Goal: Task Accomplishment & Management: Manage account settings

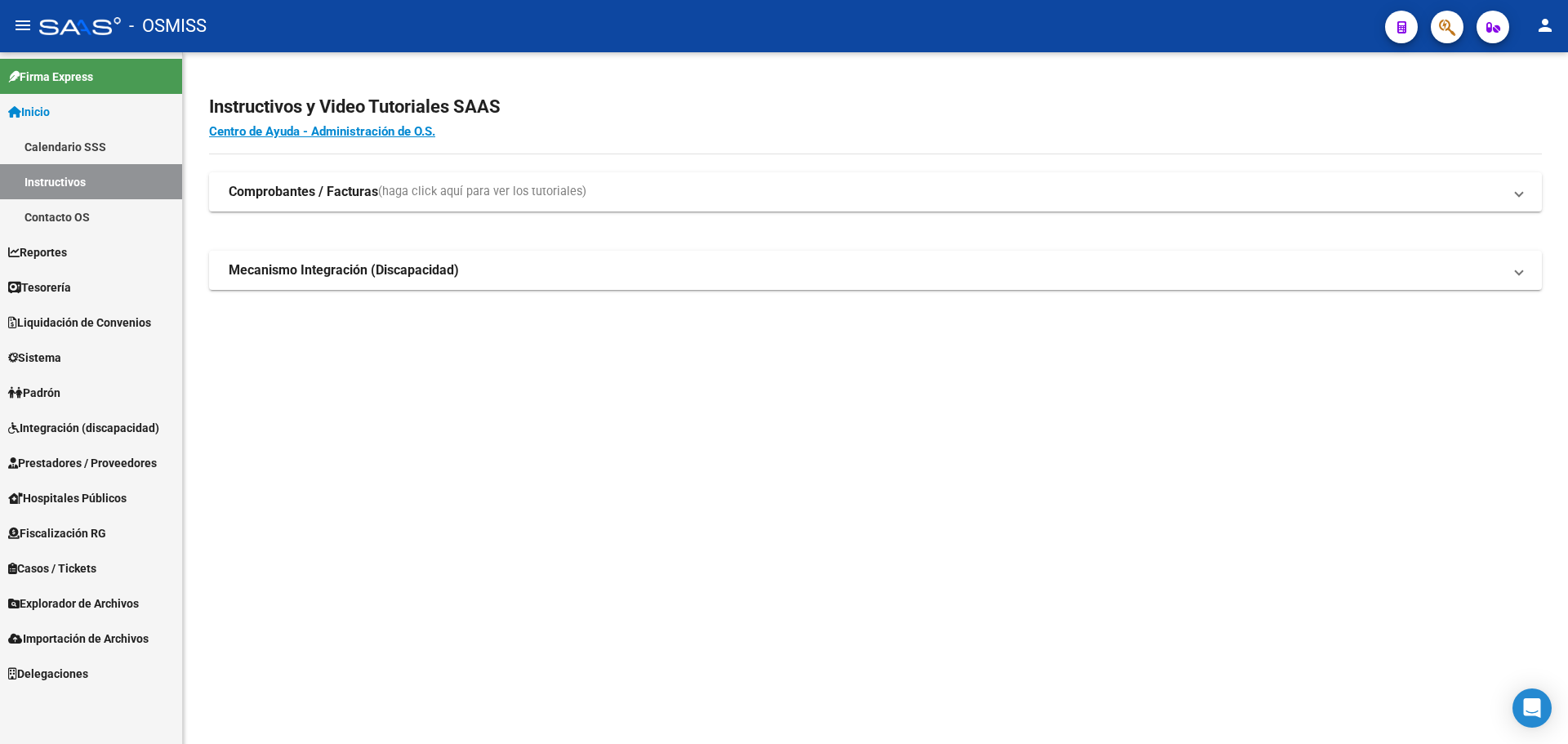
click at [110, 290] on link "Tesorería" at bounding box center [91, 287] width 183 height 35
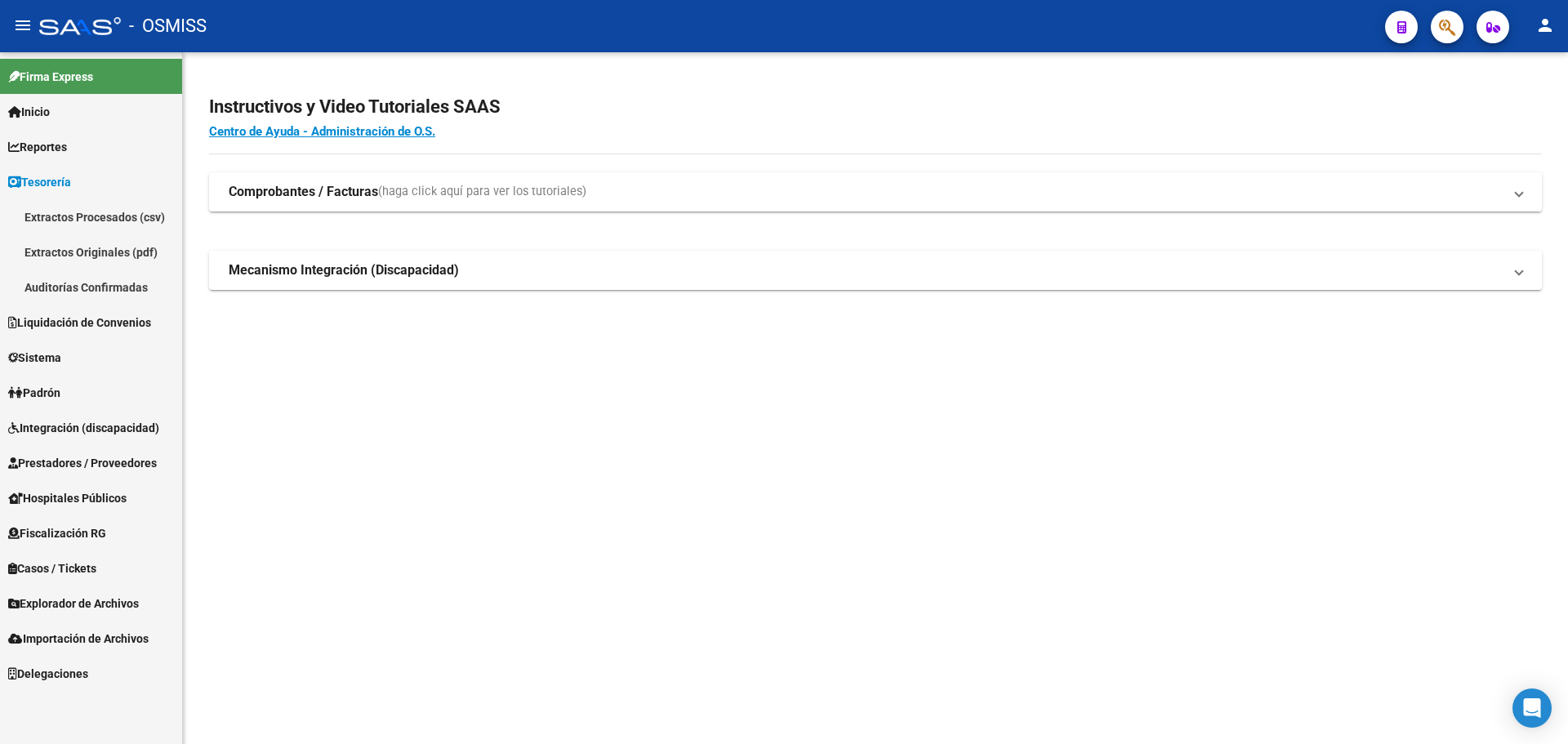
click at [144, 299] on link "Auditorías Confirmadas" at bounding box center [91, 287] width 183 height 35
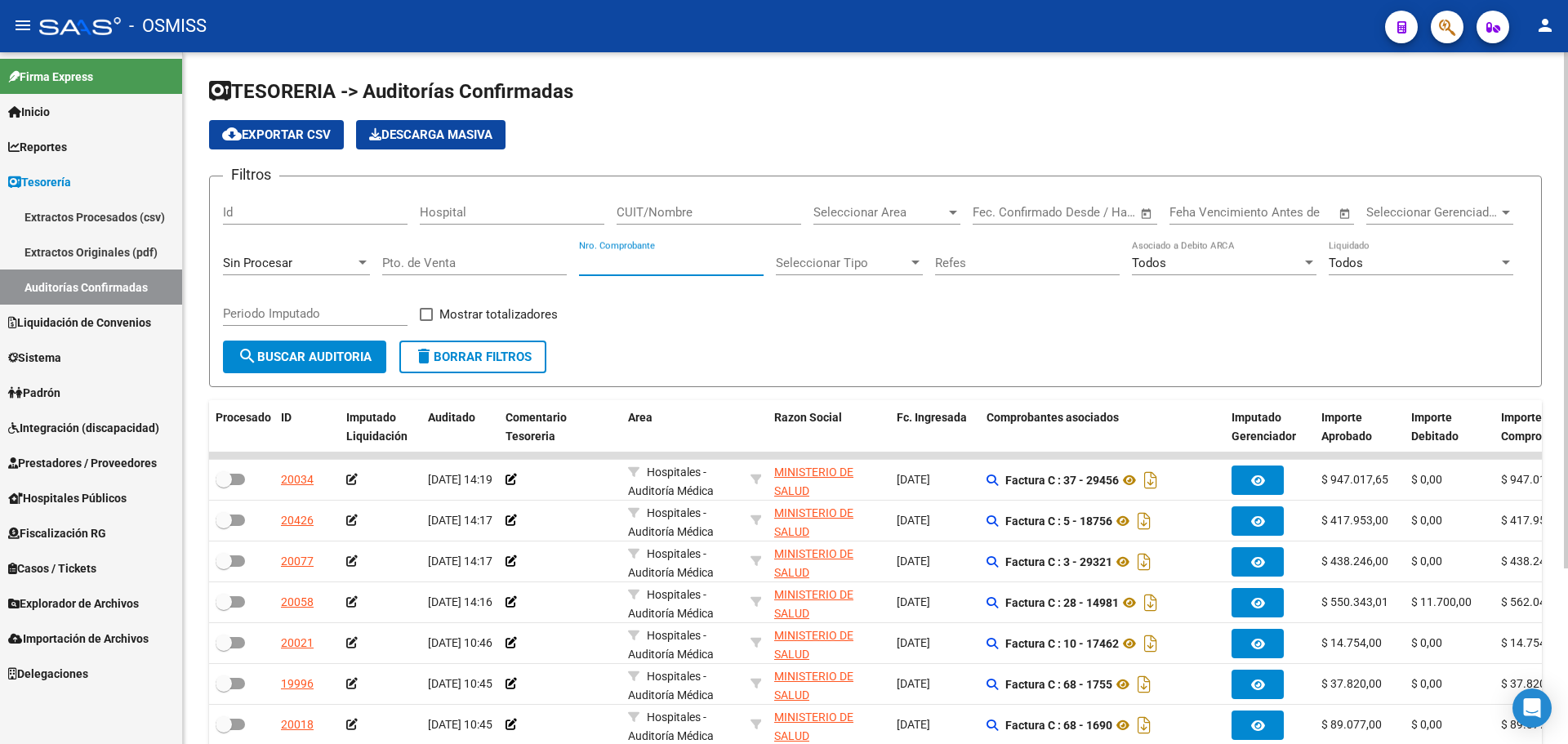
click at [625, 269] on input "Nro. Comprobante" at bounding box center [671, 263] width 184 height 15
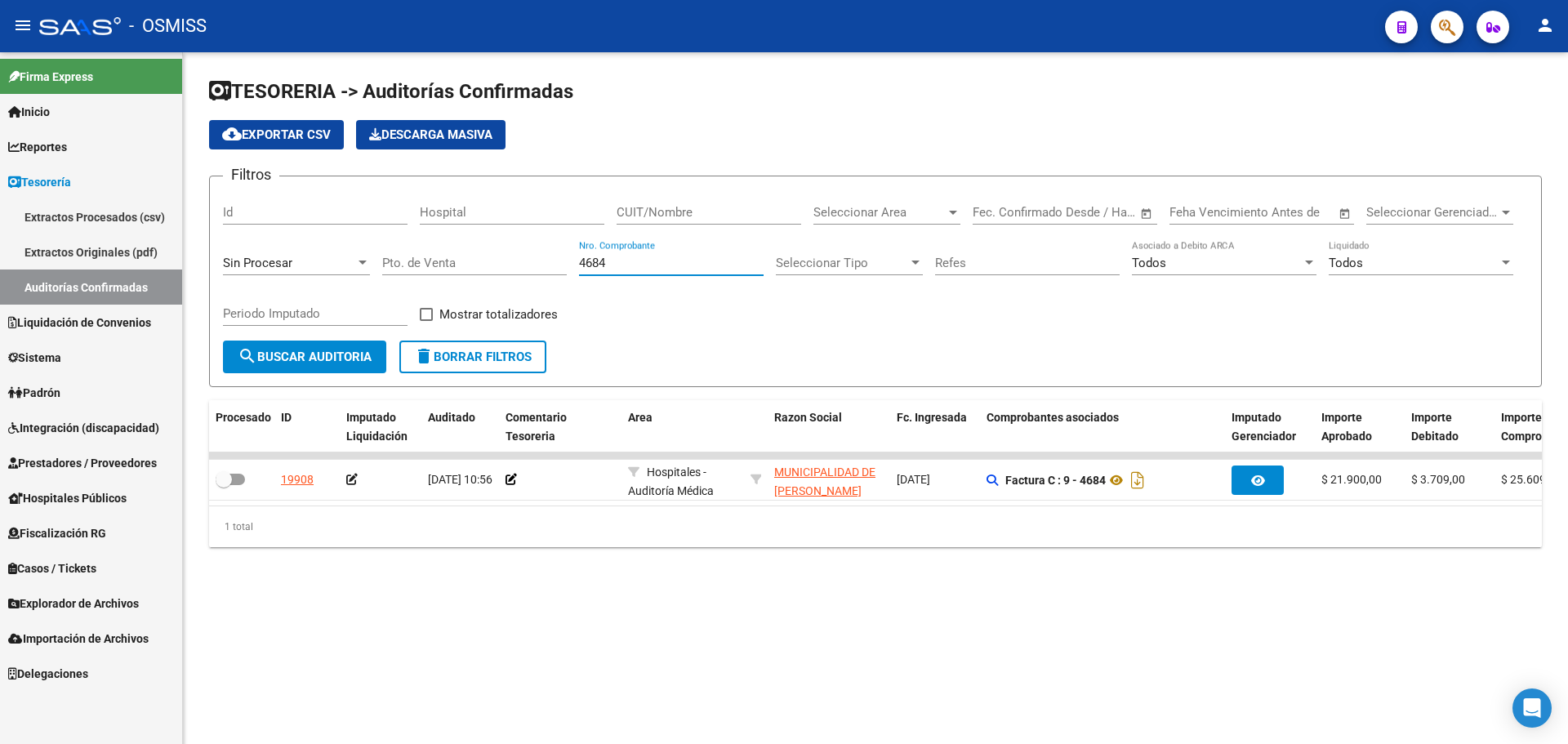
type input "4684"
click at [599, 548] on div "1 total" at bounding box center [876, 526] width 1333 height 41
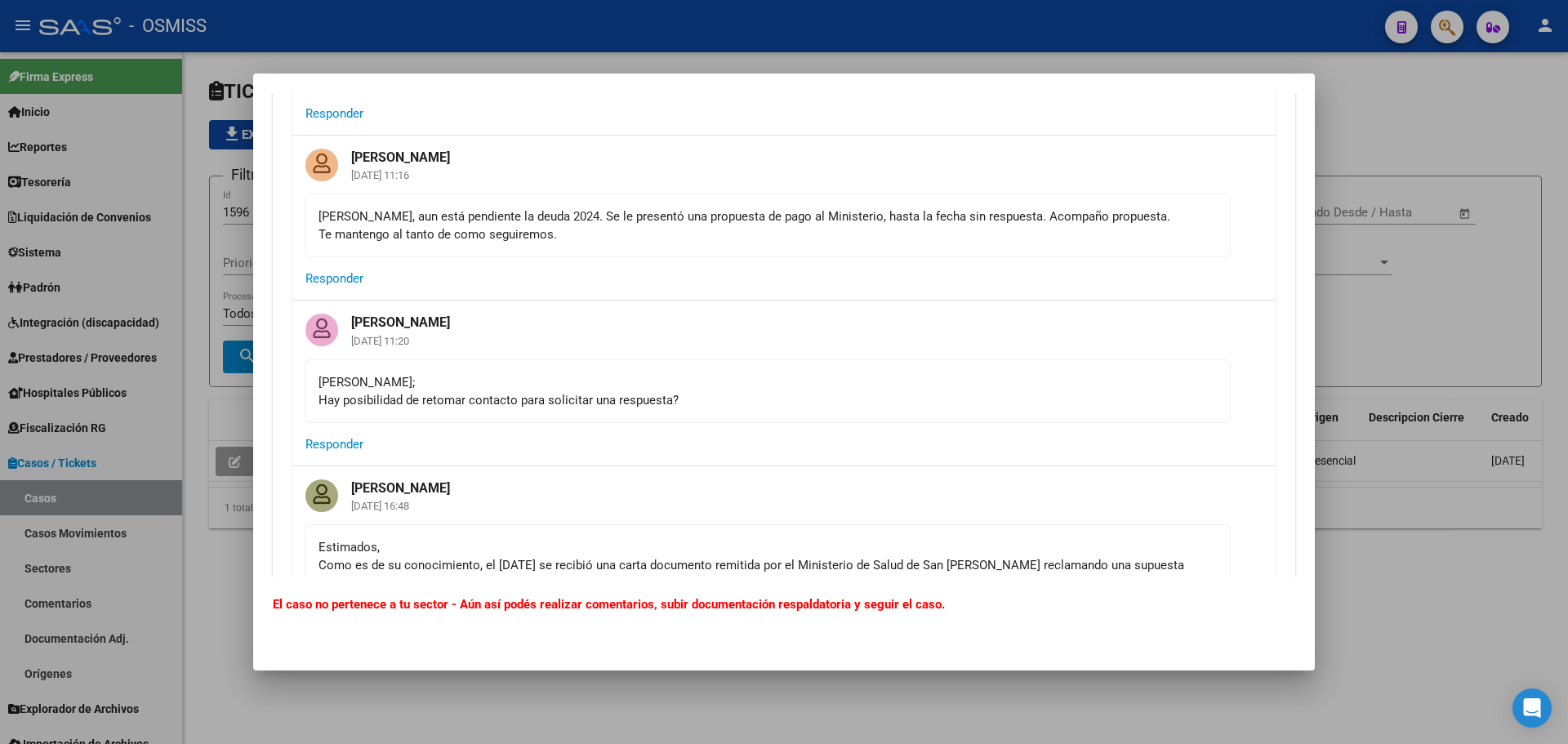
scroll to position [7679, 0]
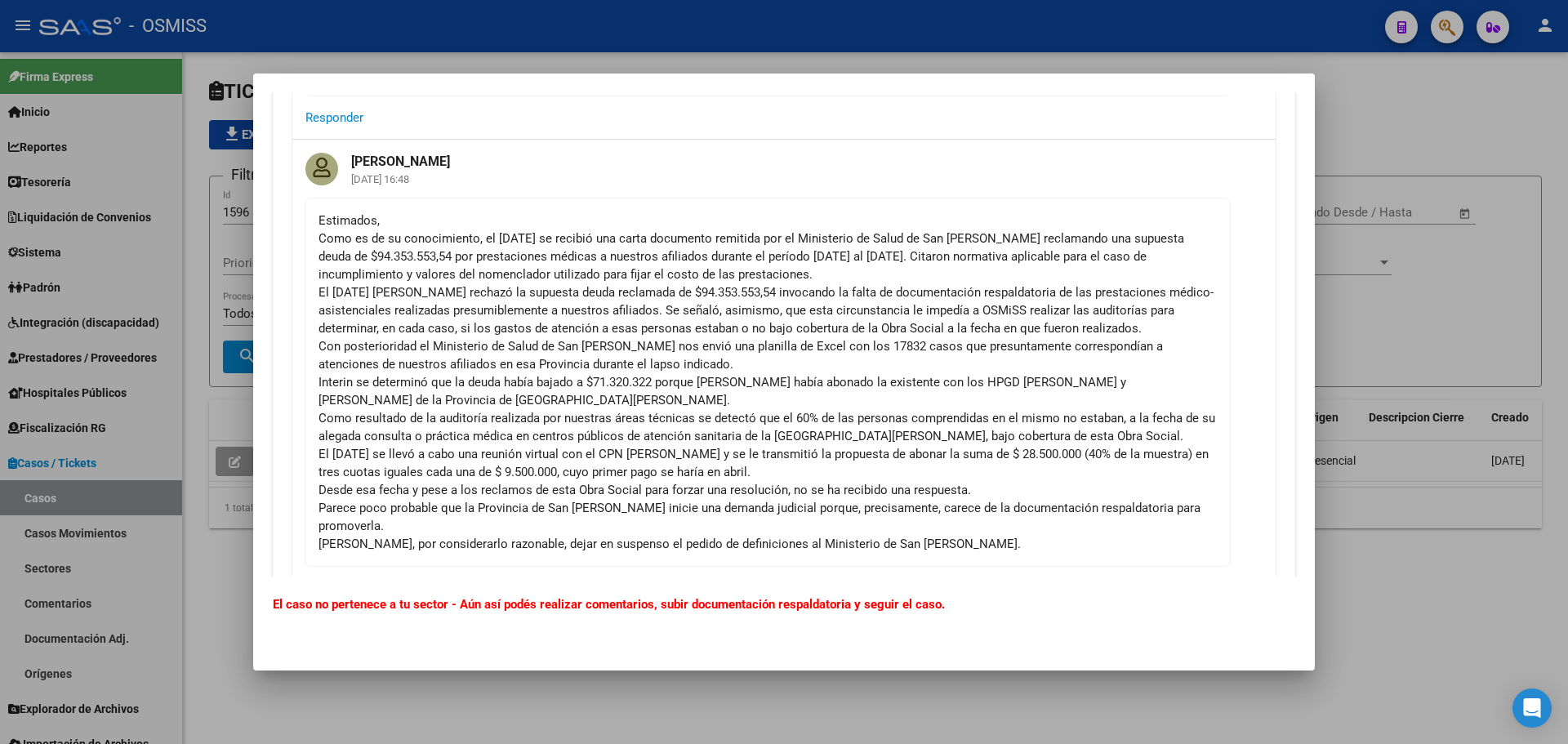
click at [1392, 307] on div at bounding box center [784, 372] width 1568 height 744
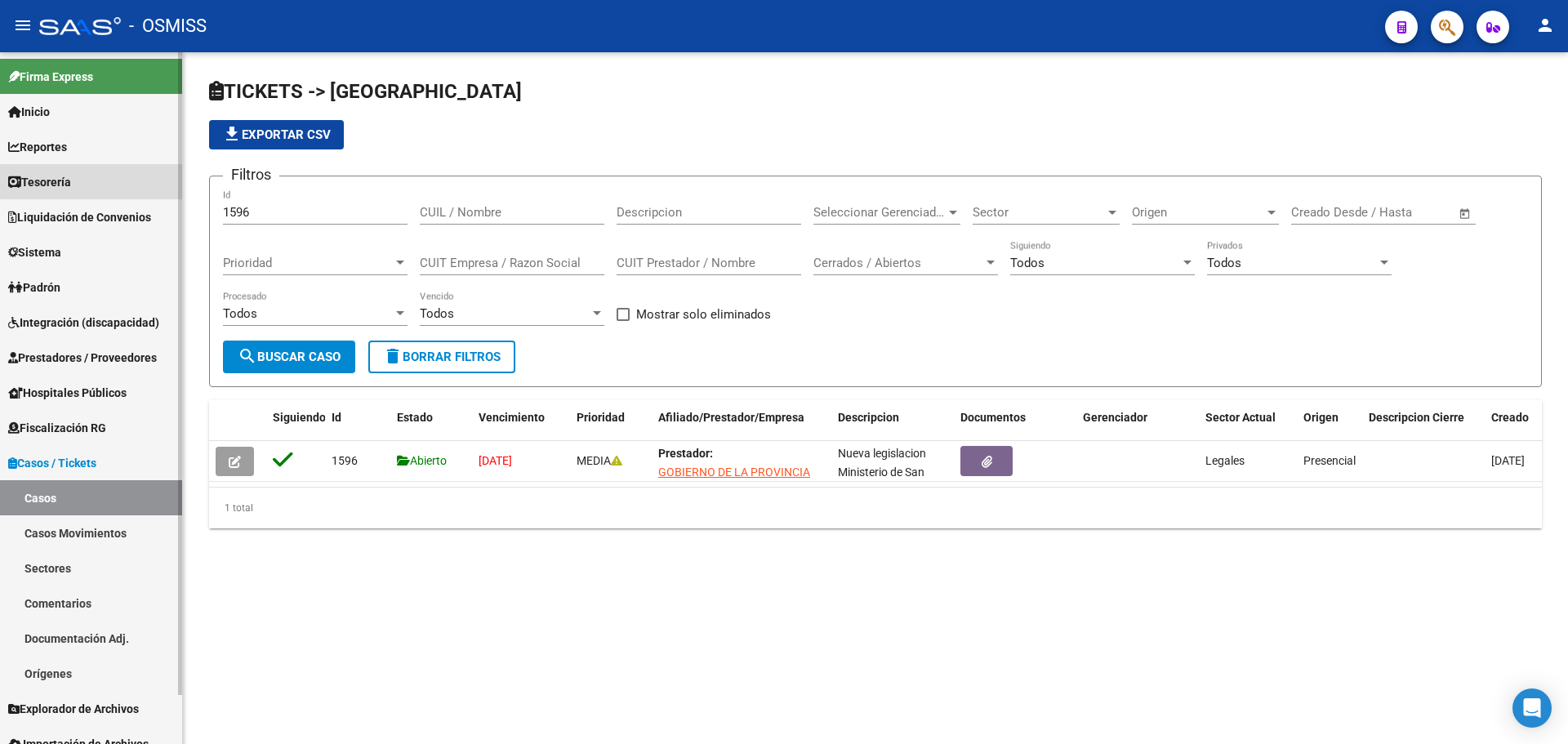
click at [96, 173] on link "Tesorería" at bounding box center [91, 182] width 183 height 35
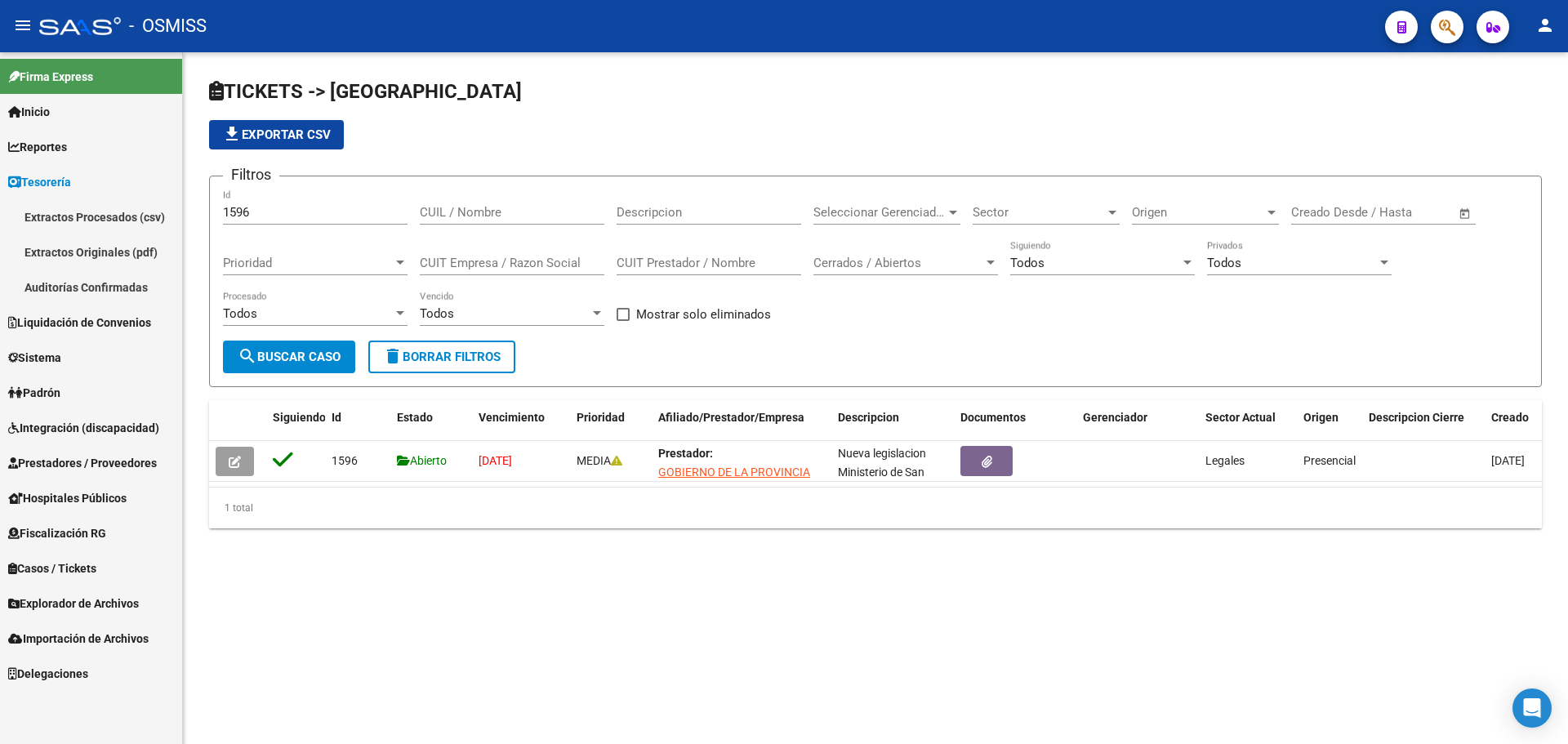
click at [102, 296] on link "Auditorías Confirmadas" at bounding box center [91, 287] width 183 height 35
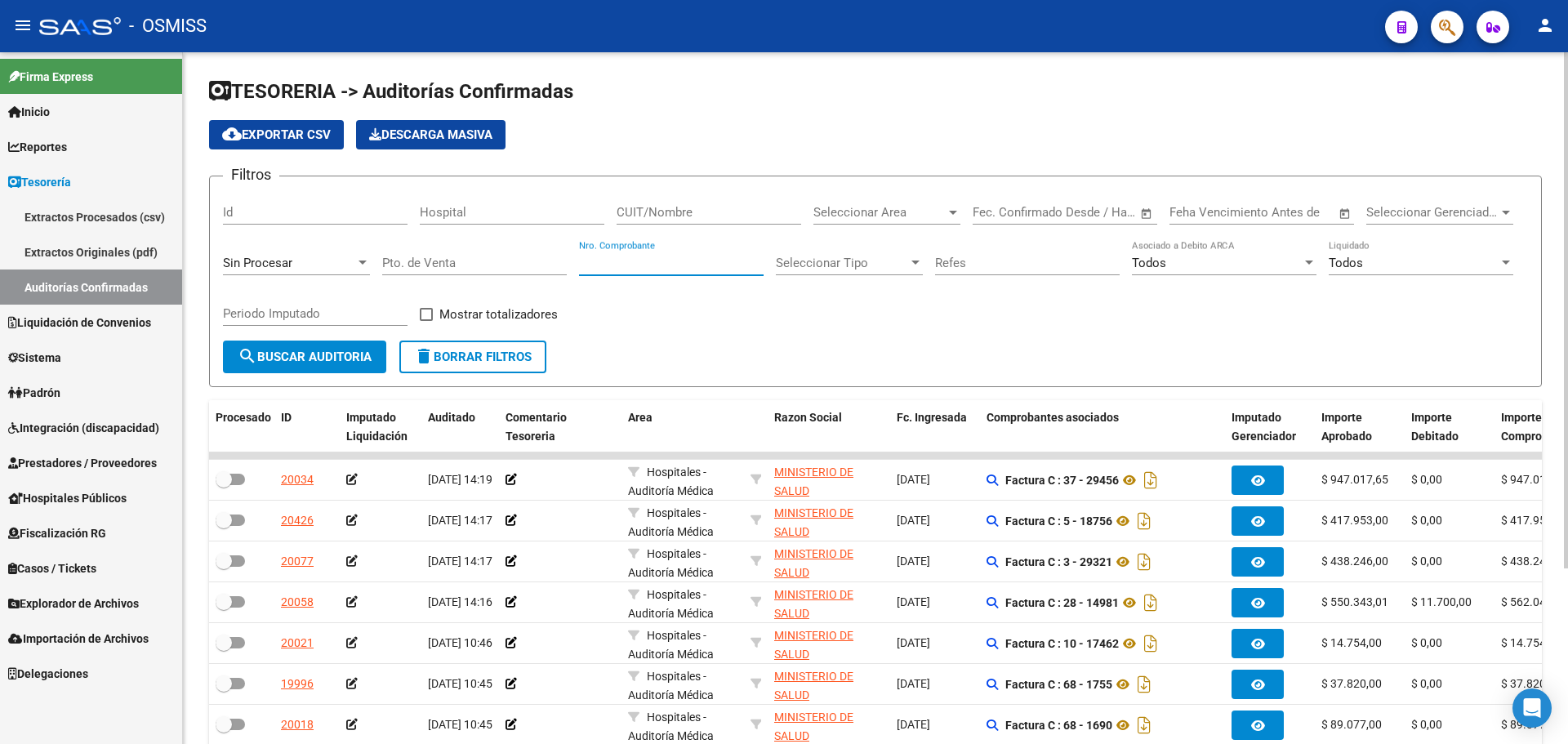
click at [649, 266] on input "Nro. Comprobante" at bounding box center [671, 263] width 184 height 15
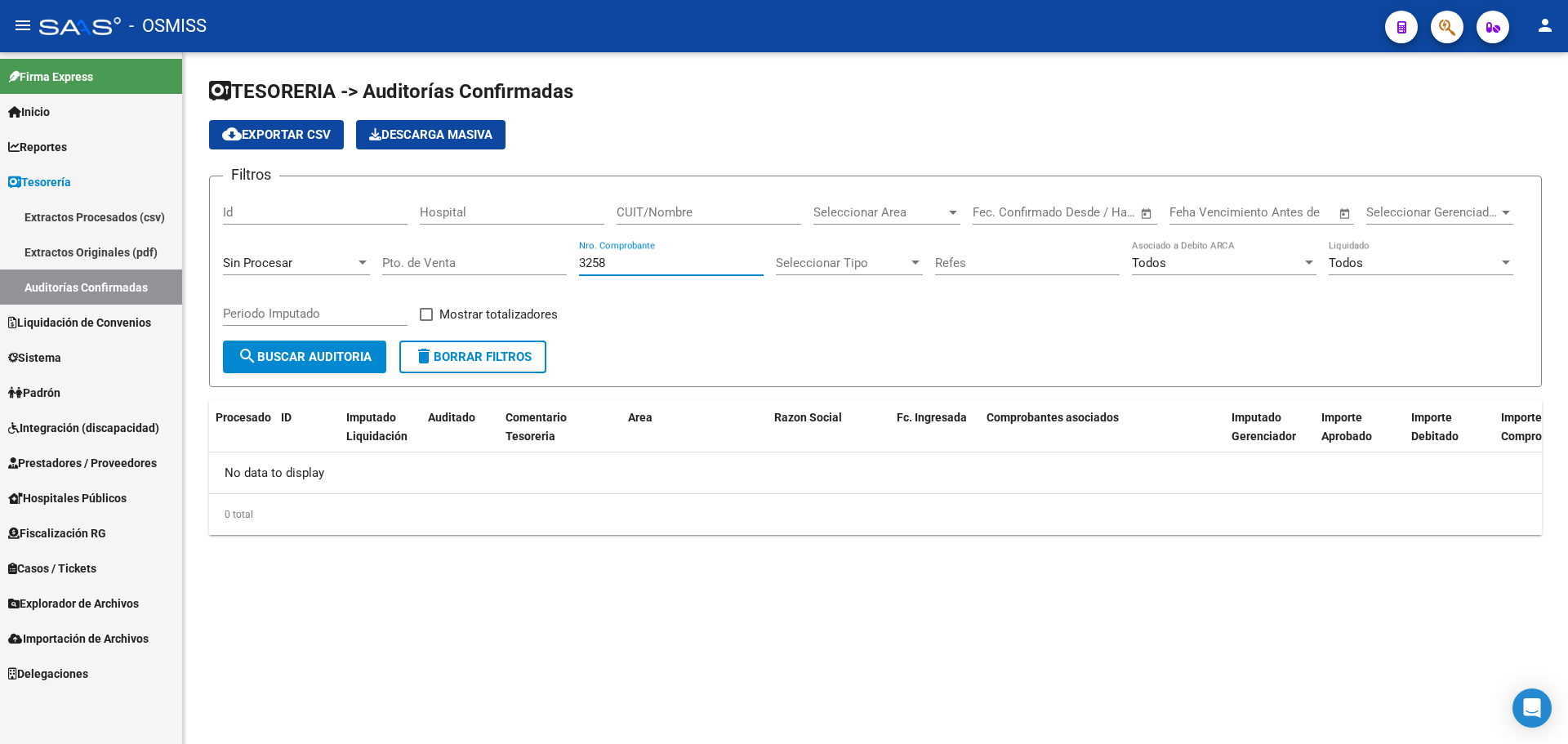
click at [347, 263] on div "Sin Procesar" at bounding box center [289, 263] width 133 height 15
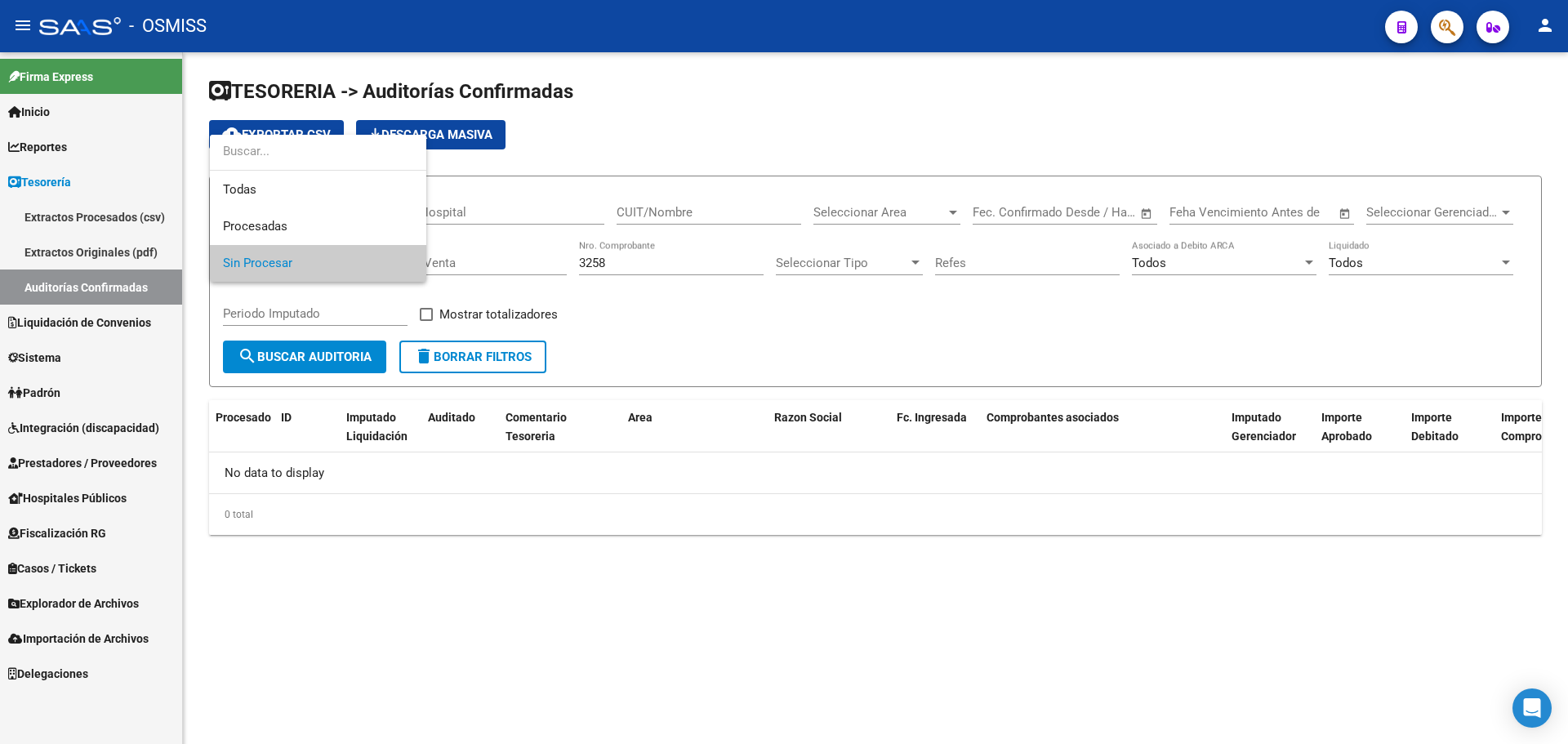
click at [264, 171] on div at bounding box center [318, 153] width 217 height 37
click at [264, 179] on span "Todas" at bounding box center [318, 190] width 190 height 37
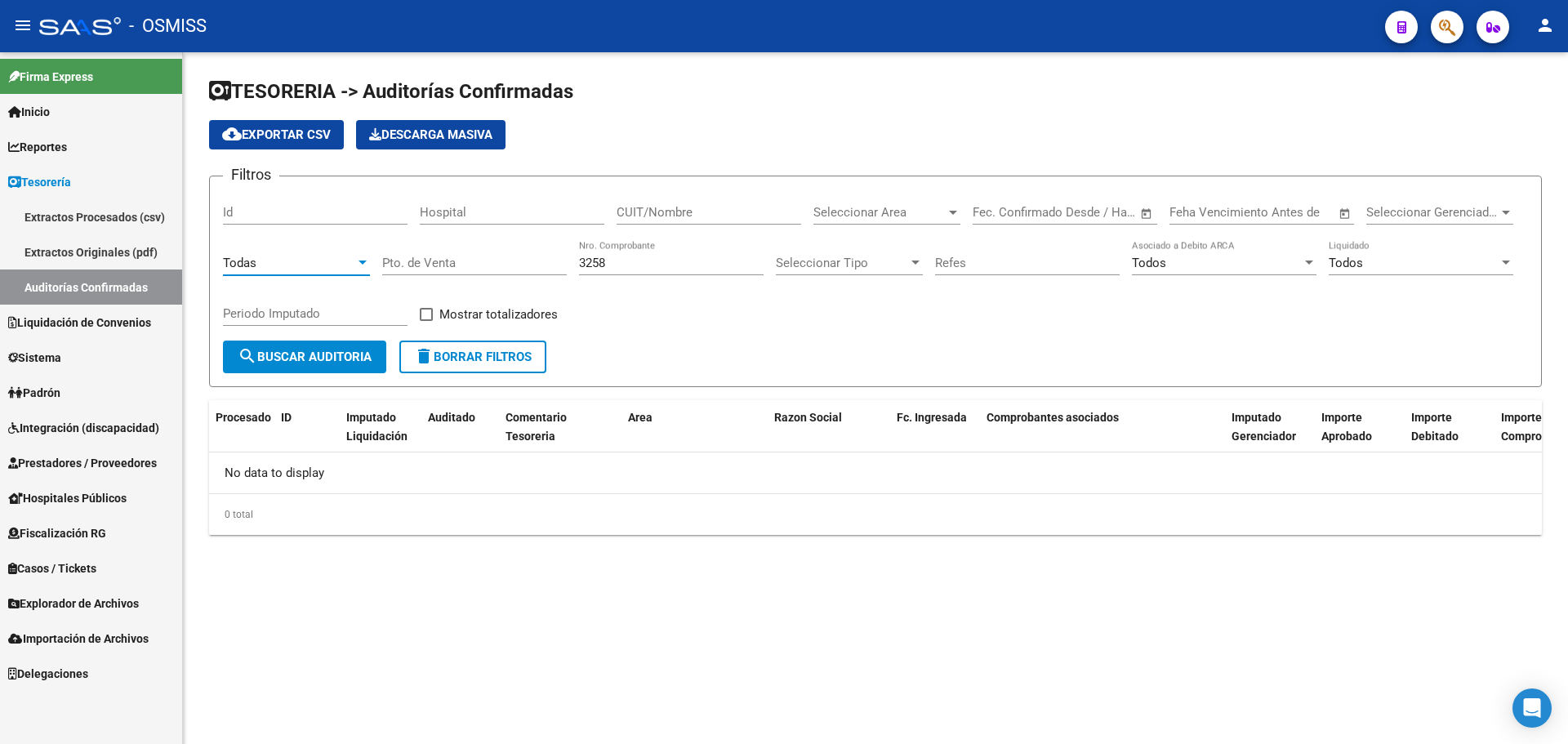
click at [309, 363] on span "search Buscar Auditoria" at bounding box center [304, 357] width 134 height 15
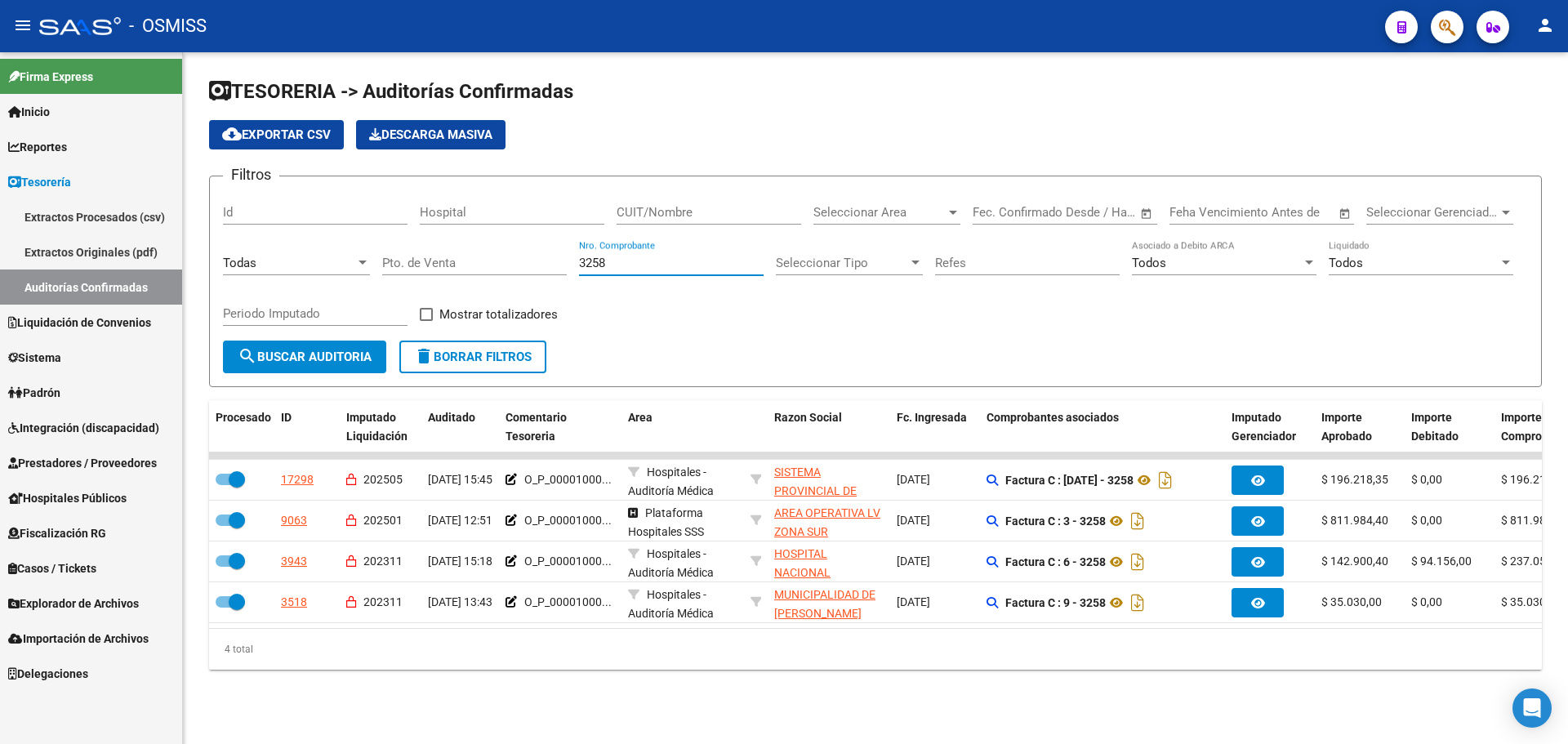
drag, startPoint x: 620, startPoint y: 263, endPoint x: 298, endPoint y: 266, distance: 322.0
click at [298, 265] on div "Filtros Id Hospital CUIT/Nombre Seleccionar Area Seleccionar Area Fecha inicio …" at bounding box center [876, 266] width 1305 height 151
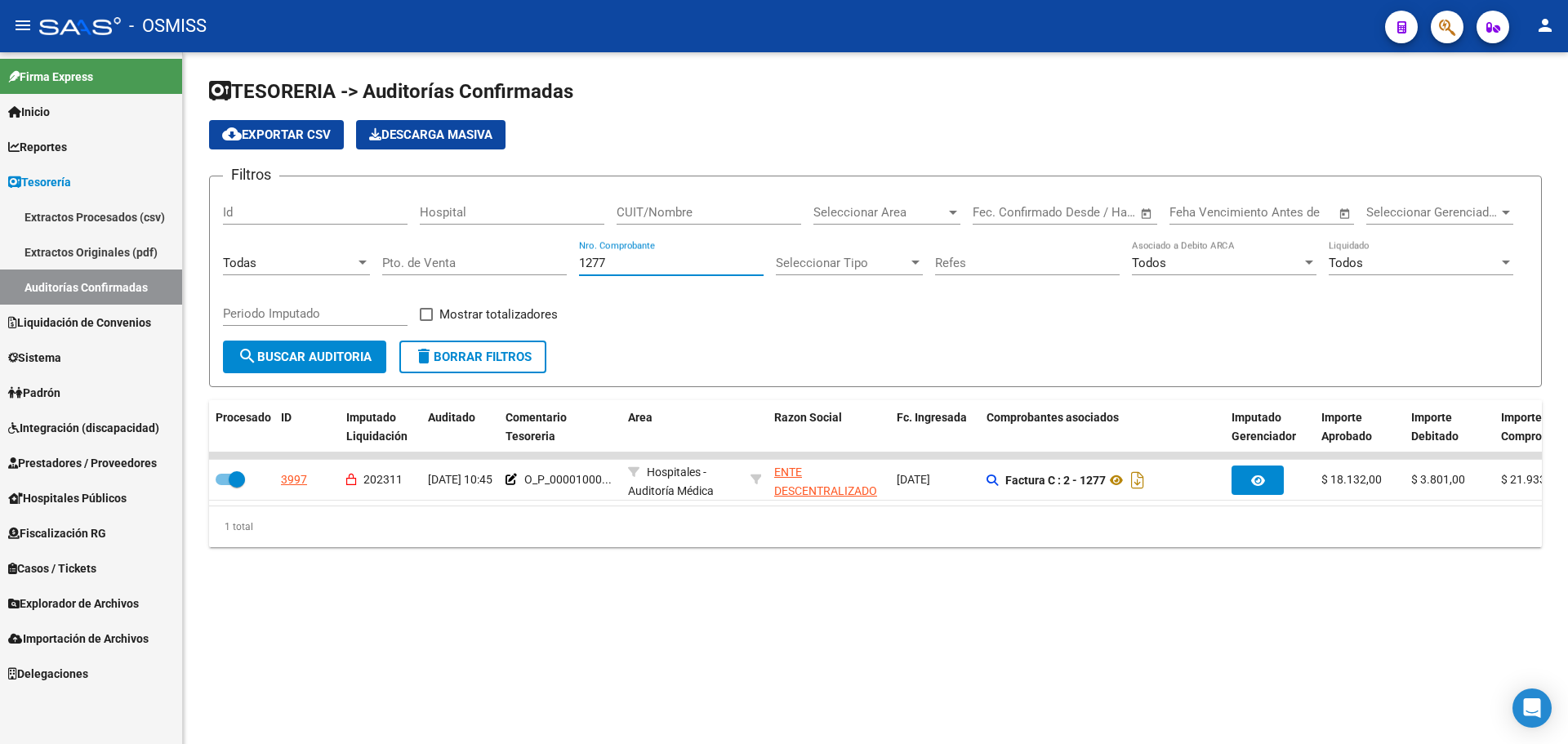
type input "1277"
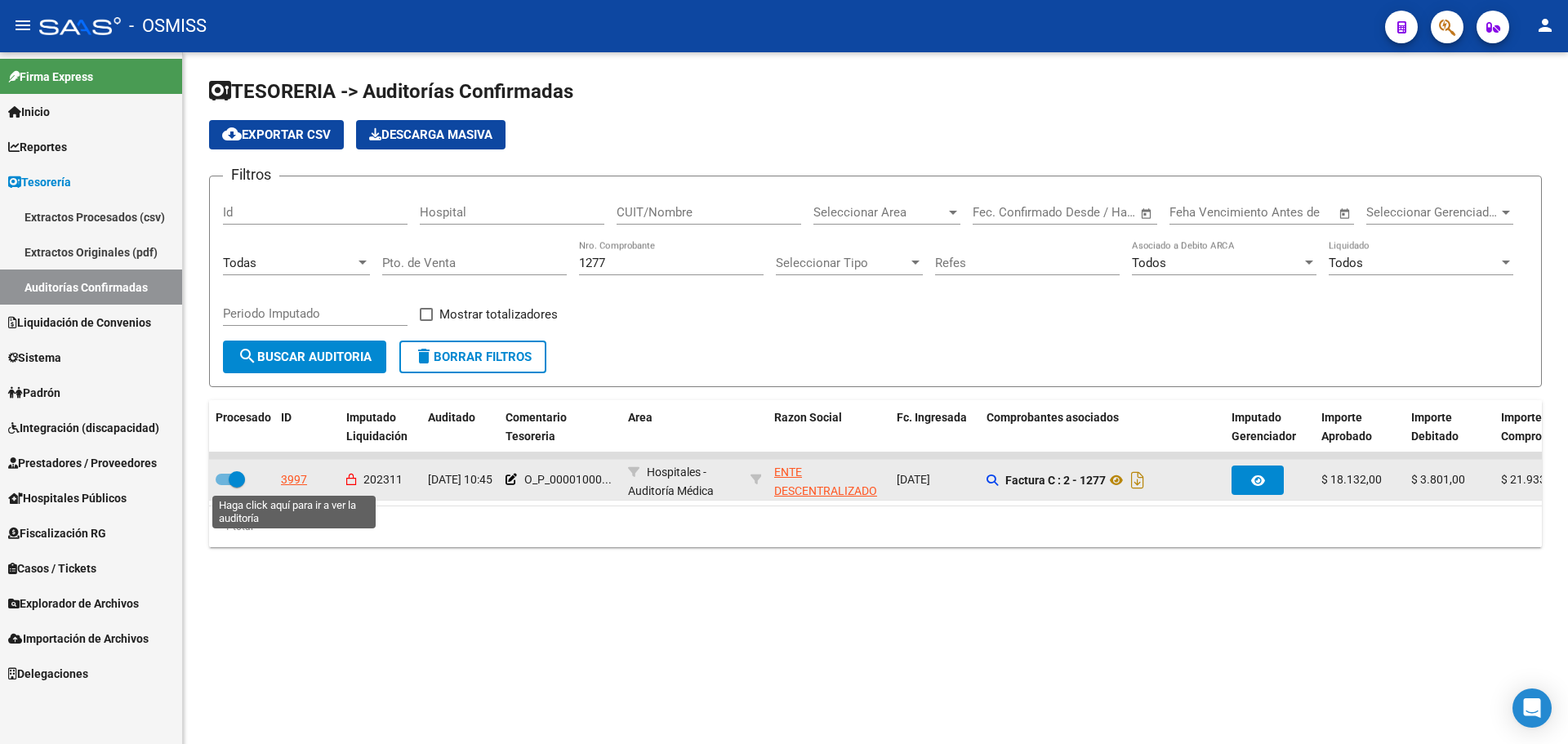
click at [285, 476] on div "3997" at bounding box center [294, 479] width 26 height 18
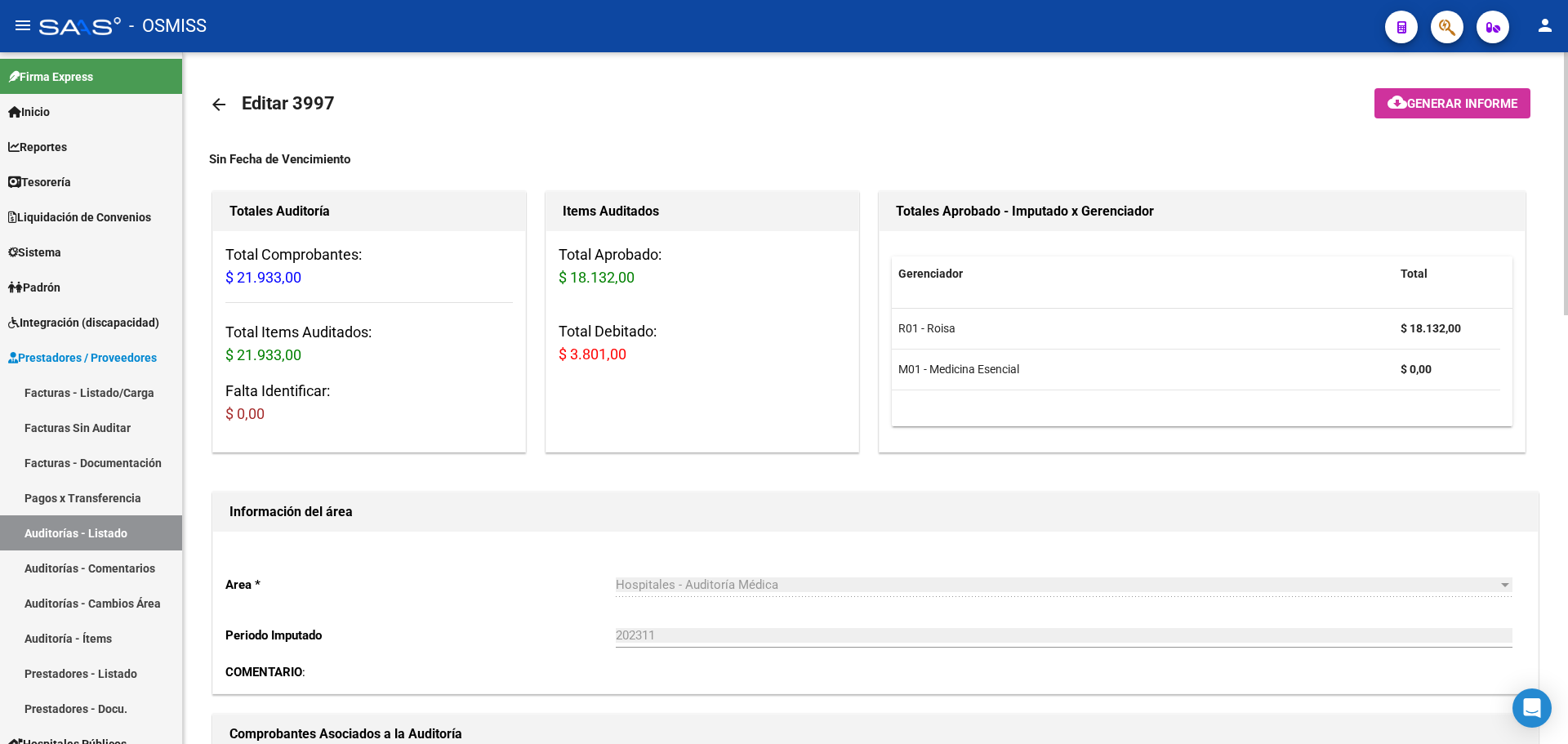
scroll to position [408, 0]
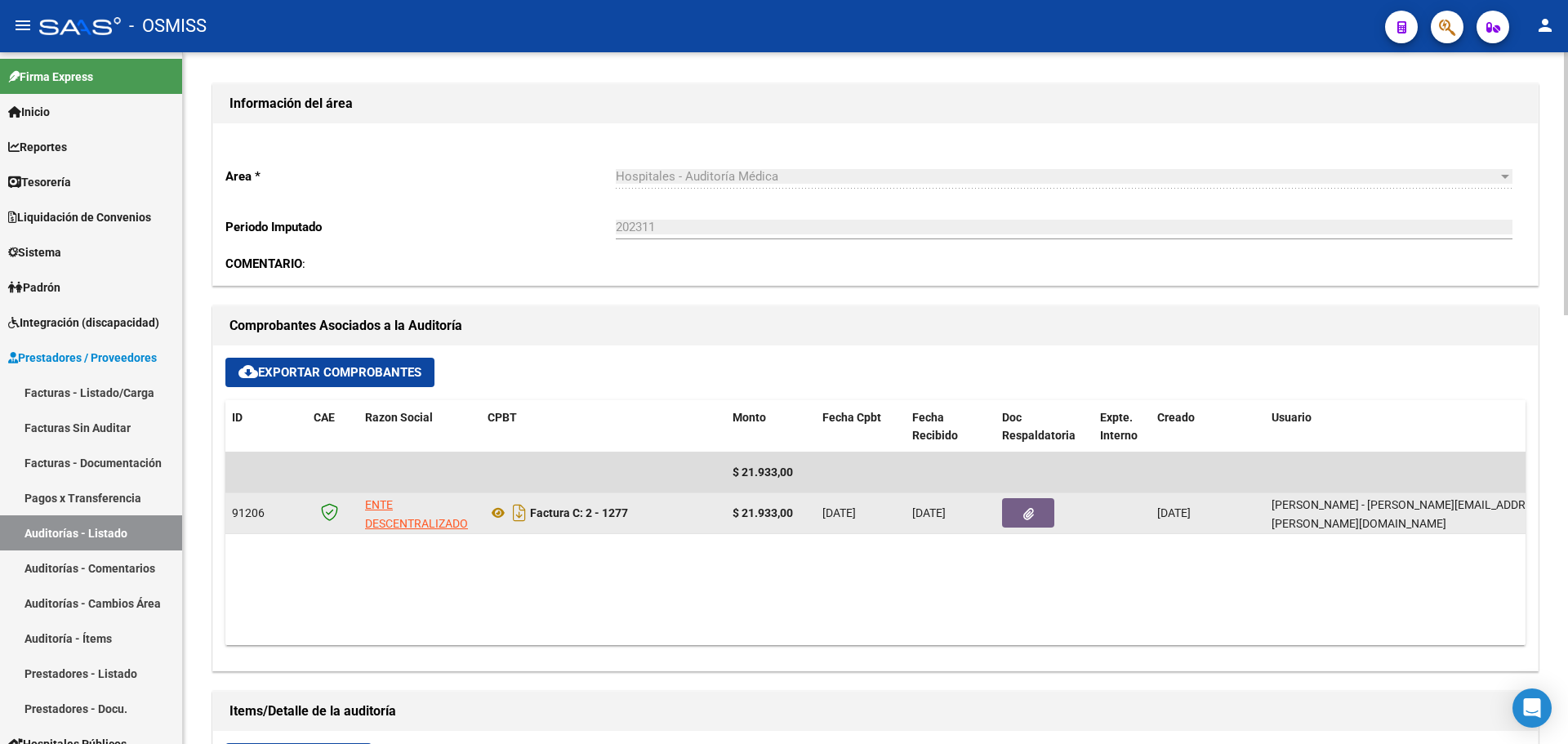
click at [1012, 522] on button "button" at bounding box center [1028, 514] width 53 height 30
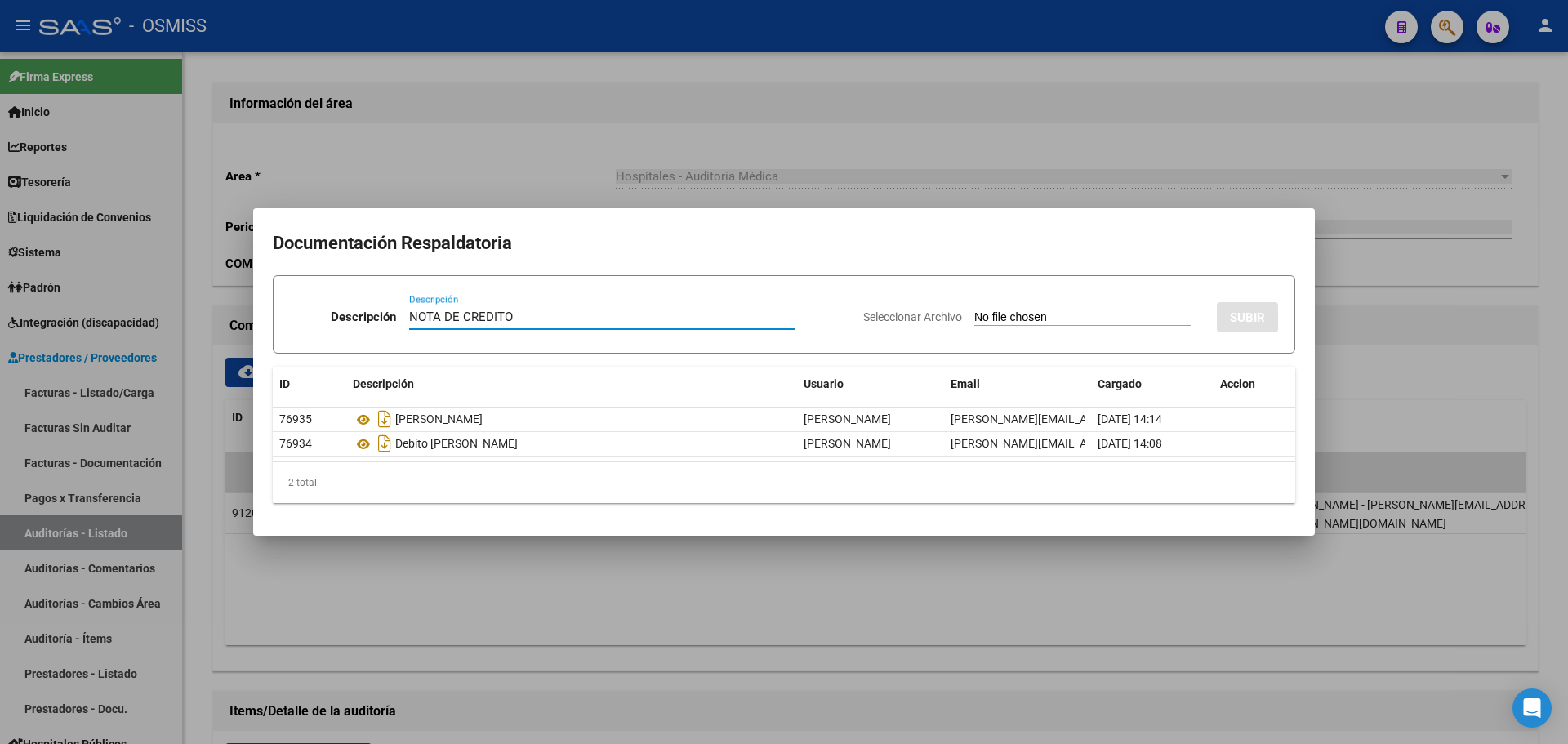
type input "NOTA DE CREDITO"
click at [999, 319] on input "Seleccionar Archivo" at bounding box center [1082, 318] width 217 height 16
type input "C:\fakepath\NC. HOSPITAL MARZETTI FC. 1277.pdf"
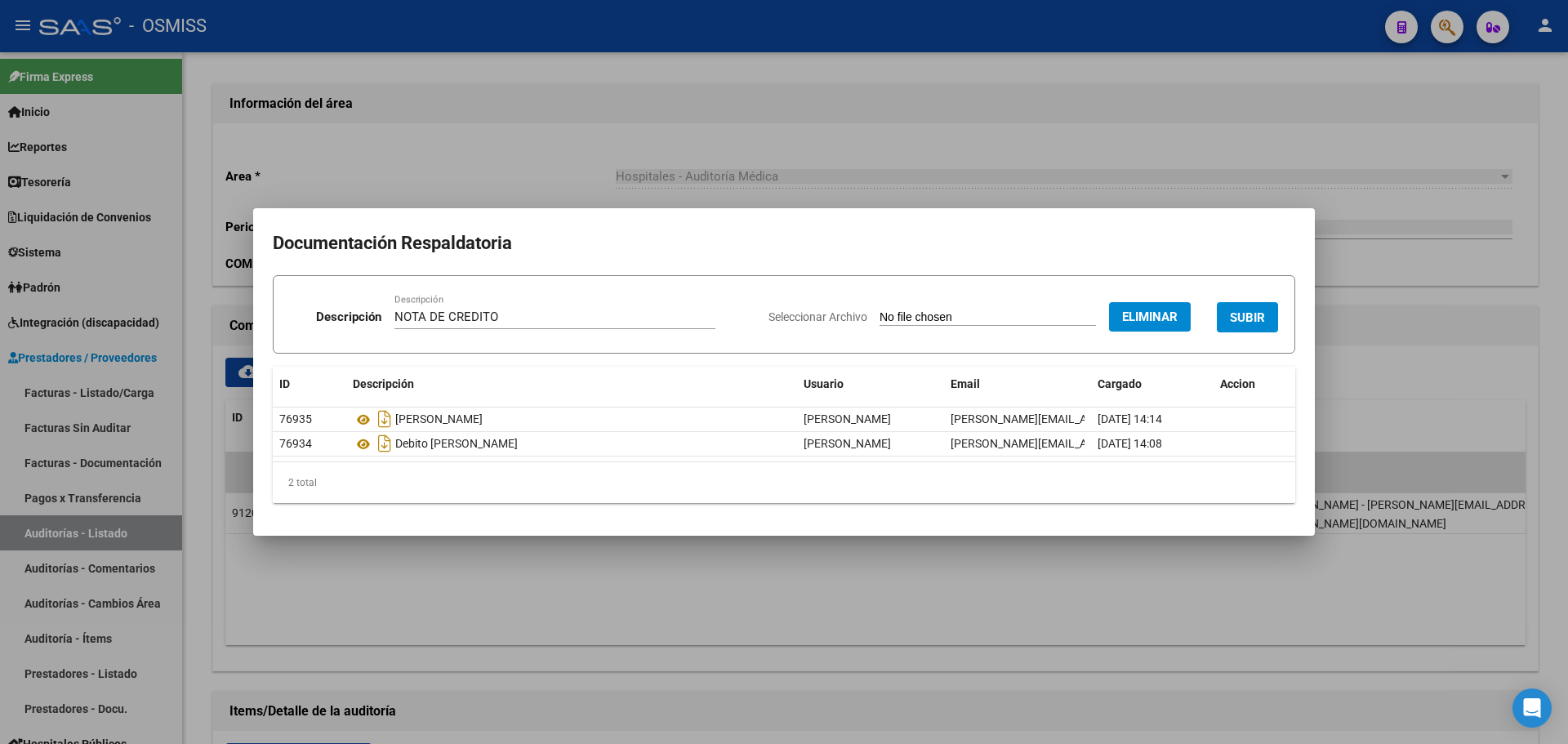
click at [1252, 320] on span "SUBIR" at bounding box center [1247, 318] width 35 height 15
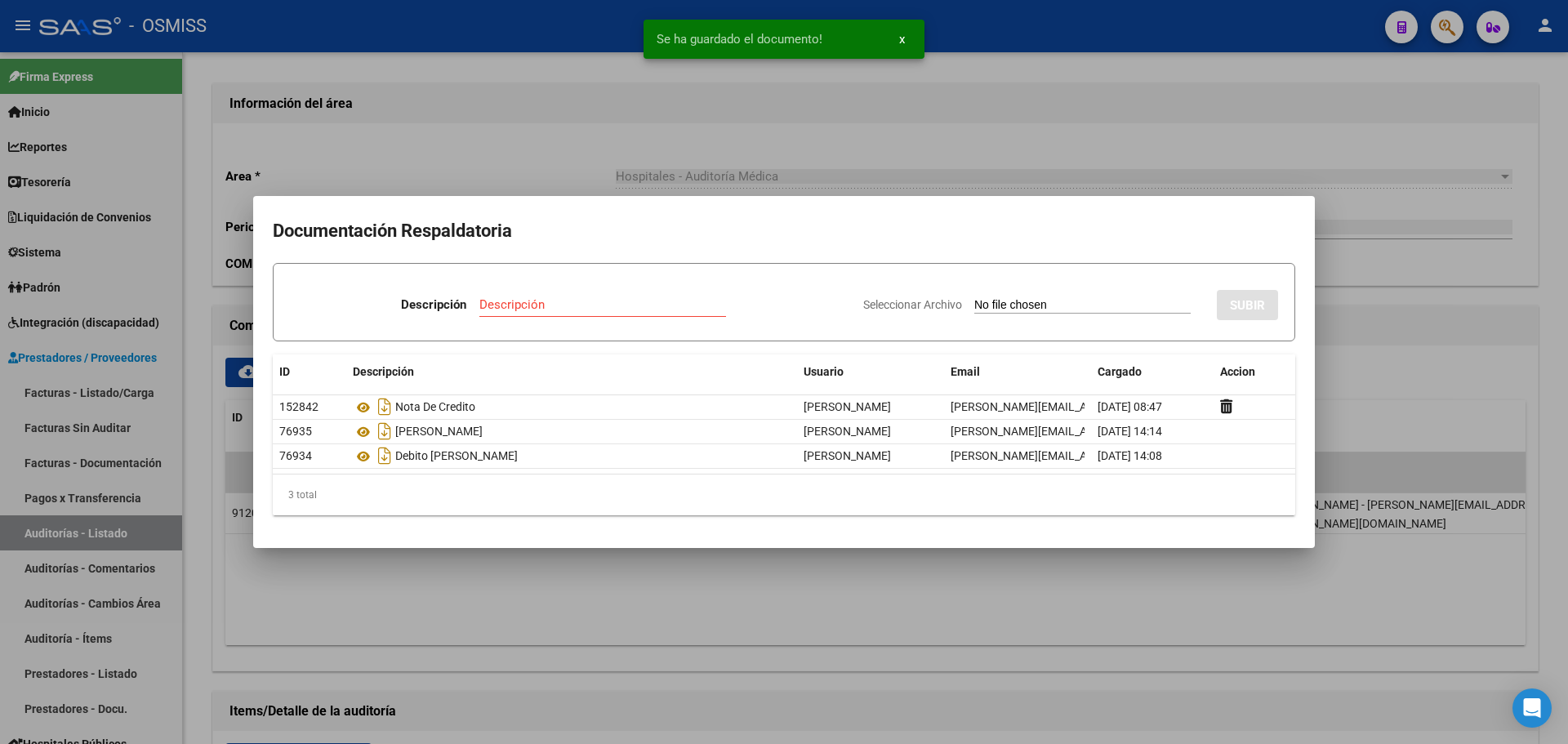
click at [724, 161] on div at bounding box center [784, 372] width 1568 height 744
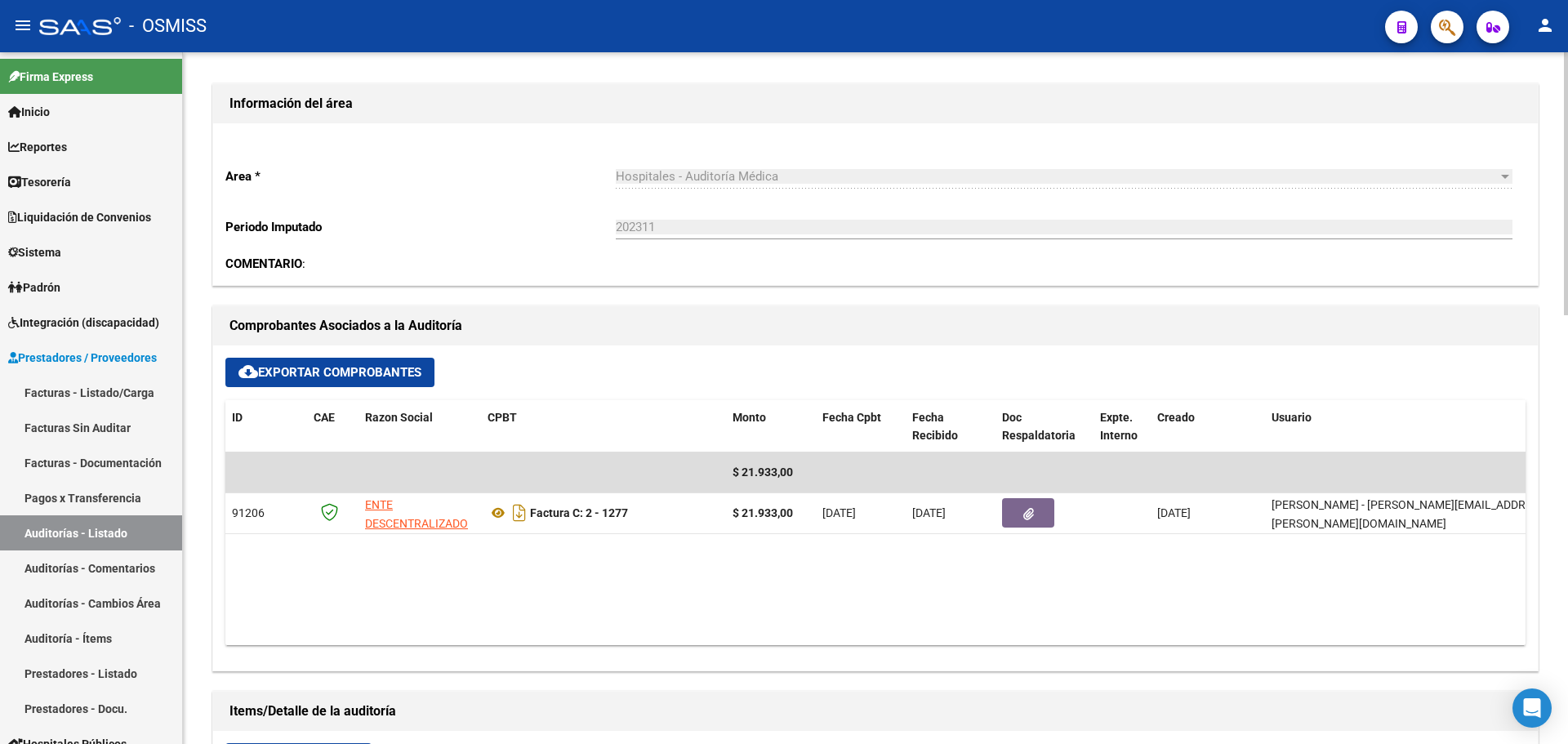
click at [577, 273] on div "Area * Hospitales - Auditoría Médica Seleccionar area Periodo Imputado 202311 I…" at bounding box center [875, 204] width 1325 height 161
click at [60, 194] on link "Tesorería" at bounding box center [91, 182] width 183 height 35
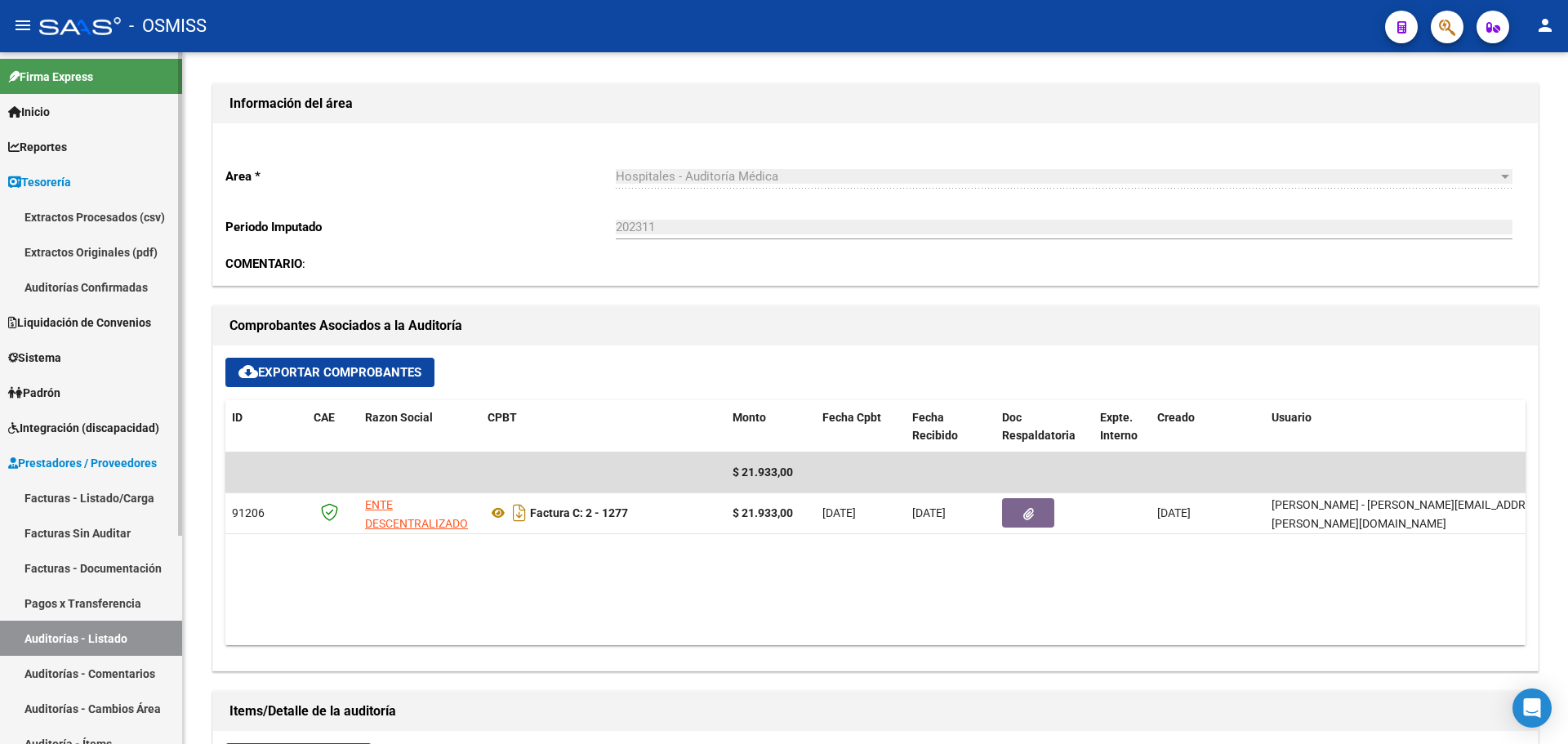
click at [109, 280] on link "Auditorías Confirmadas" at bounding box center [91, 287] width 183 height 35
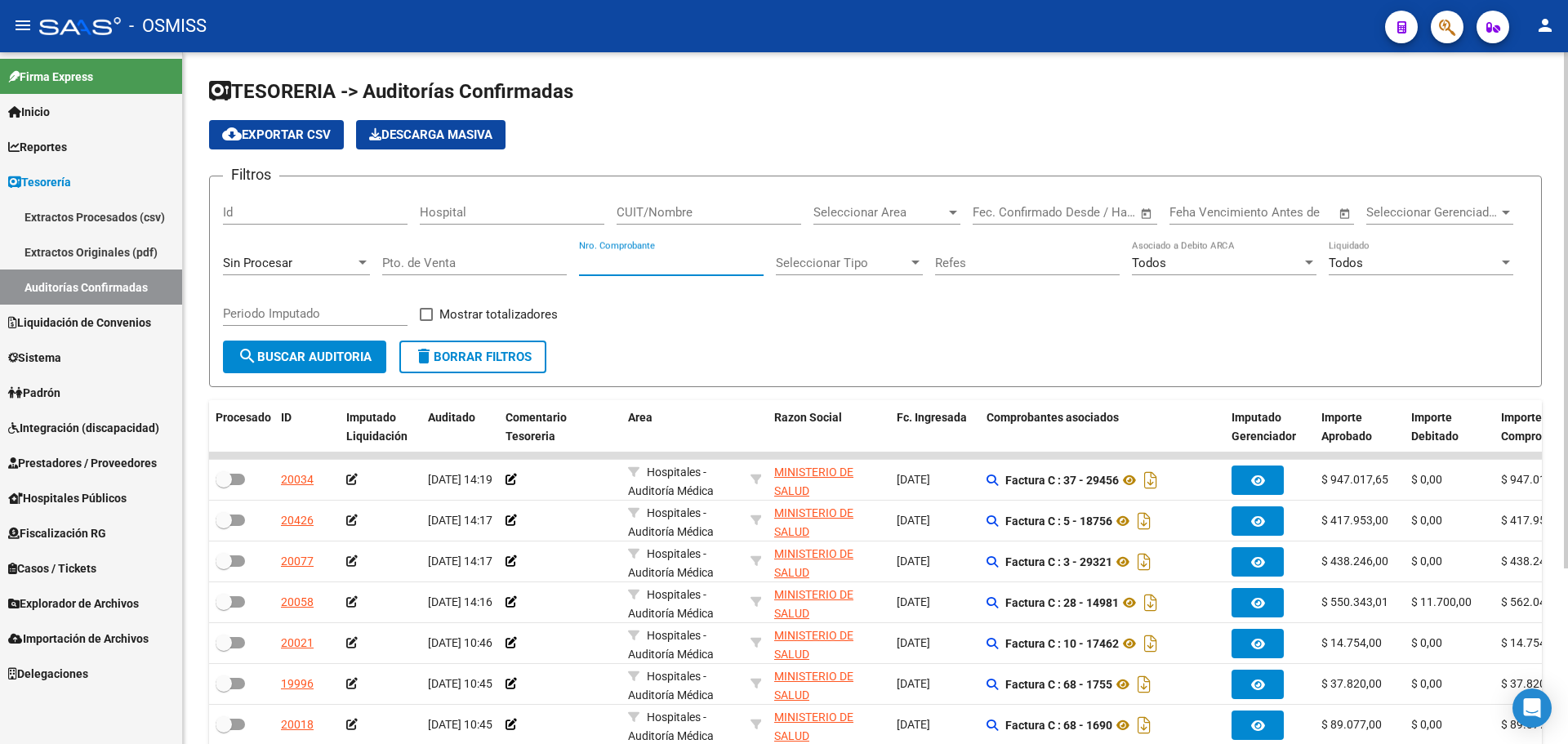
click at [630, 262] on input "Nro. Comprobante" at bounding box center [671, 263] width 184 height 15
type input "7"
type input "421"
click at [344, 269] on div "Sin Procesar" at bounding box center [289, 263] width 133 height 15
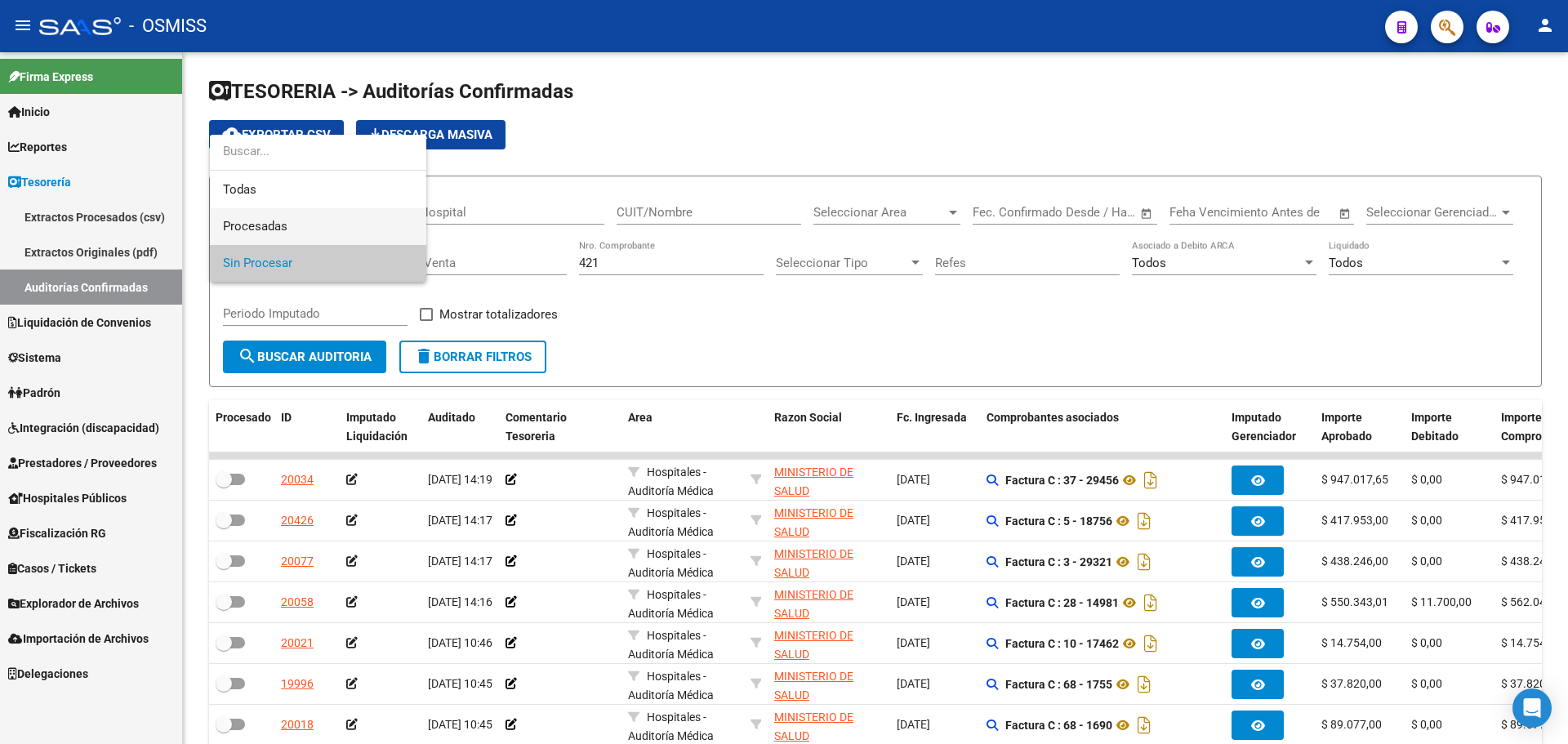
click at [309, 208] on span "Procesadas" at bounding box center [318, 227] width 190 height 37
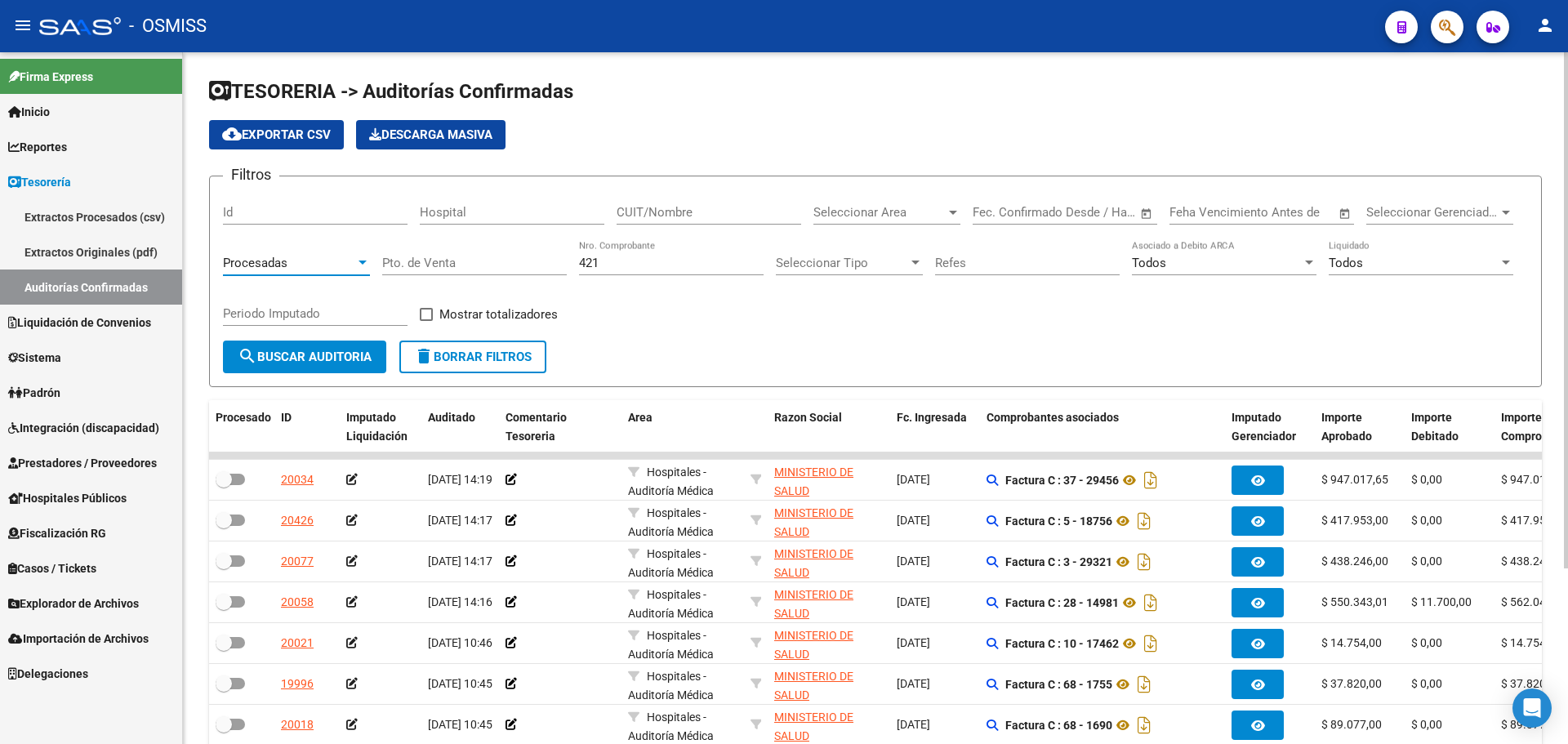
click at [290, 255] on div "Procesadas" at bounding box center [289, 263] width 133 height 15
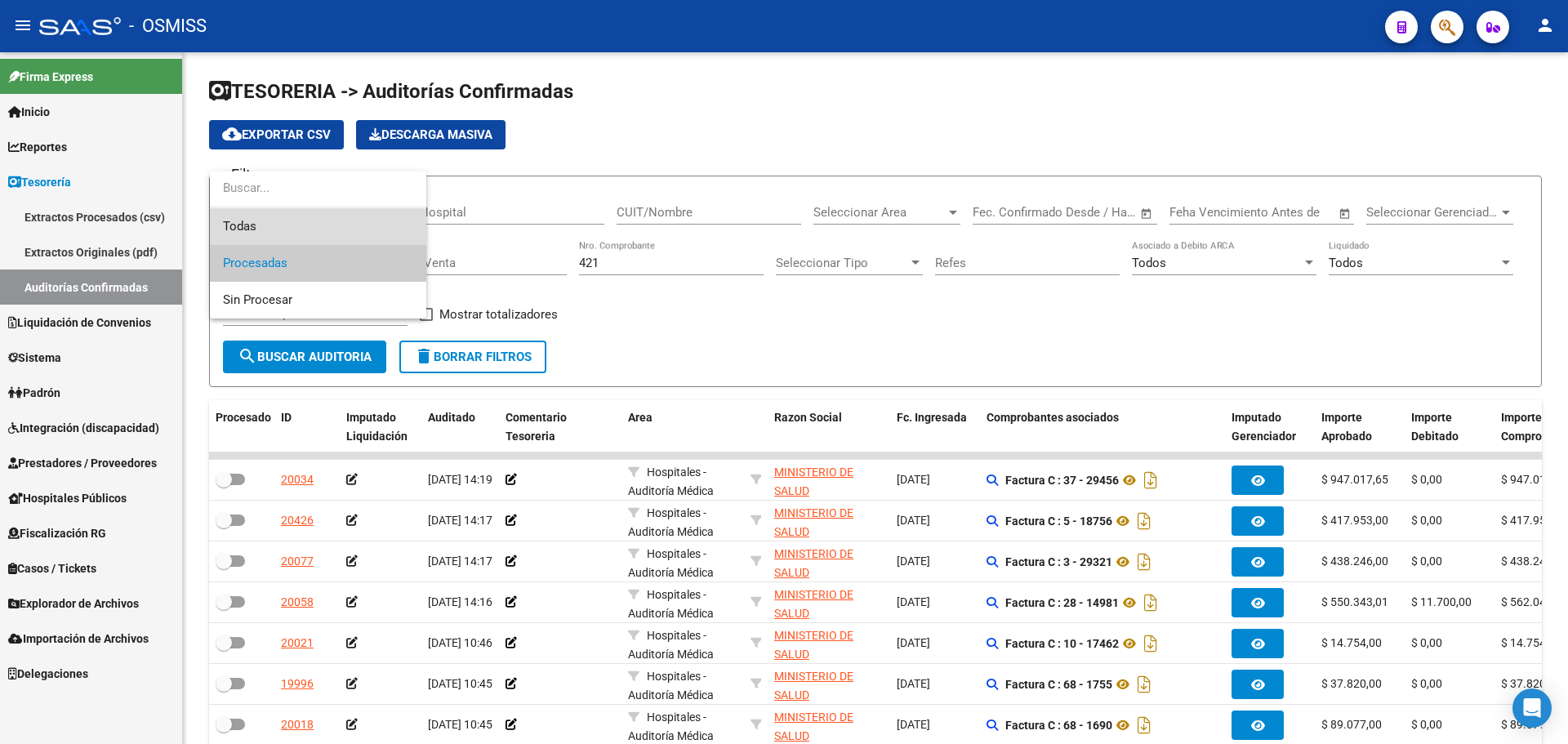
click at [290, 224] on span "Todas" at bounding box center [318, 227] width 190 height 37
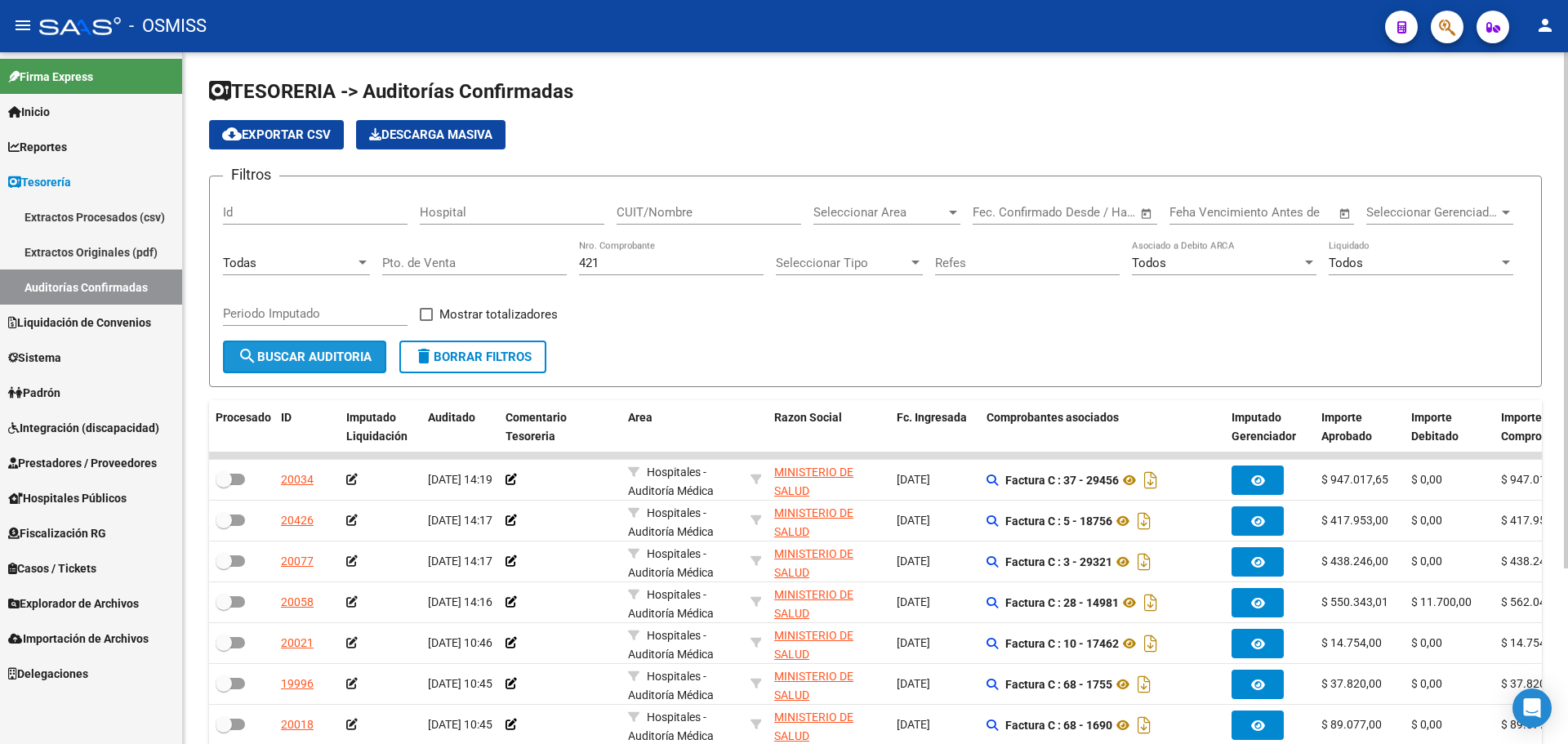
click at [313, 349] on span "search Buscar Auditoria" at bounding box center [304, 357] width 134 height 15
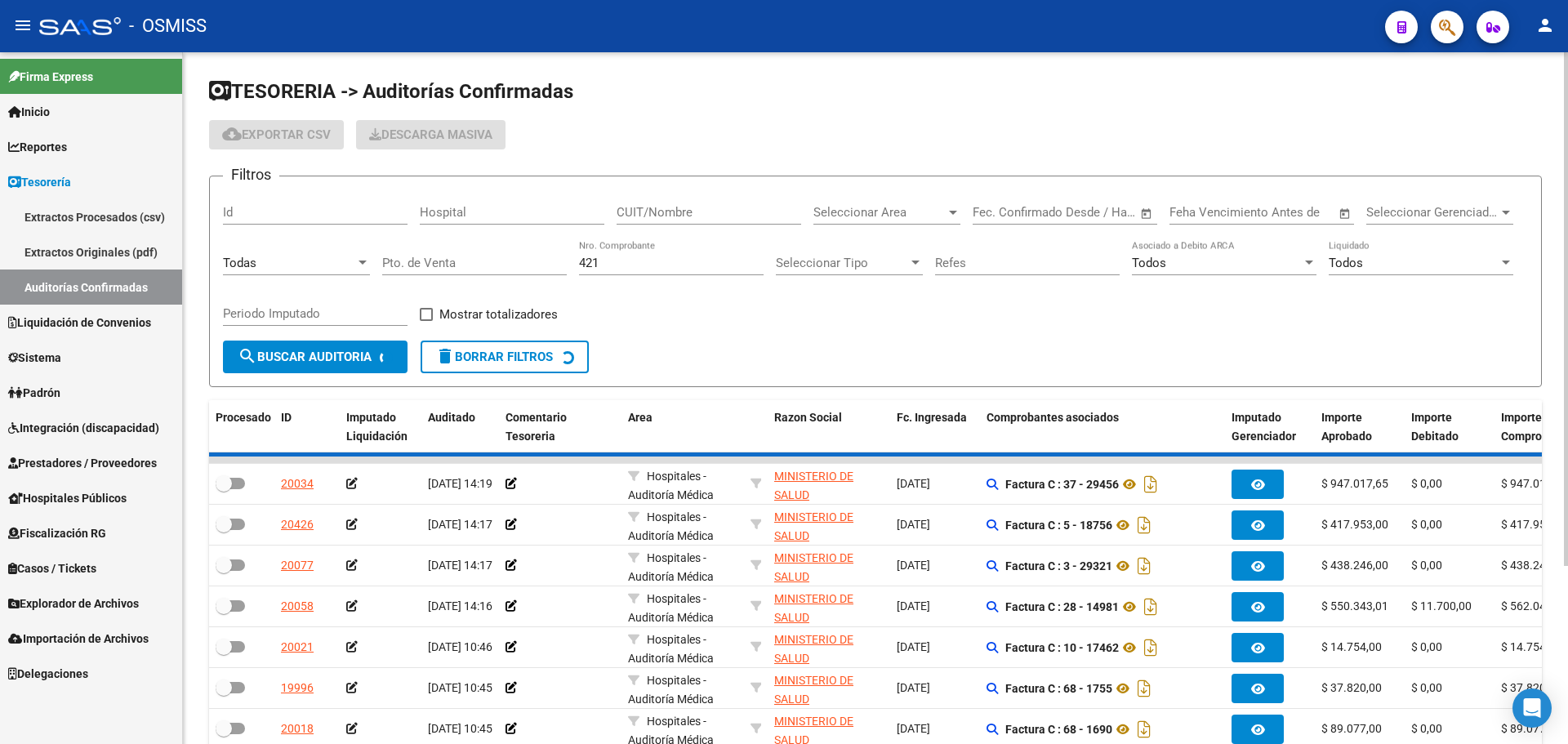
checkbox input "true"
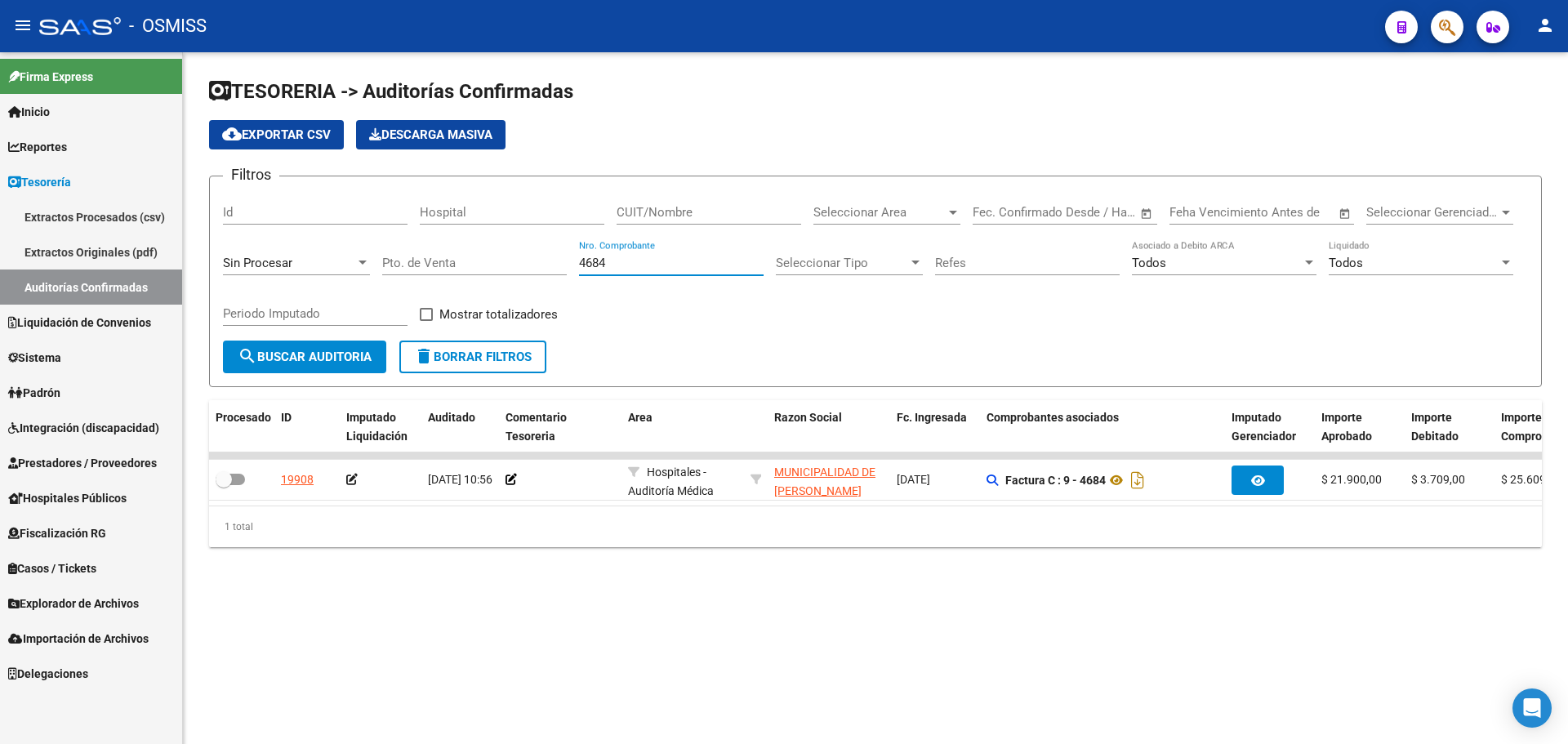
drag, startPoint x: 644, startPoint y: 263, endPoint x: 549, endPoint y: 264, distance: 95.0
click at [549, 264] on div "Filtros Id Hospital CUIT/Nombre Seleccionar Area Seleccionar Area Fecha inicio …" at bounding box center [876, 266] width 1305 height 151
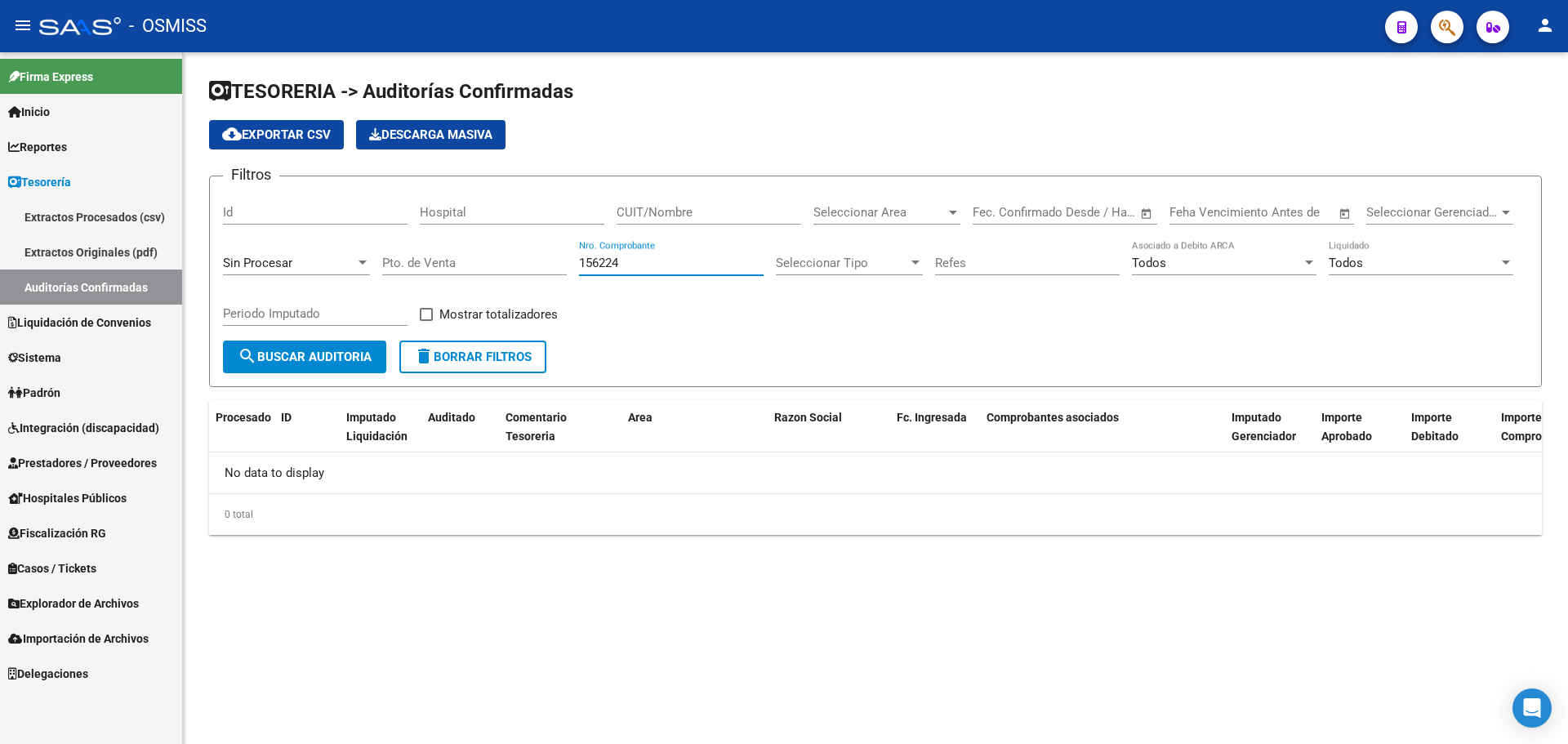
type input "156224"
click at [322, 256] on div "Sin Procesar" at bounding box center [289, 263] width 133 height 15
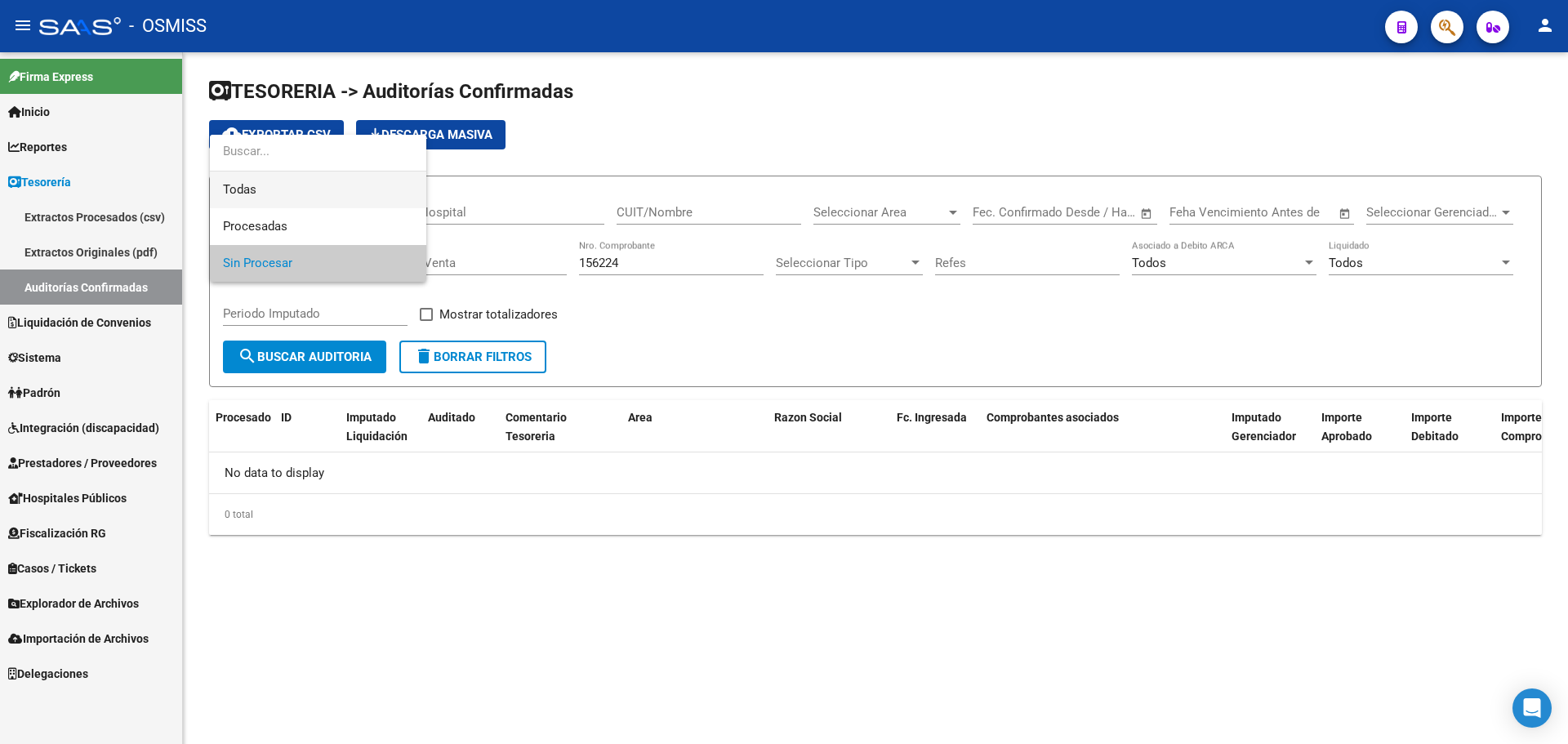
click at [308, 198] on span "Todas" at bounding box center [318, 190] width 190 height 37
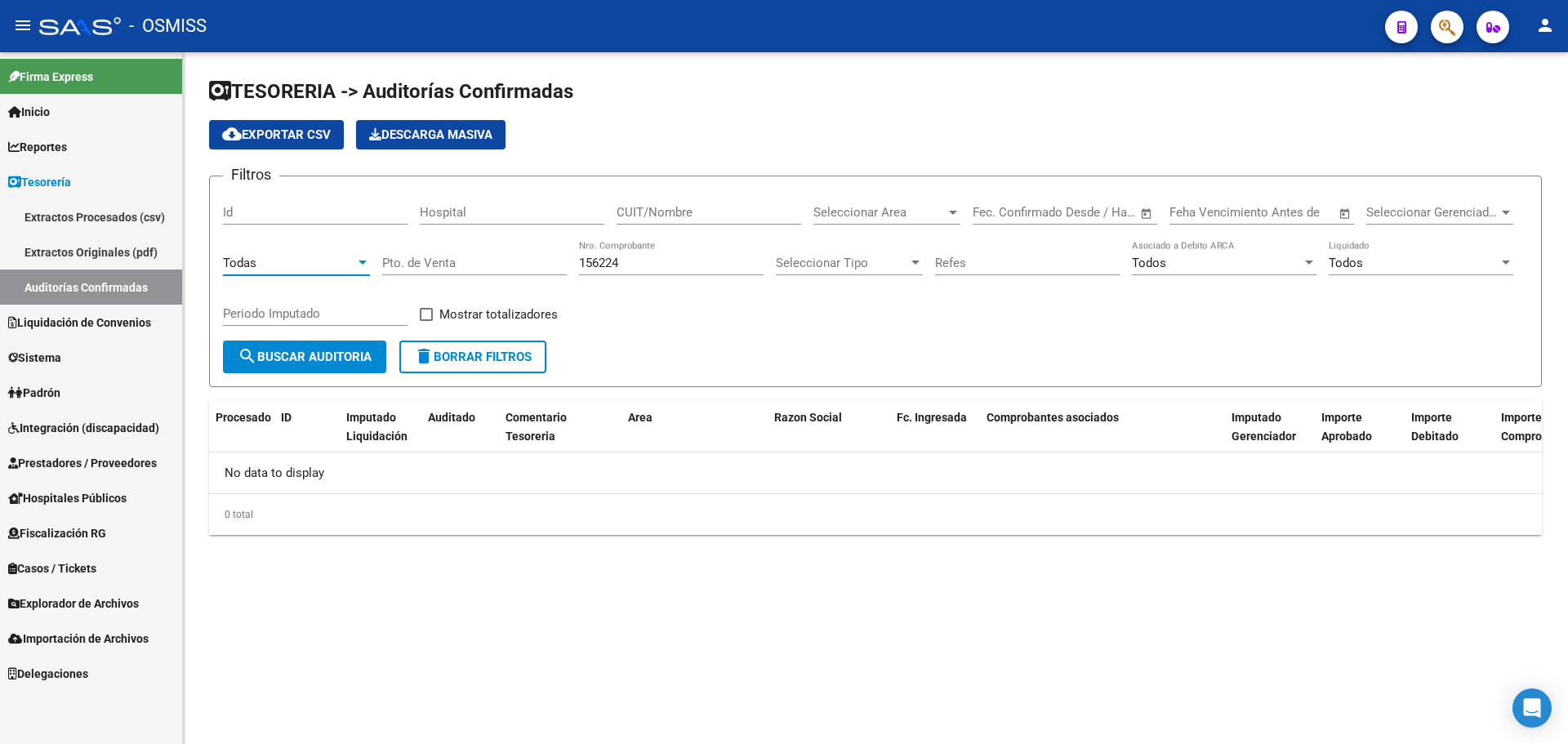
click at [312, 374] on form "Filtros Id Hospital CUIT/Nombre Seleccionar Area Seleccionar Area Fecha inicio …" at bounding box center [876, 281] width 1333 height 211
click at [315, 348] on button "search Buscar Auditoria" at bounding box center [304, 357] width 163 height 32
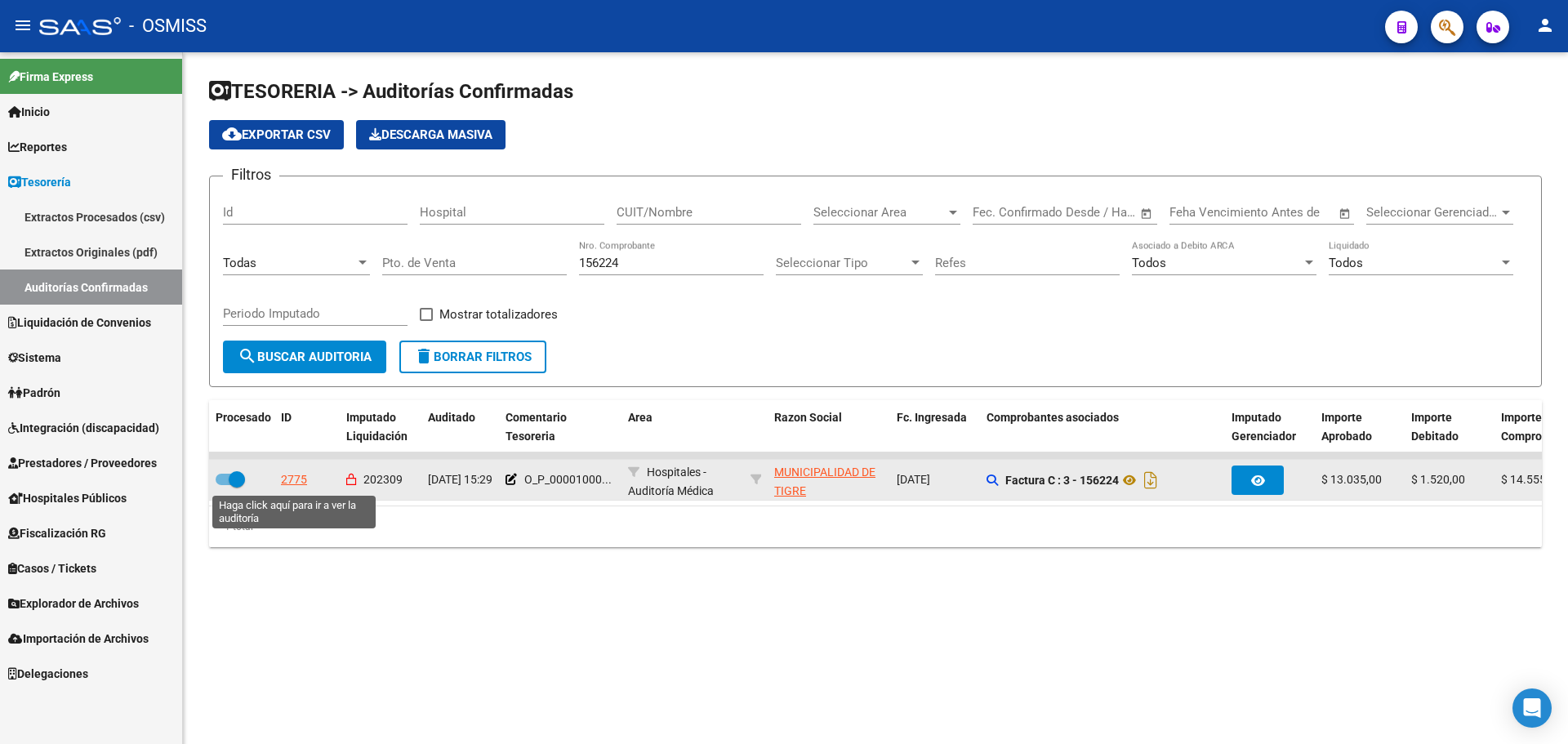
click at [288, 483] on div "2775" at bounding box center [294, 479] width 26 height 18
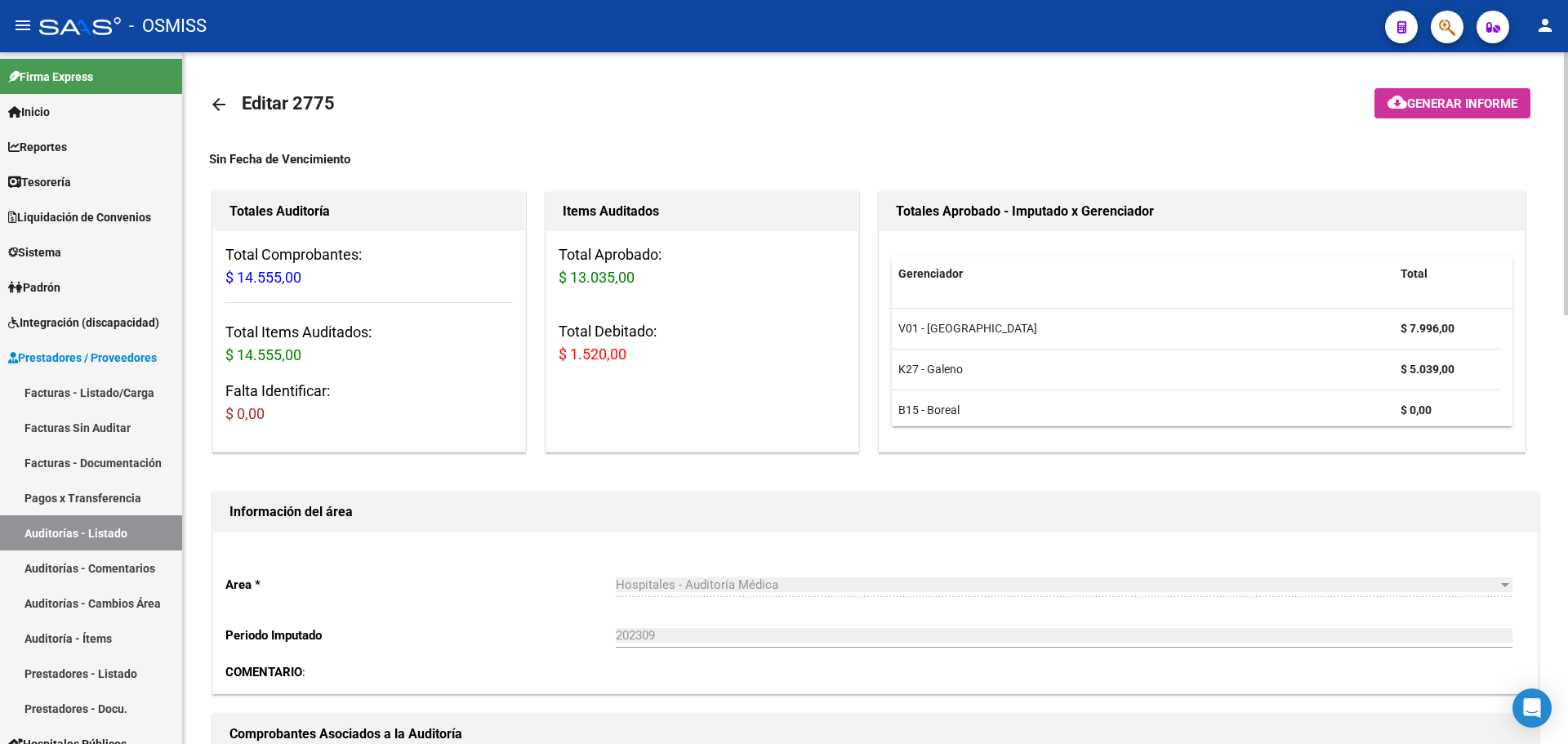
scroll to position [326, 0]
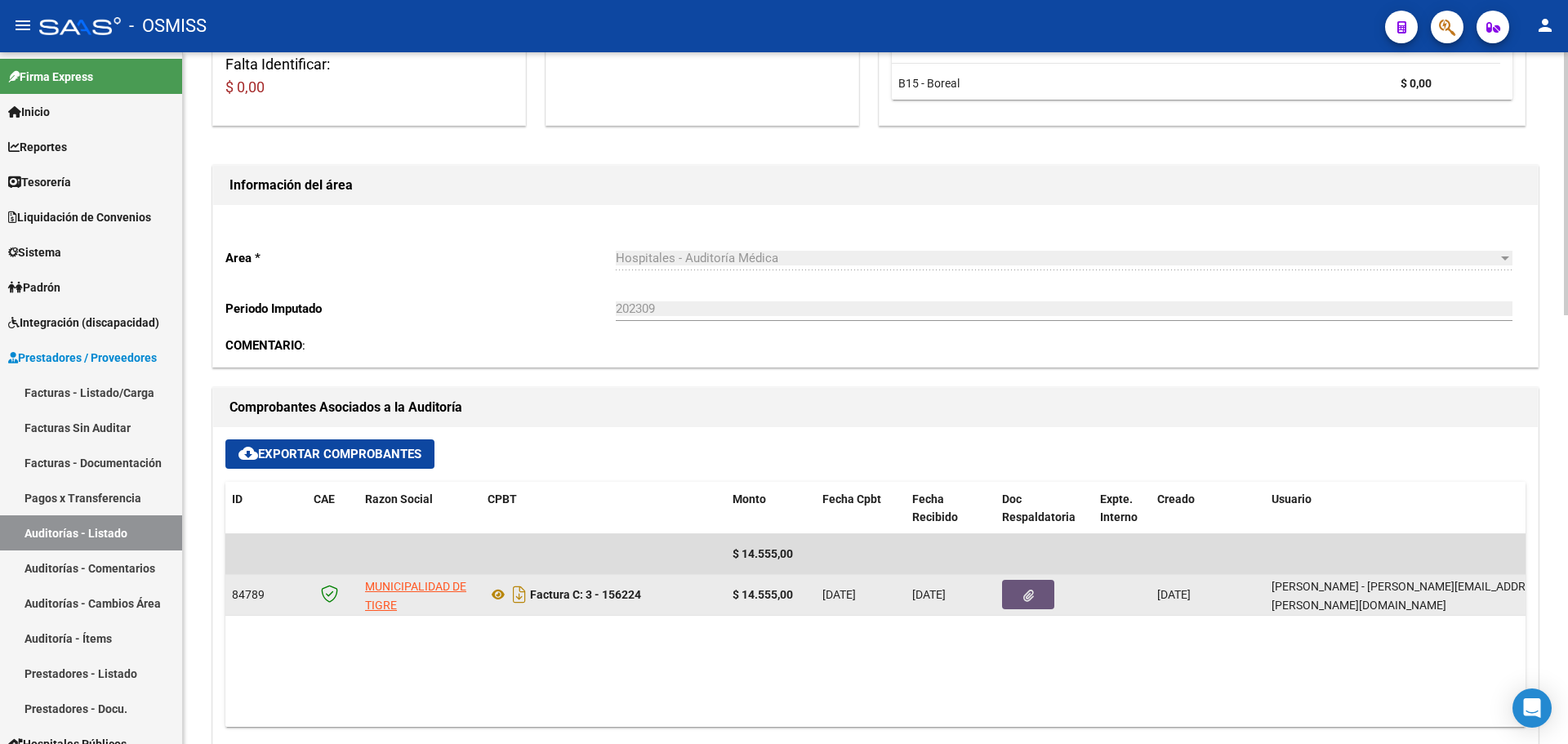
click at [1022, 592] on button "button" at bounding box center [1028, 595] width 53 height 30
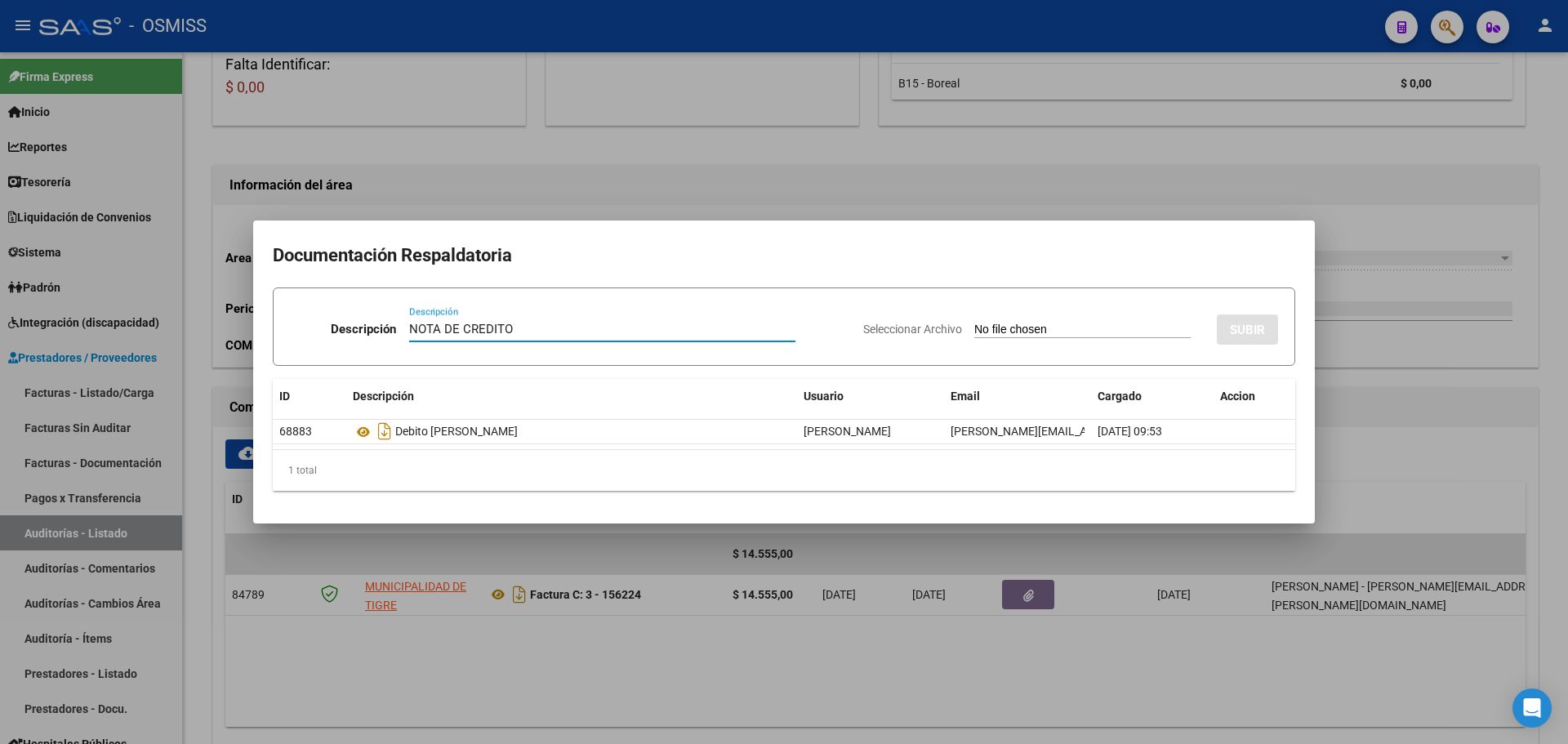
type input "NOTA DE CREDITO"
click at [1057, 327] on input "Seleccionar Archivo" at bounding box center [1082, 330] width 217 height 16
type input "C:\fakepath\NC. MUNICIPALIDAD DE TIGRE FC. 156224.pdf"
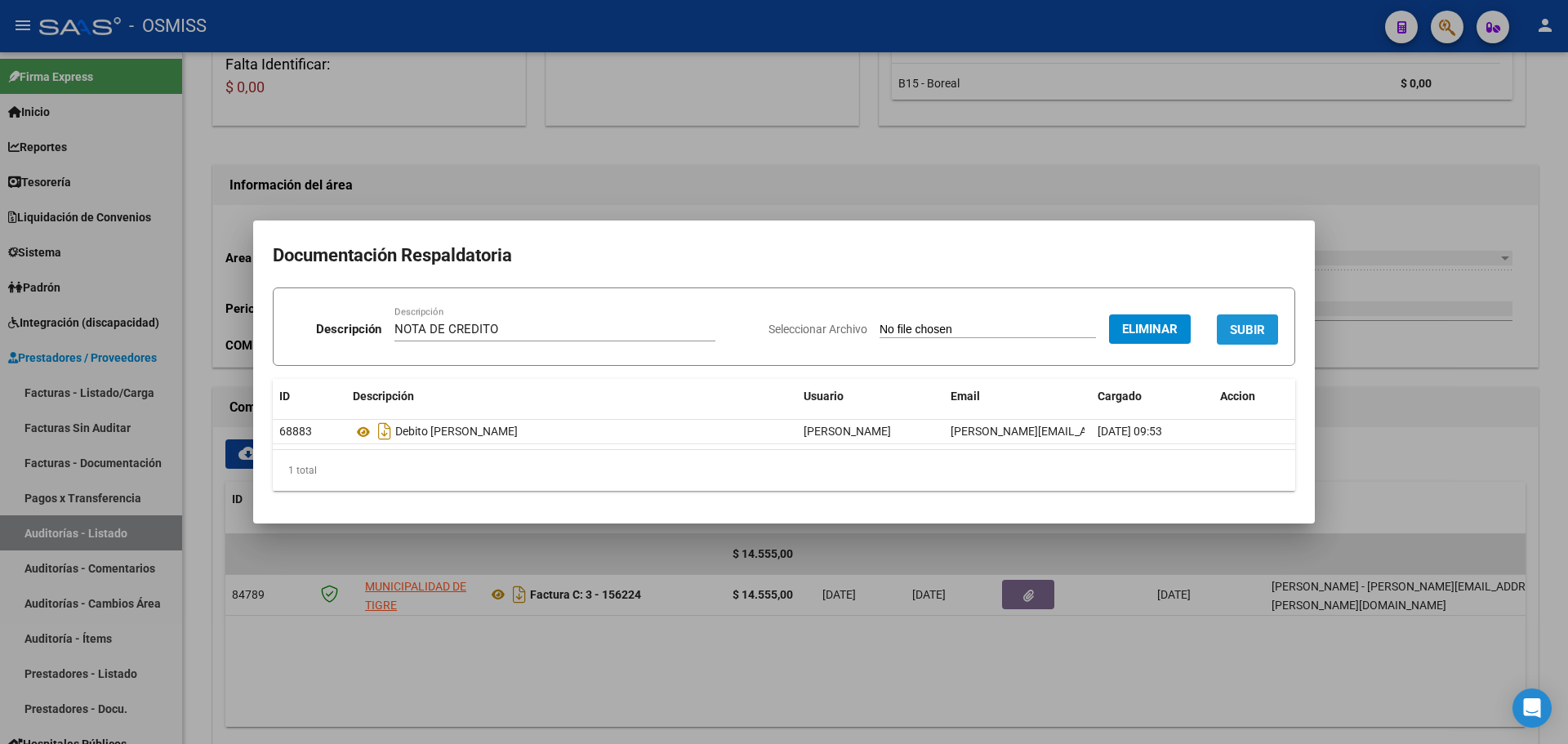
click at [1241, 325] on span "SUBIR" at bounding box center [1247, 330] width 35 height 15
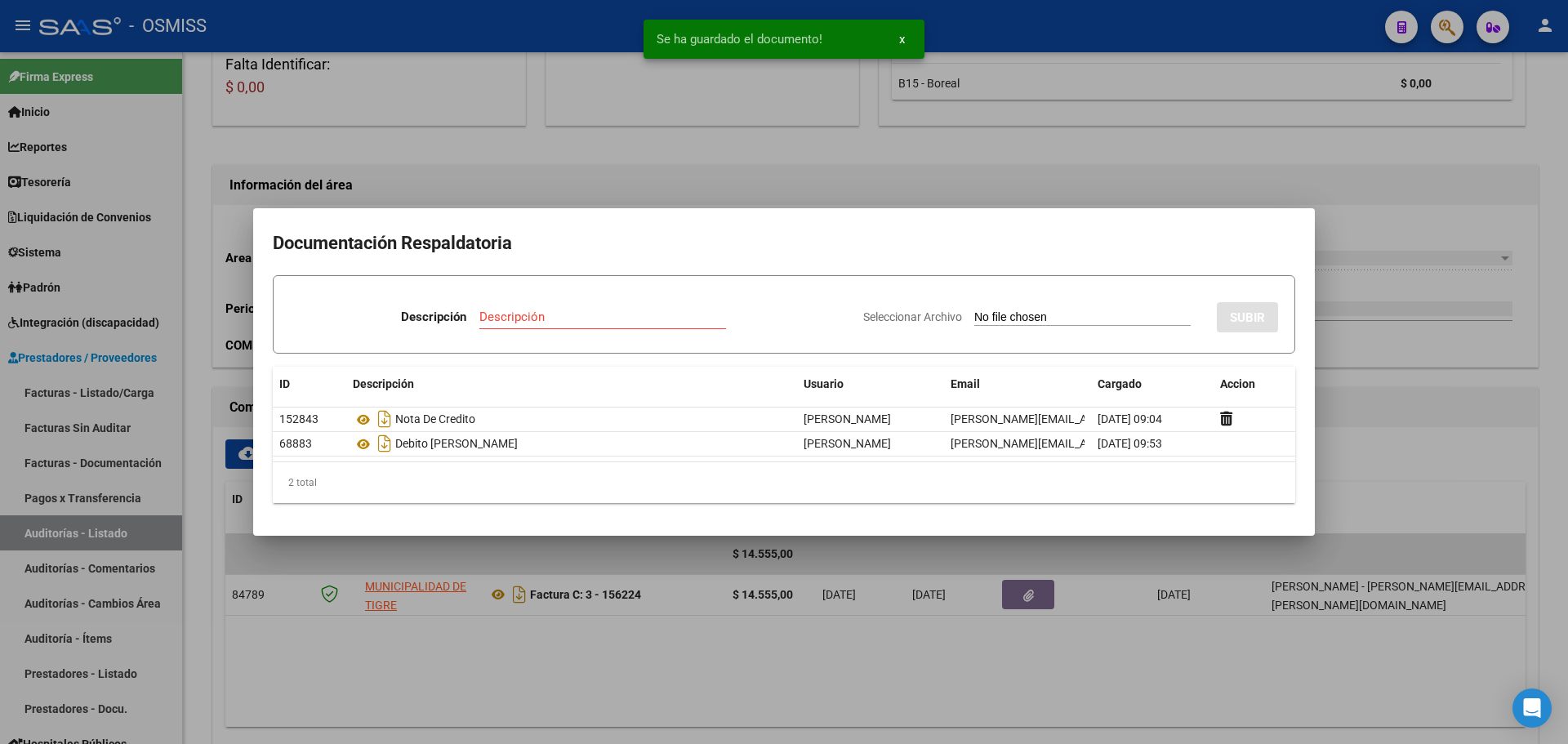
click at [641, 181] on div at bounding box center [784, 372] width 1568 height 744
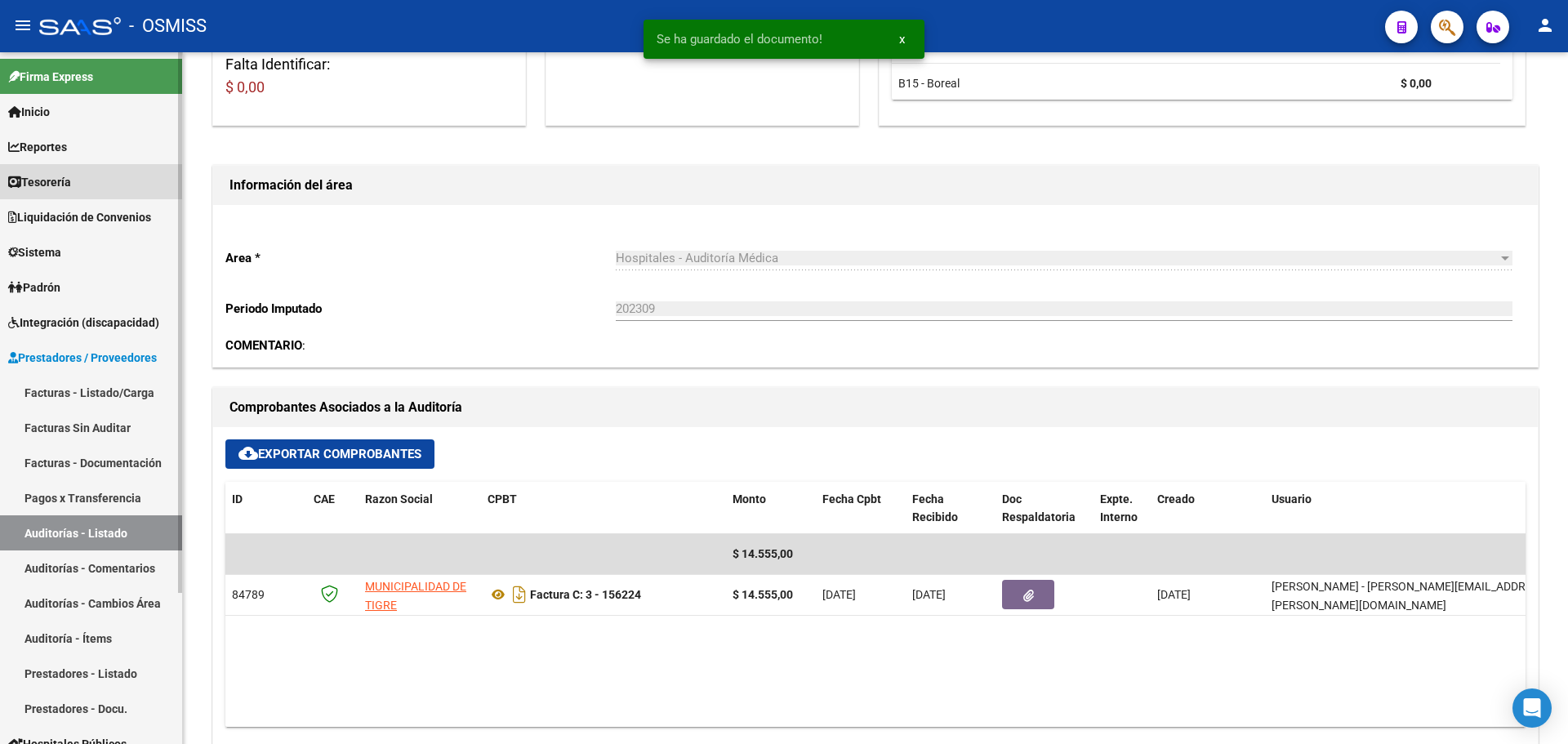
click at [55, 176] on span "Tesorería" at bounding box center [40, 182] width 63 height 18
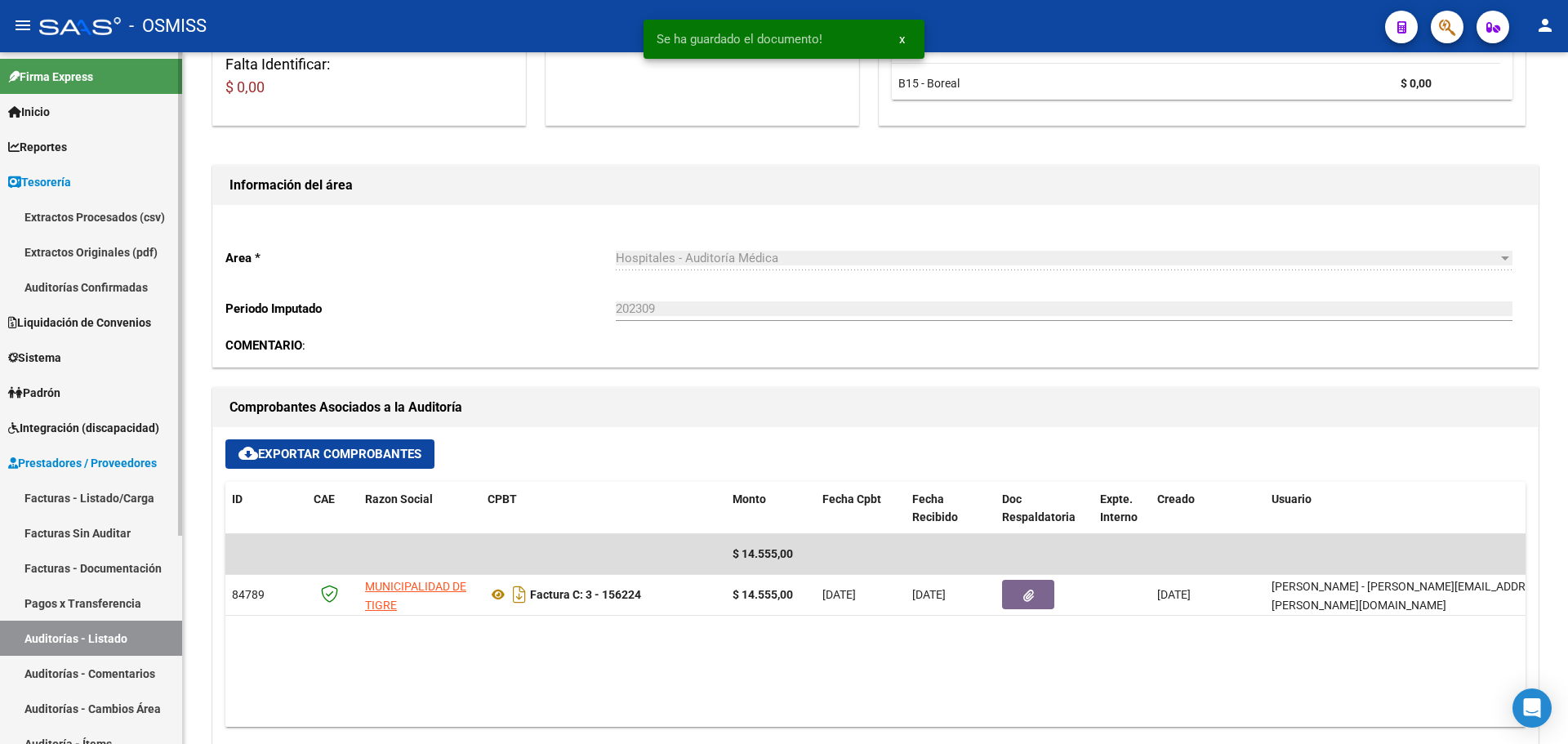
click at [59, 289] on link "Auditorías Confirmadas" at bounding box center [91, 287] width 183 height 35
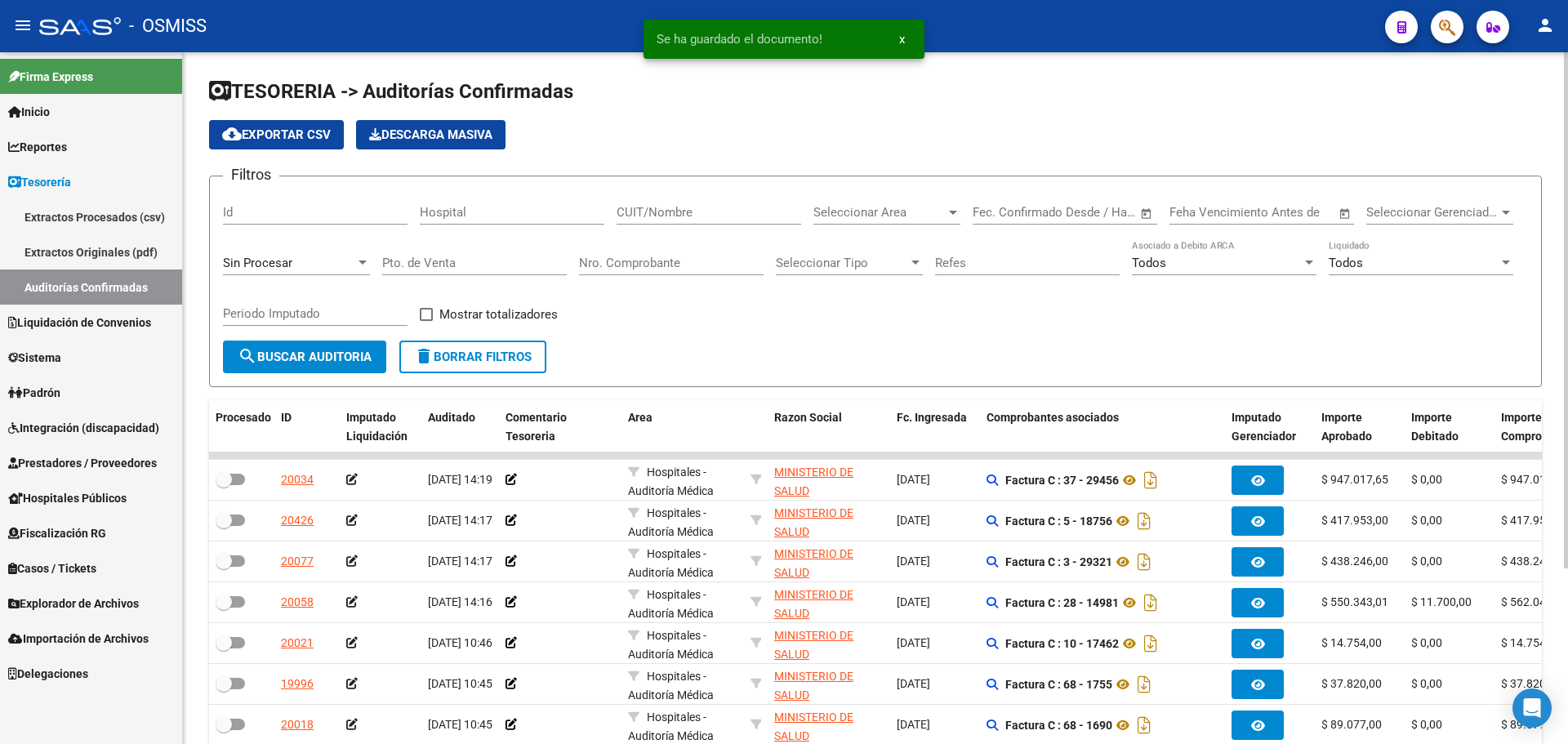
click at [278, 265] on span "Sin Procesar" at bounding box center [257, 263] width 69 height 15
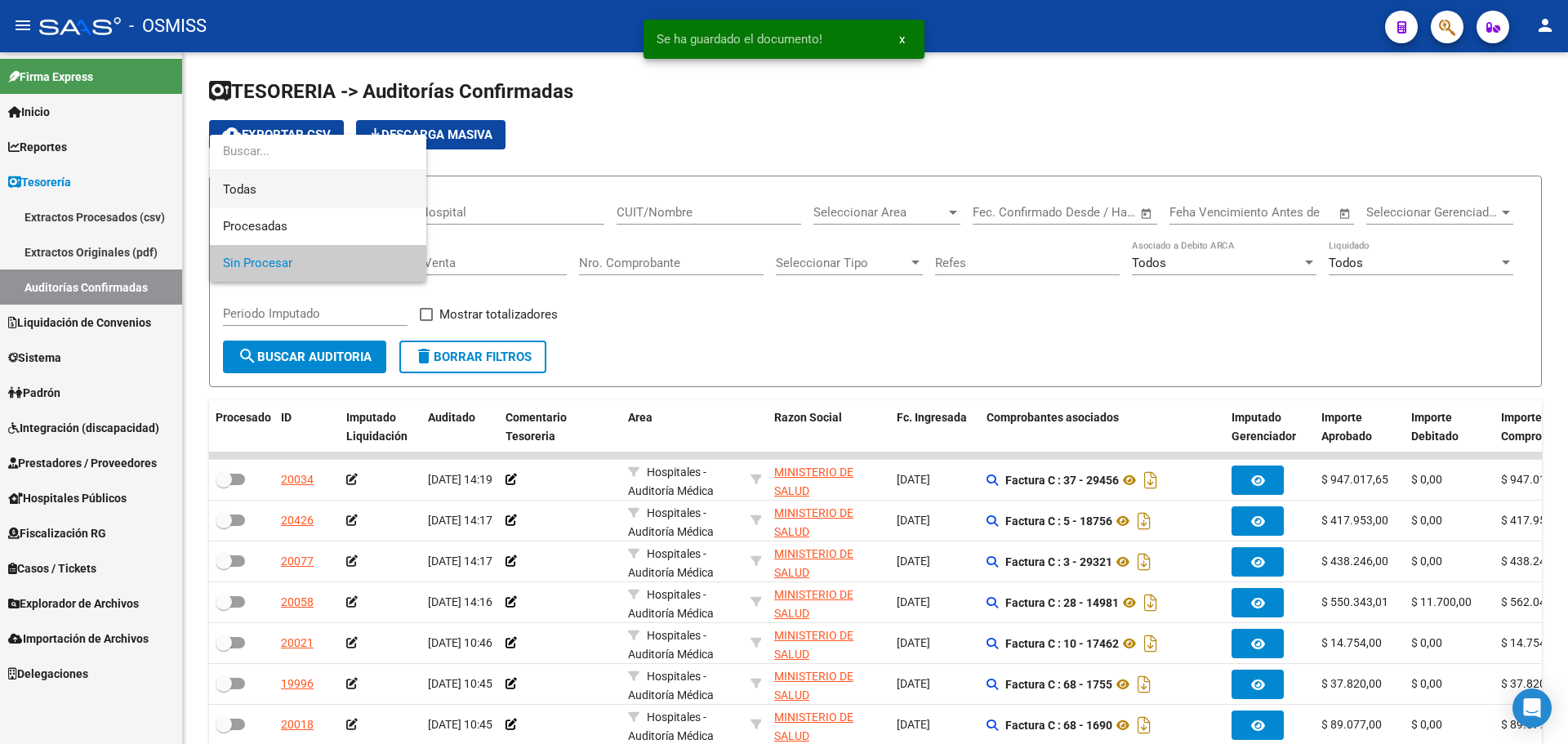
click at [253, 190] on span "Todas" at bounding box center [318, 190] width 190 height 37
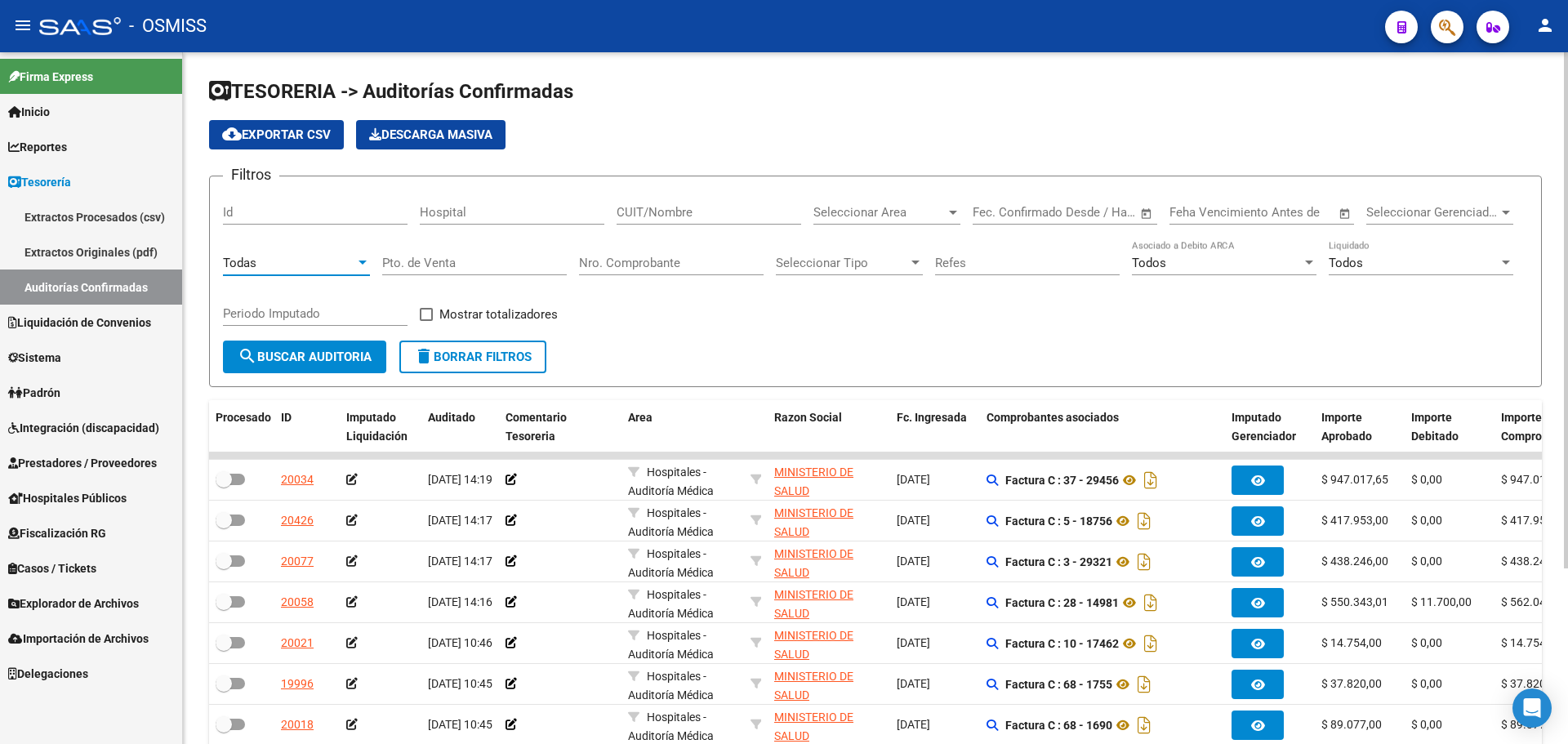
click at [613, 257] on input "Nro. Comprobante" at bounding box center [671, 263] width 184 height 15
type input "156231"
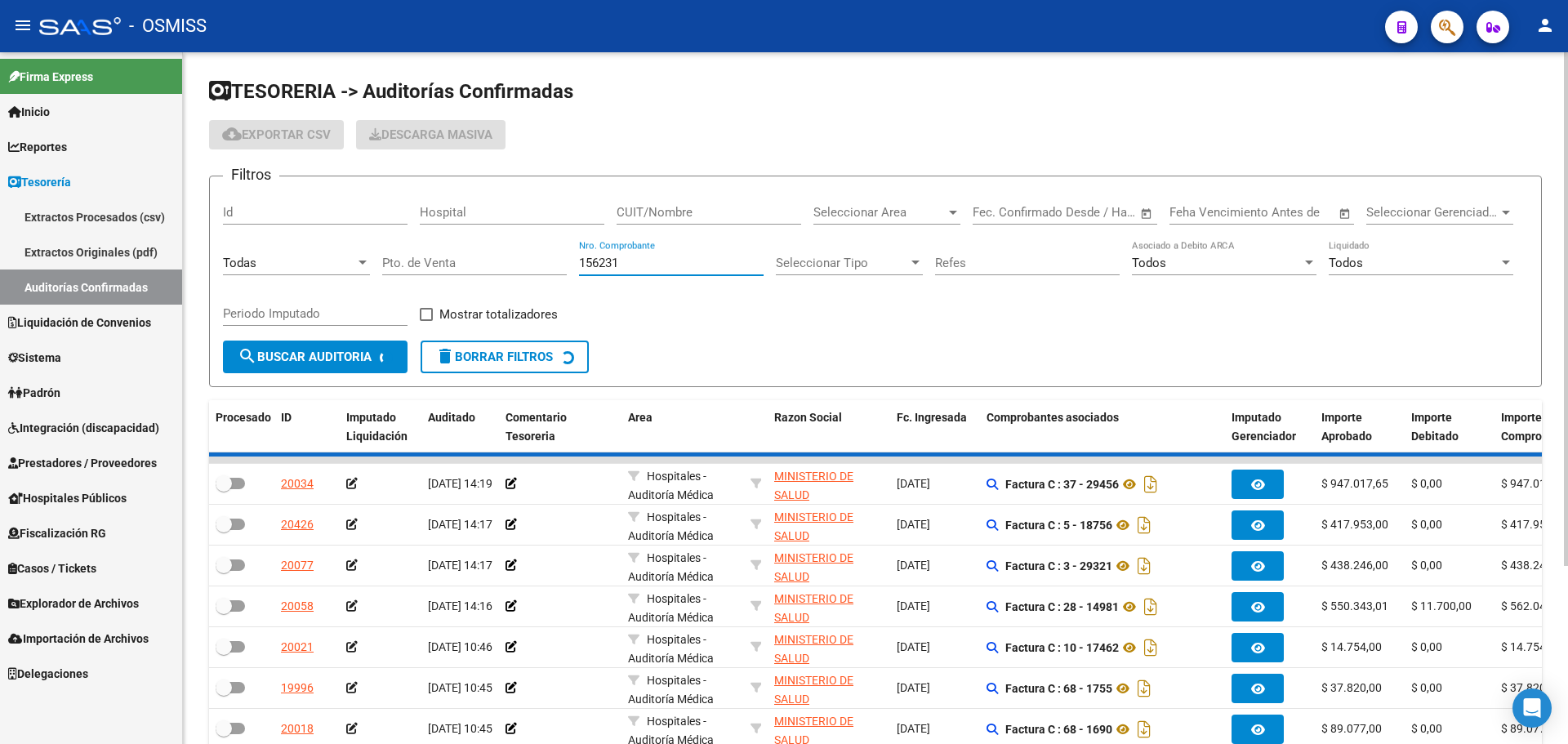
checkbox input "true"
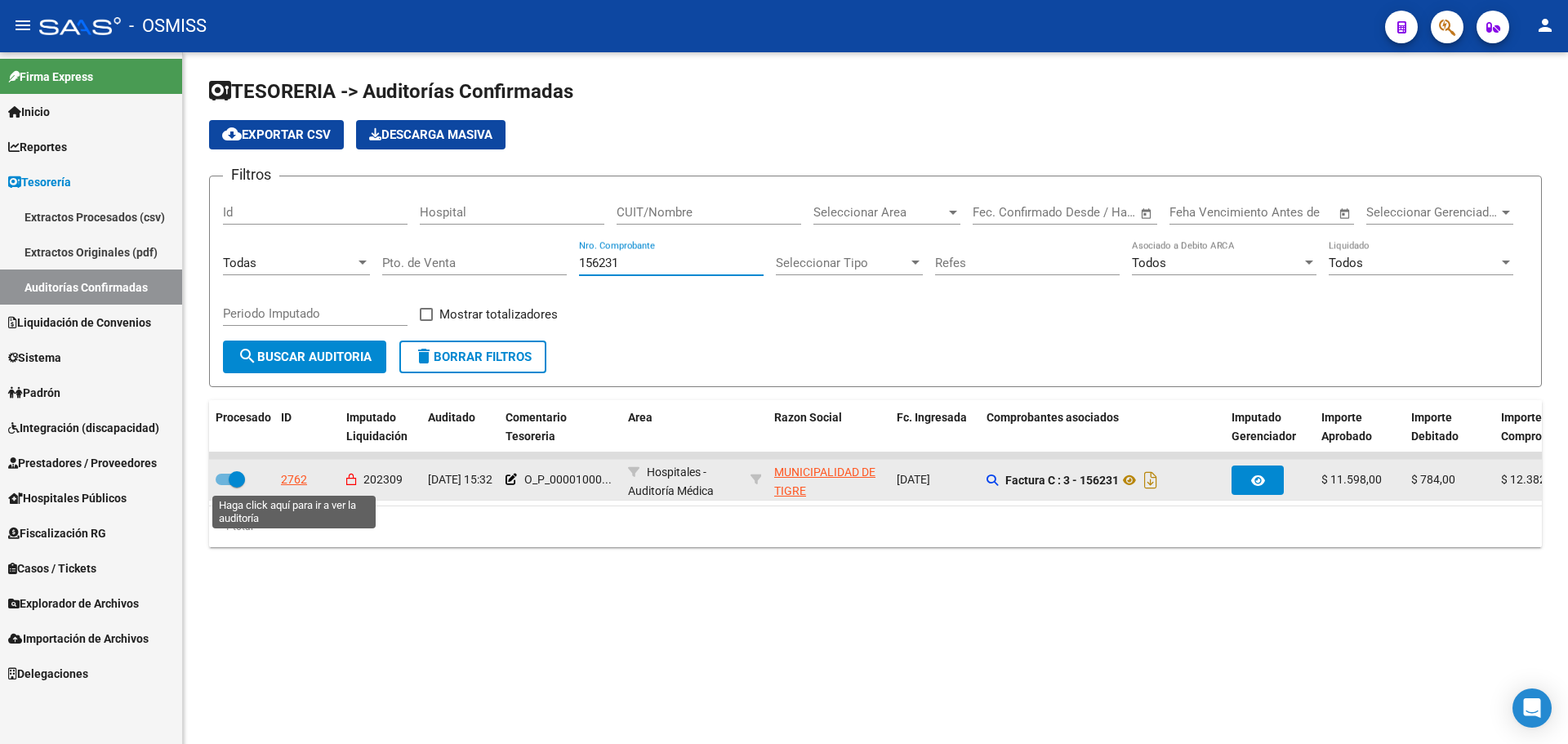
type input "156231"
click at [298, 480] on div "2762" at bounding box center [294, 479] width 26 height 18
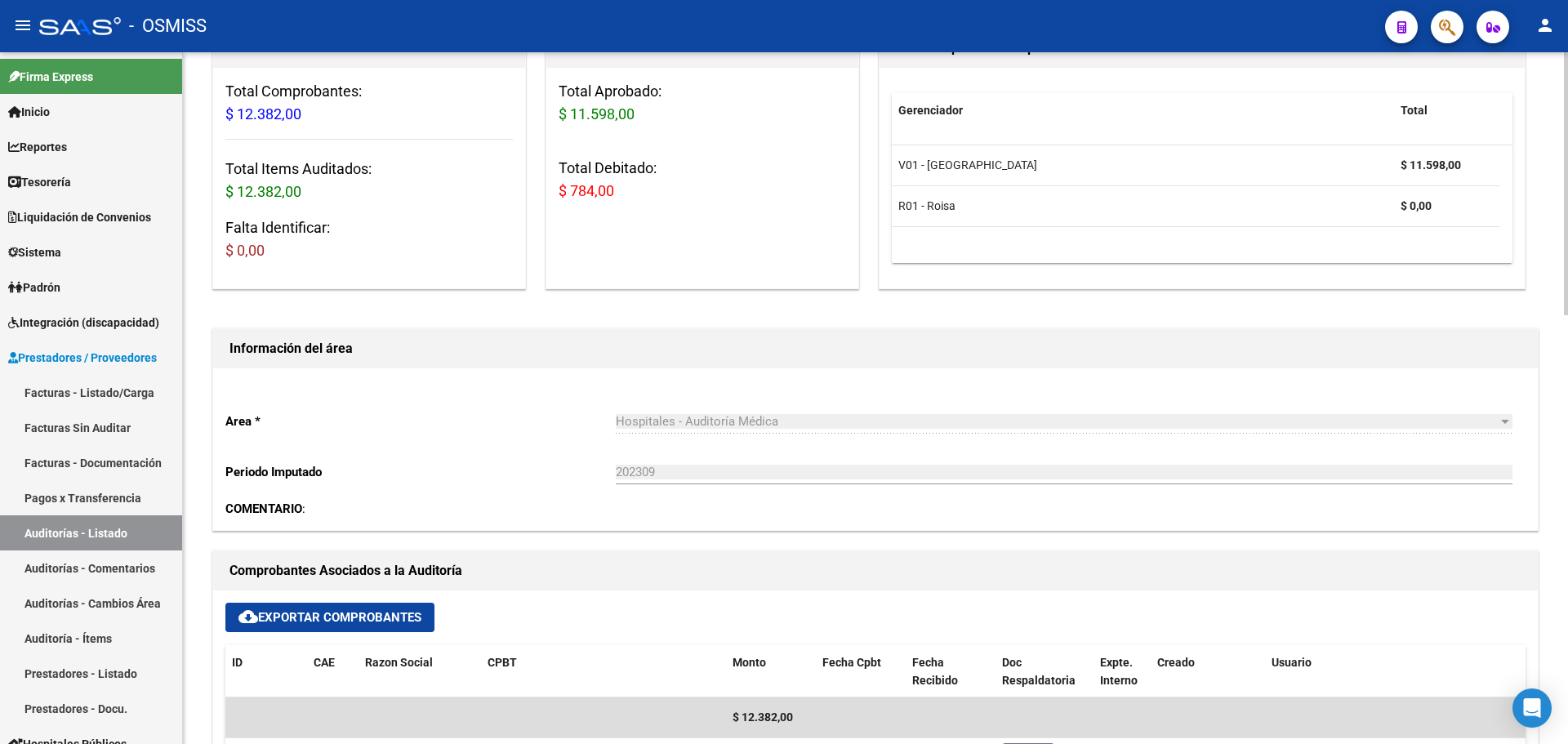
scroll to position [572, 0]
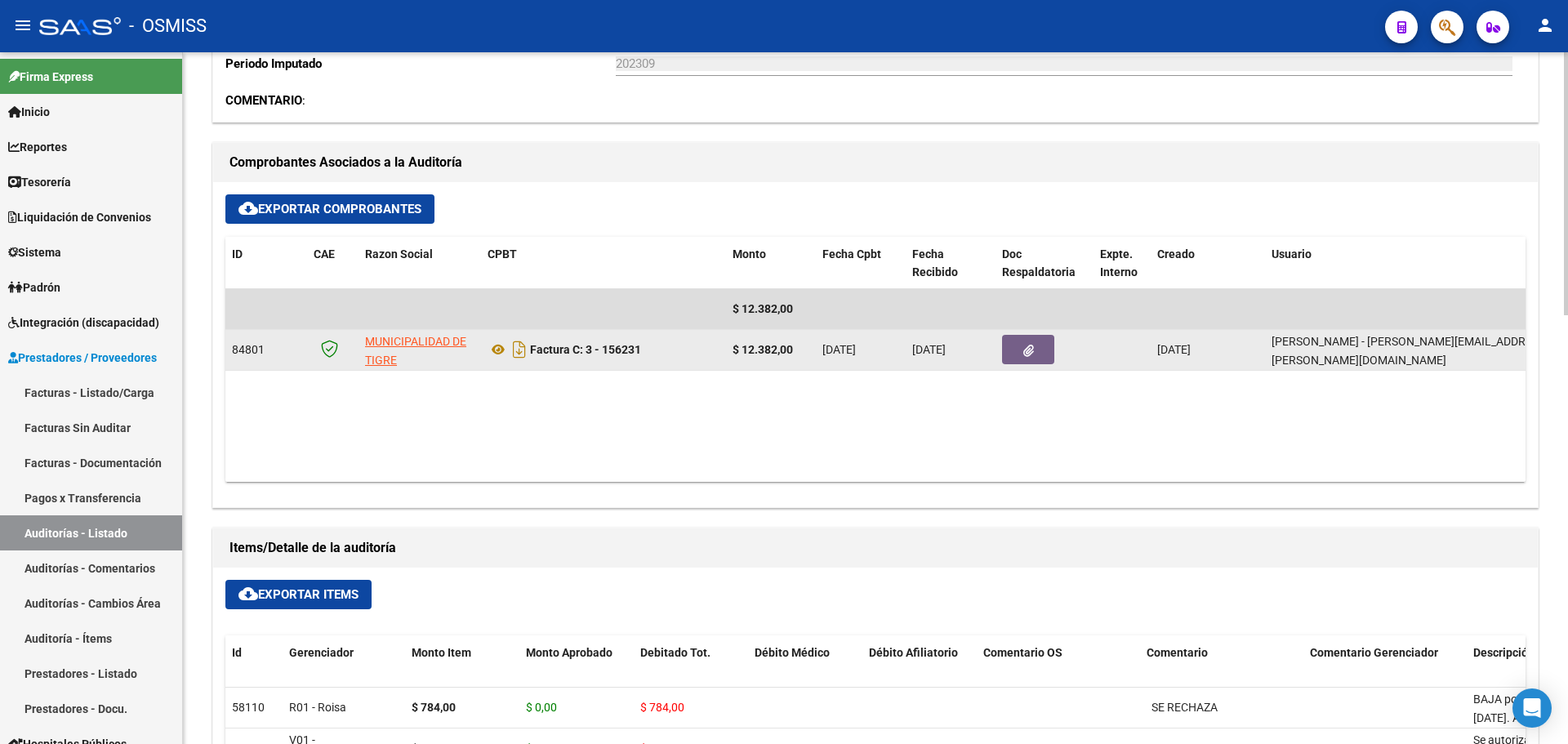
click at [1023, 354] on icon "button" at bounding box center [1029, 350] width 11 height 12
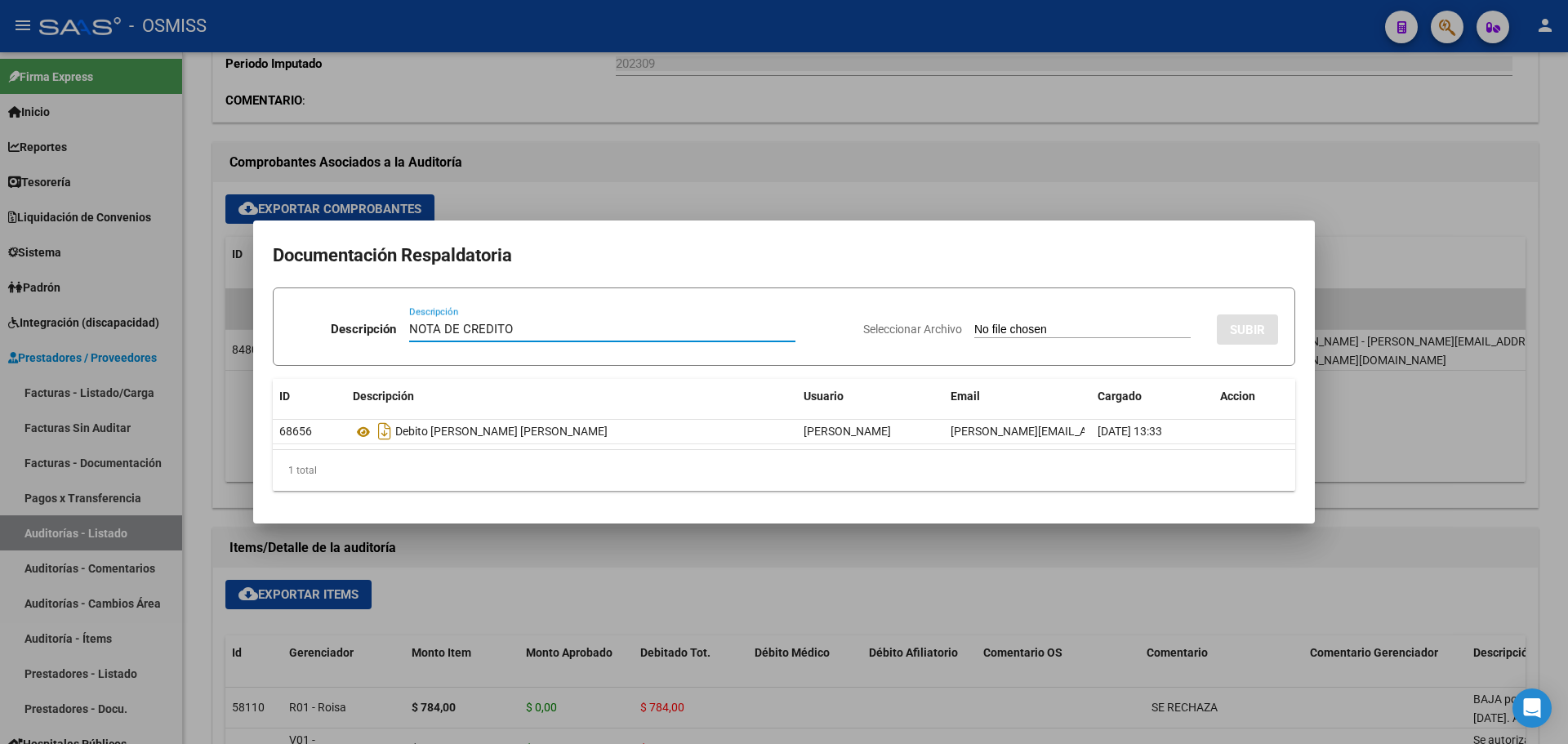
type input "NOTA DE CREDITO"
click at [974, 334] on input "Seleccionar Archivo" at bounding box center [1082, 330] width 217 height 16
type input "C:\fakepath\NC. MUNICIPALIDAD DE TIGRE FC. 156231.pdf"
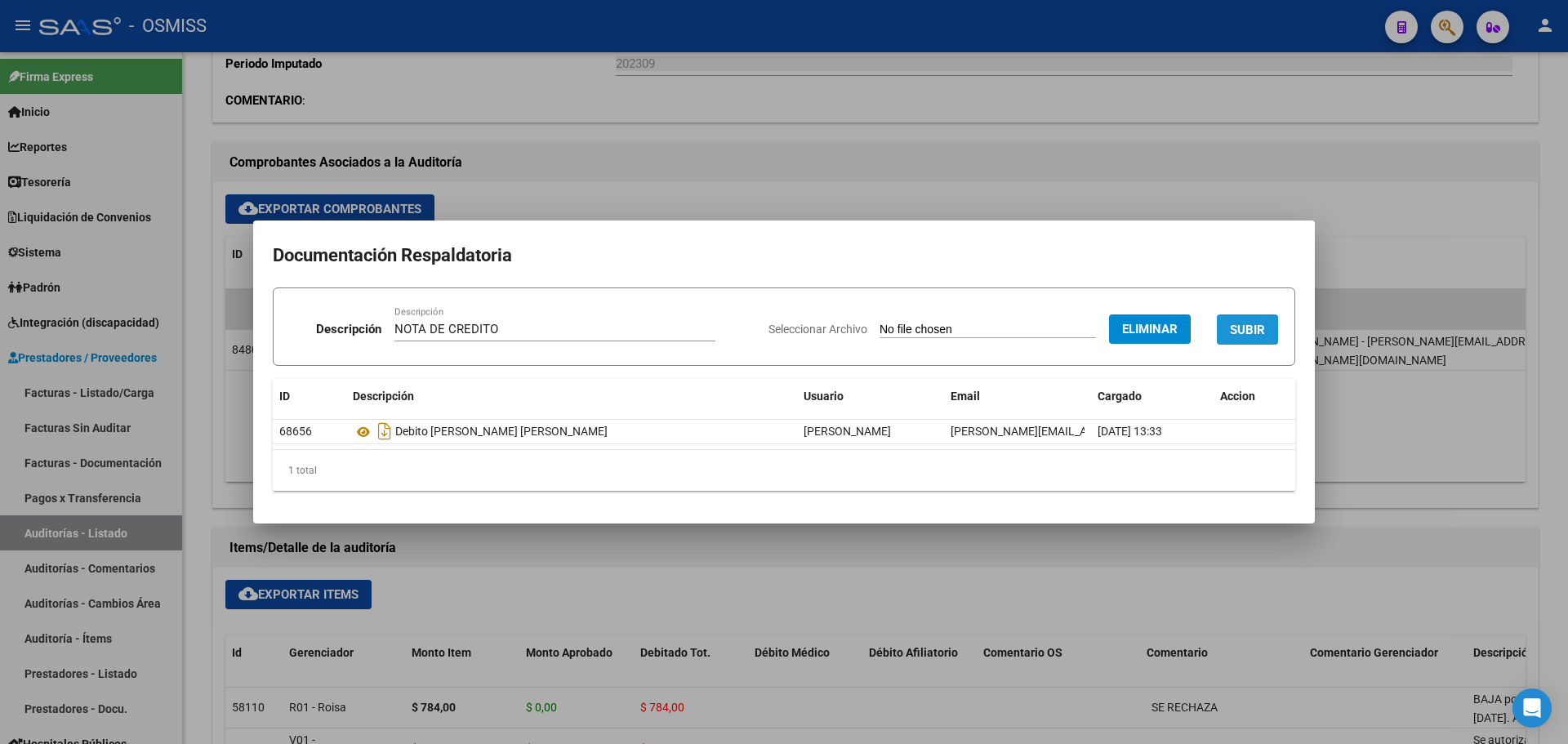
drag, startPoint x: 1241, startPoint y: 328, endPoint x: 1023, endPoint y: 235, distance: 237.0
click at [1243, 328] on span "SUBIR" at bounding box center [1247, 330] width 35 height 15
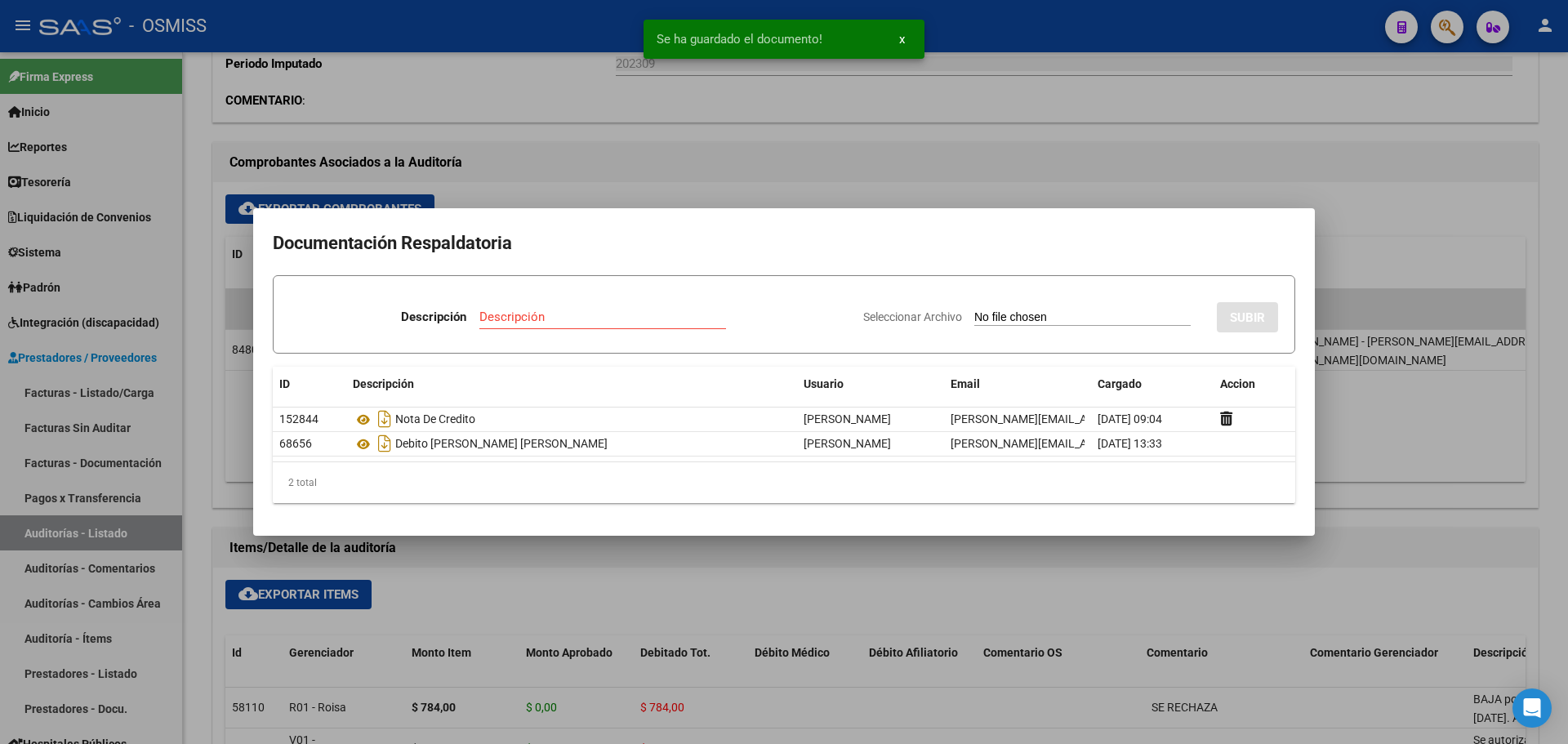
click at [893, 185] on div at bounding box center [784, 372] width 1568 height 744
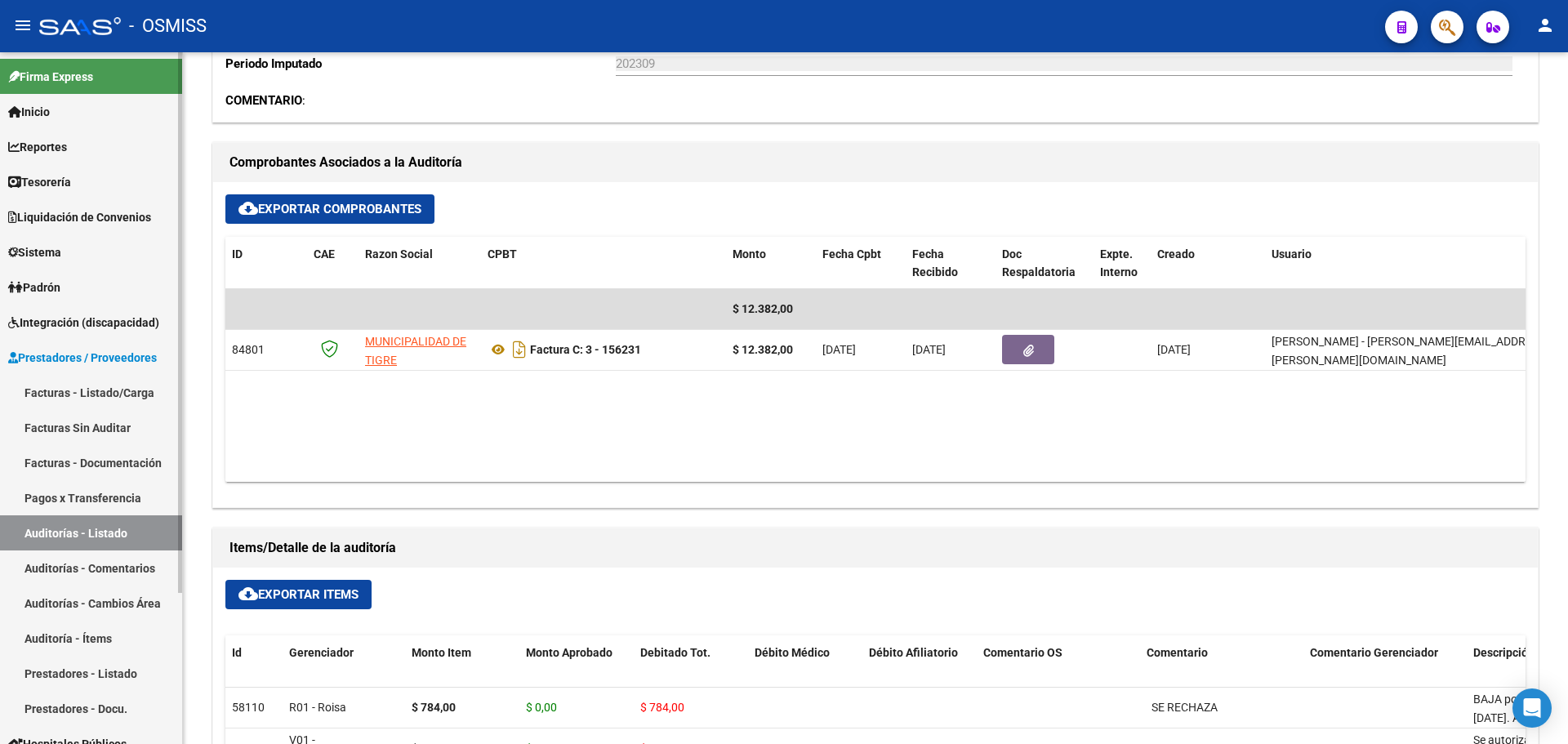
click at [154, 188] on link "Tesorería" at bounding box center [91, 182] width 183 height 35
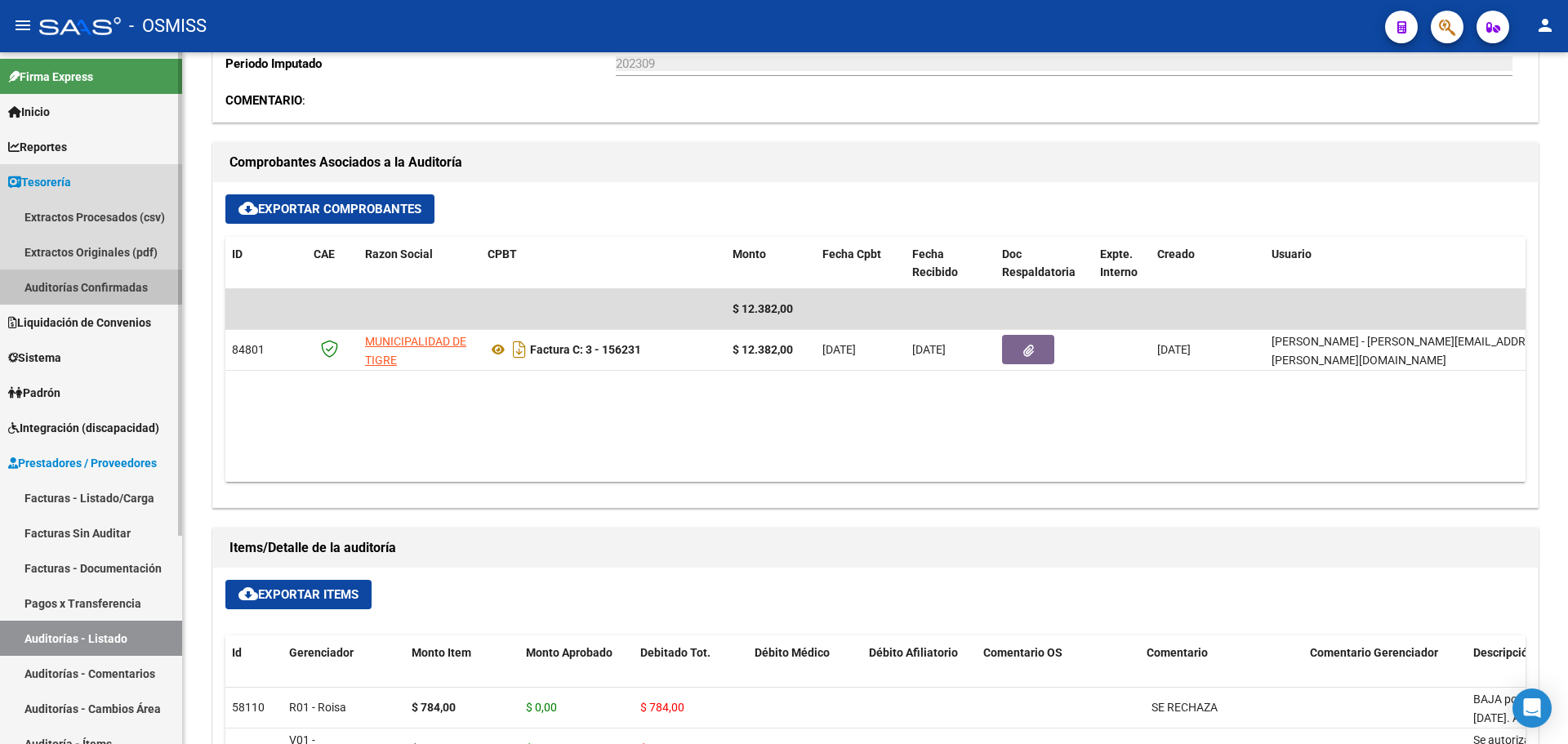
drag, startPoint x: 88, startPoint y: 286, endPoint x: 190, endPoint y: 207, distance: 129.0
click at [86, 286] on link "Auditorías Confirmadas" at bounding box center [91, 287] width 183 height 35
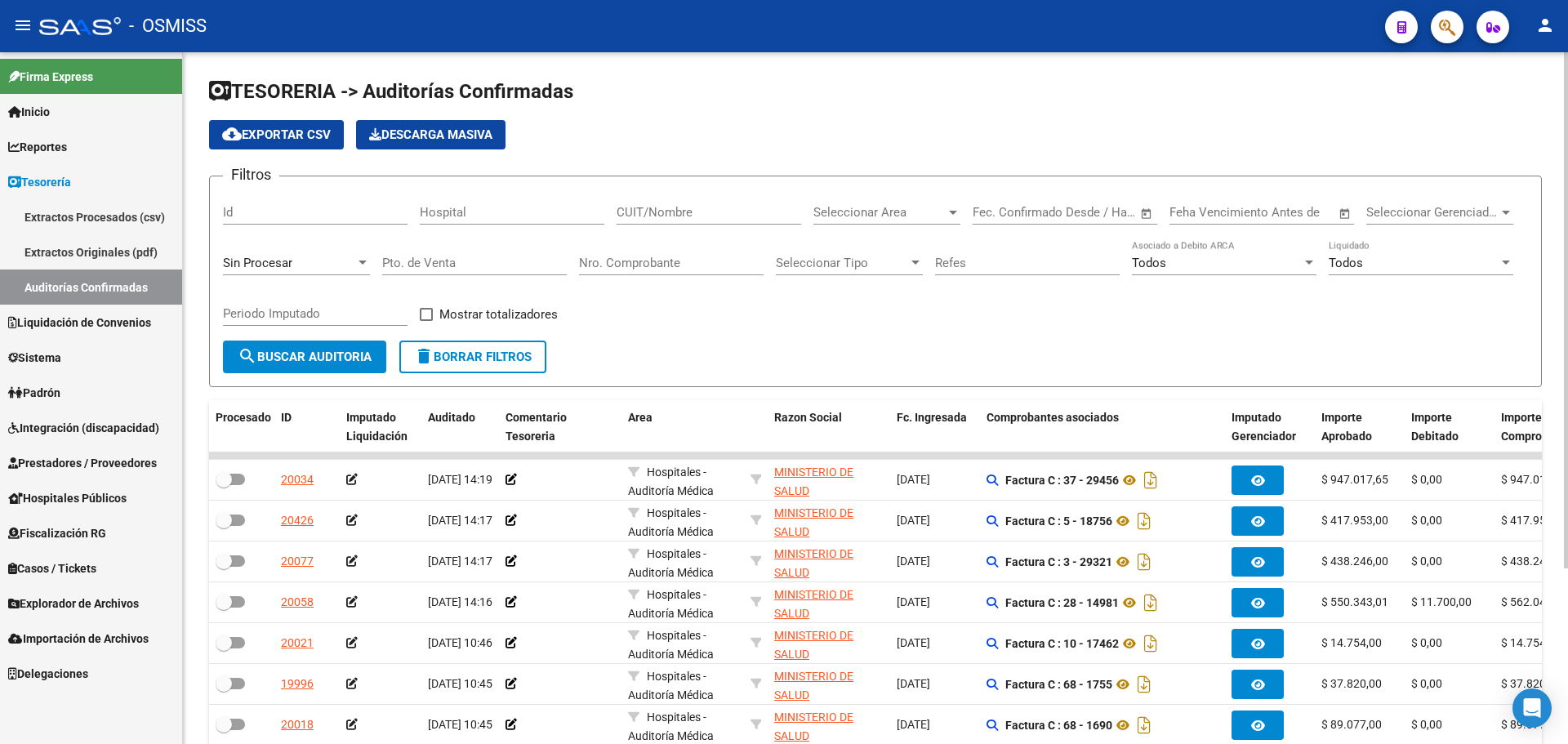
click at [275, 286] on div "Sin Procesar" at bounding box center [296, 266] width 147 height 51
click at [264, 269] on span "Sin Procesar" at bounding box center [257, 263] width 69 height 15
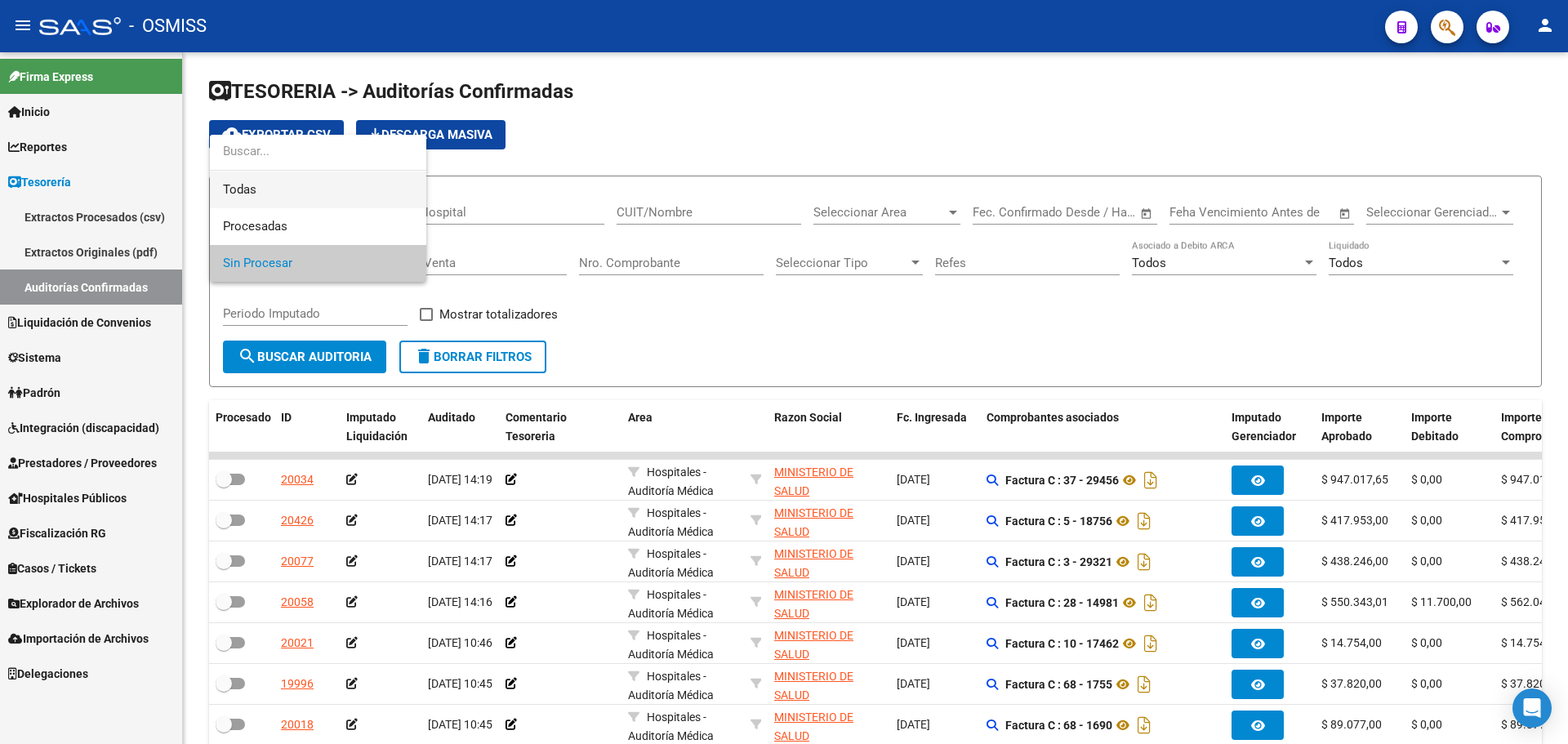
click at [249, 185] on span "Todas" at bounding box center [318, 190] width 190 height 37
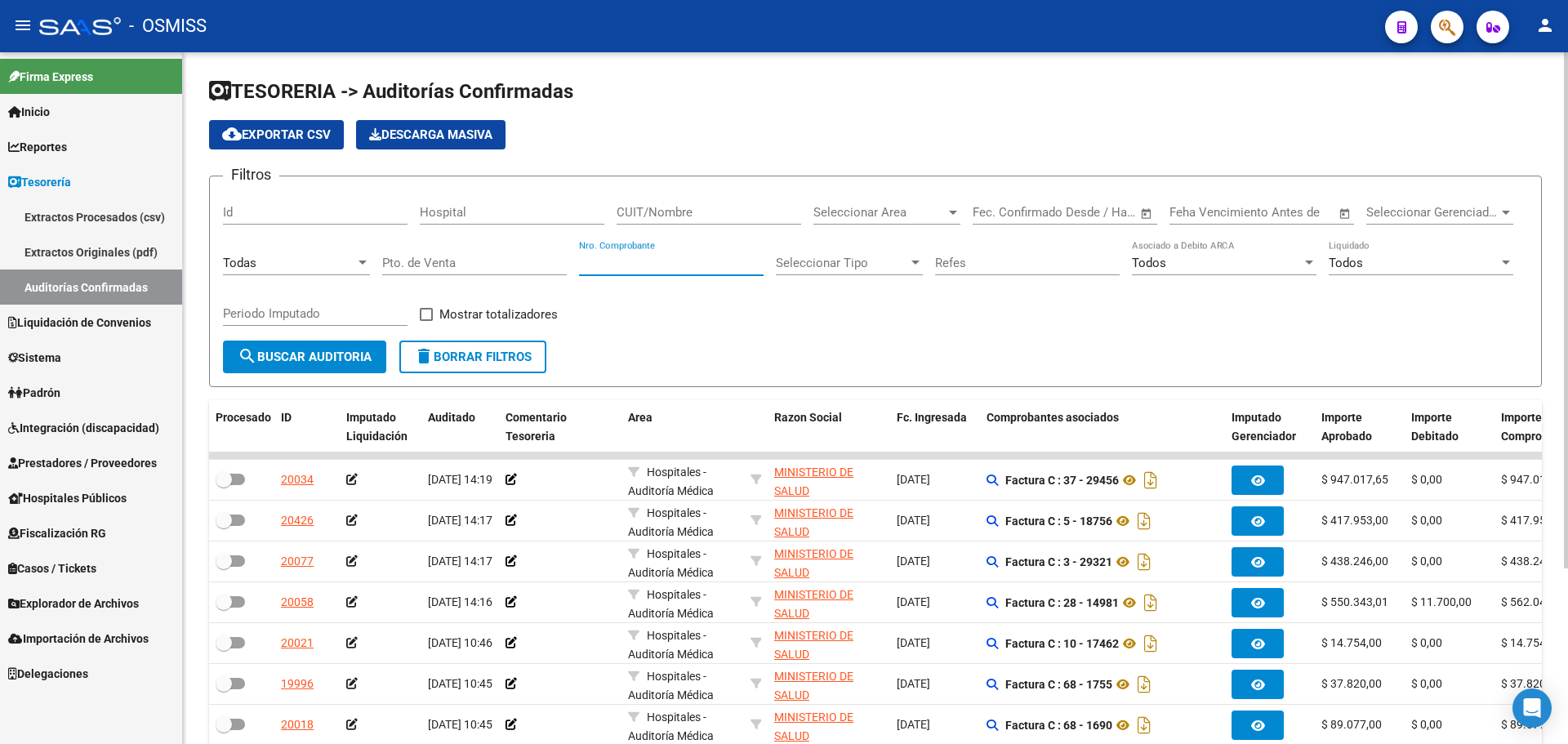
click at [643, 262] on input "Nro. Comprobante" at bounding box center [671, 263] width 184 height 15
type input "156232"
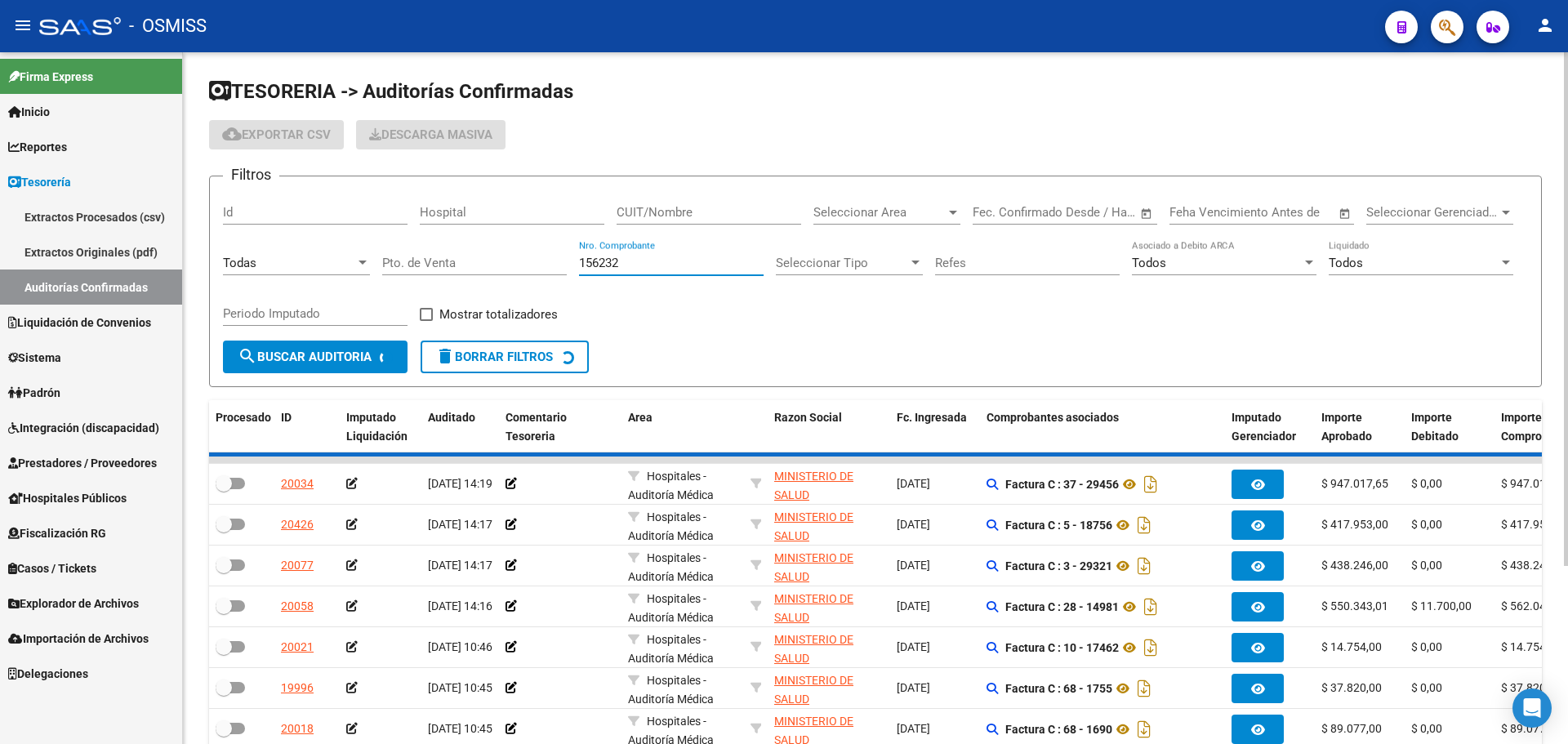
checkbox input "true"
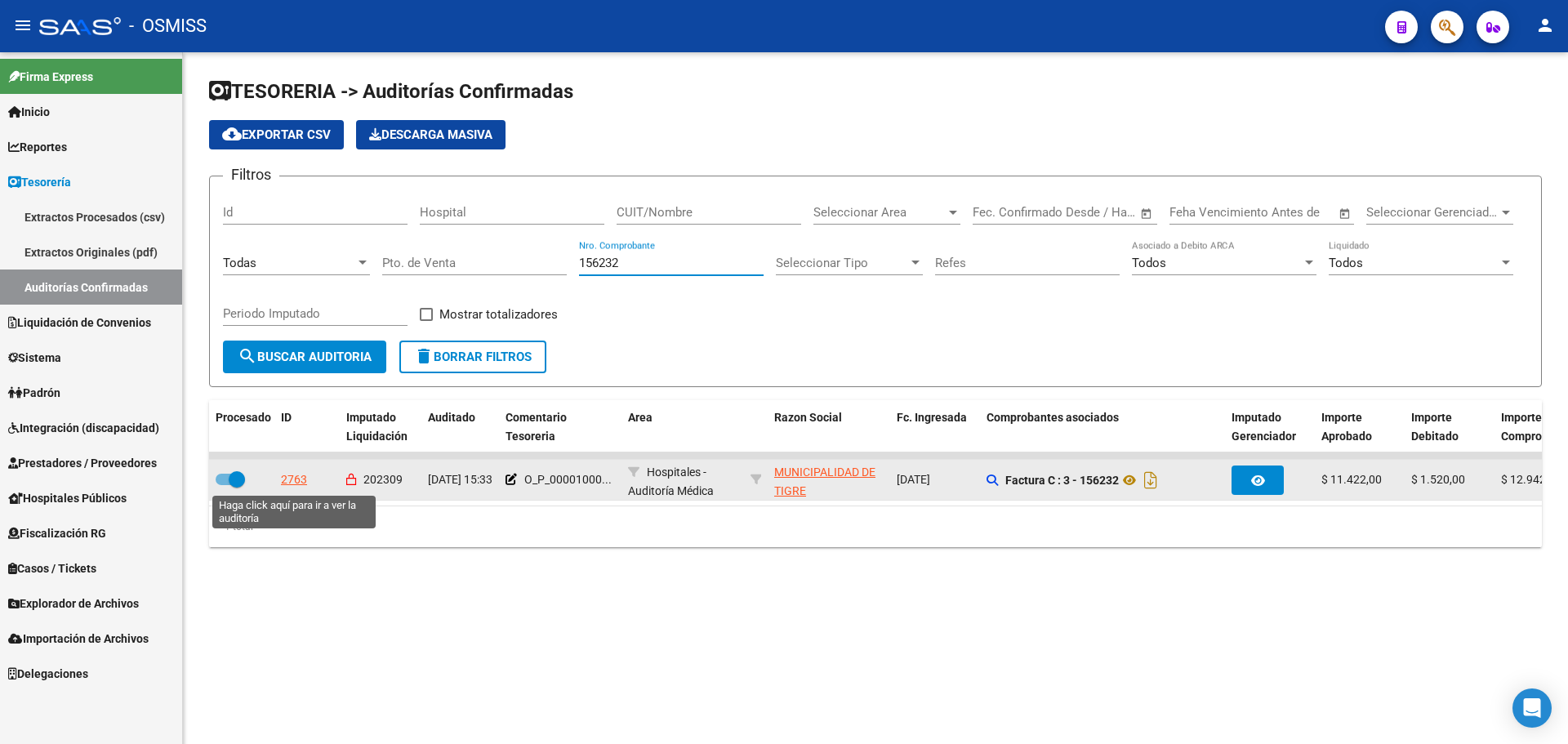
type input "156232"
click at [304, 472] on div "2763" at bounding box center [294, 479] width 26 height 18
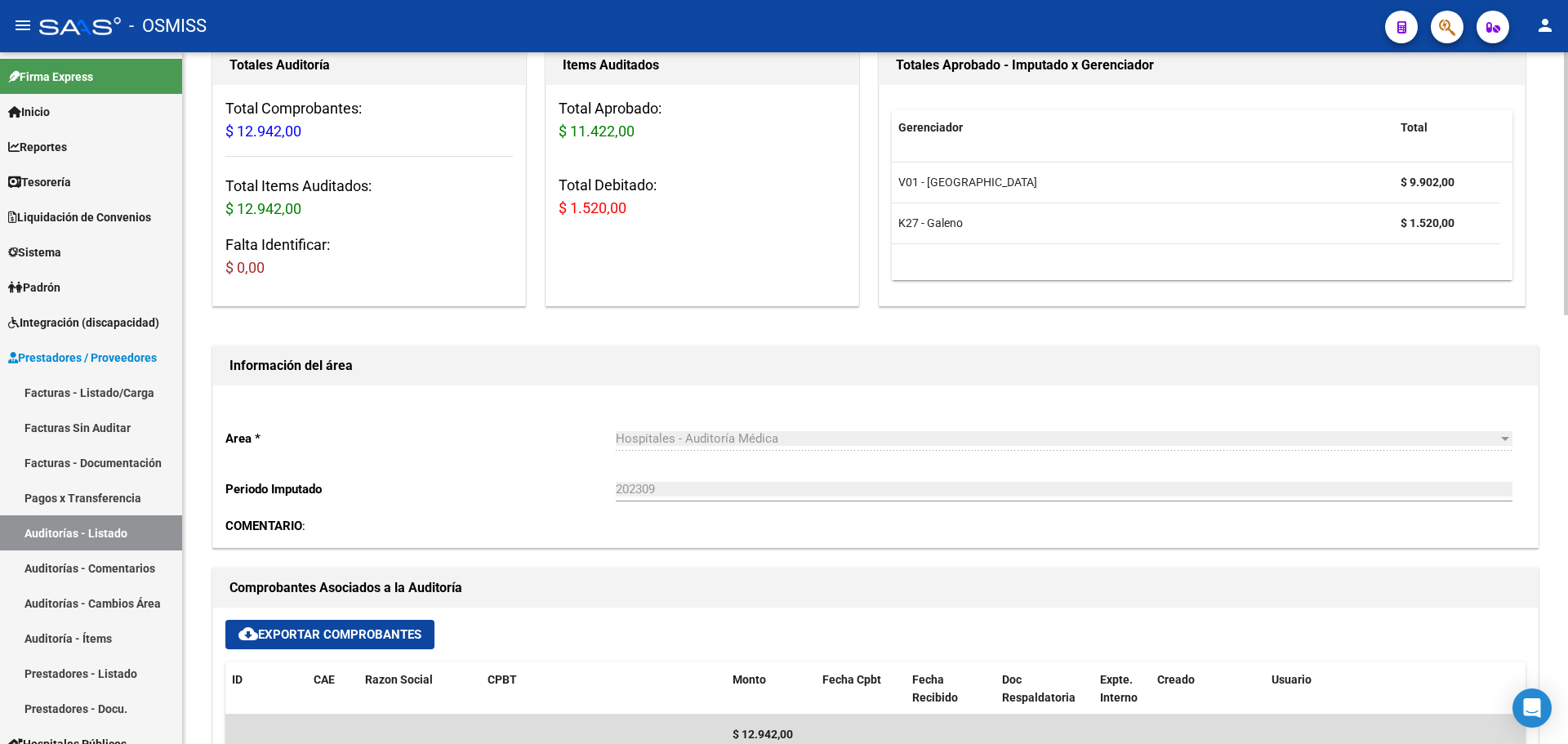
scroll to position [408, 0]
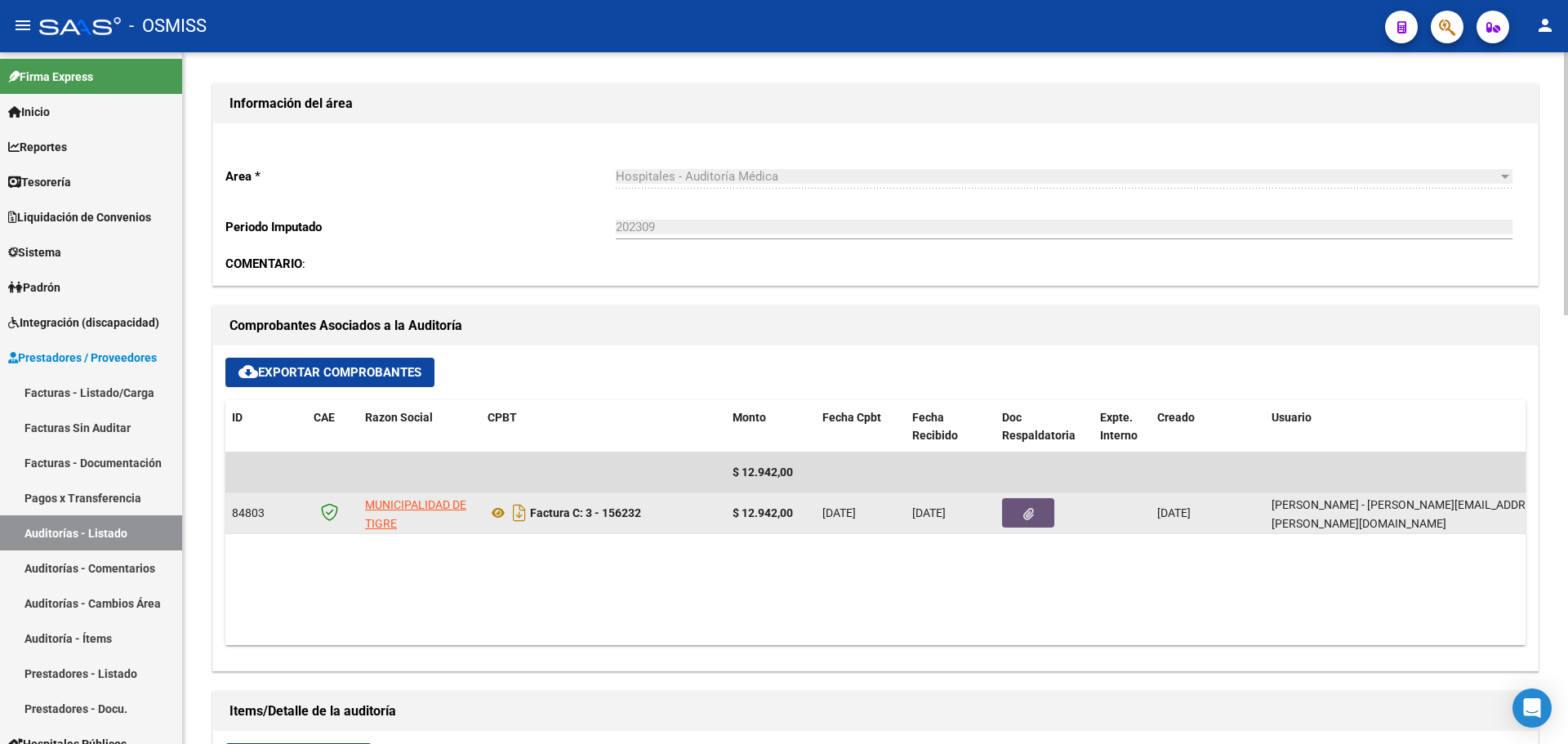
click at [1005, 512] on button "button" at bounding box center [1028, 514] width 53 height 30
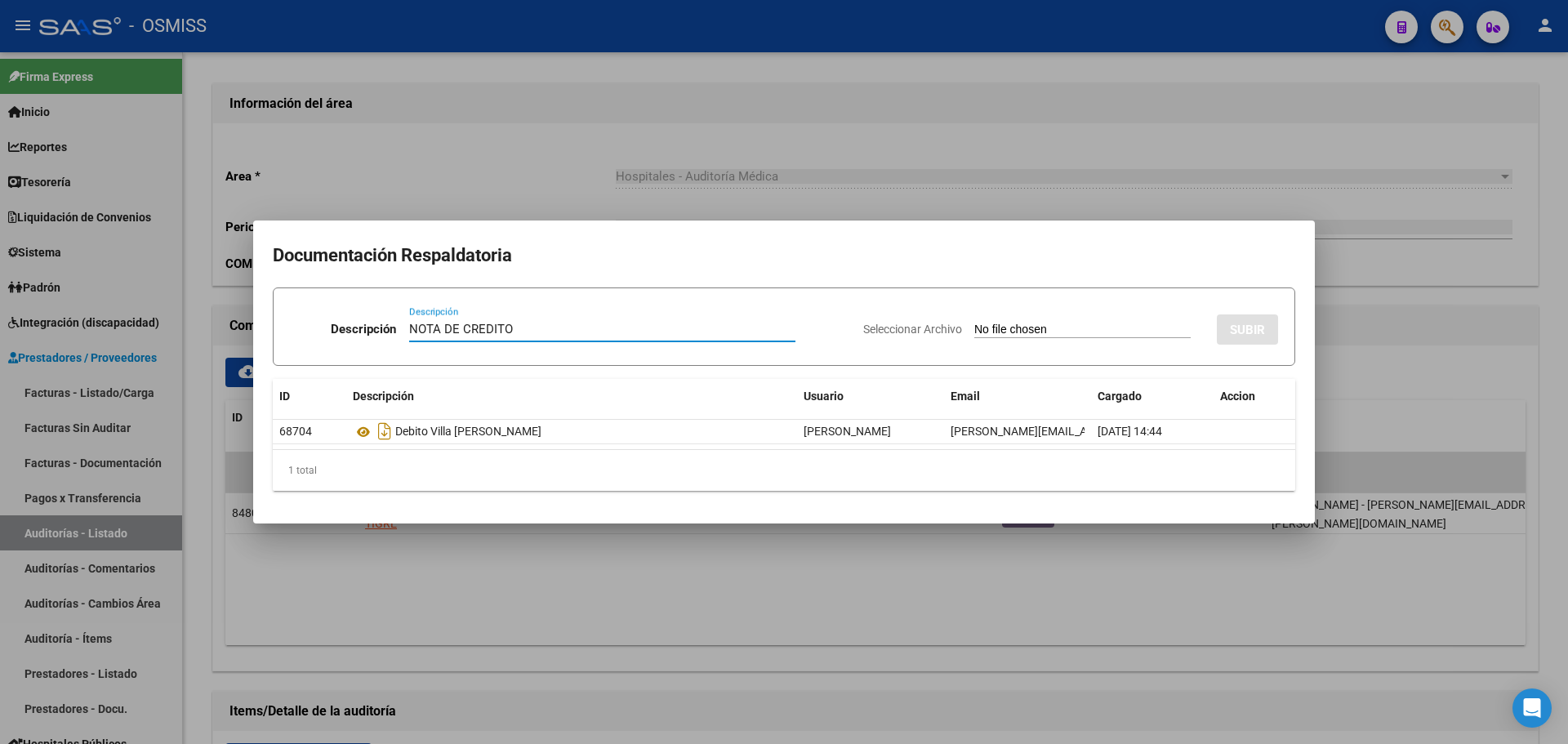
type input "NOTA DE CREDITO"
click at [978, 334] on input "Seleccionar Archivo" at bounding box center [1082, 330] width 217 height 16
type input "C:\fakepath\NC. MUNICIPALIDAD DE TIGRE FC. 156232.pdf"
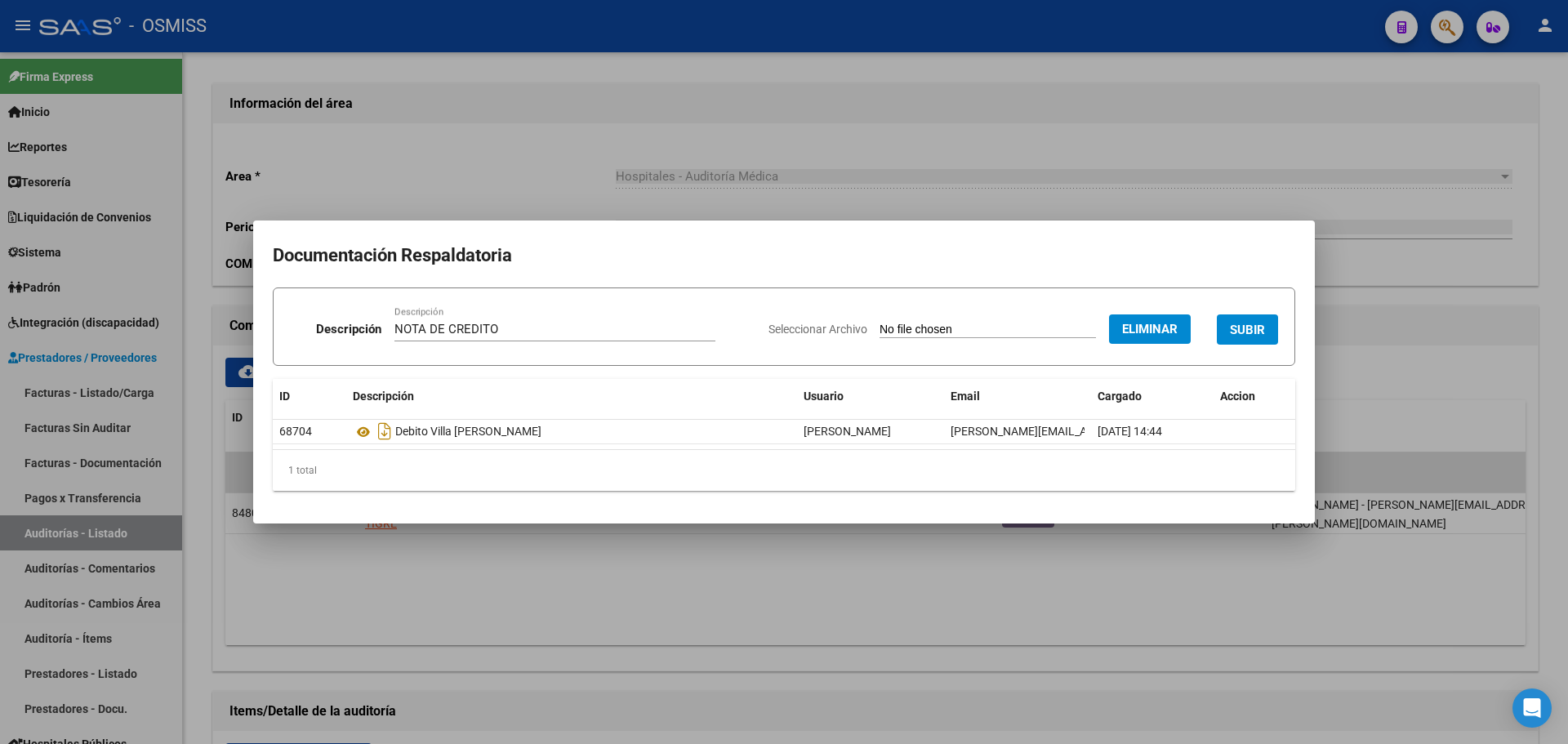
click at [1249, 331] on span "SUBIR" at bounding box center [1247, 330] width 35 height 15
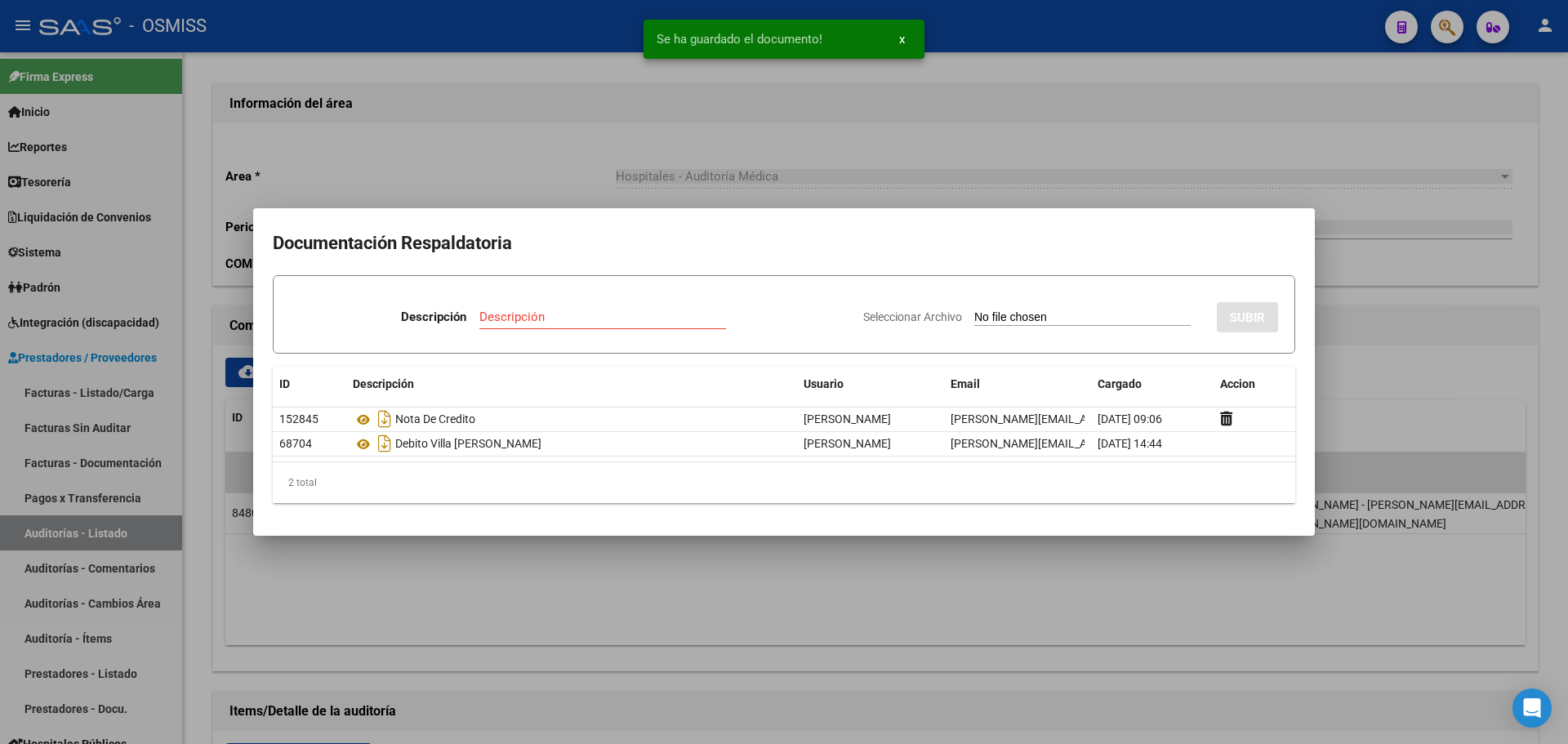
click at [409, 133] on div at bounding box center [784, 372] width 1568 height 744
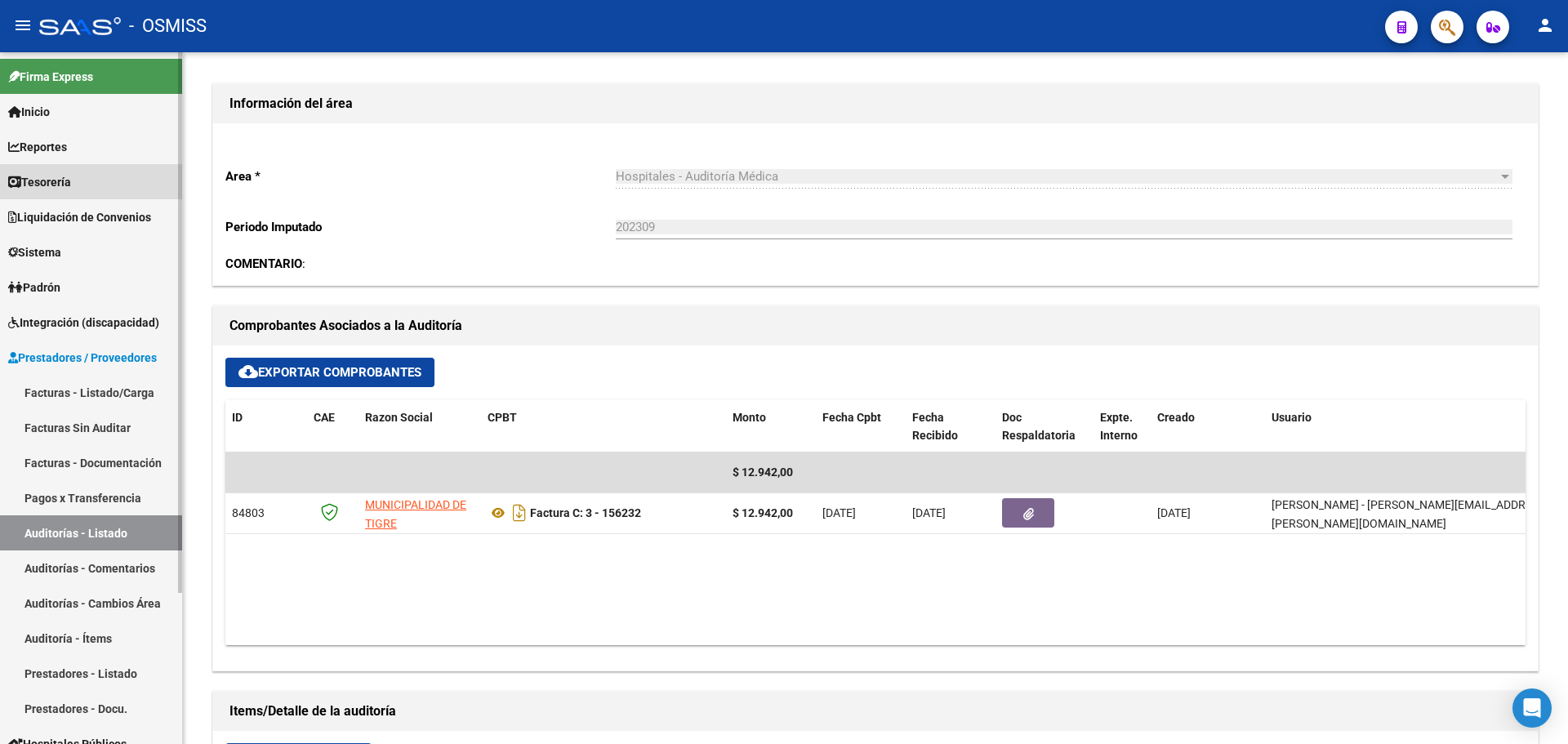
click at [51, 182] on span "Tesorería" at bounding box center [40, 182] width 63 height 18
click at [40, 190] on span "Tesorería" at bounding box center [40, 182] width 63 height 18
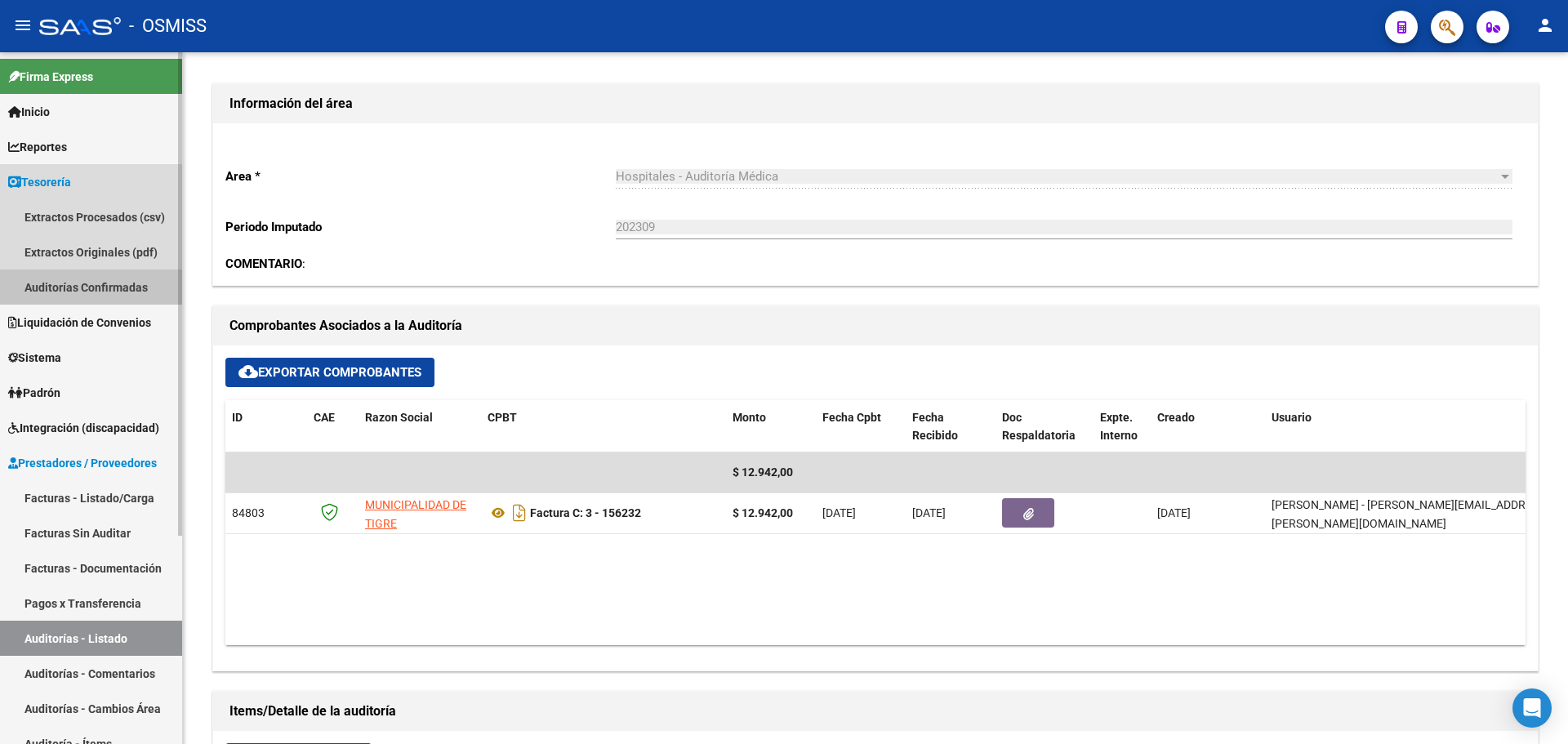
click at [43, 283] on link "Auditorías Confirmadas" at bounding box center [91, 287] width 183 height 35
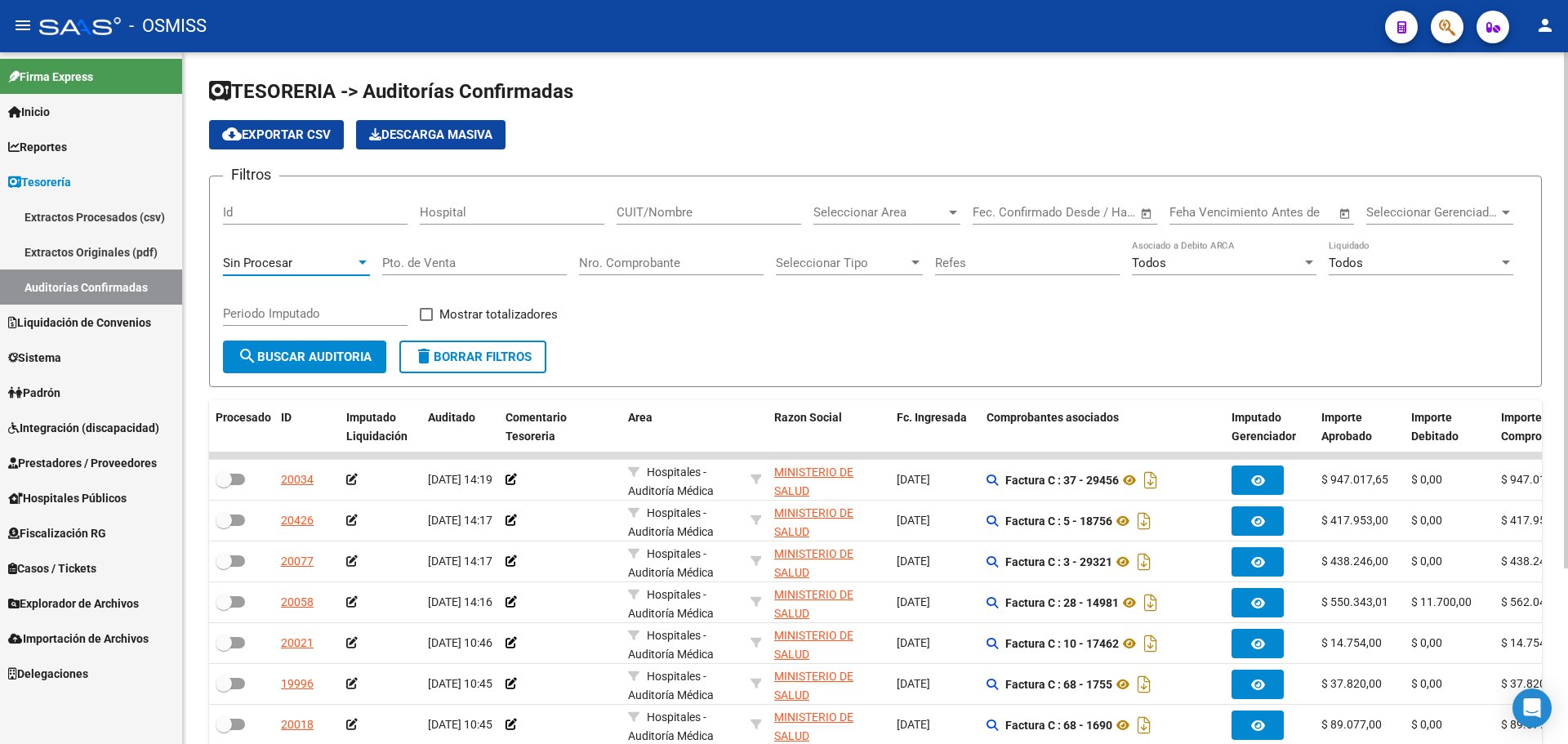
click at [266, 262] on span "Sin Procesar" at bounding box center [257, 263] width 69 height 15
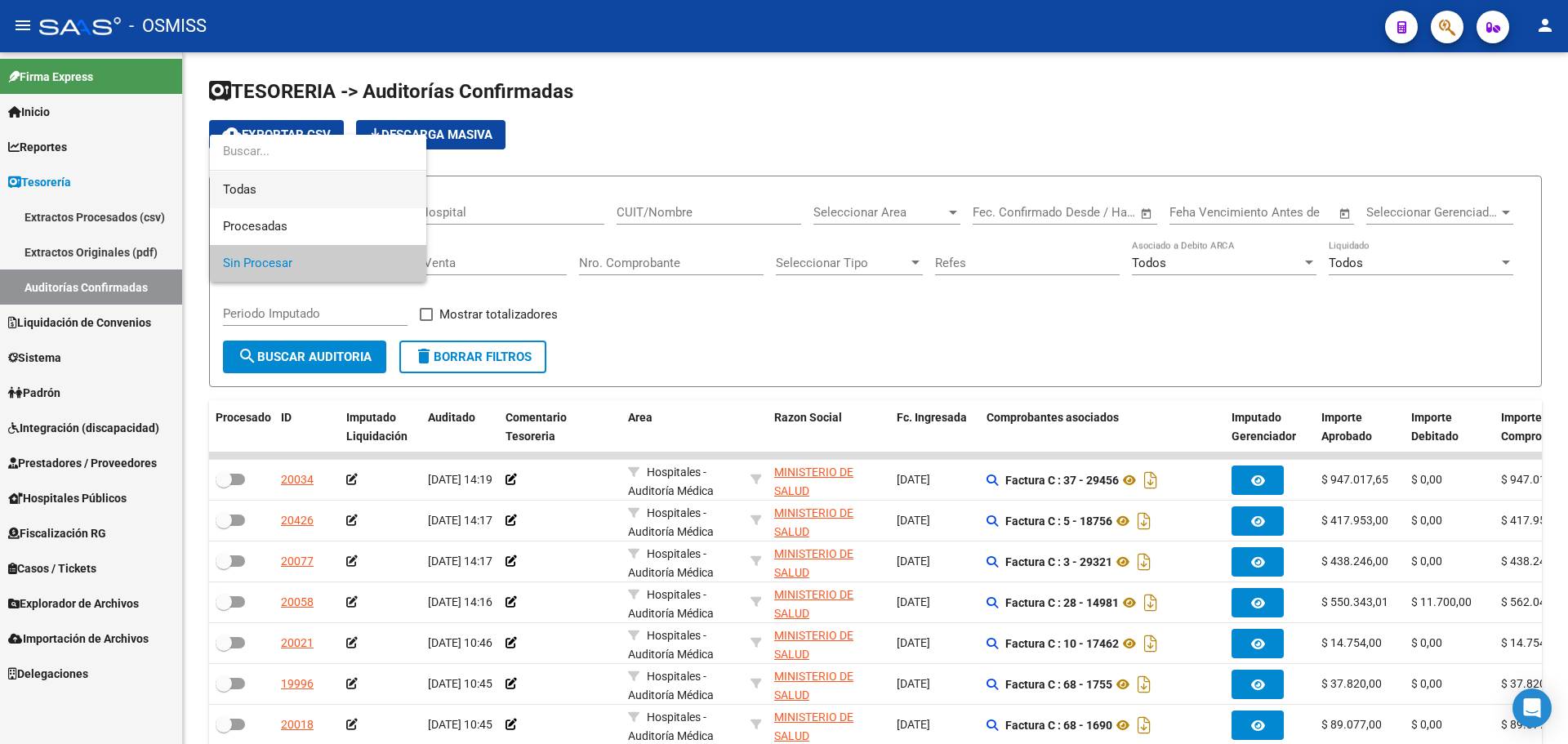
click at [262, 181] on span "Todas" at bounding box center [318, 190] width 190 height 37
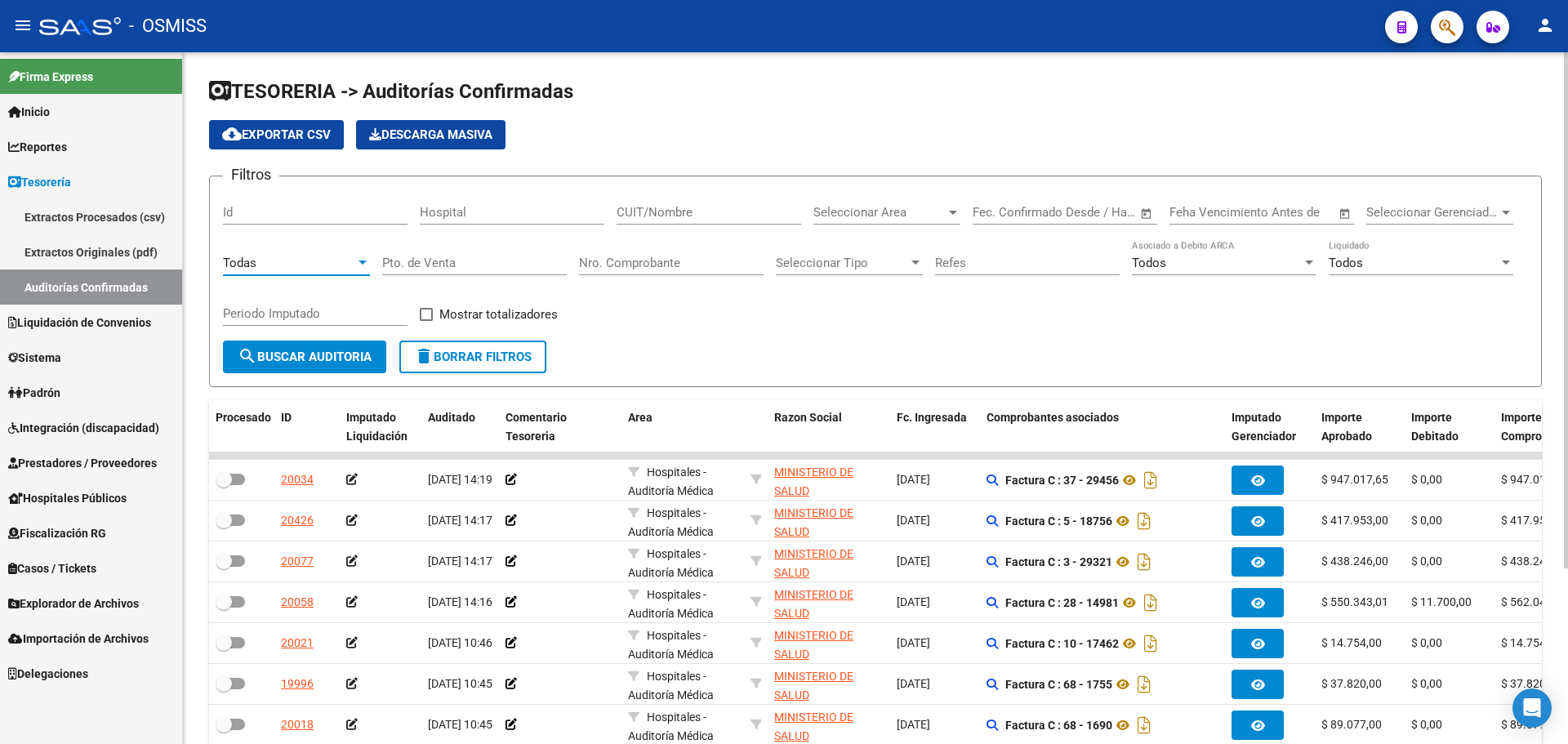
click at [613, 264] on input "Nro. Comprobante" at bounding box center [671, 263] width 184 height 15
type input "156234"
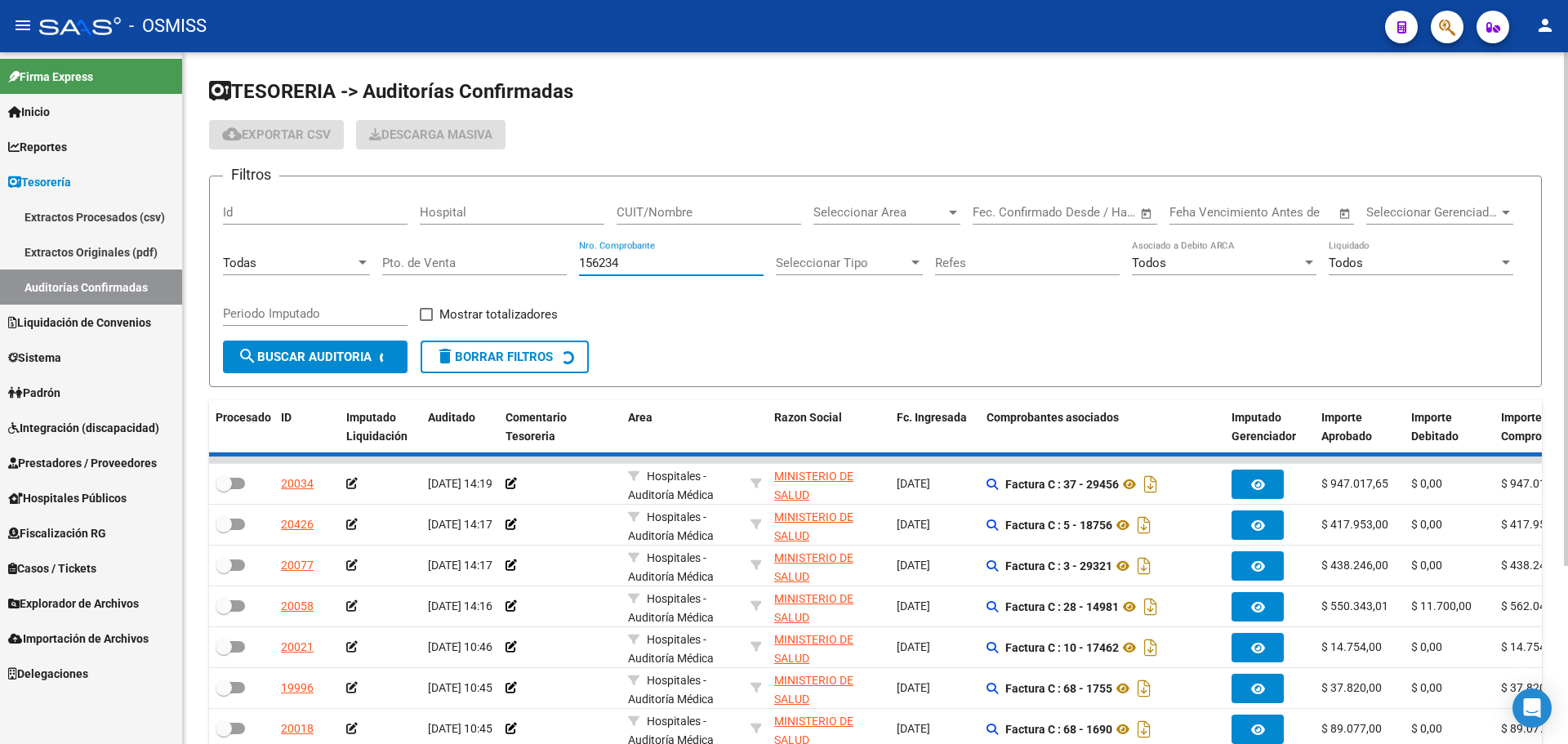
checkbox input "true"
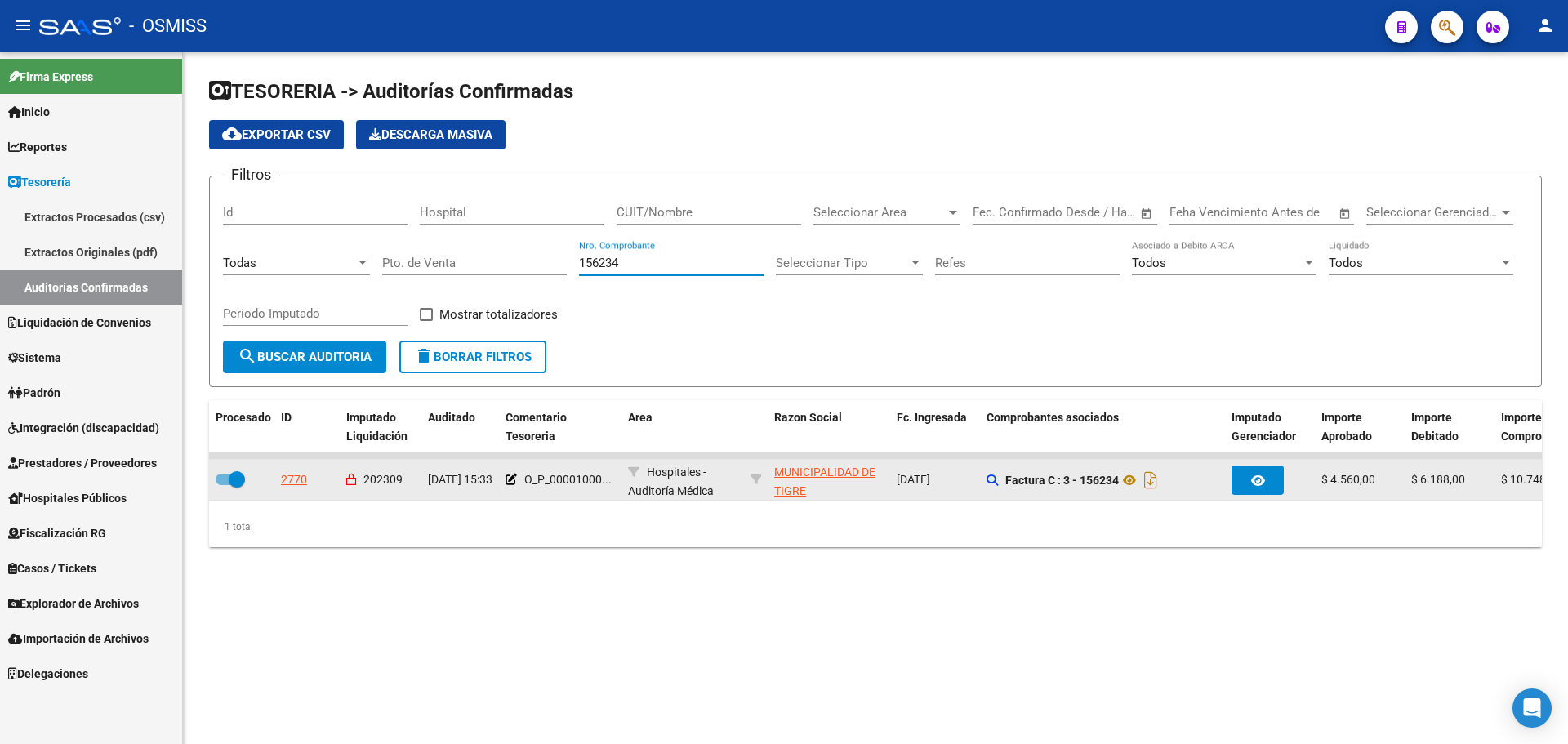
type input "156234"
click at [283, 484] on div "2770" at bounding box center [294, 479] width 26 height 18
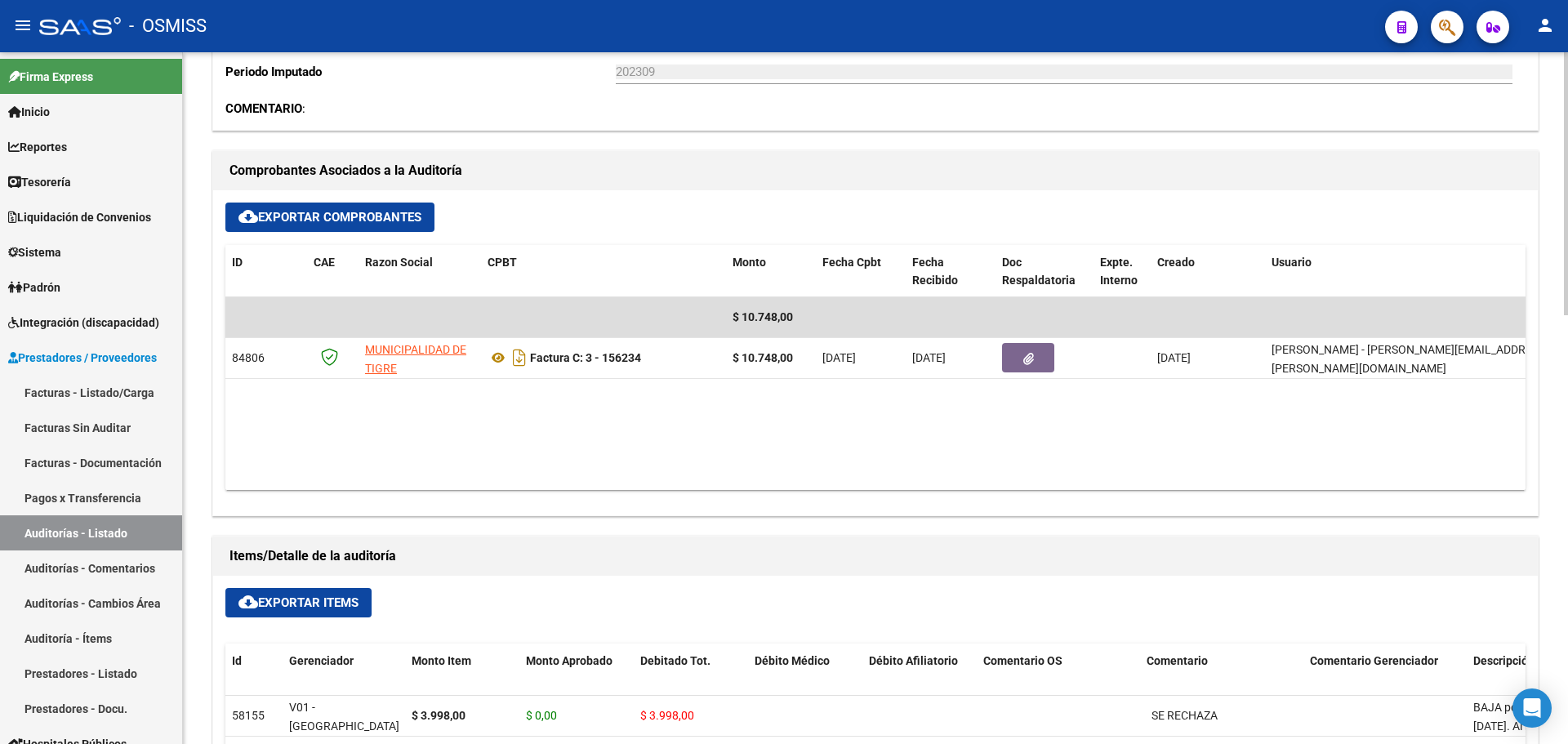
scroll to position [654, 0]
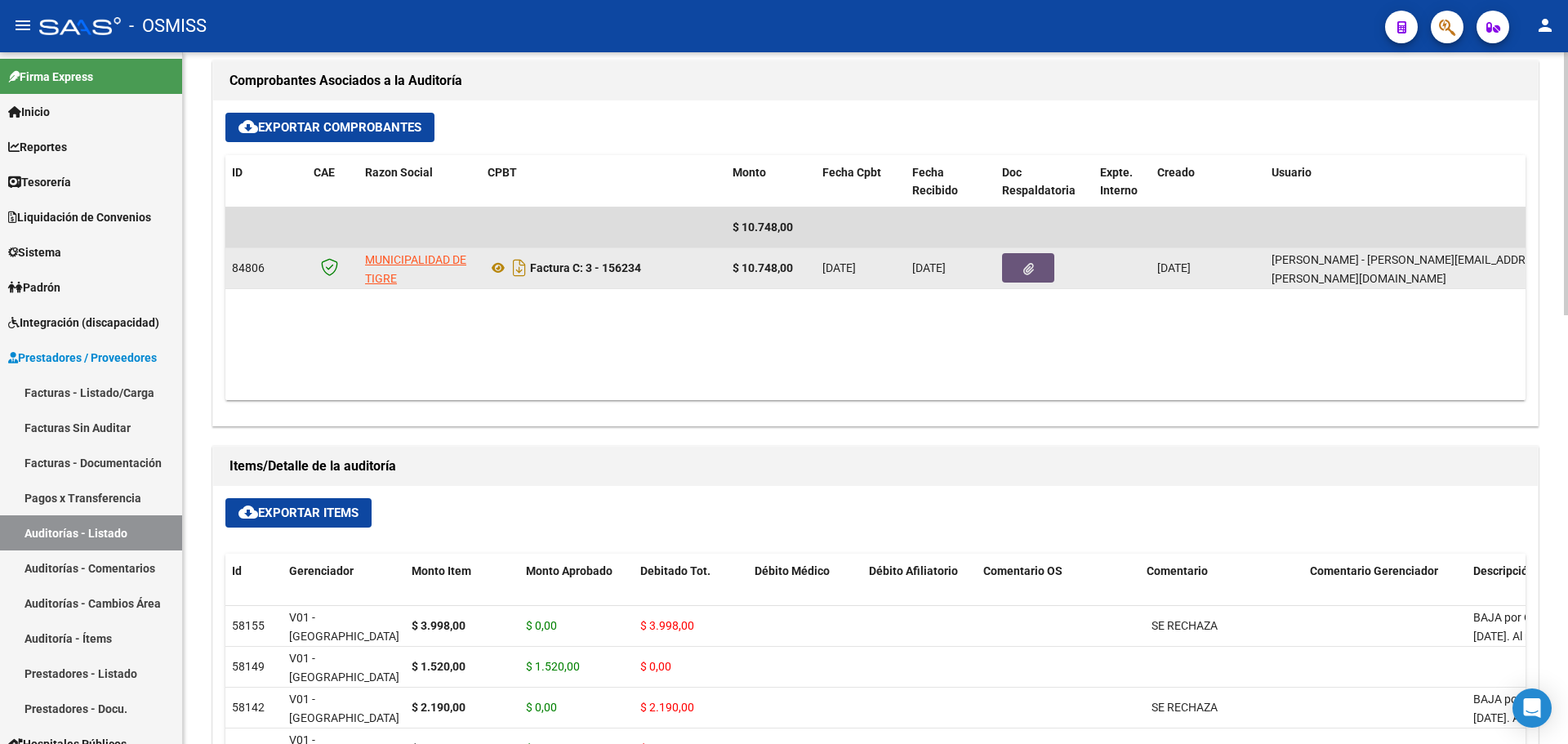
click at [1043, 266] on button "button" at bounding box center [1028, 268] width 53 height 30
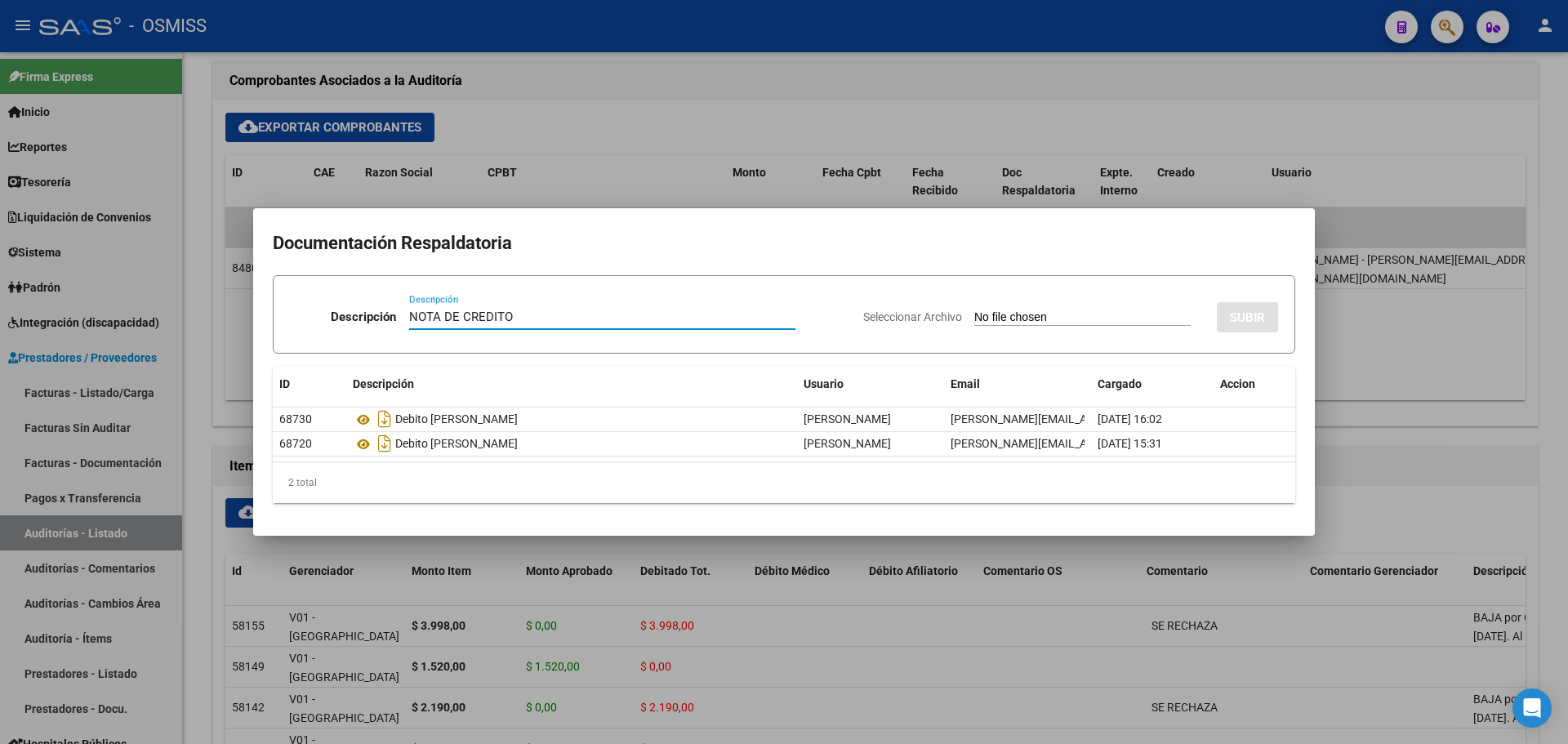
type input "NOTA DE CREDITO"
click at [974, 312] on input "Seleccionar Archivo" at bounding box center [1082, 318] width 217 height 16
type input "C:\fakepath\NC. MUNICIPALIDAD DE TIGRE FC. 156234.pdf"
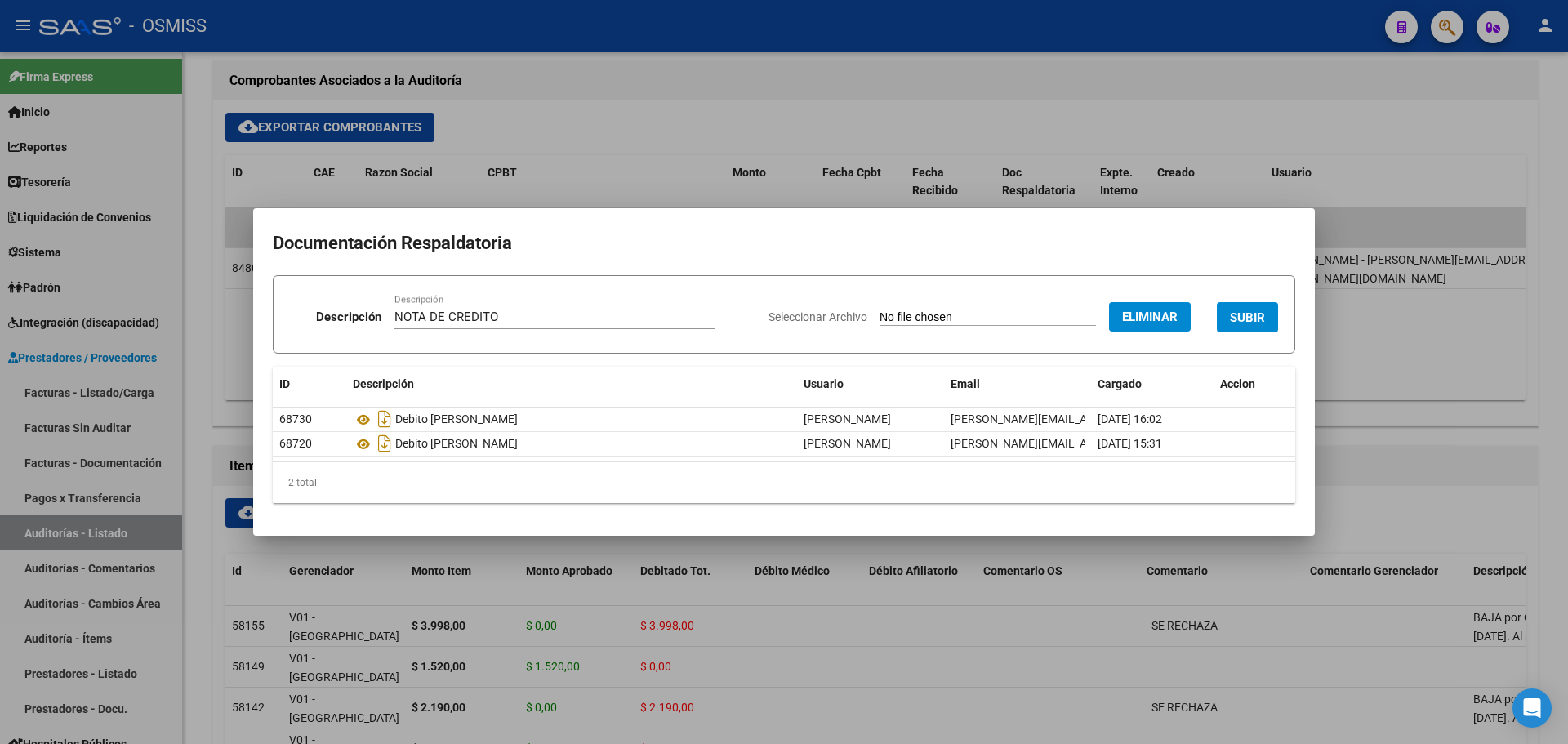
click at [1226, 320] on button "SUBIR" at bounding box center [1247, 317] width 61 height 30
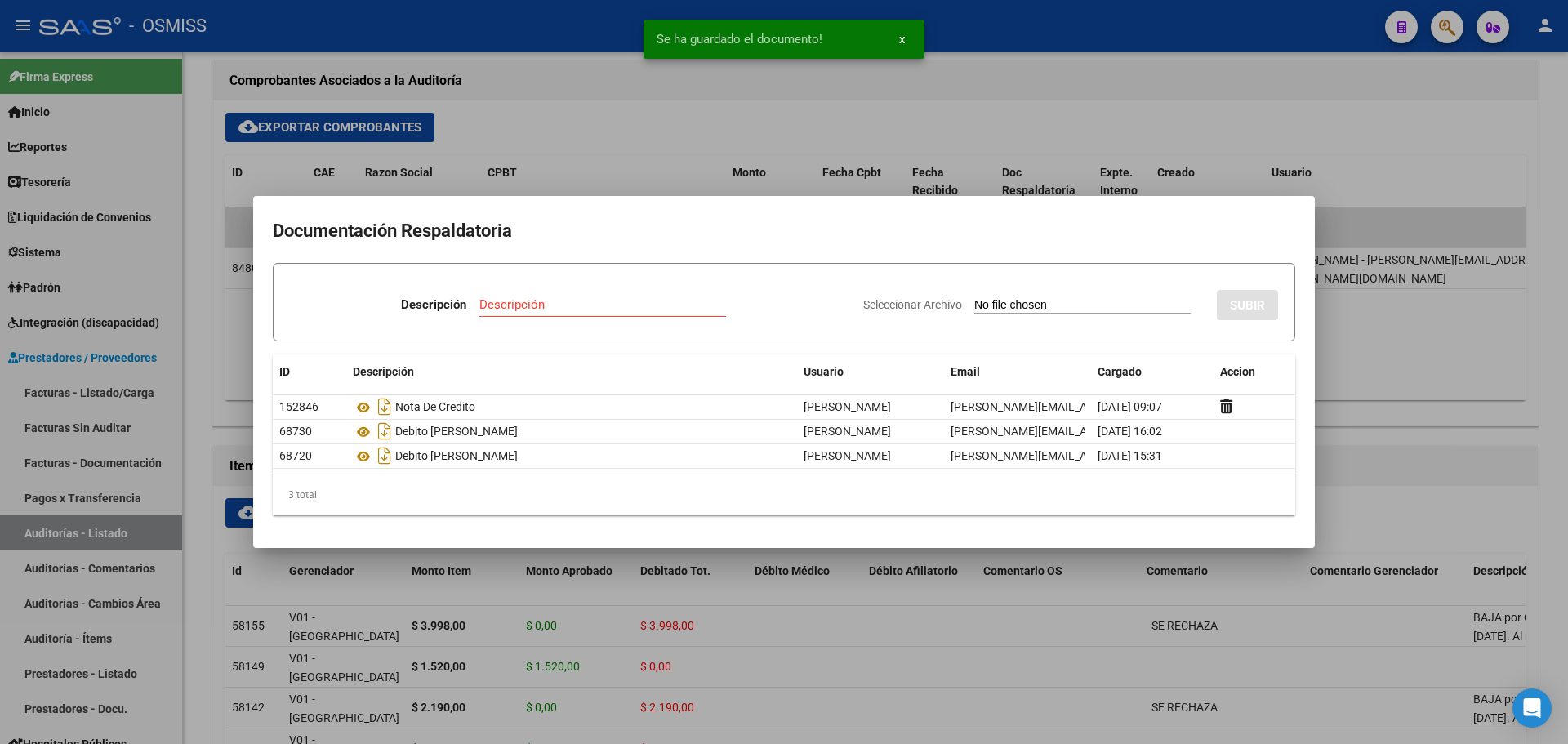
click at [679, 133] on div at bounding box center [784, 372] width 1568 height 744
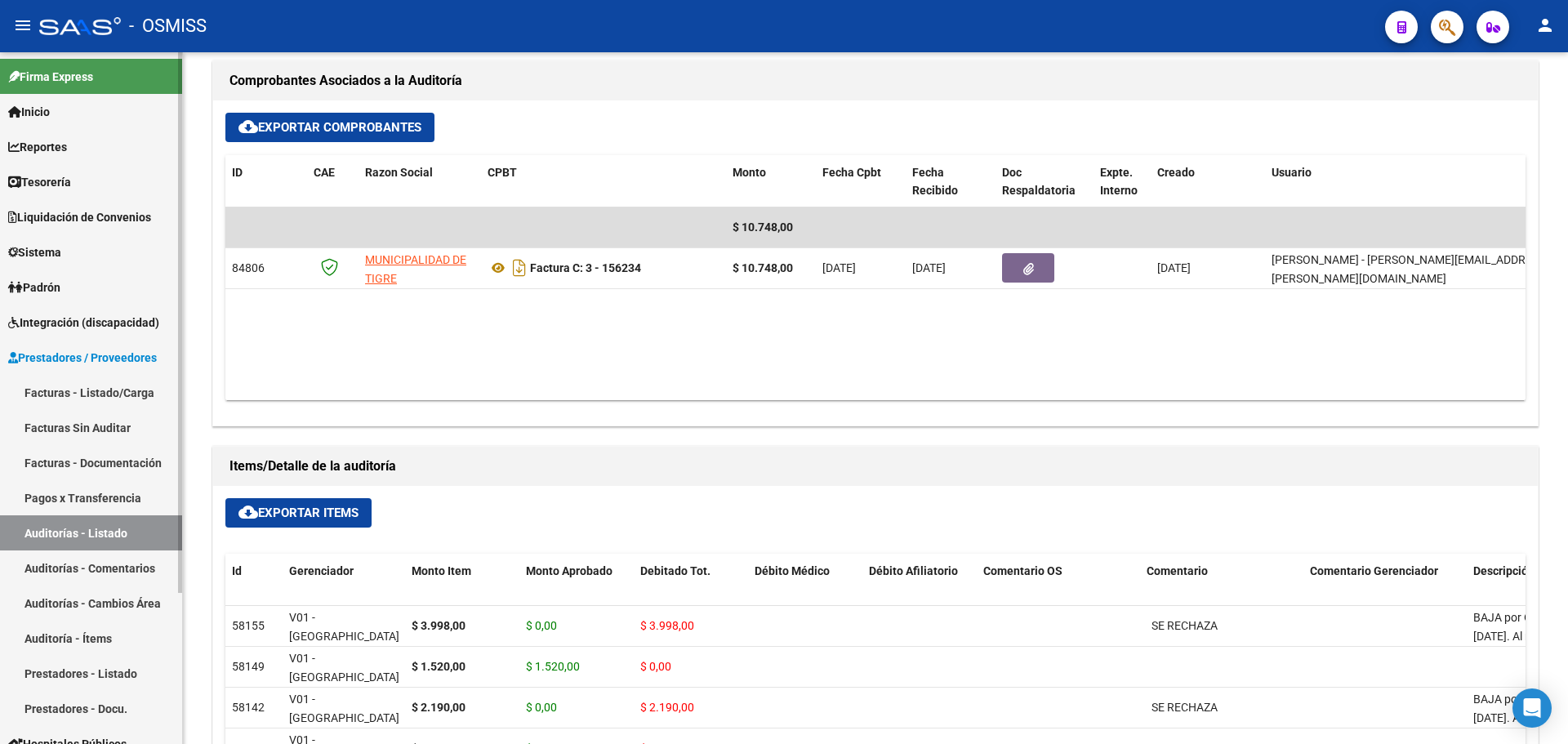
click at [125, 180] on link "Tesorería" at bounding box center [91, 182] width 183 height 35
click at [125, 181] on link "Tesorería" at bounding box center [91, 182] width 183 height 35
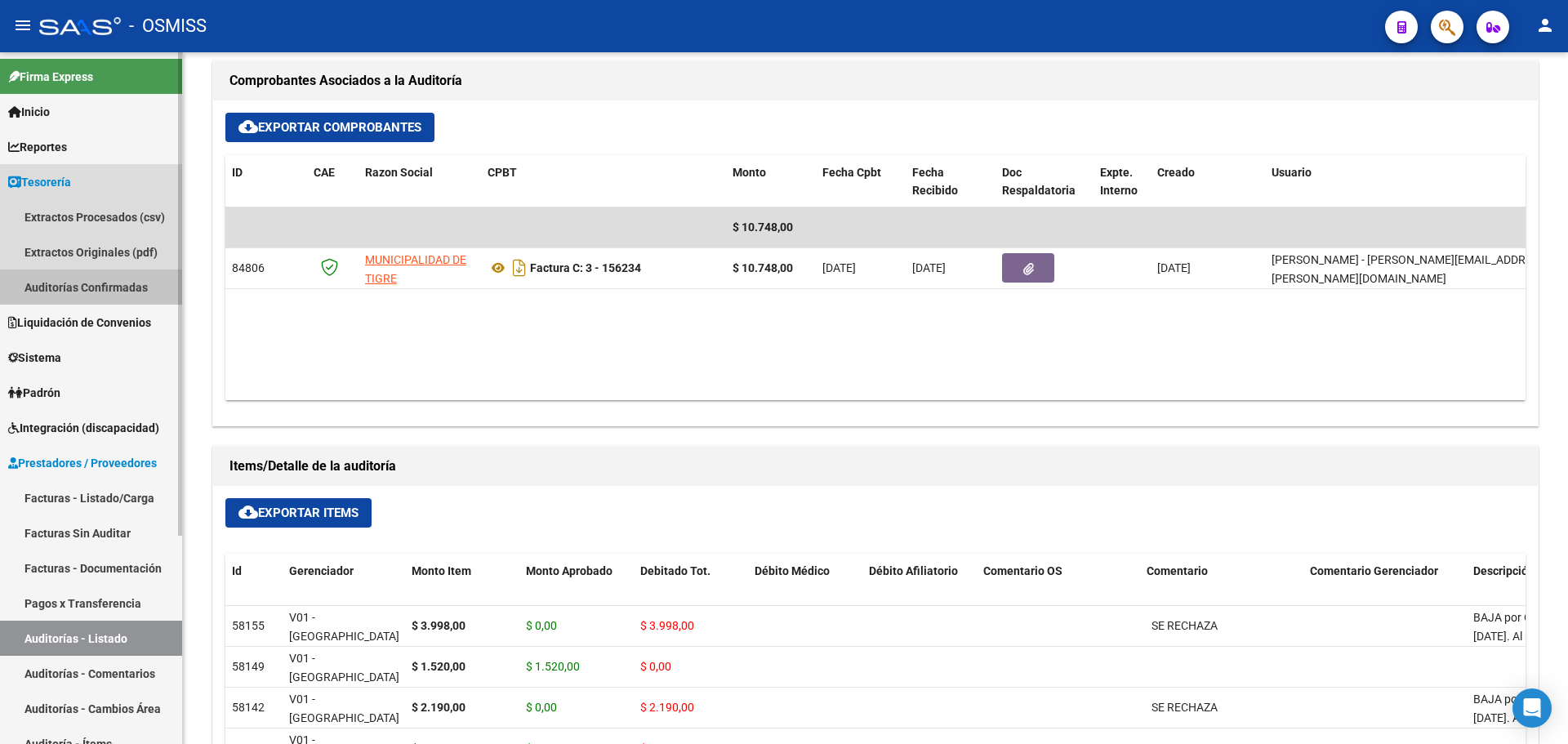
click at [147, 281] on link "Auditorías Confirmadas" at bounding box center [91, 287] width 183 height 35
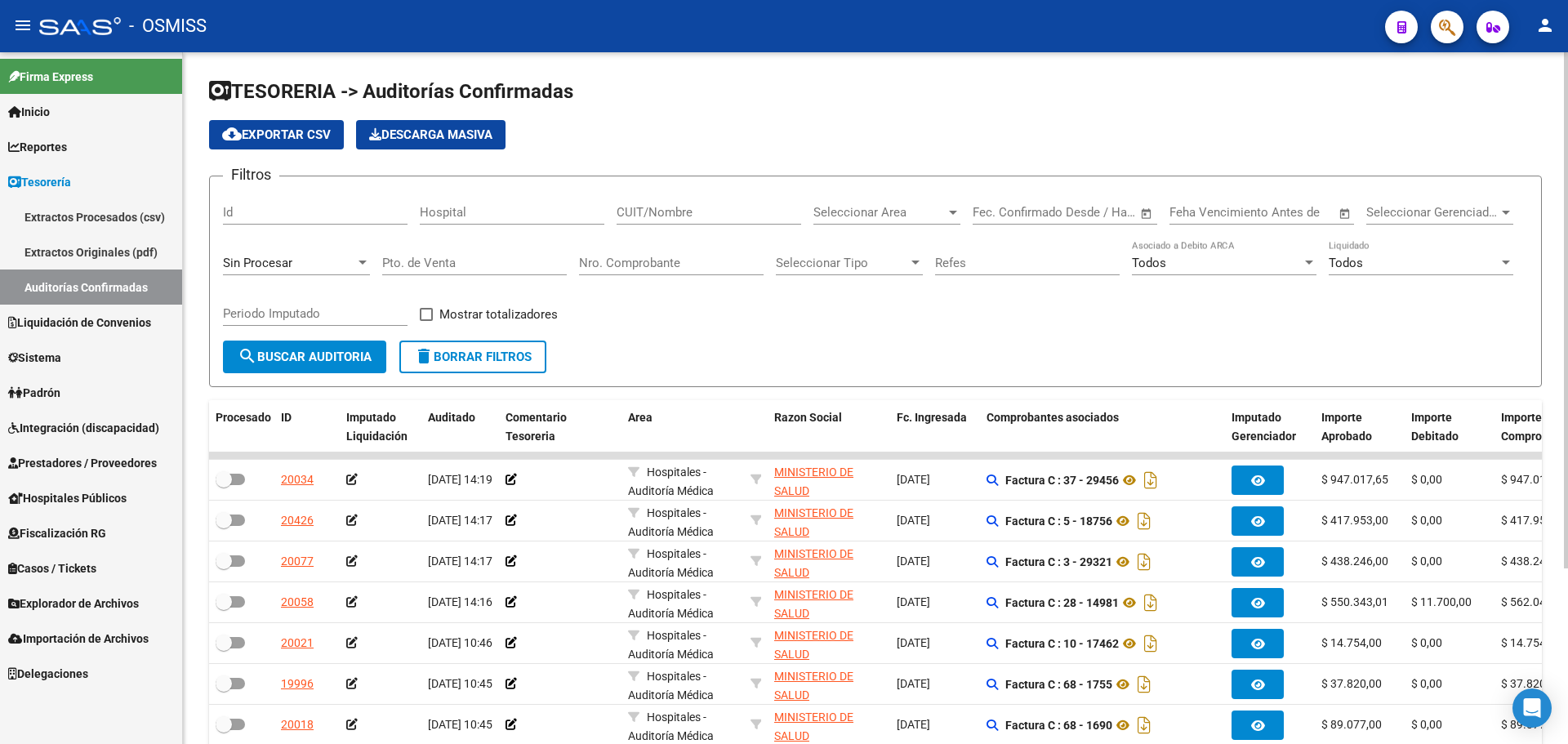
click at [300, 242] on div "Sin Procesar" at bounding box center [296, 258] width 147 height 35
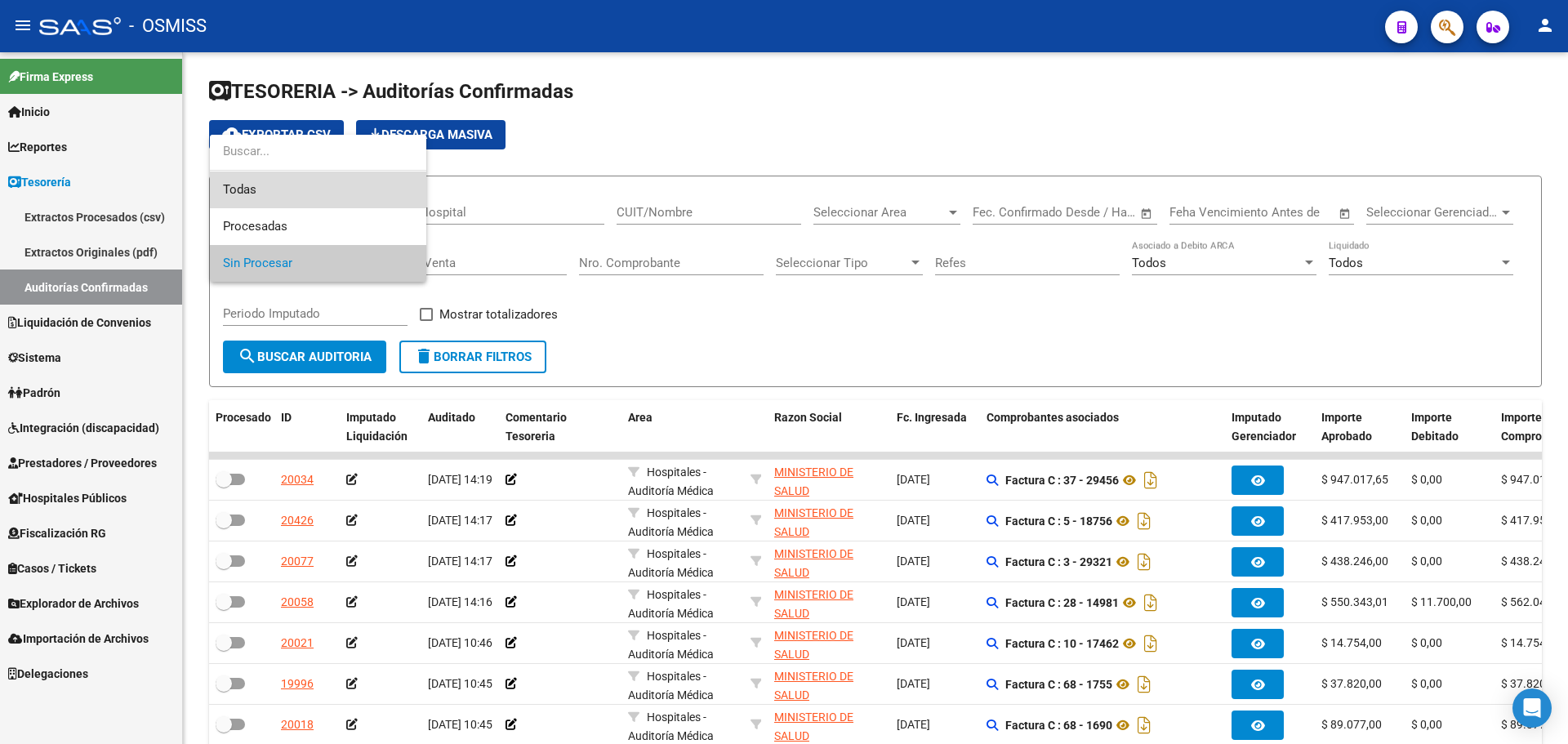
click at [294, 192] on span "Todas" at bounding box center [318, 190] width 190 height 37
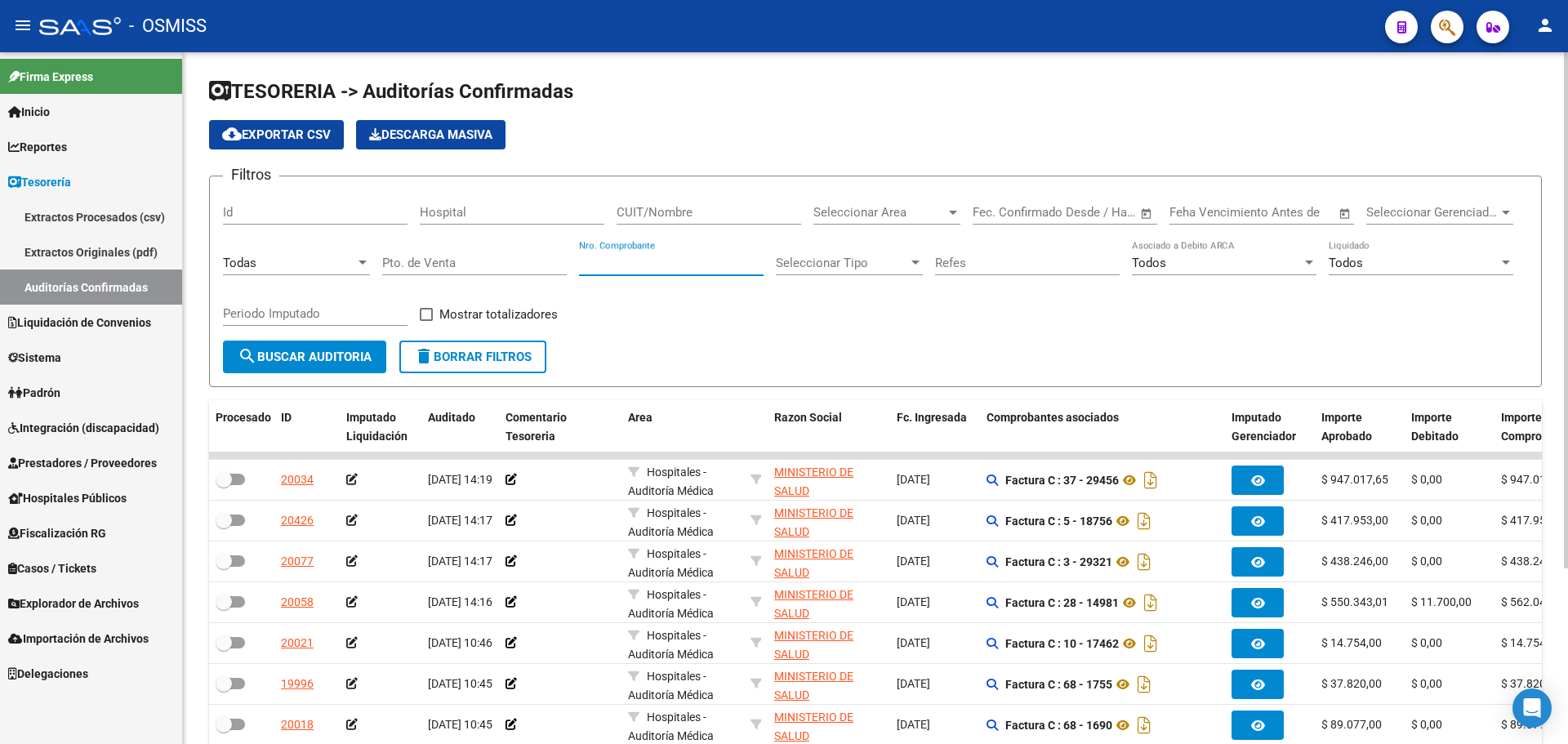
click at [652, 264] on input "Nro. Comprobante" at bounding box center [671, 263] width 184 height 15
type input "156377"
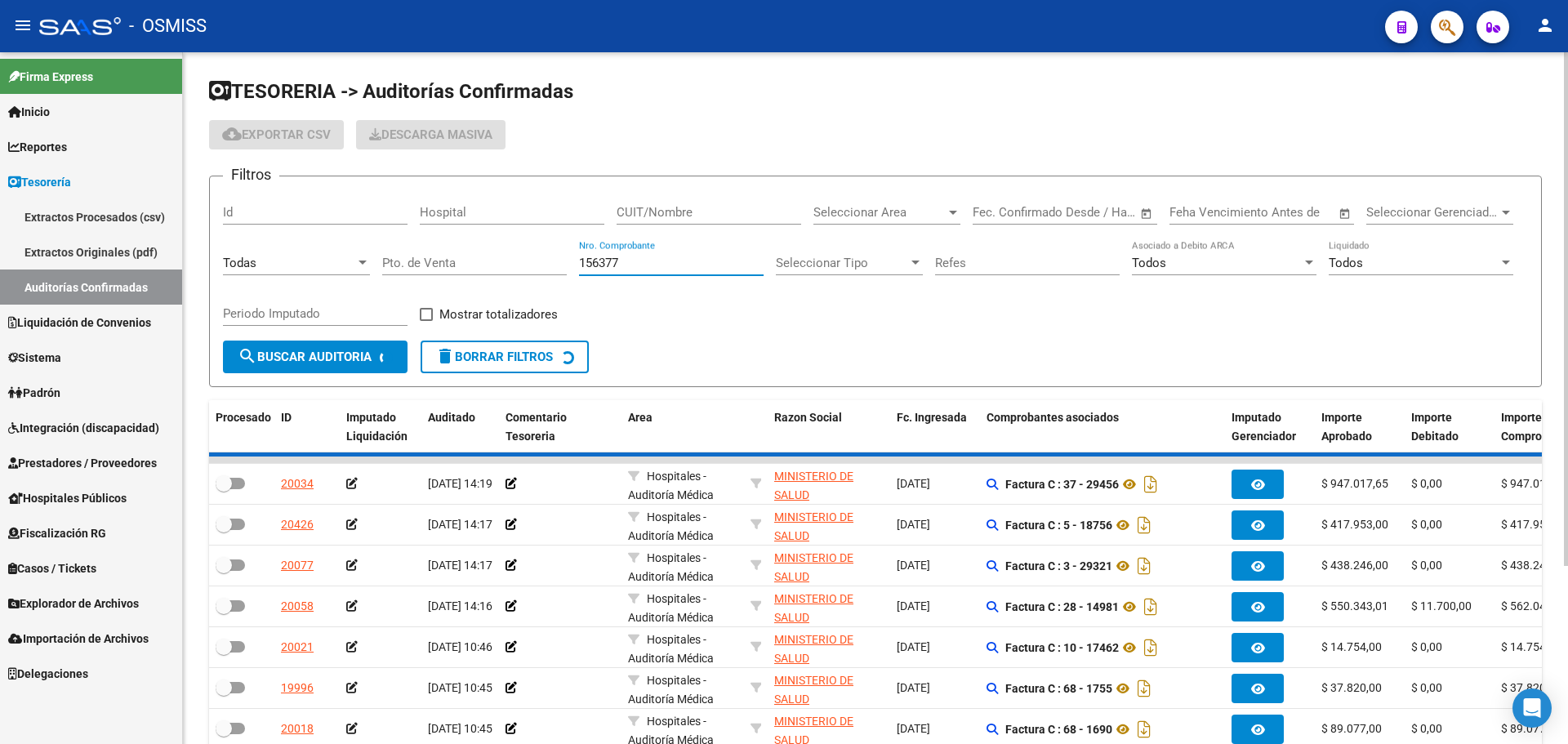
checkbox input "true"
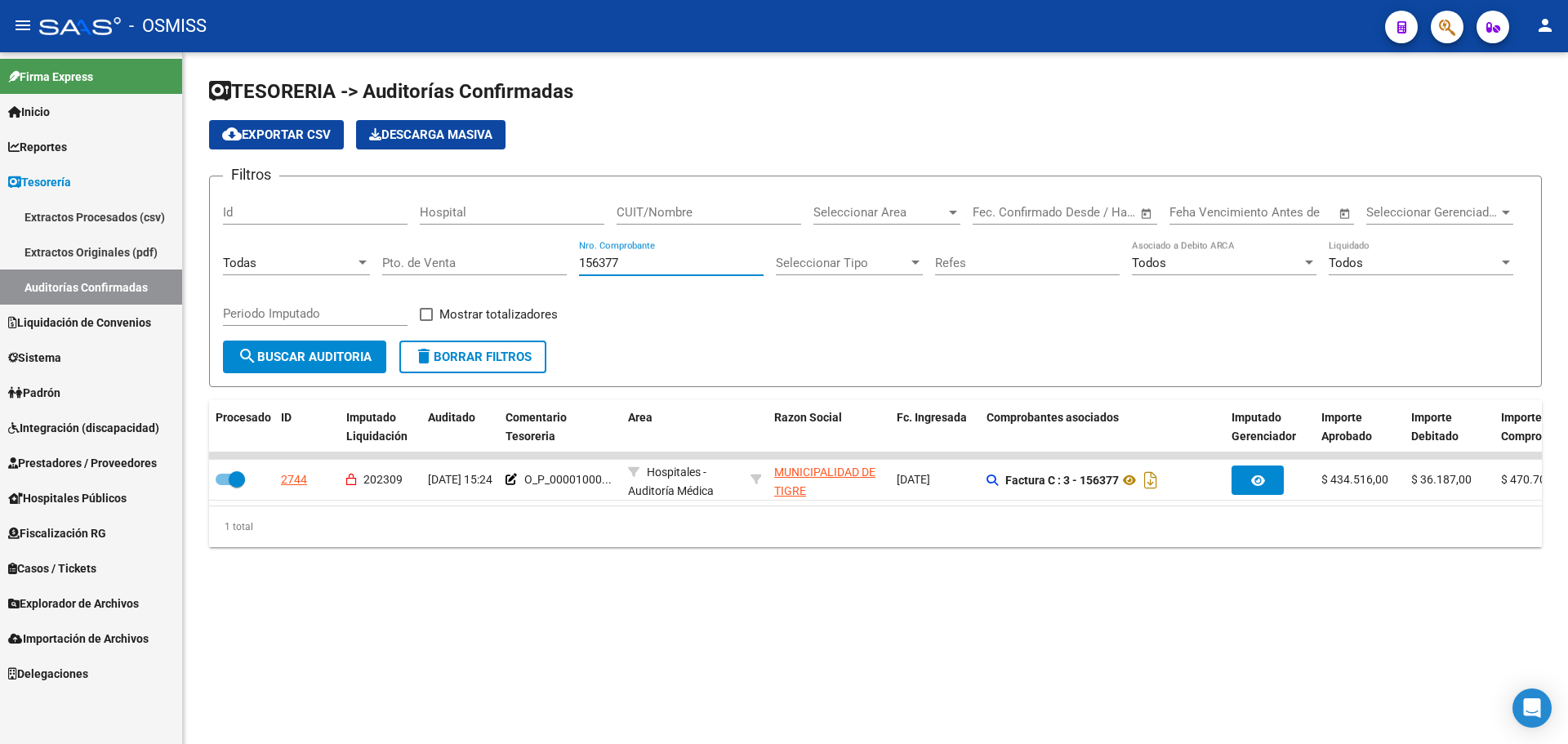
type input "156377"
click at [977, 649] on mat-sidenav-content "TESORERIA -> Auditorías Confirmadas cloud_download Exportar CSV Descarga Masiva…" at bounding box center [875, 398] width 1385 height 692
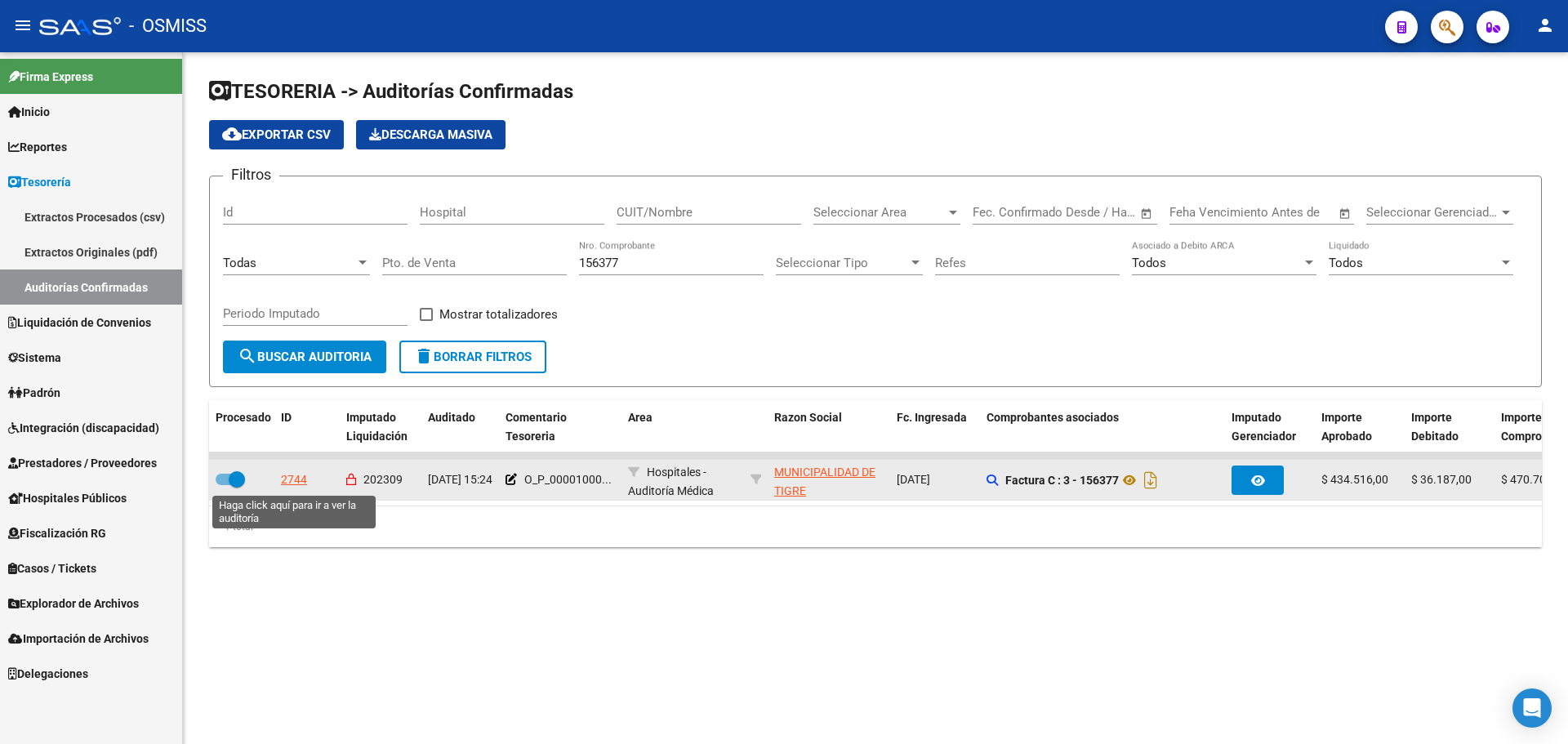
click at [304, 479] on div "2744" at bounding box center [294, 479] width 26 height 18
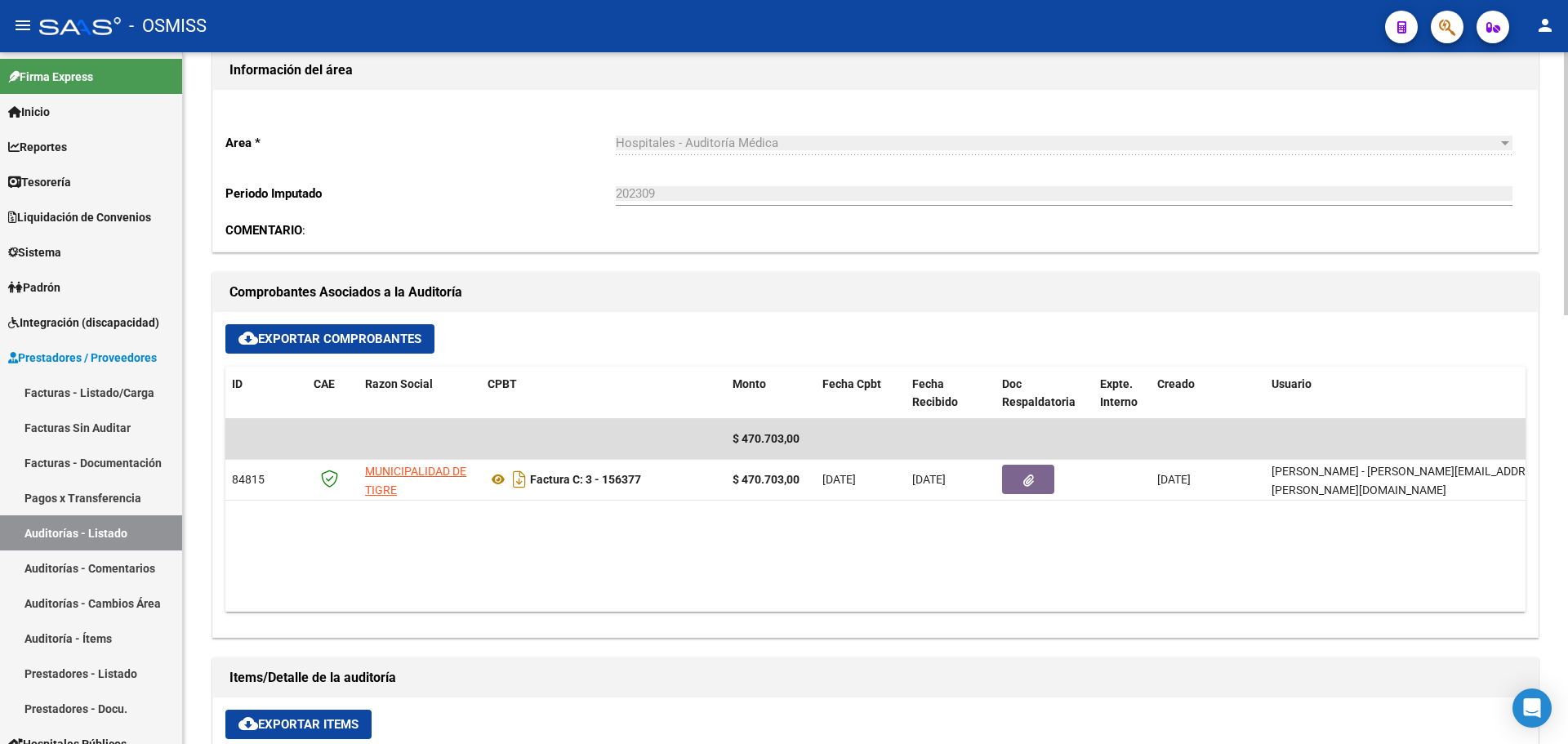
scroll to position [490, 0]
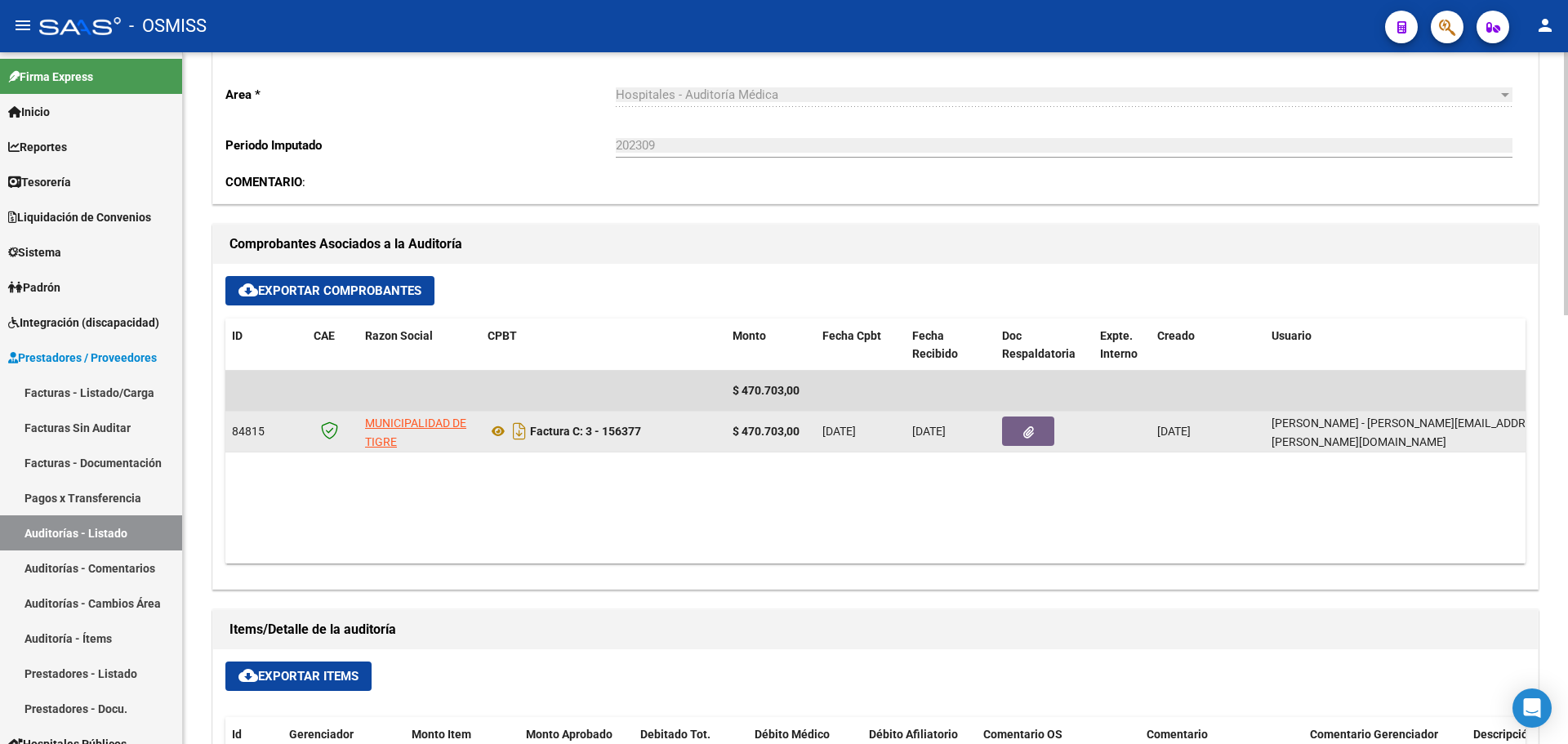
click at [1035, 424] on button "button" at bounding box center [1028, 431] width 53 height 30
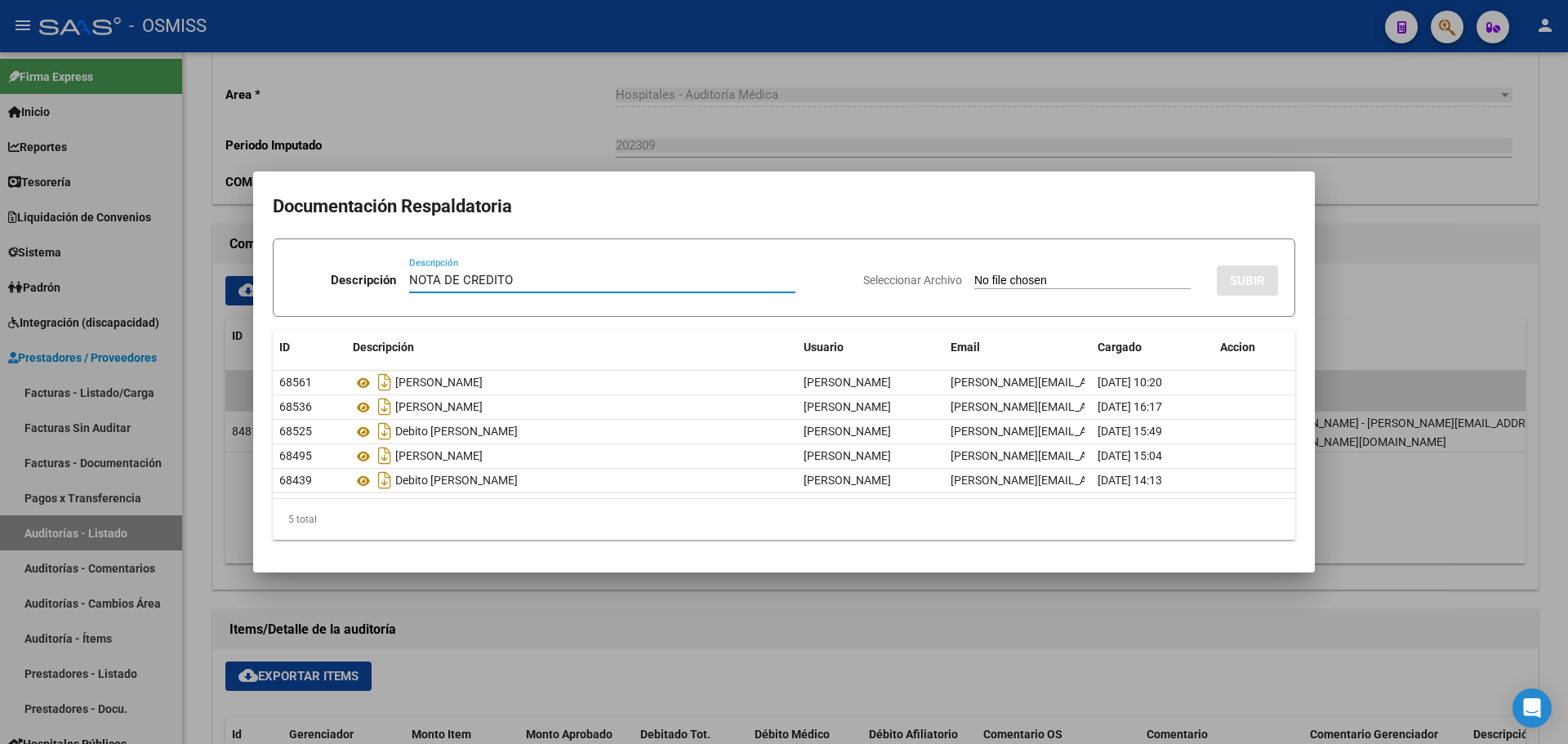
type input "NOTA DE CREDITO"
click at [991, 280] on input "Seleccionar Archivo" at bounding box center [1082, 281] width 217 height 16
type input "C:\fakepath\NC. MUNICIPALIDAD DE TIGRE FC. 156377.pdf"
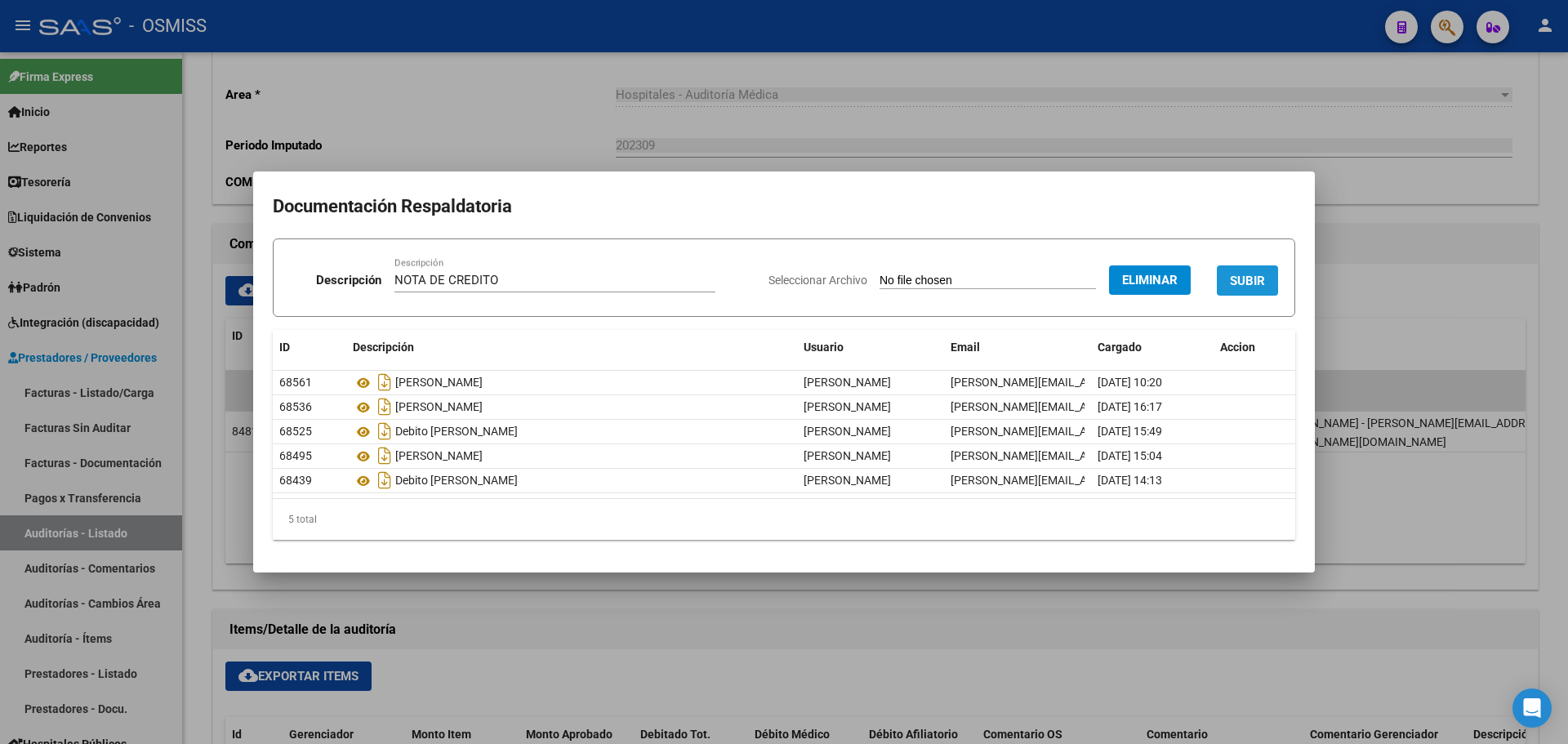
click at [1232, 284] on span "SUBIR" at bounding box center [1247, 281] width 35 height 15
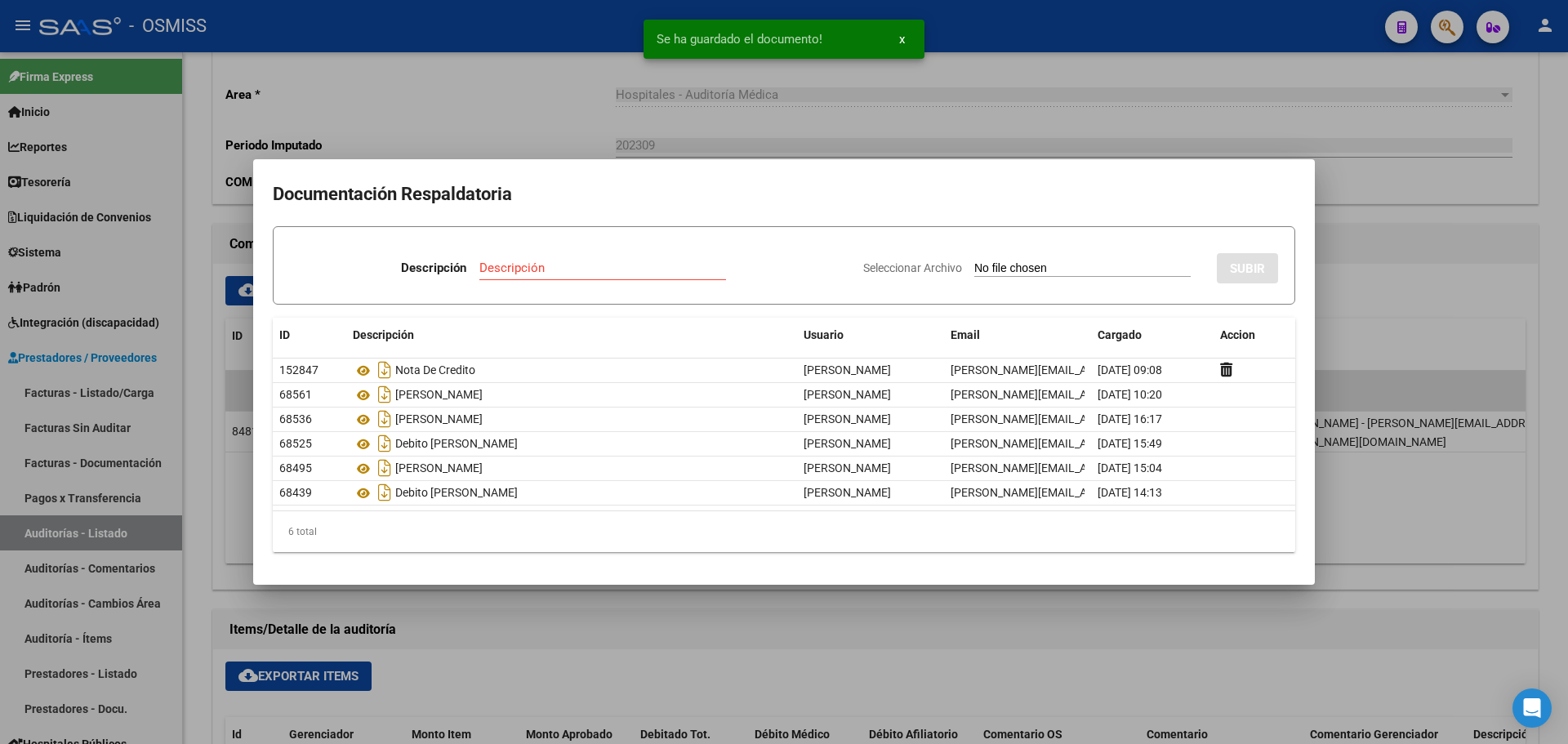
drag, startPoint x: 514, startPoint y: 65, endPoint x: 505, endPoint y: 63, distance: 9.2
click at [514, 65] on div at bounding box center [784, 372] width 1568 height 744
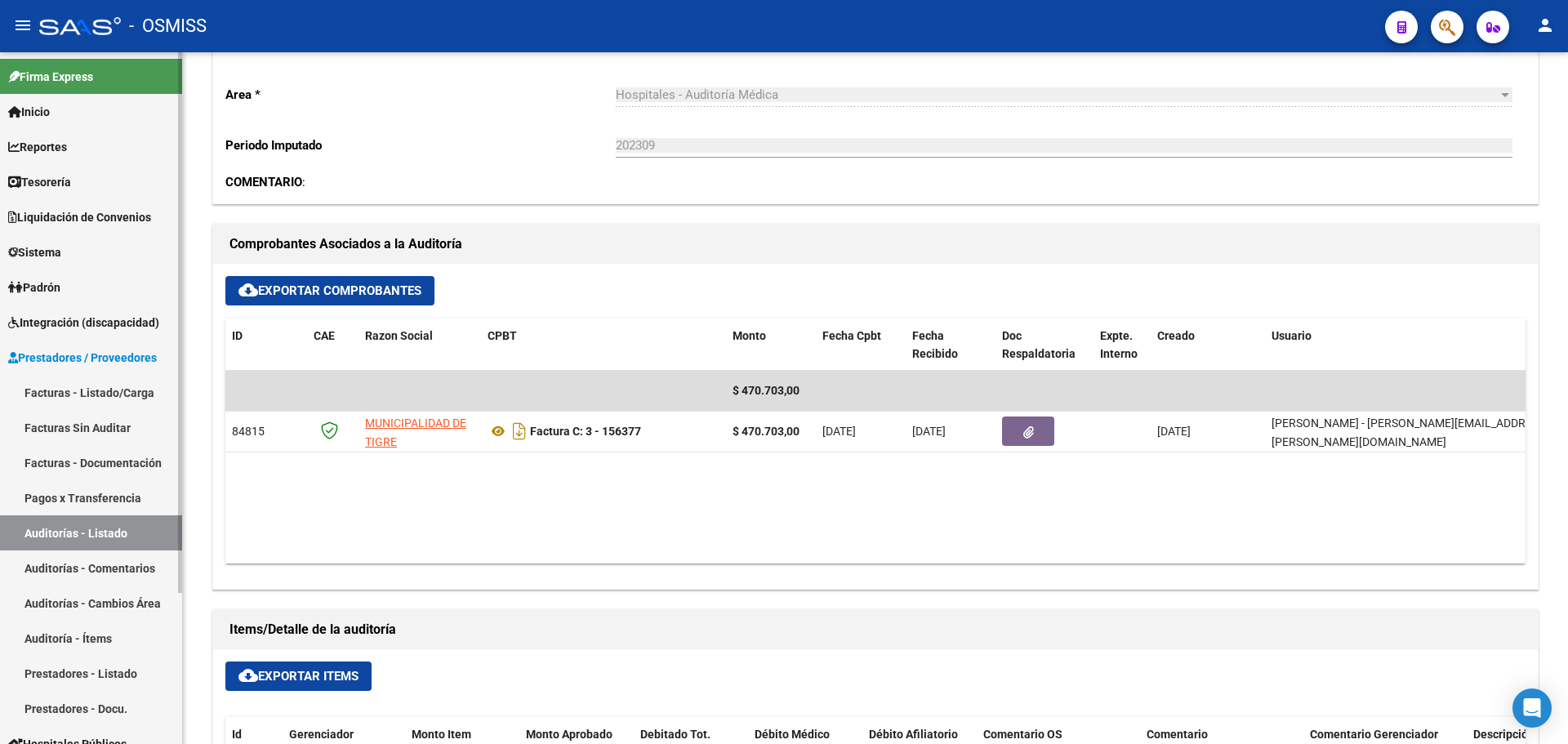
click at [112, 176] on link "Tesorería" at bounding box center [91, 182] width 183 height 35
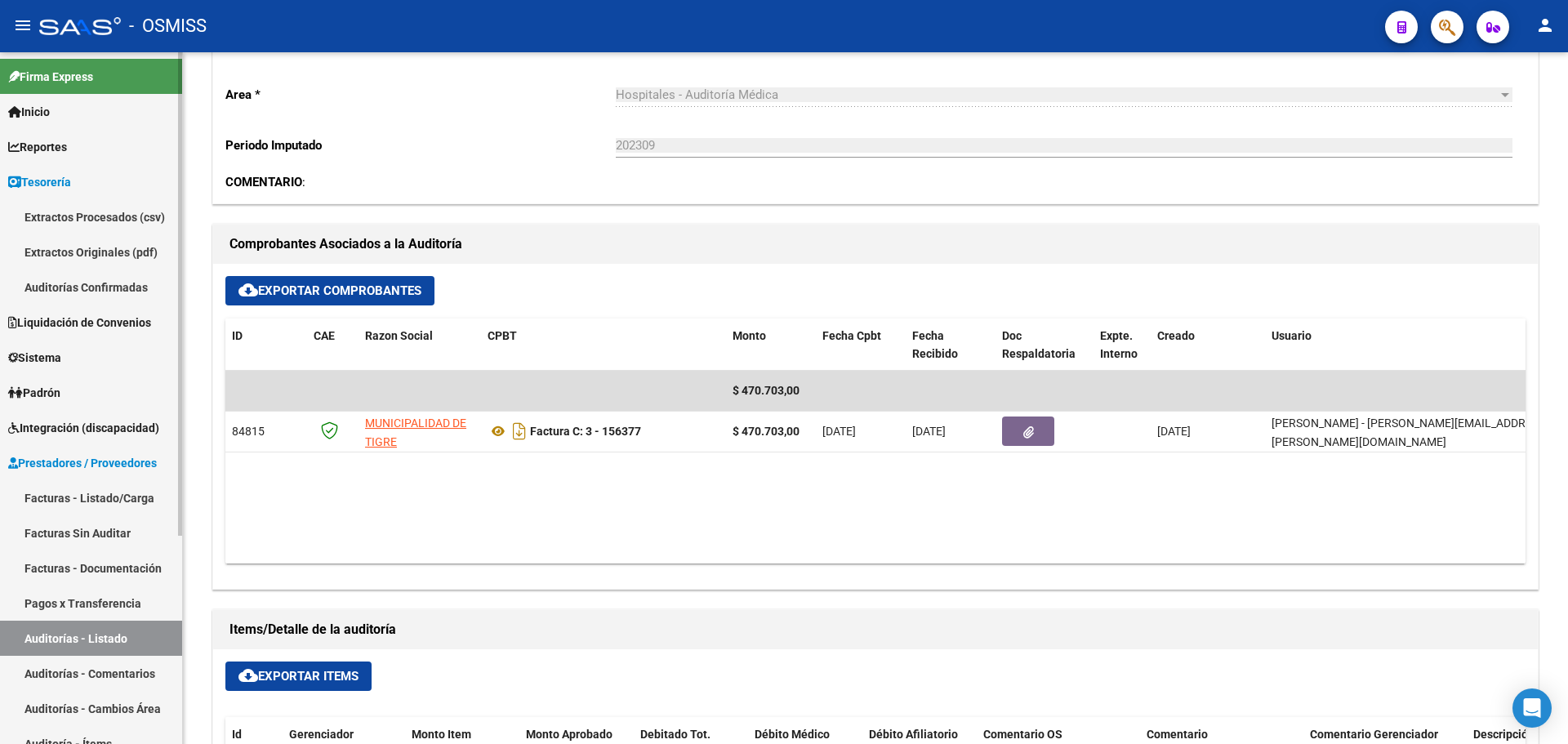
click at [133, 288] on link "Auditorías Confirmadas" at bounding box center [91, 287] width 183 height 35
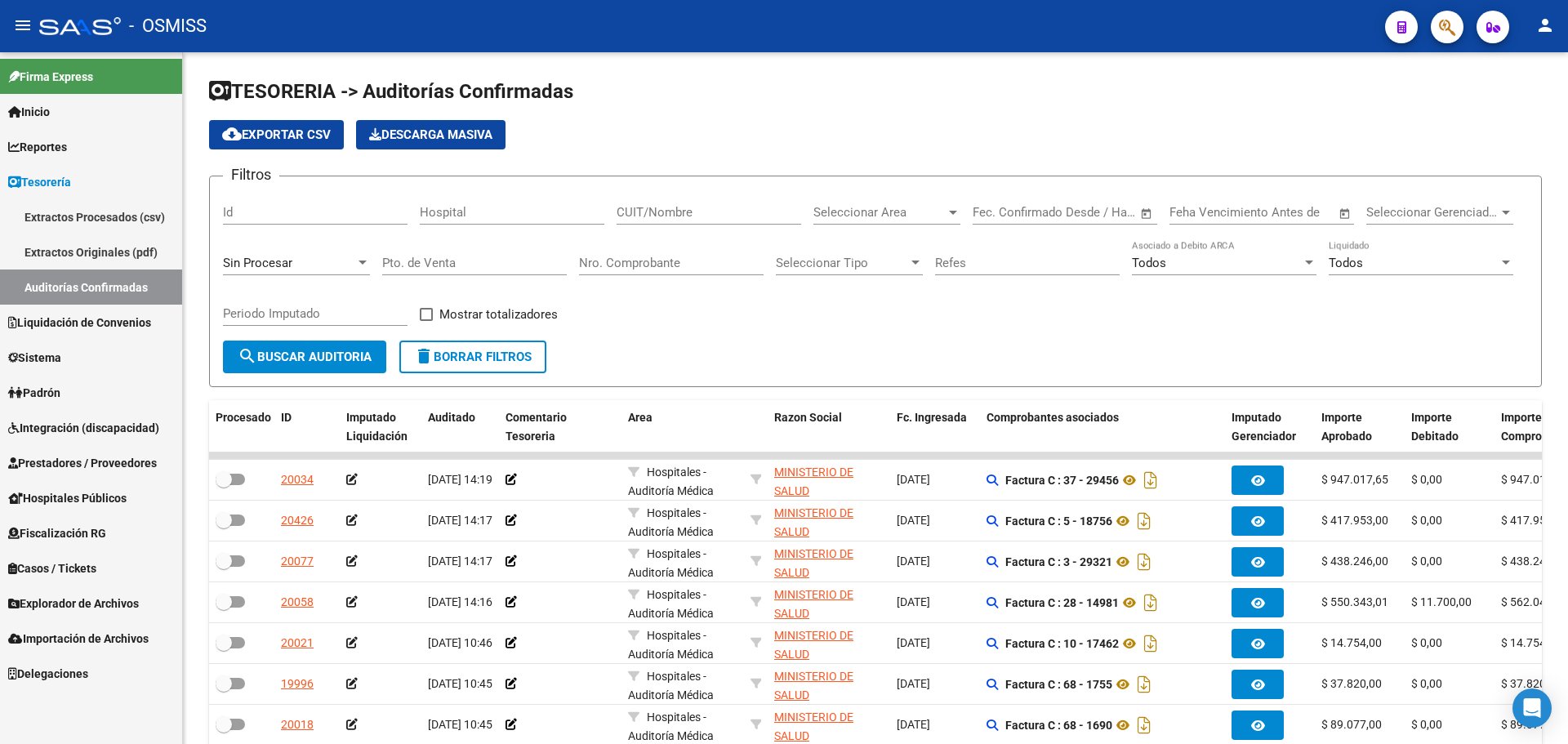
click at [272, 271] on div "Sin Procesar" at bounding box center [296, 258] width 147 height 35
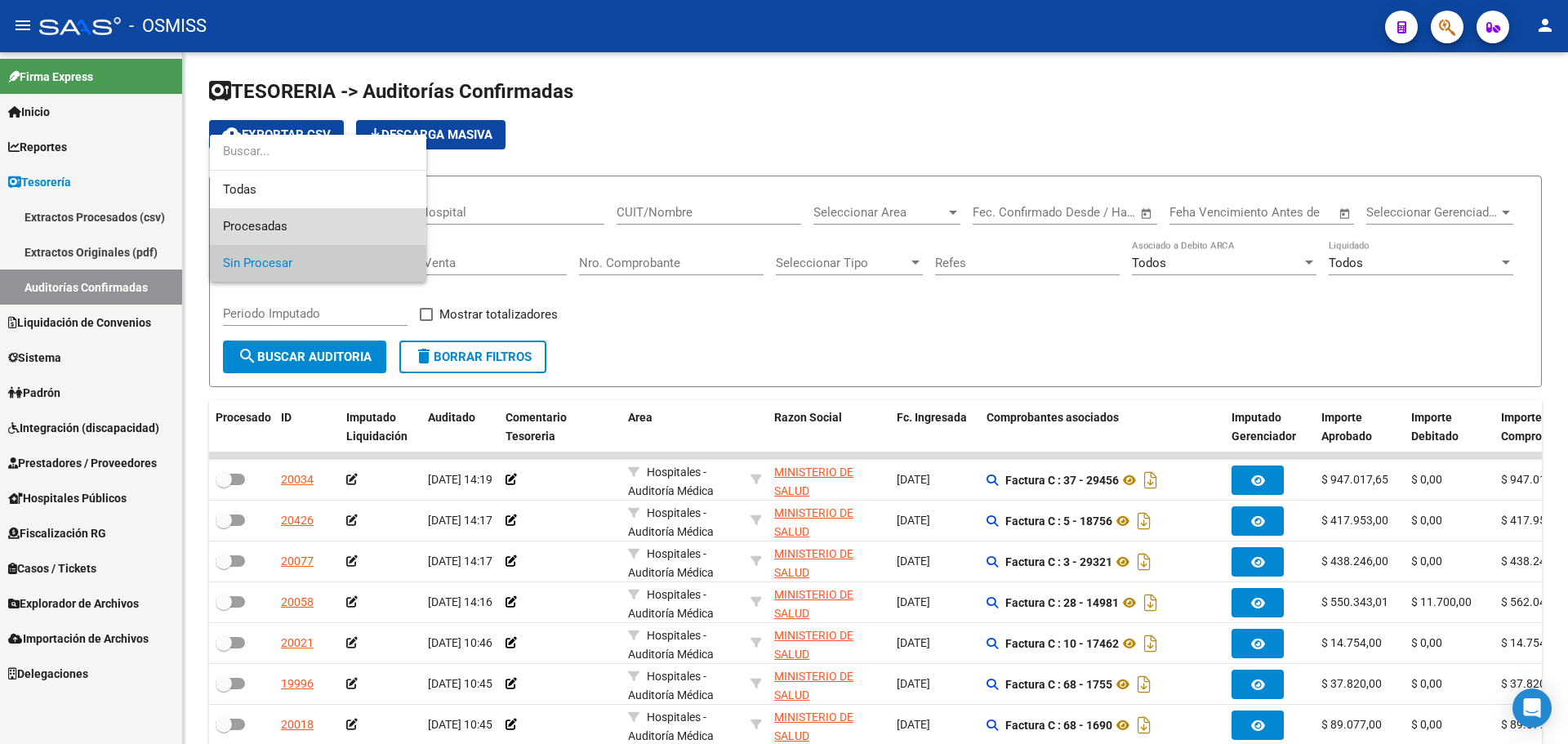
click at [273, 208] on span "Procesadas" at bounding box center [318, 227] width 190 height 37
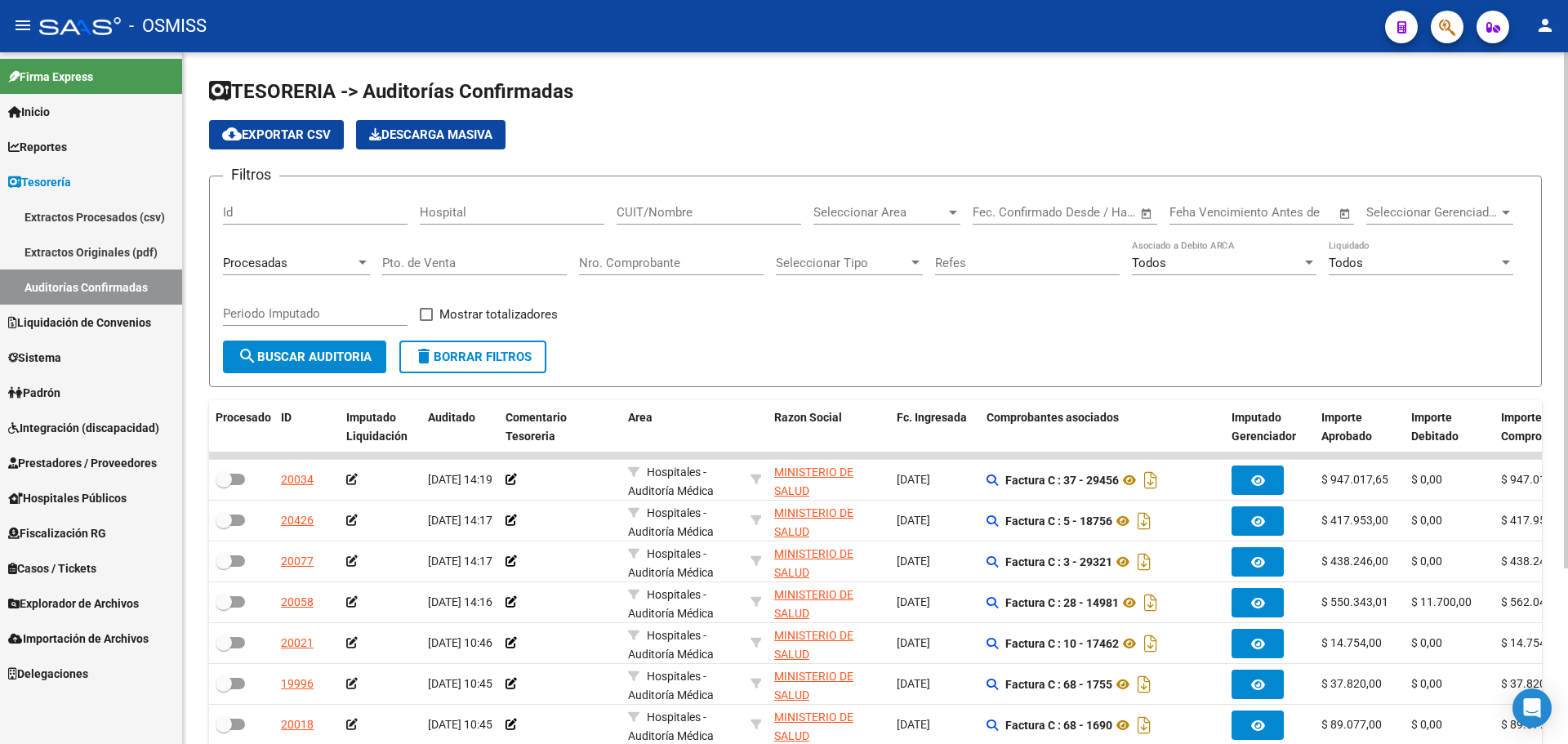
click at [270, 252] on div "Procesadas" at bounding box center [296, 258] width 147 height 35
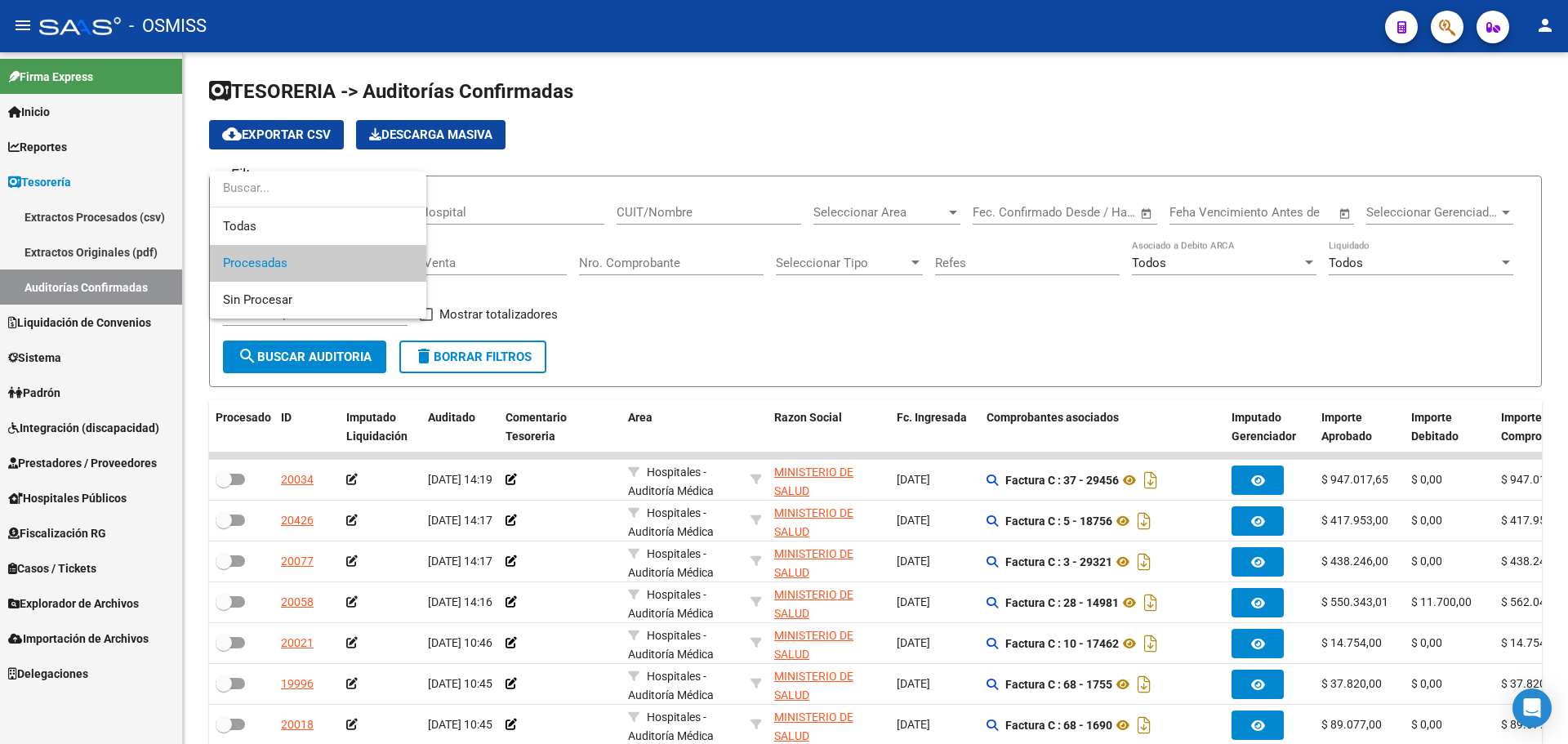
click at [257, 192] on input "dropdown search" at bounding box center [318, 188] width 217 height 37
click at [254, 224] on span "Todas" at bounding box center [318, 227] width 190 height 37
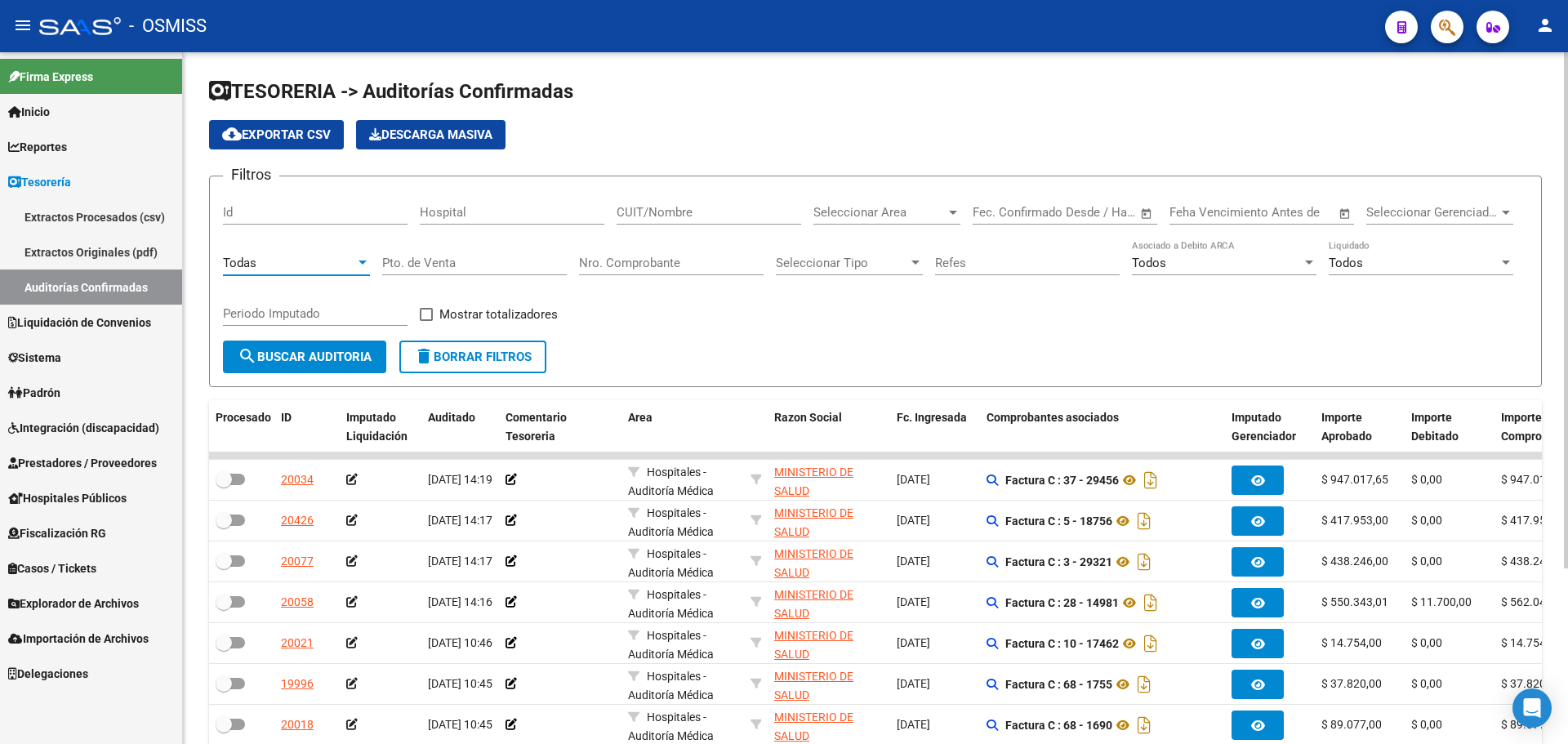
click at [636, 253] on div "Nro. Comprobante" at bounding box center [671, 258] width 184 height 35
click at [819, 255] on span "Seleccionar Tipo" at bounding box center [843, 263] width 133 height 15
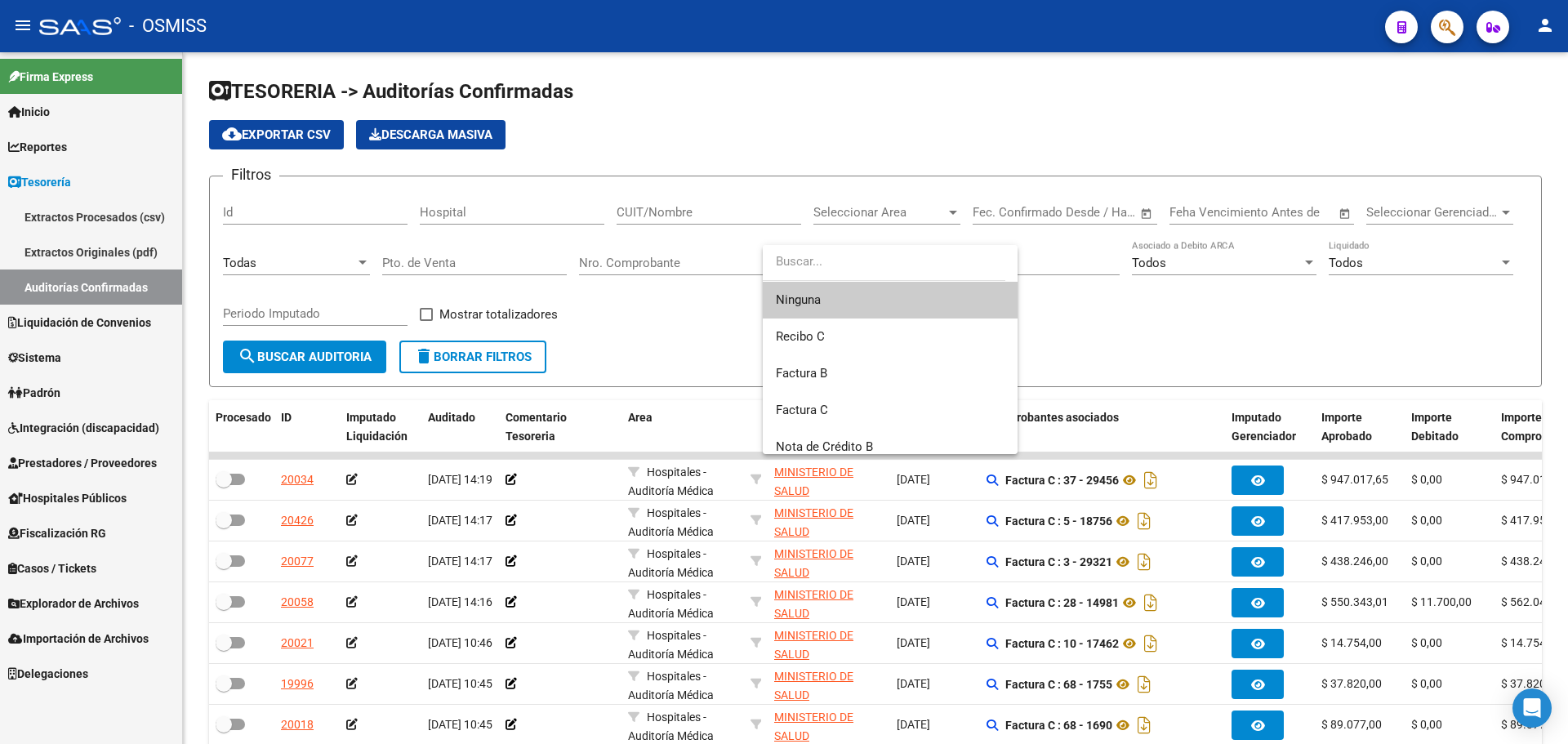
click at [658, 261] on div at bounding box center [784, 372] width 1568 height 744
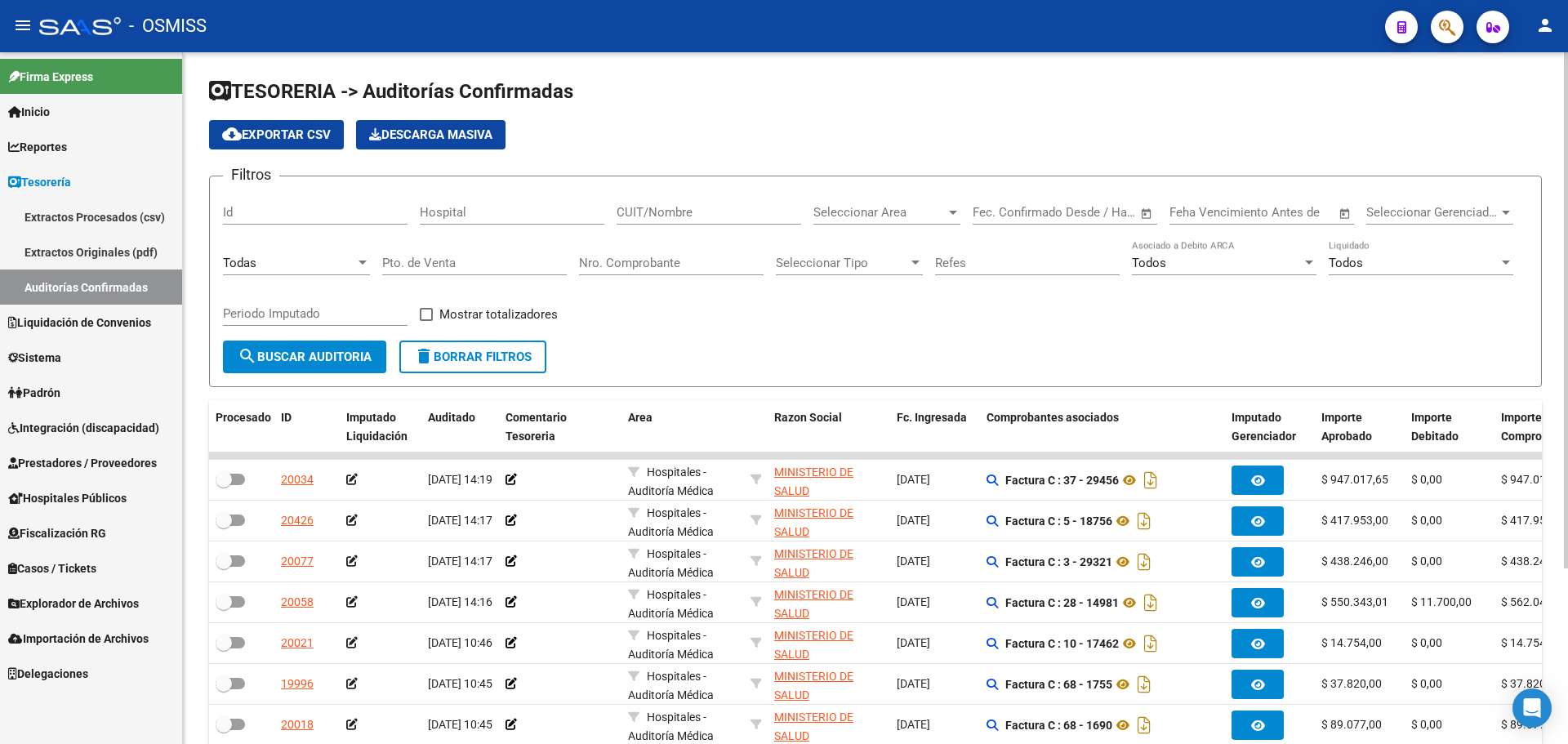
click at [656, 261] on input "Nro. Comprobante" at bounding box center [671, 263] width 184 height 15
type input "157143"
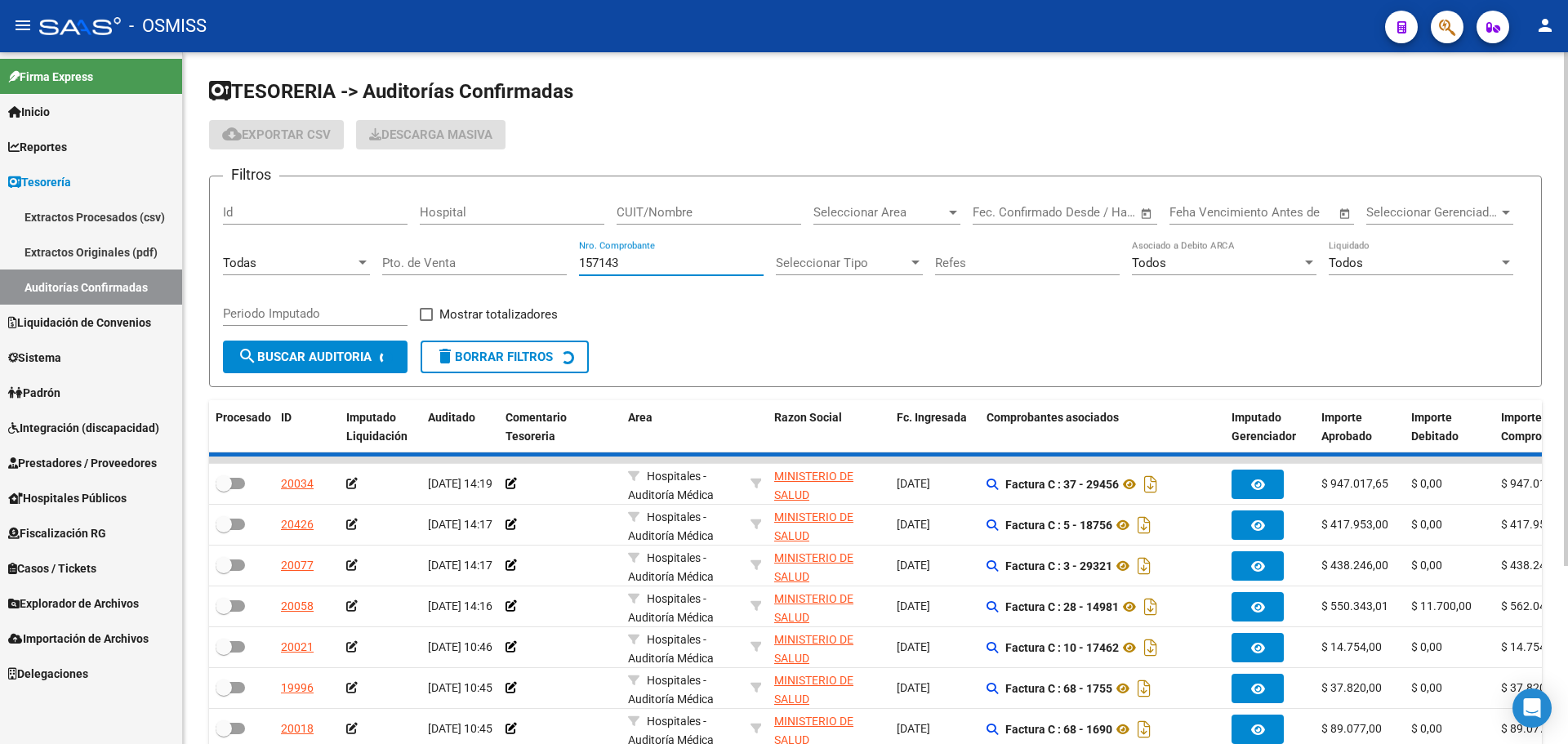
checkbox input "true"
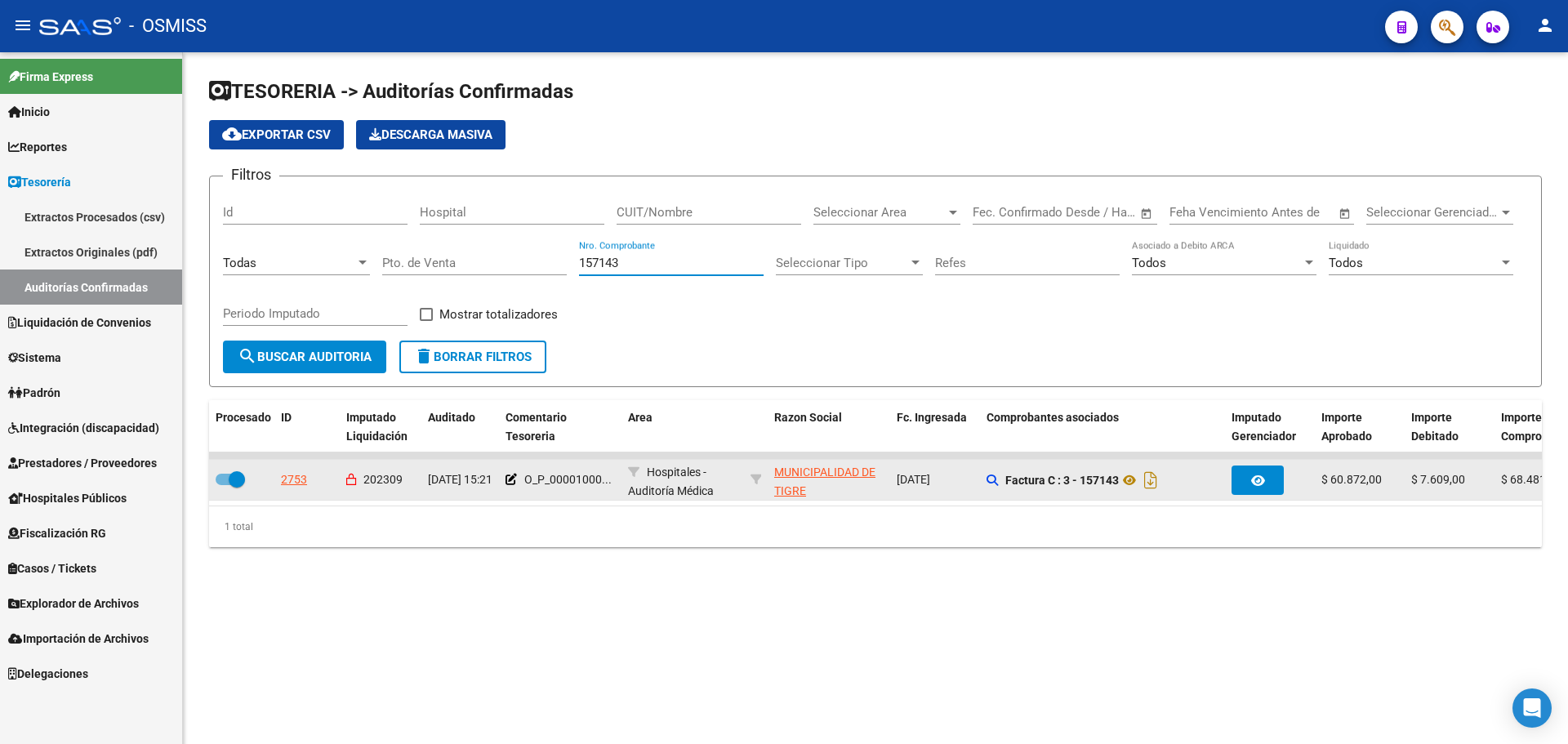
type input "157143"
click at [280, 484] on datatable-body-cell "2753" at bounding box center [307, 479] width 65 height 40
click at [290, 478] on div "2753" at bounding box center [294, 479] width 26 height 18
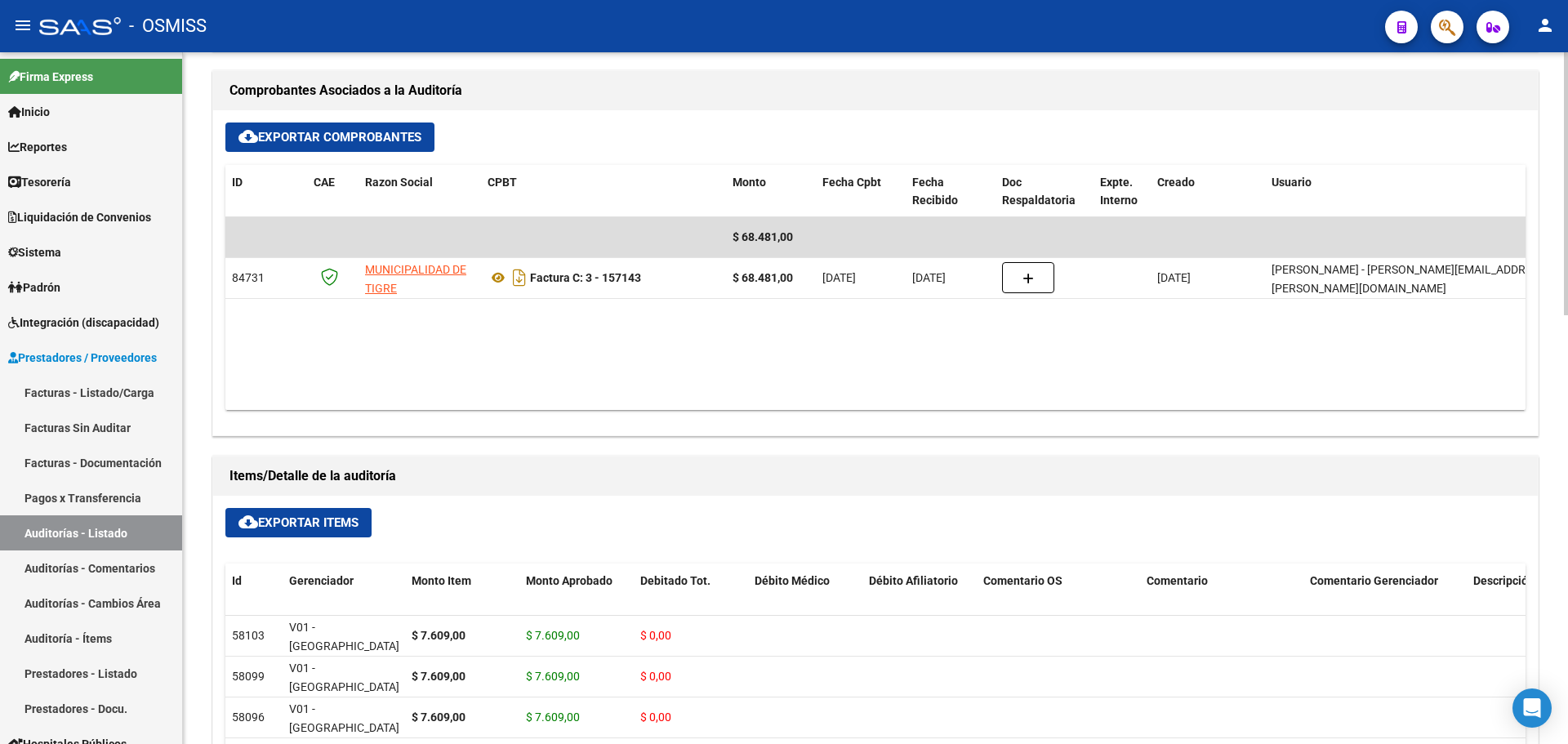
scroll to position [654, 0]
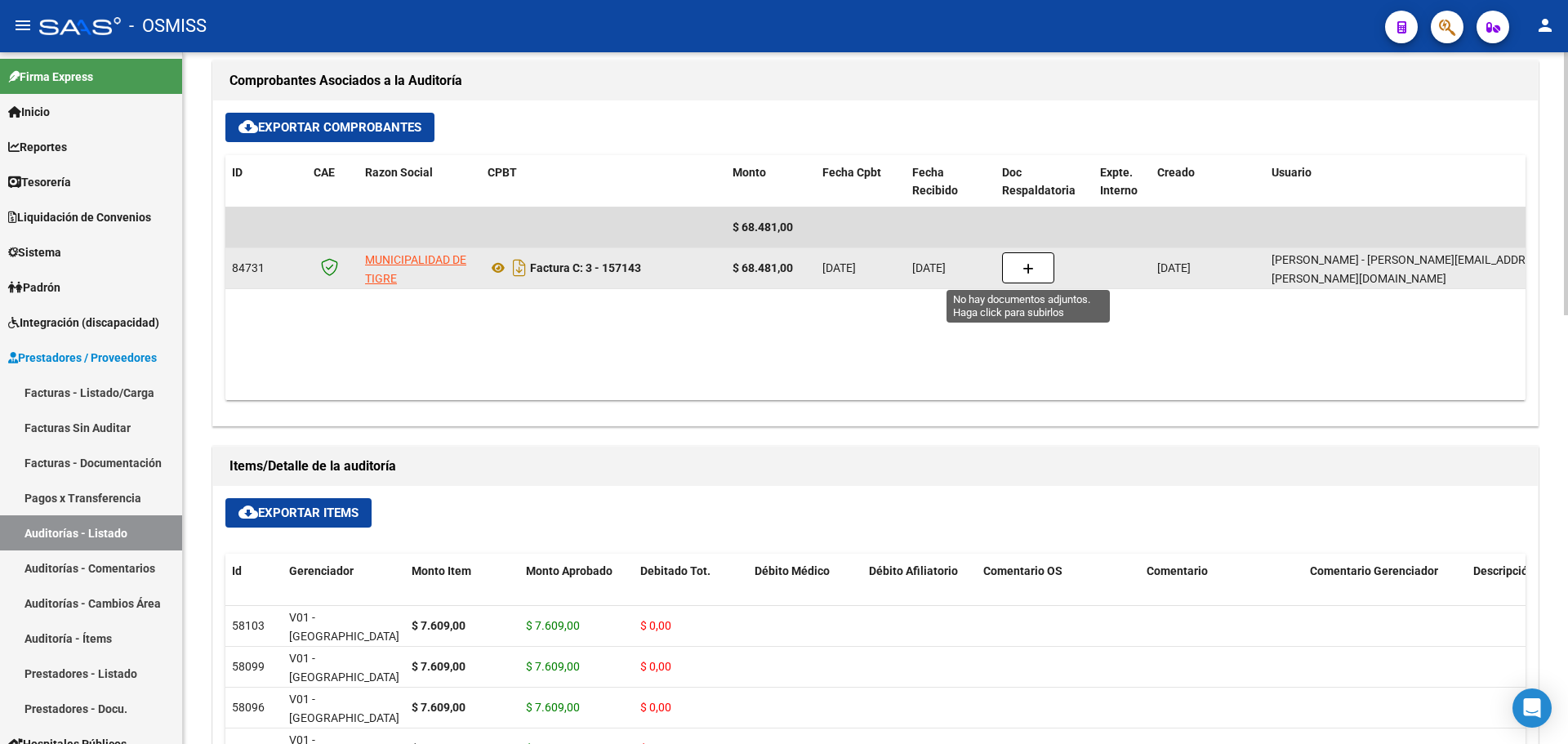
click at [1032, 265] on icon "button" at bounding box center [1028, 268] width 11 height 12
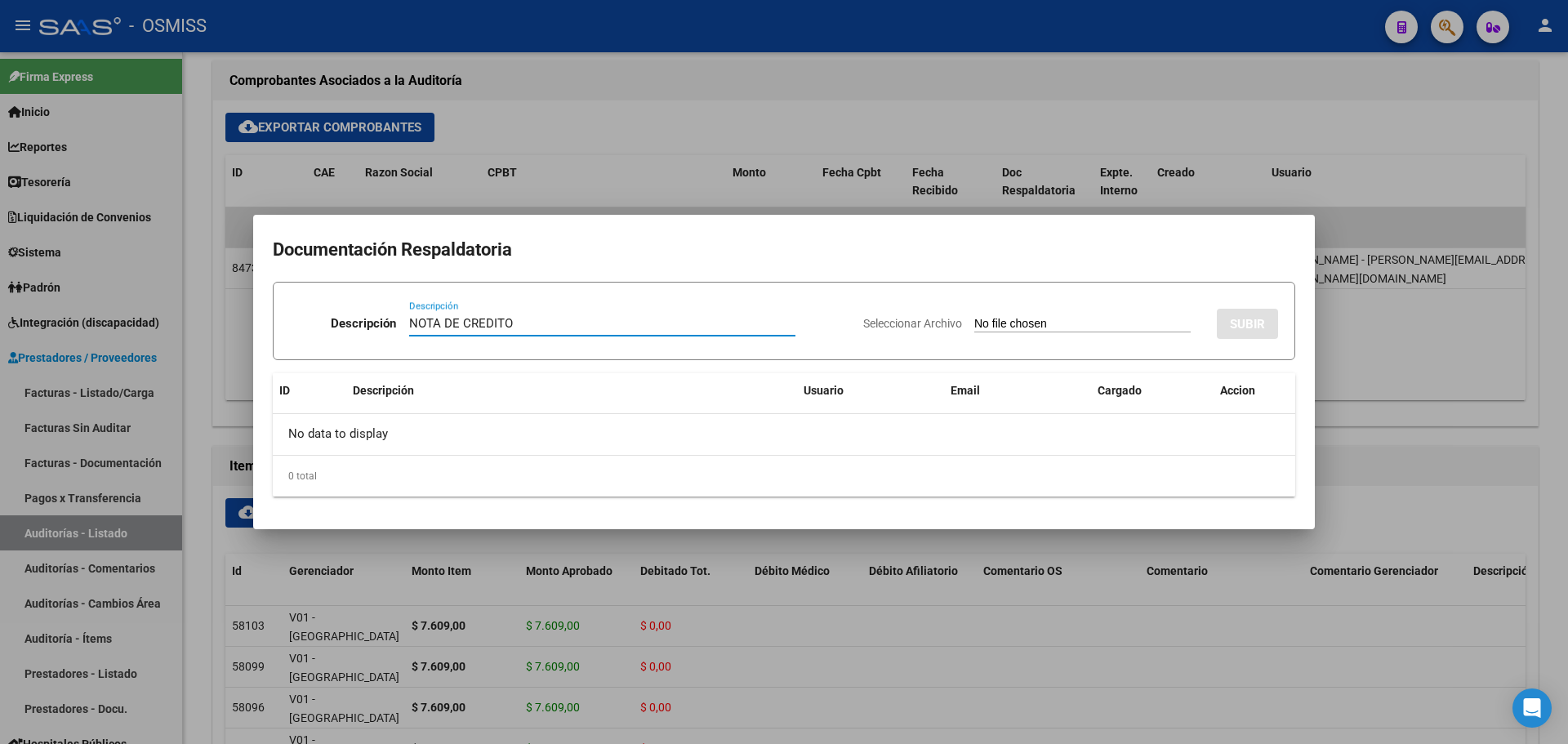
type input "NOTA DE CREDITO"
click at [999, 322] on input "Seleccionar Archivo" at bounding box center [1082, 325] width 217 height 16
type input "C:\fakepath\NC. MUNICIPALIDAD DE TIGRE FC. 157143.pdf"
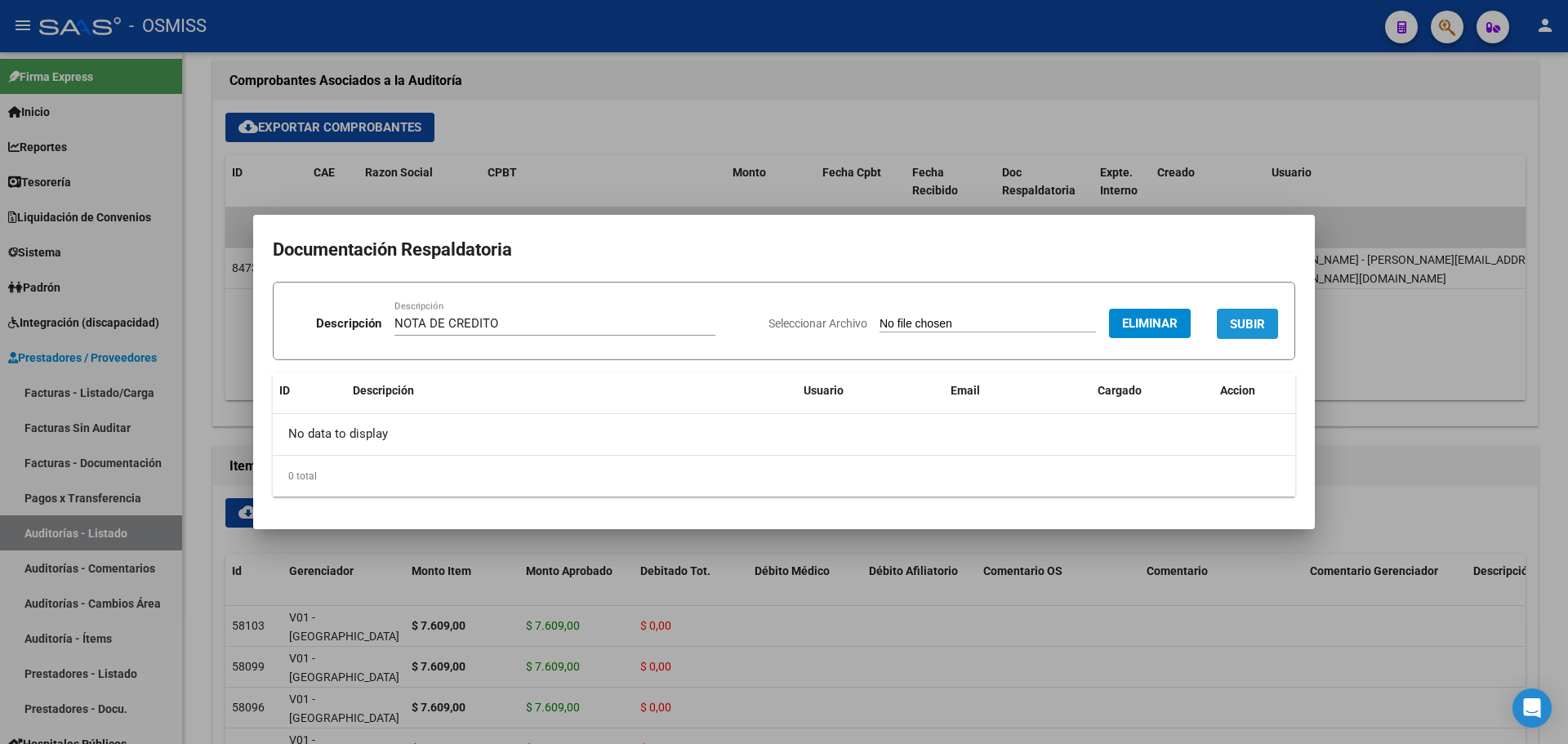
click at [1239, 325] on span "SUBIR" at bounding box center [1247, 325] width 35 height 15
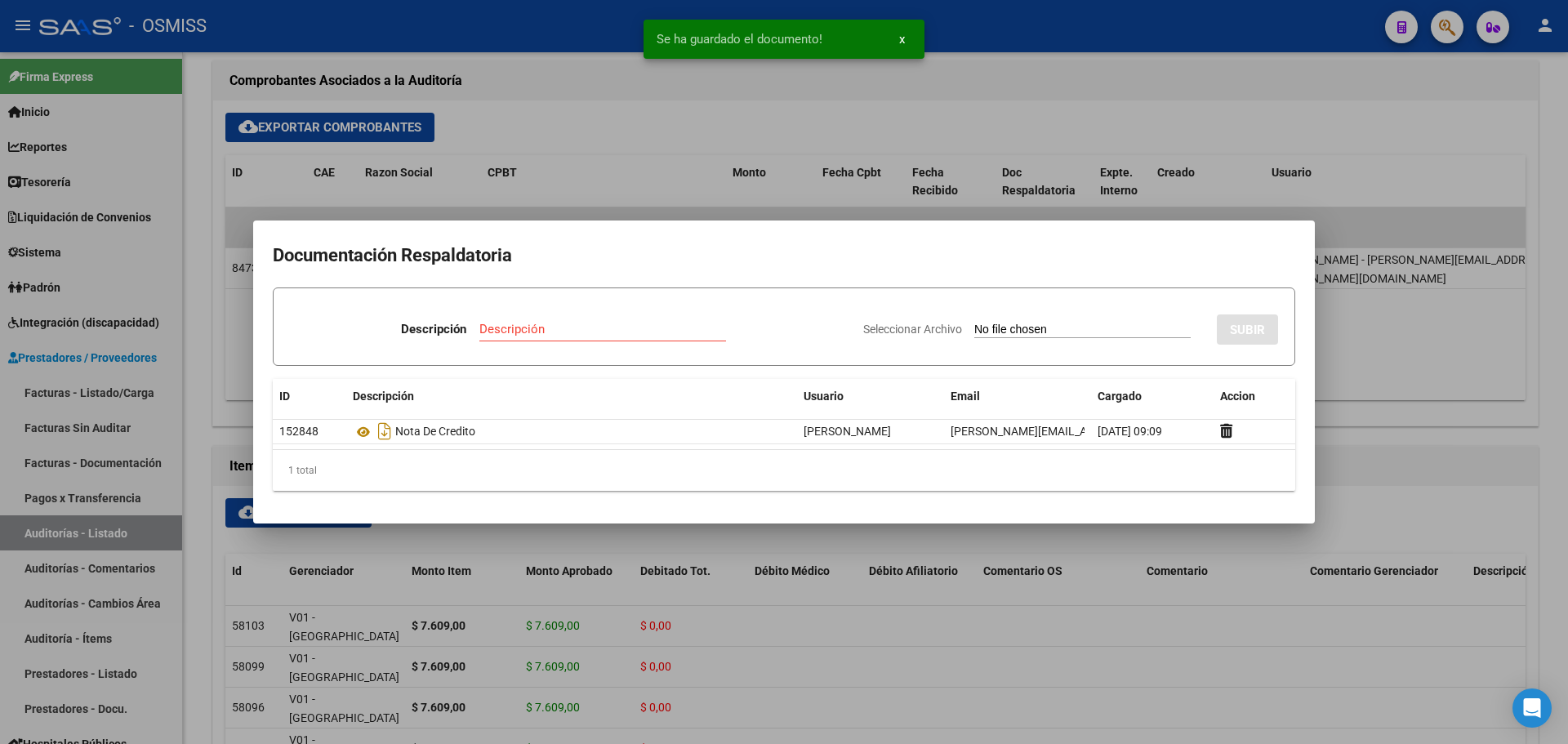
click at [683, 132] on div at bounding box center [784, 372] width 1568 height 744
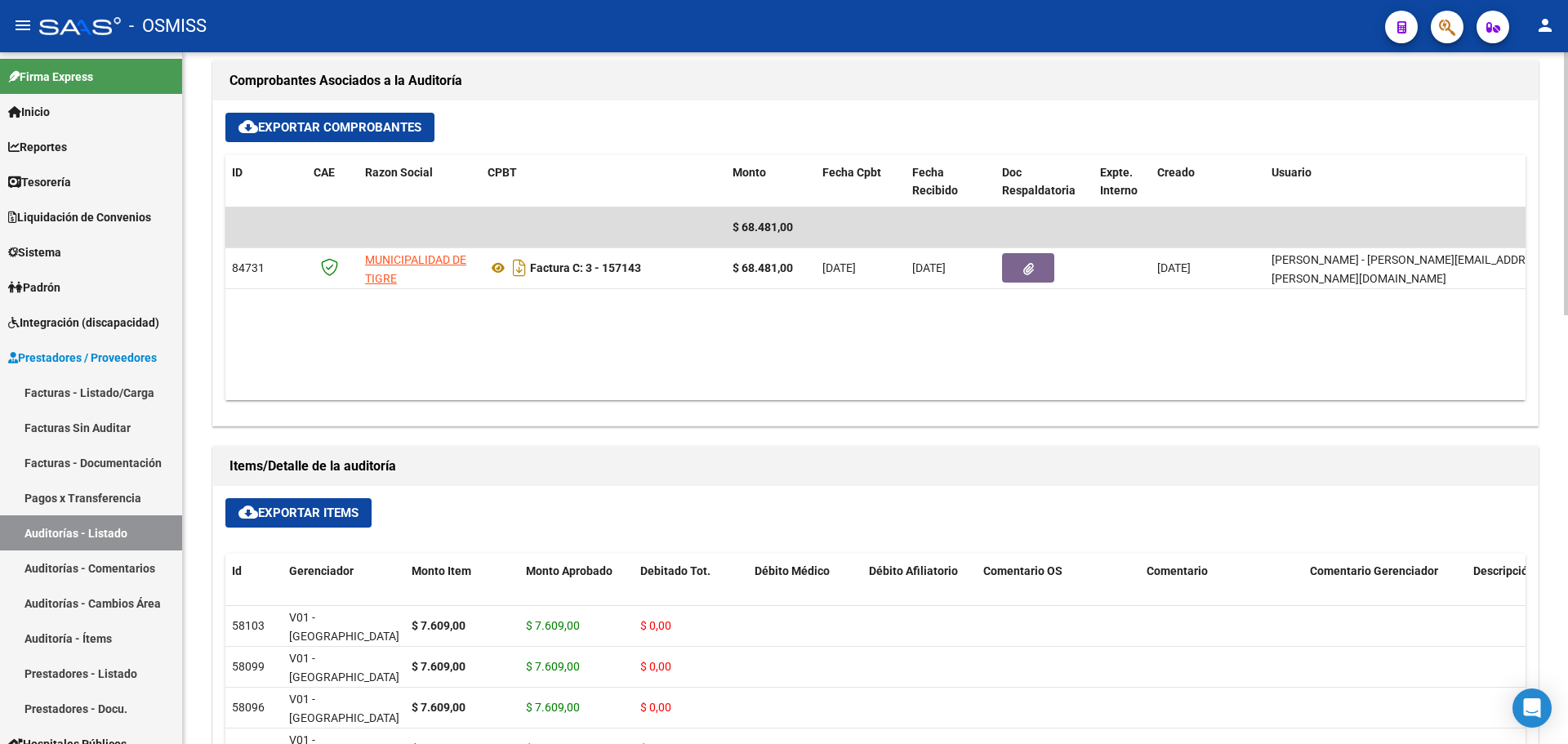
click at [623, 356] on datatable-body "$ 68.481,00 84731 MUNICIPALIDAD DE TIGRE Factura C: 3 - 157143 $ 68.481,00 01/0…" at bounding box center [876, 303] width 1301 height 193
click at [461, 318] on datatable-body "$ 68.481,00 84731 MUNICIPALIDAD DE TIGRE Factura C: 3 - 157143 $ 68.481,00 01/0…" at bounding box center [876, 303] width 1301 height 193
click at [53, 173] on span "Tesorería" at bounding box center [40, 182] width 63 height 18
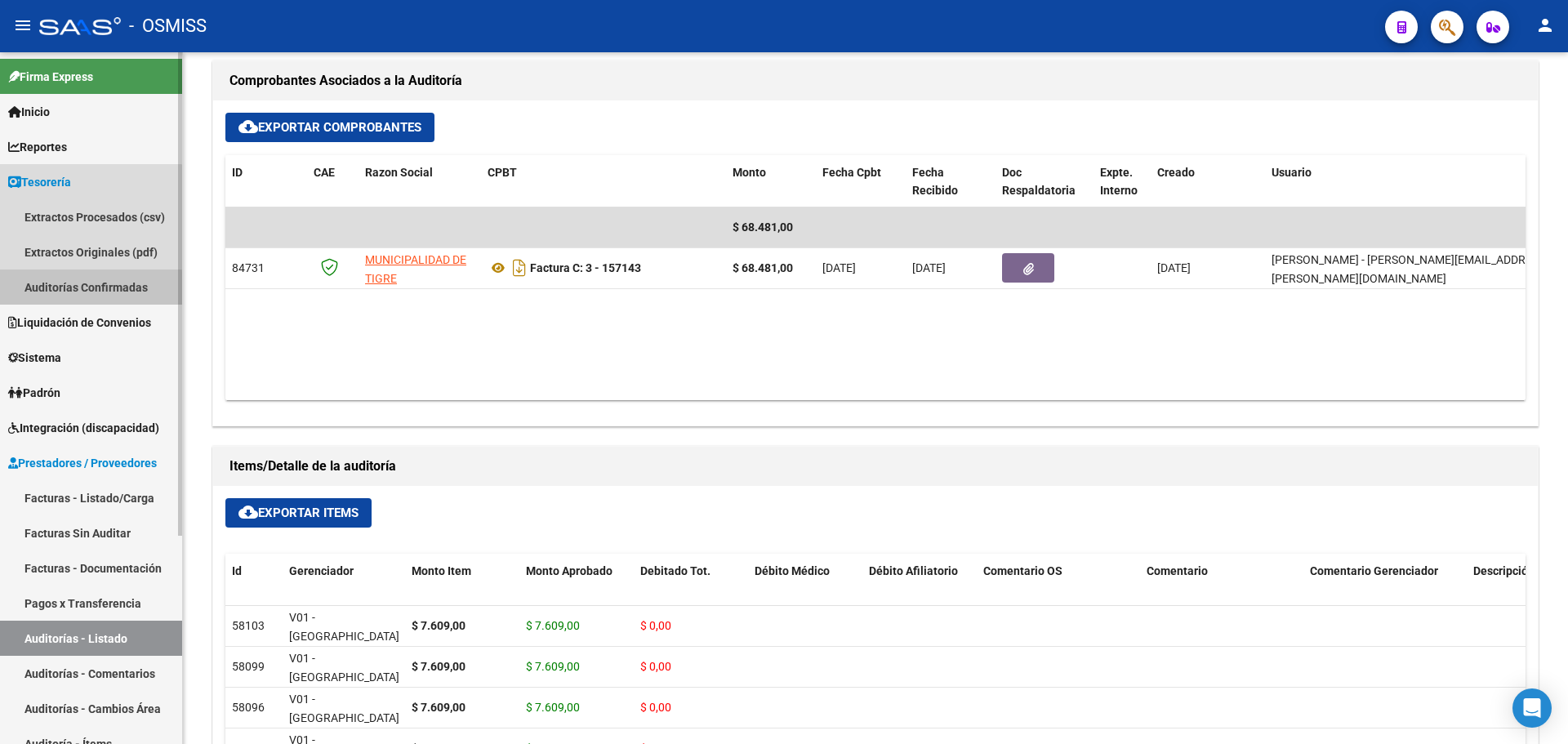
click at [84, 289] on link "Auditorías Confirmadas" at bounding box center [91, 287] width 183 height 35
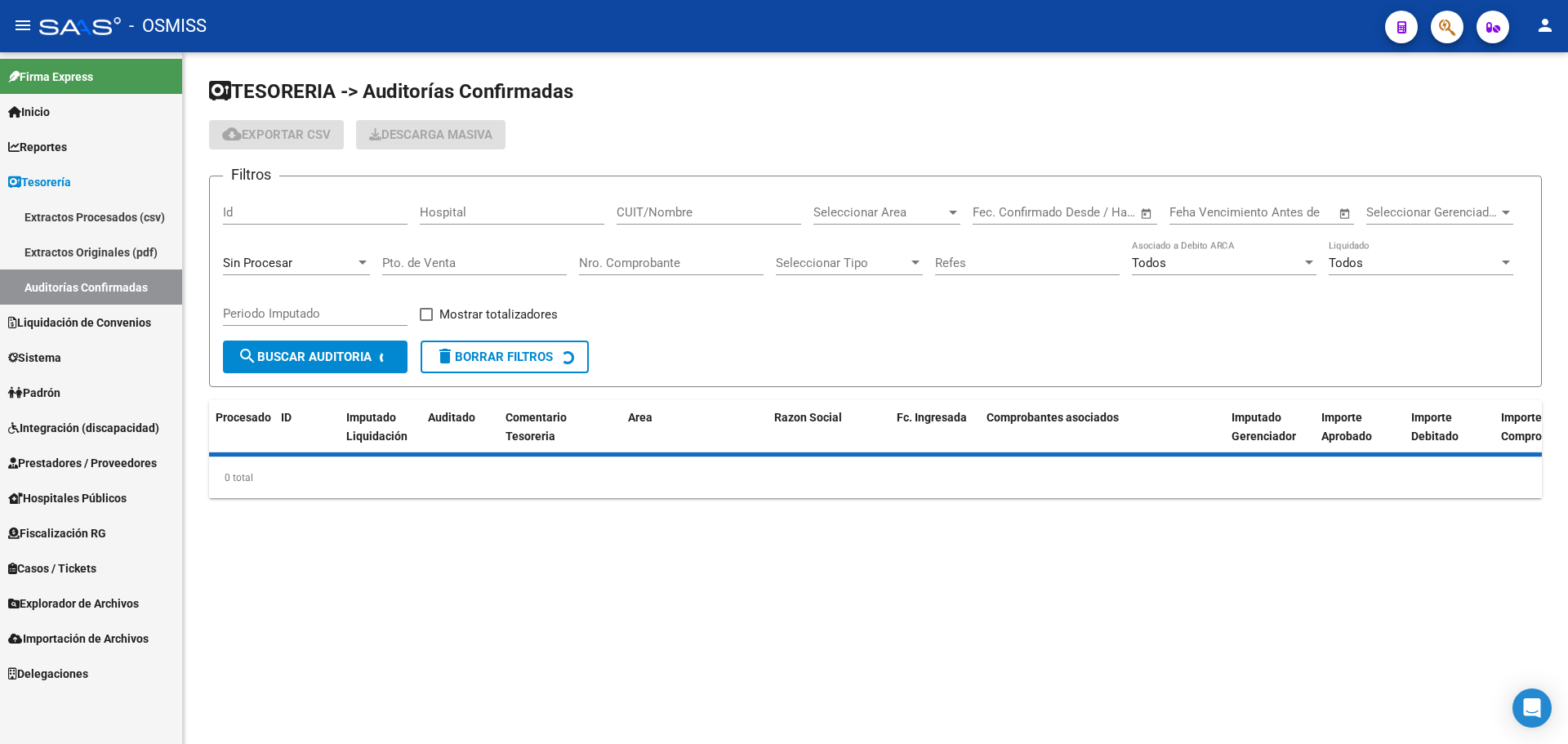
click at [297, 254] on div "Sin Procesar" at bounding box center [296, 258] width 147 height 35
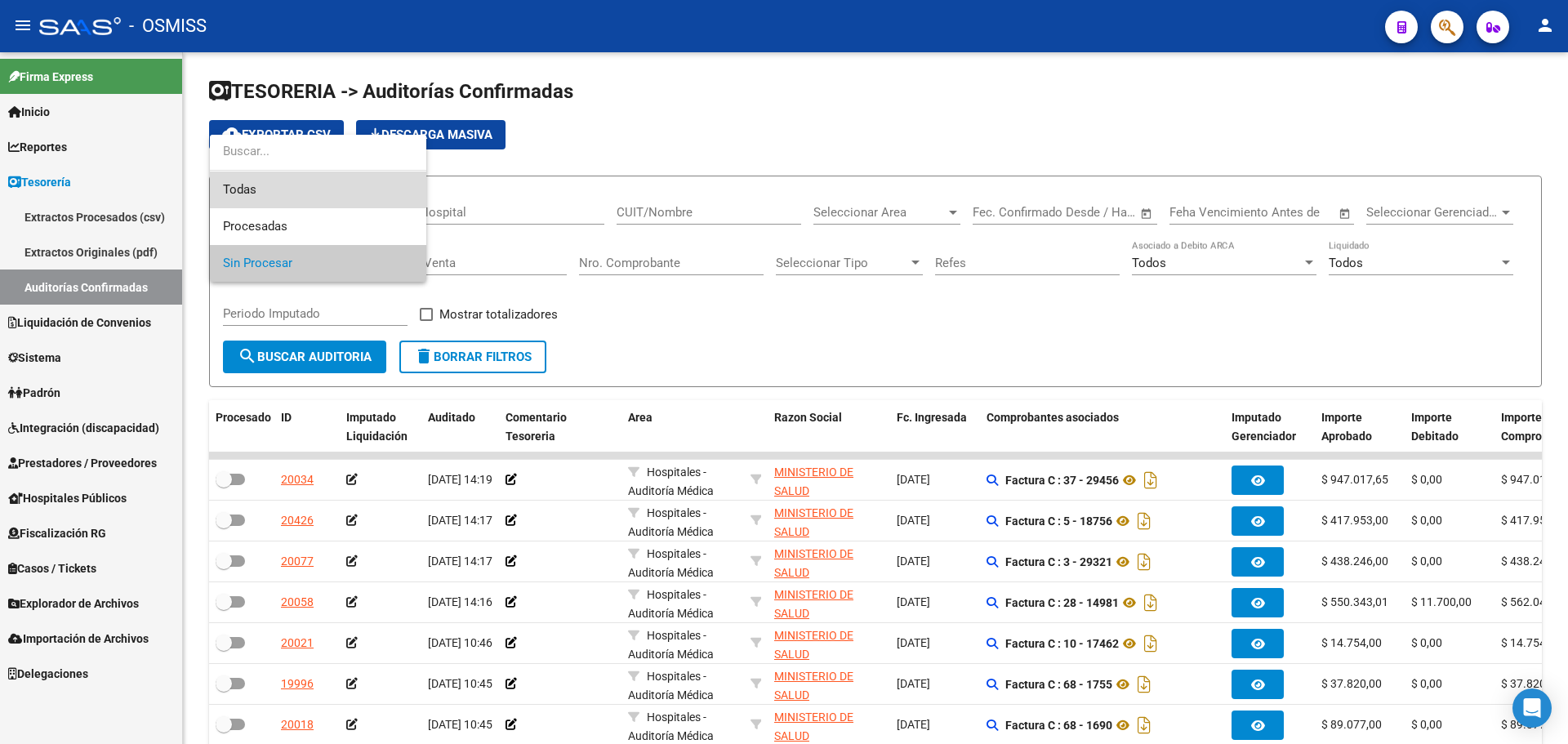
click at [281, 182] on span "Todas" at bounding box center [318, 190] width 190 height 37
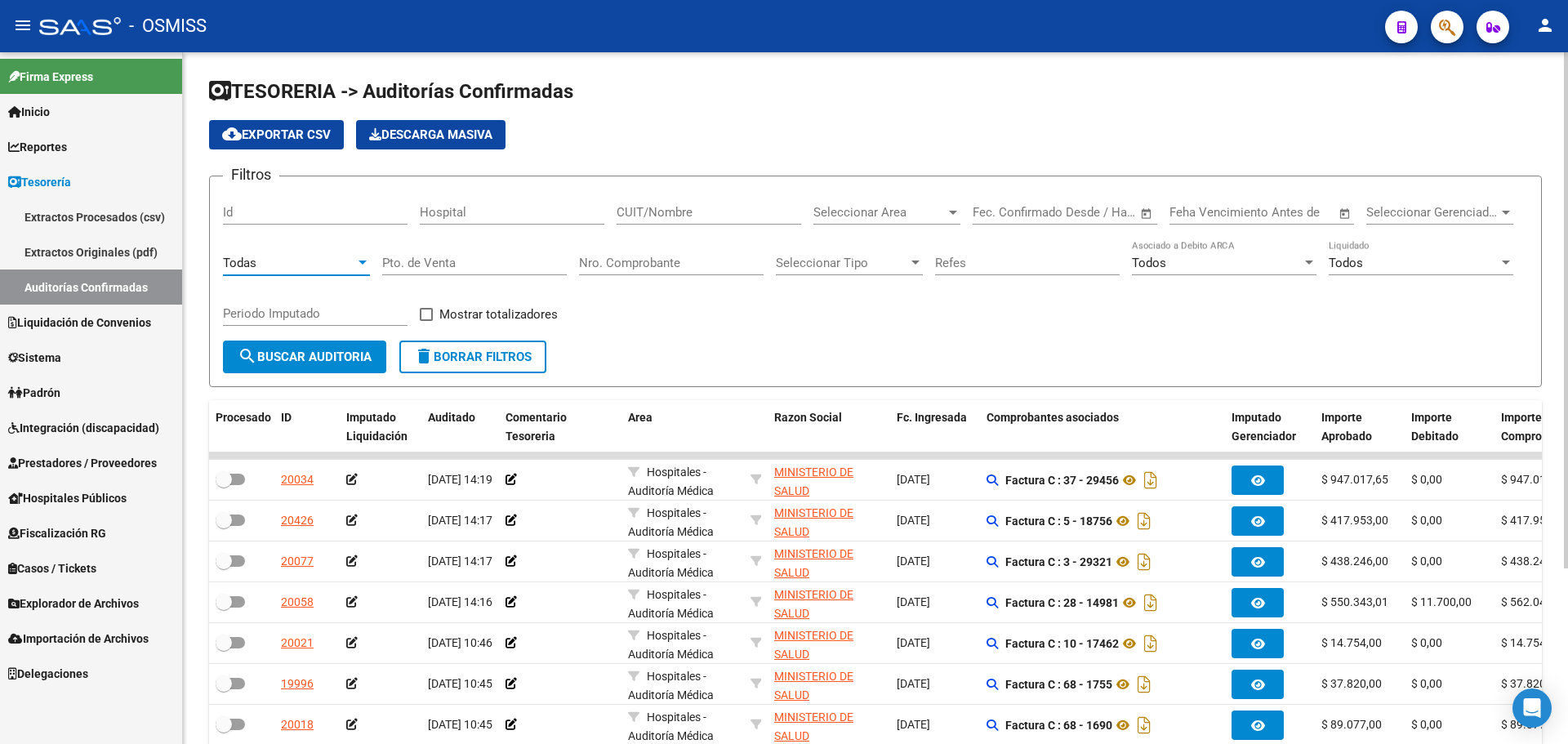
click at [640, 261] on input "Nro. Comprobante" at bounding box center [671, 263] width 184 height 15
type input "158396"
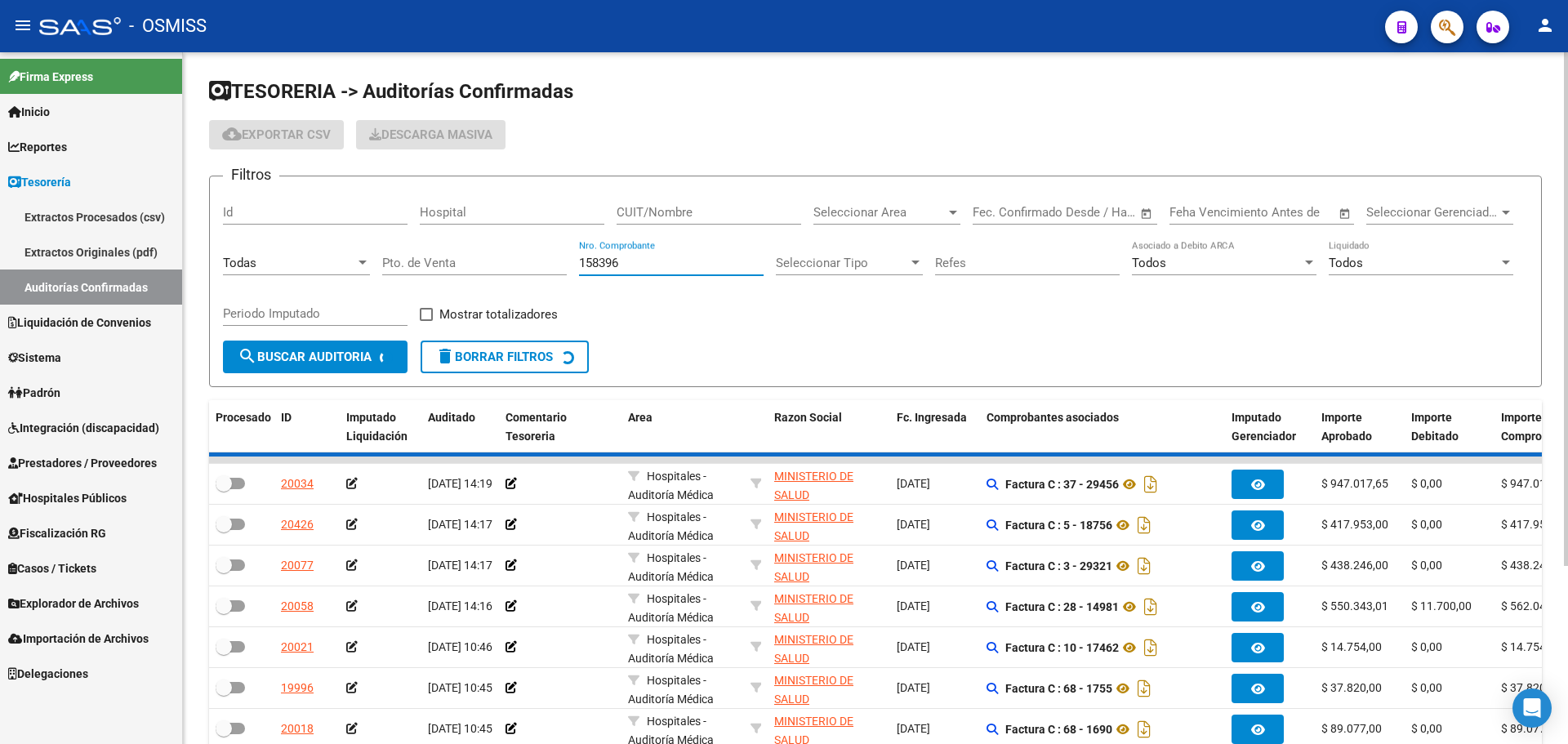
checkbox input "true"
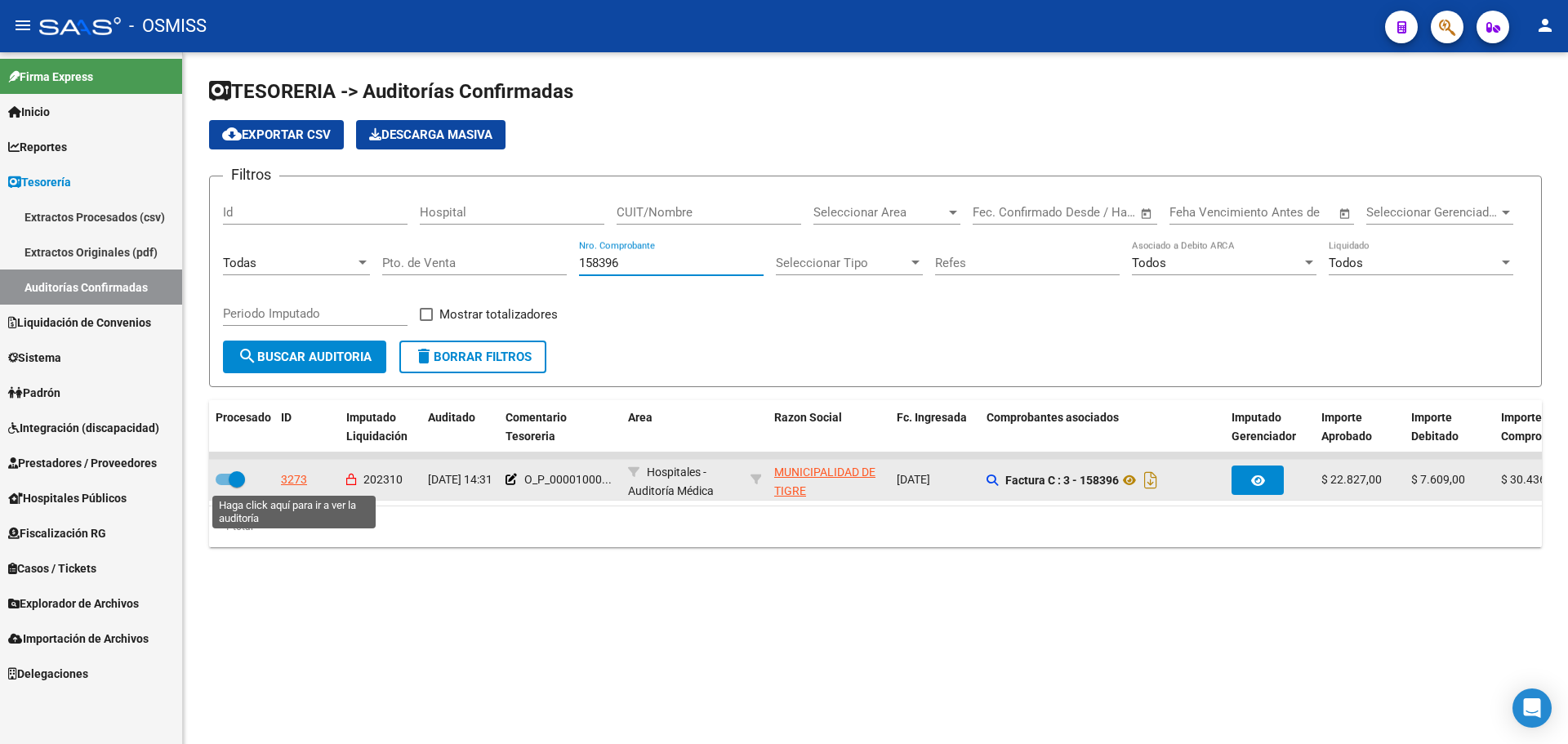
type input "158396"
click at [293, 475] on div "3273" at bounding box center [294, 479] width 26 height 18
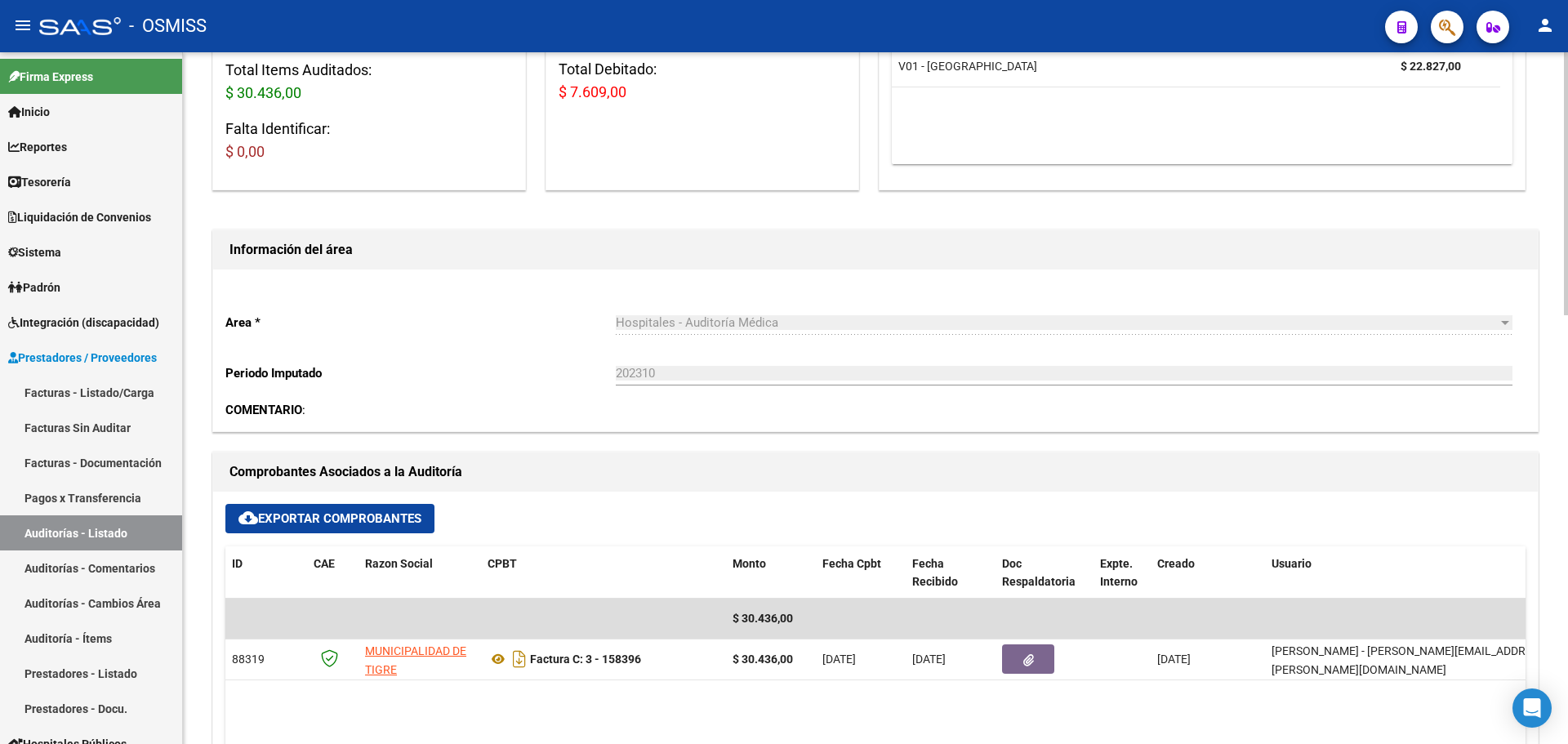
scroll to position [326, 0]
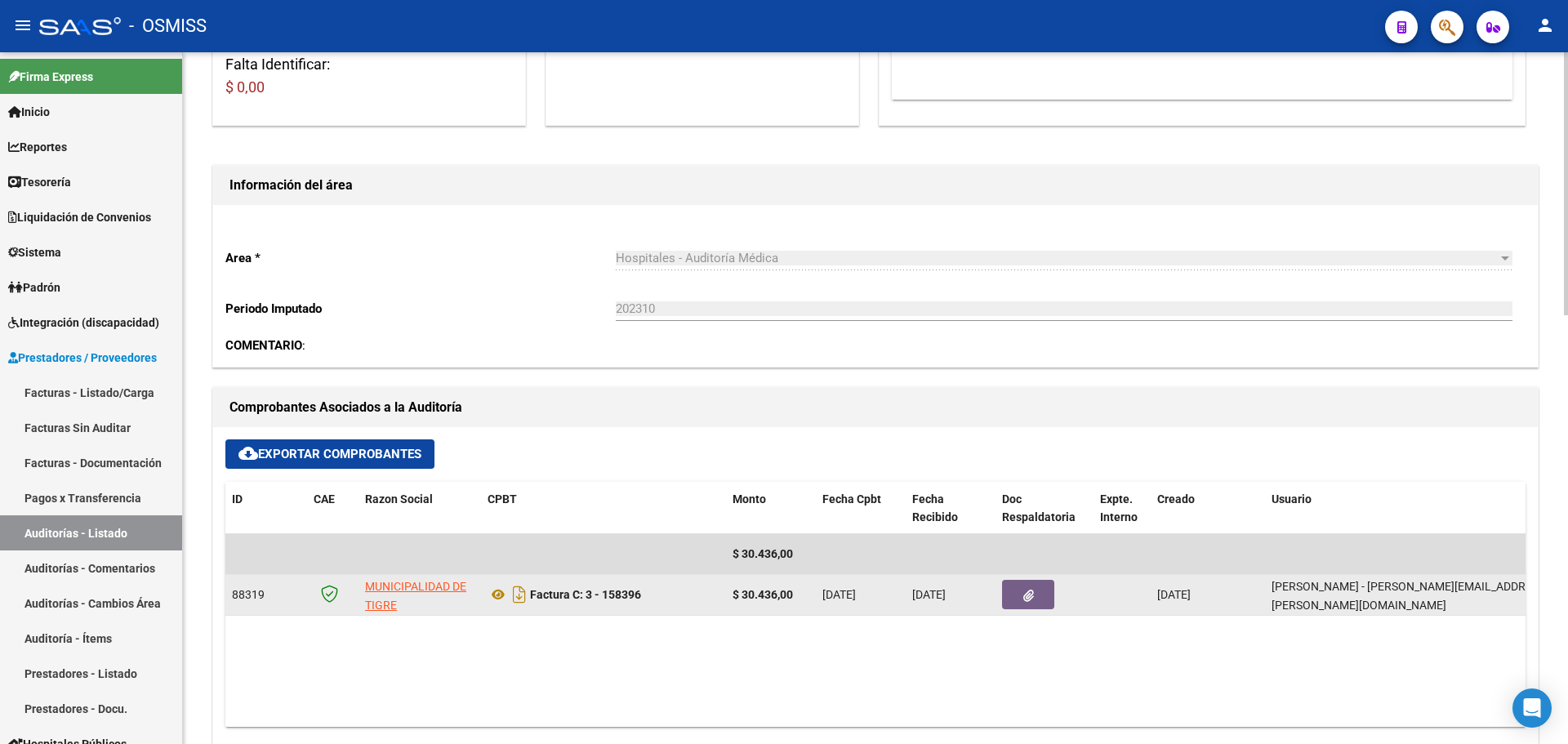
click at [1045, 609] on datatable-body-cell at bounding box center [1044, 595] width 98 height 40
click at [1041, 592] on button "button" at bounding box center [1028, 595] width 53 height 30
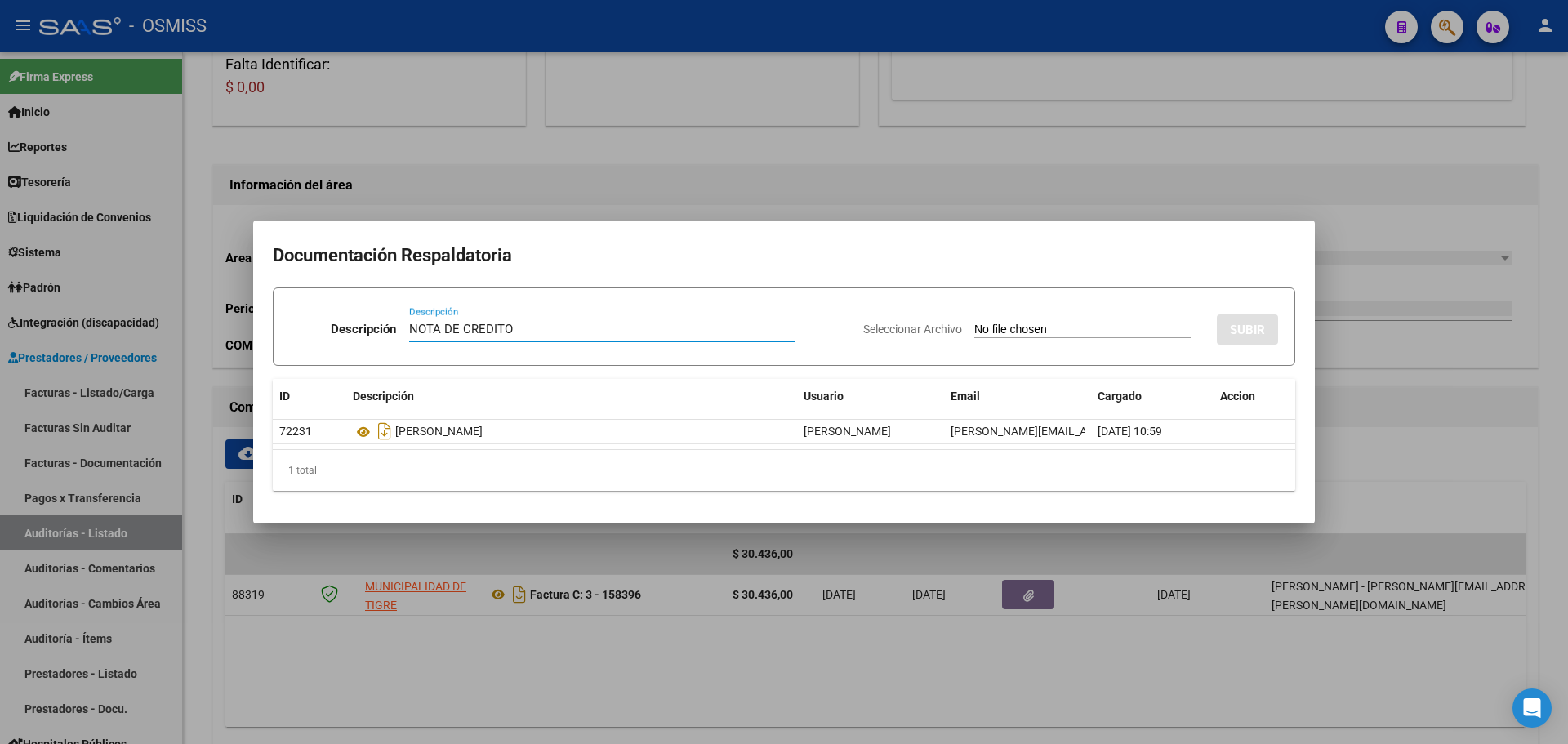
type input "NOTA DE CREDITO"
click at [1032, 314] on div "Seleccionar Archivo SUBIR" at bounding box center [1071, 326] width 415 height 50
click at [1032, 329] on input "Seleccionar Archivo" at bounding box center [1082, 330] width 217 height 16
type input "C:\fakepath\NC. MUNICIPALIDAD DE TIGRE FC. 158396.pdf"
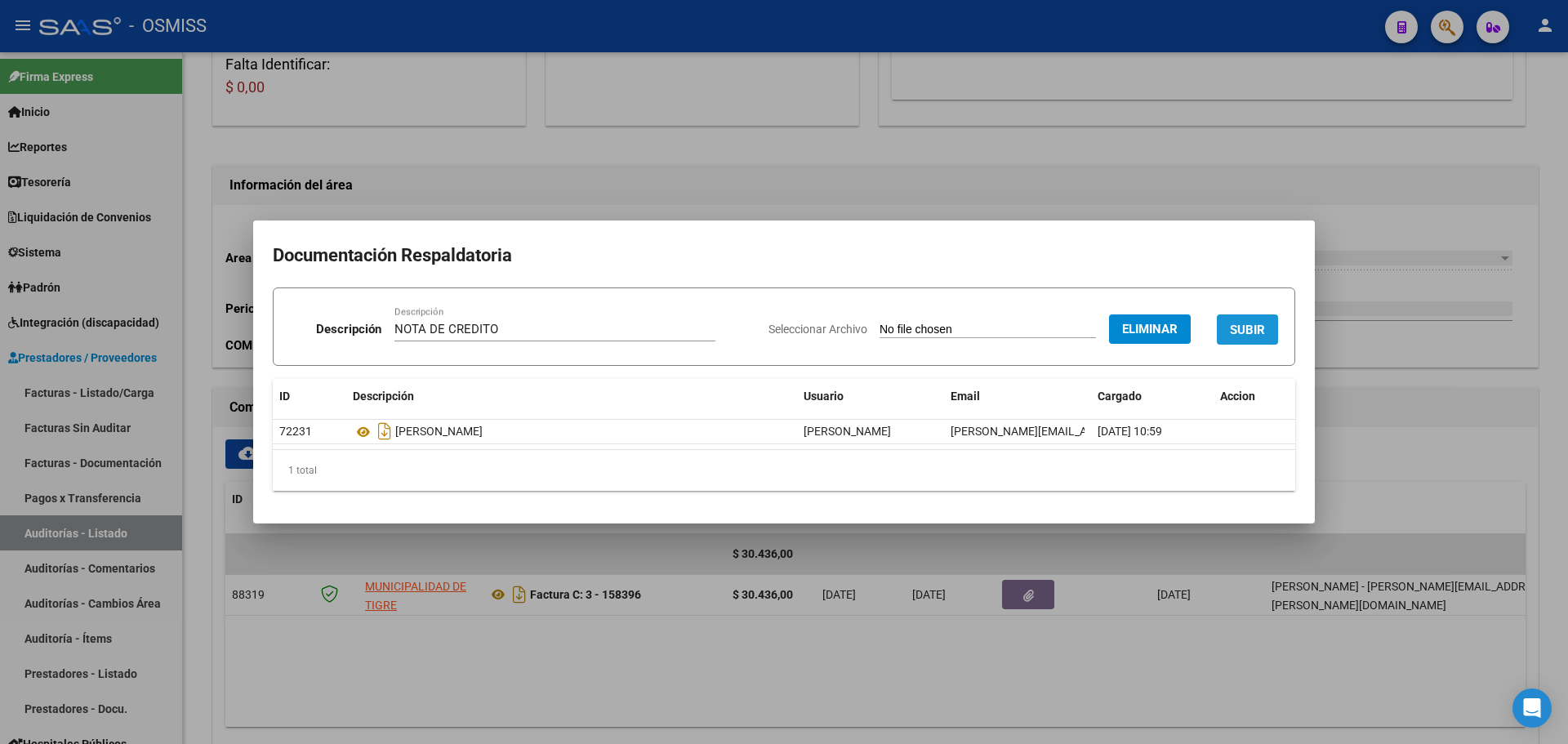
click at [1245, 319] on button "SUBIR" at bounding box center [1247, 329] width 61 height 30
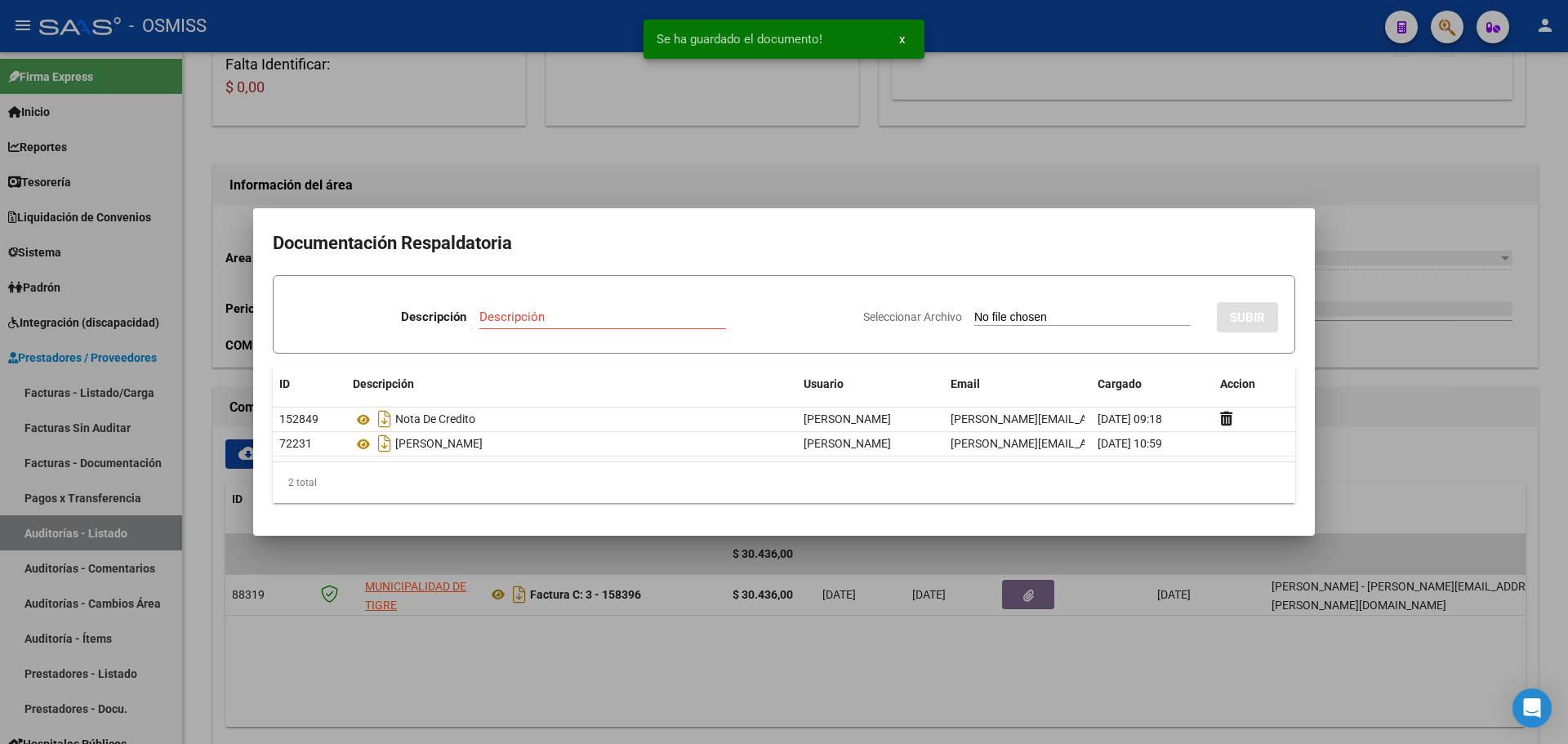
click at [611, 180] on div at bounding box center [784, 372] width 1568 height 744
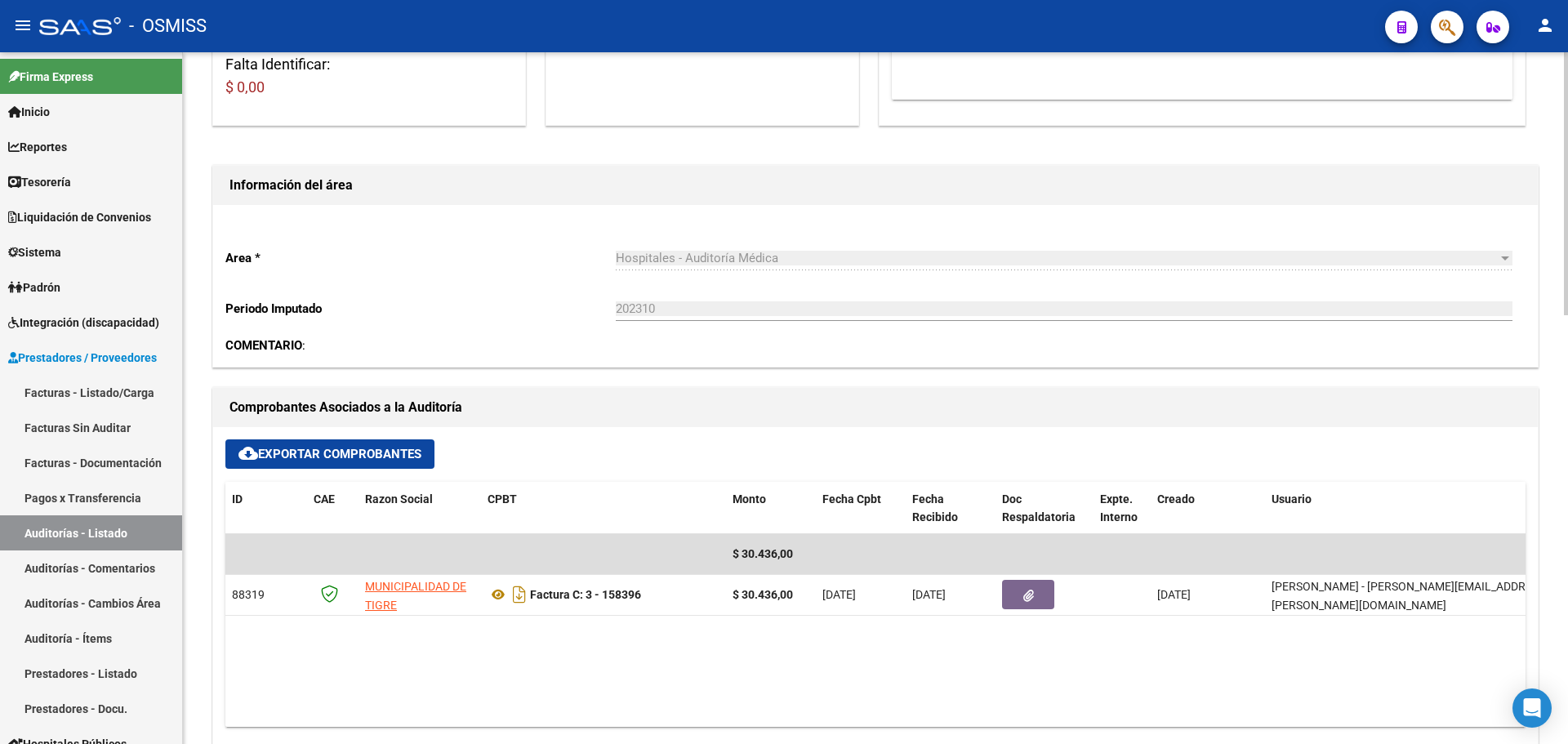
click at [689, 423] on div "Comprobantes Asociados a la Auditoría" at bounding box center [875, 407] width 1325 height 40
click at [137, 185] on link "Tesorería" at bounding box center [91, 182] width 183 height 35
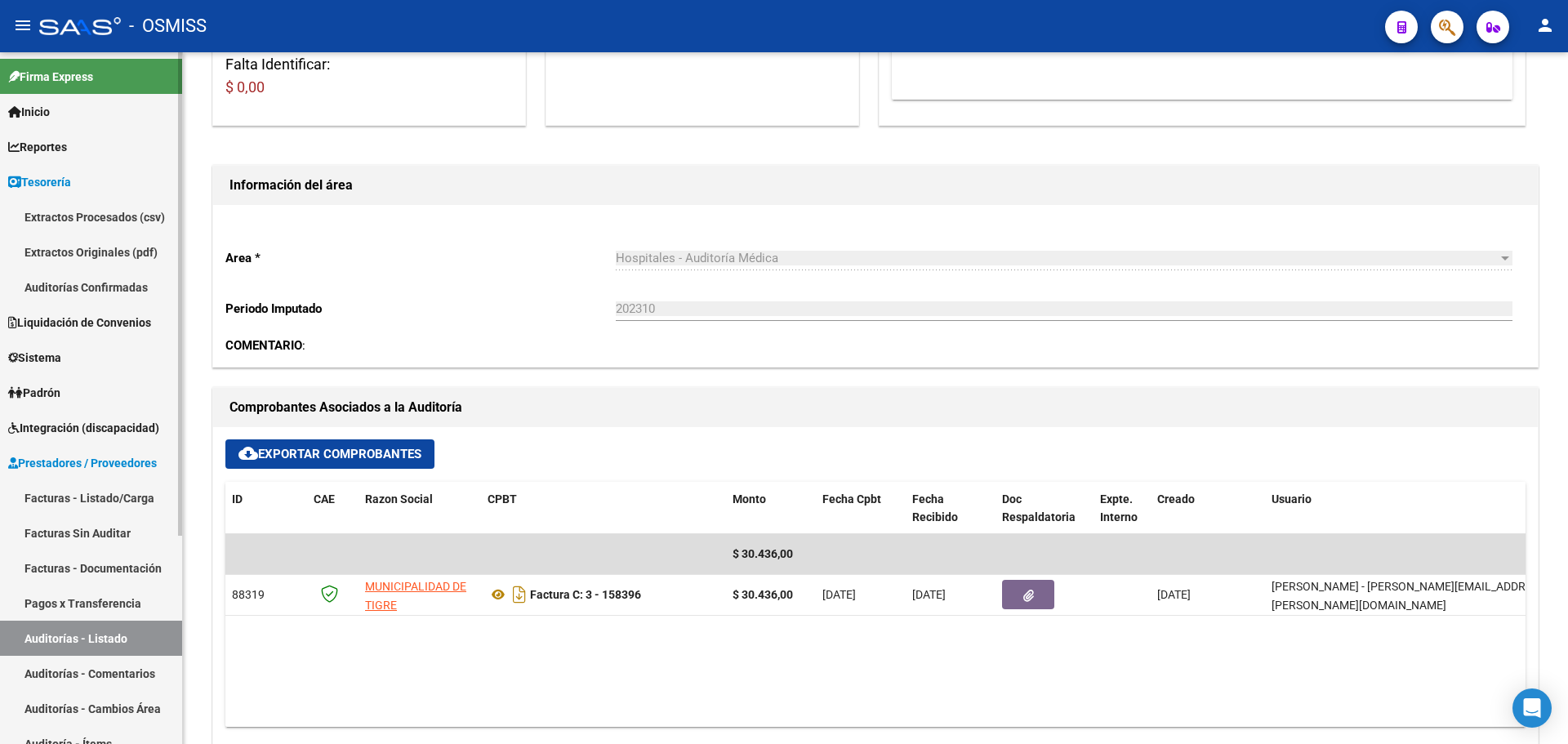
click at [99, 297] on link "Auditorías Confirmadas" at bounding box center [91, 287] width 183 height 35
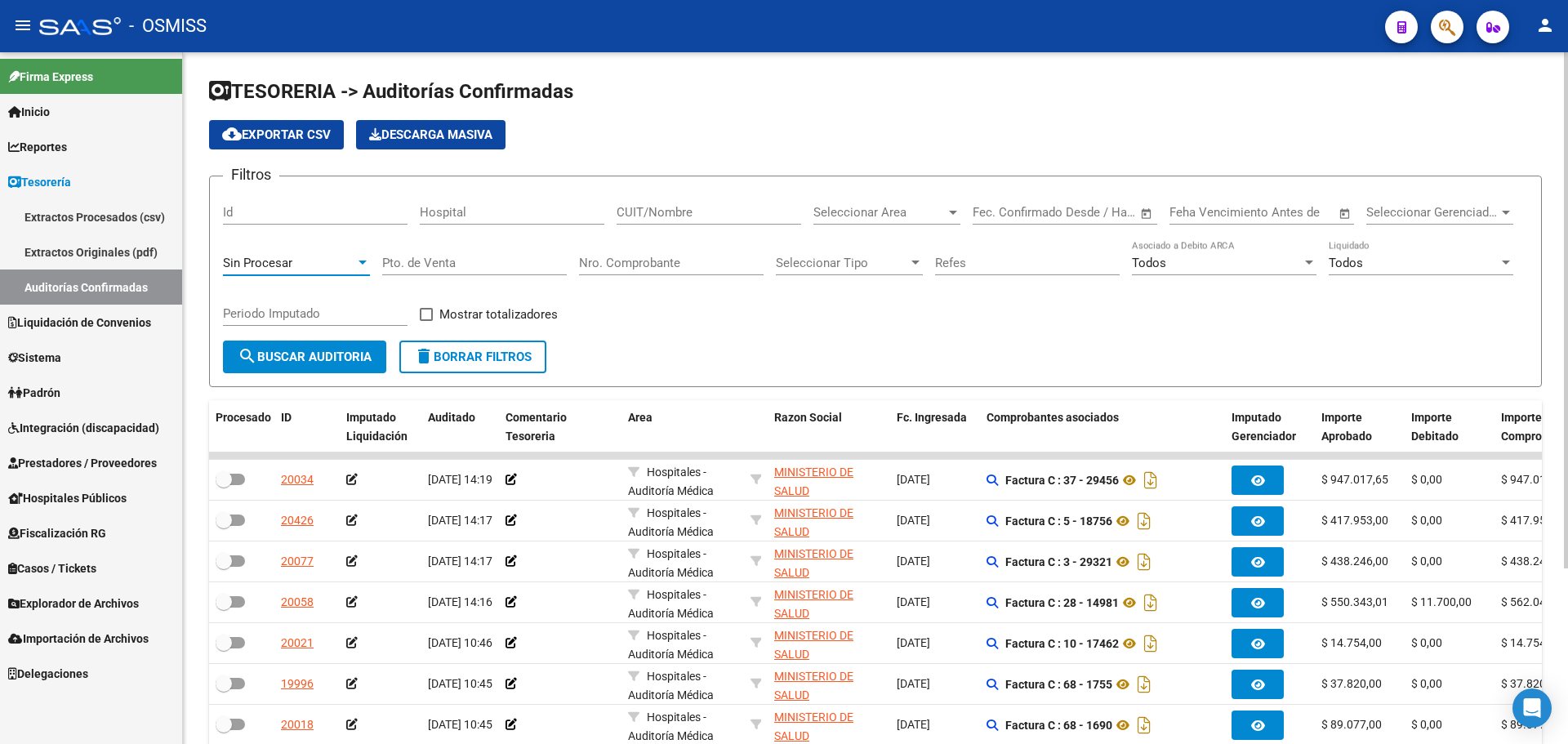
click at [299, 266] on div "Sin Procesar" at bounding box center [289, 263] width 133 height 15
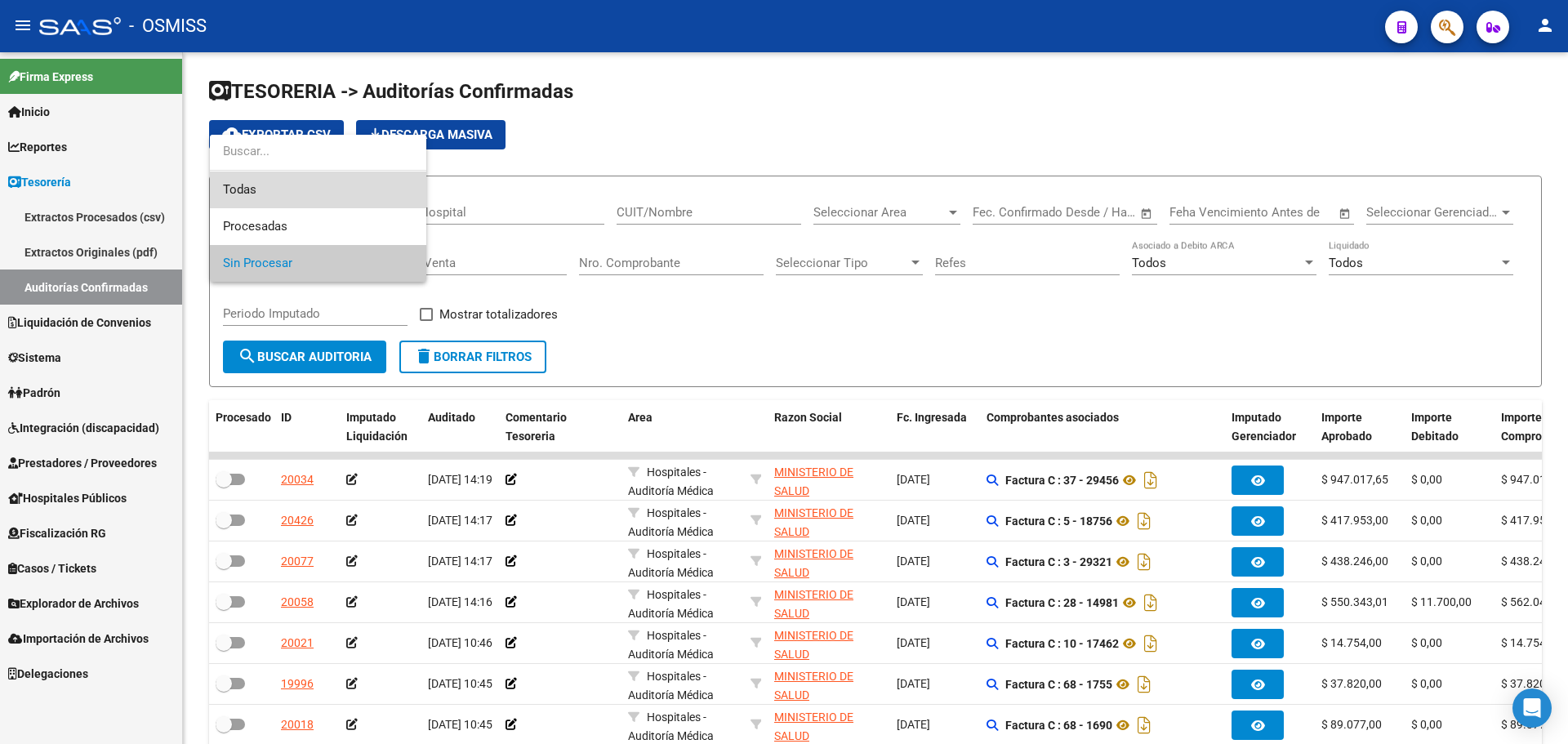
click at [285, 197] on span "Todas" at bounding box center [318, 190] width 190 height 37
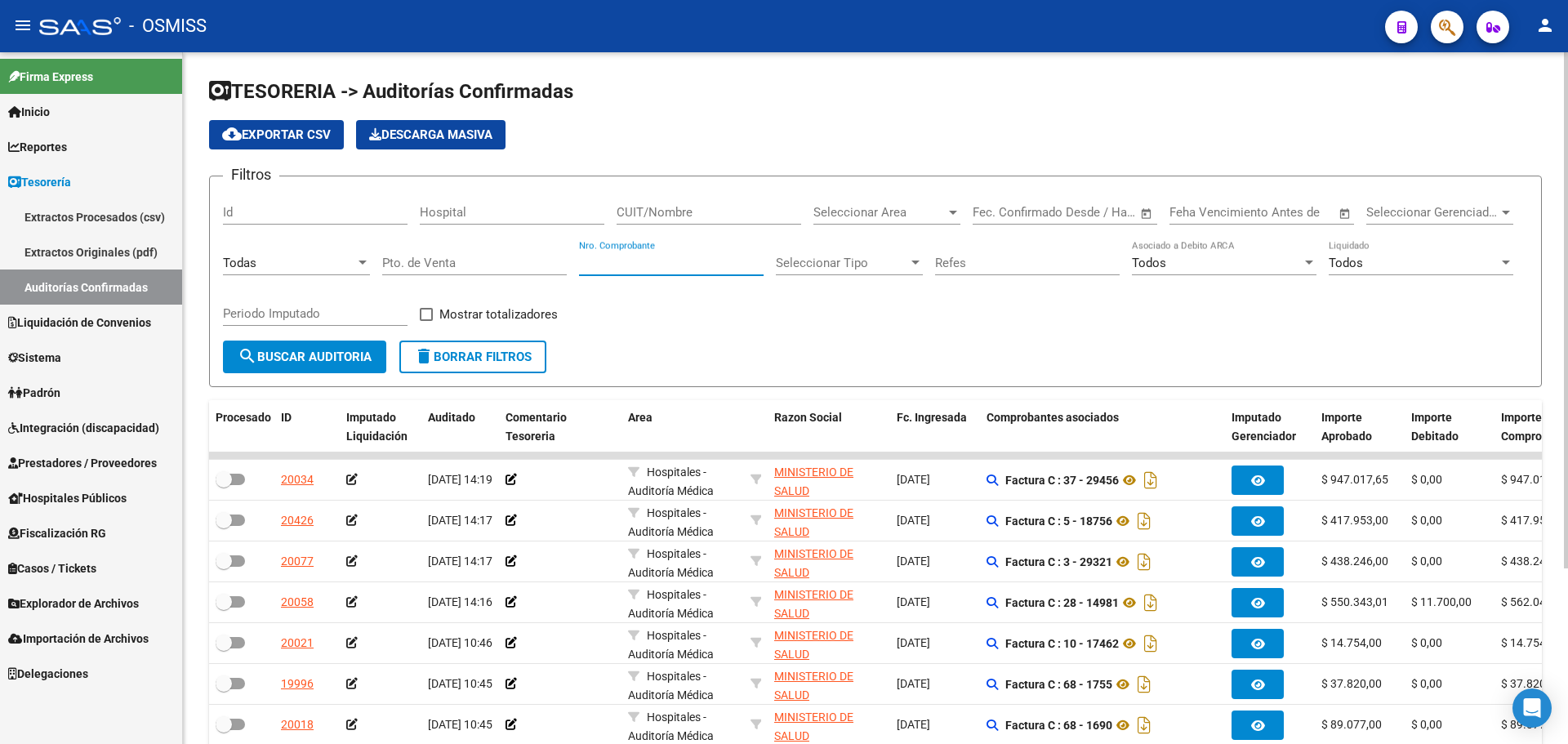
click at [599, 268] on input "Nro. Comprobante" at bounding box center [671, 263] width 184 height 15
type input "158163"
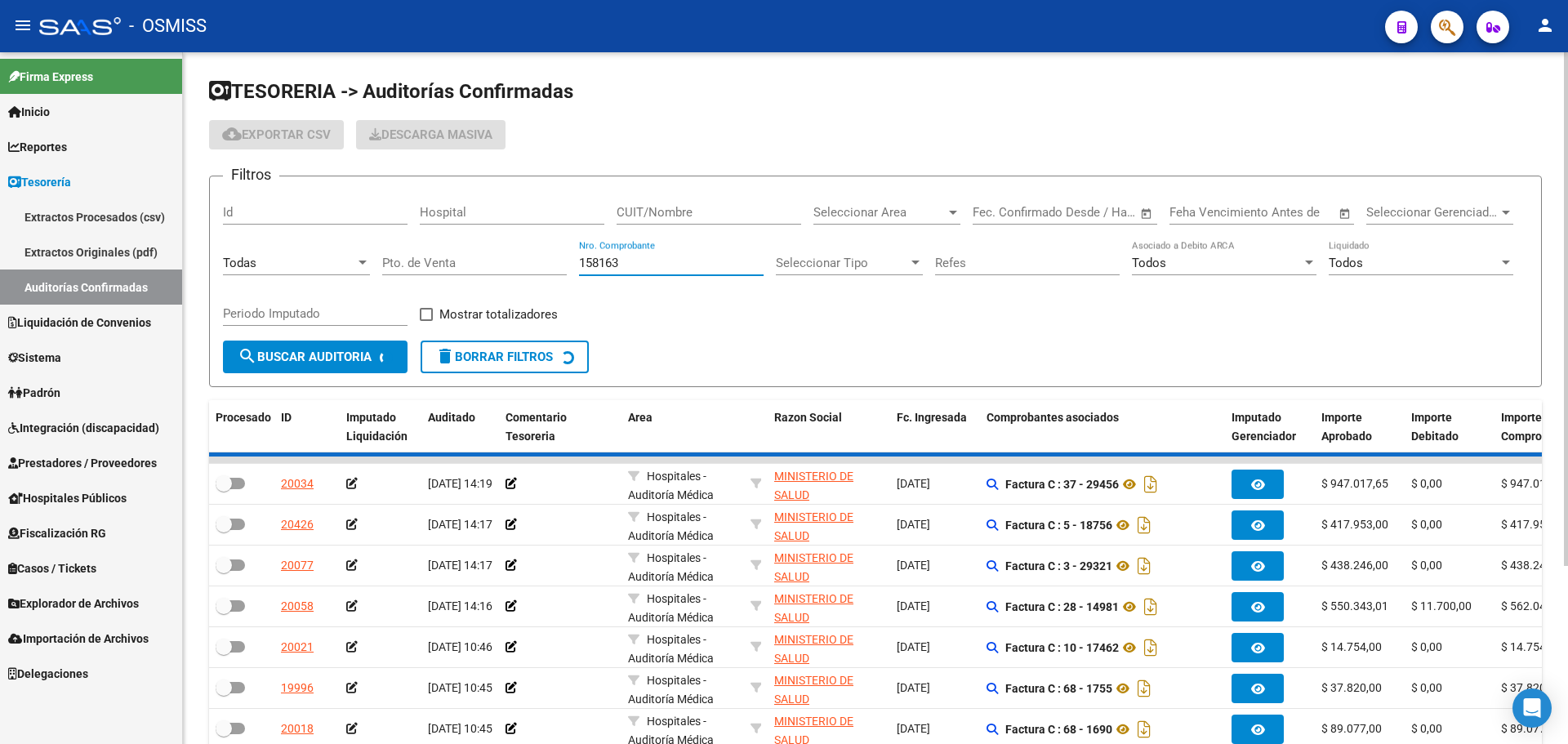
checkbox input "true"
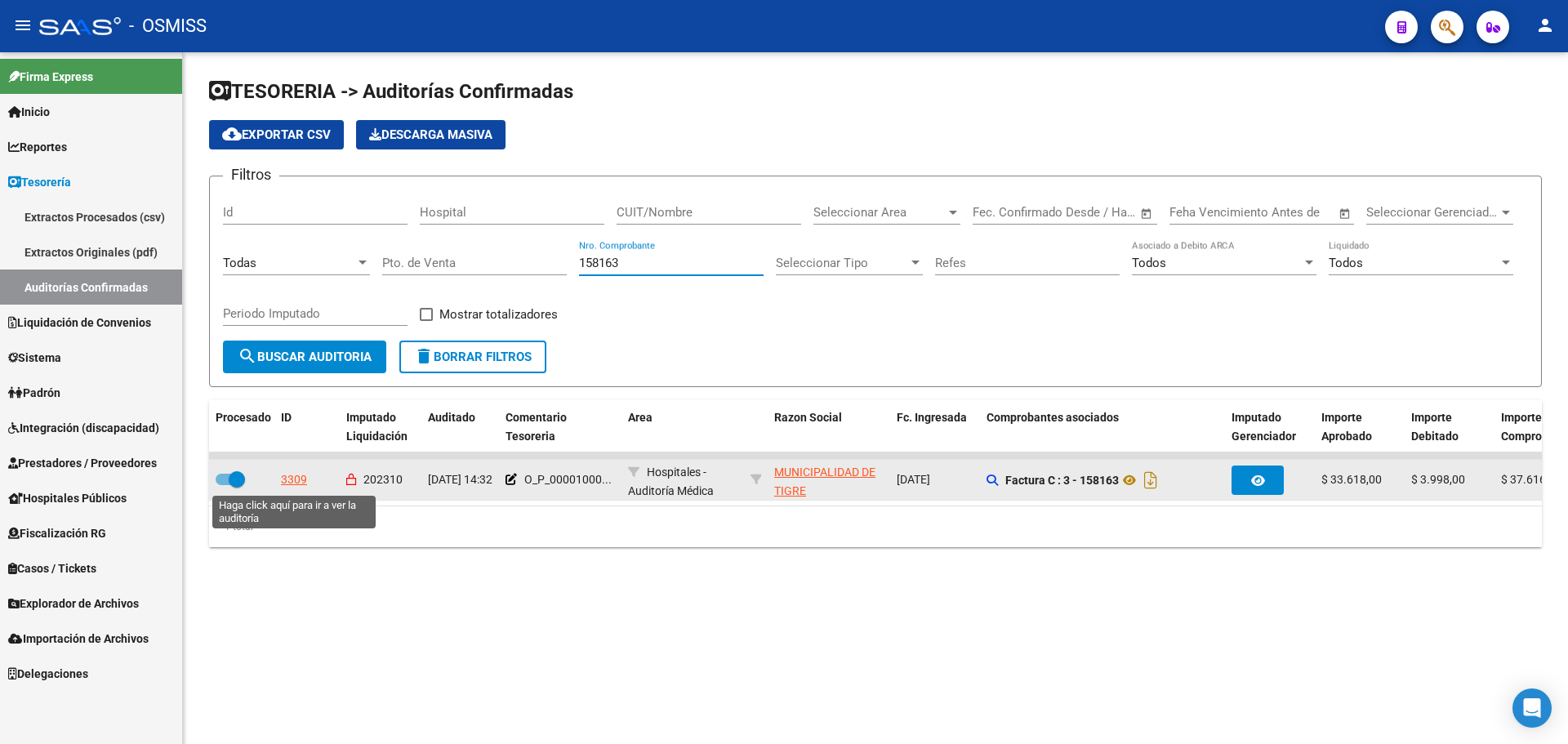
type input "158163"
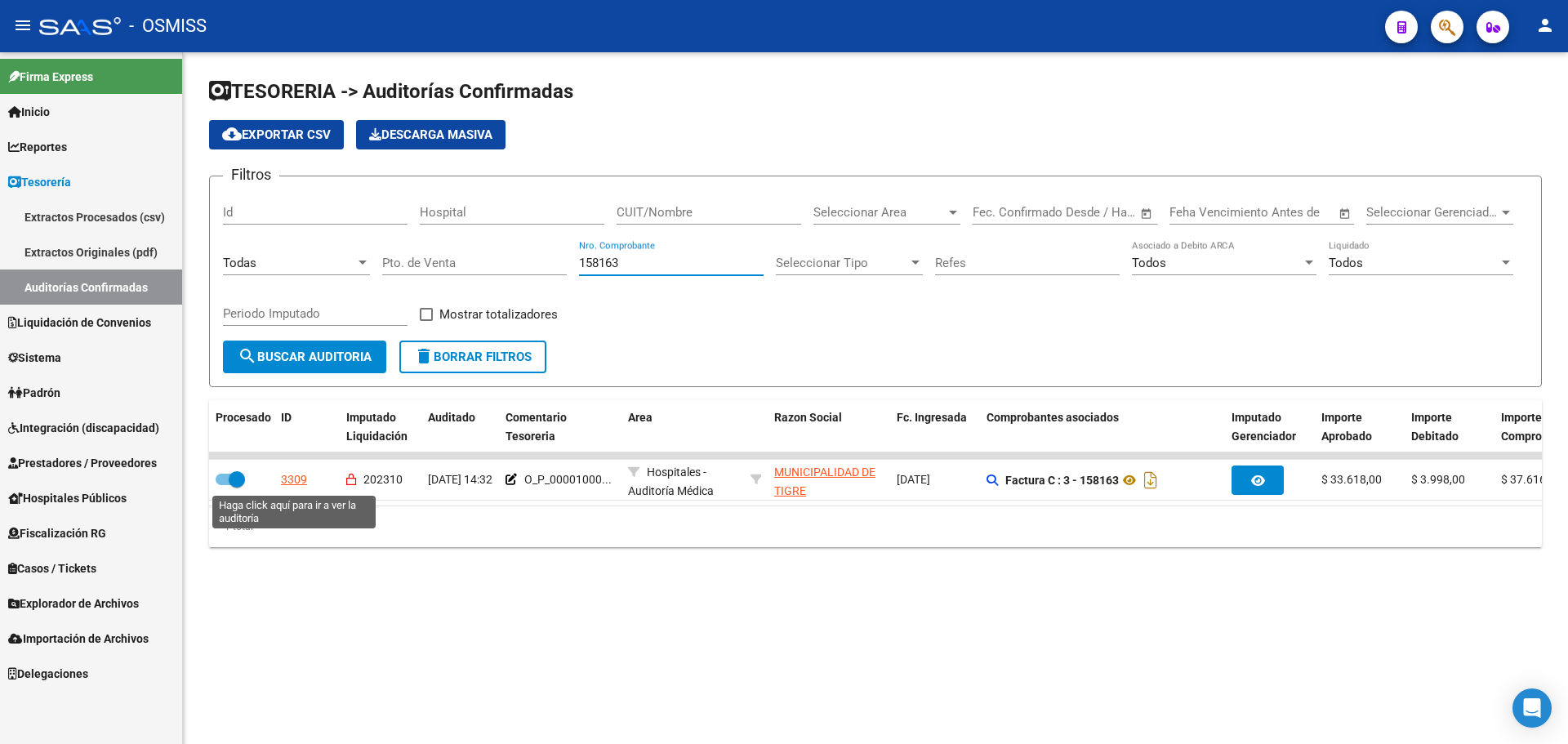
click at [286, 478] on div "3309" at bounding box center [294, 479] width 26 height 18
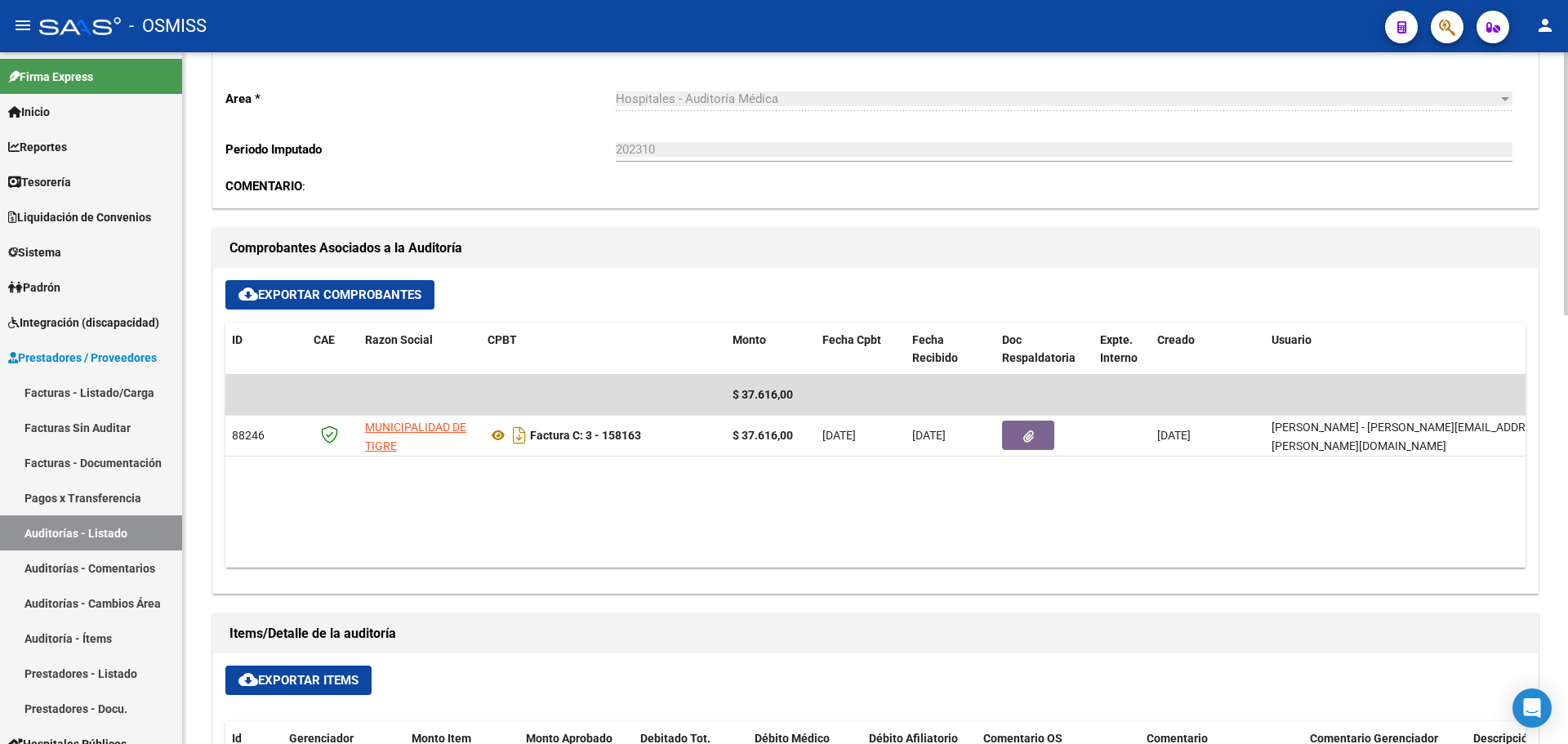
scroll to position [490, 0]
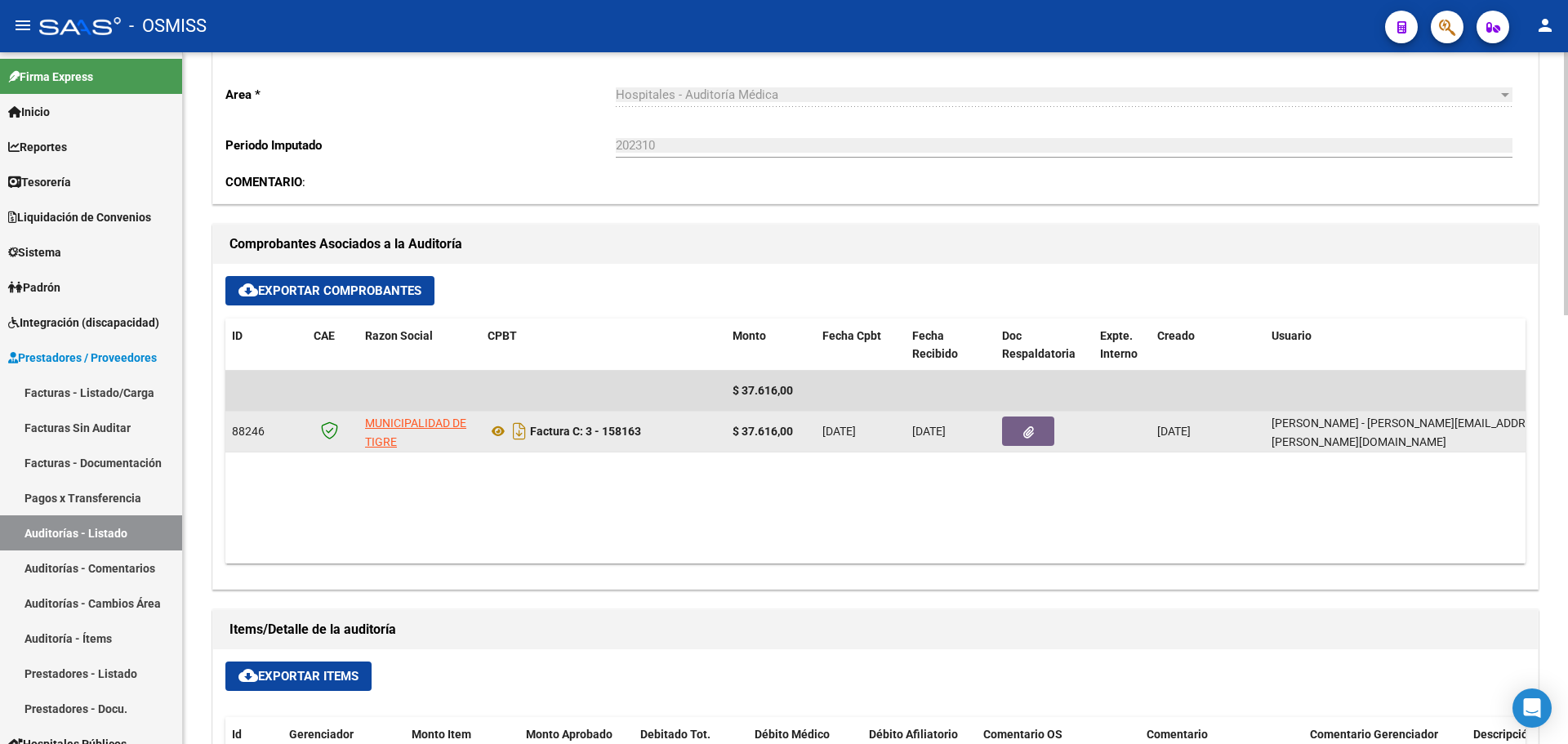
click at [1037, 435] on button "button" at bounding box center [1028, 431] width 53 height 30
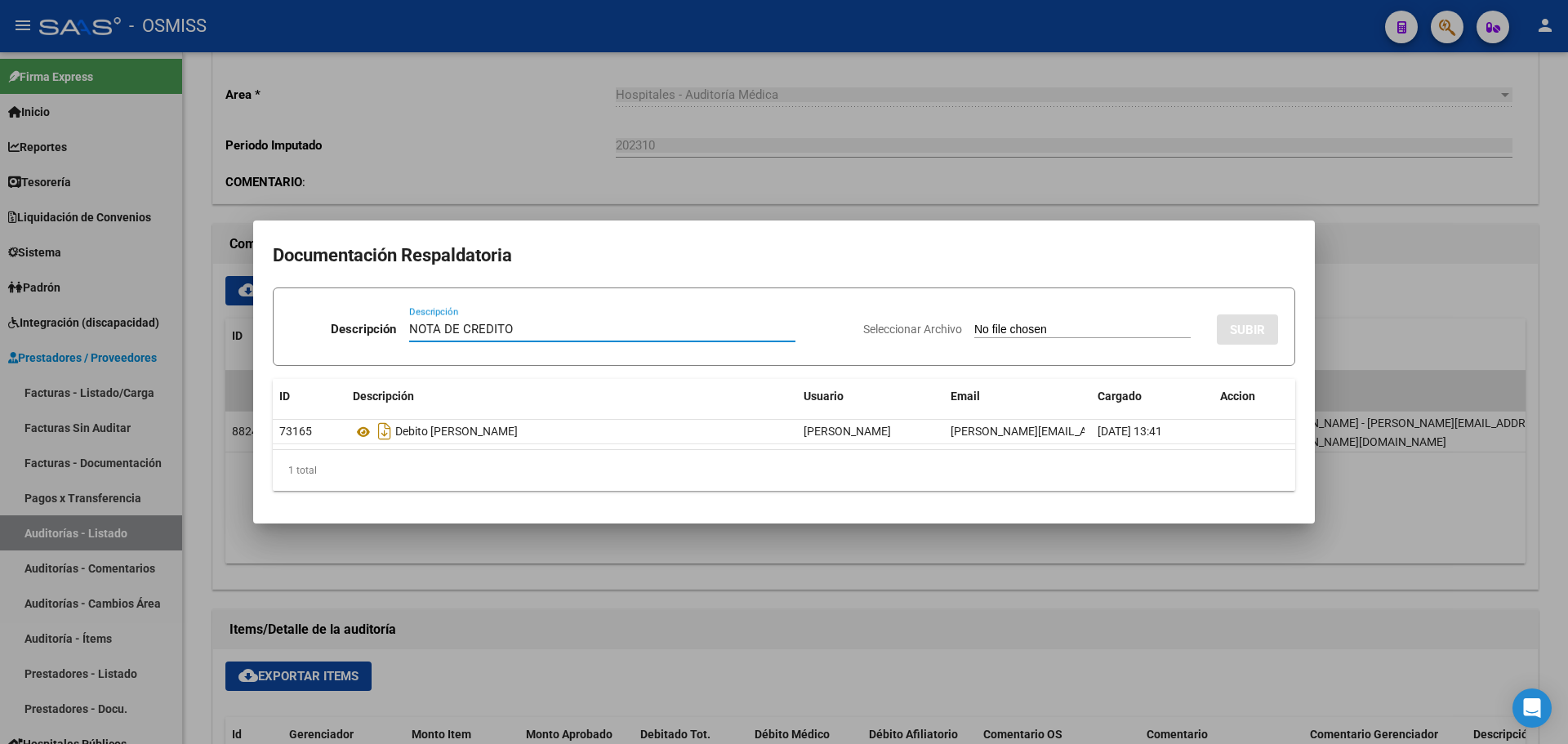
type input "NOTA DE CREDITO"
click at [983, 323] on input "Seleccionar Archivo" at bounding box center [1082, 330] width 217 height 16
type input "C:\fakepath\NC. MUNICIPALIDAD DE TIGRE FC. 158163.pdf"
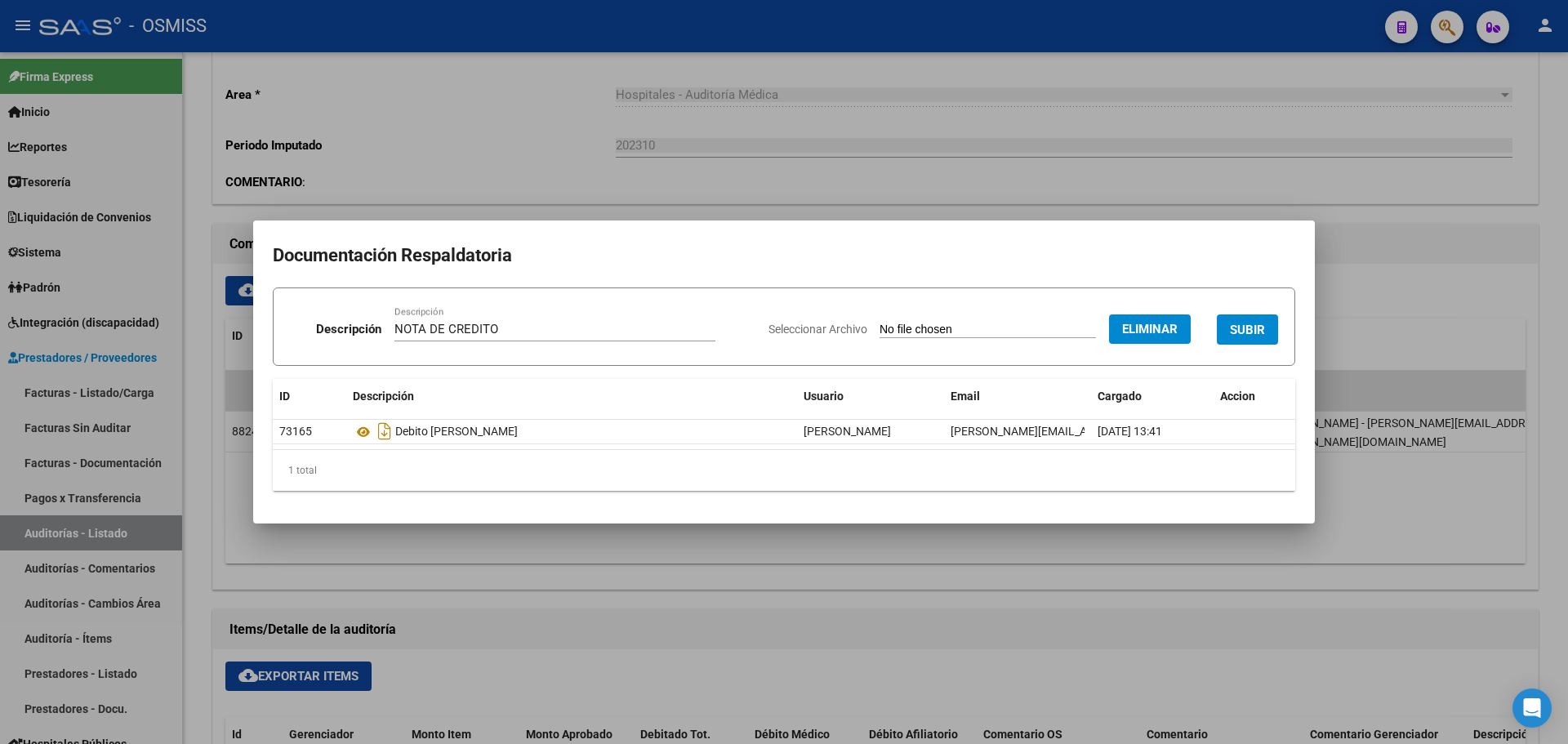
click at [1237, 323] on span "SUBIR" at bounding box center [1247, 330] width 35 height 15
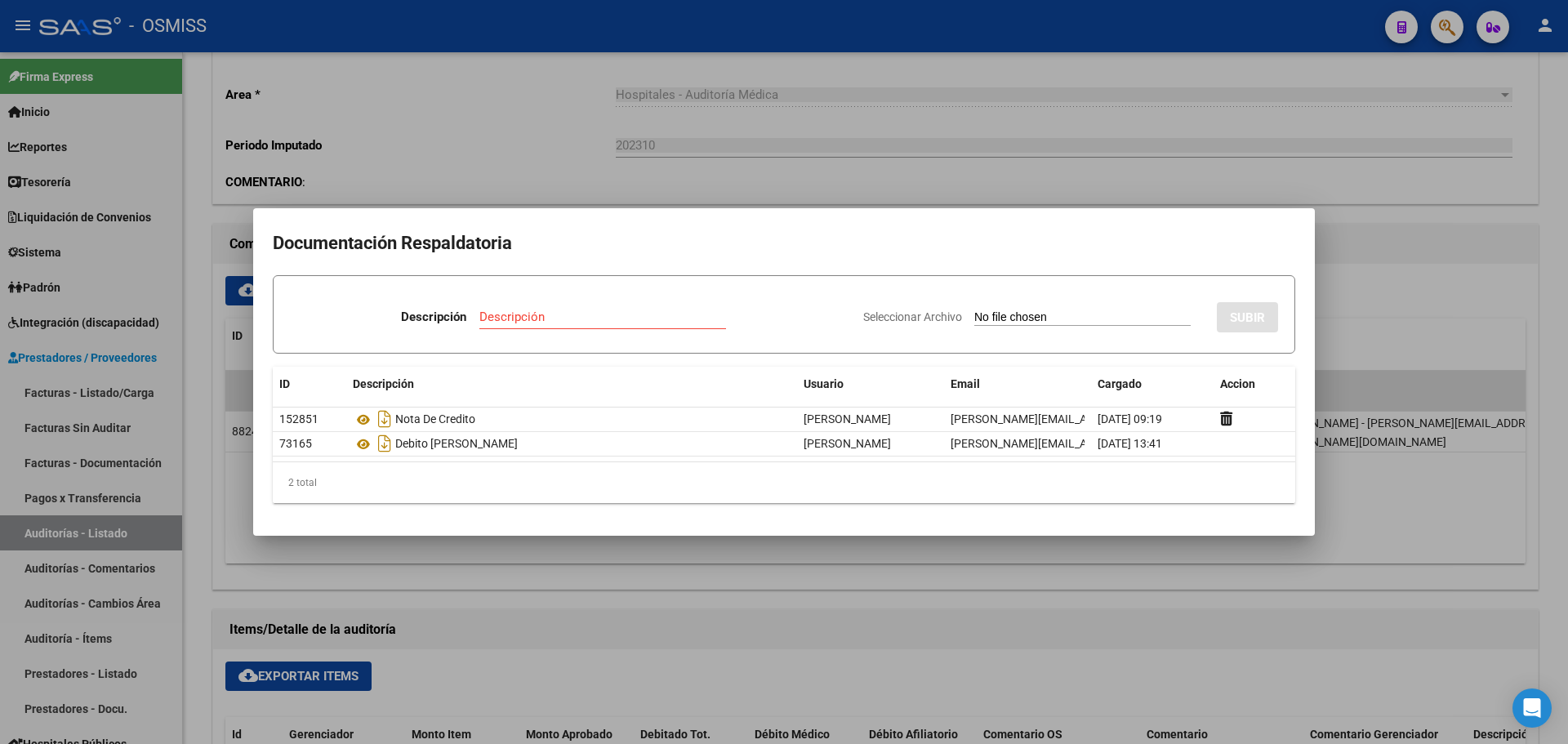
click at [943, 150] on div at bounding box center [784, 372] width 1568 height 744
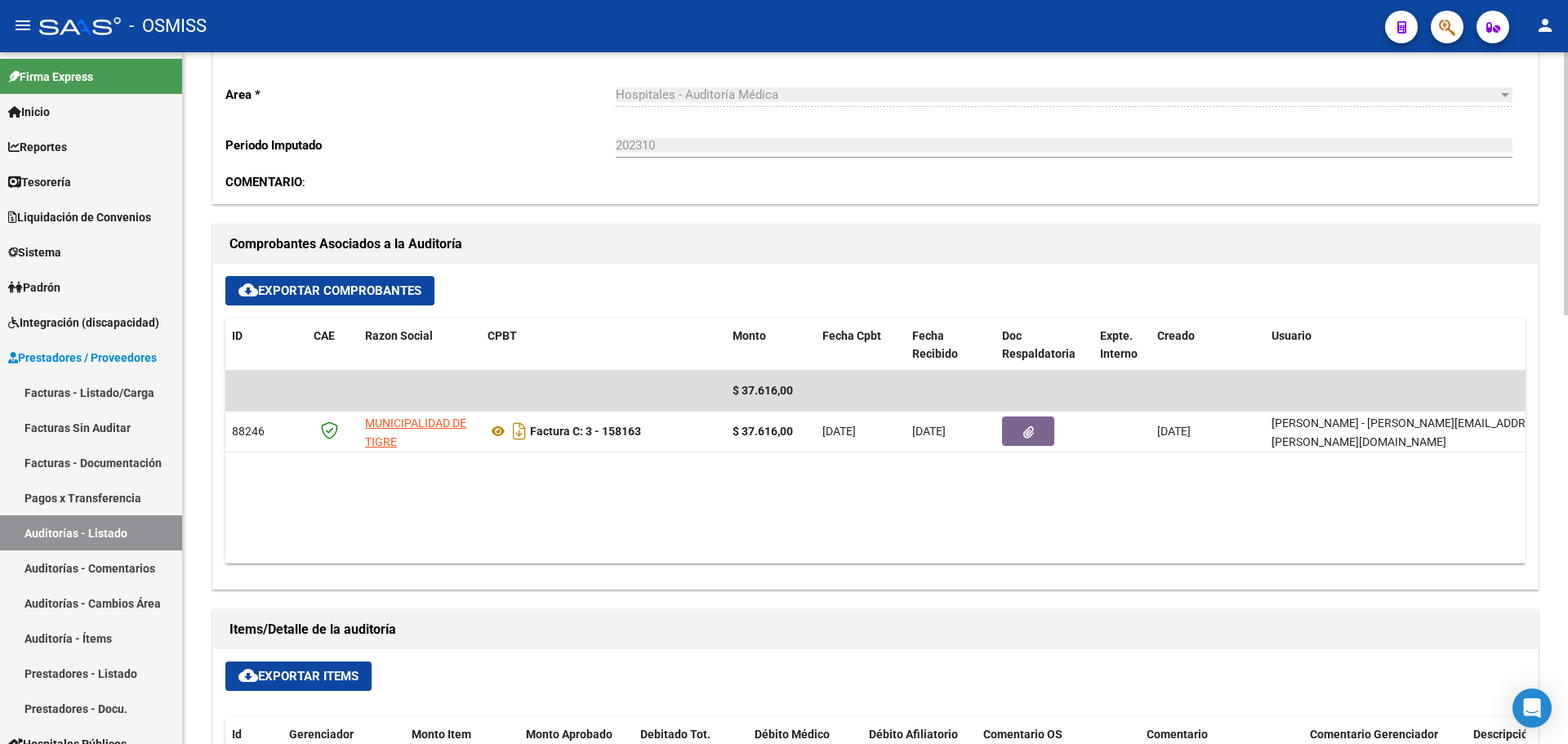
click at [753, 492] on datatable-body "$ 37.616,00 88246 MUNICIPALIDAD DE TIGRE Factura C: 3 - 158163 $ 37.616,00 01/0…" at bounding box center [876, 466] width 1301 height 193
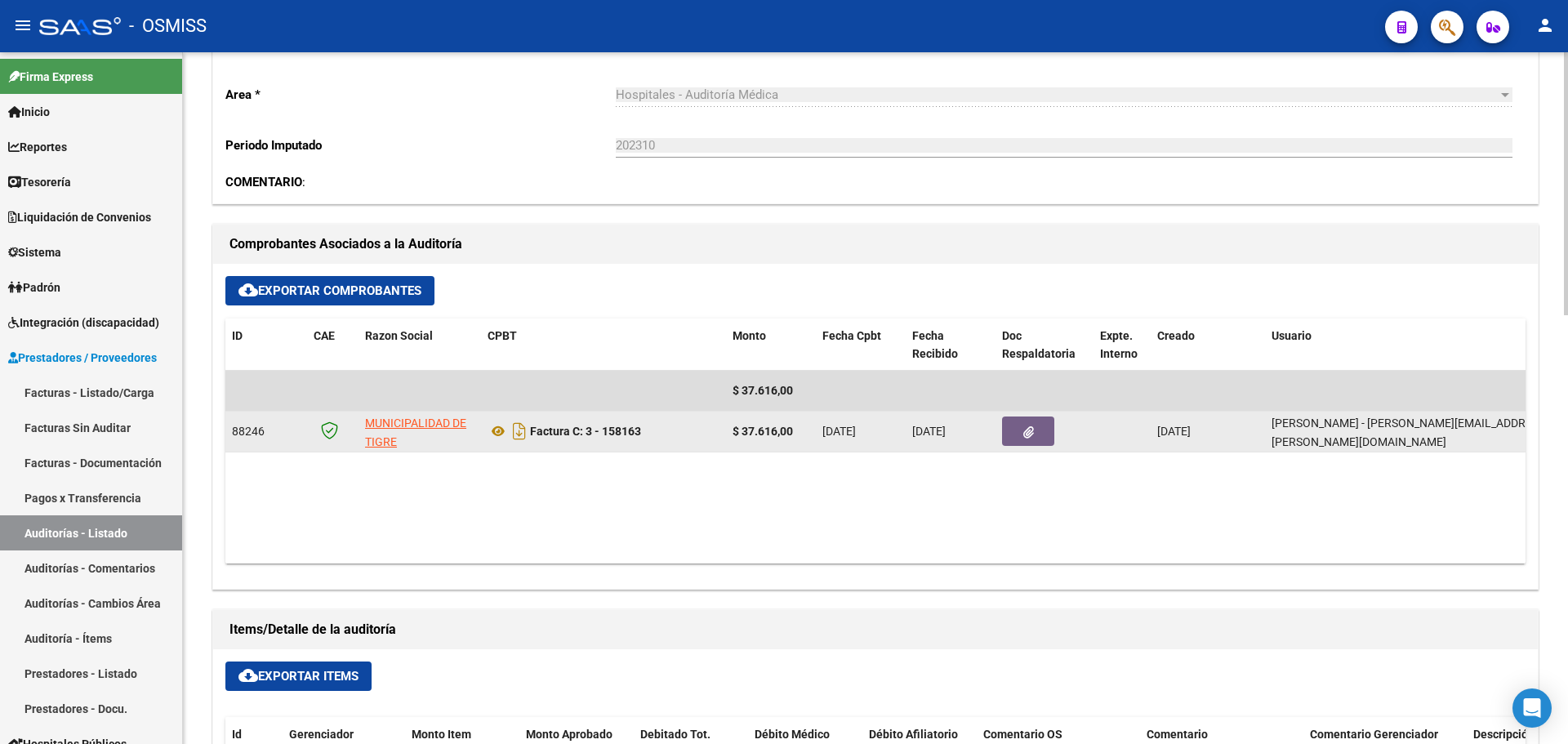
click at [1007, 429] on button "button" at bounding box center [1028, 431] width 53 height 30
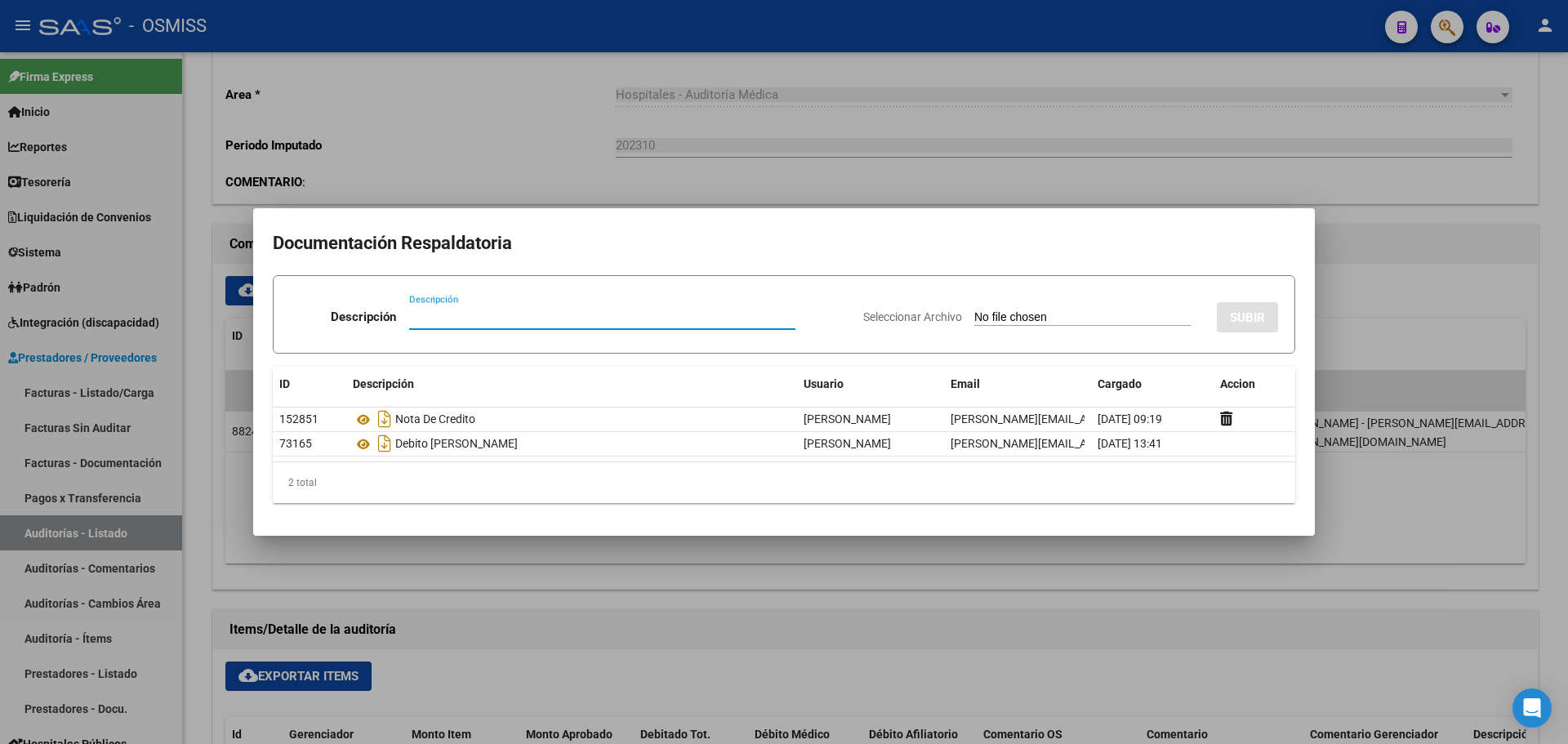
click at [438, 139] on div at bounding box center [784, 372] width 1568 height 744
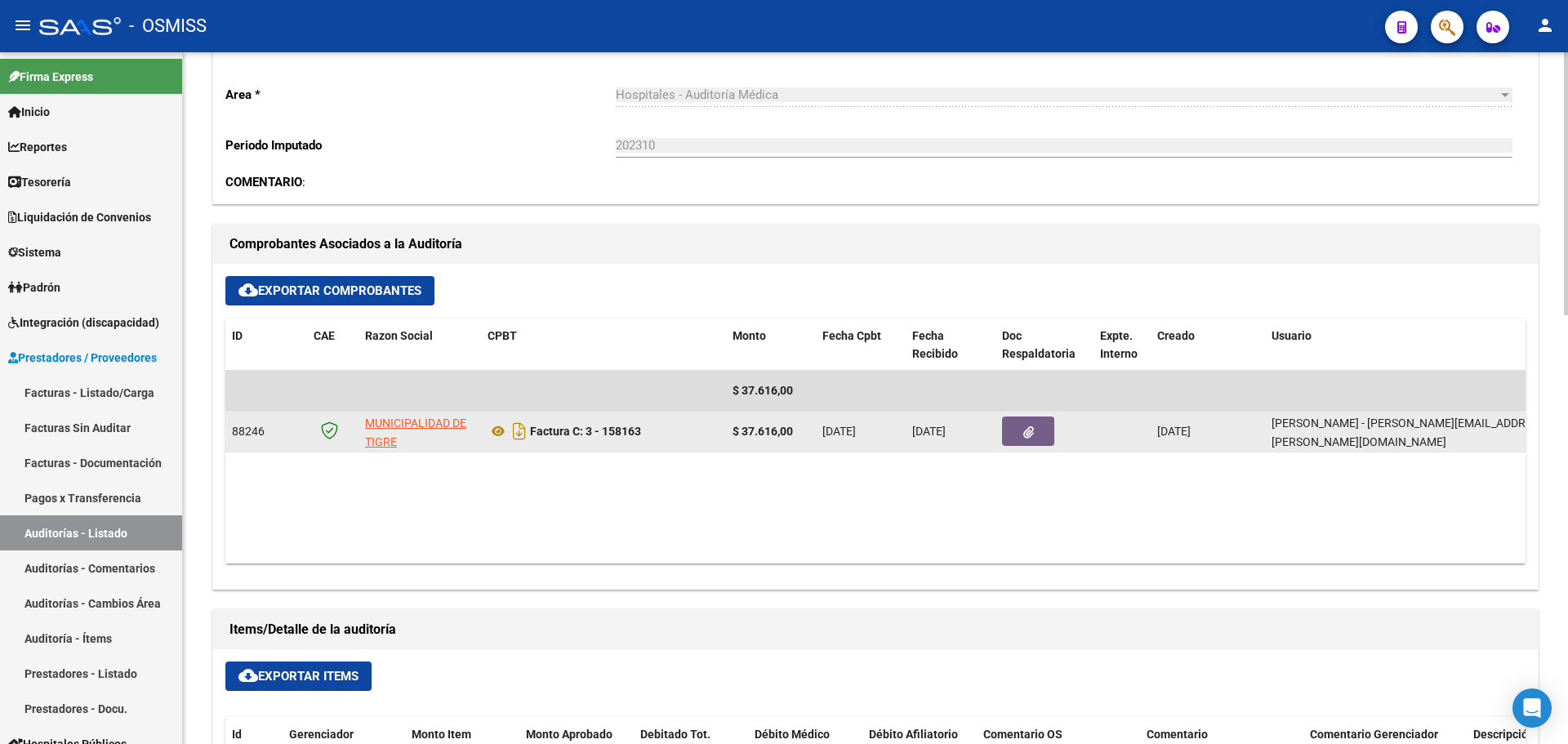
click at [1027, 439] on button "button" at bounding box center [1028, 431] width 53 height 30
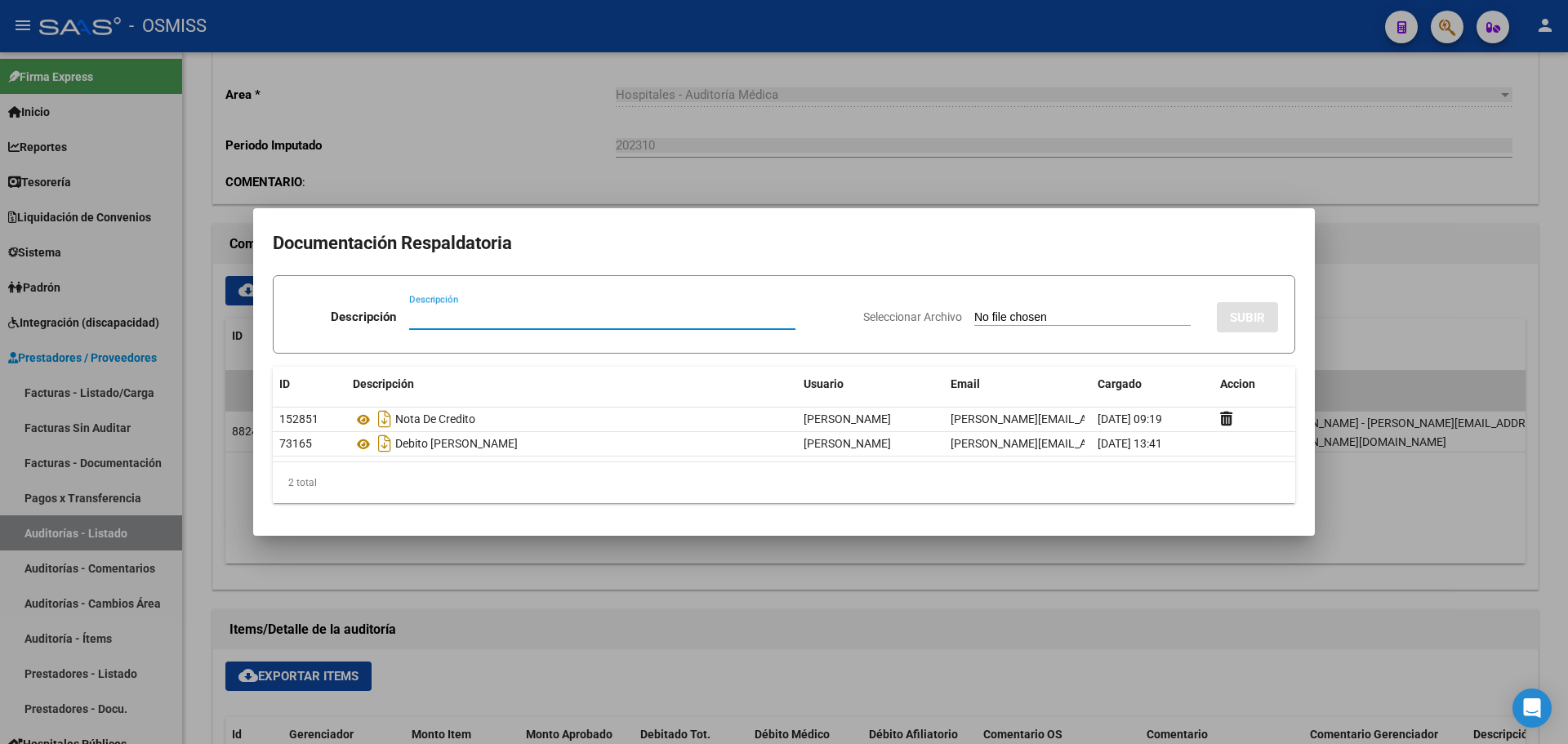
click at [517, 151] on div at bounding box center [784, 372] width 1568 height 744
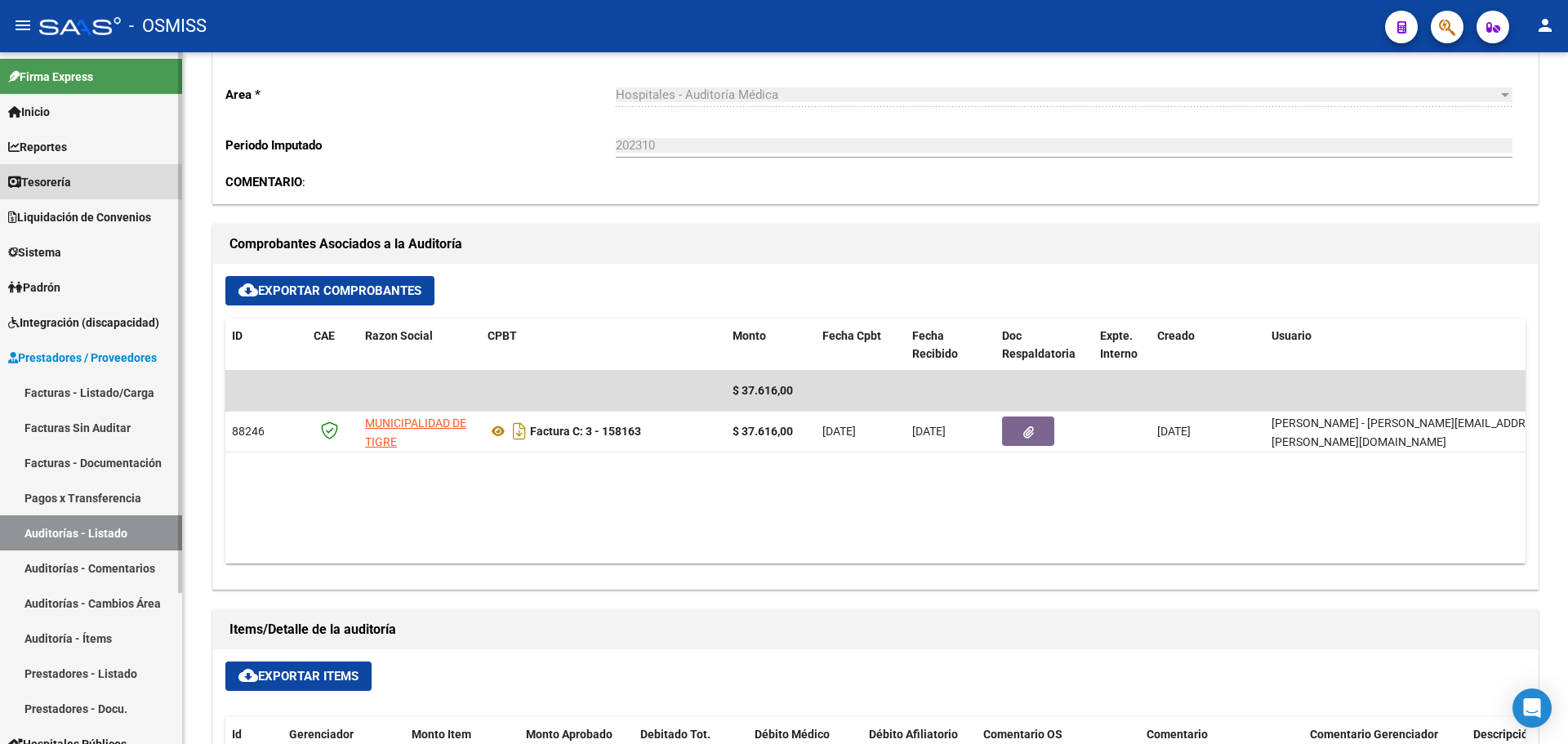
click at [55, 195] on link "Tesorería" at bounding box center [91, 182] width 183 height 35
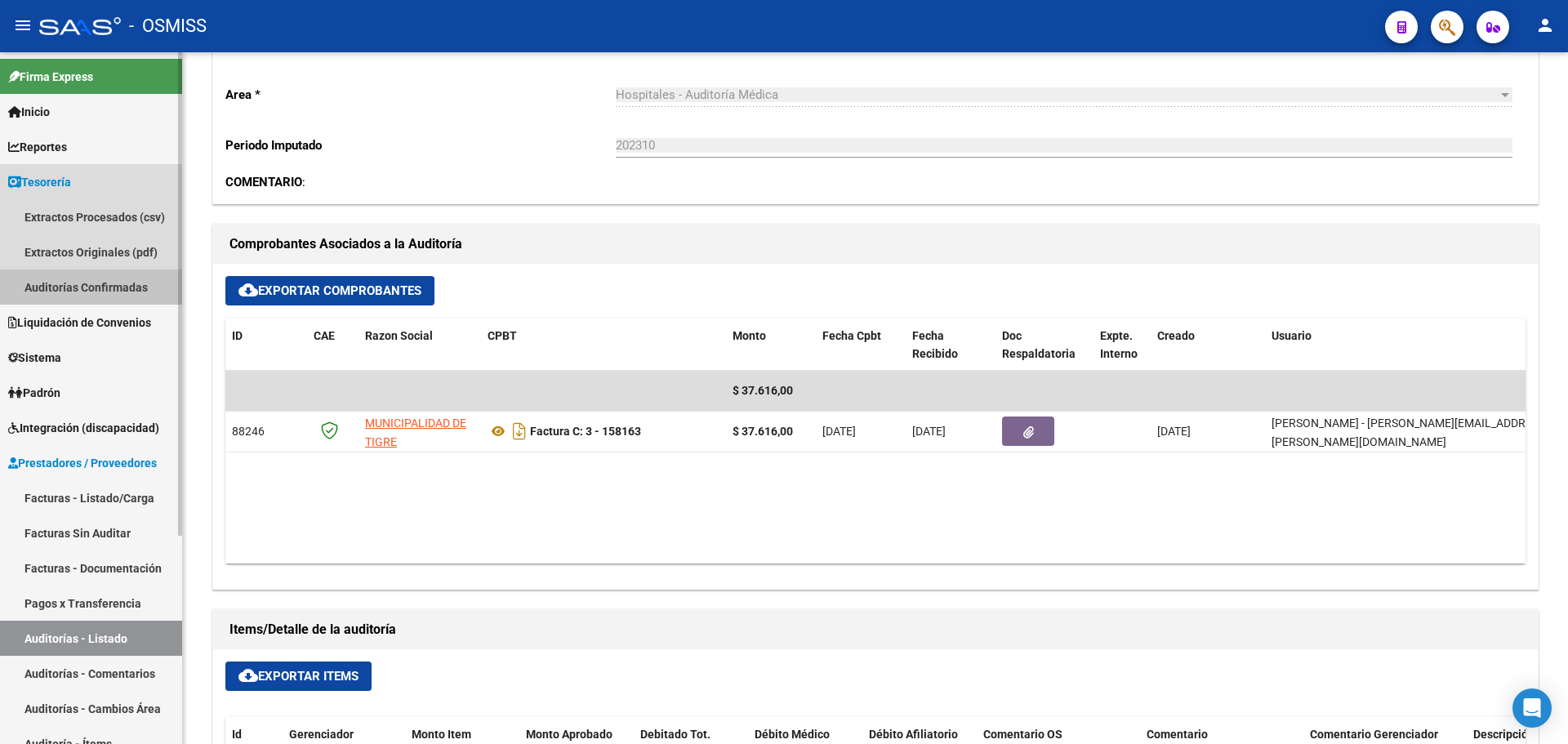
click at [83, 288] on link "Auditorías Confirmadas" at bounding box center [91, 287] width 183 height 35
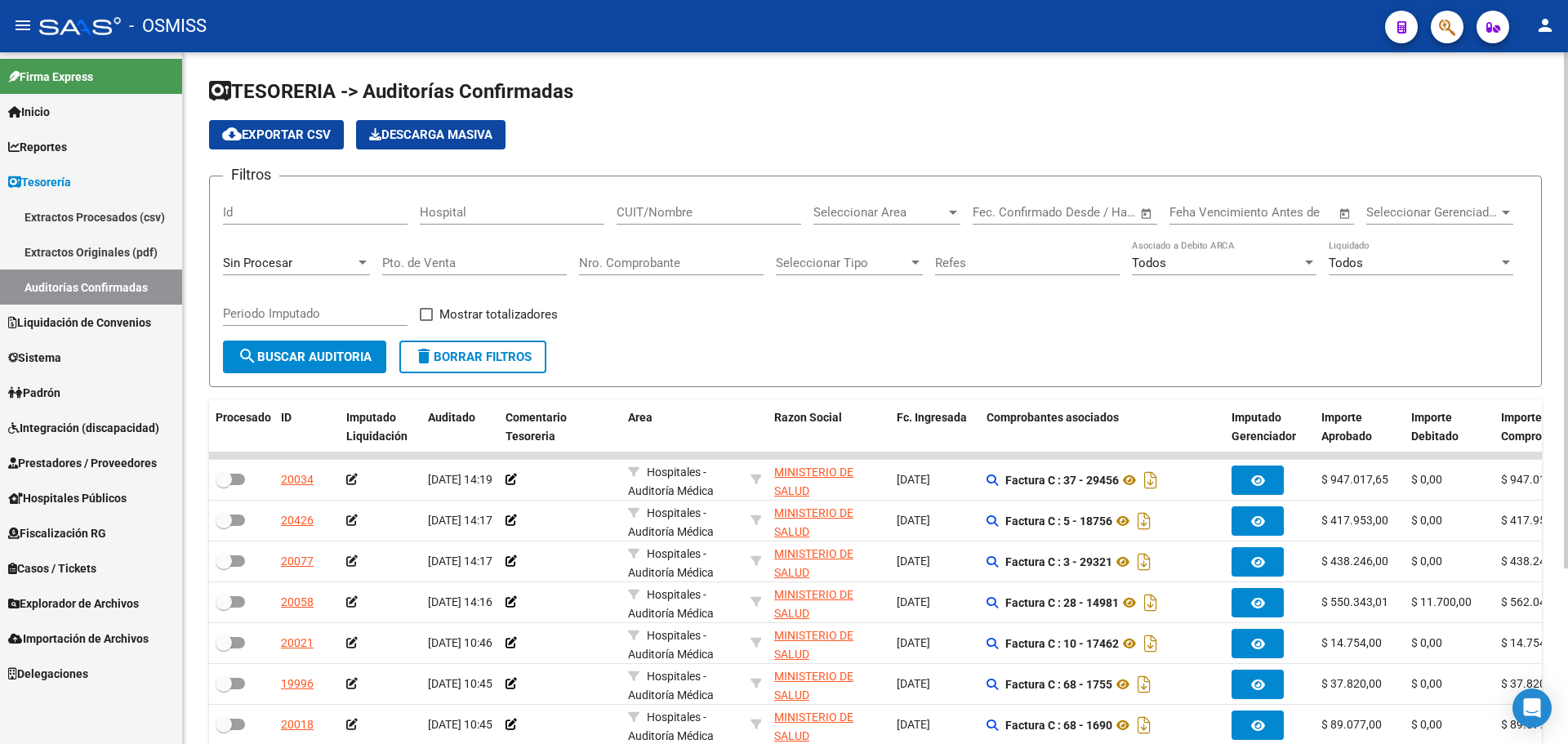
click at [253, 256] on span "Sin Procesar" at bounding box center [257, 263] width 69 height 15
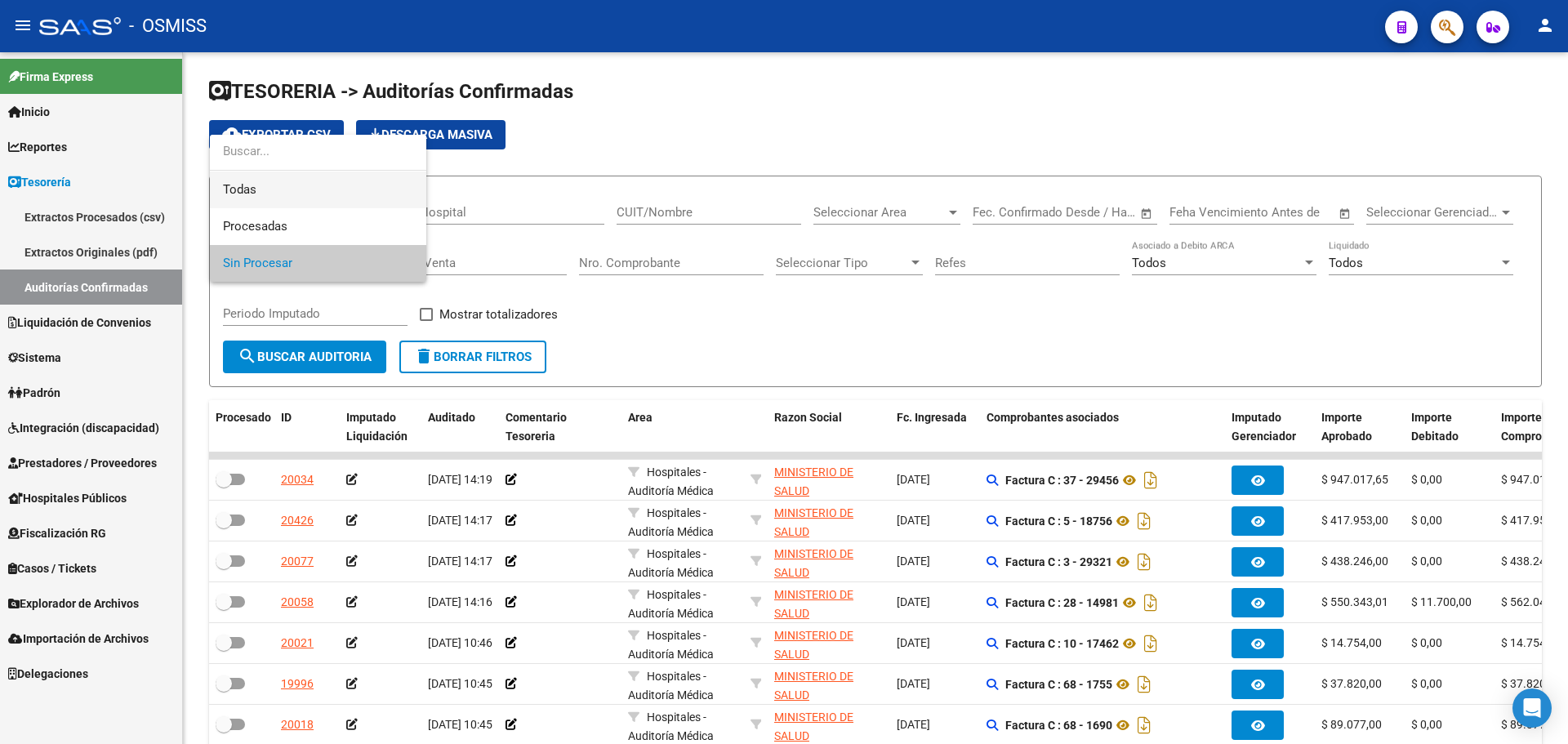
click at [247, 193] on span "Todas" at bounding box center [318, 190] width 190 height 37
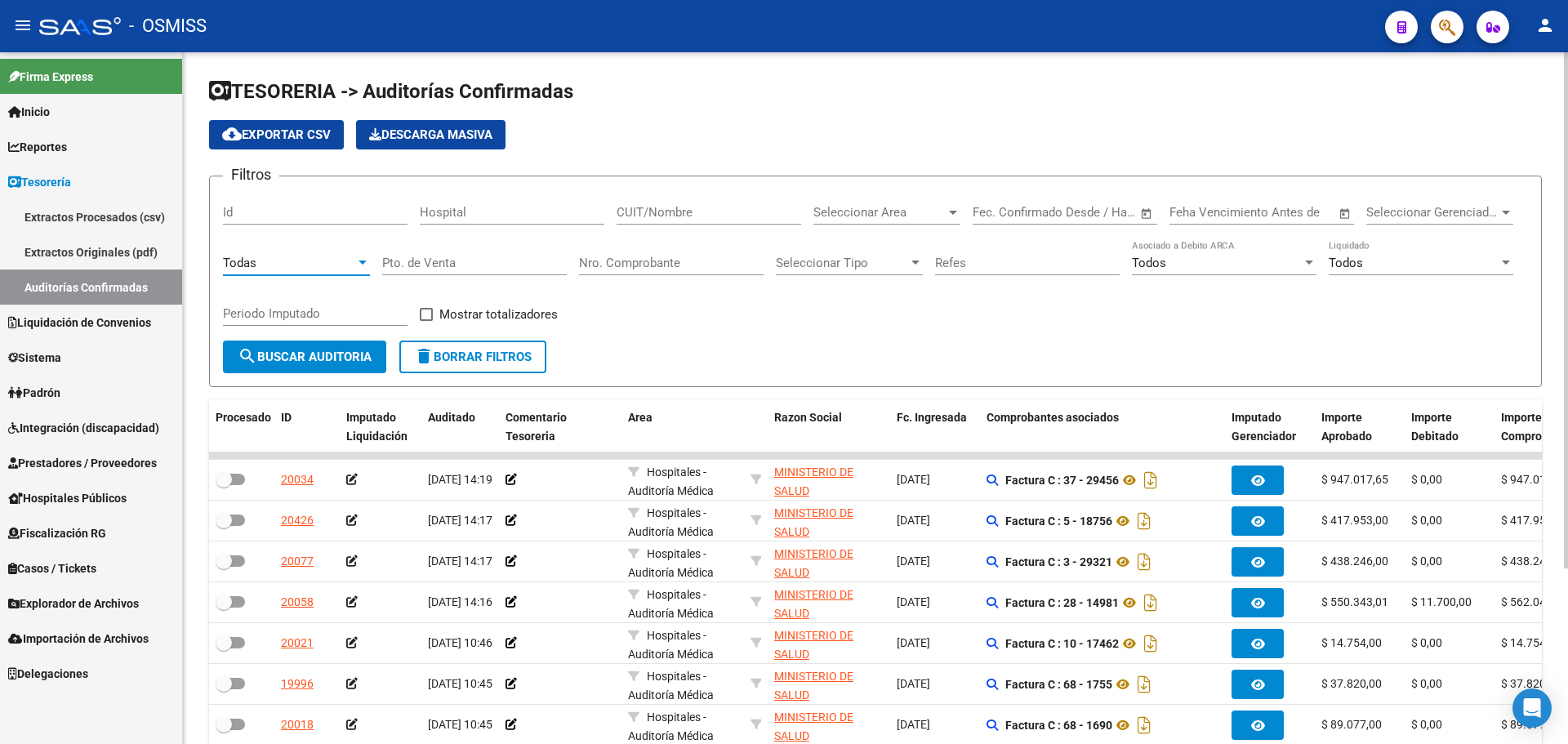
click at [690, 264] on input "Nro. Comprobante" at bounding box center [671, 263] width 184 height 15
type input "158120"
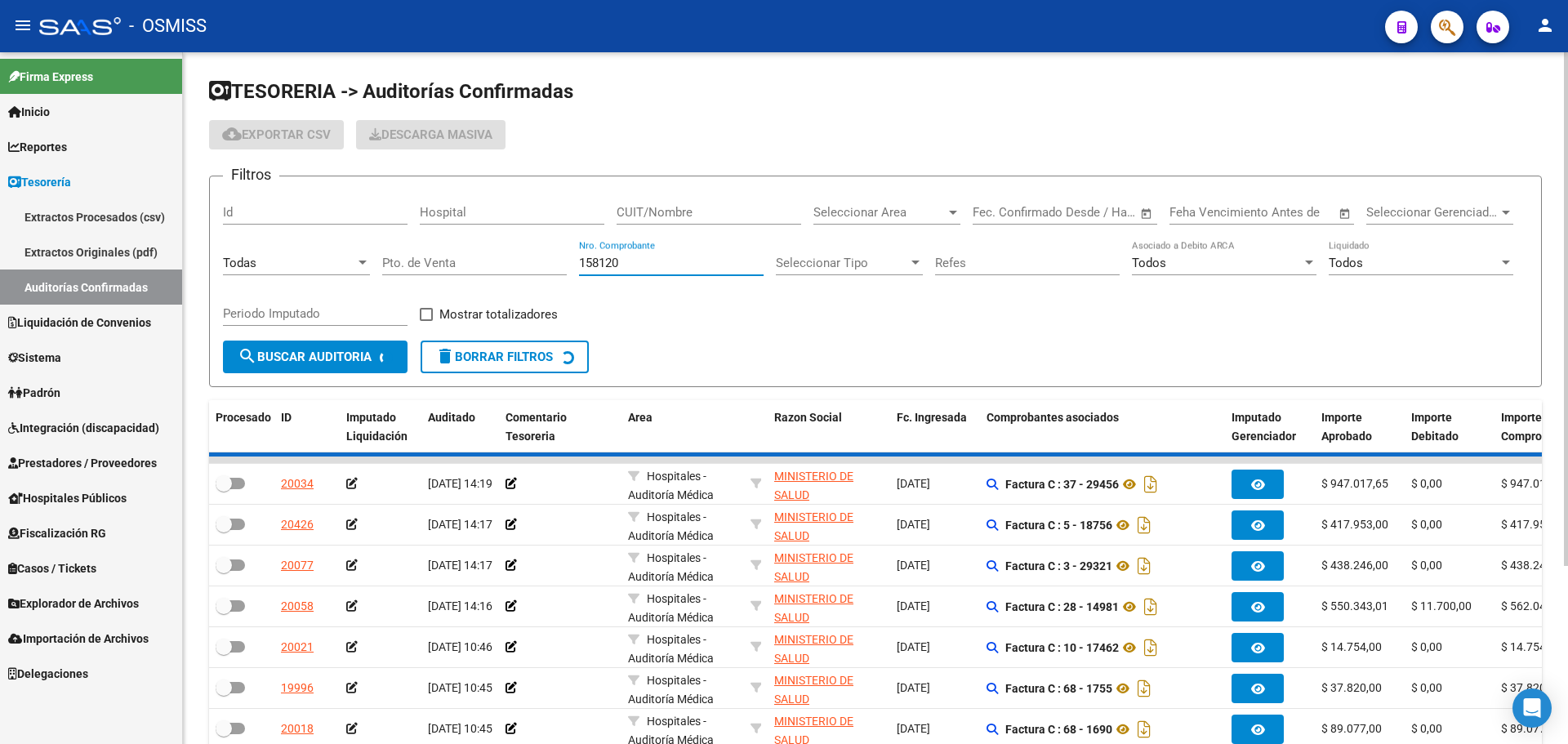
checkbox input "true"
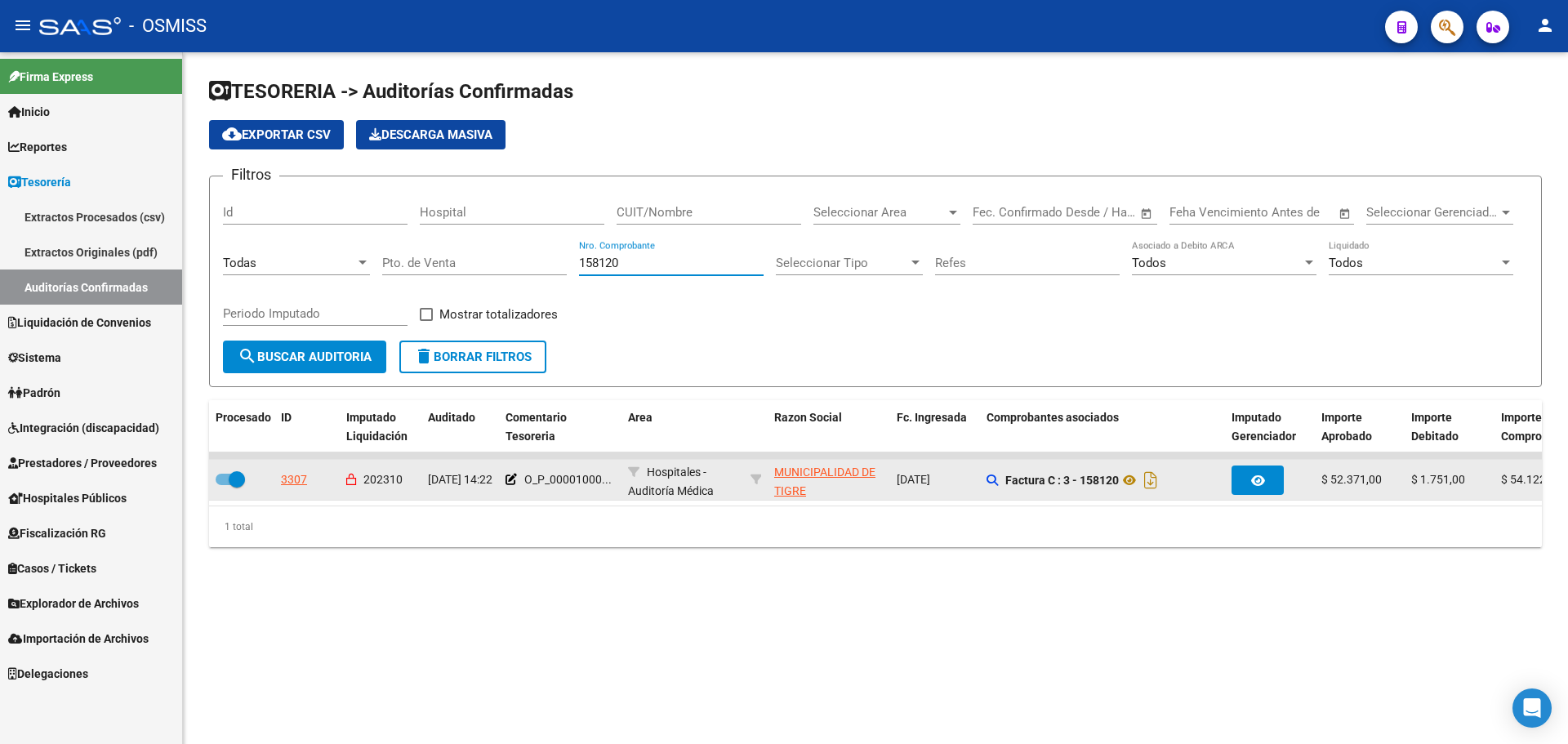
type input "158120"
click at [276, 474] on datatable-body-cell "3307" at bounding box center [307, 479] width 65 height 40
click at [283, 478] on div "3307" at bounding box center [294, 479] width 26 height 18
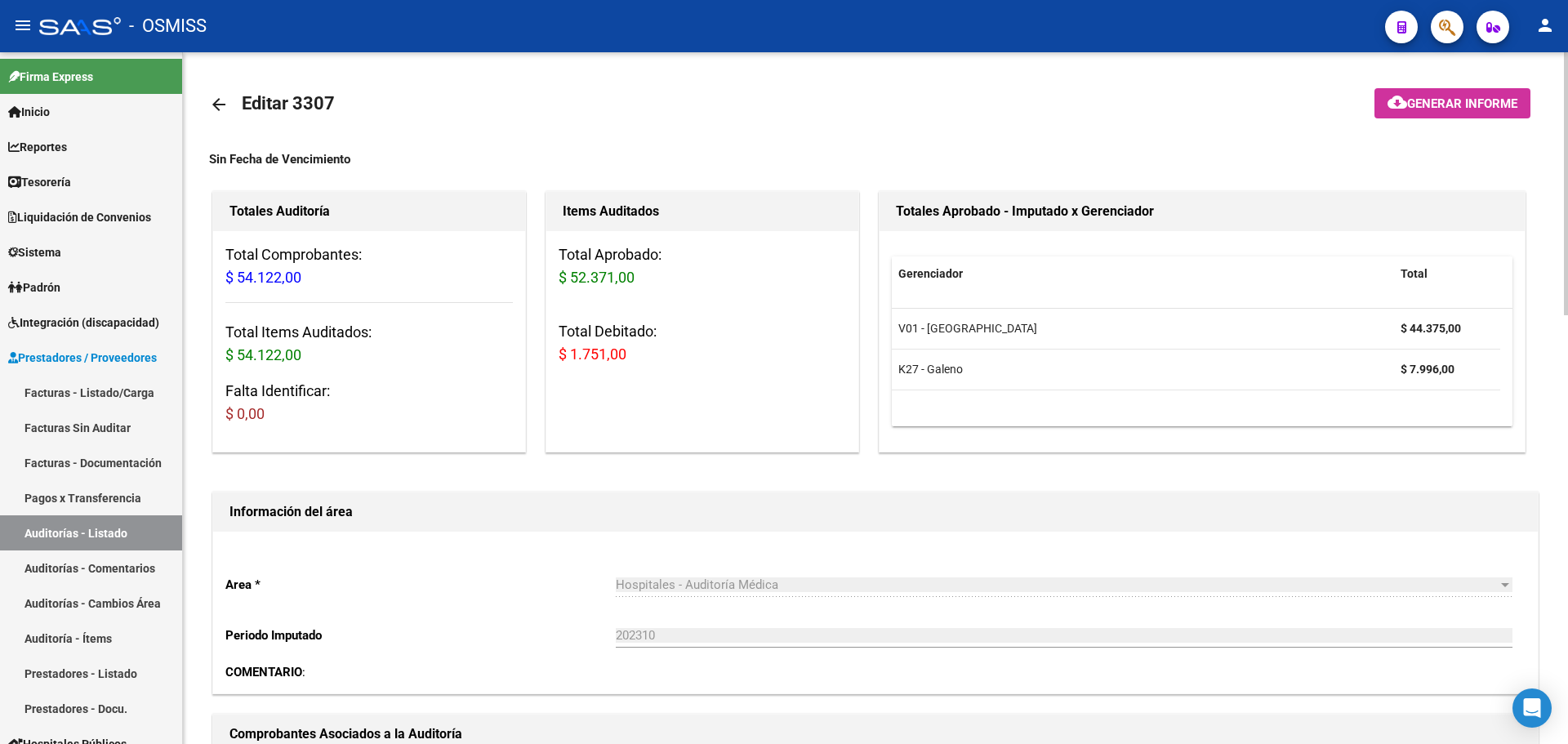
scroll to position [326, 0]
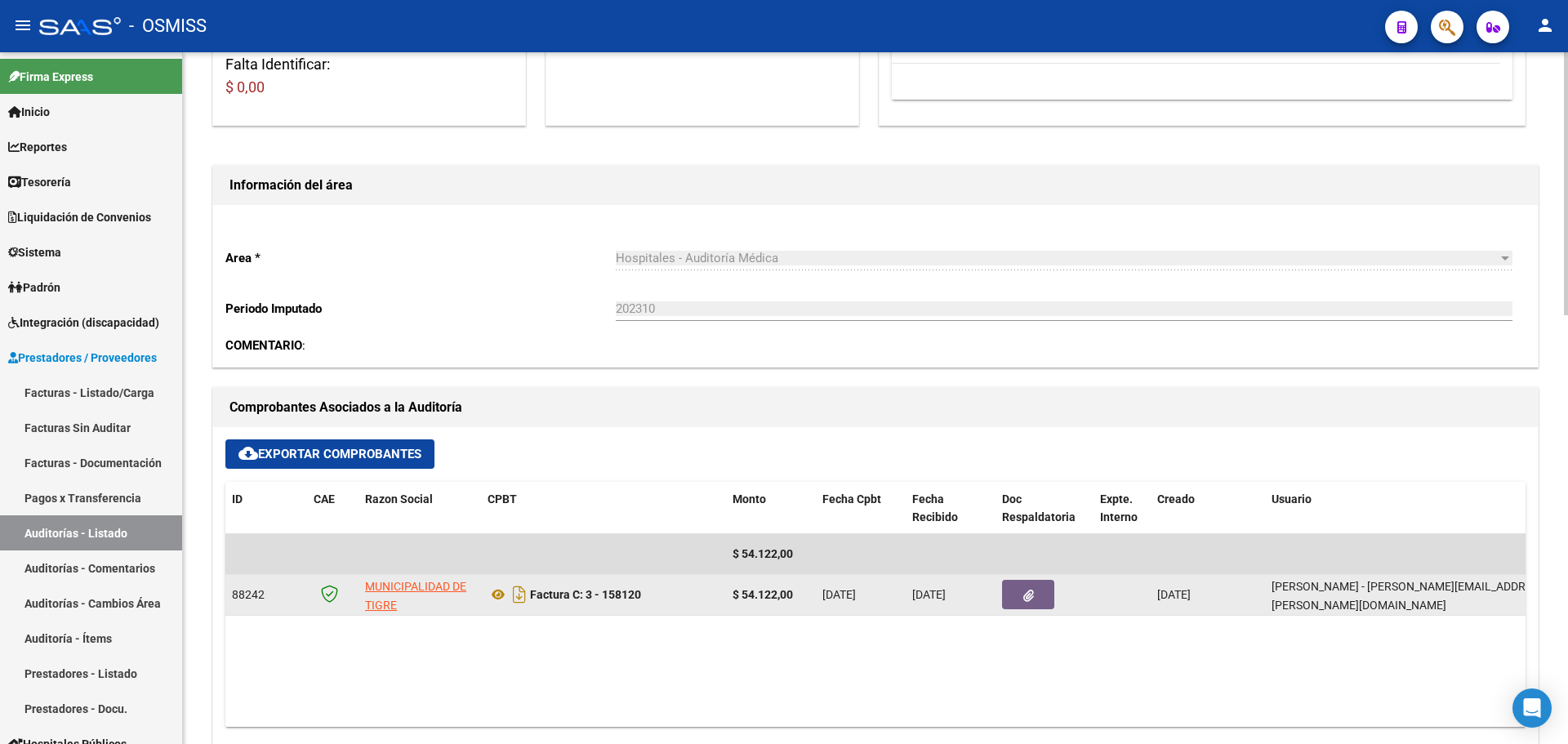
click at [1003, 605] on button "button" at bounding box center [1028, 595] width 53 height 30
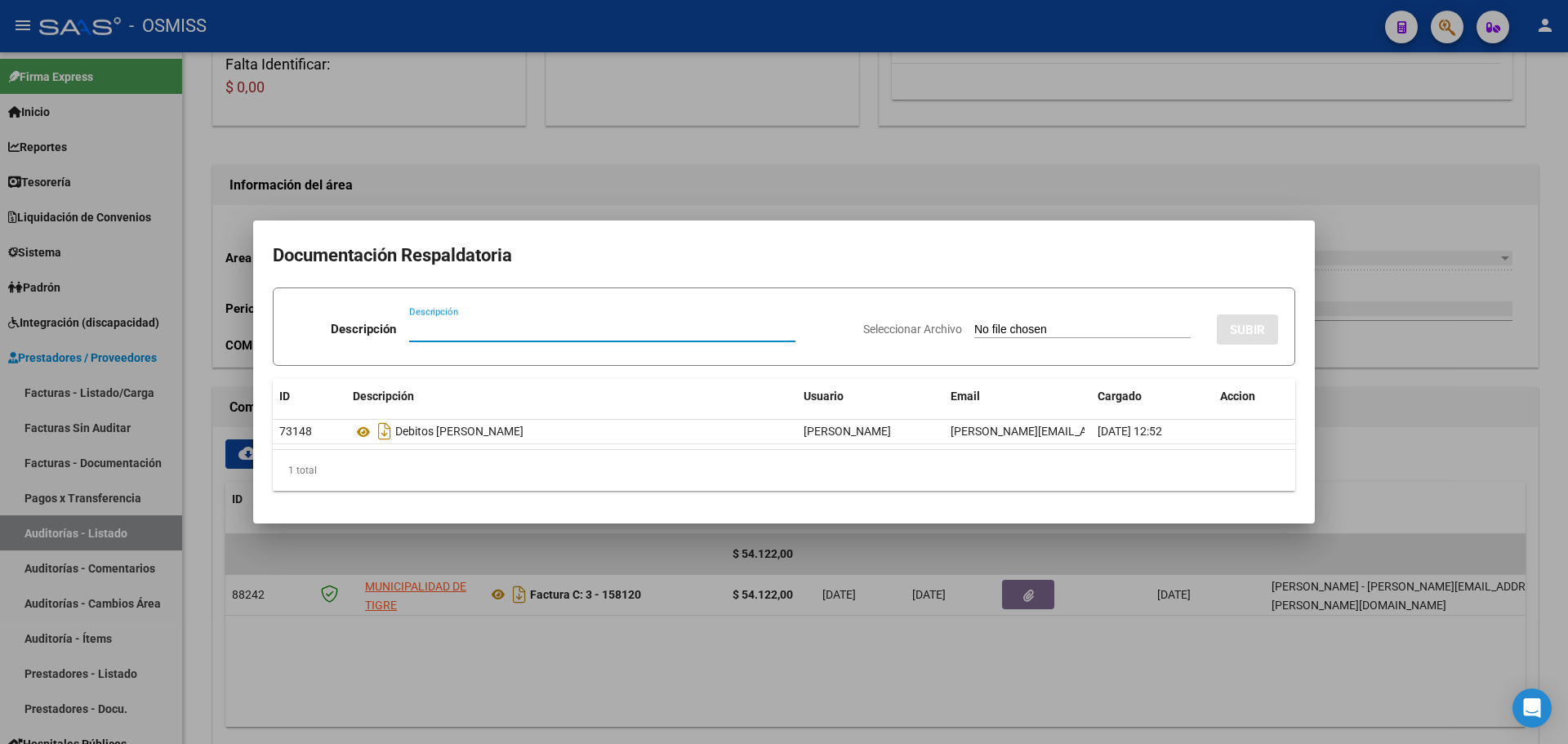
click at [1143, 699] on div at bounding box center [784, 372] width 1568 height 744
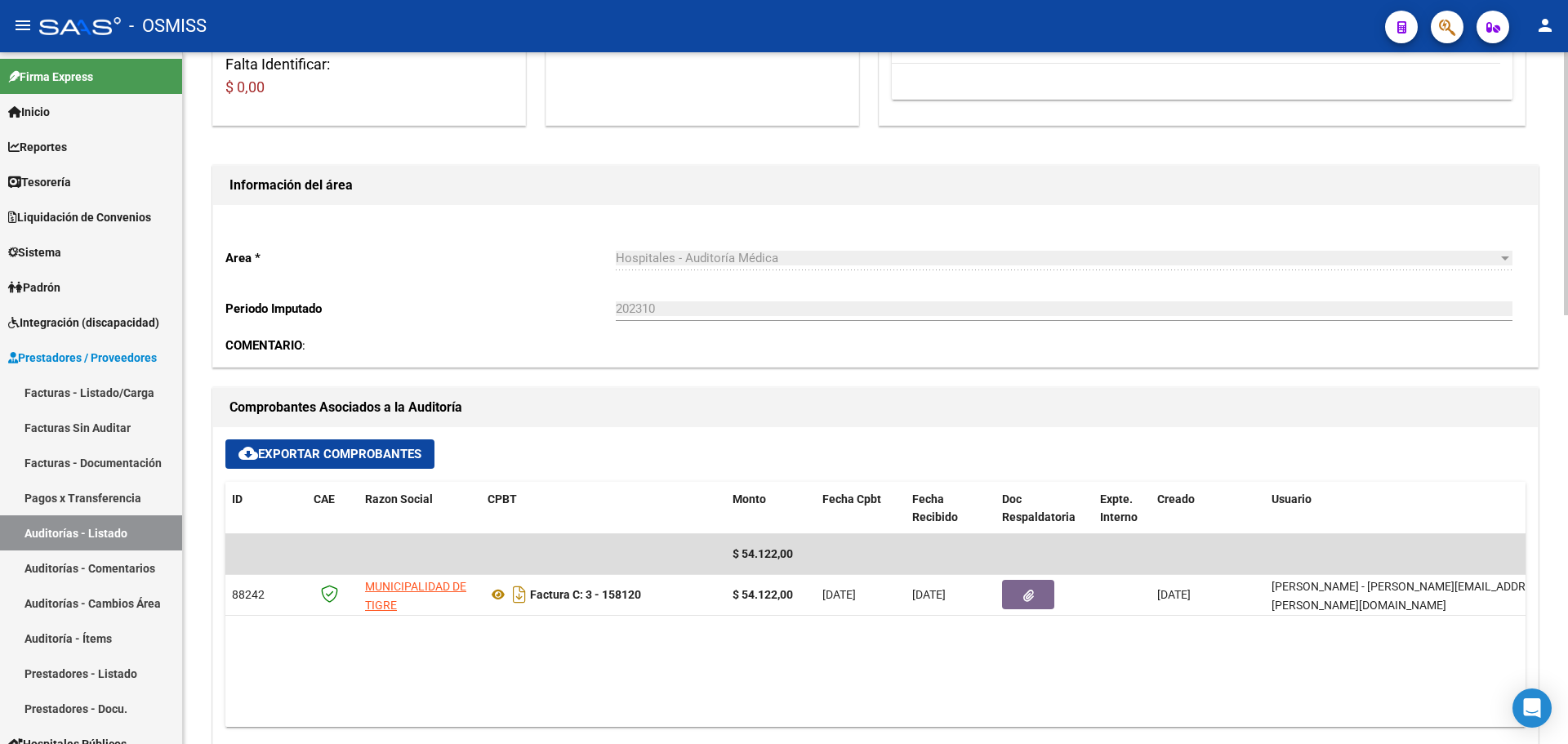
click at [855, 640] on datatable-body "$ 54.122,00 88242 MUNICIPALIDAD DE TIGRE Factura C: 3 - 158120 $ 54.122,00 01/0…" at bounding box center [876, 631] width 1301 height 193
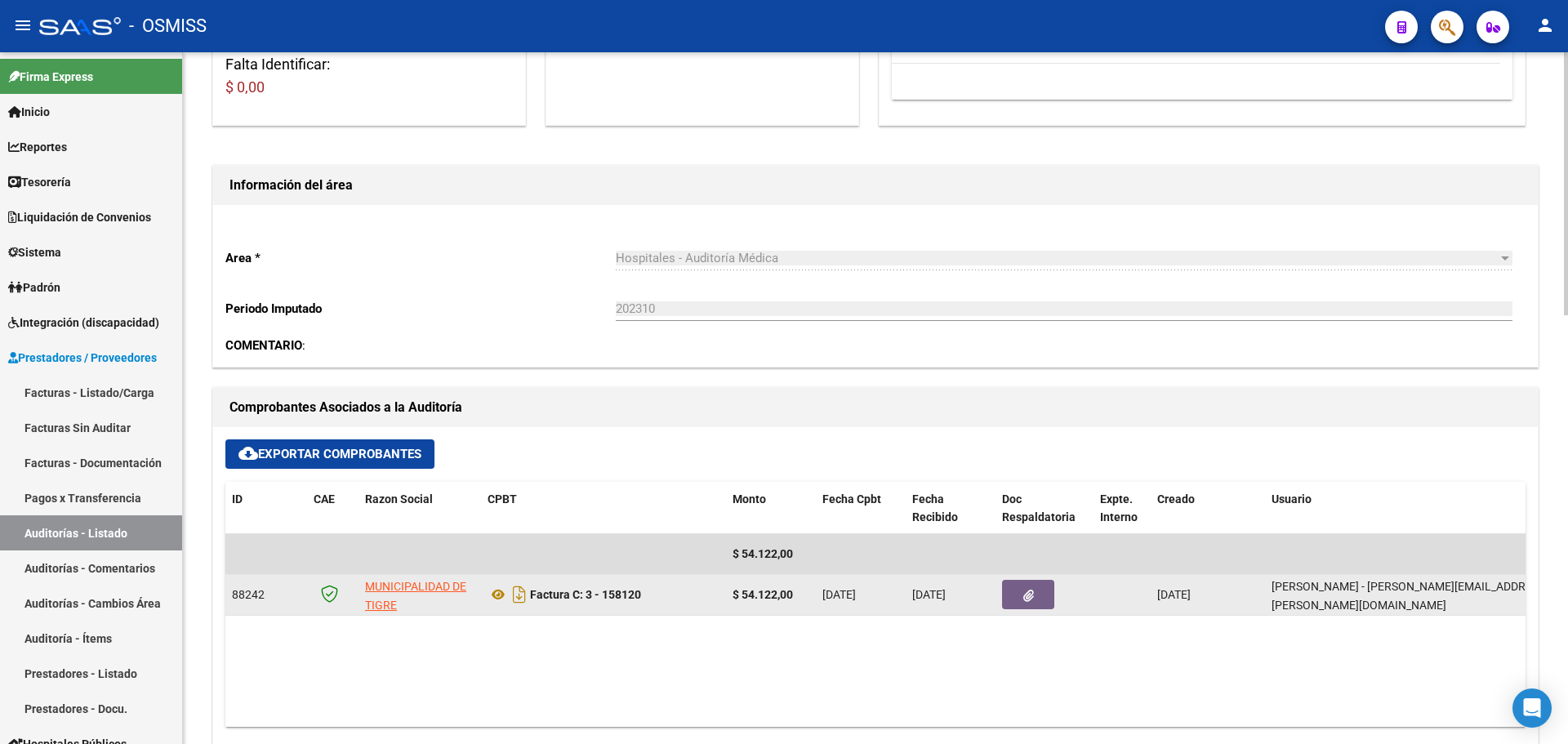
click at [1043, 599] on button "button" at bounding box center [1028, 595] width 53 height 30
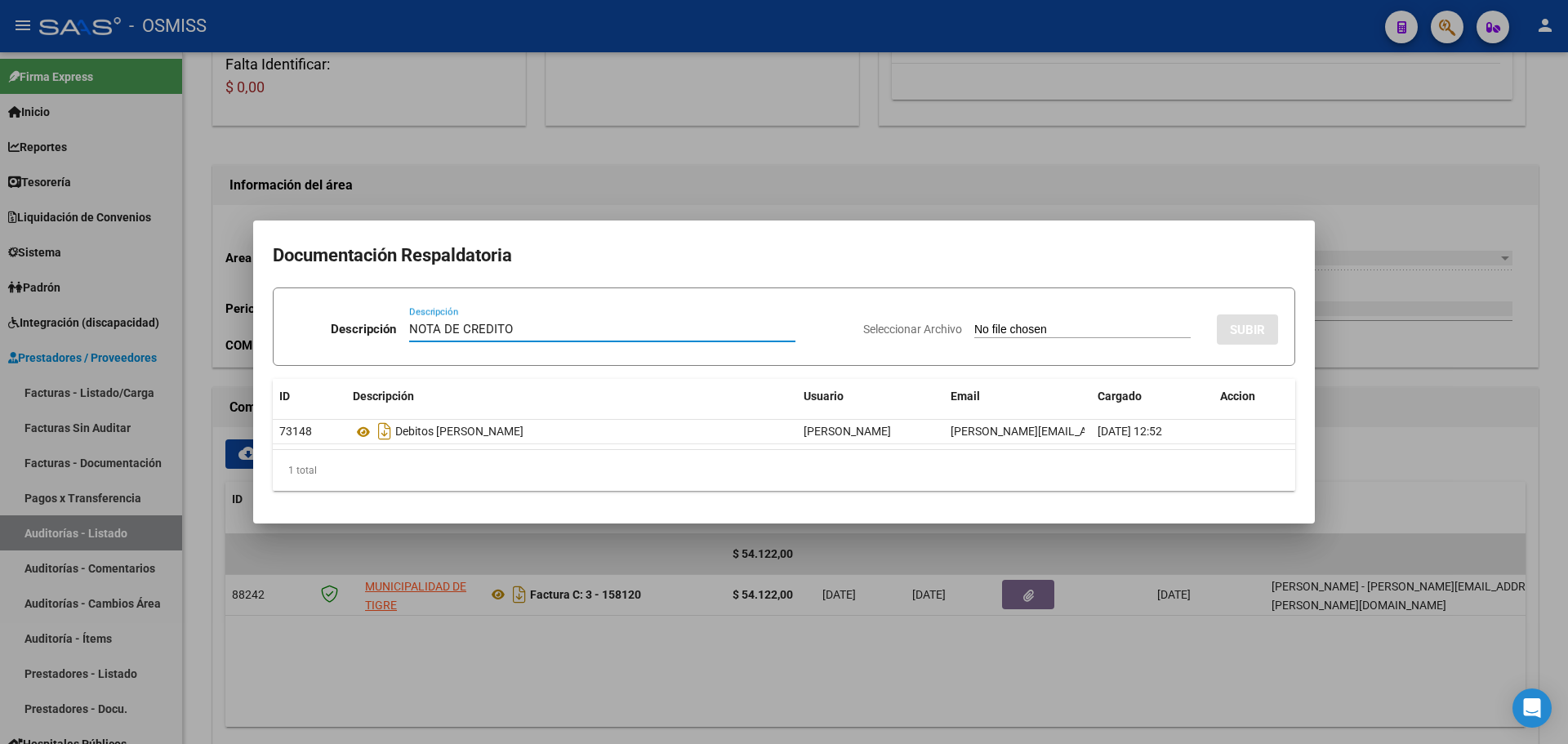
type input "NOTA DE CREDITO"
click at [1043, 336] on input "Seleccionar Archivo" at bounding box center [1082, 330] width 217 height 16
type input "C:\fakepath\NC. MUNICIPALIDAD DE TIGRE FC. 158120.pdf"
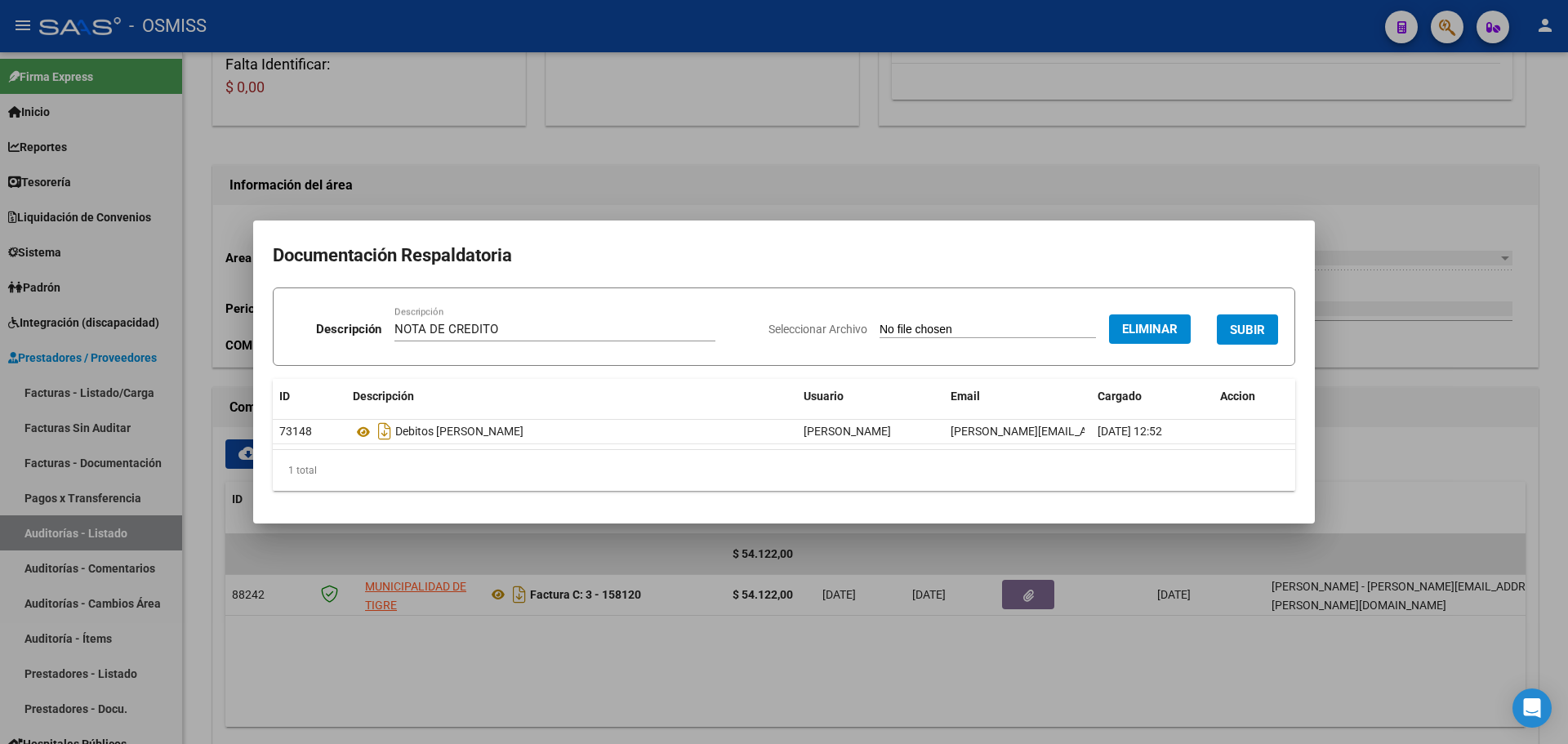
click at [1245, 326] on span "SUBIR" at bounding box center [1247, 330] width 35 height 15
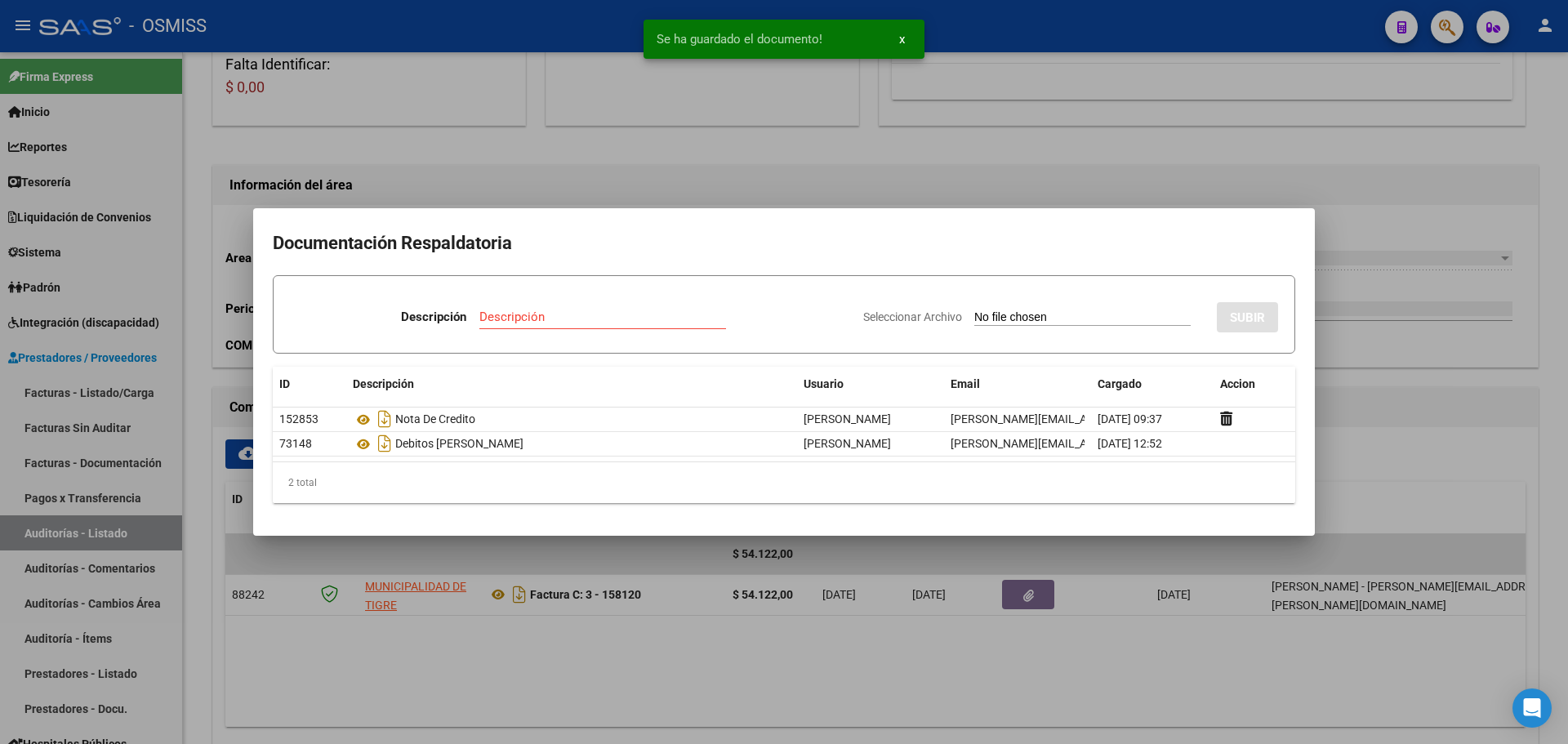
click at [747, 172] on div at bounding box center [784, 372] width 1568 height 744
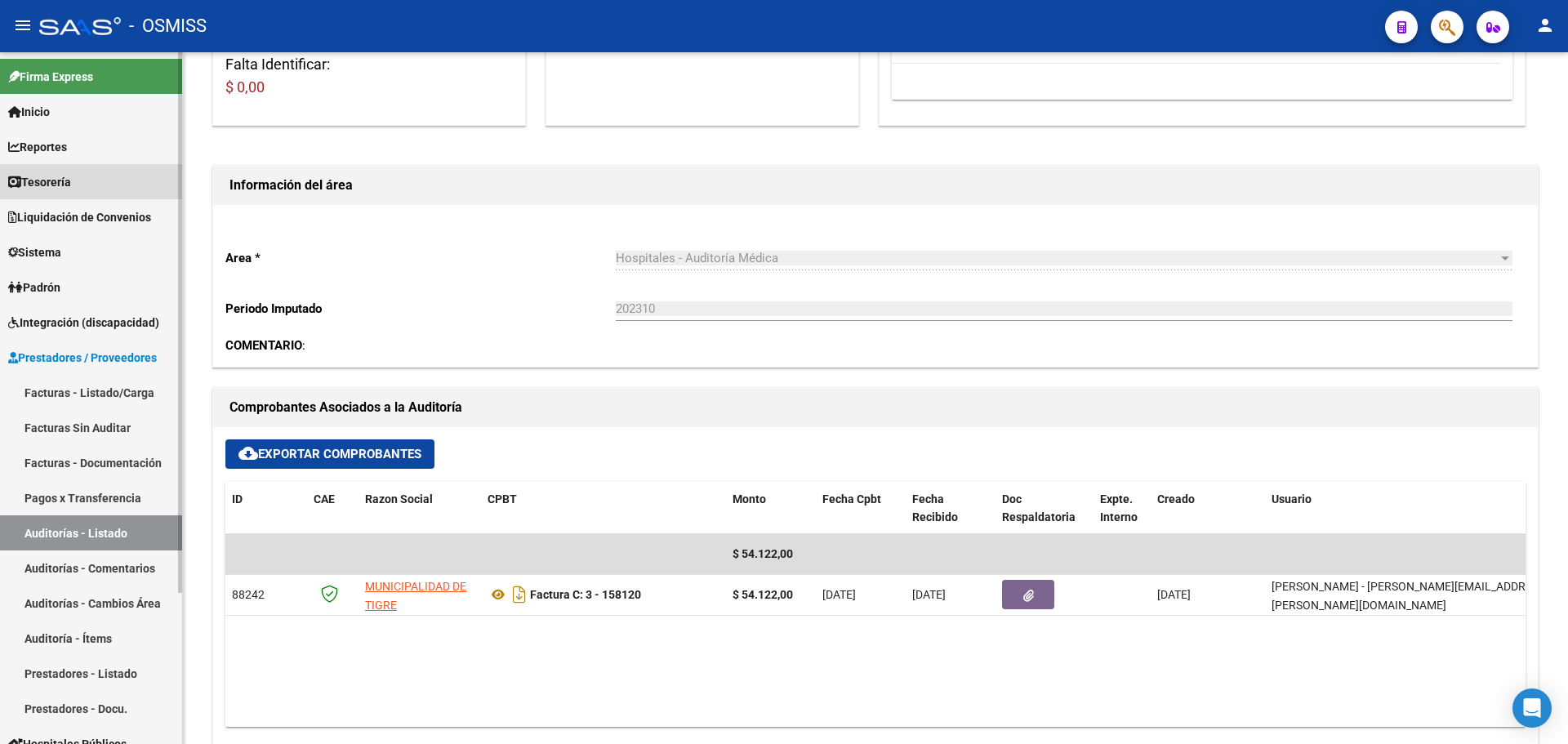
click at [60, 183] on span "Tesorería" at bounding box center [40, 182] width 63 height 18
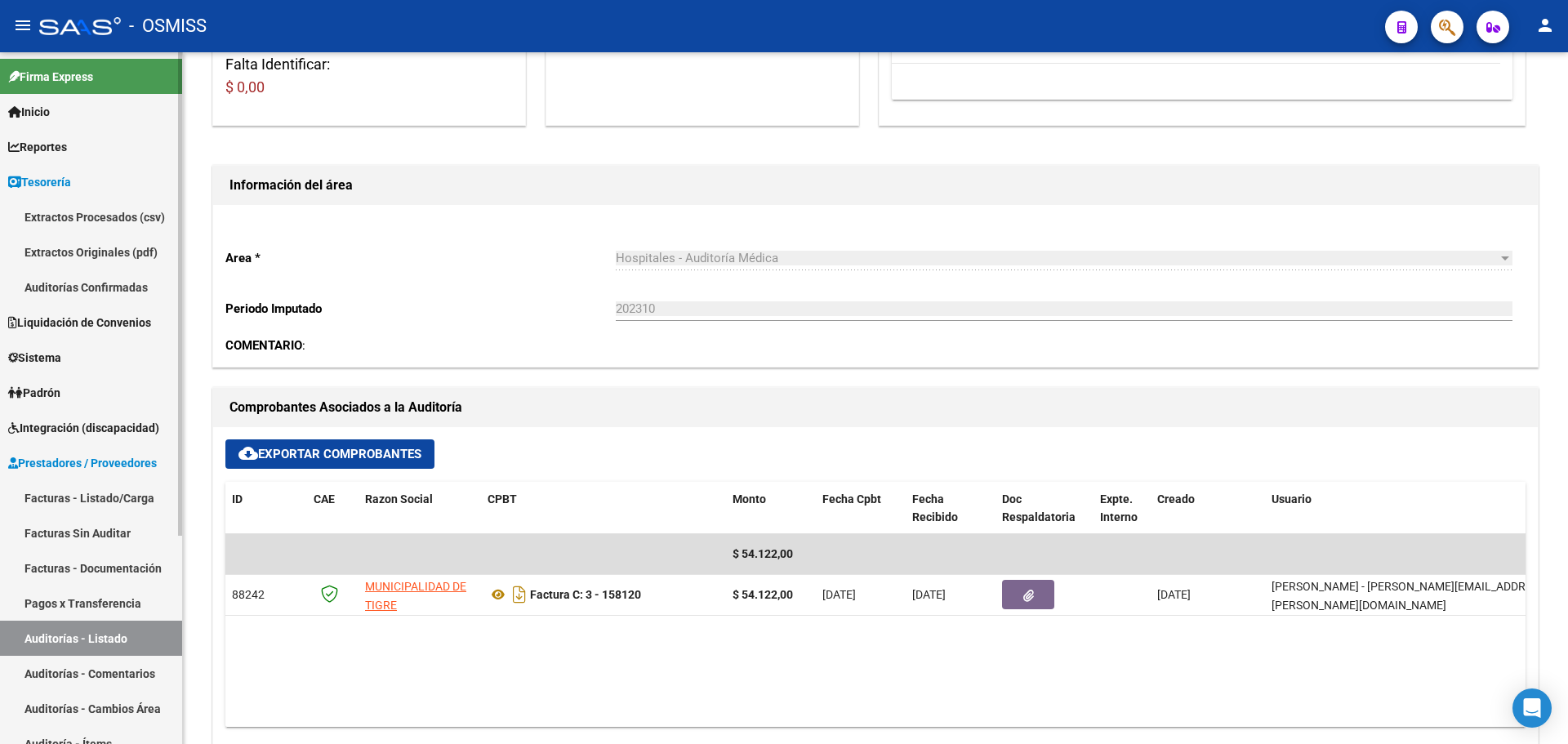
click at [74, 305] on link "Liquidación de Convenios" at bounding box center [91, 323] width 183 height 35
click at [42, 178] on span "Tesorería" at bounding box center [40, 182] width 63 height 18
click at [48, 274] on link "Auditorías Confirmadas" at bounding box center [91, 287] width 183 height 35
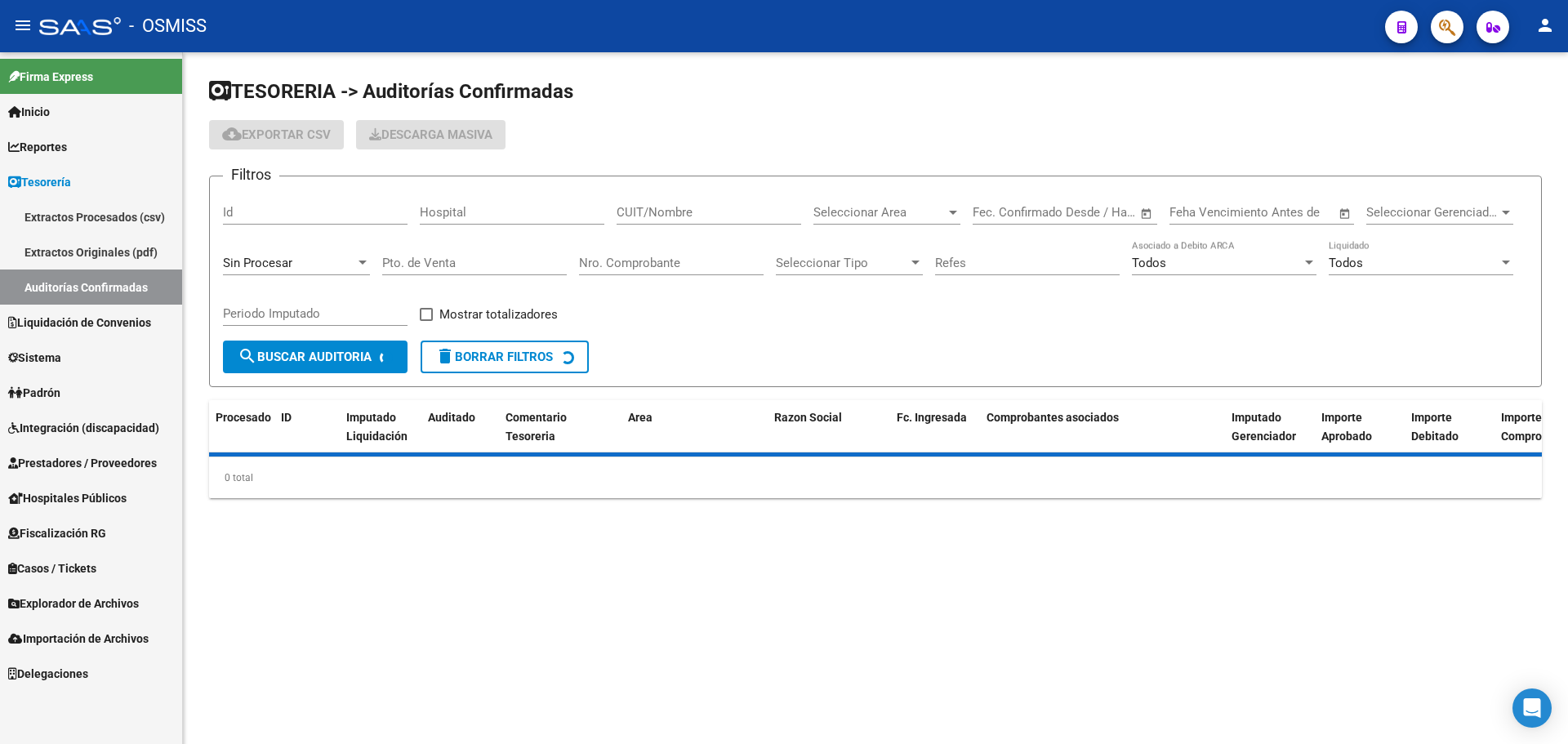
click at [287, 259] on span "Sin Procesar" at bounding box center [257, 263] width 69 height 15
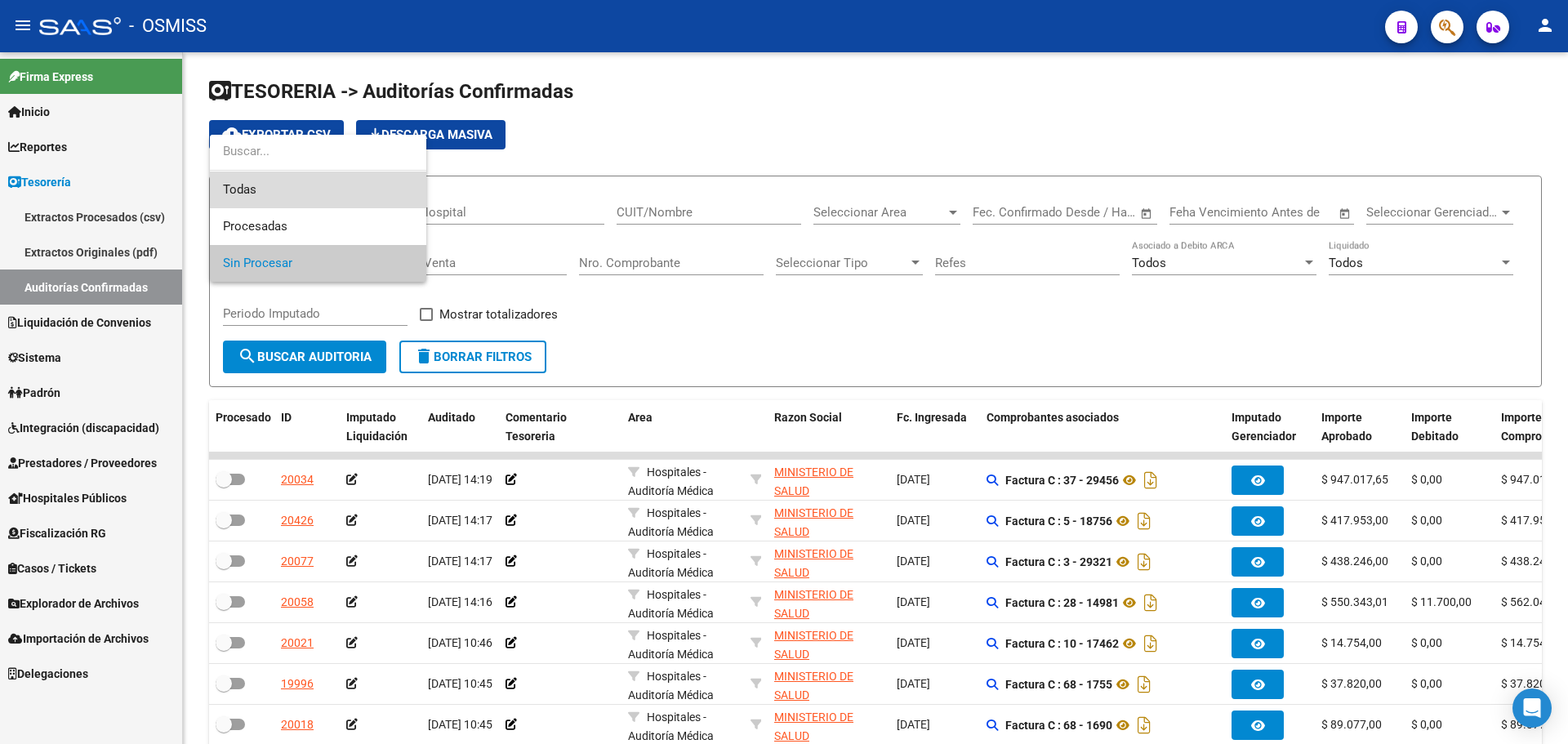
click at [272, 195] on span "Todas" at bounding box center [318, 190] width 190 height 37
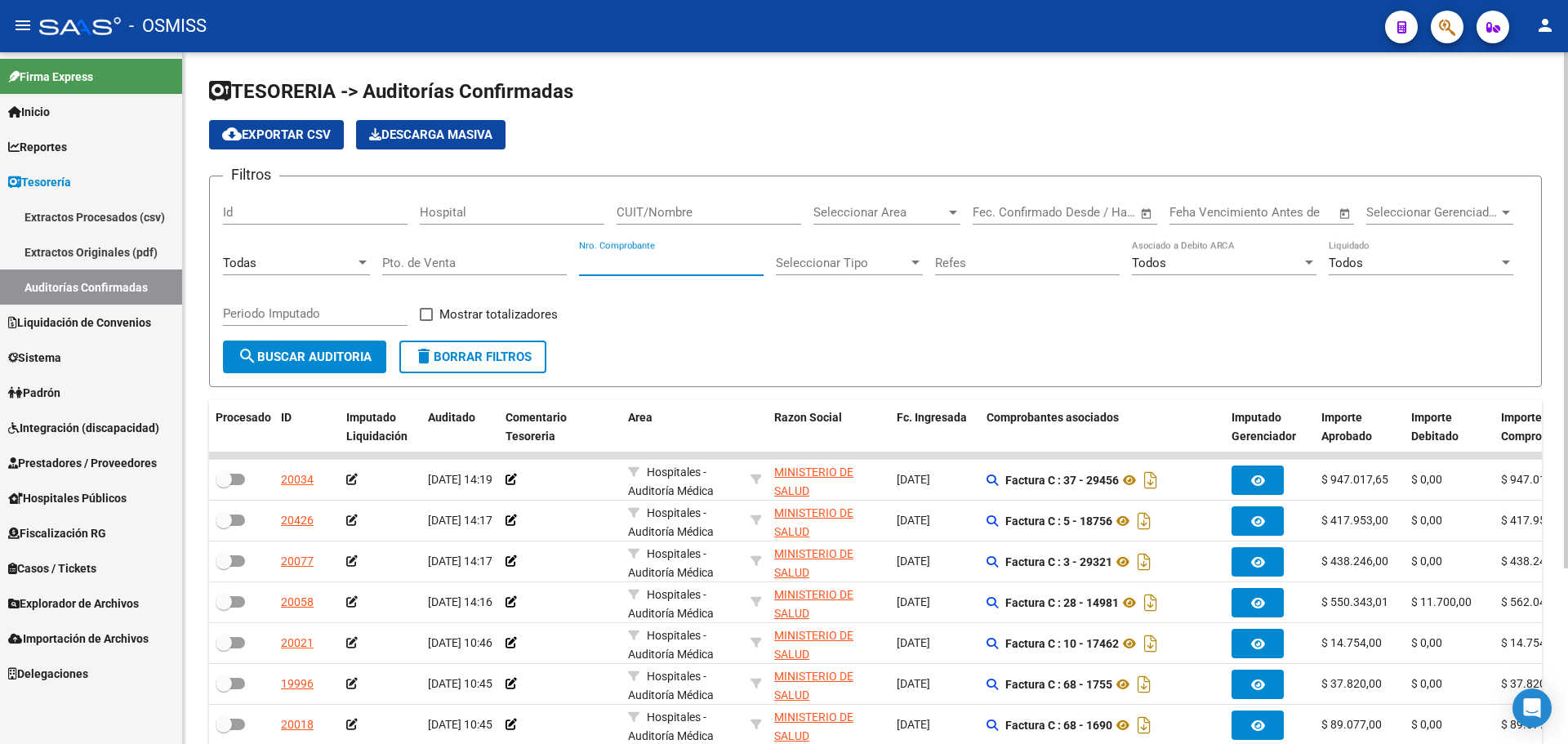
click at [617, 265] on input "Nro. Comprobante" at bounding box center [671, 263] width 184 height 15
type input "158103"
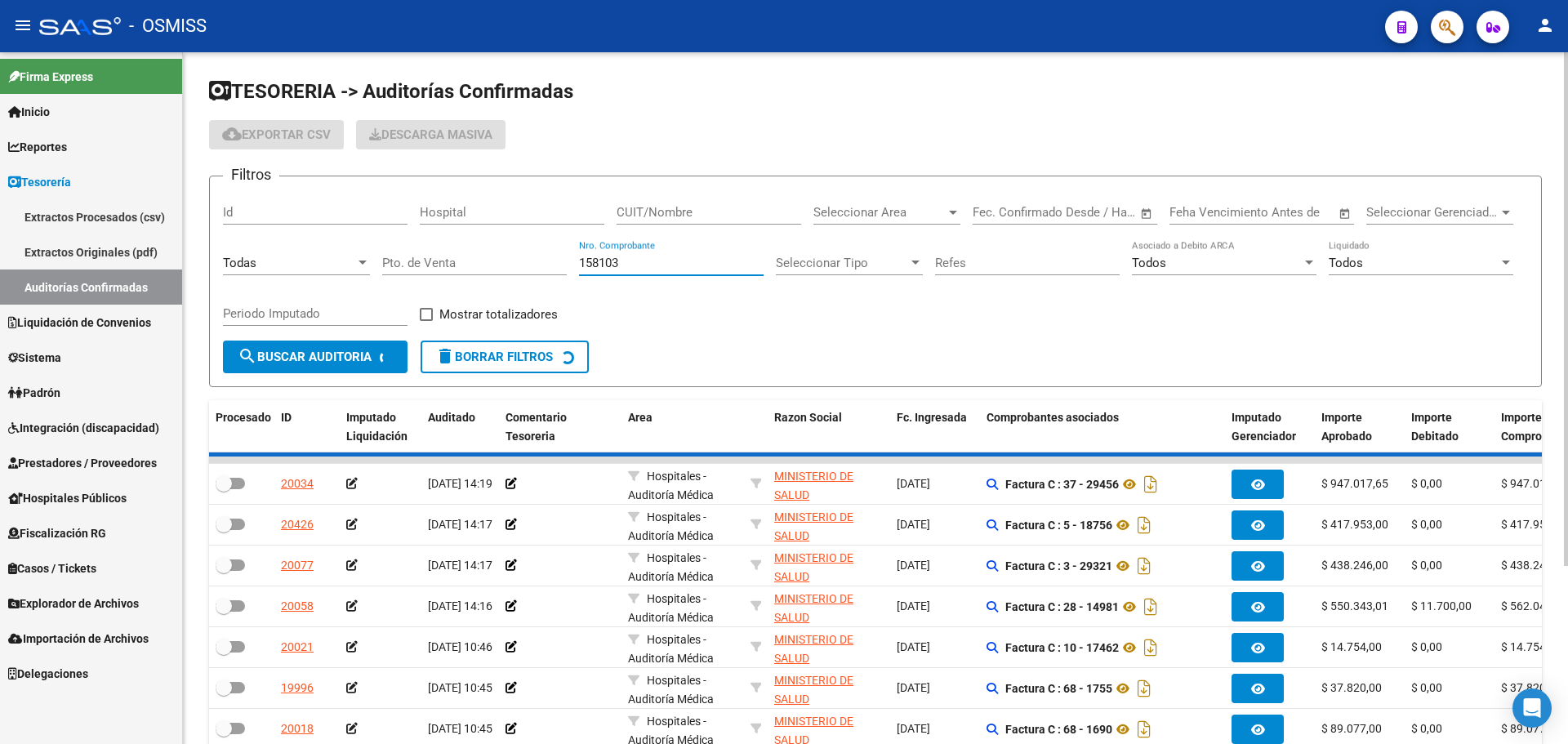
checkbox input "true"
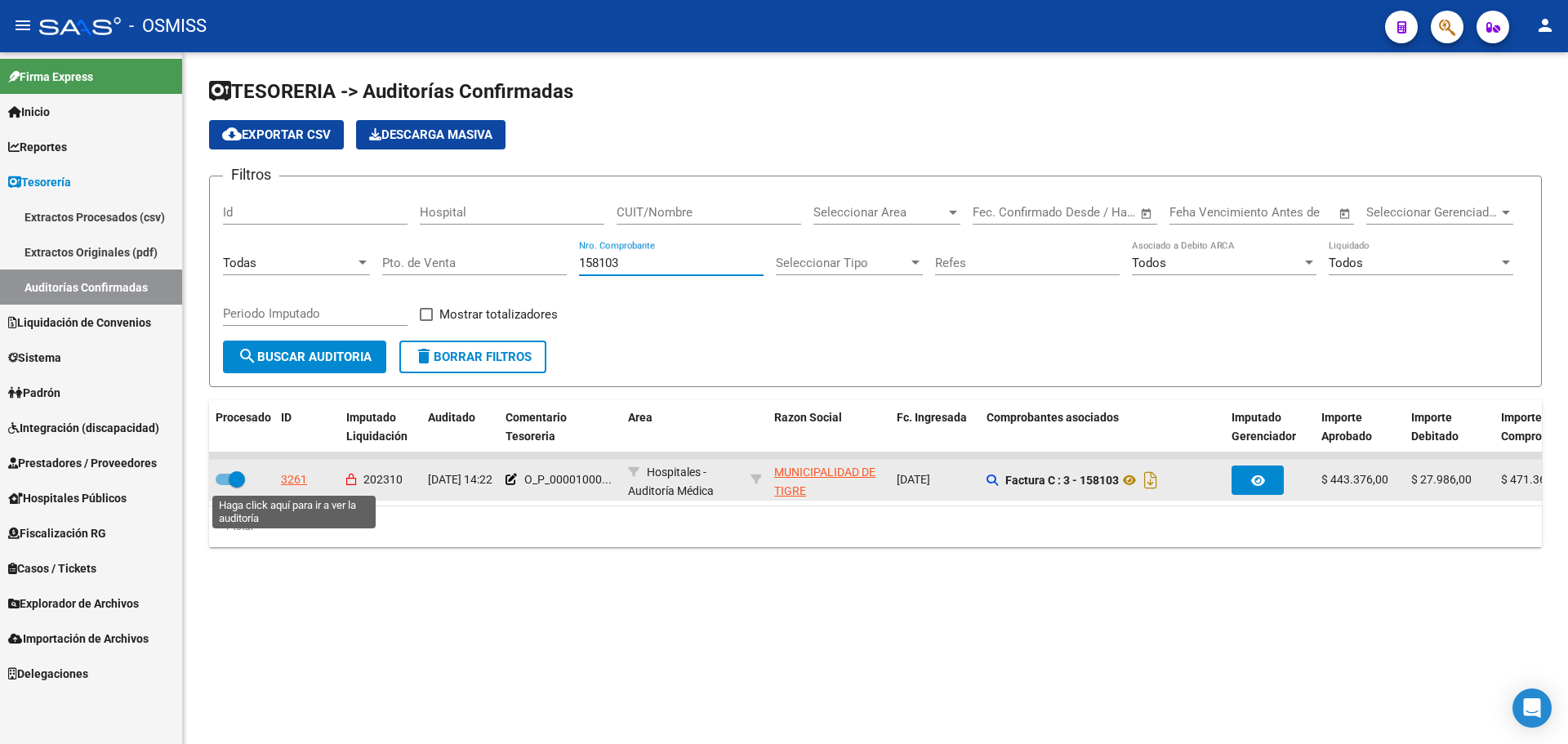
type input "158103"
click at [295, 473] on div "3261" at bounding box center [294, 479] width 26 height 18
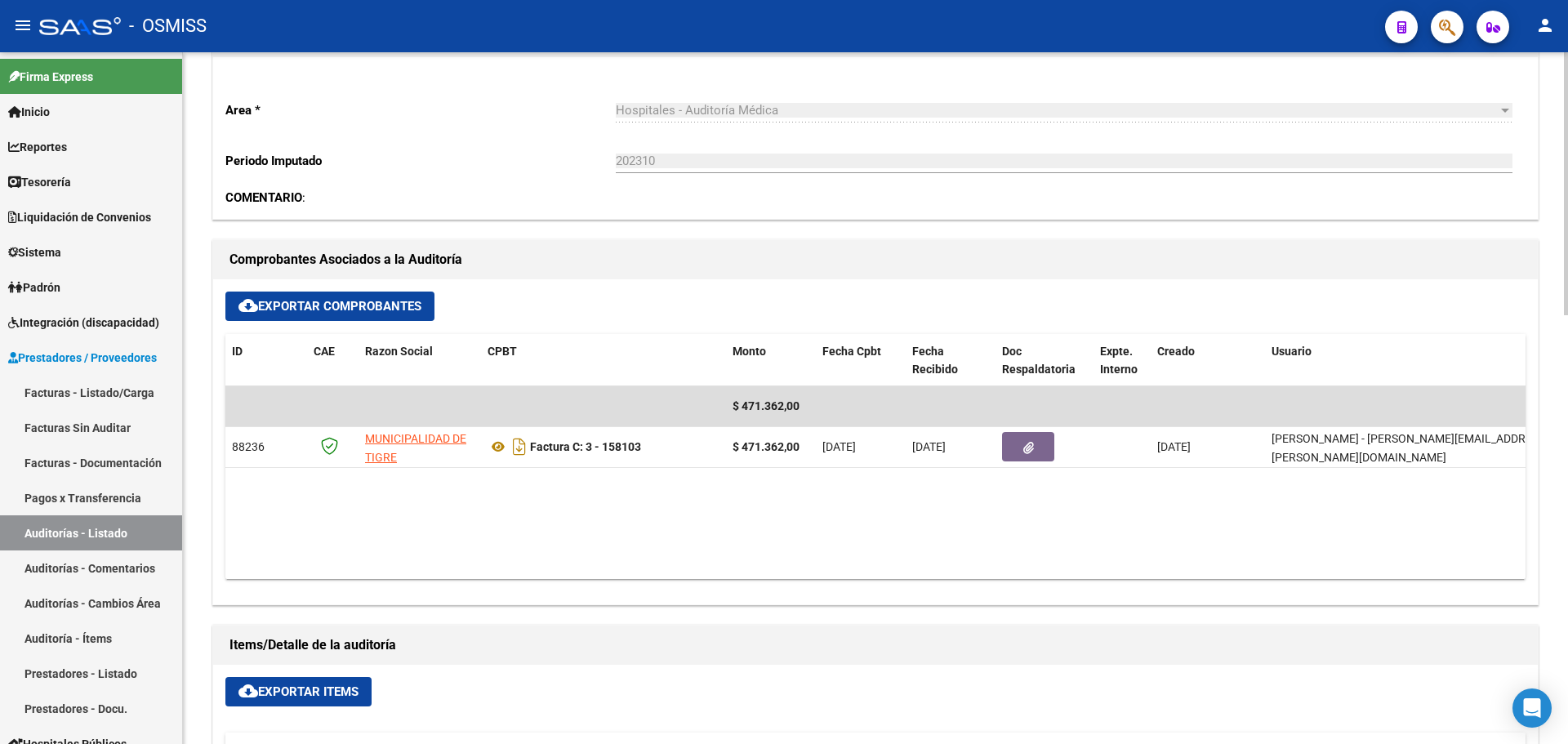
scroll to position [654, 0]
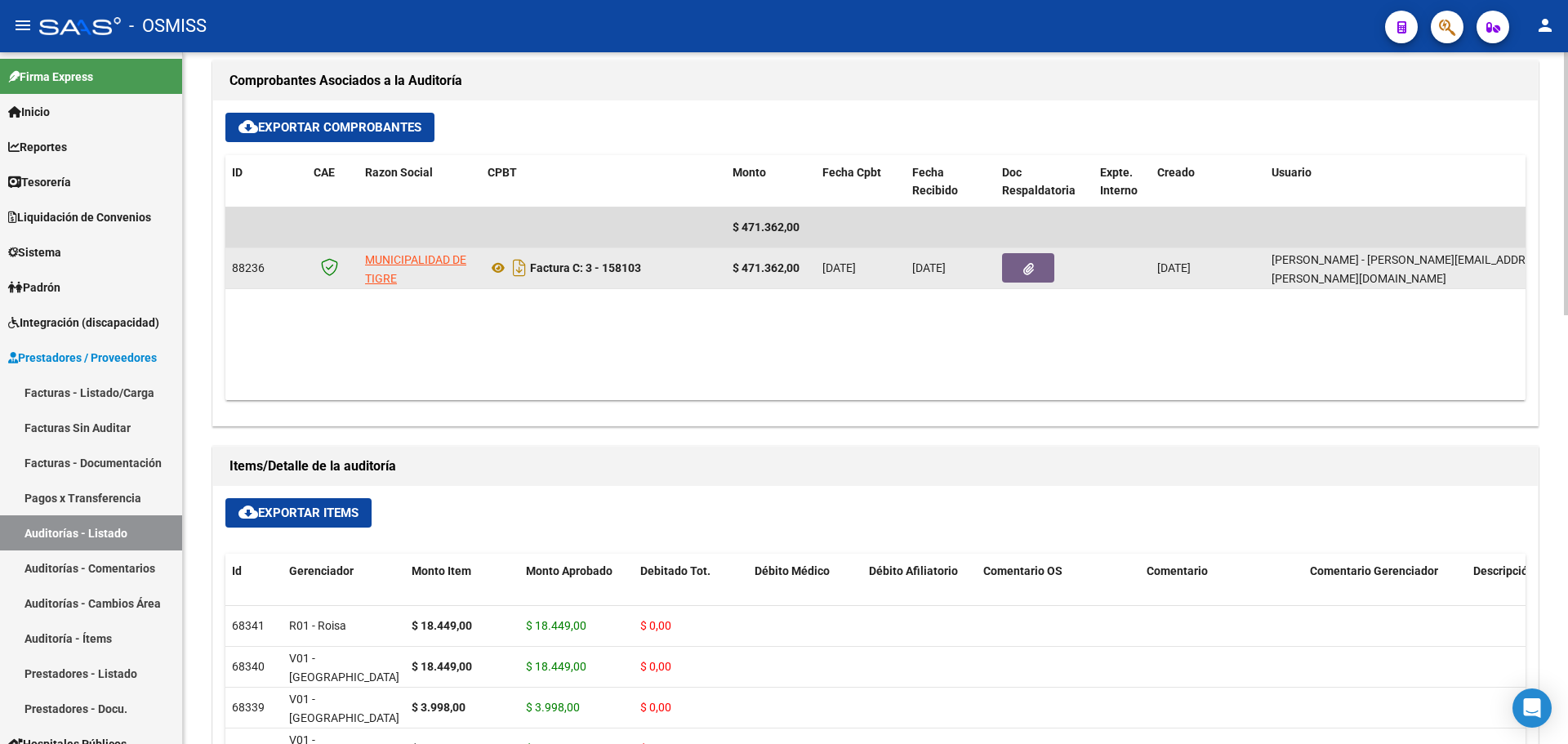
click at [1038, 272] on button "button" at bounding box center [1028, 268] width 53 height 30
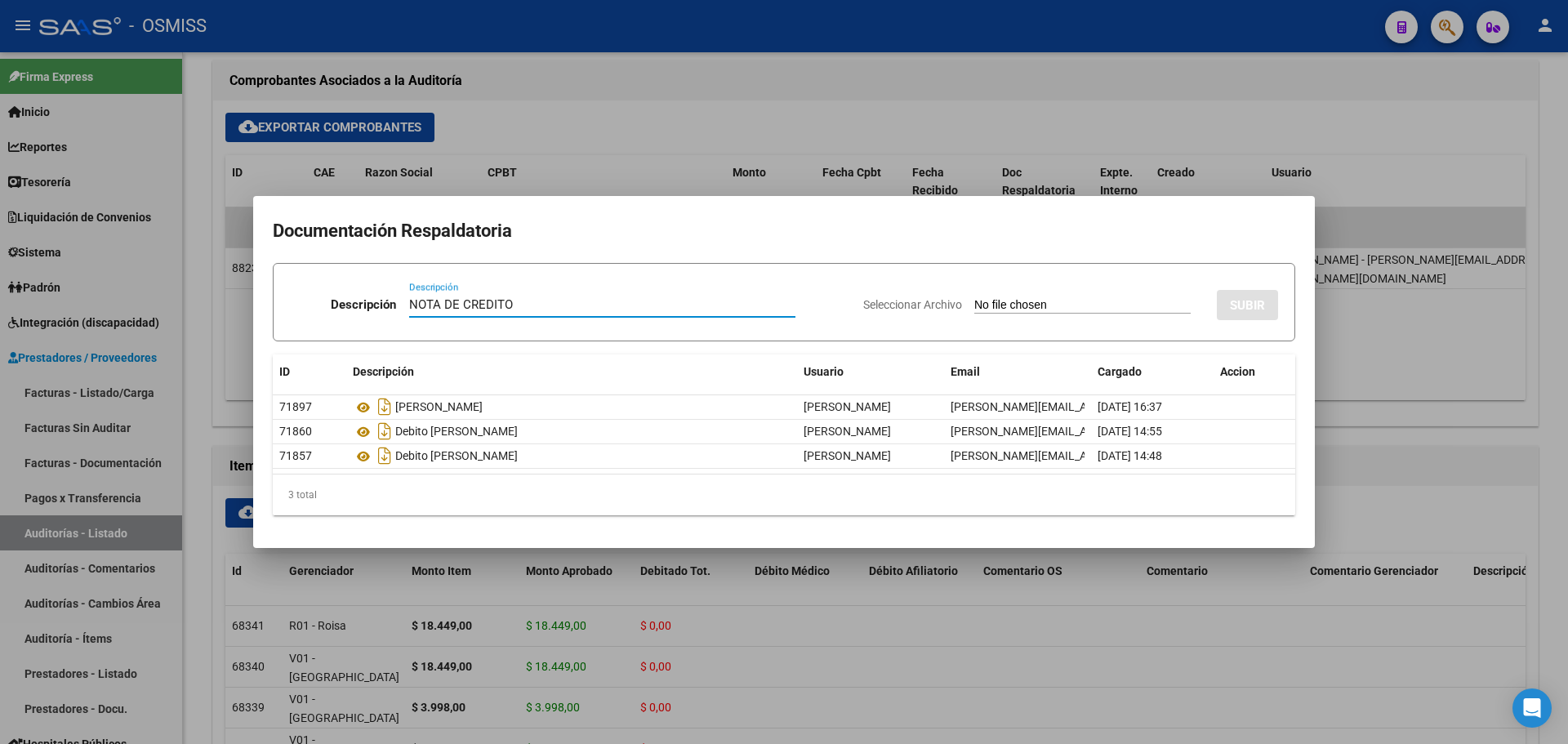
type input "NOTA DE CREDITO"
click at [1013, 304] on input "Seleccionar Archivo" at bounding box center [1082, 305] width 217 height 16
type input "C:\fakepath\NC. MUNICIPALIDAD DE TIGRE FC. 158103.pdf"
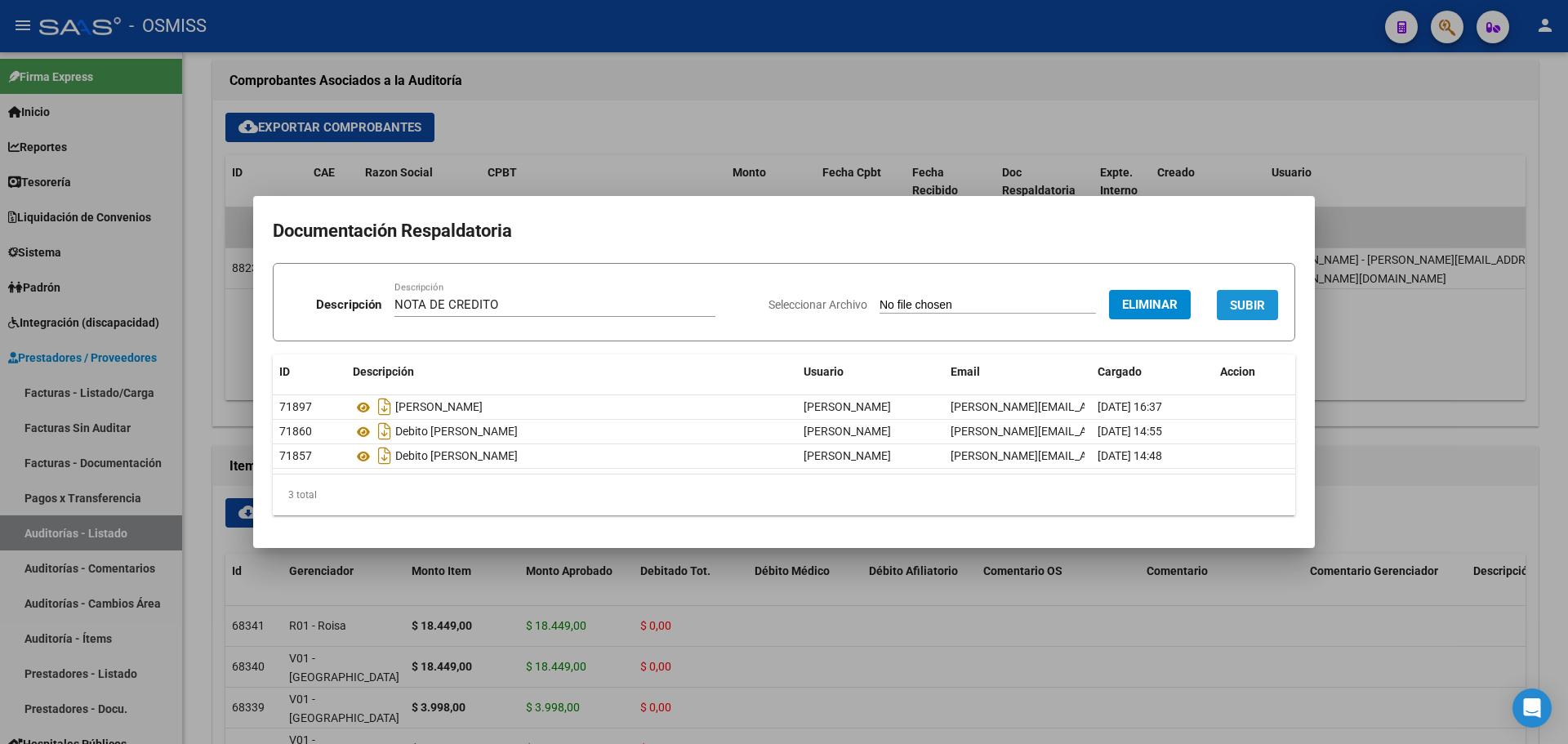
click at [1228, 301] on button "SUBIR" at bounding box center [1247, 305] width 61 height 30
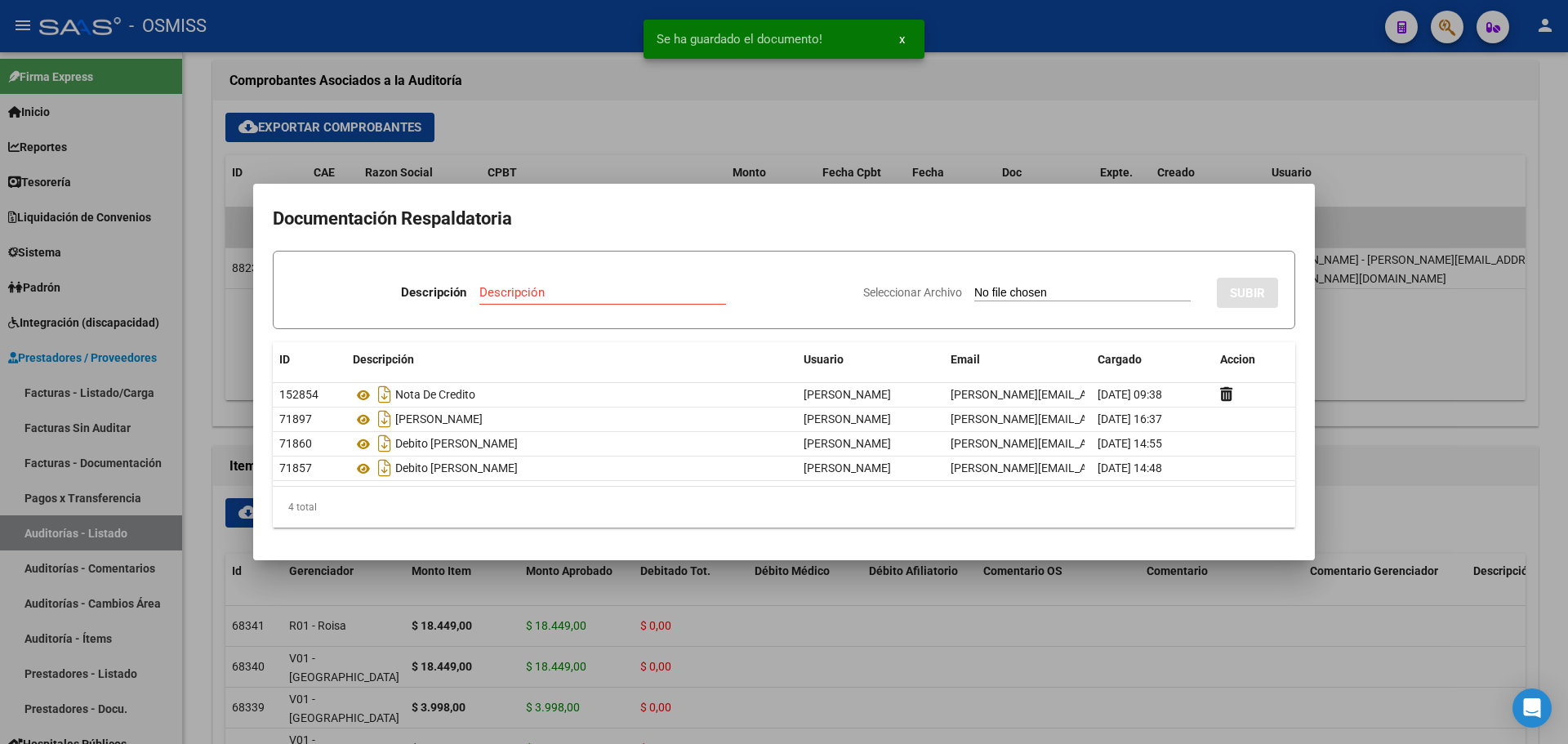
click at [640, 139] on div at bounding box center [784, 372] width 1568 height 744
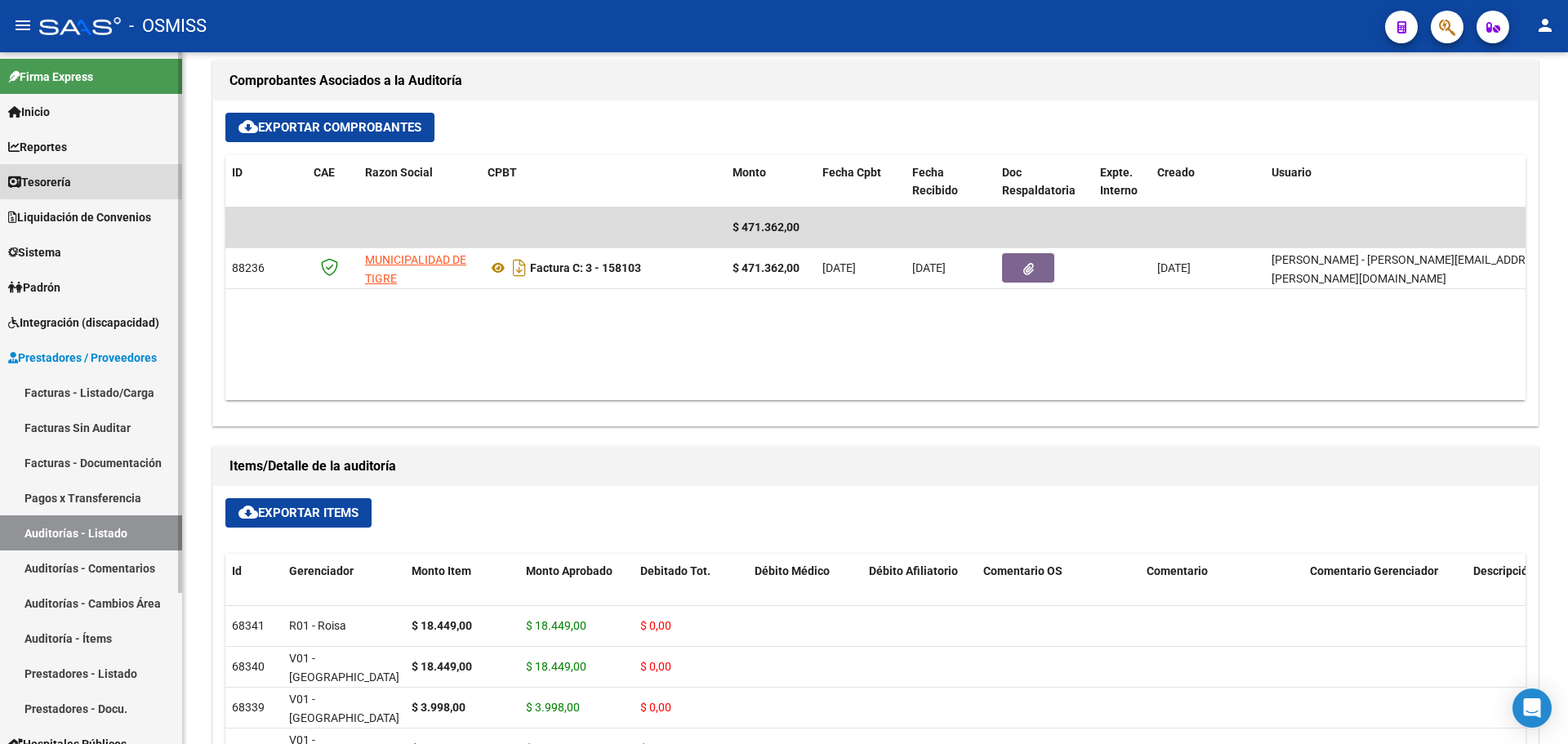
click at [145, 171] on link "Tesorería" at bounding box center [91, 182] width 183 height 35
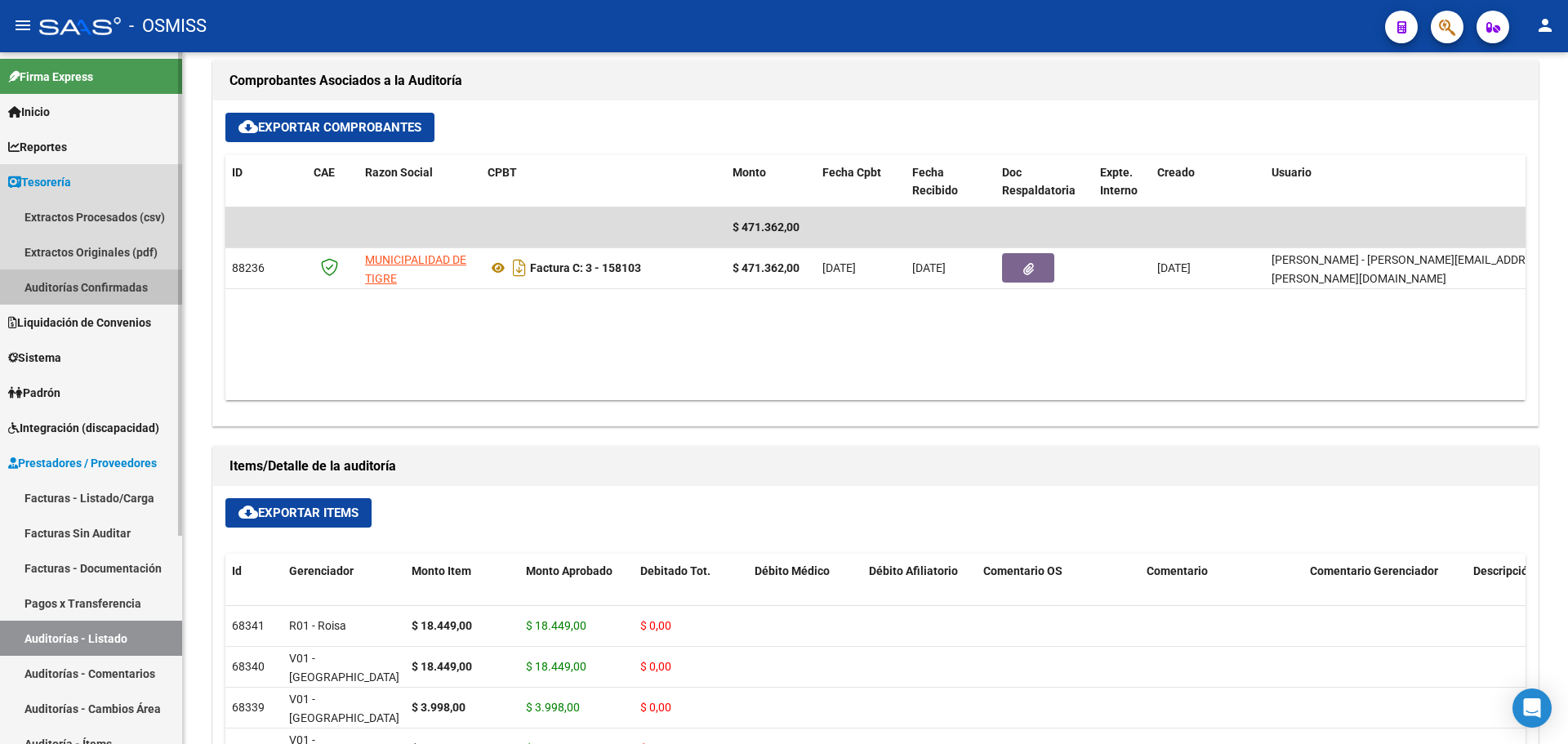
click at [125, 278] on link "Auditorías Confirmadas" at bounding box center [91, 287] width 183 height 35
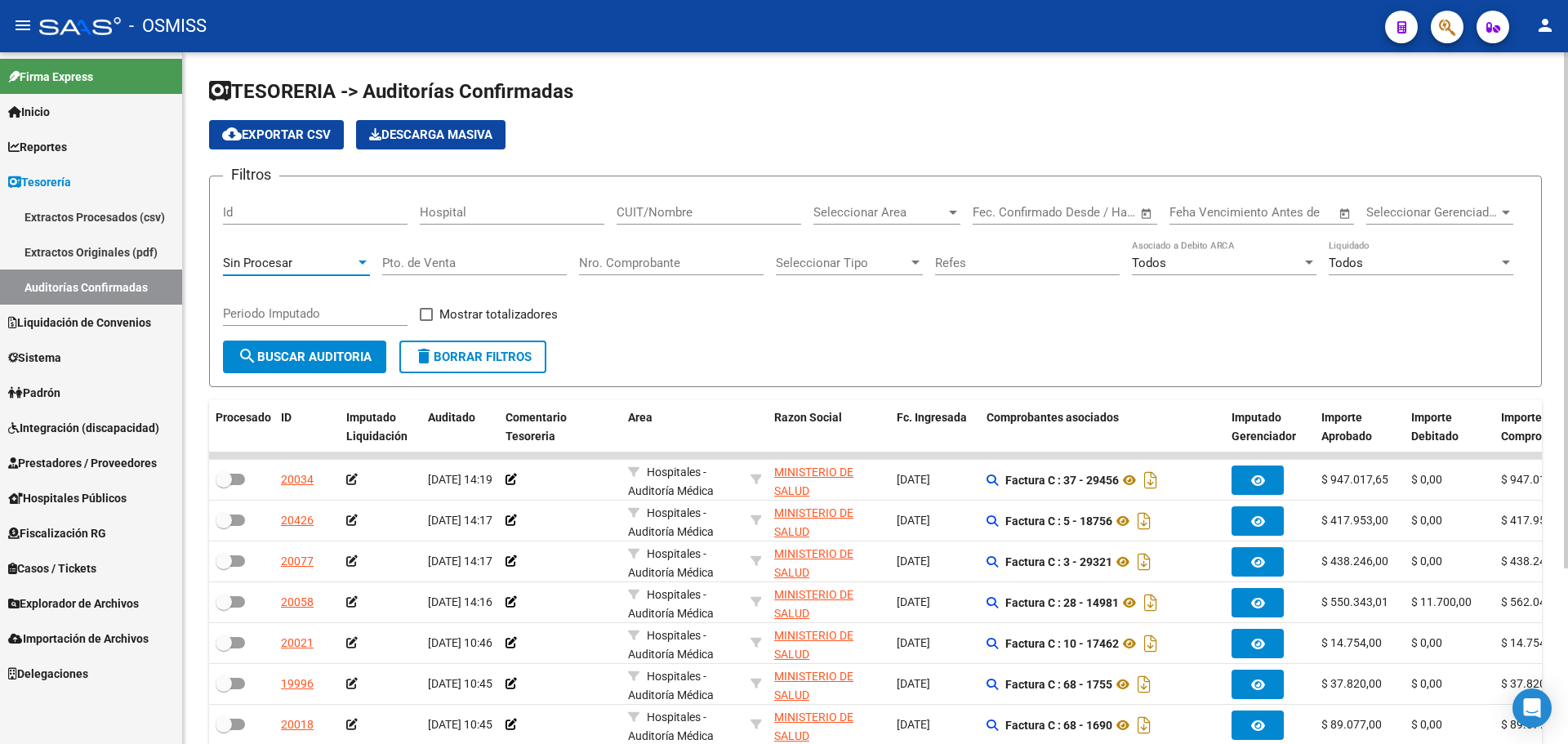
click at [315, 266] on div "Sin Procesar" at bounding box center [289, 263] width 133 height 15
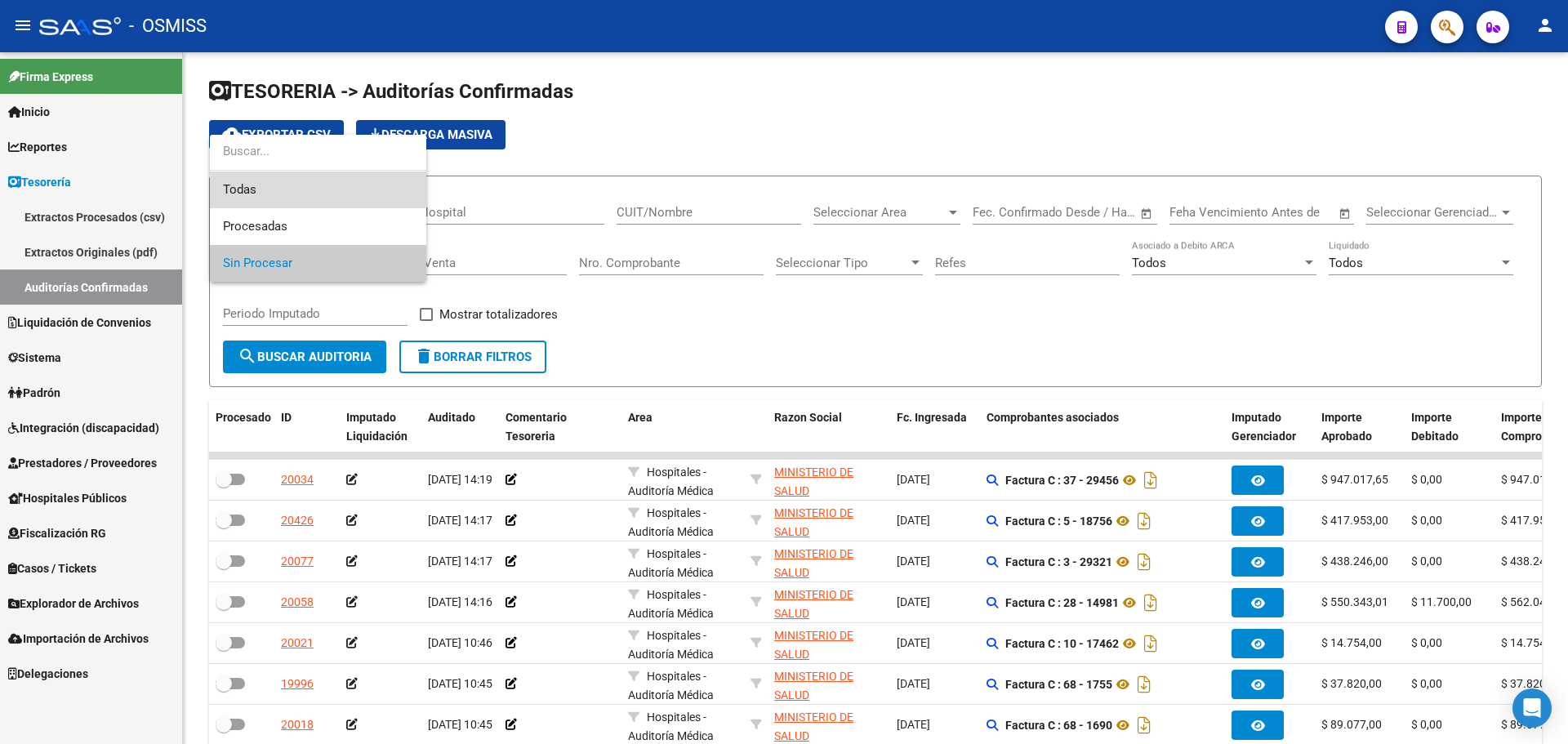
click at [262, 182] on span "Todas" at bounding box center [318, 190] width 190 height 37
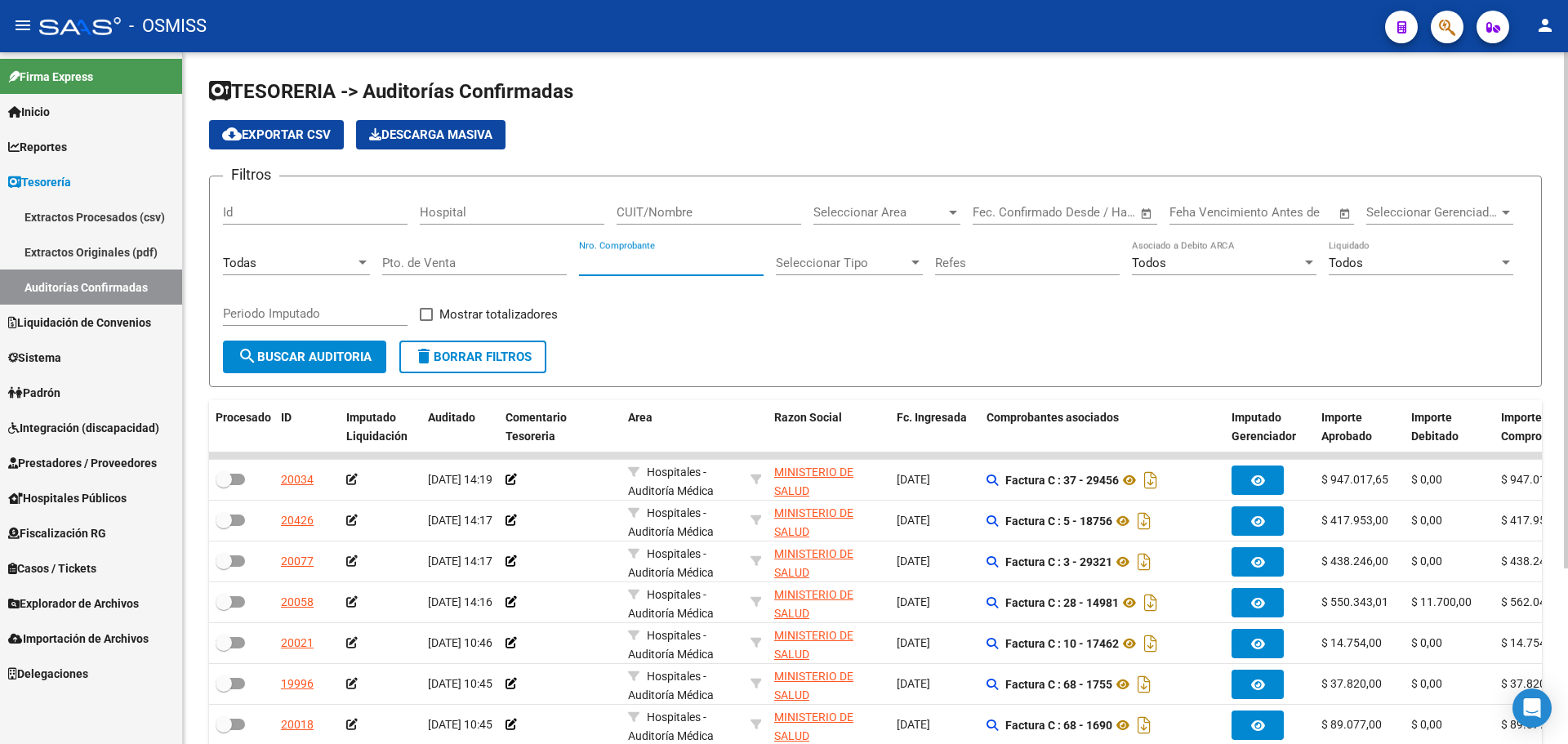
click at [598, 263] on input "Nro. Comprobante" at bounding box center [671, 263] width 184 height 15
type input "158074"
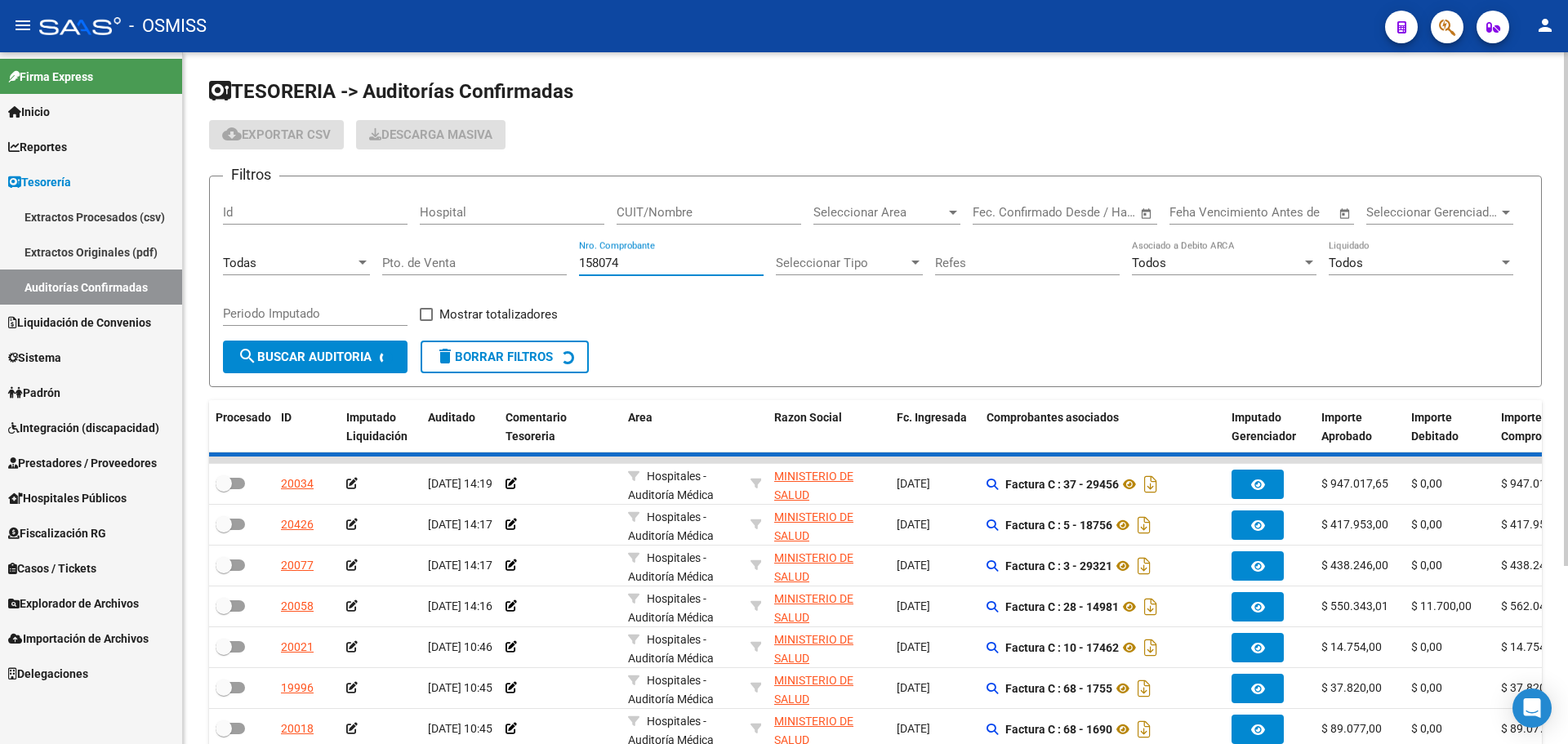
checkbox input "true"
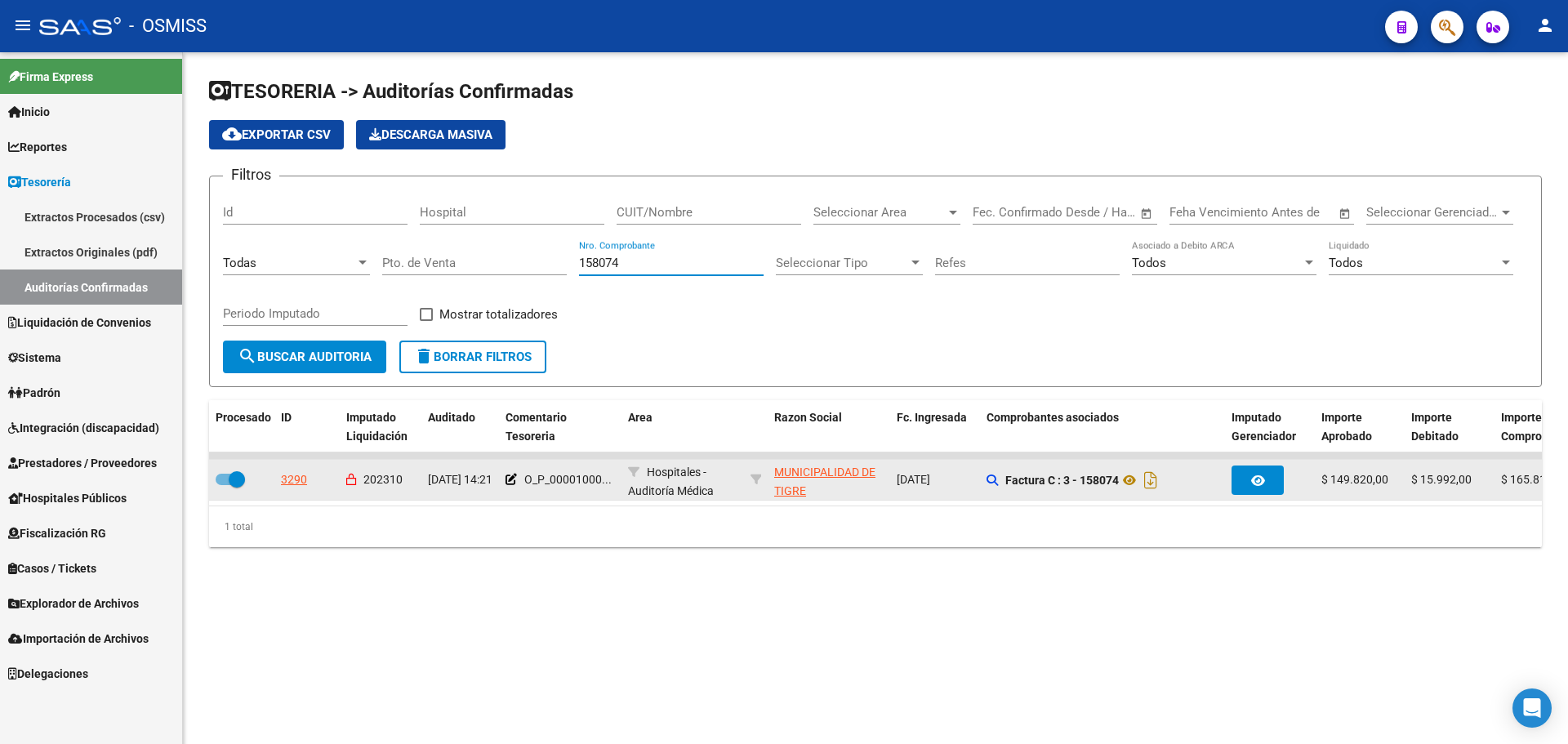
type input "158074"
click at [304, 482] on div "3290" at bounding box center [294, 479] width 26 height 18
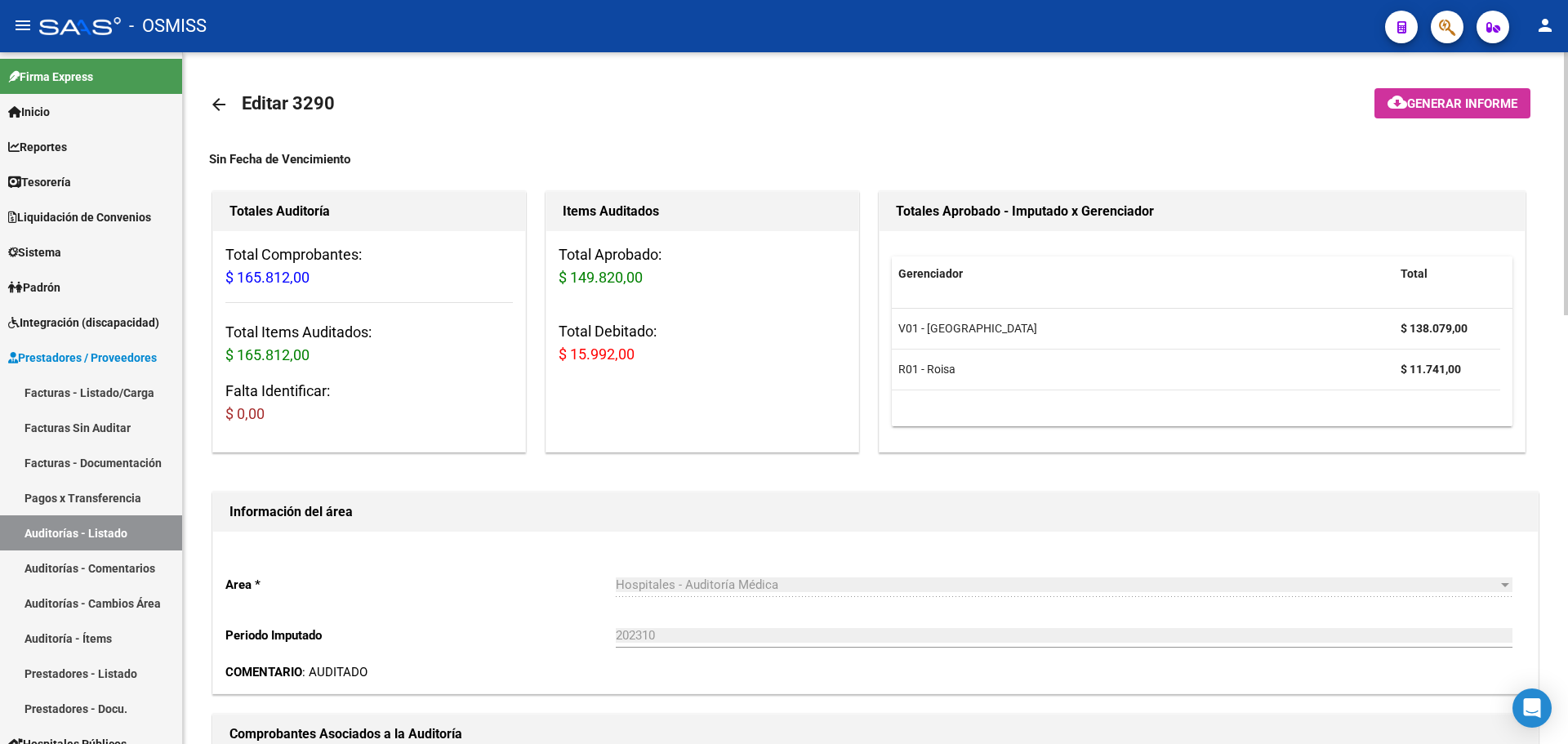
scroll to position [408, 0]
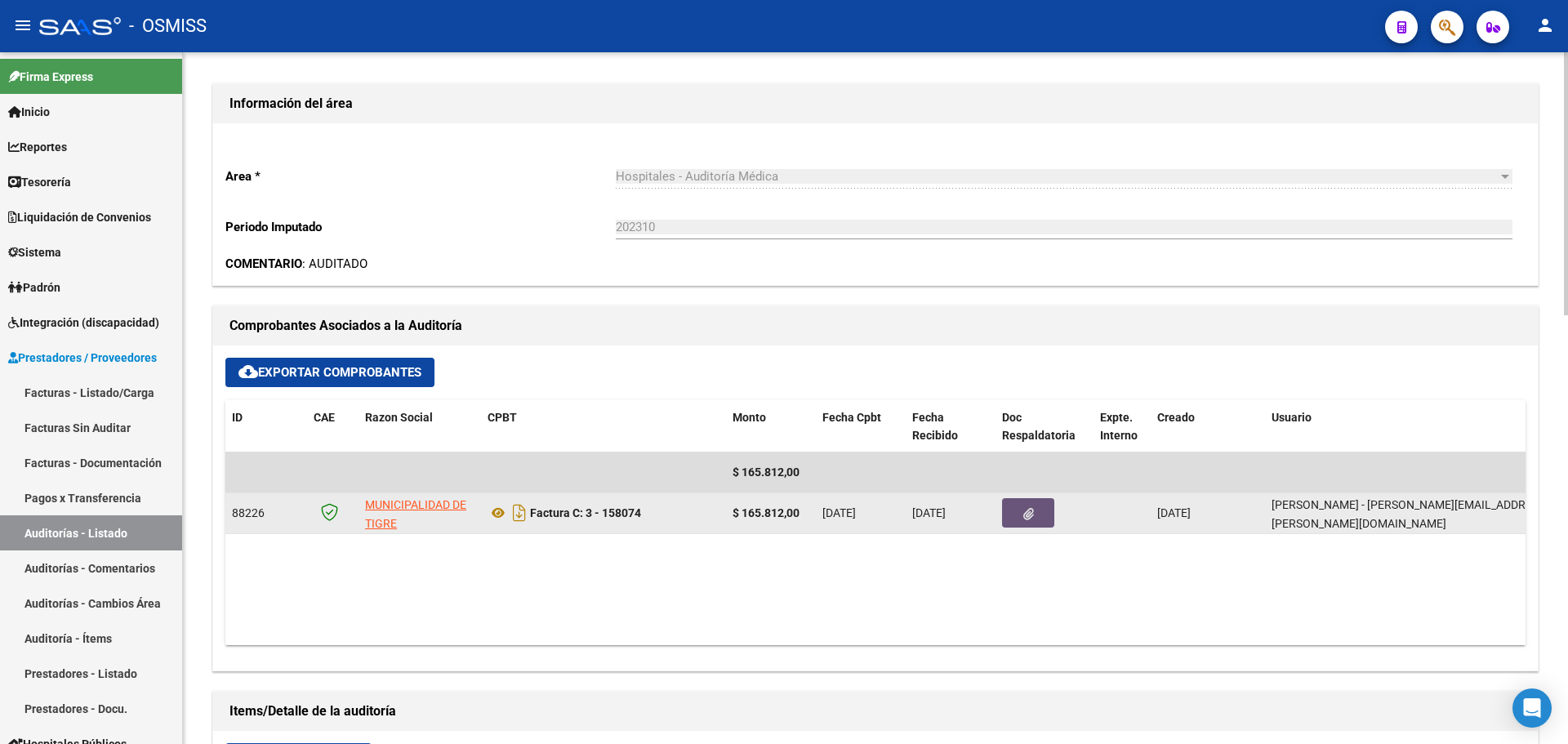
click at [1034, 513] on button "button" at bounding box center [1028, 514] width 53 height 30
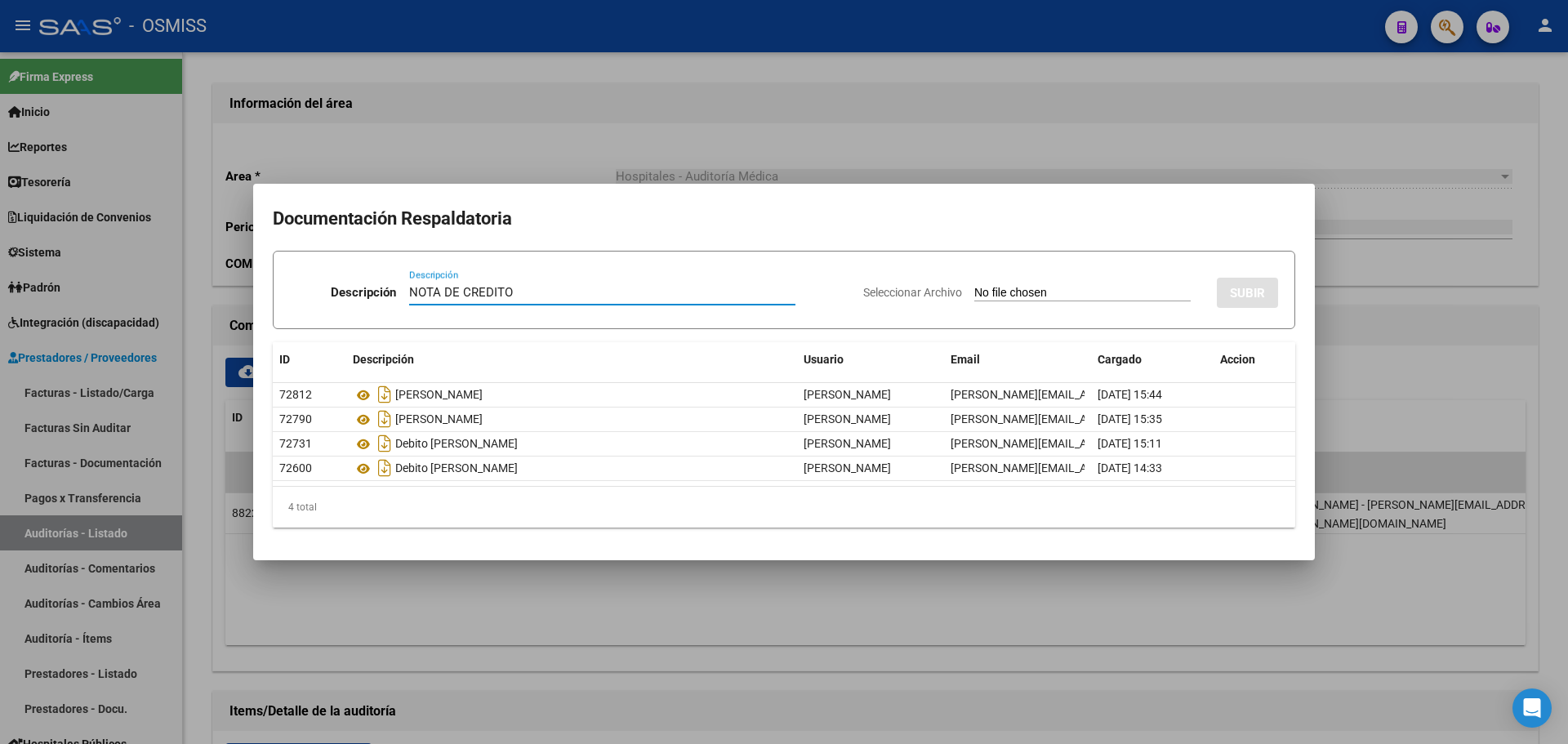
type input "NOTA DE CREDITO"
click at [1036, 297] on input "Seleccionar Archivo" at bounding box center [1082, 293] width 217 height 16
type input "C:\fakepath\NC. MUNICIPALIDAD DE TIGRE FC. 158074.pdf"
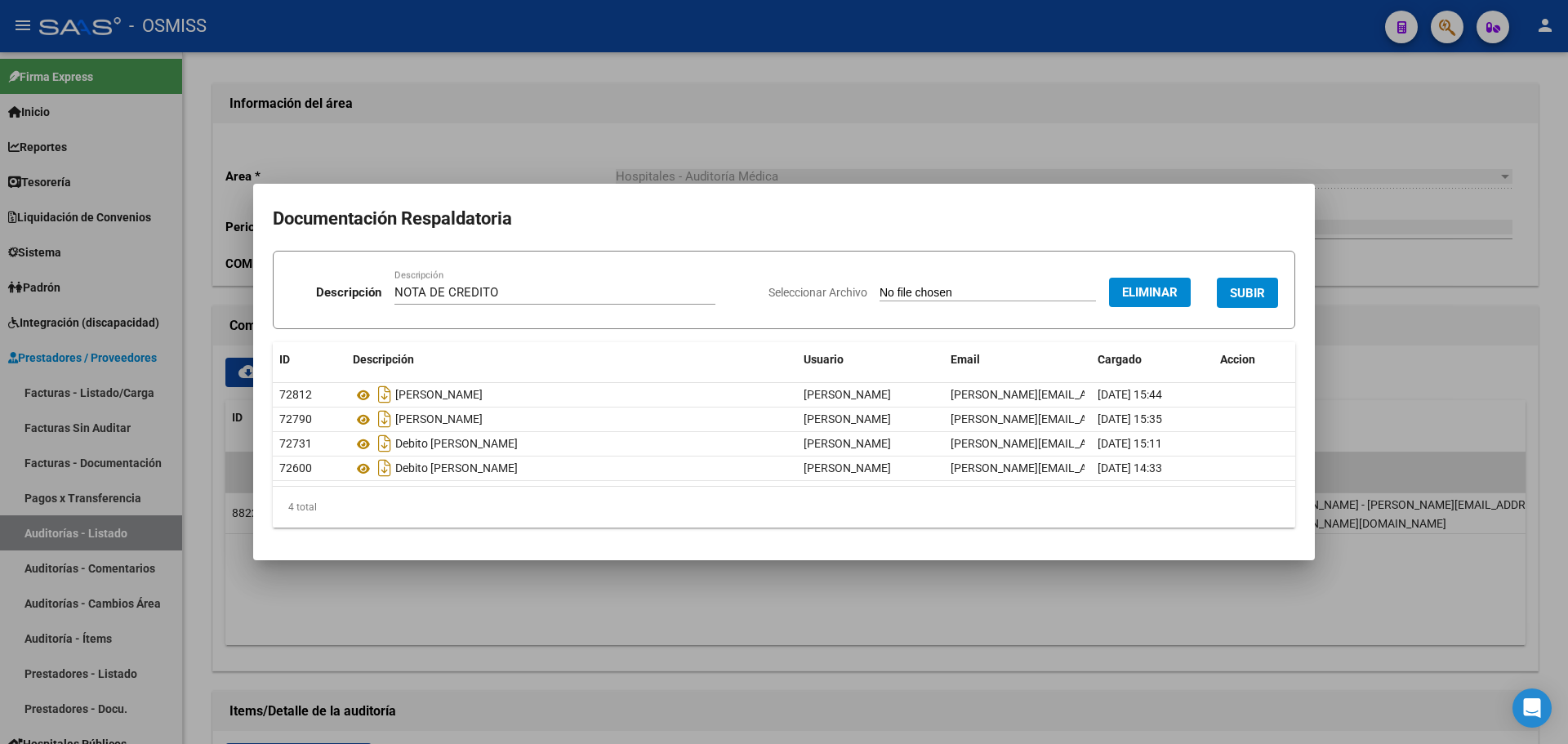
click at [1259, 290] on span "SUBIR" at bounding box center [1247, 293] width 35 height 15
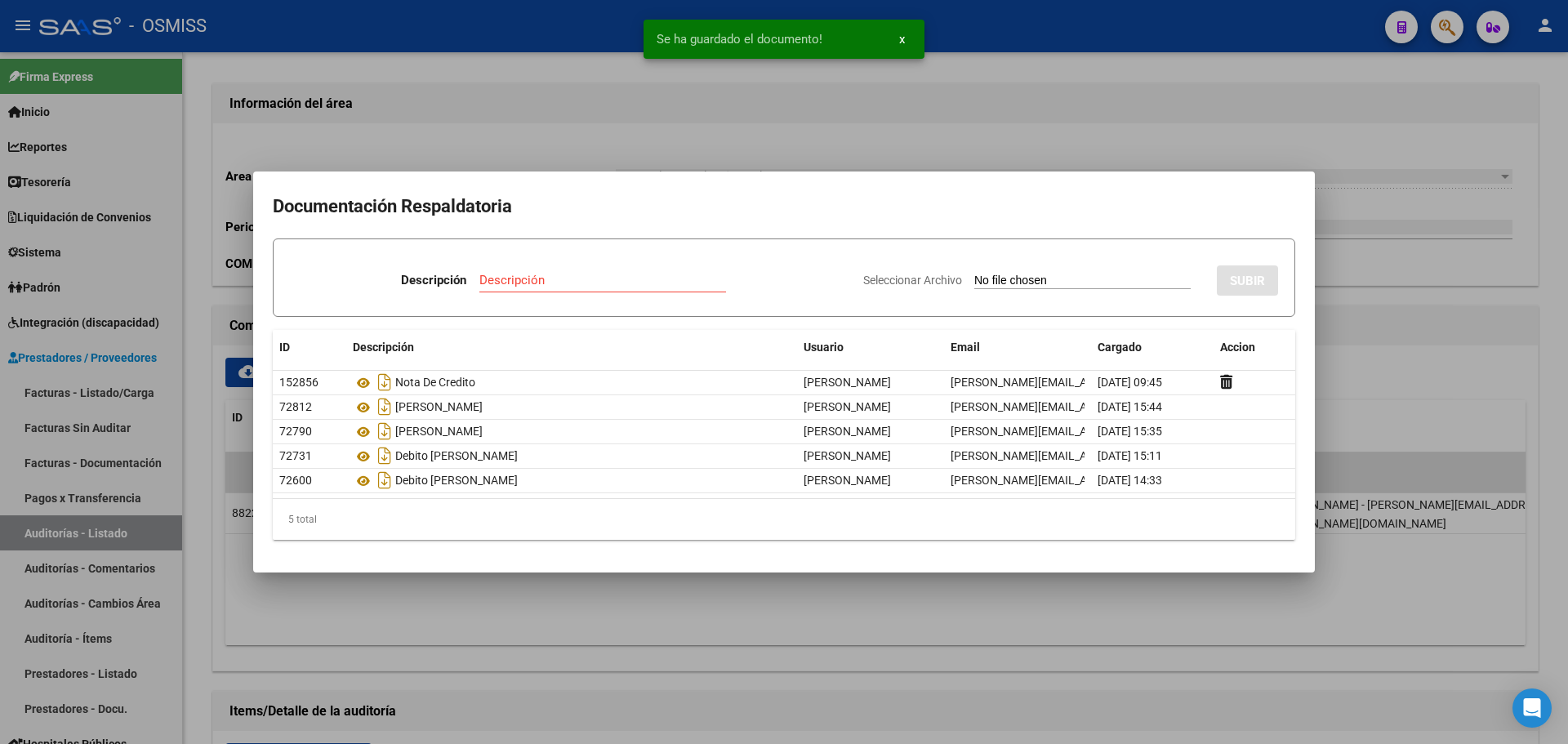
click at [1149, 121] on div at bounding box center [784, 372] width 1568 height 744
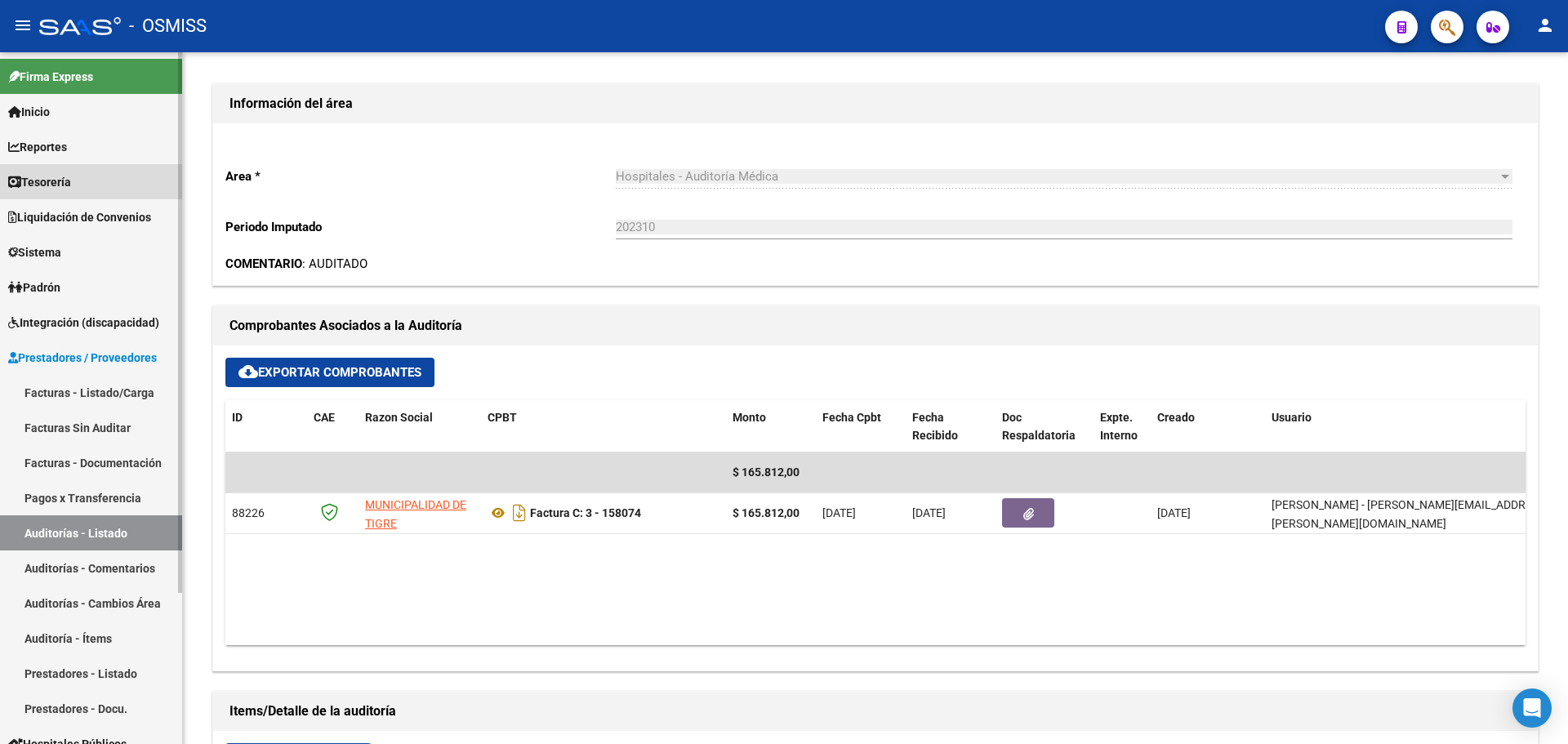
click at [99, 177] on link "Tesorería" at bounding box center [91, 182] width 183 height 35
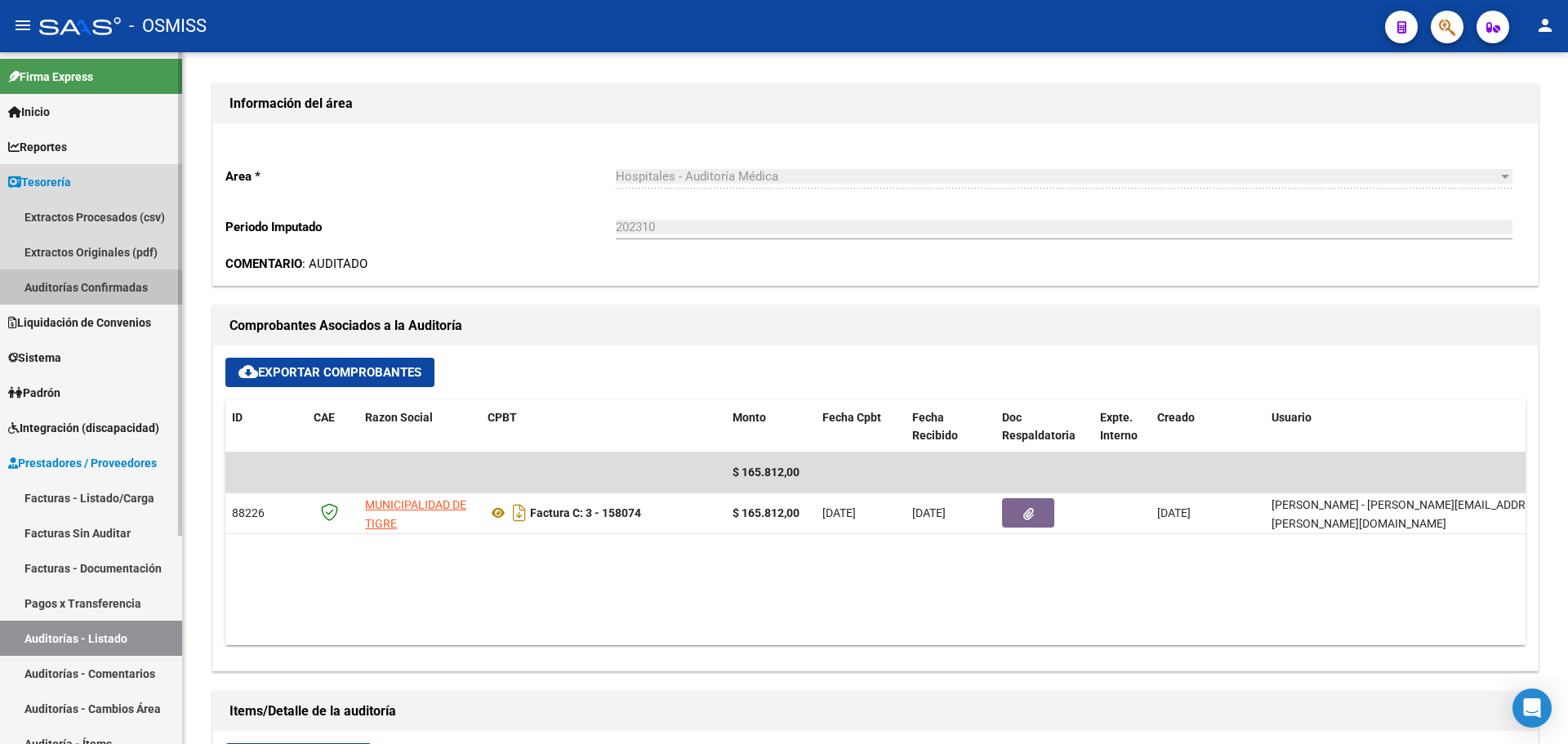
click at [111, 294] on link "Auditorías Confirmadas" at bounding box center [91, 287] width 183 height 35
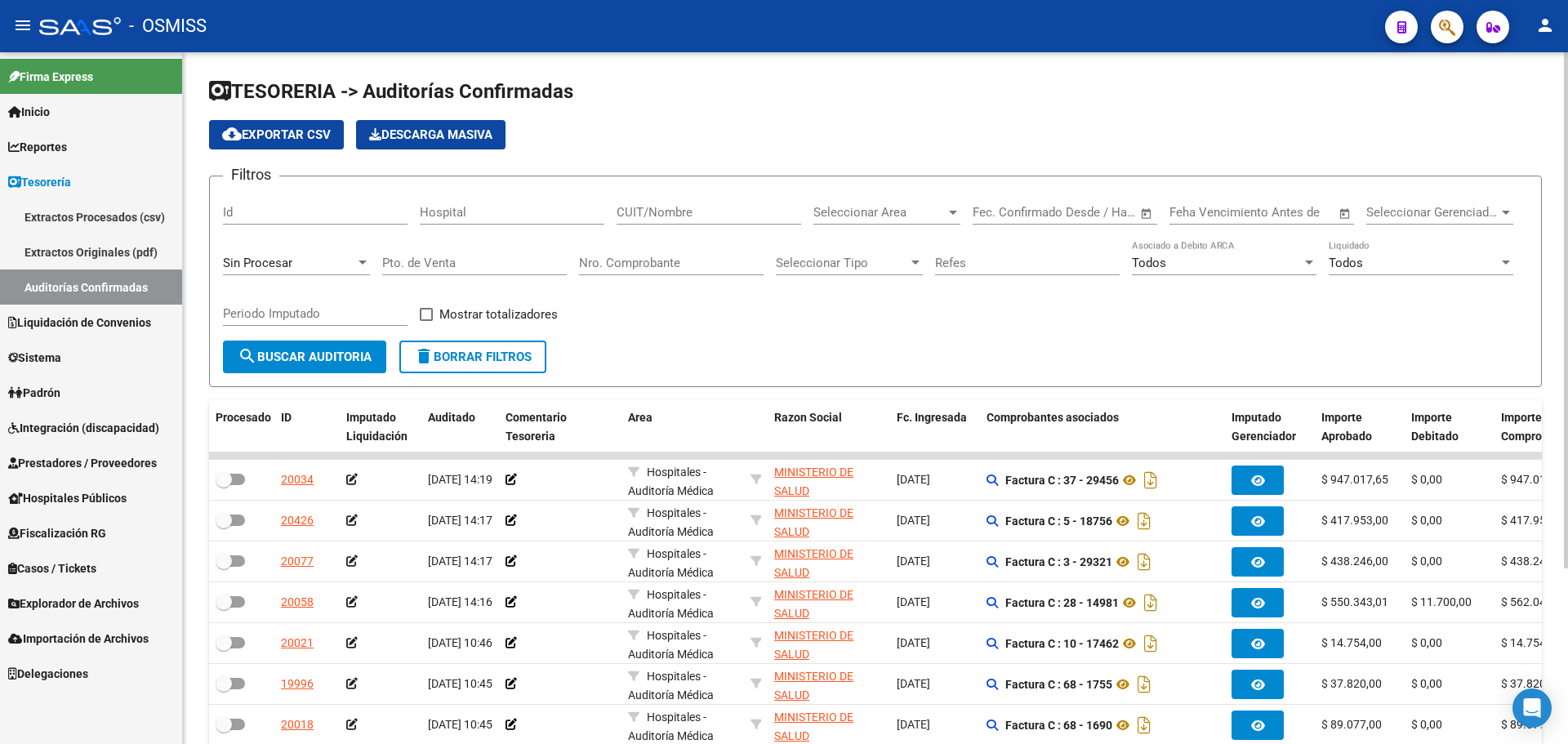
click at [295, 254] on div "Sin Procesar" at bounding box center [296, 258] width 147 height 35
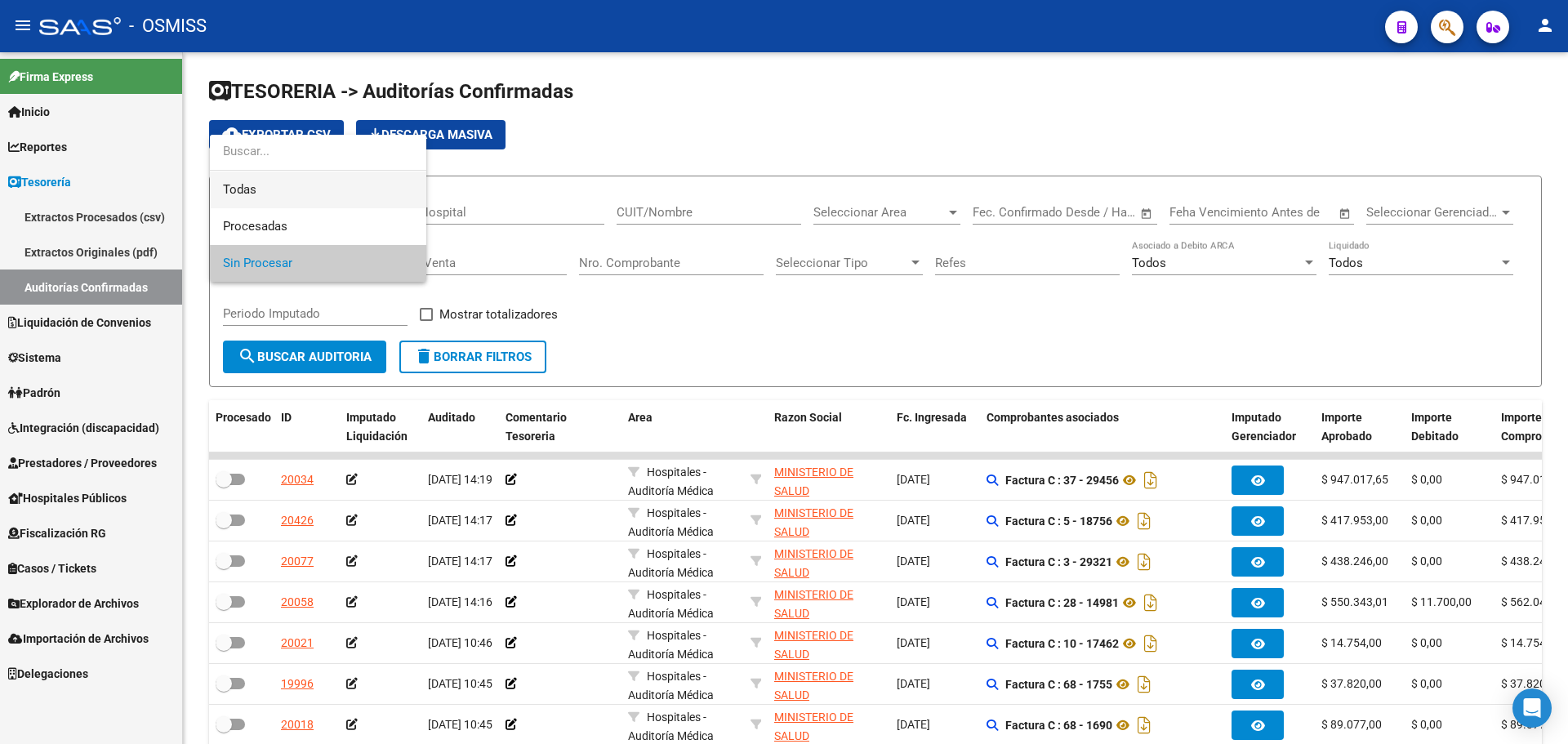
click at [265, 182] on span "Todas" at bounding box center [318, 190] width 190 height 37
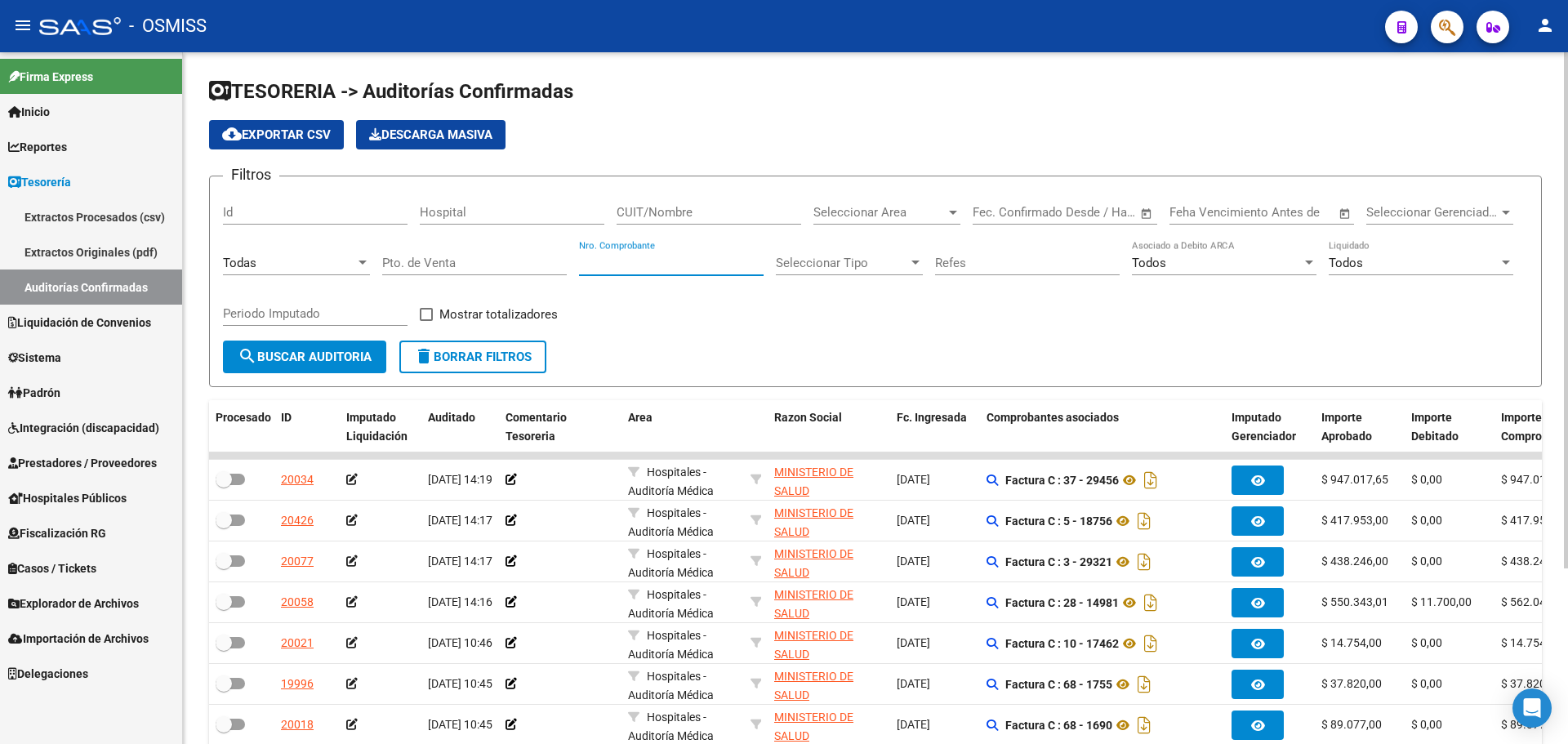
click at [654, 265] on input "Nro. Comprobante" at bounding box center [671, 263] width 184 height 15
type input "158008"
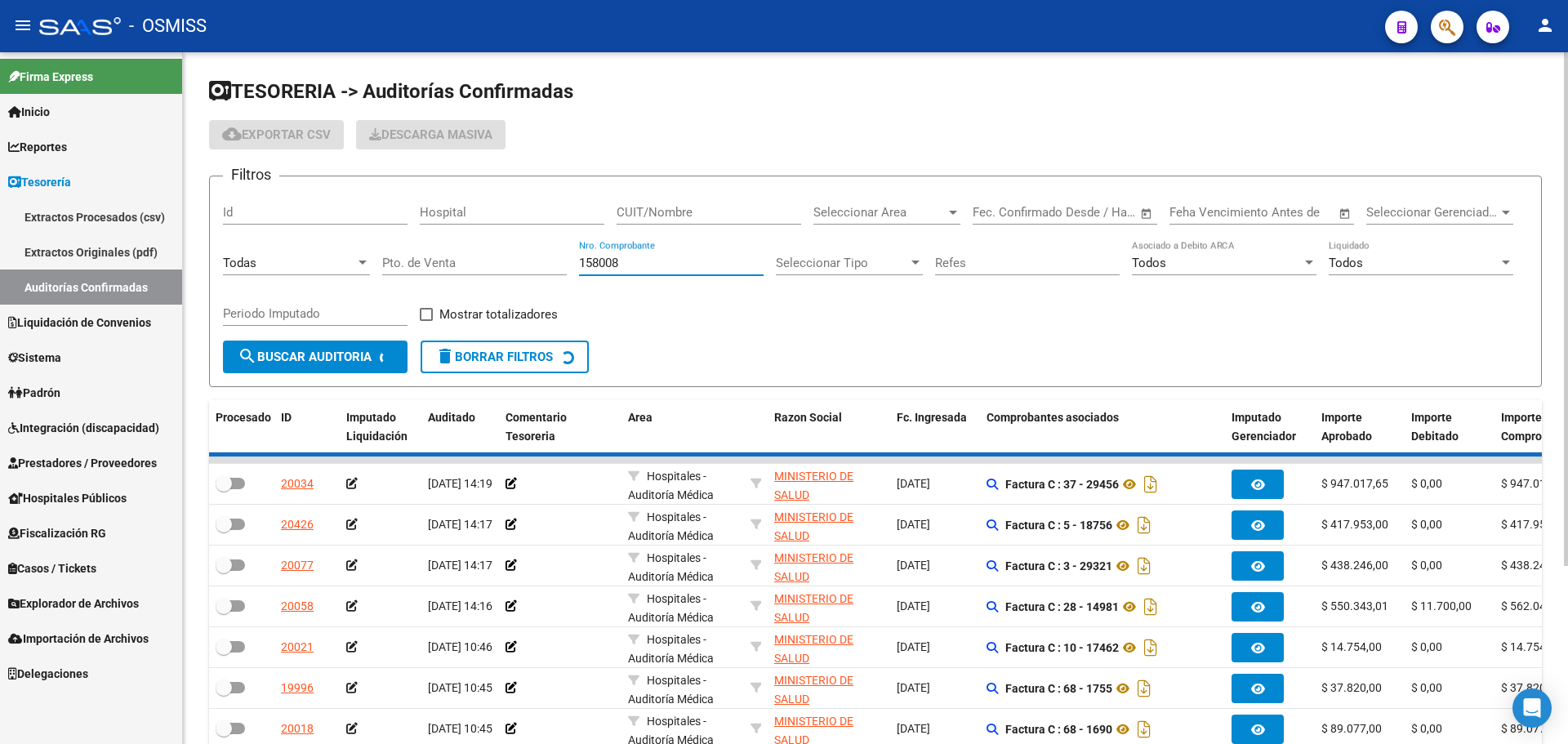
checkbox input "true"
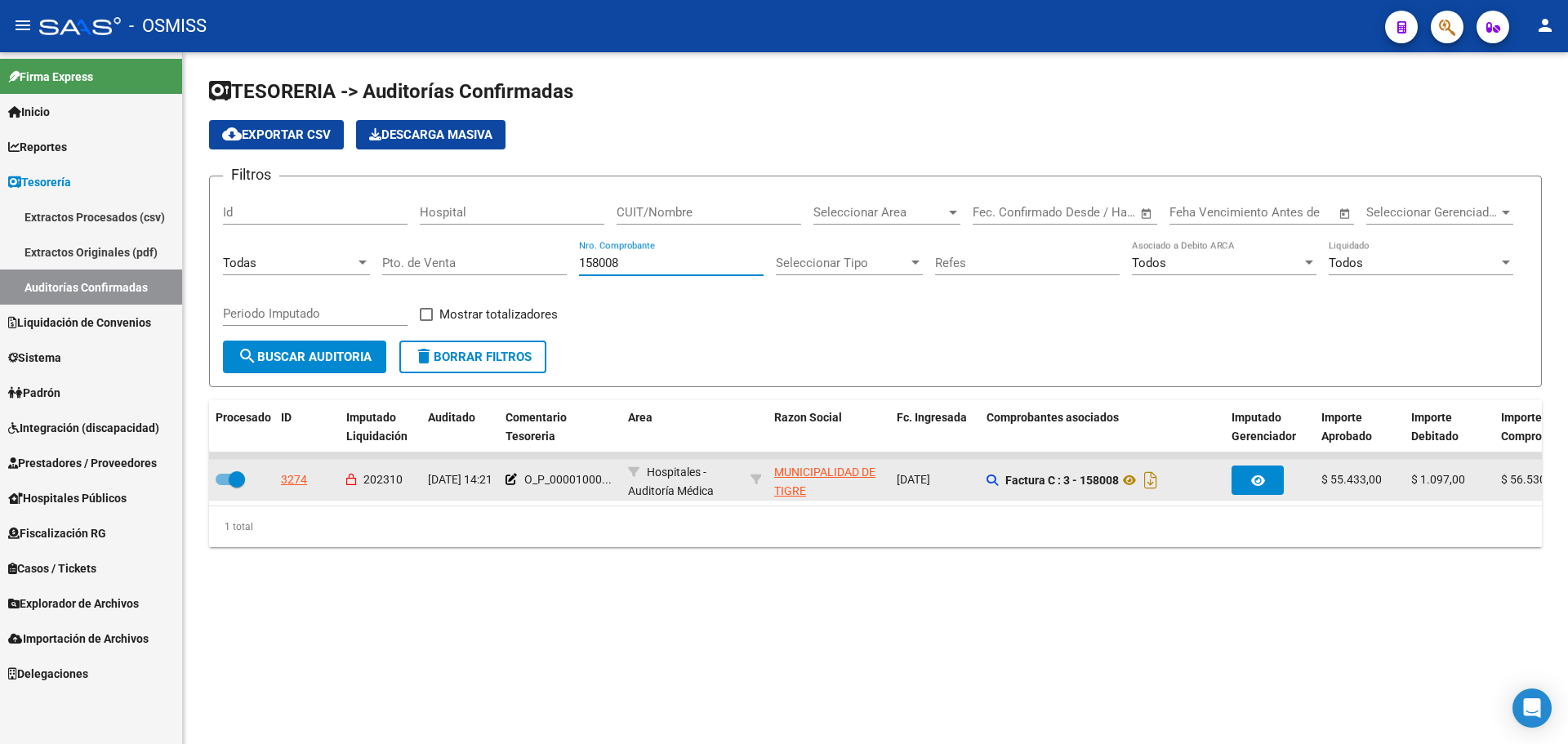
type input "158008"
click at [290, 485] on div "3274" at bounding box center [294, 479] width 26 height 18
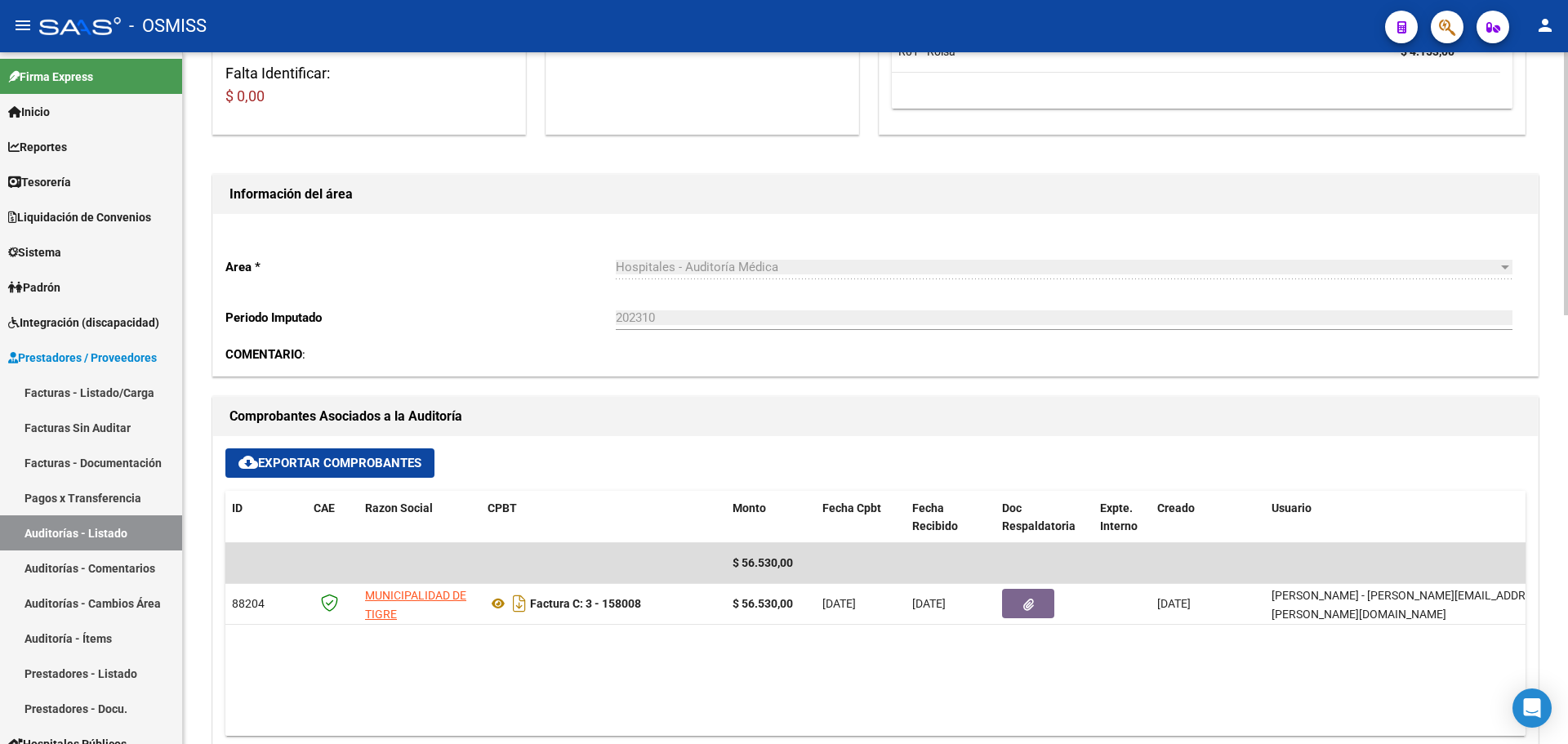
scroll to position [326, 0]
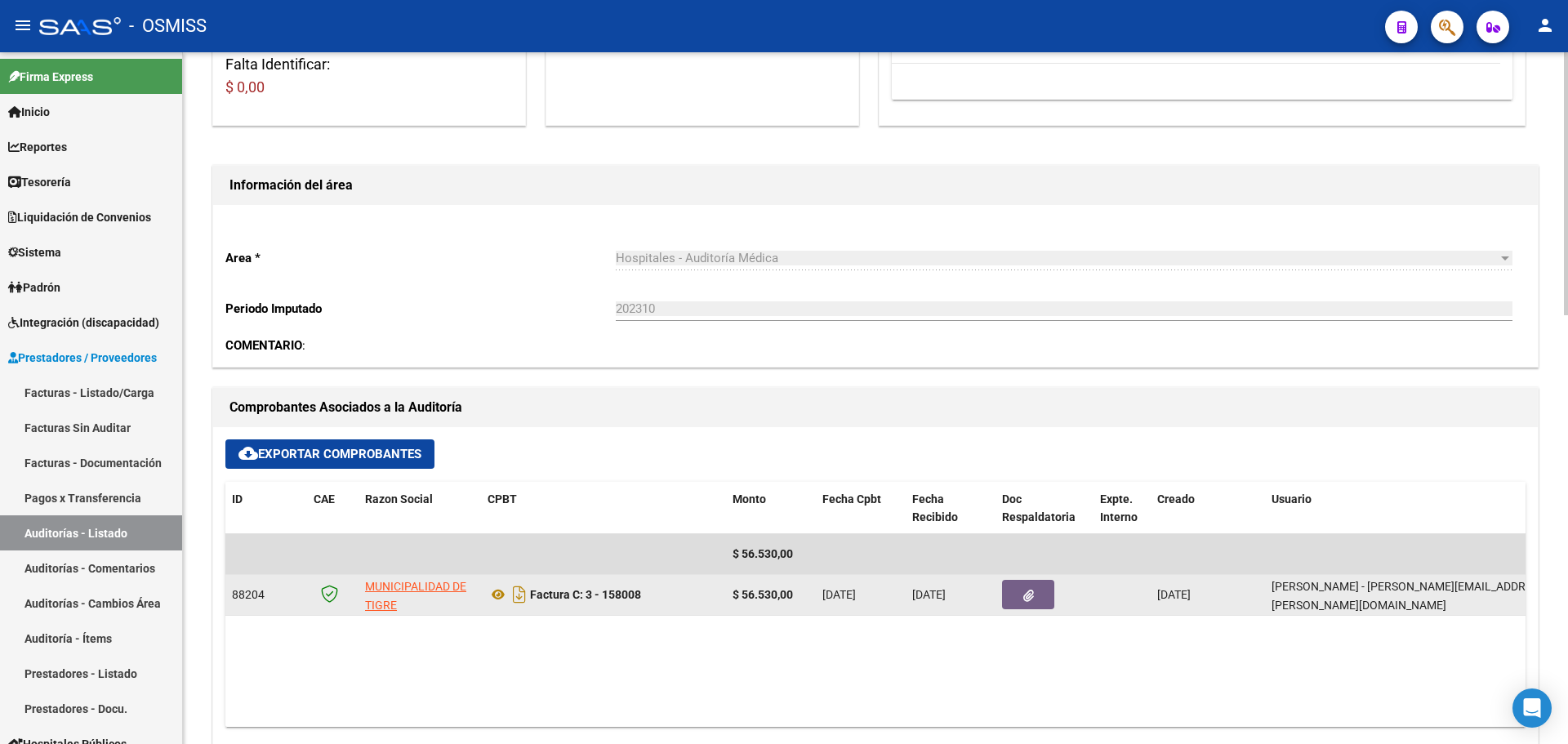
click at [1015, 589] on button "button" at bounding box center [1028, 595] width 53 height 30
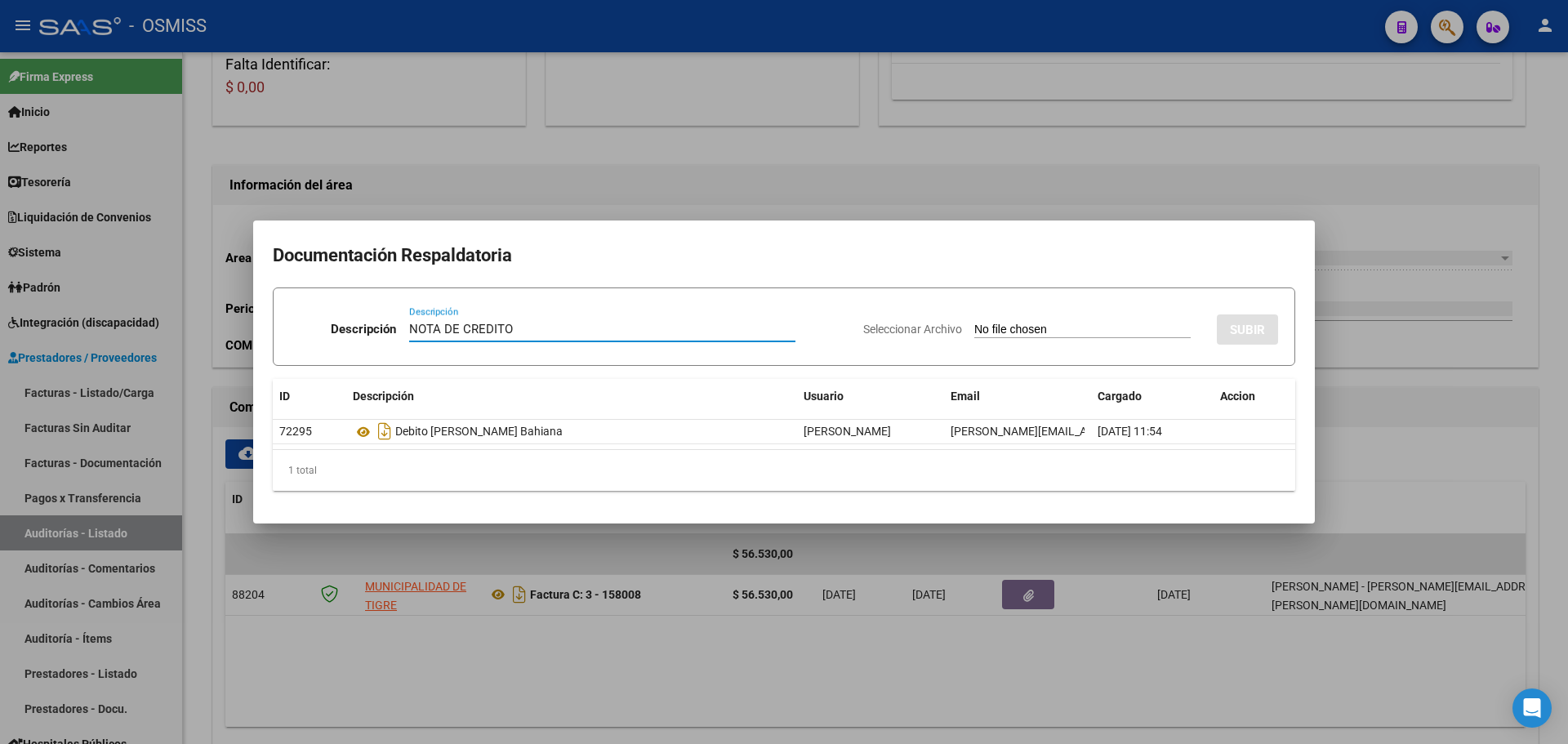
type input "NOTA DE CREDITO"
click at [1042, 334] on input "Seleccionar Archivo" at bounding box center [1082, 330] width 217 height 16
type input "C:\fakepath\NC. MUNICIPALIDAD DE TIGRE FC. 158008.pdf"
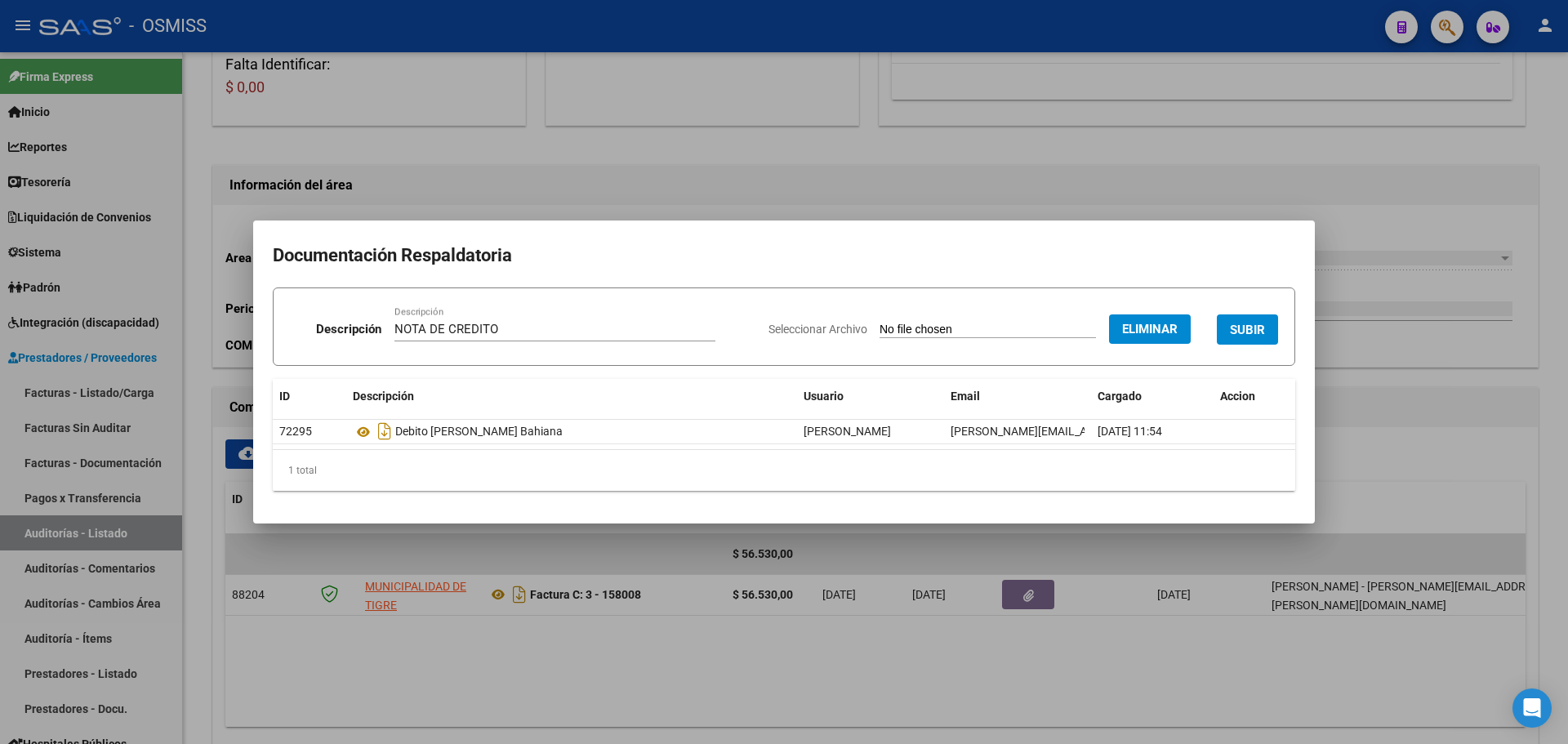
click at [1238, 327] on span "SUBIR" at bounding box center [1247, 330] width 35 height 15
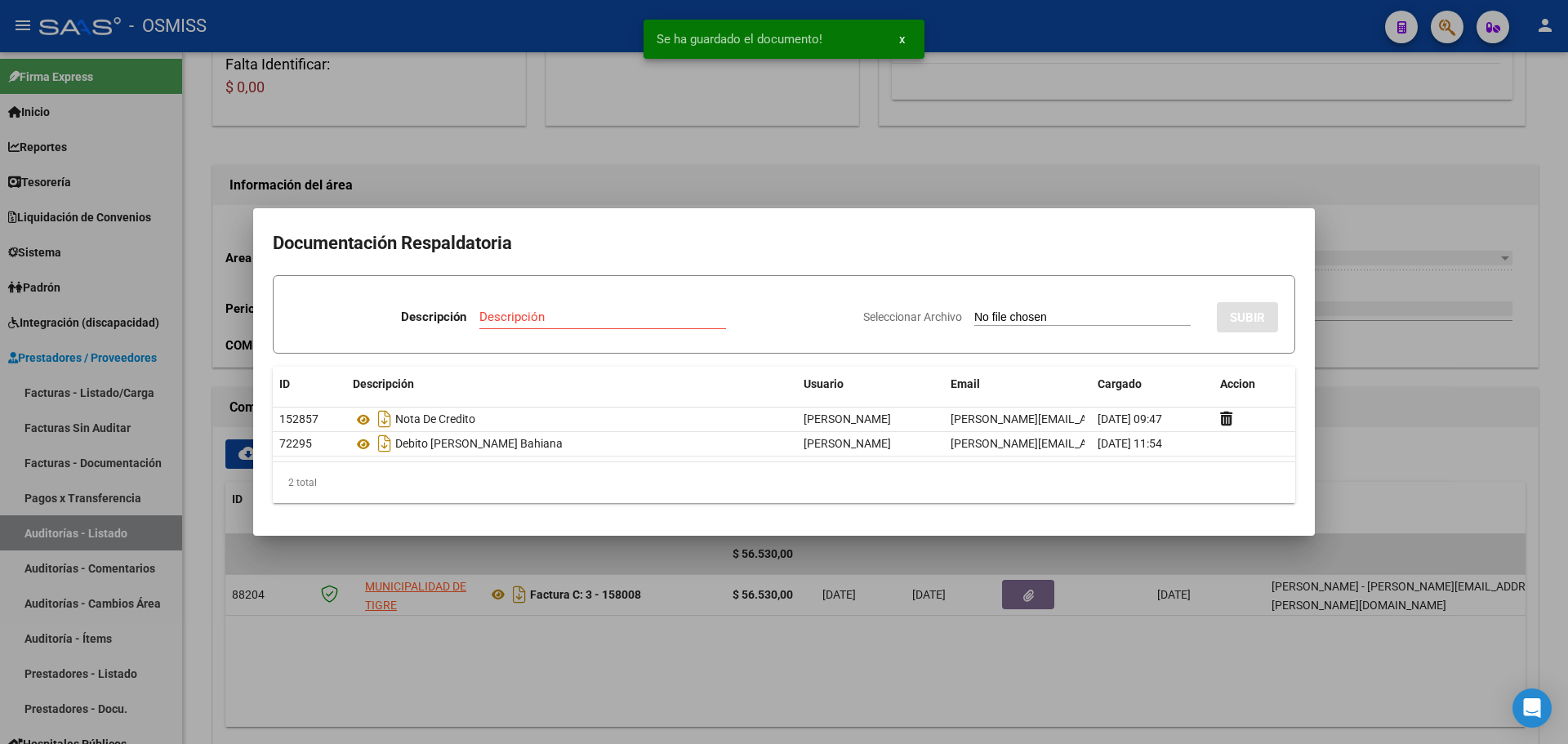
click at [876, 166] on div at bounding box center [784, 372] width 1568 height 744
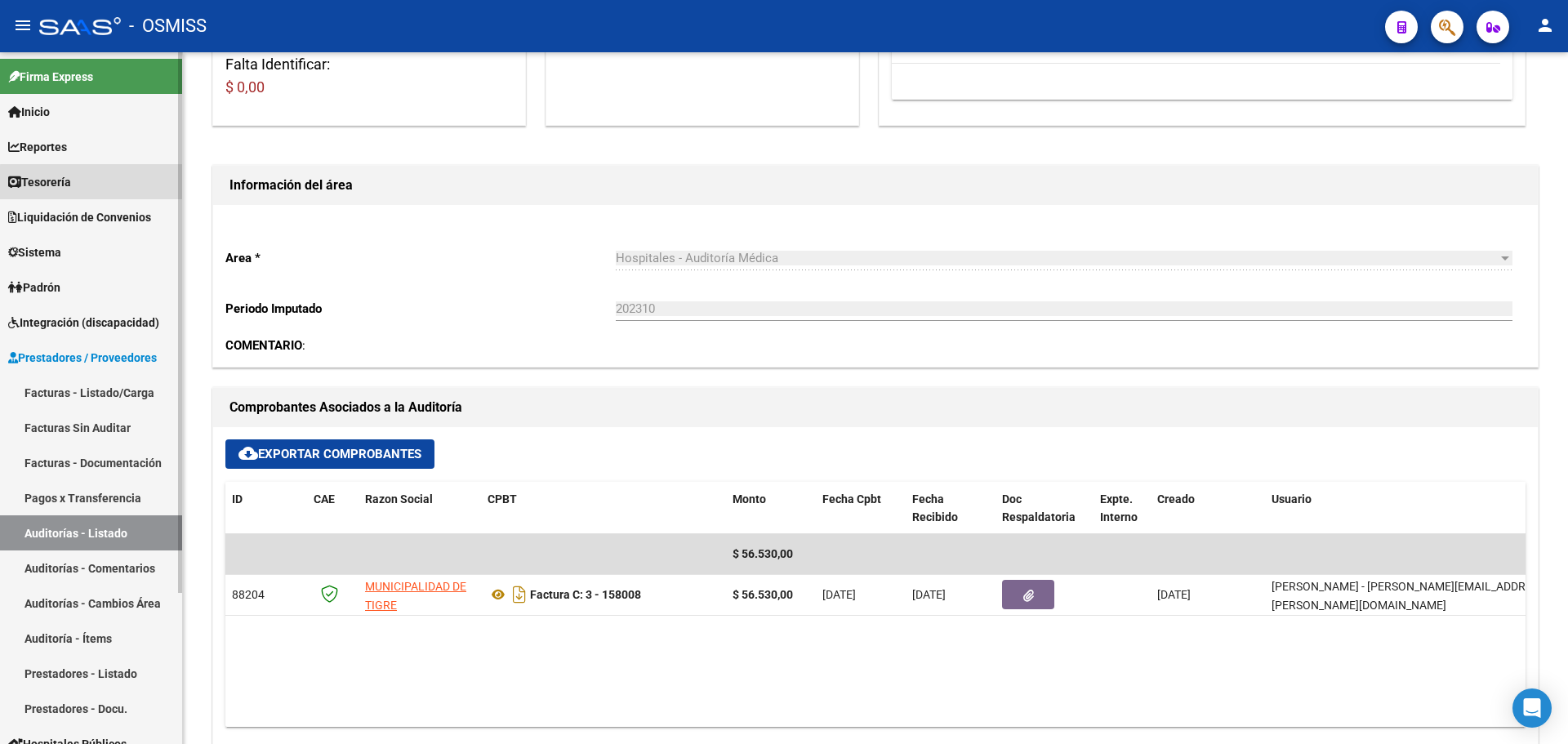
click at [113, 183] on link "Tesorería" at bounding box center [91, 182] width 183 height 35
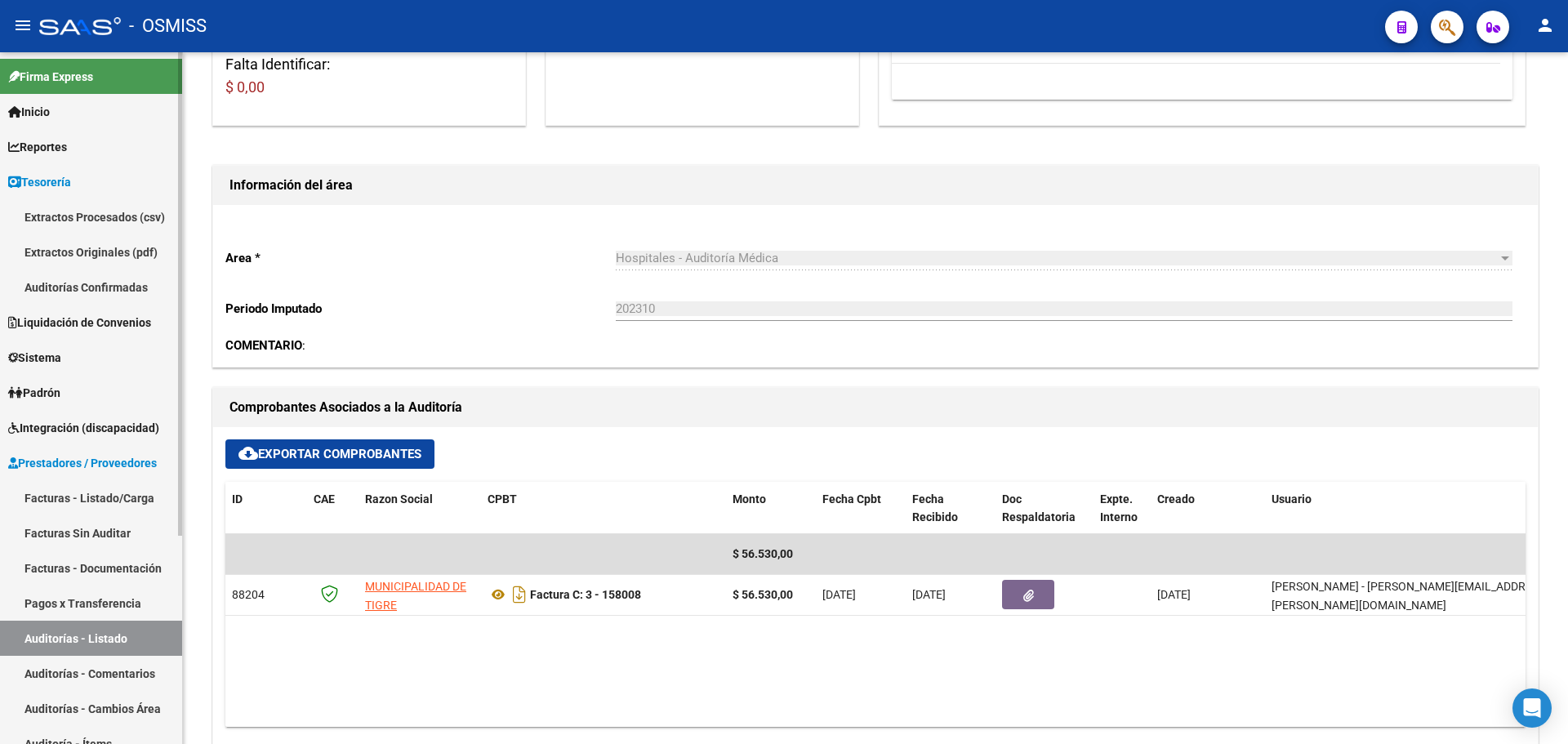
click at [104, 285] on link "Auditorías Confirmadas" at bounding box center [91, 287] width 183 height 35
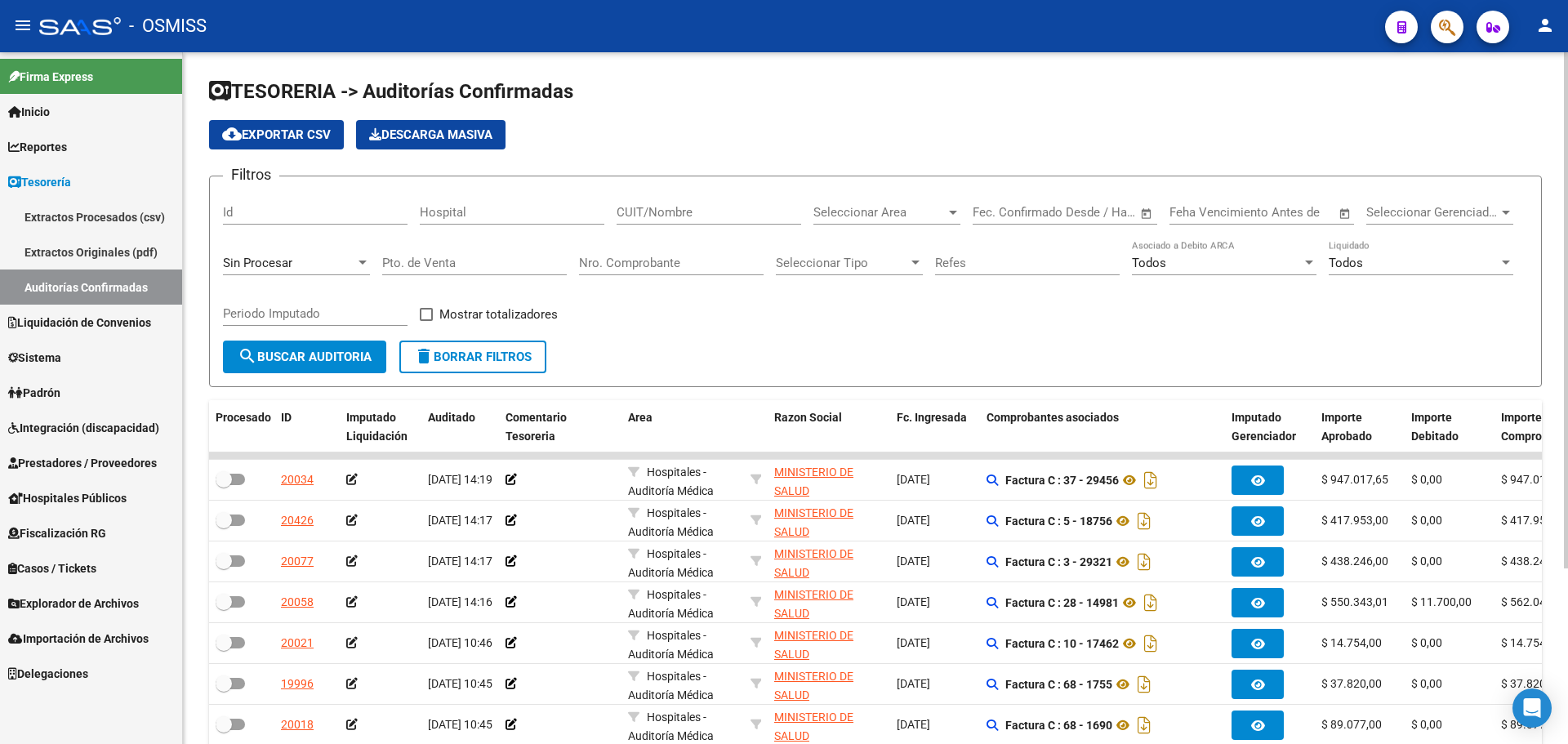
click at [290, 271] on div "Sin Procesar" at bounding box center [296, 258] width 147 height 35
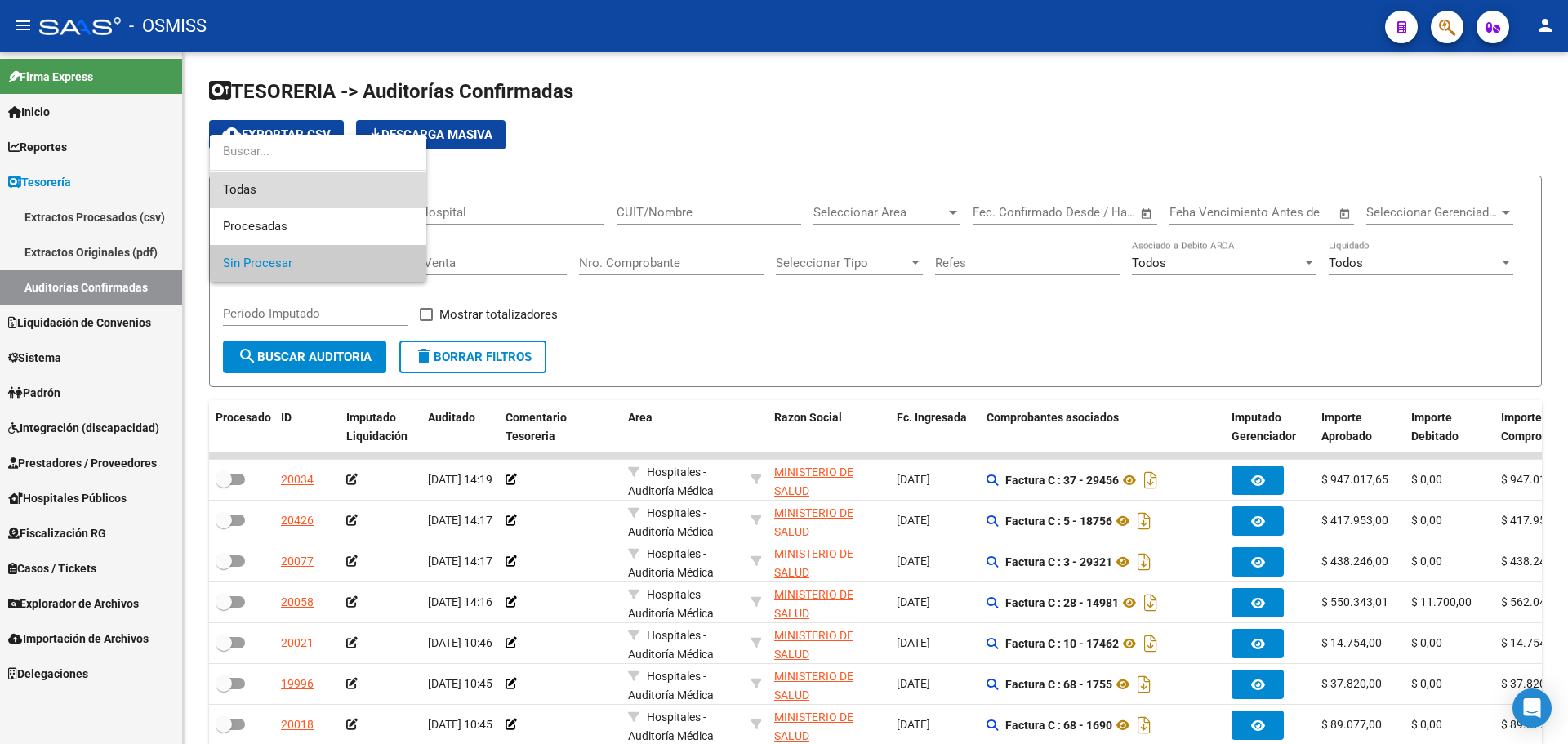
click at [277, 188] on span "Todas" at bounding box center [318, 190] width 190 height 37
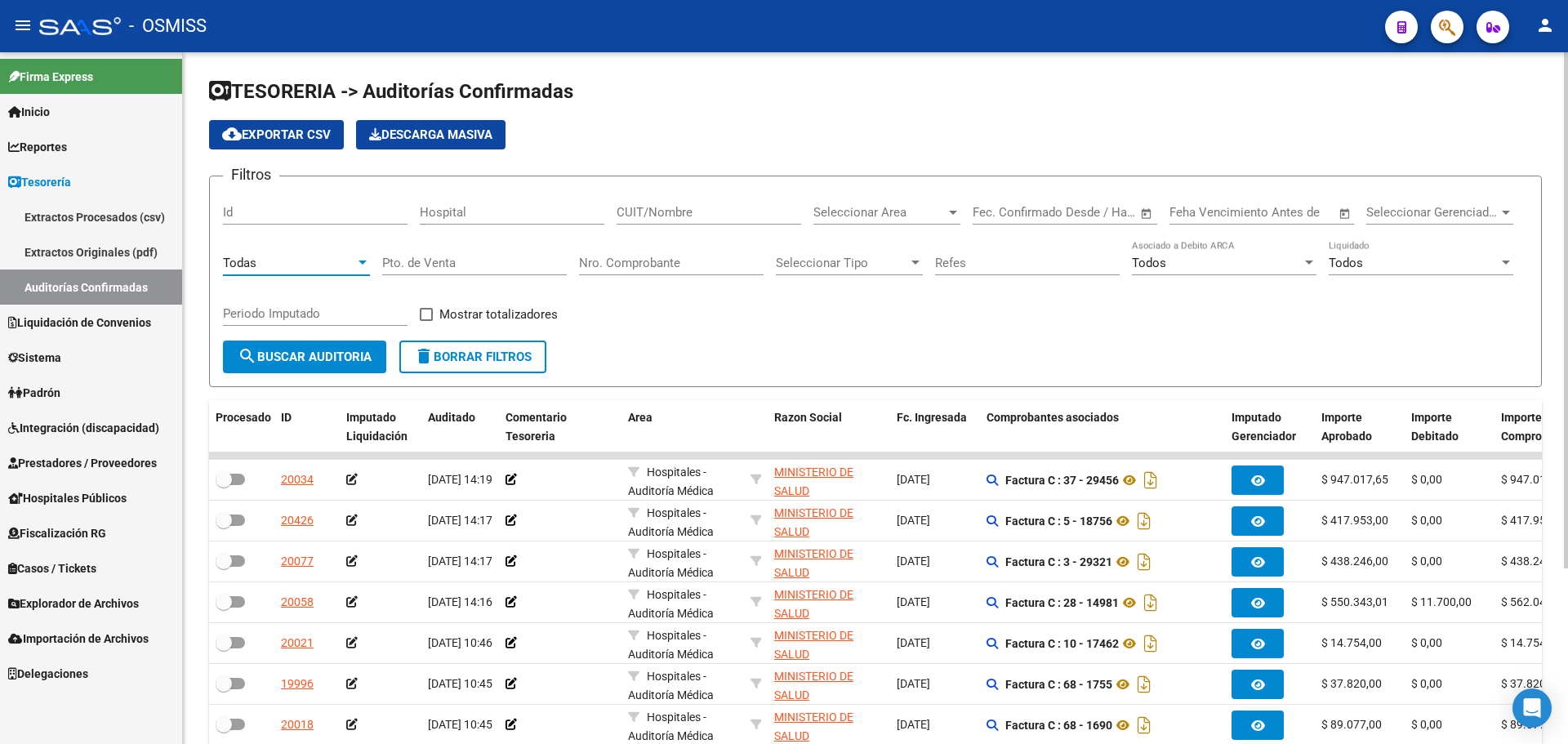
click at [607, 260] on input "Nro. Comprobante" at bounding box center [671, 263] width 184 height 15
type input "158032"
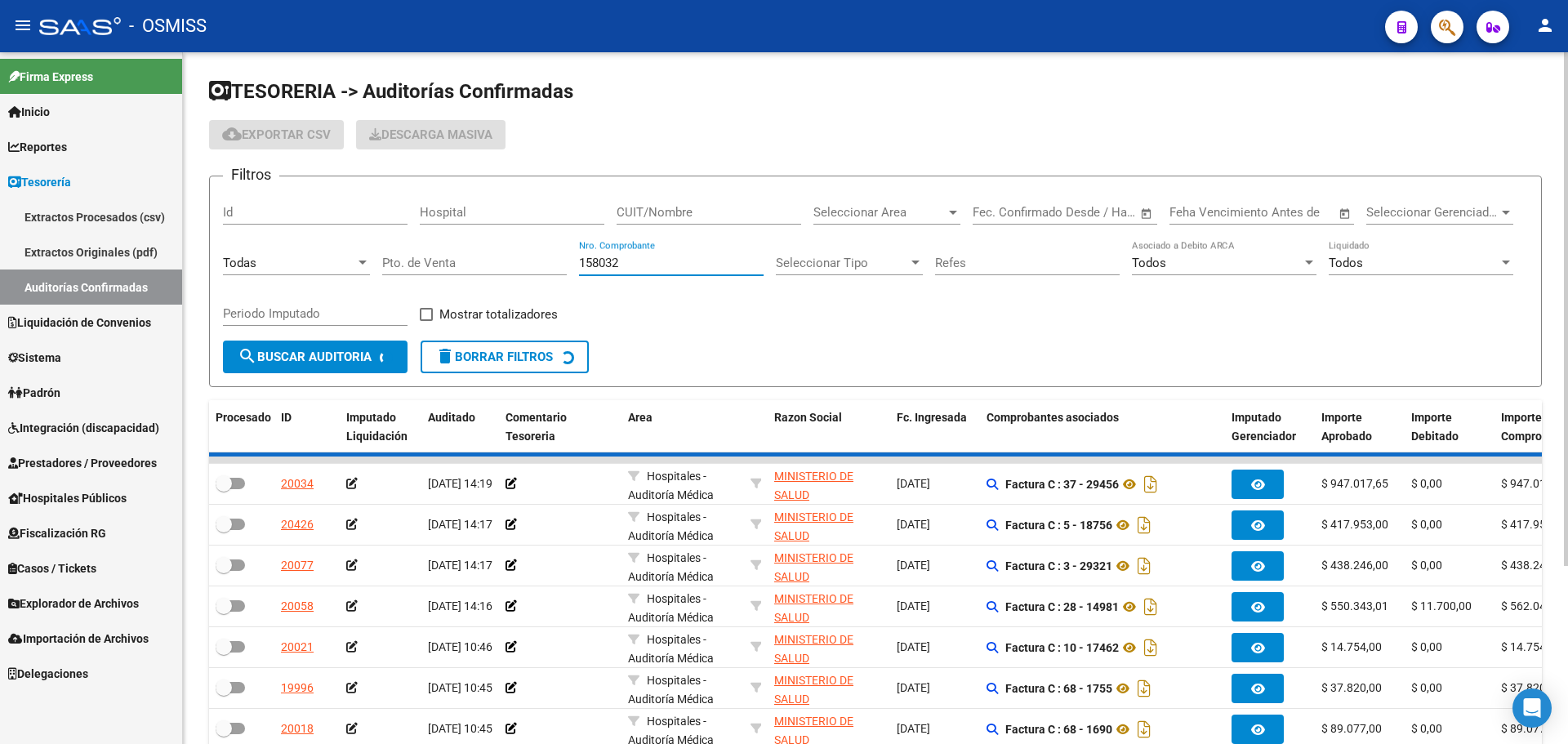
checkbox input "true"
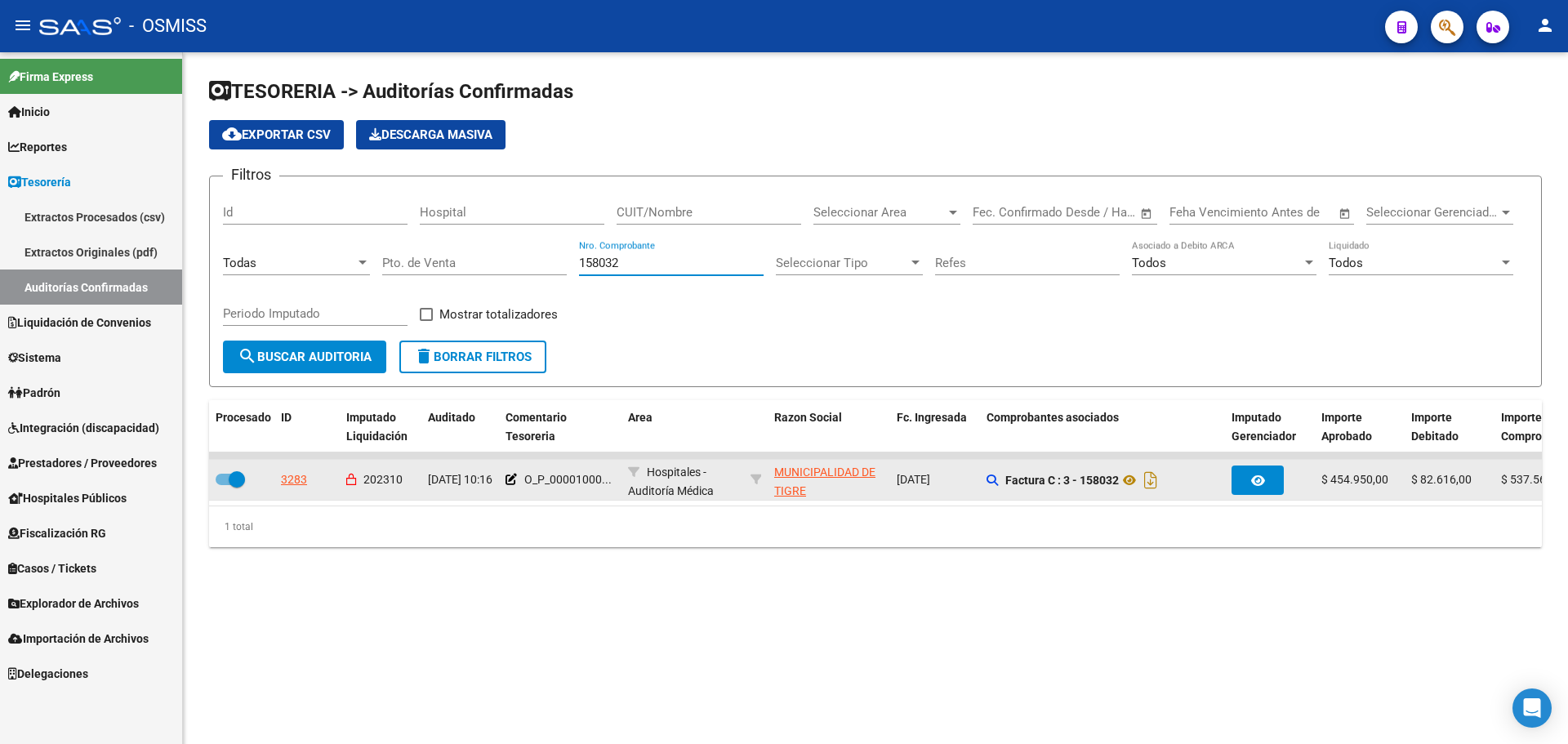
type input "158032"
click at [295, 480] on div "3283" at bounding box center [294, 479] width 26 height 18
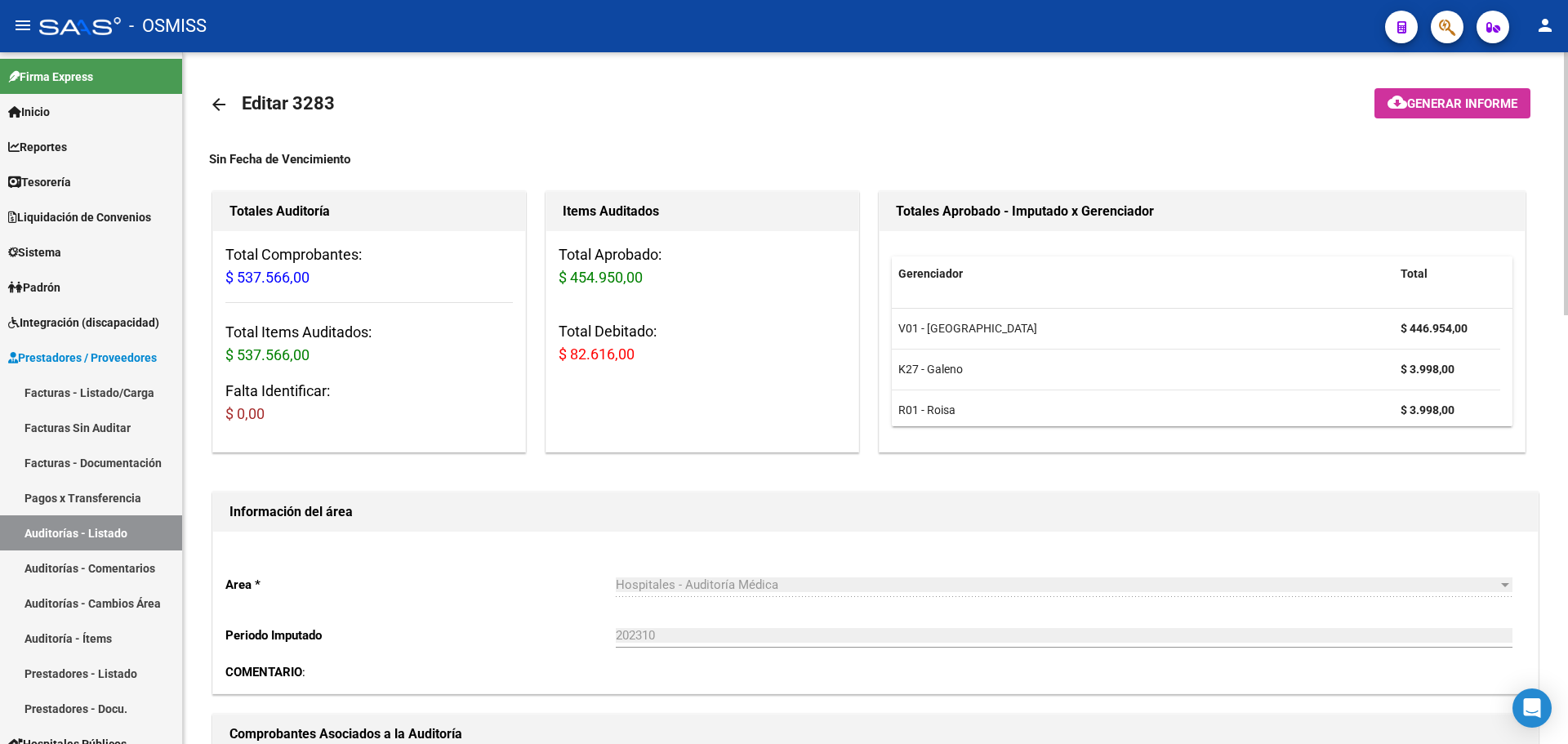
scroll to position [326, 0]
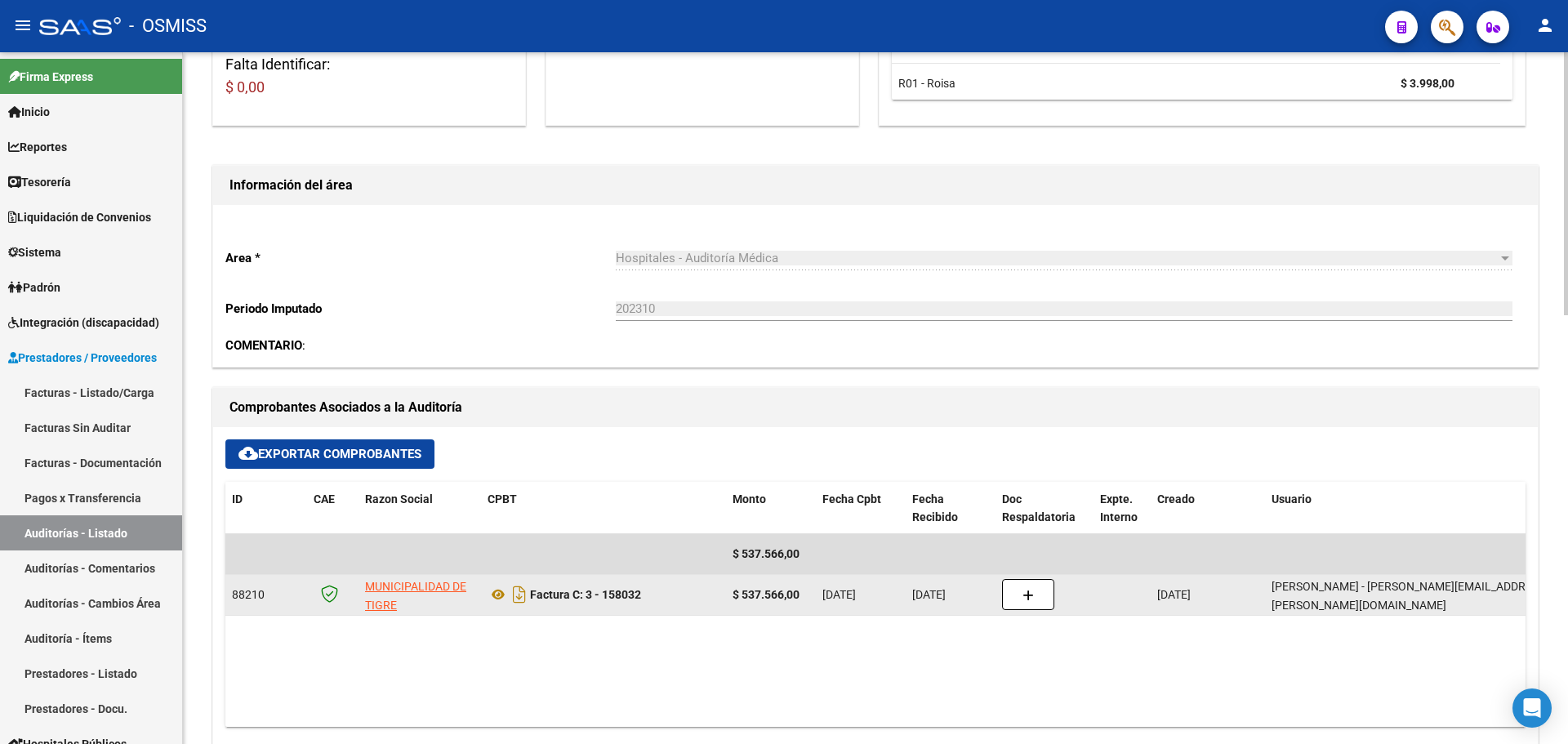
click at [1065, 591] on div at bounding box center [1044, 595] width 85 height 31
click at [1032, 594] on icon "button" at bounding box center [1028, 596] width 11 height 12
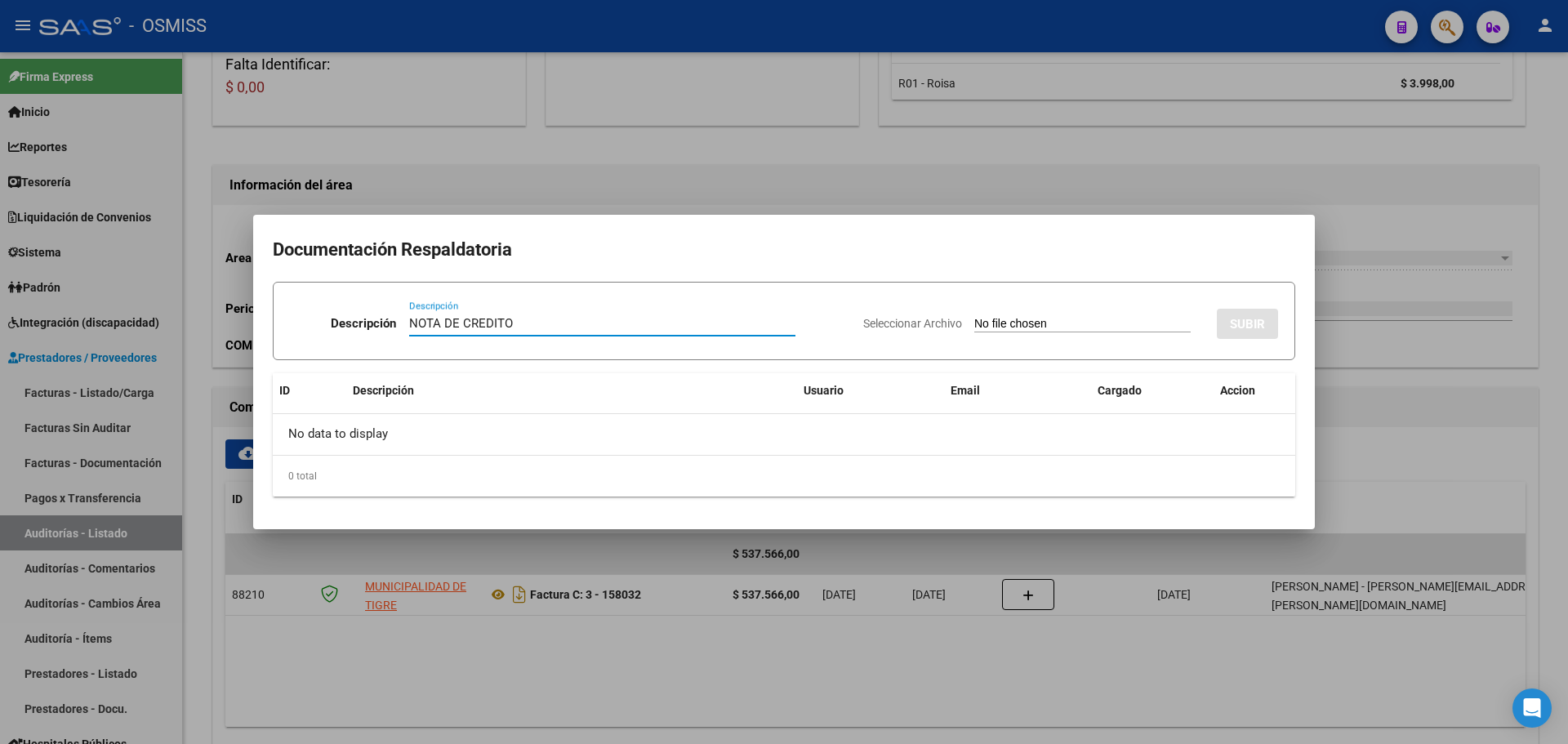
type input "NOTA DE CREDITO"
click at [1040, 325] on input "Seleccionar Archivo" at bounding box center [1082, 325] width 217 height 16
type input "C:\fakepath\NC. MUNICIPALIDAD DE TIGRE FC. 158032.pdf"
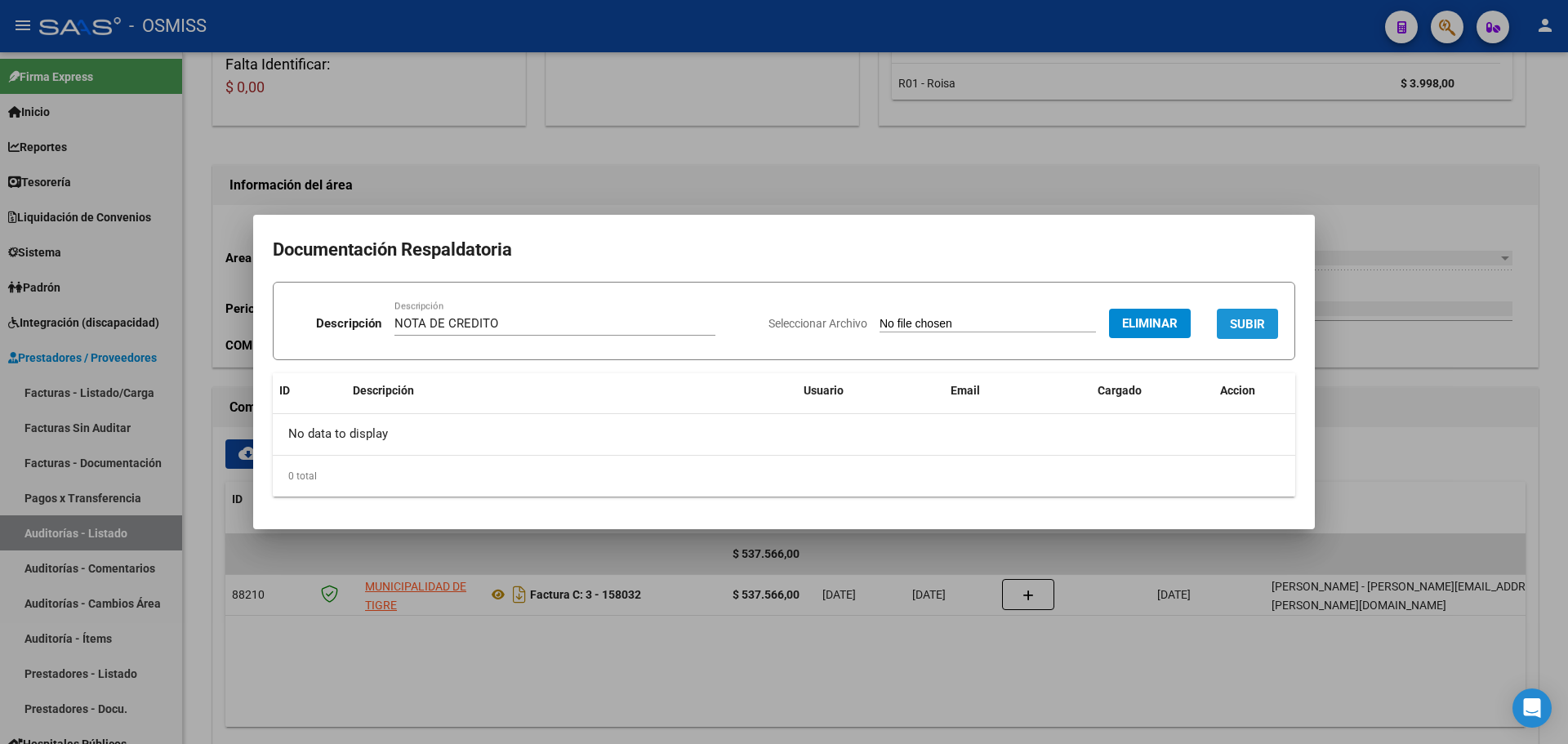
click at [1245, 311] on button "SUBIR" at bounding box center [1247, 324] width 61 height 30
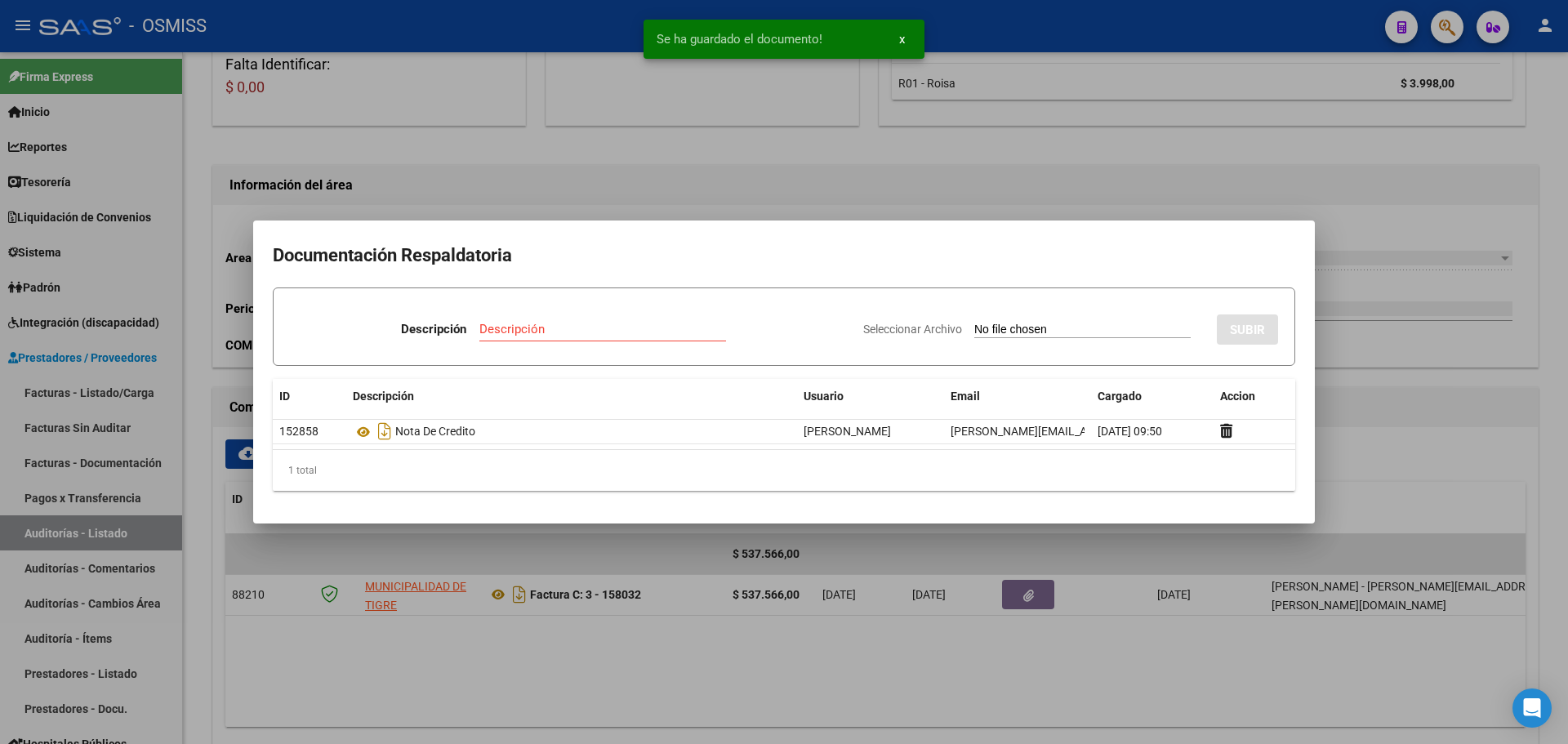
click at [809, 175] on div at bounding box center [784, 372] width 1568 height 744
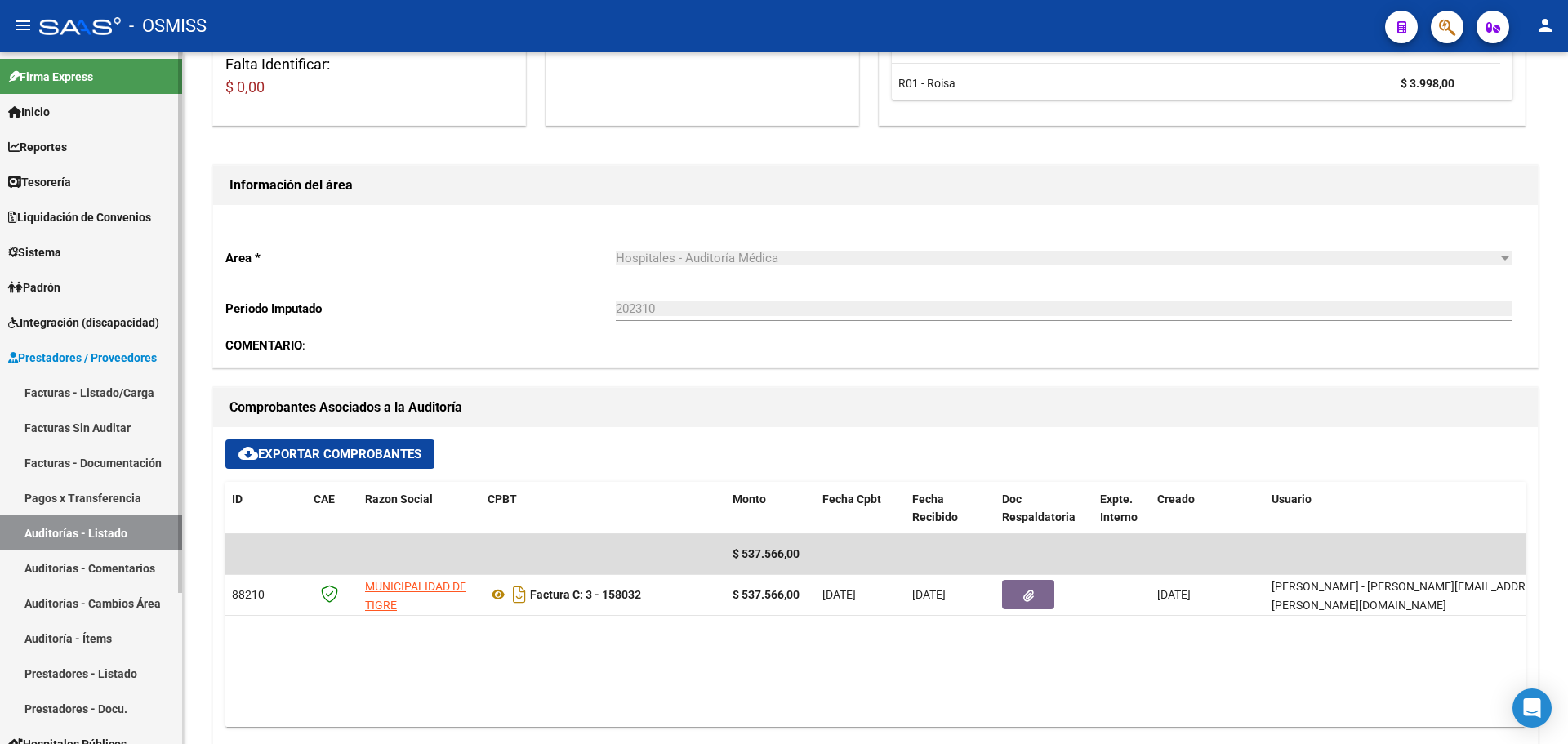
click at [115, 189] on link "Tesorería" at bounding box center [91, 182] width 183 height 35
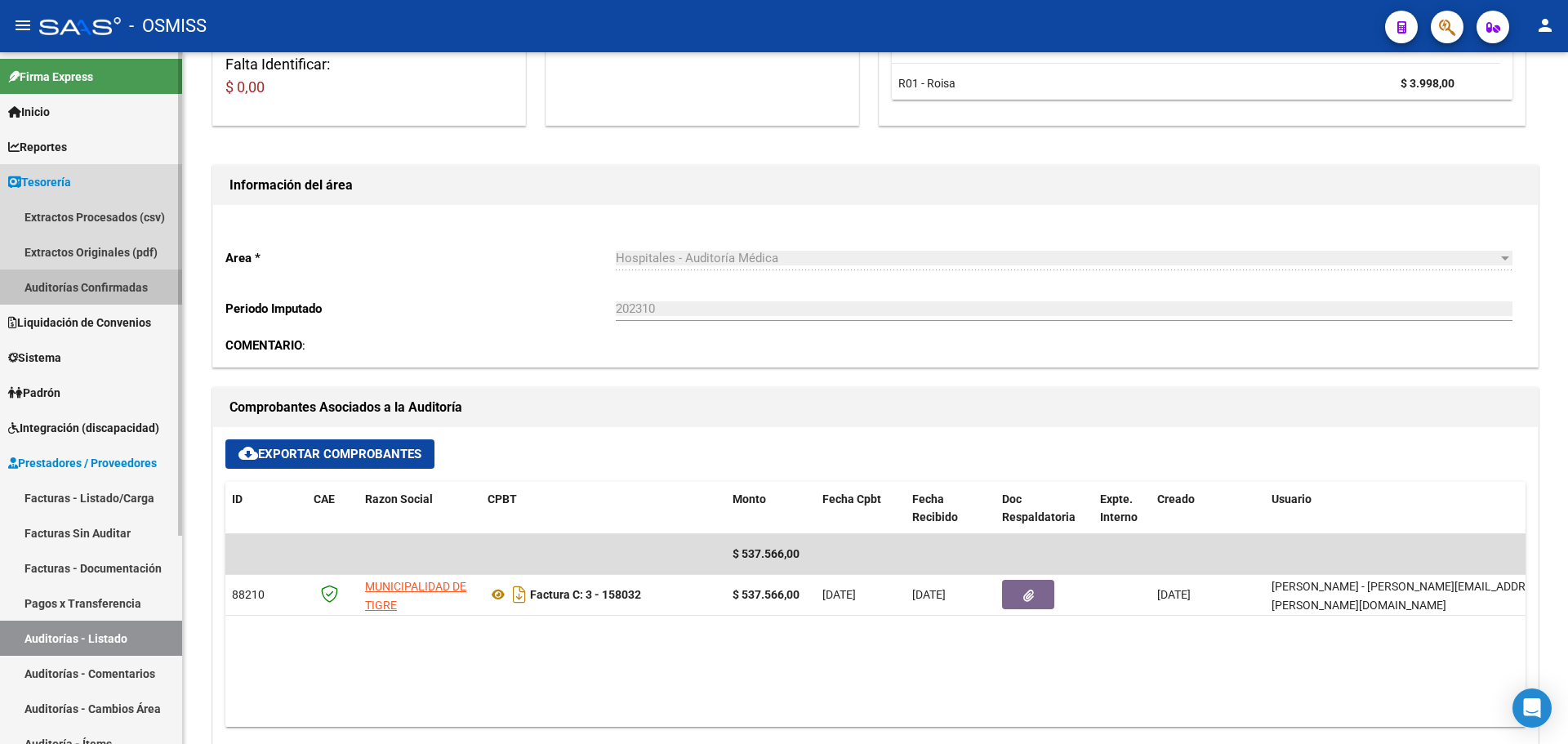
click at [114, 296] on link "Auditorías Confirmadas" at bounding box center [91, 287] width 183 height 35
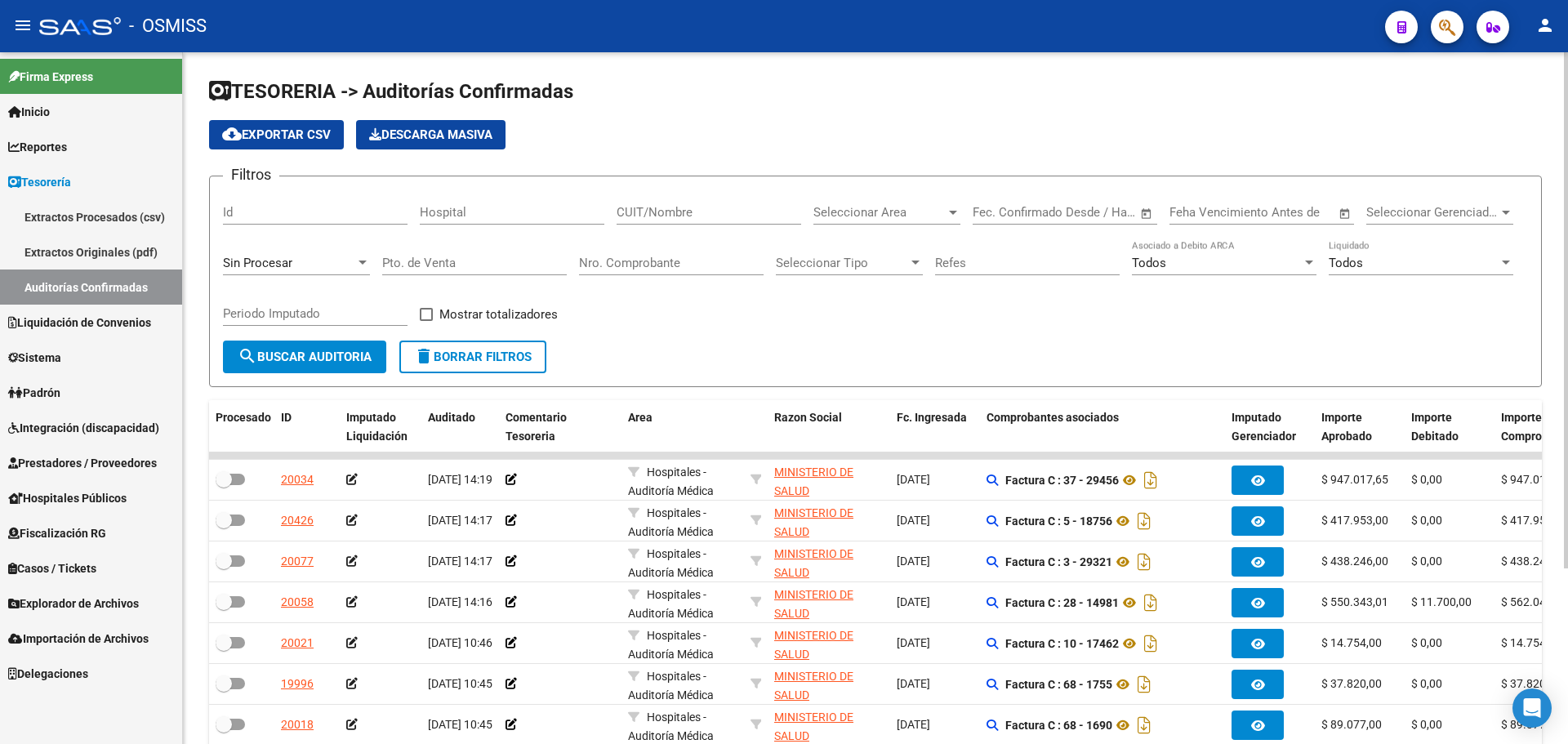
click at [274, 254] on div "Sin Procesar" at bounding box center [296, 258] width 147 height 35
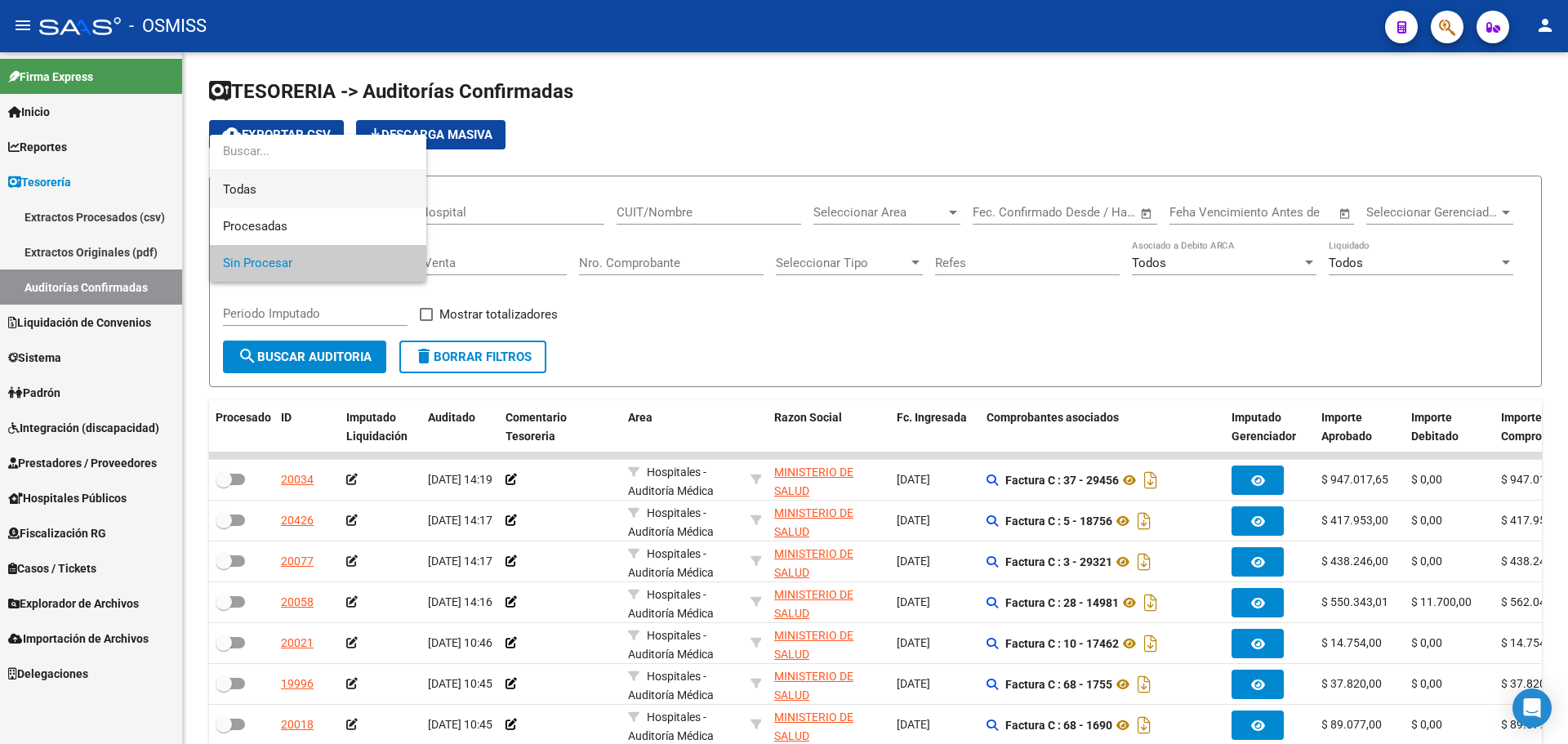
click at [272, 191] on span "Todas" at bounding box center [318, 190] width 190 height 37
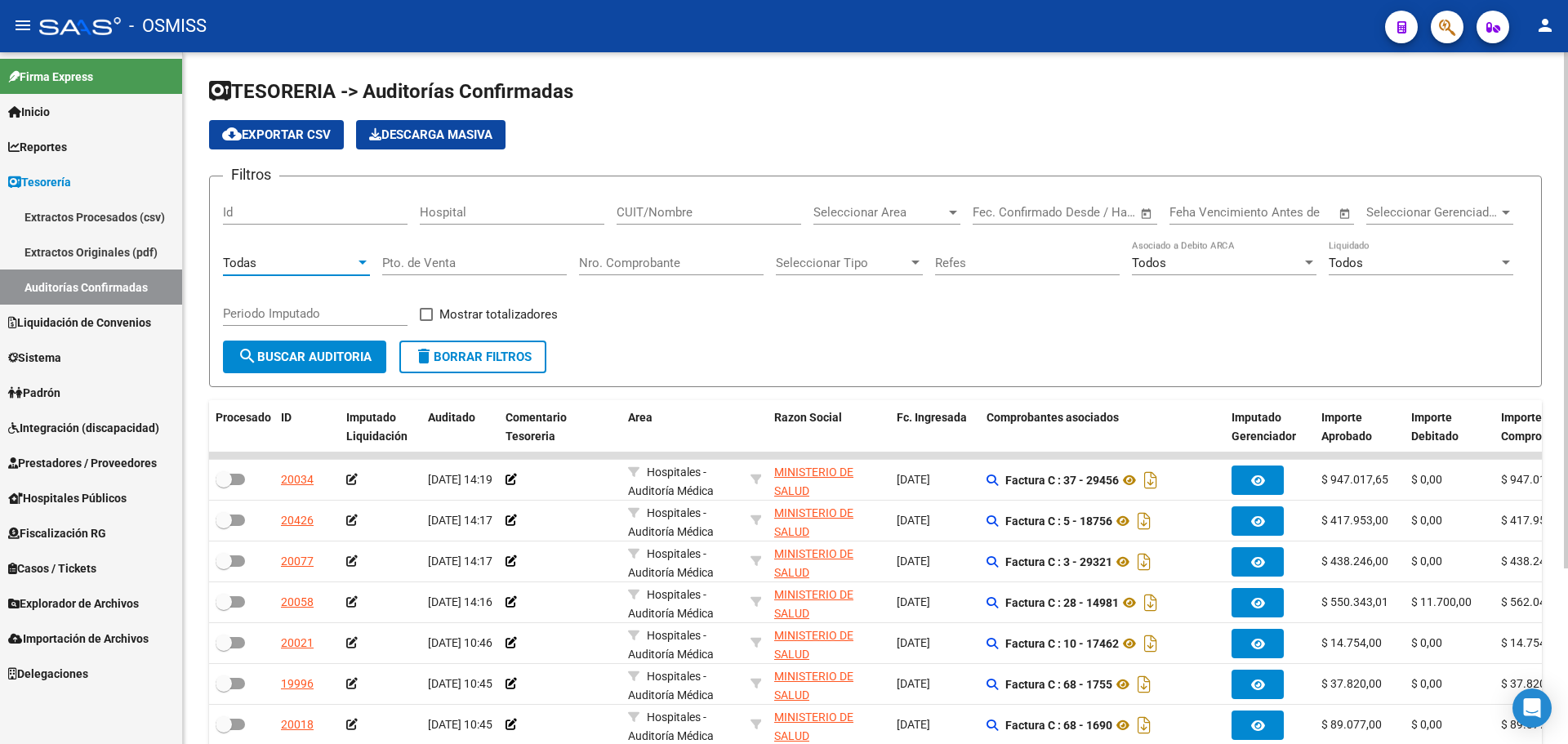
click at [636, 255] on input "Nro. Comprobante" at bounding box center [671, 263] width 184 height 15
type input "159841"
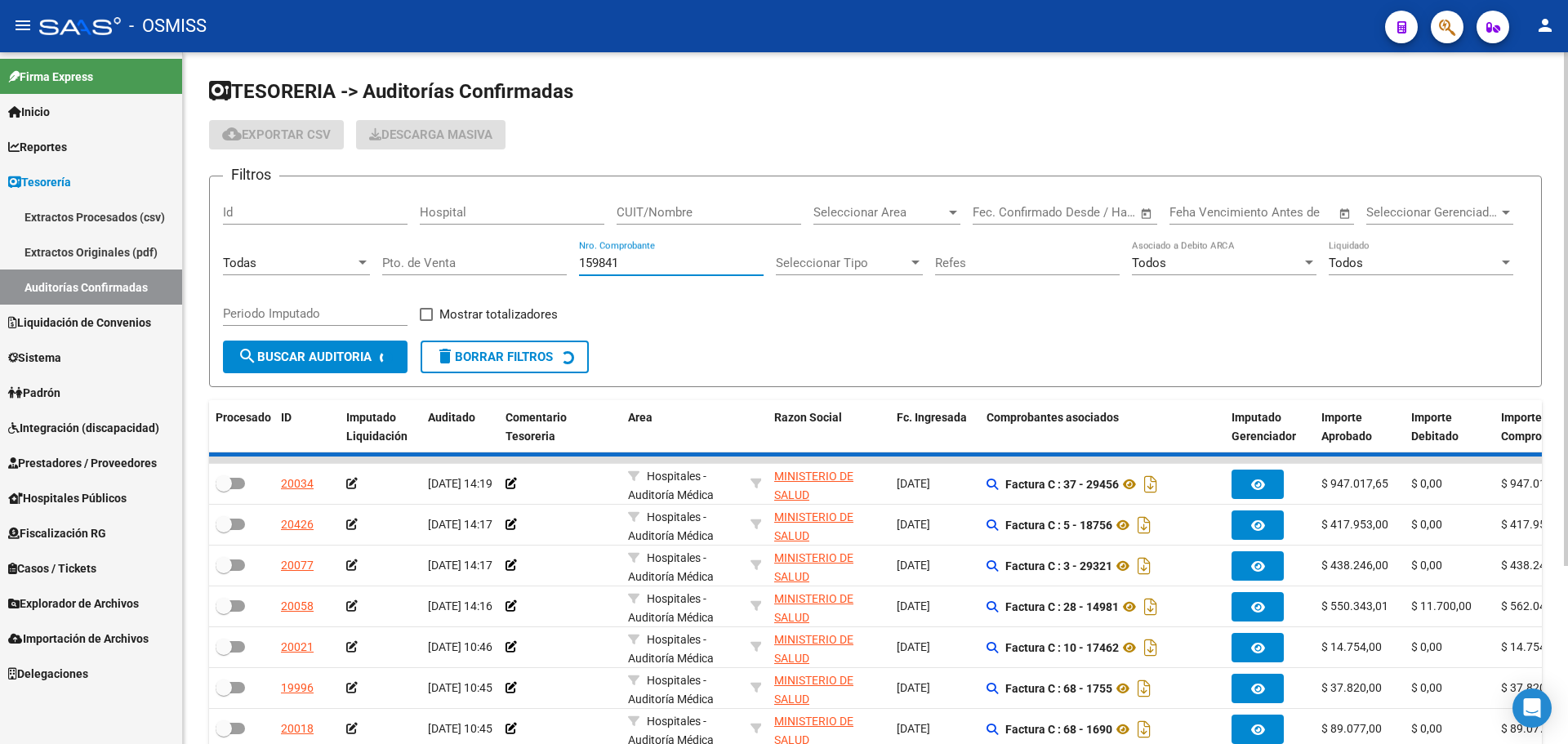
checkbox input "true"
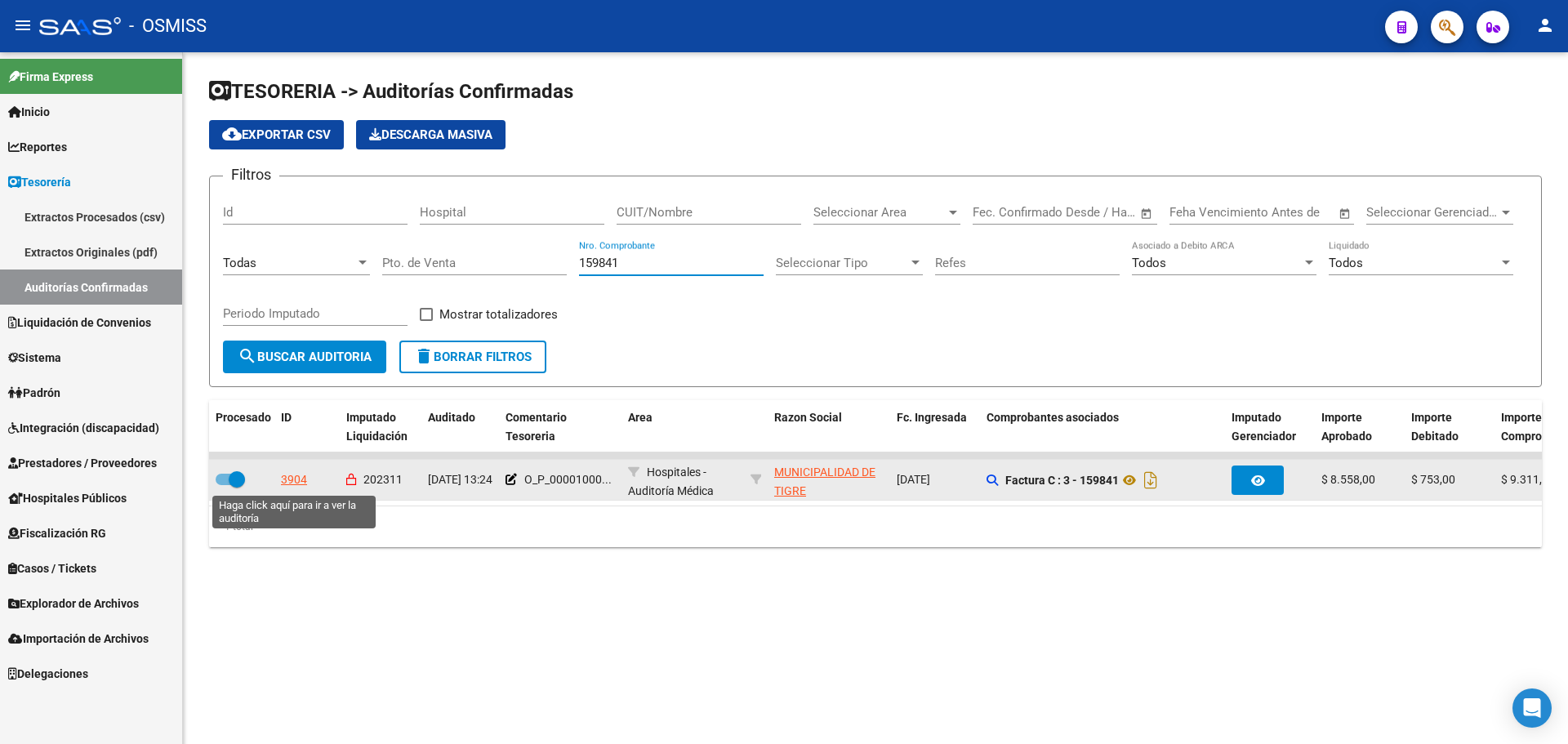
type input "159841"
click at [298, 485] on div "3904" at bounding box center [294, 479] width 26 height 18
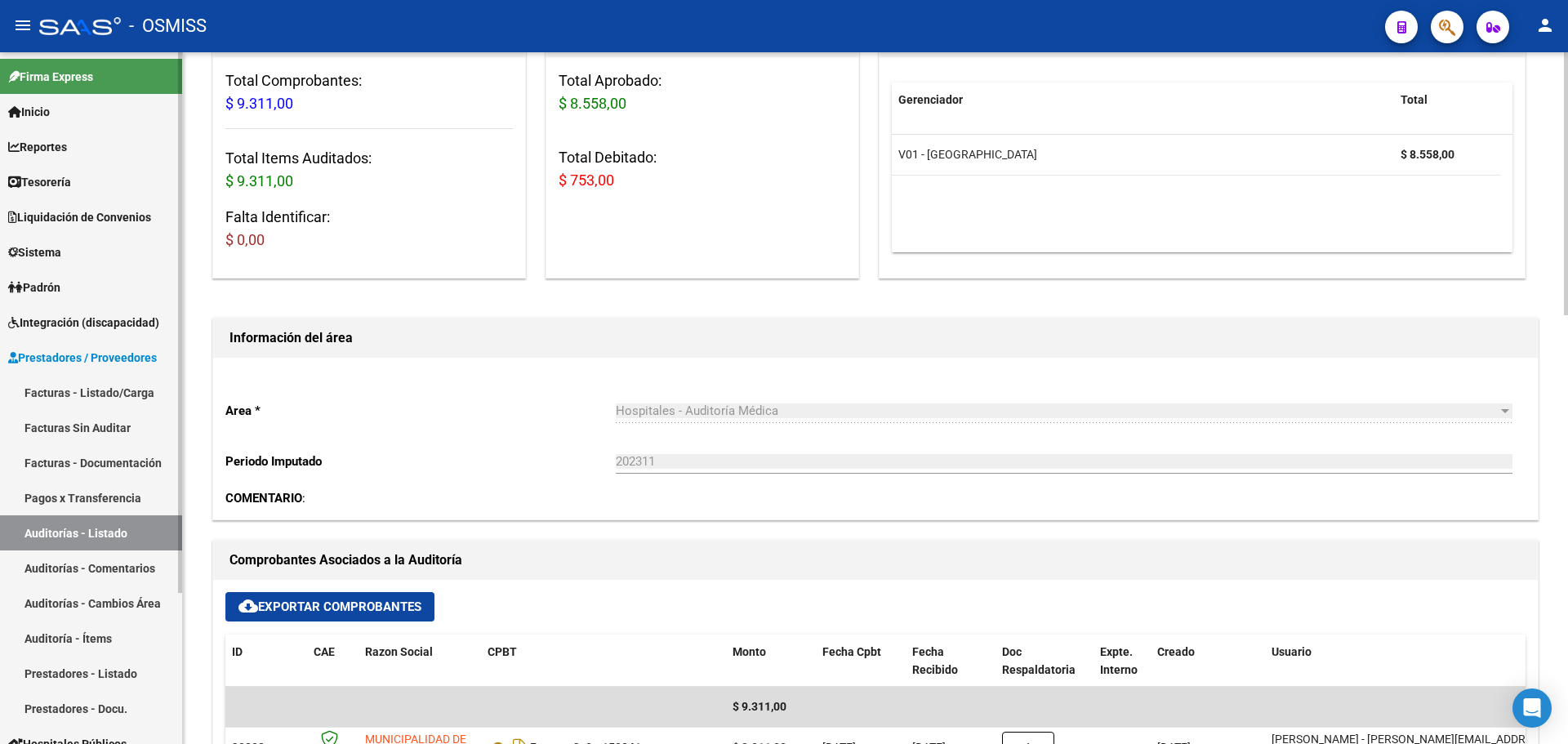
scroll to position [326, 0]
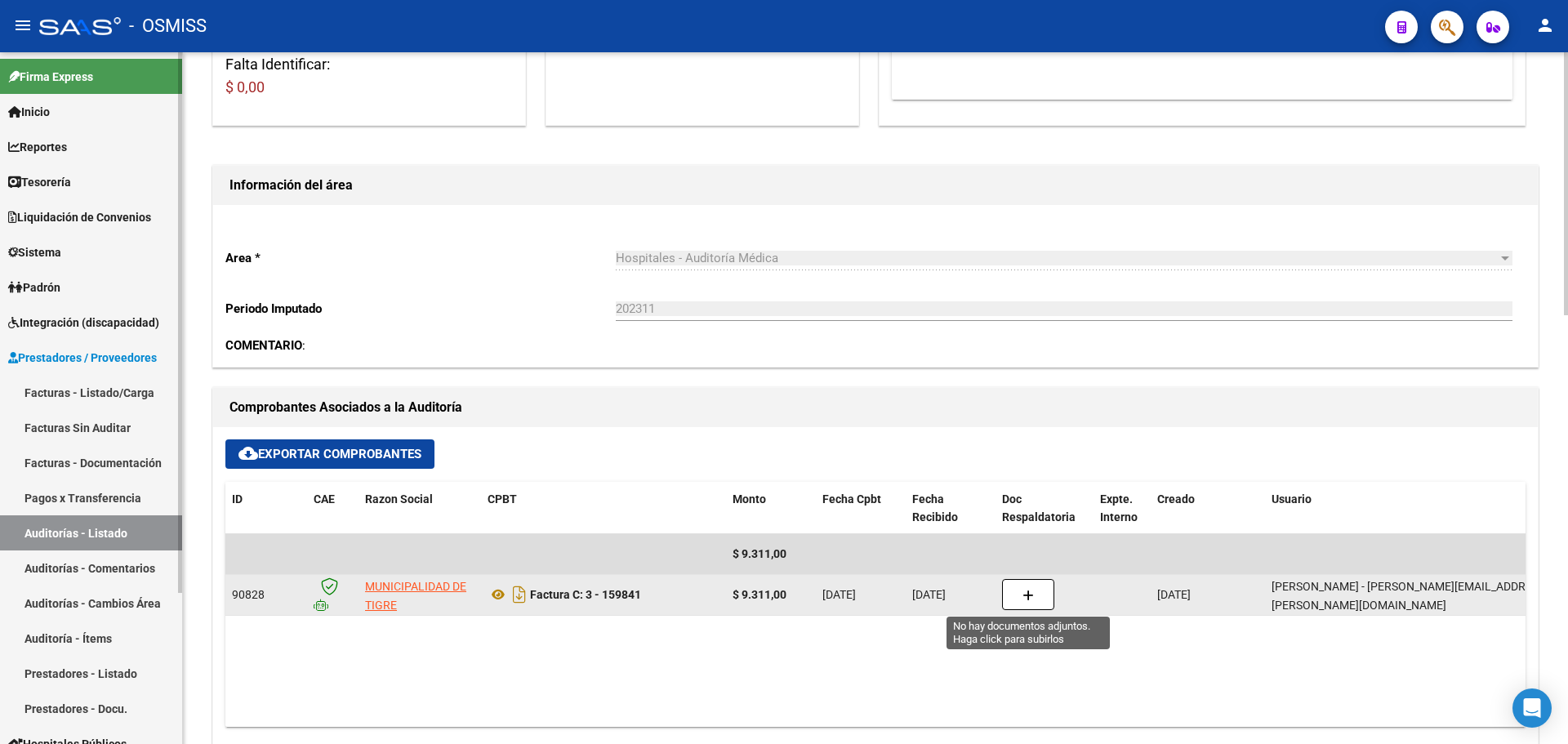
click at [1025, 605] on button "button" at bounding box center [1028, 595] width 53 height 31
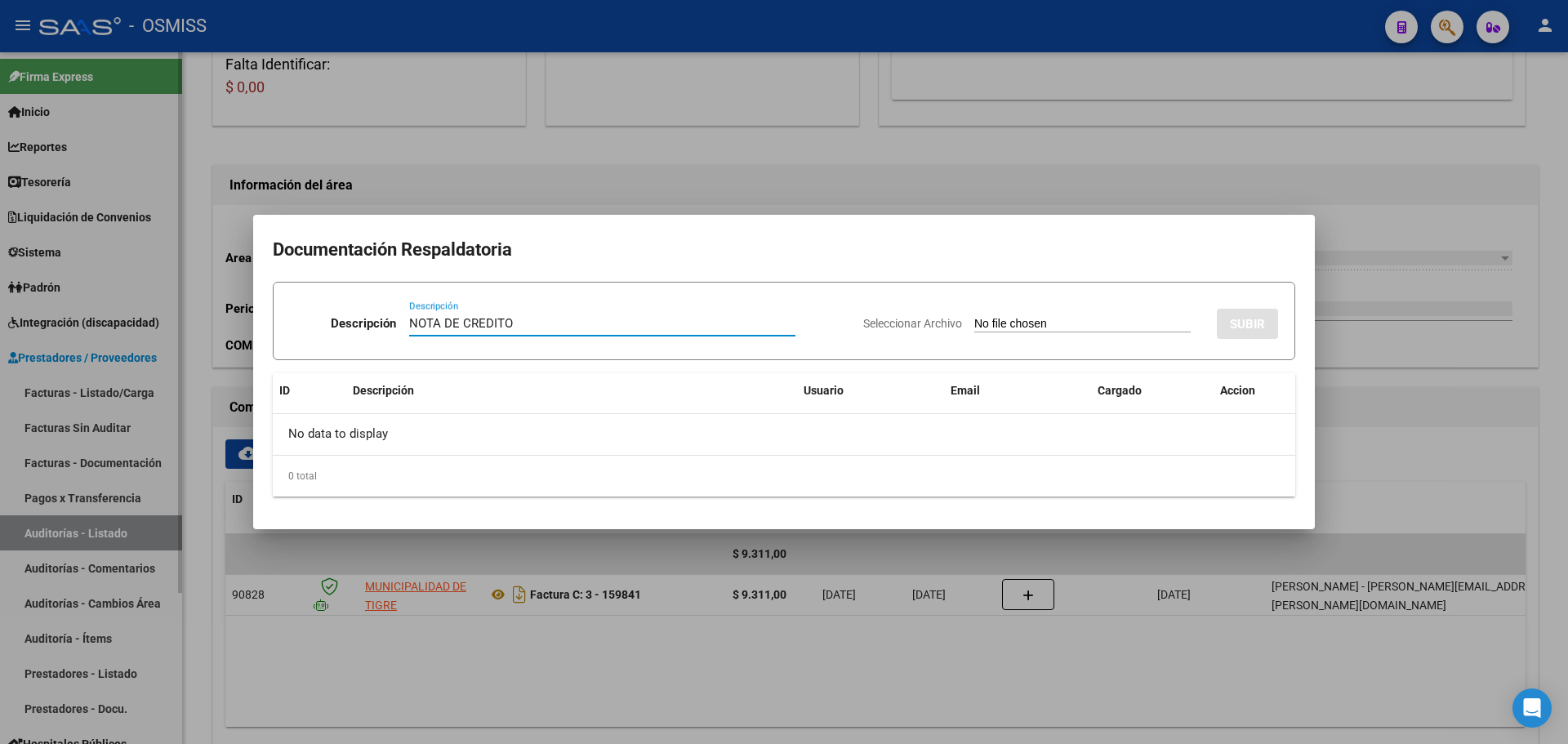
type input "NOTA DE CREDITO"
click at [1043, 326] on input "Seleccionar Archivo" at bounding box center [1082, 325] width 217 height 16
type input "C:\fakepath\NC. MUNICIPALIDAD DE TIGRE FC. 159841.pdf"
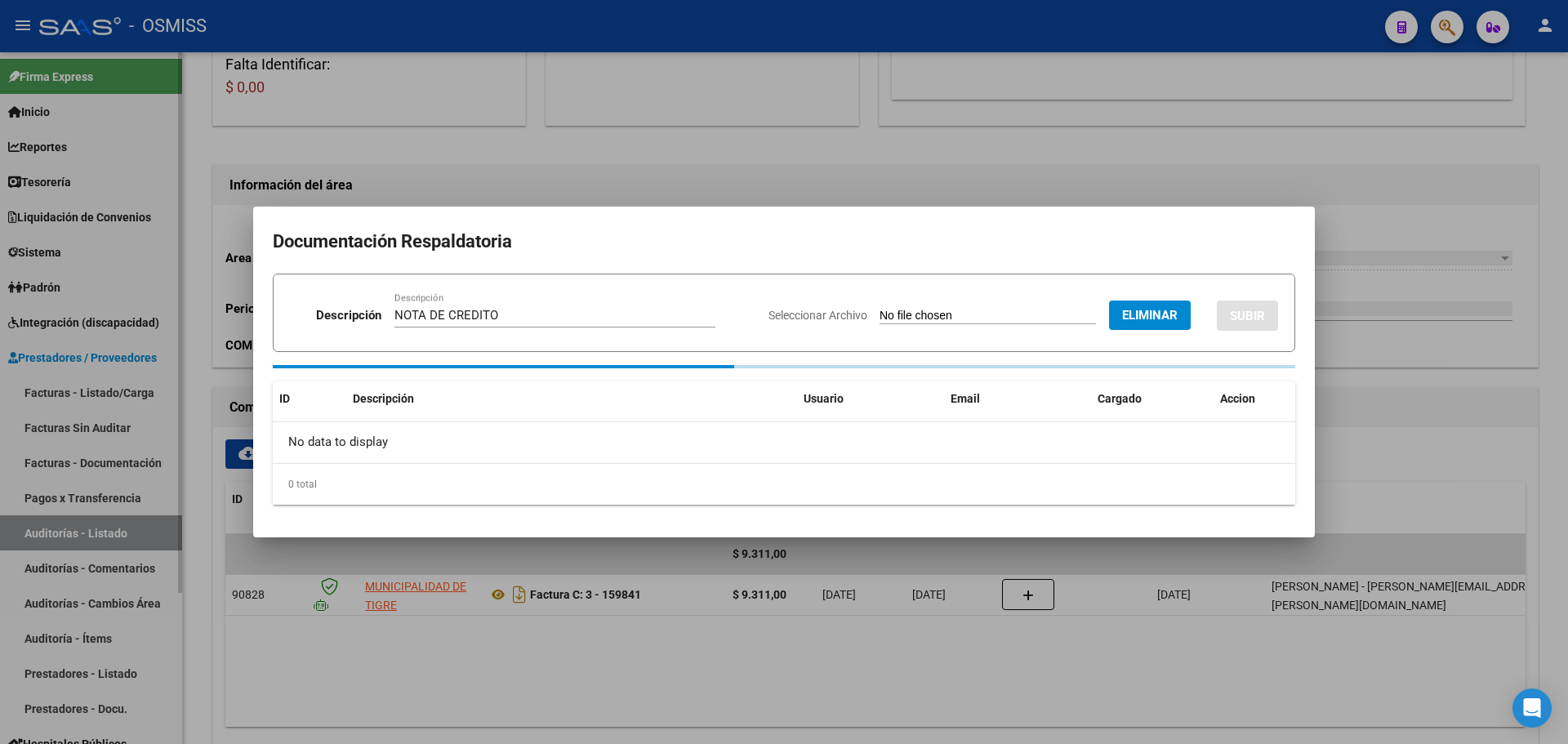
click at [1251, 313] on button "SUBIR" at bounding box center [1247, 315] width 61 height 30
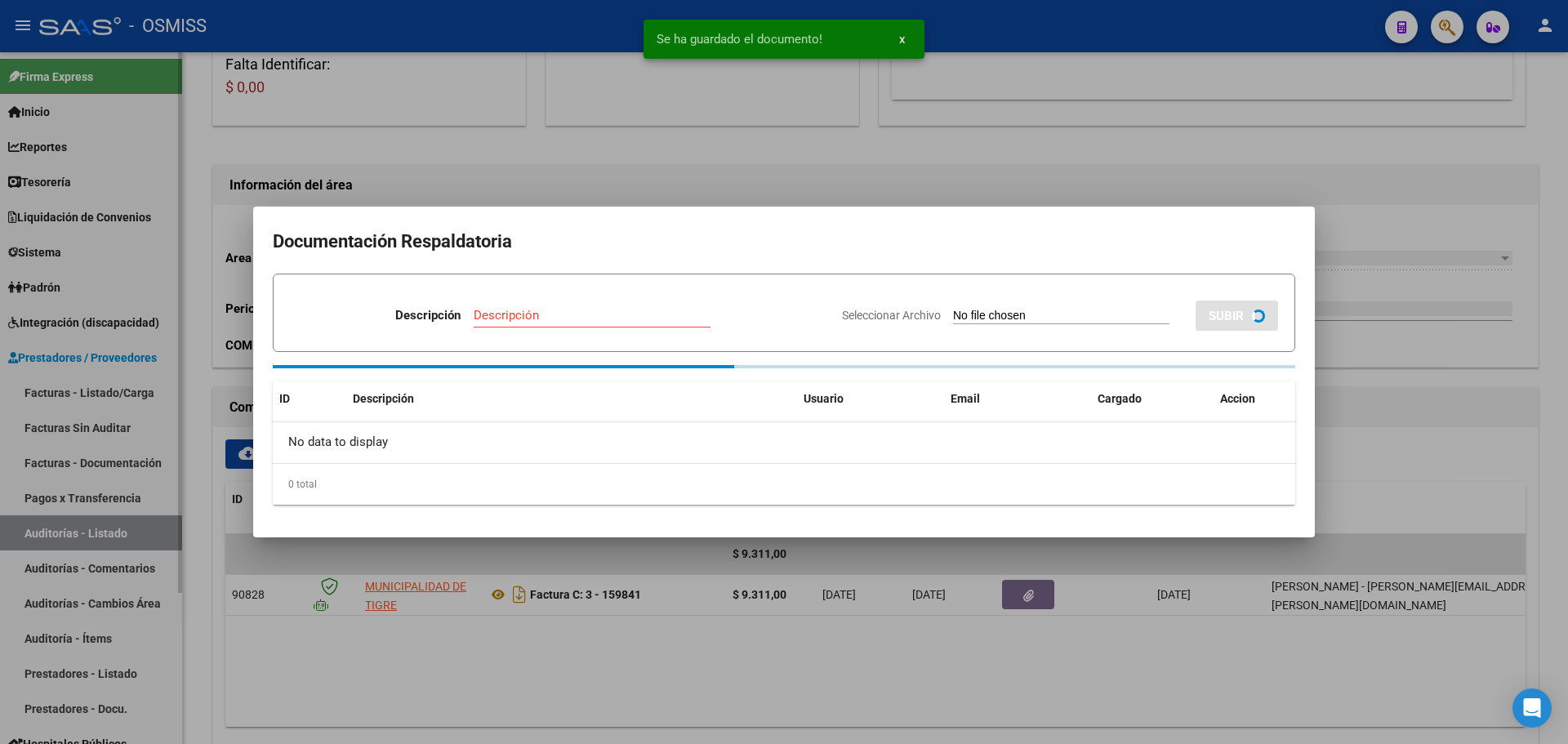
click at [797, 157] on div at bounding box center [784, 372] width 1568 height 744
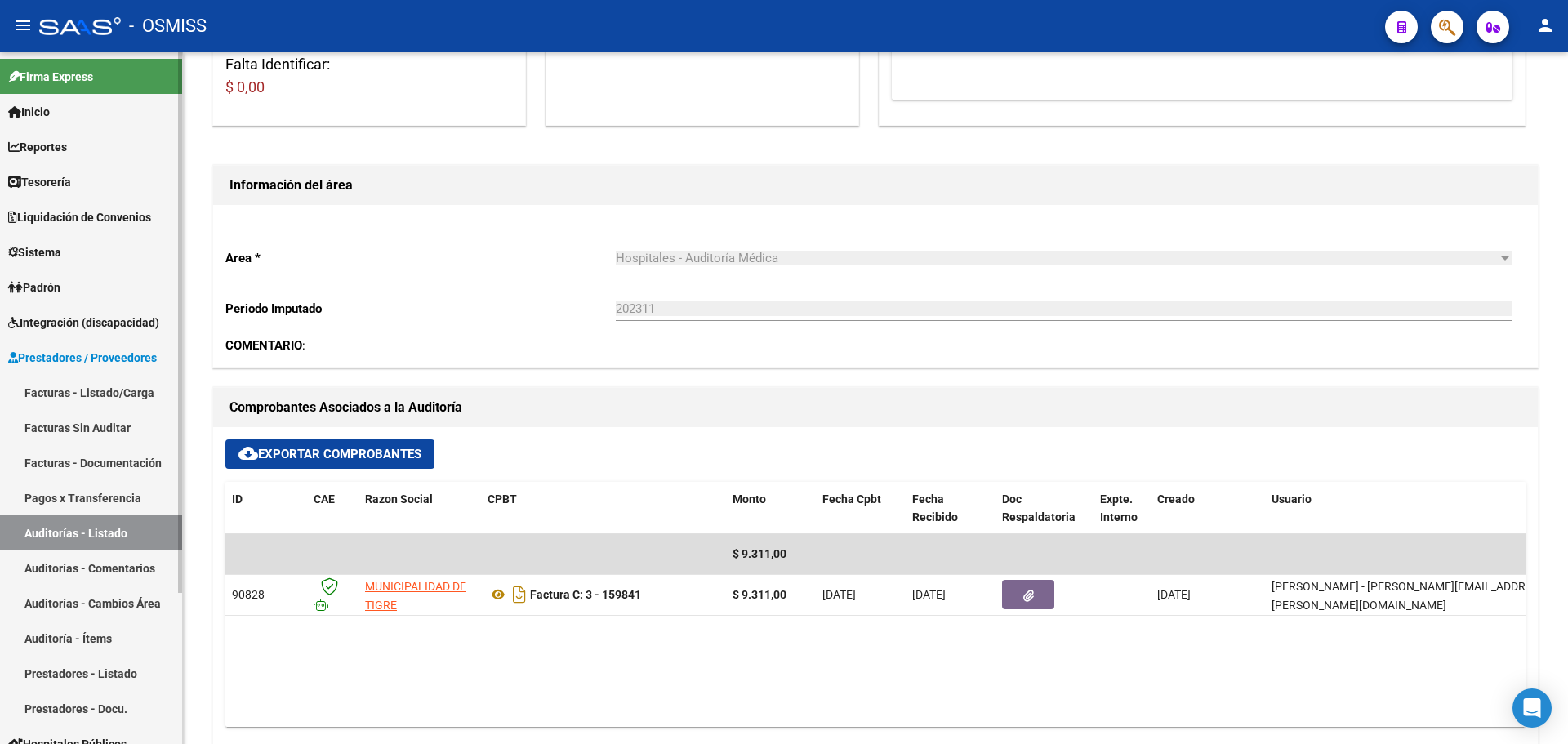
click at [92, 175] on link "Tesorería" at bounding box center [91, 182] width 183 height 35
click at [92, 186] on link "Tesorería" at bounding box center [91, 182] width 183 height 35
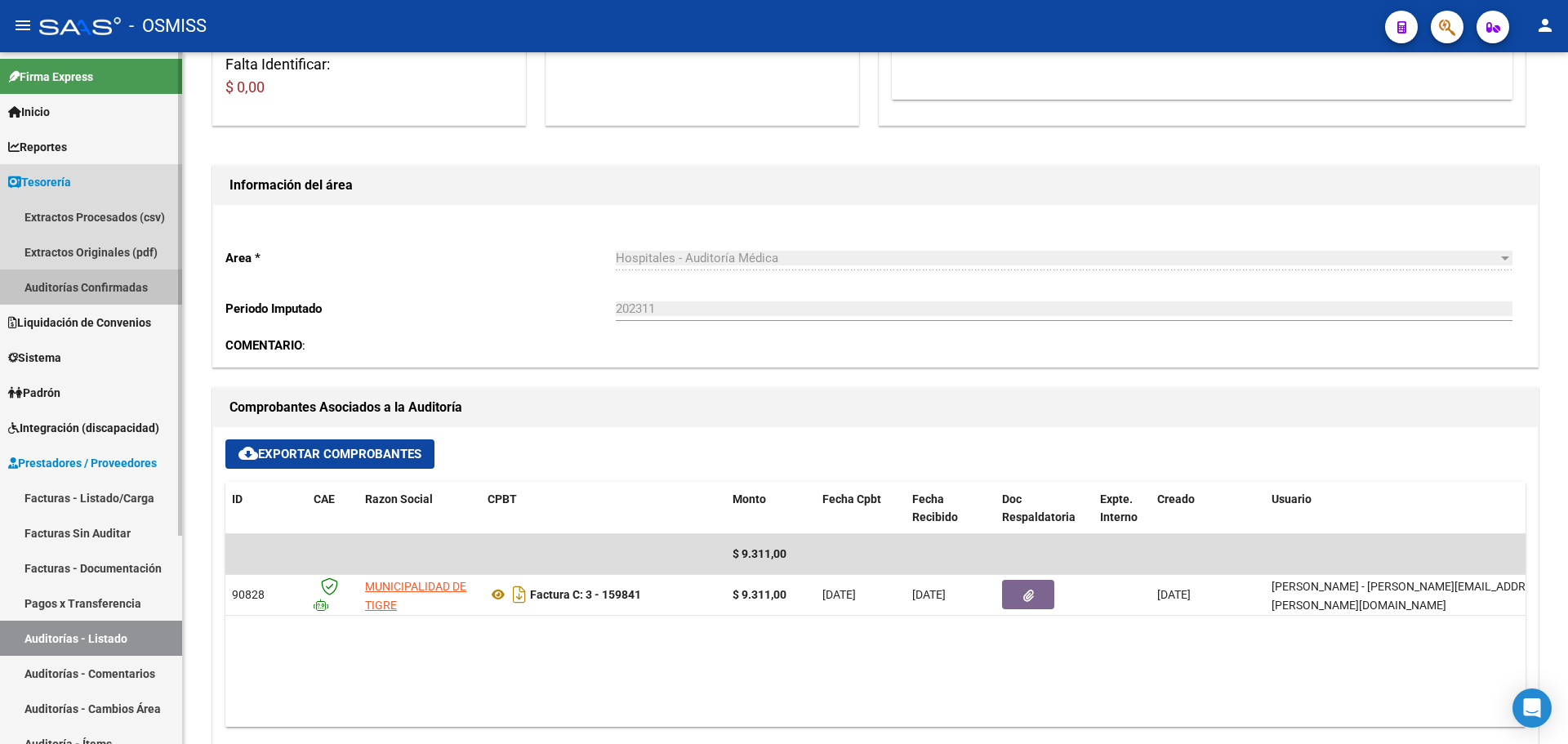
click at [84, 284] on link "Auditorías Confirmadas" at bounding box center [91, 287] width 183 height 35
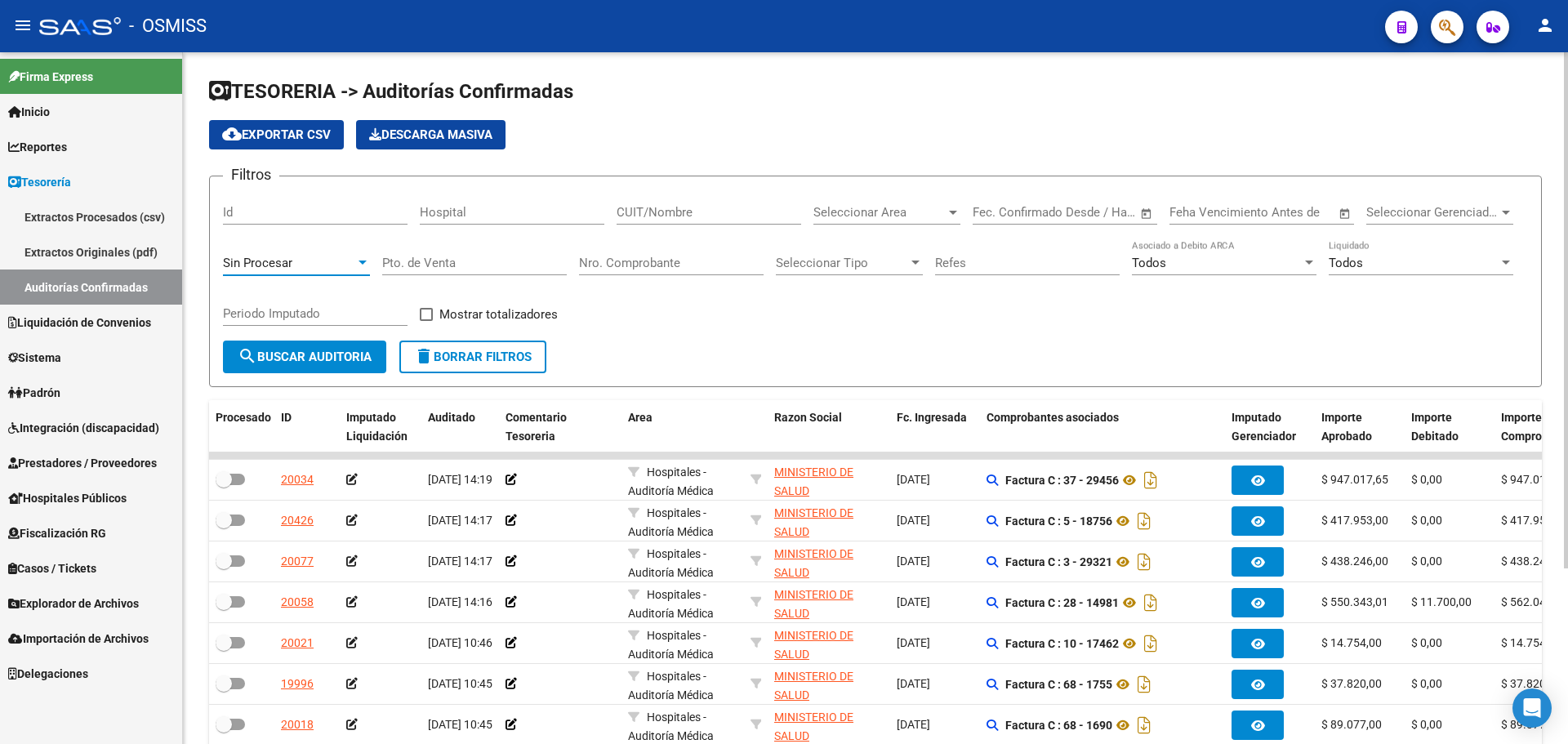
click at [265, 256] on span "Sin Procesar" at bounding box center [257, 263] width 69 height 15
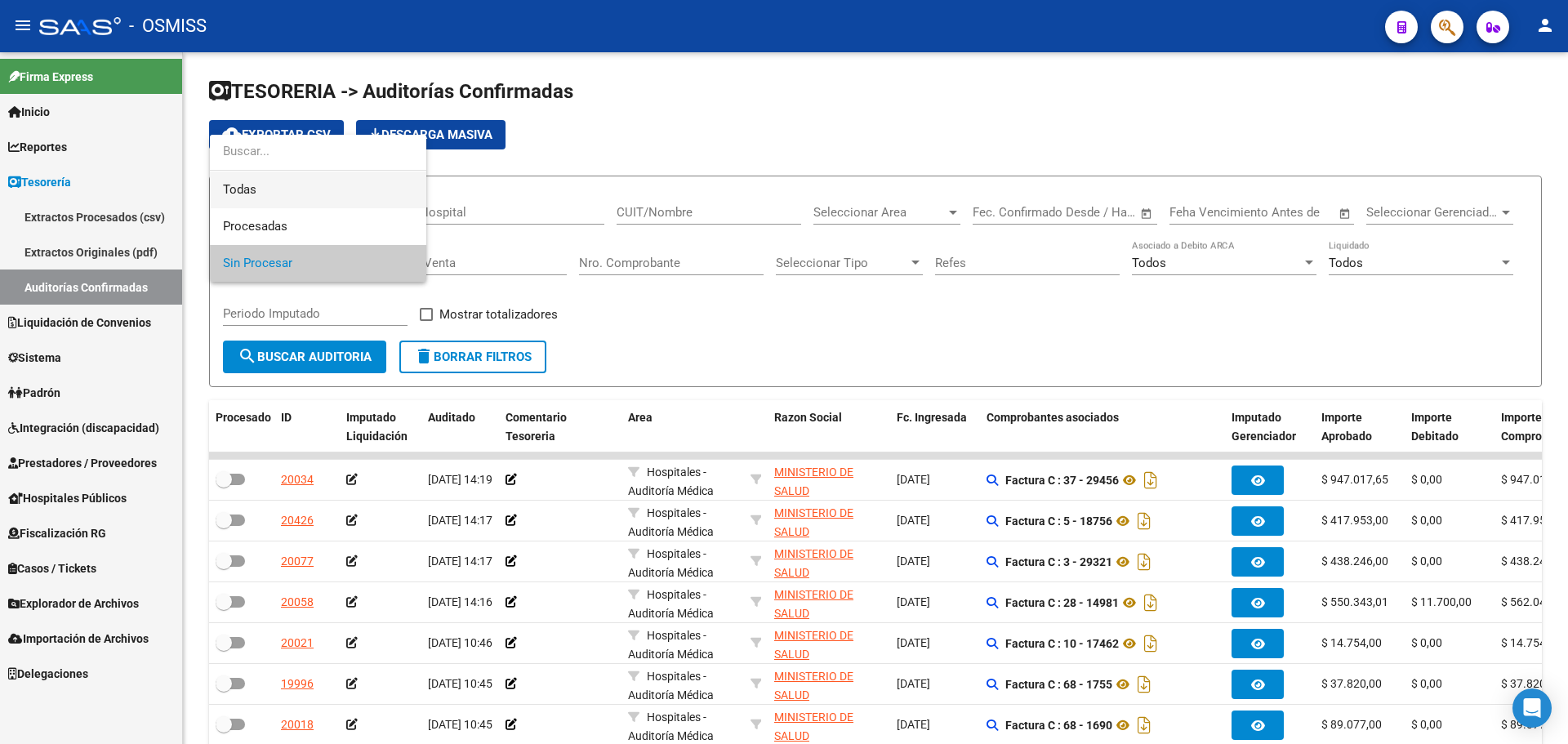
click at [288, 177] on span "Todas" at bounding box center [318, 190] width 190 height 37
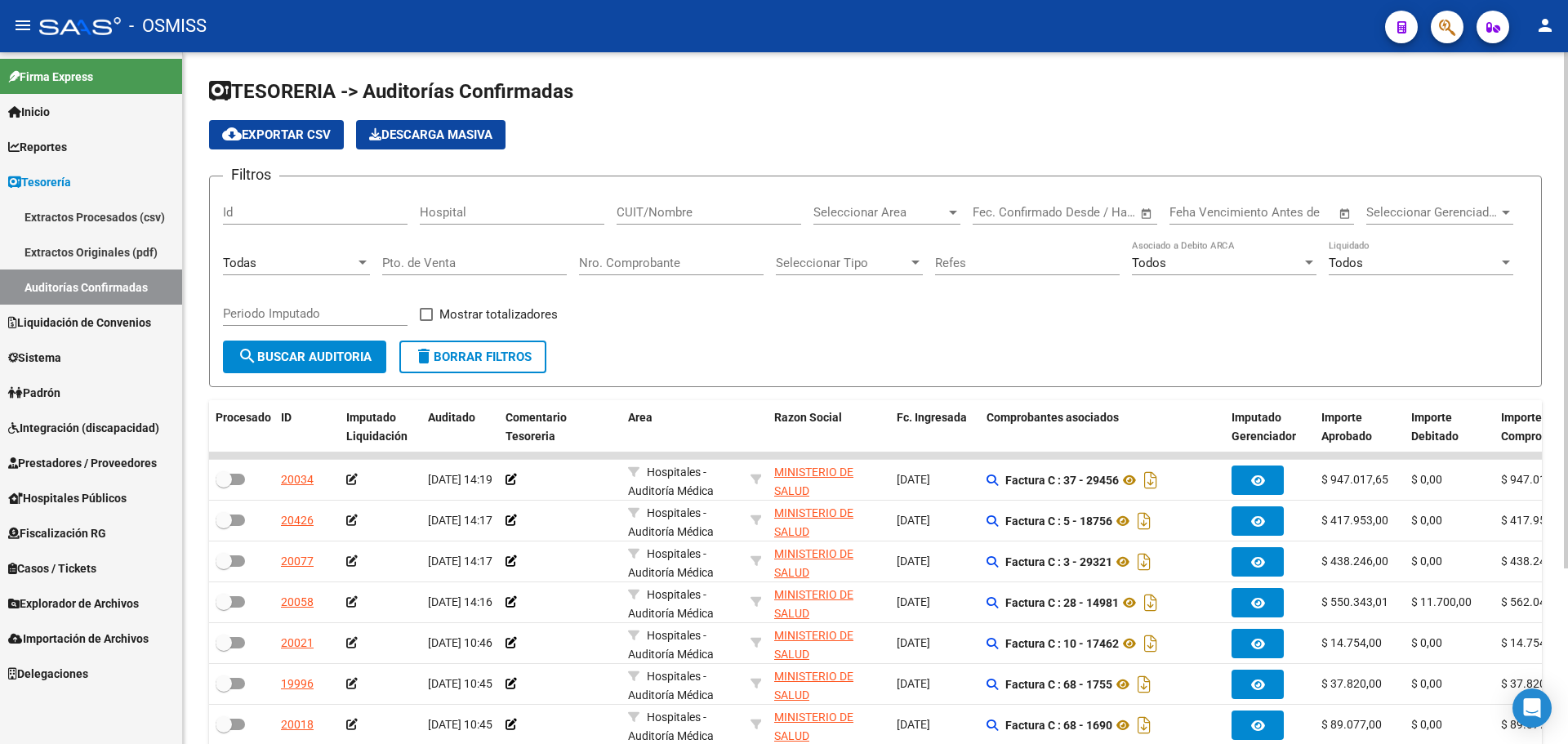
click at [684, 270] on div "Nro. Comprobante" at bounding box center [671, 258] width 184 height 35
type input "159936"
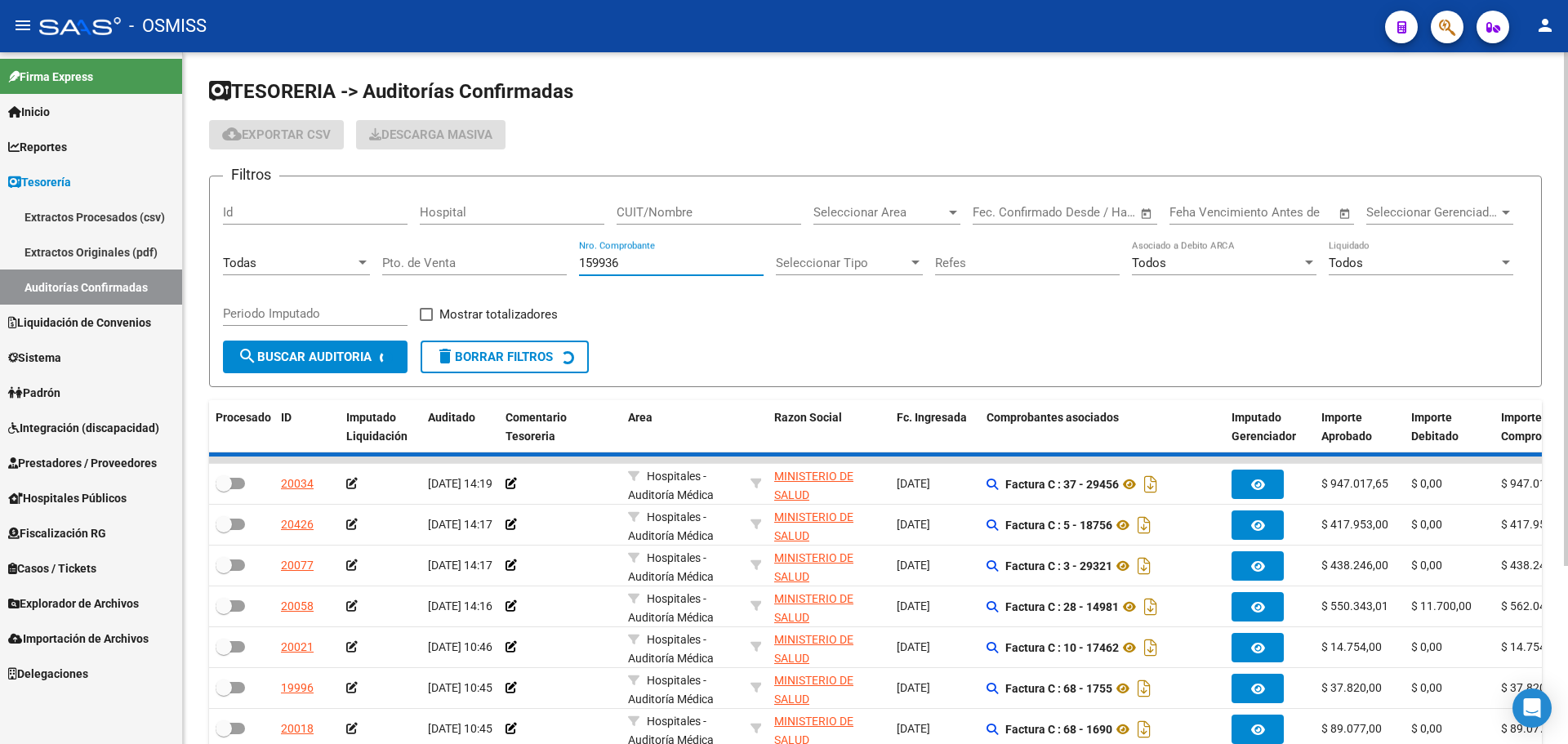
checkbox input "true"
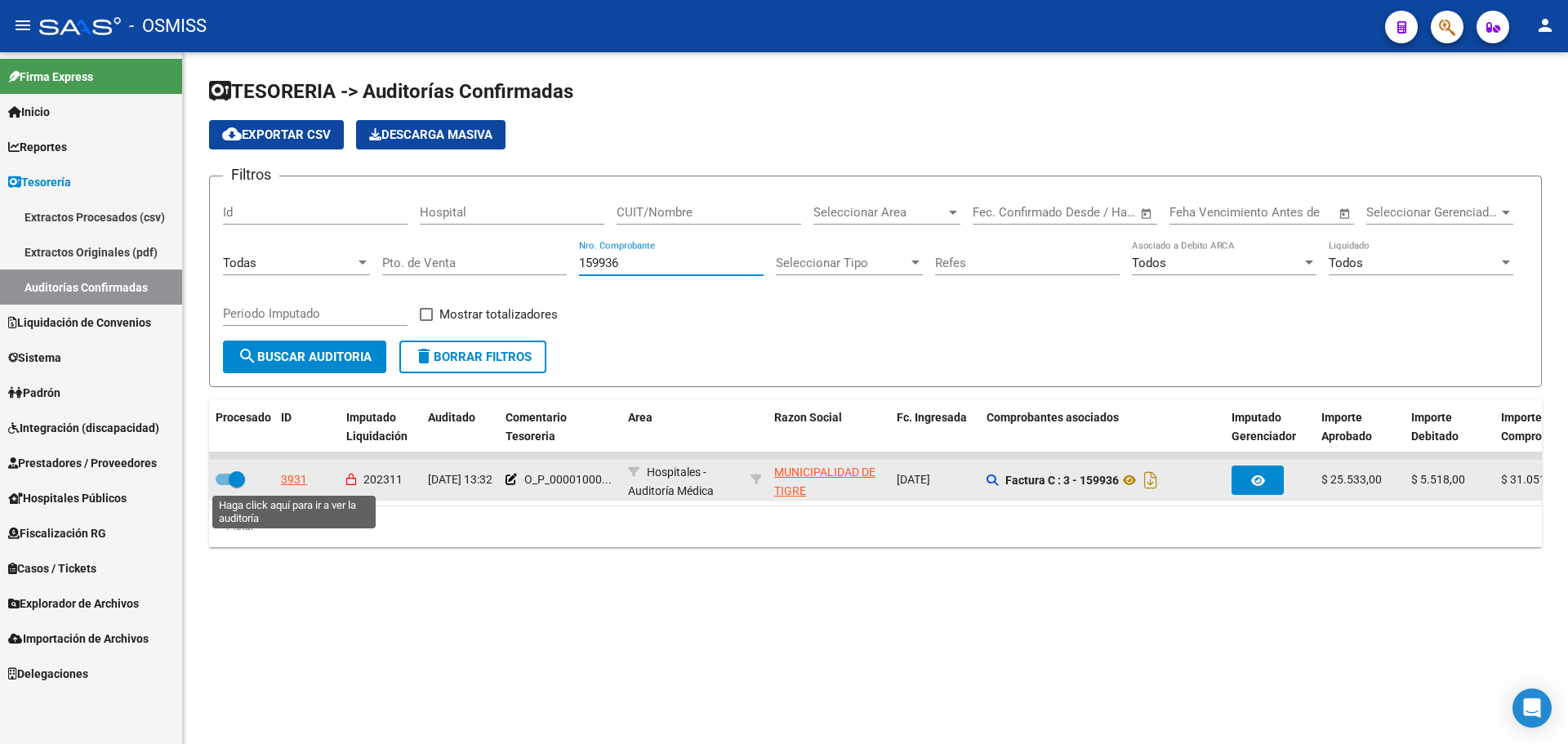
type input "159936"
click at [298, 482] on div "3931" at bounding box center [294, 479] width 26 height 18
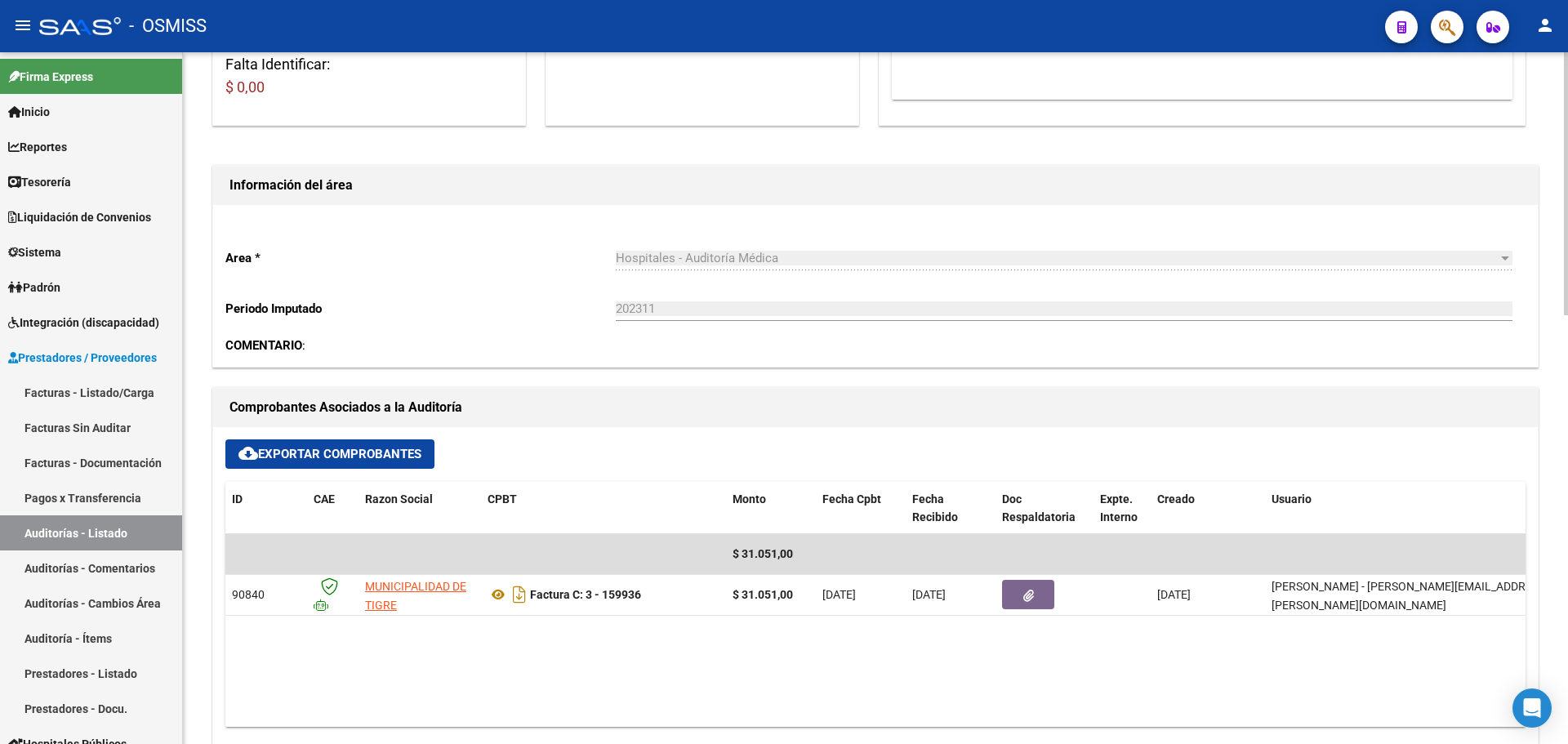
scroll to position [408, 0]
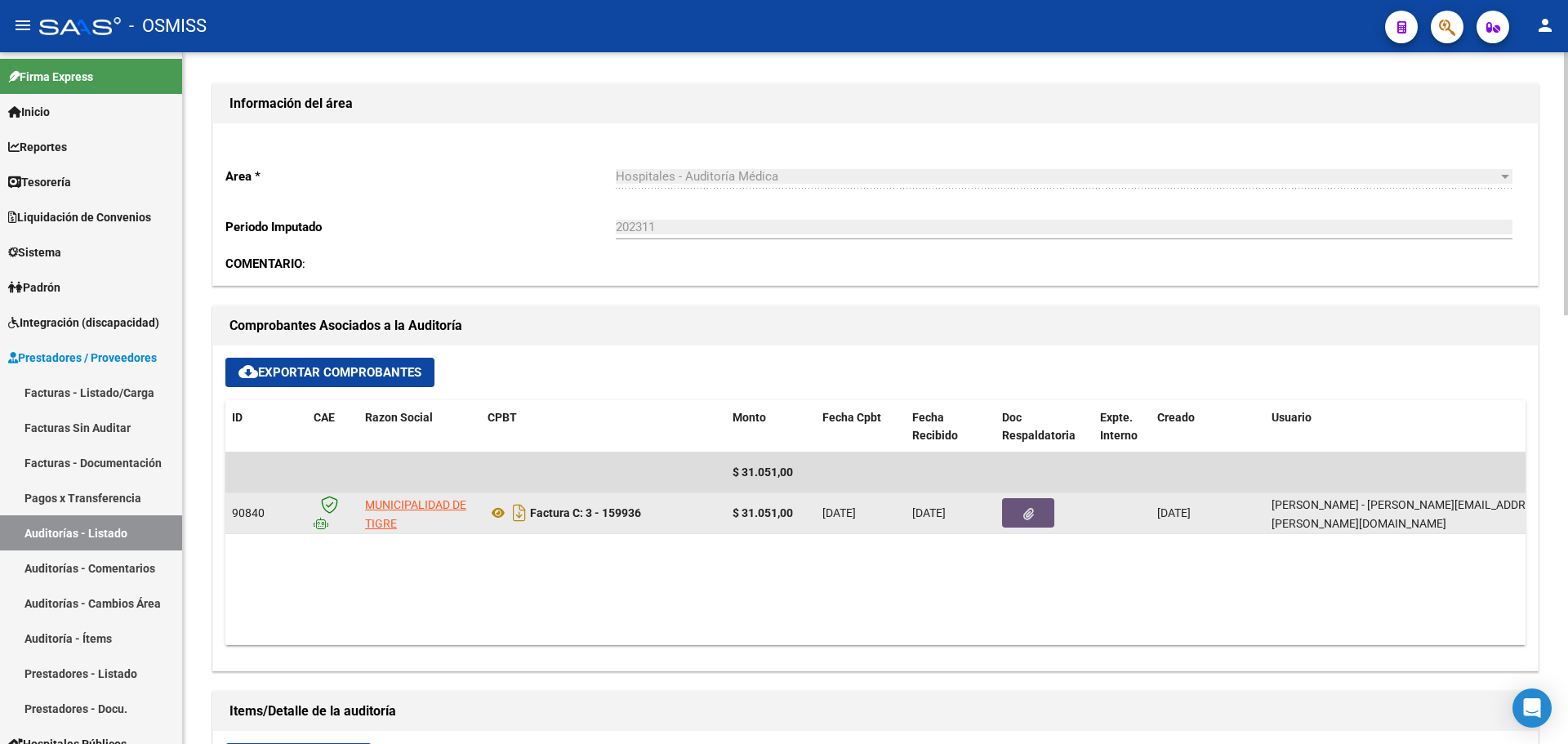
click at [1047, 520] on button "button" at bounding box center [1028, 514] width 53 height 30
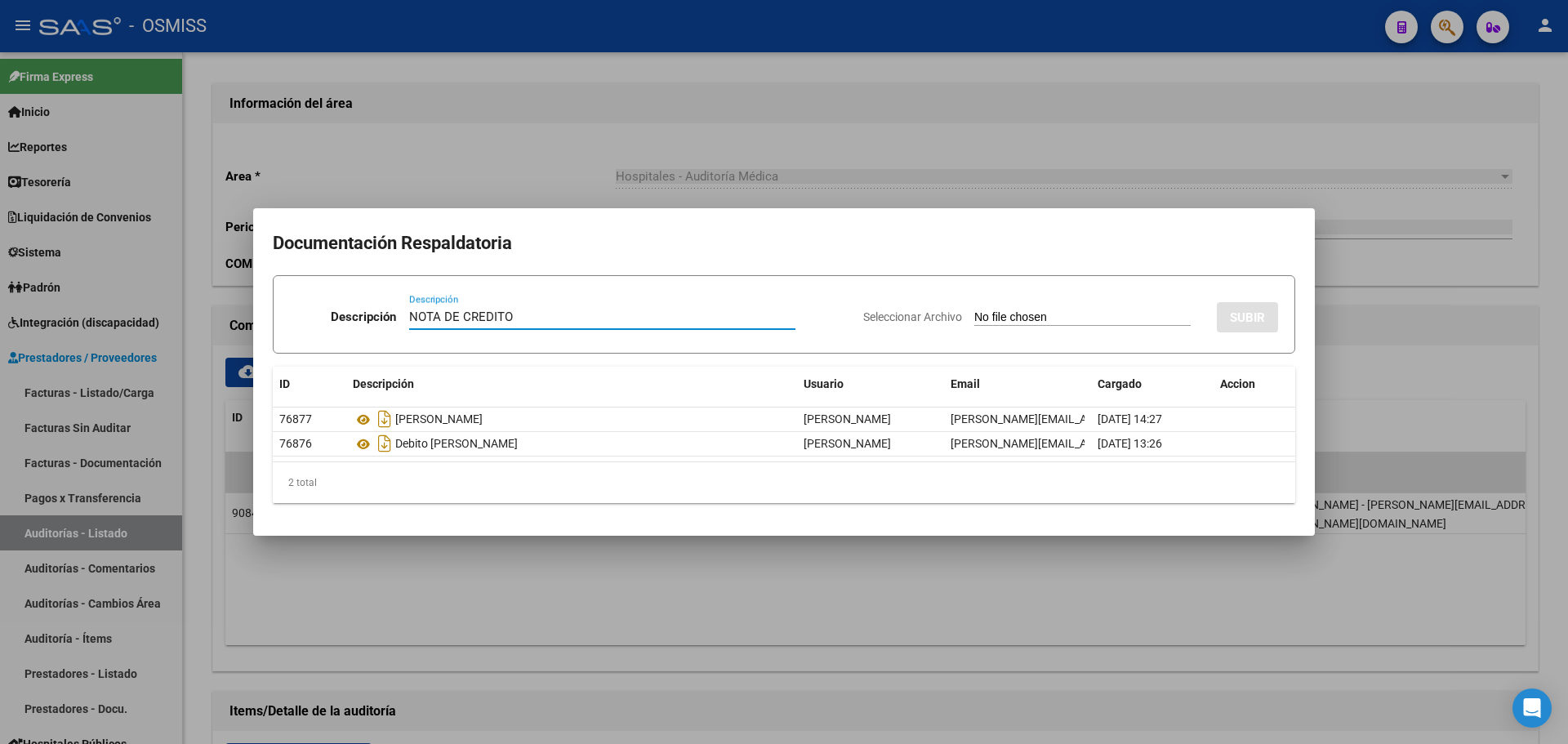
type input "NOTA DE CREDITO"
click at [1005, 320] on input "Seleccionar Archivo" at bounding box center [1082, 318] width 217 height 16
type input "C:\fakepath\NC. MUNICIPALIDAD DE TIGRE FC. 159936.pdf"
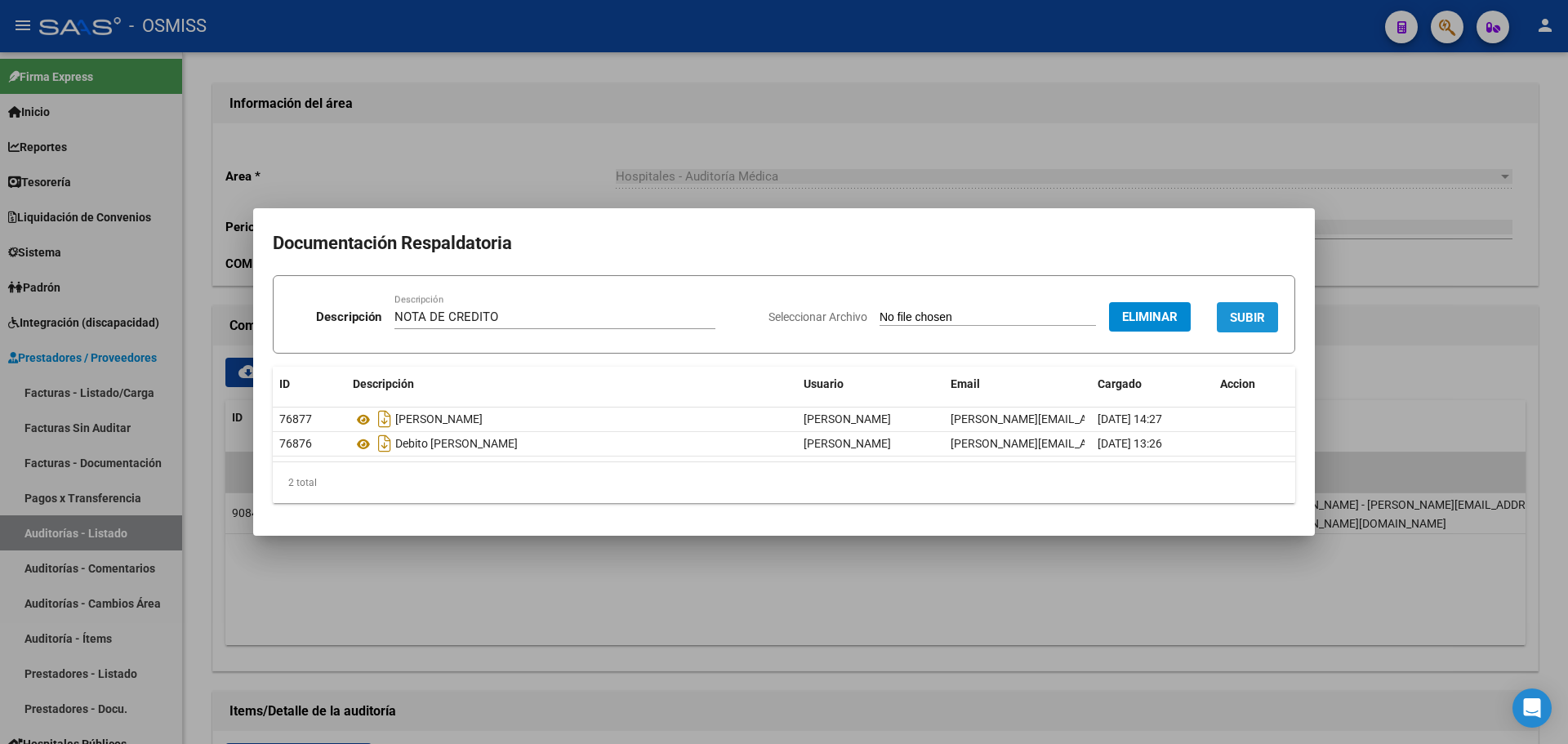
click at [1237, 312] on span "SUBIR" at bounding box center [1247, 318] width 35 height 15
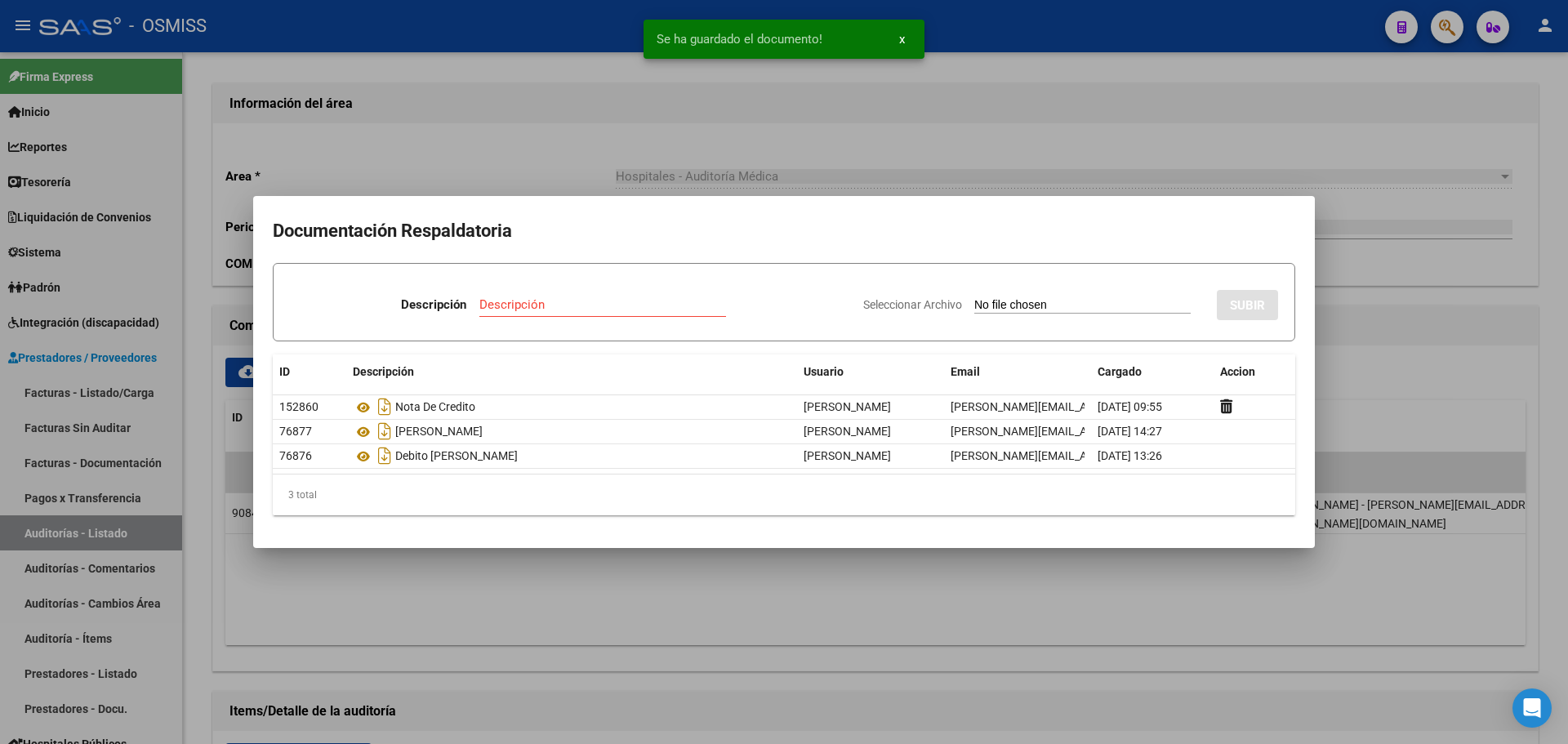
click at [674, 161] on div at bounding box center [784, 372] width 1568 height 744
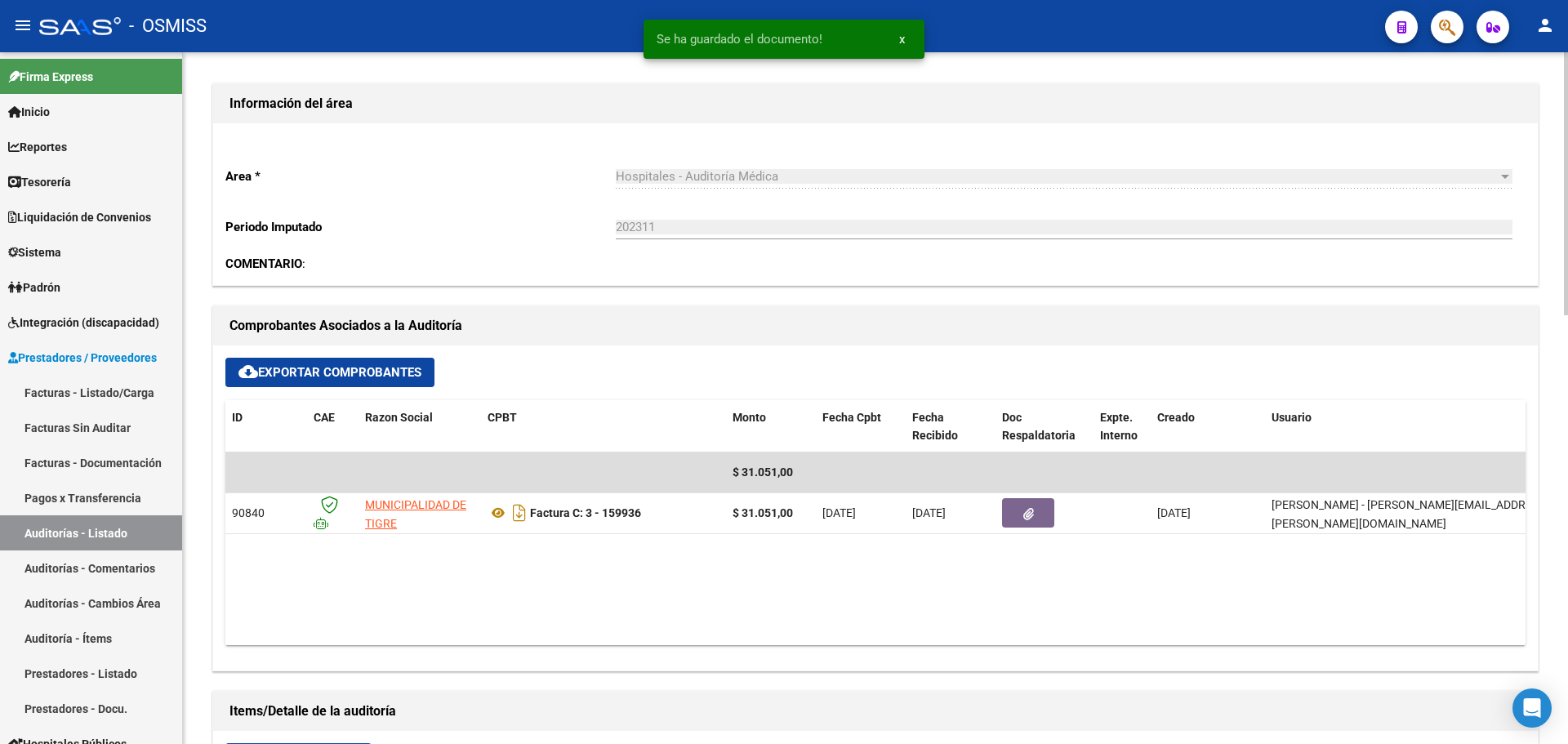
click at [553, 591] on datatable-body "$ 31.051,00 90840 MUNICIPALIDAD DE TIGRE Factura C: 3 - 159936 $ 31.051,00 02/1…" at bounding box center [876, 549] width 1301 height 193
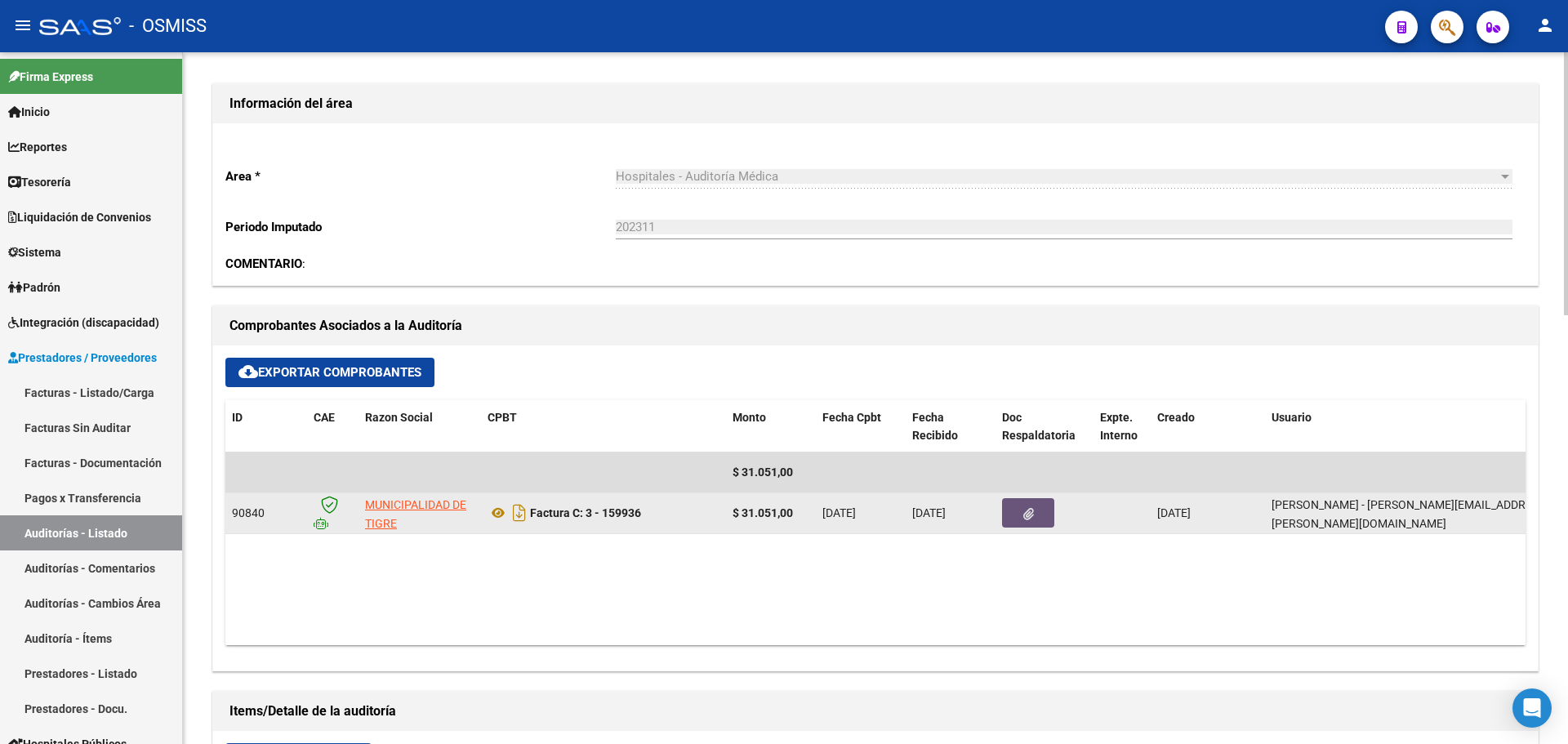
click at [1050, 516] on button "button" at bounding box center [1028, 514] width 53 height 30
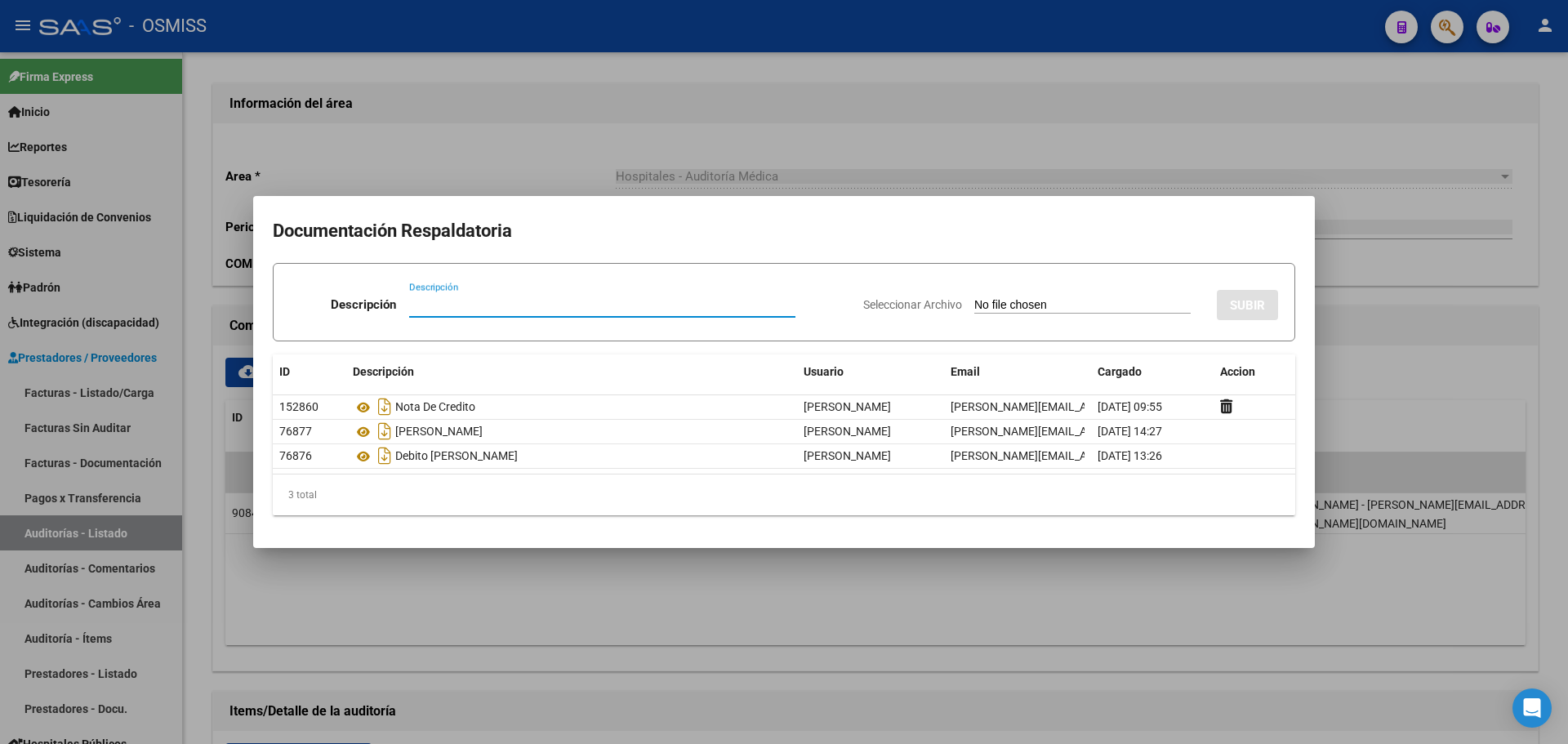
click at [671, 185] on div at bounding box center [784, 372] width 1568 height 744
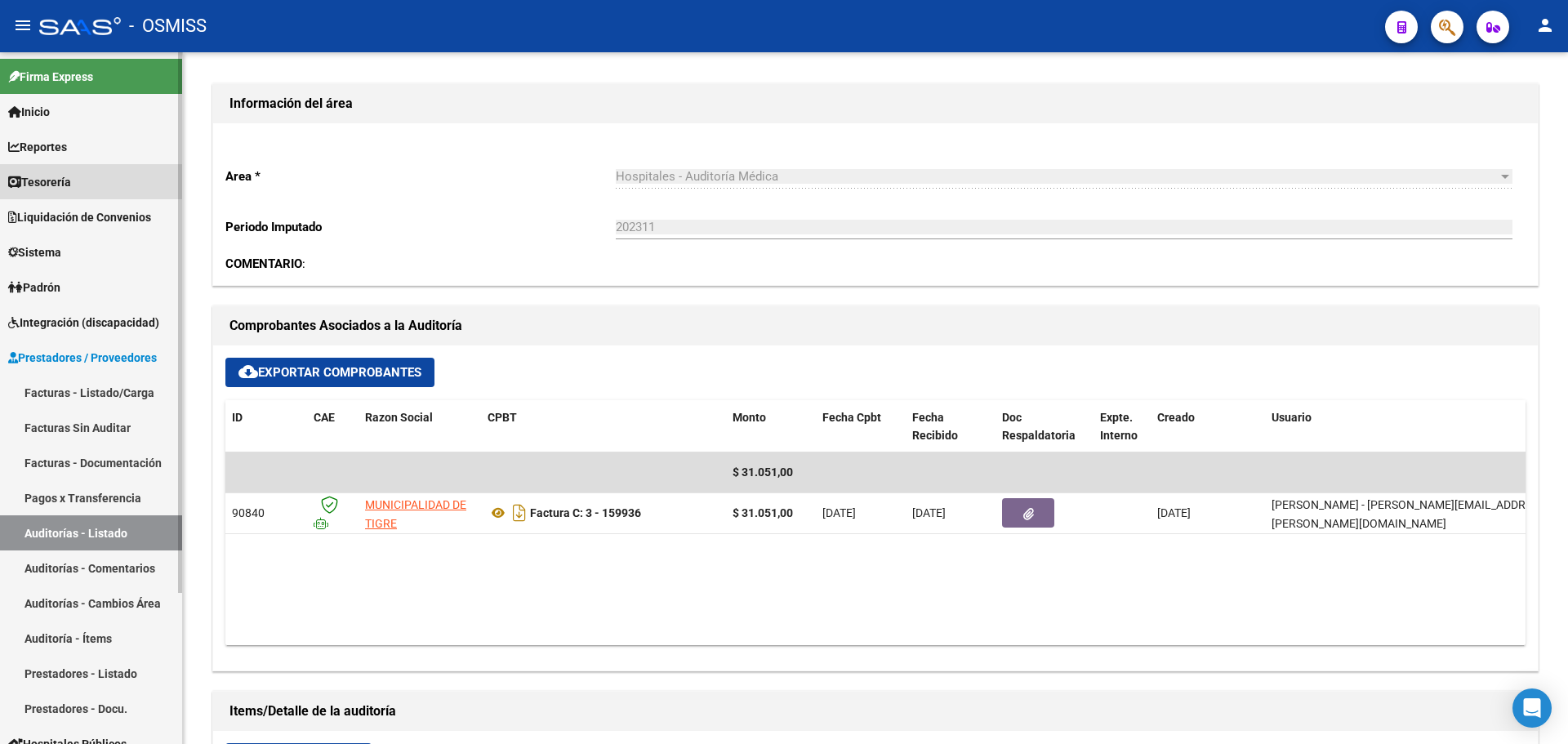
click at [147, 169] on link "Tesorería" at bounding box center [91, 182] width 183 height 35
click at [147, 170] on link "Tesorería" at bounding box center [91, 182] width 183 height 35
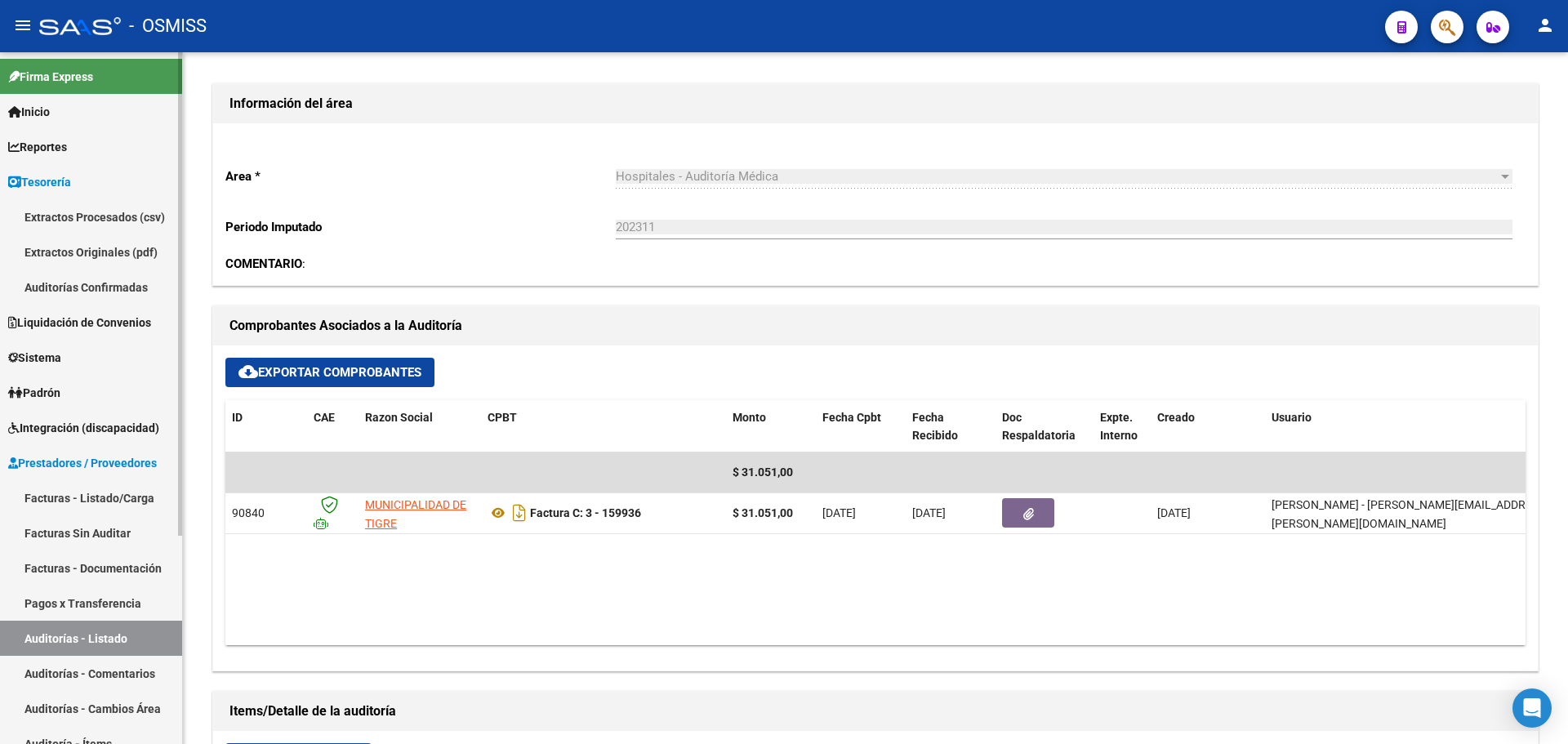
click at [92, 286] on link "Auditorías Confirmadas" at bounding box center [91, 287] width 183 height 35
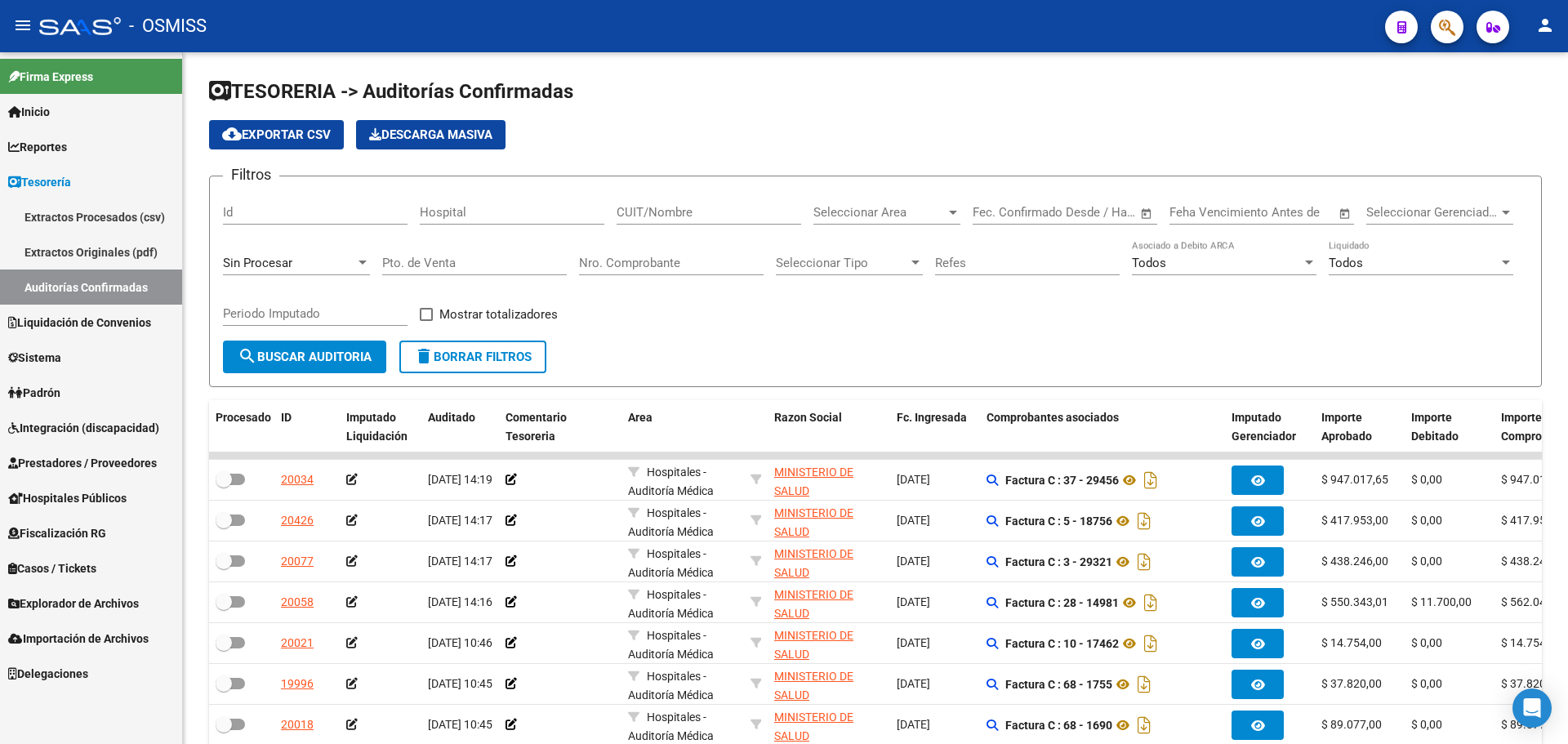
click at [264, 264] on span "Sin Procesar" at bounding box center [257, 263] width 69 height 15
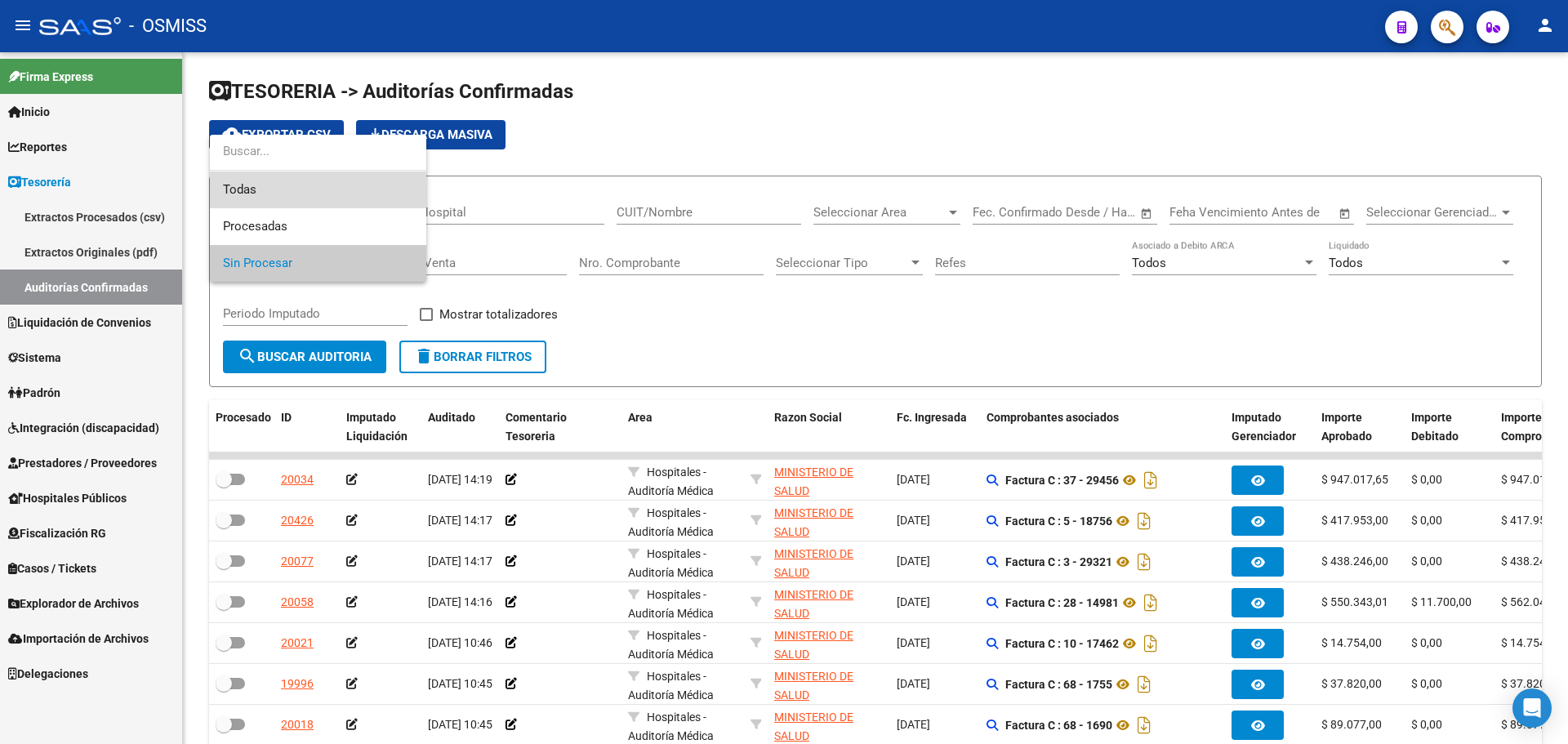
click at [277, 199] on span "Todas" at bounding box center [318, 190] width 190 height 37
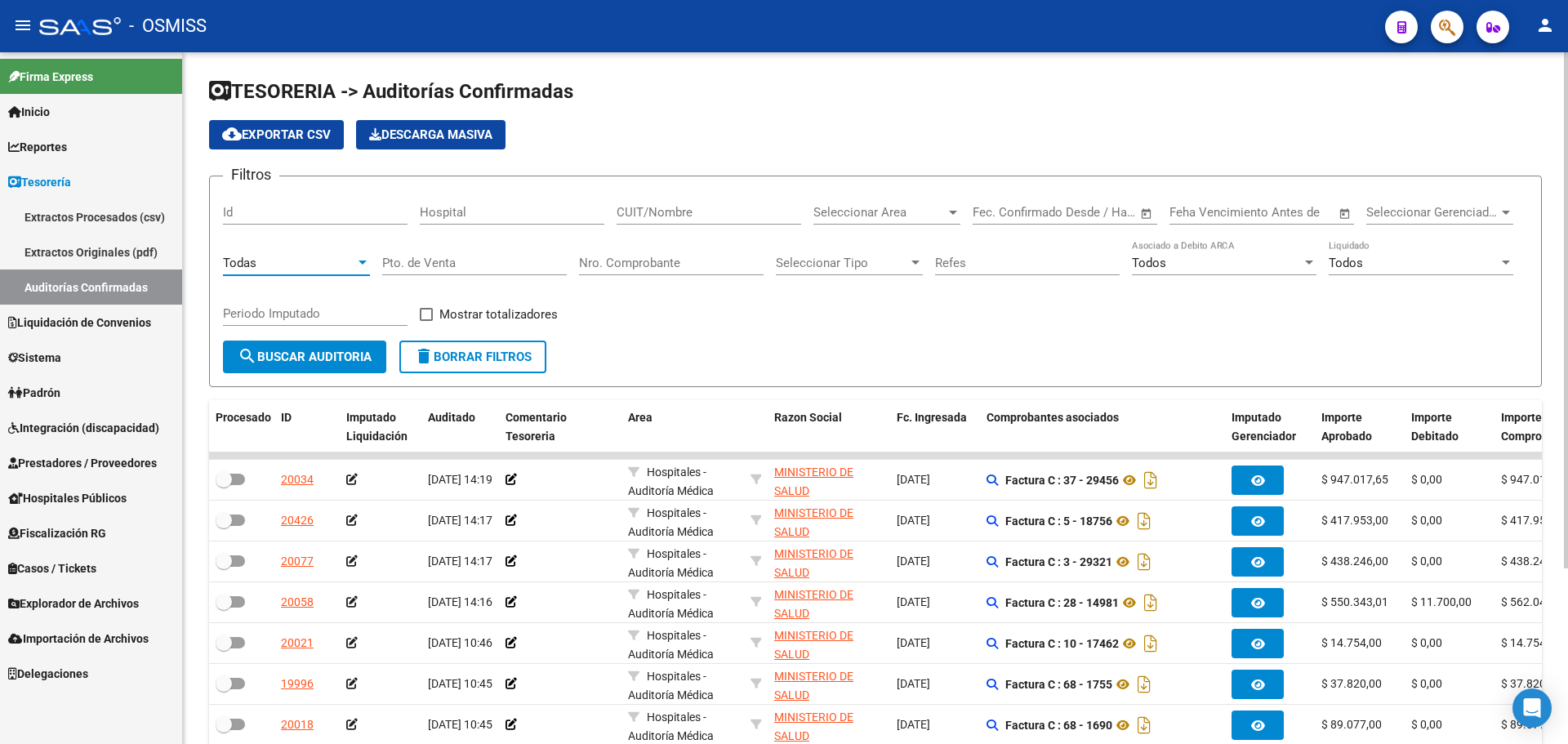
click at [676, 266] on input "Nro. Comprobante" at bounding box center [671, 263] width 184 height 15
type input "159942"
click at [323, 349] on span "search Buscar Auditoria" at bounding box center [304, 357] width 134 height 15
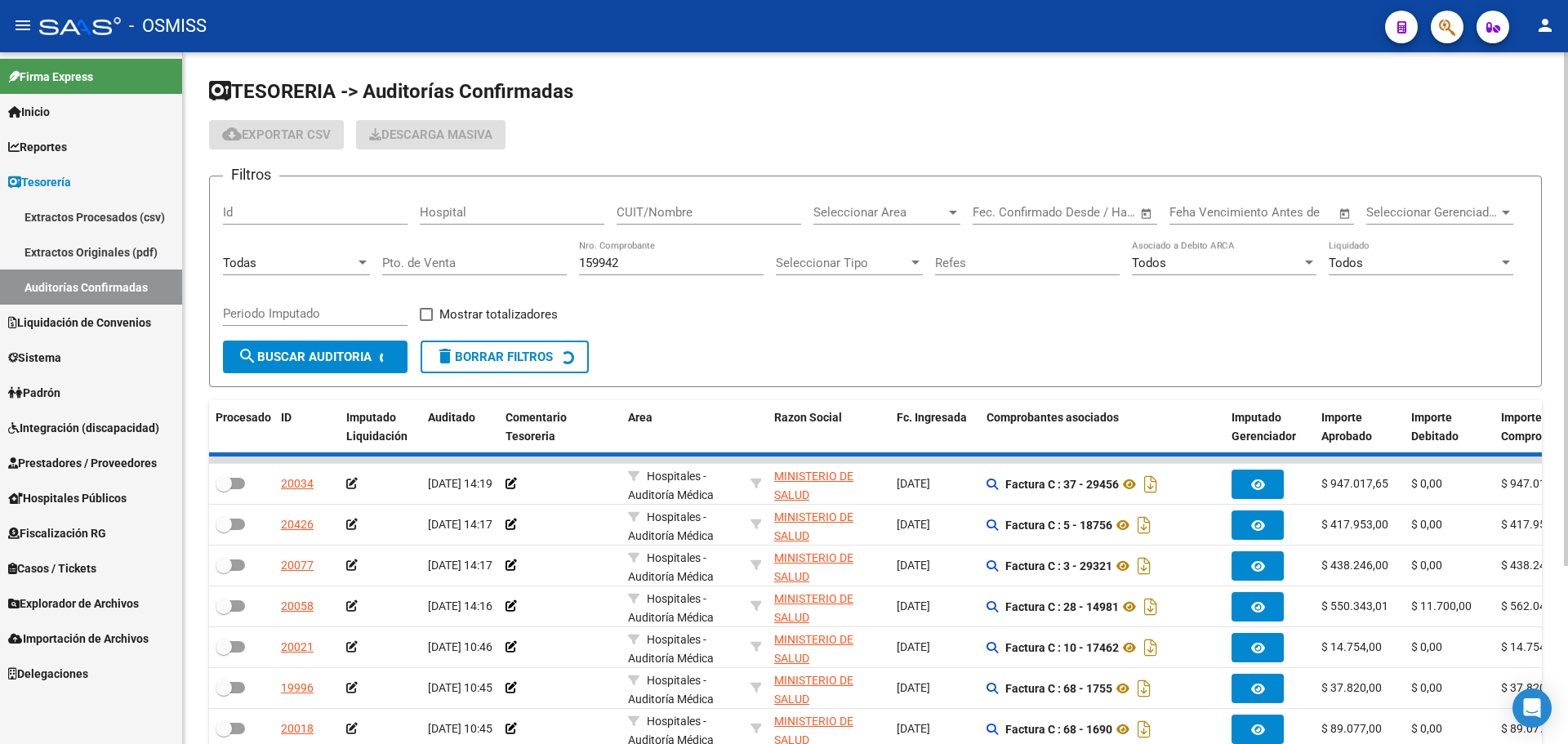
checkbox input "true"
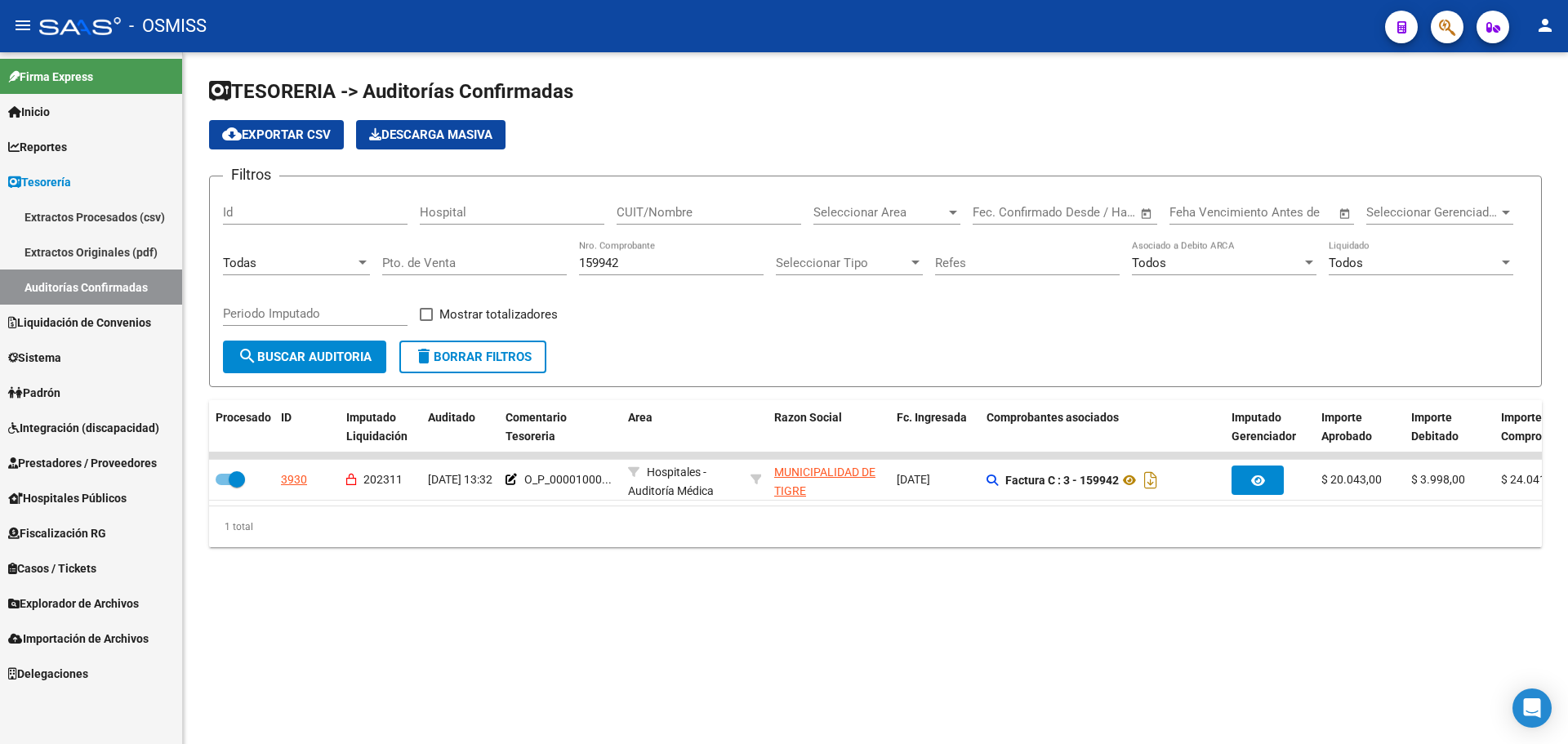
drag, startPoint x: 594, startPoint y: 640, endPoint x: 280, endPoint y: 490, distance: 348.0
click at [592, 640] on mat-sidenav-content "TESORERIA -> Auditorías Confirmadas cloud_download Exportar CSV Descarga Masiva…" at bounding box center [875, 398] width 1385 height 692
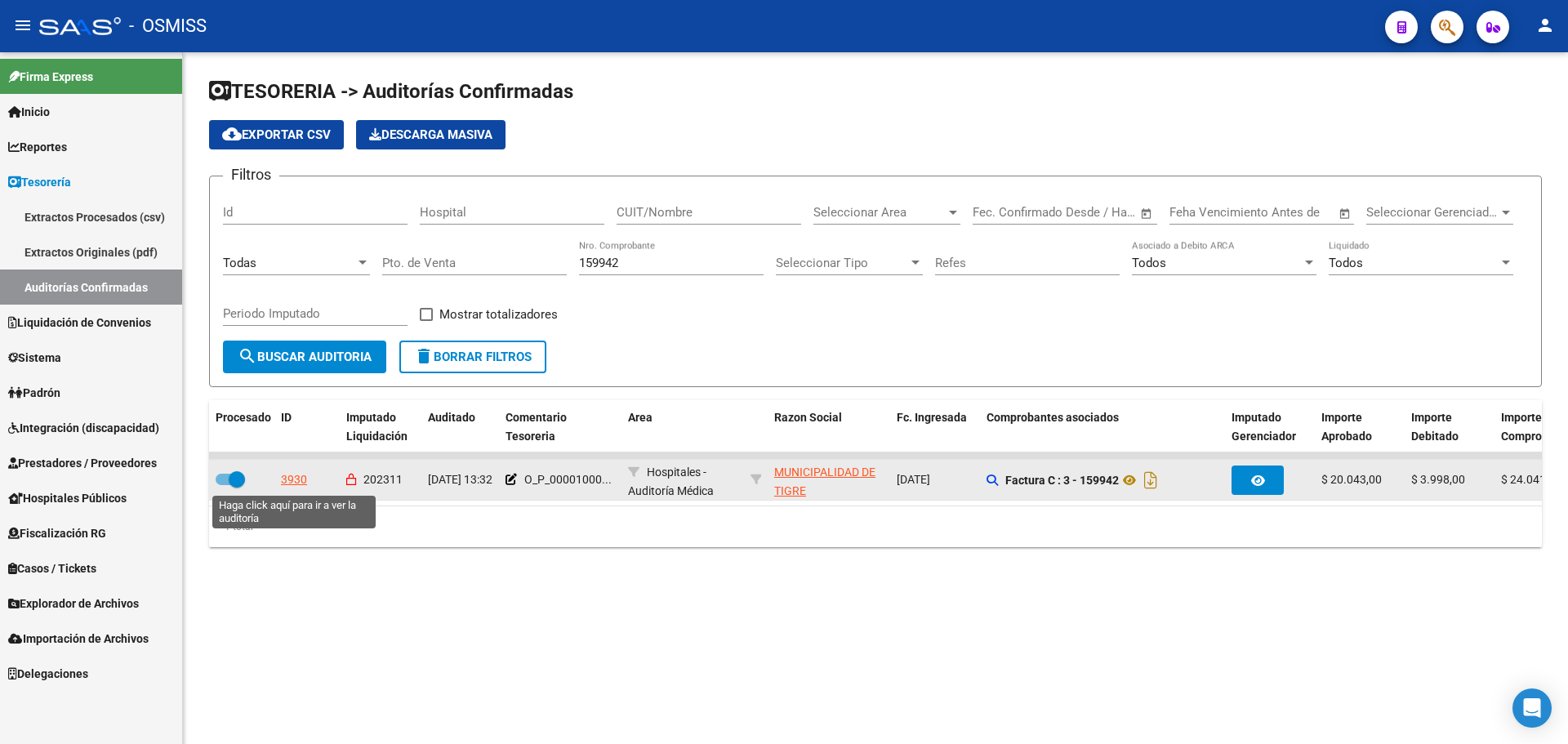
click at [298, 481] on div "3930" at bounding box center [294, 479] width 26 height 18
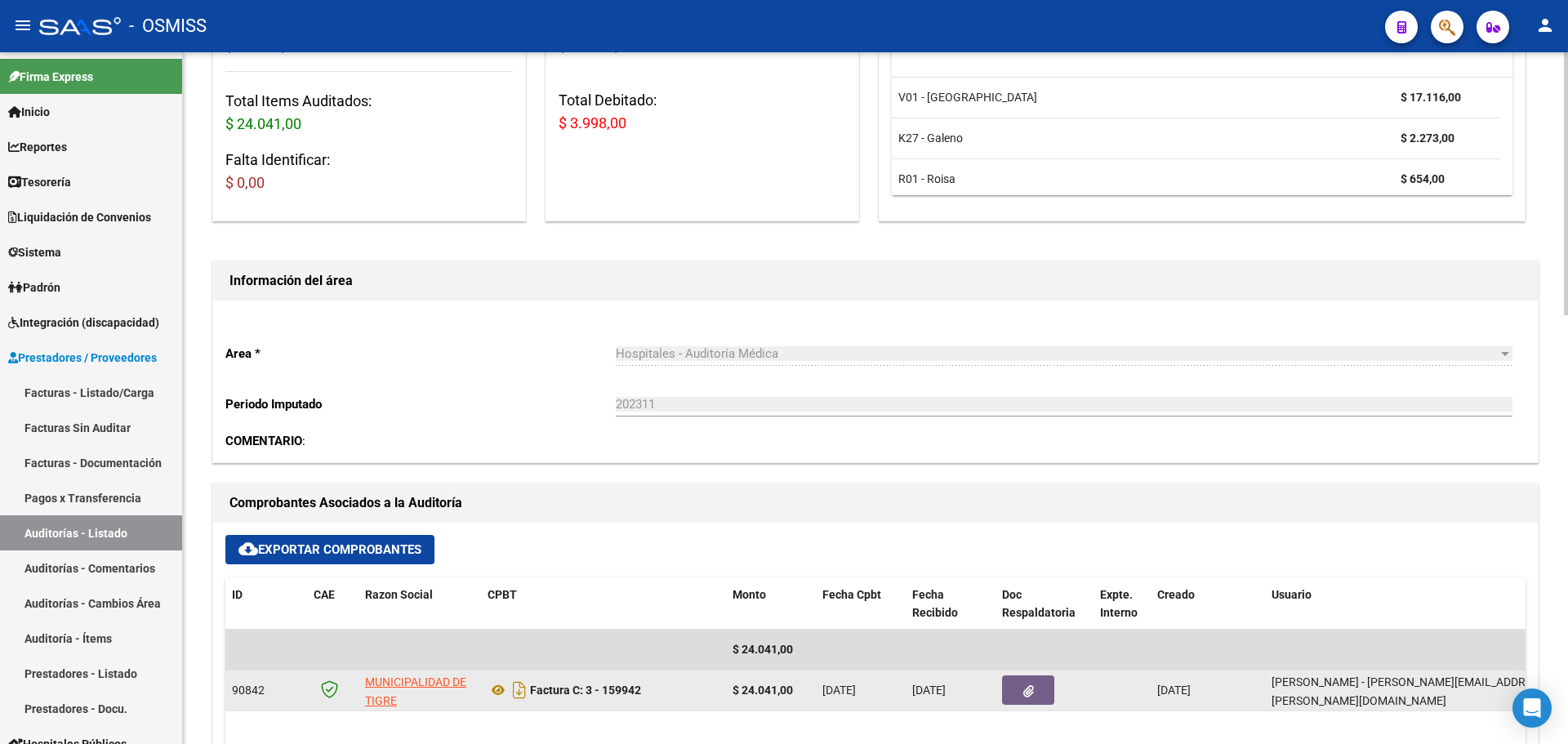
scroll to position [408, 0]
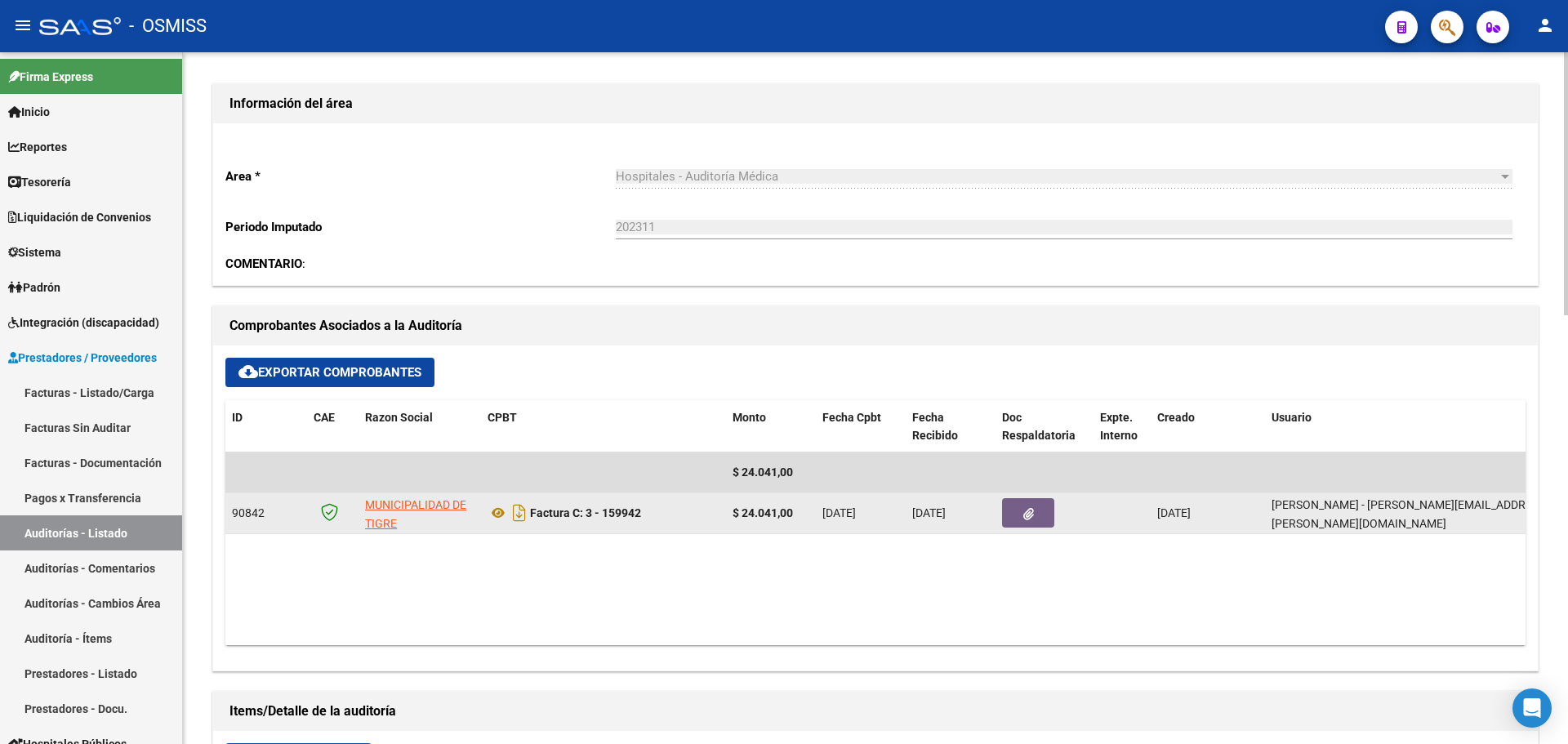
click at [1032, 500] on button "button" at bounding box center [1028, 514] width 53 height 30
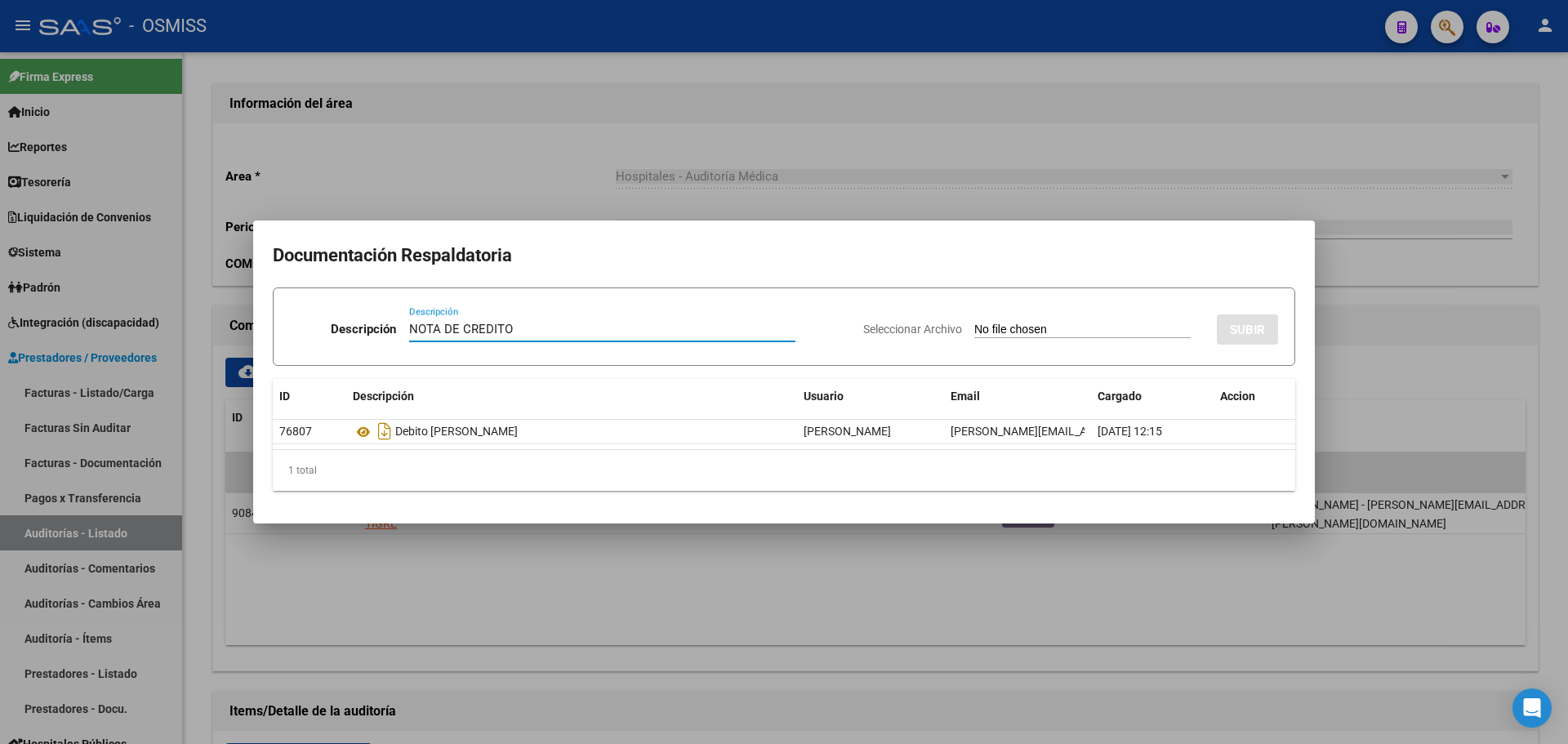
type input "NOTA DE CREDITO"
click at [1032, 329] on input "Seleccionar Archivo" at bounding box center [1082, 330] width 217 height 16
type input "C:\fakepath\NC. MUNICIPALIDAD DE TIGRE FC. 159942.pdf"
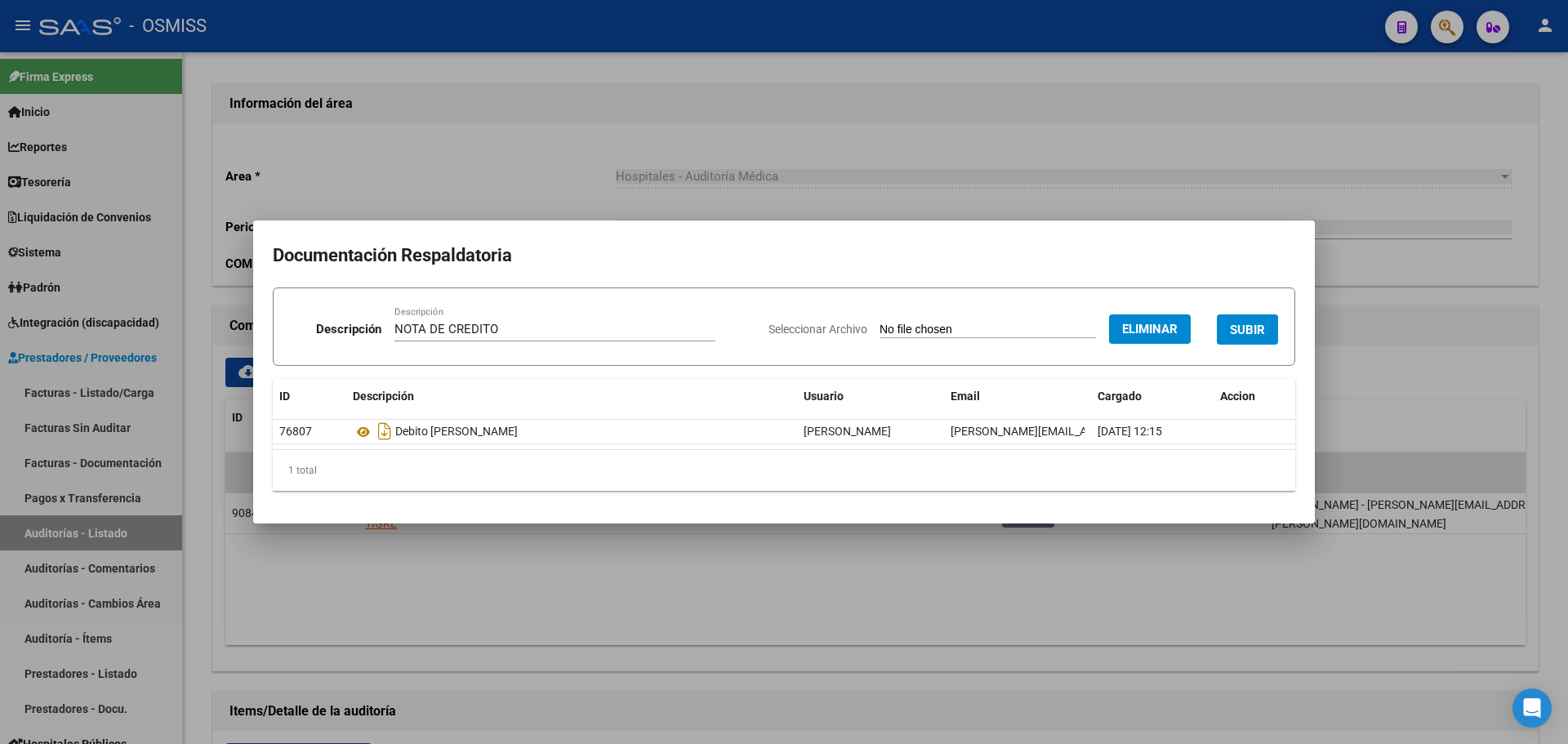
click at [1245, 333] on span "SUBIR" at bounding box center [1247, 330] width 35 height 15
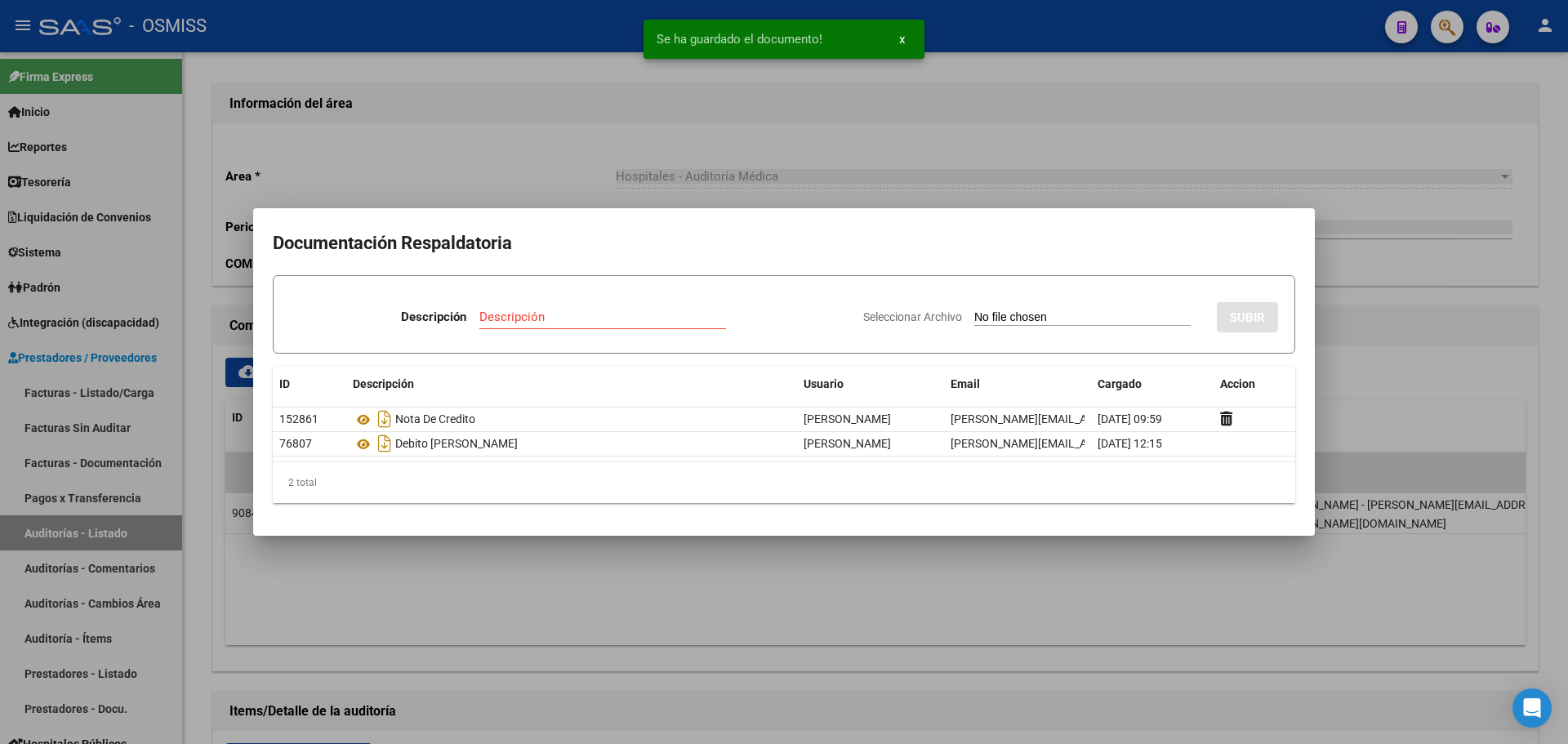
click at [805, 207] on div at bounding box center [784, 372] width 1568 height 744
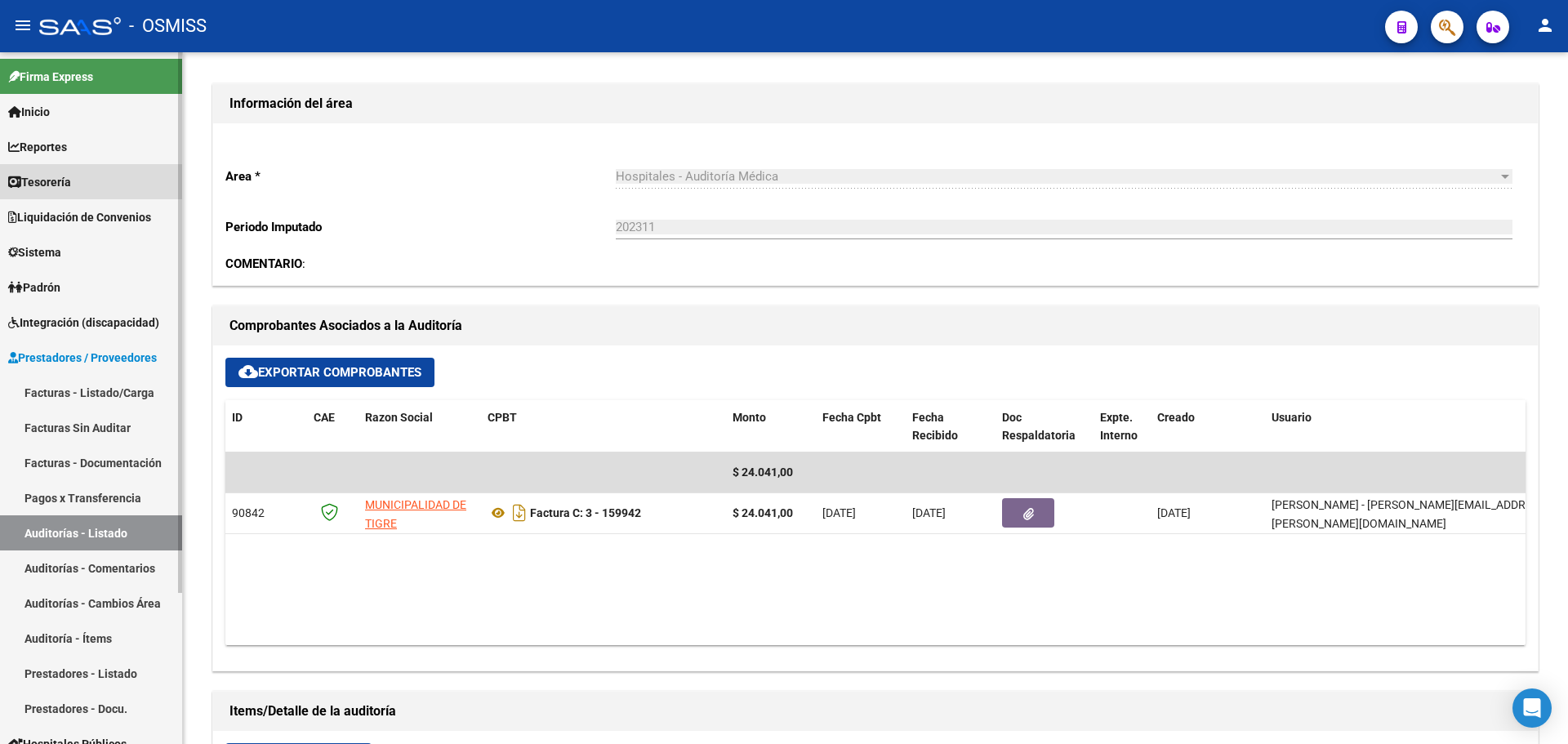
click at [71, 183] on span "Tesorería" at bounding box center [40, 182] width 63 height 18
click at [73, 160] on link "Reportes" at bounding box center [91, 147] width 183 height 35
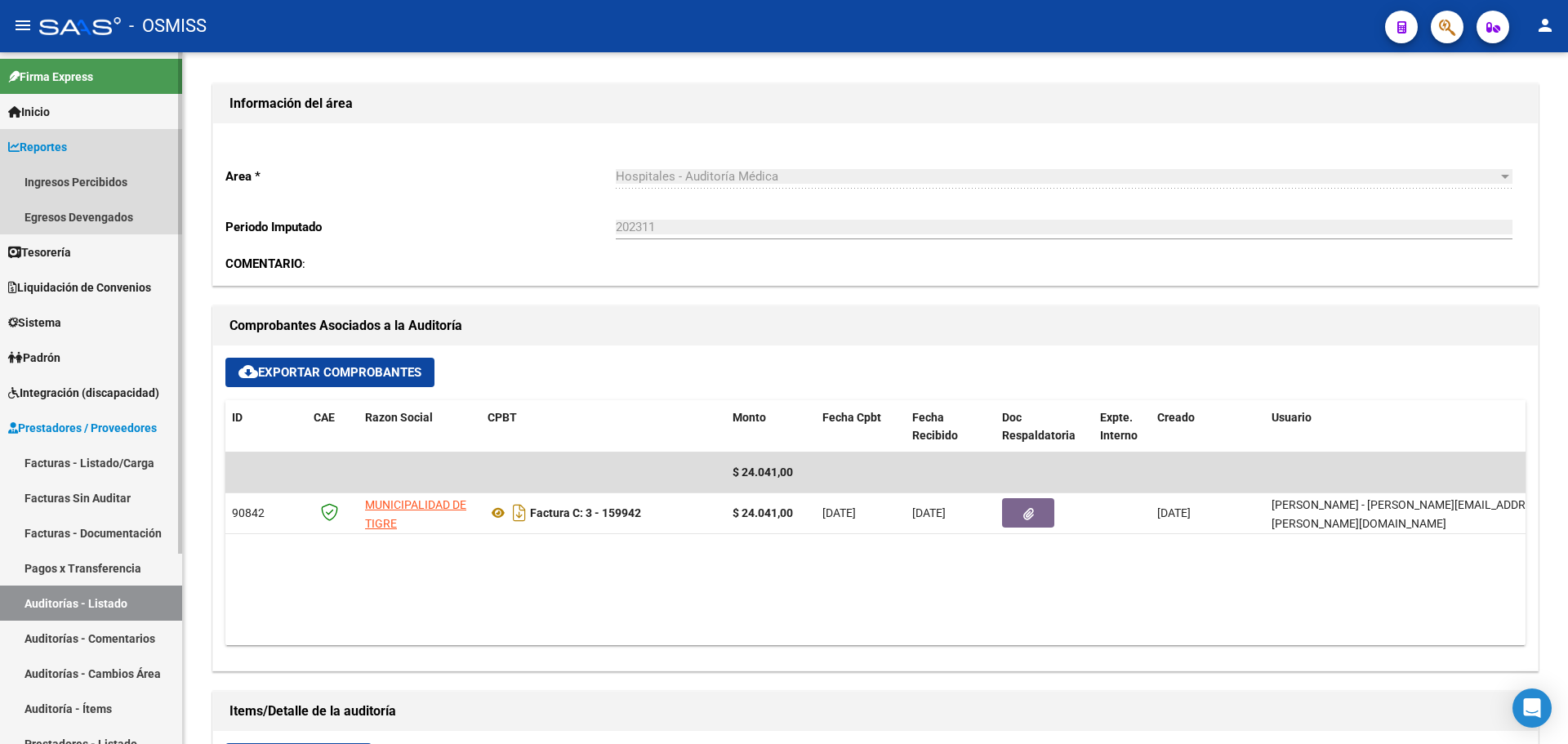
click at [72, 158] on link "Reportes" at bounding box center [91, 147] width 183 height 35
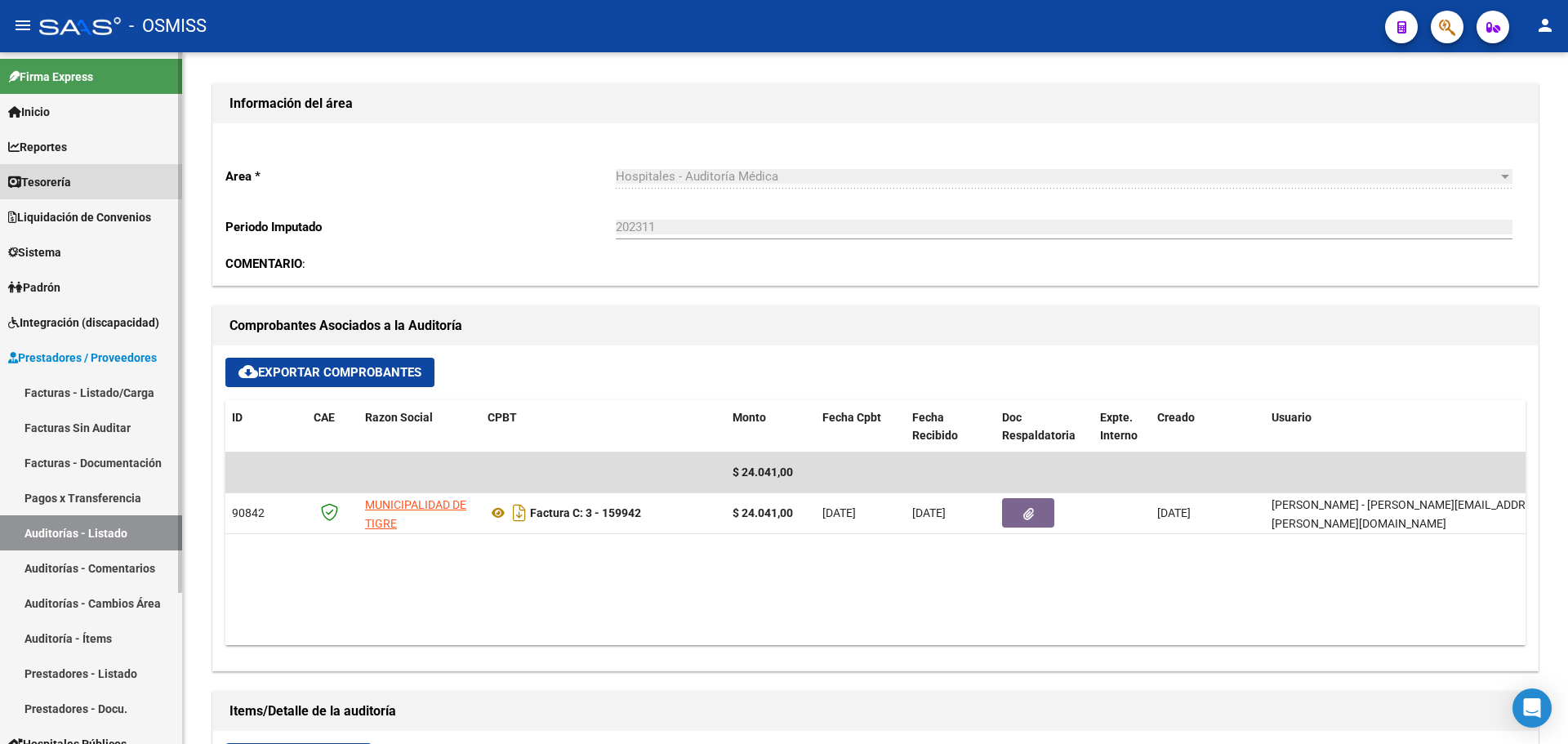
click at [66, 174] on span "Tesorería" at bounding box center [40, 182] width 63 height 18
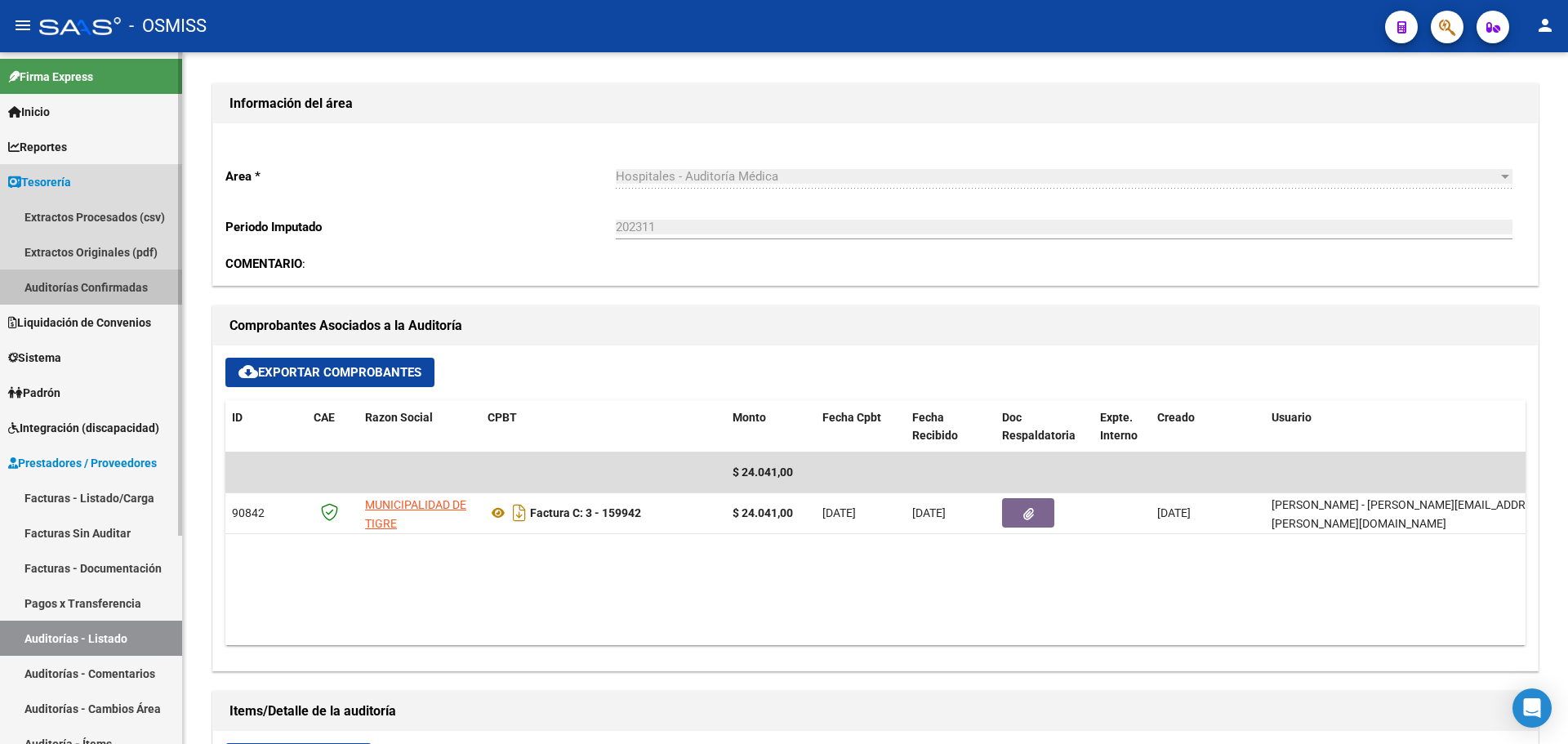
click at [71, 289] on link "Auditorías Confirmadas" at bounding box center [91, 287] width 183 height 35
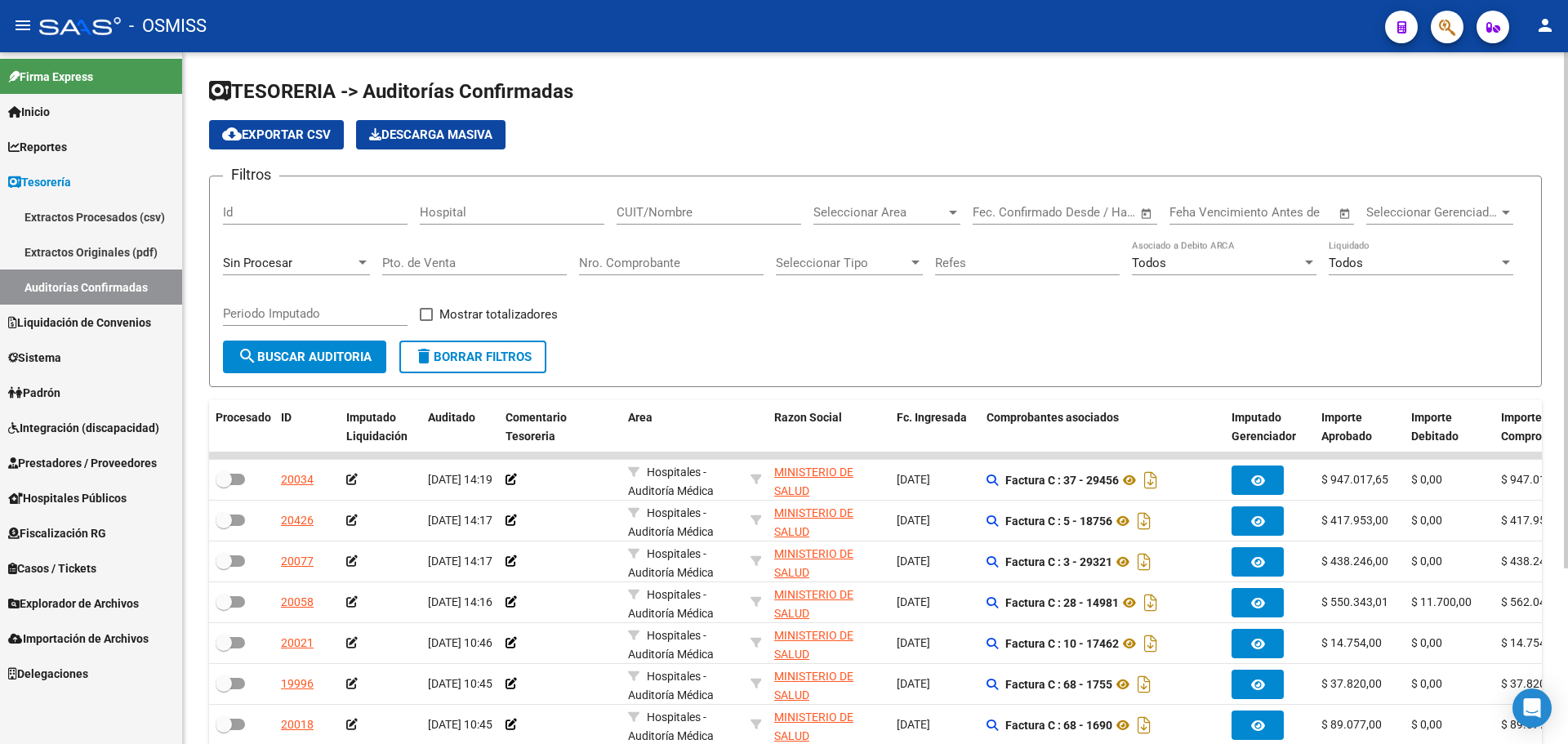
click at [258, 262] on span "Sin Procesar" at bounding box center [257, 263] width 69 height 15
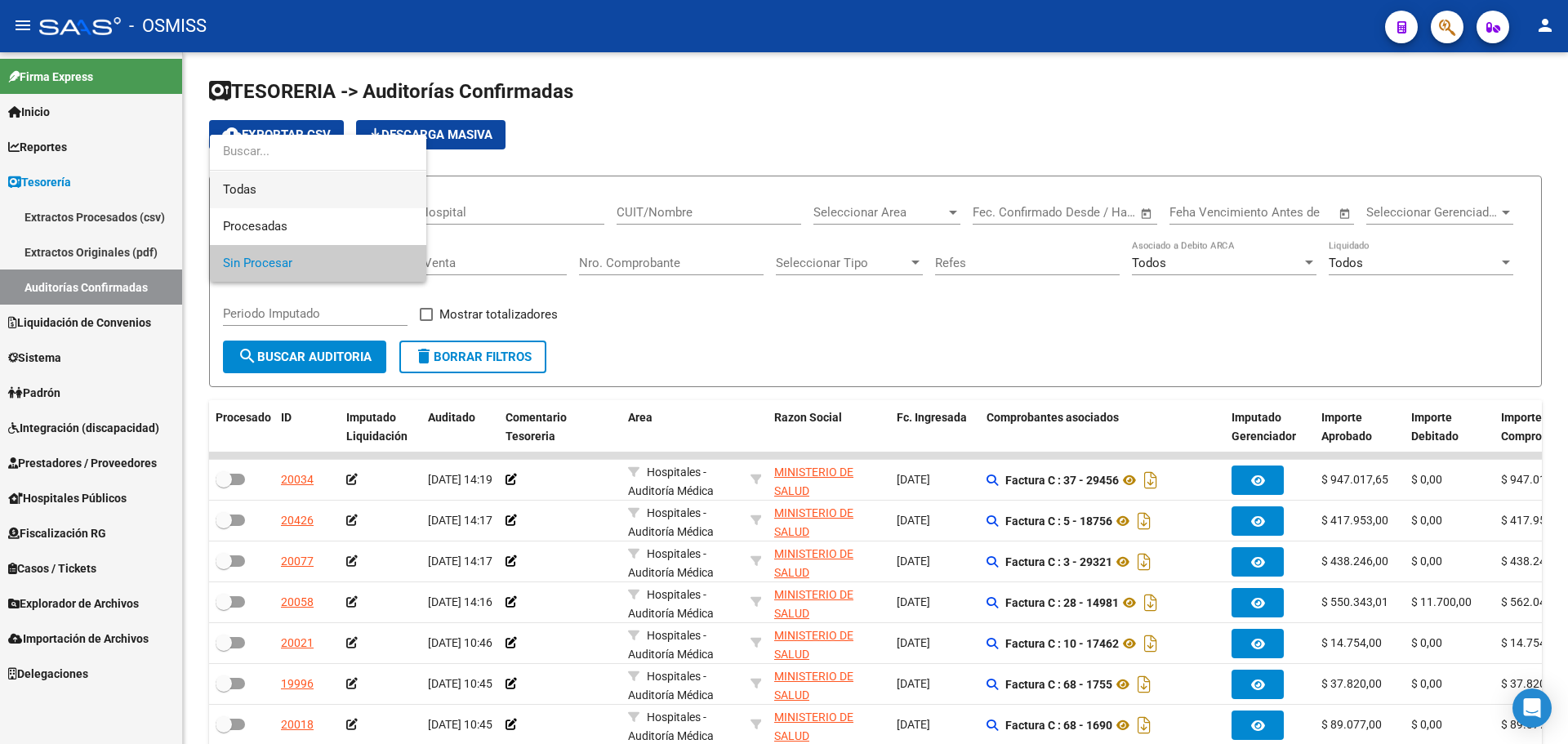
click at [269, 190] on span "Todas" at bounding box center [318, 190] width 190 height 37
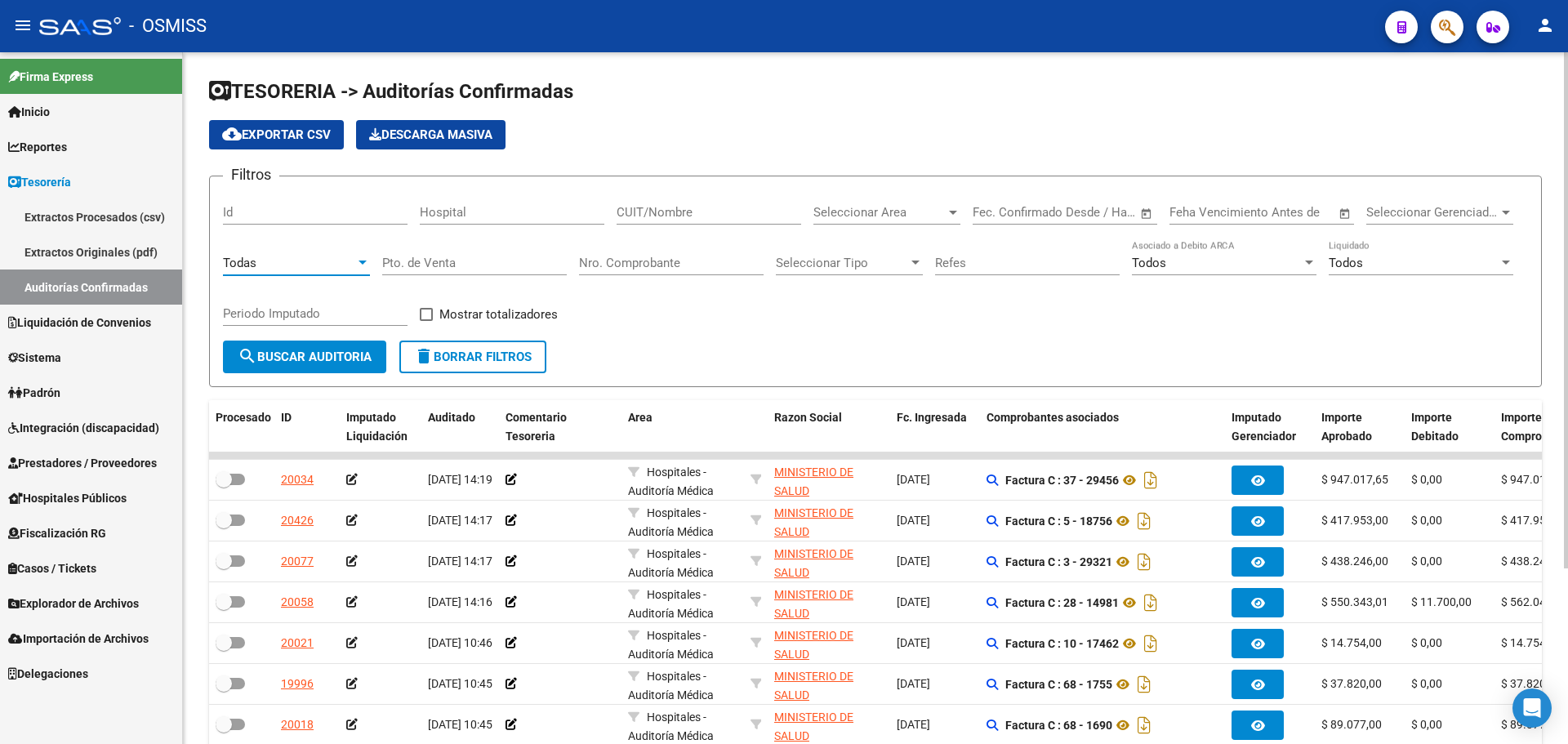
click at [634, 272] on div "Nro. Comprobante" at bounding box center [671, 258] width 184 height 35
type input "159945"
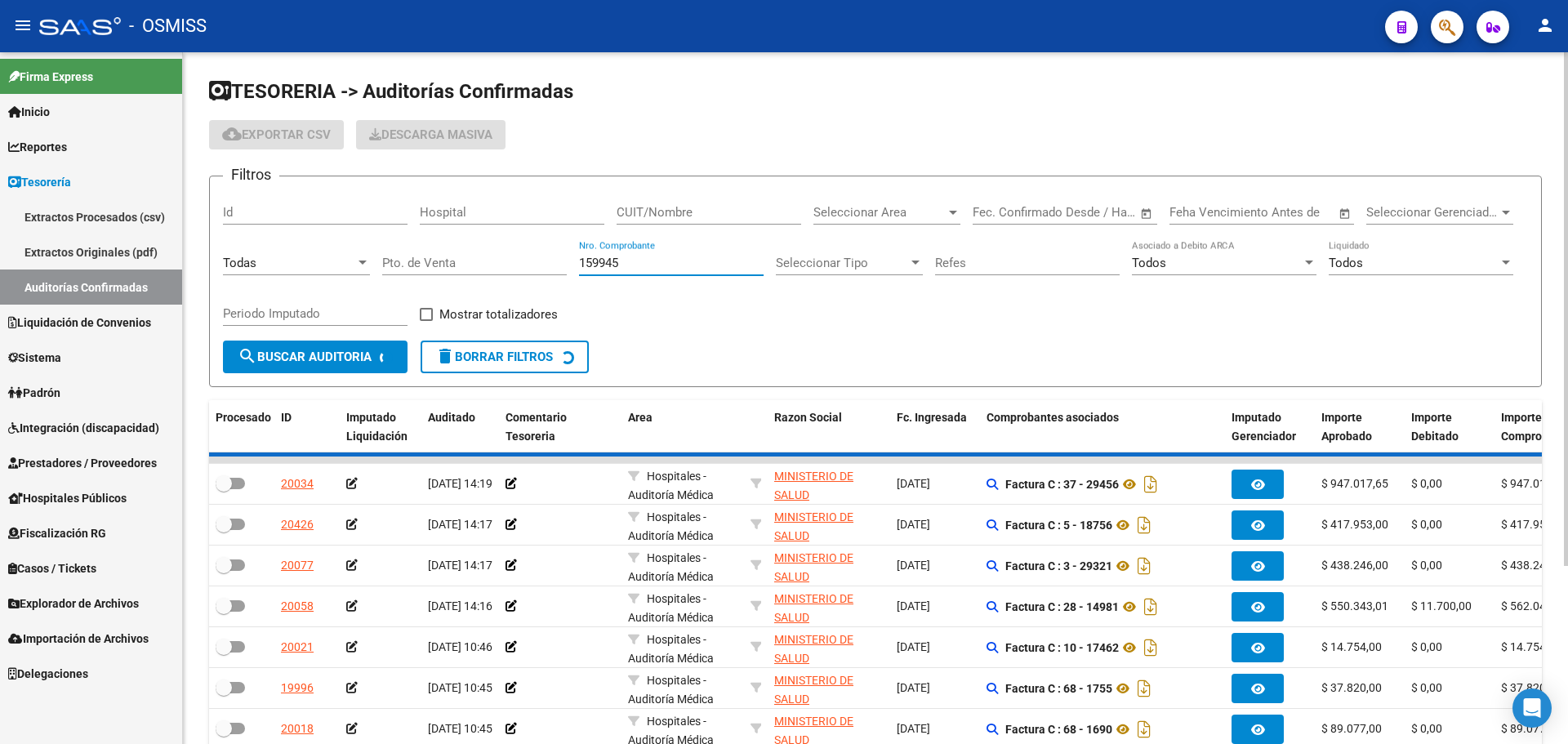
checkbox input "true"
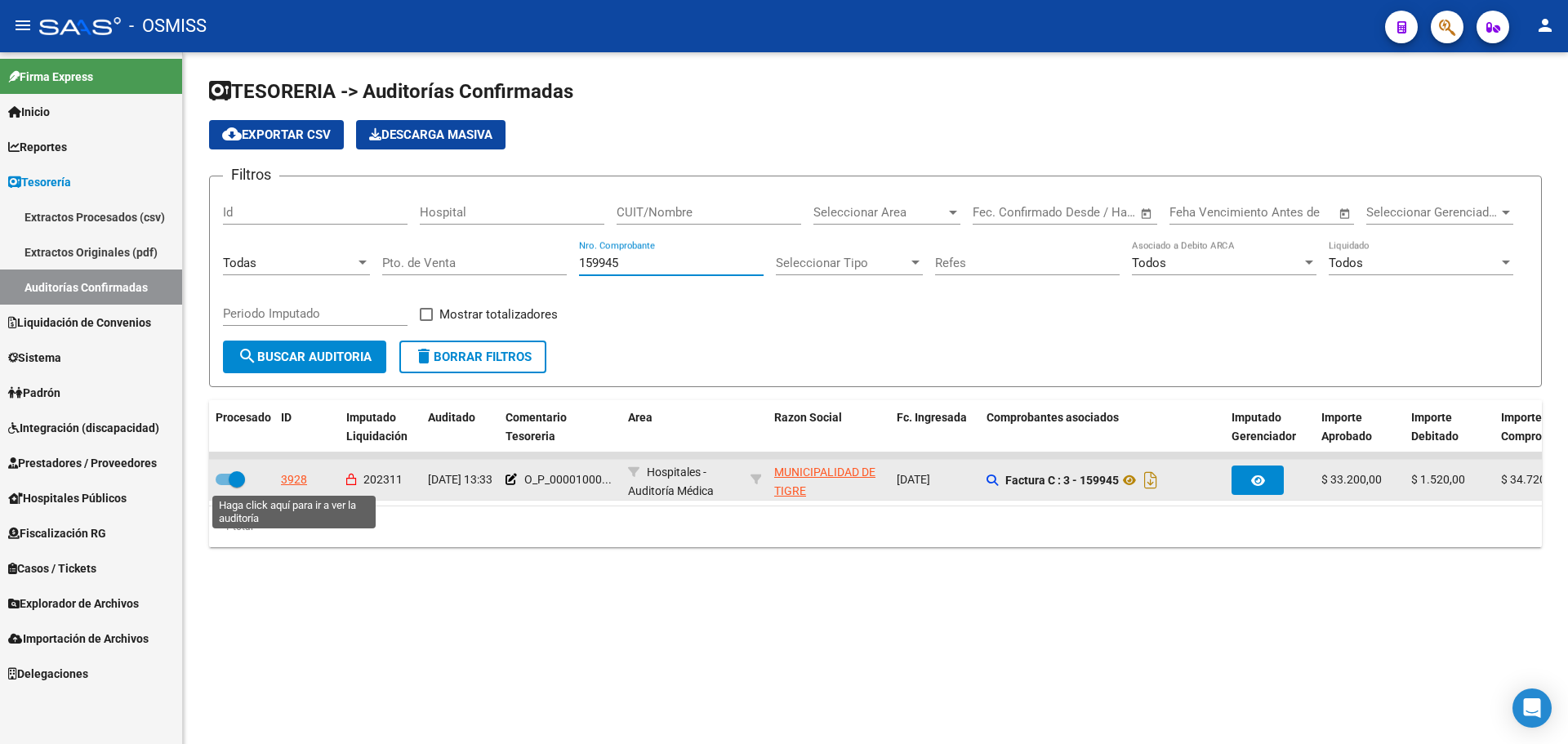
type input "159945"
click at [289, 480] on div "3928" at bounding box center [294, 479] width 26 height 18
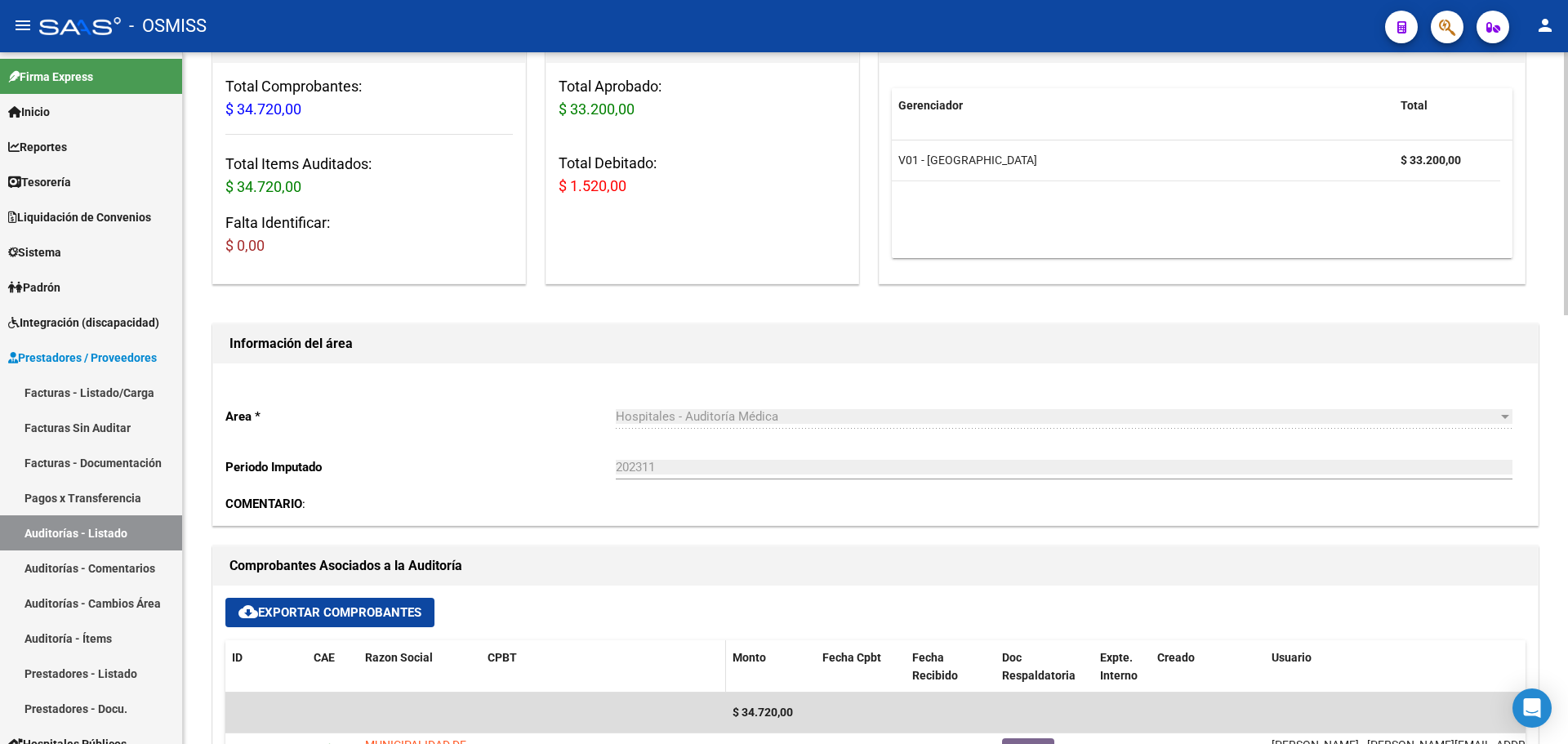
scroll to position [326, 0]
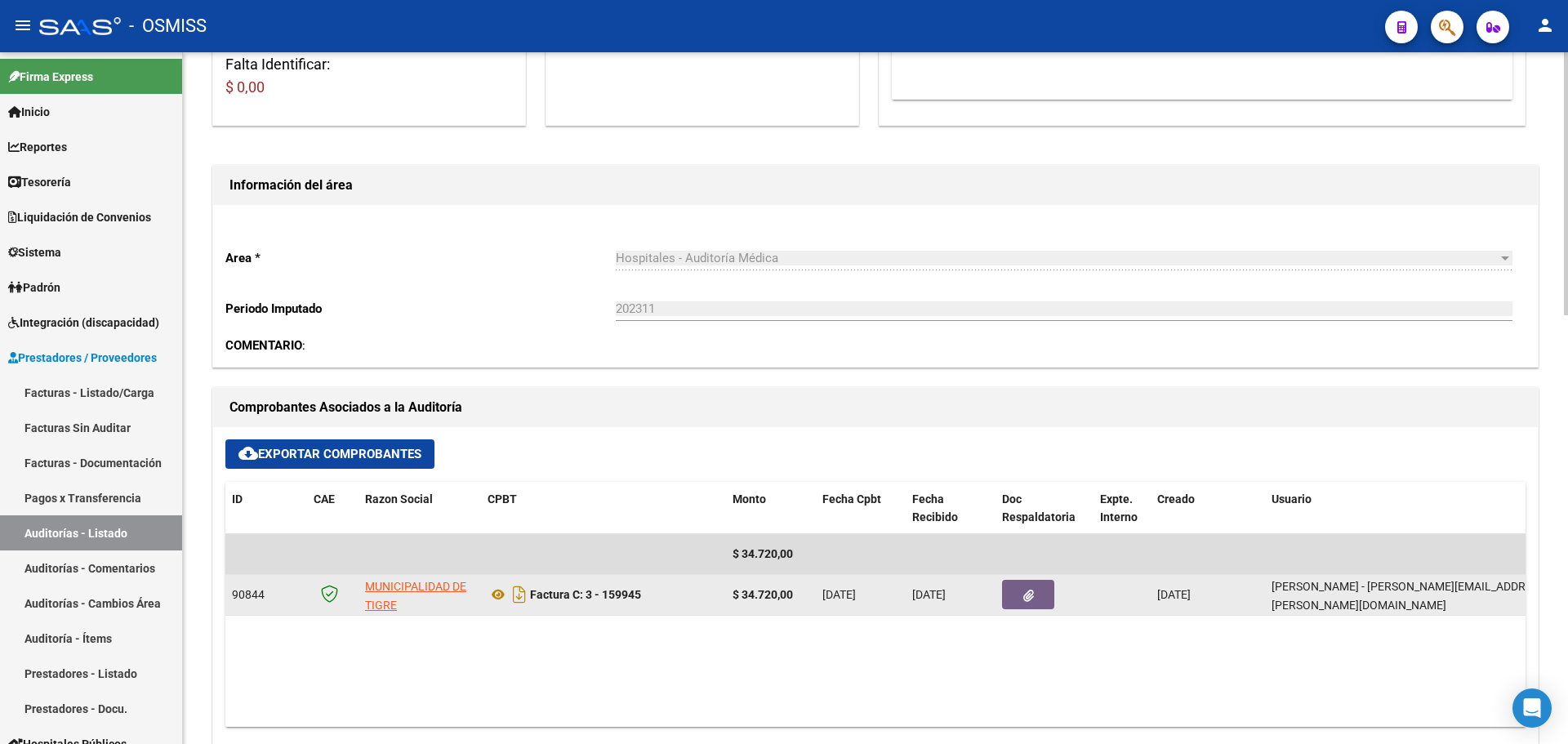
click at [1018, 591] on button "button" at bounding box center [1028, 595] width 53 height 30
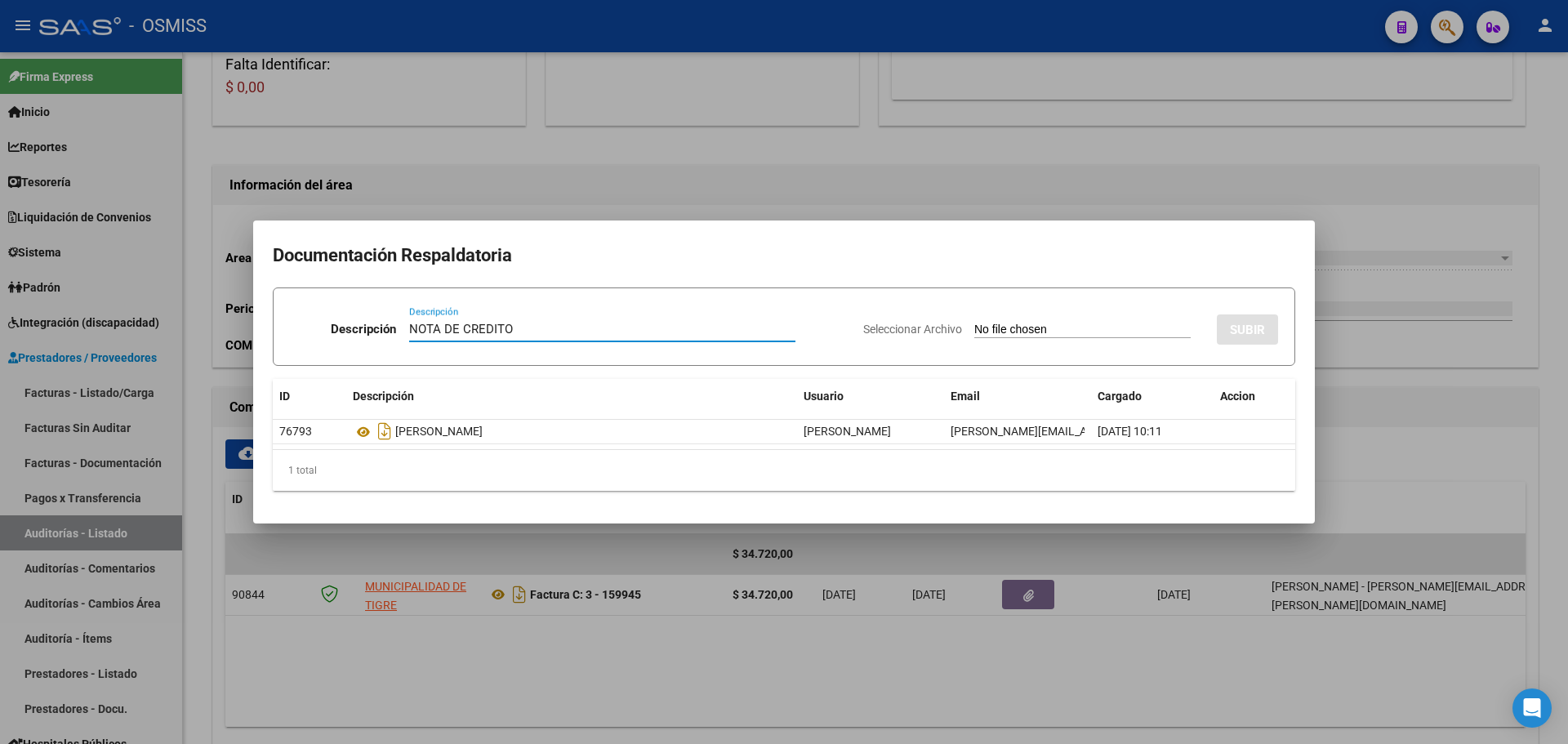
type input "NOTA DE CREDITO"
click at [983, 315] on div "Seleccionar Archivo SUBIR" at bounding box center [1071, 326] width 415 height 50
click at [983, 325] on input "Seleccionar Archivo" at bounding box center [1082, 330] width 217 height 16
type input "C:\fakepath\NC. MUNICIPALIDAD DE TIGRE FC. 159945.pdf"
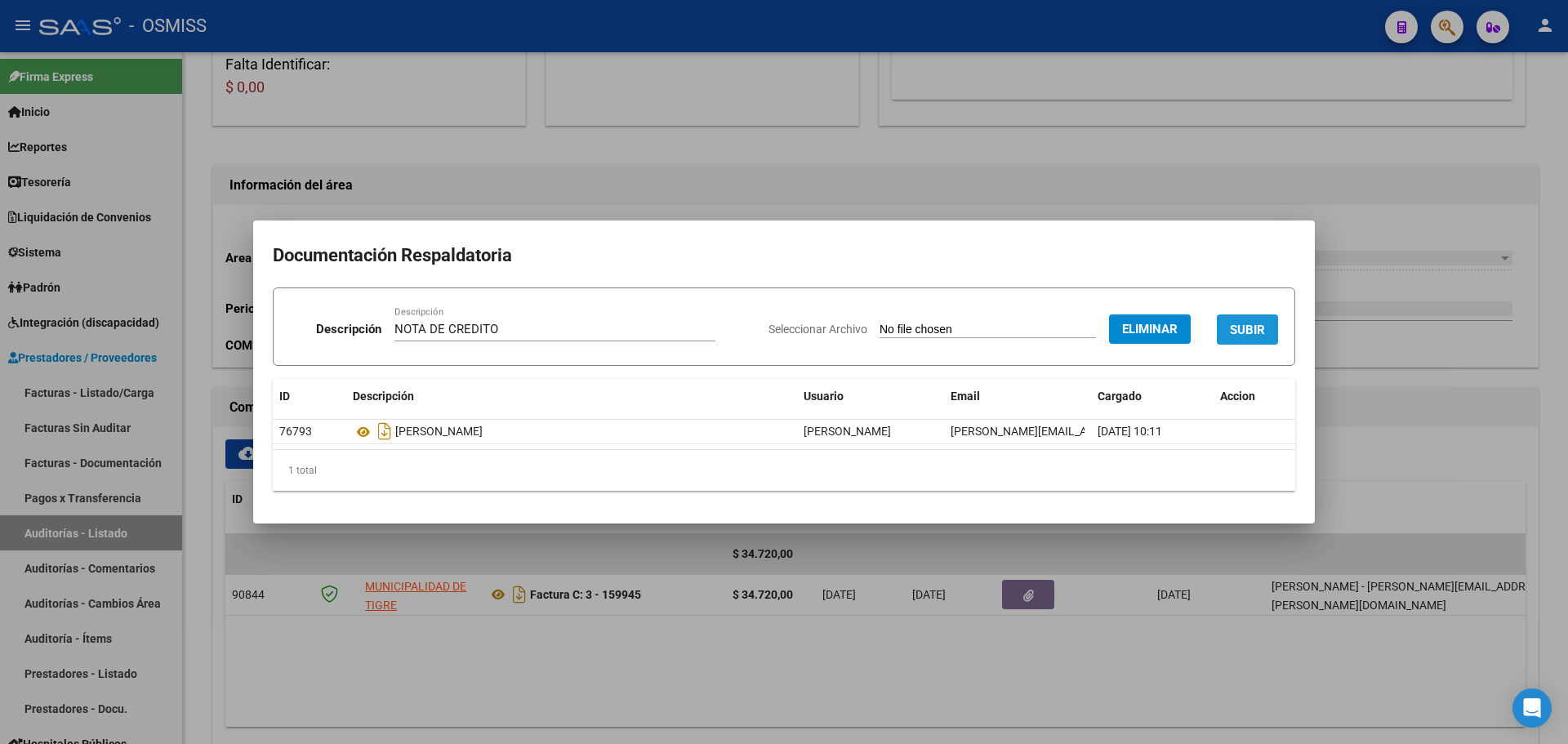
click at [1244, 329] on span "SUBIR" at bounding box center [1247, 330] width 35 height 15
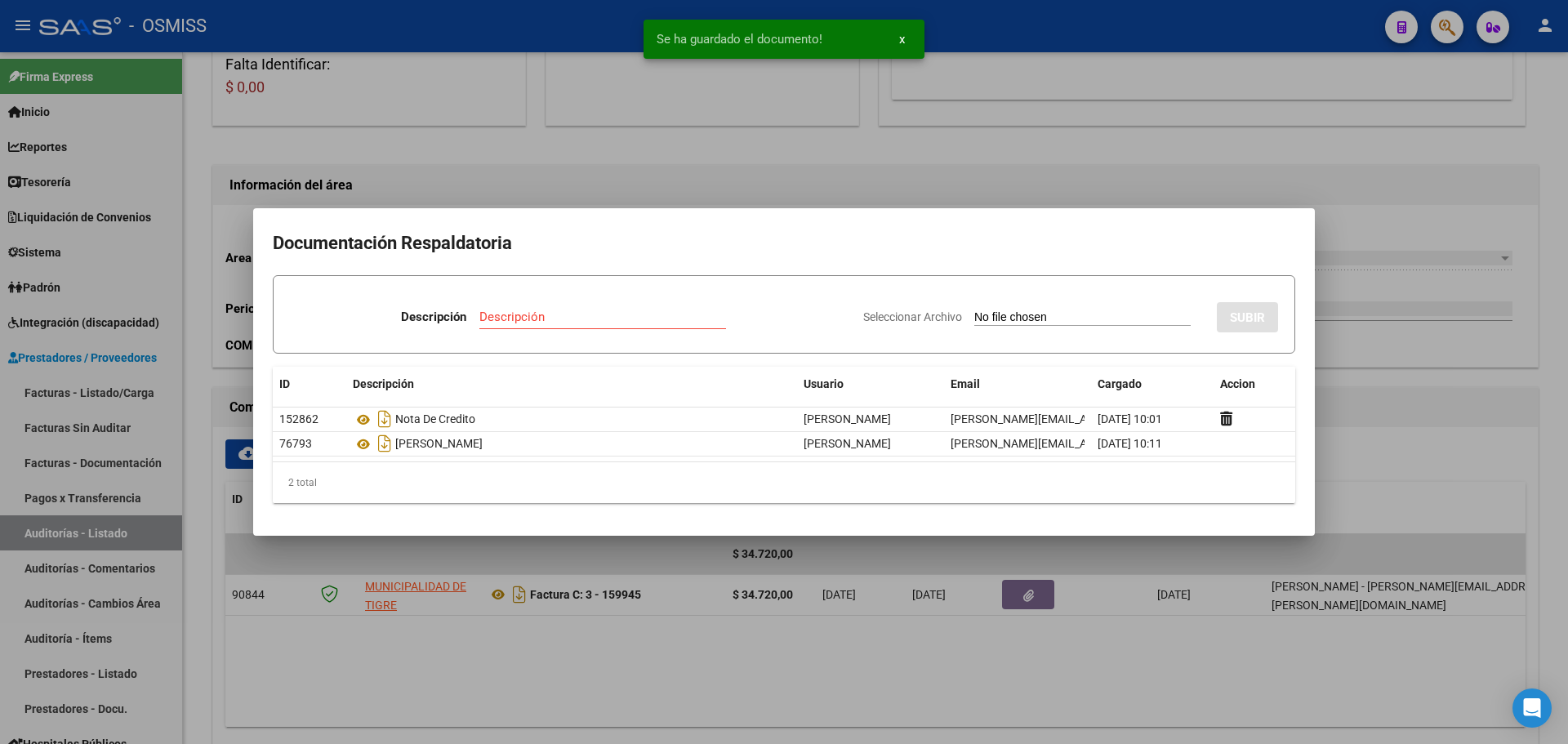
click at [622, 187] on div at bounding box center [784, 372] width 1568 height 744
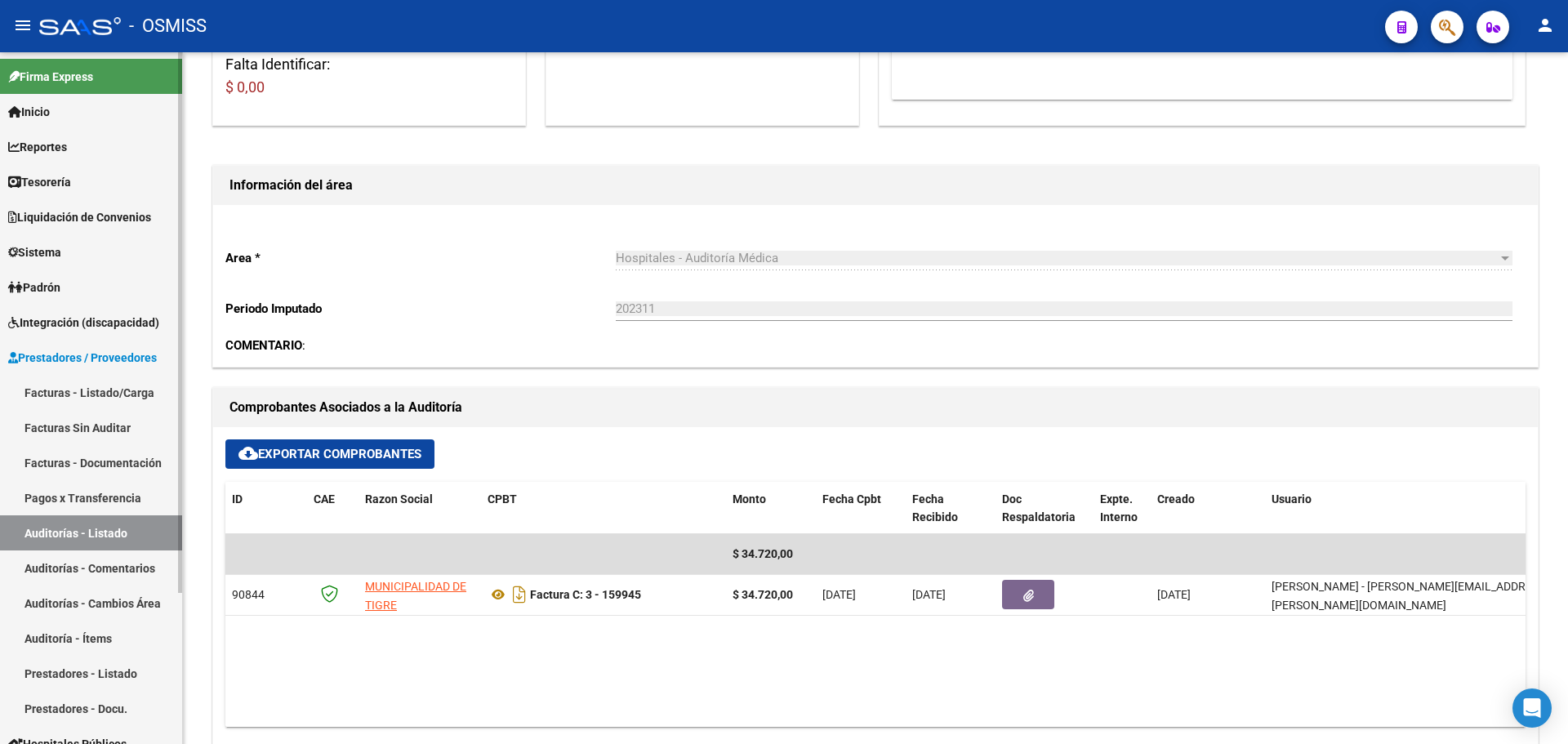
click at [79, 183] on link "Tesorería" at bounding box center [91, 182] width 183 height 35
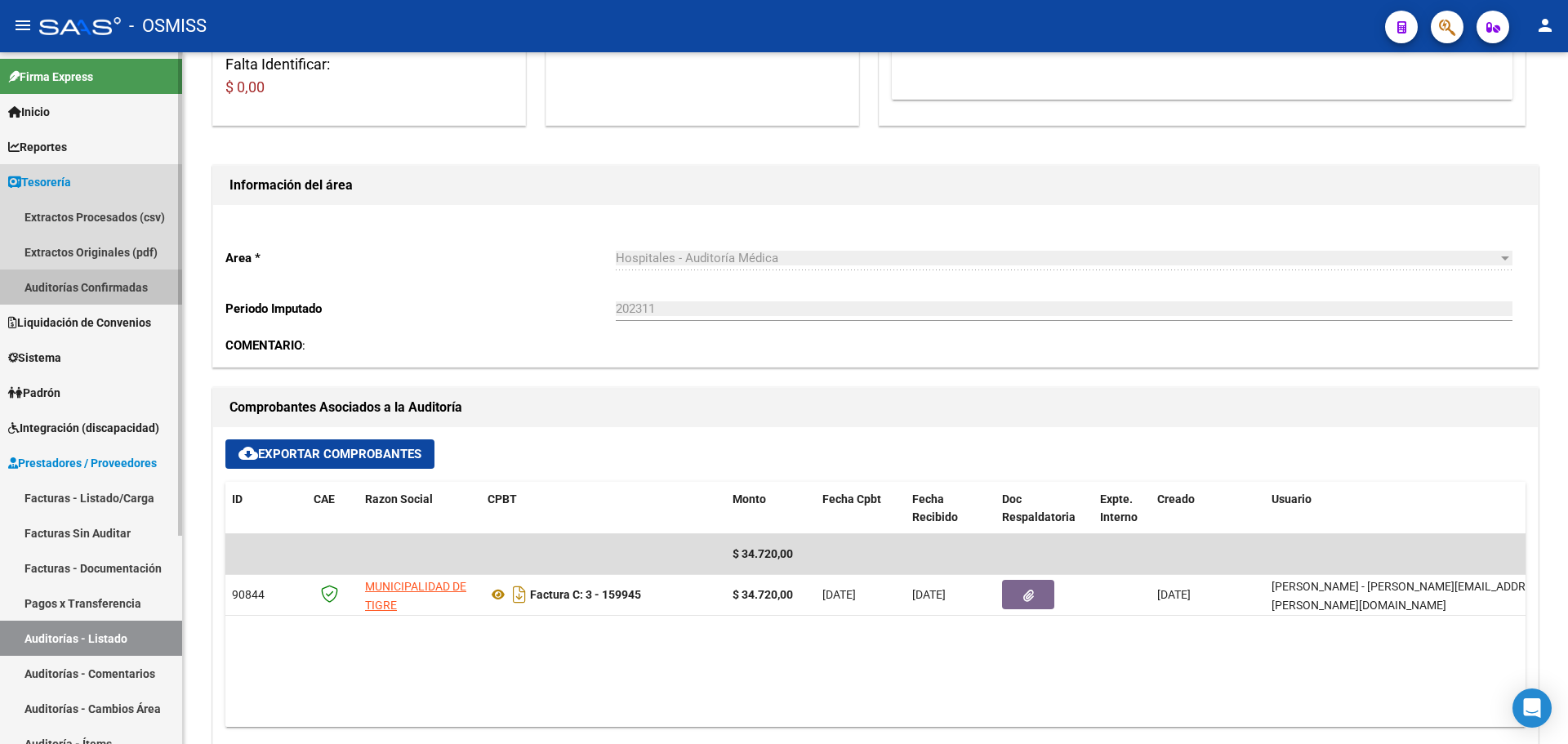
click at [66, 294] on link "Auditorías Confirmadas" at bounding box center [91, 287] width 183 height 35
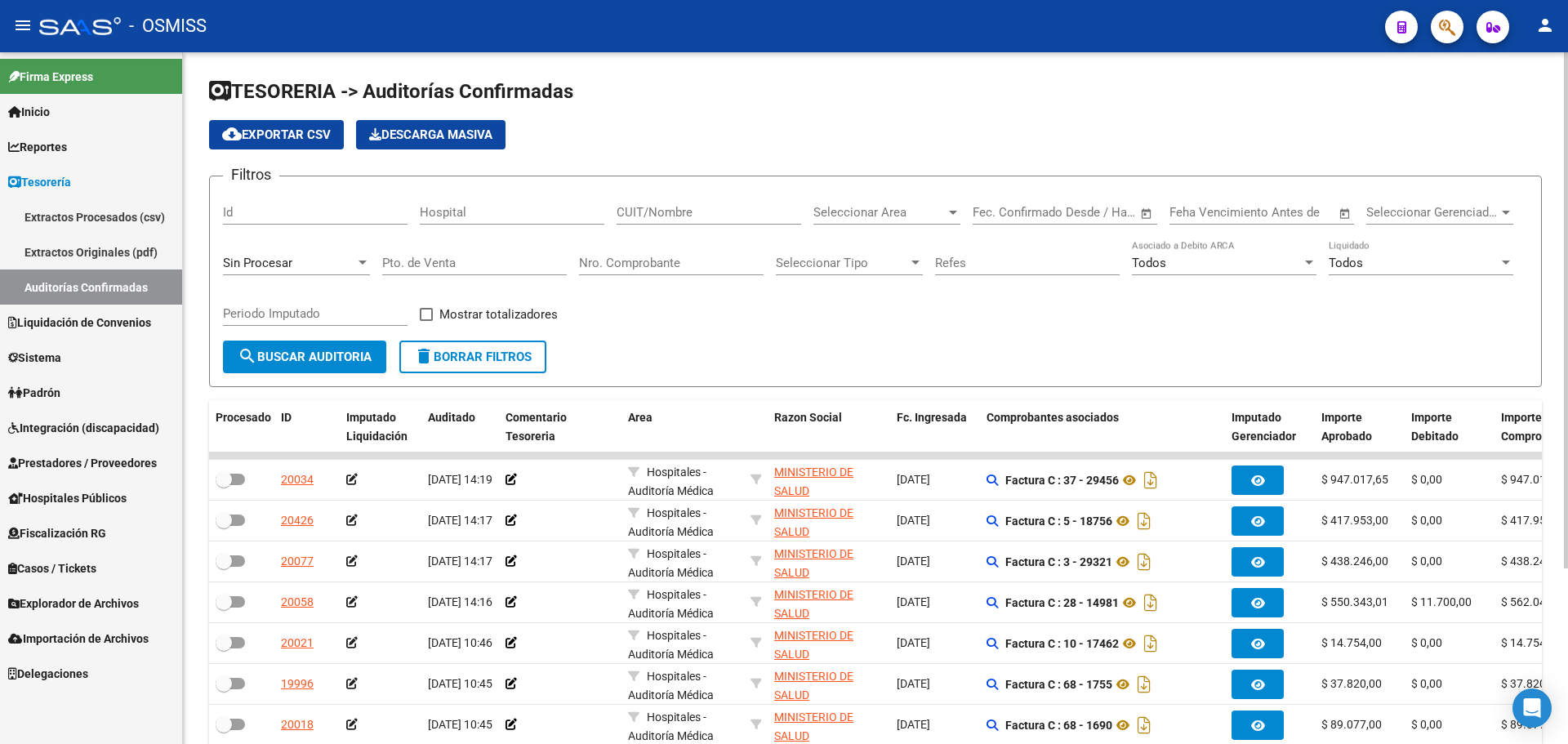
click at [319, 269] on div "Sin Procesar" at bounding box center [289, 263] width 133 height 15
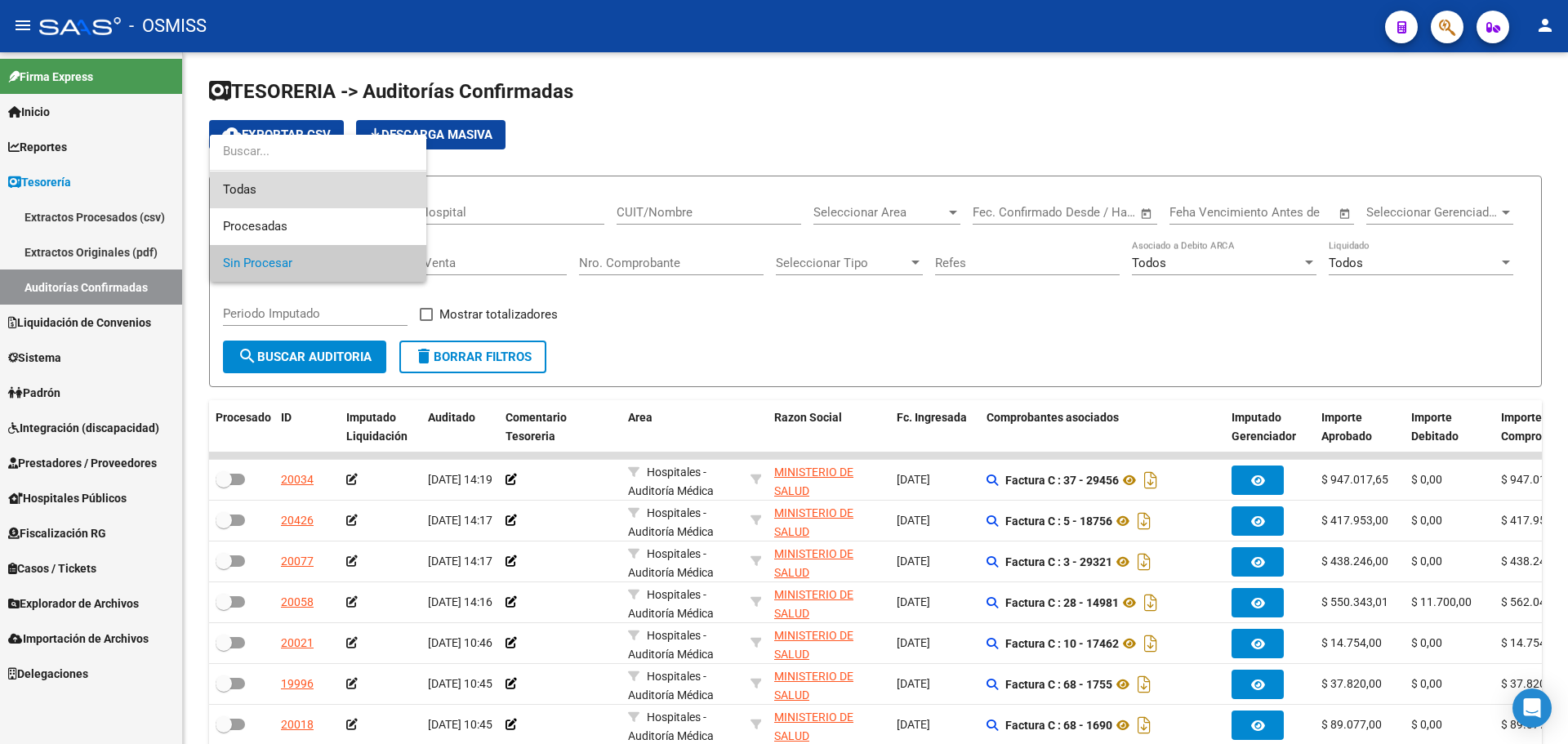
click at [294, 195] on span "Todas" at bounding box center [318, 190] width 190 height 37
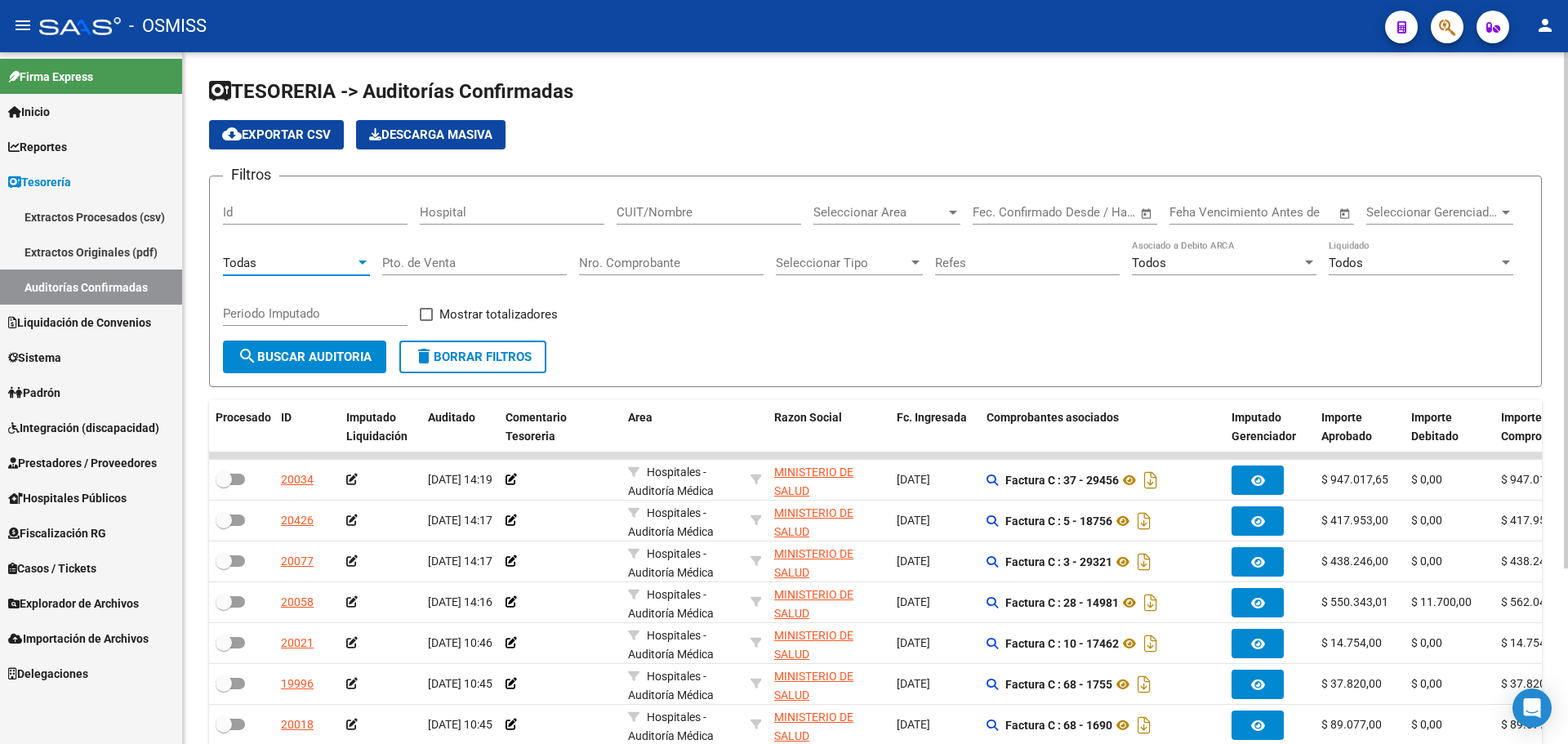
click at [642, 262] on input "Nro. Comprobante" at bounding box center [671, 263] width 184 height 15
type input "159948"
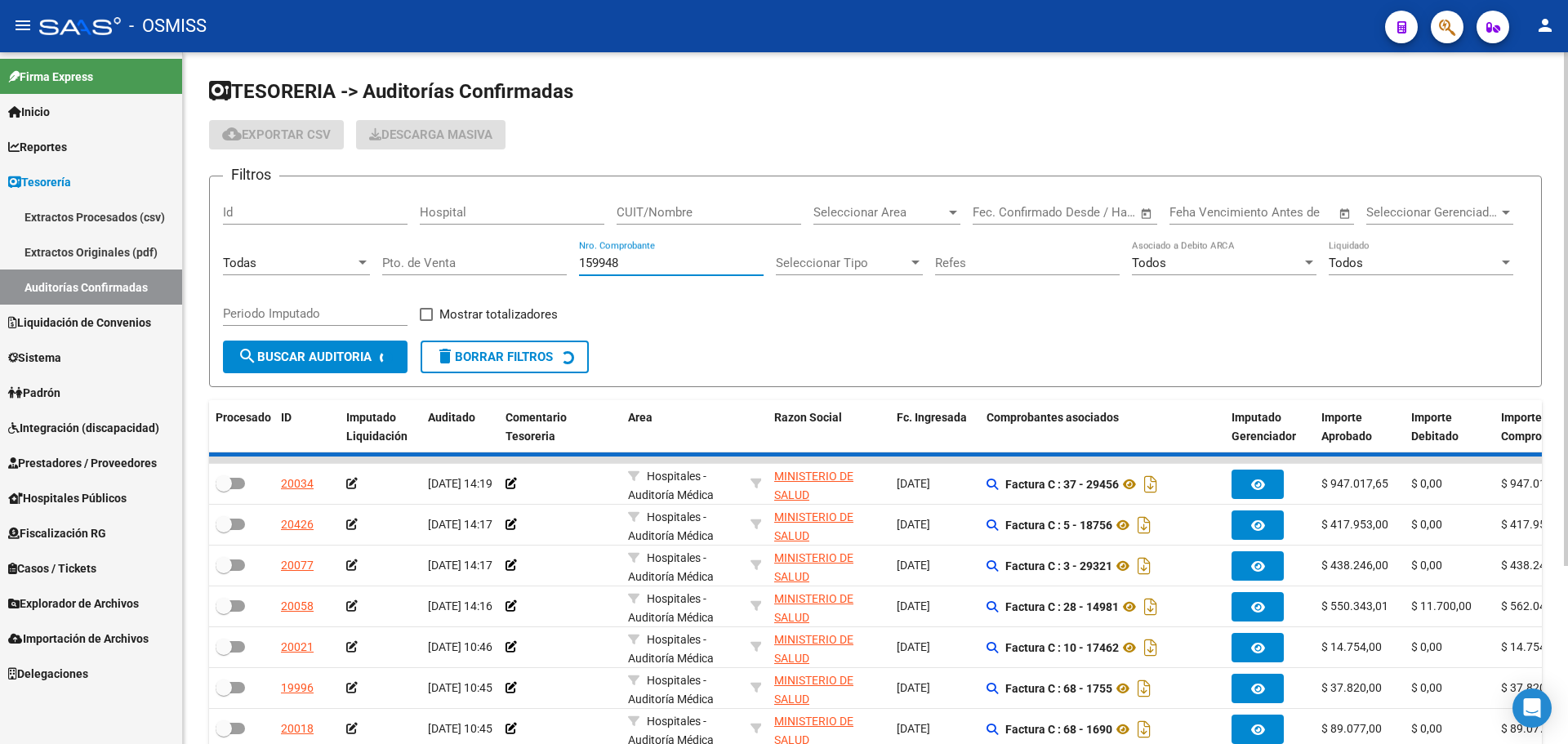
checkbox input "true"
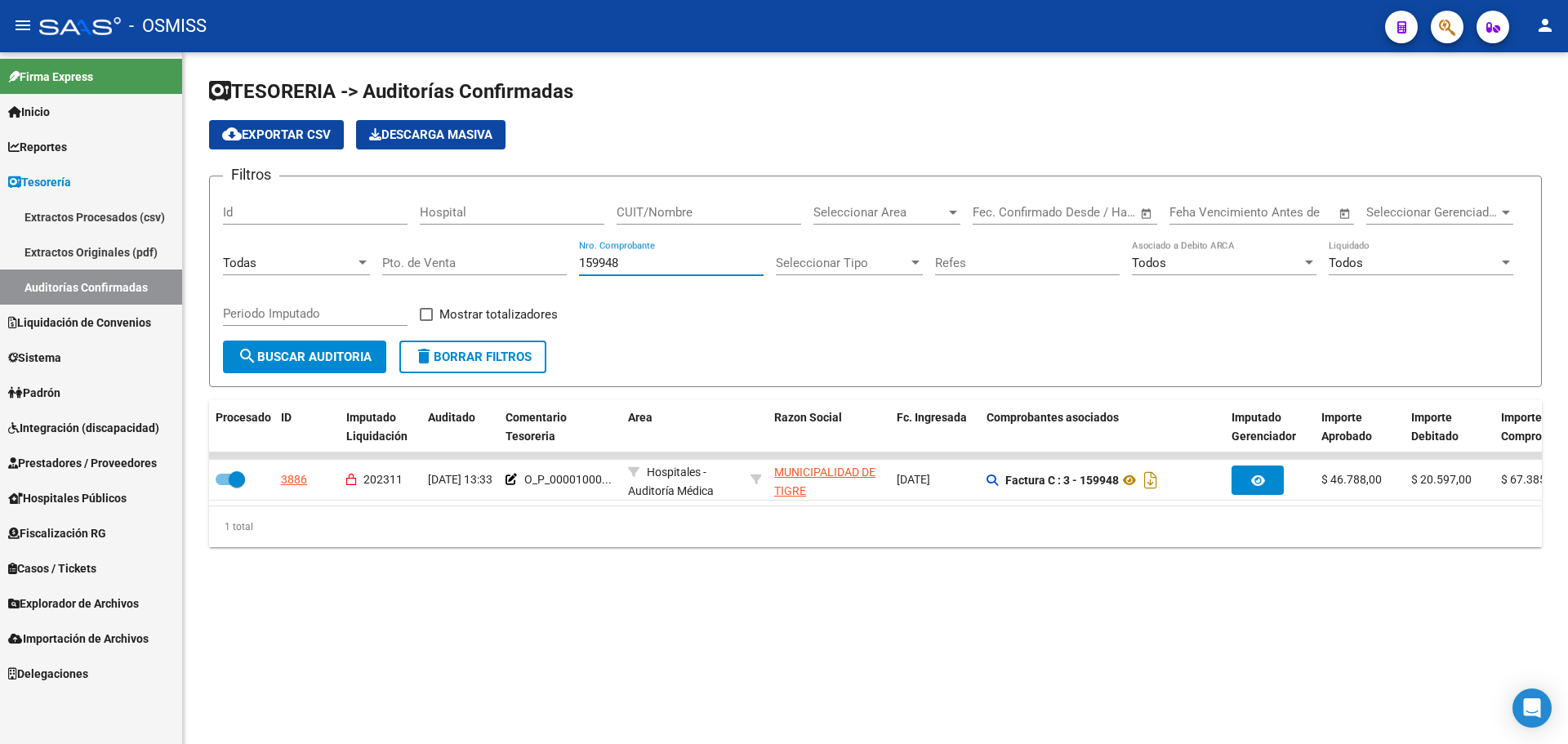
type input "159948"
click at [1024, 599] on div "TESORERIA -> Auditorías Confirmadas cloud_download Exportar CSV Descarga Masiva…" at bounding box center [875, 326] width 1385 height 548
click at [619, 362] on form "Filtros Id Hospital CUIT/Nombre Seleccionar Area Seleccionar Area Fecha inicio …" at bounding box center [876, 281] width 1333 height 211
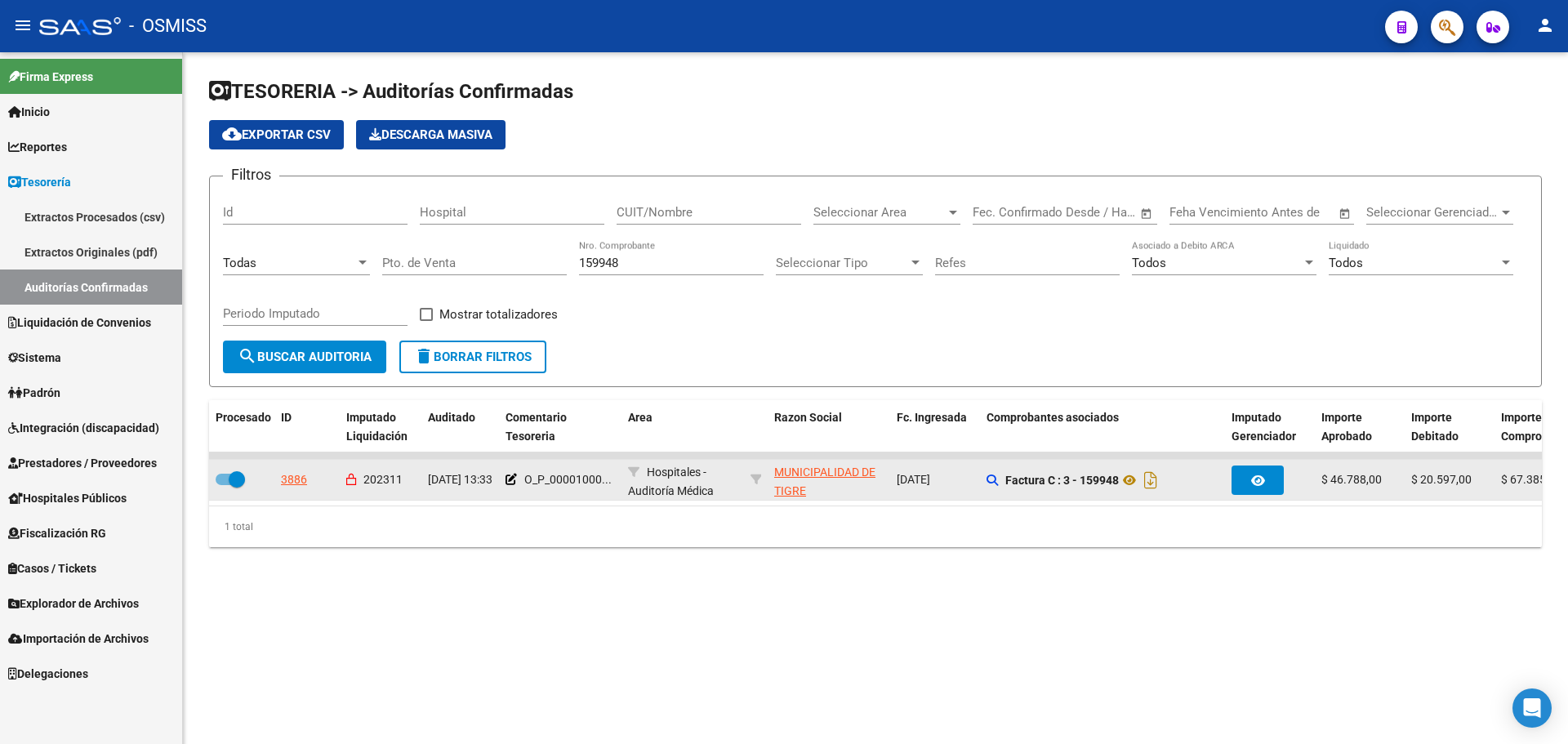
click at [316, 477] on div "3886" at bounding box center [307, 479] width 53 height 18
click at [299, 478] on div "3886" at bounding box center [294, 479] width 26 height 18
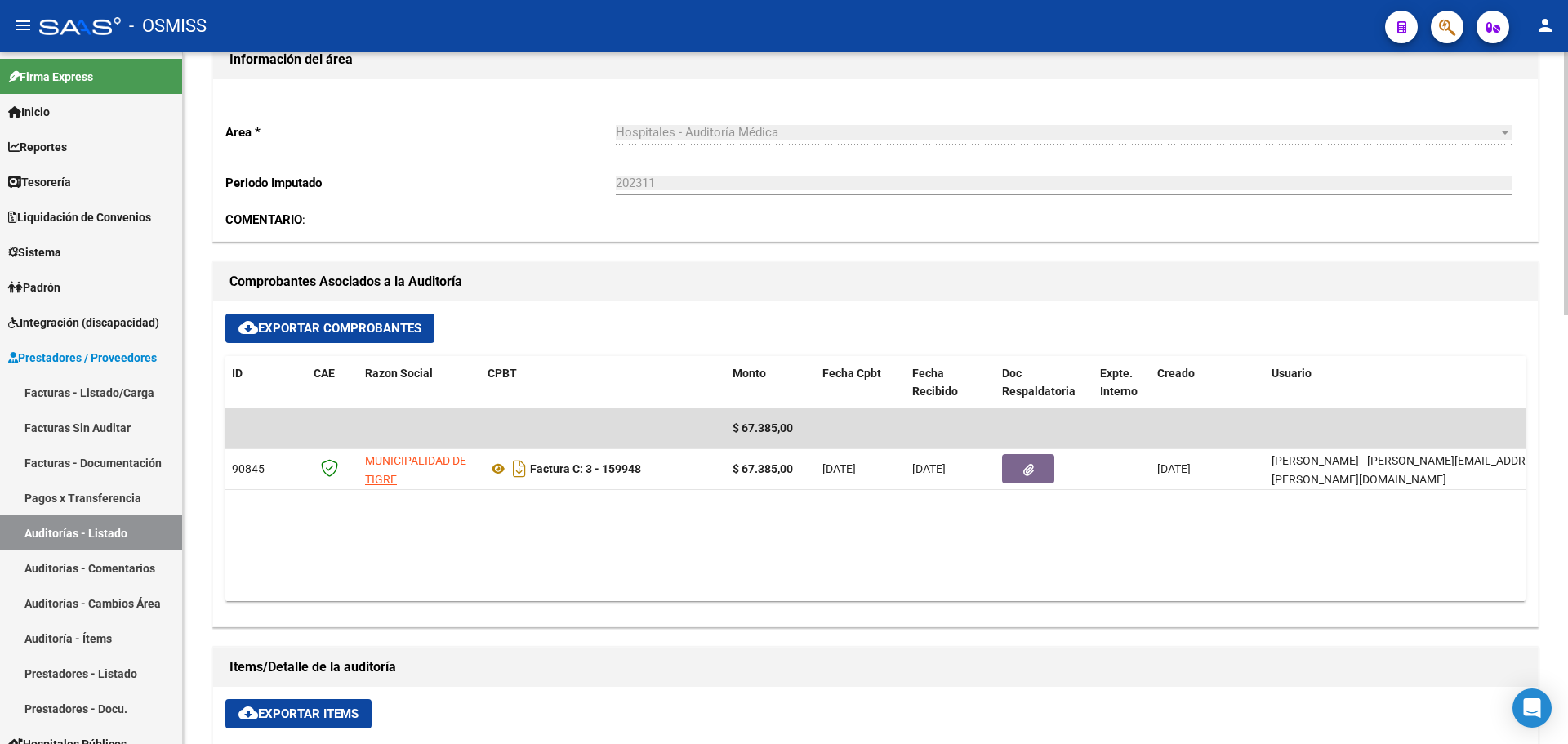
scroll to position [572, 0]
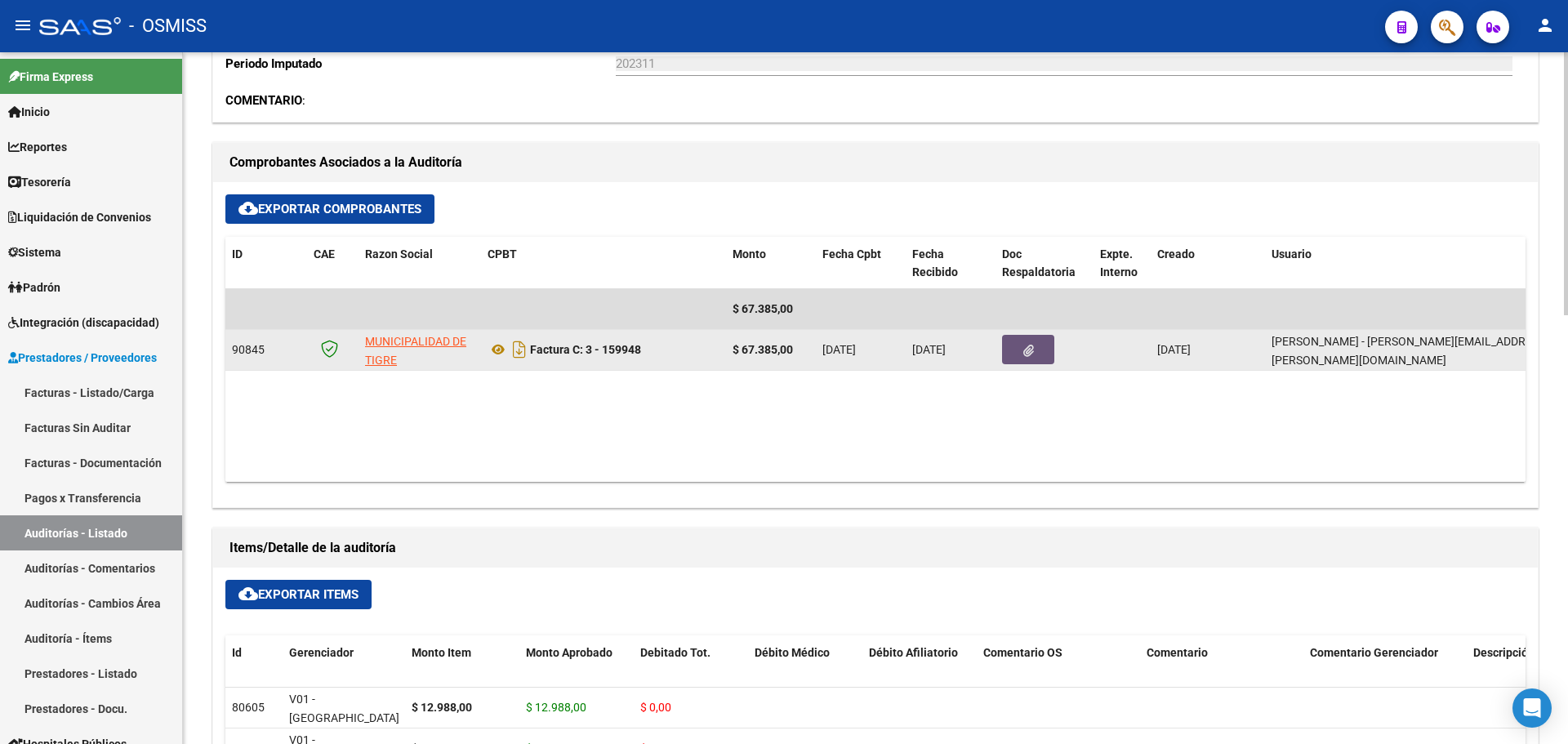
click at [1004, 363] on button "button" at bounding box center [1028, 349] width 53 height 30
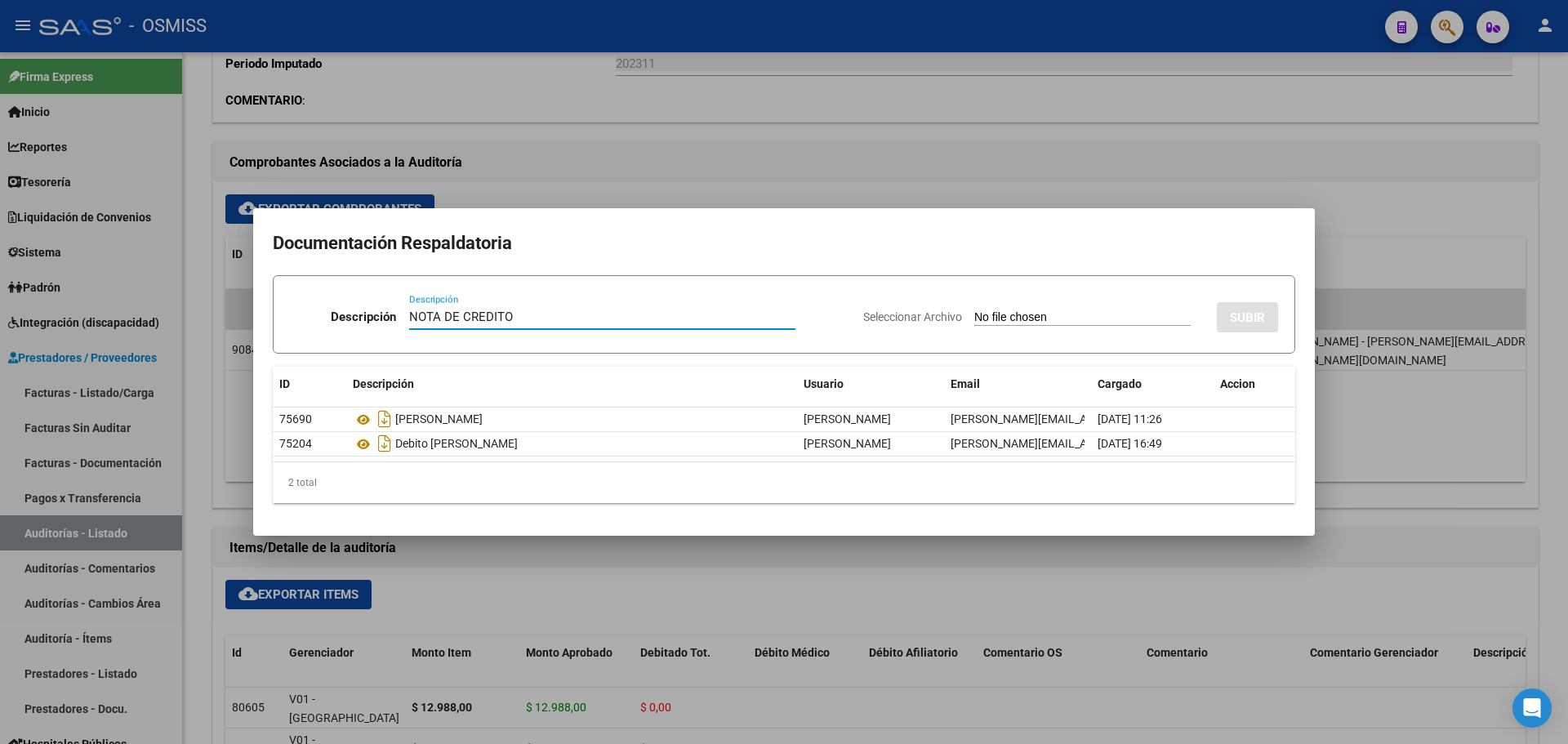
type input "NOTA DE CREDITO"
click at [1004, 311] on input "Seleccionar Archivo" at bounding box center [1082, 318] width 217 height 16
type input "C:\fakepath\NC. MUNICIPALIDAD DE TIGRE FC. 159948.pdf"
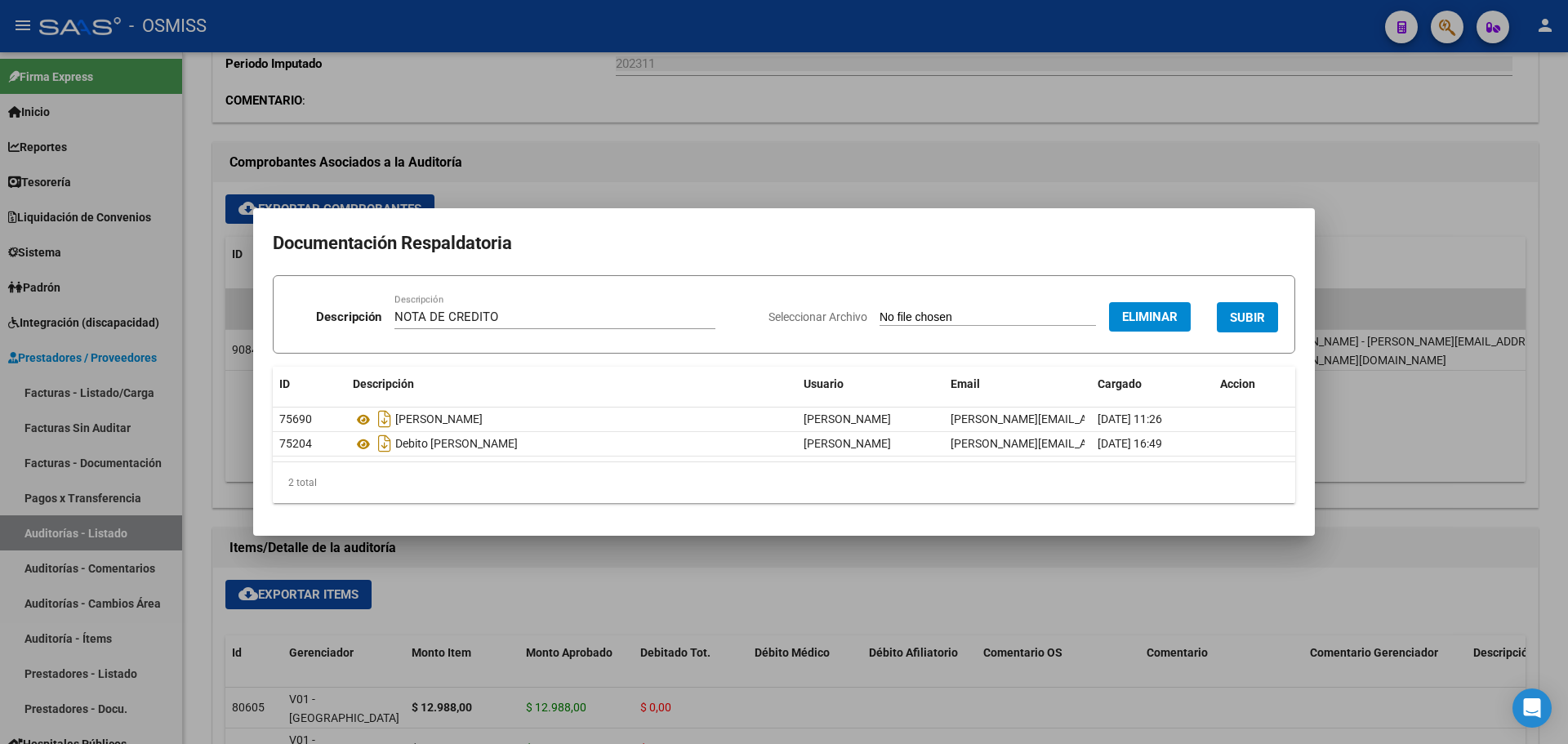
click at [1259, 325] on span "SUBIR" at bounding box center [1247, 318] width 35 height 15
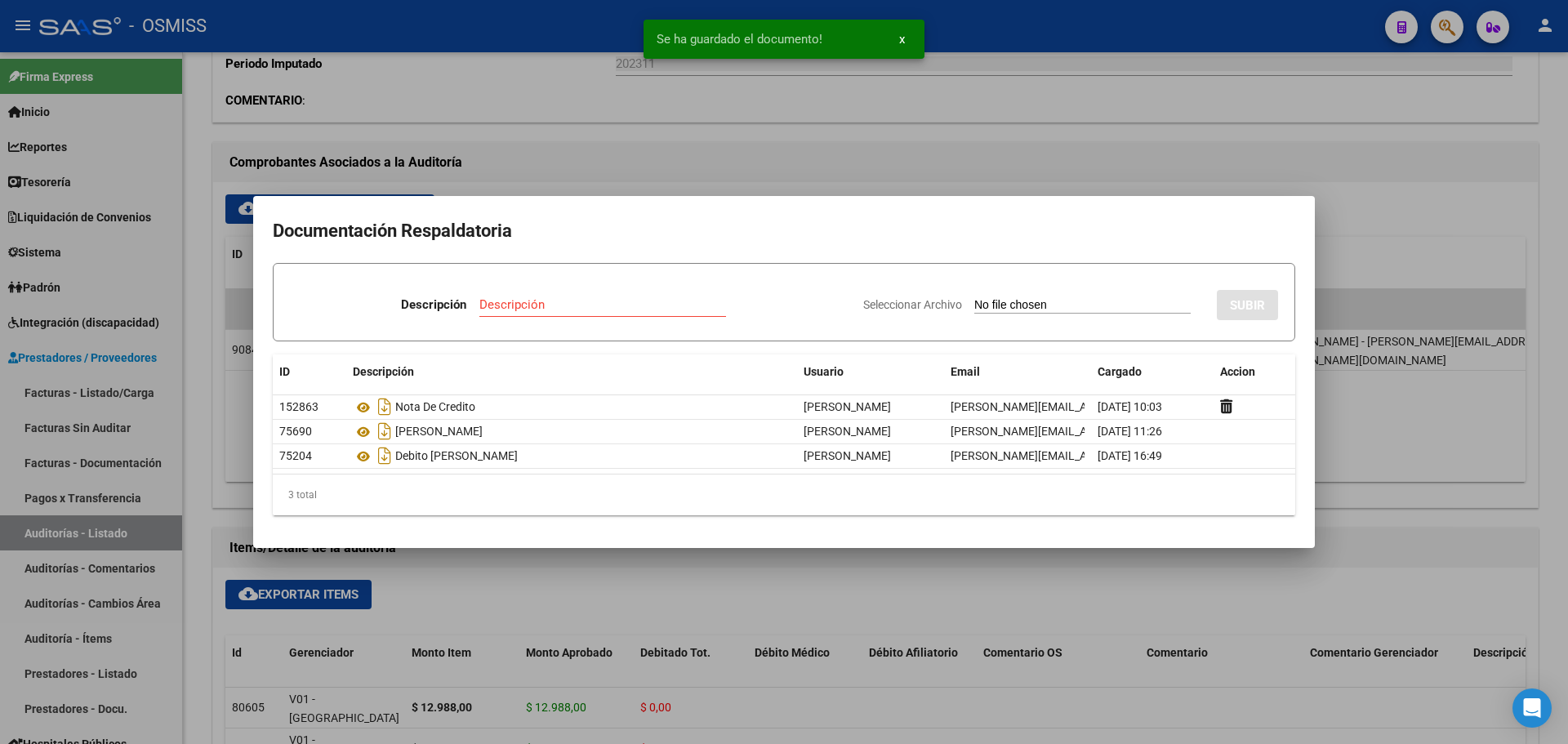
click at [668, 155] on div at bounding box center [784, 372] width 1568 height 744
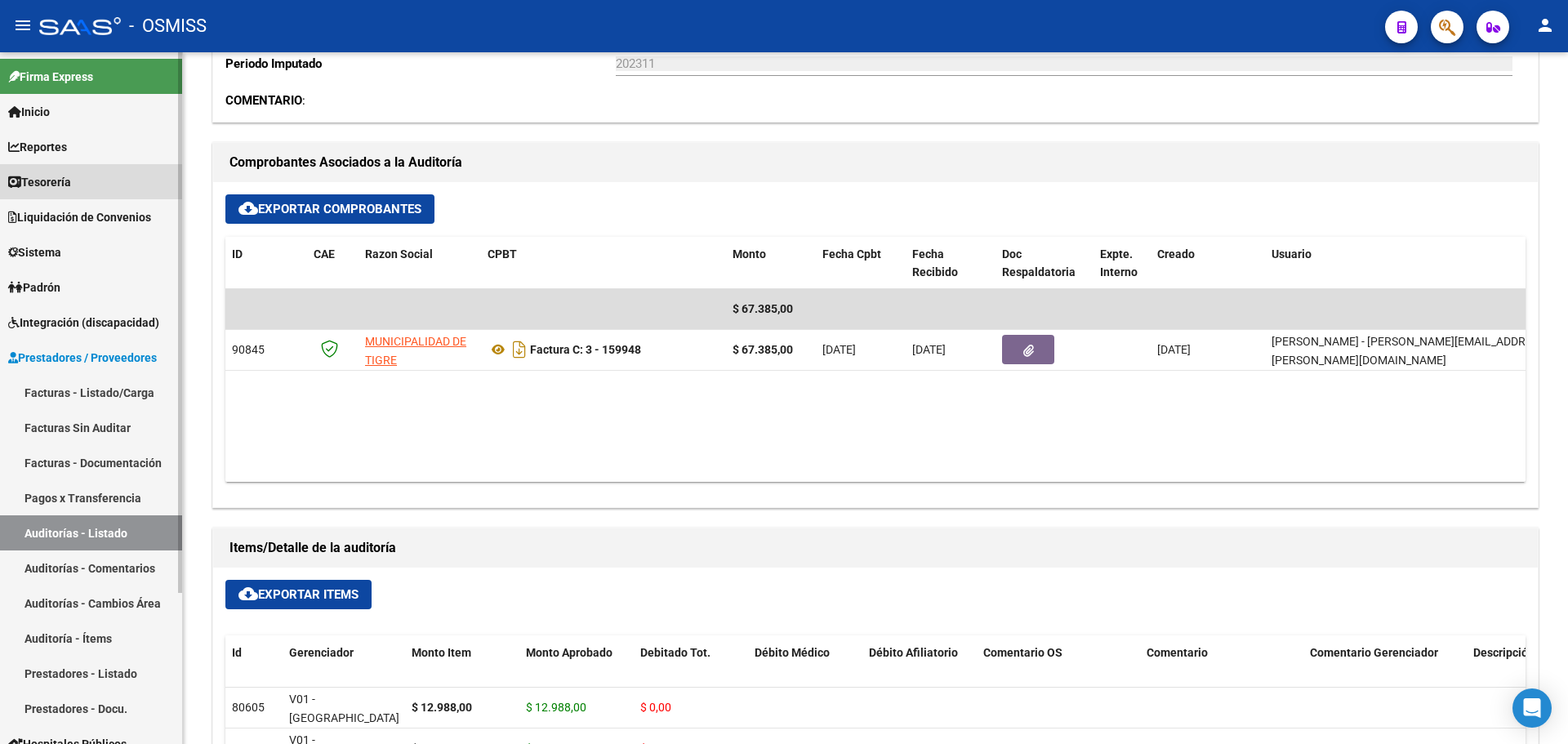
click at [124, 175] on link "Tesorería" at bounding box center [91, 182] width 183 height 35
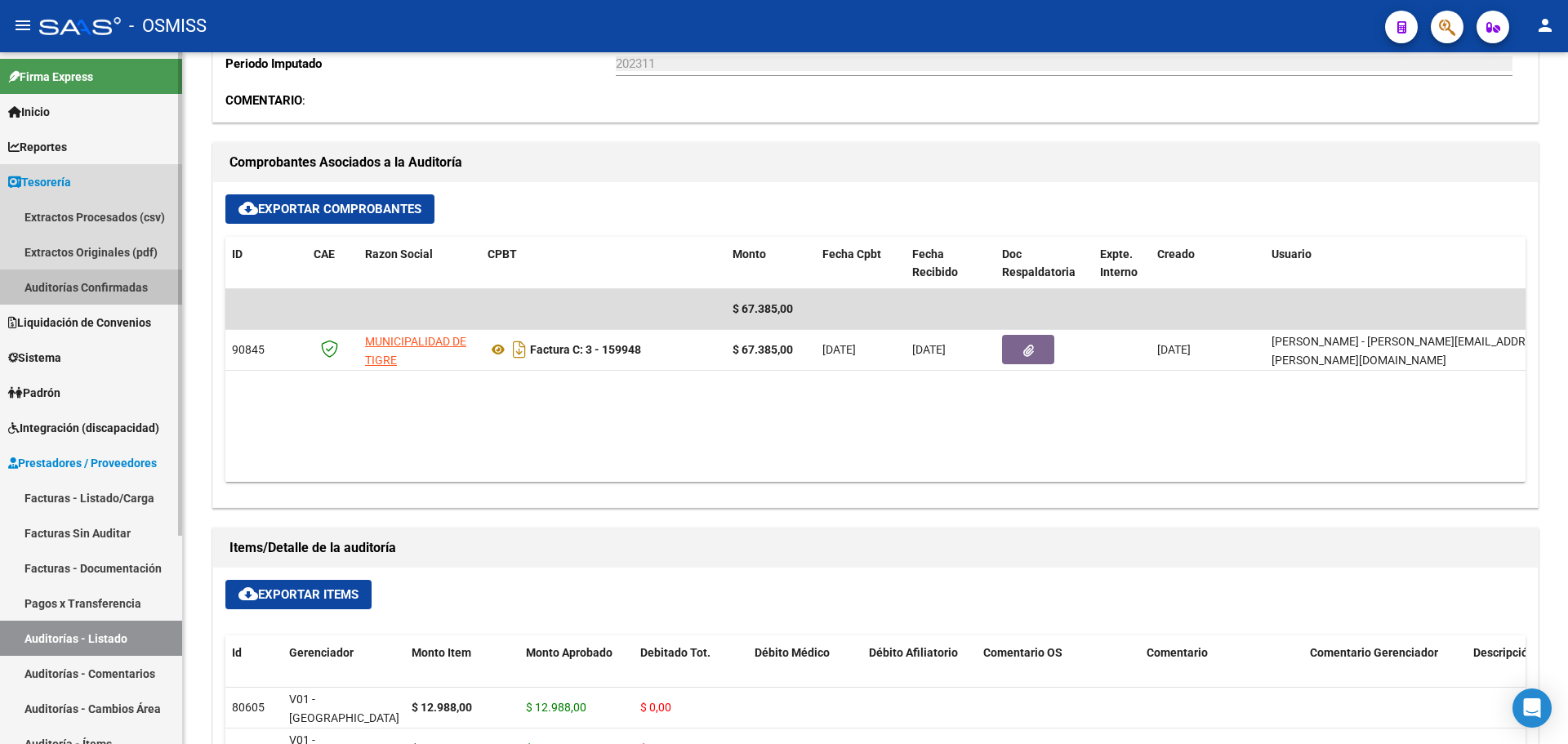
click at [123, 280] on link "Auditorías Confirmadas" at bounding box center [91, 287] width 183 height 35
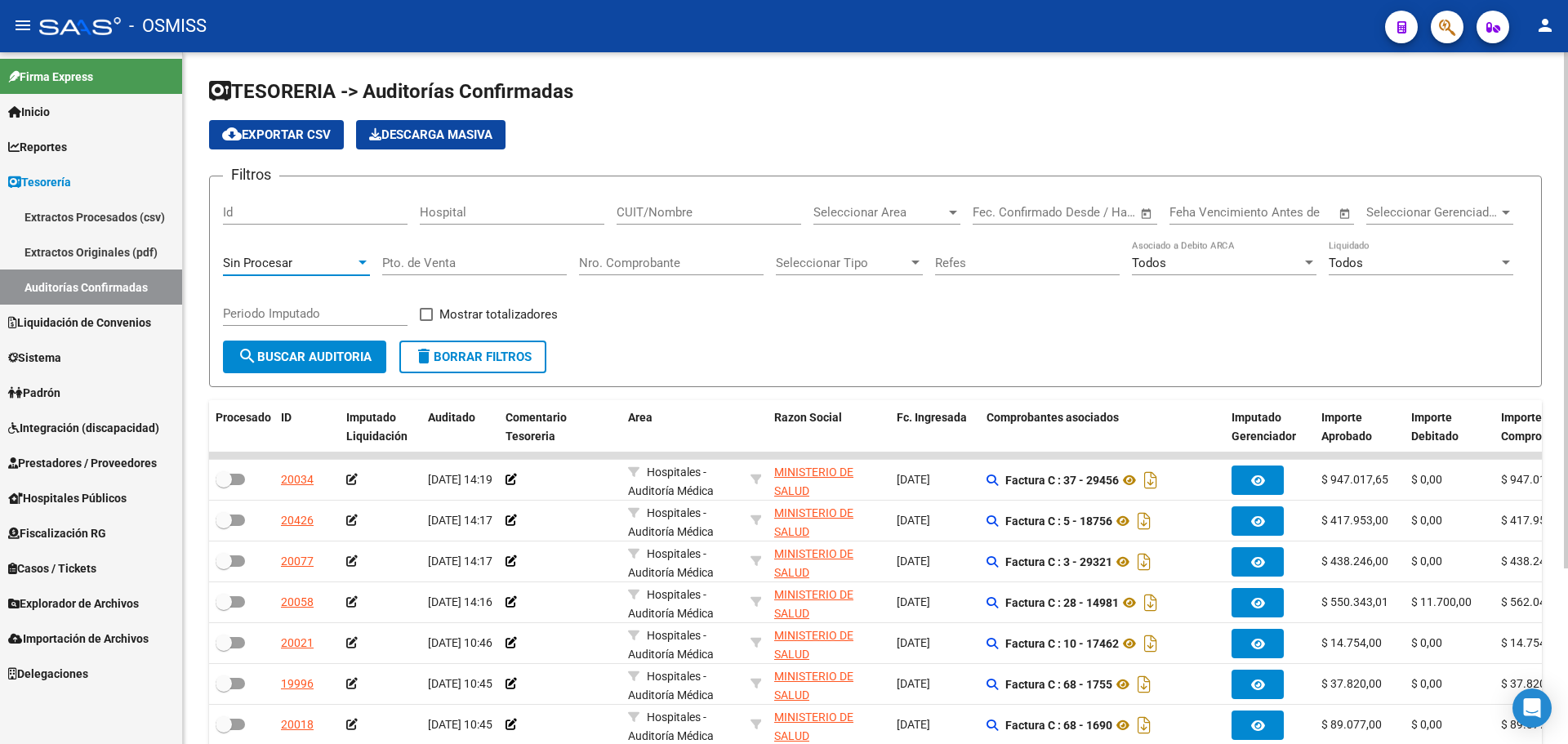
click at [269, 261] on span "Sin Procesar" at bounding box center [257, 263] width 69 height 15
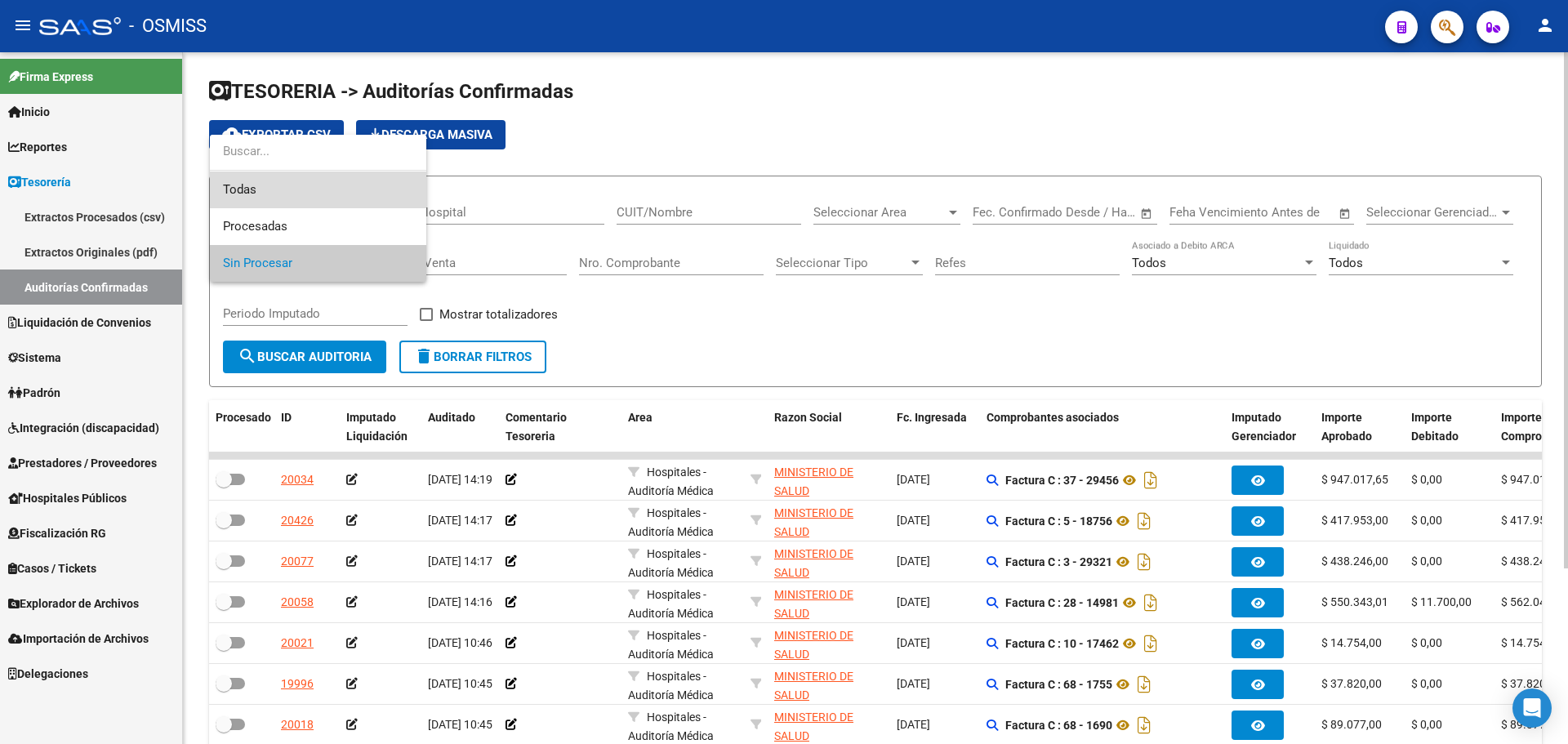
click at [264, 195] on span "Todas" at bounding box center [318, 190] width 190 height 37
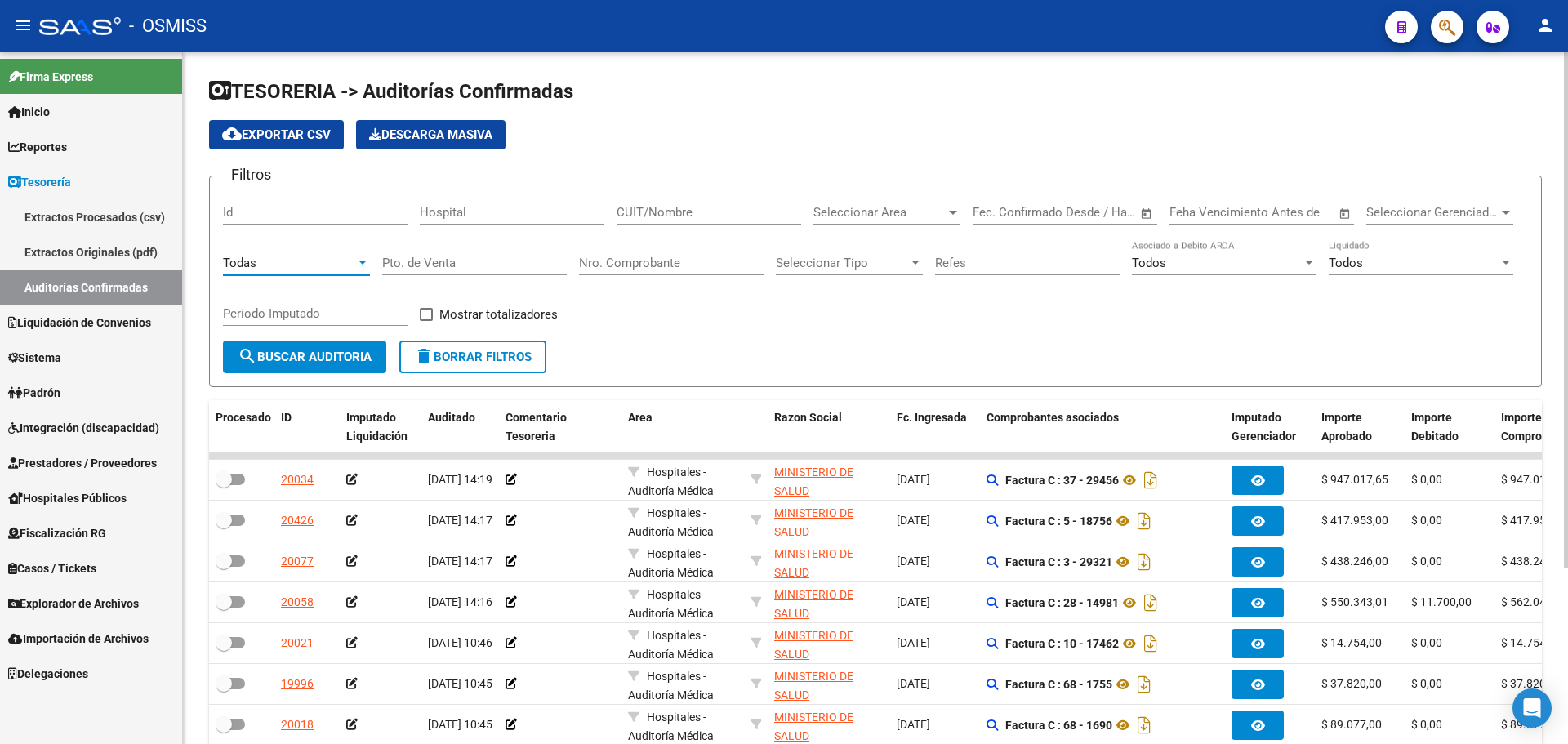
click at [625, 263] on input "Nro. Comprobante" at bounding box center [671, 263] width 184 height 15
type input "159955"
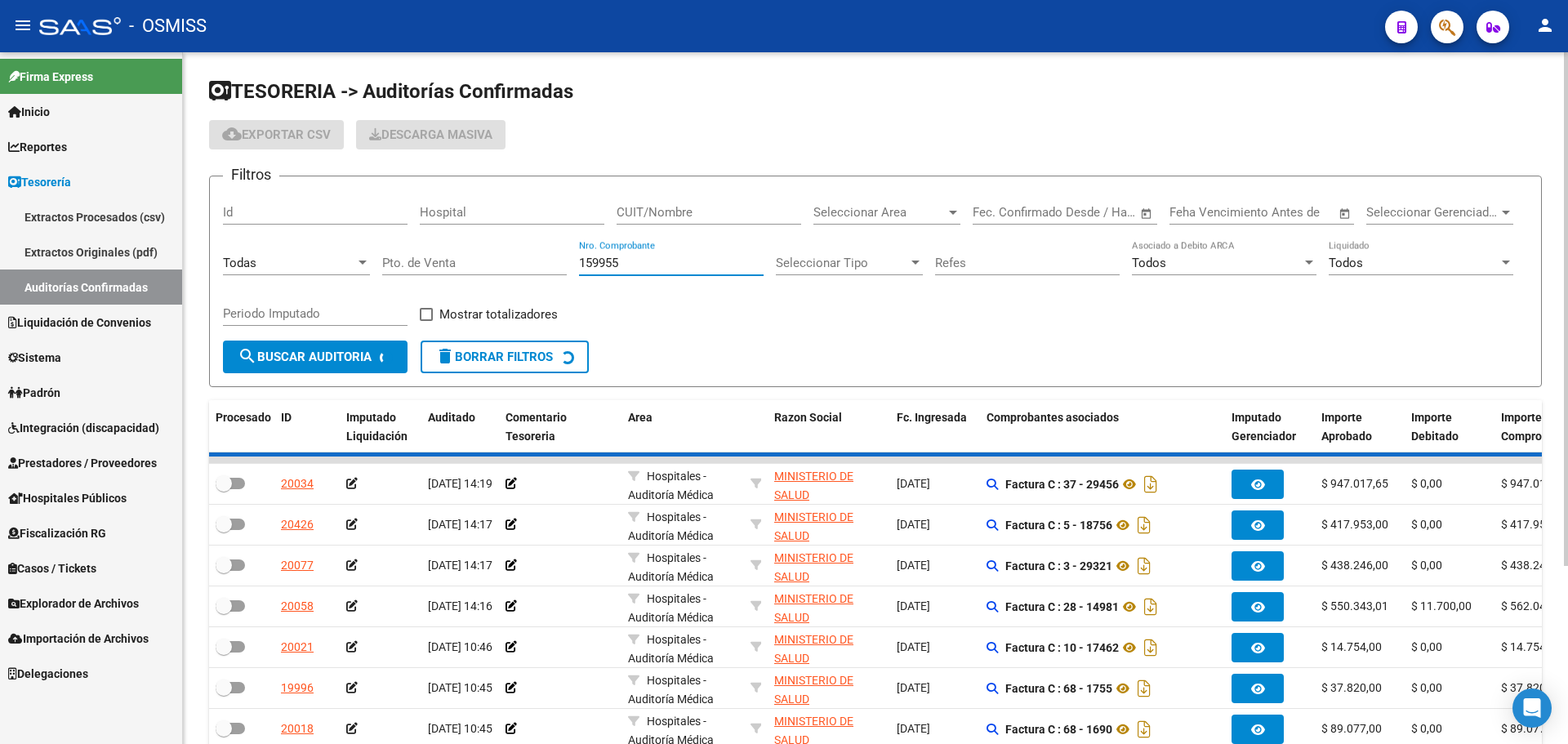
checkbox input "true"
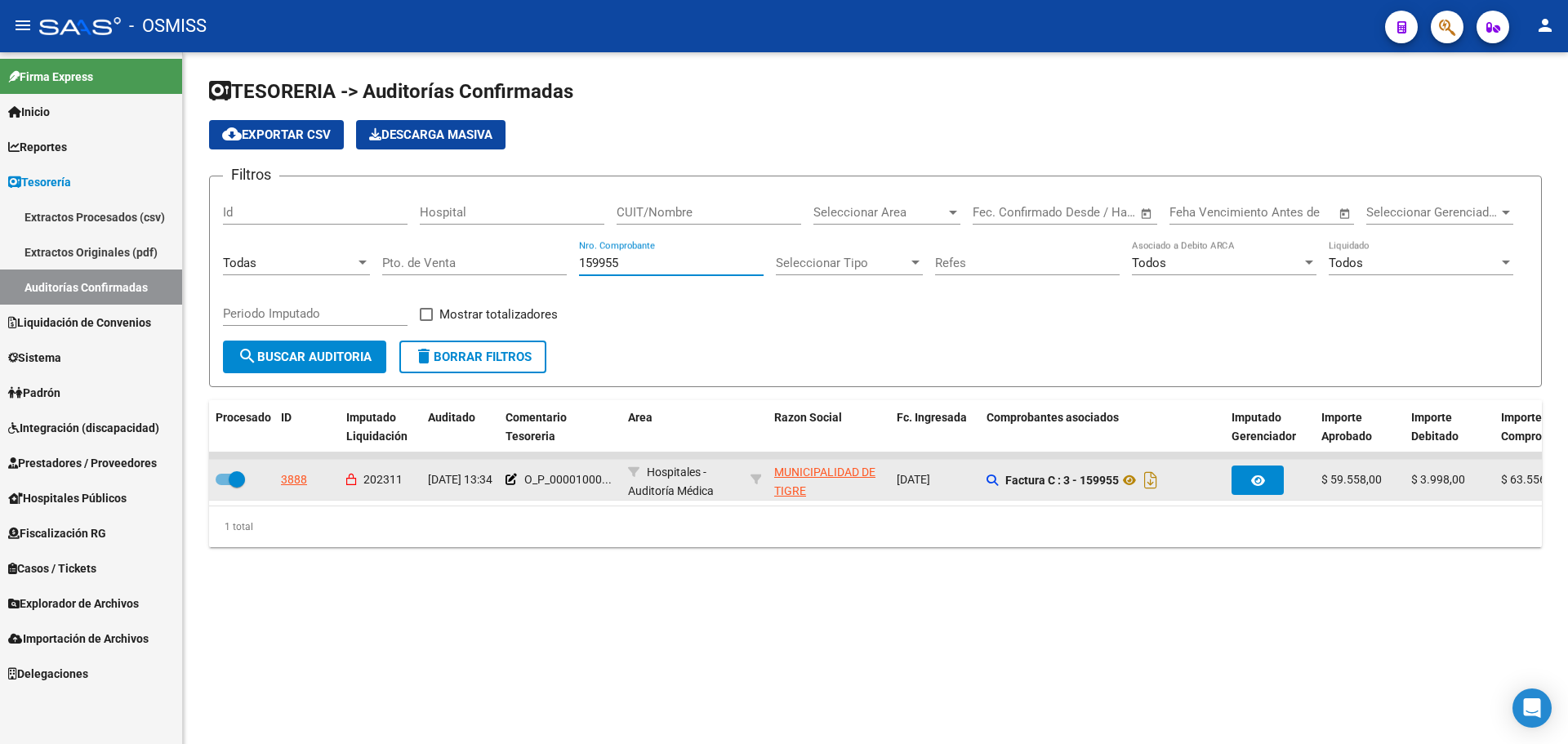
type input "159955"
click at [288, 490] on datatable-body-cell "3888" at bounding box center [307, 479] width 65 height 40
click at [290, 476] on div "3888" at bounding box center [294, 479] width 26 height 18
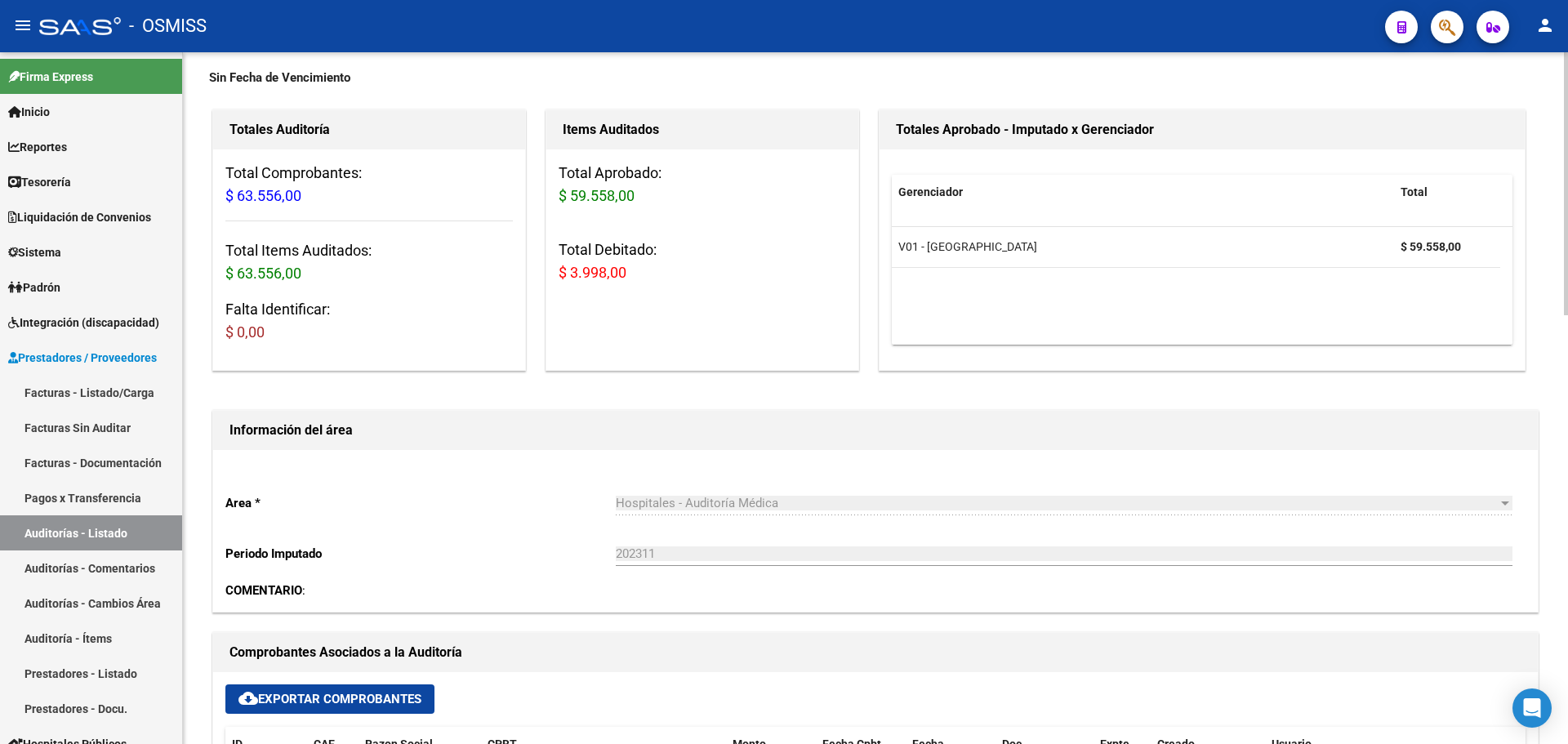
scroll to position [408, 0]
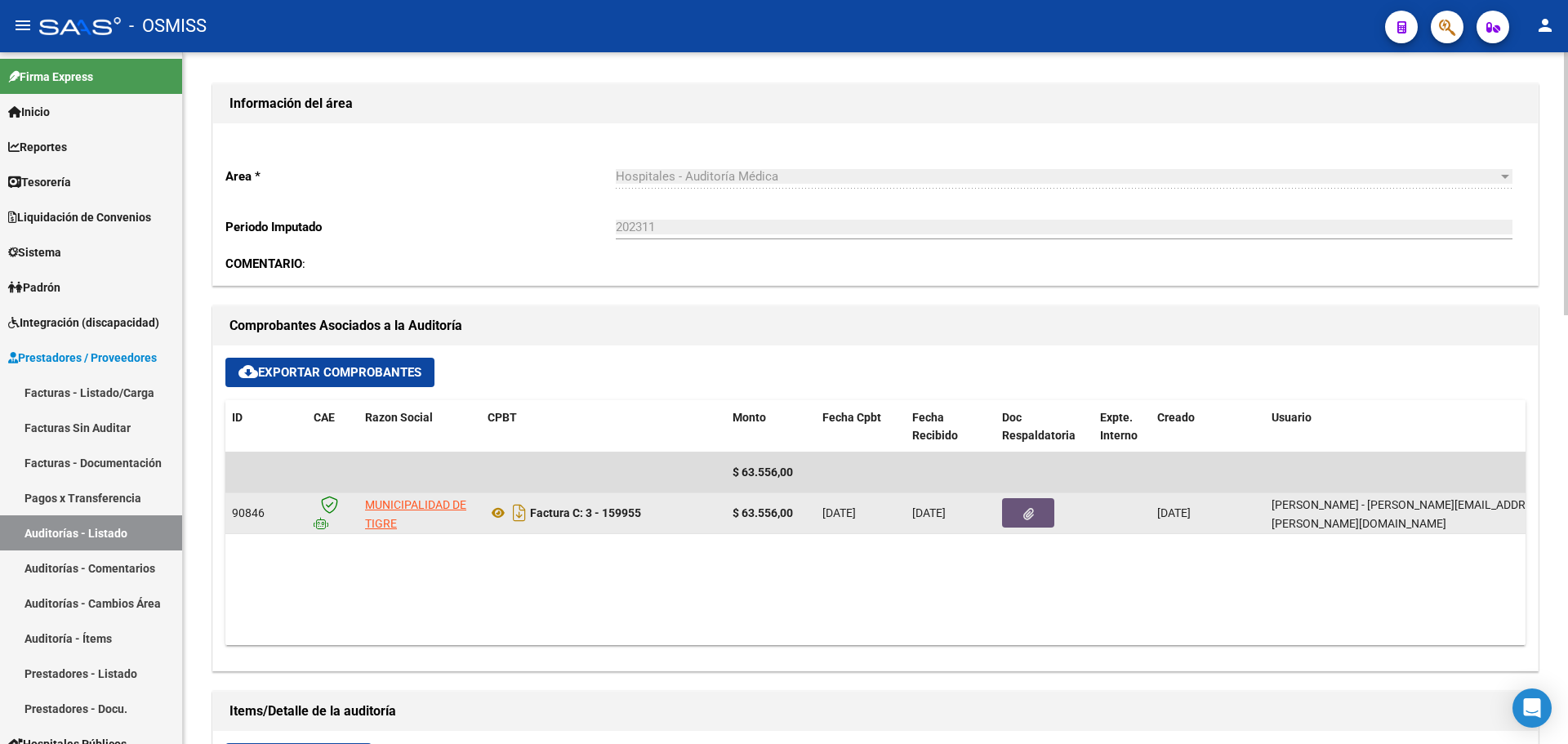
click at [1027, 523] on button "button" at bounding box center [1028, 514] width 53 height 30
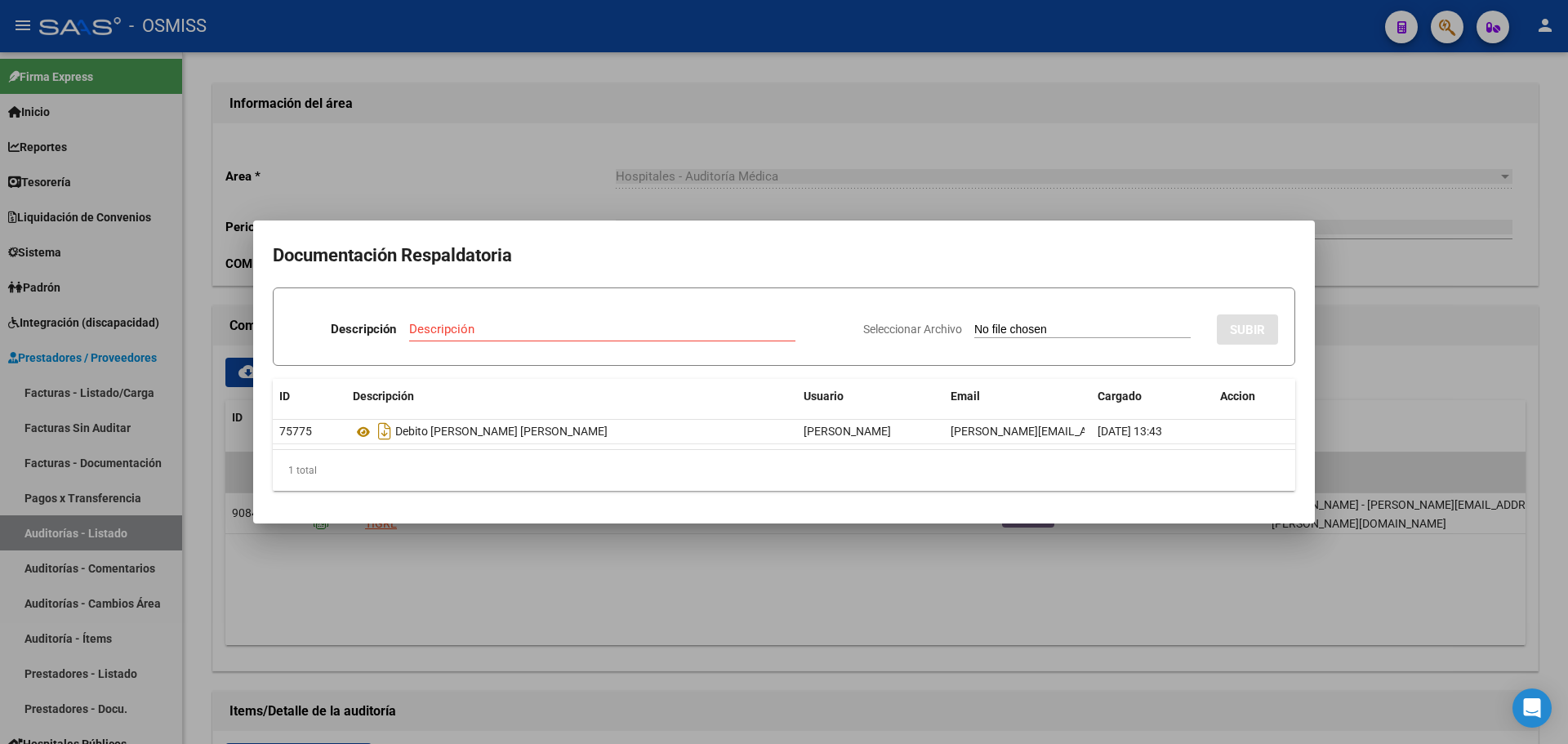
click at [436, 224] on mat-dialog-container "Documentación Respaldatoria Descripción Descripción Seleccionar Archivo SUBIR I…" at bounding box center [784, 372] width 1062 height 303
click at [466, 535] on div at bounding box center [784, 372] width 1568 height 744
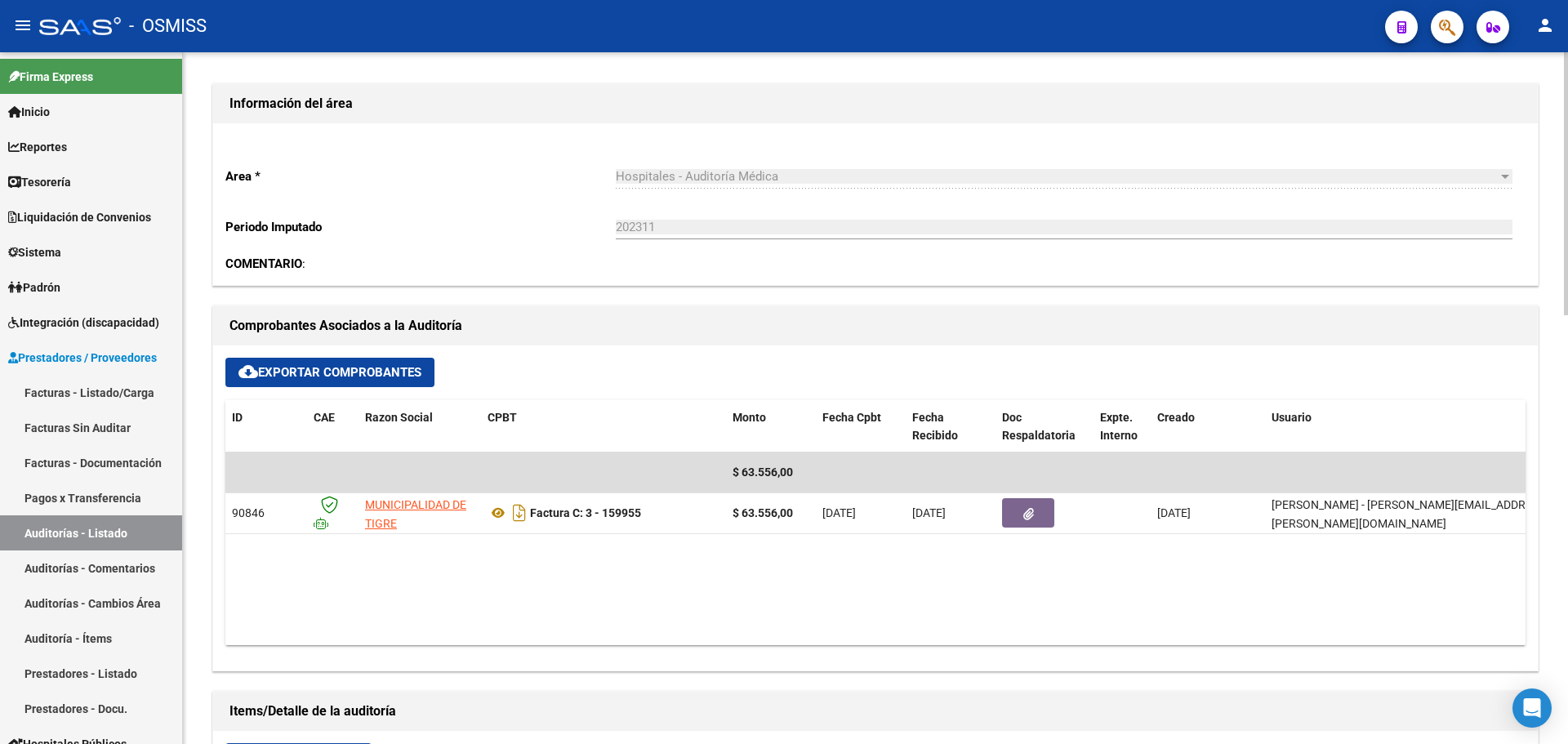
click at [780, 568] on datatable-body "$ 63.556,00 90846 MUNICIPALIDAD DE TIGRE Factura C: 3 - 159955 $ 63.556,00 02/1…" at bounding box center [876, 549] width 1301 height 193
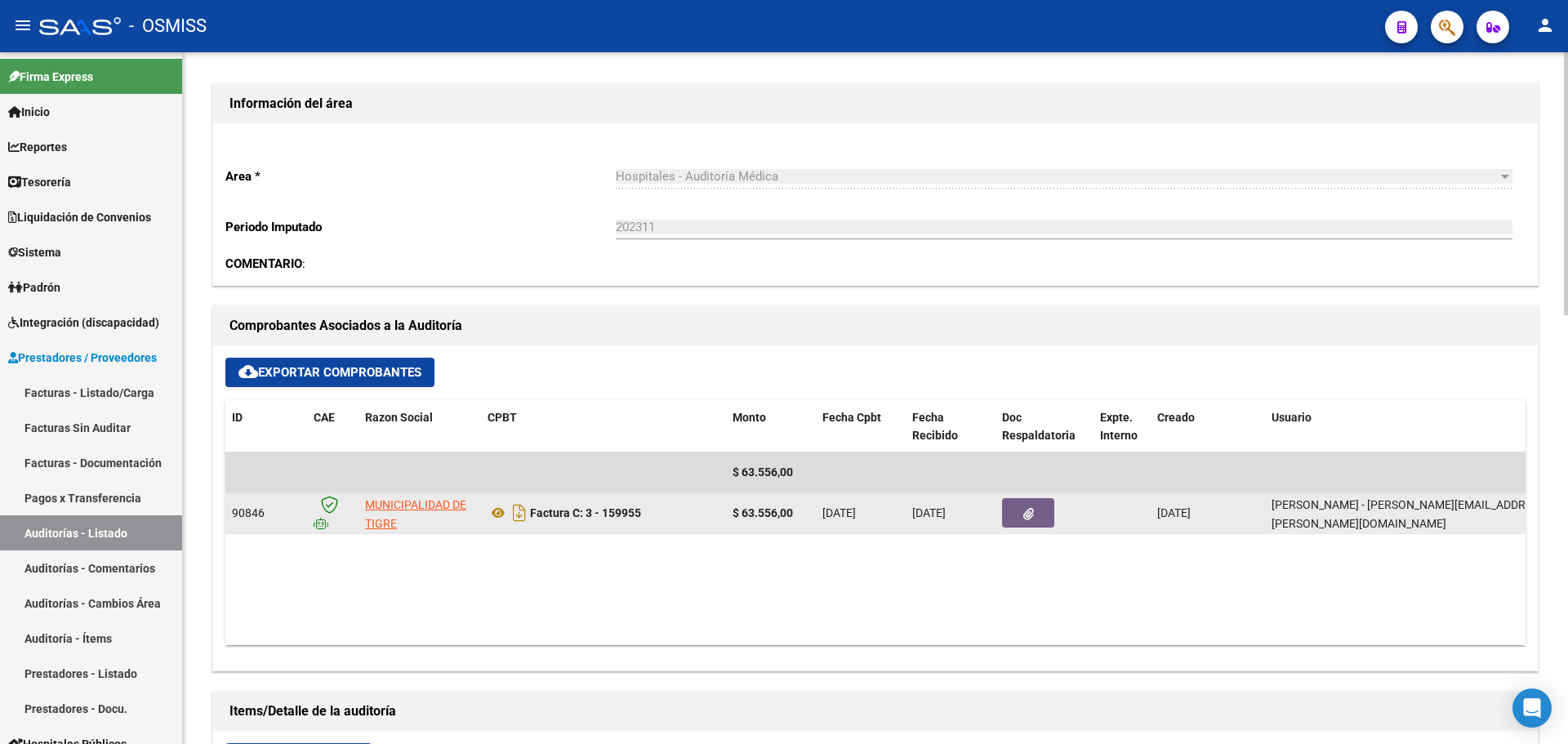
click at [1022, 529] on datatable-body-cell at bounding box center [1044, 513] width 98 height 40
click at [1047, 516] on button "button" at bounding box center [1028, 514] width 53 height 30
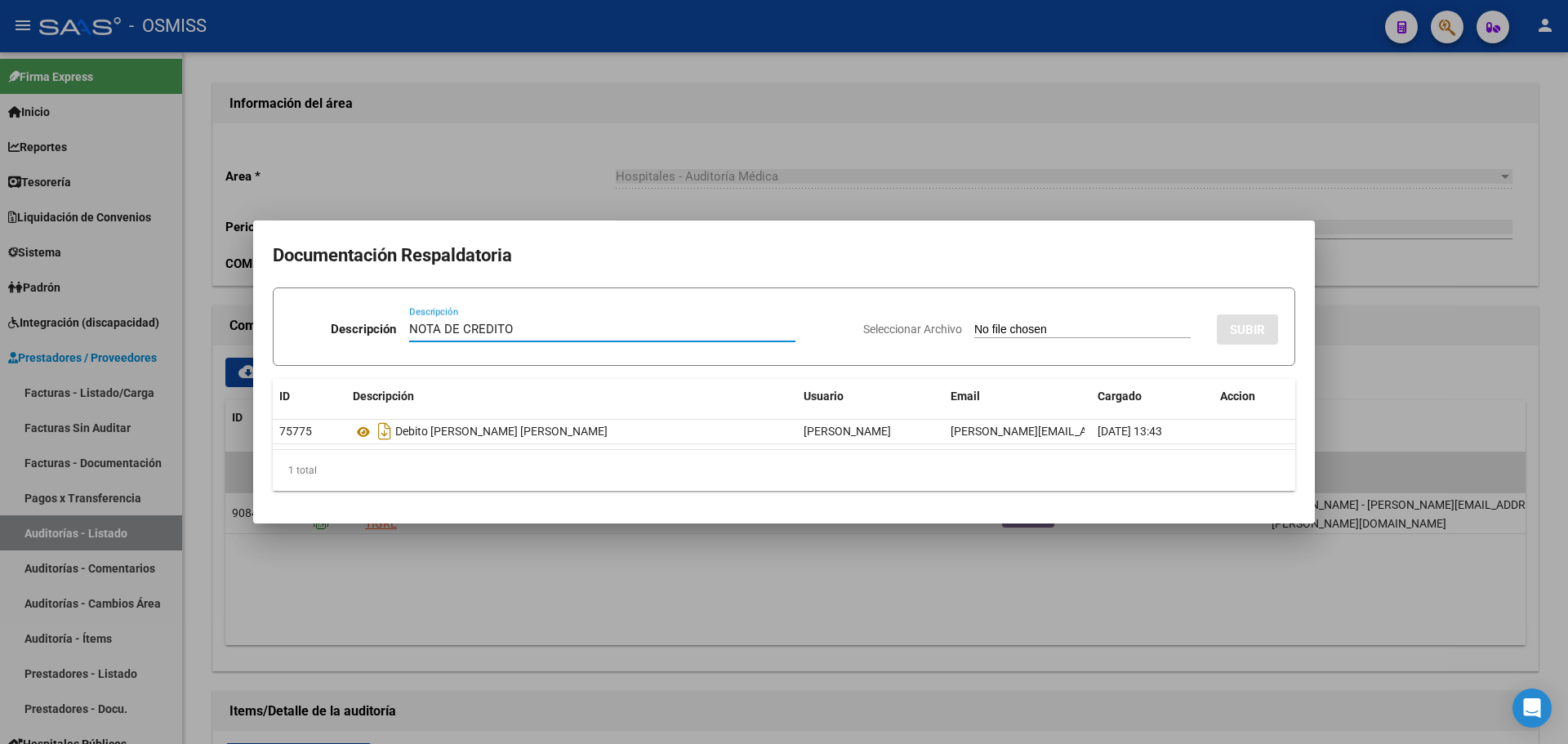
type input "NOTA DE CREDITO"
click at [975, 331] on input "Seleccionar Archivo" at bounding box center [1082, 330] width 217 height 16
type input "C:\fakepath\NC. MUNICIPALIDAD DE TIGRE FC. 159955.pdf"
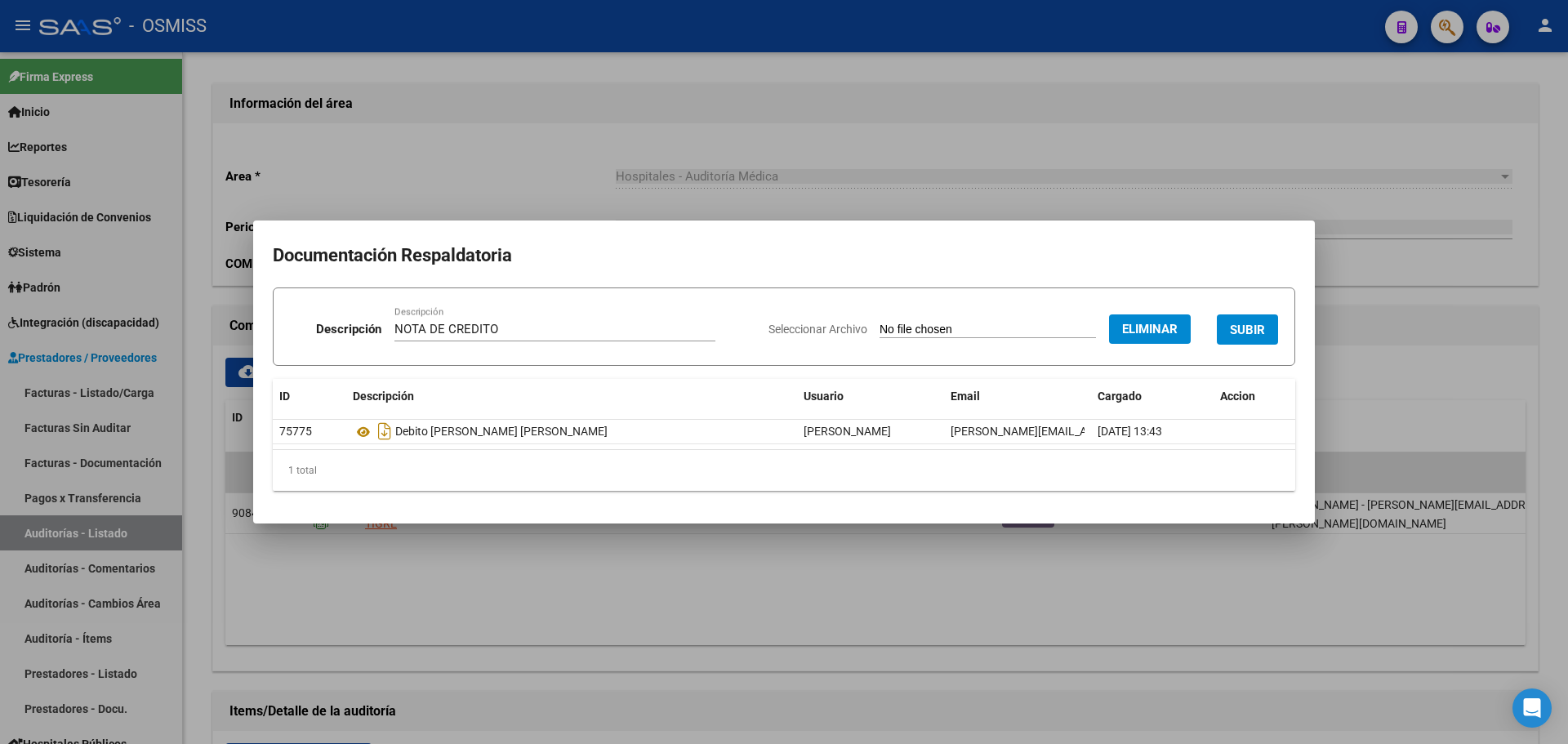
click at [1261, 324] on span "SUBIR" at bounding box center [1247, 330] width 35 height 15
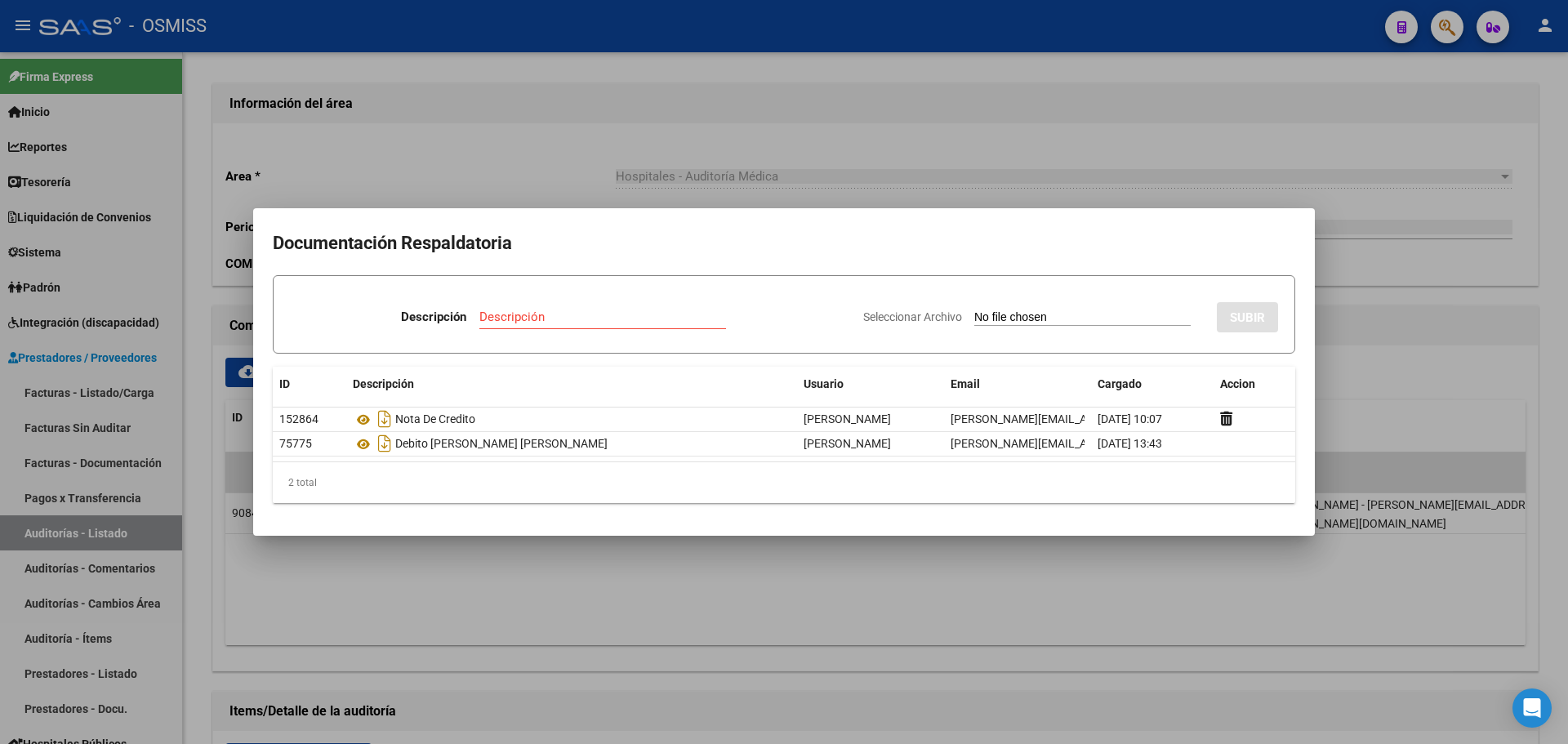
click at [768, 177] on div at bounding box center [784, 372] width 1568 height 744
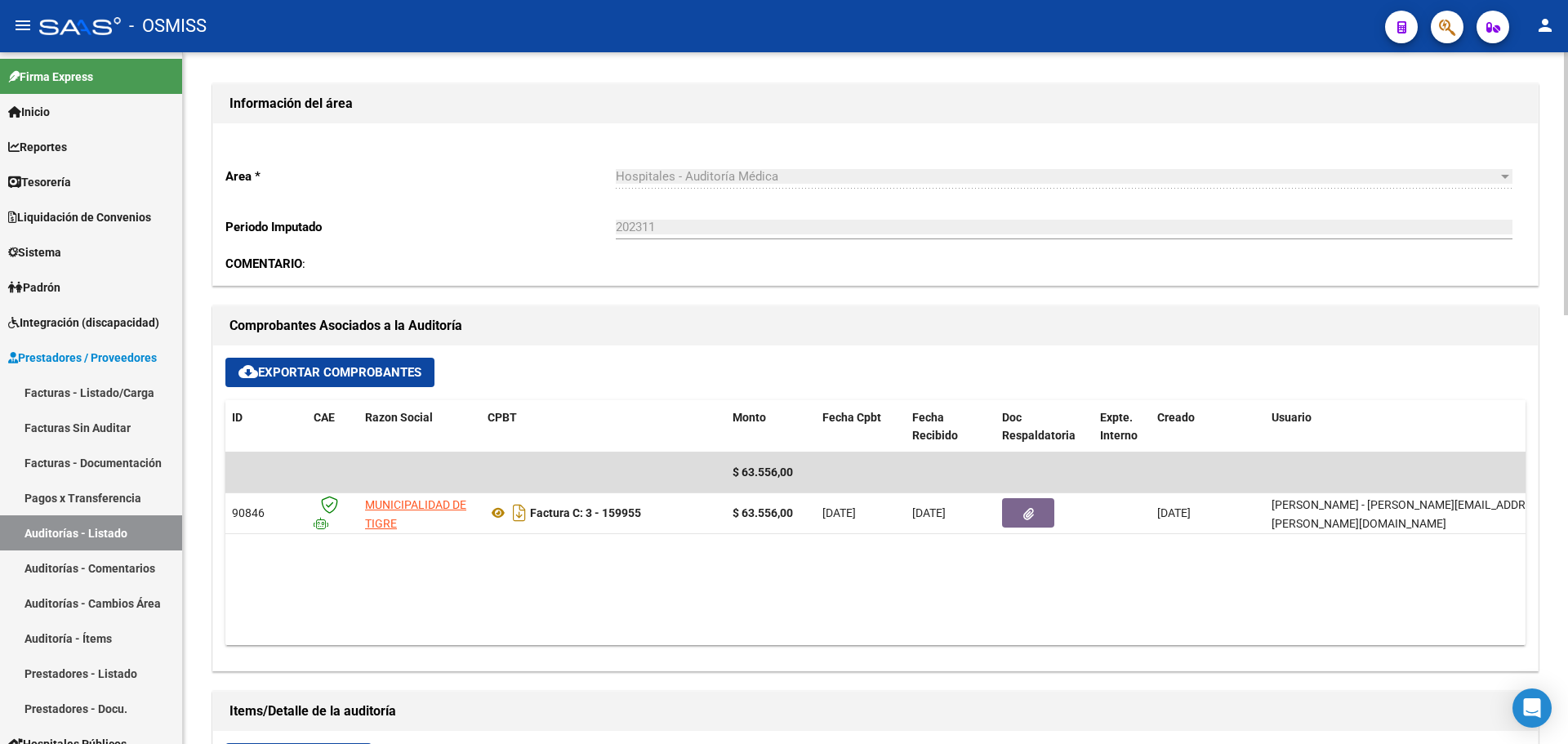
click at [433, 252] on div "Area * Hospitales - Auditoría Médica Seleccionar area Periodo Imputado 202311 I…" at bounding box center [875, 204] width 1325 height 161
click at [71, 181] on span "Tesorería" at bounding box center [40, 182] width 63 height 18
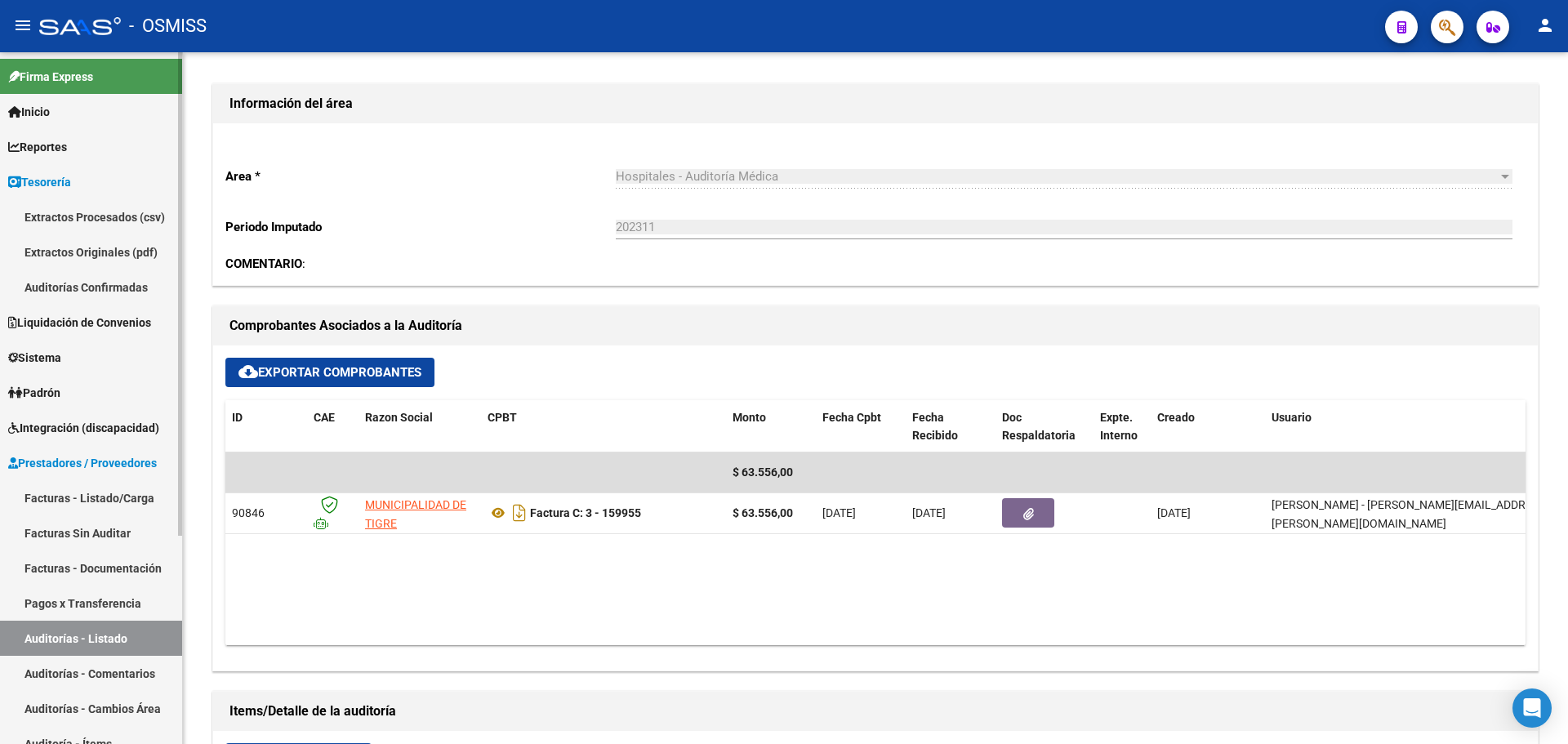
click at [77, 283] on link "Auditorías Confirmadas" at bounding box center [91, 287] width 183 height 35
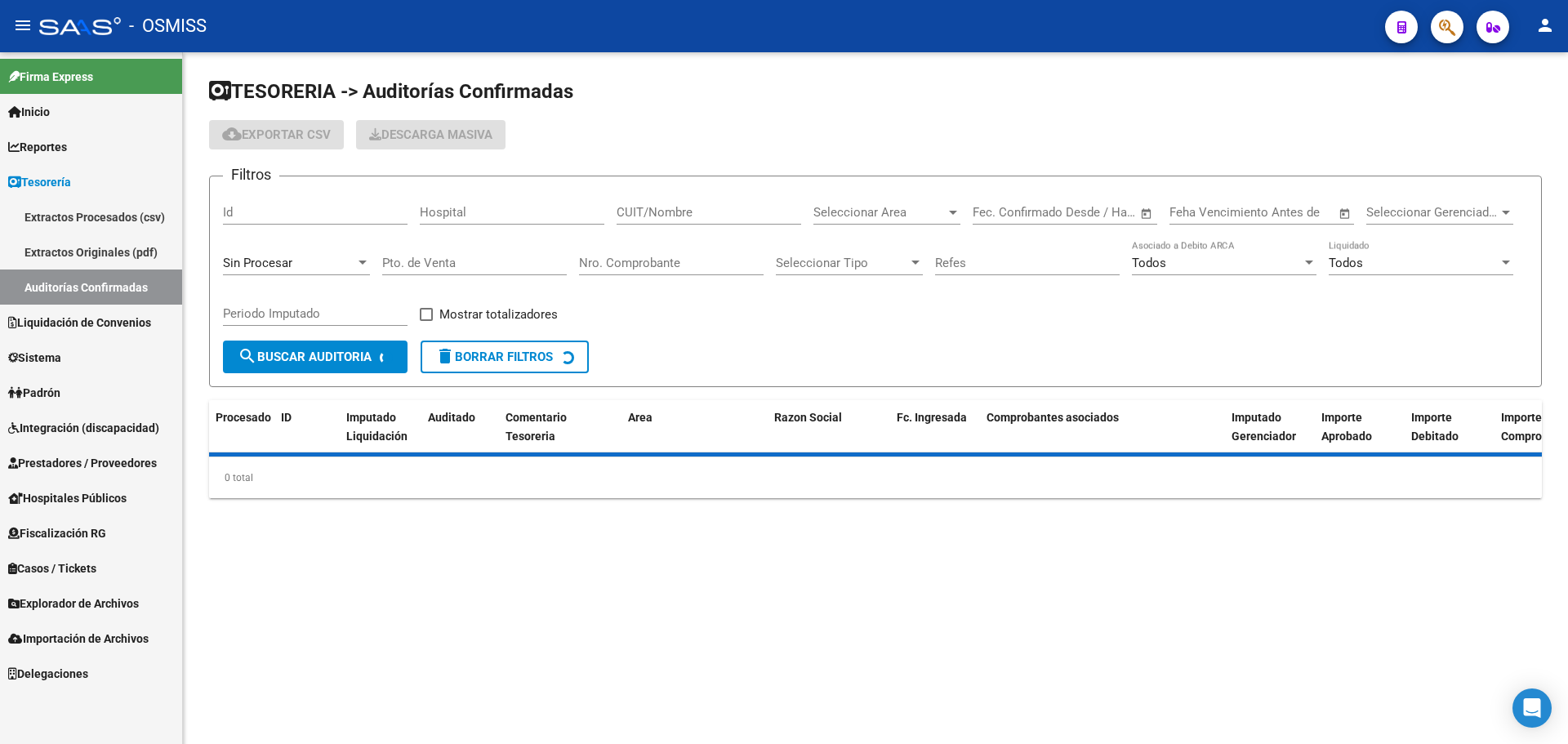
click at [252, 264] on span "Sin Procesar" at bounding box center [257, 263] width 69 height 15
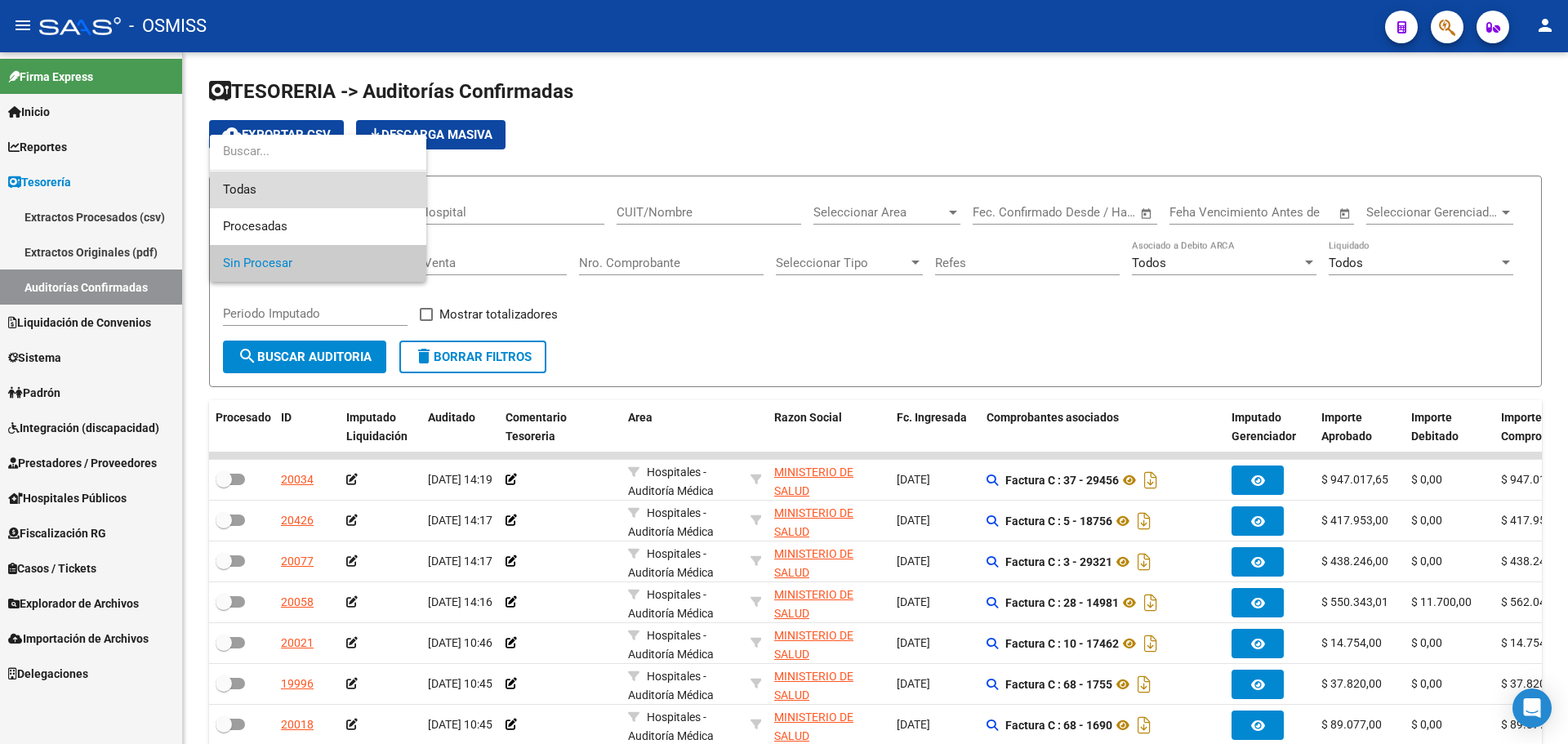
click at [259, 190] on span "Todas" at bounding box center [318, 190] width 190 height 37
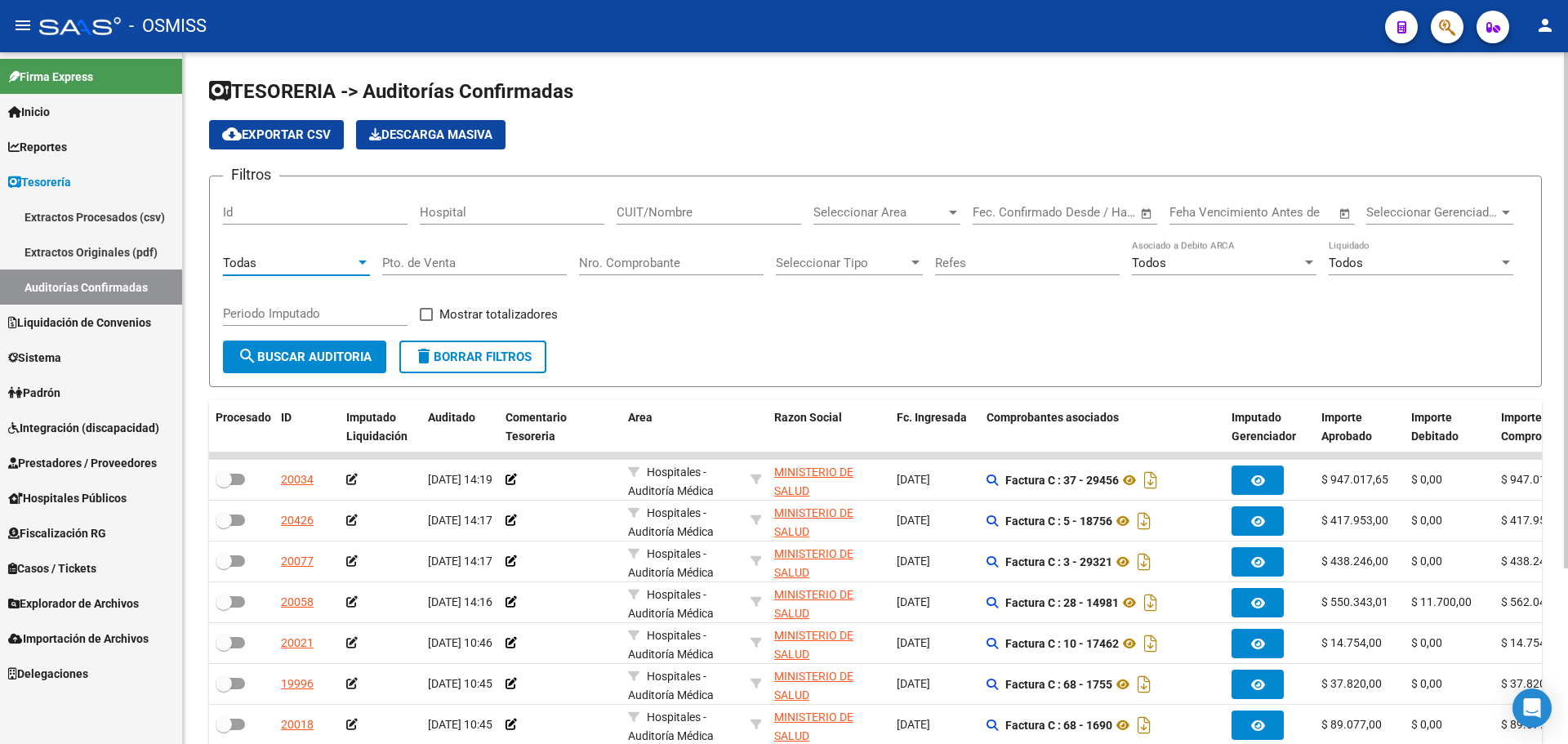
click at [634, 260] on input "Nro. Comprobante" at bounding box center [671, 263] width 184 height 15
type input "159961"
click at [290, 360] on span "search Buscar Auditoria" at bounding box center [304, 357] width 134 height 15
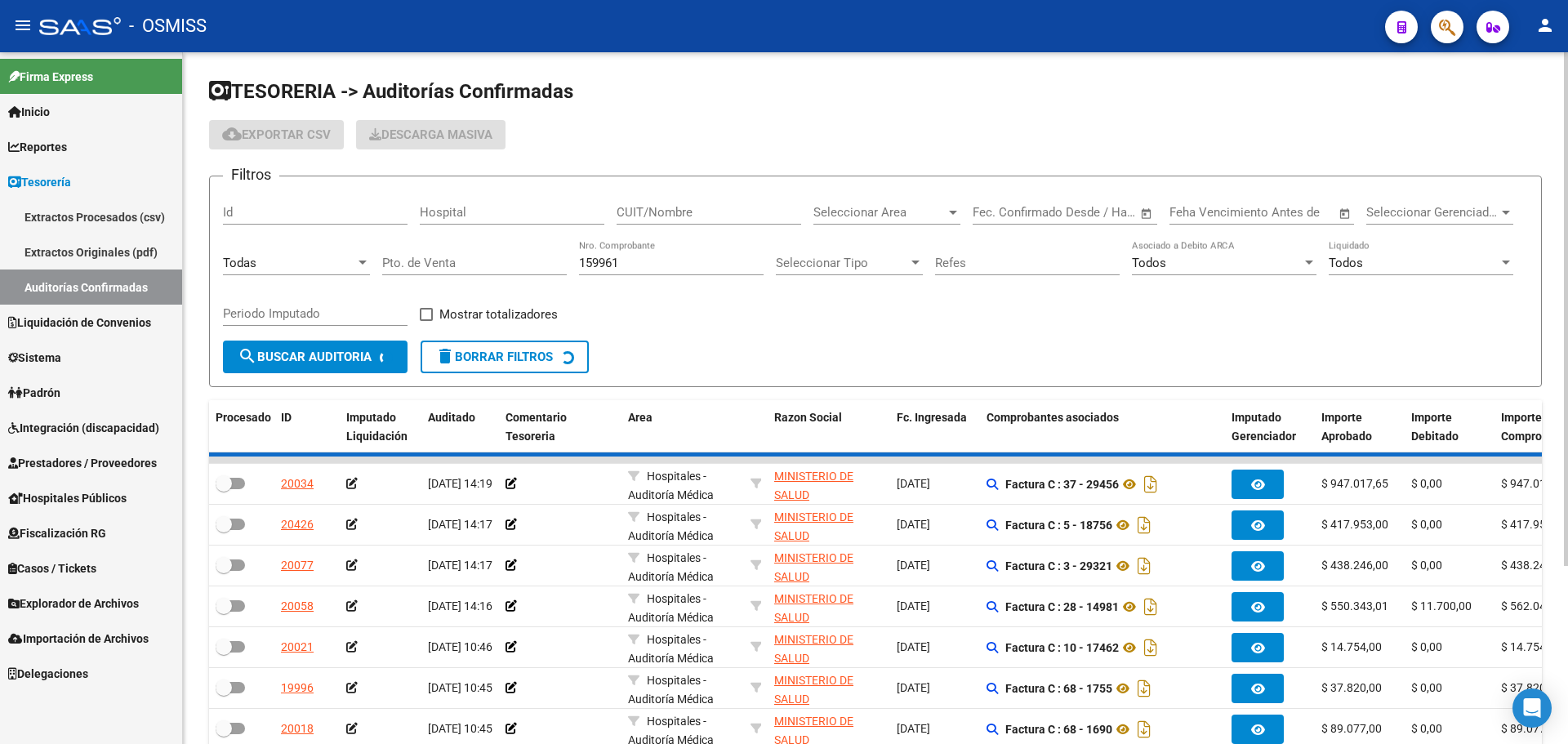
checkbox input "true"
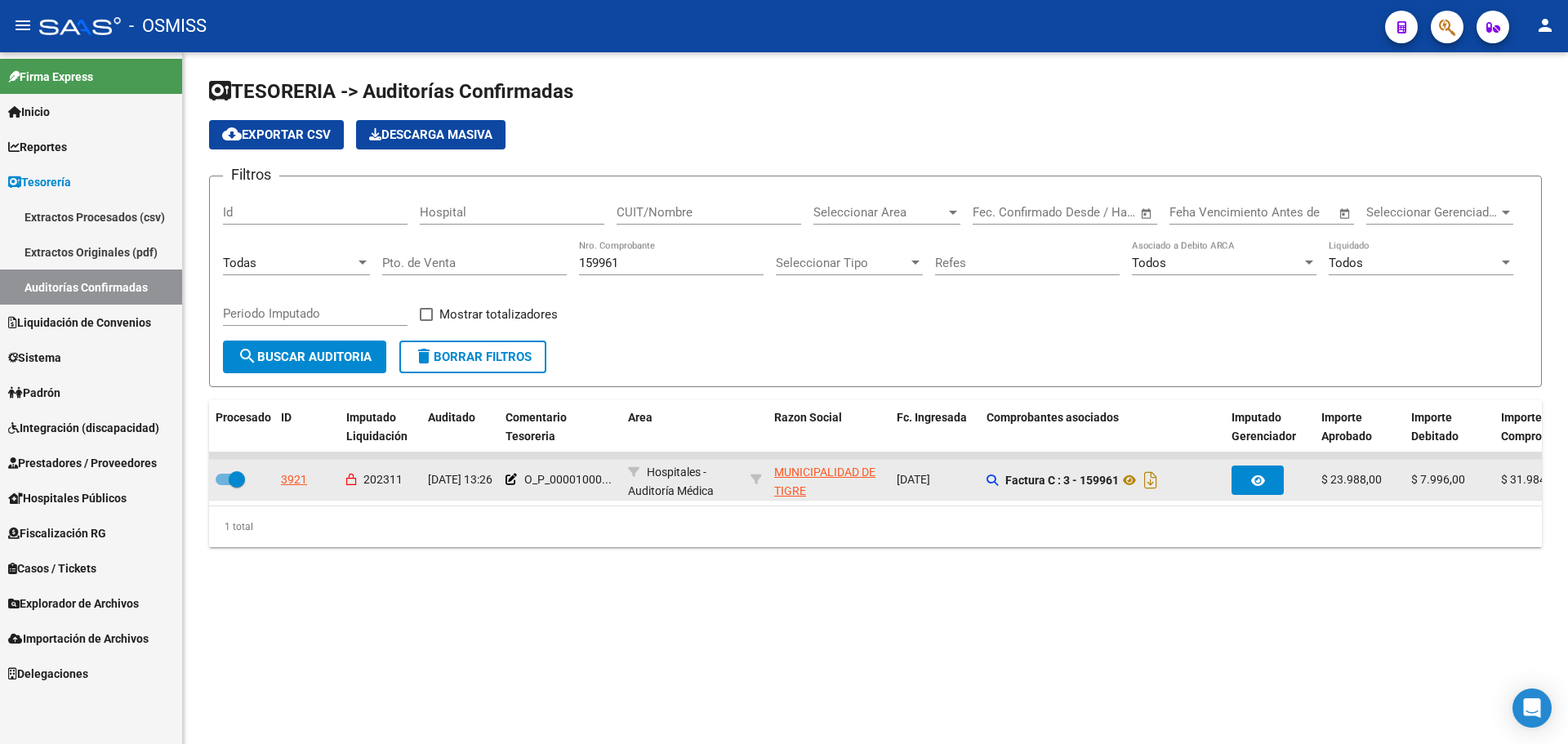
click at [288, 485] on div "3921" at bounding box center [294, 479] width 26 height 18
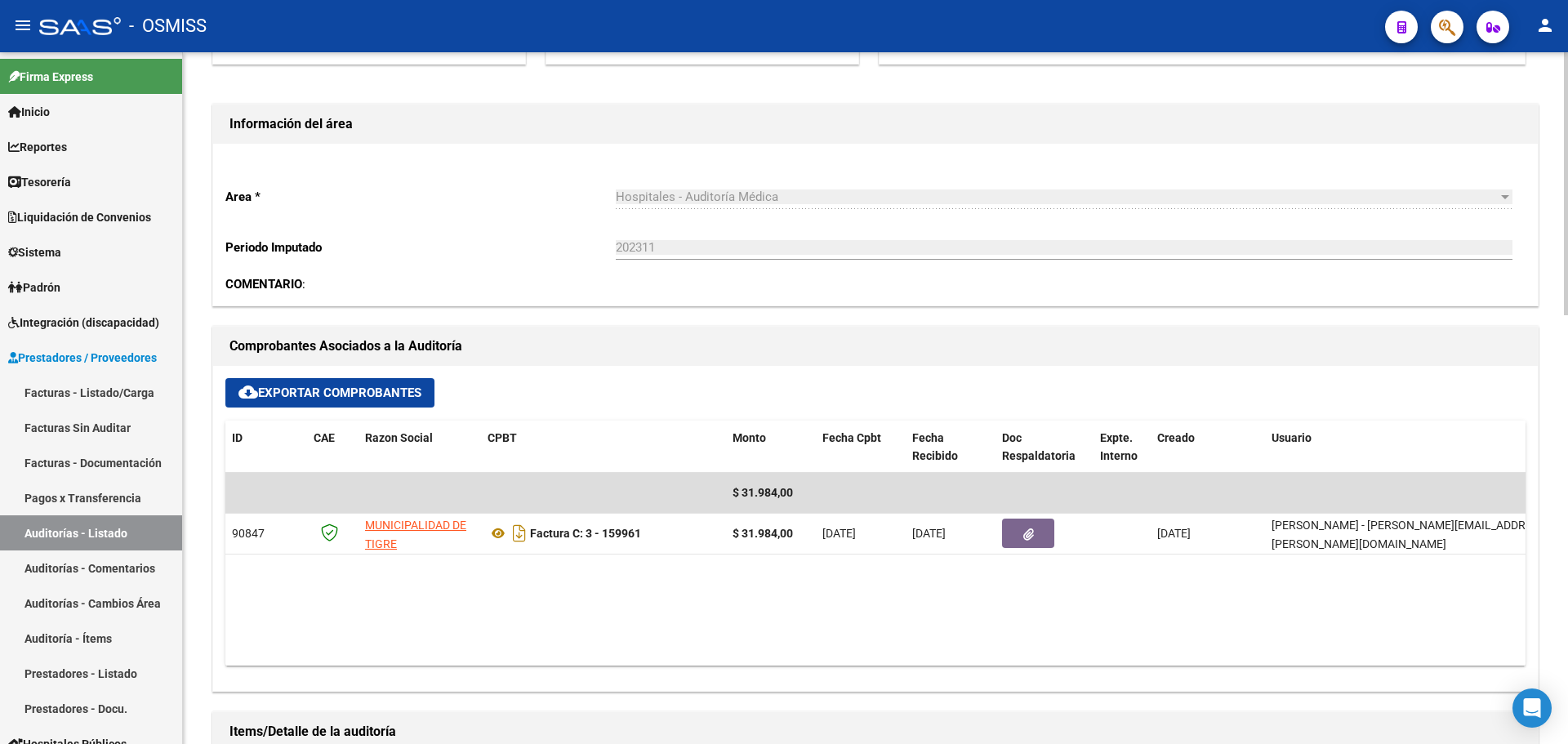
scroll to position [408, 0]
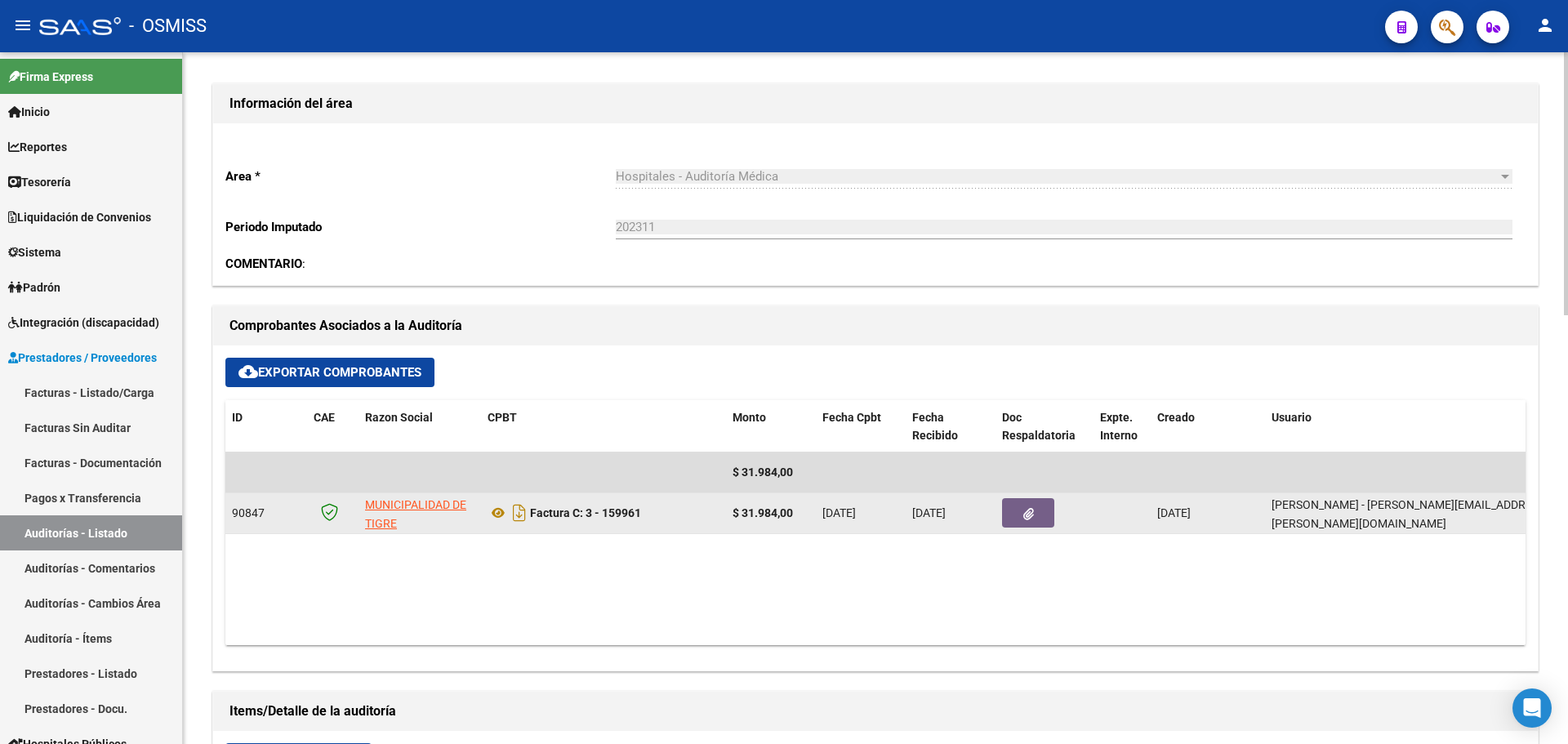
click at [1041, 520] on button "button" at bounding box center [1028, 514] width 53 height 30
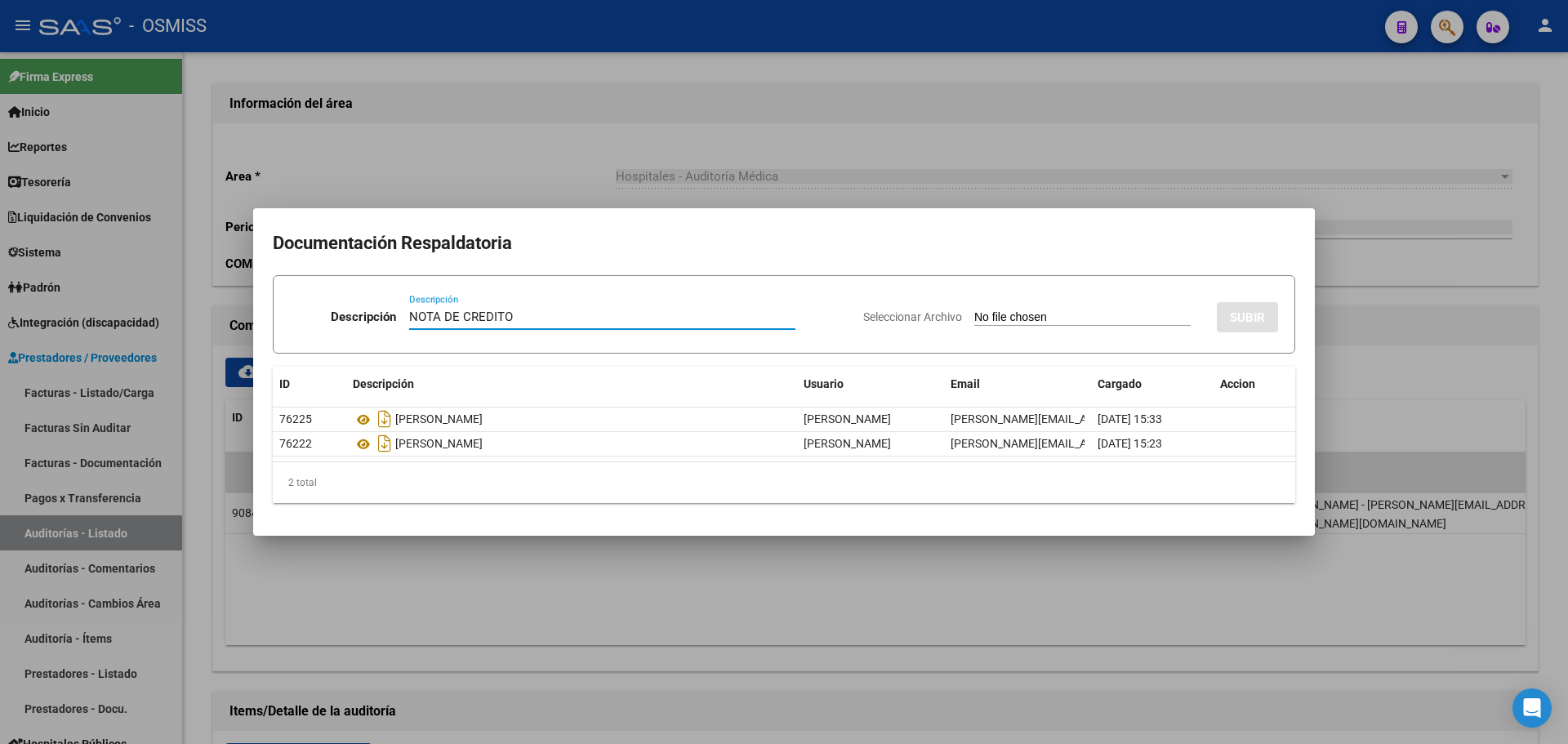
type input "NOTA DE CREDITO"
click at [1058, 313] on input "Seleccionar Archivo" at bounding box center [1082, 318] width 217 height 16
type input "C:\fakepath\NC. MUNICIPALIDAD DE TIGRE FC. 159961.pdf"
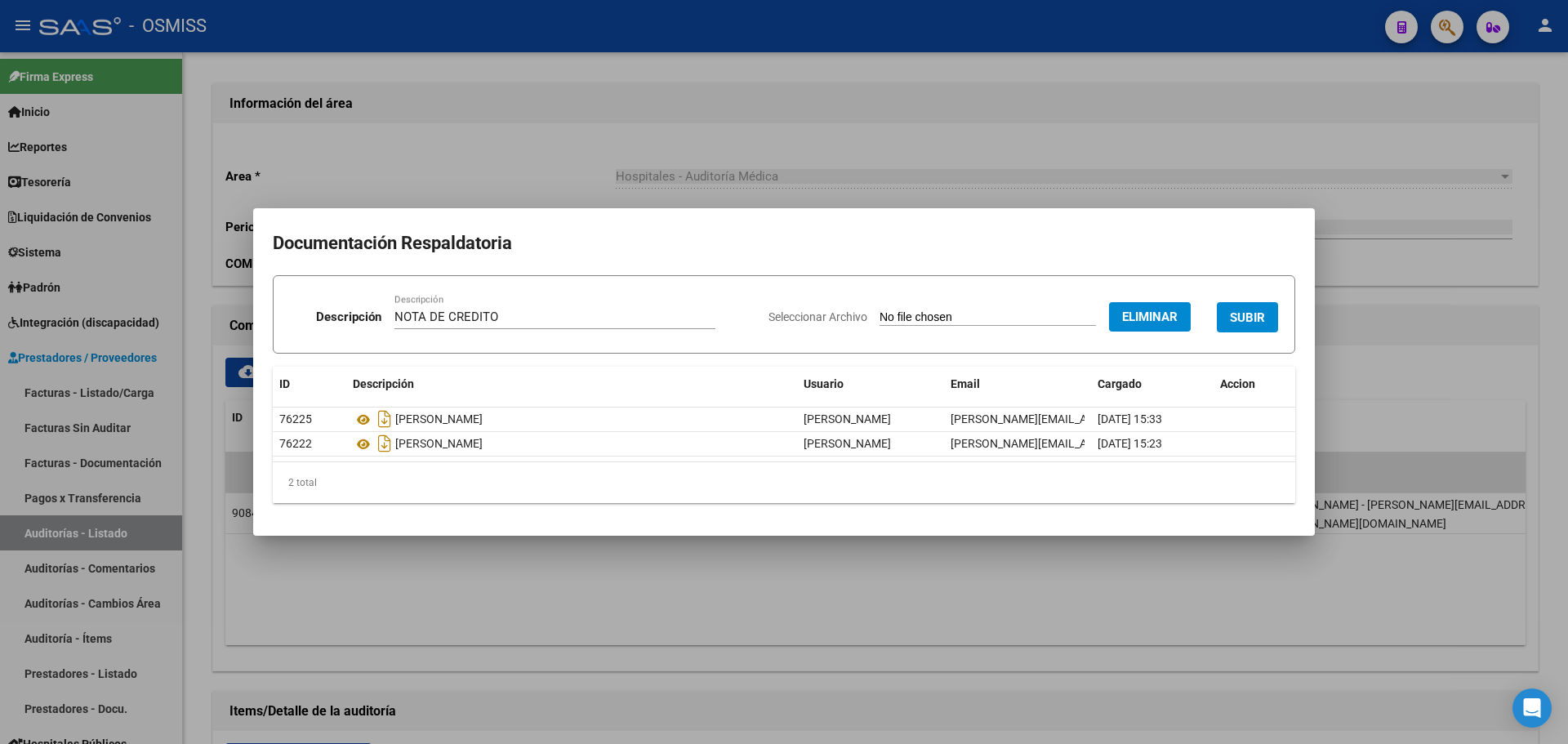
click at [1236, 308] on button "SUBIR" at bounding box center [1247, 317] width 61 height 30
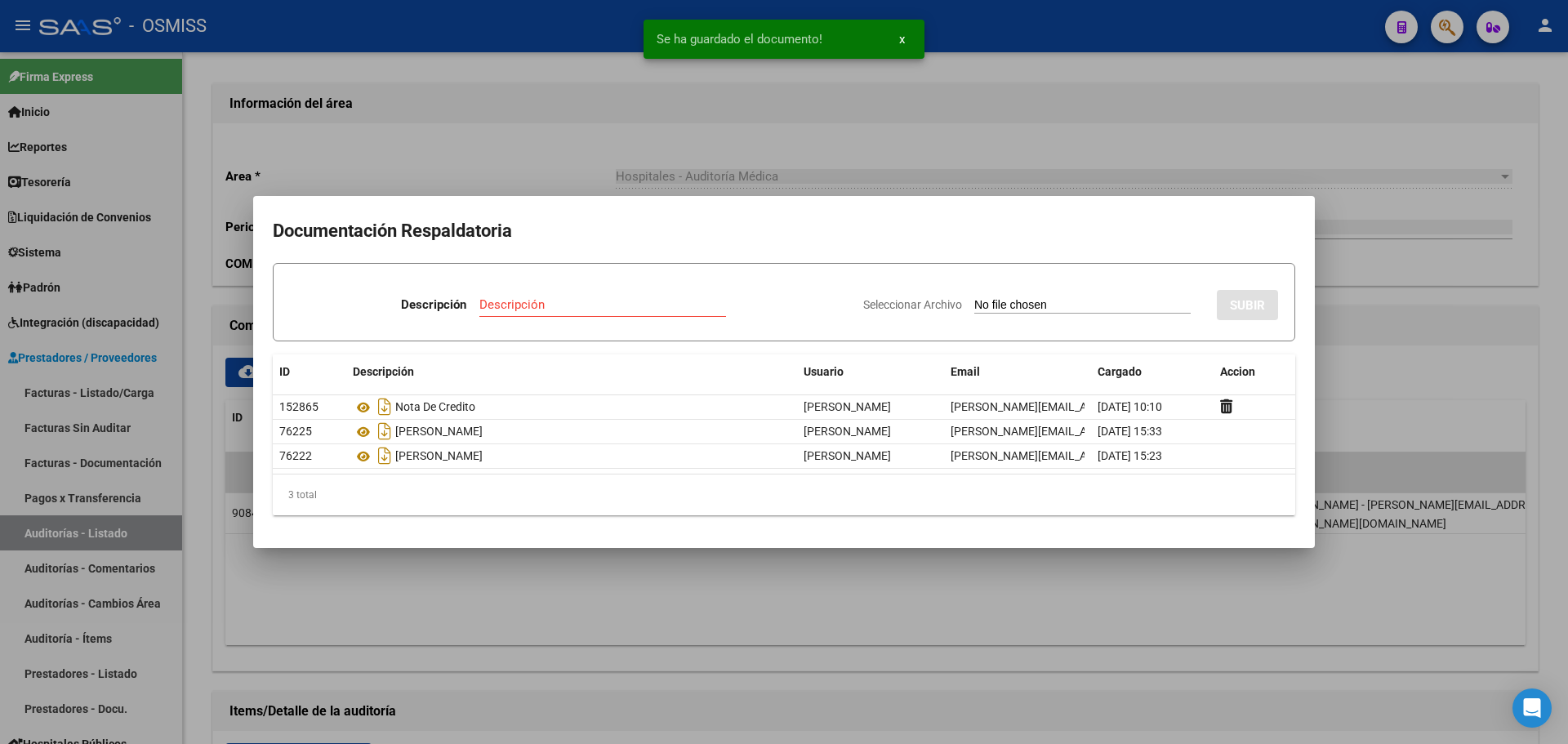
click at [546, 186] on div at bounding box center [784, 372] width 1568 height 744
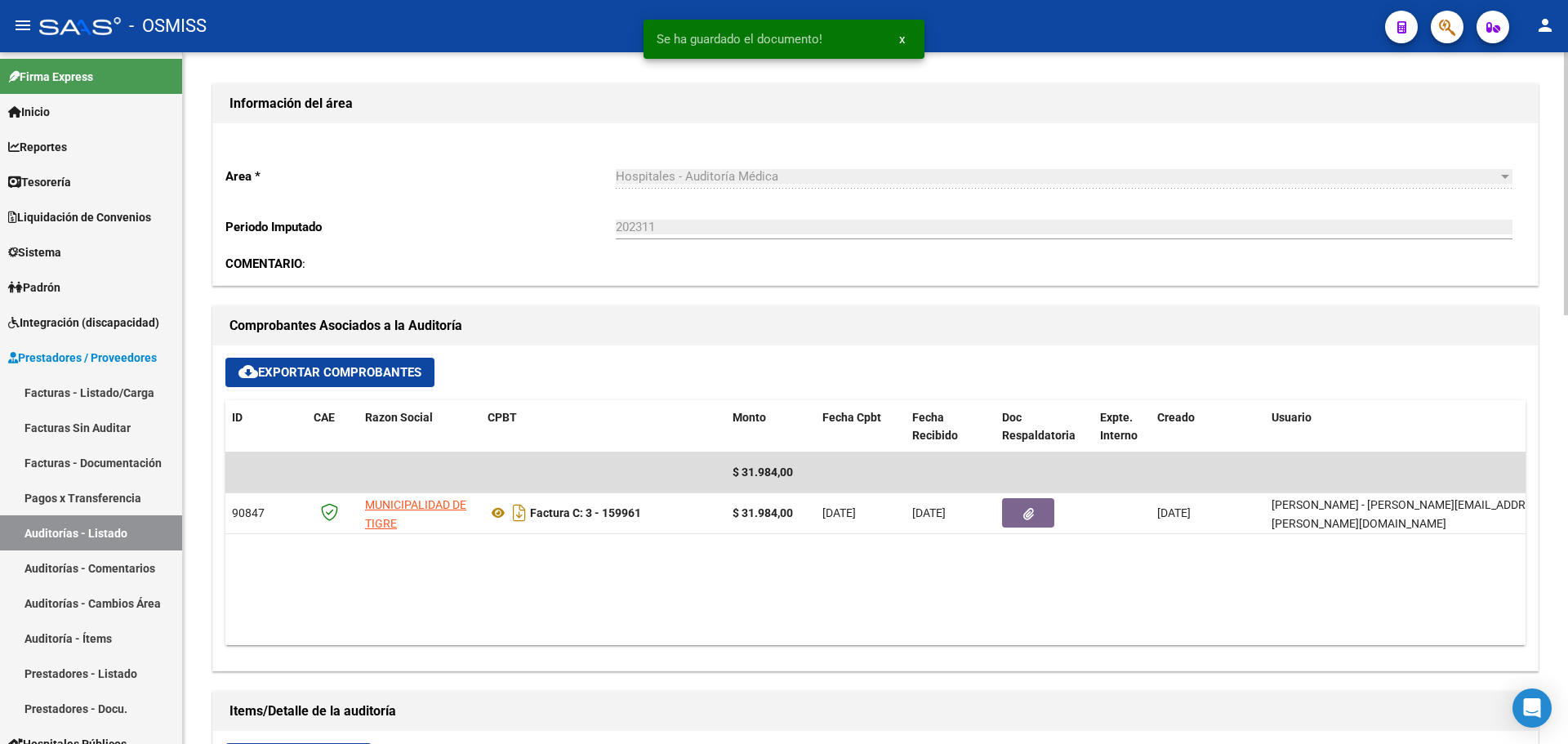
click at [494, 573] on datatable-body "$ 31.984,00 90847 MUNICIPALIDAD DE TIGRE Factura C: 3 - 159961 $ 31.984,00 02/1…" at bounding box center [876, 549] width 1301 height 193
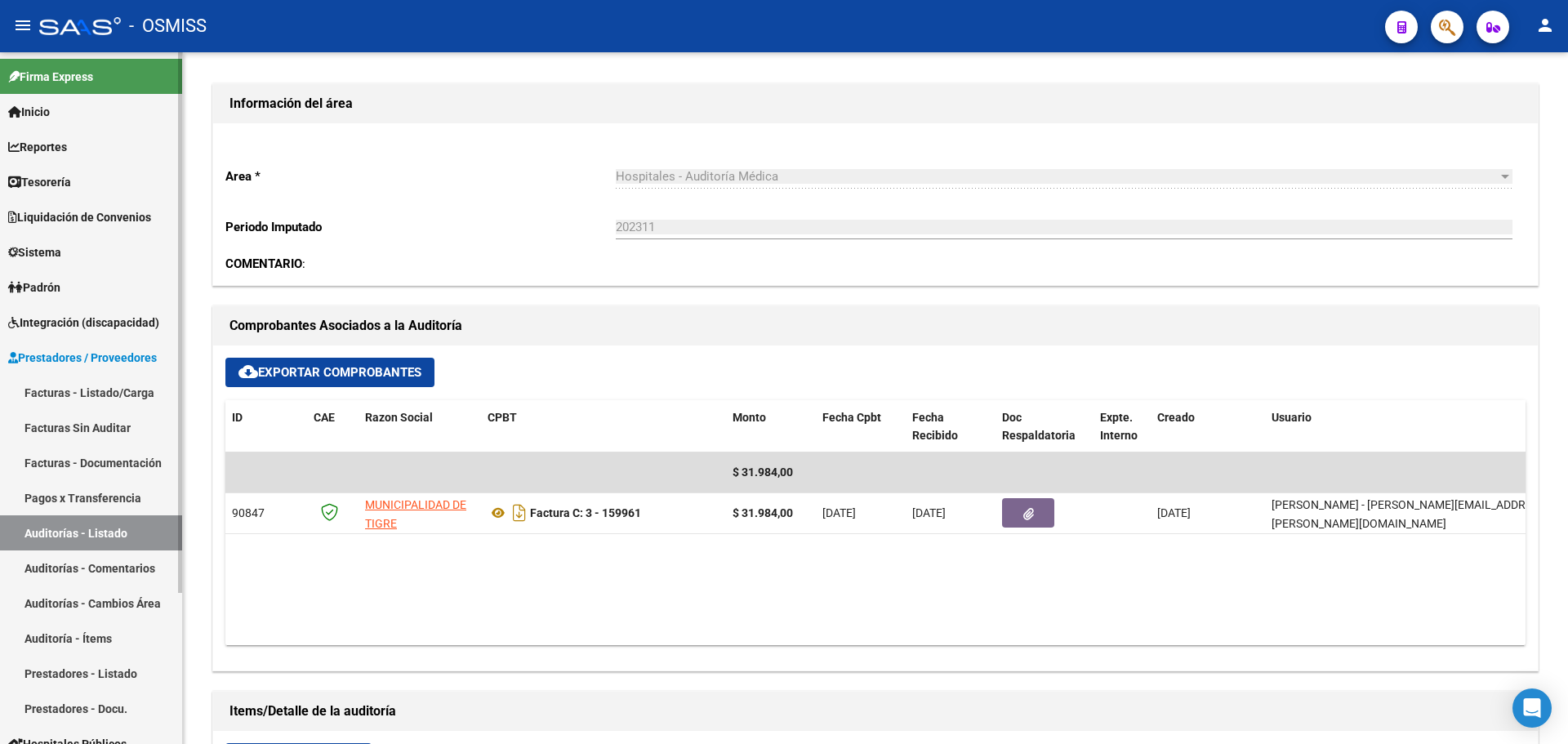
click at [97, 169] on link "Tesorería" at bounding box center [91, 182] width 183 height 35
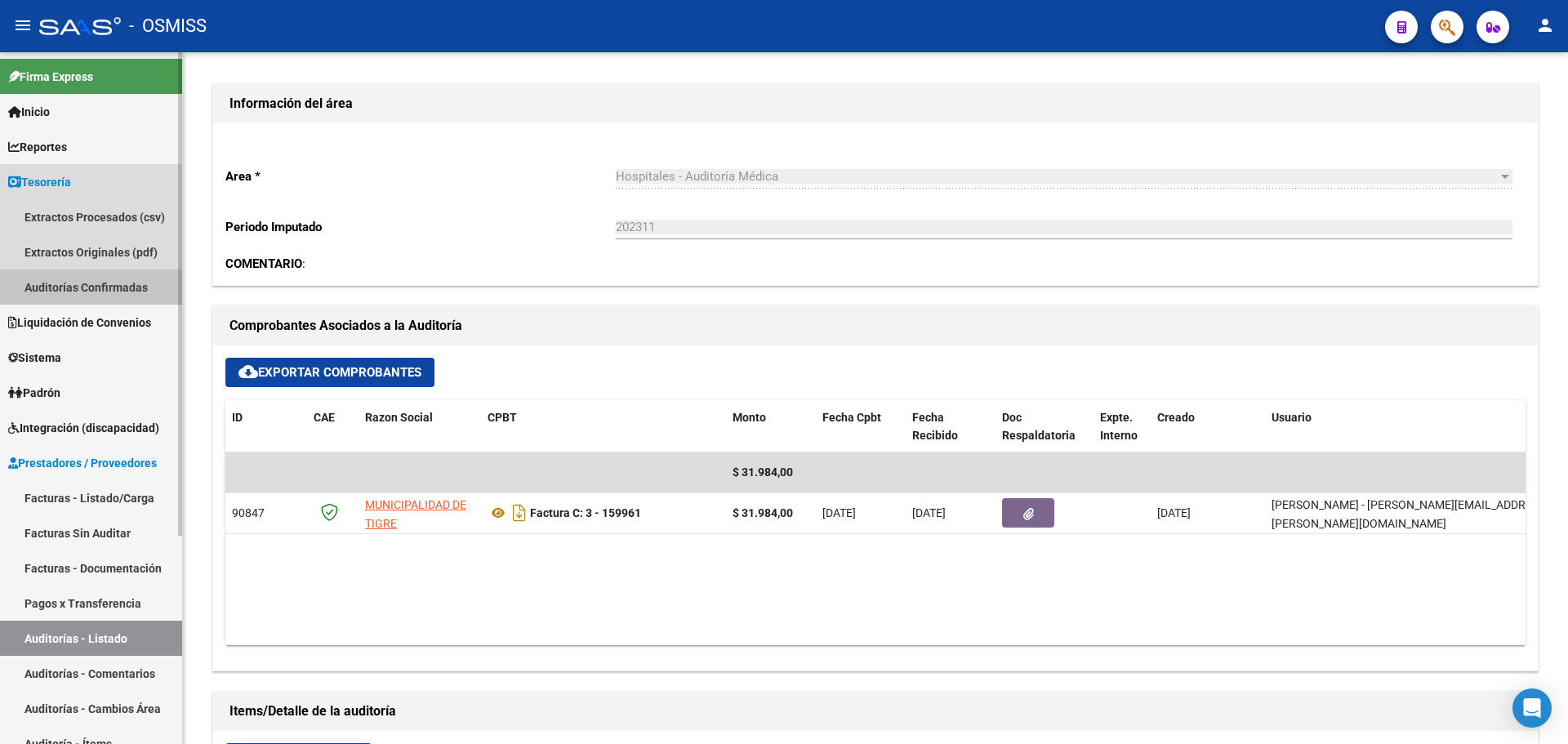
click at [63, 289] on link "Auditorías Confirmadas" at bounding box center [91, 287] width 183 height 35
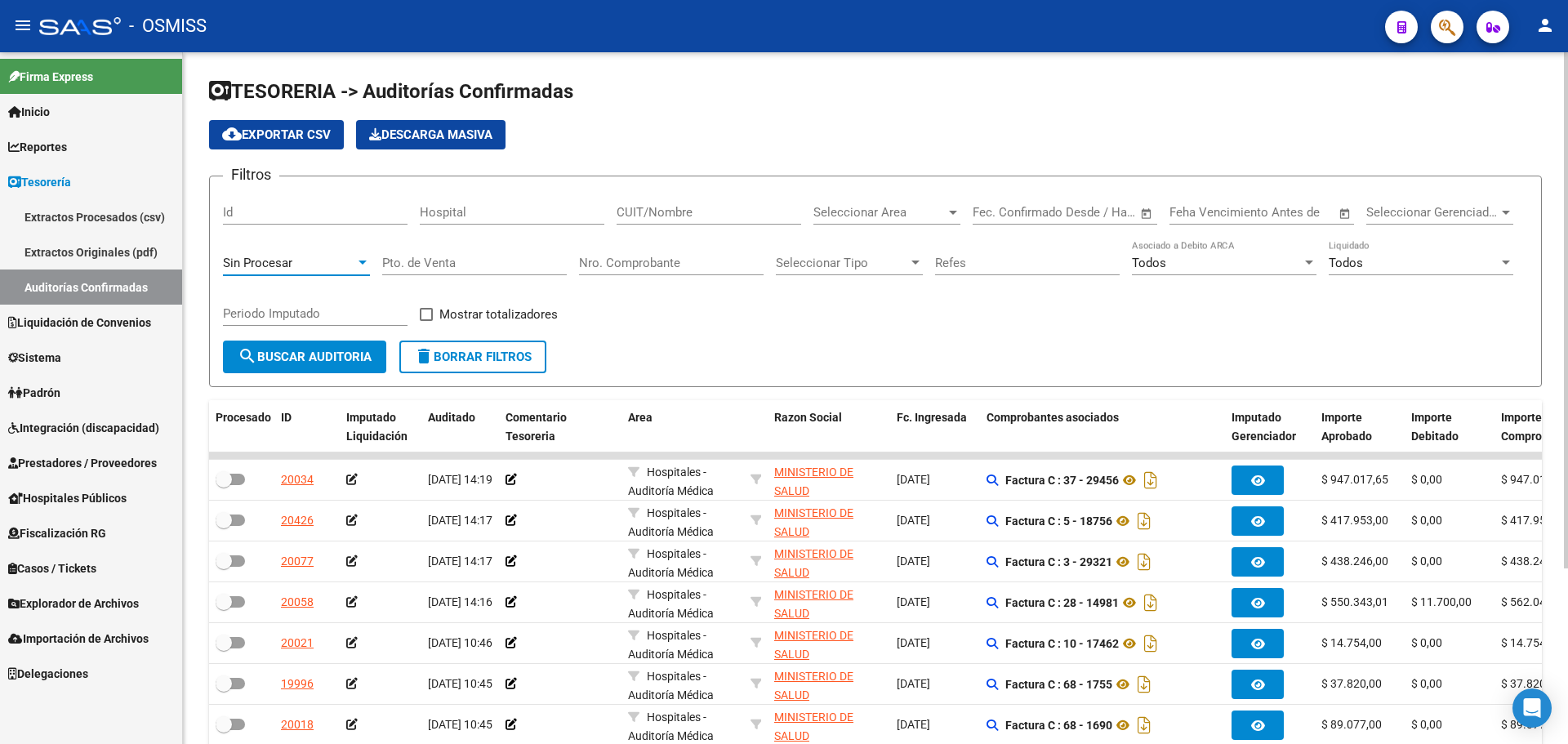
click at [286, 256] on span "Sin Procesar" at bounding box center [257, 263] width 69 height 15
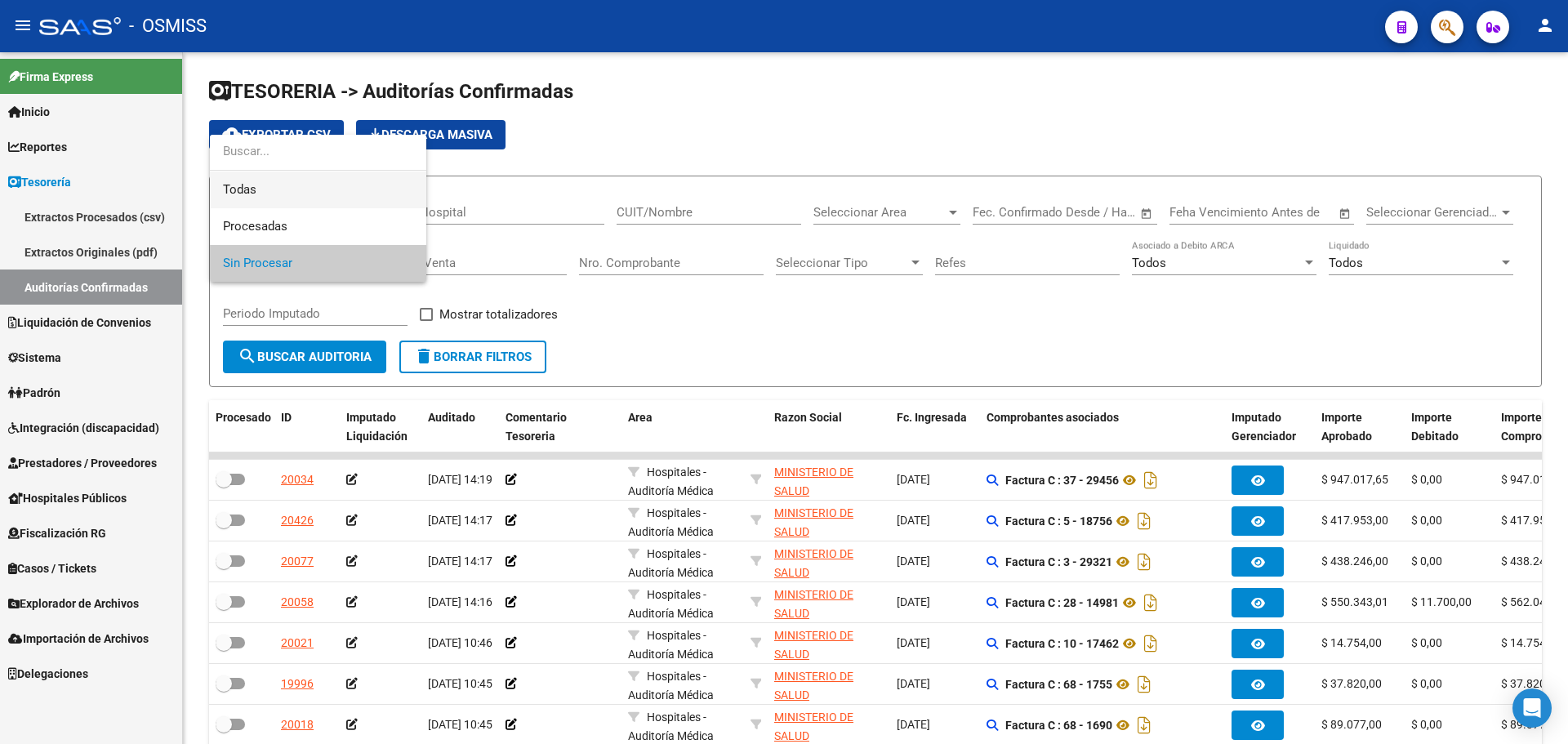
click at [285, 178] on span "Todas" at bounding box center [318, 190] width 190 height 37
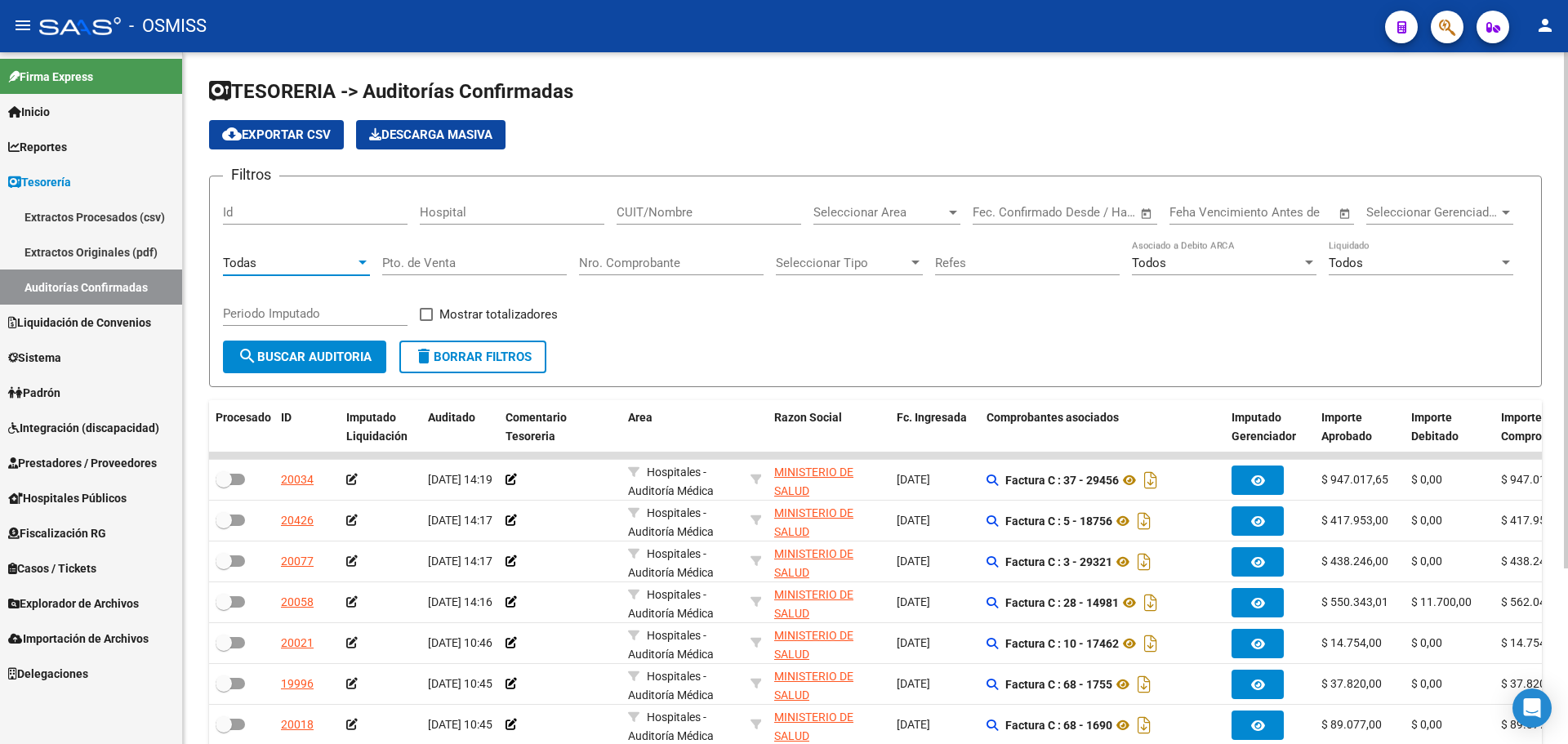
click at [661, 267] on input "Nro. Comprobante" at bounding box center [671, 263] width 184 height 15
type input "159966"
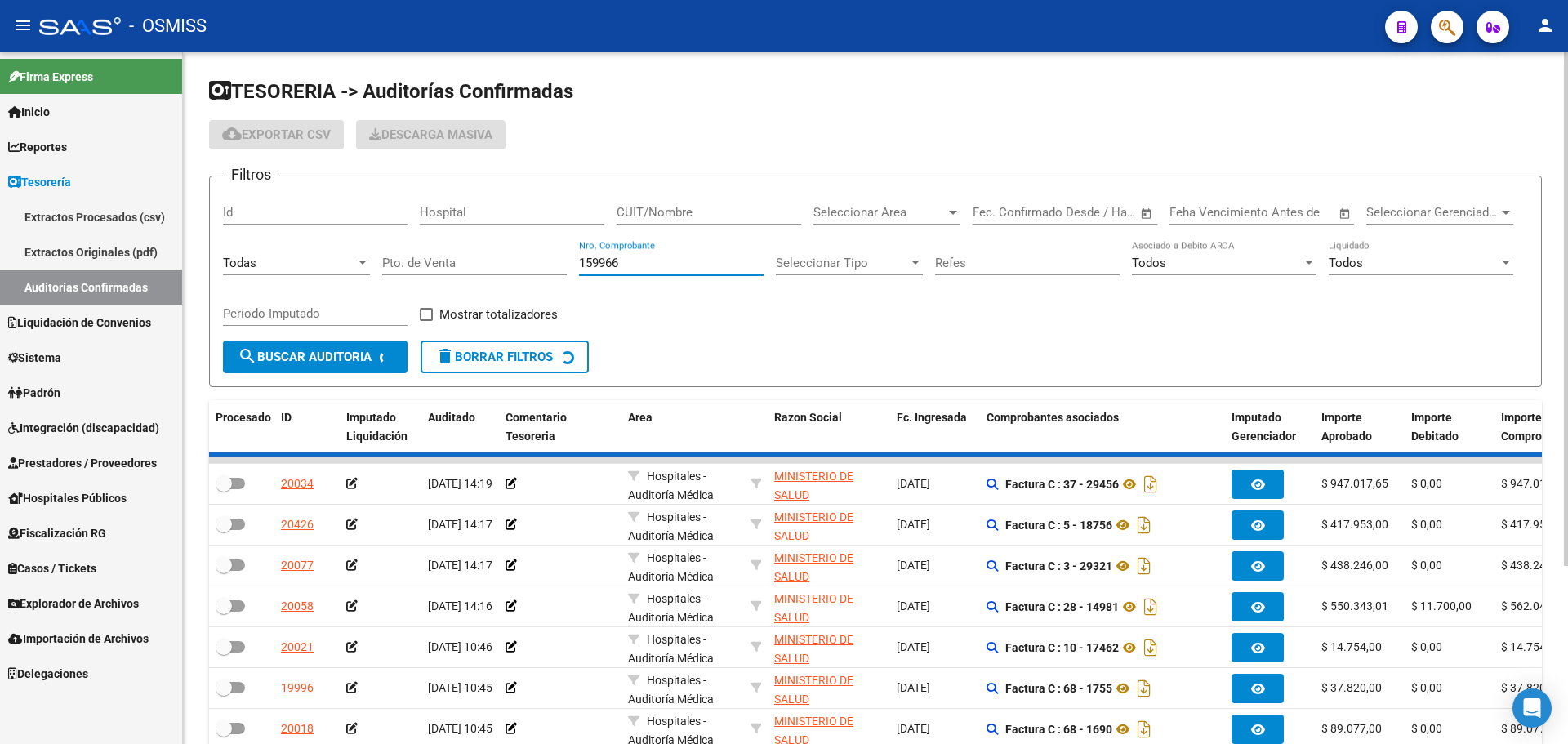
checkbox input "true"
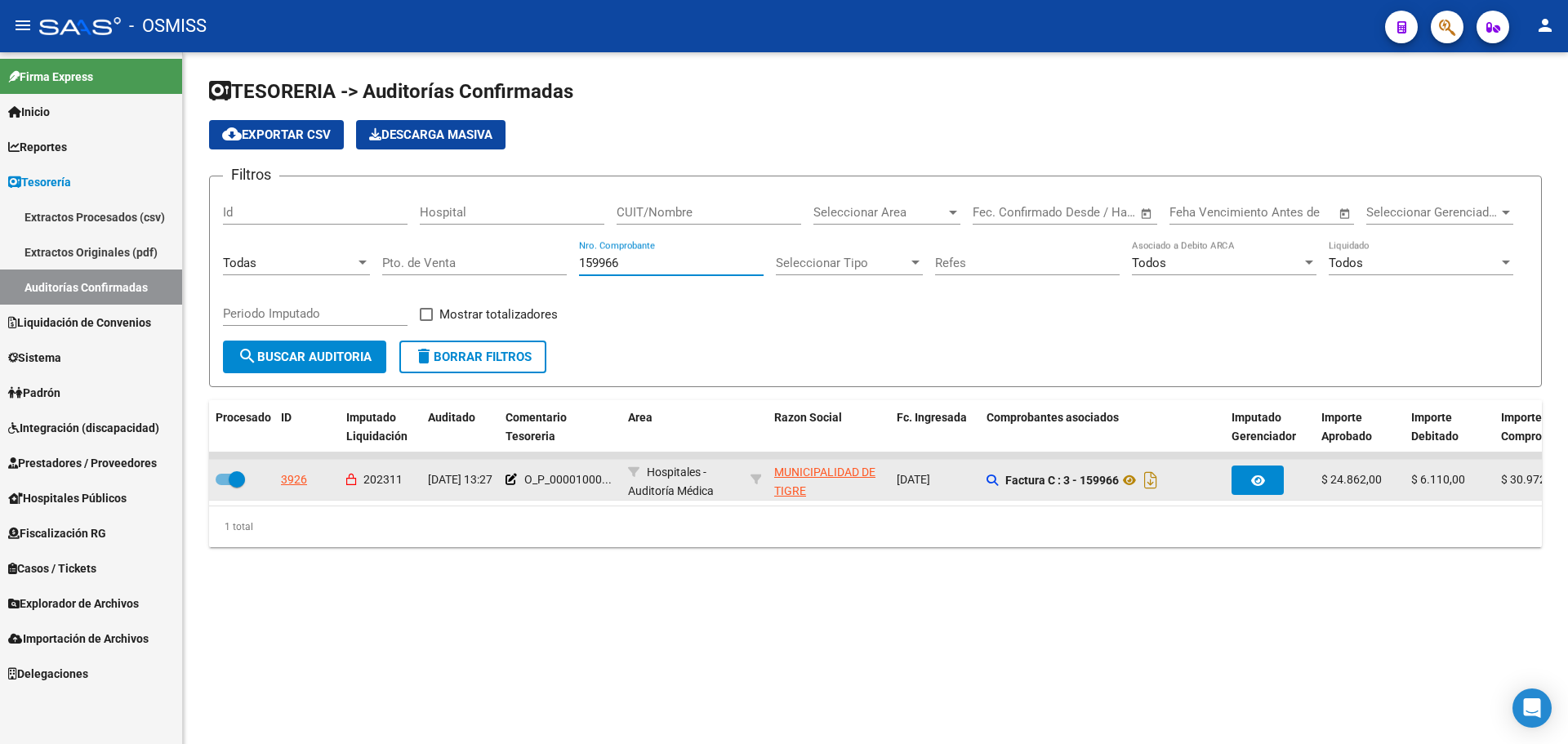
type input "159966"
click at [271, 482] on datatable-body-cell at bounding box center [242, 479] width 65 height 40
click at [299, 481] on div "3926" at bounding box center [294, 479] width 26 height 18
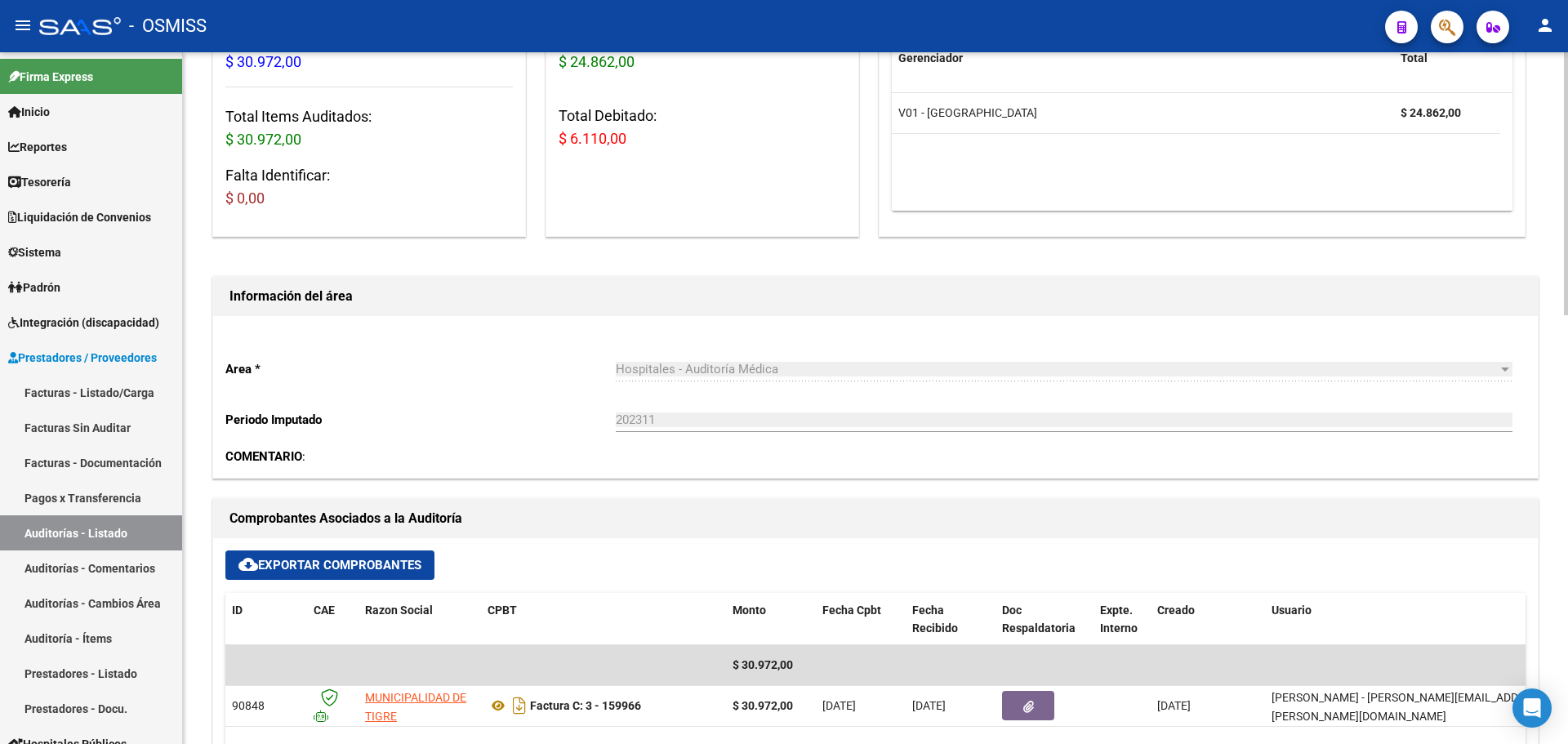
scroll to position [326, 0]
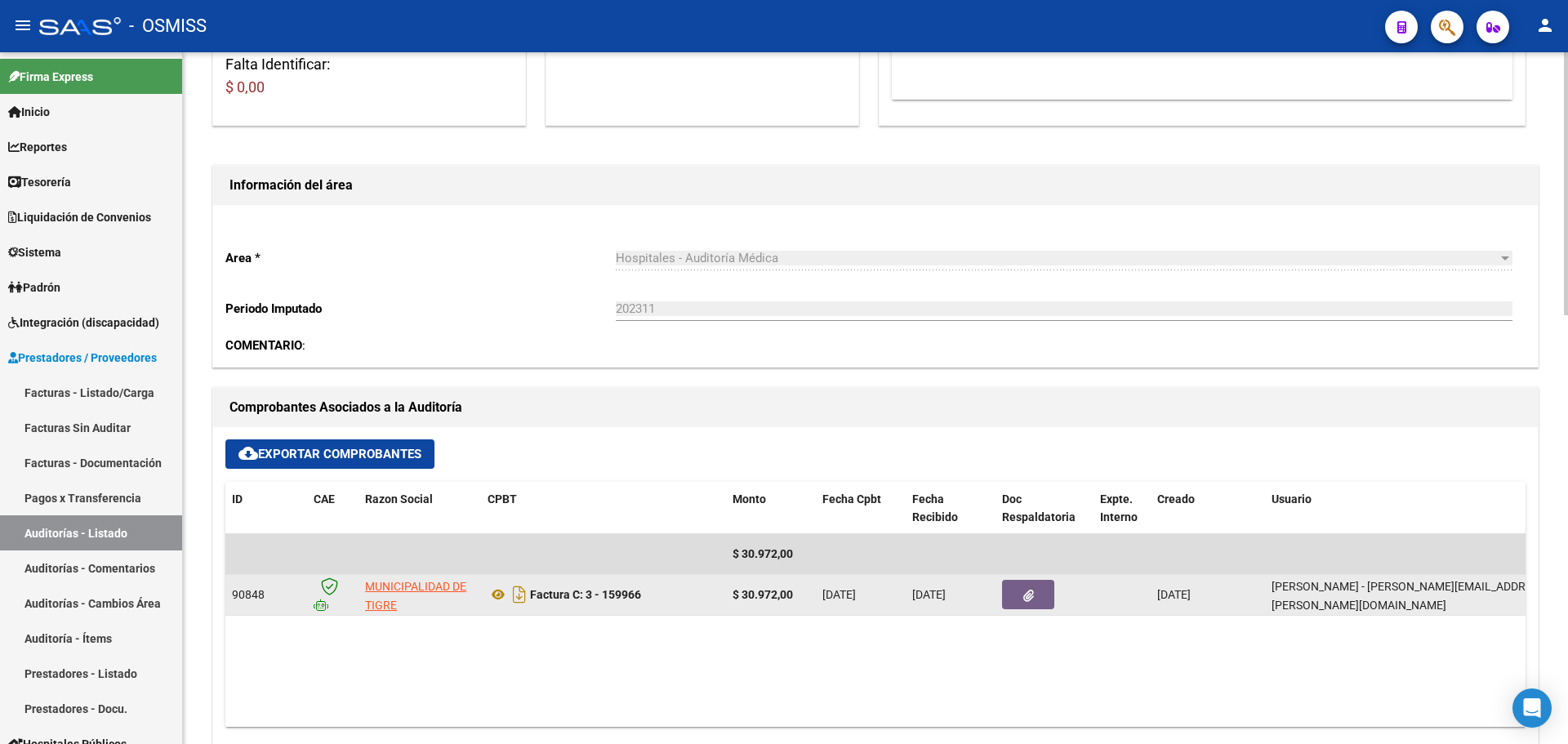
click at [1009, 593] on button "button" at bounding box center [1028, 595] width 53 height 30
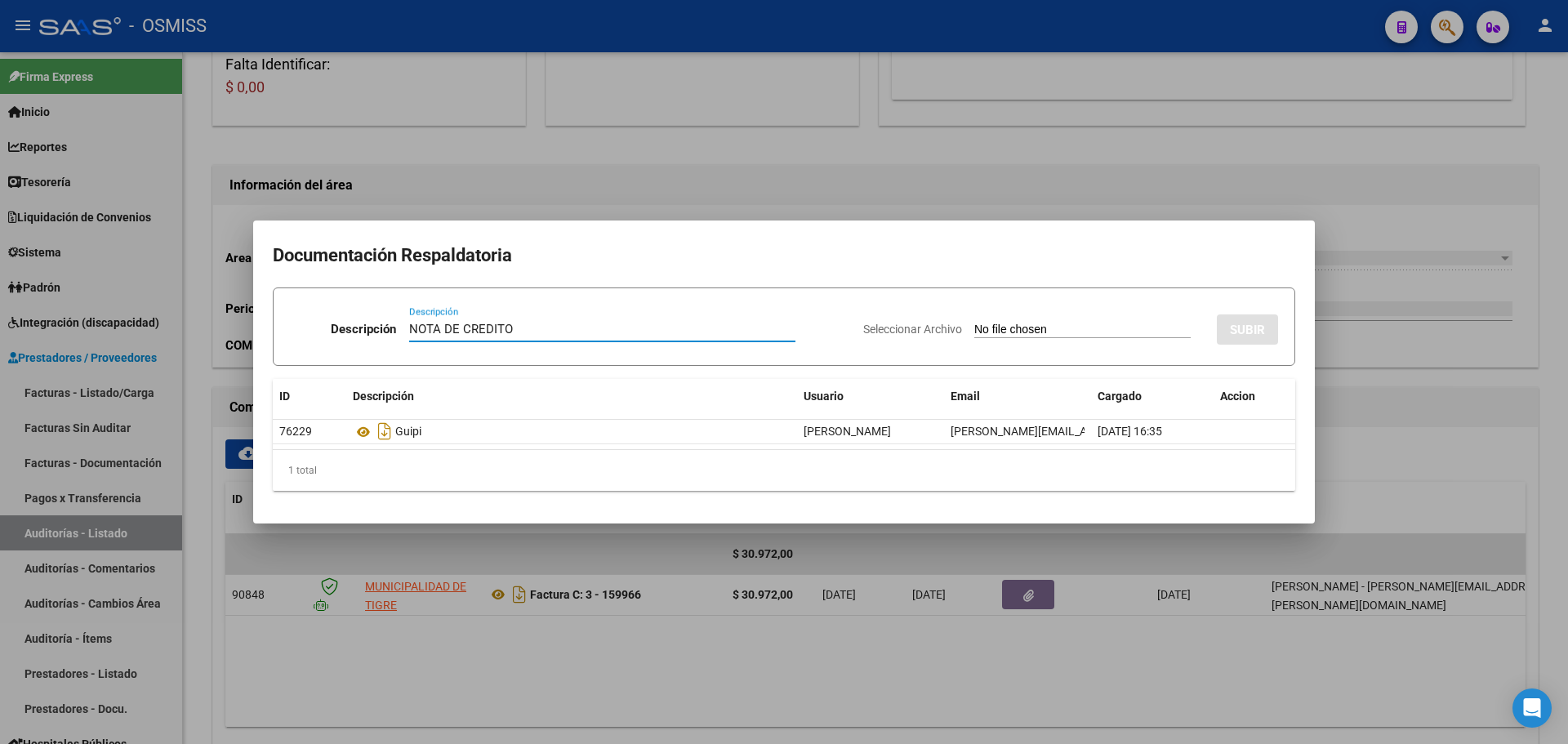
type input "NOTA DE CREDITO"
click at [1051, 330] on input "Seleccionar Archivo" at bounding box center [1082, 330] width 217 height 16
type input "C:\fakepath\NC. MUNICIPALIDAD DE TIGRE FC. 159966.pdf"
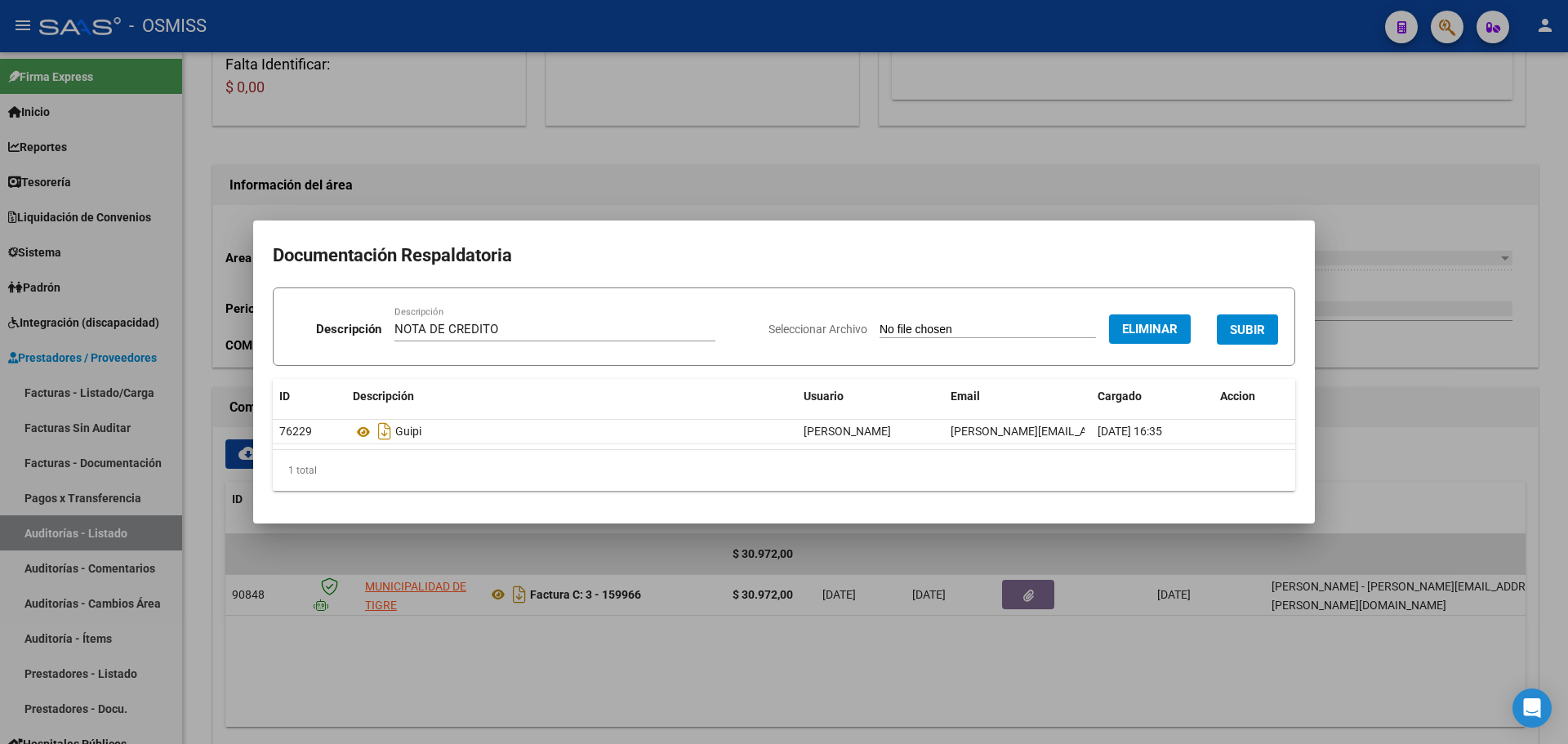
click at [1234, 323] on span "SUBIR" at bounding box center [1247, 330] width 35 height 15
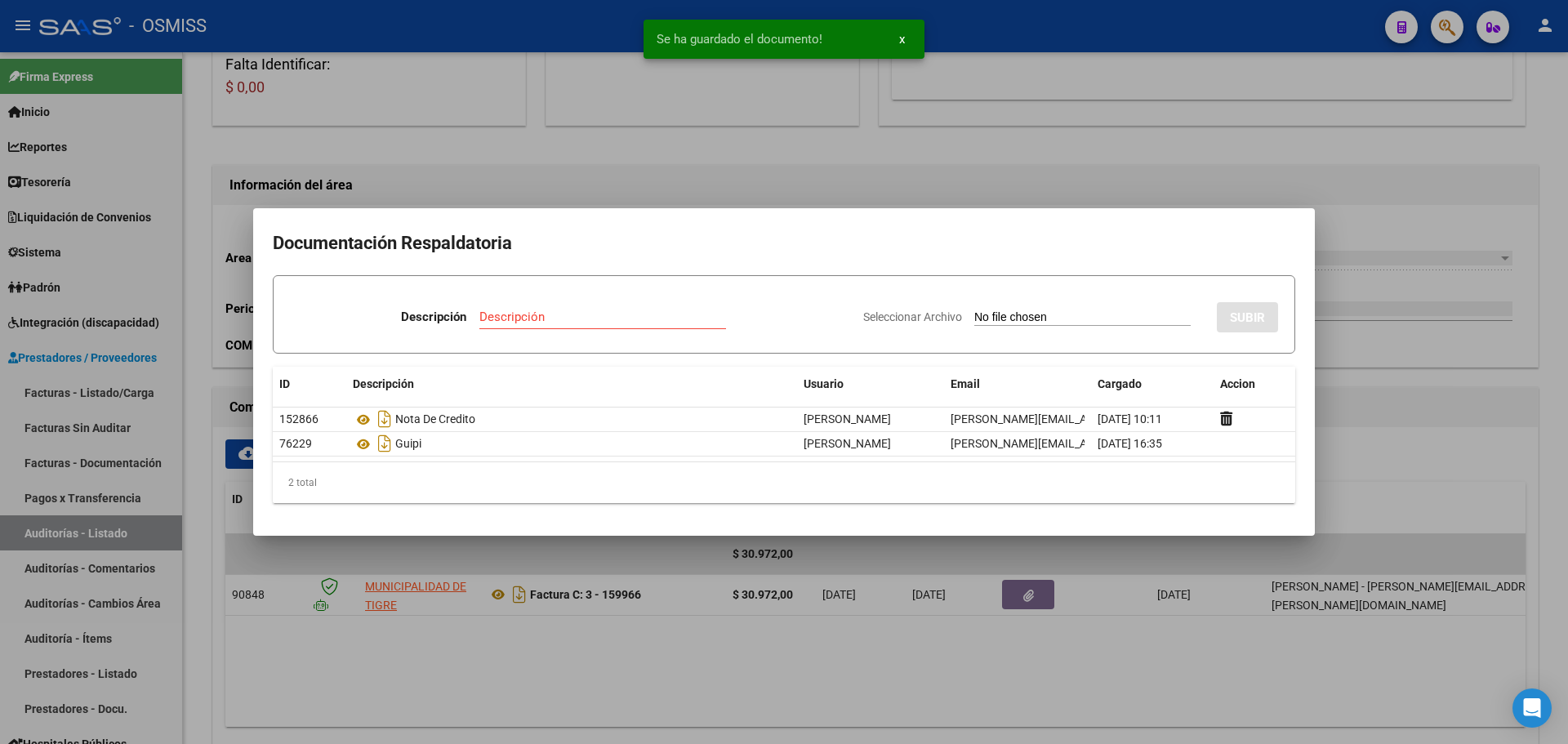
click at [701, 158] on div at bounding box center [784, 372] width 1568 height 744
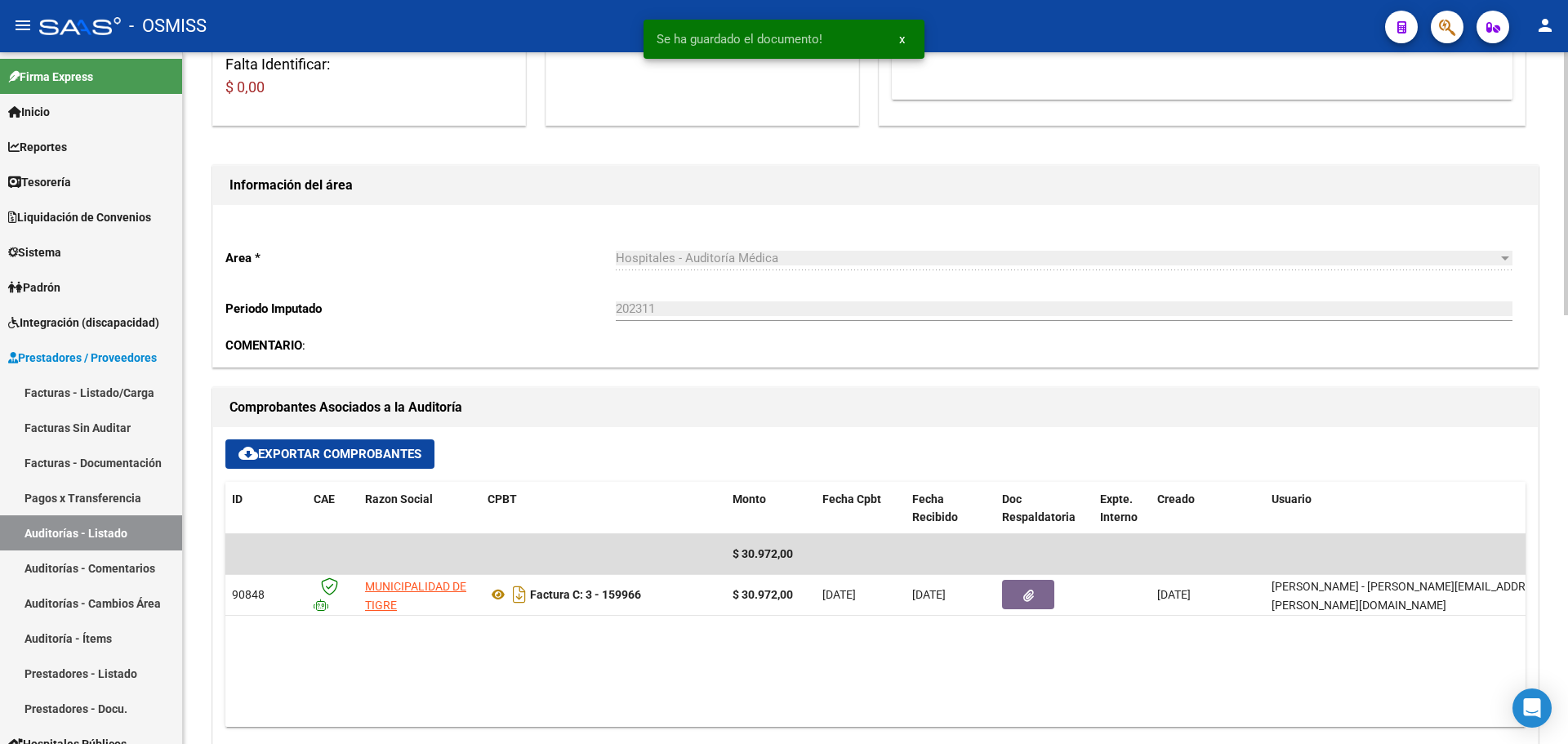
click at [585, 395] on h1 "Comprobantes Asociados a la Auditoría" at bounding box center [876, 407] width 1292 height 26
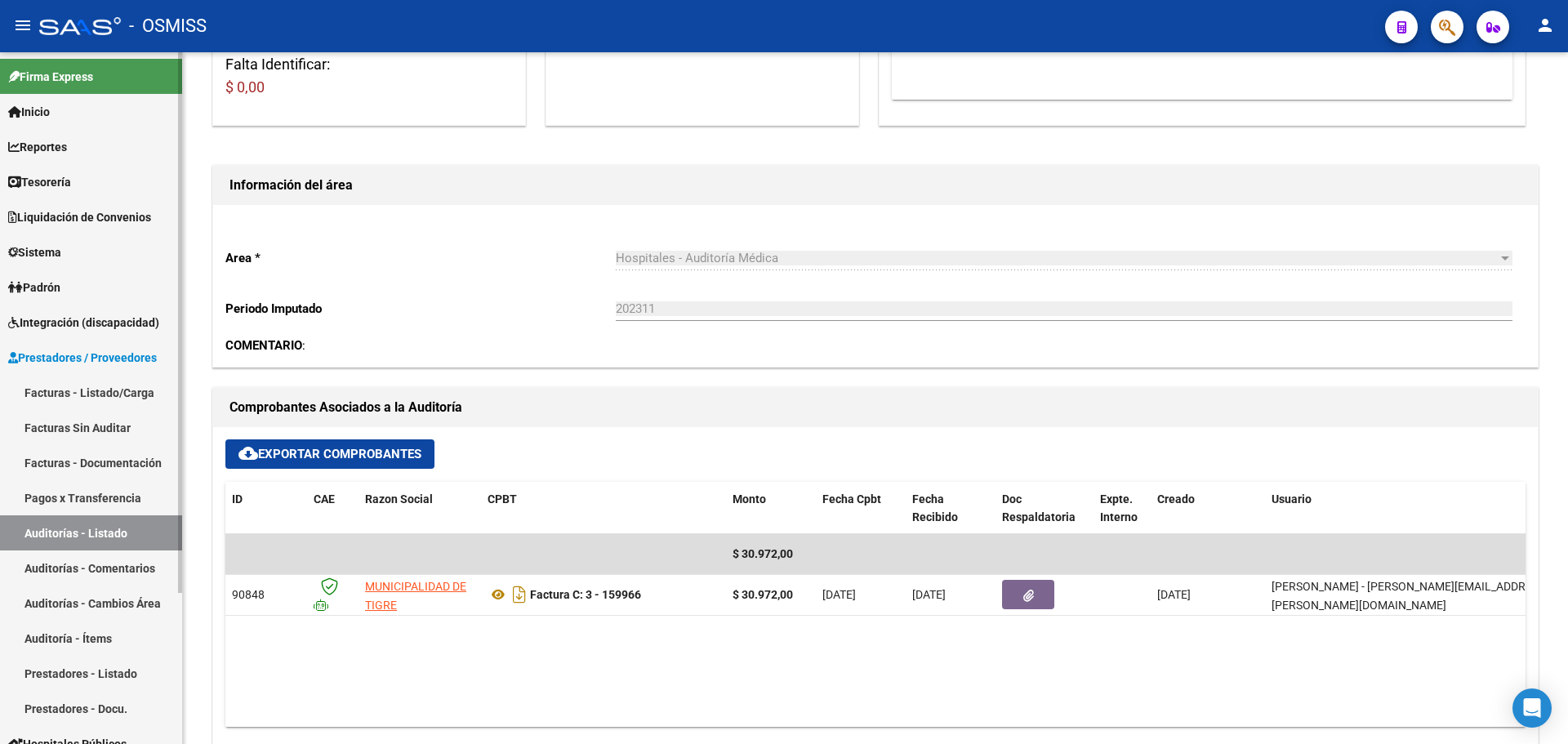
click at [92, 169] on link "Tesorería" at bounding box center [91, 182] width 183 height 35
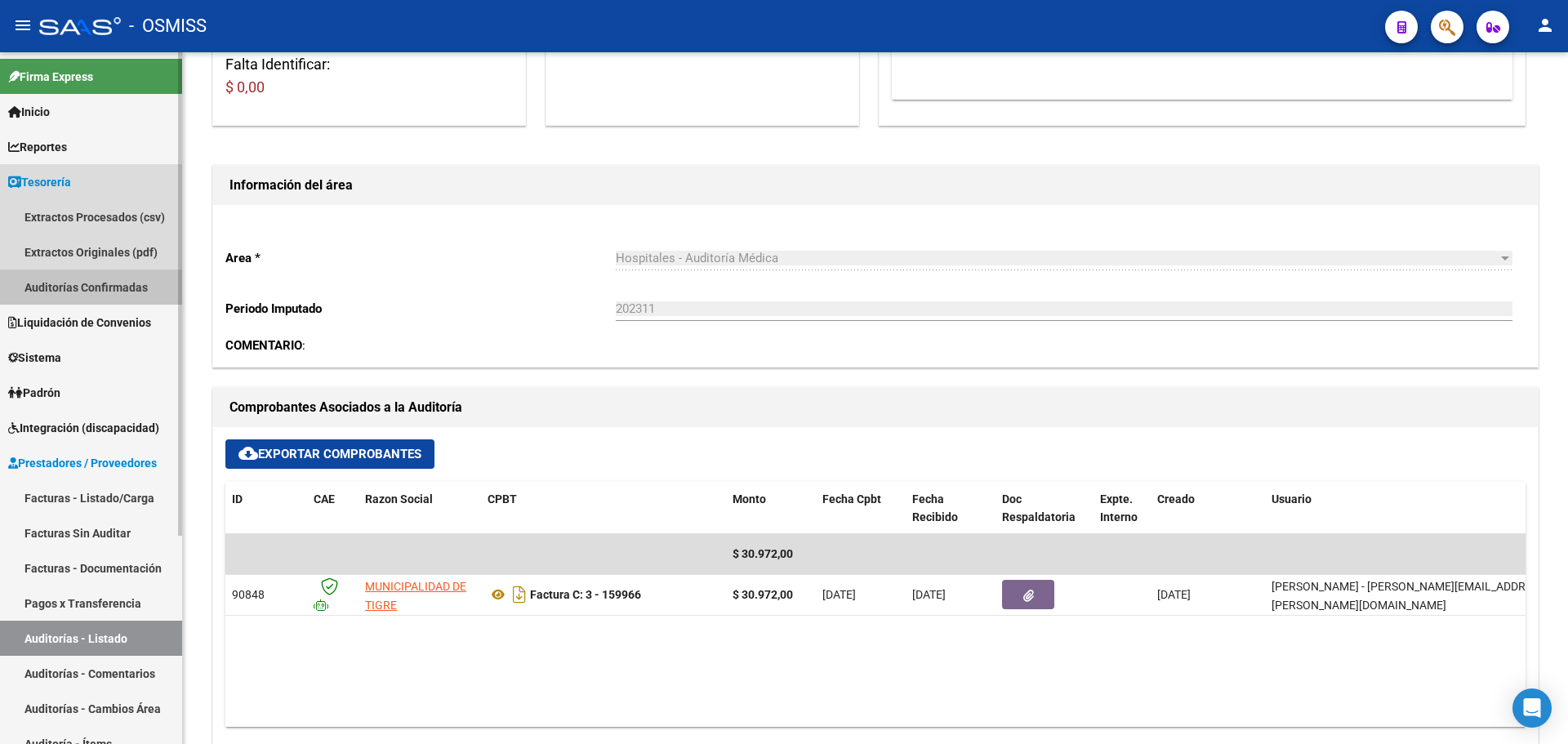
click at [92, 272] on link "Auditorías Confirmadas" at bounding box center [91, 287] width 183 height 35
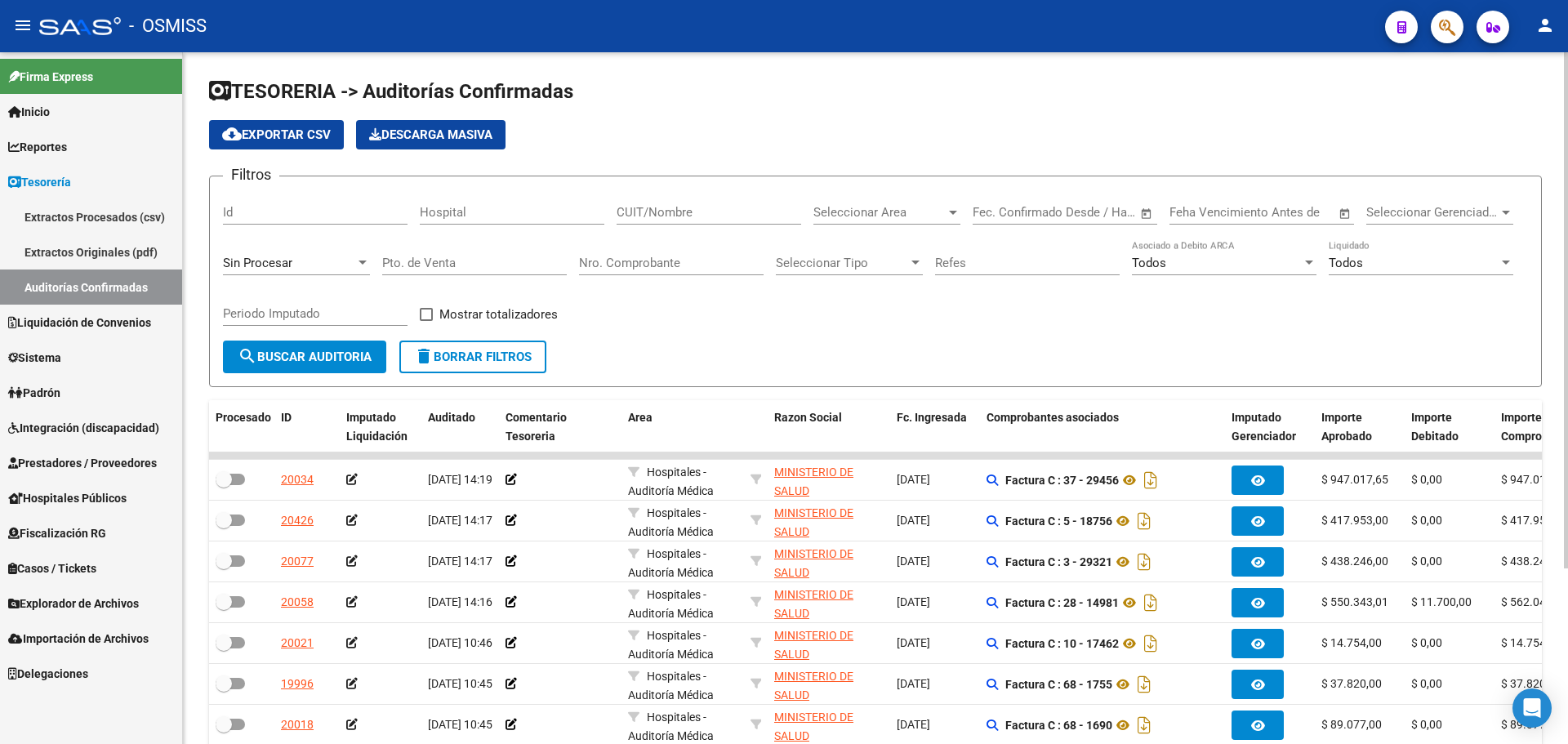
click at [265, 244] on div "Sin Procesar" at bounding box center [296, 258] width 147 height 35
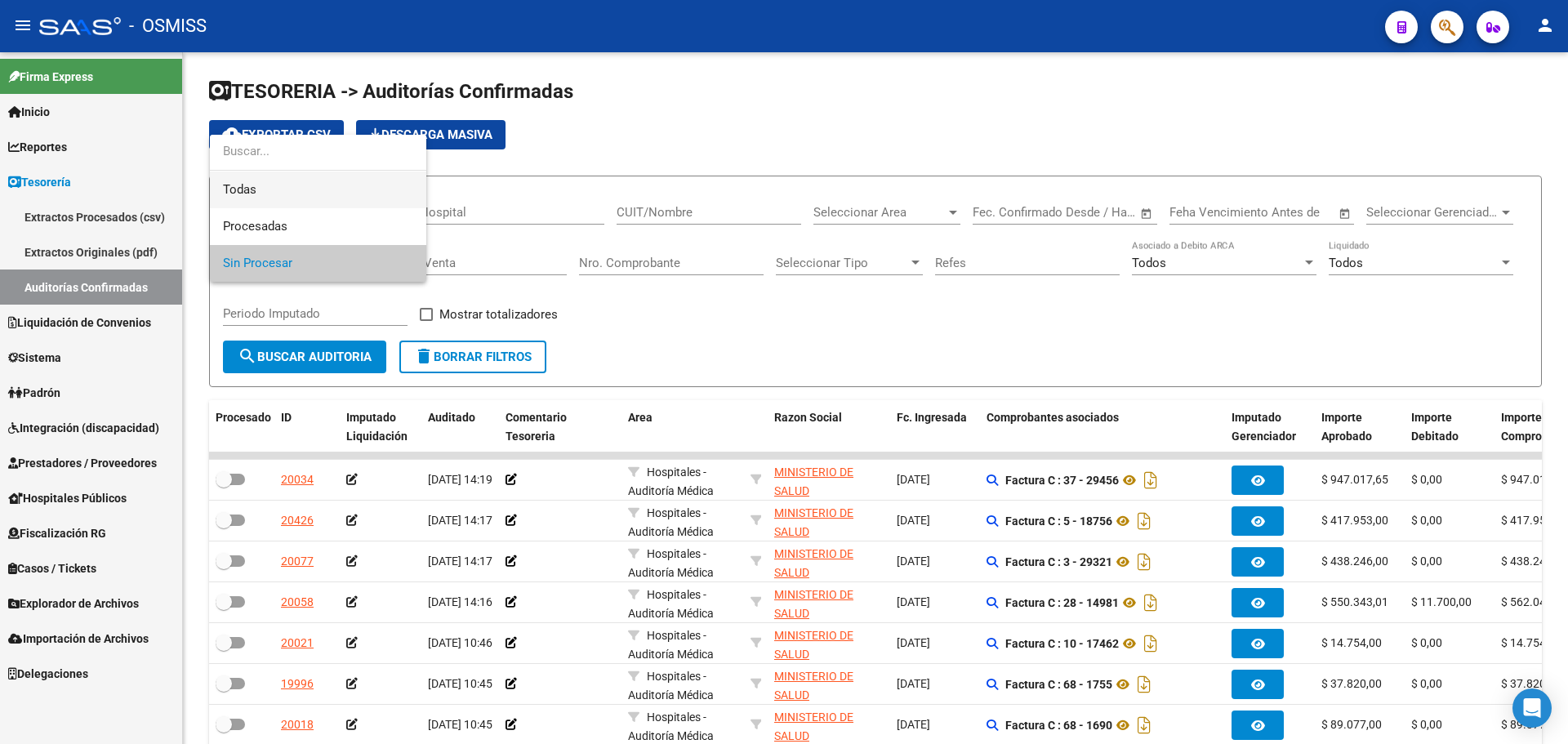
click at [274, 204] on span "Todas" at bounding box center [318, 190] width 190 height 37
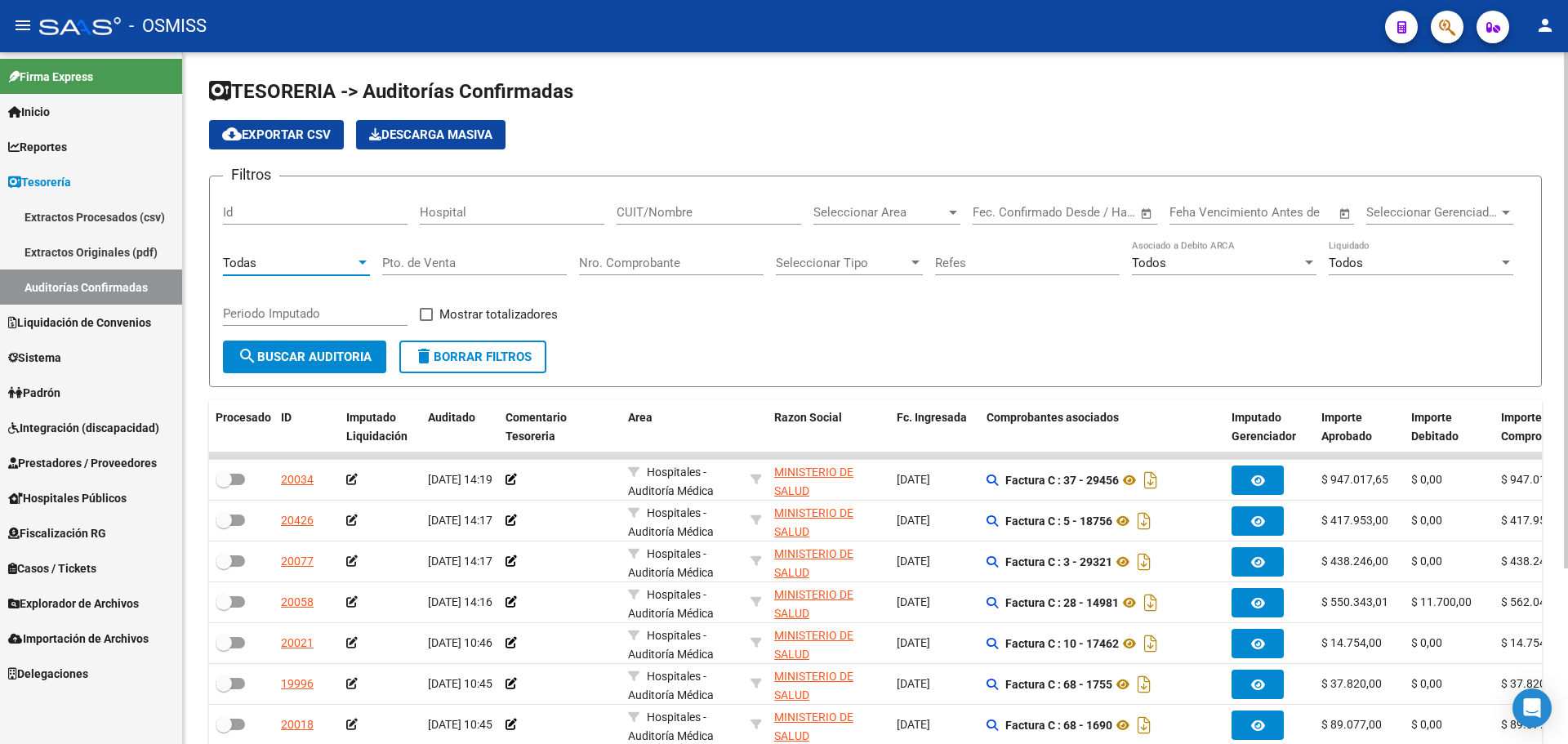
click at [606, 268] on input "Nro. Comprobante" at bounding box center [671, 263] width 184 height 15
type input "159982"
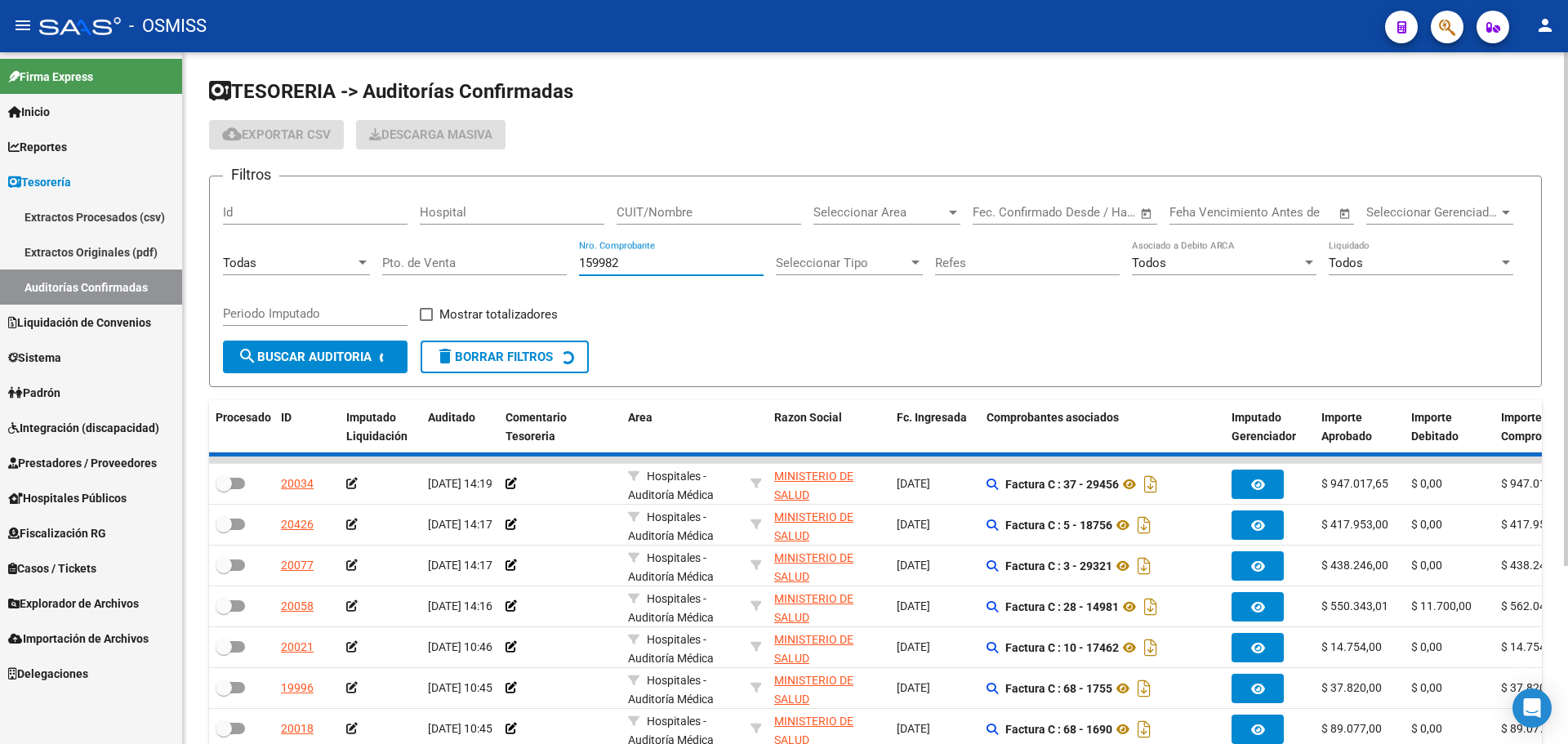
checkbox input "true"
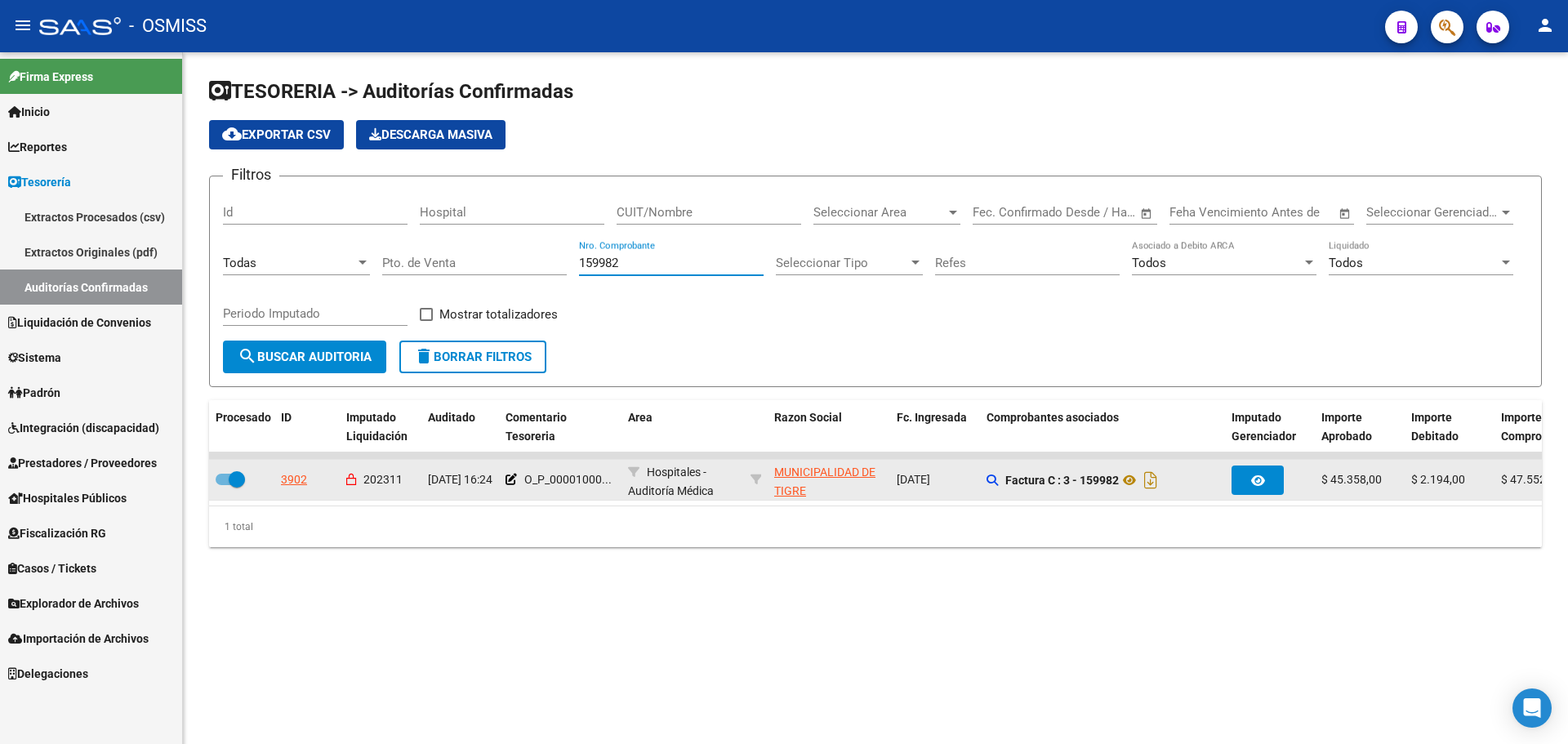
type input "159982"
click at [303, 478] on div "3902" at bounding box center [294, 479] width 26 height 18
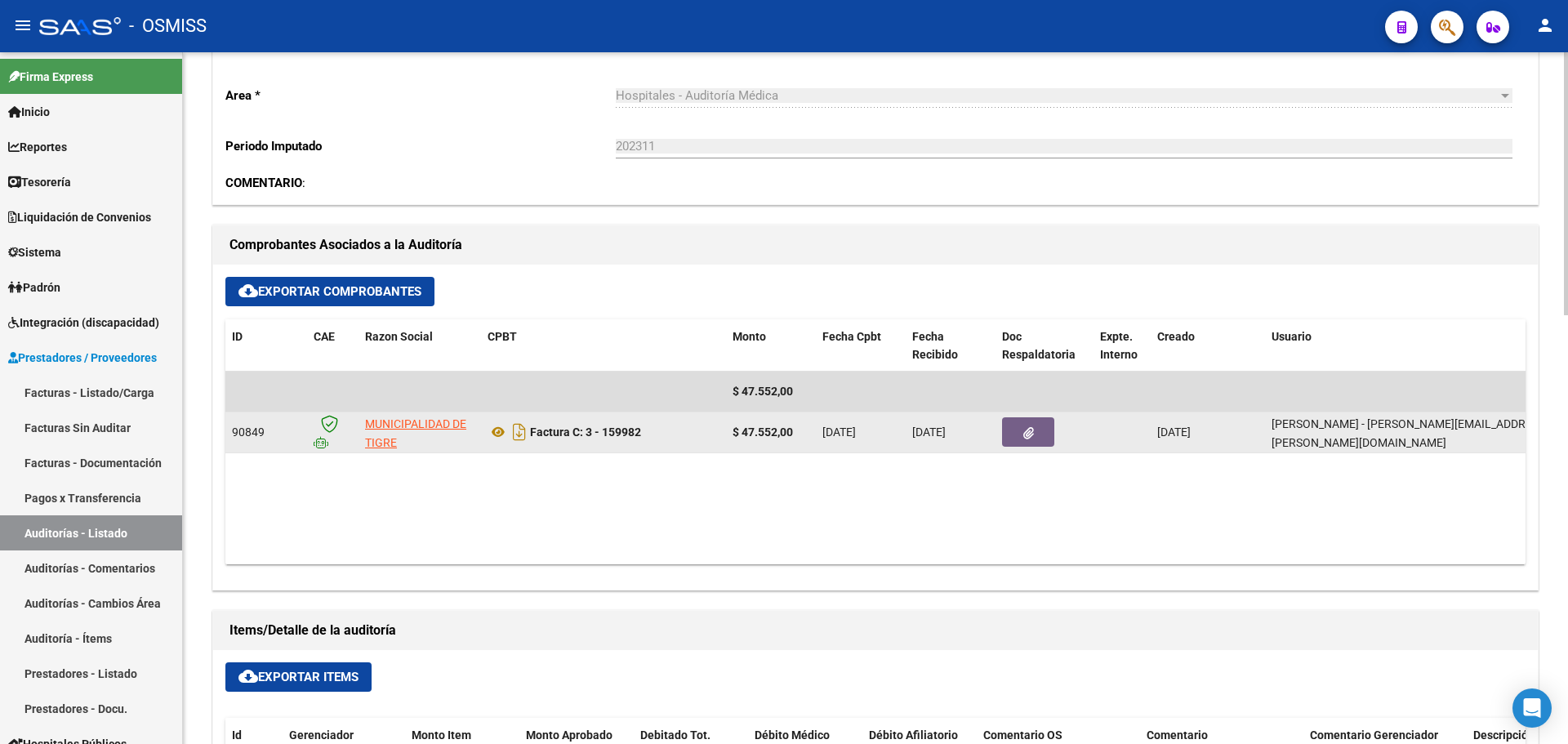
scroll to position [490, 0]
click at [1035, 425] on button "button" at bounding box center [1028, 431] width 53 height 30
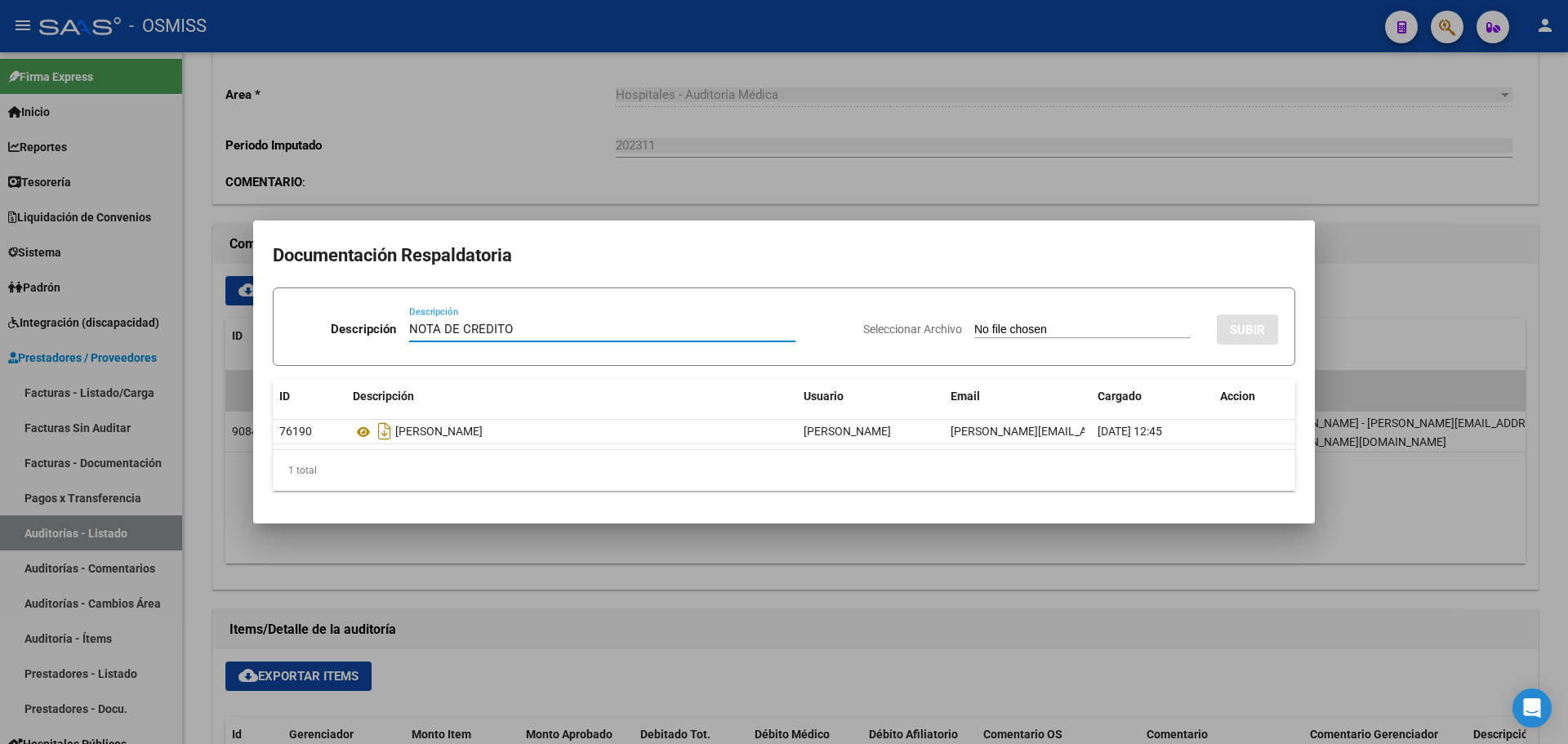
type input "NOTA DE CREDITO"
click at [1042, 333] on input "Seleccionar Archivo" at bounding box center [1082, 330] width 217 height 16
type input "C:\fakepath\NC. MUNICIPALIDAD DE TIGRE FC. 159982.pdf"
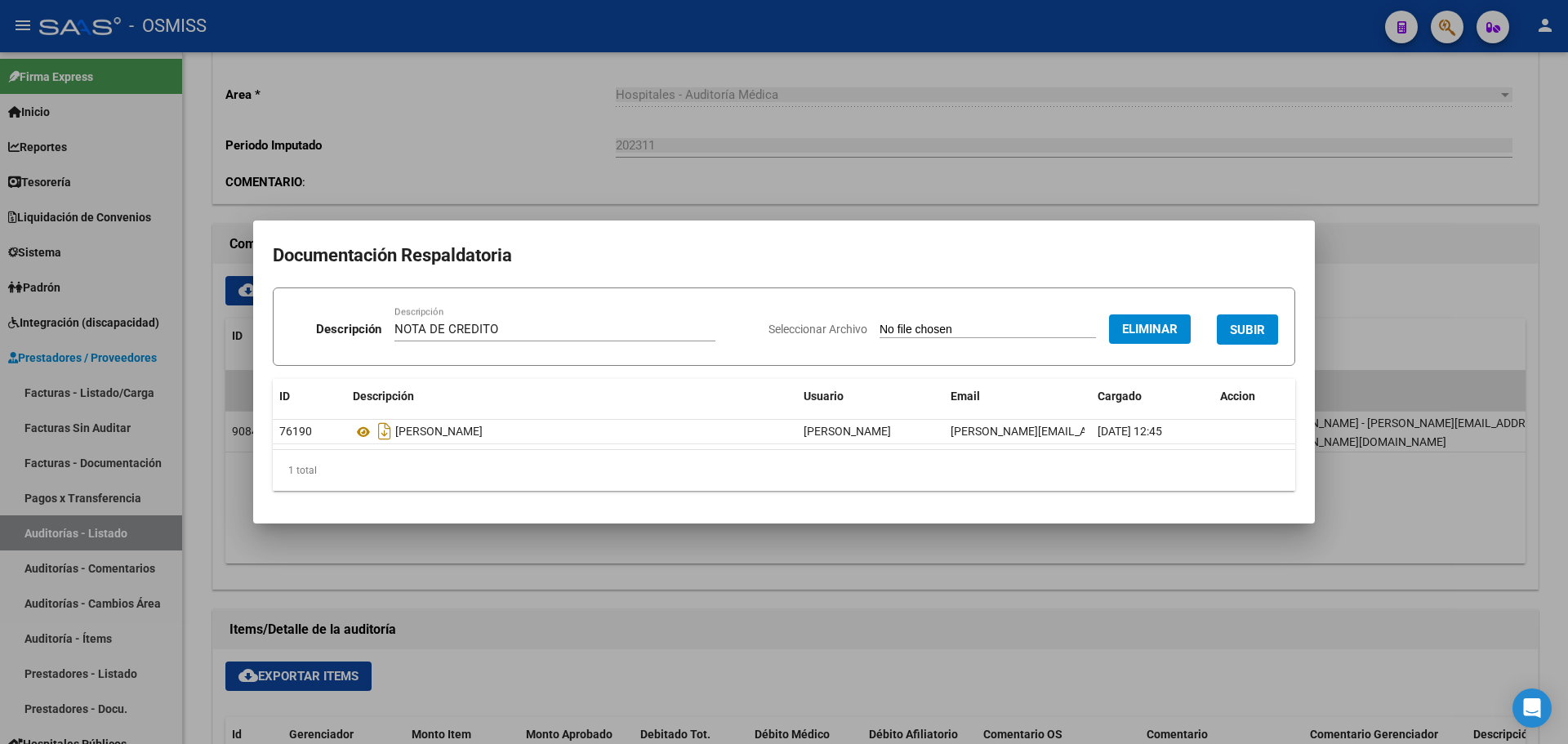
click at [1234, 335] on span "SUBIR" at bounding box center [1247, 330] width 35 height 15
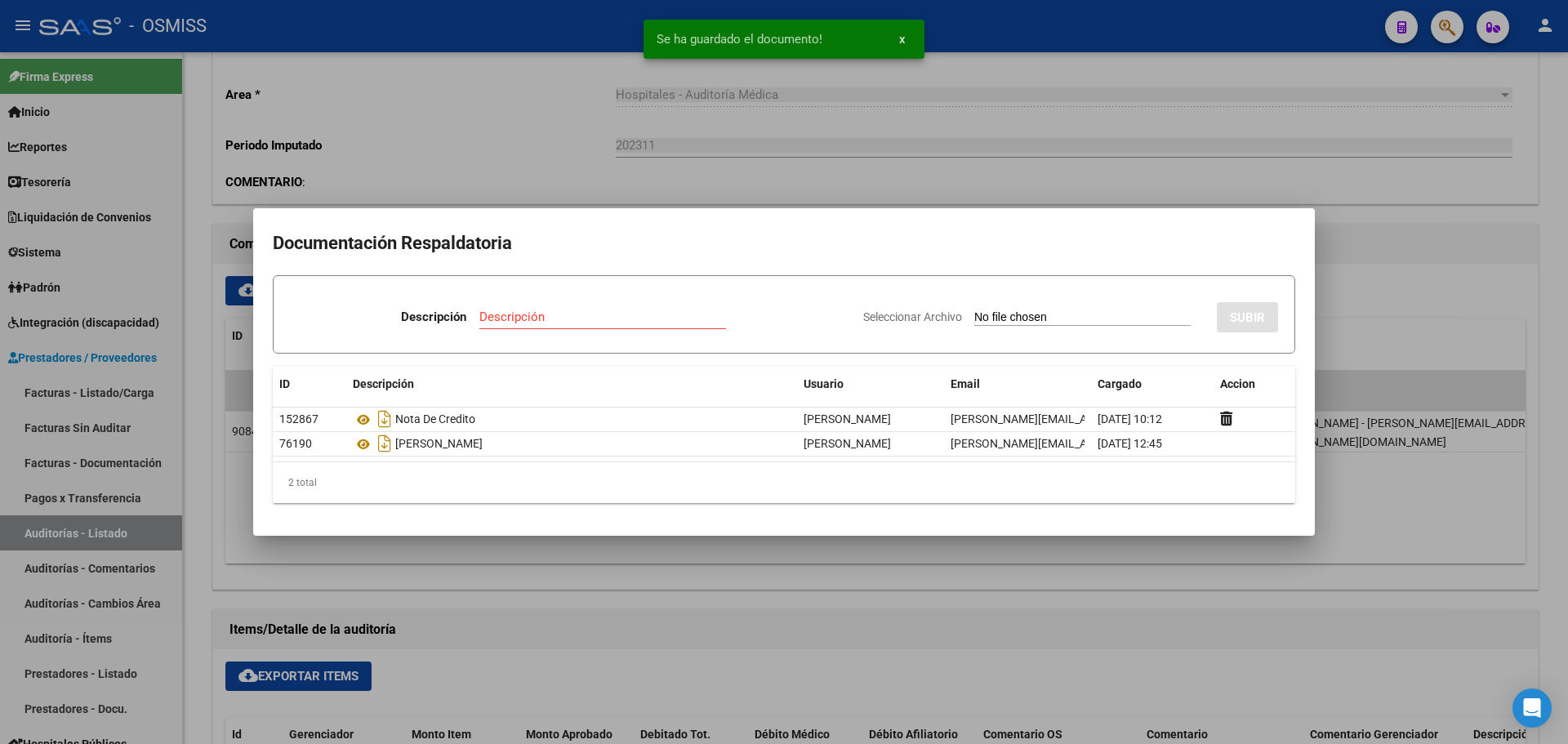
click at [452, 215] on mat-dialog-container "Documentación Respaldatoria Descripción Descripción Seleccionar Archivo SUBIR I…" at bounding box center [784, 372] width 1062 height 327
click at [448, 195] on div at bounding box center [784, 372] width 1568 height 744
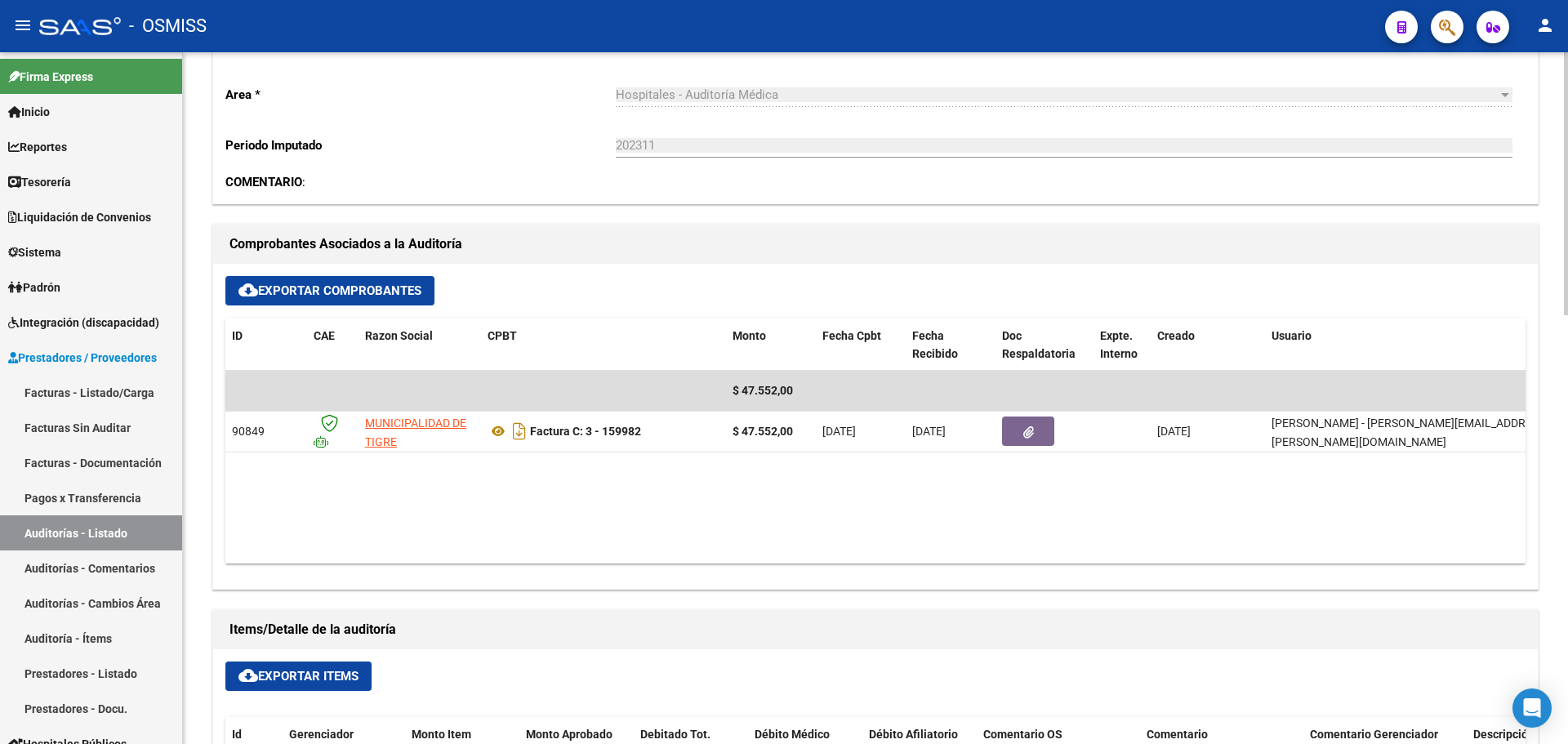
click at [608, 490] on datatable-body "$ 47.552,00 90849 MUNICIPALIDAD DE TIGRE Factura C: 3 - 159982 $ 47.552,00 02/1…" at bounding box center [876, 466] width 1301 height 193
click at [97, 166] on link "Tesorería" at bounding box center [91, 182] width 183 height 35
click at [97, 167] on link "Tesorería" at bounding box center [91, 182] width 183 height 35
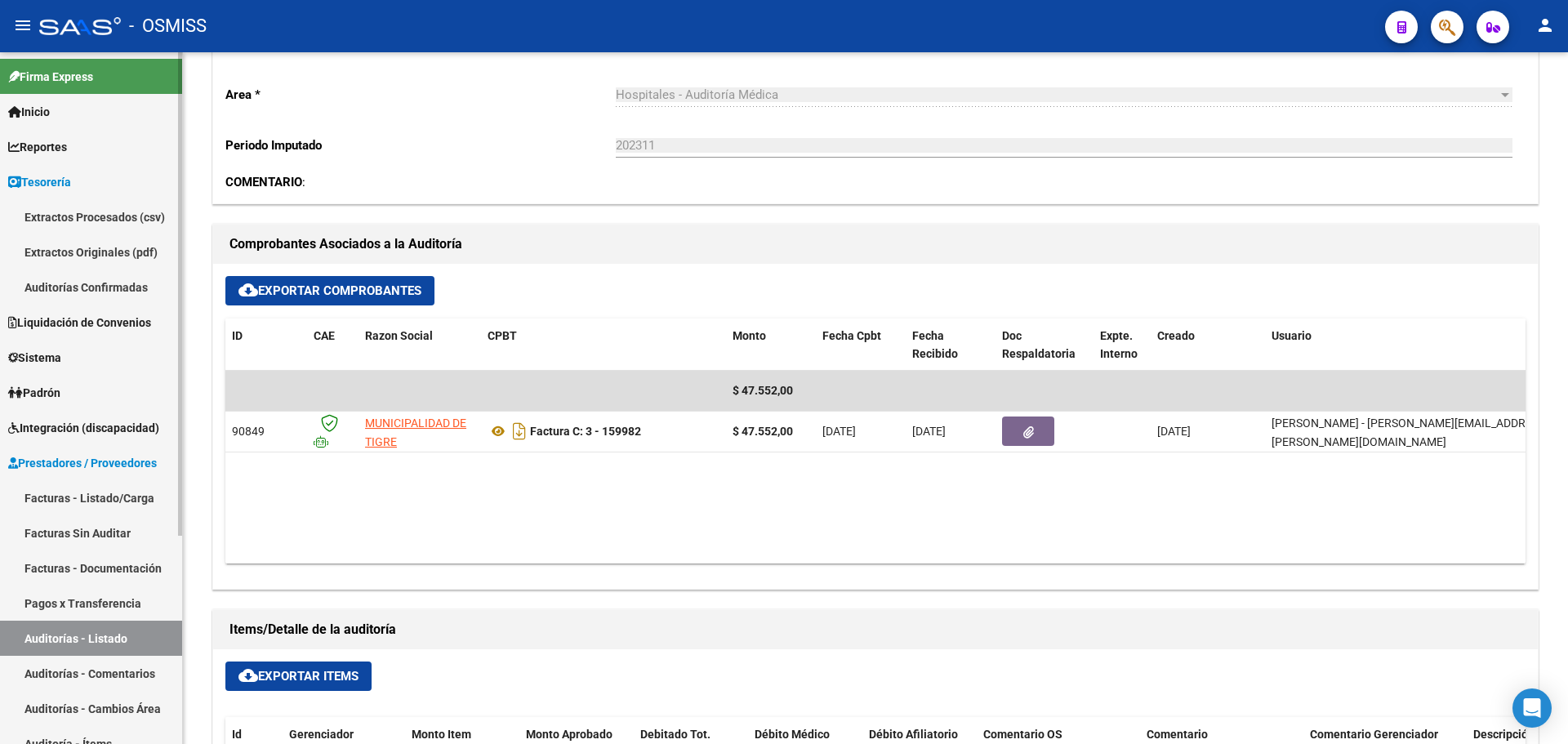
click at [101, 274] on link "Auditorías Confirmadas" at bounding box center [91, 287] width 183 height 35
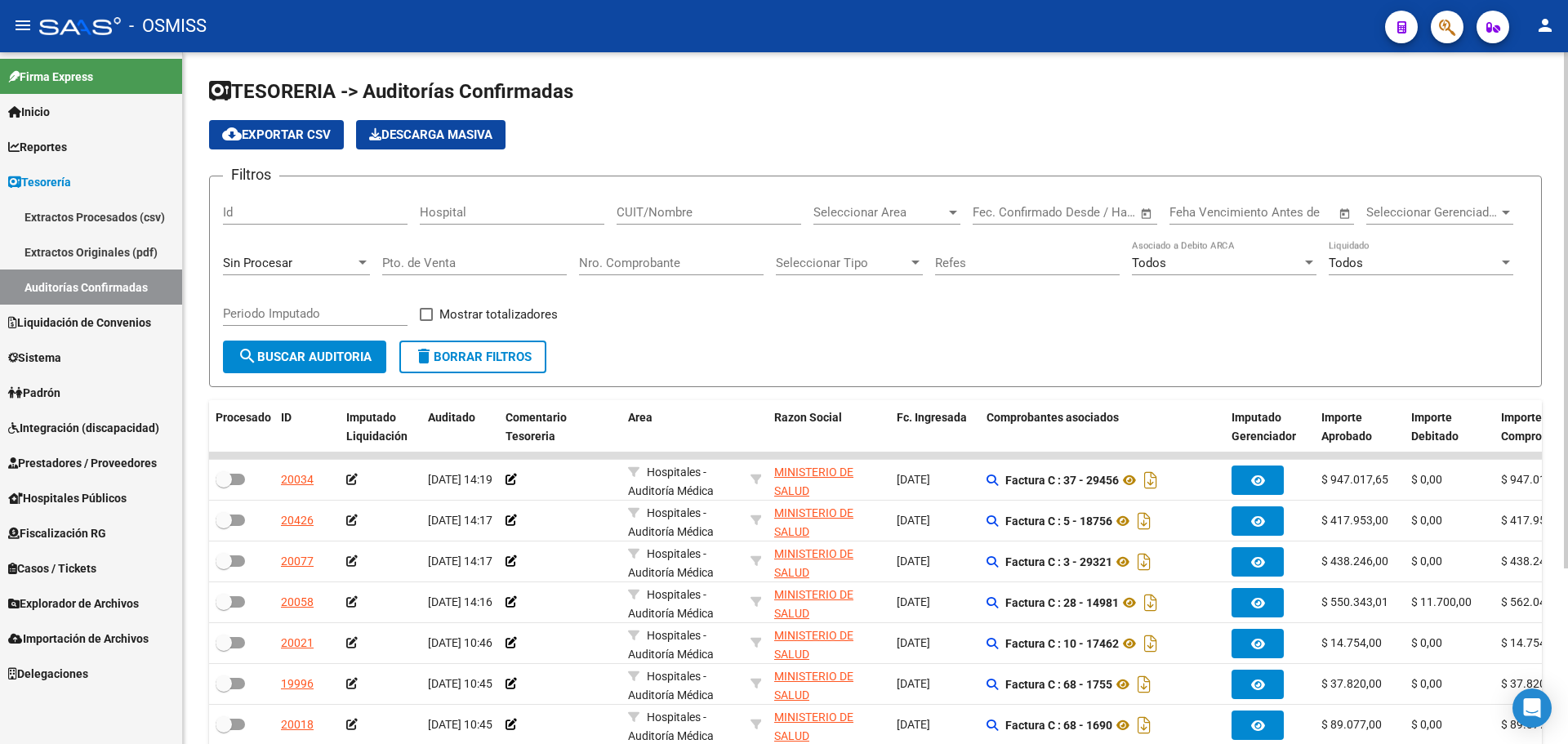
click at [266, 247] on div "Sin Procesar" at bounding box center [296, 258] width 147 height 35
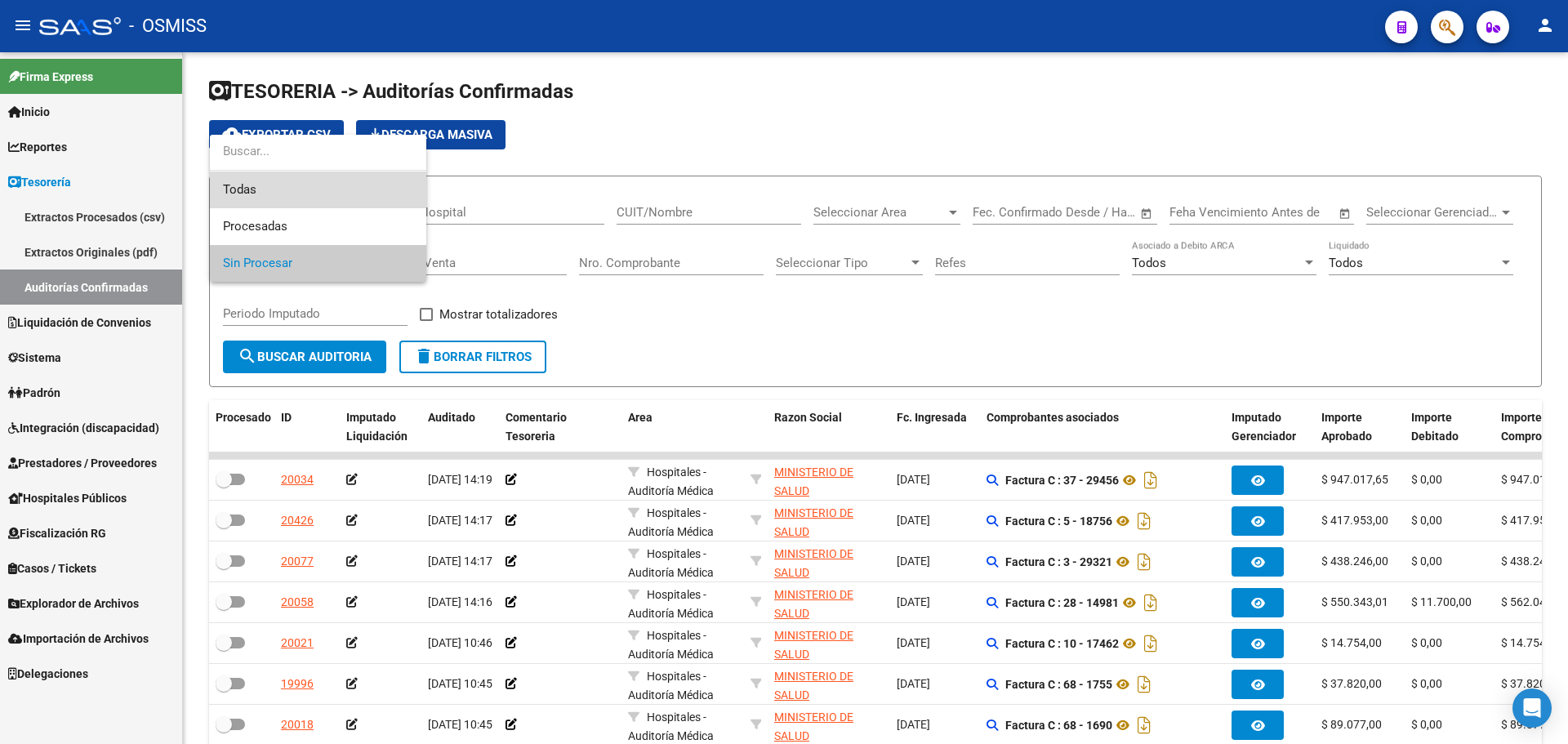
click at [265, 194] on span "Todas" at bounding box center [318, 190] width 190 height 37
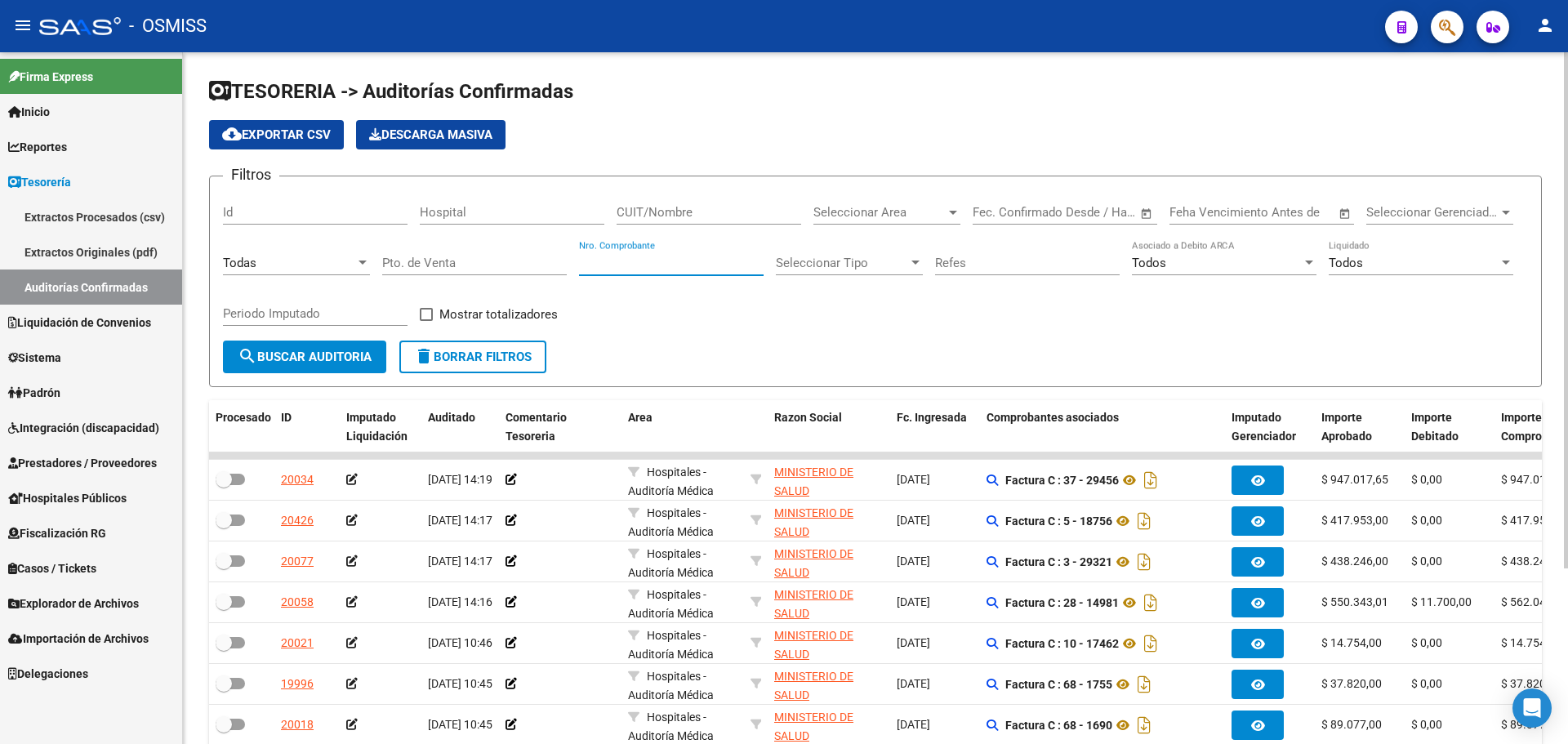
click at [613, 264] on input "Nro. Comprobante" at bounding box center [671, 263] width 184 height 15
type input "160082"
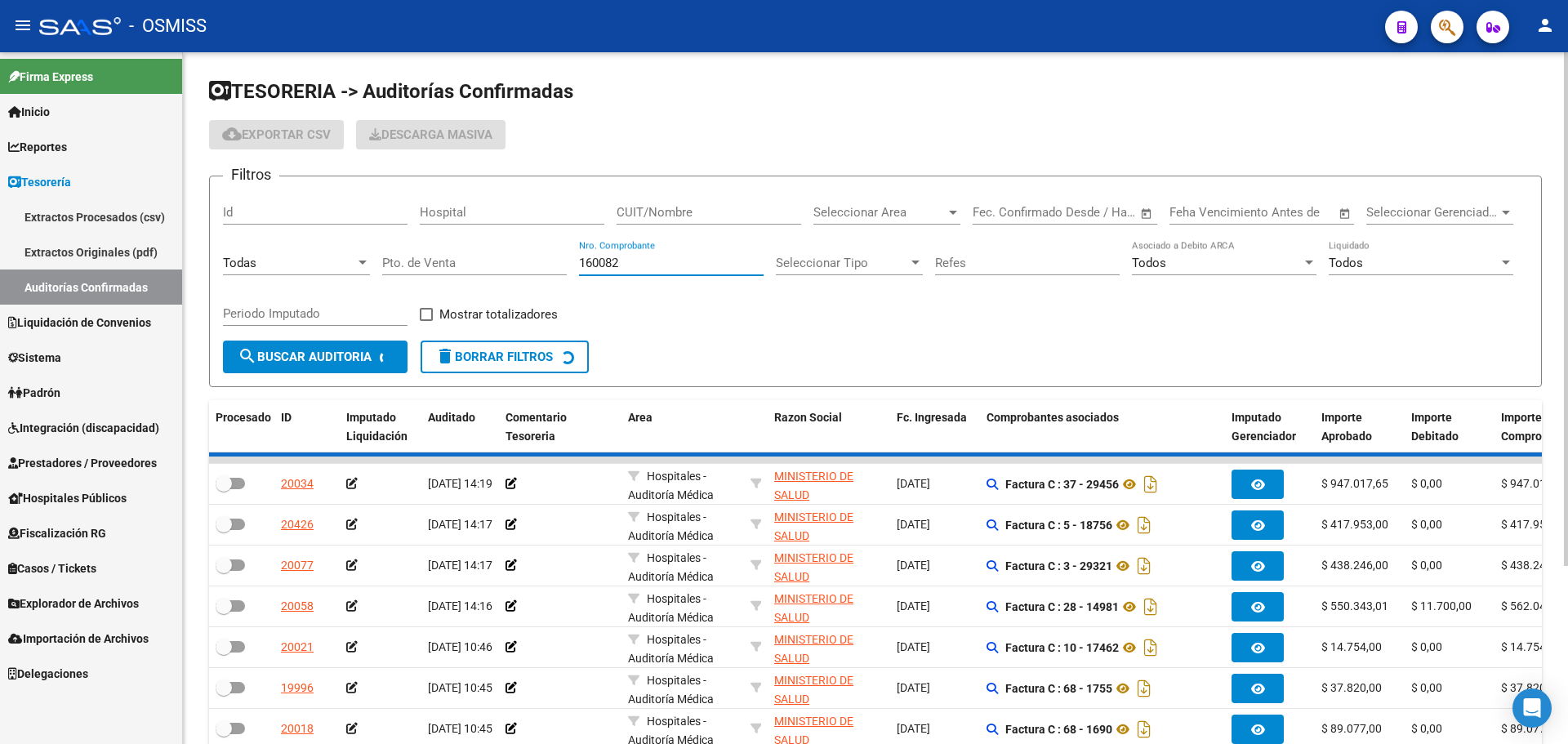
checkbox input "true"
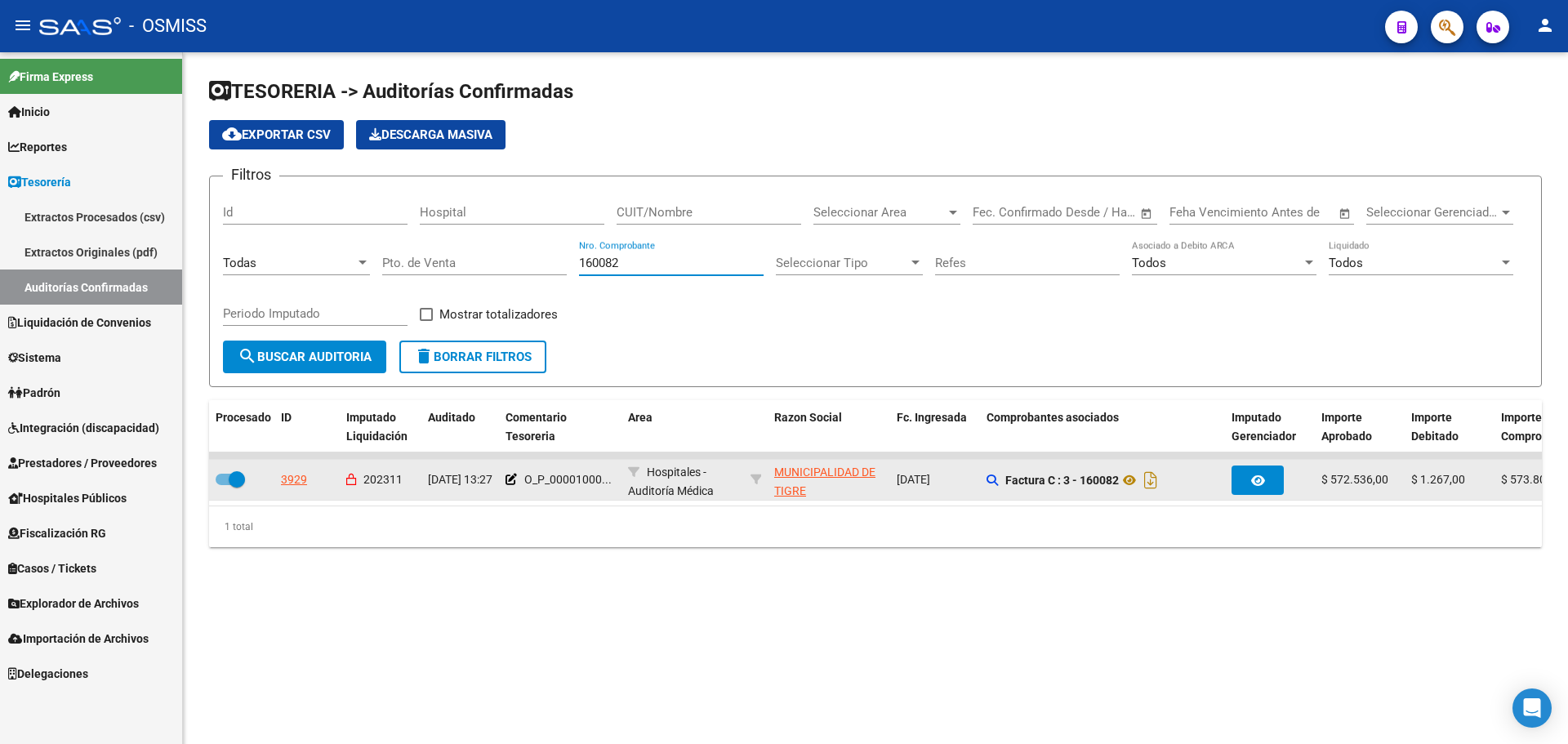
type input "160082"
click at [279, 478] on datatable-body-cell "3929" at bounding box center [307, 479] width 65 height 40
click at [284, 478] on div "3929" at bounding box center [294, 479] width 26 height 18
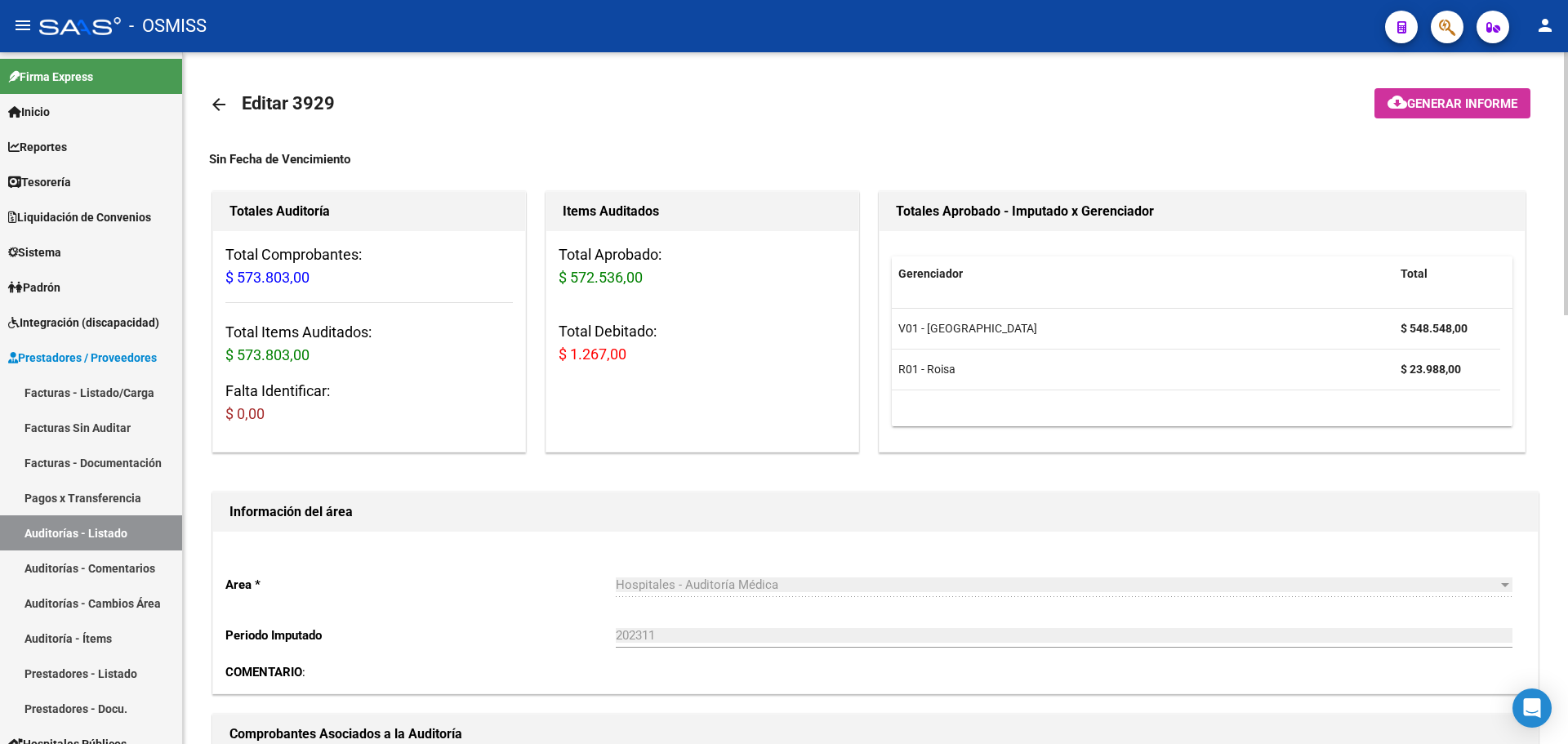
scroll to position [408, 0]
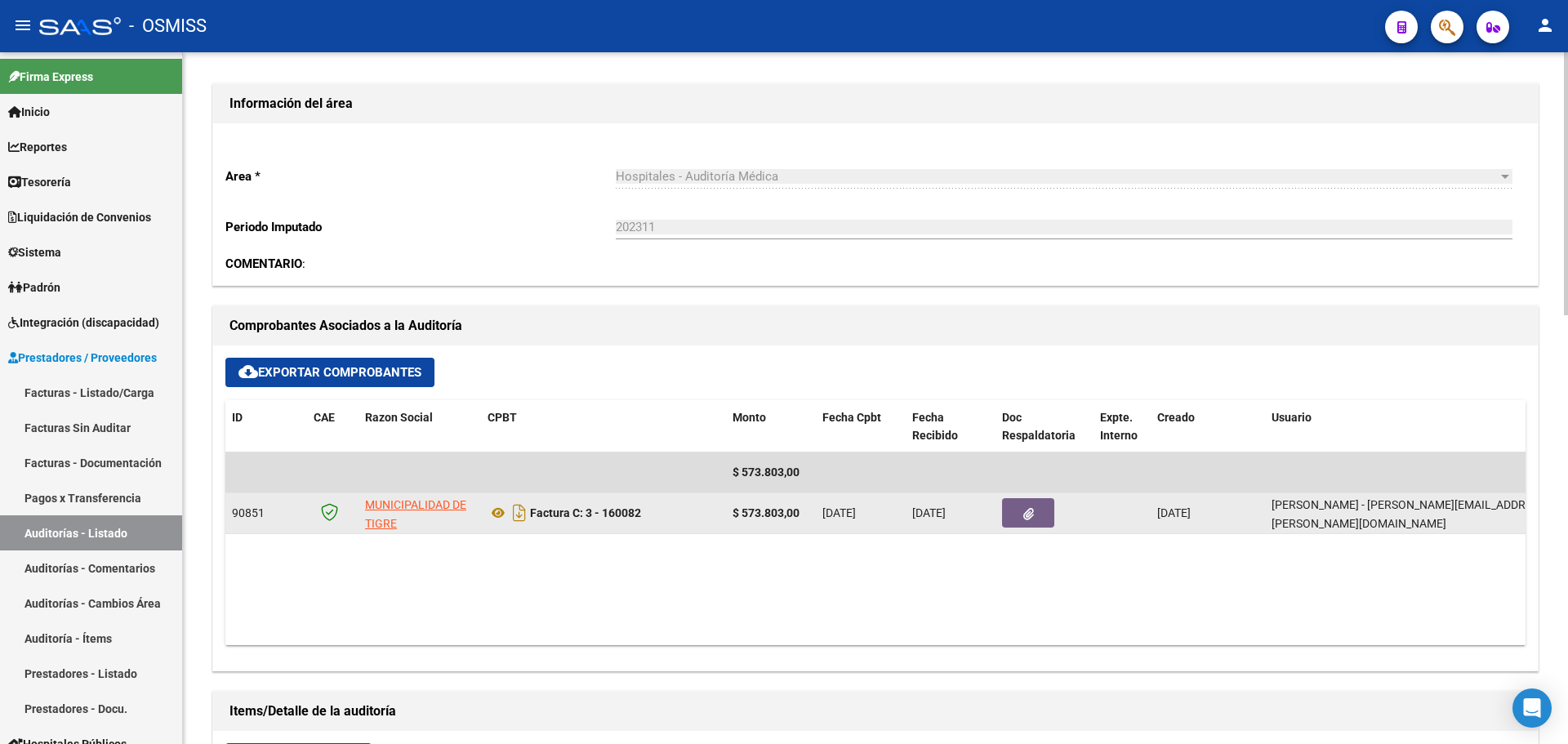
click at [1013, 511] on button "button" at bounding box center [1028, 514] width 53 height 30
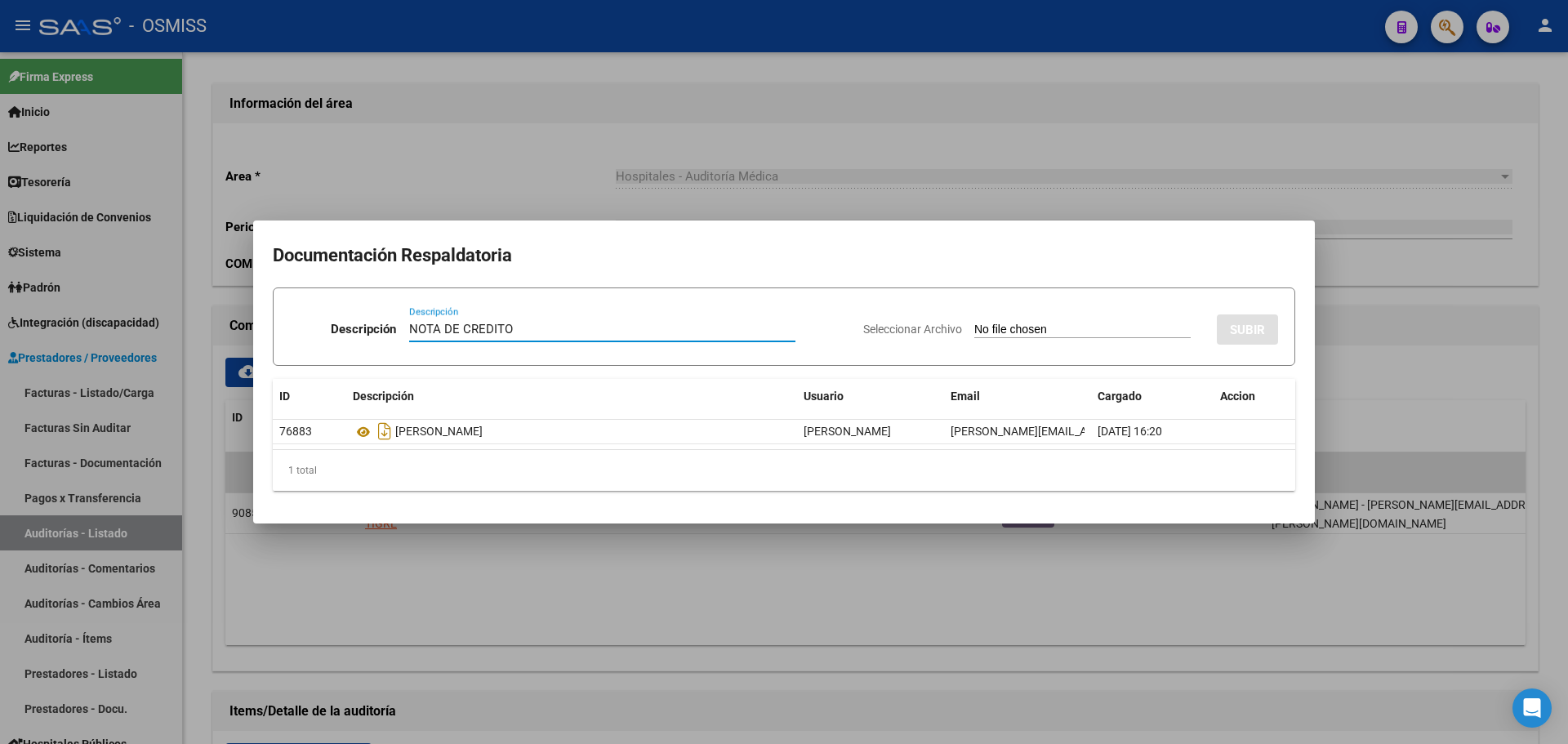
type input "NOTA DE CREDITO"
click at [1010, 326] on input "Seleccionar Archivo" at bounding box center [1082, 330] width 217 height 16
type input "C:\fakepath\NC. MUNICIPALIDAD DE TIGRE FC. 160082.pdf"
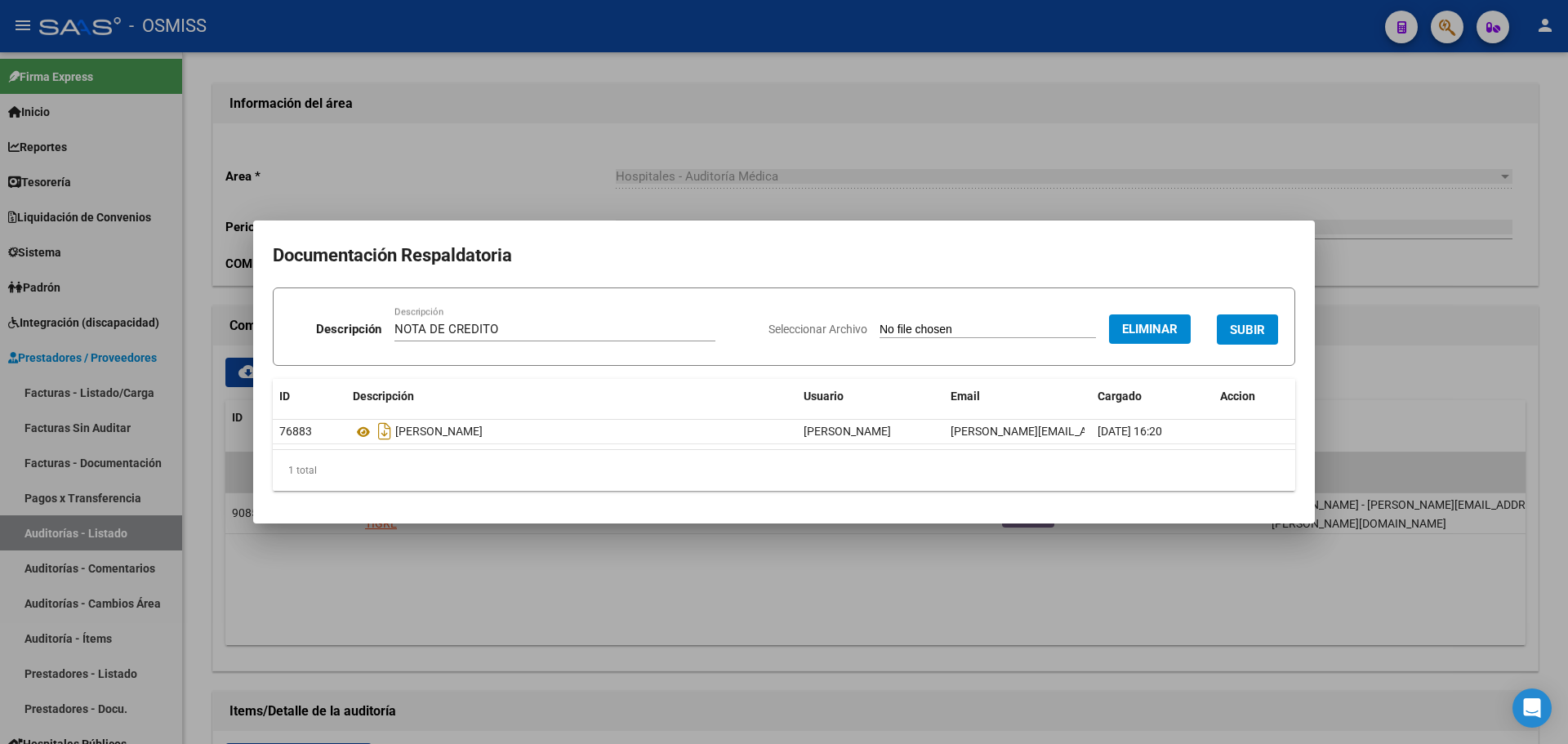
click at [1225, 326] on button "SUBIR" at bounding box center [1247, 329] width 61 height 30
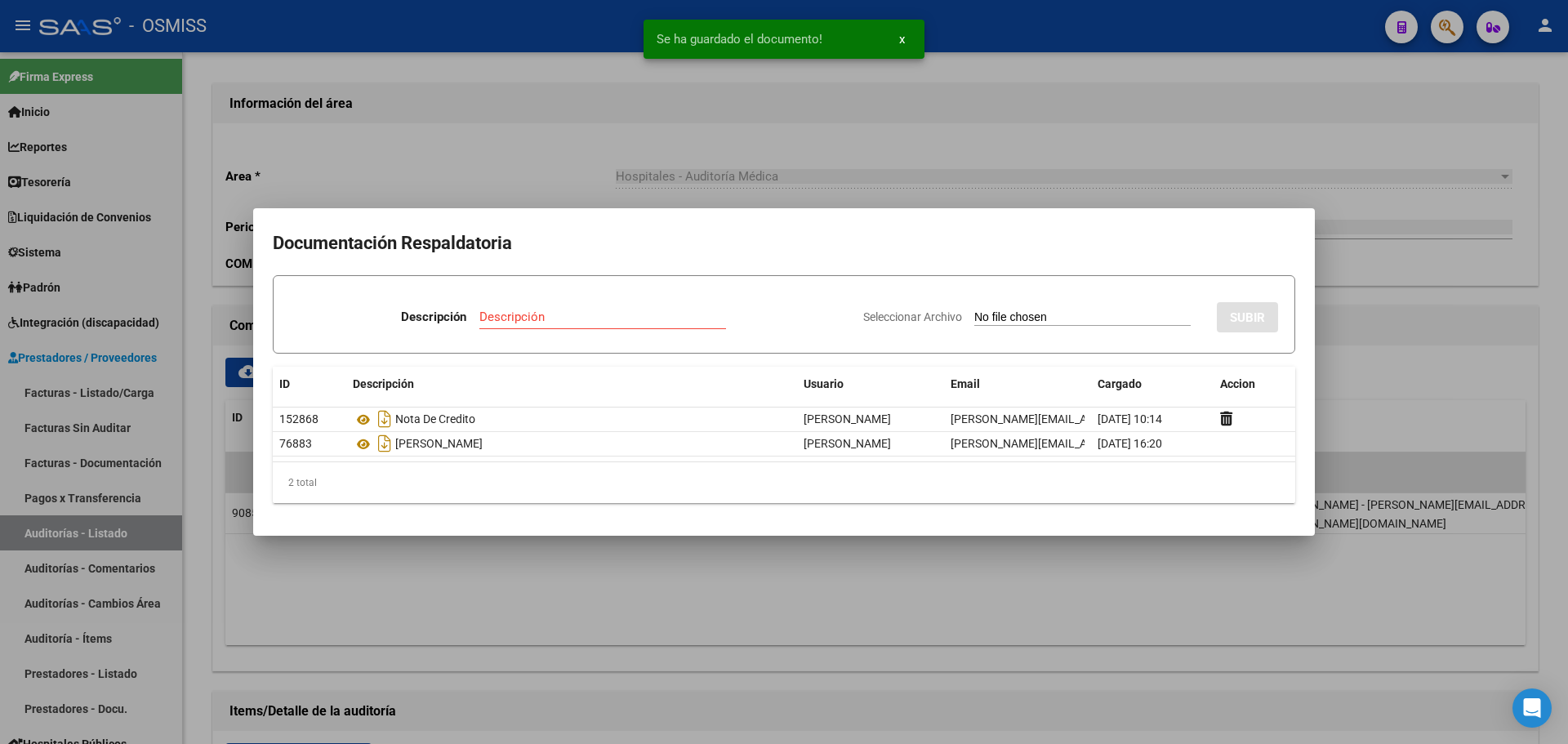
click at [676, 176] on div at bounding box center [784, 372] width 1568 height 744
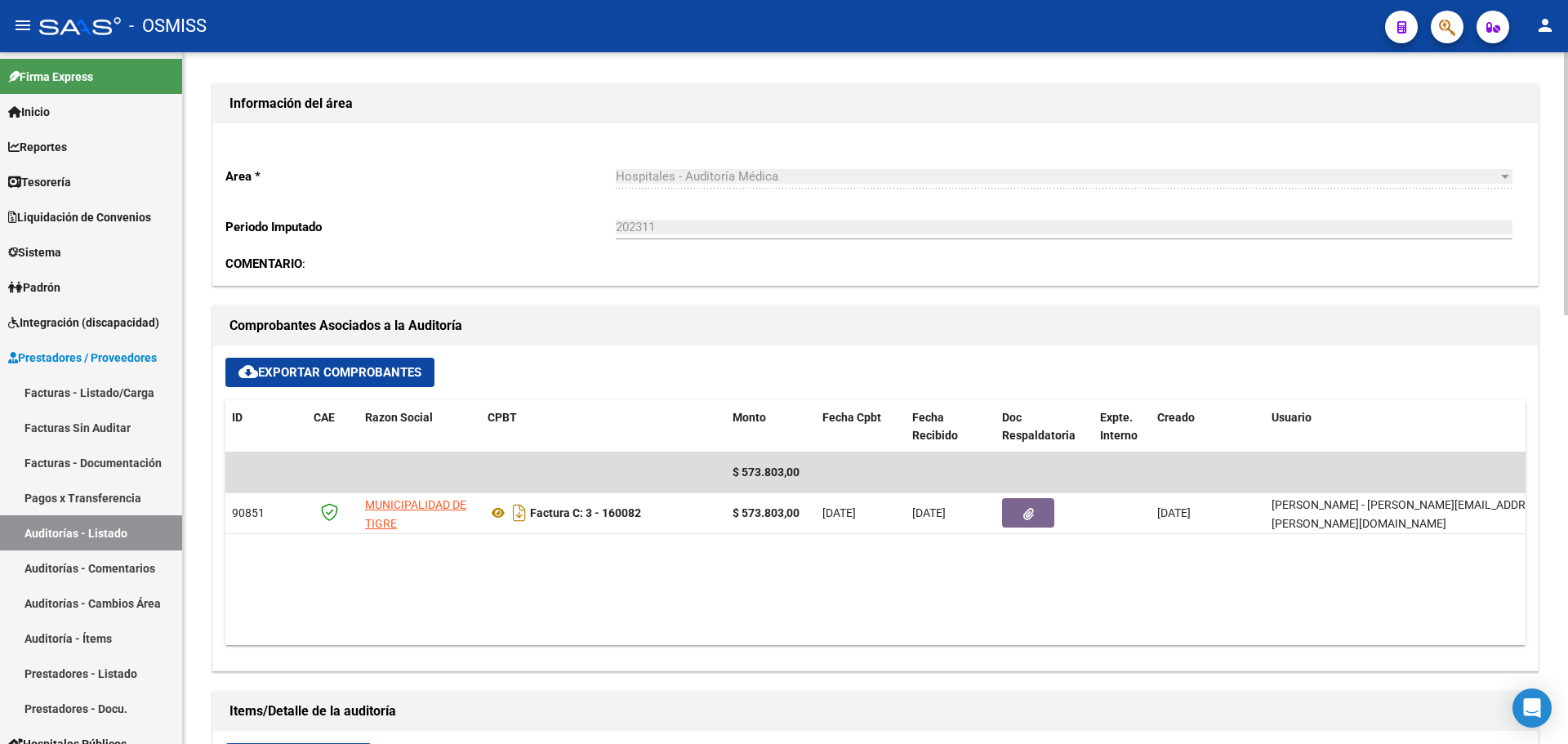
click at [548, 569] on datatable-body "$ 573.803,00 90851 MUNICIPALIDAD DE TIGRE Factura C: 3 - 160082 $ 573.803,00 02…" at bounding box center [876, 549] width 1301 height 193
click at [80, 159] on link "Reportes" at bounding box center [91, 147] width 183 height 35
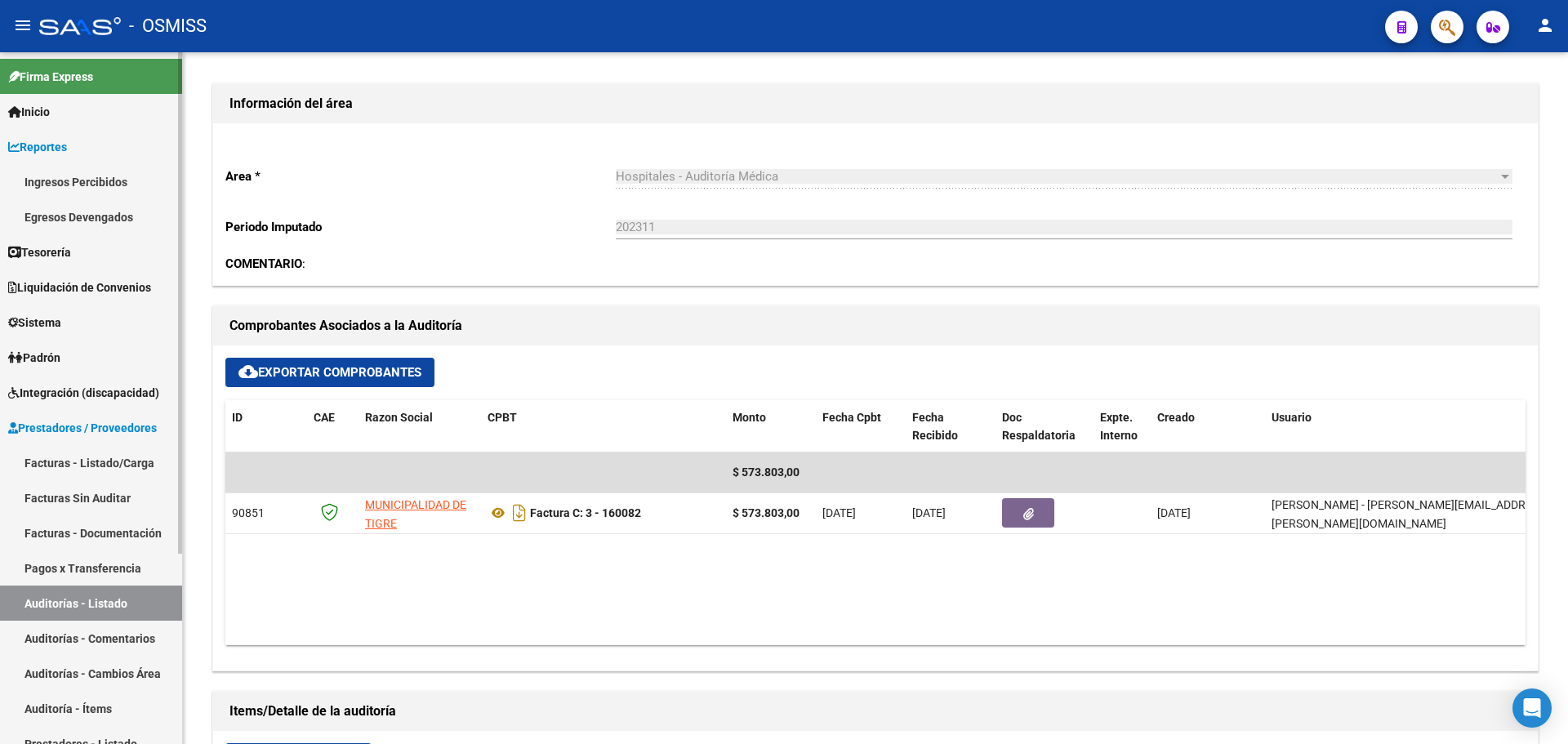
click at [77, 142] on link "Reportes" at bounding box center [91, 147] width 183 height 35
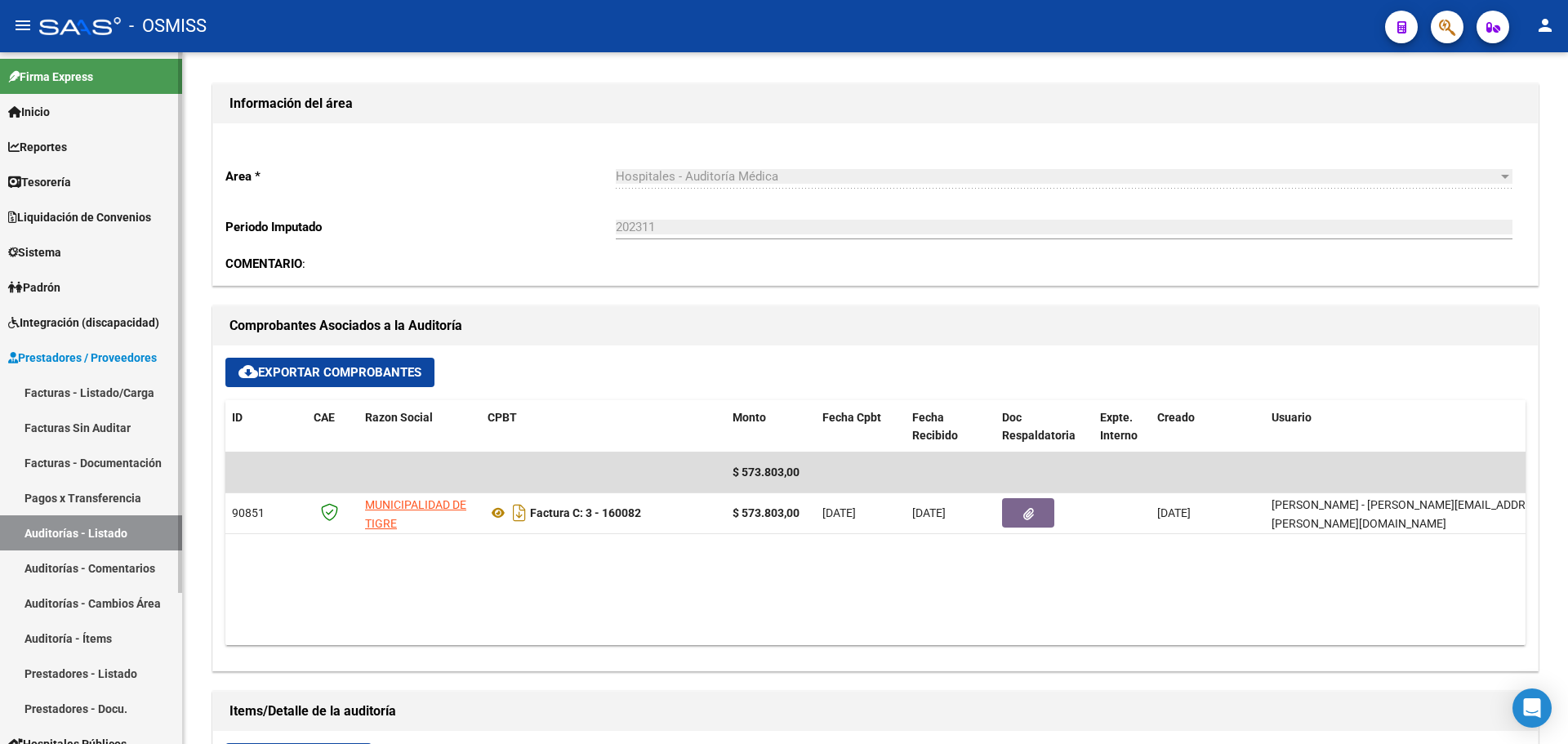
click at [50, 181] on span "Tesorería" at bounding box center [40, 182] width 63 height 18
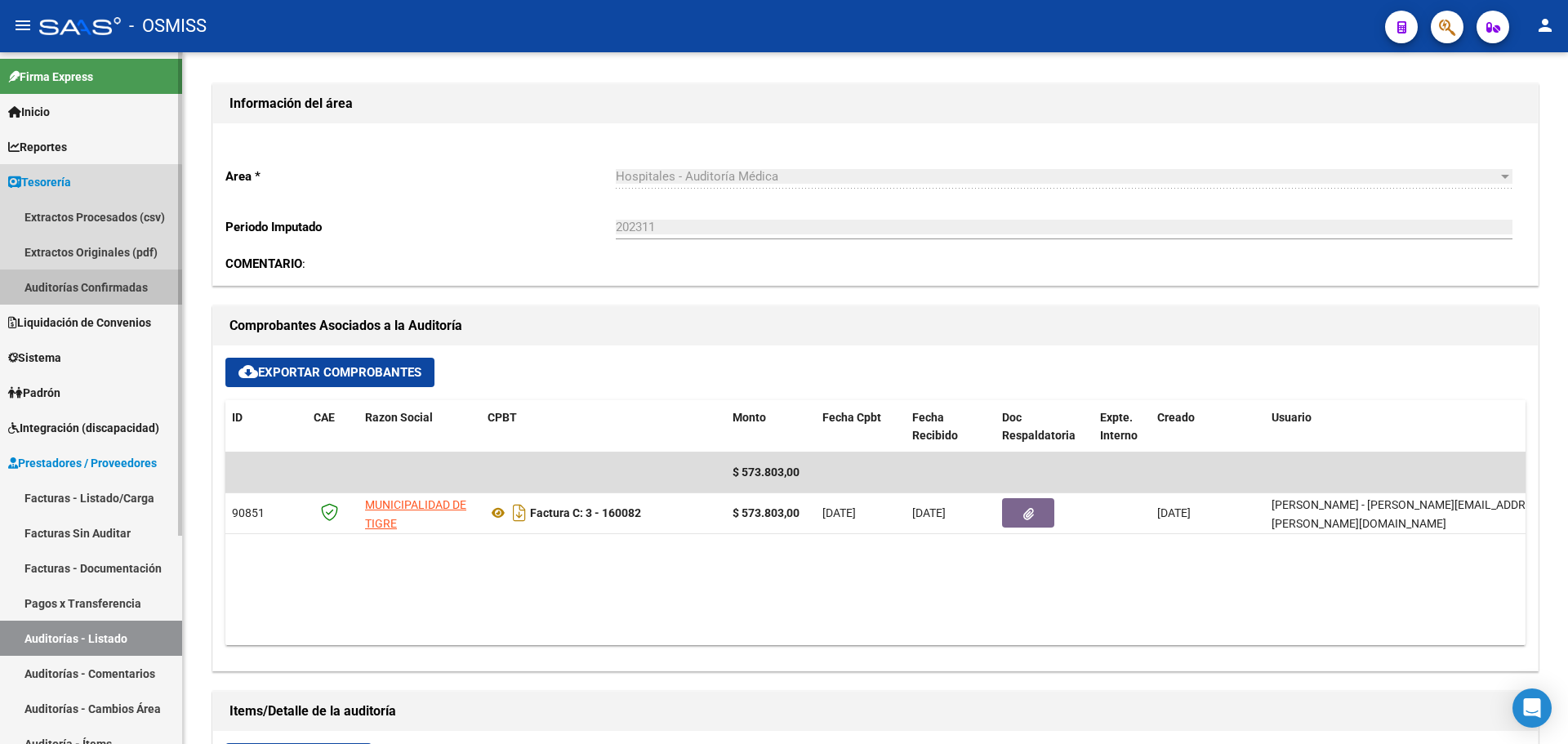
click at [61, 297] on link "Auditorías Confirmadas" at bounding box center [91, 287] width 183 height 35
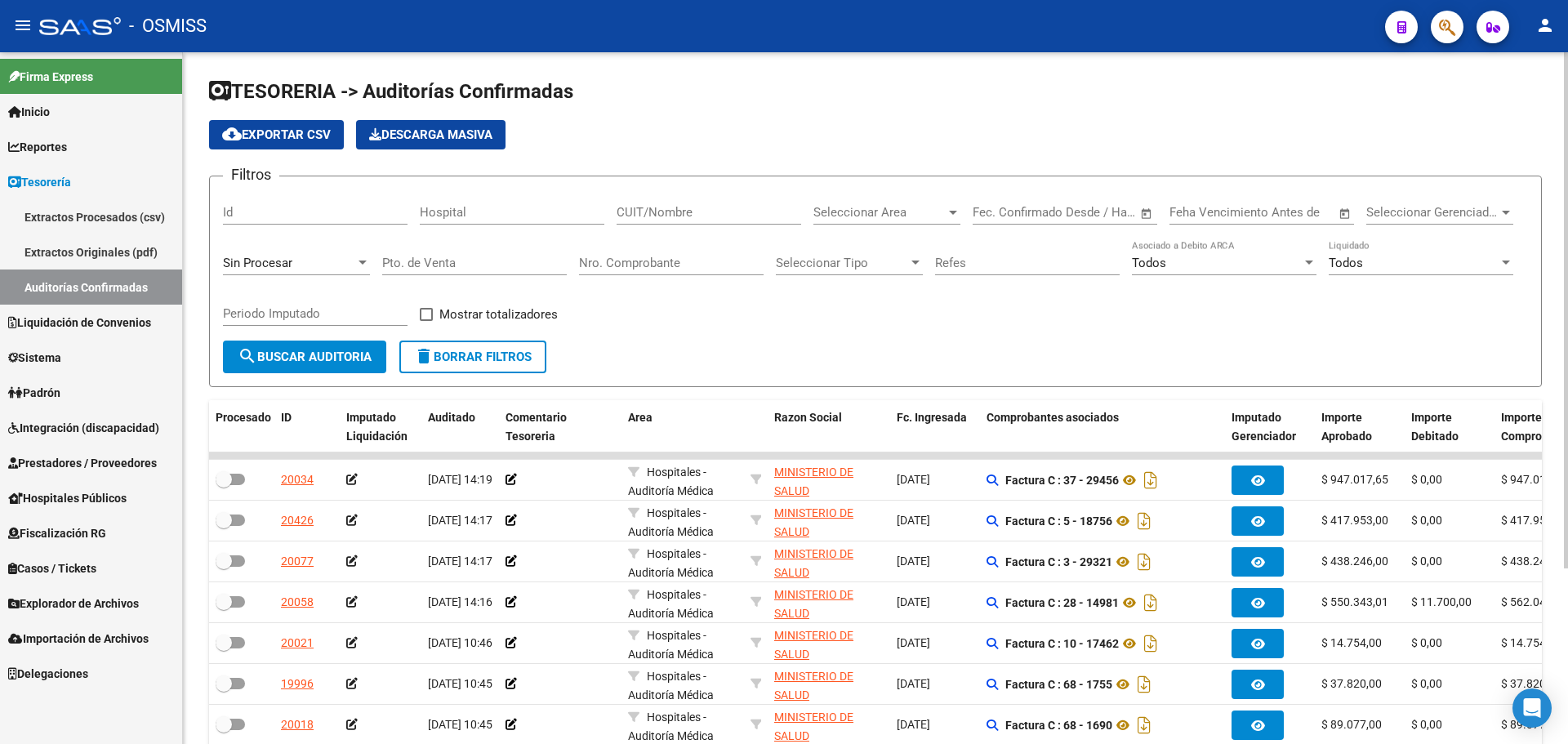
click at [305, 255] on div "Sin Procesar" at bounding box center [289, 263] width 133 height 15
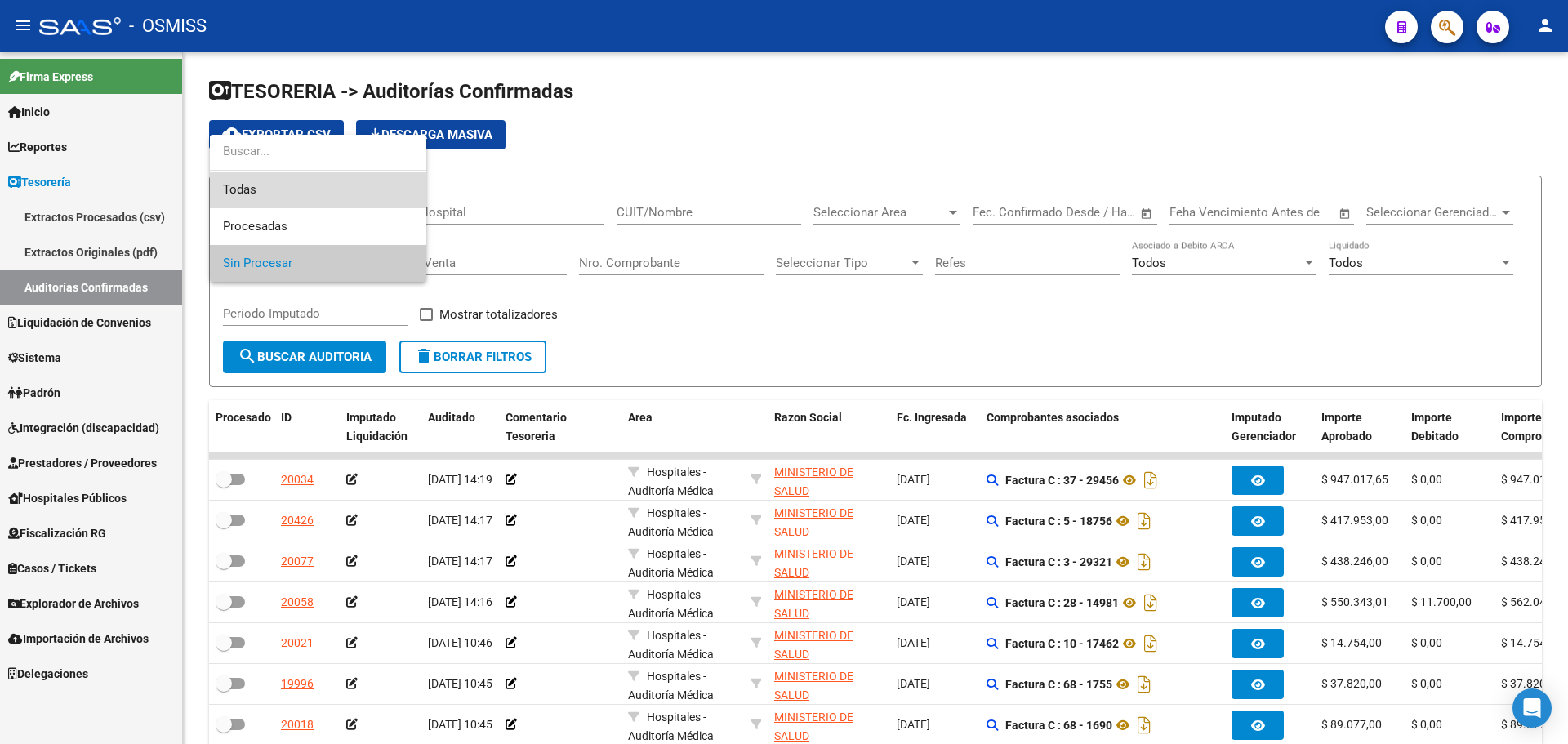
click at [301, 183] on span "Todas" at bounding box center [318, 190] width 190 height 37
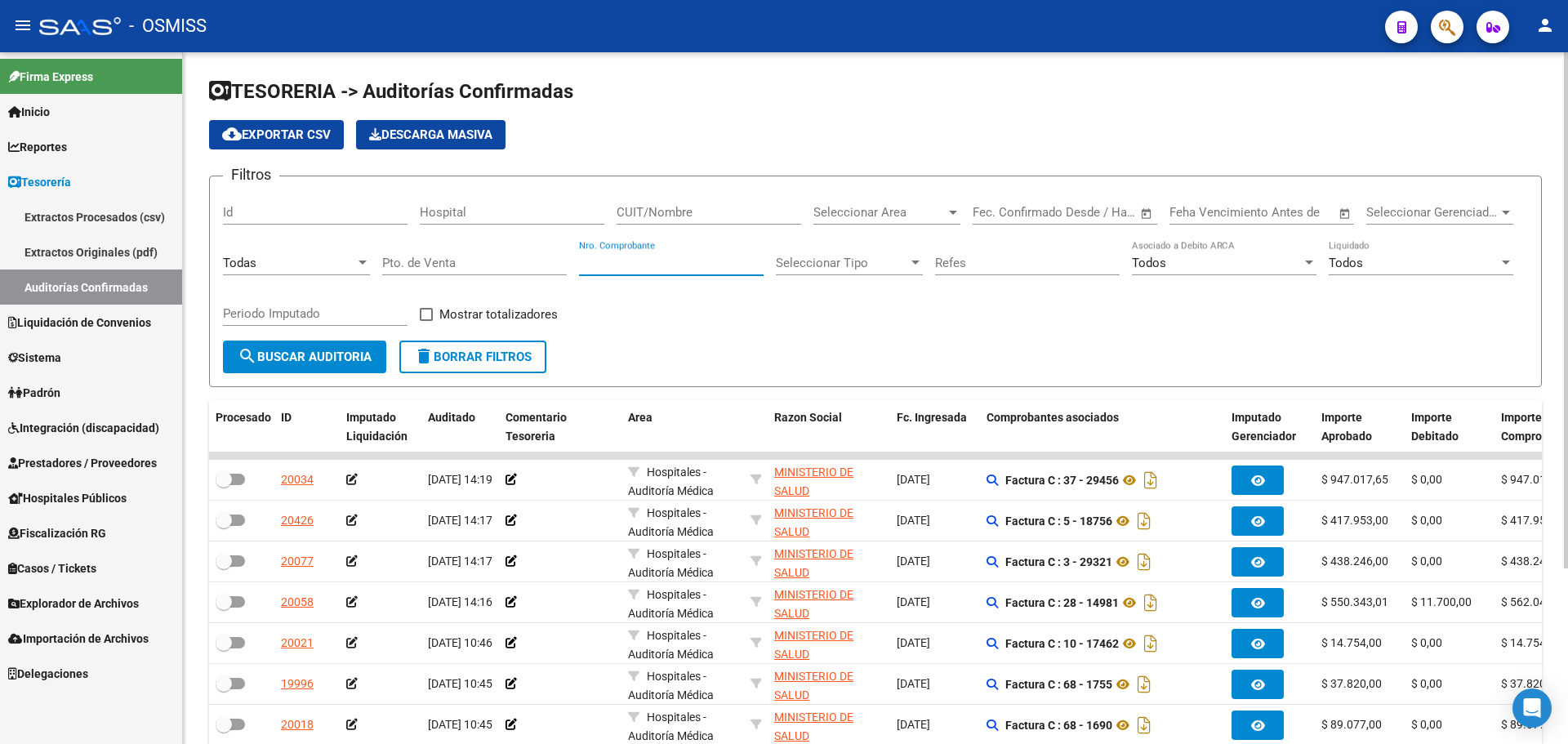
click at [666, 265] on input "Nro. Comprobante" at bounding box center [671, 263] width 184 height 15
type input "160163"
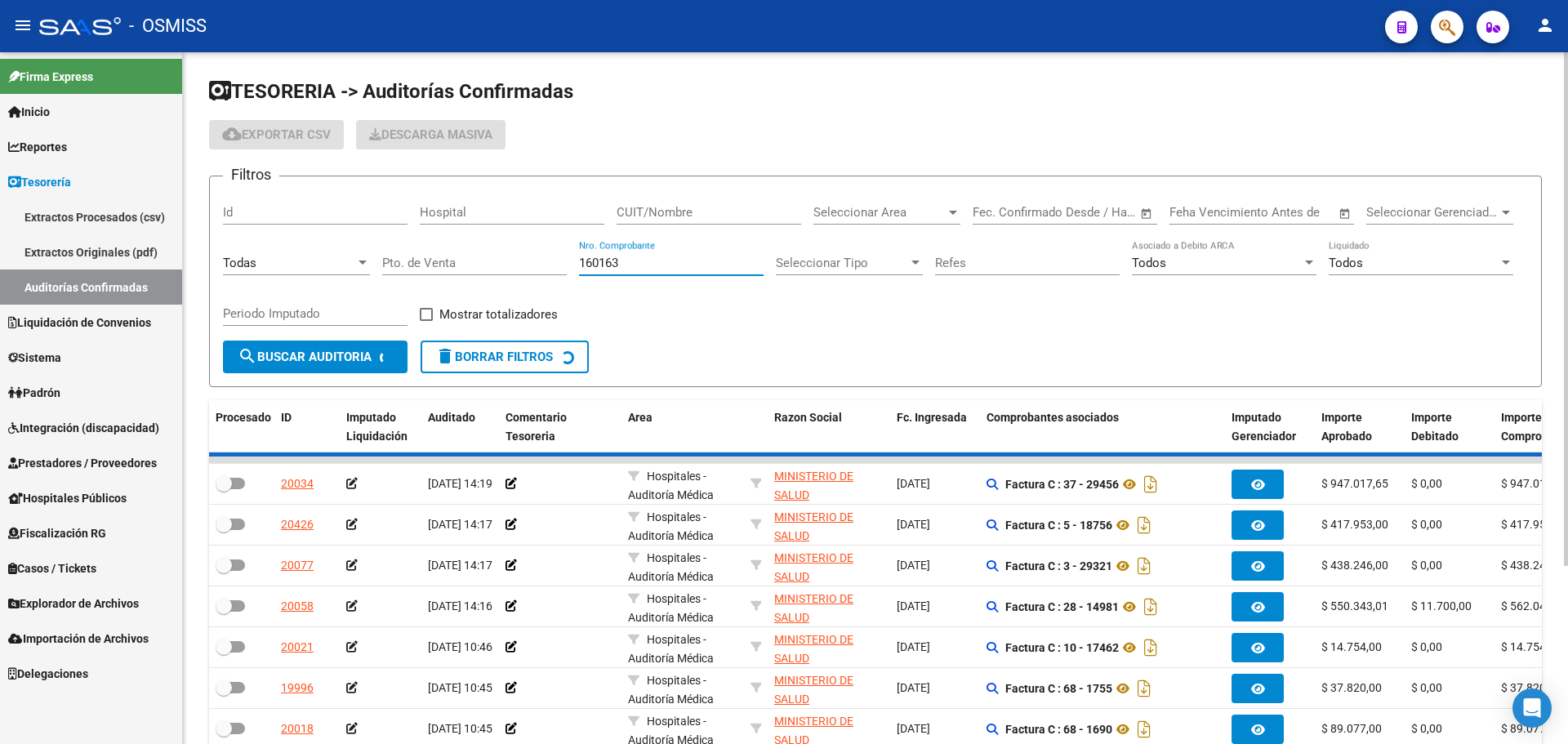
checkbox input "true"
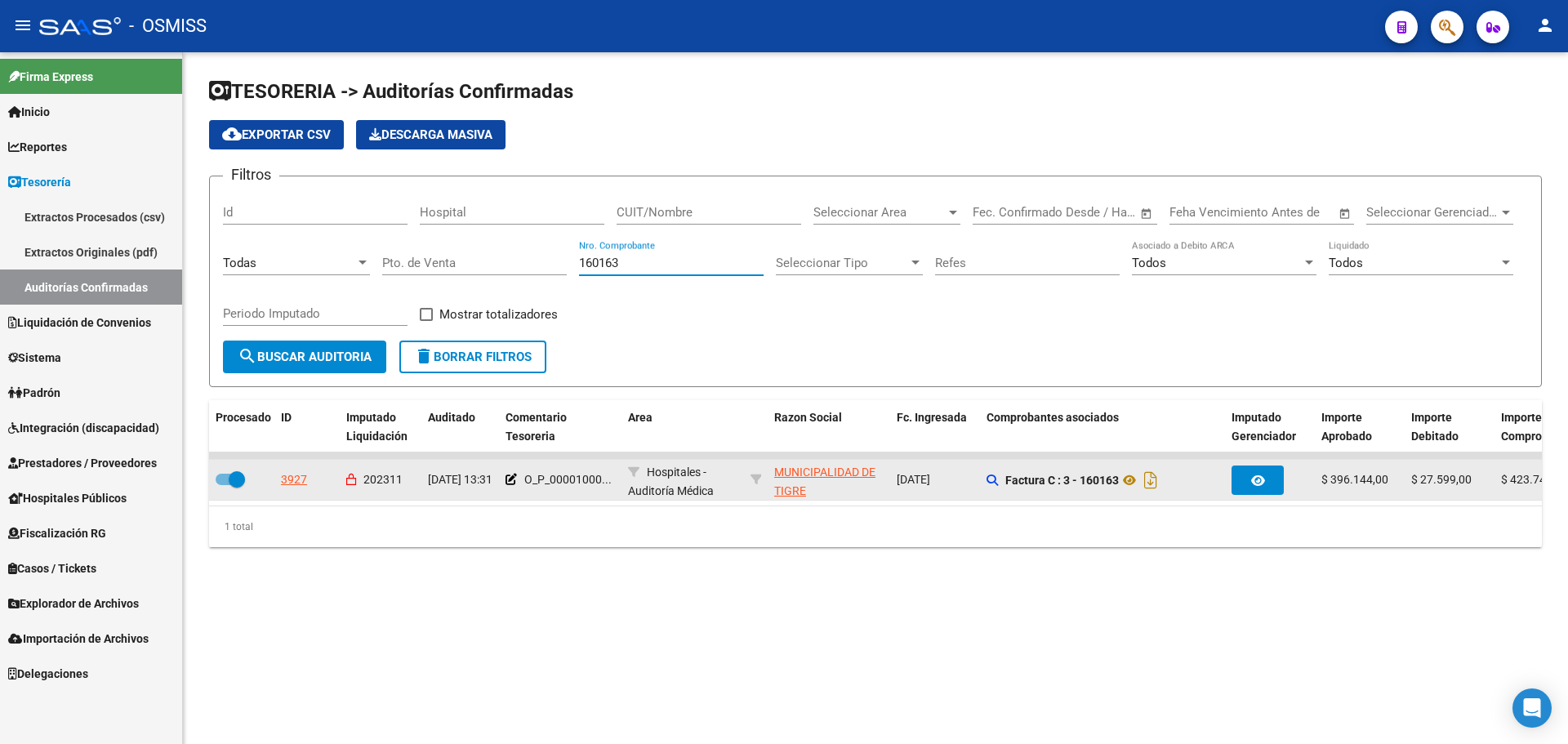
type input "160163"
click at [301, 483] on div "3927" at bounding box center [294, 479] width 26 height 18
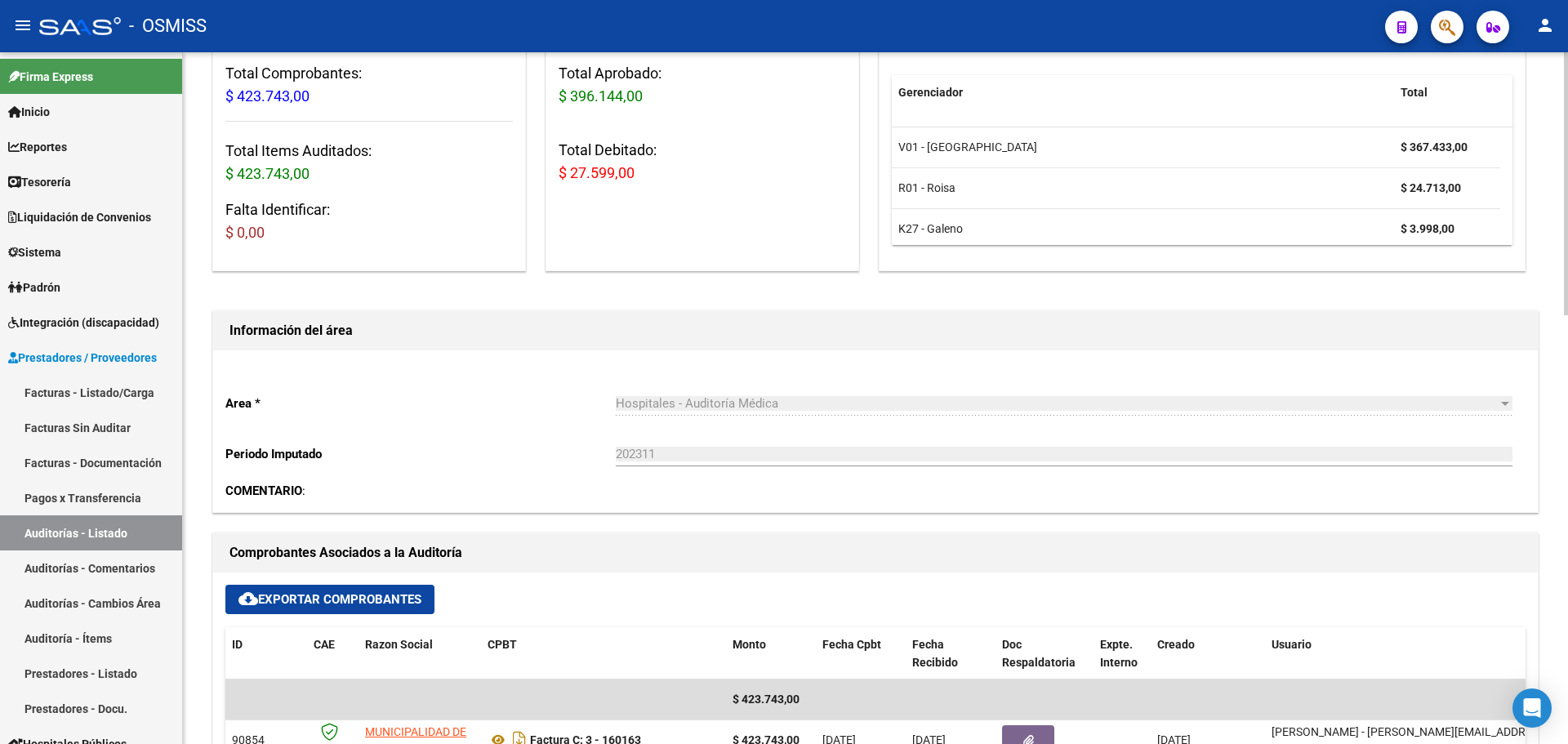
scroll to position [408, 0]
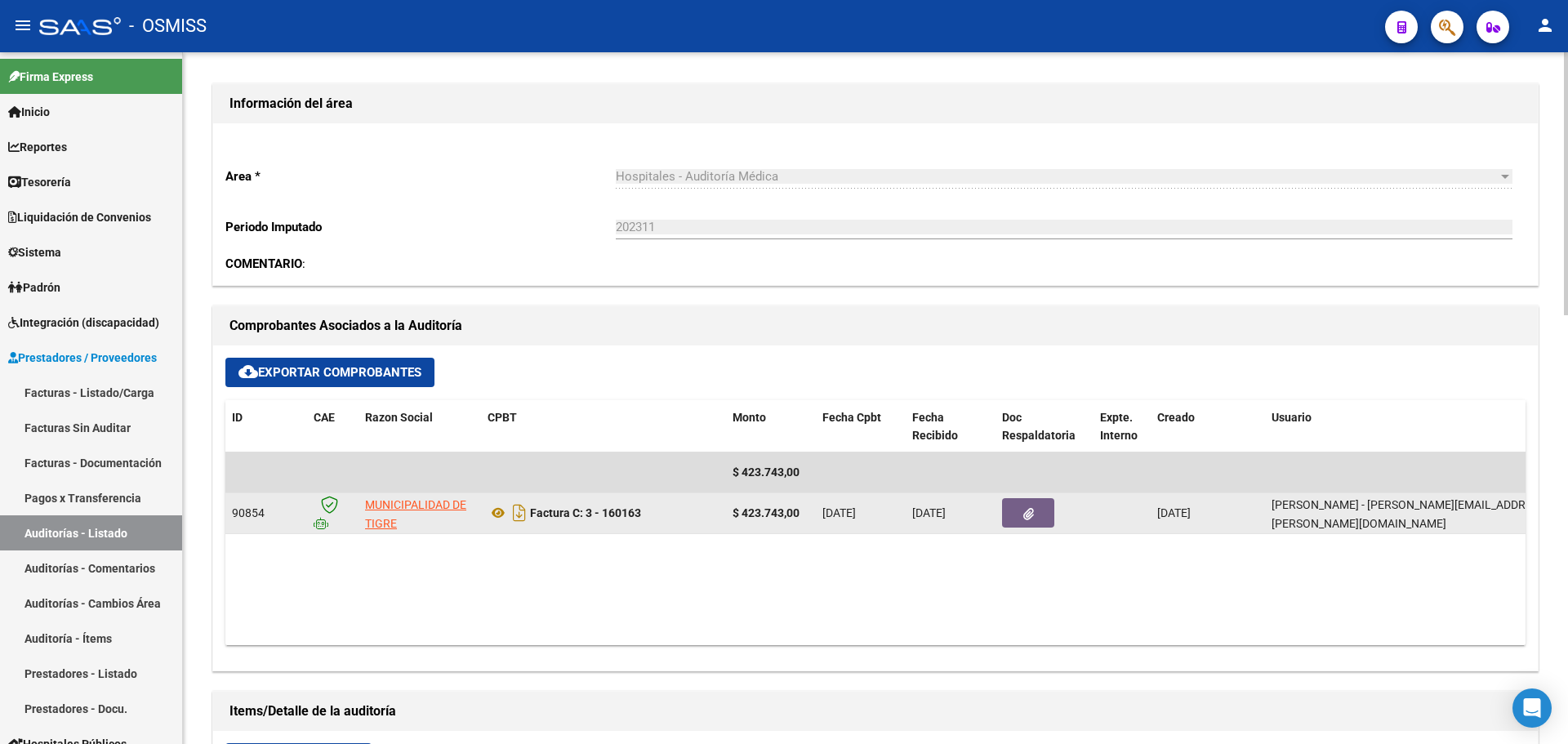
click at [1038, 522] on button "button" at bounding box center [1028, 514] width 53 height 30
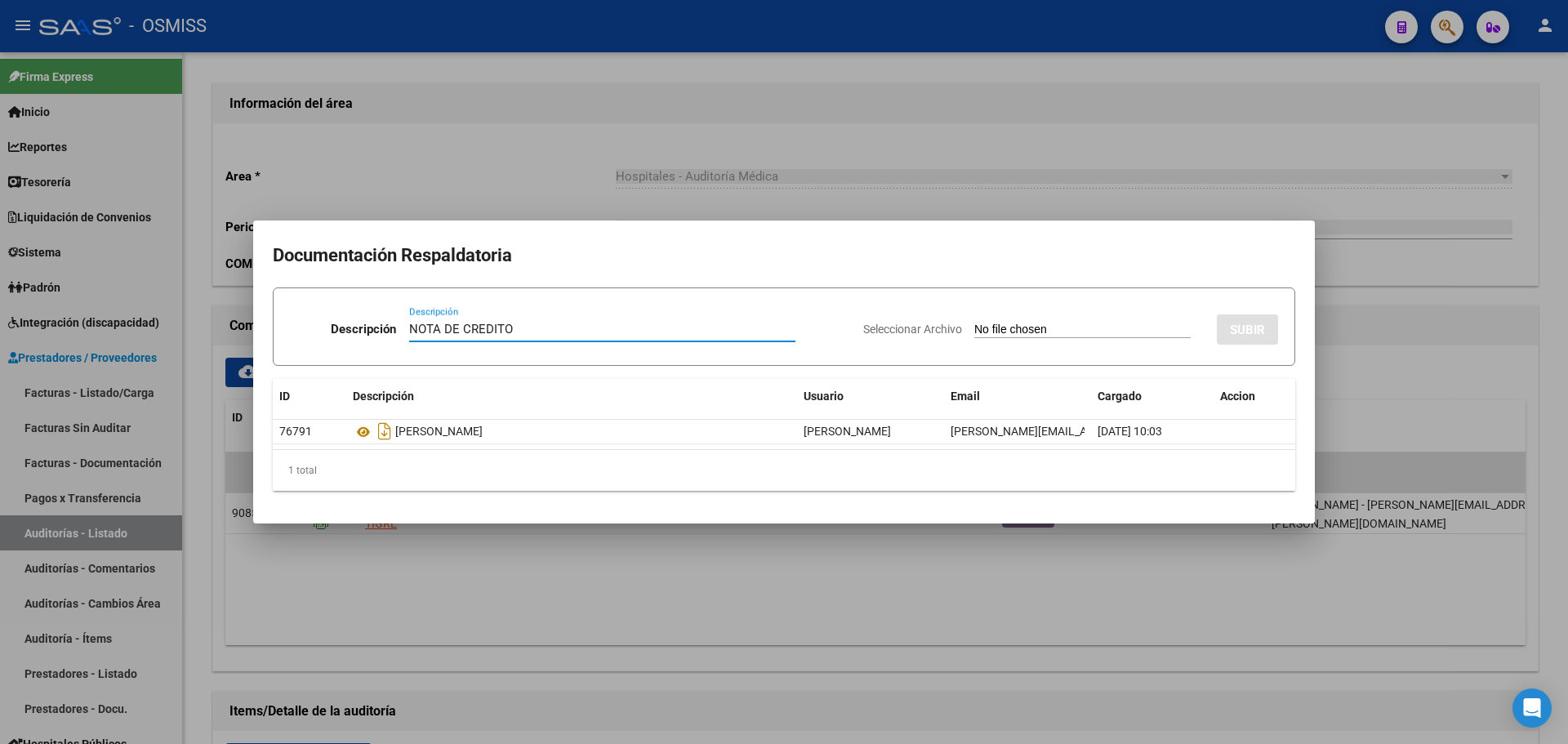
type input "NOTA DE CREDITO"
click at [979, 325] on input "Seleccionar Archivo" at bounding box center [1082, 330] width 217 height 16
type input "C:\fakepath\NC. MUNICIPALIDAD DE TIGRE FC. 160163.pdf"
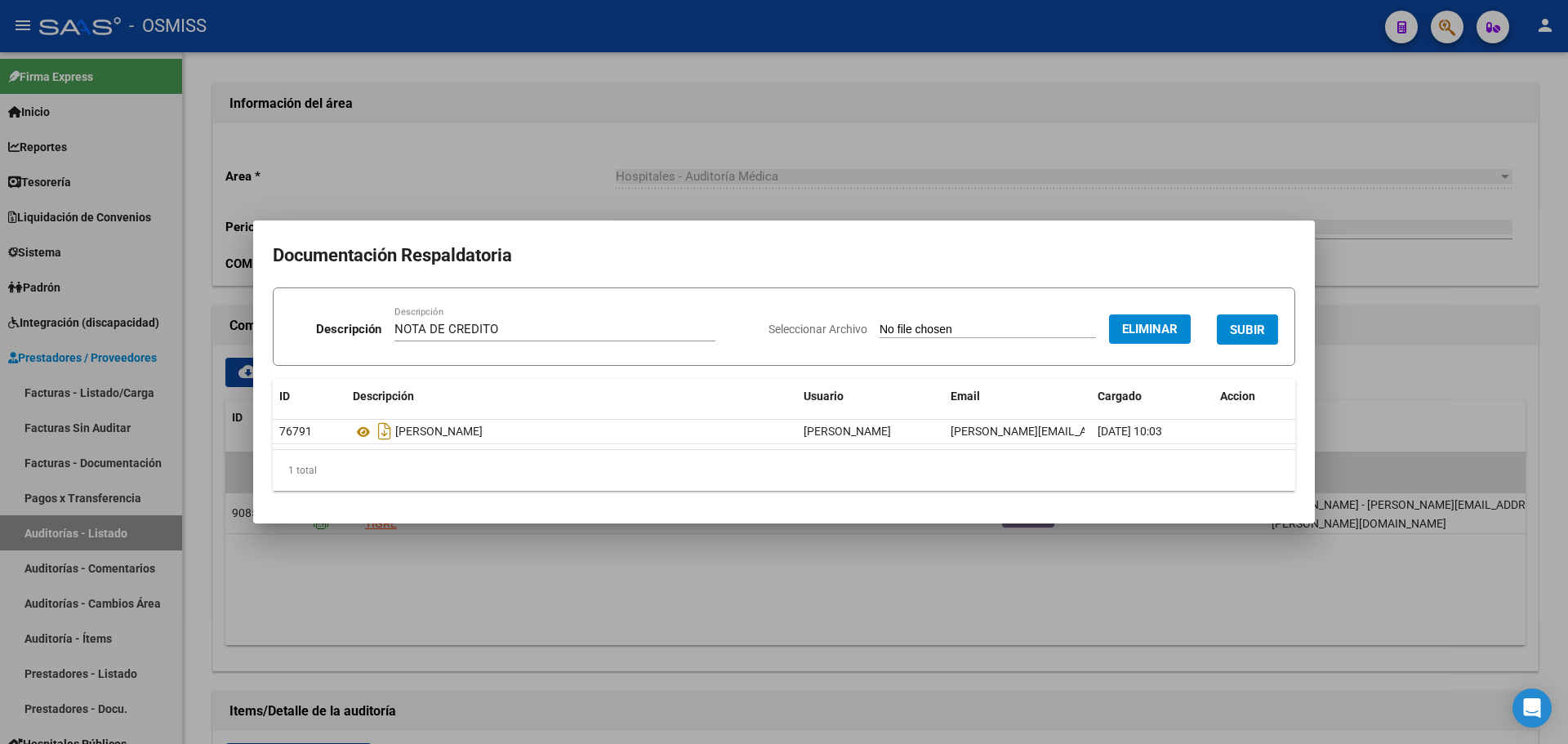
click at [1253, 326] on span "SUBIR" at bounding box center [1247, 330] width 35 height 15
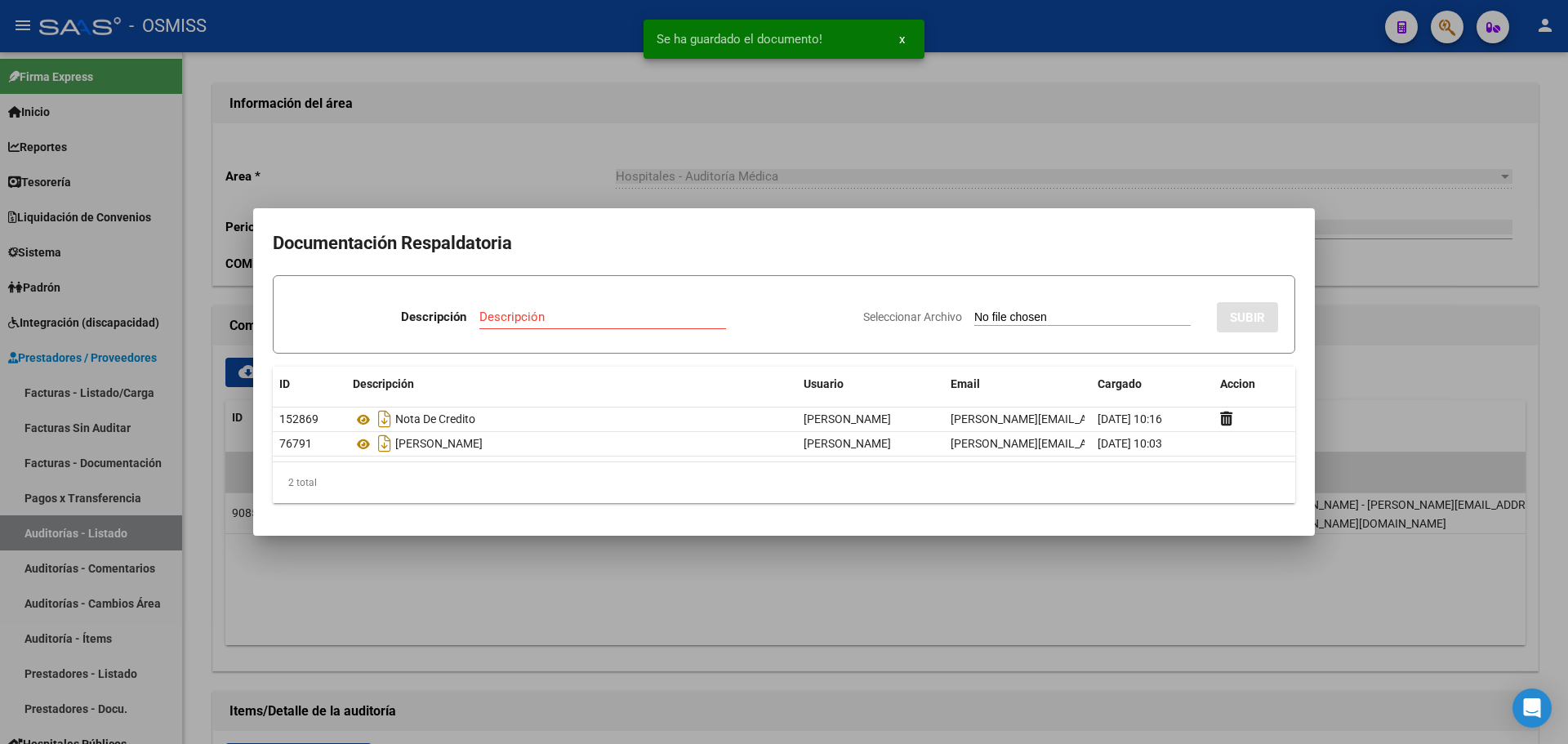
click at [421, 164] on div at bounding box center [784, 372] width 1568 height 744
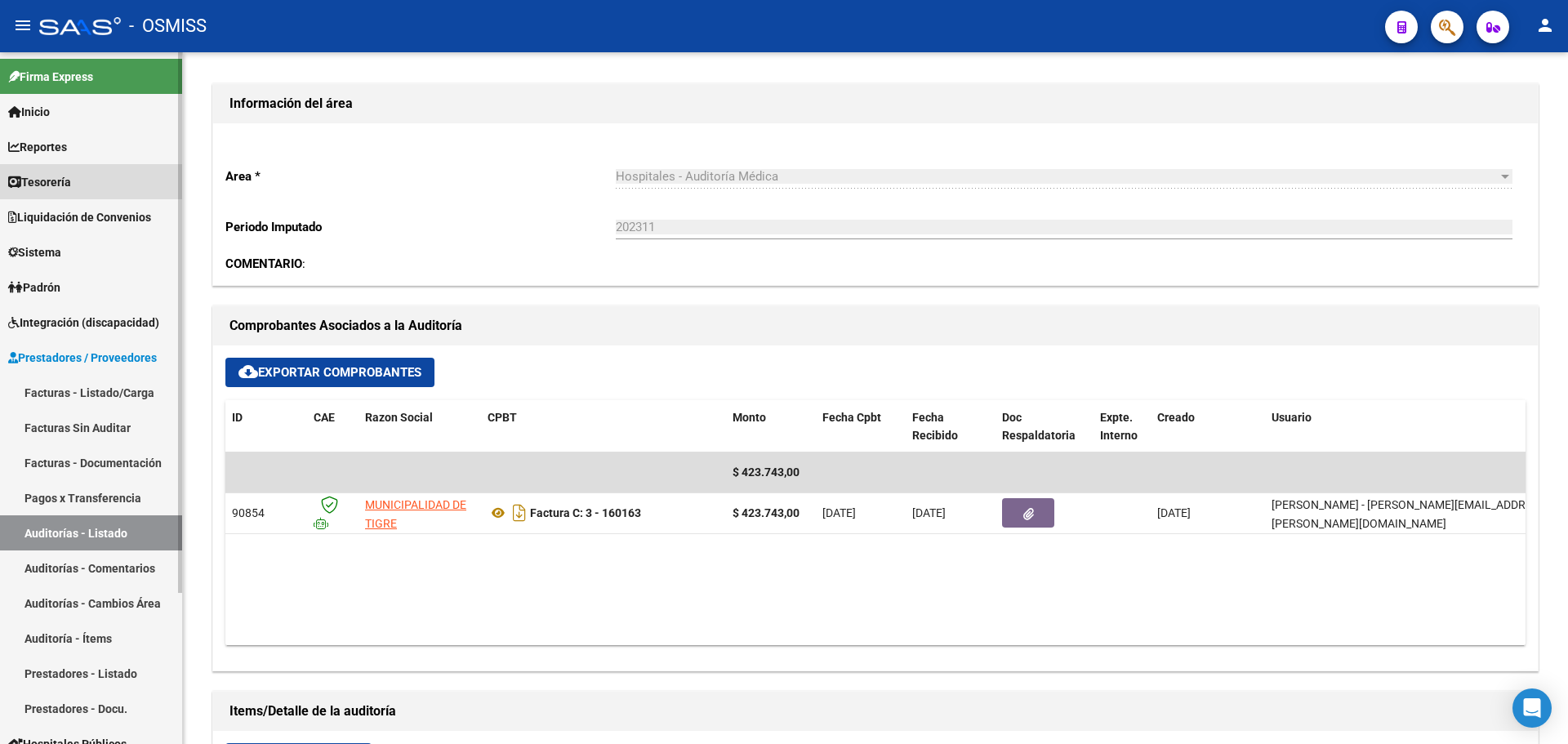
click at [34, 169] on link "Tesorería" at bounding box center [91, 182] width 183 height 35
click at [40, 176] on span "Tesorería" at bounding box center [40, 182] width 63 height 18
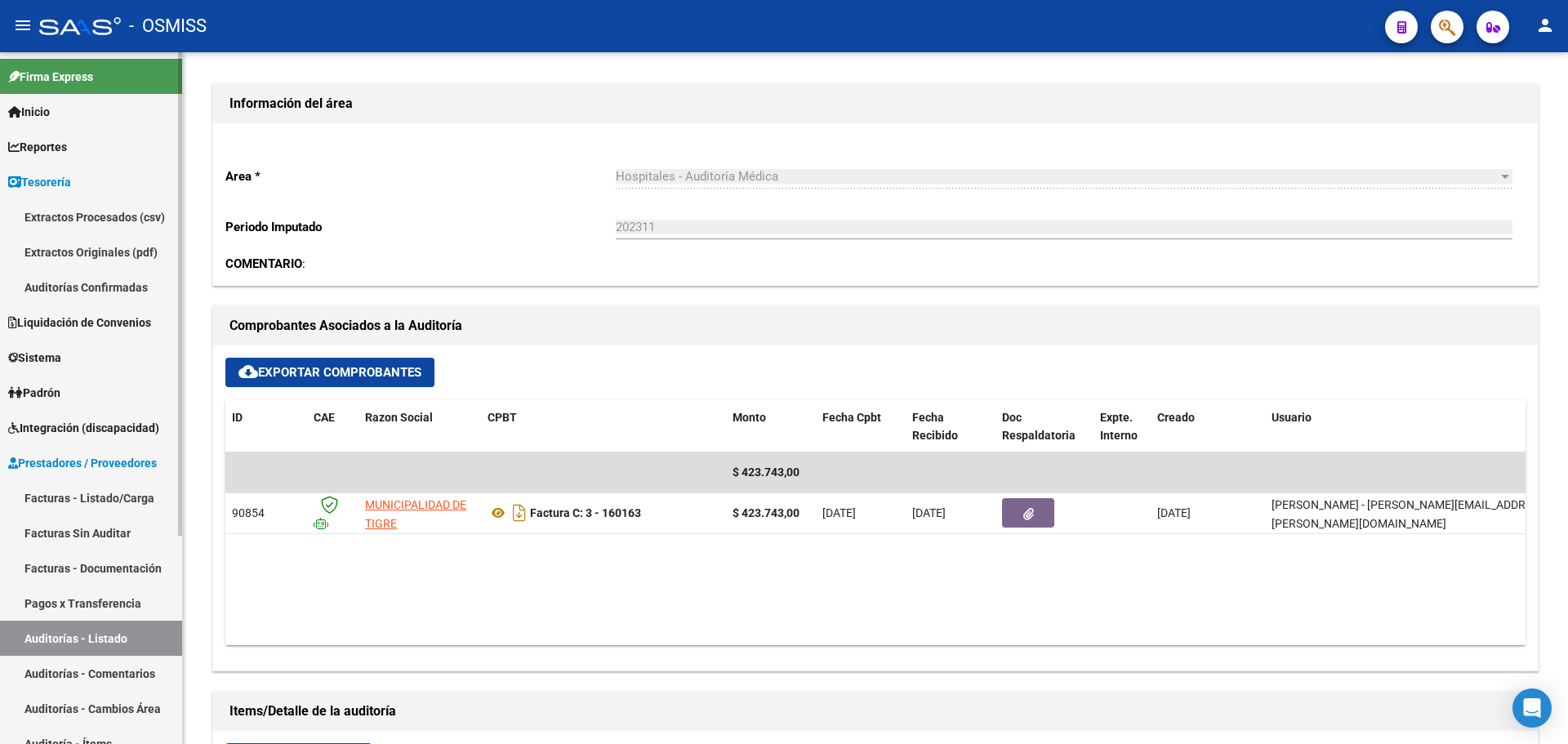
click at [91, 296] on link "Auditorías Confirmadas" at bounding box center [91, 287] width 183 height 35
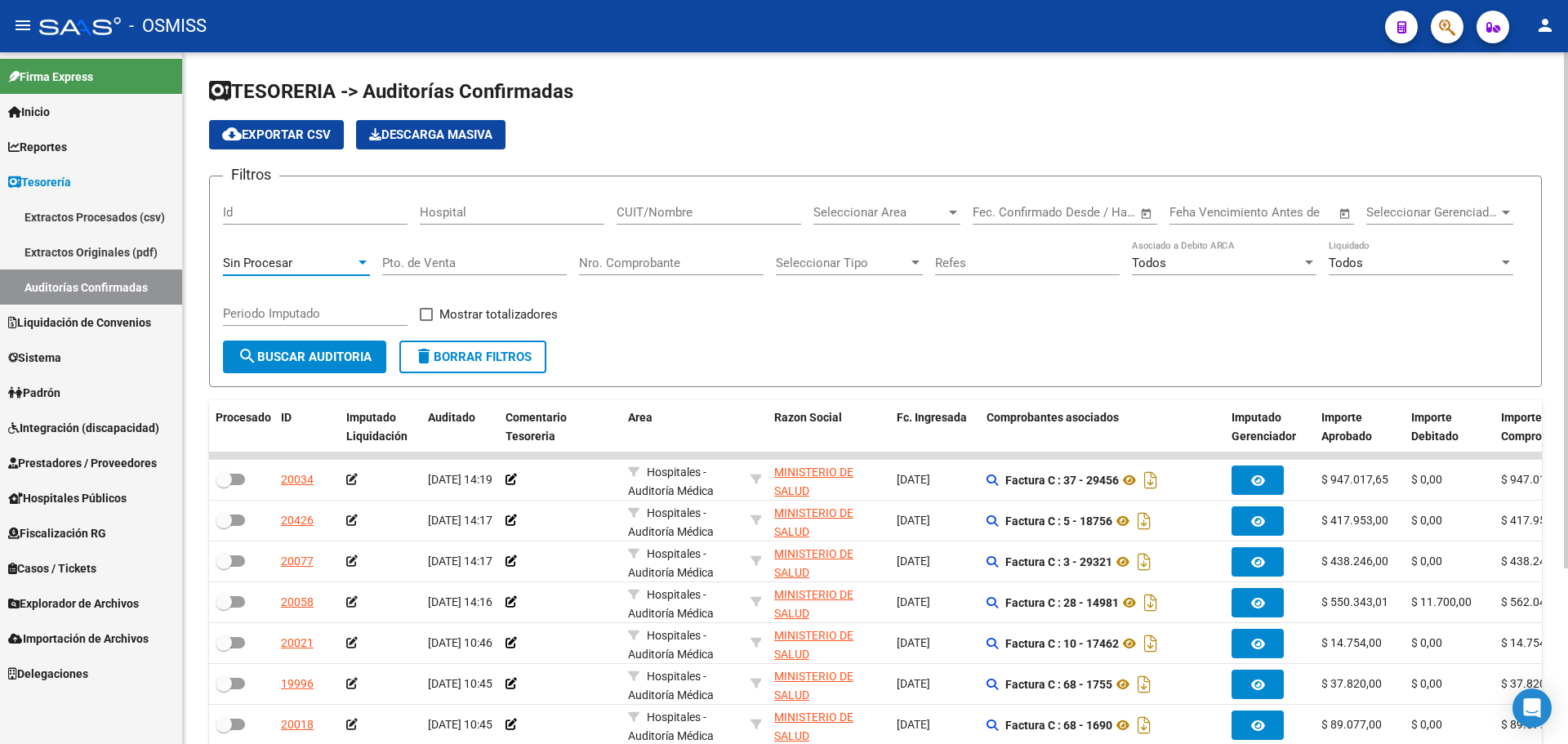
click at [309, 258] on div "Sin Procesar" at bounding box center [289, 263] width 133 height 15
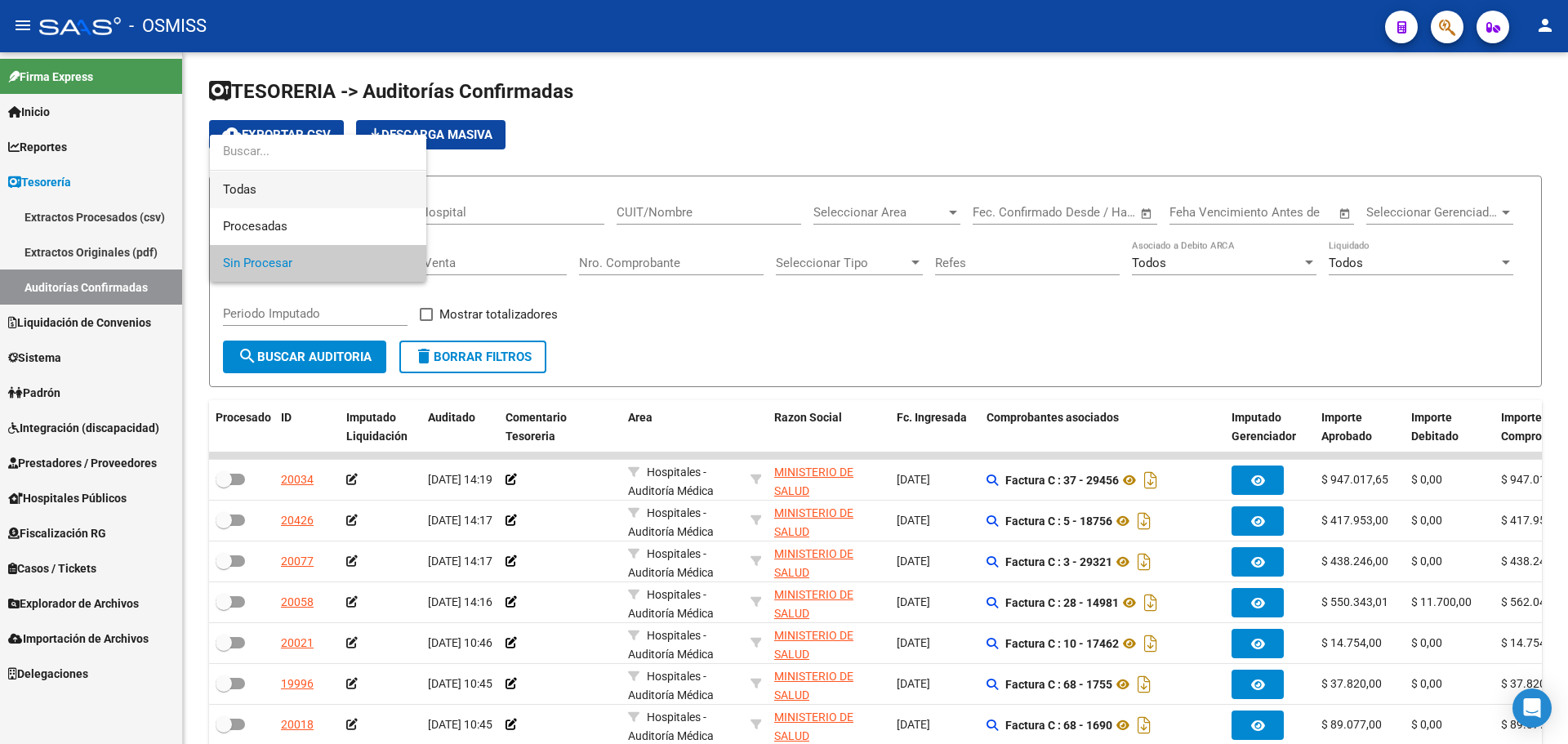
click at [290, 191] on span "Todas" at bounding box center [318, 190] width 190 height 37
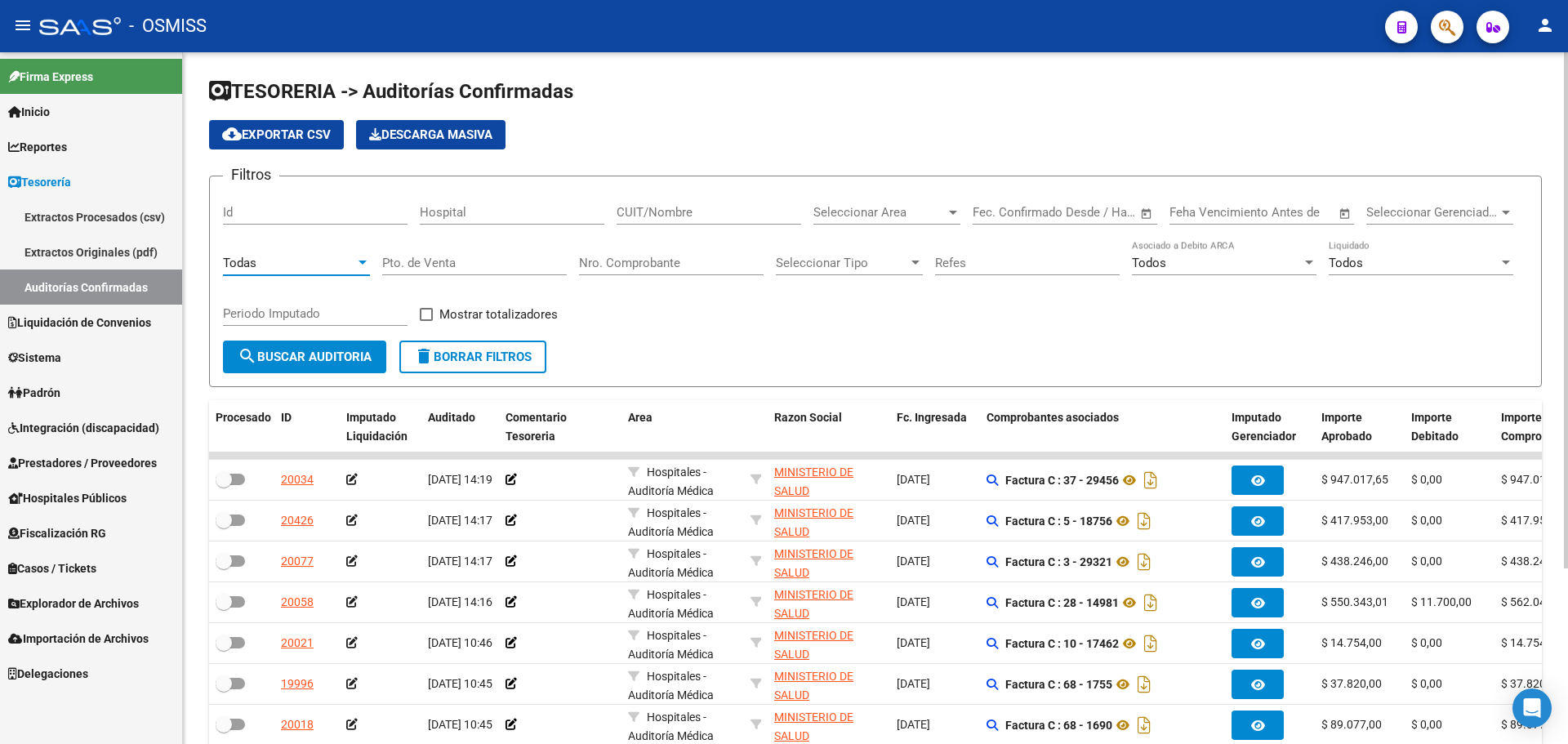
click at [683, 264] on input "Nro. Comprobante" at bounding box center [671, 263] width 184 height 15
type input "4215"
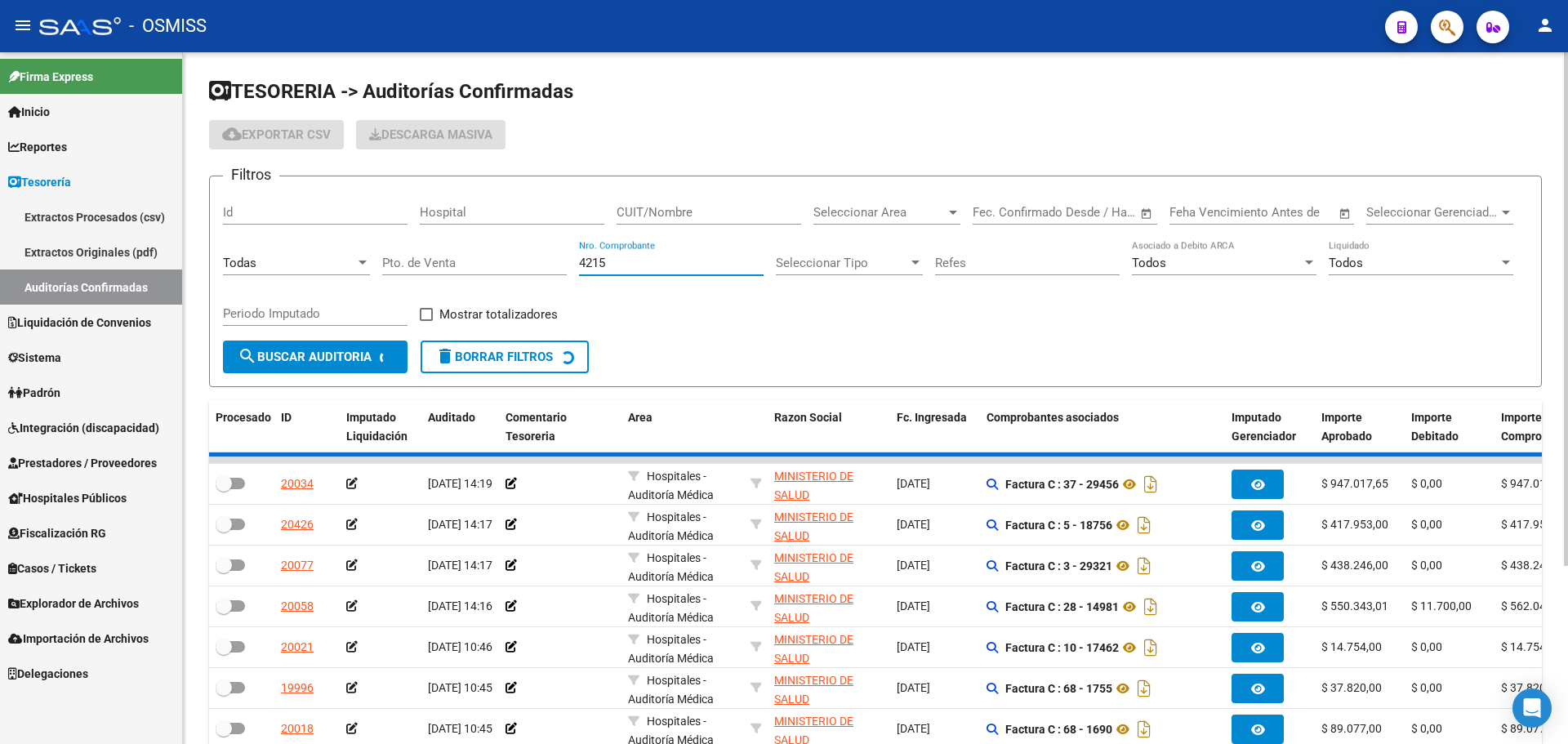
checkbox input "true"
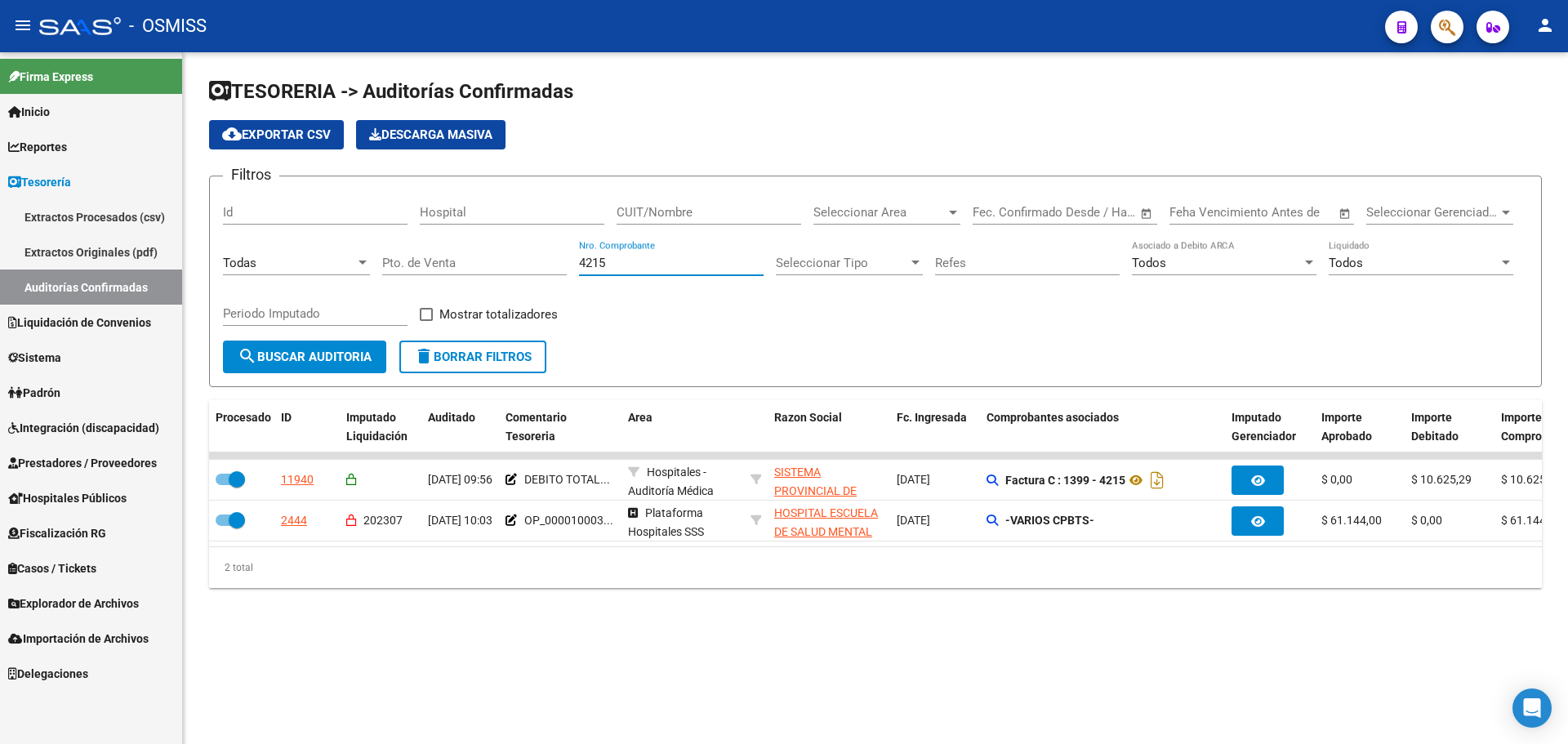
type input "4215"
click at [1441, 34] on icon "button" at bounding box center [1447, 27] width 17 height 18
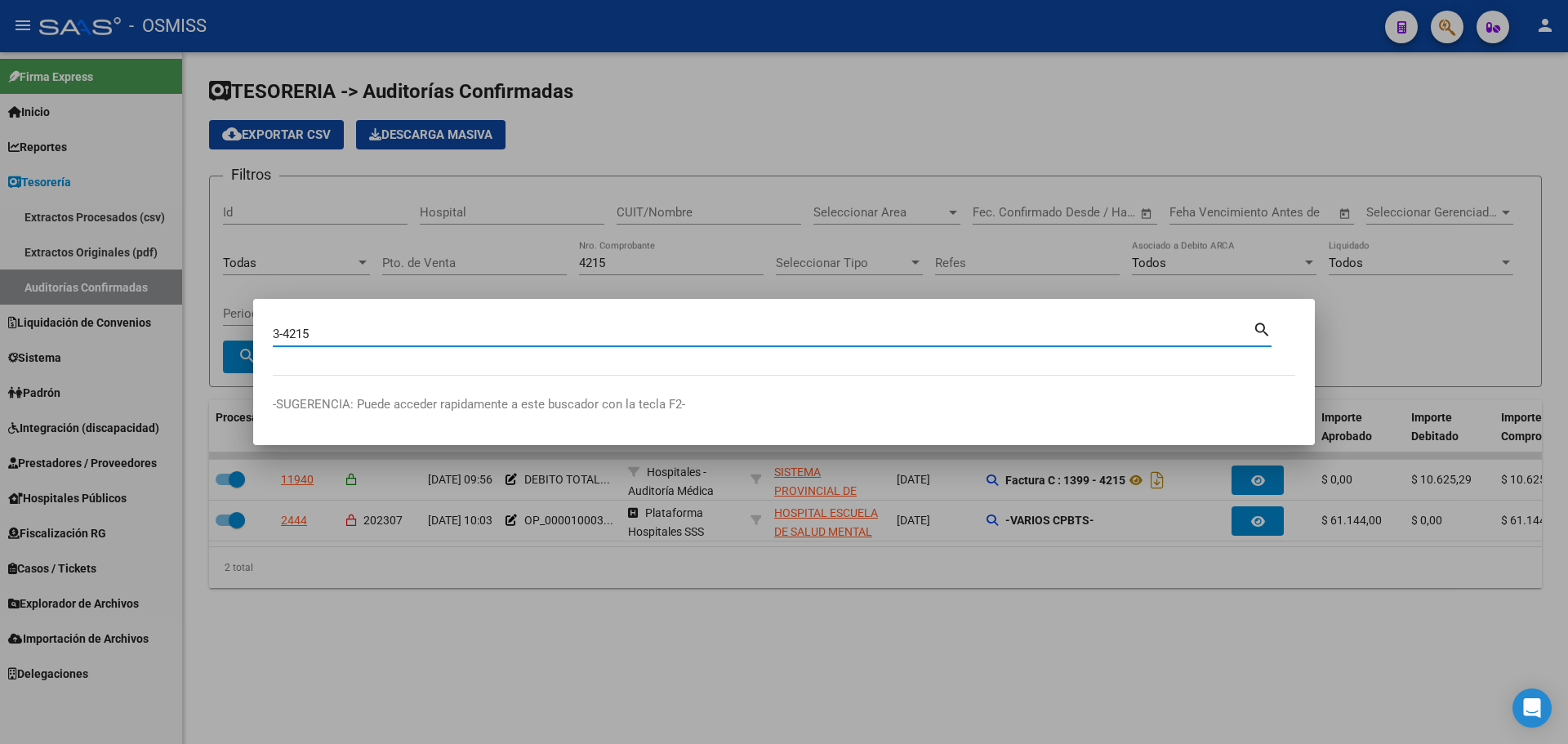
type input "3-4215"
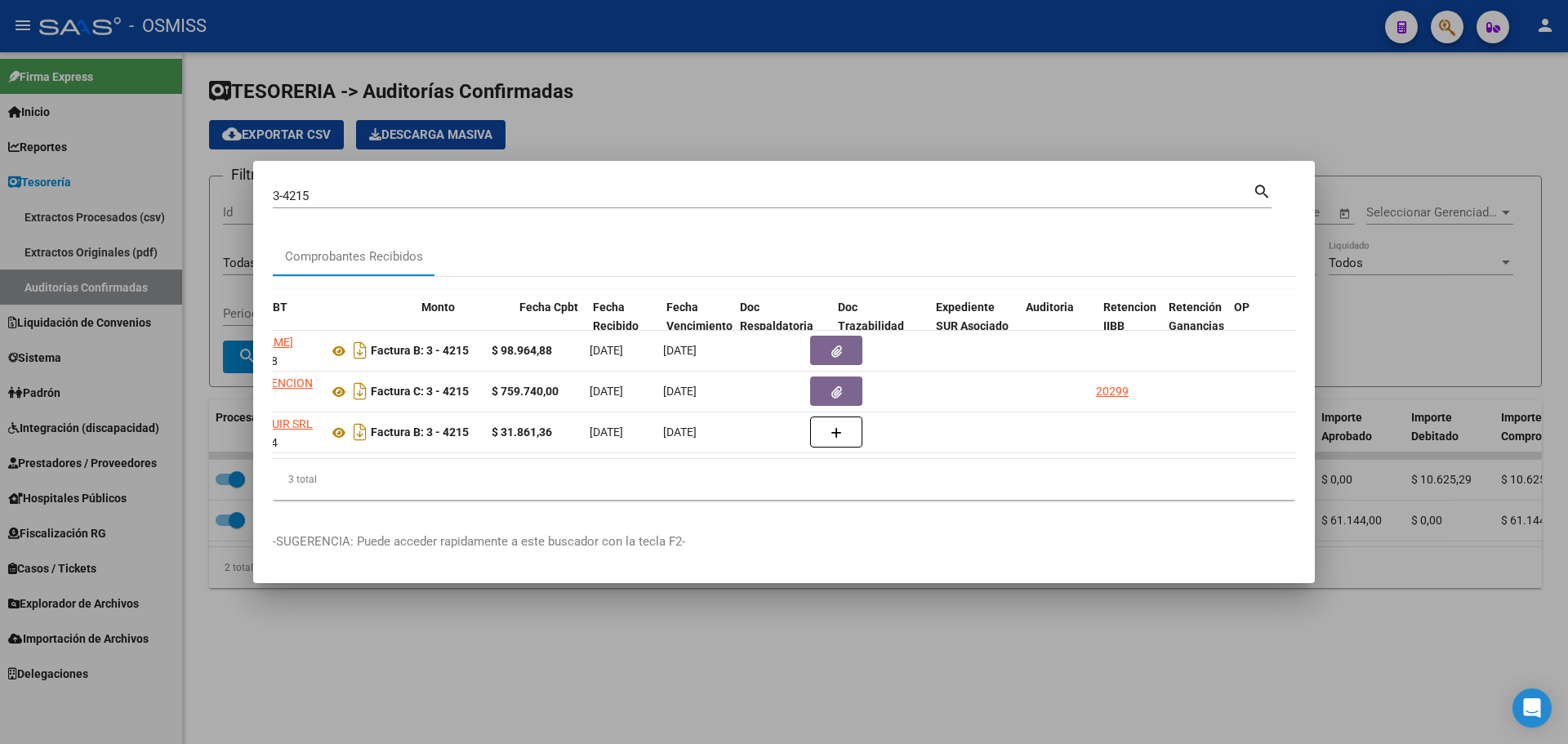
scroll to position [0, 558]
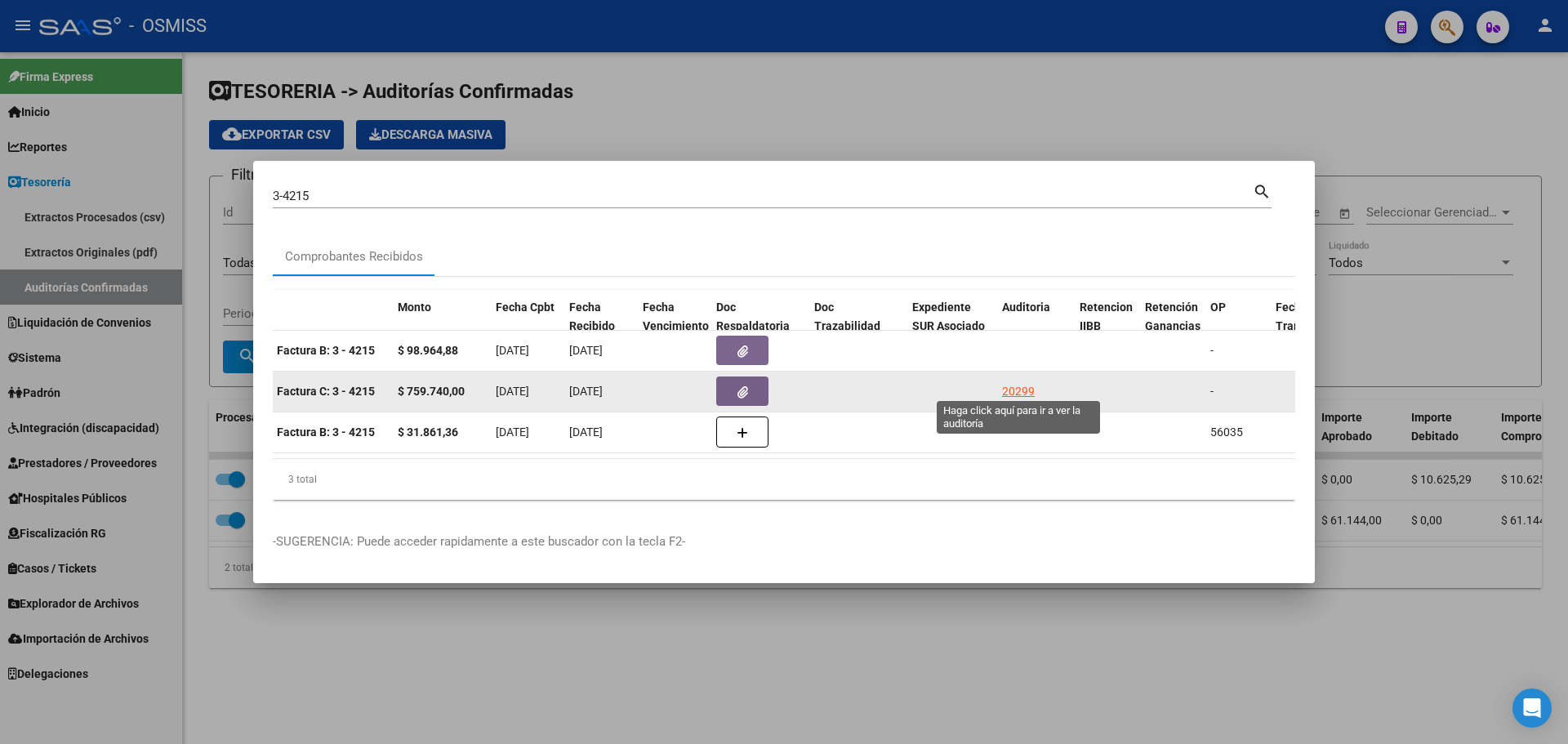
click at [1018, 384] on div "20299" at bounding box center [1018, 392] width 32 height 18
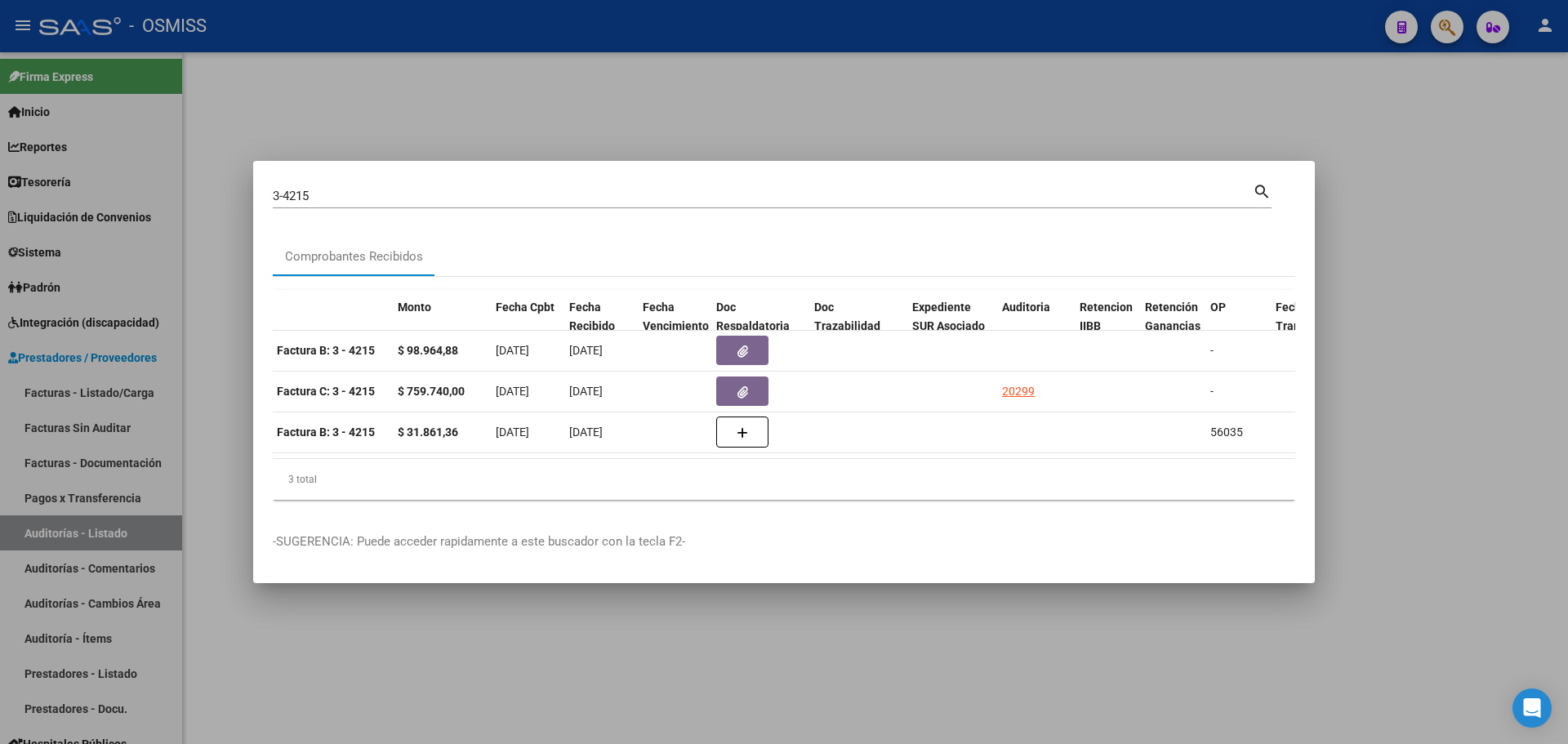
click at [910, 110] on div at bounding box center [784, 372] width 1568 height 744
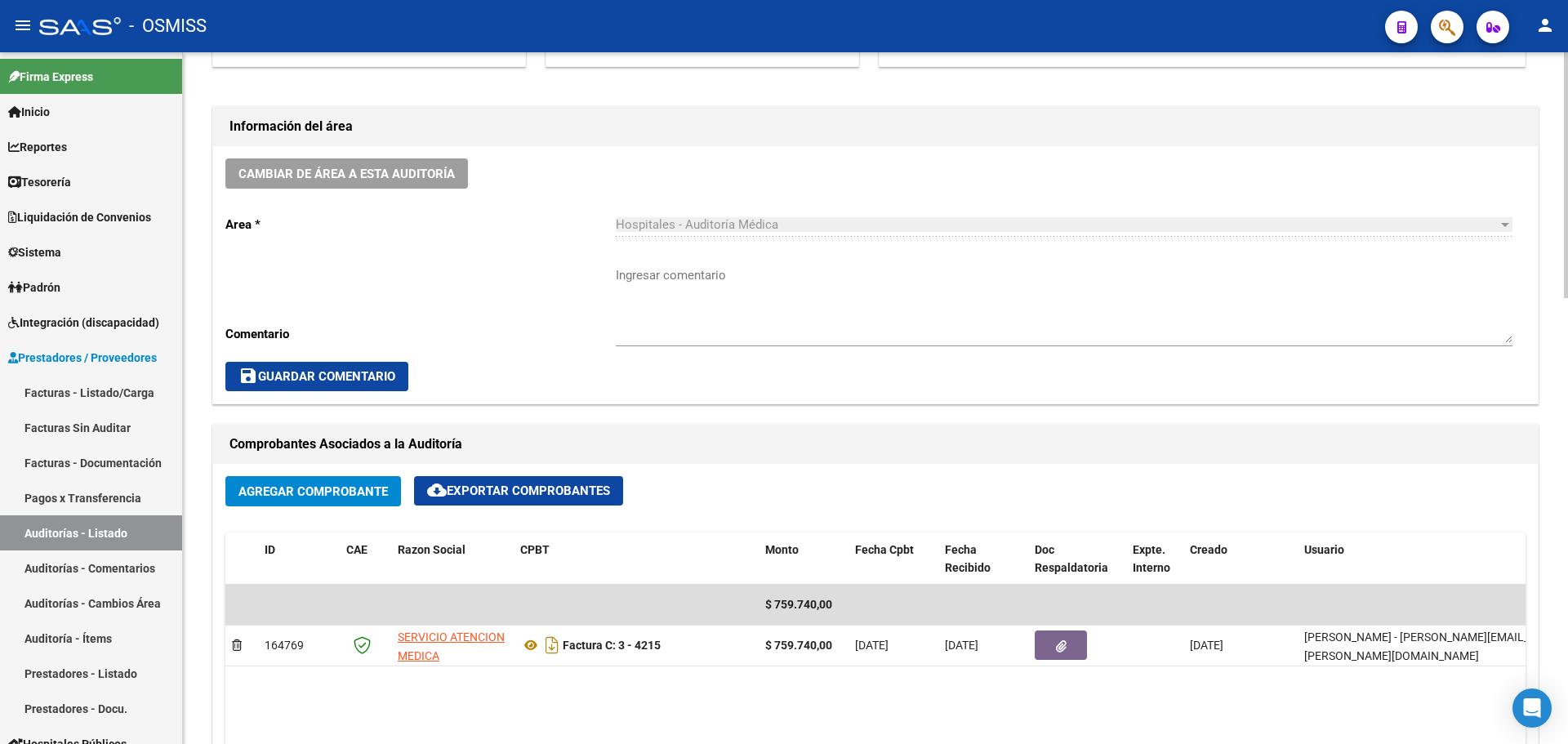
scroll to position [408, 0]
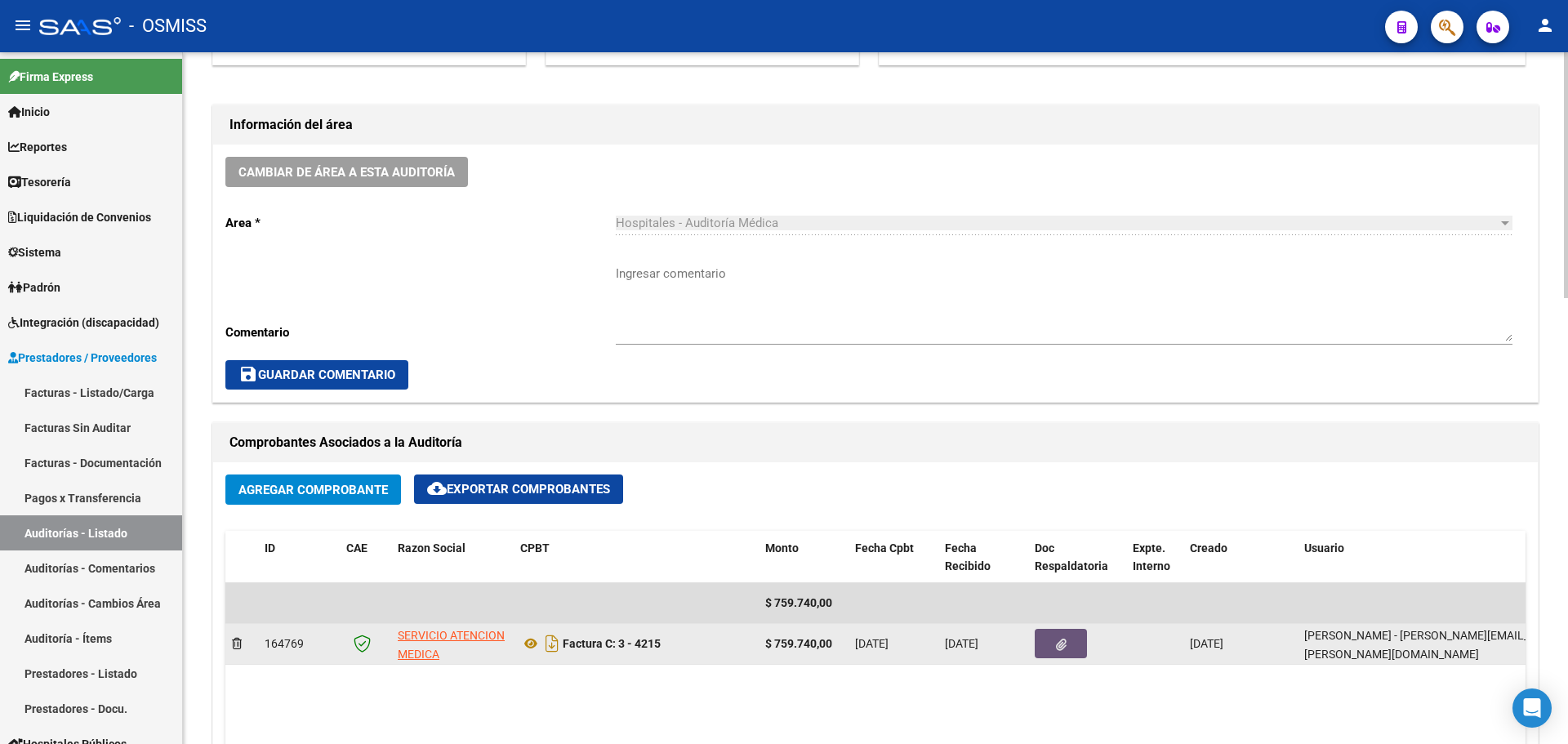
click at [1040, 644] on button "button" at bounding box center [1061, 644] width 53 height 30
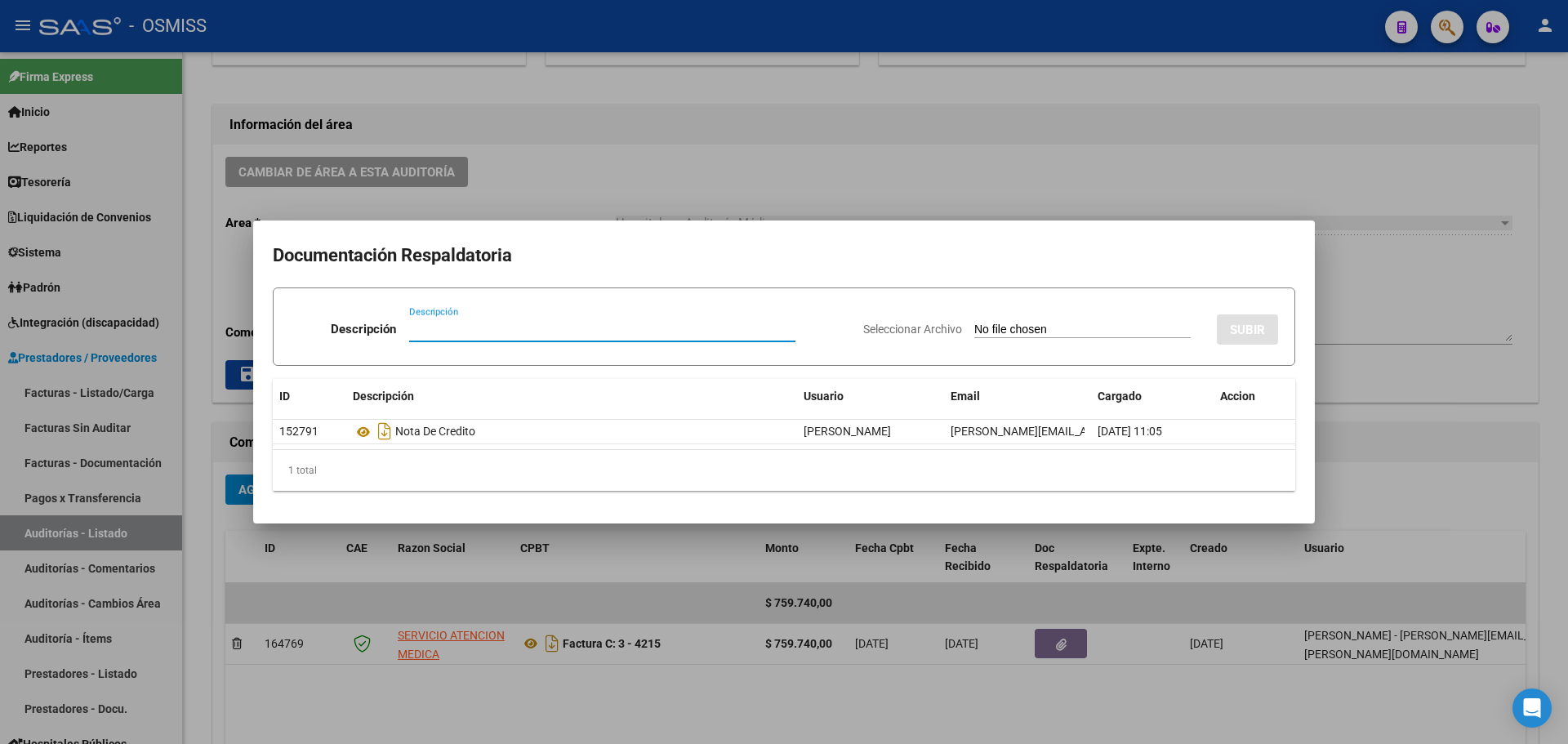
click at [560, 202] on div at bounding box center [784, 372] width 1568 height 744
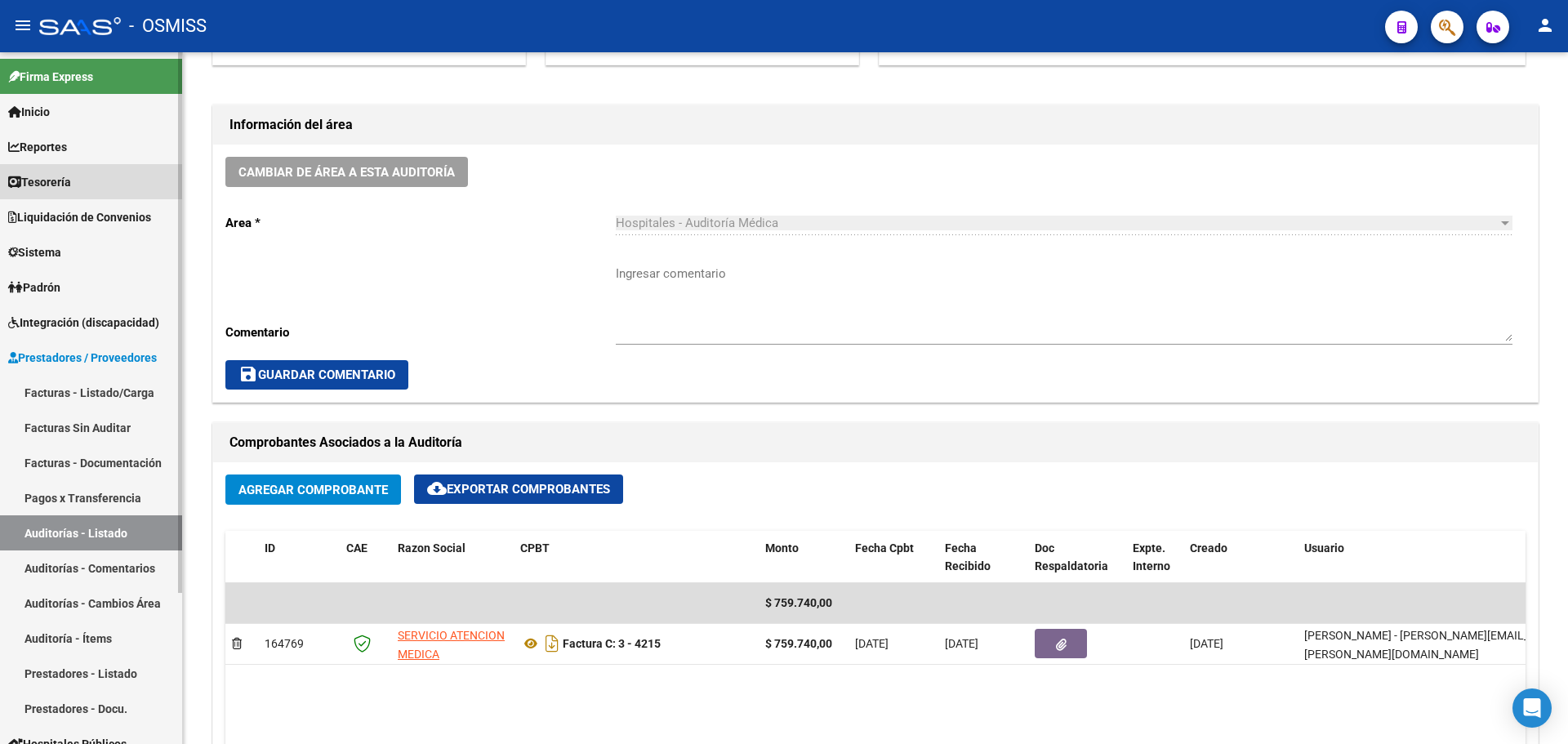
click at [67, 173] on span "Tesorería" at bounding box center [40, 182] width 63 height 18
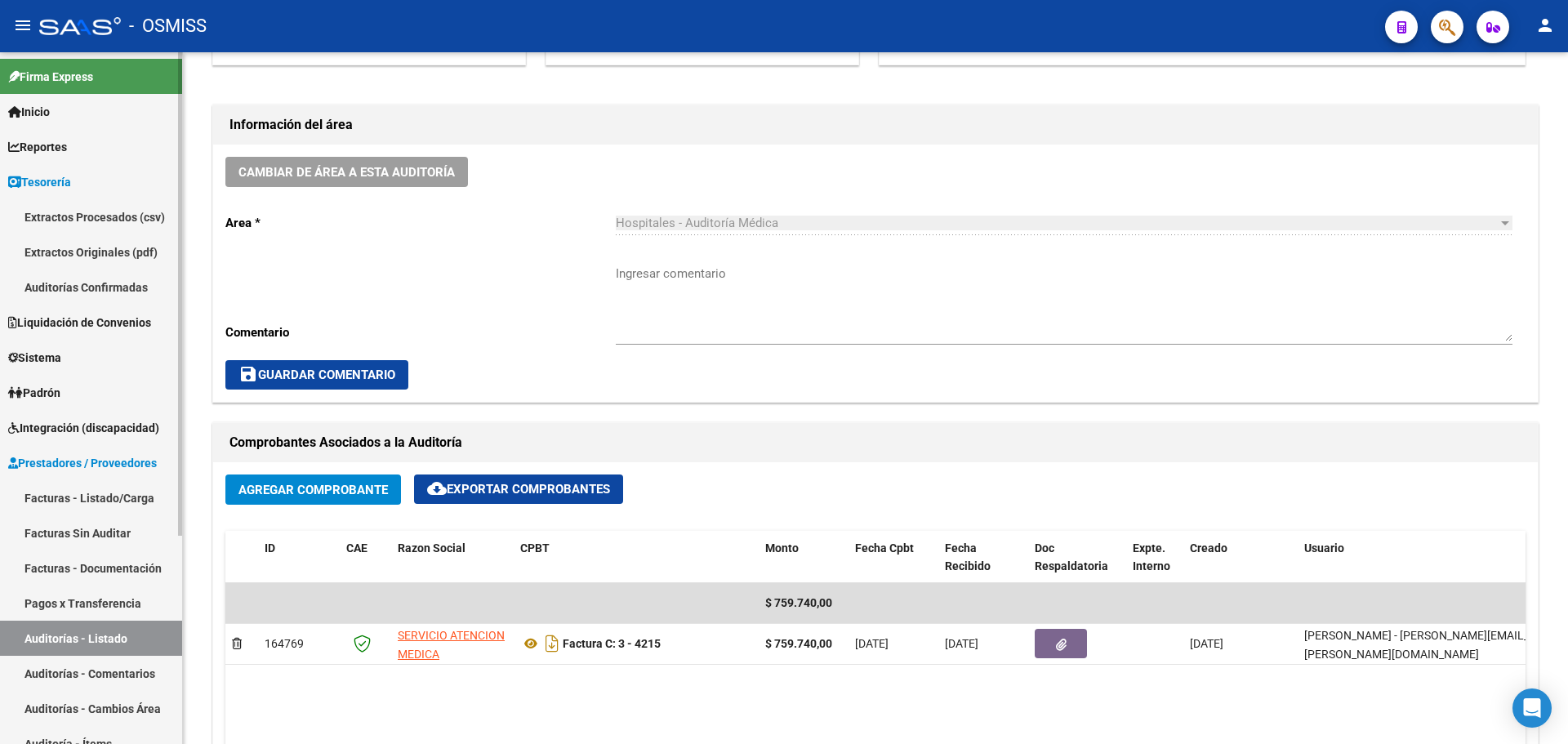
click at [64, 291] on link "Auditorías Confirmadas" at bounding box center [91, 287] width 183 height 35
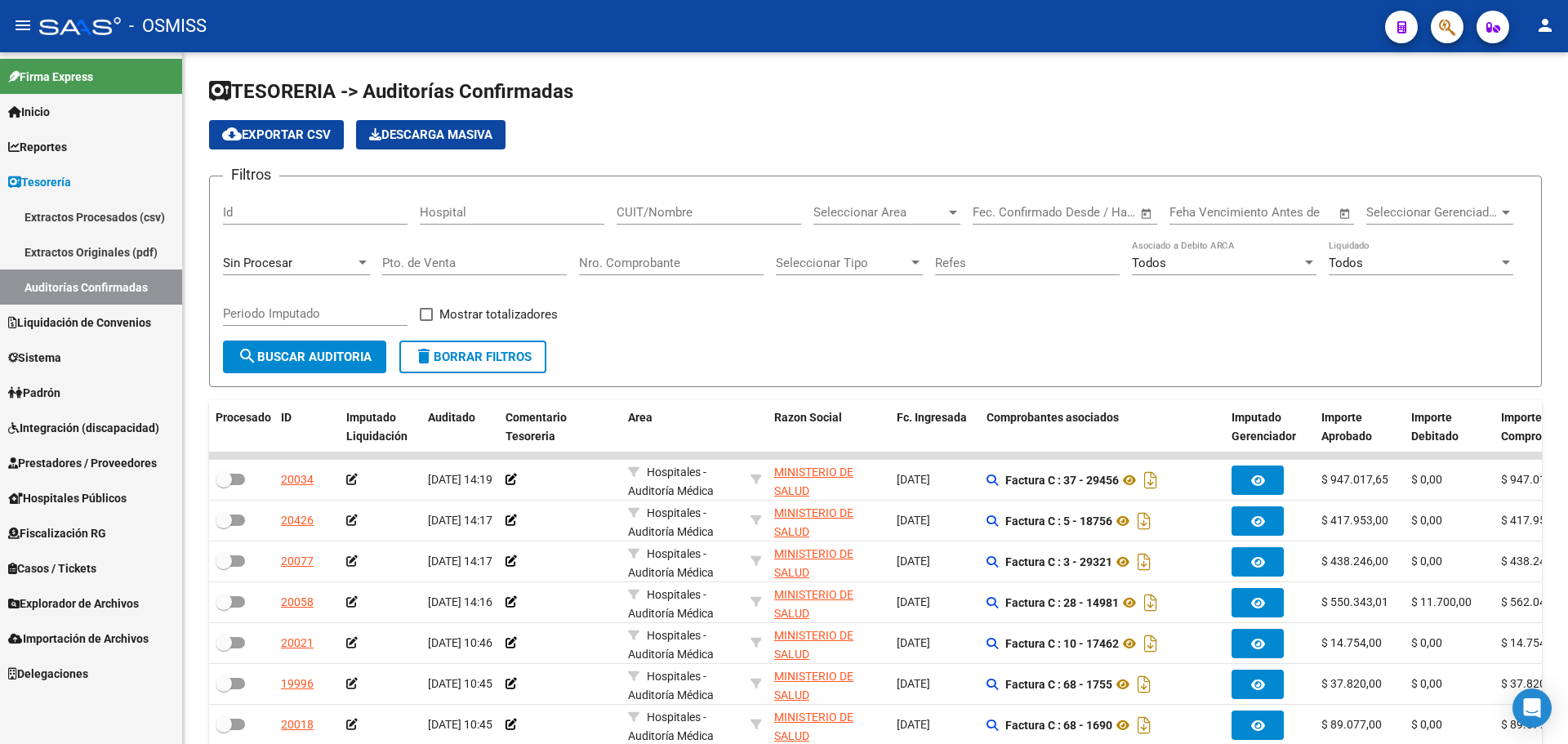
click at [252, 265] on span "Sin Procesar" at bounding box center [257, 263] width 69 height 15
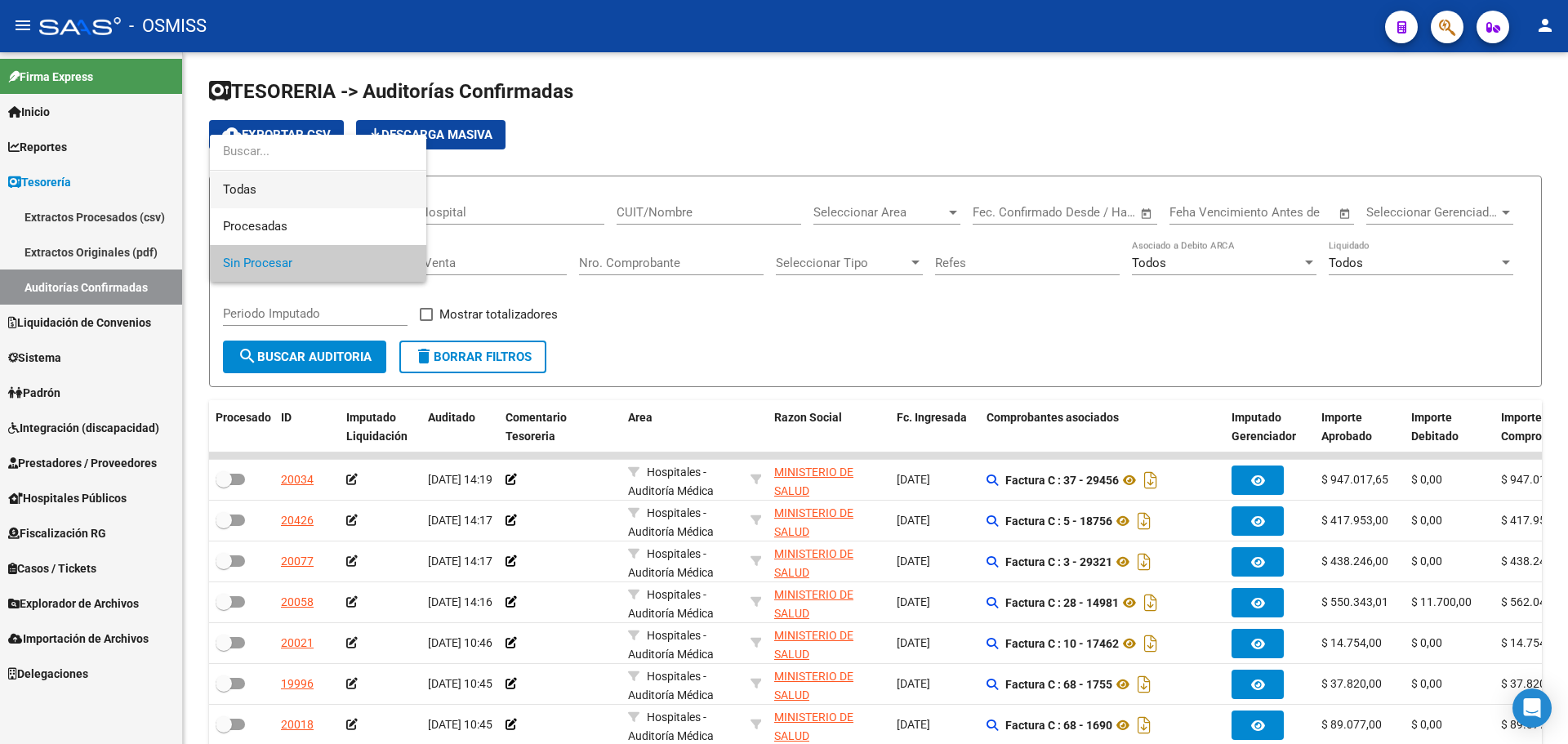
click at [269, 186] on span "Todas" at bounding box center [318, 190] width 190 height 37
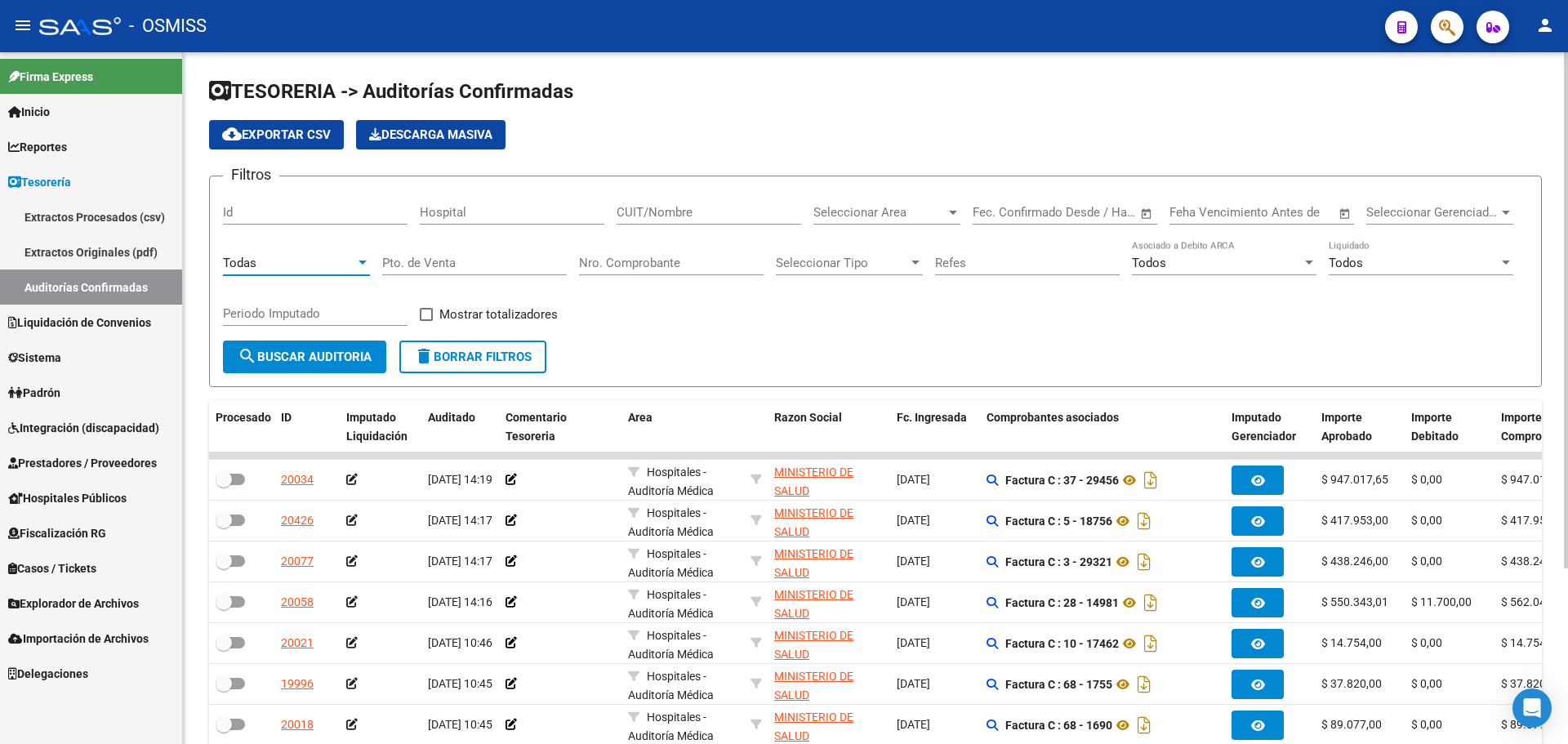
click at [646, 255] on input "Nro. Comprobante" at bounding box center [671, 263] width 184 height 15
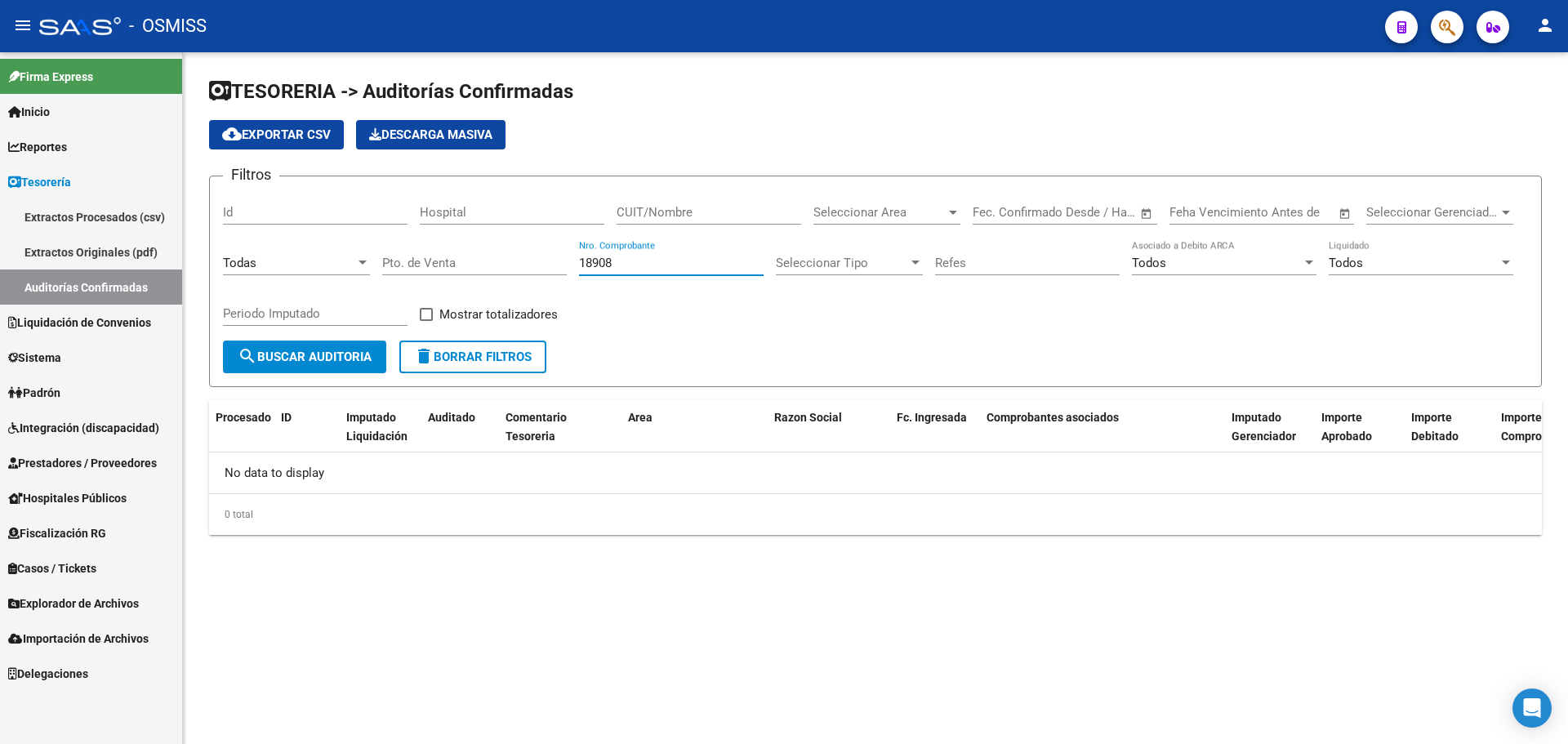
type input "18908"
click at [1448, 38] on span "button" at bounding box center [1447, 28] width 17 height 33
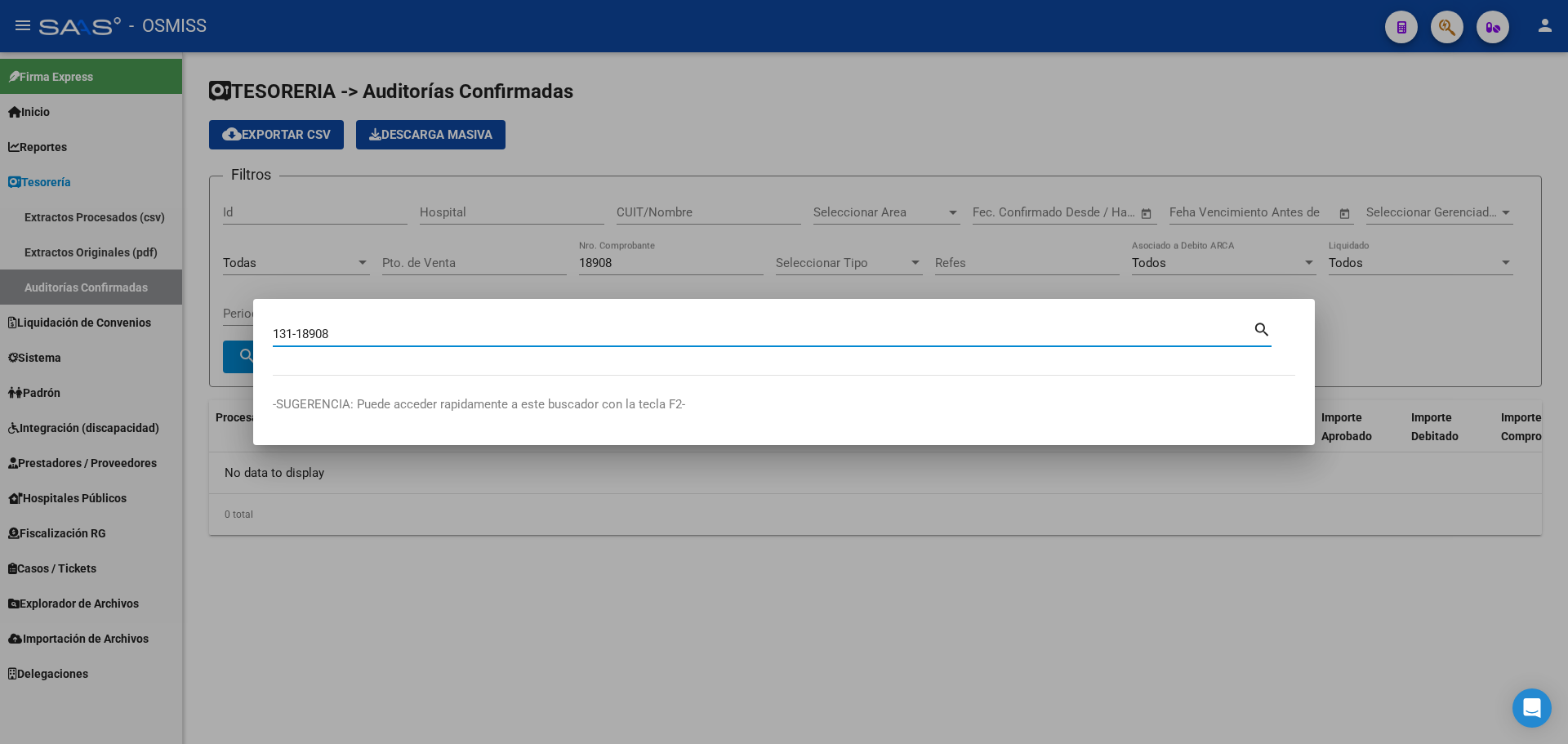
type input "131-18908"
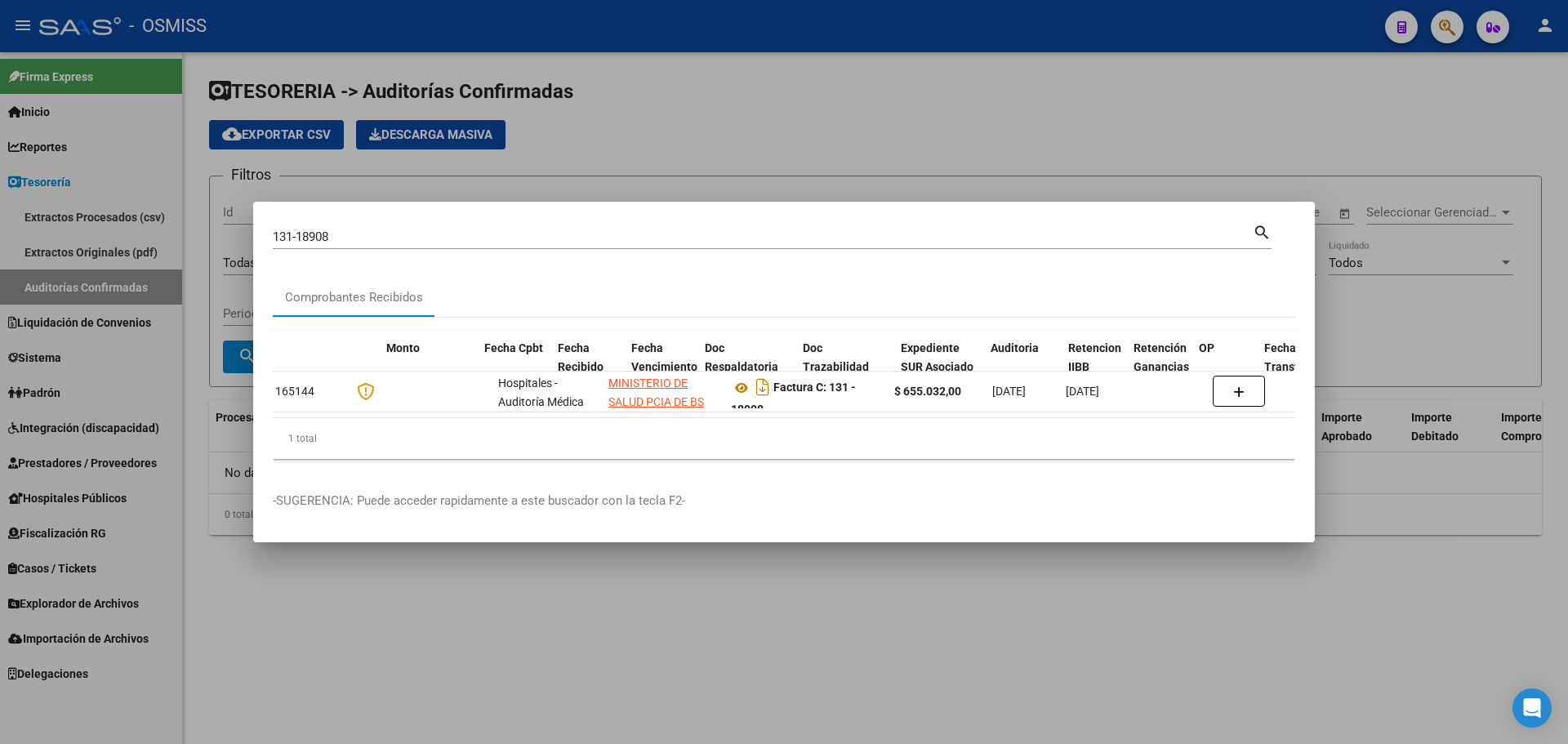
scroll to position [0, 601]
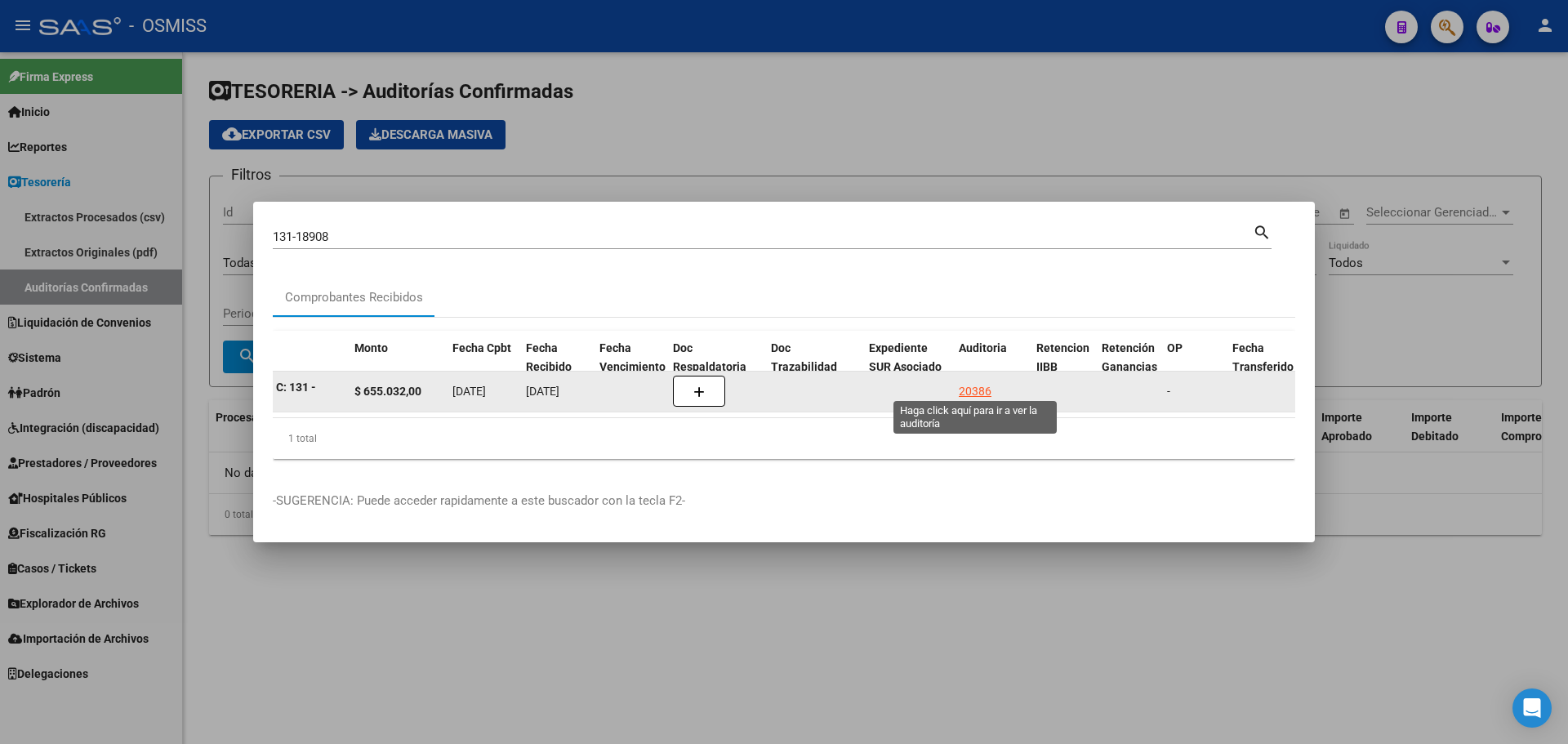
click at [970, 383] on div "20386" at bounding box center [974, 392] width 32 height 18
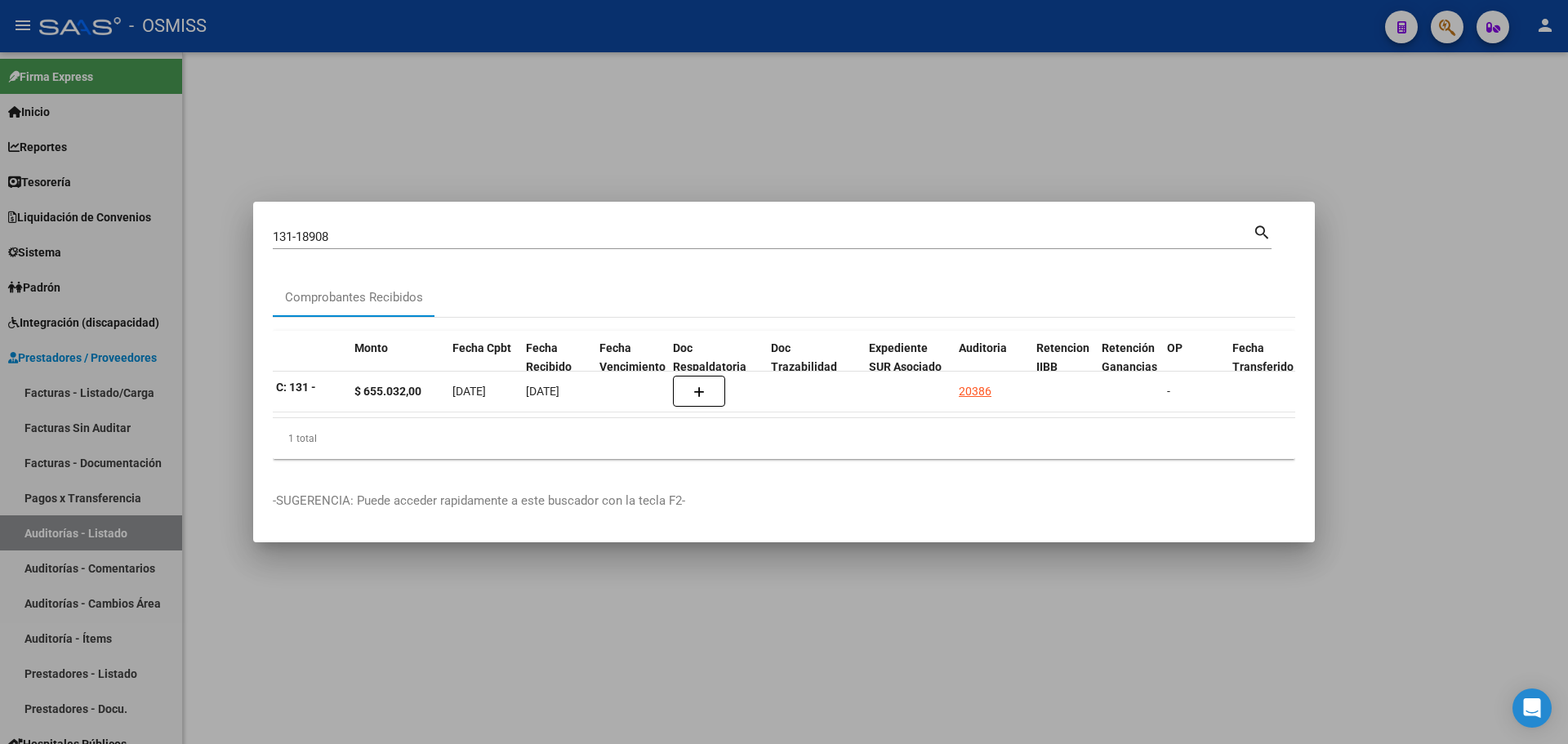
click at [648, 133] on div at bounding box center [784, 372] width 1568 height 744
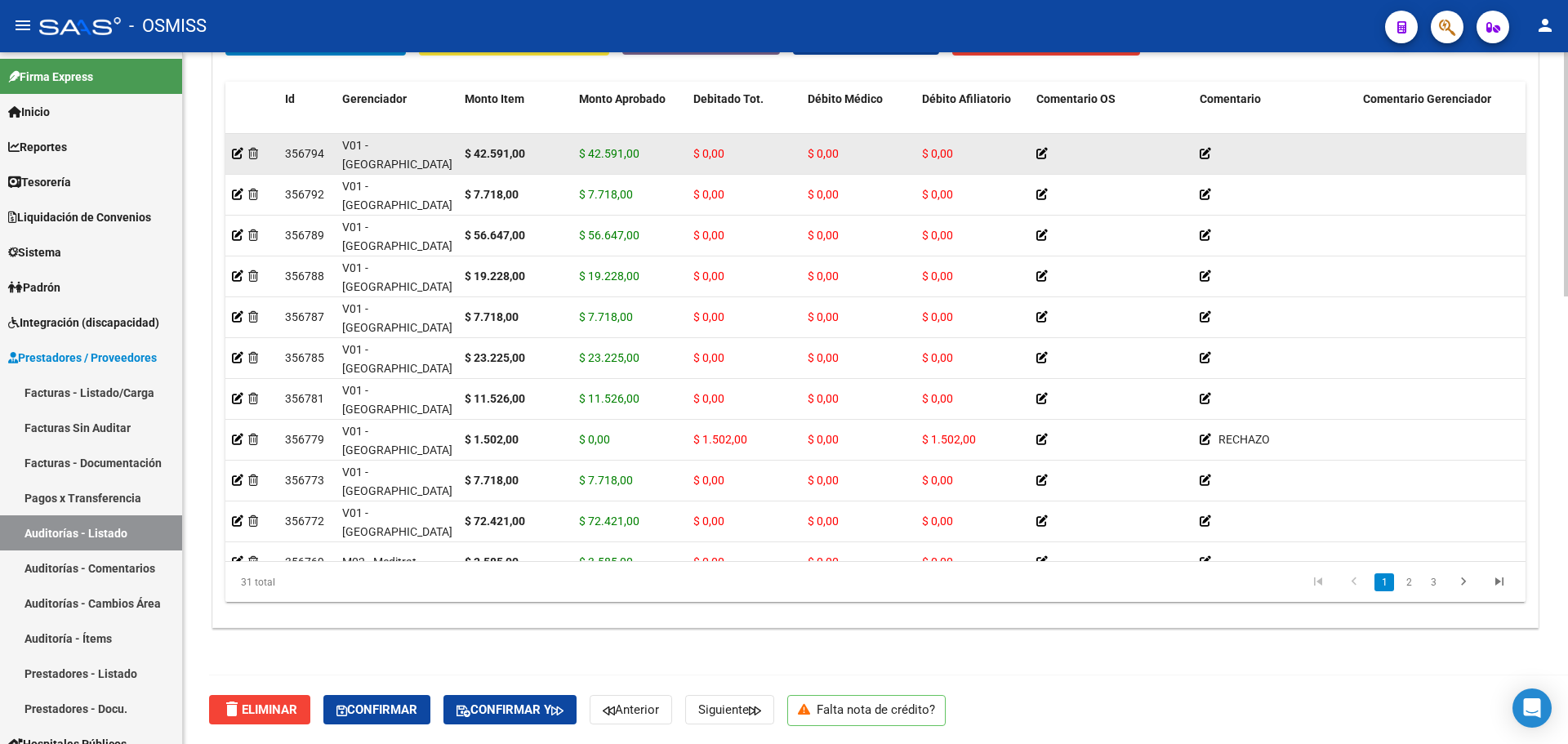
scroll to position [781, 0]
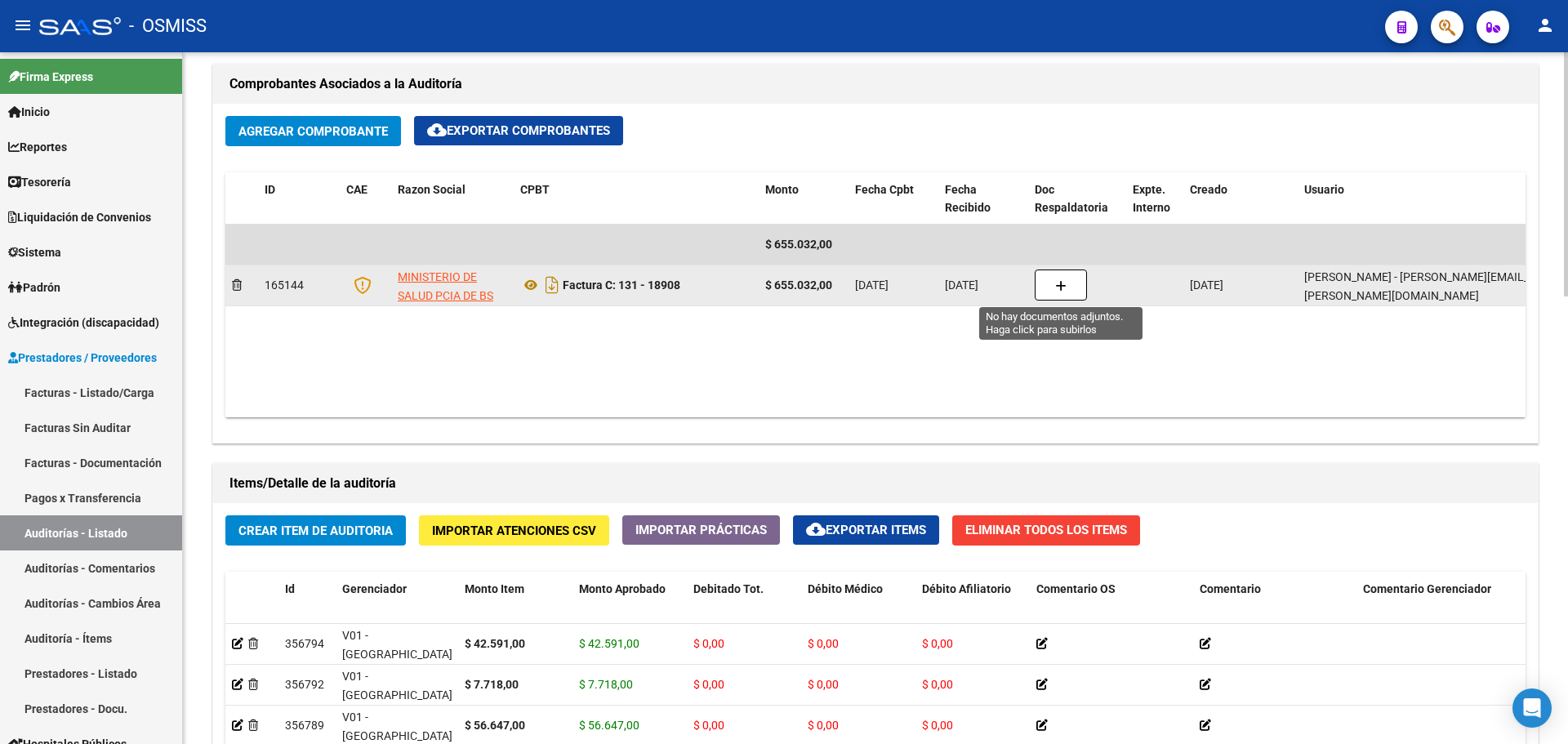
click at [1054, 289] on button "button" at bounding box center [1061, 285] width 53 height 31
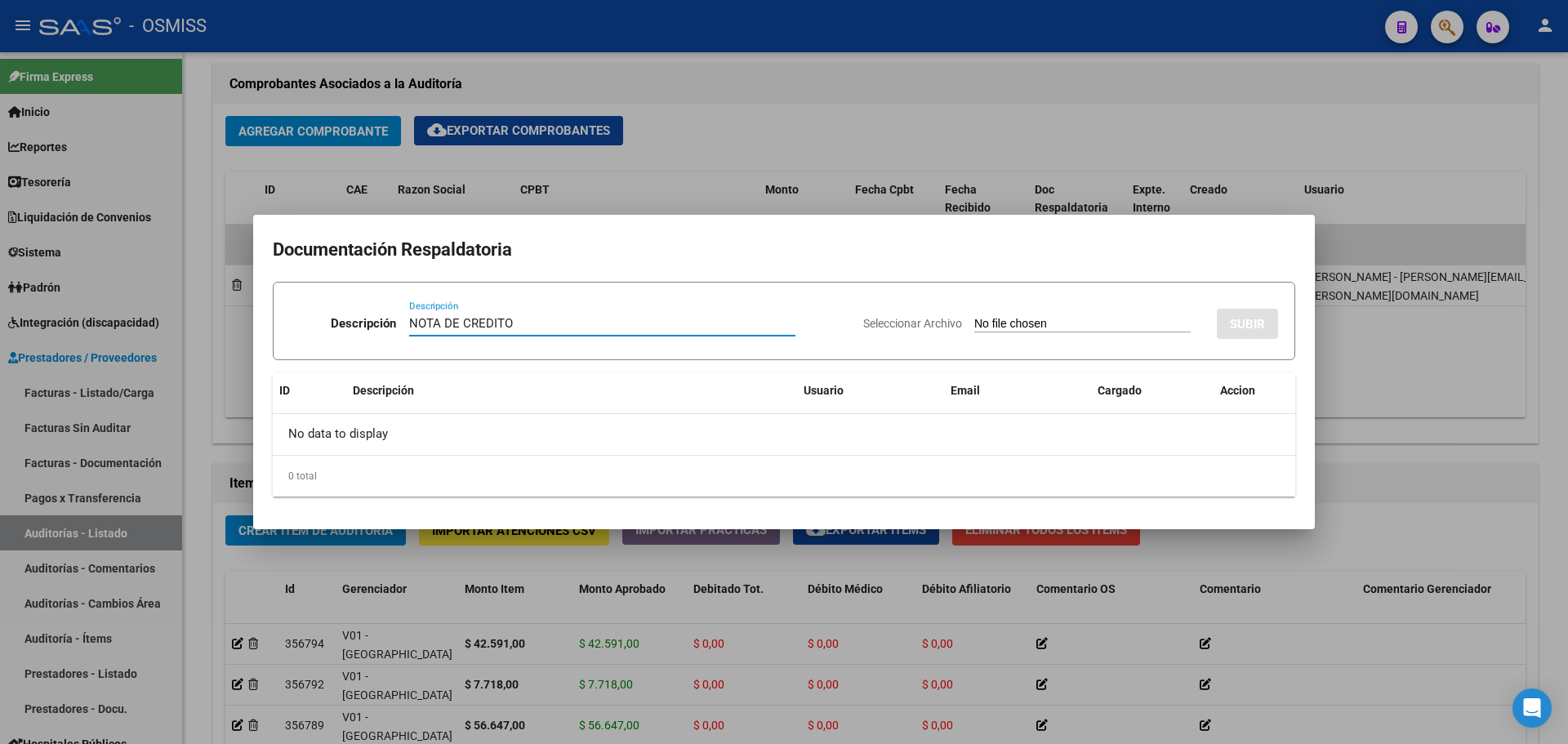
type input "NOTA DE CREDITO"
click at [1022, 328] on input "Seleccionar Archivo" at bounding box center [1082, 325] width 217 height 16
type input "C:\fakepath\NC. MINISTERIO DE BS AS FC. 18908.pdf"
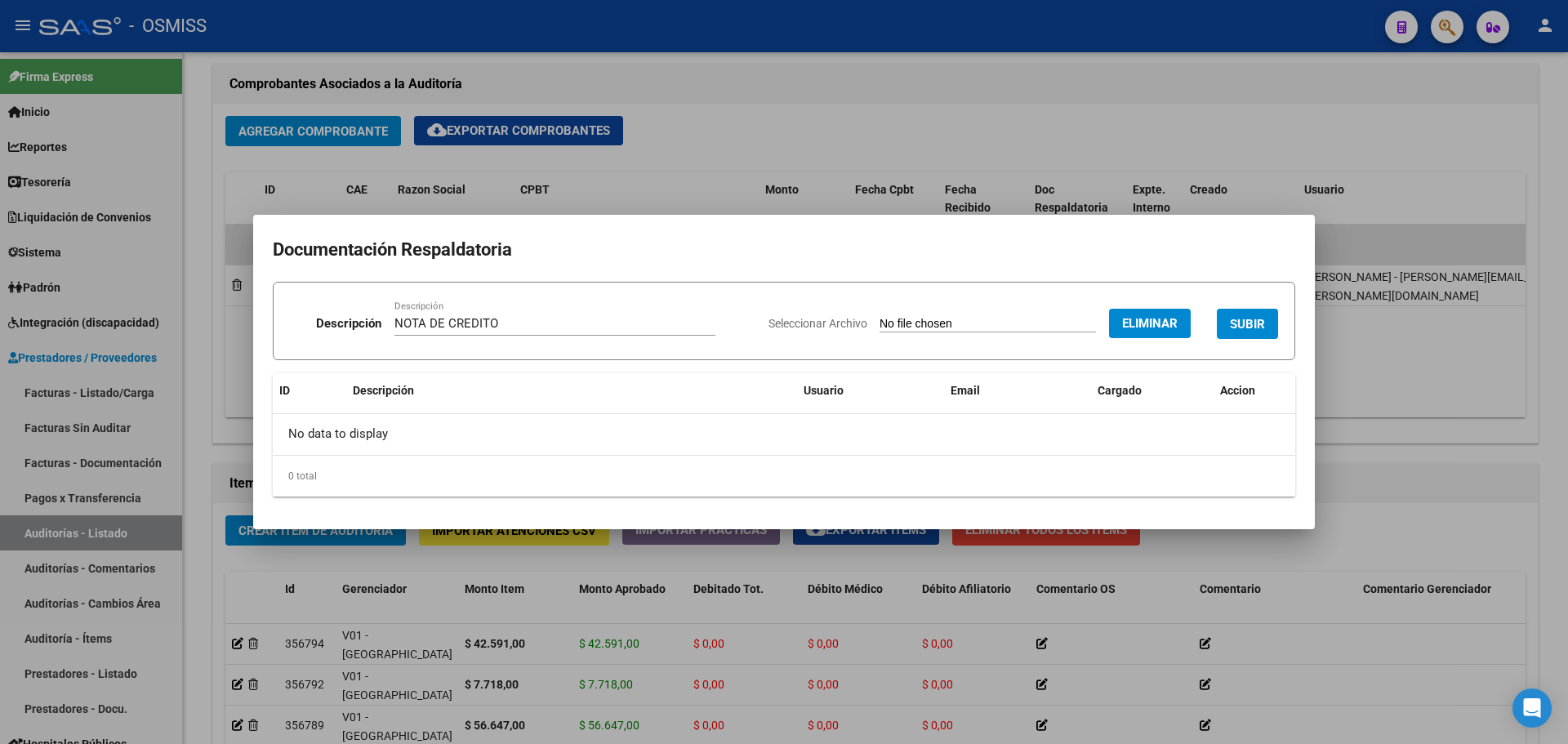
click at [1251, 329] on span "SUBIR" at bounding box center [1247, 325] width 35 height 15
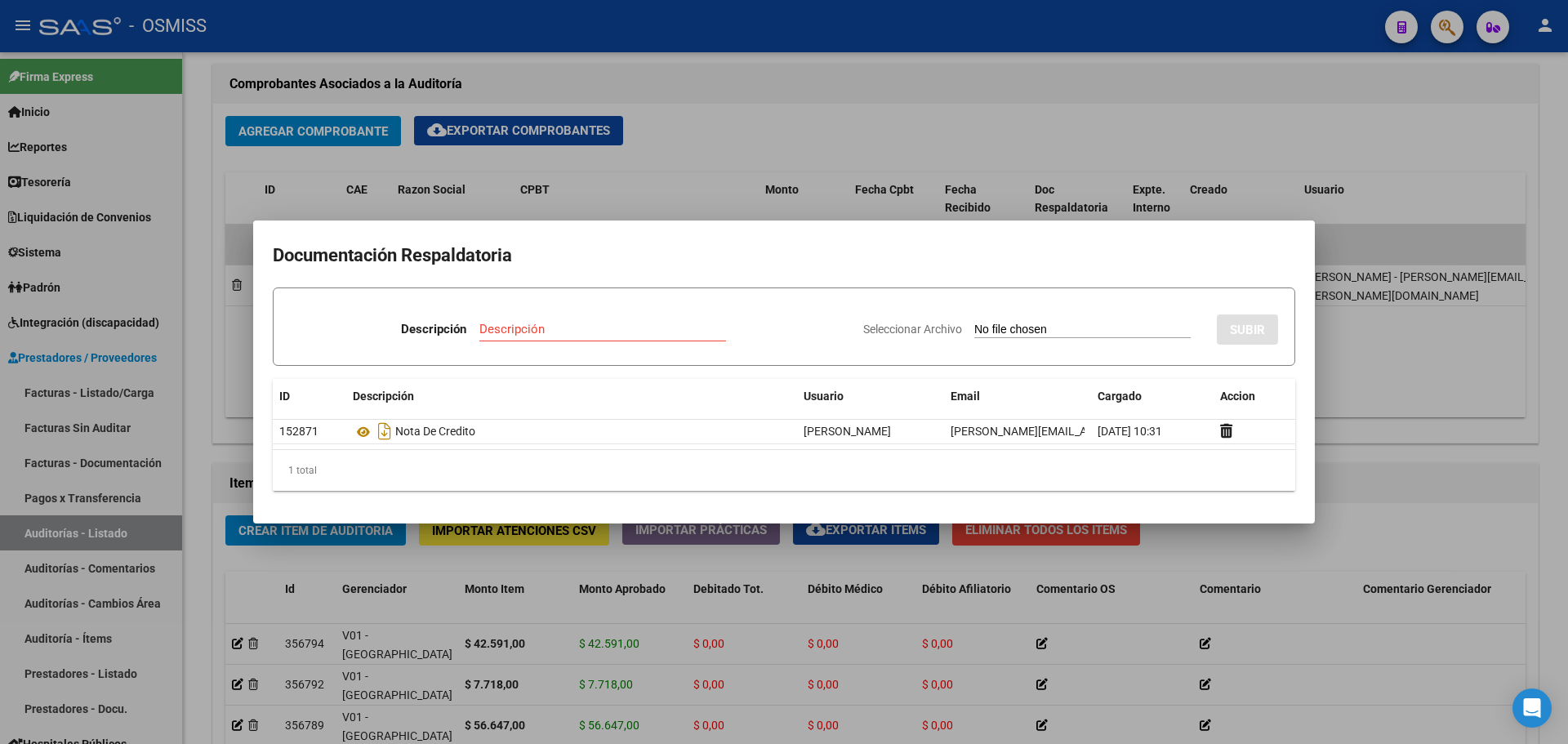
click at [973, 132] on div at bounding box center [784, 372] width 1568 height 744
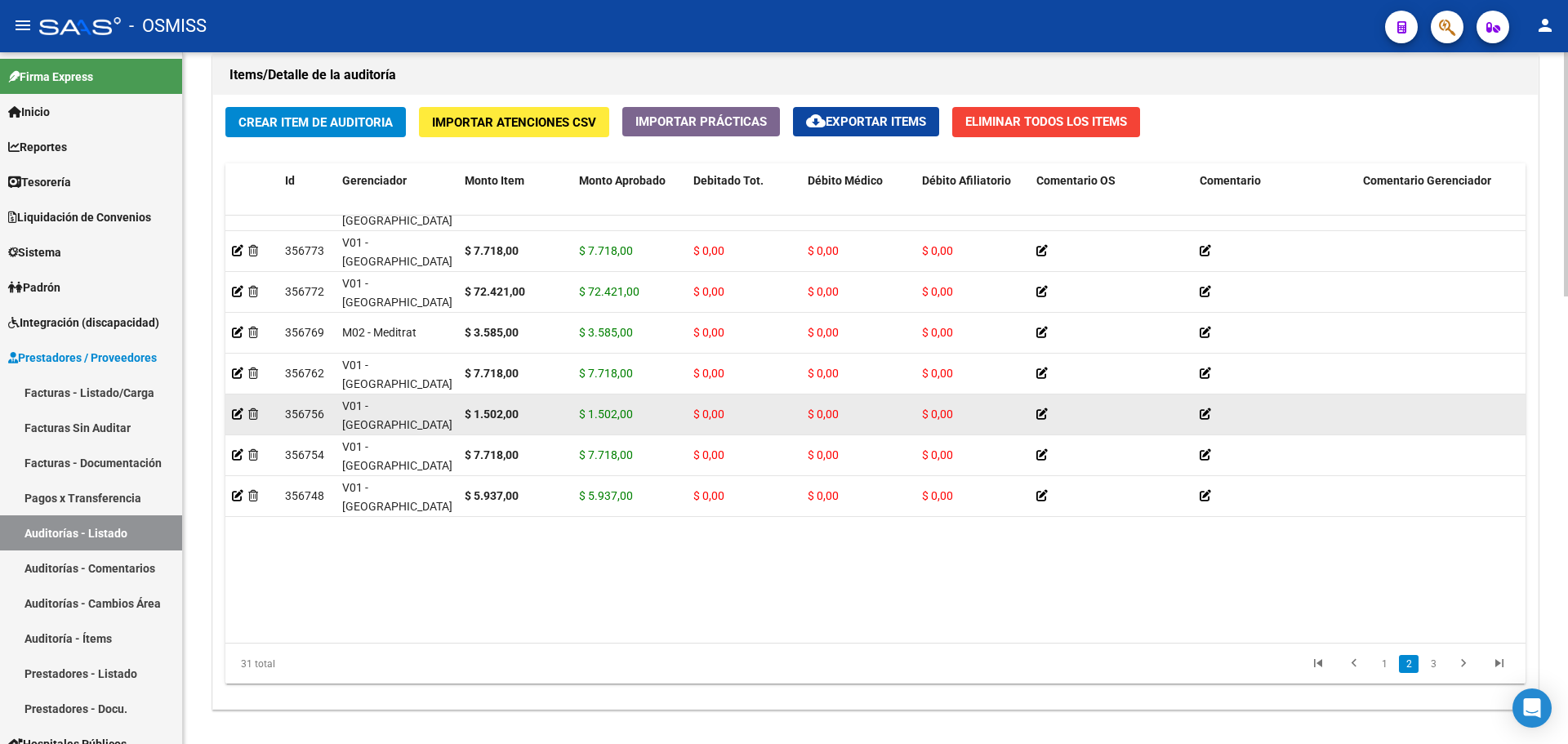
scroll to position [326, 0]
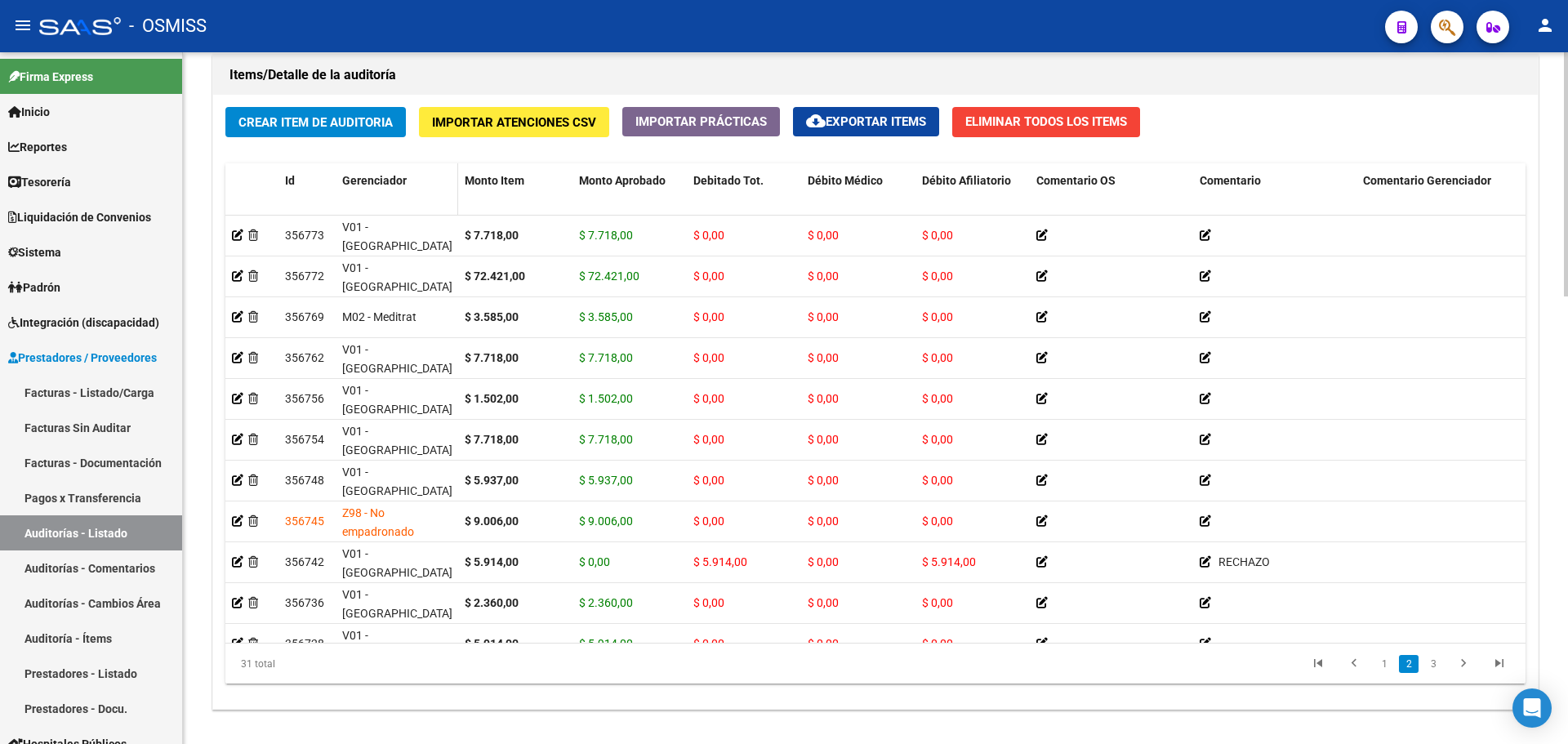
click at [375, 176] on span "Gerenciador" at bounding box center [374, 181] width 65 height 13
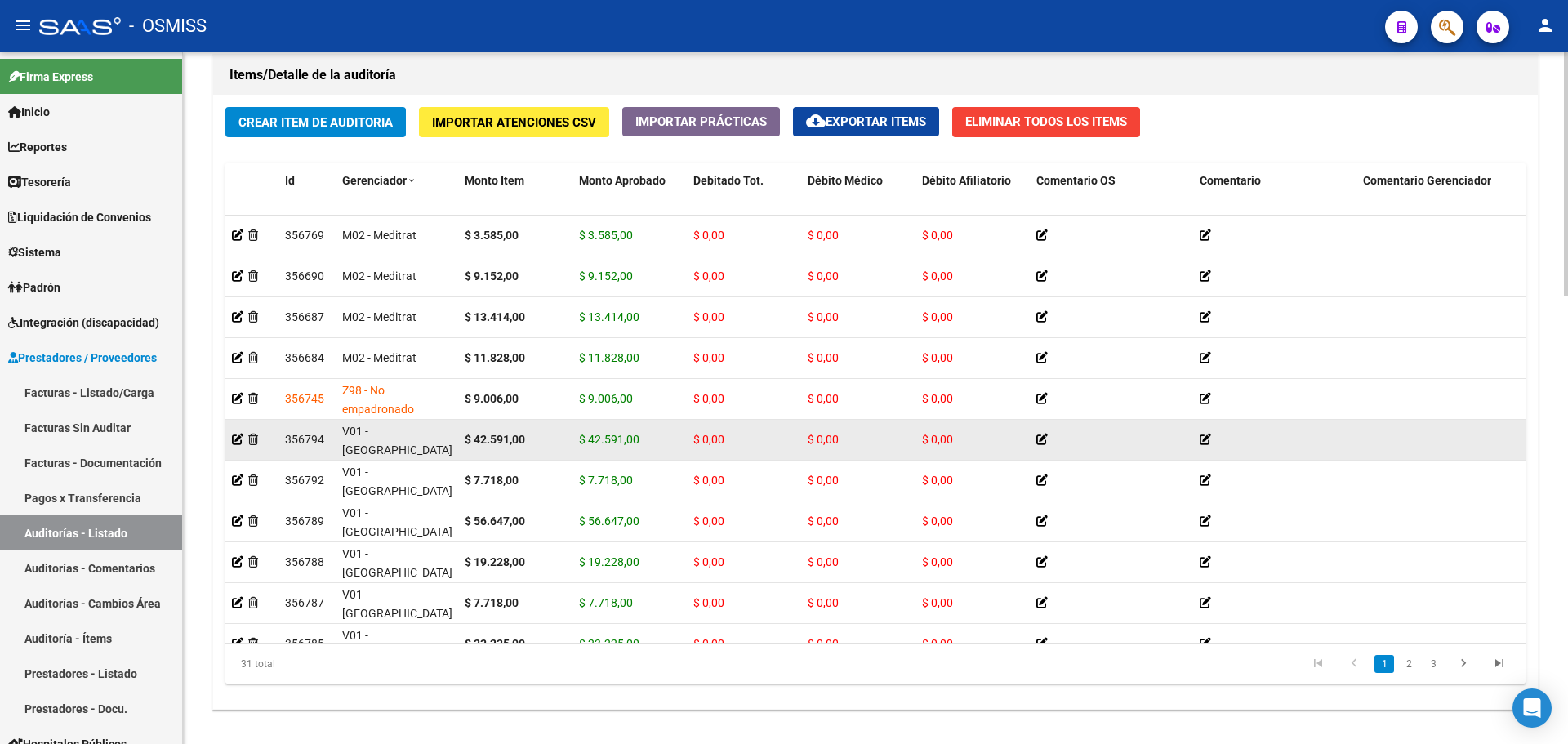
scroll to position [944, 0]
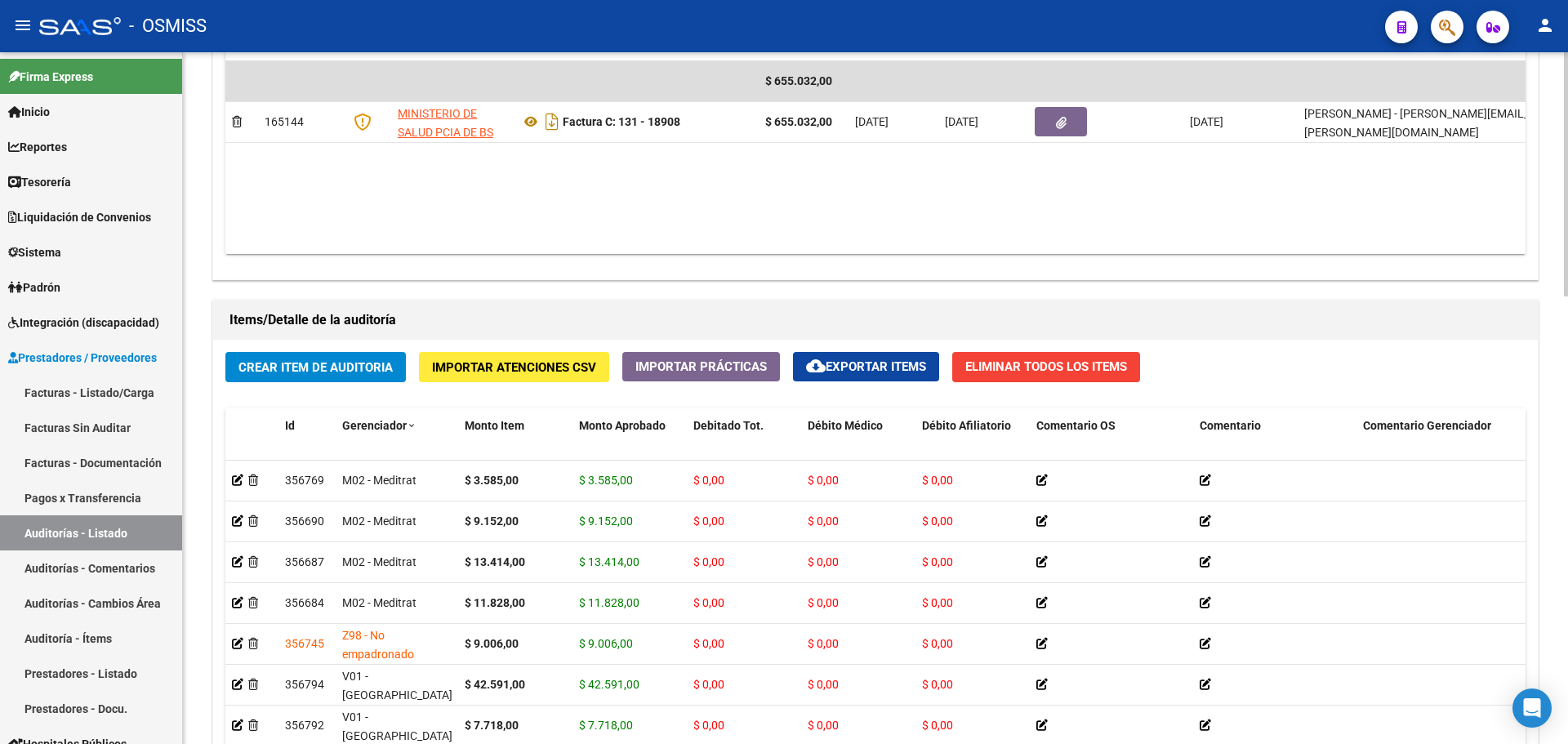
click at [575, 211] on datatable-body "$ 655.032,00 165144 MINISTERIO DE SALUD PCIA DE BS AS Factura C: 131 - 18908 $ …" at bounding box center [876, 157] width 1301 height 193
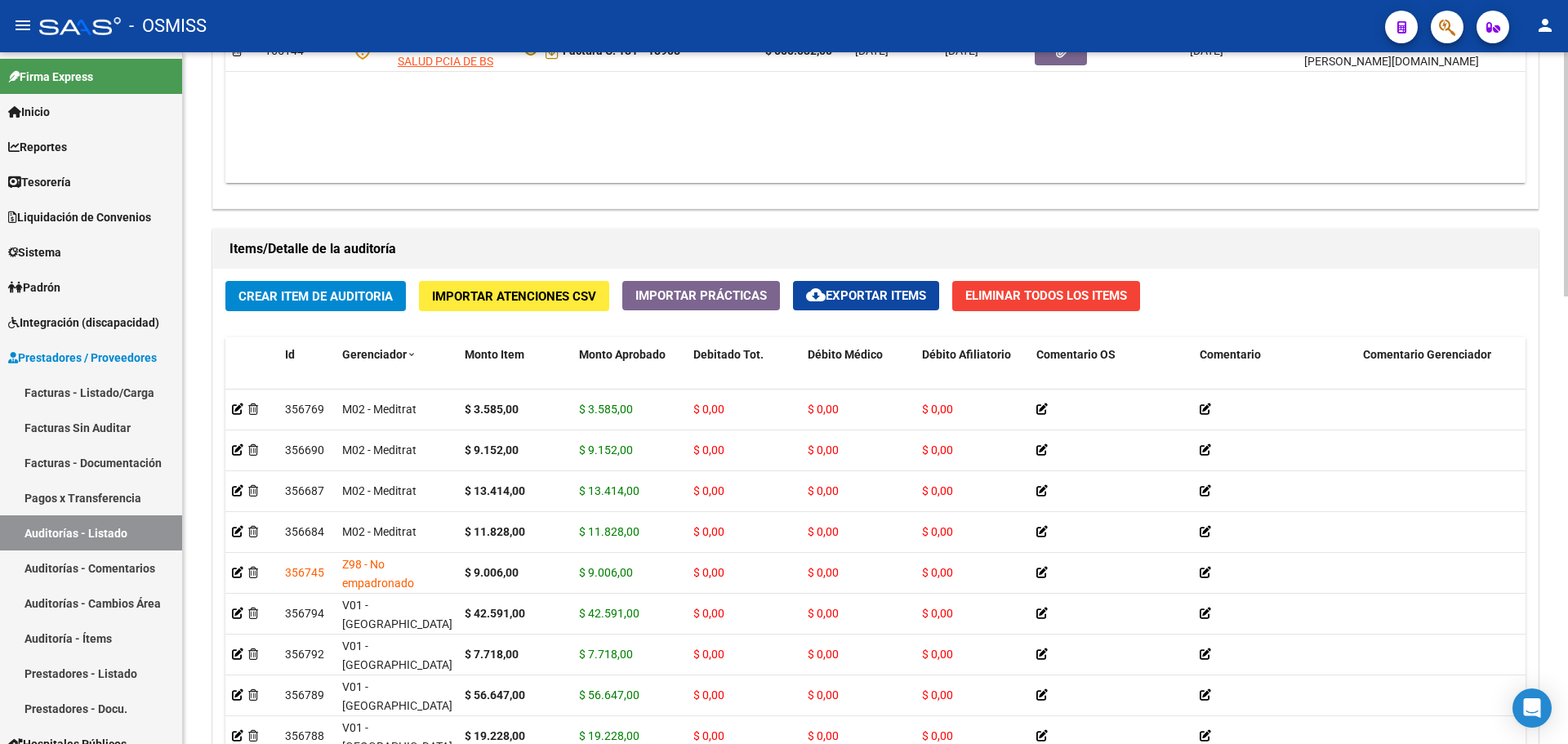
scroll to position [1189, 0]
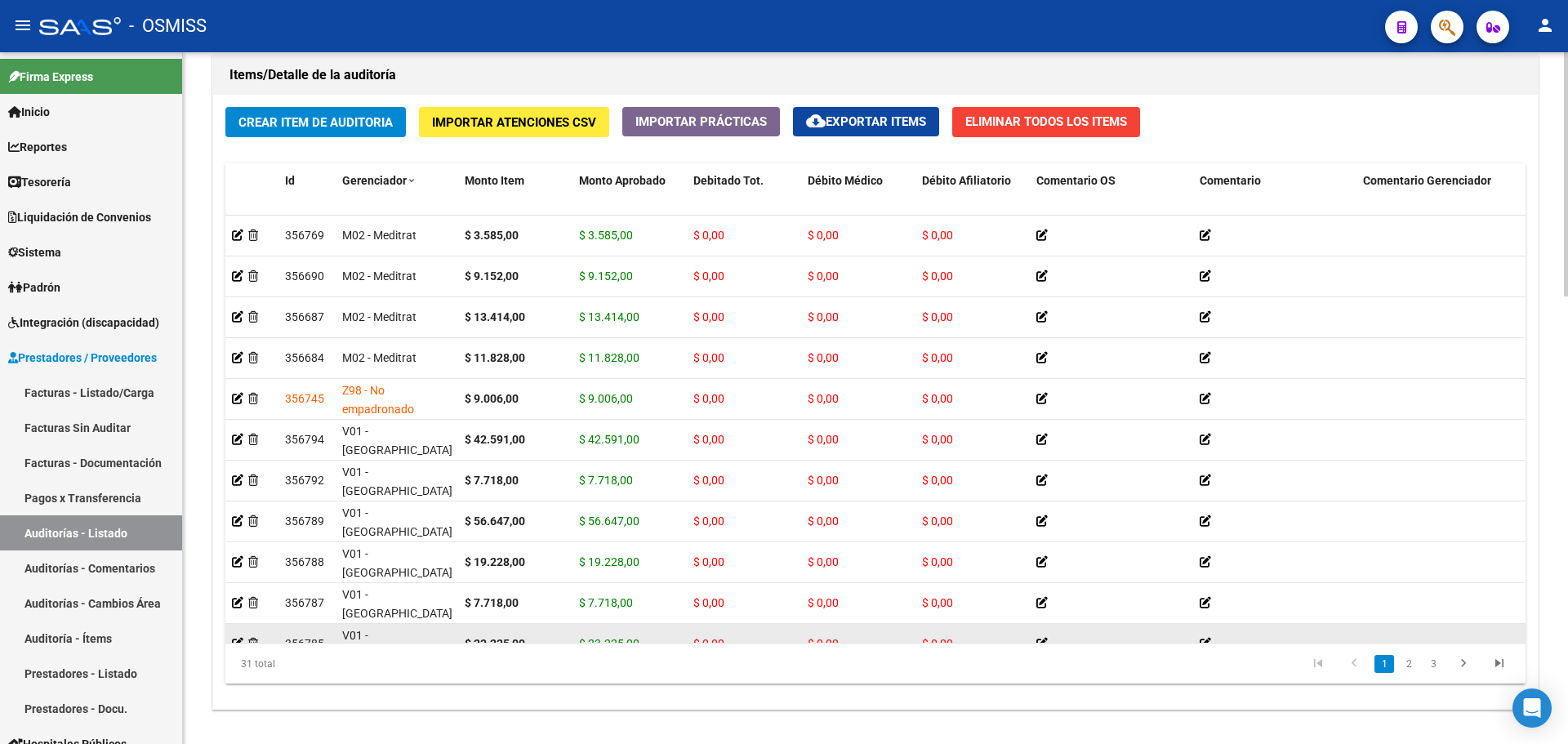
click at [415, 629] on datatable-body-cell "V01 - [GEOGRAPHIC_DATA]" at bounding box center [396, 644] width 123 height 40
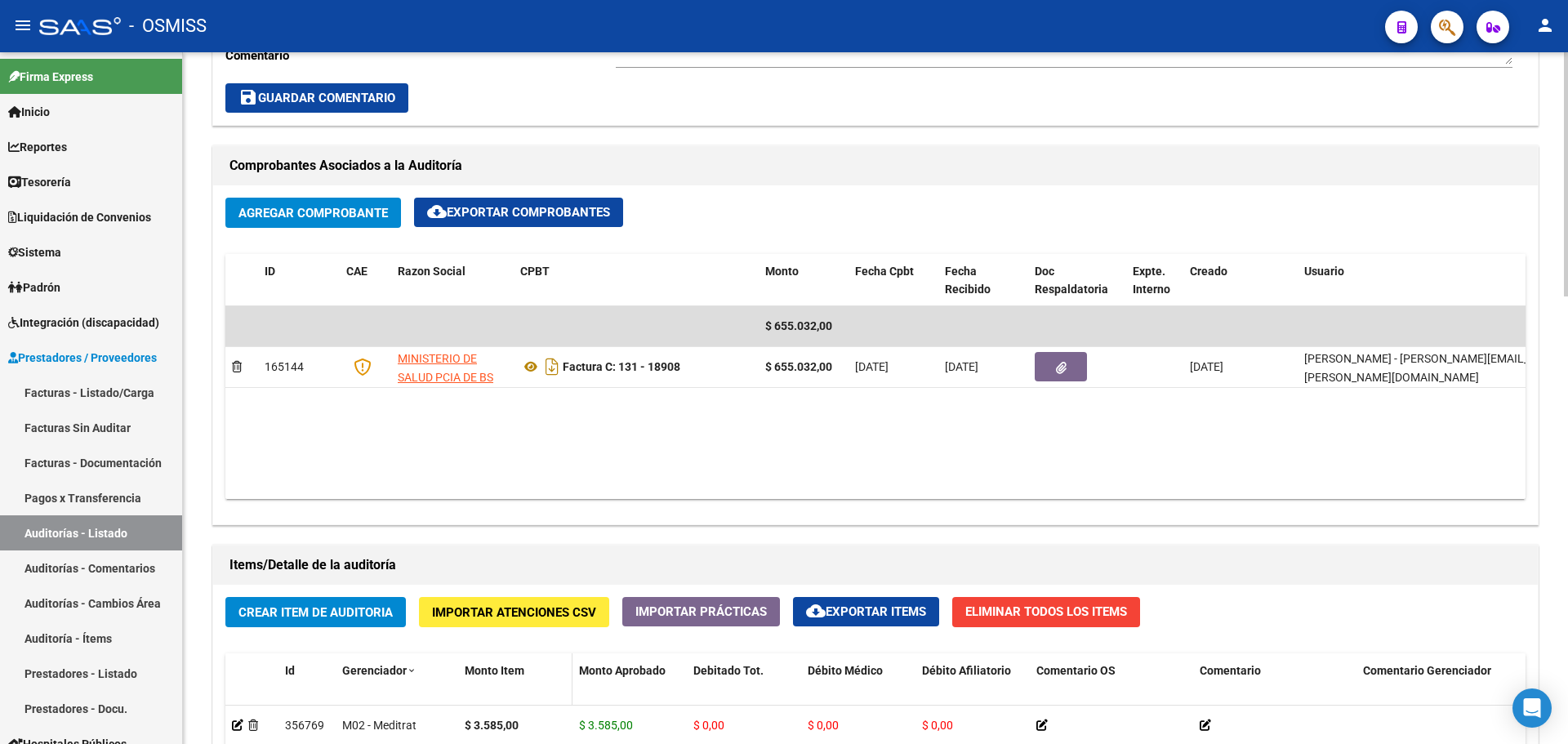
scroll to position [1108, 0]
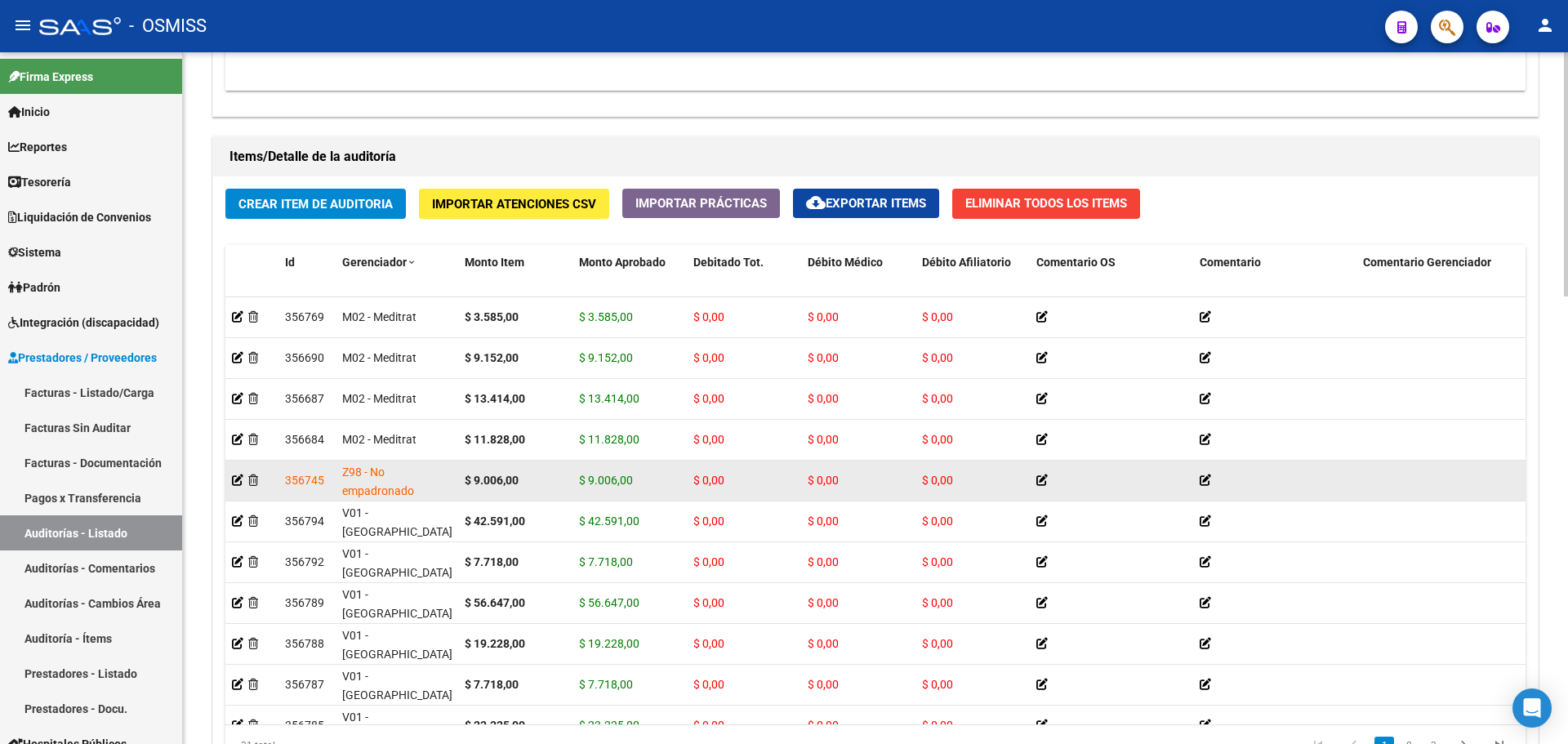
drag, startPoint x: 583, startPoint y: 475, endPoint x: 642, endPoint y: 478, distance: 59.1
click at [642, 478] on div "$ 9.006,00" at bounding box center [630, 480] width 101 height 18
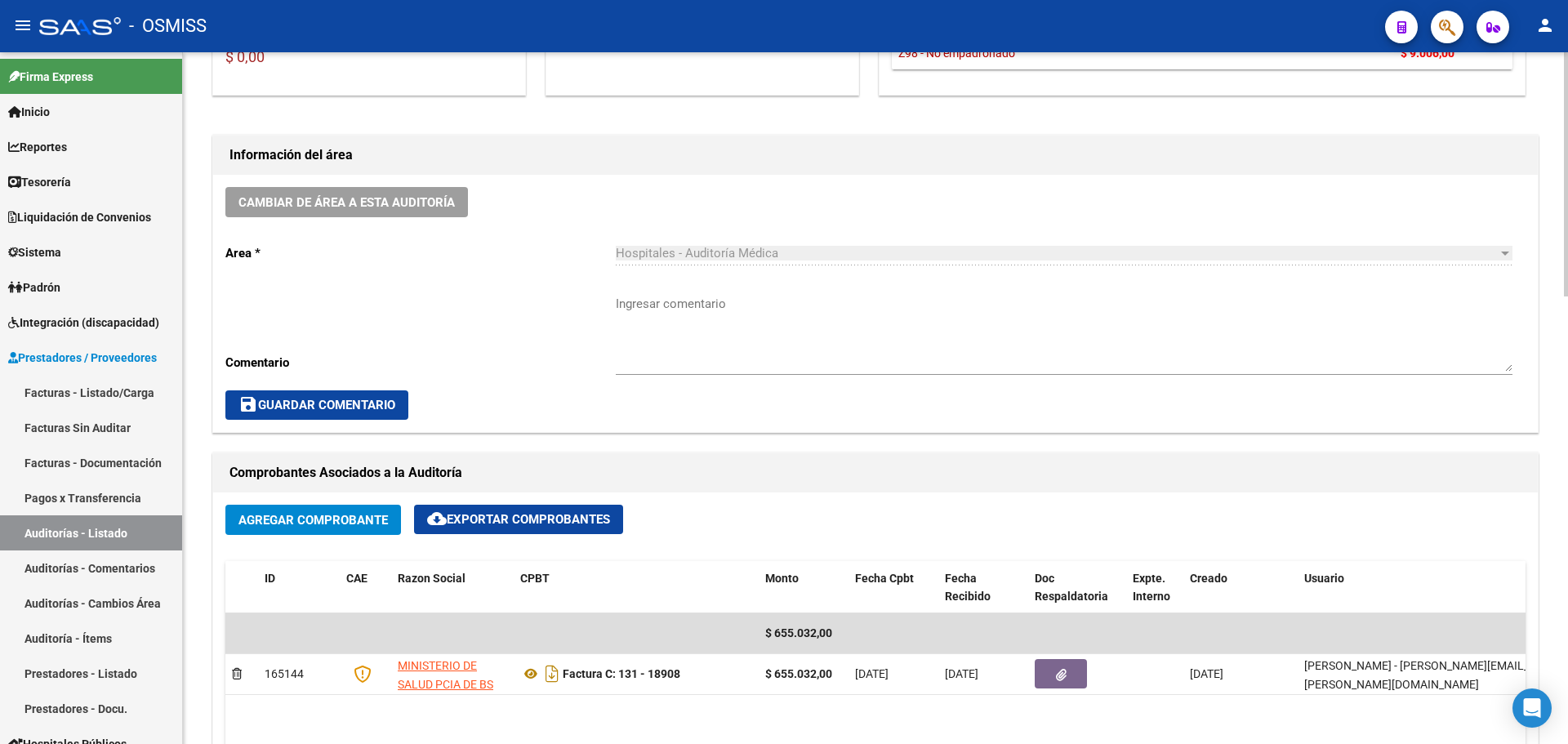
scroll to position [372, 0]
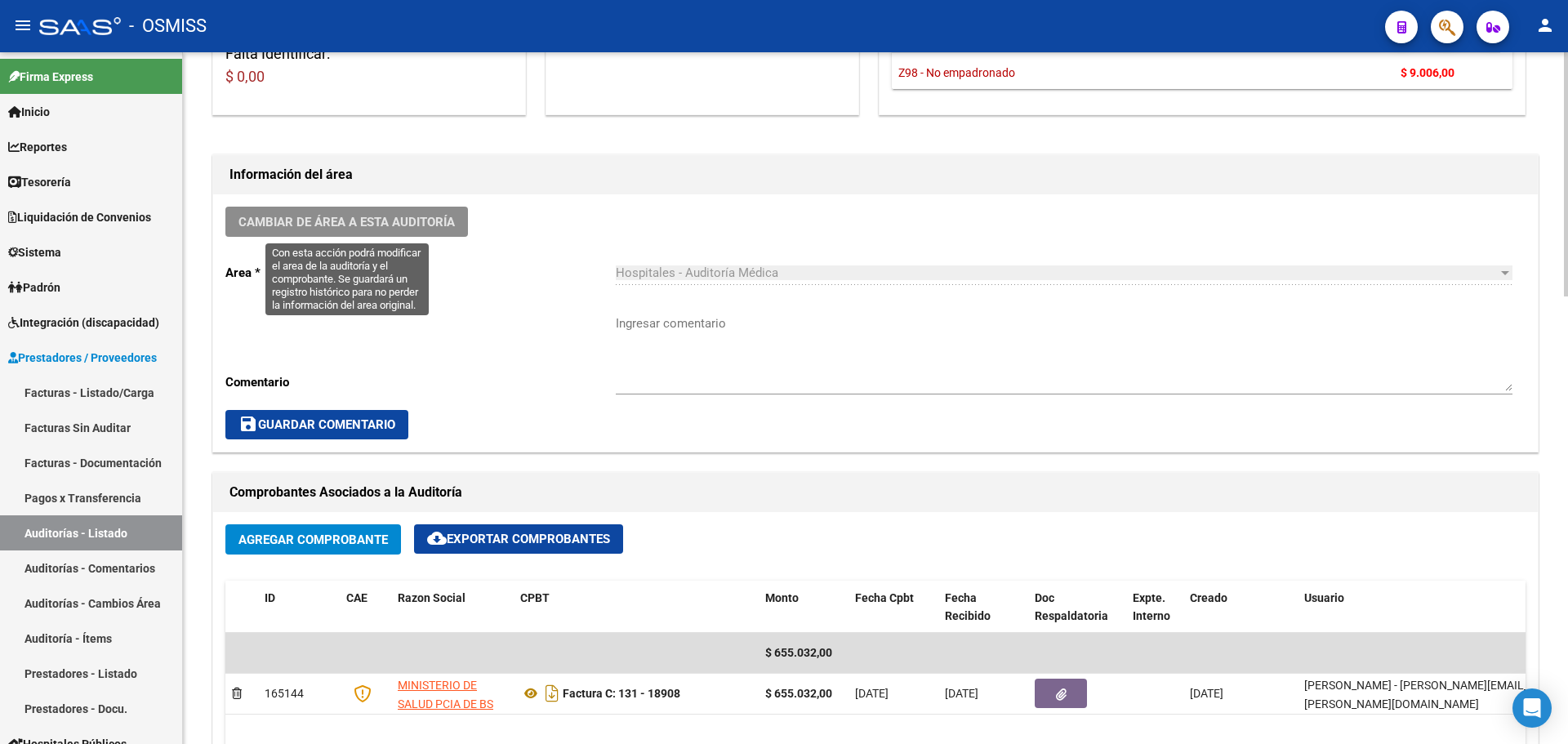
click at [434, 213] on button "Cambiar de área a esta auditoría" at bounding box center [347, 221] width 242 height 30
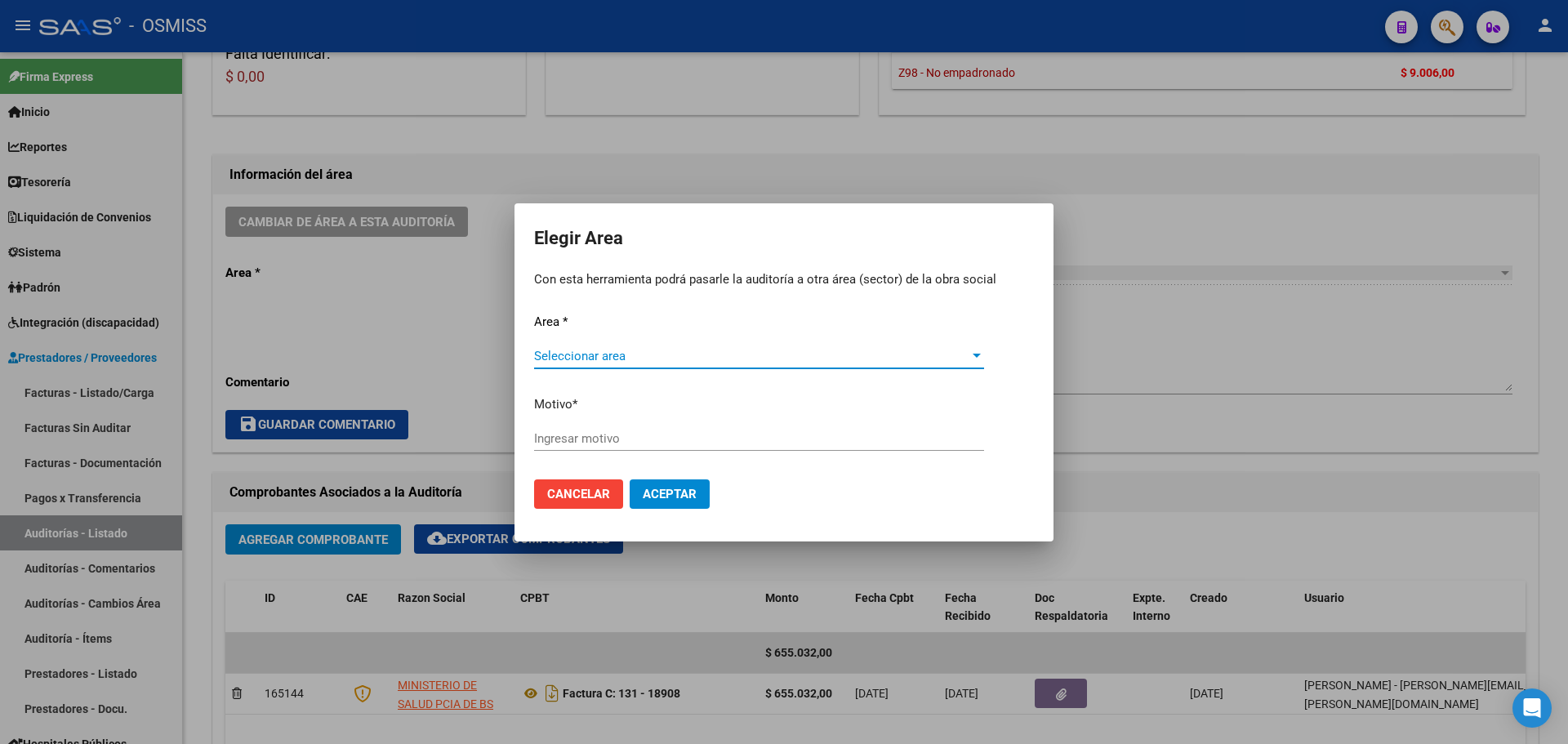
click at [607, 368] on div "Seleccionar area Seleccionar area" at bounding box center [760, 363] width 450 height 40
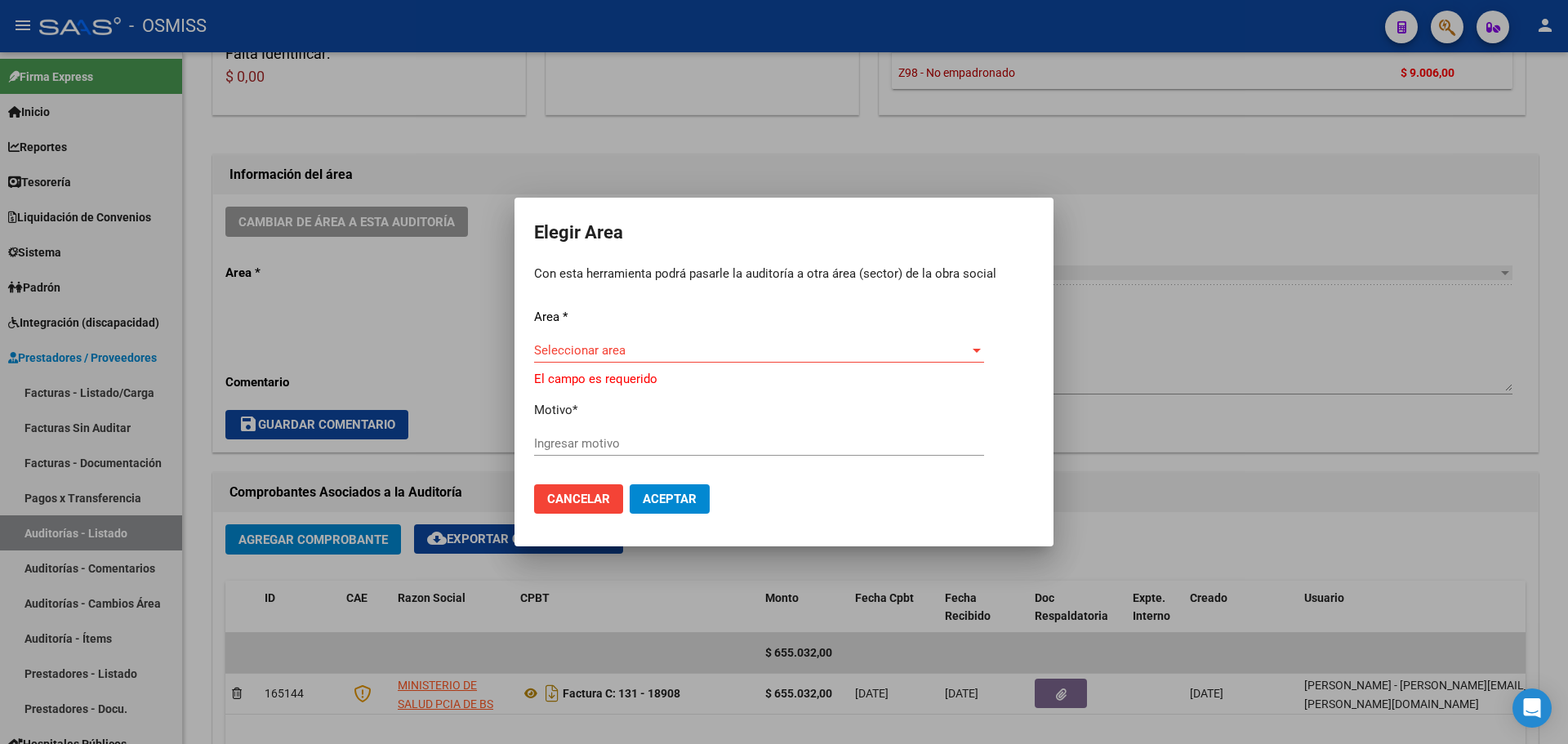
click at [640, 353] on span "Seleccionar area" at bounding box center [752, 350] width 435 height 15
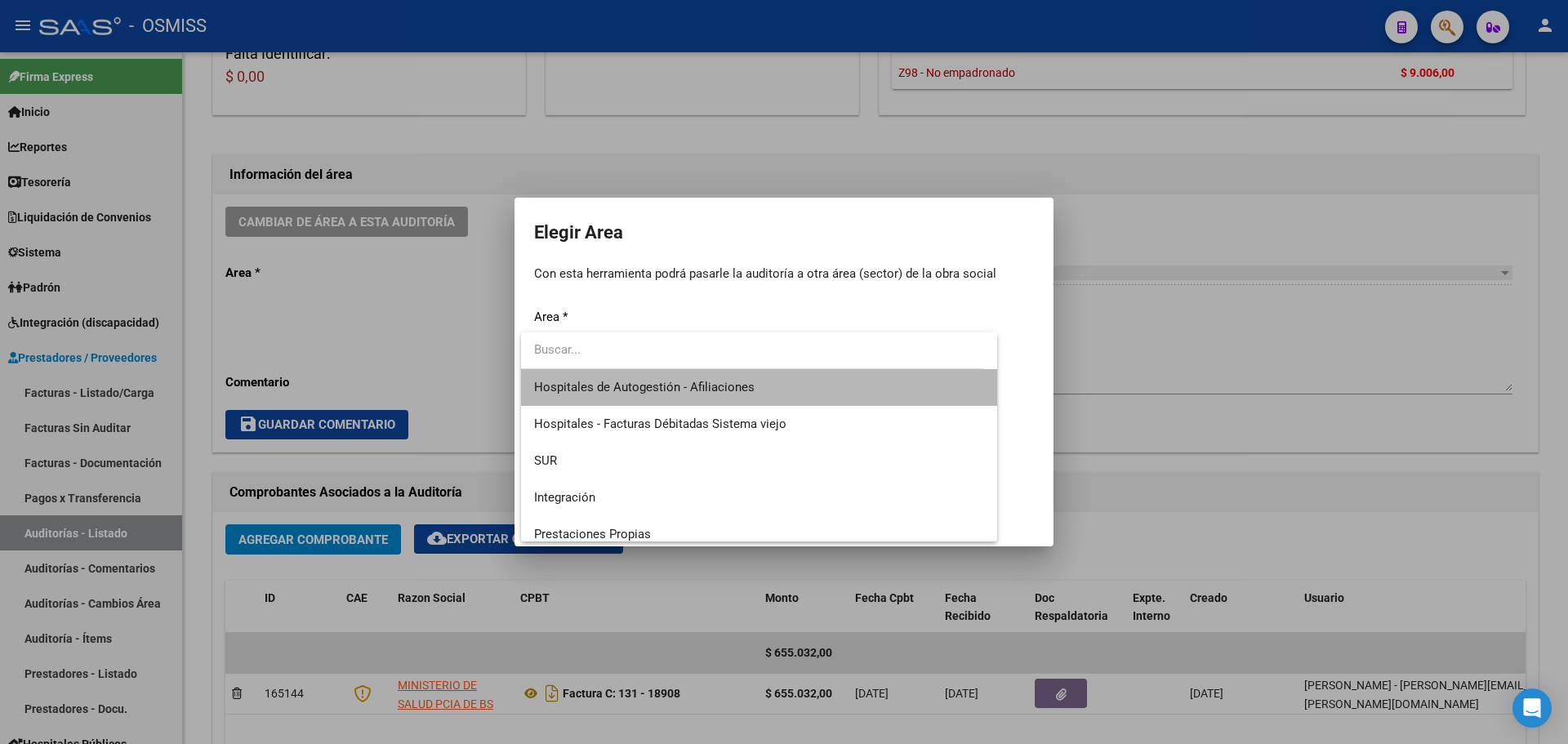
click at [793, 384] on span "Hospitales de Autogestión - Afiliaciones" at bounding box center [760, 388] width 450 height 37
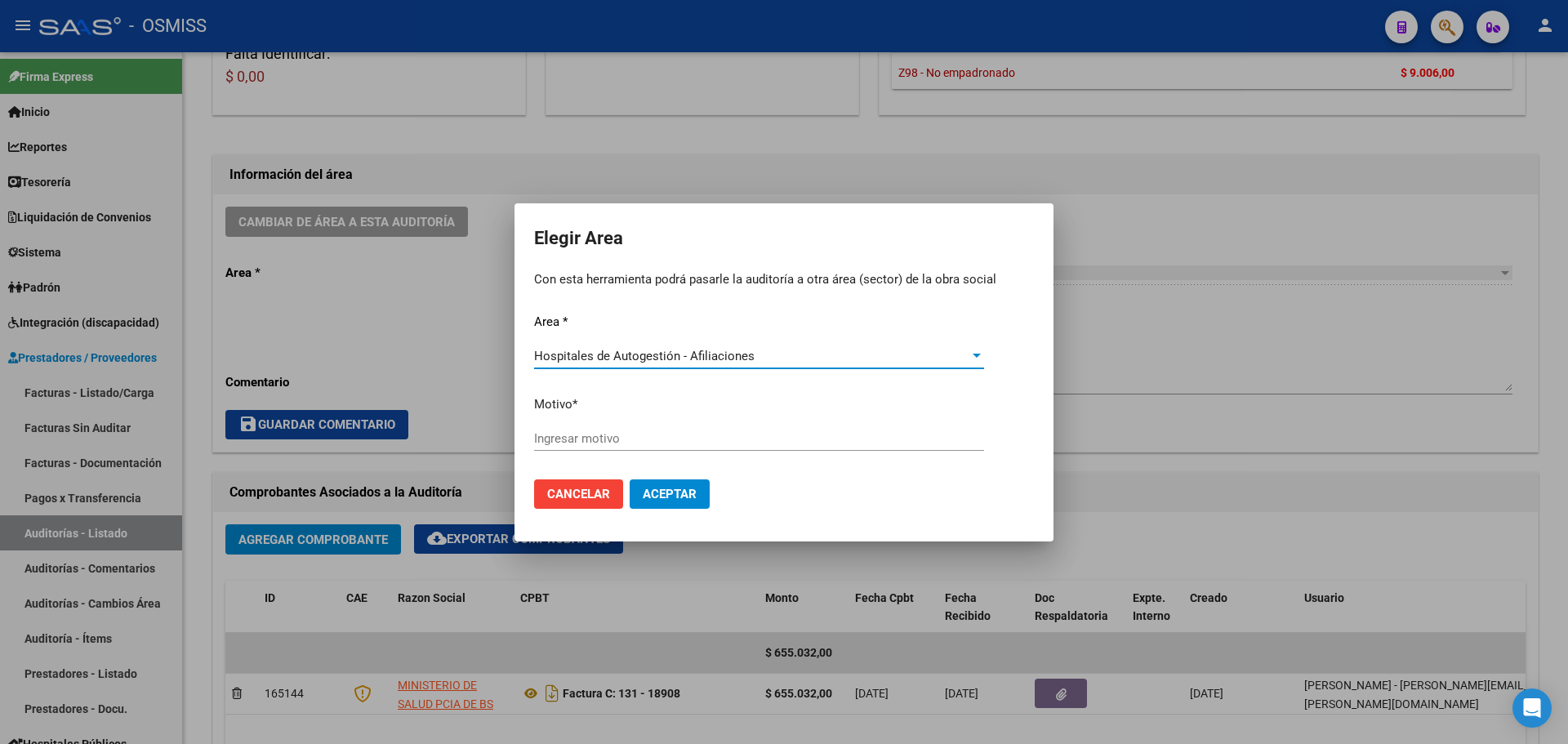
click at [620, 434] on input "Ingresar motivo" at bounding box center [760, 439] width 450 height 15
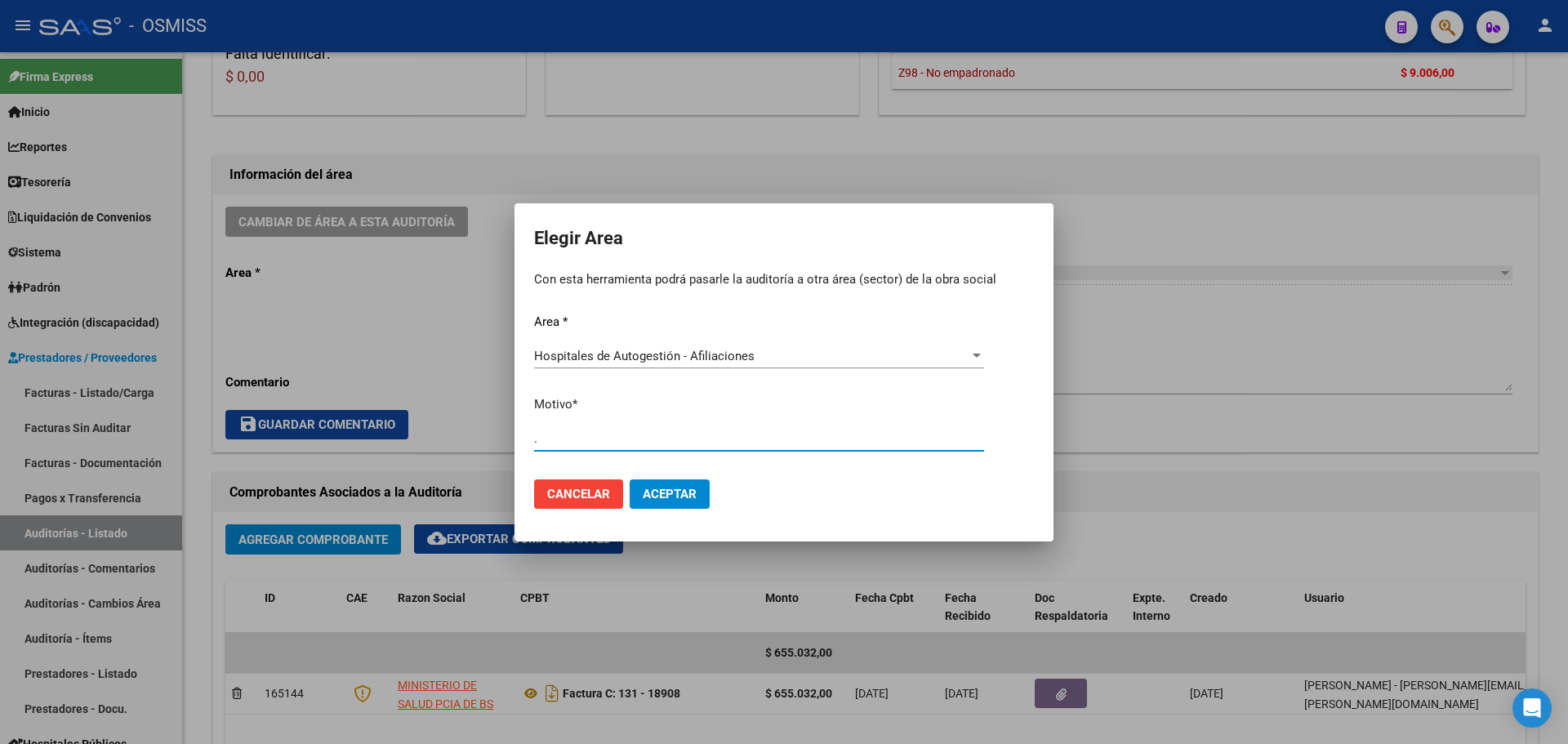
type input "."
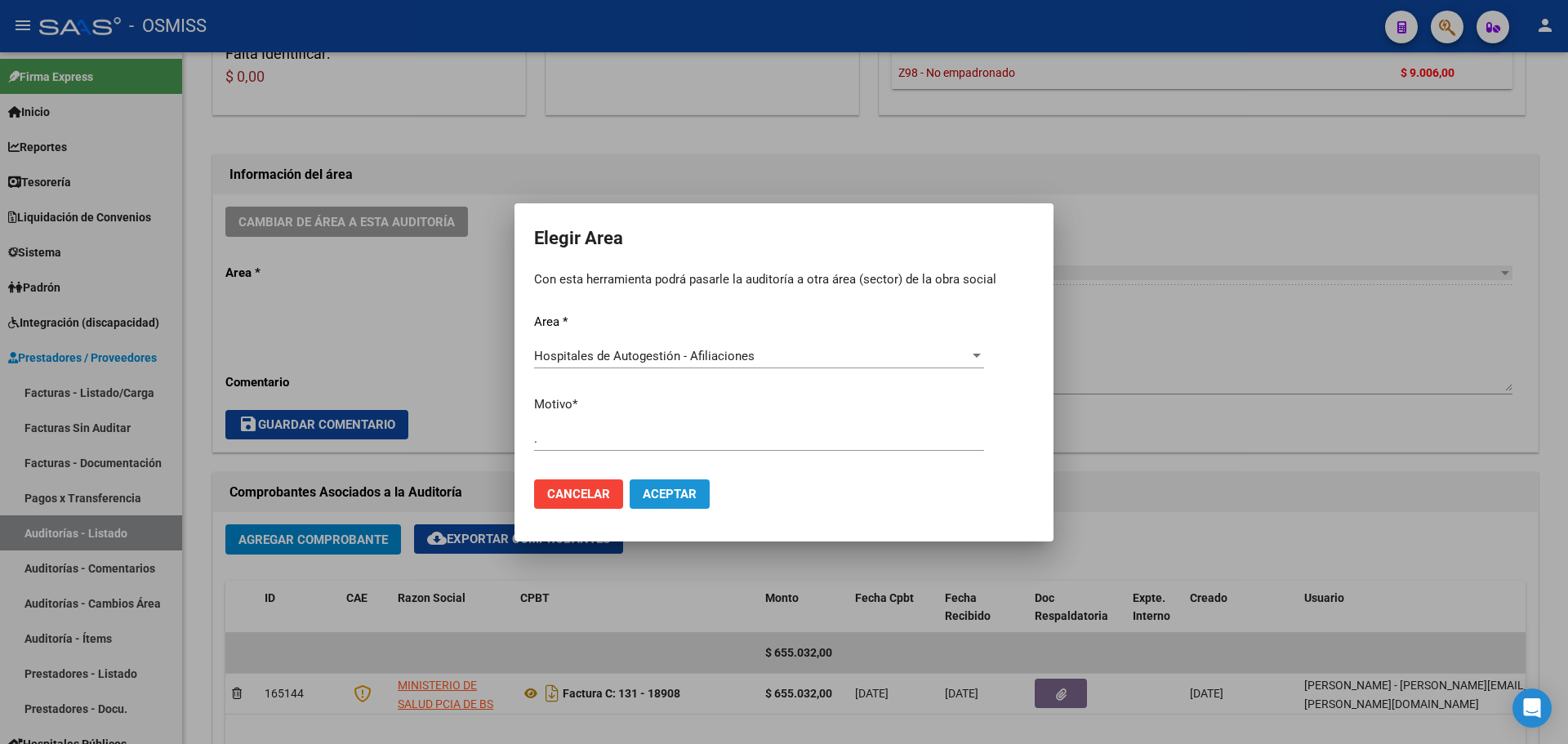
click at [666, 502] on button "Aceptar" at bounding box center [669, 494] width 80 height 30
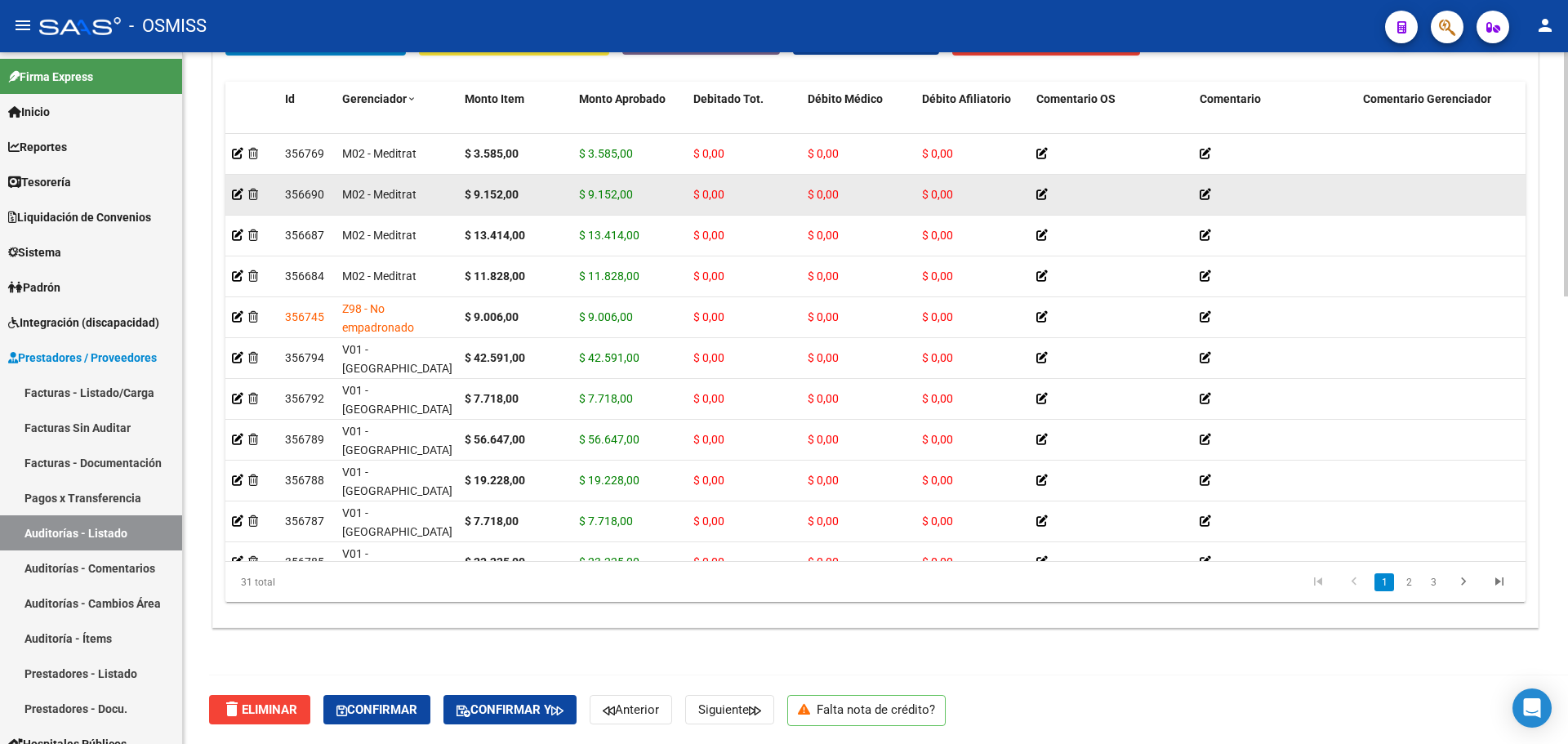
scroll to position [944, 0]
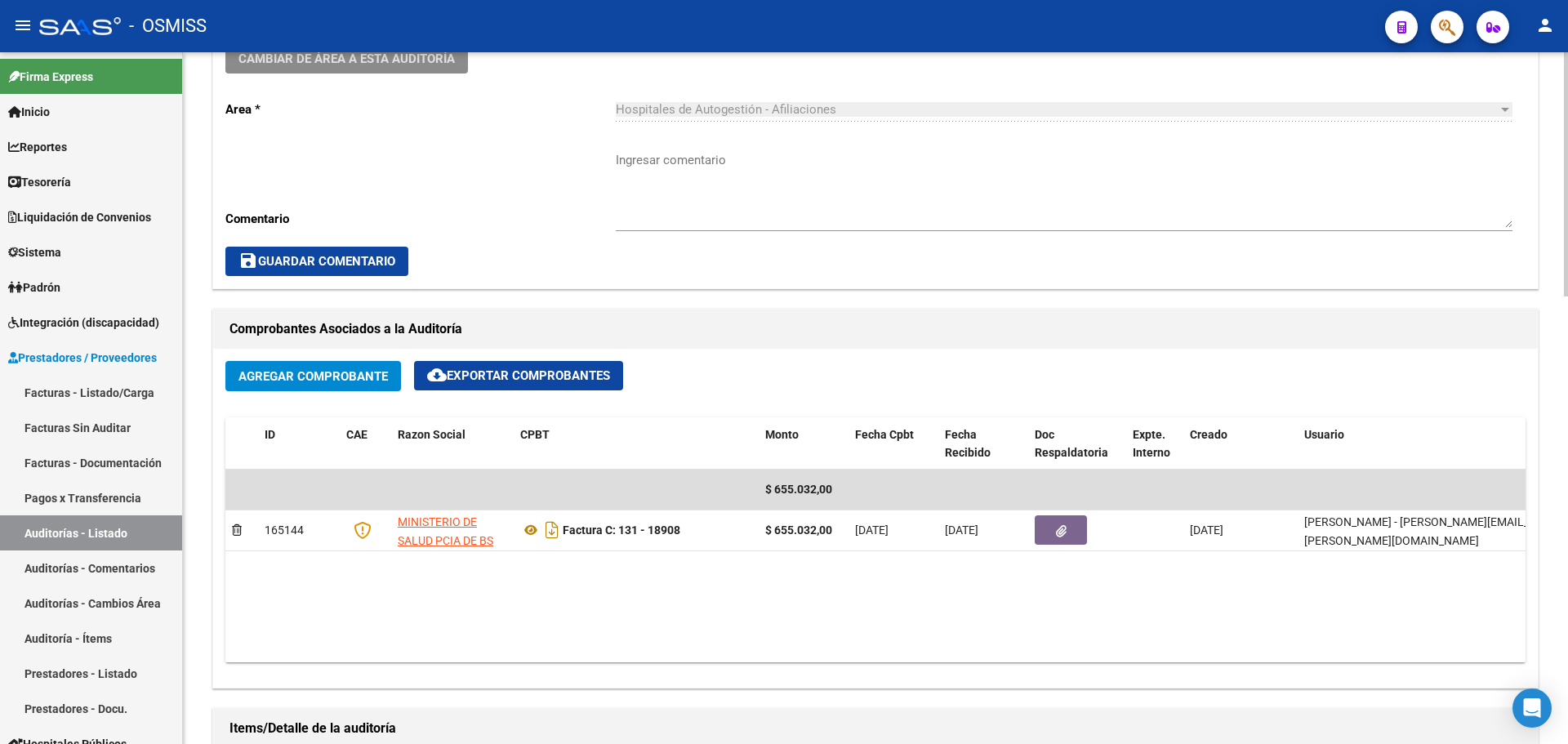
click at [840, 219] on textarea "Ingresar comentario" at bounding box center [1064, 189] width 897 height 77
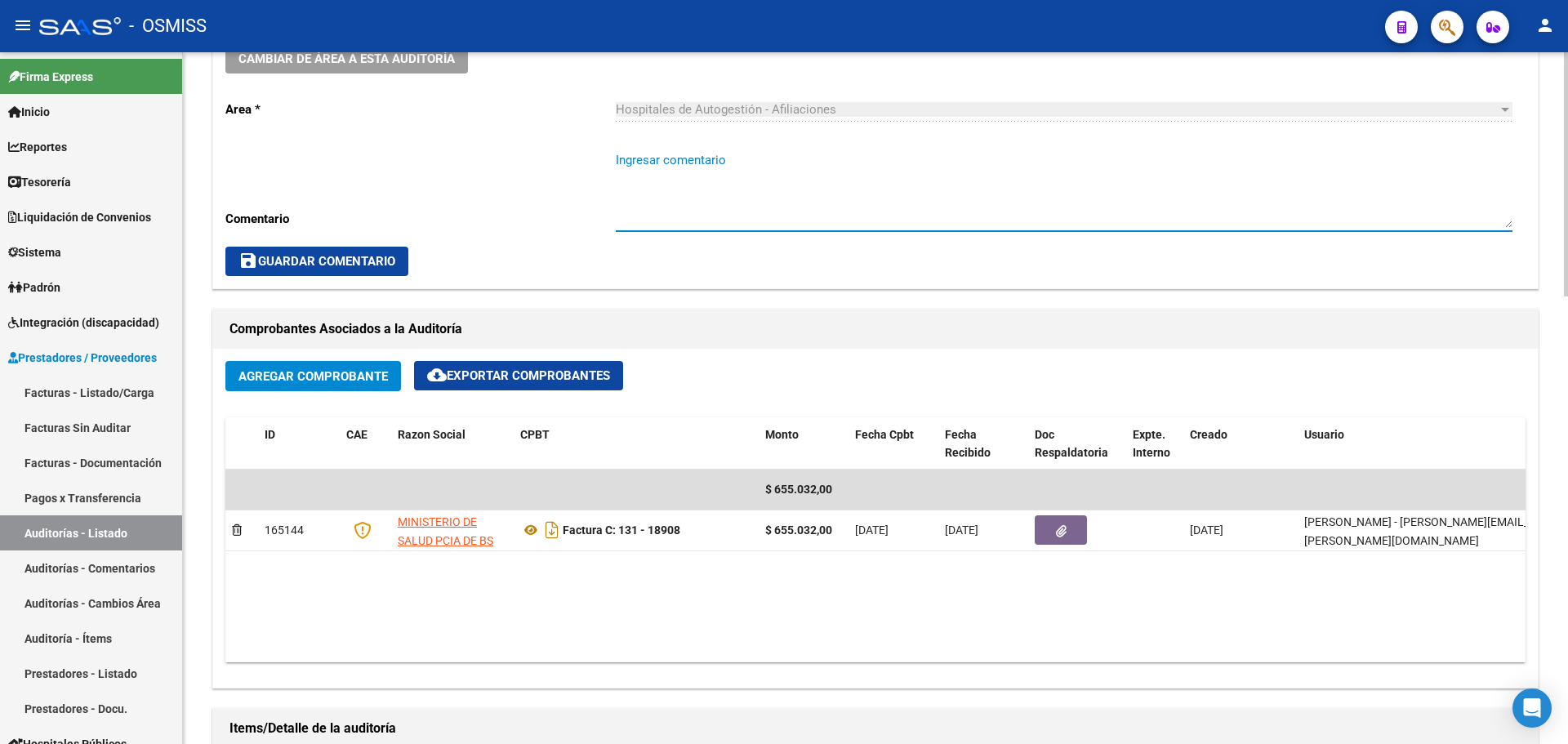
scroll to position [372, 0]
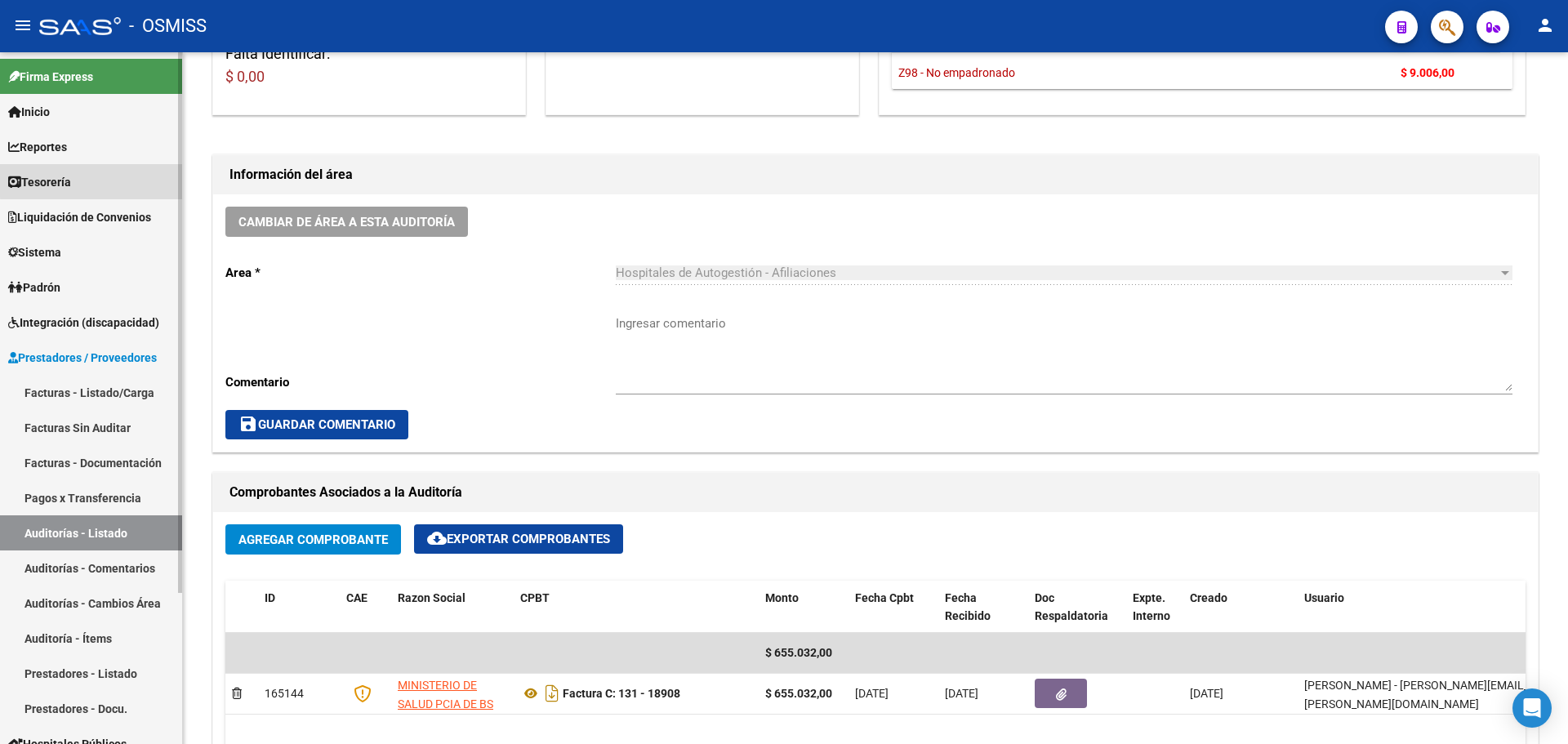
click at [94, 181] on link "Tesorería" at bounding box center [91, 182] width 183 height 35
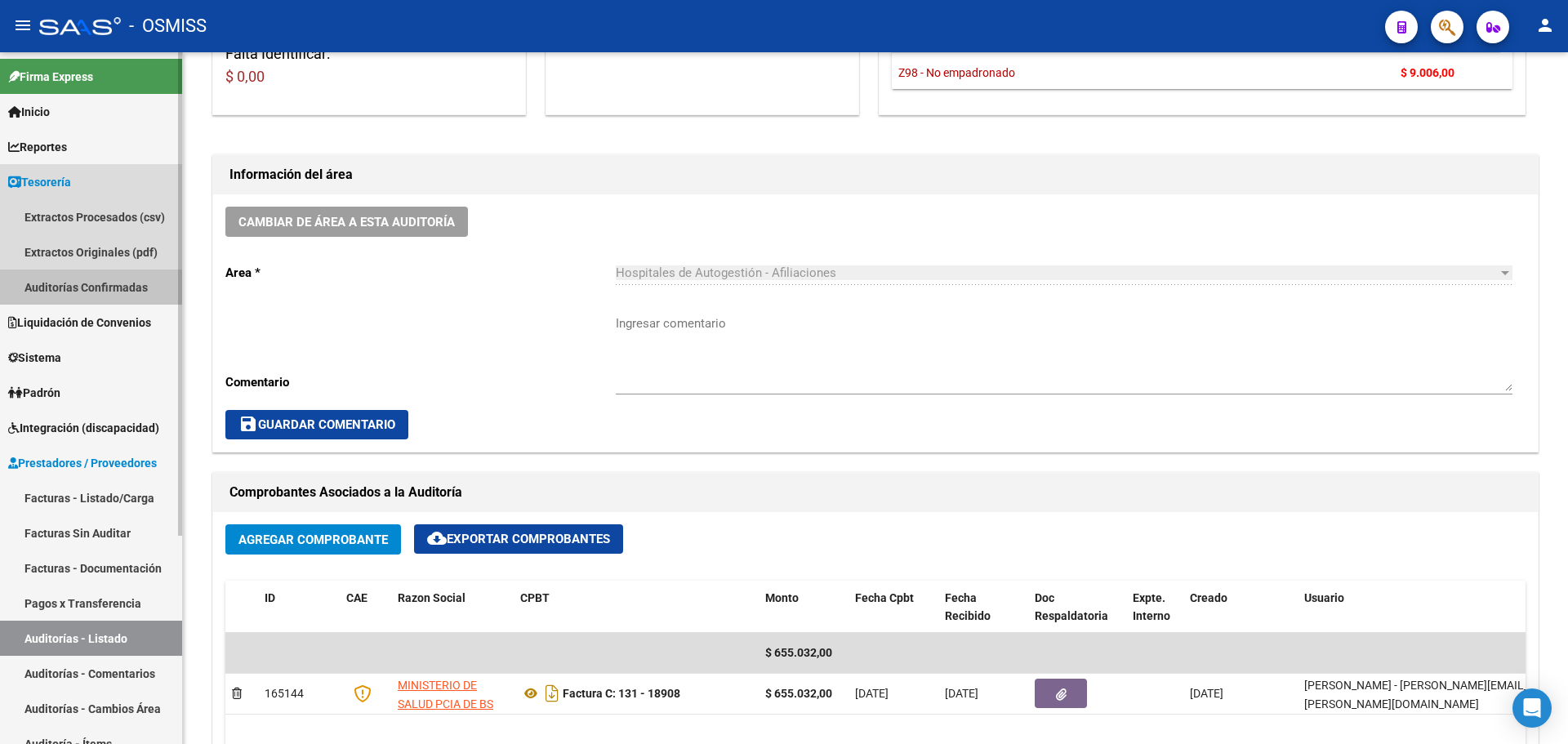
click at [41, 289] on link "Auditorías Confirmadas" at bounding box center [91, 287] width 183 height 35
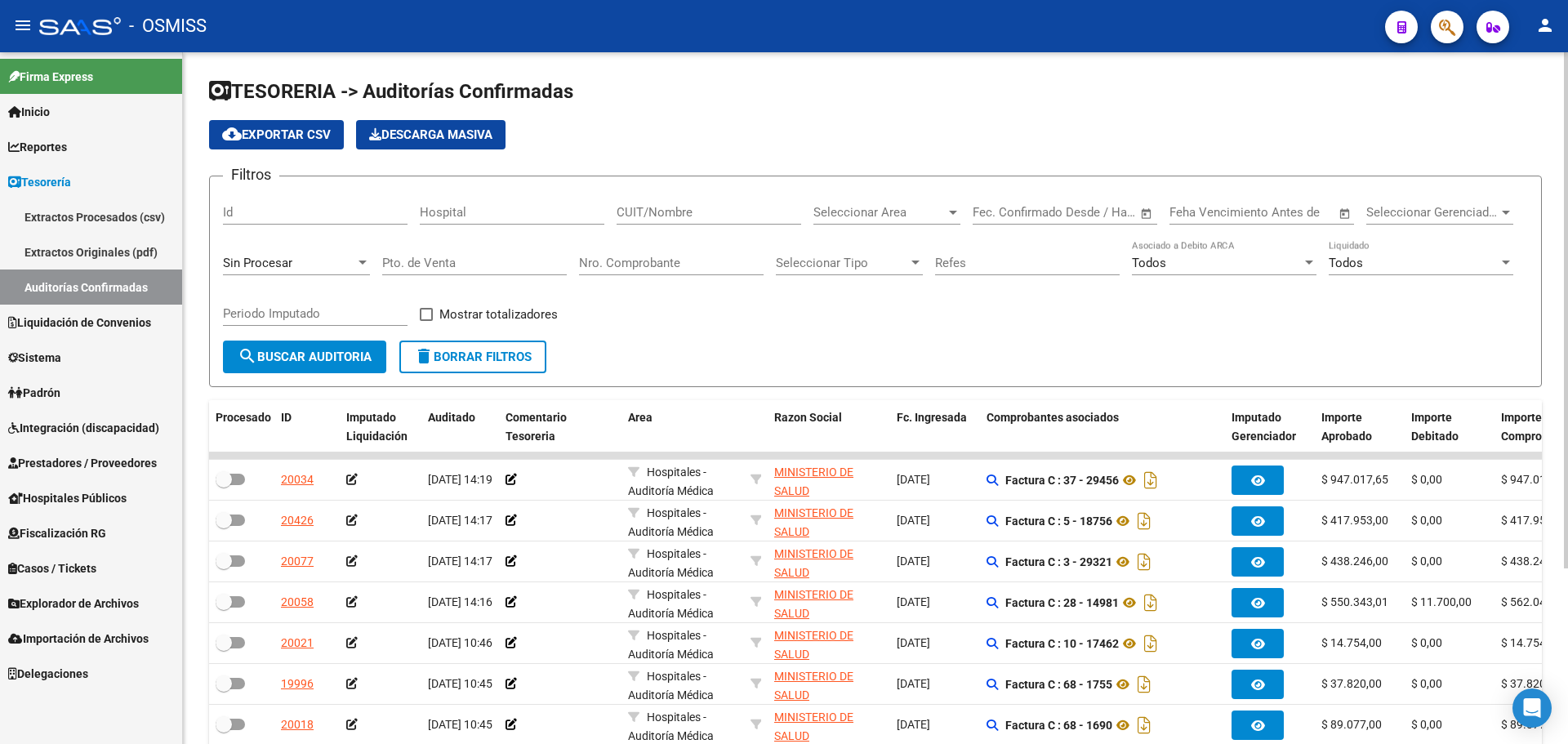
click at [263, 254] on div "Sin Procesar" at bounding box center [296, 258] width 147 height 35
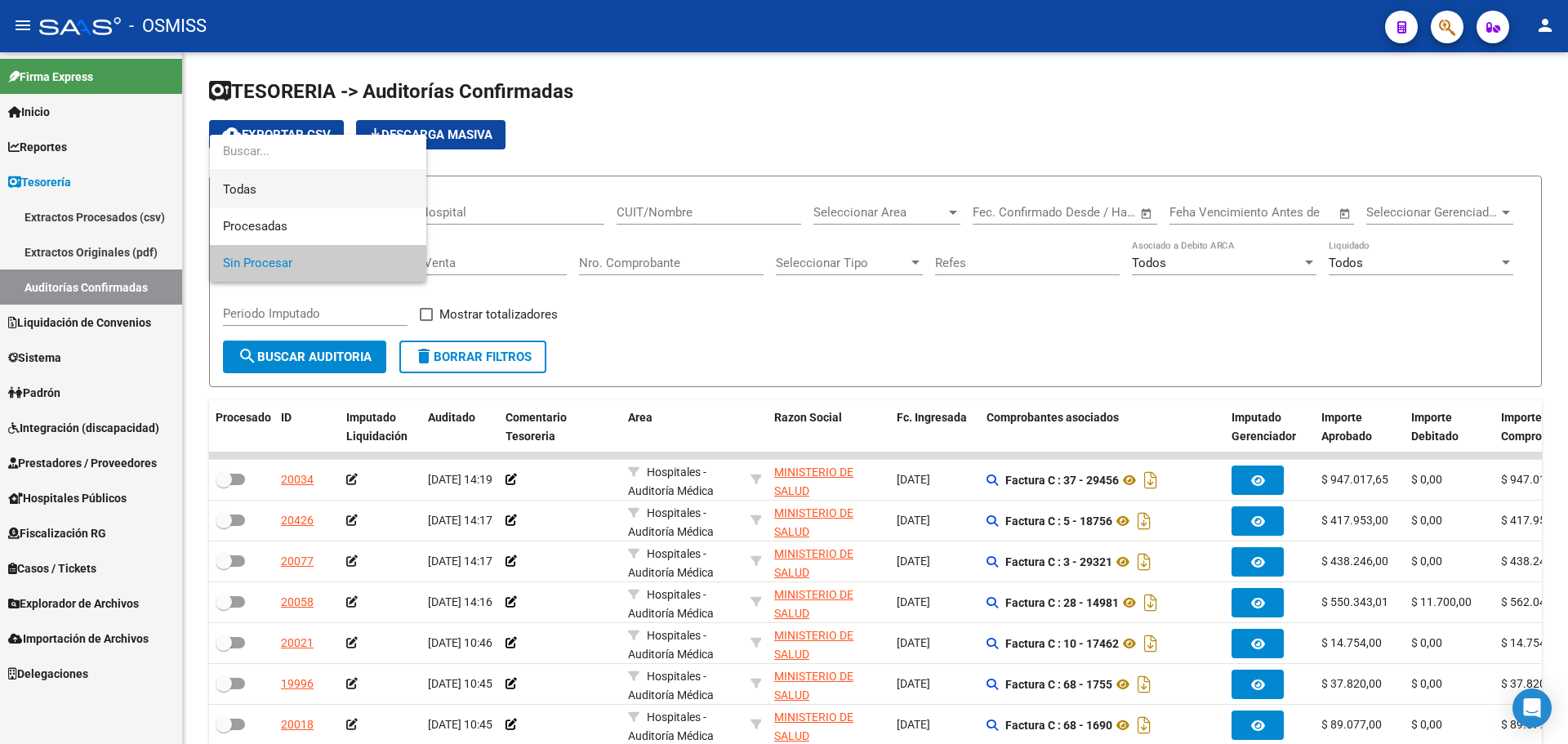
click at [255, 194] on span "Todas" at bounding box center [318, 190] width 190 height 37
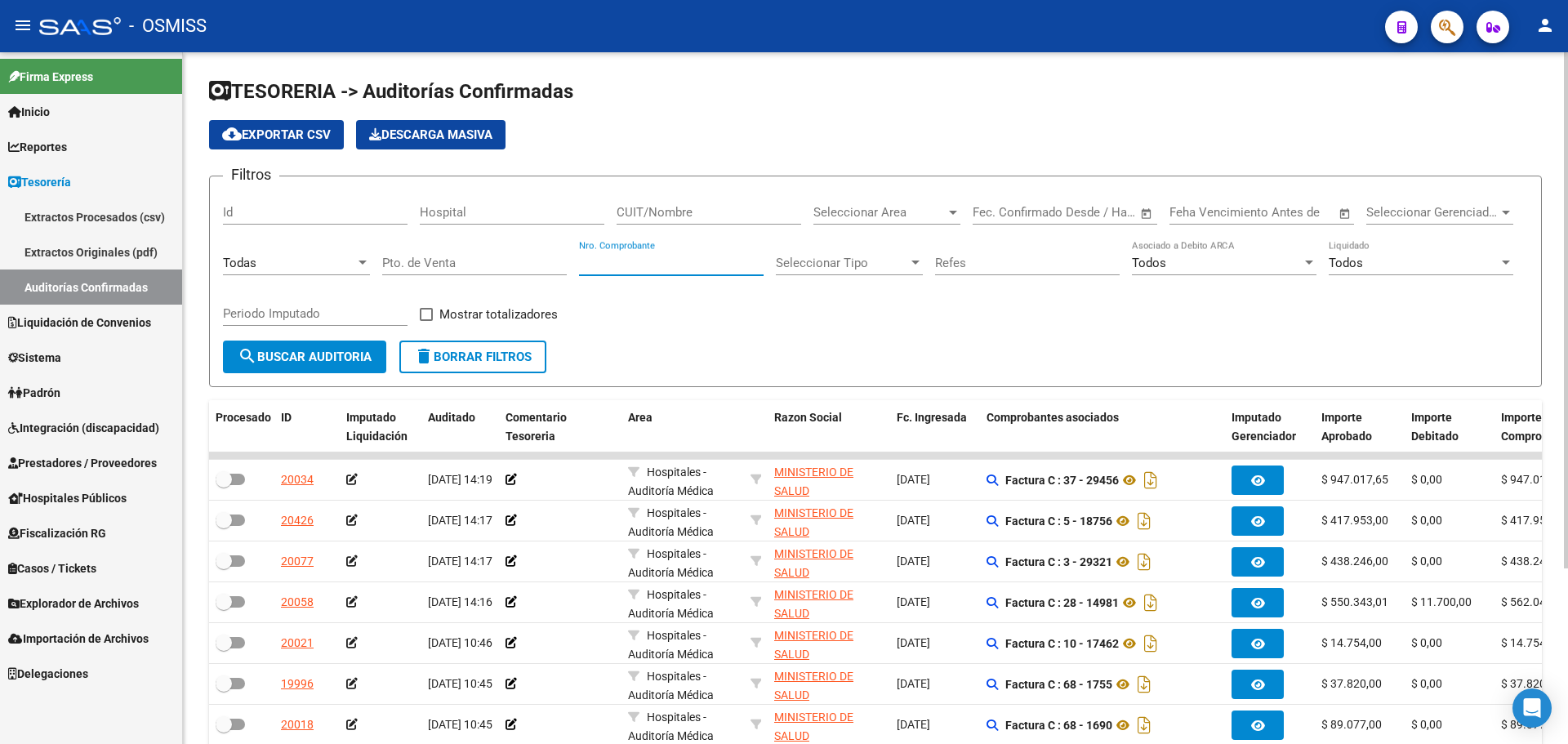
click at [618, 264] on input "Nro. Comprobante" at bounding box center [671, 263] width 184 height 15
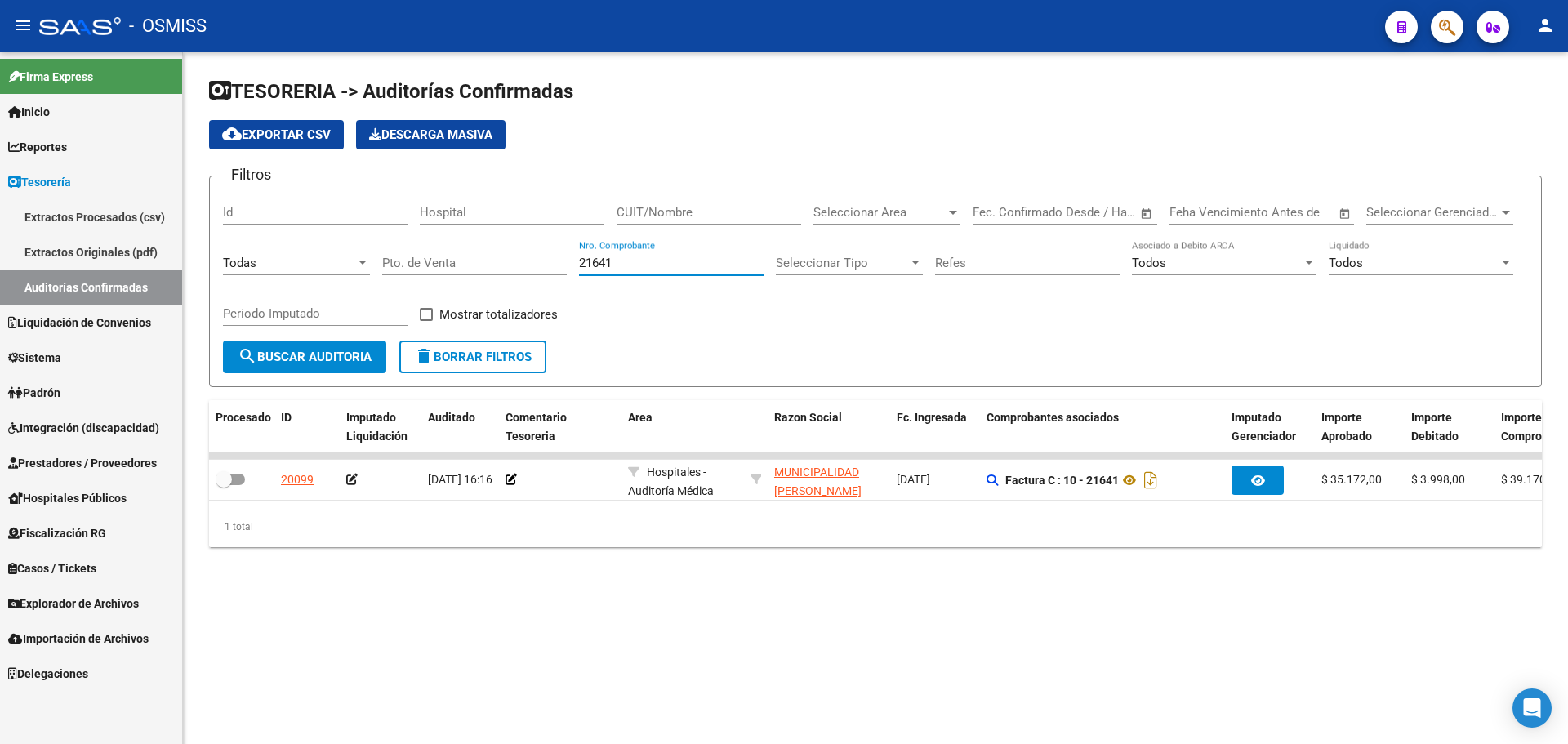
type input "21641"
click at [604, 599] on div "TESORERIA -> Auditorías Confirmadas cloud_download Exportar CSV Descarga Masiva…" at bounding box center [875, 326] width 1385 height 548
click at [642, 599] on div "TESORERIA -> Auditorías Confirmadas cloud_download Exportar CSV Descarga Masiva…" at bounding box center [875, 326] width 1385 height 548
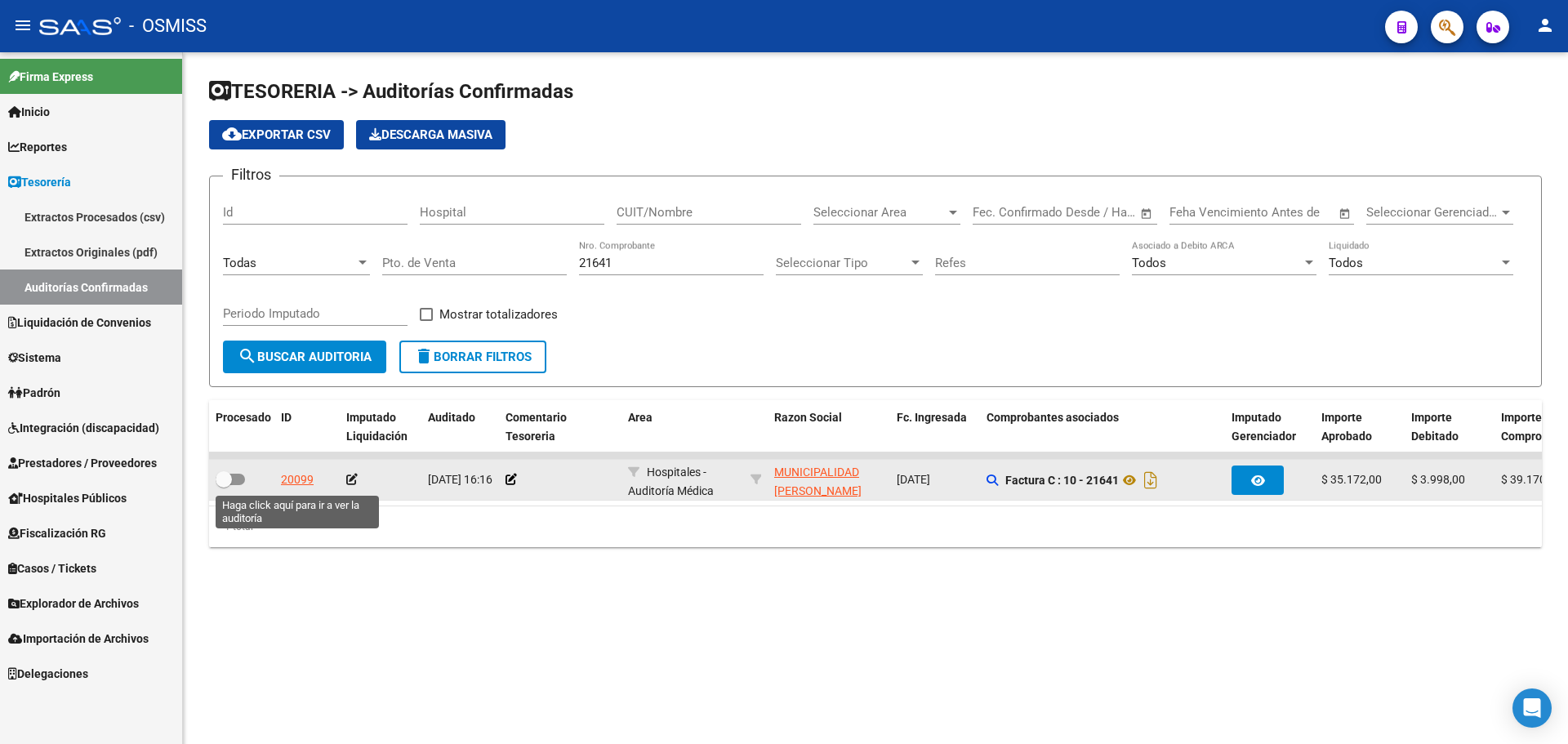
click at [284, 470] on datatable-body-cell "20099" at bounding box center [307, 479] width 65 height 40
click at [285, 473] on div "20099" at bounding box center [297, 479] width 32 height 18
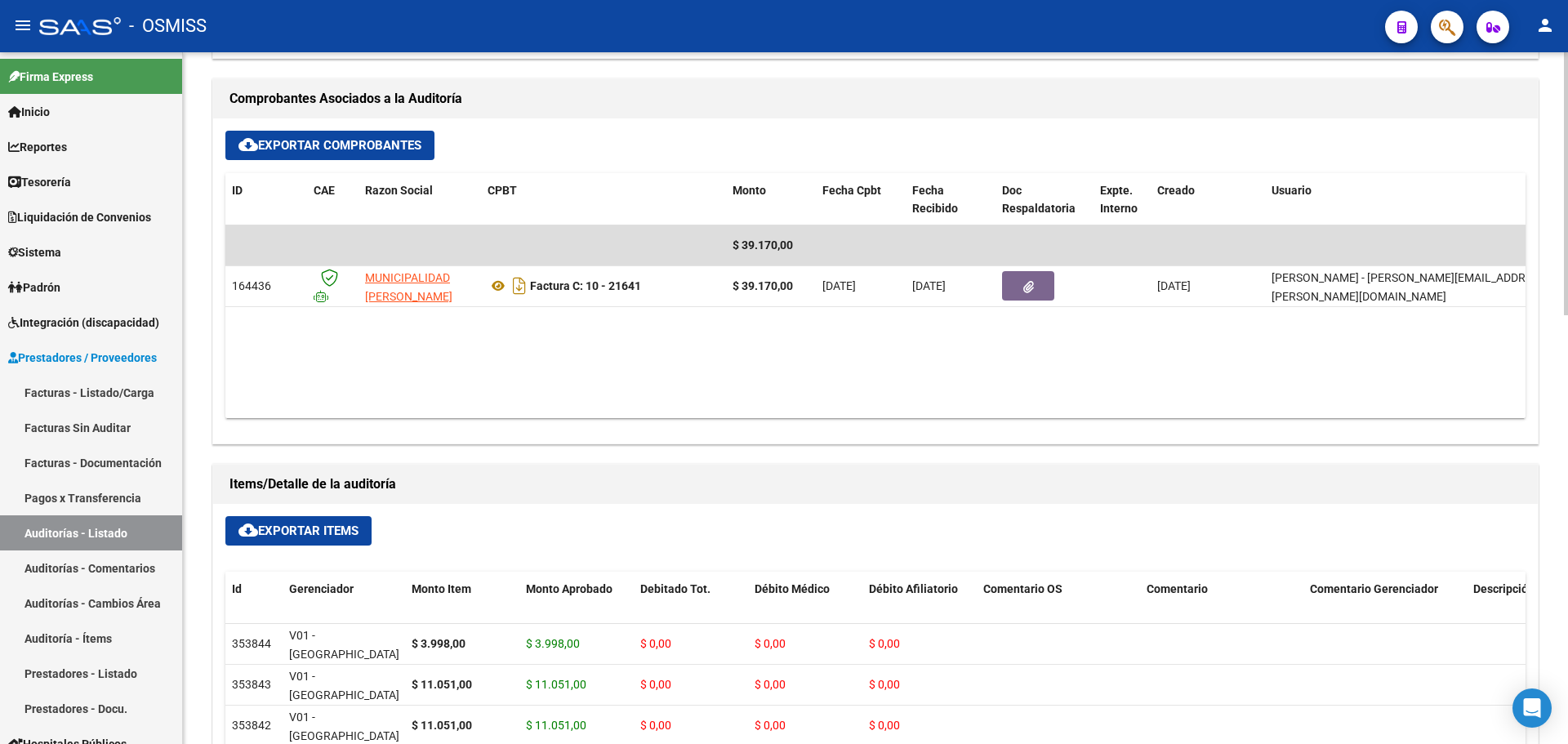
scroll to position [655, 0]
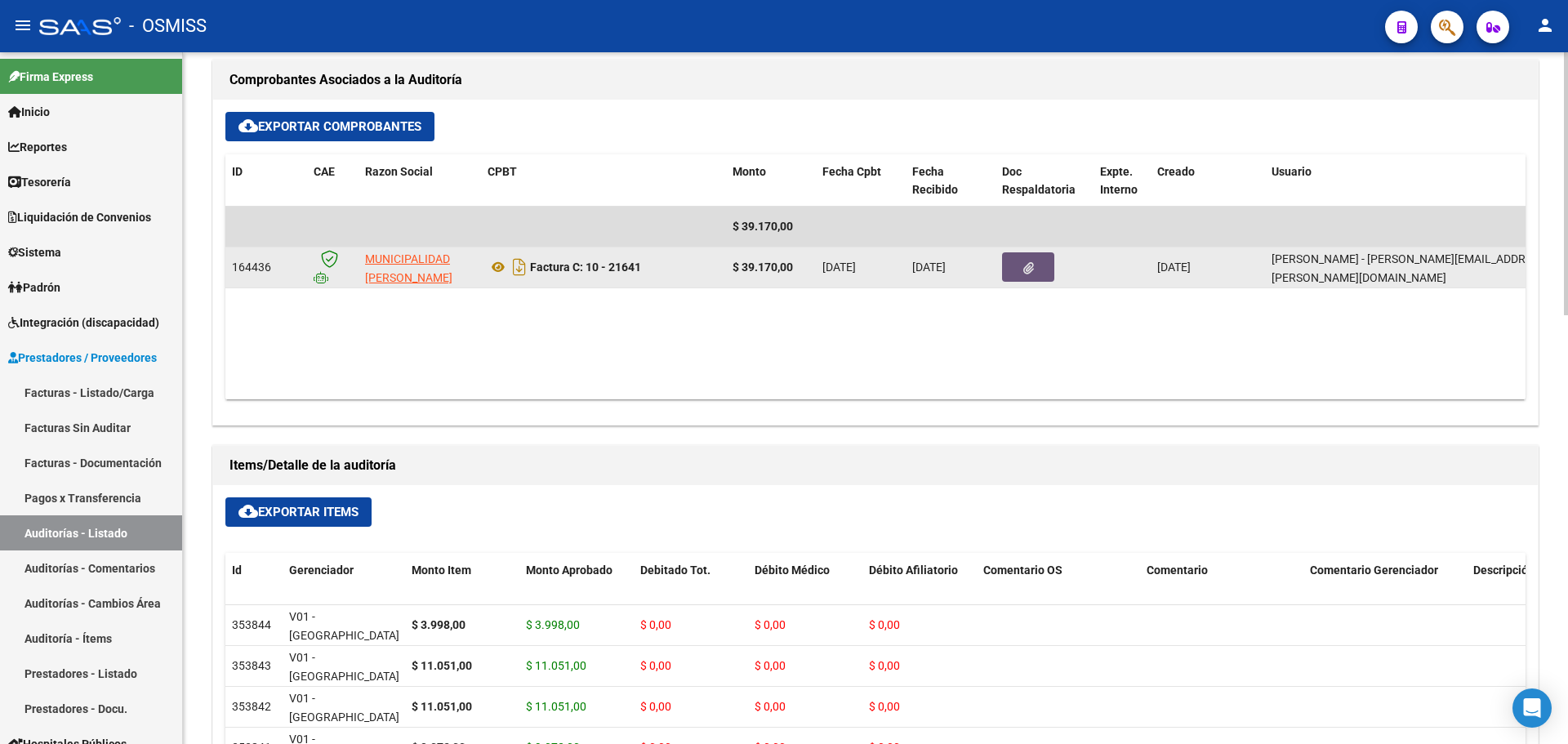
click at [1054, 262] on button "button" at bounding box center [1028, 267] width 53 height 30
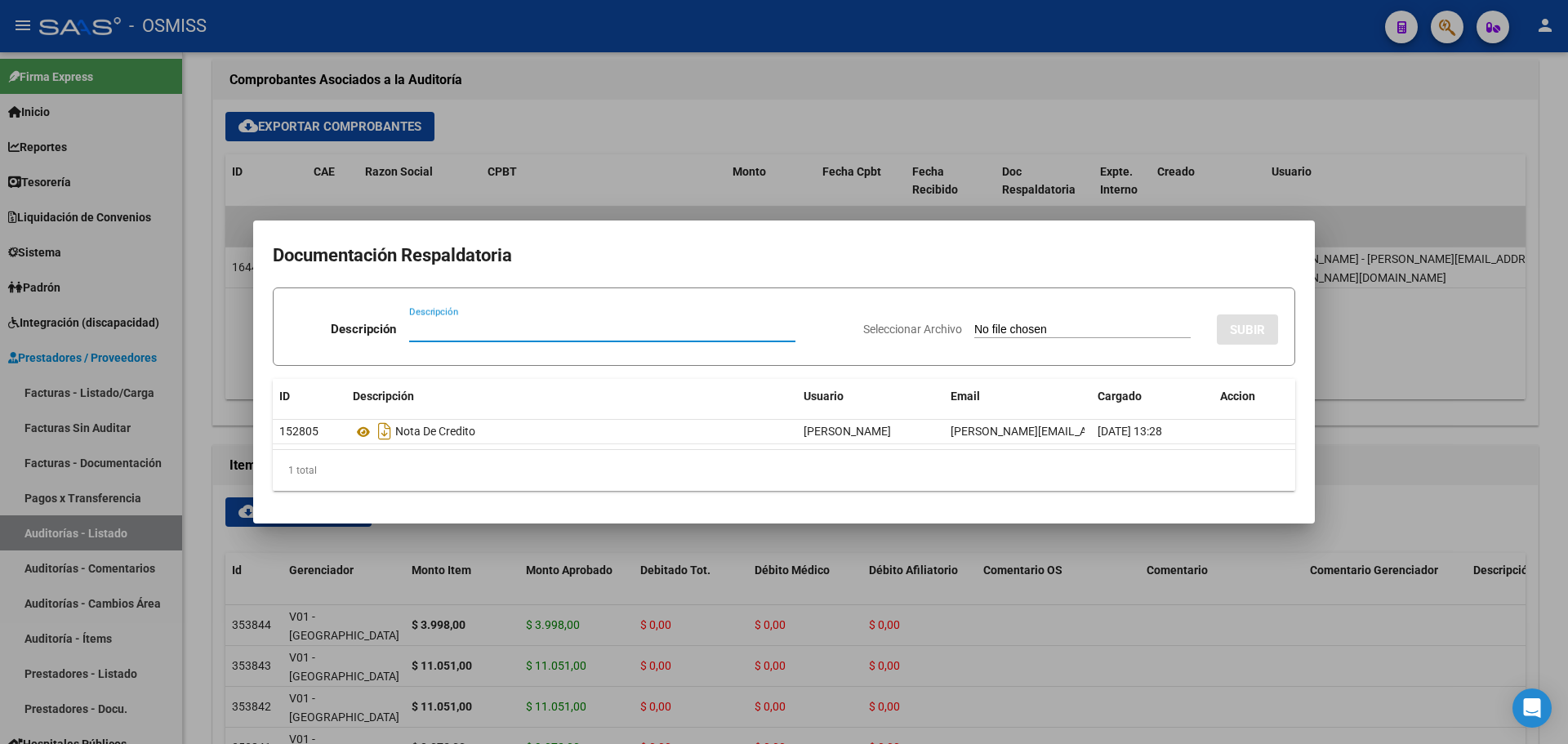
click at [628, 122] on div at bounding box center [784, 372] width 1568 height 744
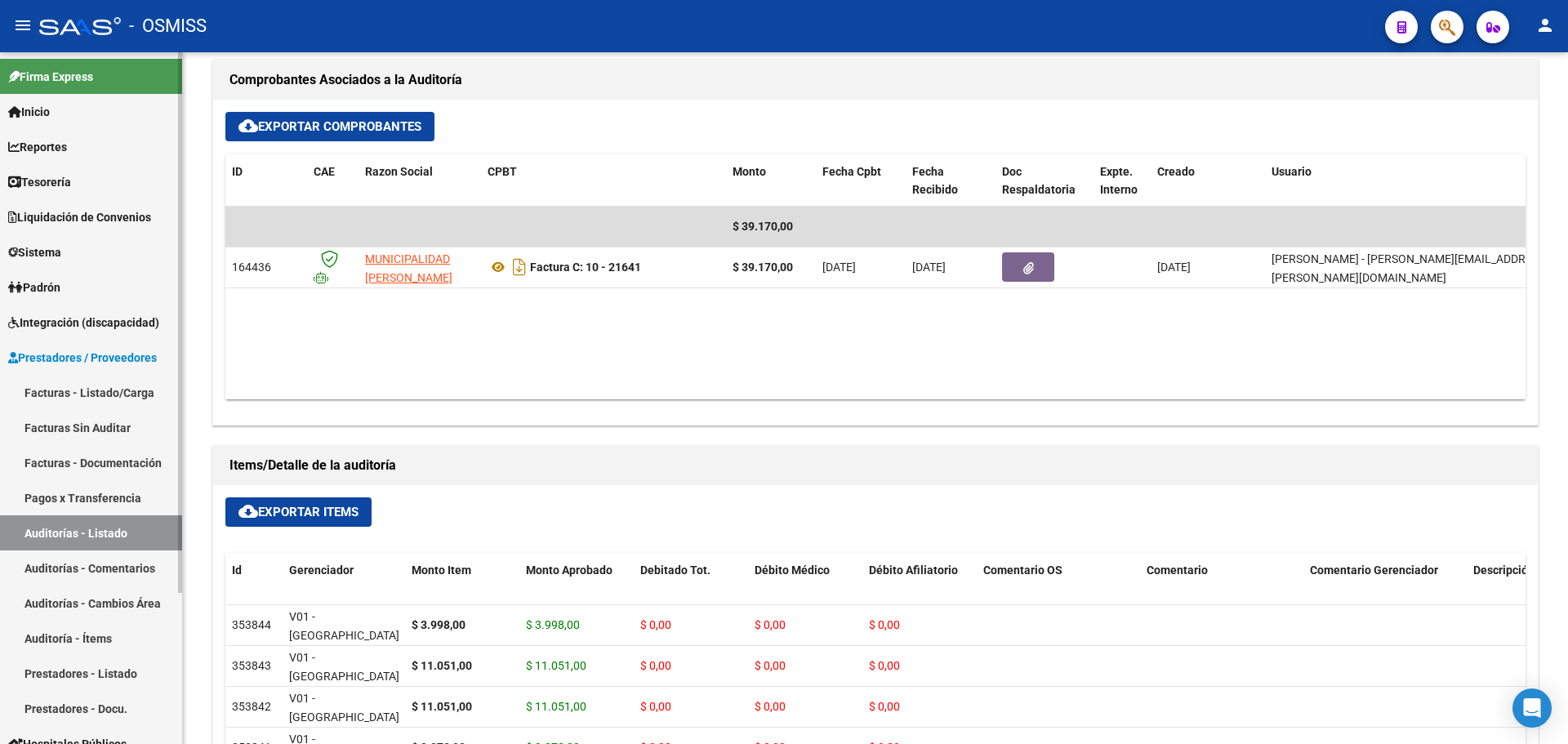
click at [16, 192] on link "Tesorería" at bounding box center [91, 182] width 183 height 35
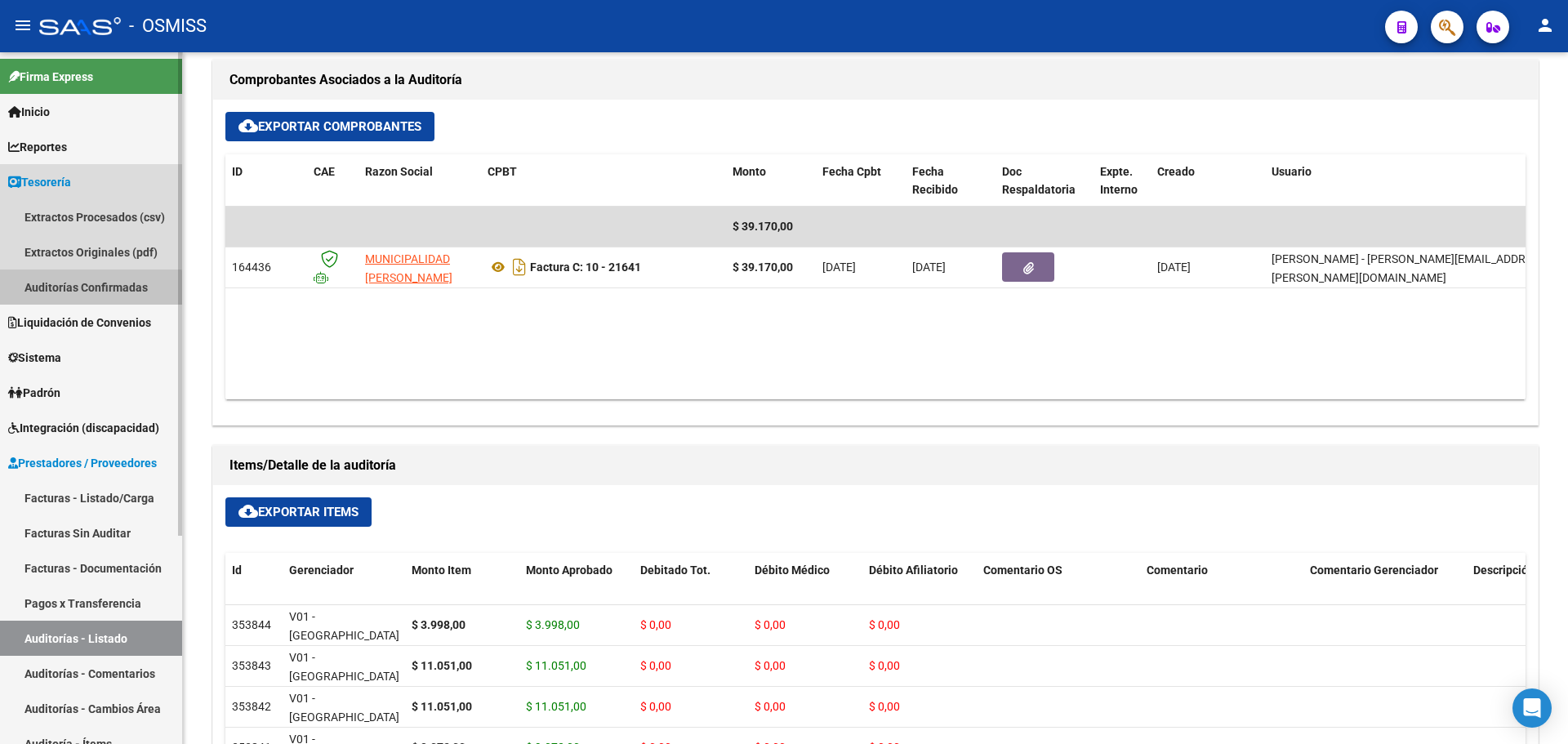
click at [88, 292] on link "Auditorías Confirmadas" at bounding box center [91, 287] width 183 height 35
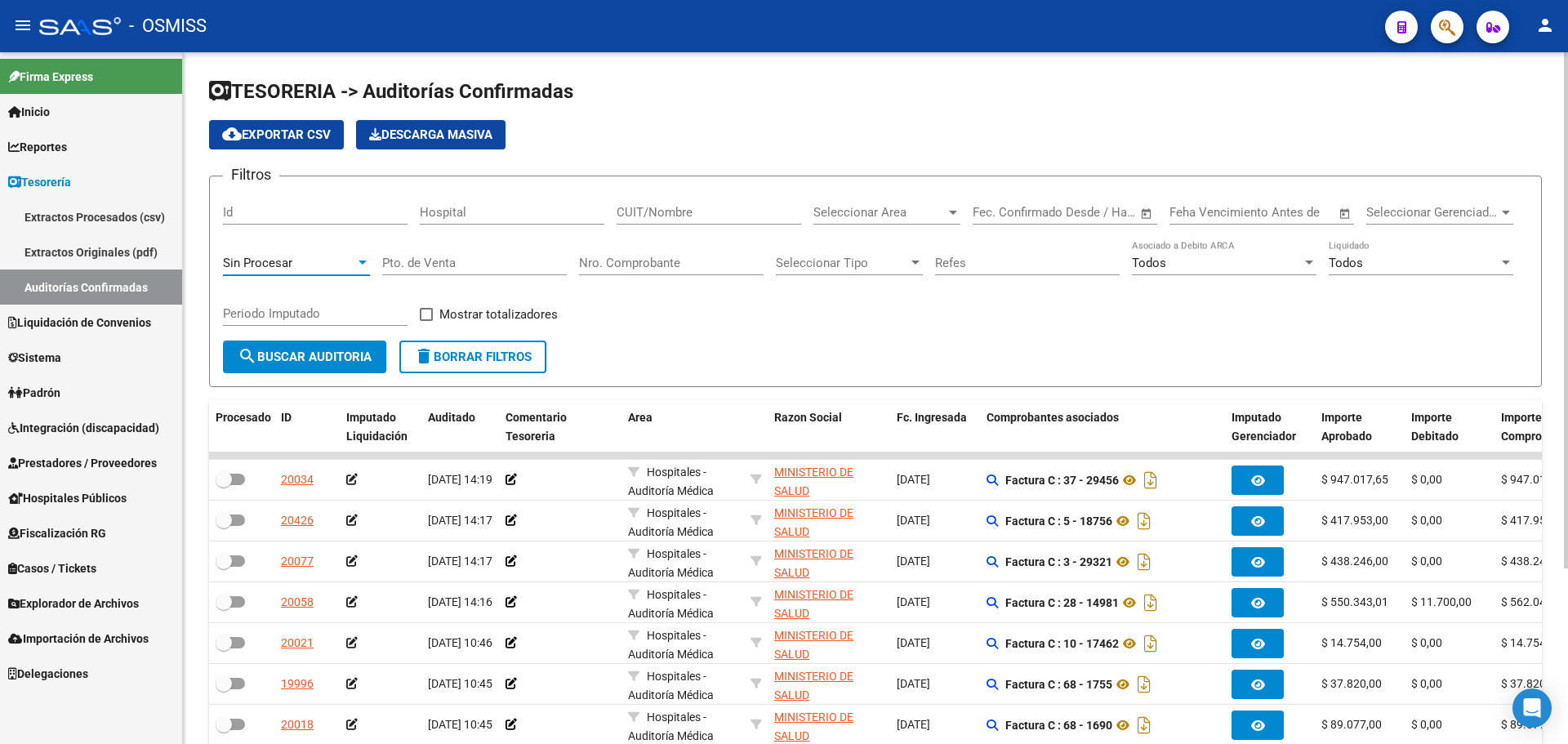
click at [267, 267] on span "Sin Procesar" at bounding box center [257, 263] width 69 height 15
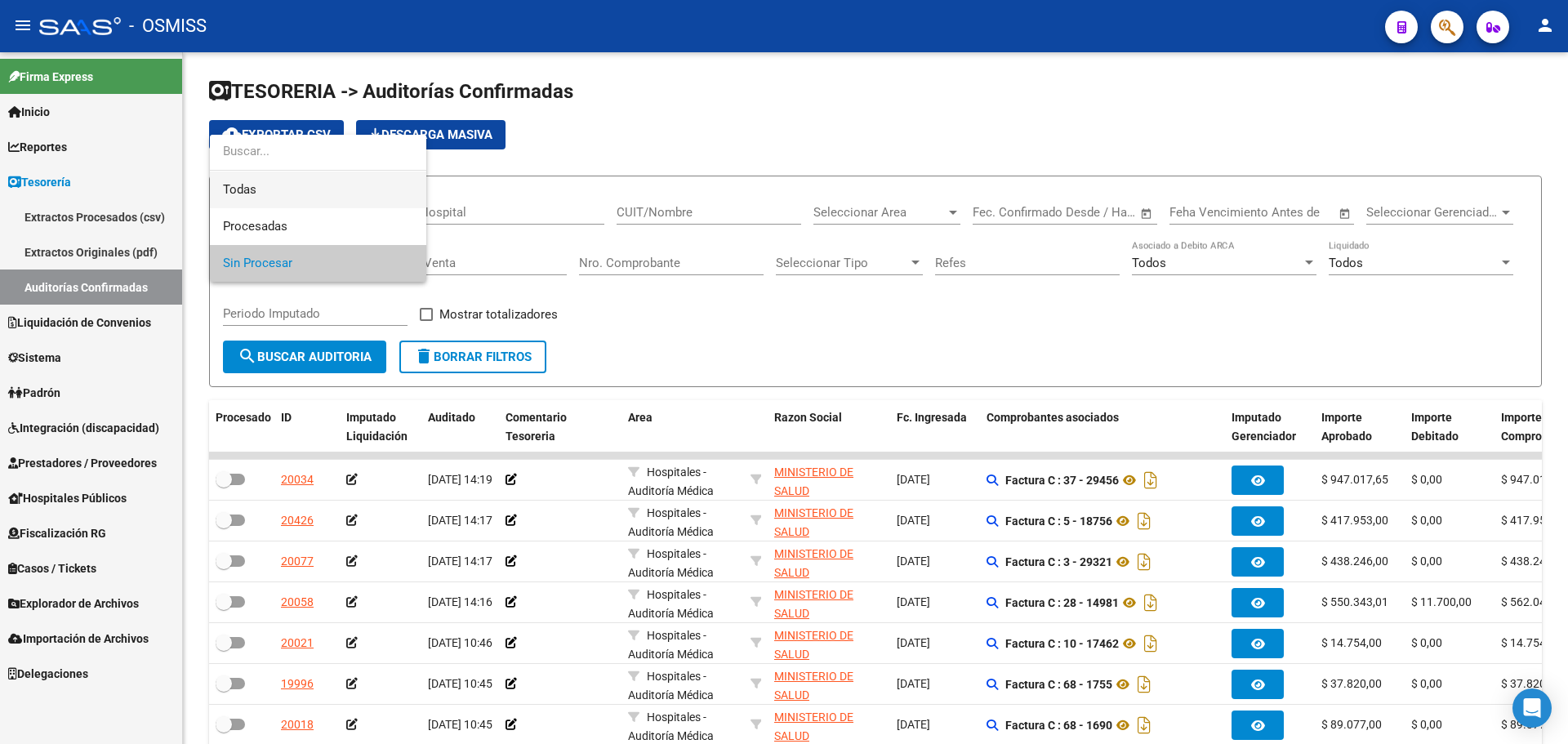
click at [268, 197] on span "Todas" at bounding box center [318, 190] width 190 height 37
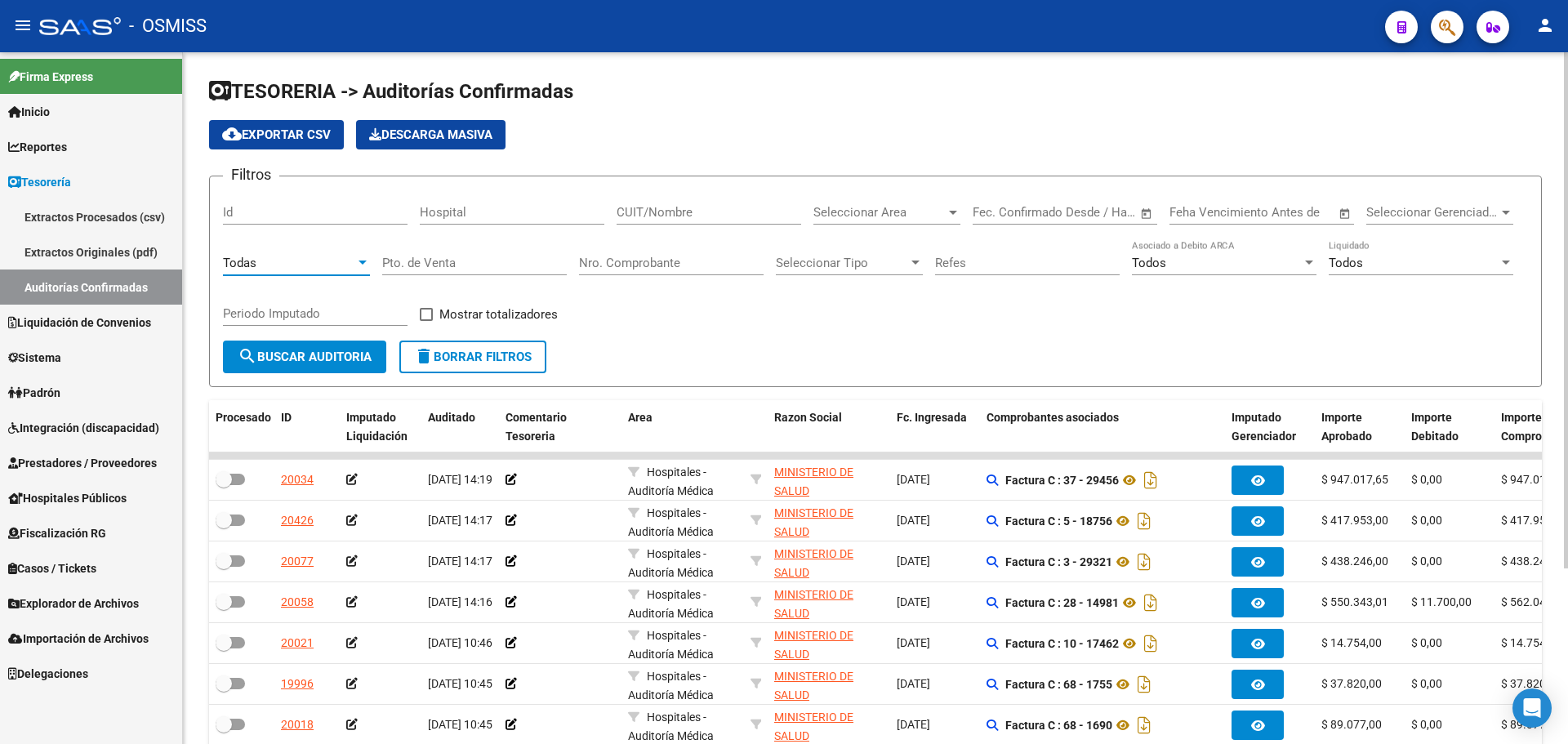
click at [641, 266] on input "Nro. Comprobante" at bounding box center [671, 263] width 184 height 15
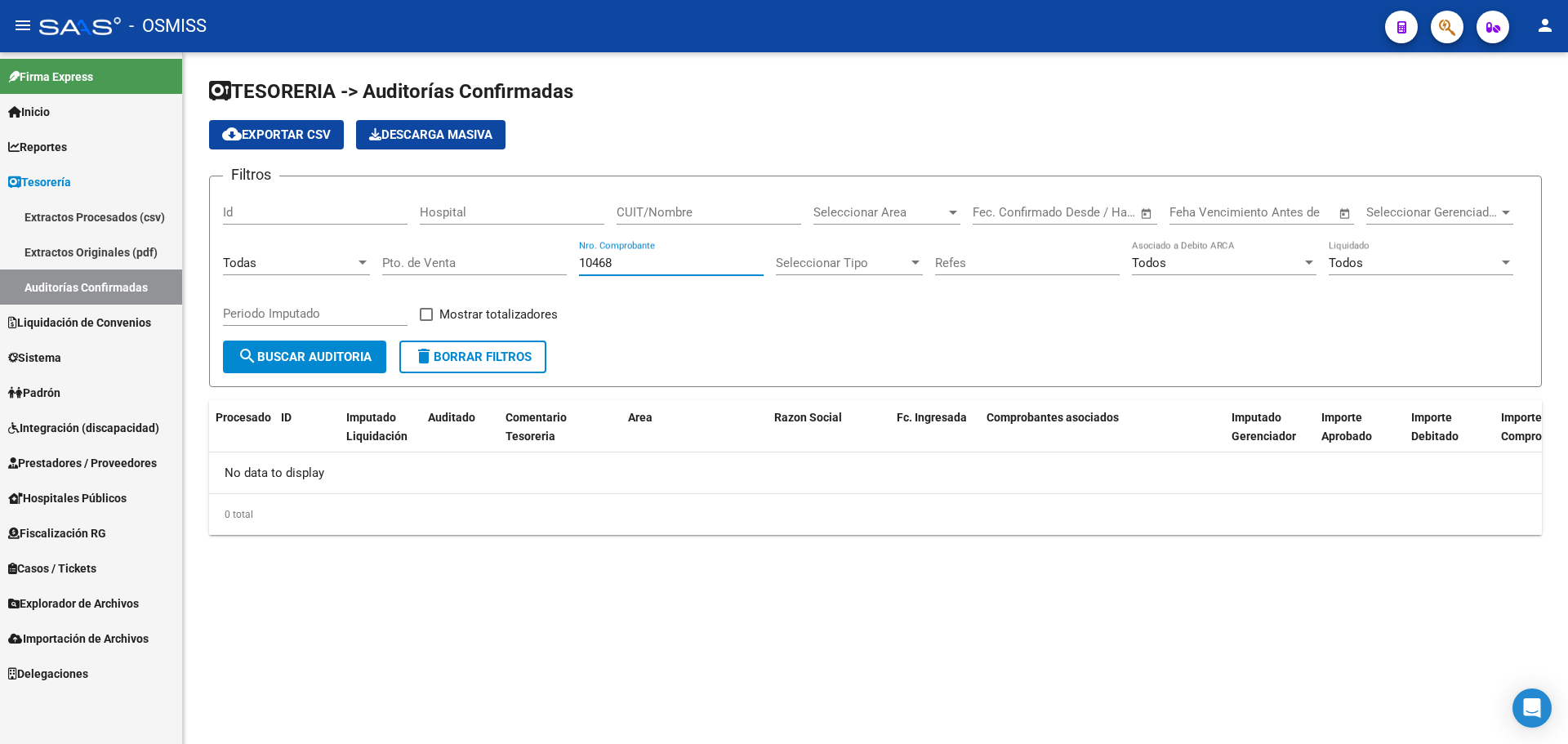
type input "10468"
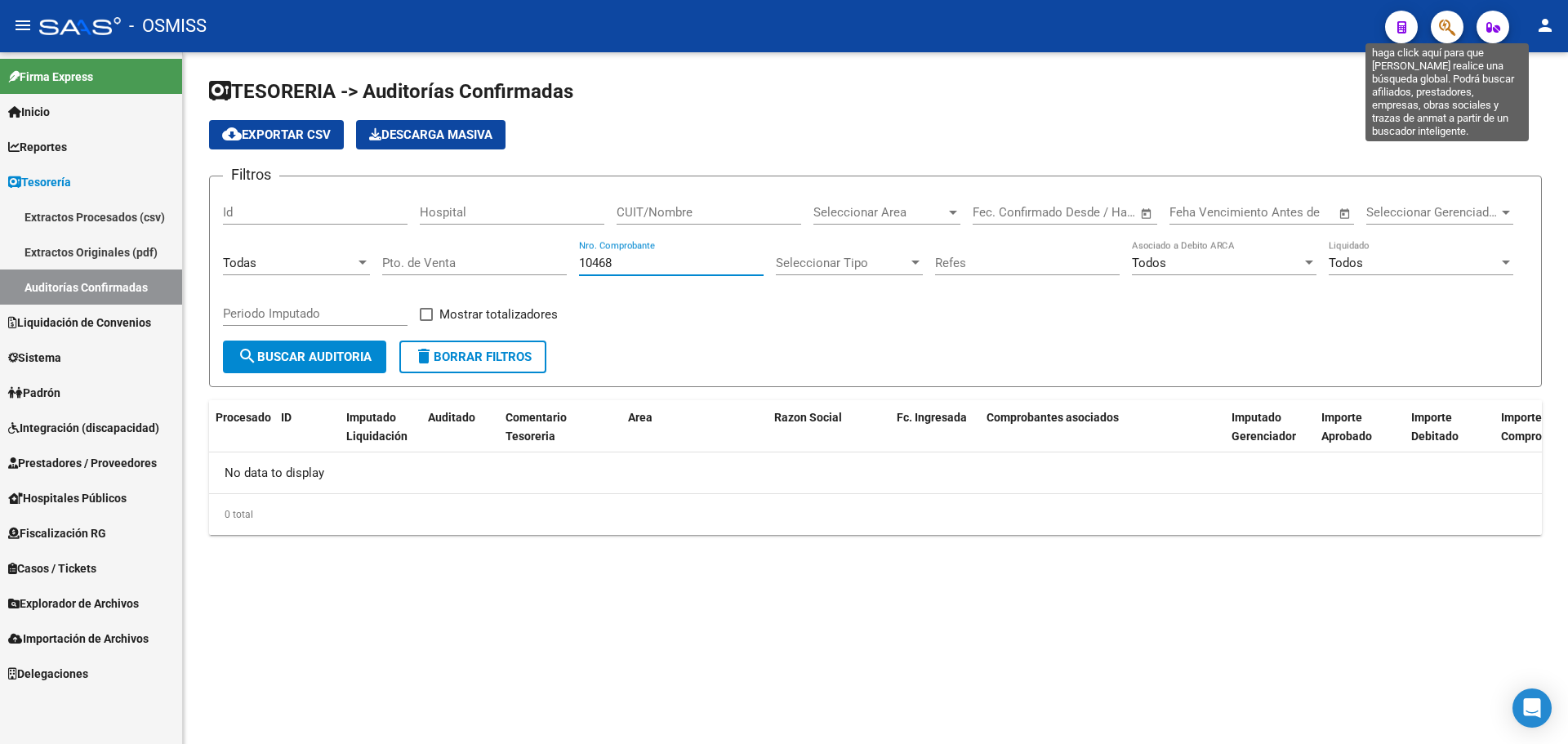
click at [1444, 19] on icon "button" at bounding box center [1447, 27] width 17 height 18
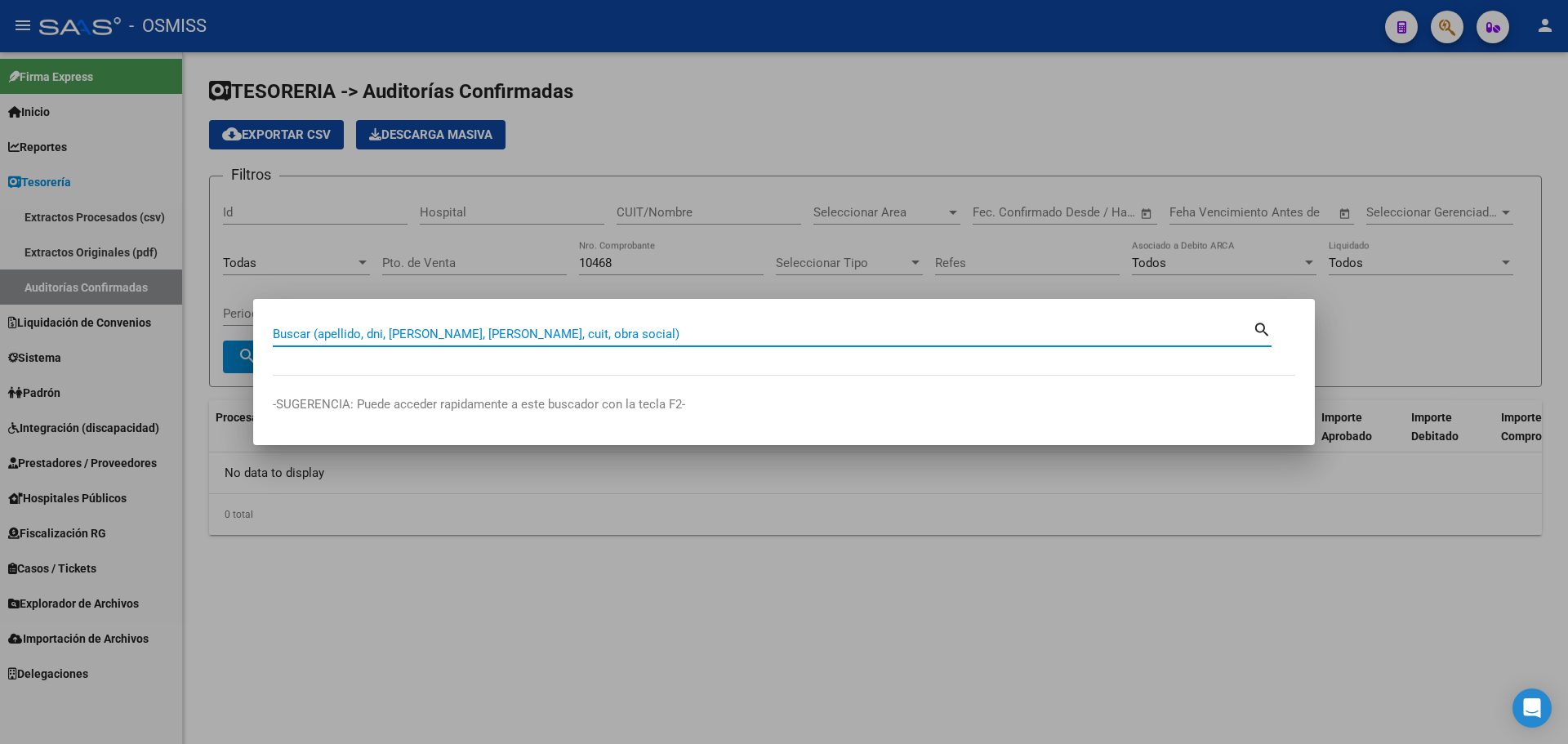
type input "1"
type input "160-10468"
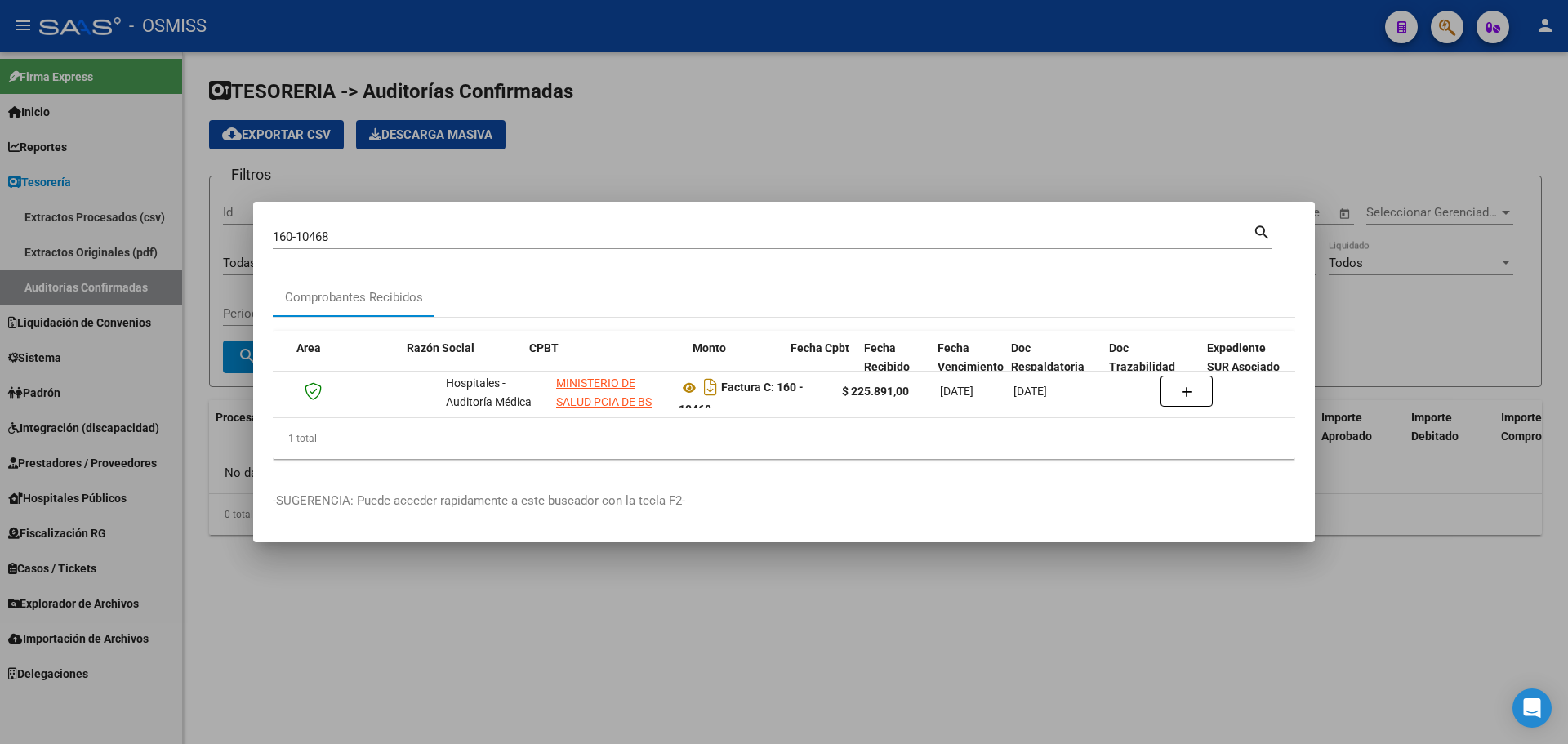
scroll to position [0, 525]
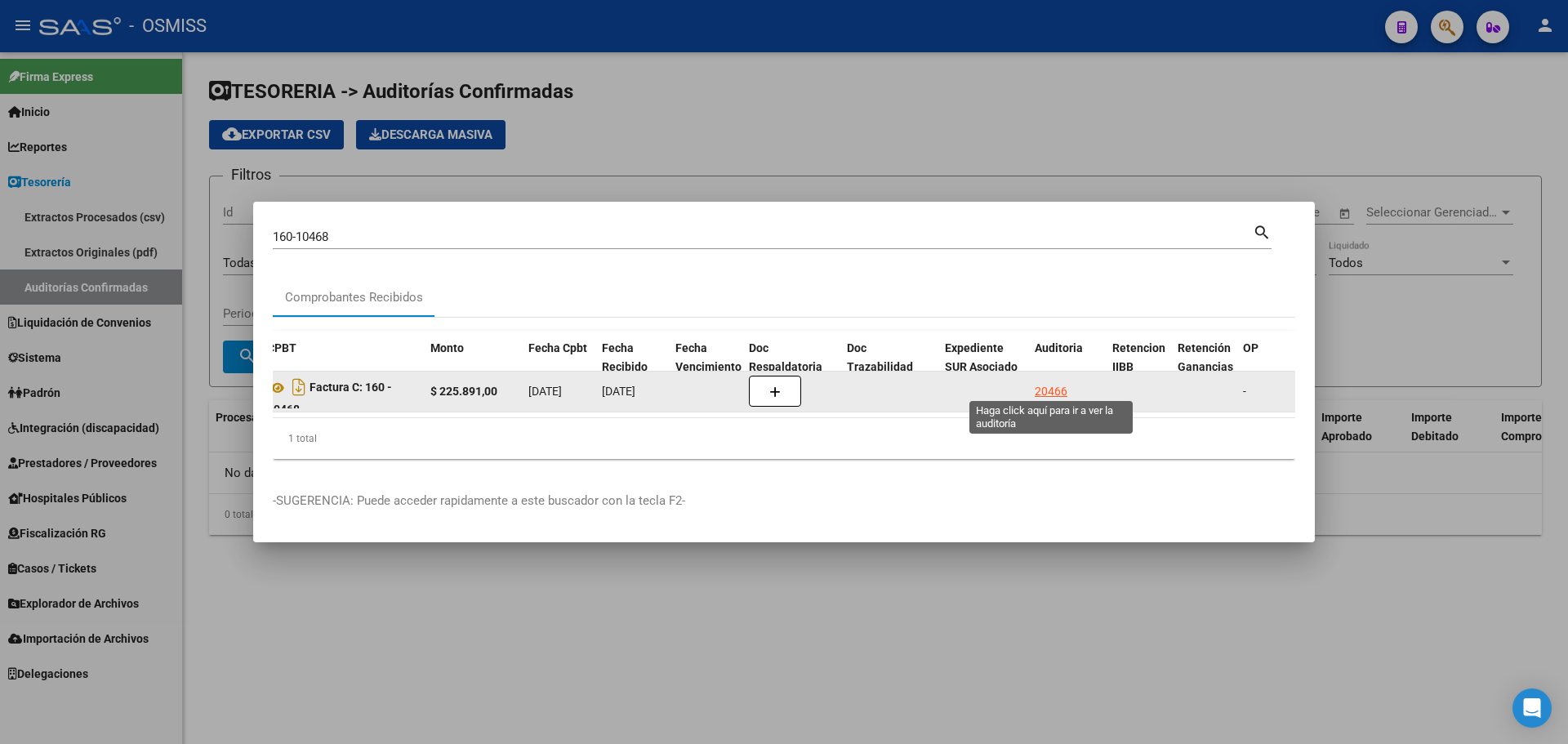
click at [1057, 387] on div "20466" at bounding box center [1051, 392] width 32 height 18
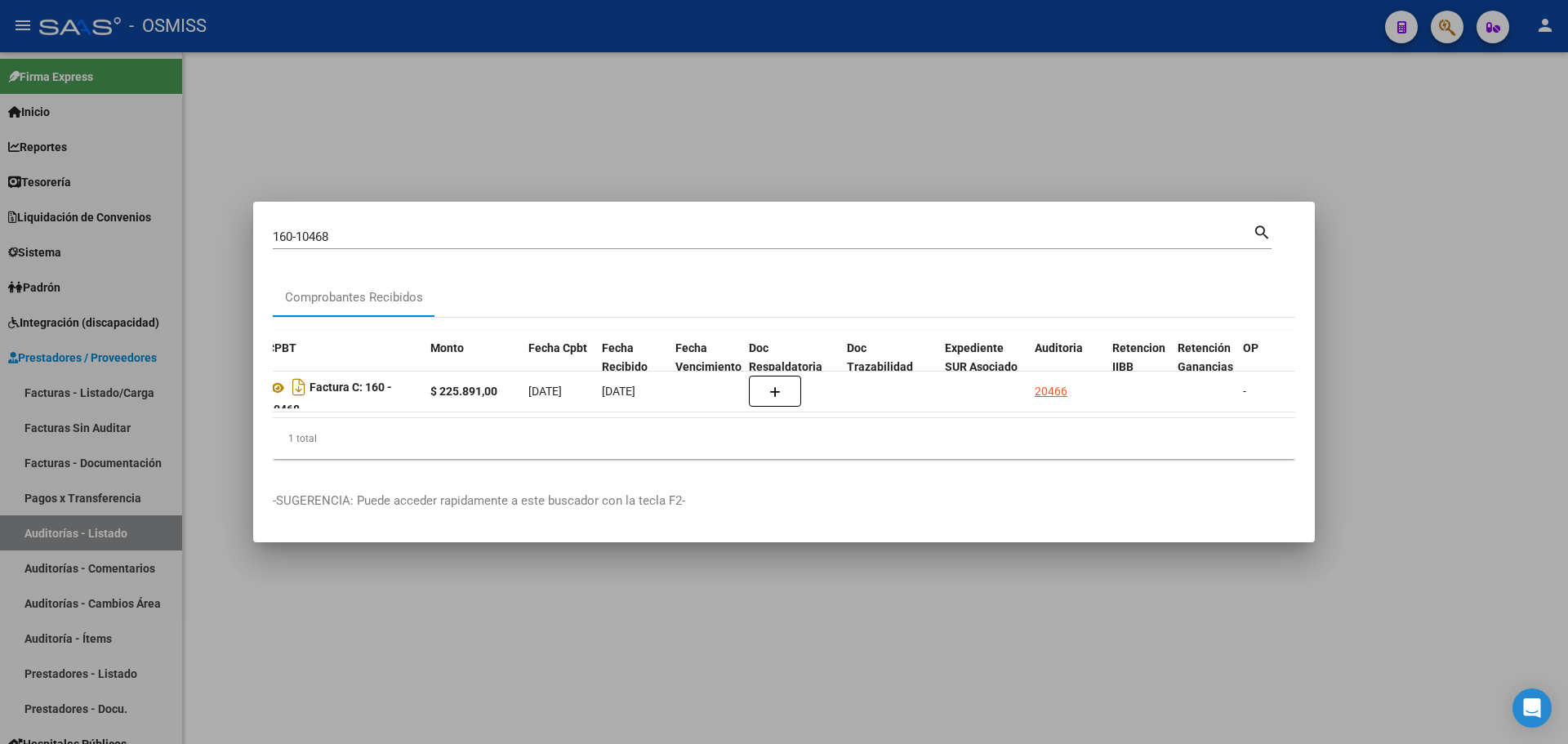
click at [653, 90] on div at bounding box center [784, 372] width 1568 height 744
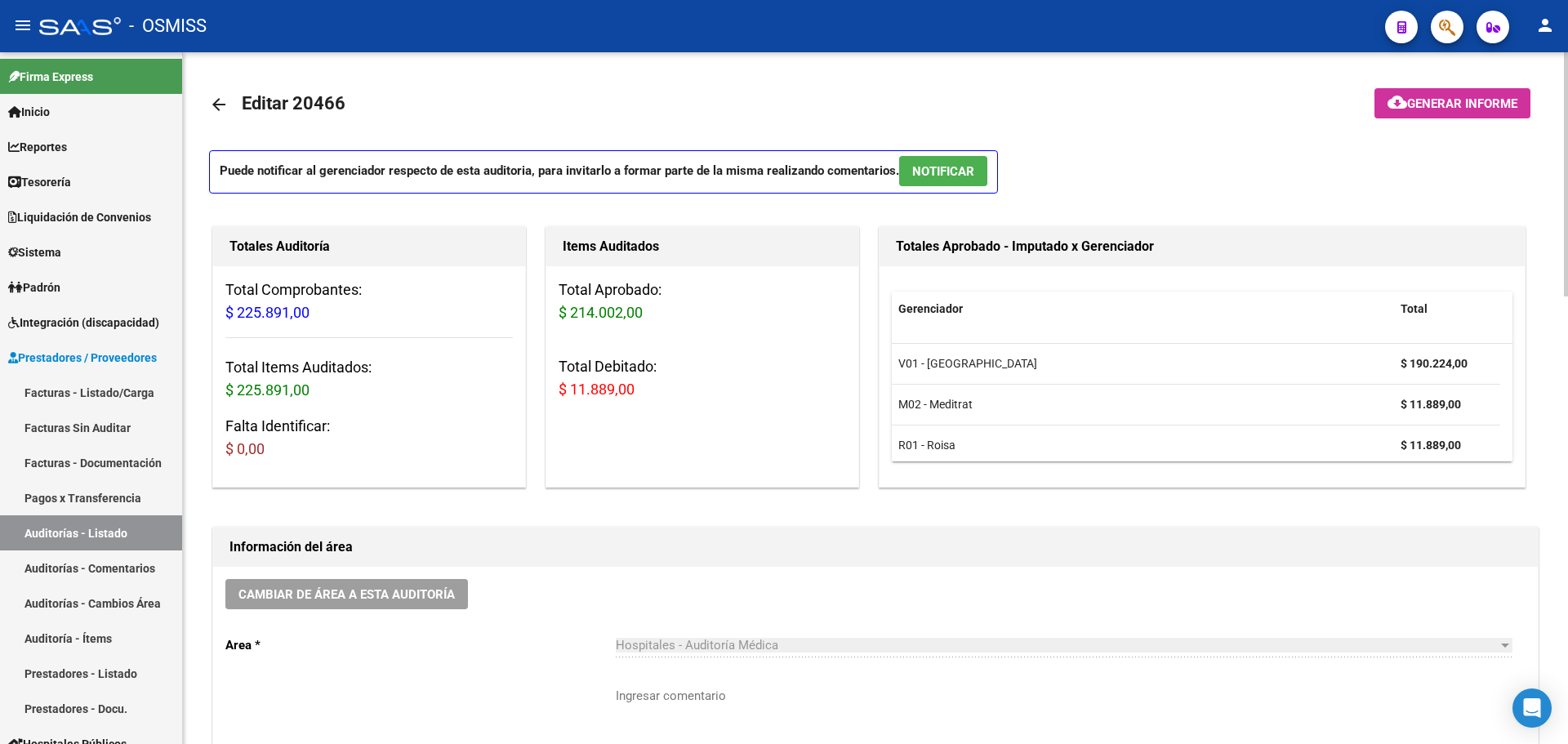
scroll to position [408, 0]
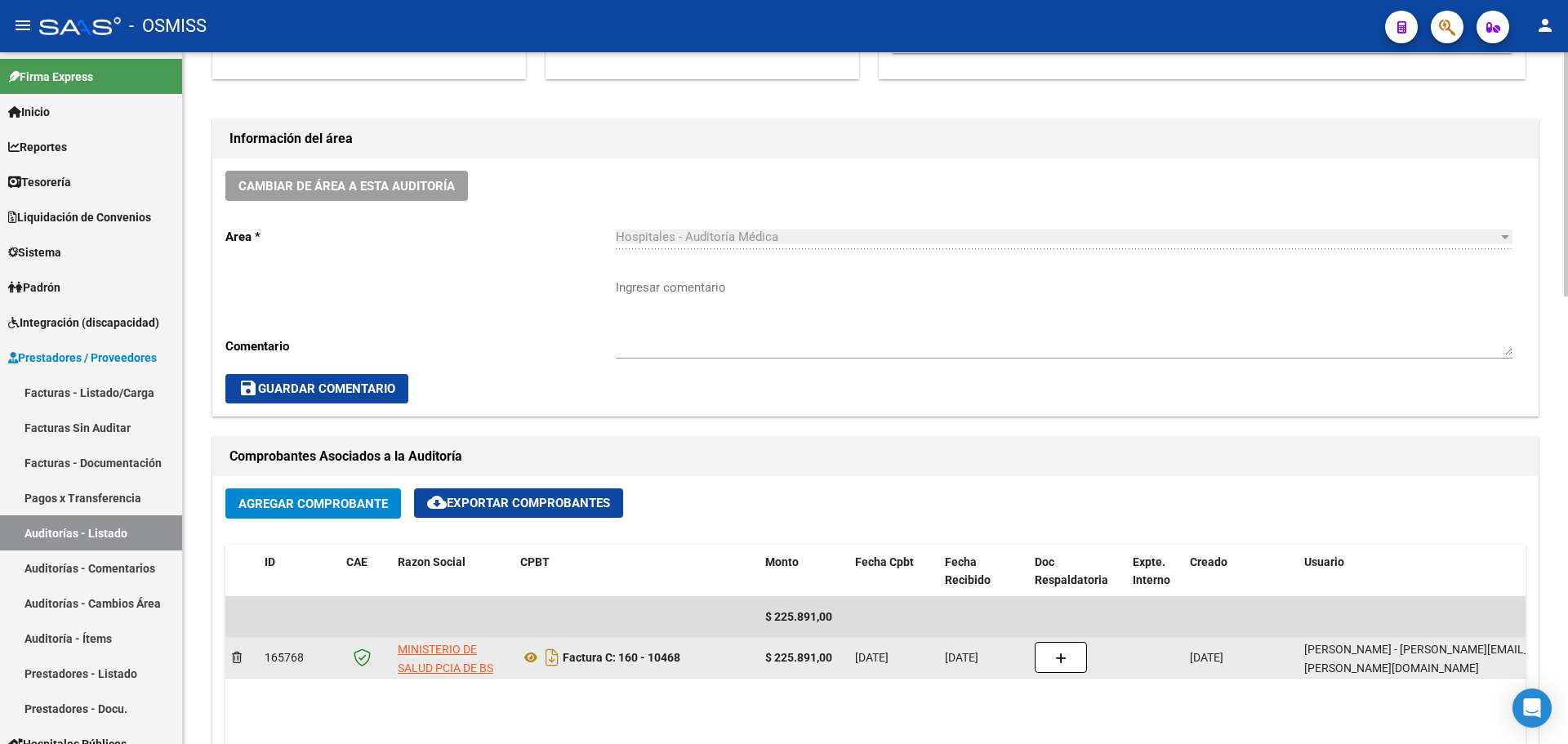
click at [1085, 667] on div at bounding box center [1078, 657] width 85 height 31
click at [1080, 663] on button "button" at bounding box center [1061, 657] width 53 height 31
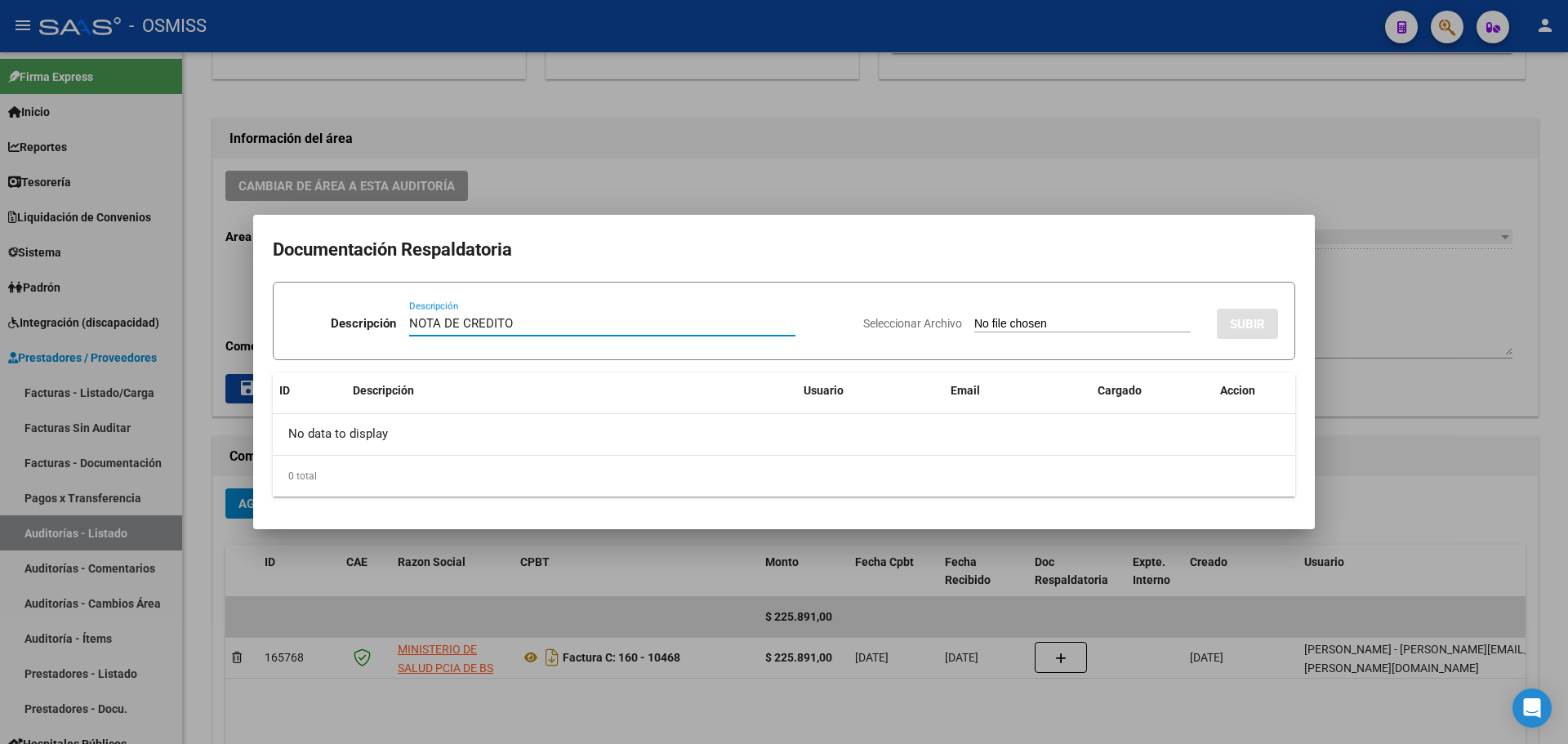
type input "NOTA DE CREDITO"
click at [1023, 326] on input "Seleccionar Archivo" at bounding box center [1082, 325] width 217 height 16
type input "C:\fakepath\NC. HOSPITAL MERCANTE MIN BS AS FC. 10468.pdf"
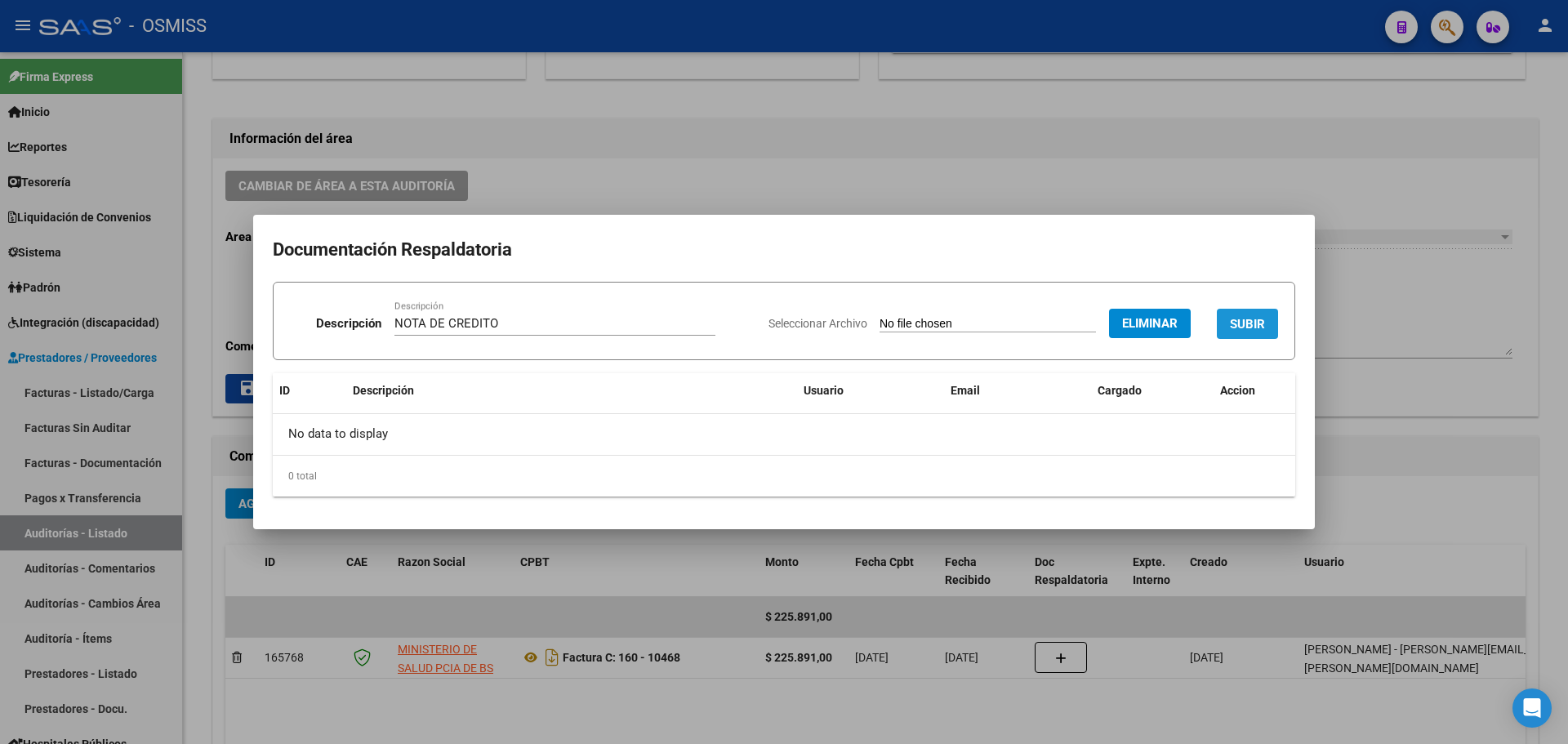
click at [1230, 320] on span "SUBIR" at bounding box center [1247, 325] width 35 height 15
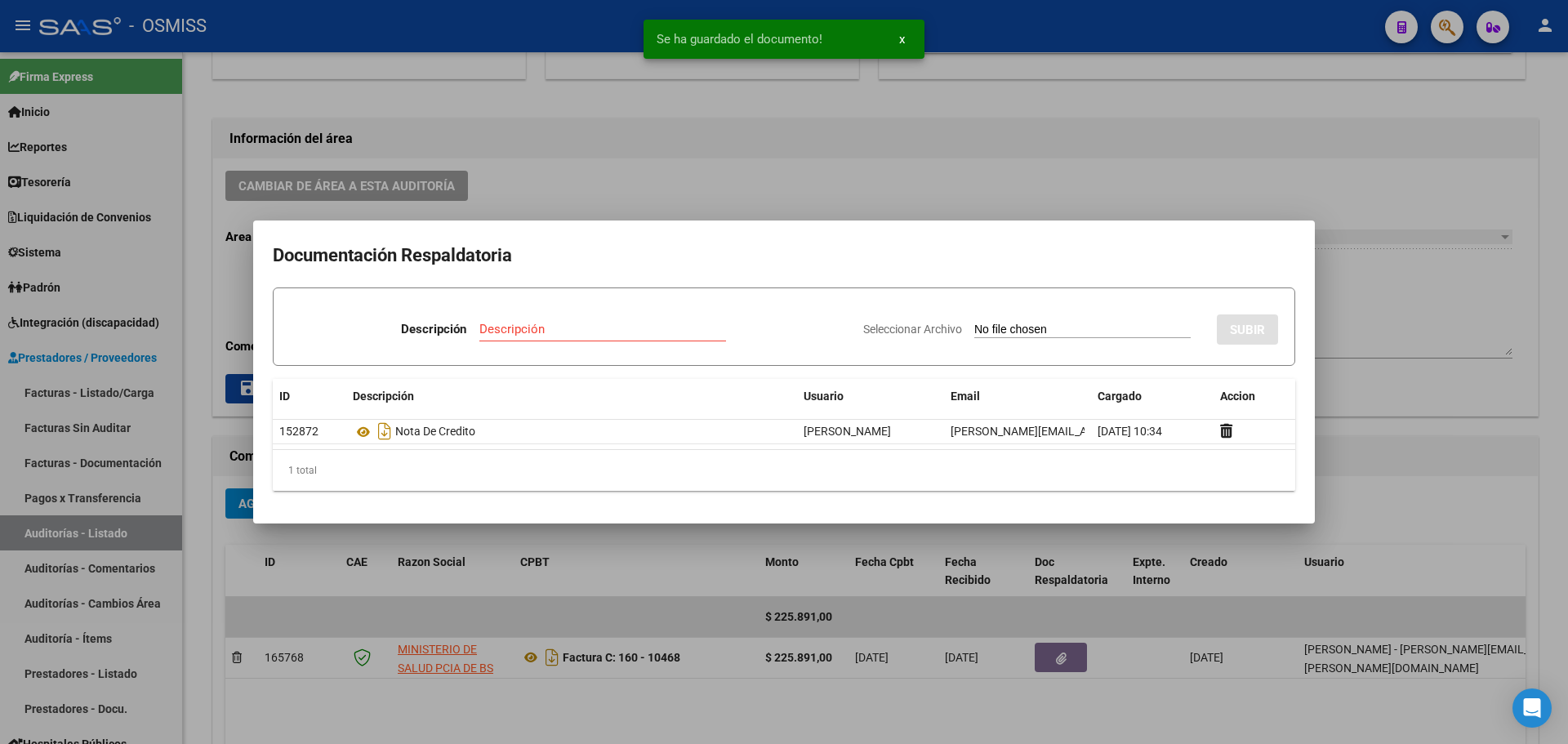
click at [679, 197] on div at bounding box center [784, 372] width 1568 height 744
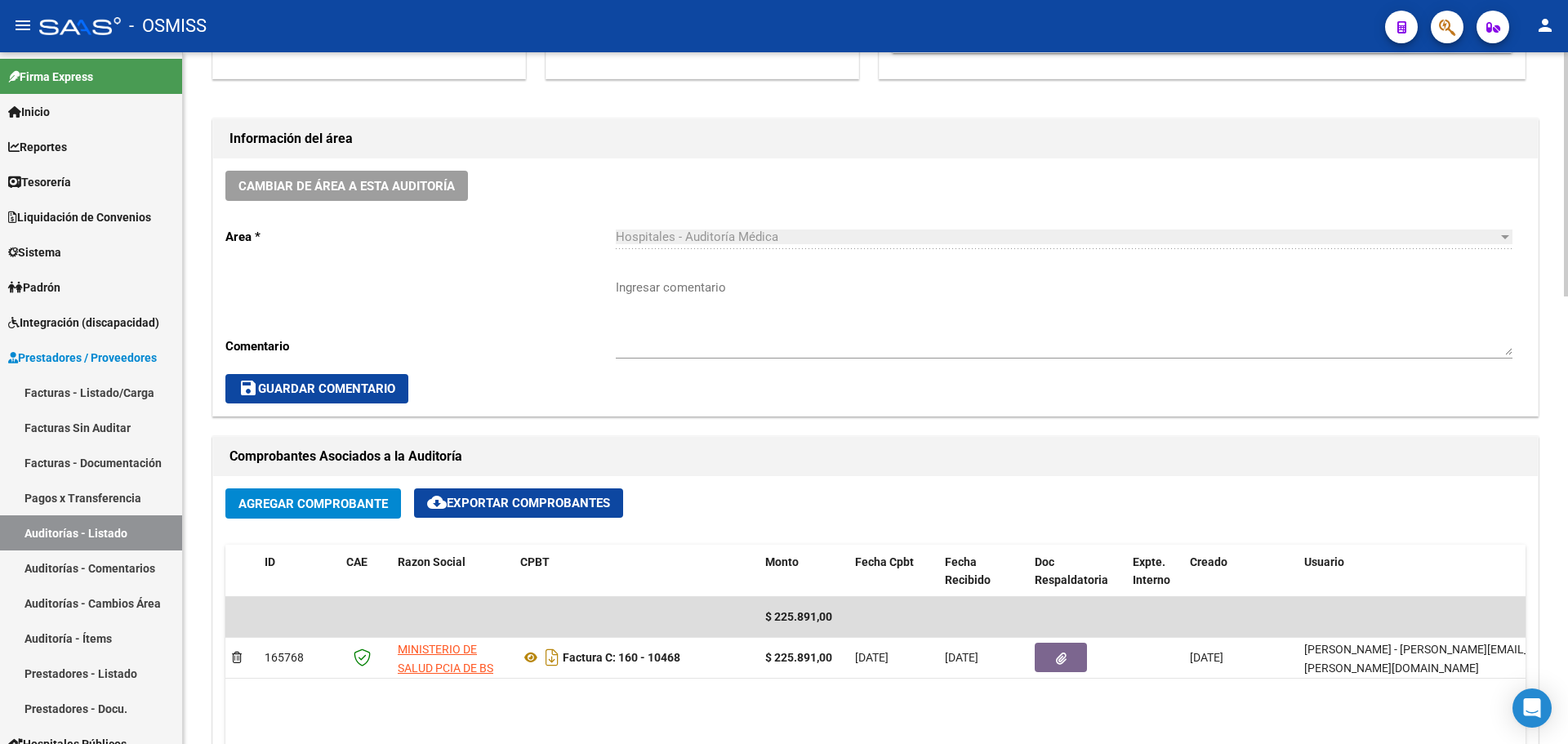
click at [785, 311] on textarea "Ingresar comentario" at bounding box center [1064, 316] width 897 height 77
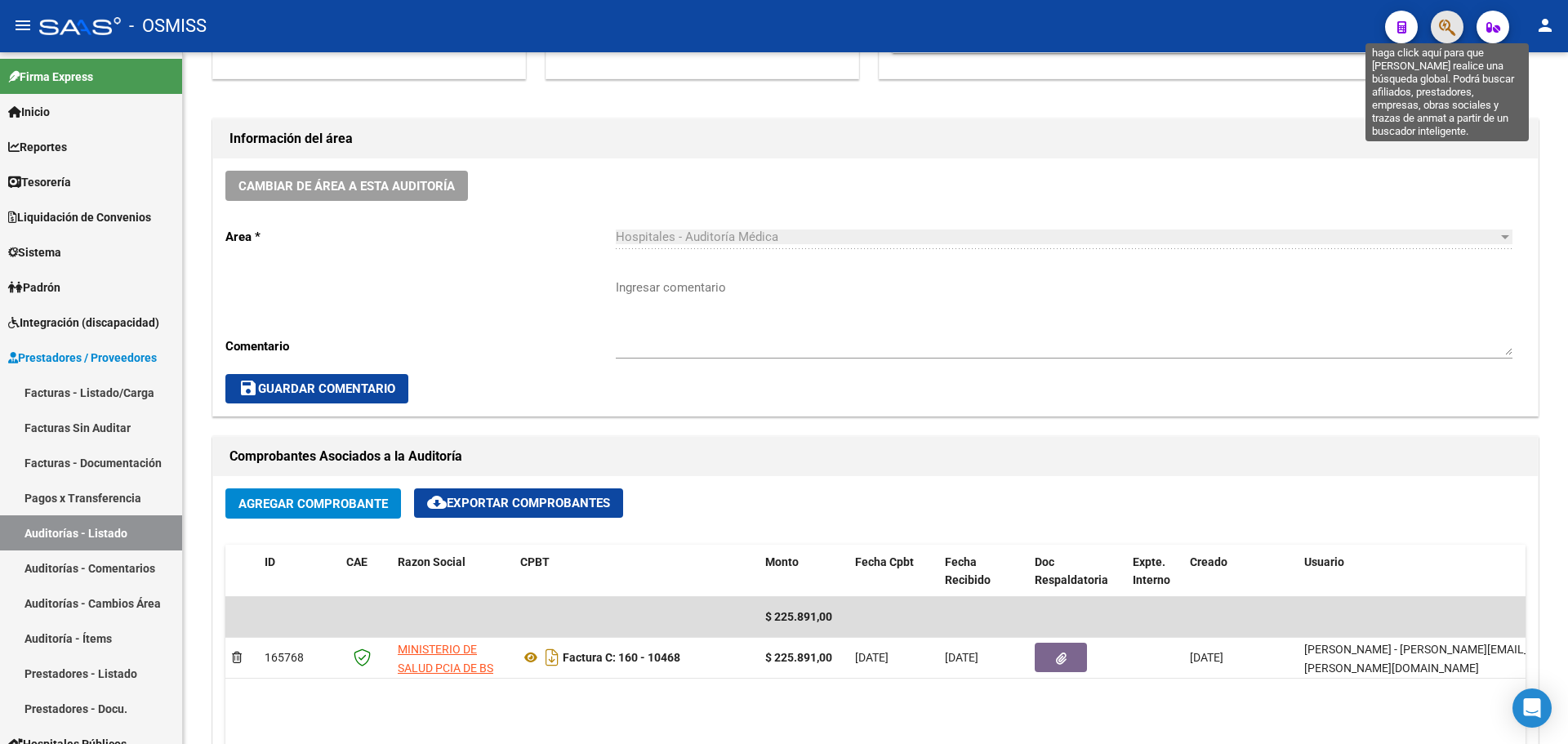
click at [1452, 25] on icon "button" at bounding box center [1447, 27] width 17 height 18
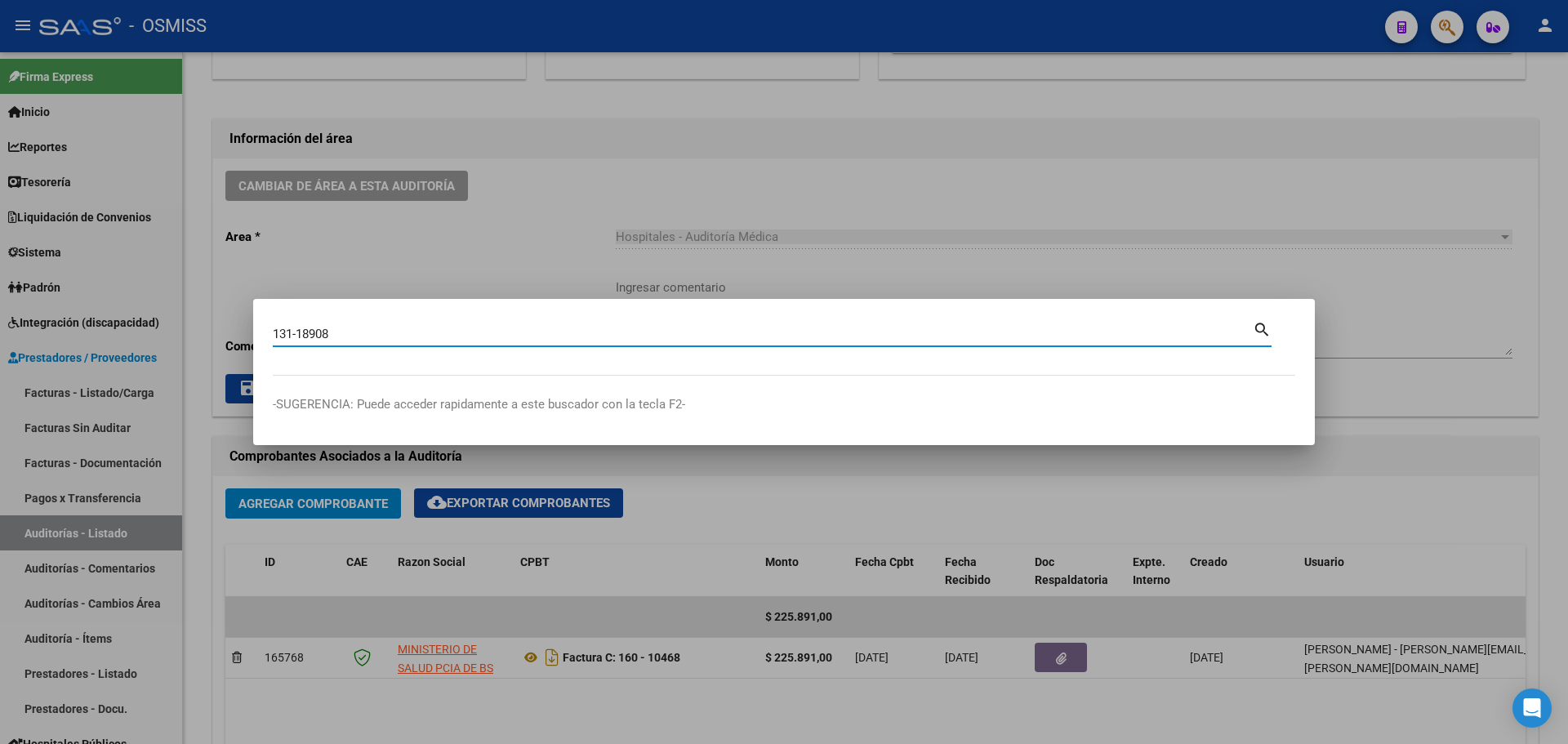
type input "131-18908"
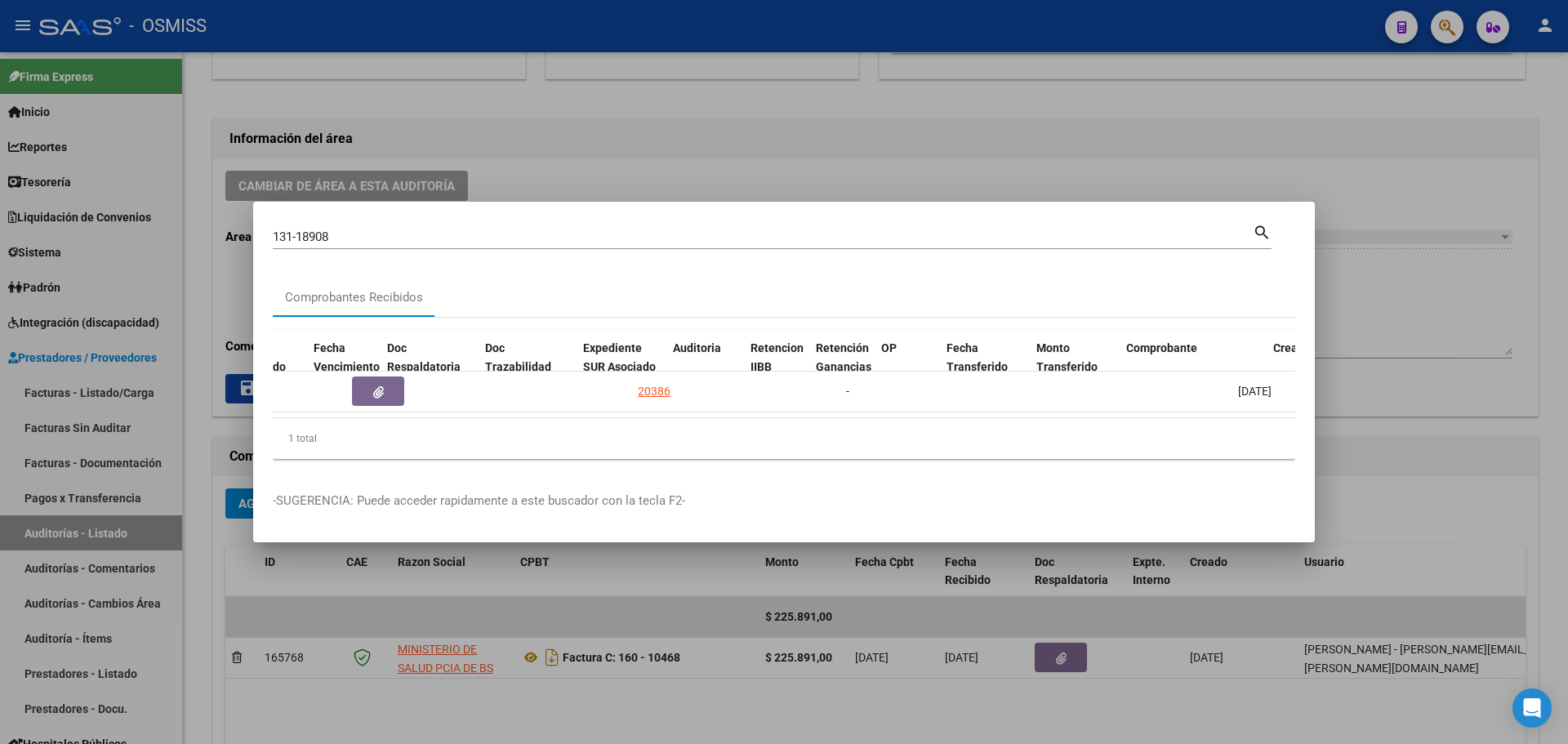
scroll to position [0, 861]
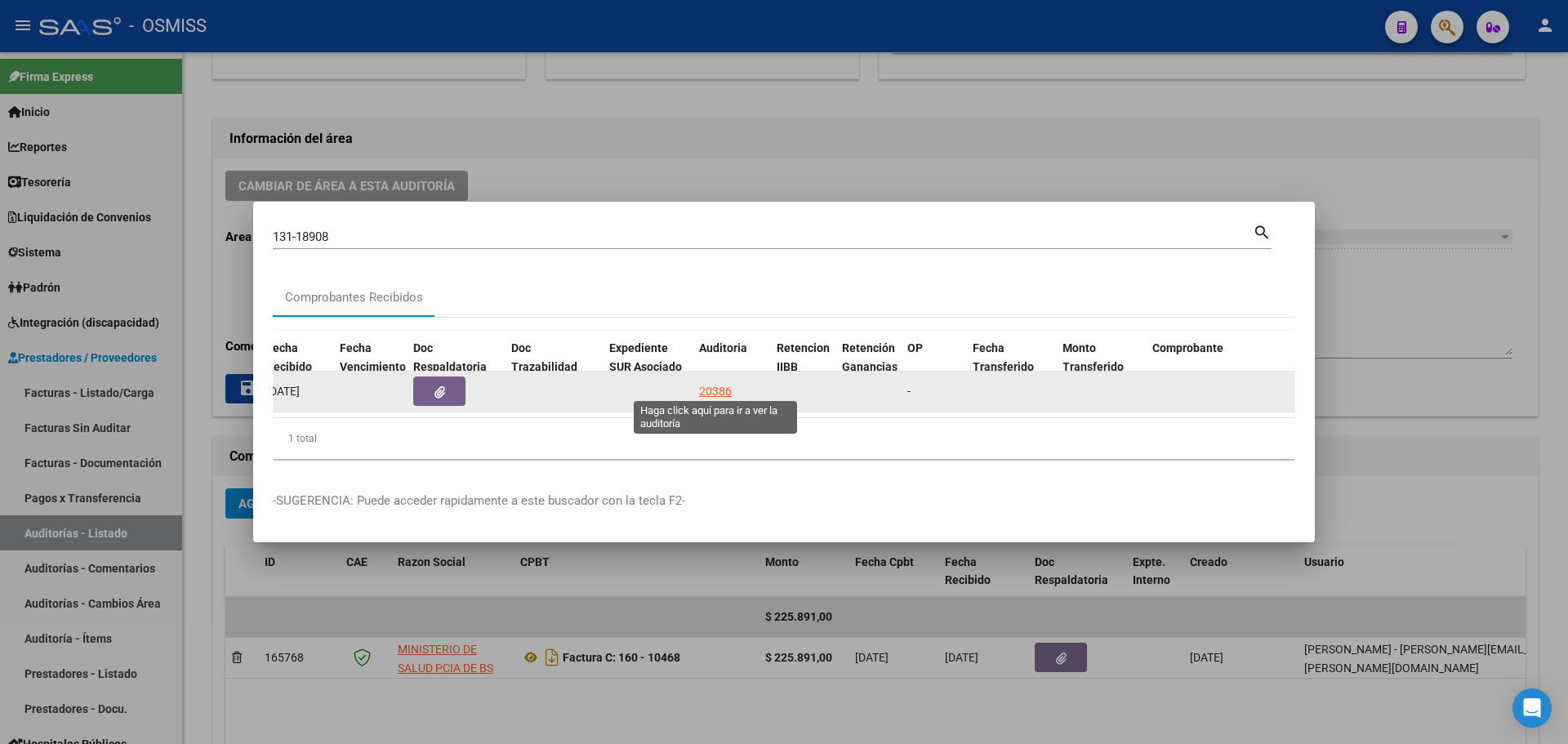
click at [716, 383] on div "20386" at bounding box center [714, 392] width 32 height 18
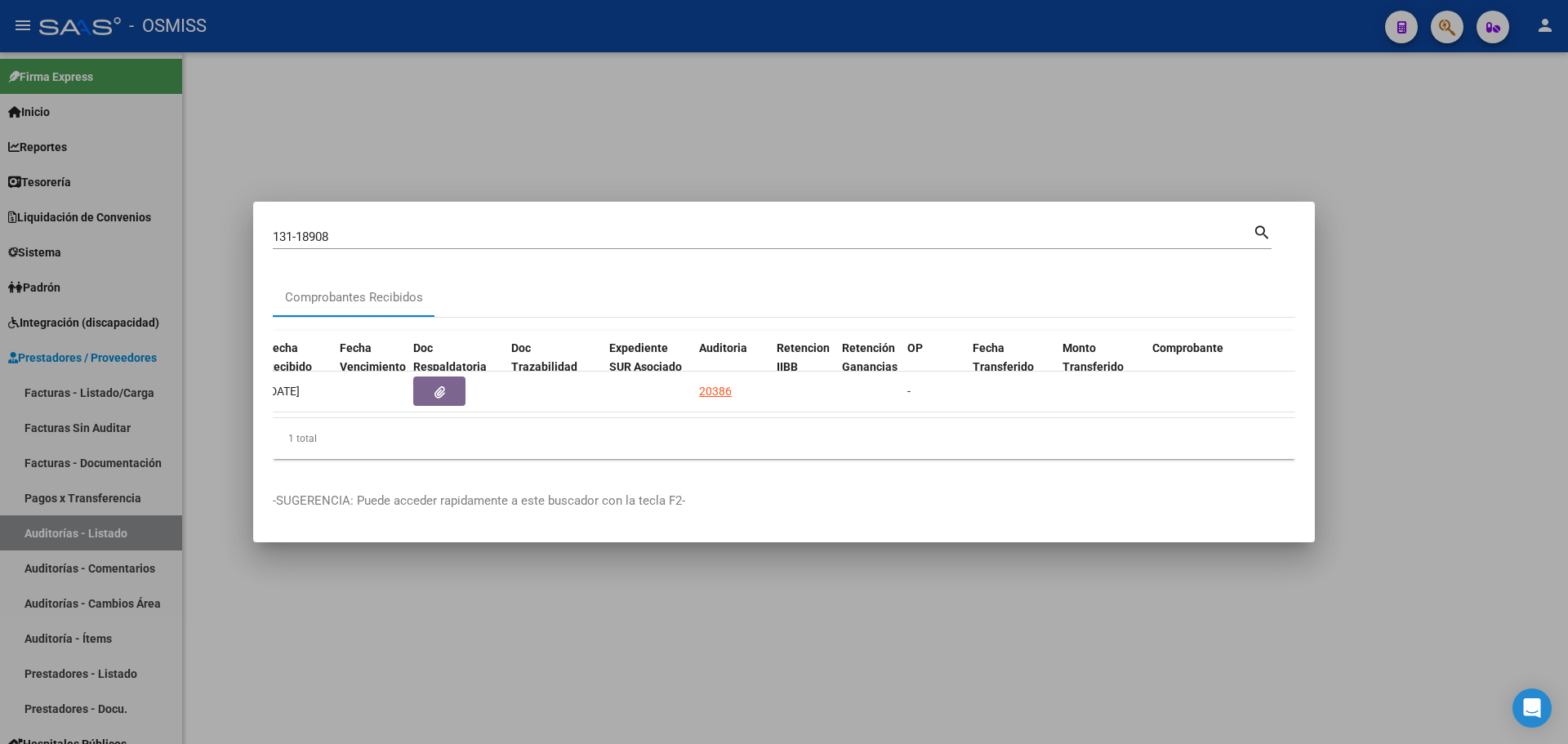
click at [601, 140] on div at bounding box center [784, 372] width 1568 height 744
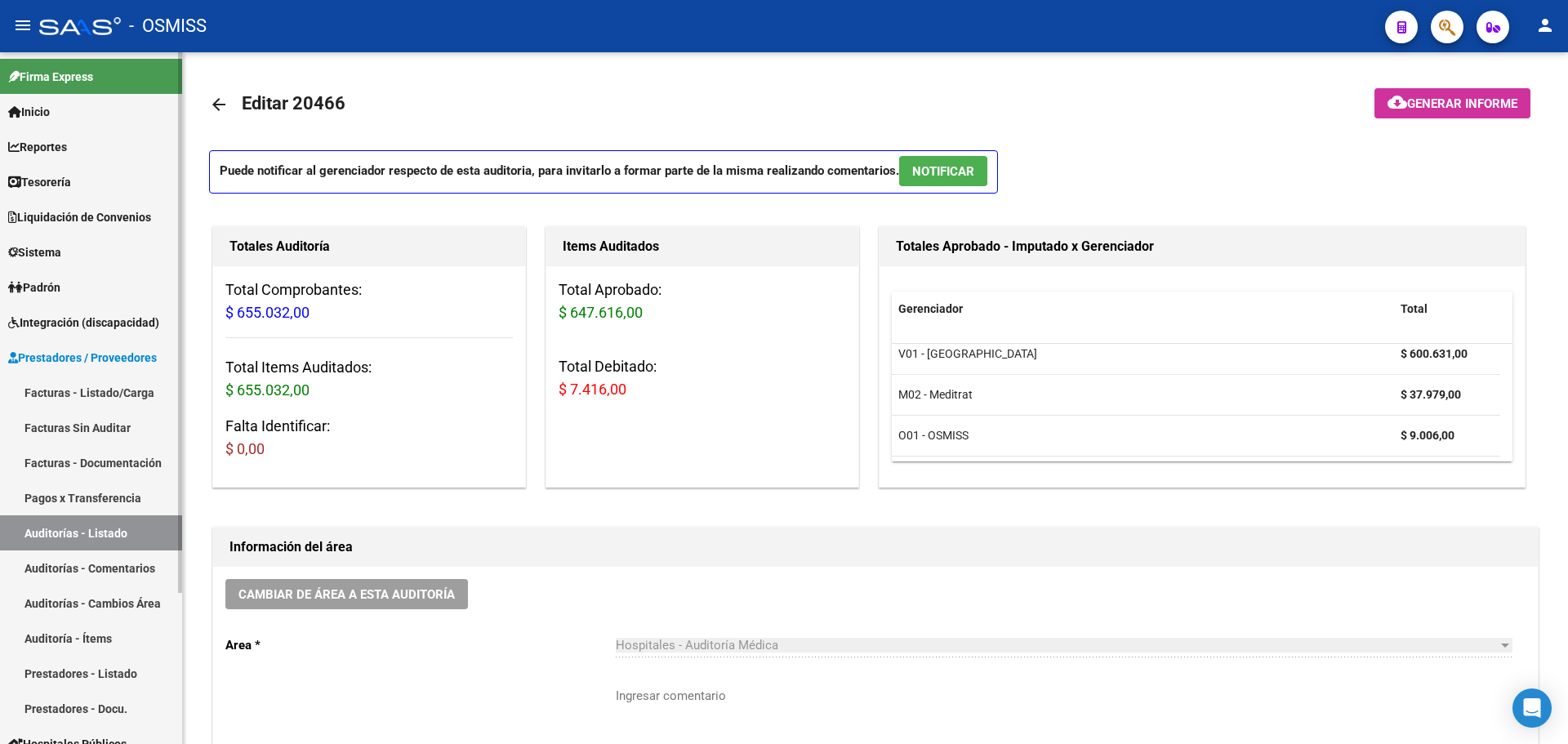
click at [27, 188] on span "Tesorería" at bounding box center [40, 182] width 63 height 18
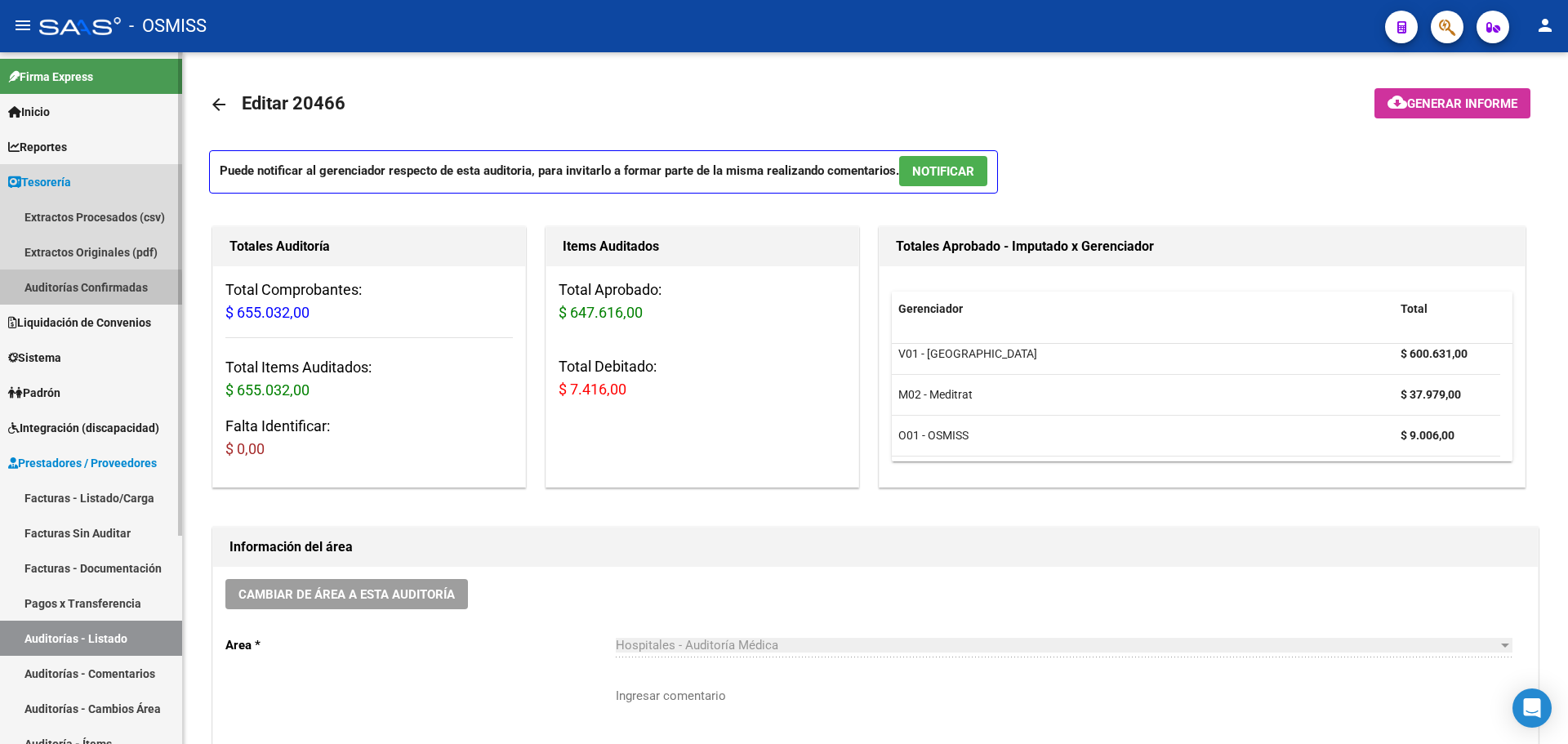
click at [9, 290] on link "Auditorías Confirmadas" at bounding box center [91, 287] width 183 height 35
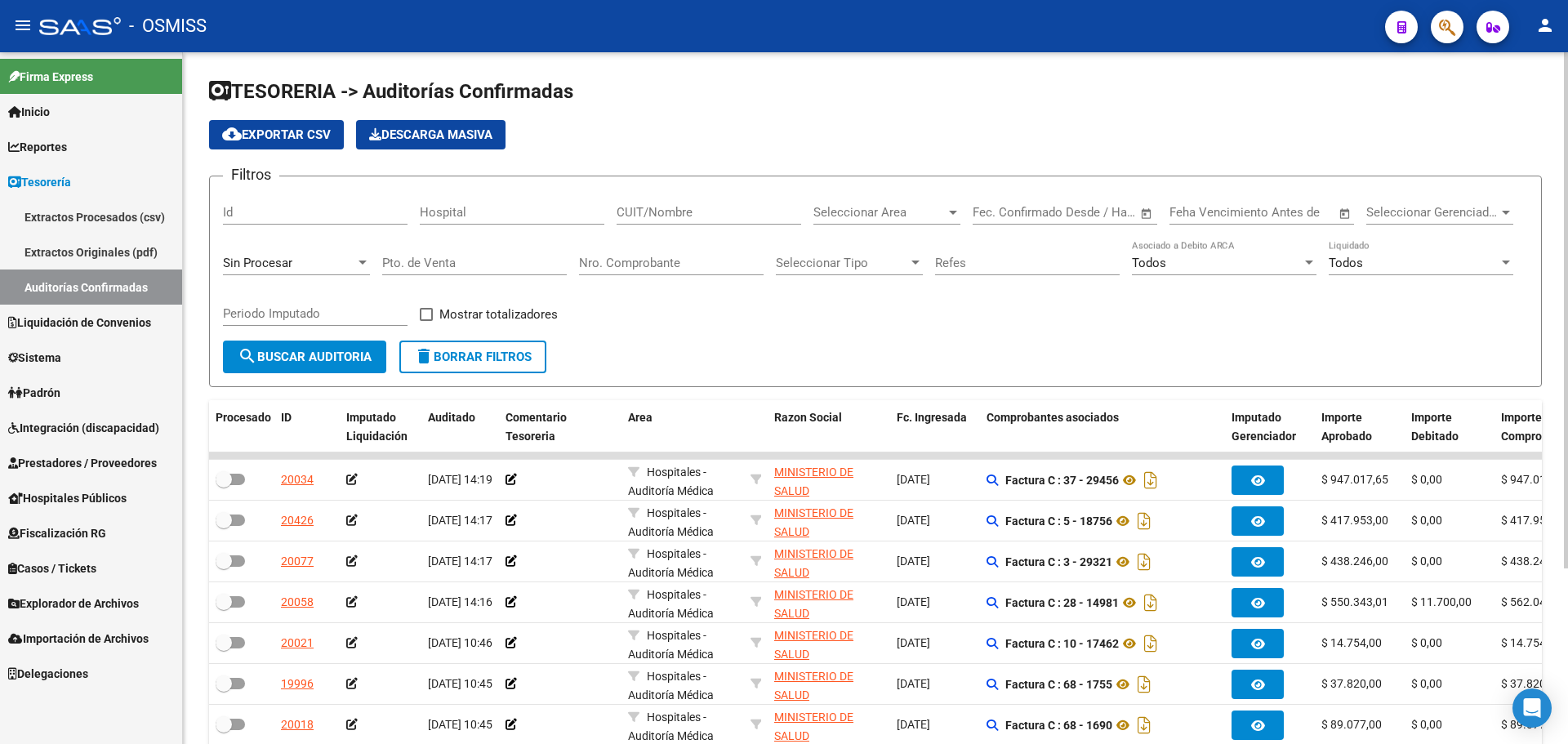
click at [317, 262] on div "Sin Procesar" at bounding box center [289, 263] width 133 height 15
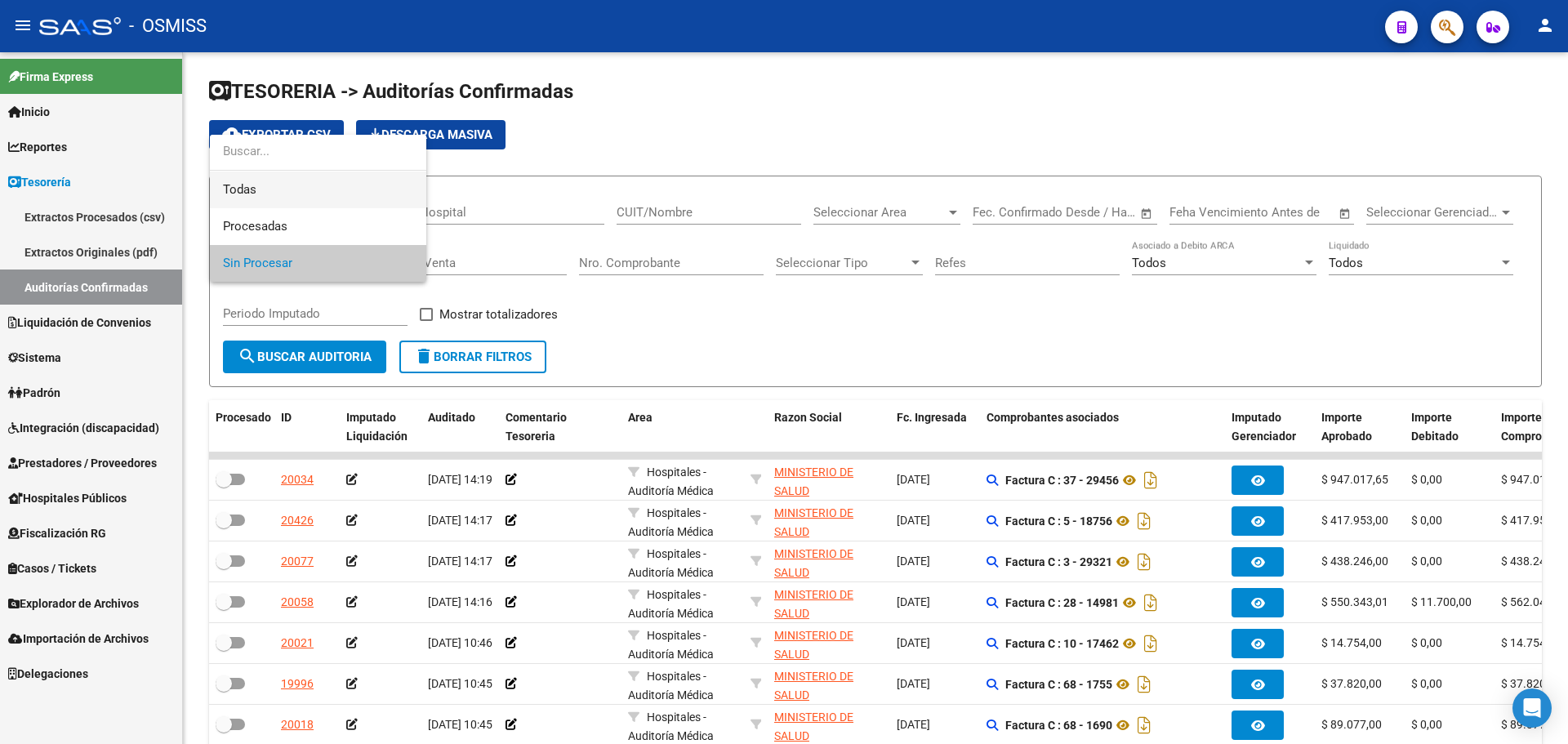
click at [319, 197] on span "Todas" at bounding box center [318, 190] width 190 height 37
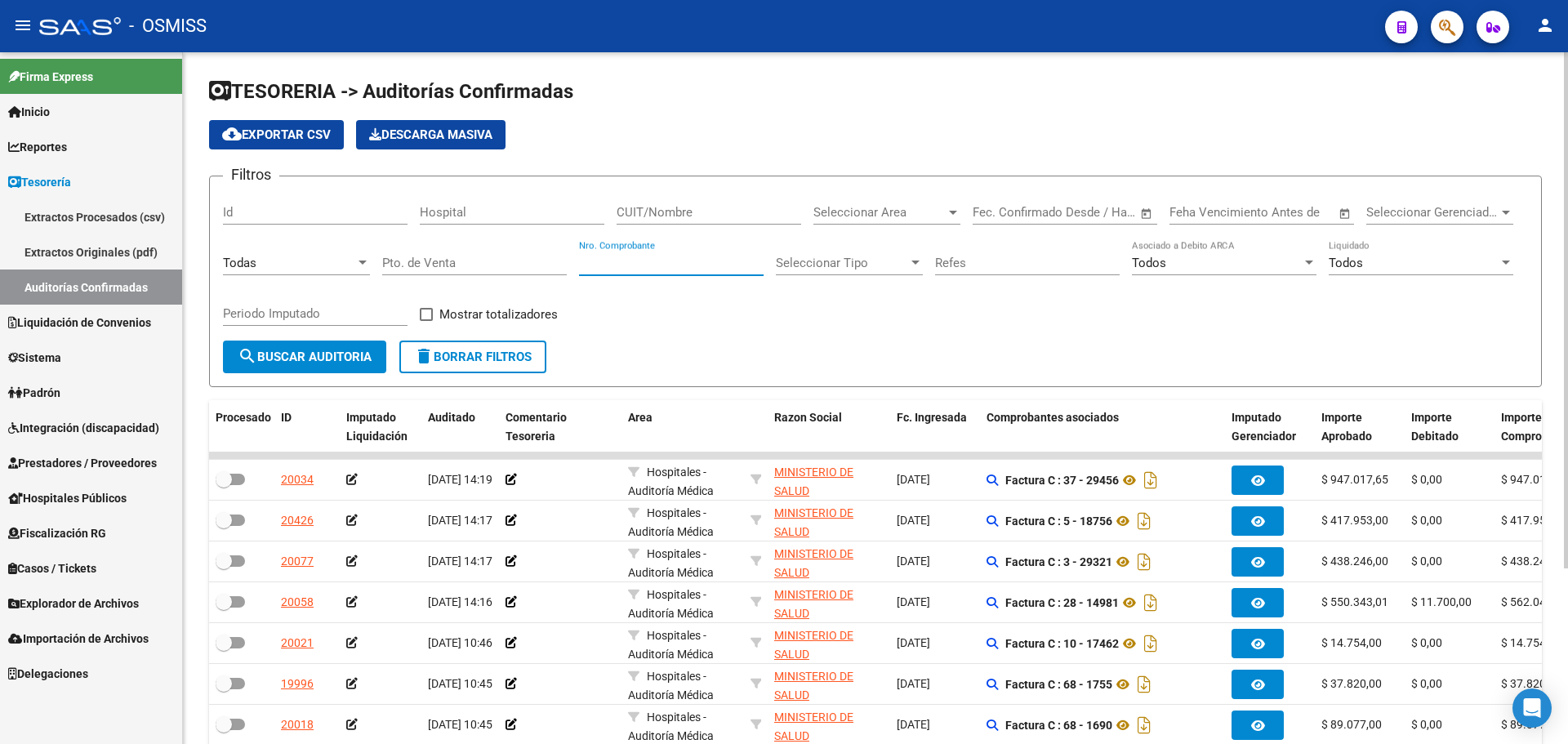
click at [721, 261] on input "Nro. Comprobante" at bounding box center [671, 263] width 184 height 15
type input "2144"
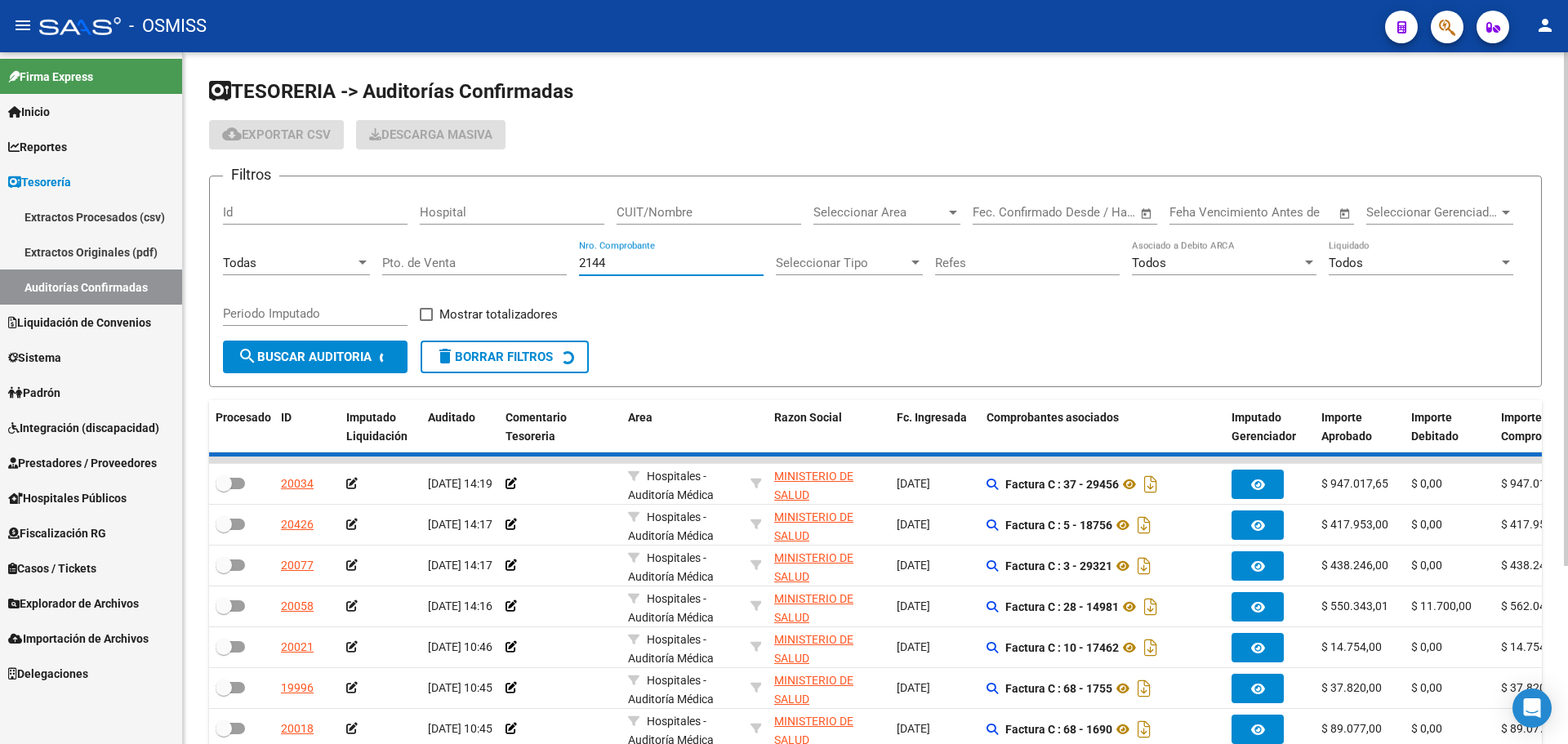
checkbox input "true"
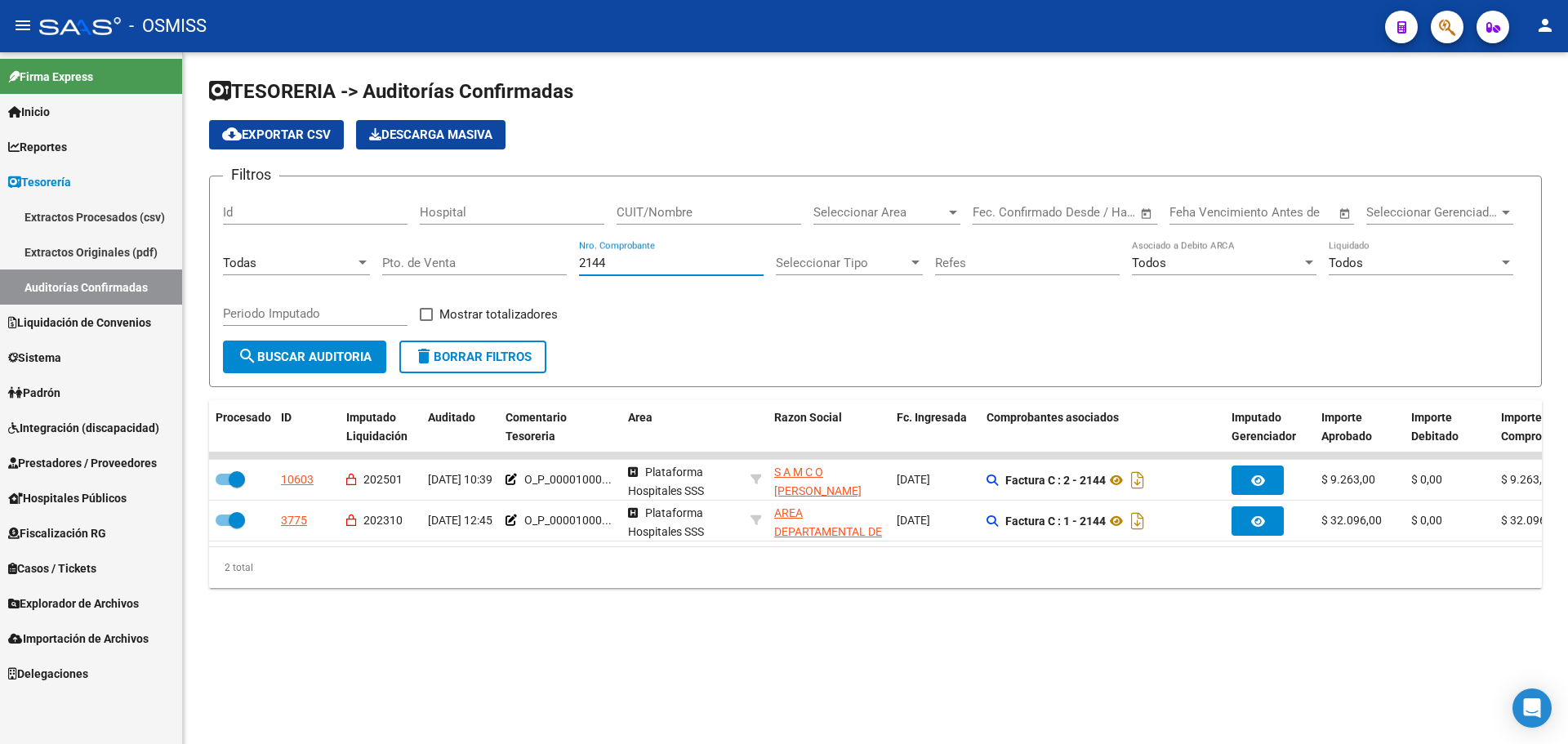
type input "2144"
click at [489, 641] on div "TESORERIA -> Auditorías Confirmadas cloud_download Exportar CSV Descarga Masiva…" at bounding box center [875, 347] width 1385 height 588
click at [822, 632] on div "TESORERIA -> Auditorías Confirmadas cloud_download Exportar CSV Descarga Masiva…" at bounding box center [875, 347] width 1385 height 588
click at [1447, 38] on span "button" at bounding box center [1447, 28] width 17 height 33
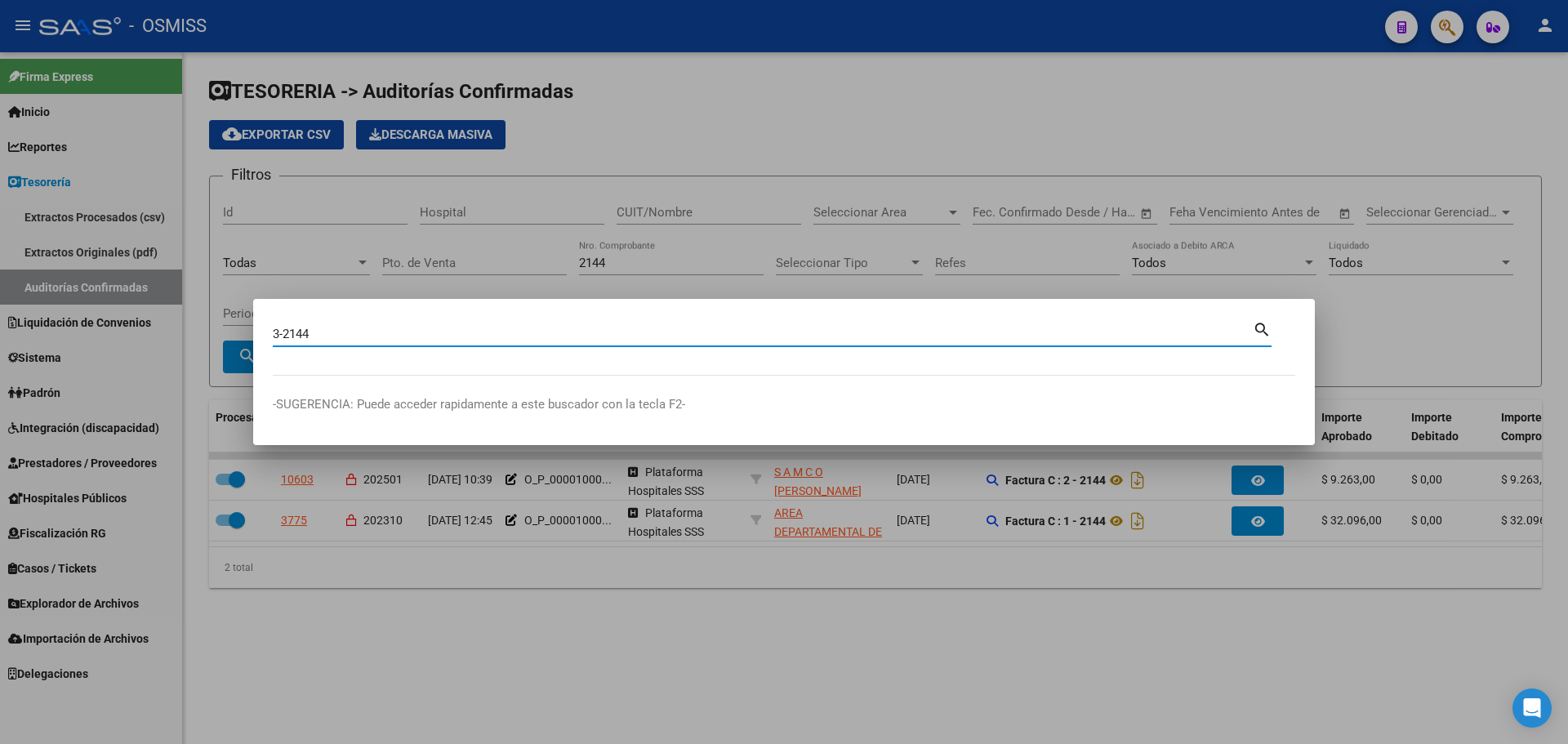
type input "3-2144"
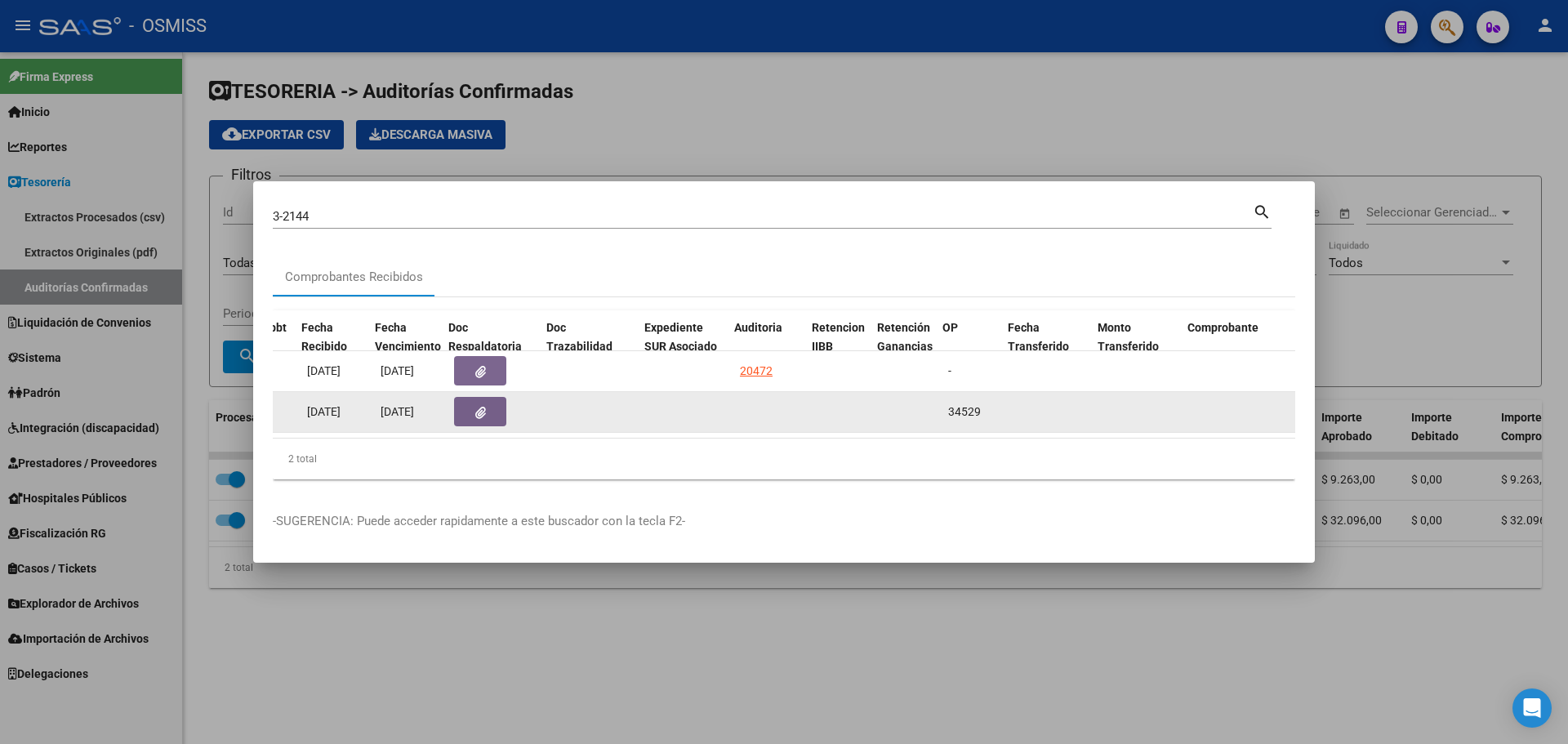
scroll to position [0, 826]
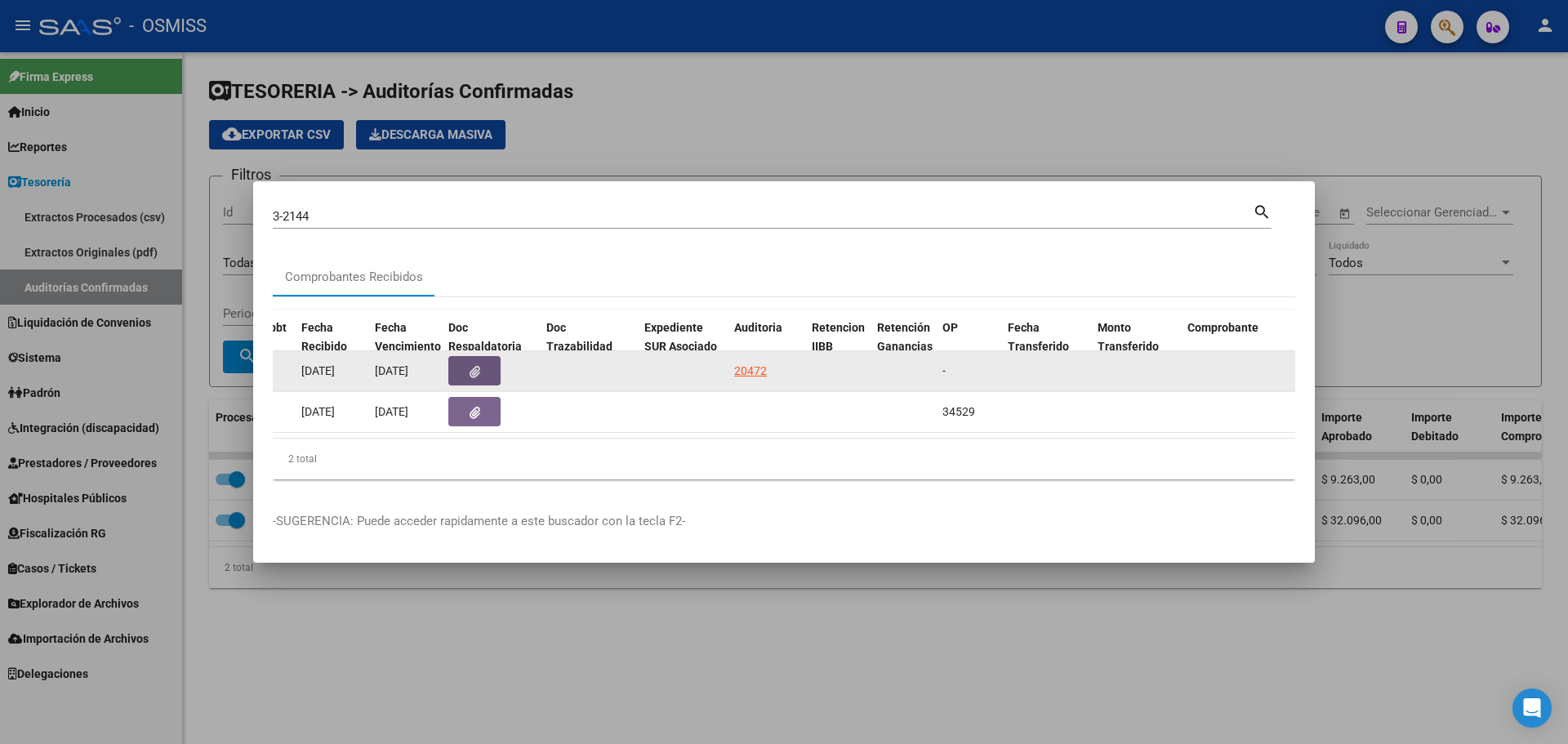
click at [478, 376] on button "button" at bounding box center [474, 371] width 53 height 30
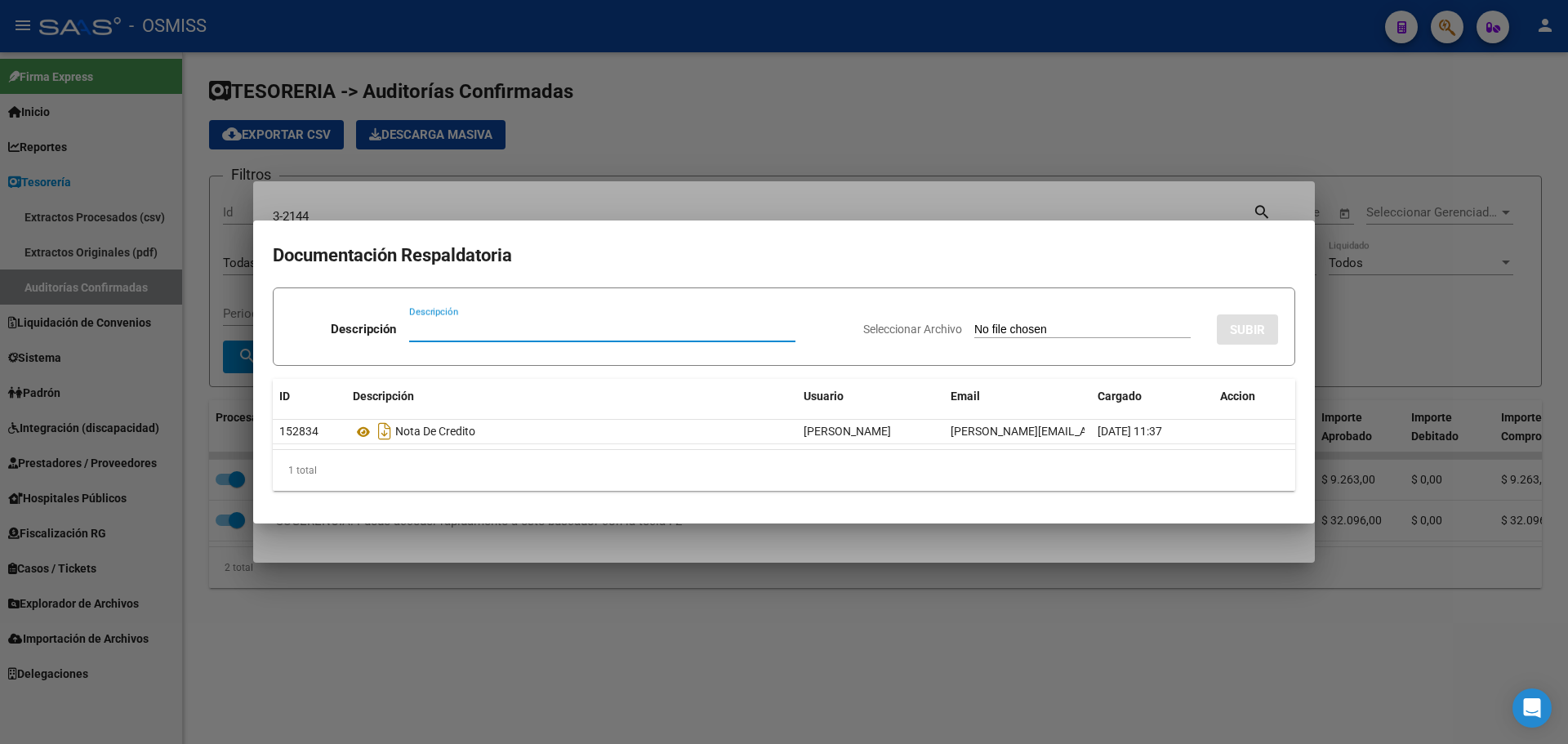
click at [778, 126] on div at bounding box center [784, 372] width 1568 height 744
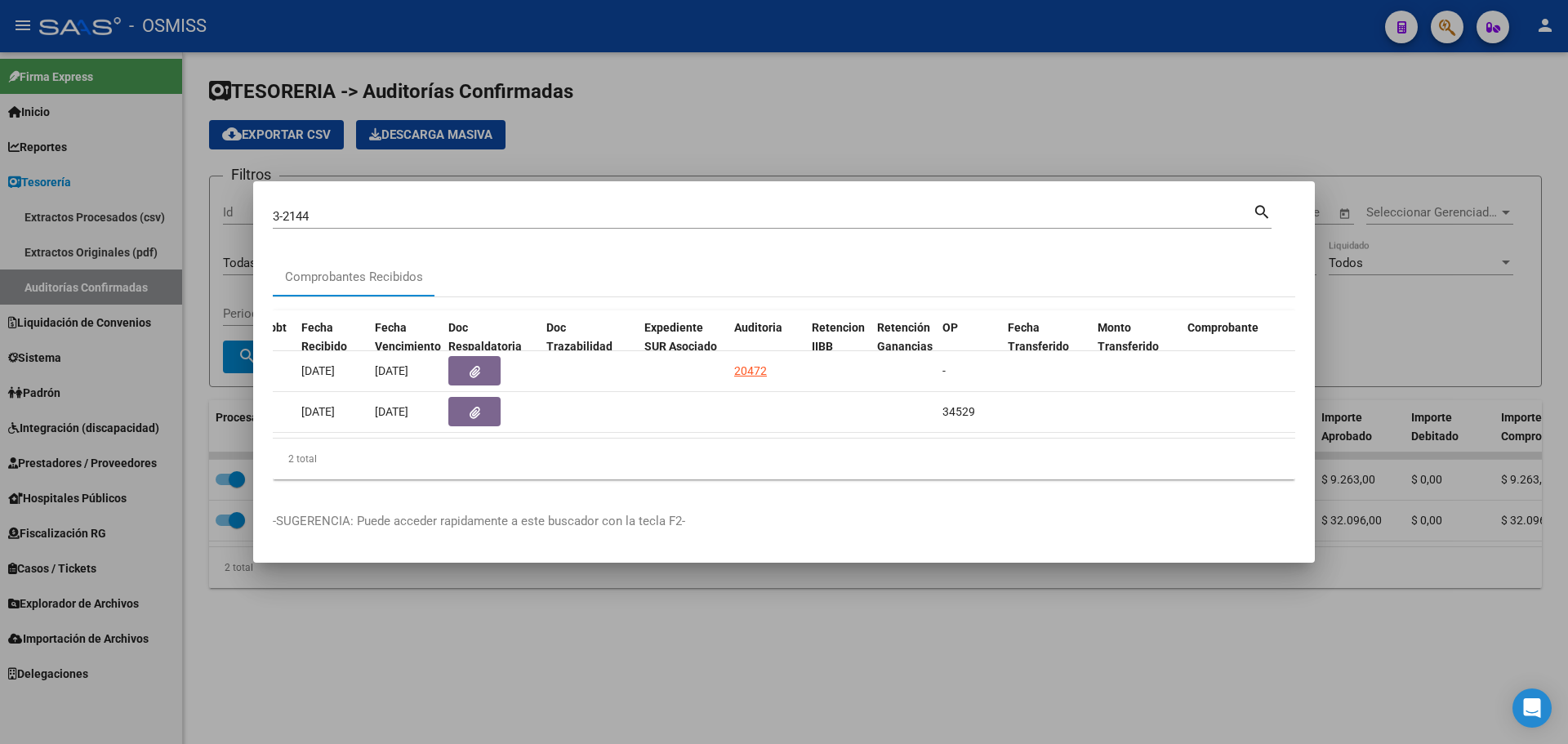
click at [193, 268] on div at bounding box center [784, 372] width 1568 height 744
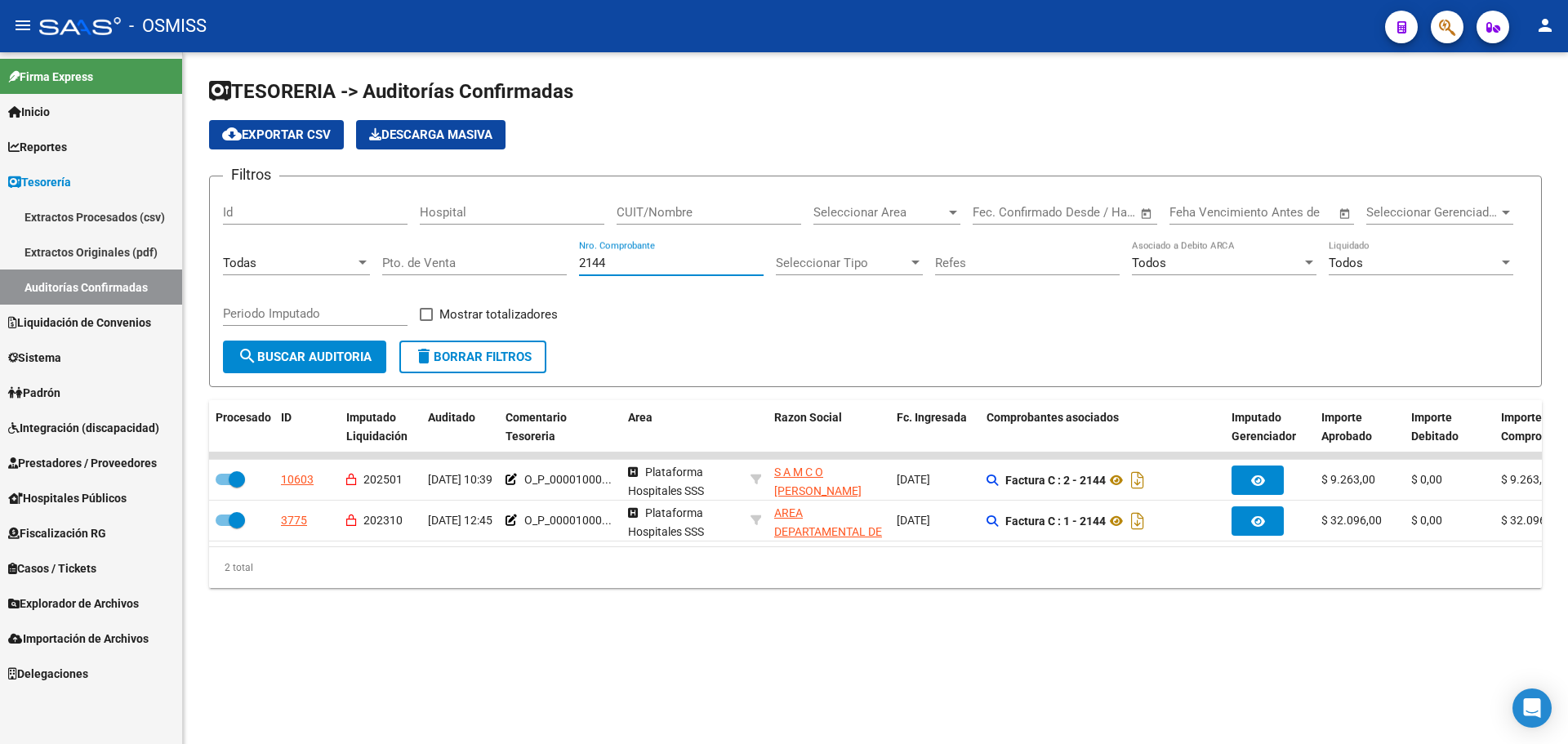
drag, startPoint x: 580, startPoint y: 254, endPoint x: 363, endPoint y: 239, distance: 217.5
click at [363, 239] on div "Filtros Id Hospital CUIT/Nombre Seleccionar Area Seleccionar Area Fecha inicio …" at bounding box center [876, 266] width 1305 height 151
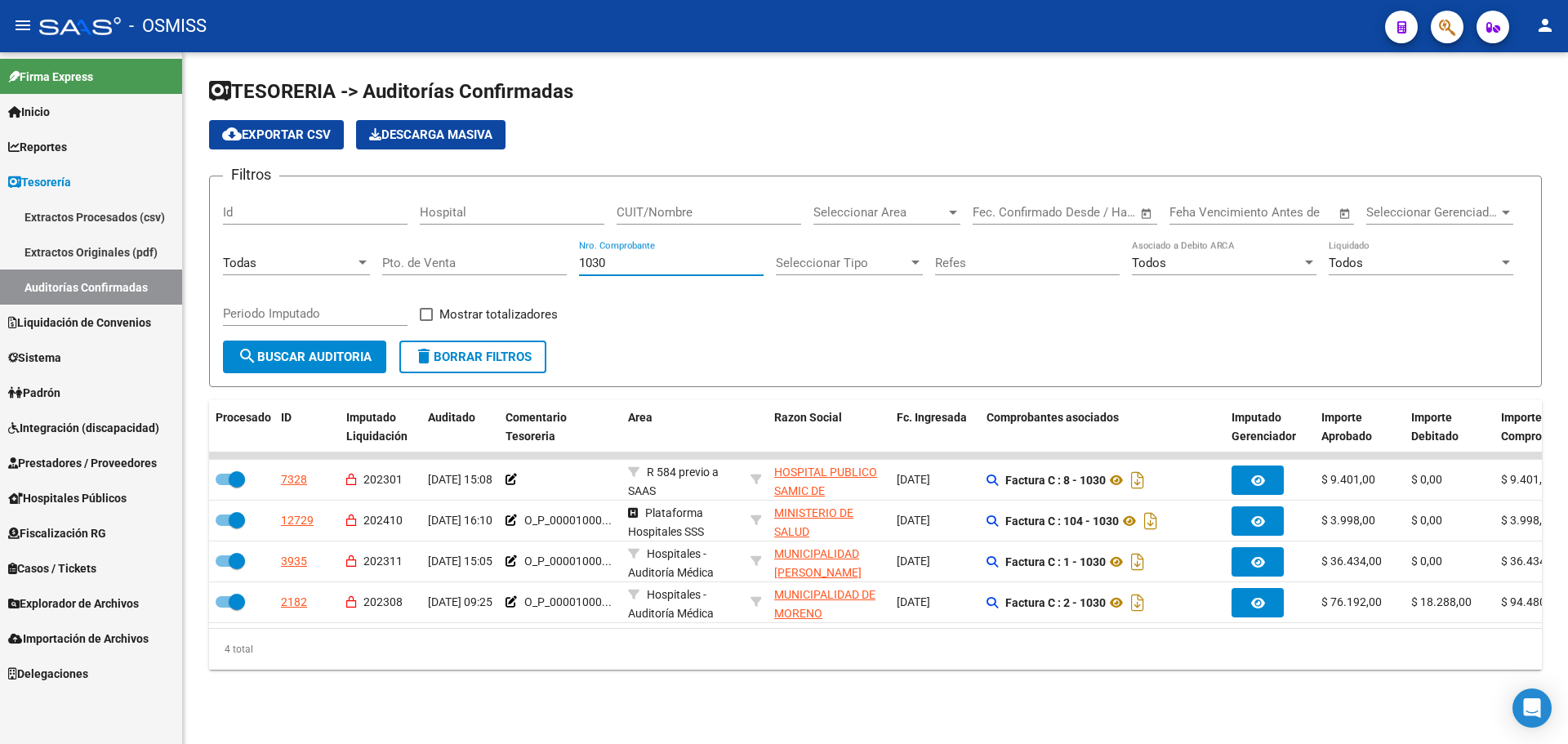
type input "1030"
click at [785, 695] on div "TESORERIA -> Auditorías Confirmadas cloud_download Exportar CSV Descarga Masiva…" at bounding box center [875, 387] width 1385 height 670
click at [1446, 11] on span "button" at bounding box center [1447, 28] width 17 height 33
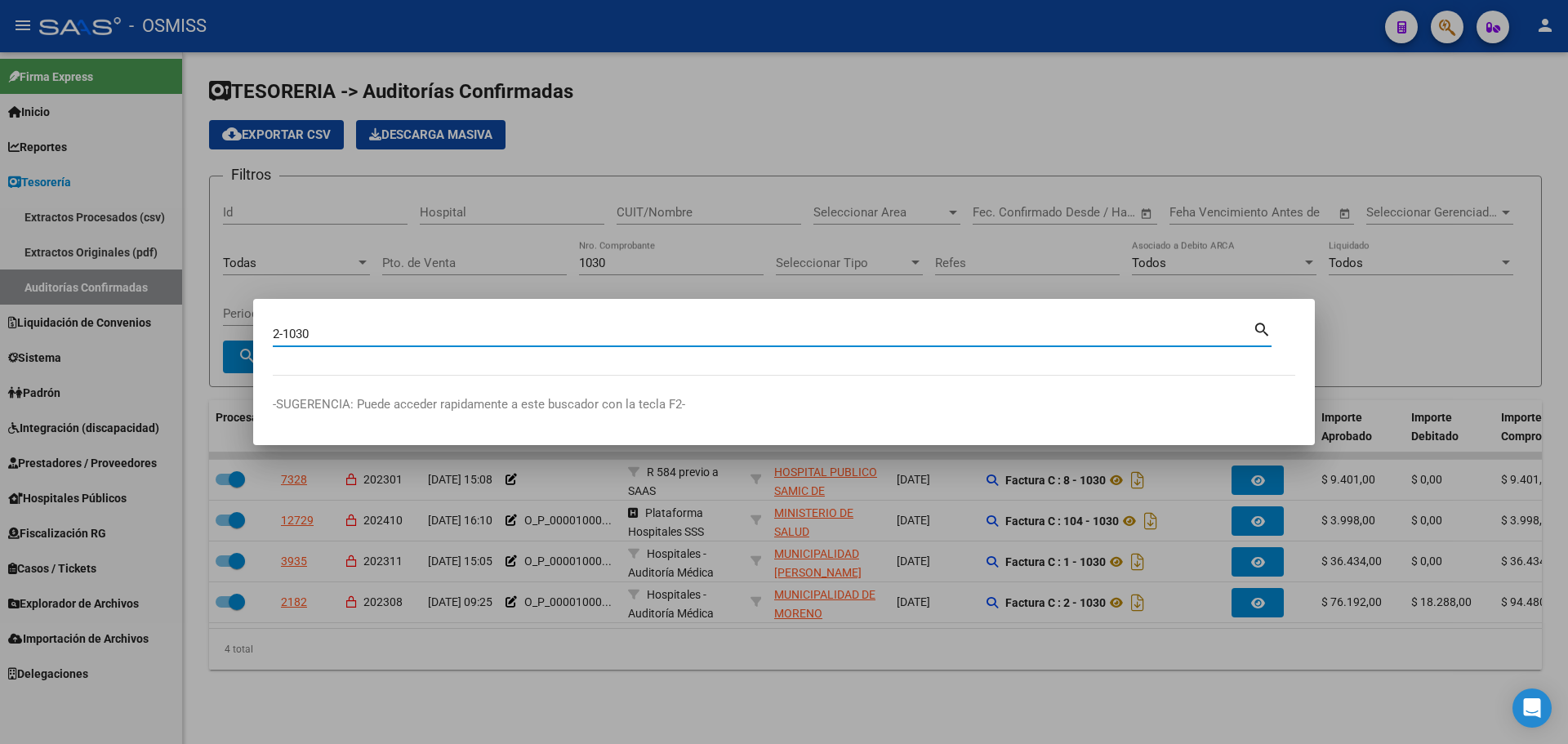
type input "2-1030"
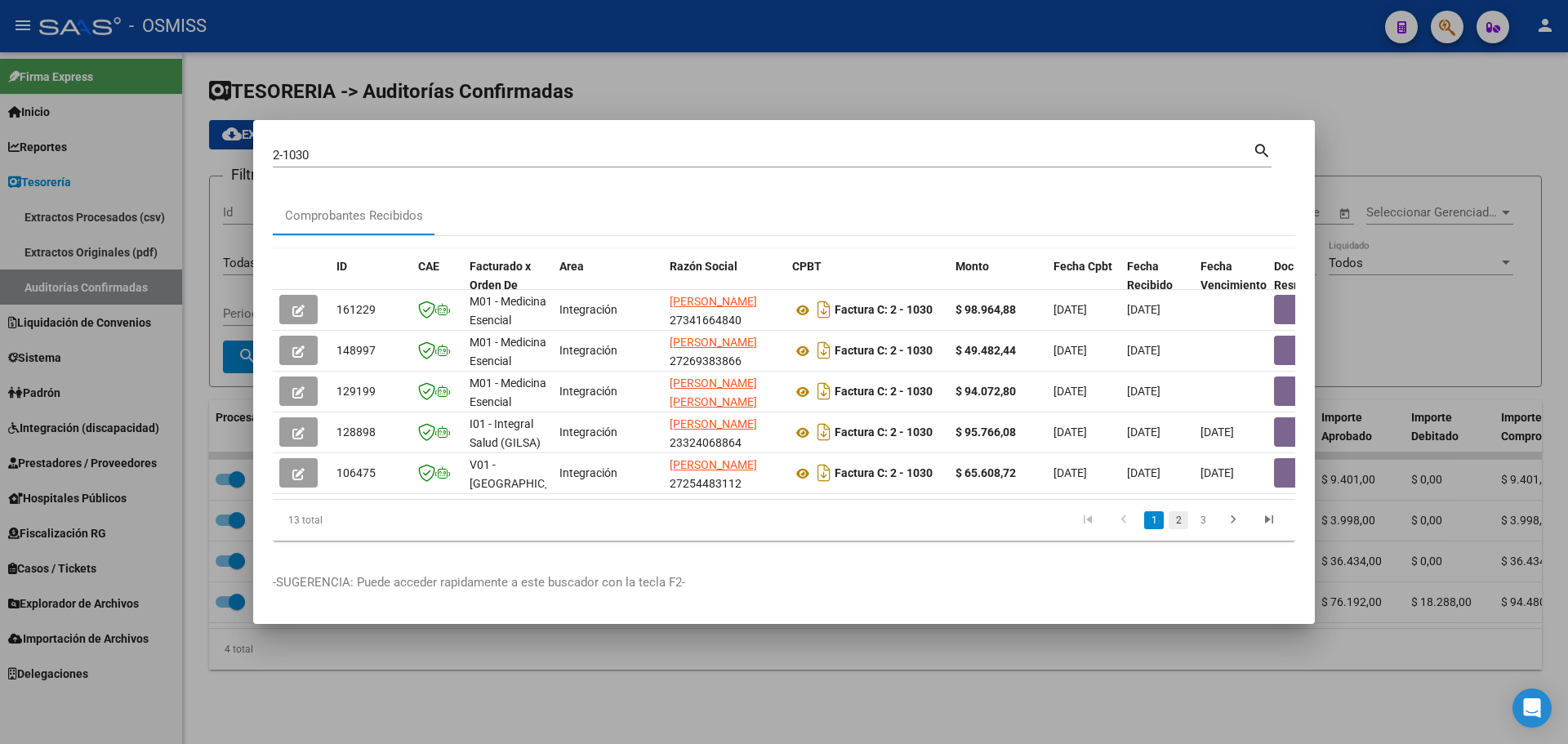
click at [1182, 529] on link "2" at bounding box center [1178, 520] width 19 height 18
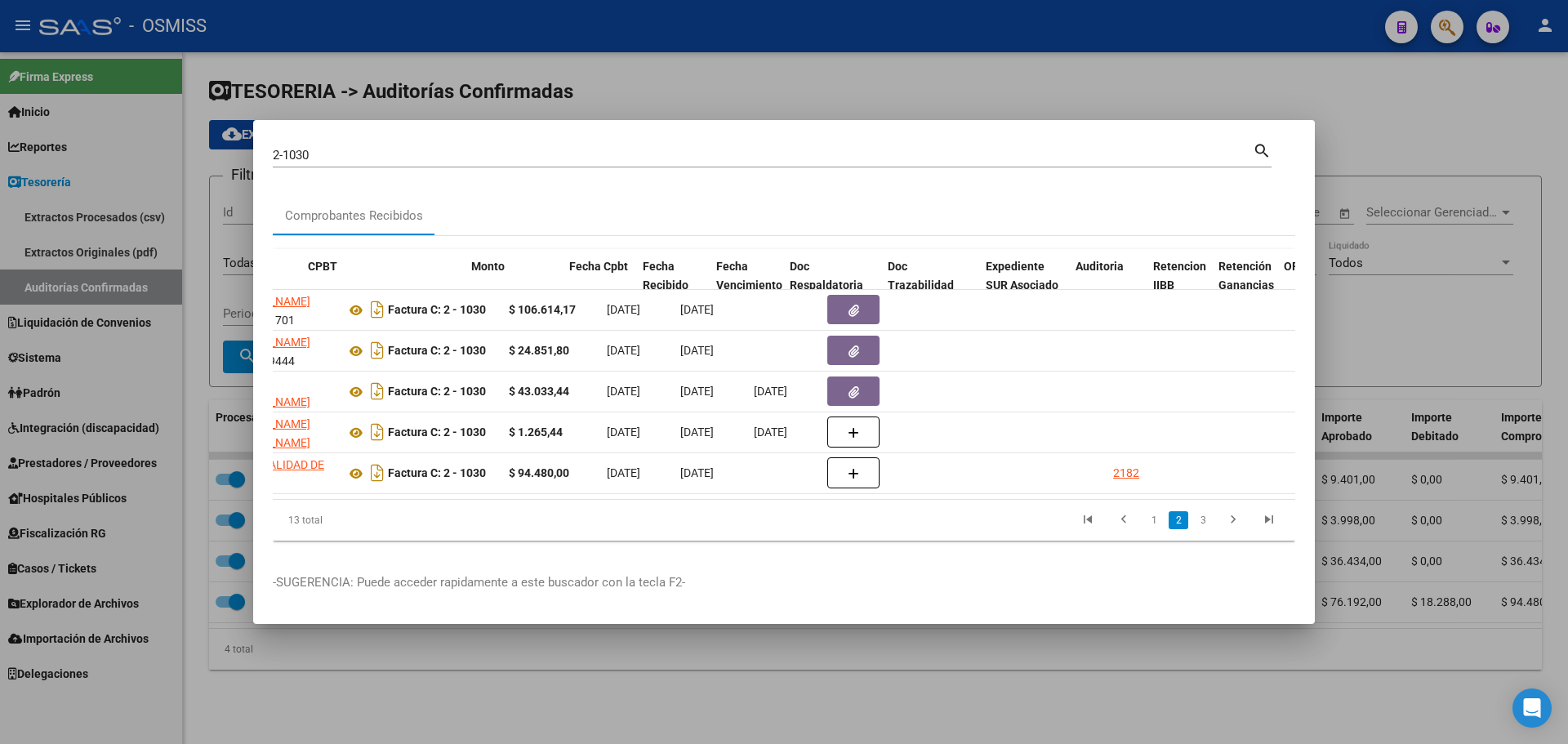
scroll to position [0, 508]
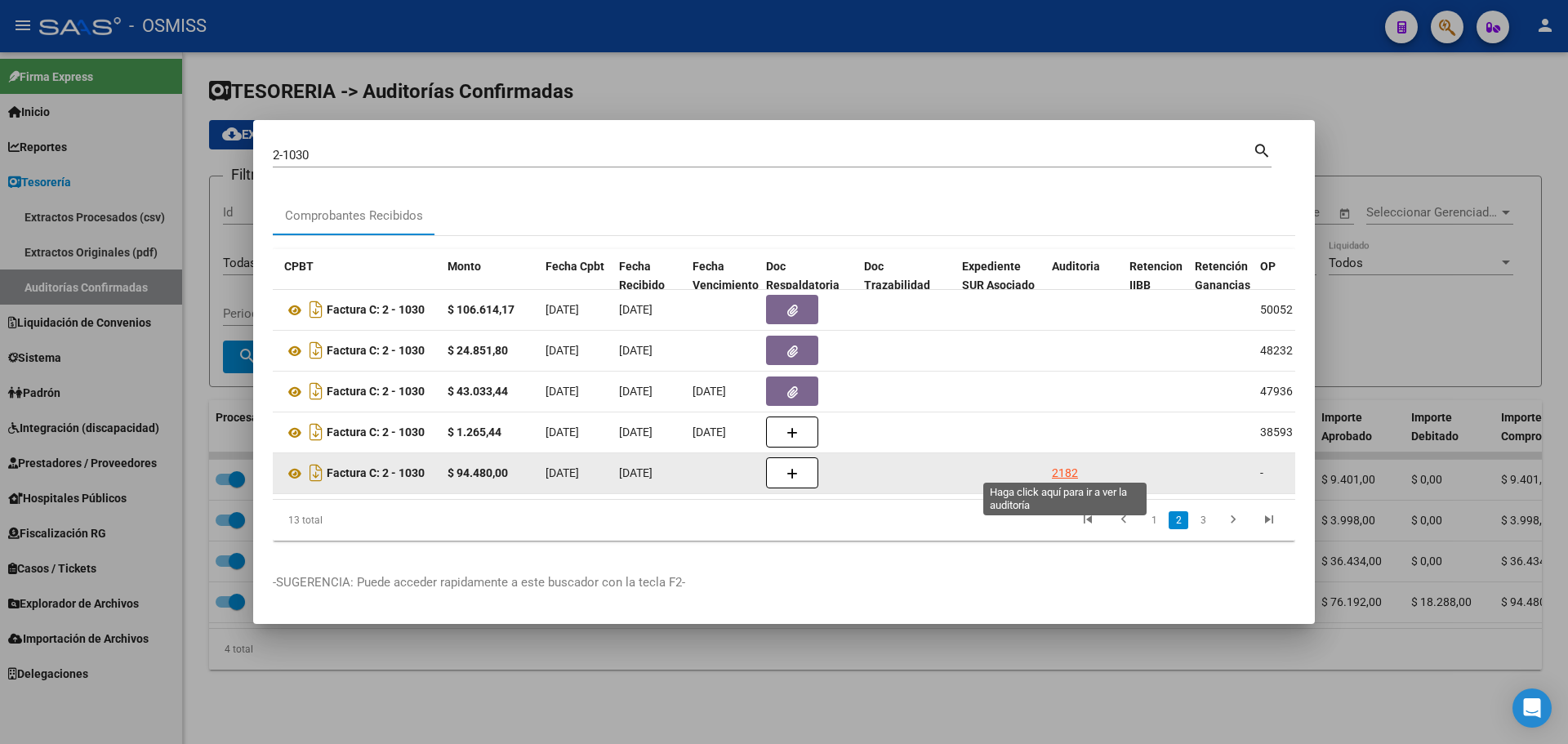
click at [1072, 468] on div "2182" at bounding box center [1065, 473] width 26 height 18
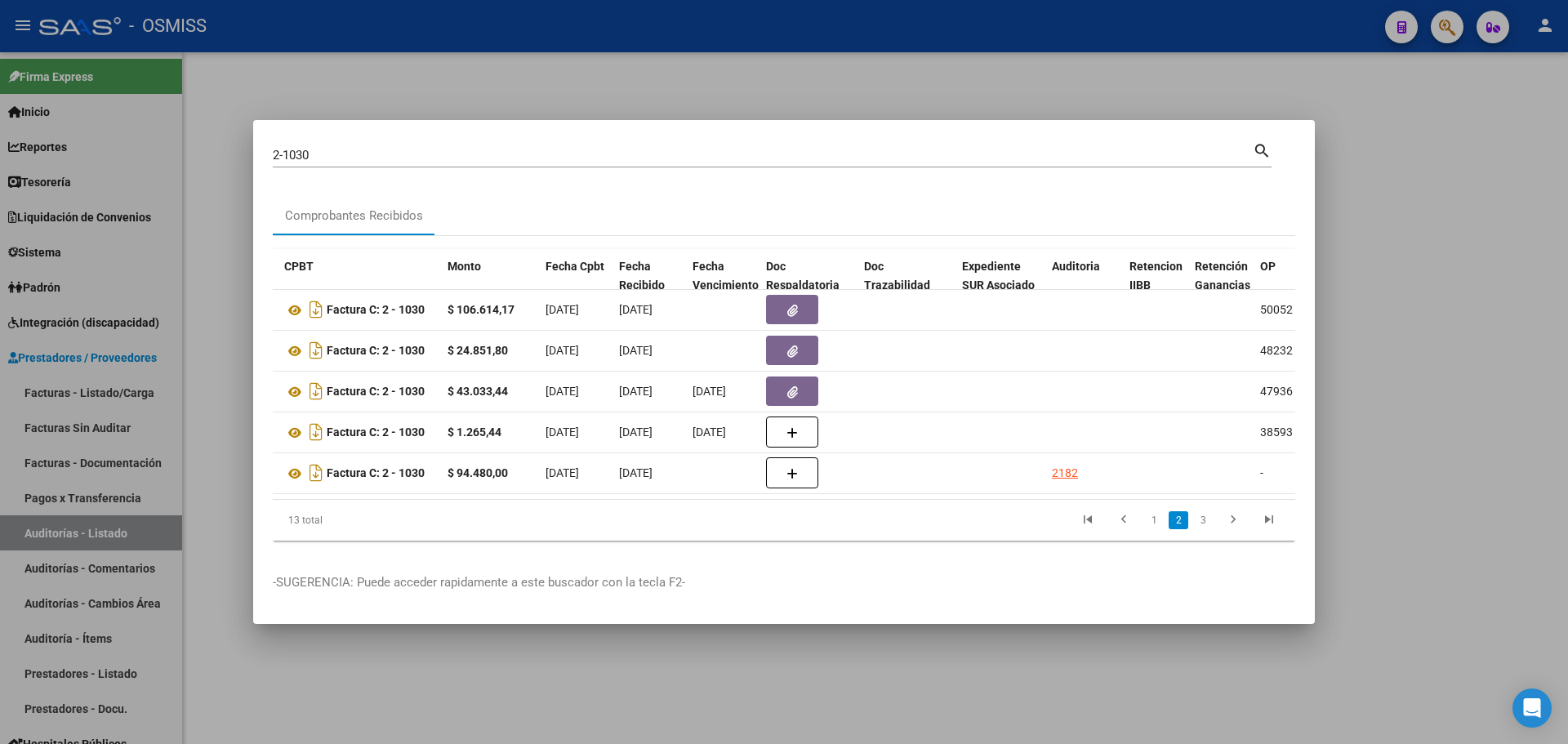
click at [805, 69] on div at bounding box center [784, 372] width 1568 height 744
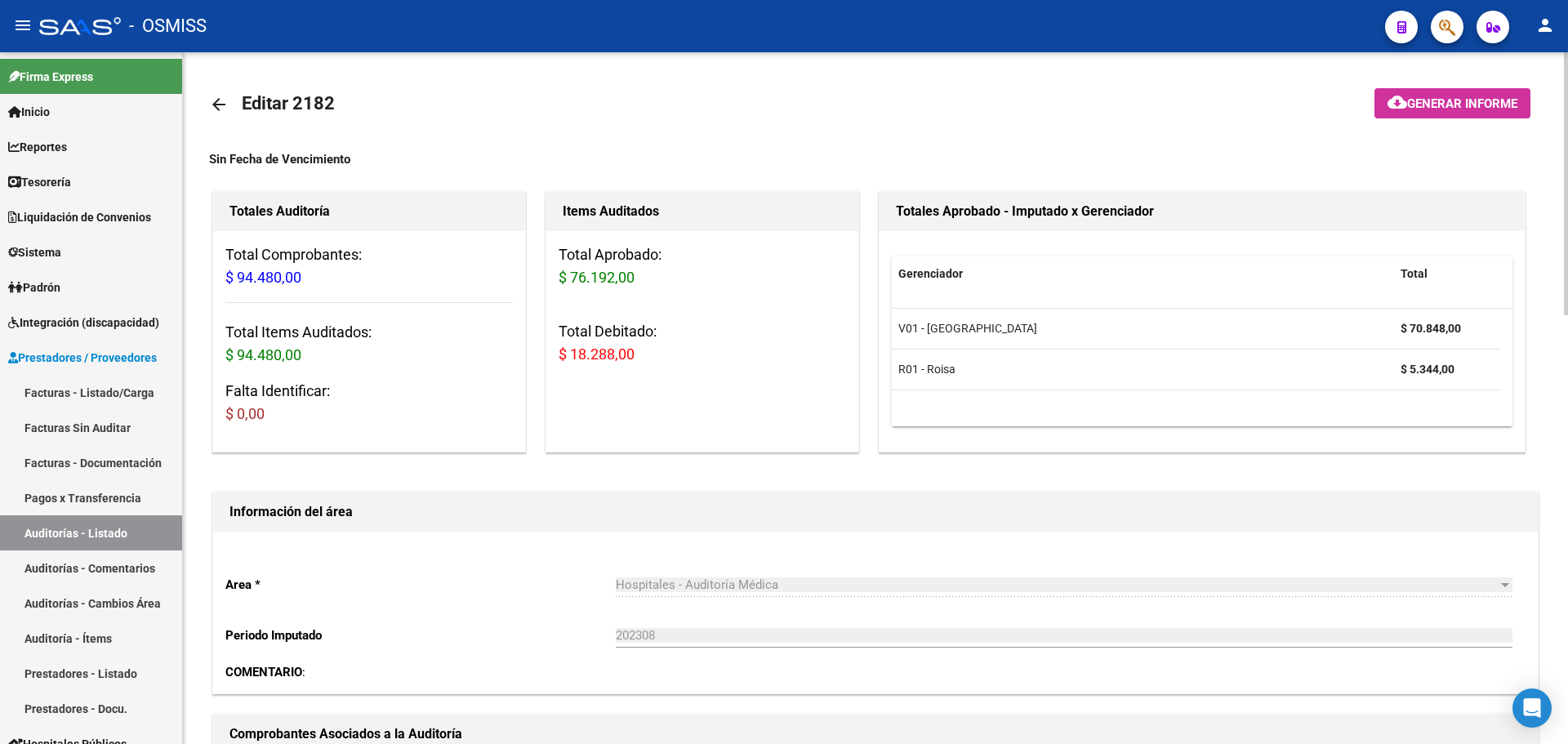
scroll to position [408, 0]
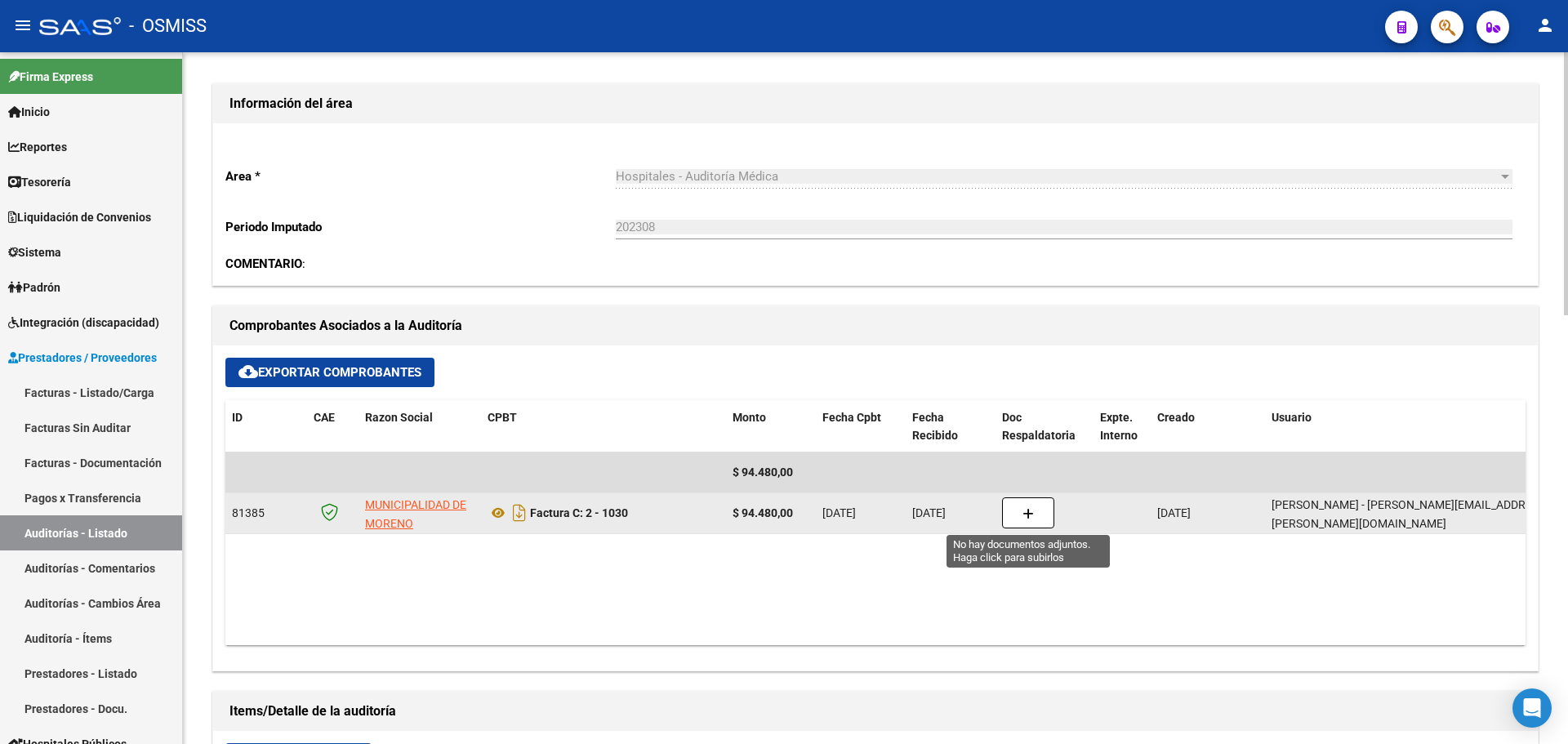
click at [1007, 511] on button "button" at bounding box center [1028, 514] width 53 height 31
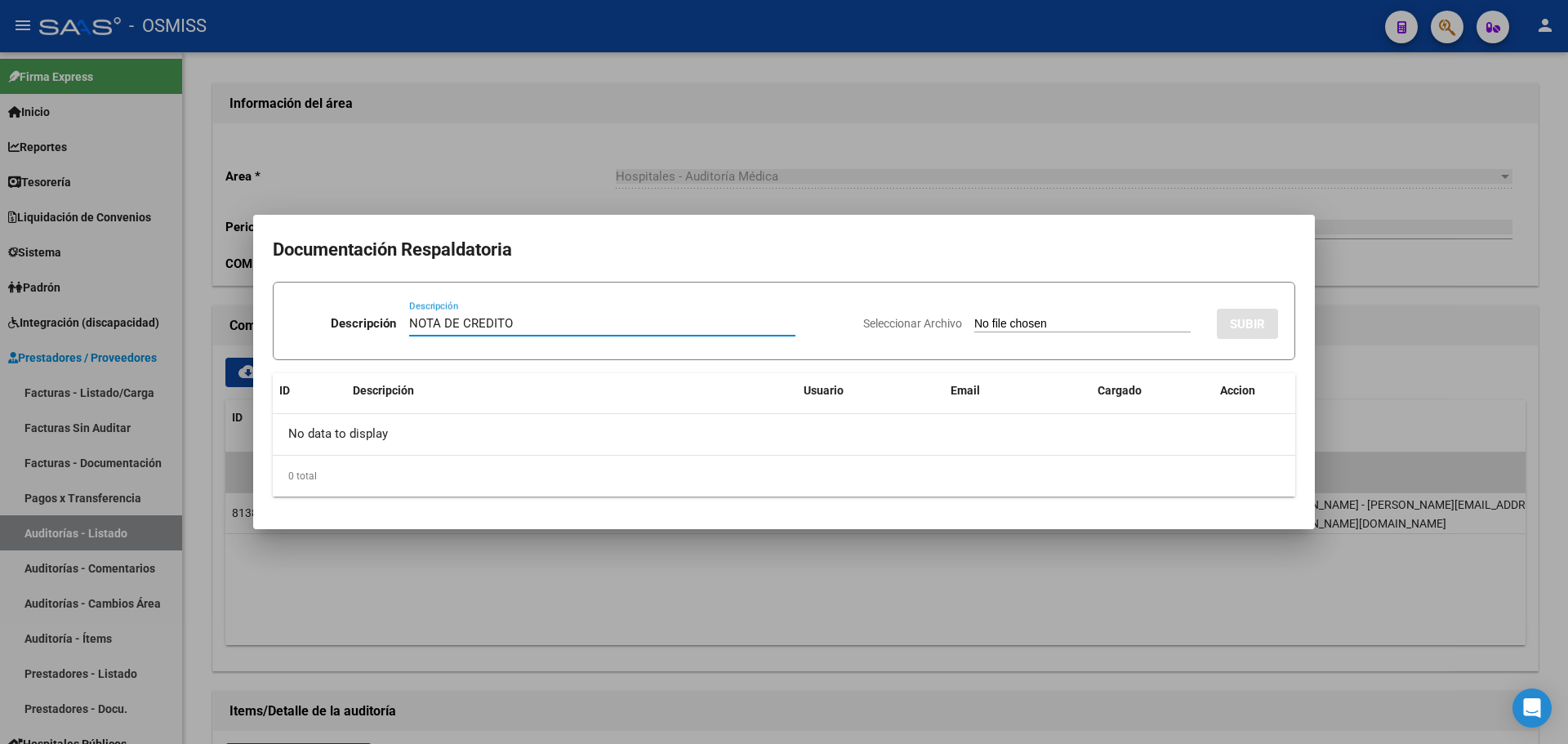
type input "NOTA DE CREDITO"
click at [974, 321] on input "Seleccionar Archivo" at bounding box center [1082, 325] width 217 height 16
type input "C:\fakepath\NC. MUNICIPALIDAD DE MORENO FC. 1030.pdf"
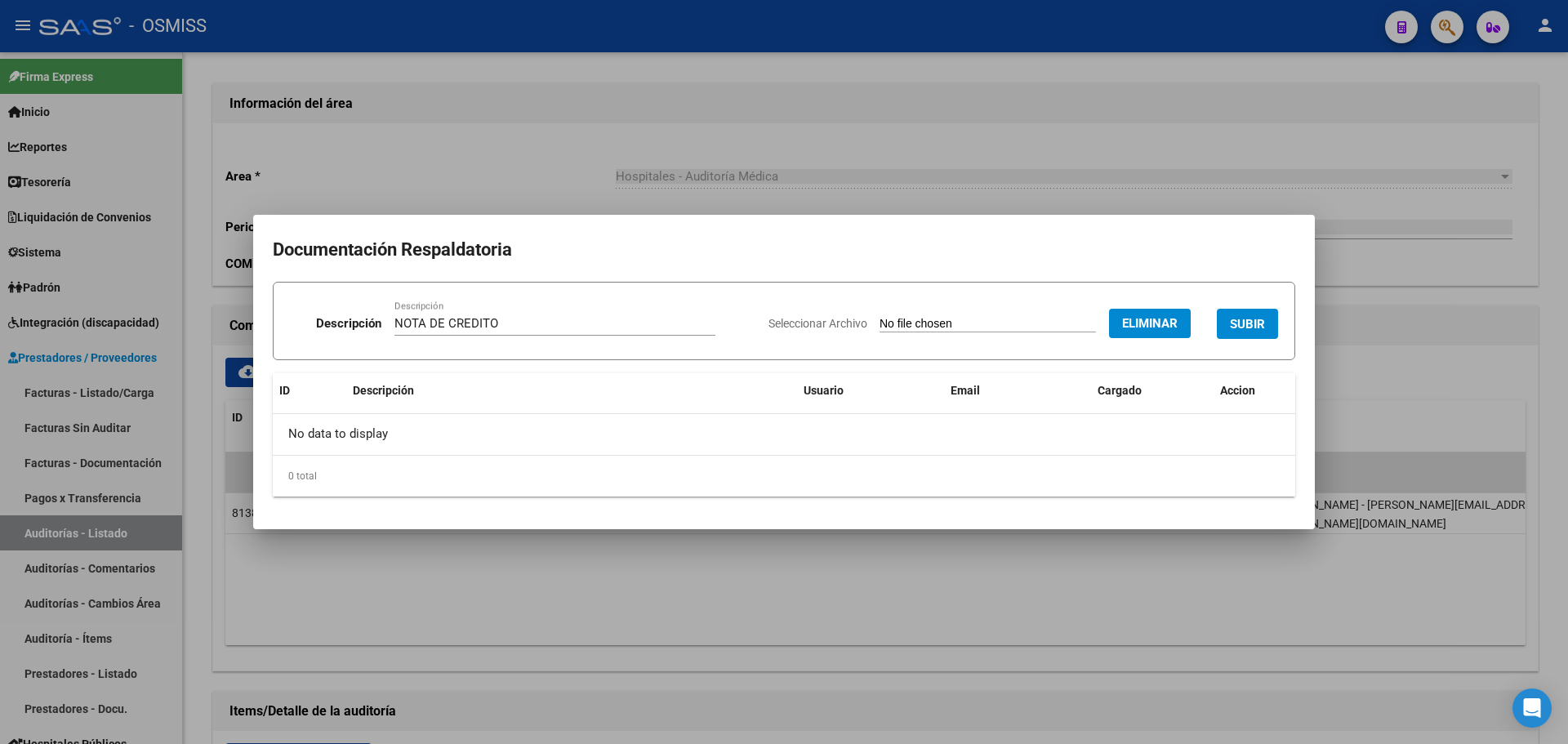
click at [1260, 312] on button "SUBIR" at bounding box center [1247, 324] width 61 height 30
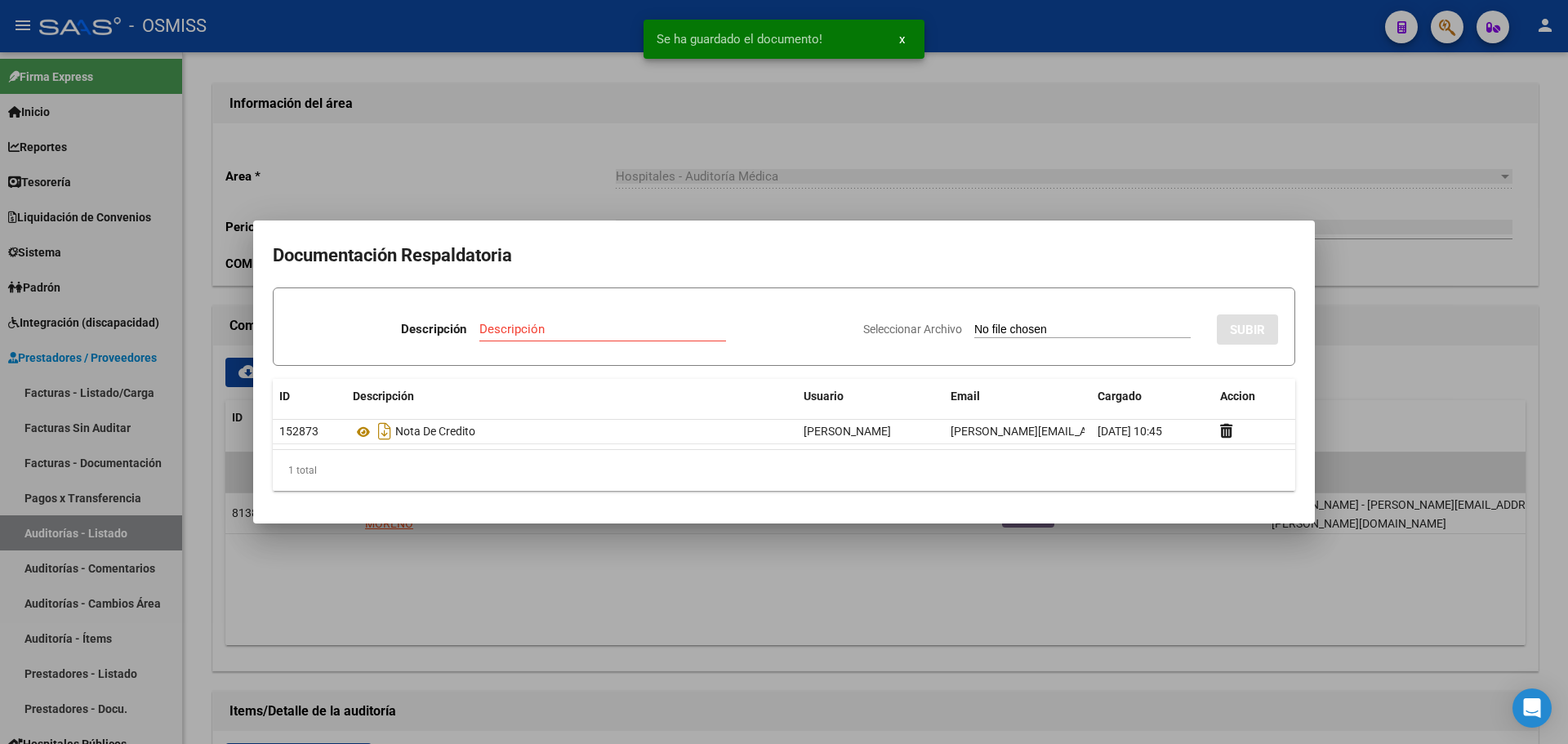
click at [453, 195] on div at bounding box center [784, 372] width 1568 height 744
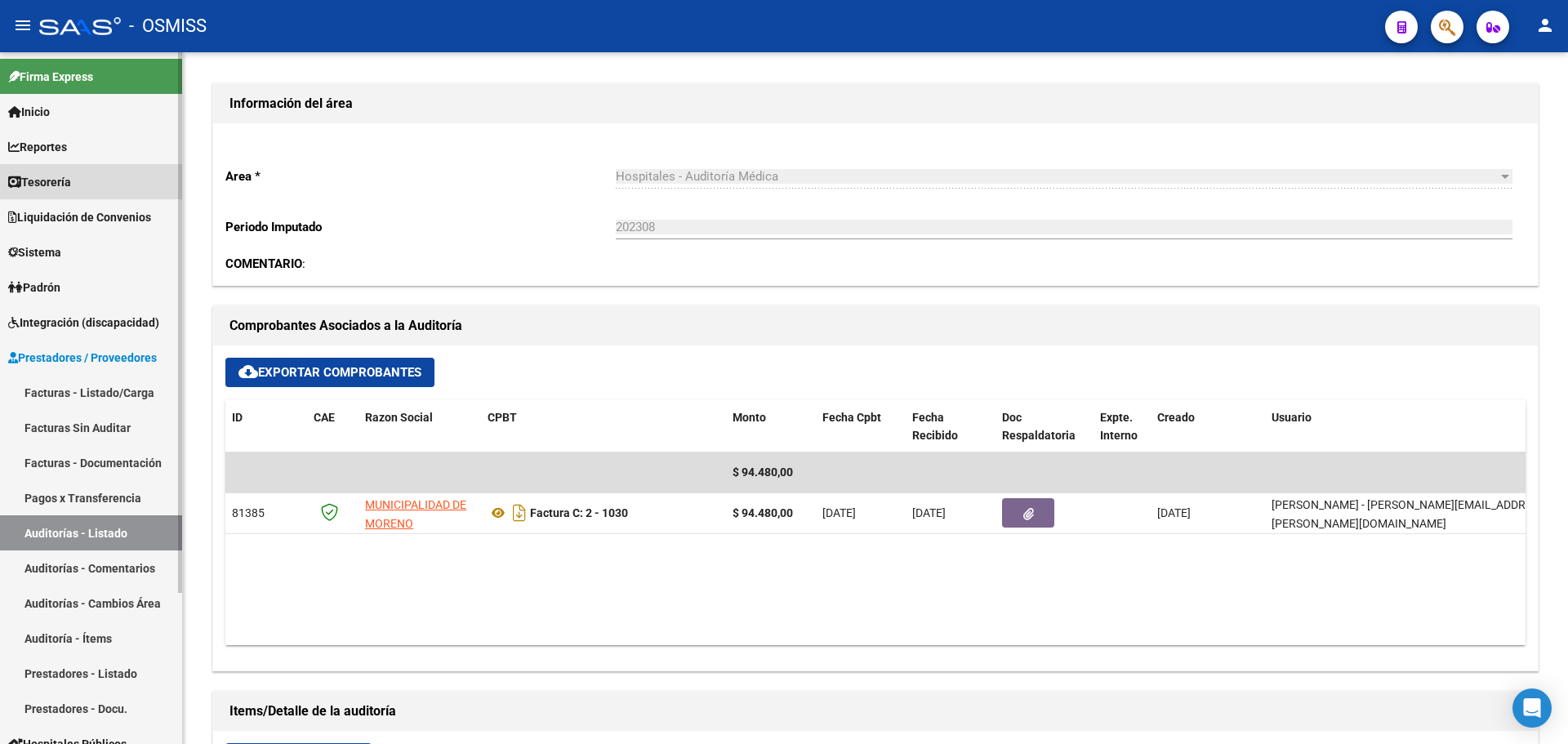
click at [82, 192] on link "Tesorería" at bounding box center [91, 182] width 183 height 35
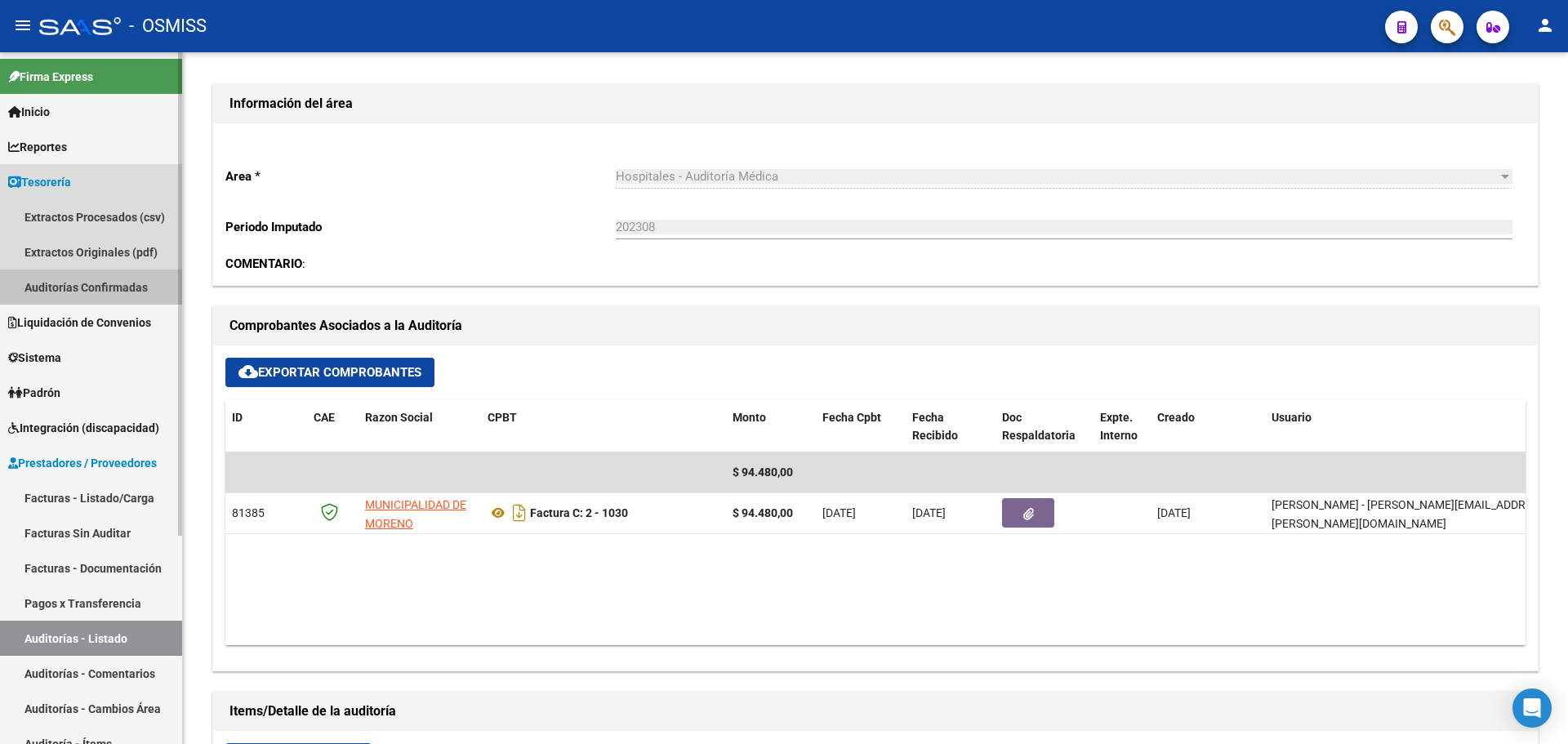
click at [112, 286] on link "Auditorías Confirmadas" at bounding box center [91, 287] width 183 height 35
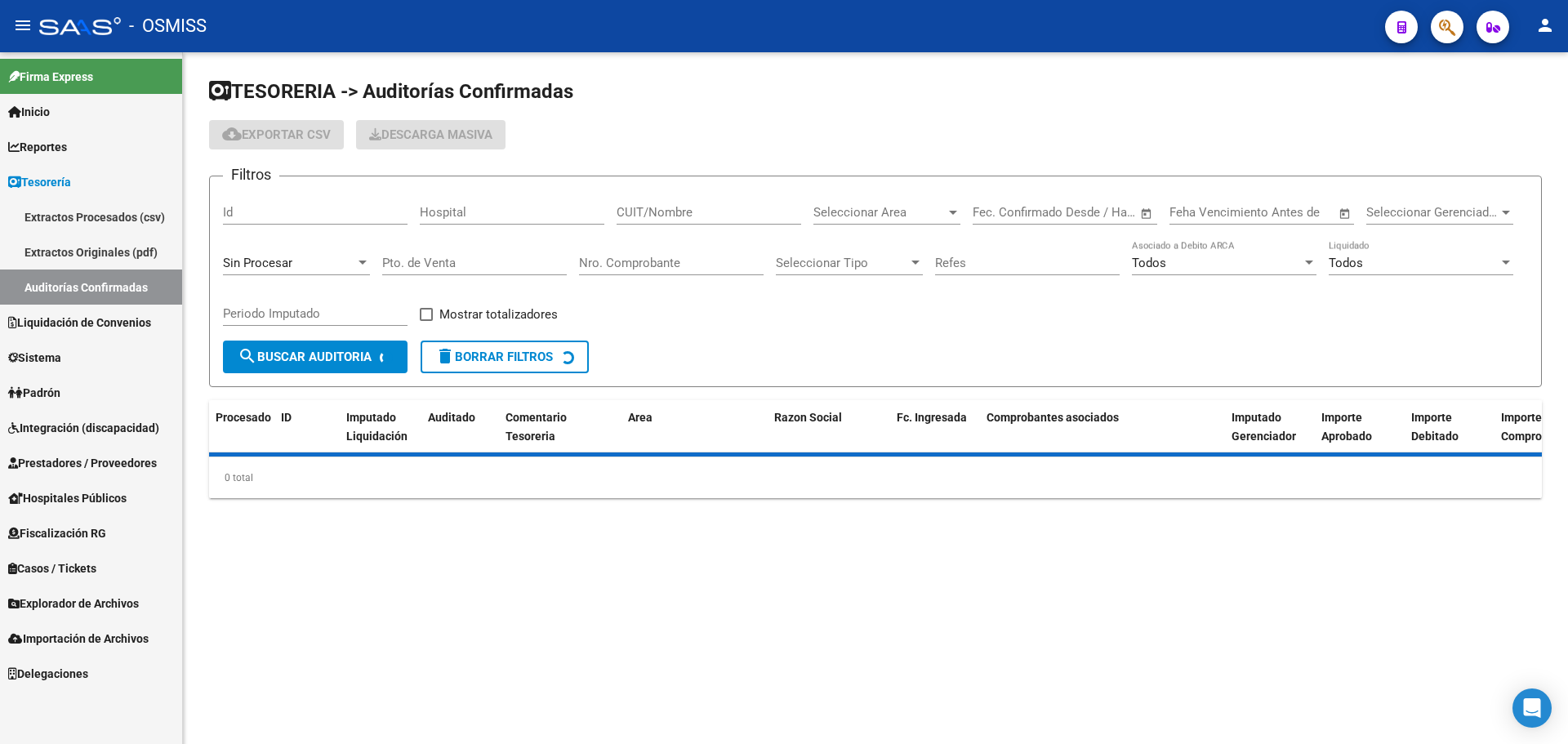
click at [348, 261] on div "Sin Procesar" at bounding box center [289, 263] width 133 height 15
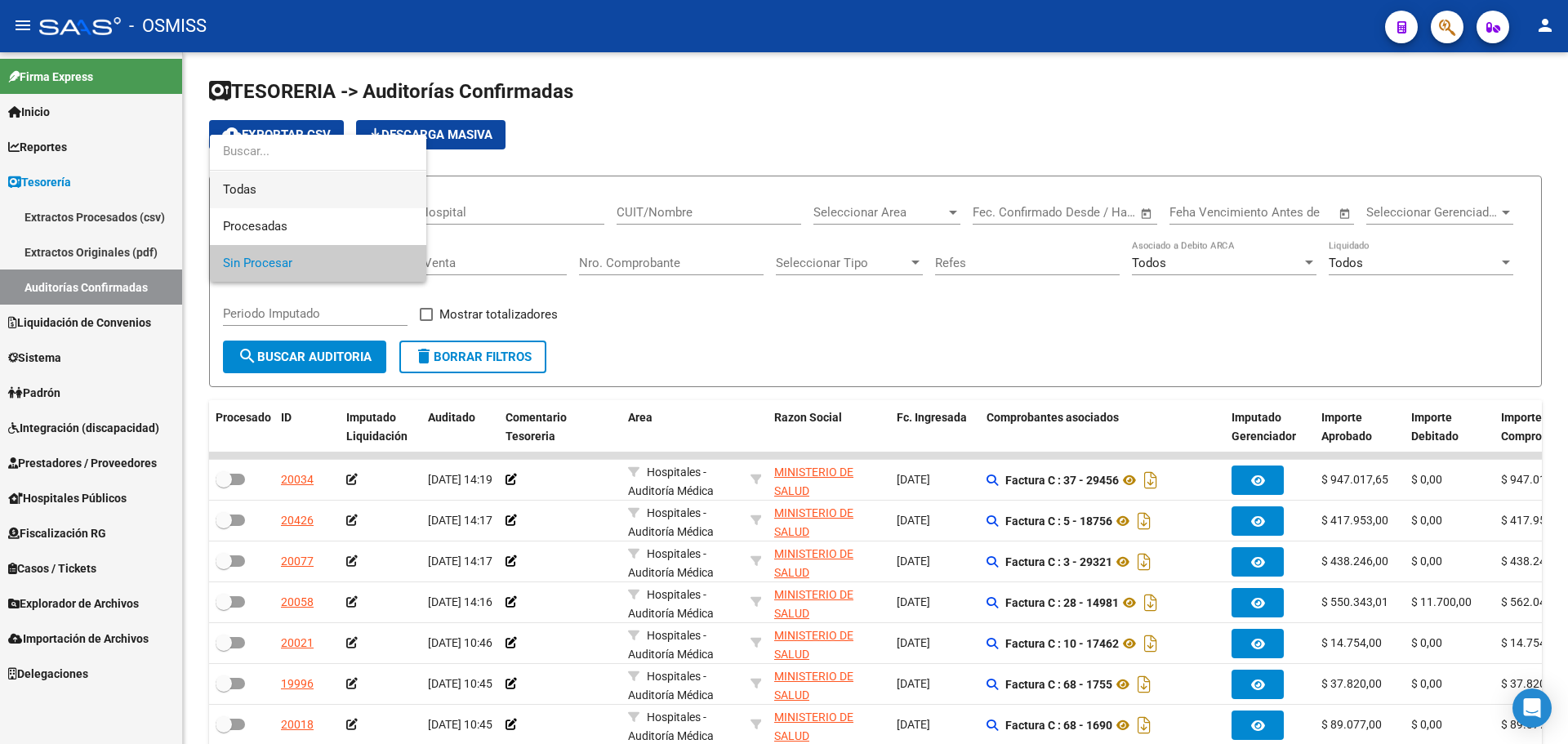
click at [351, 182] on span "Todas" at bounding box center [318, 190] width 190 height 37
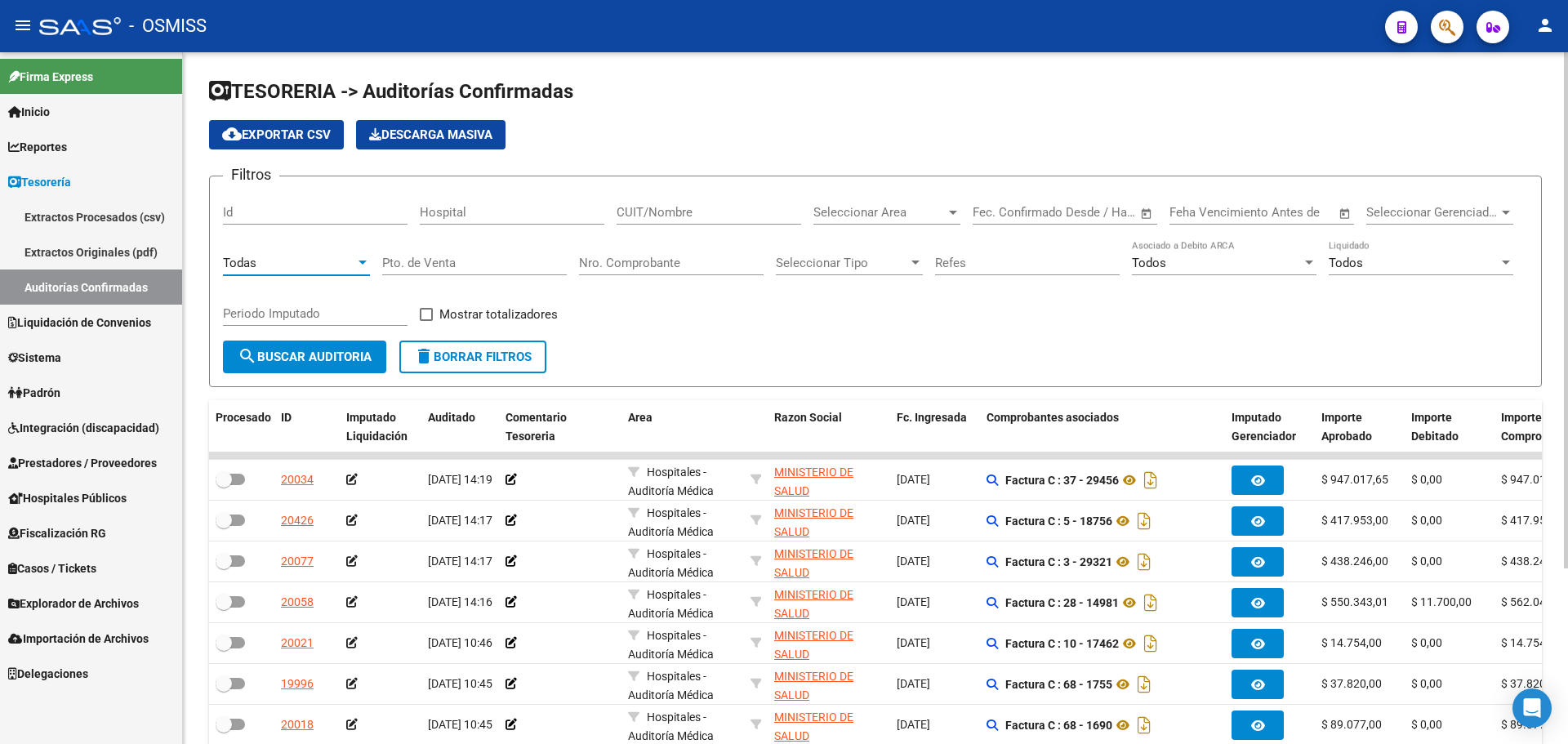
click at [698, 262] on input "Nro. Comprobante" at bounding box center [671, 263] width 184 height 15
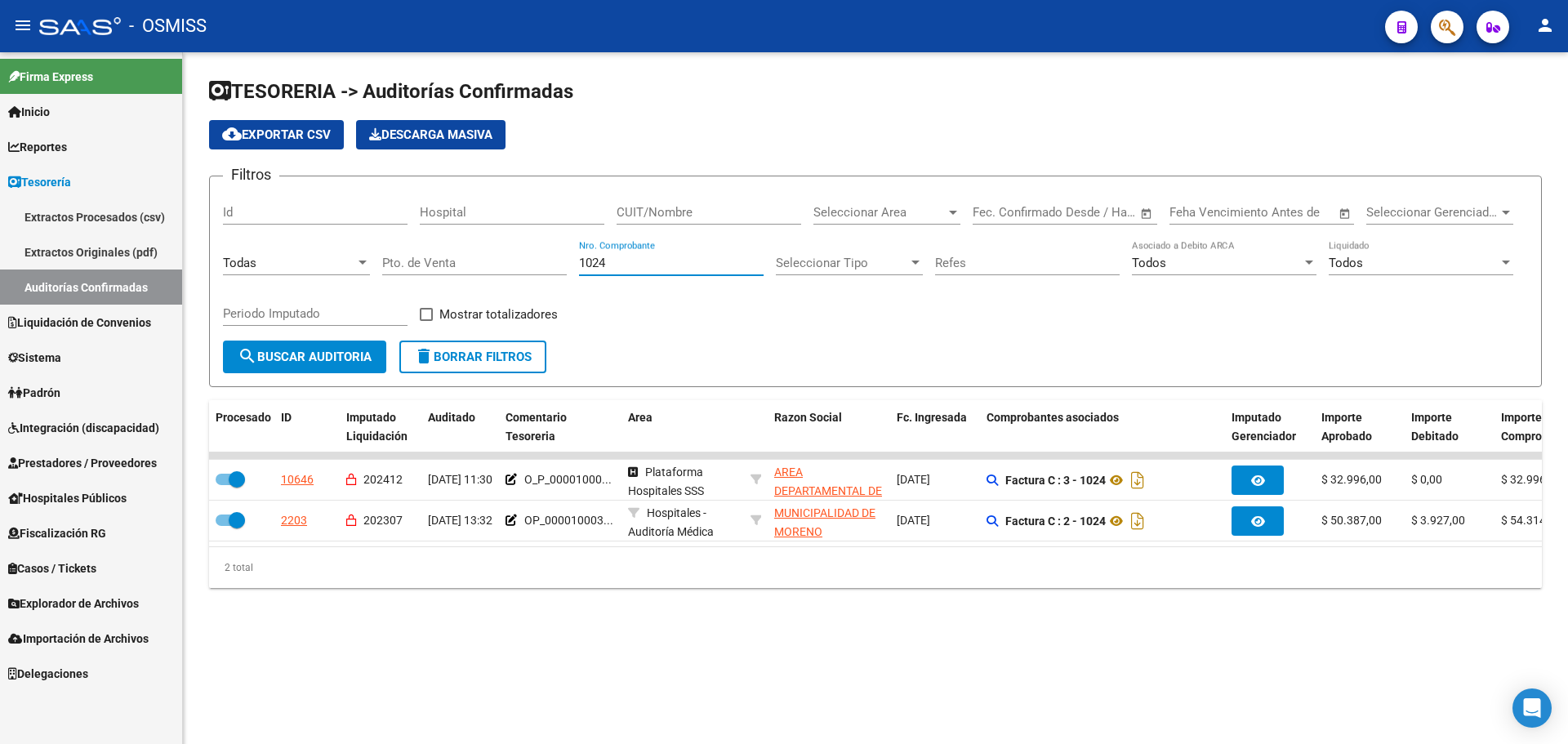
click at [663, 699] on mat-sidenav-content "TESORERIA -> Auditorías Confirmadas cloud_download Exportar CSV Descarga Masiva…" at bounding box center [875, 398] width 1385 height 692
click at [664, 637] on div "TESORERIA -> Auditorías Confirmadas cloud_download Exportar CSV Descarga Masiva…" at bounding box center [875, 347] width 1385 height 588
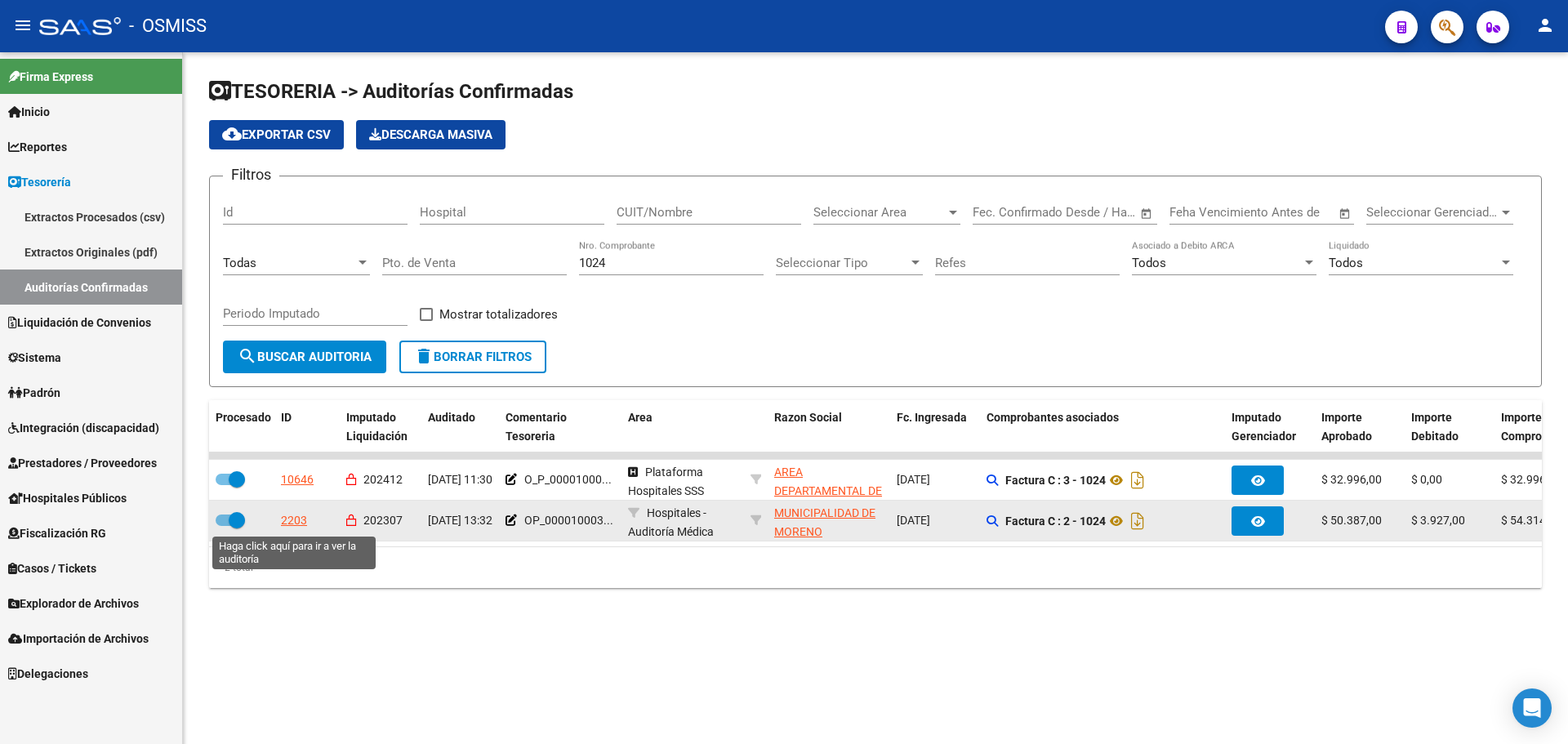
click at [302, 520] on div "2203" at bounding box center [294, 521] width 26 height 18
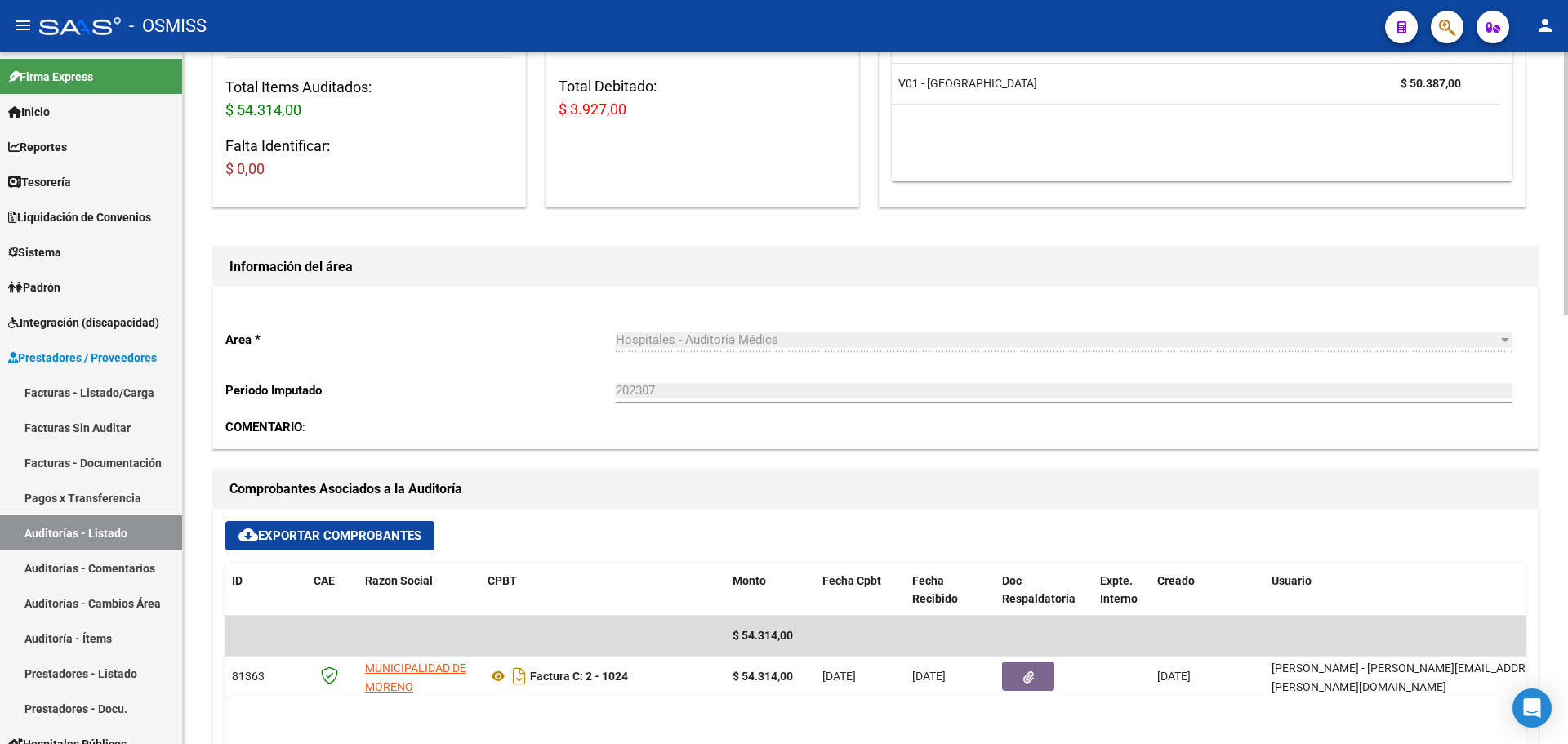
scroll to position [408, 0]
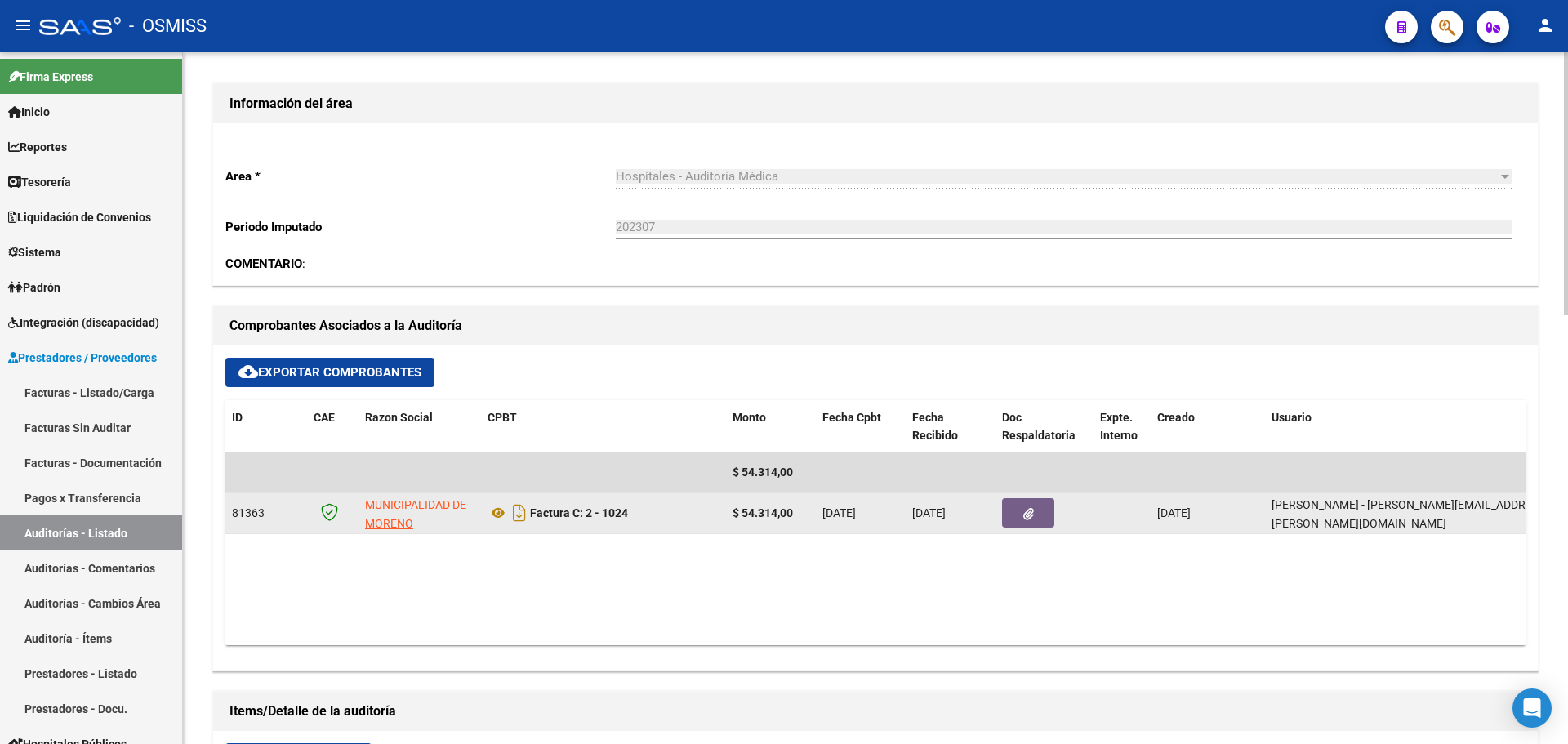
click at [1020, 527] on datatable-body-cell at bounding box center [1044, 513] width 98 height 40
click at [1023, 523] on button "button" at bounding box center [1028, 514] width 53 height 30
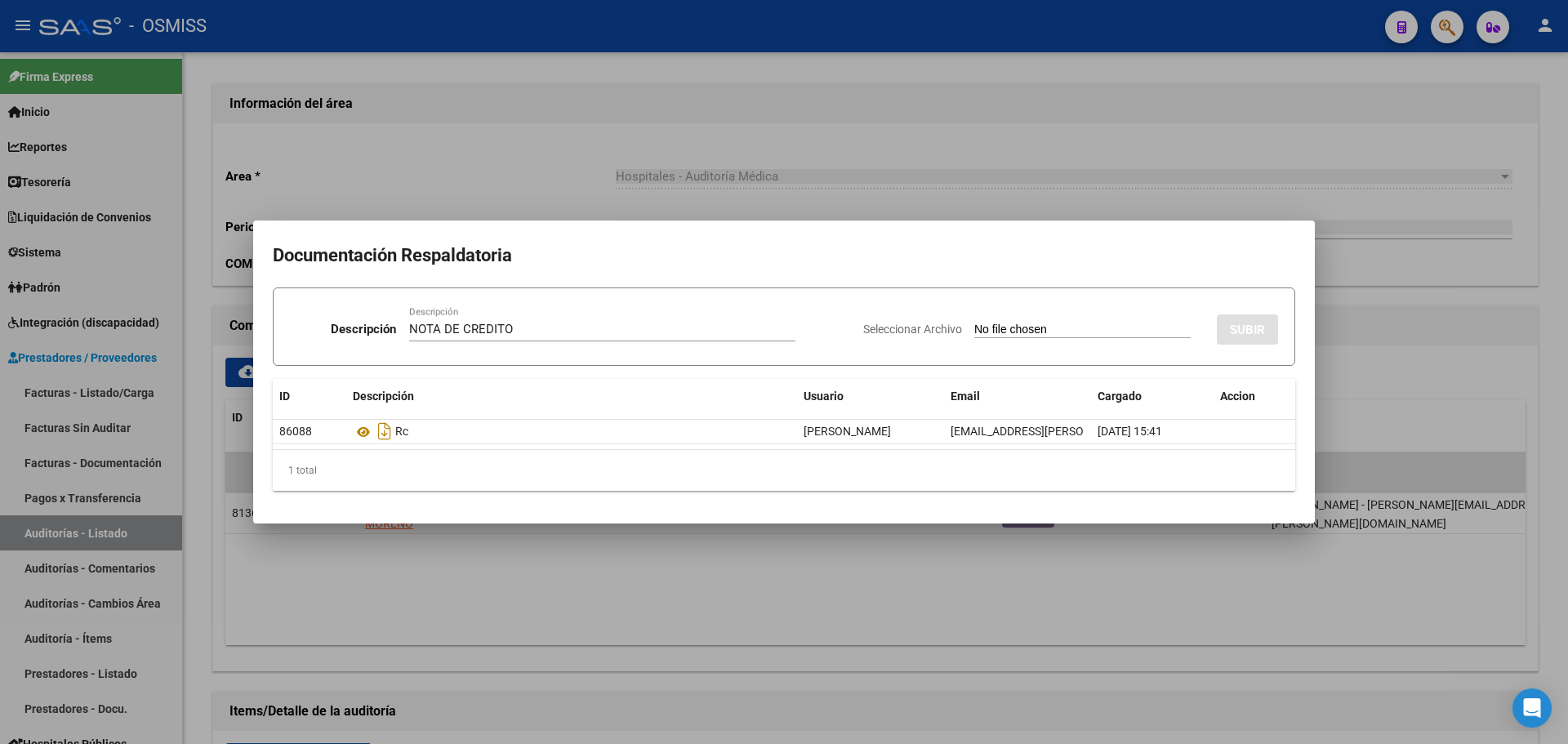
click at [1044, 329] on input "Seleccionar Archivo" at bounding box center [1082, 330] width 217 height 16
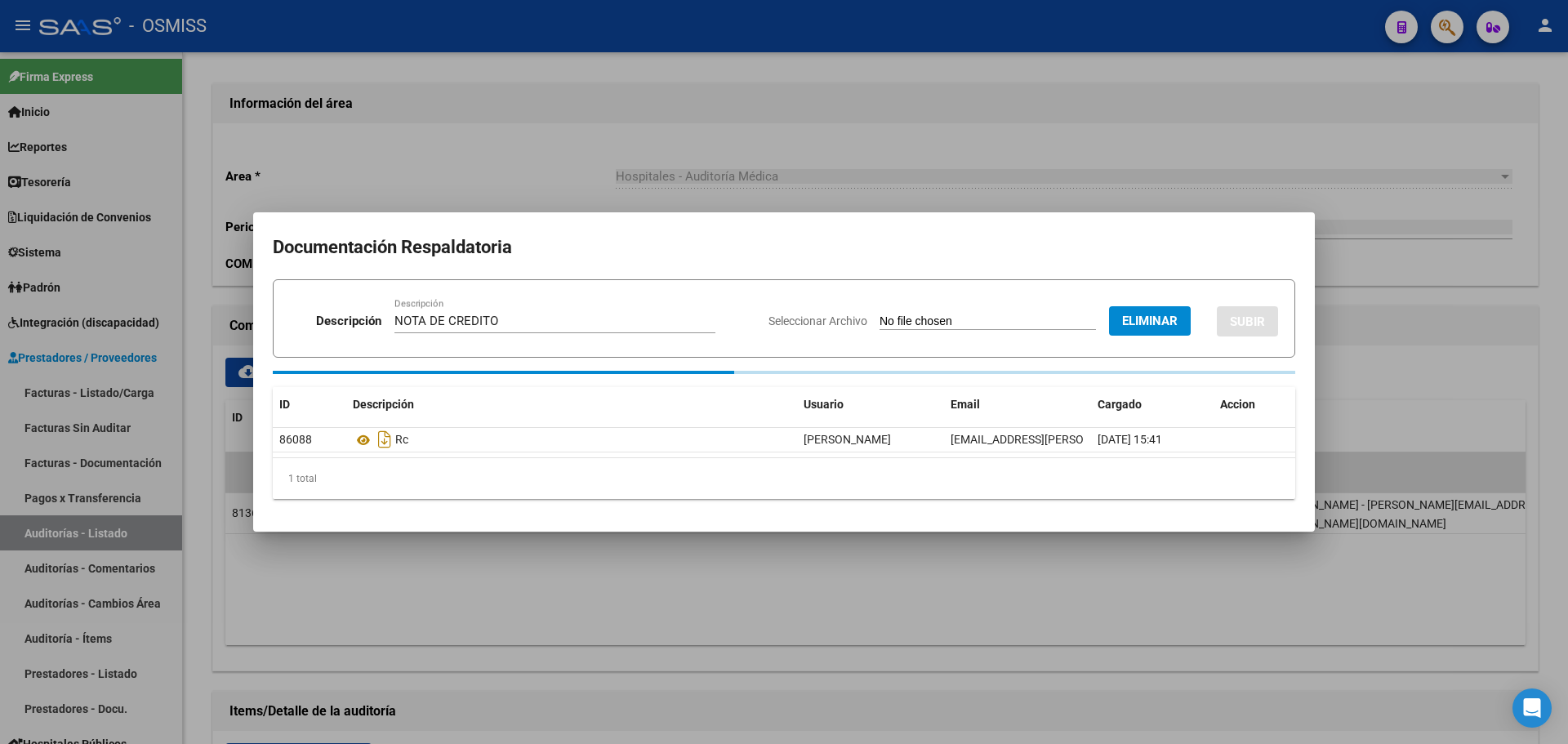
click at [1237, 330] on button "SUBIR" at bounding box center [1247, 321] width 61 height 30
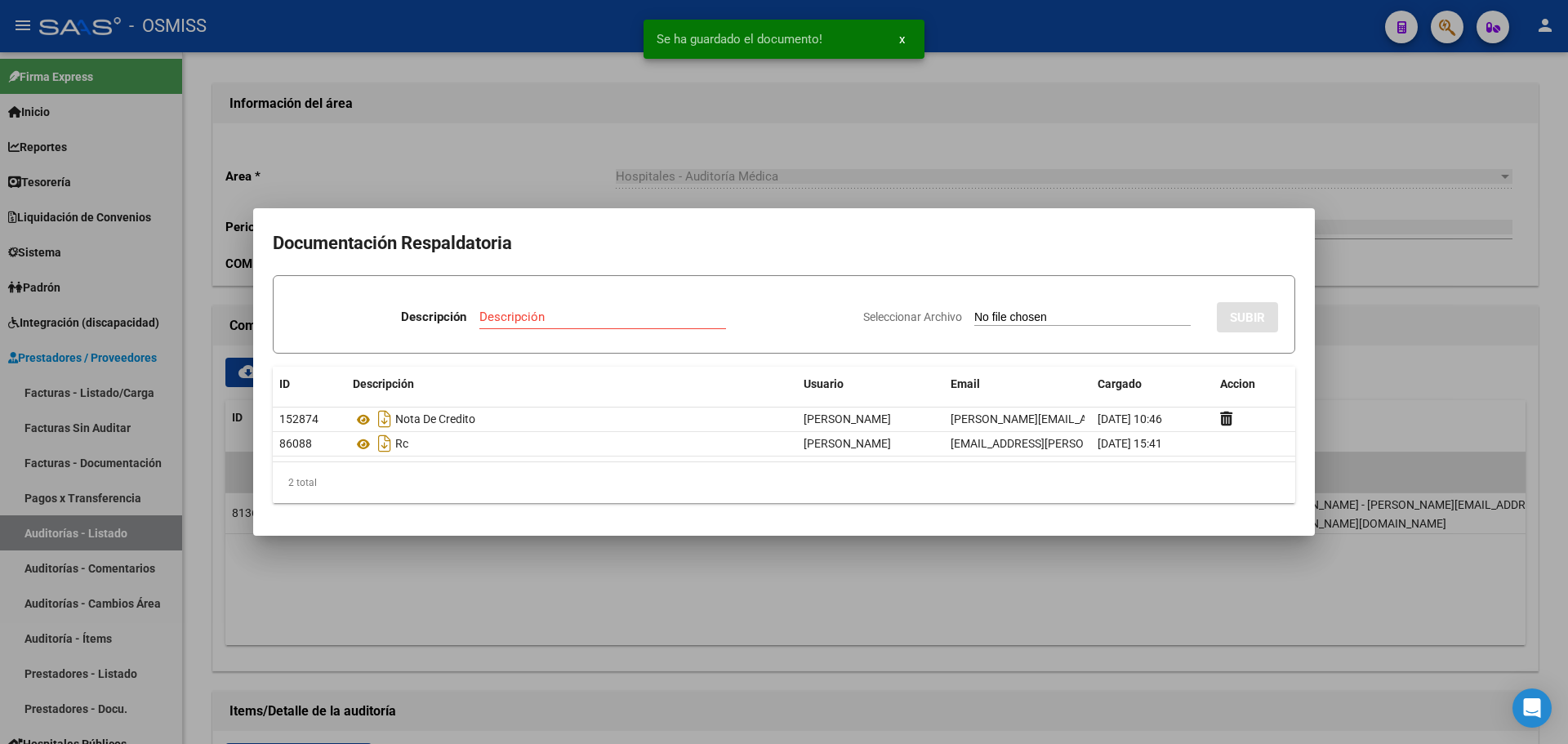
click at [736, 188] on div at bounding box center [784, 372] width 1568 height 744
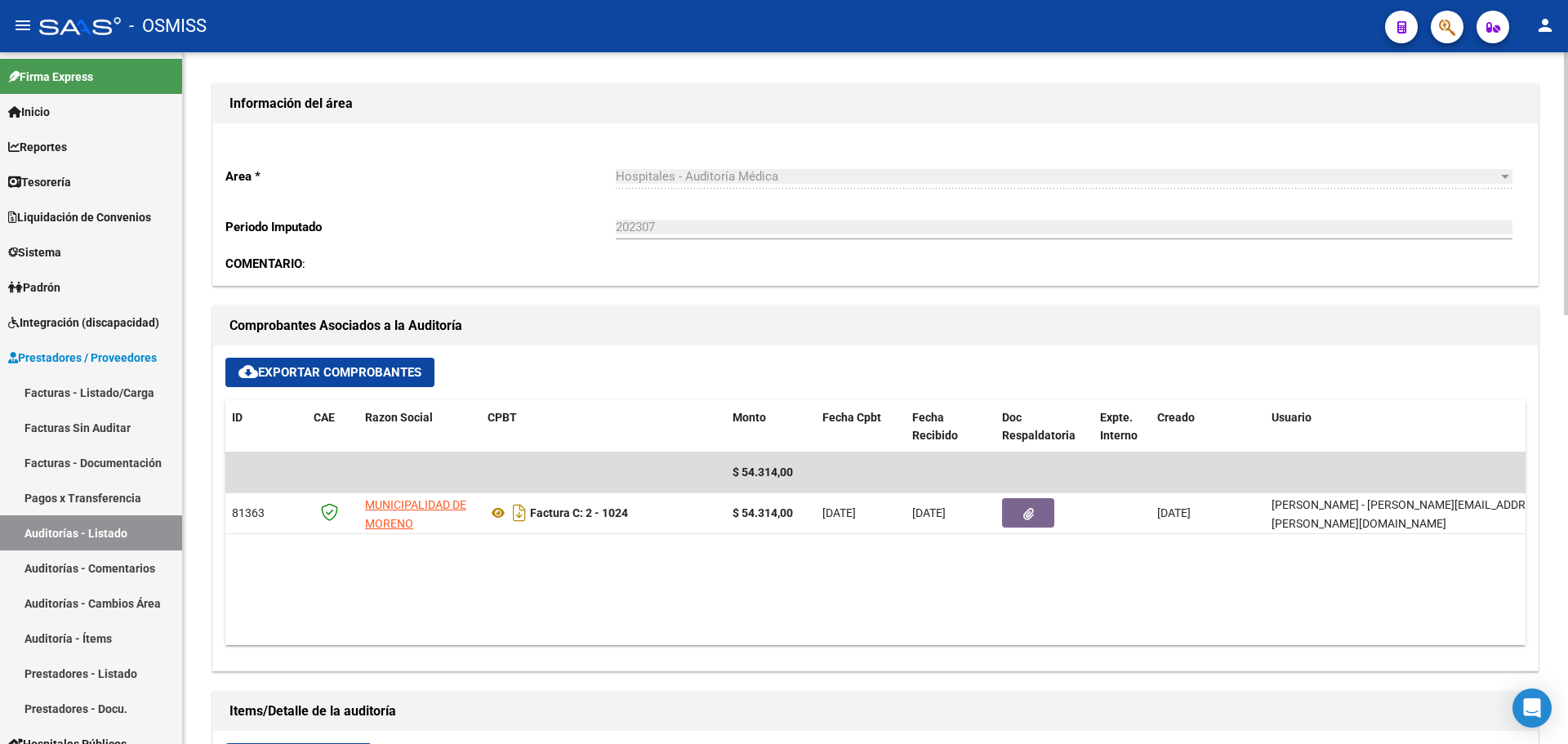
click at [549, 142] on div "Area * Hospitales - Auditoría Médica Seleccionar area Periodo Imputado 202307 I…" at bounding box center [875, 204] width 1325 height 161
click at [120, 183] on link "Tesorería" at bounding box center [91, 182] width 183 height 35
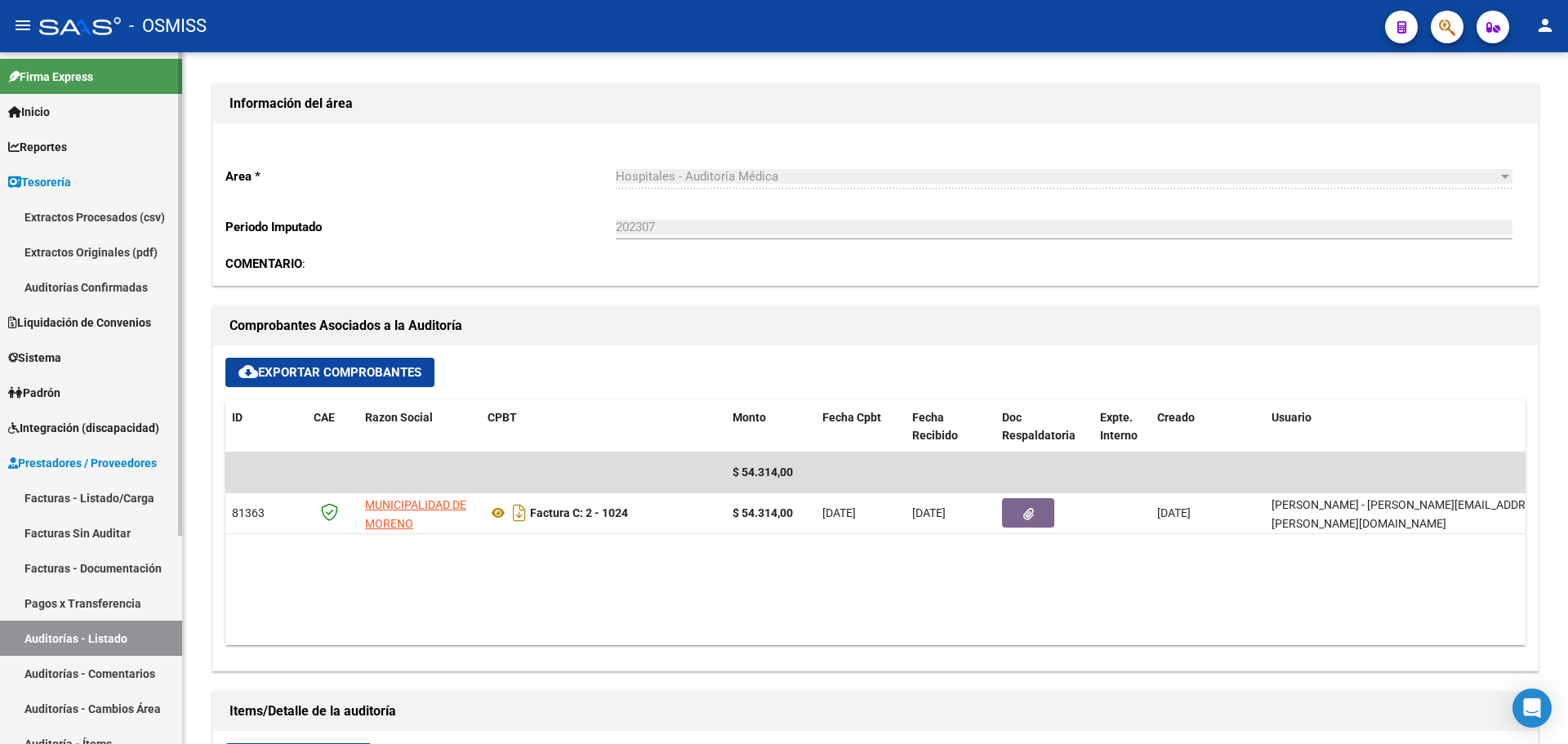
click at [130, 289] on link "Auditorías Confirmadas" at bounding box center [91, 287] width 183 height 35
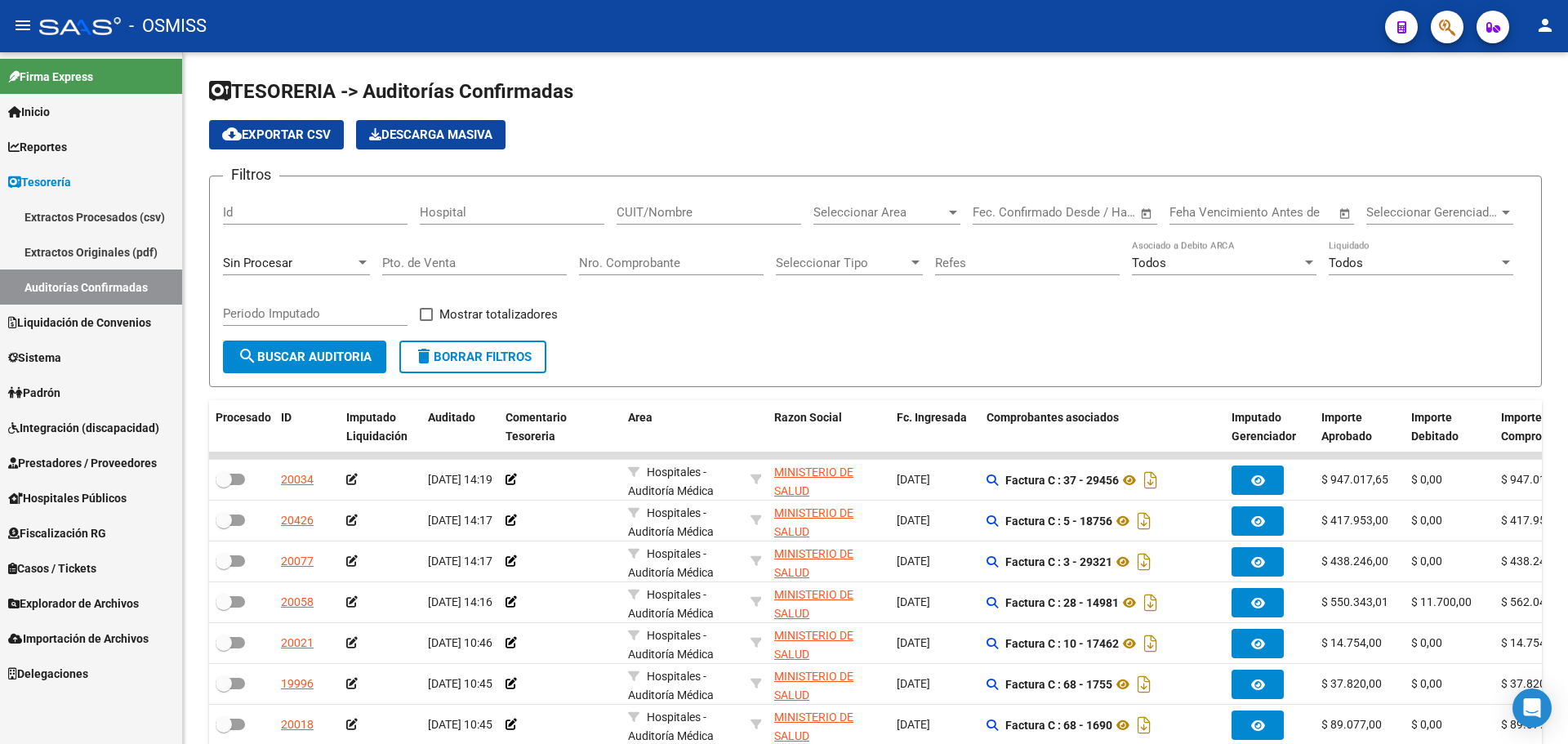
click at [364, 267] on div at bounding box center [362, 263] width 15 height 13
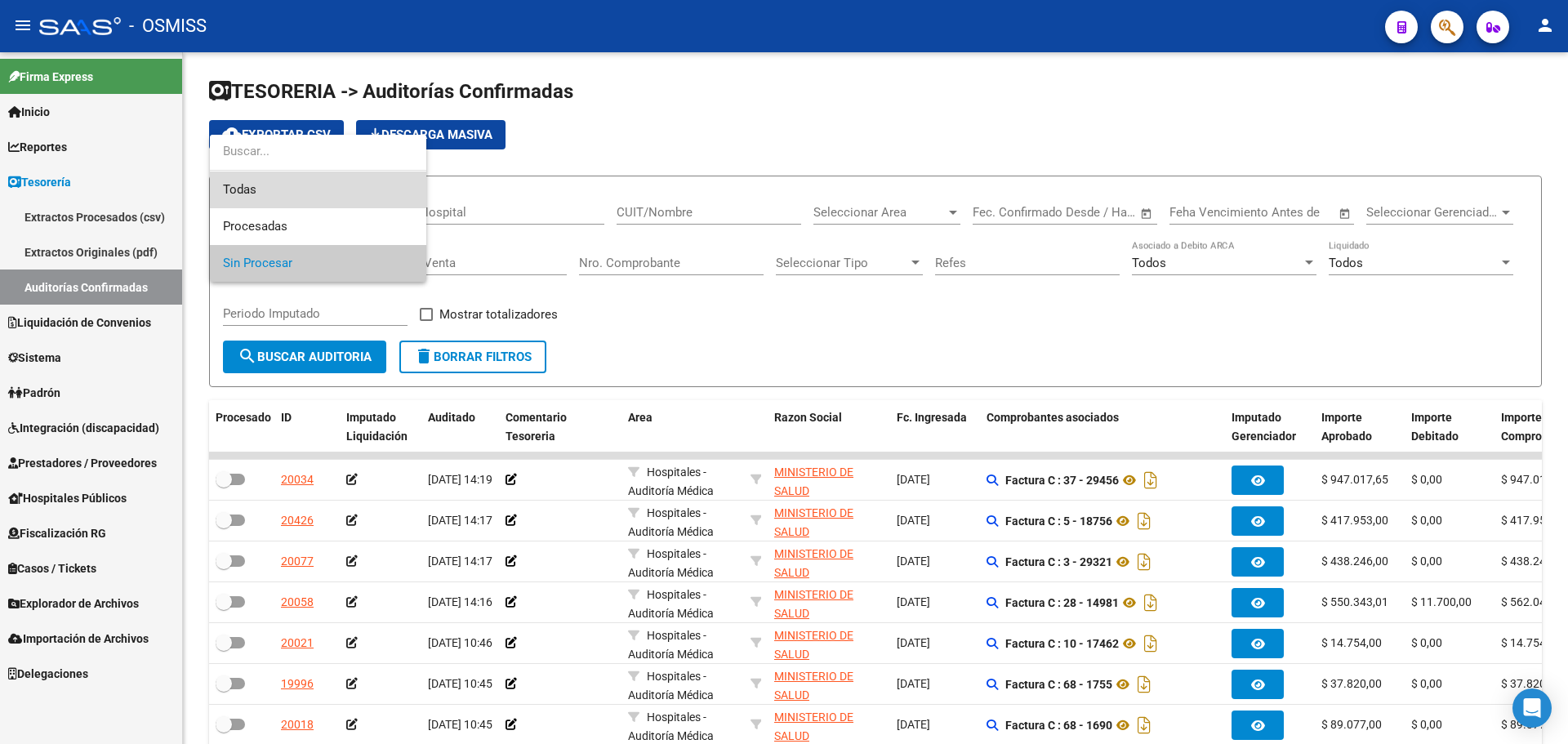
click at [340, 199] on span "Todas" at bounding box center [318, 190] width 190 height 37
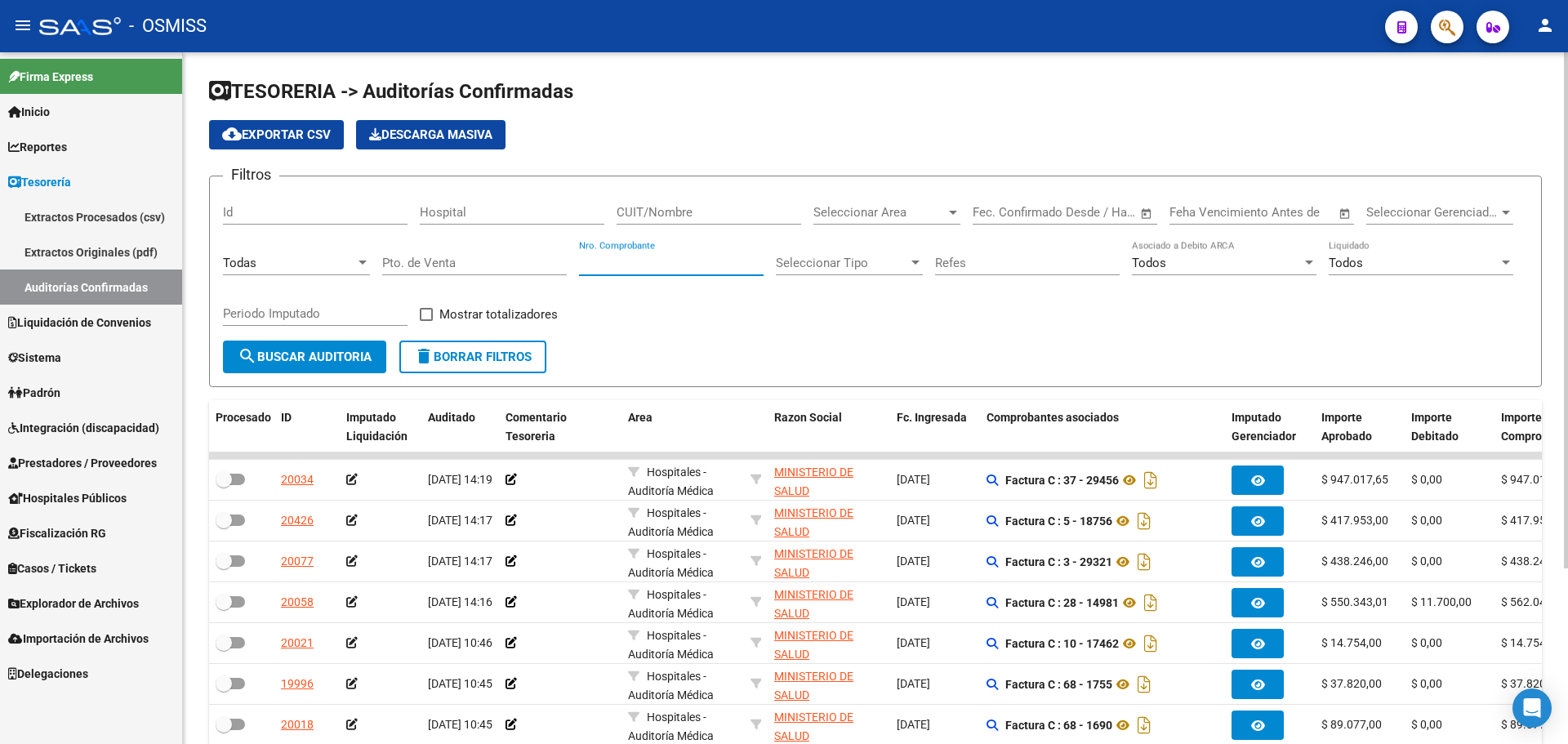
click at [666, 259] on input "Nro. Comprobante" at bounding box center [671, 263] width 184 height 15
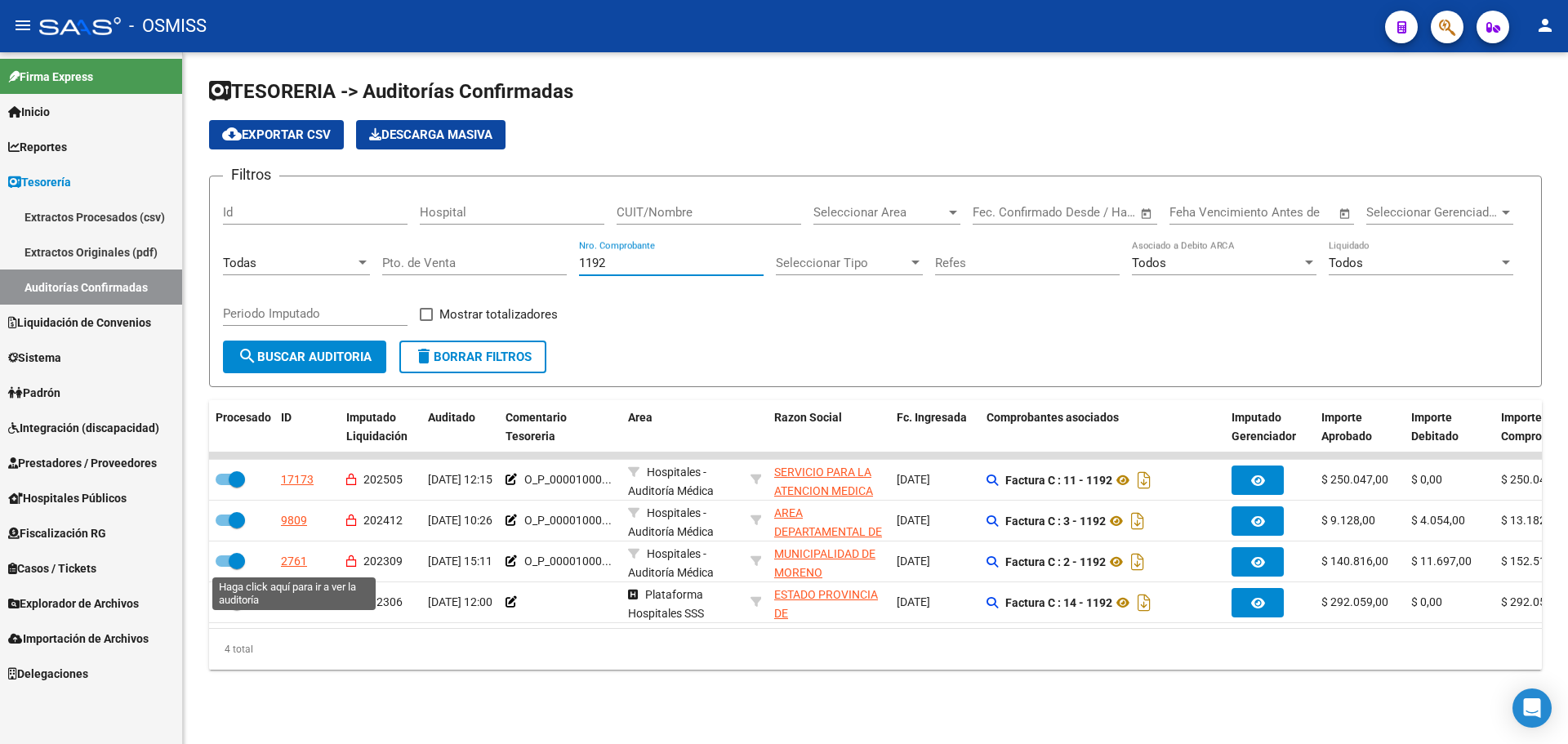
click at [283, 558] on div "2761" at bounding box center [294, 561] width 26 height 18
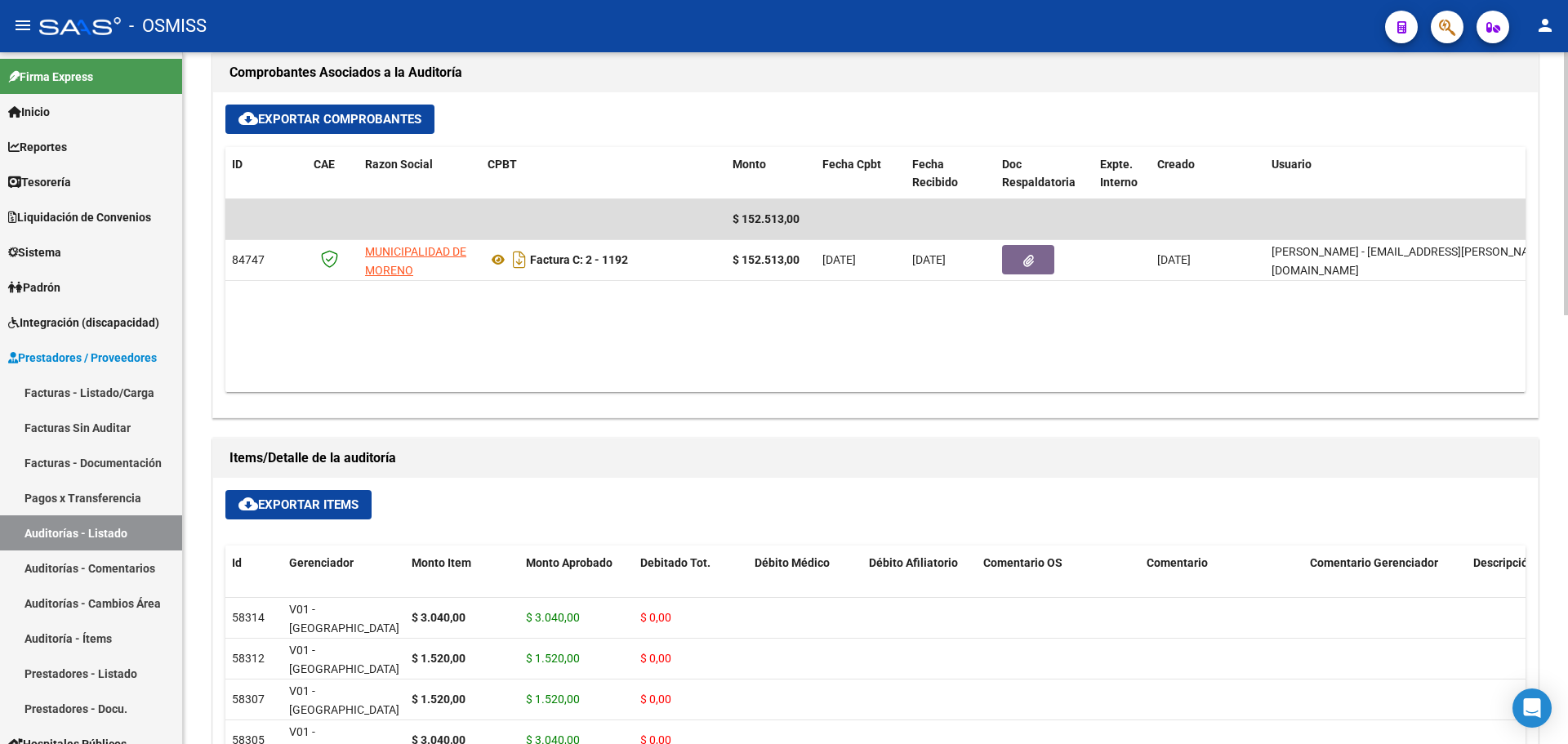
scroll to position [735, 0]
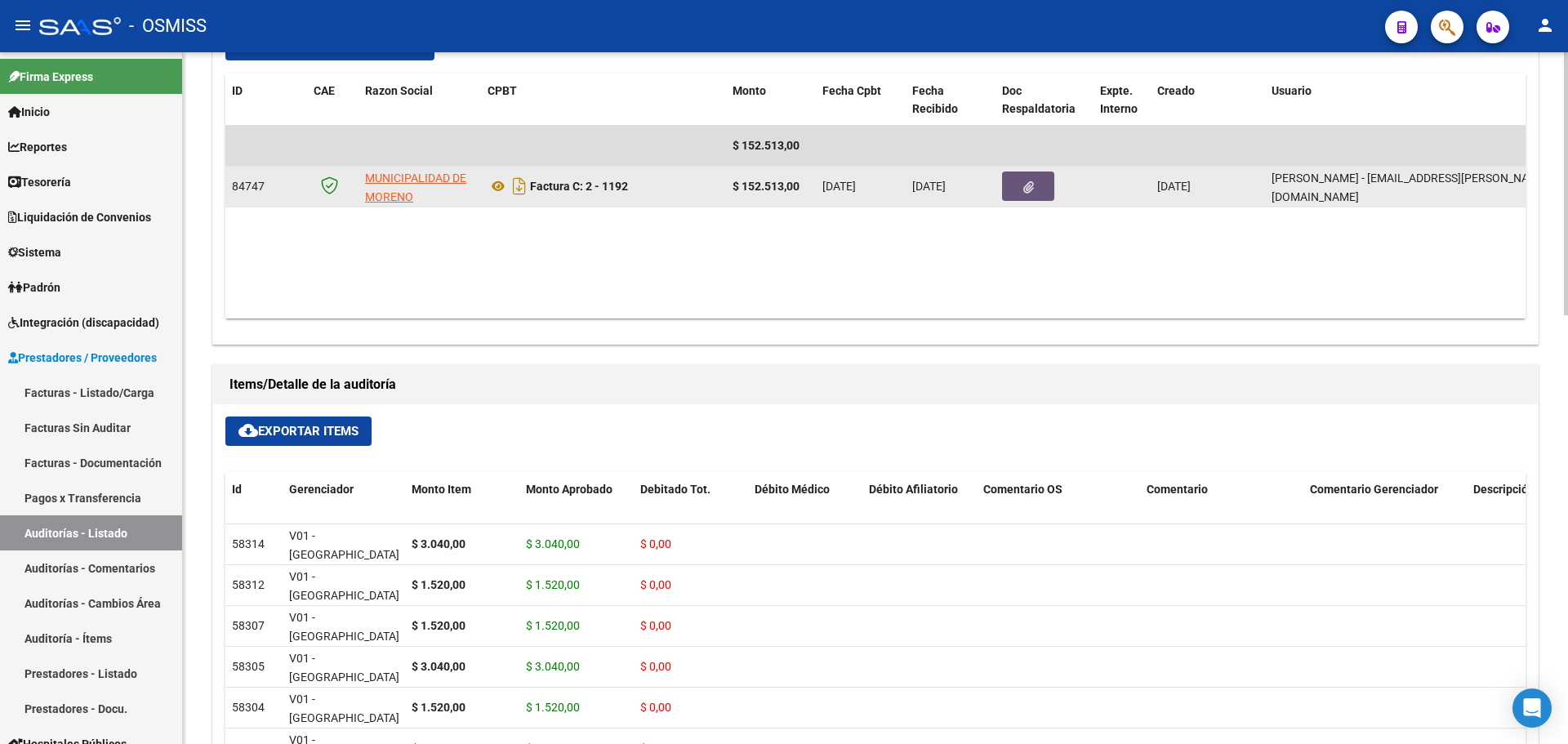
click at [1038, 190] on button "button" at bounding box center [1028, 186] width 53 height 30
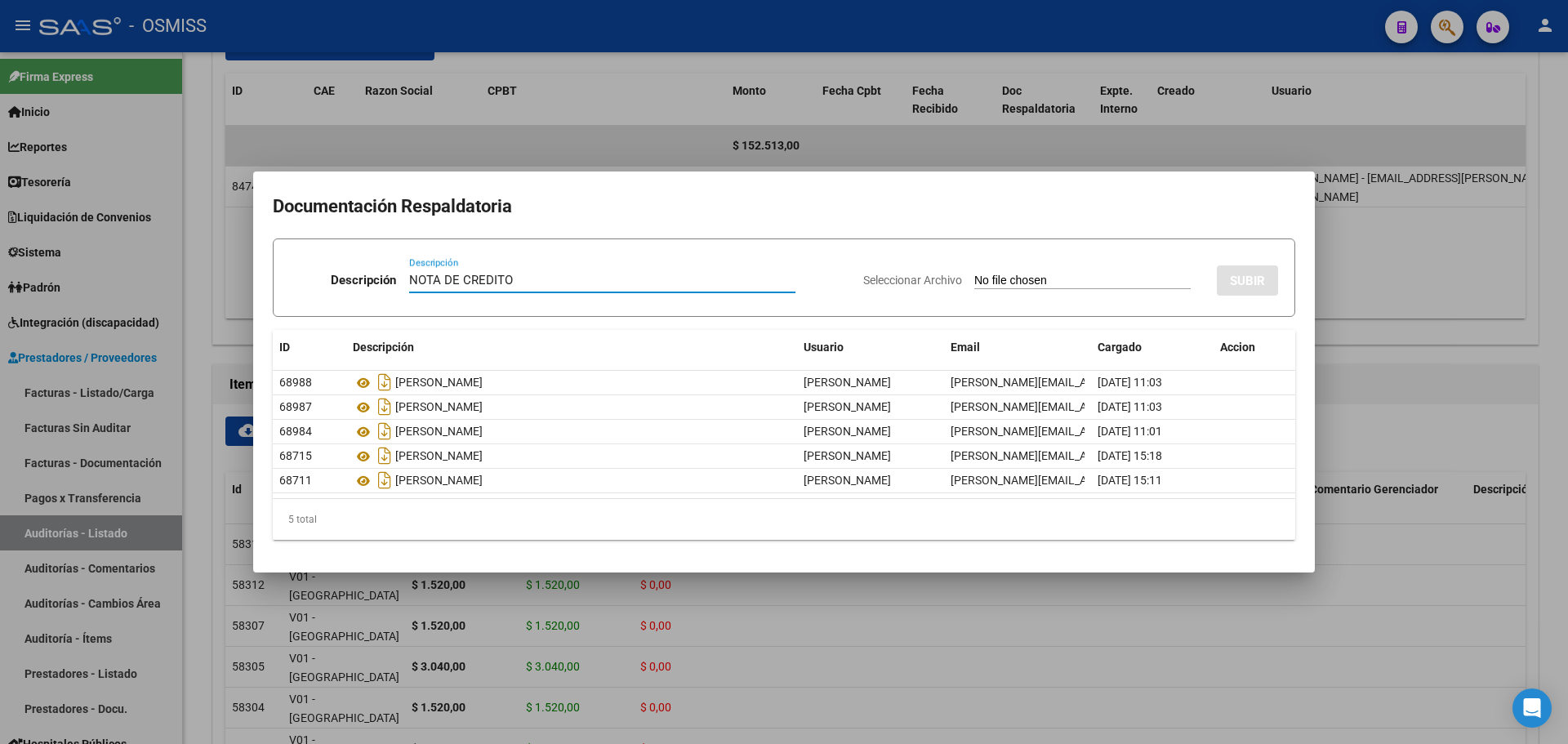
click at [974, 283] on input "Seleccionar Archivo" at bounding box center [1082, 281] width 217 height 16
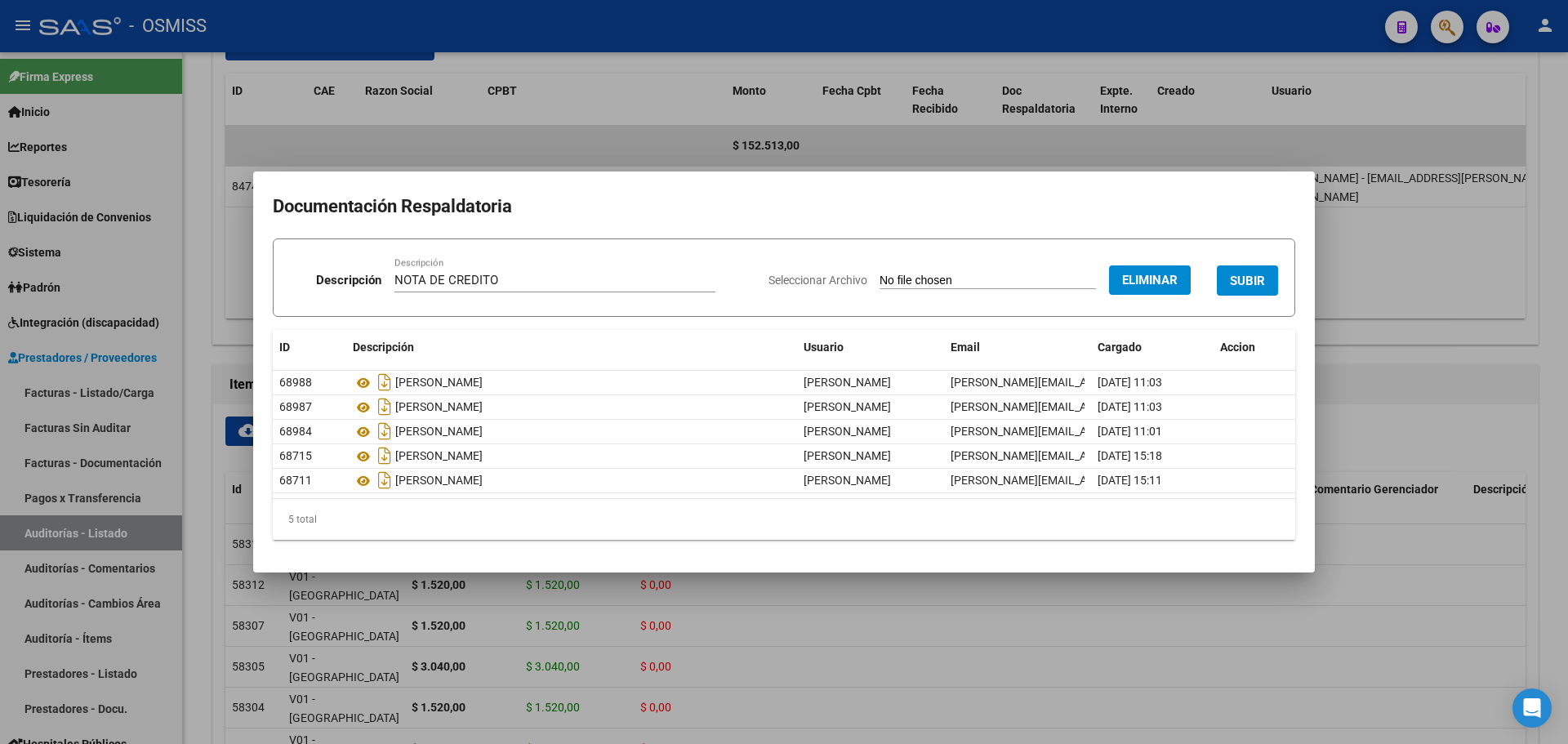
click at [1237, 287] on span "SUBIR" at bounding box center [1247, 281] width 35 height 15
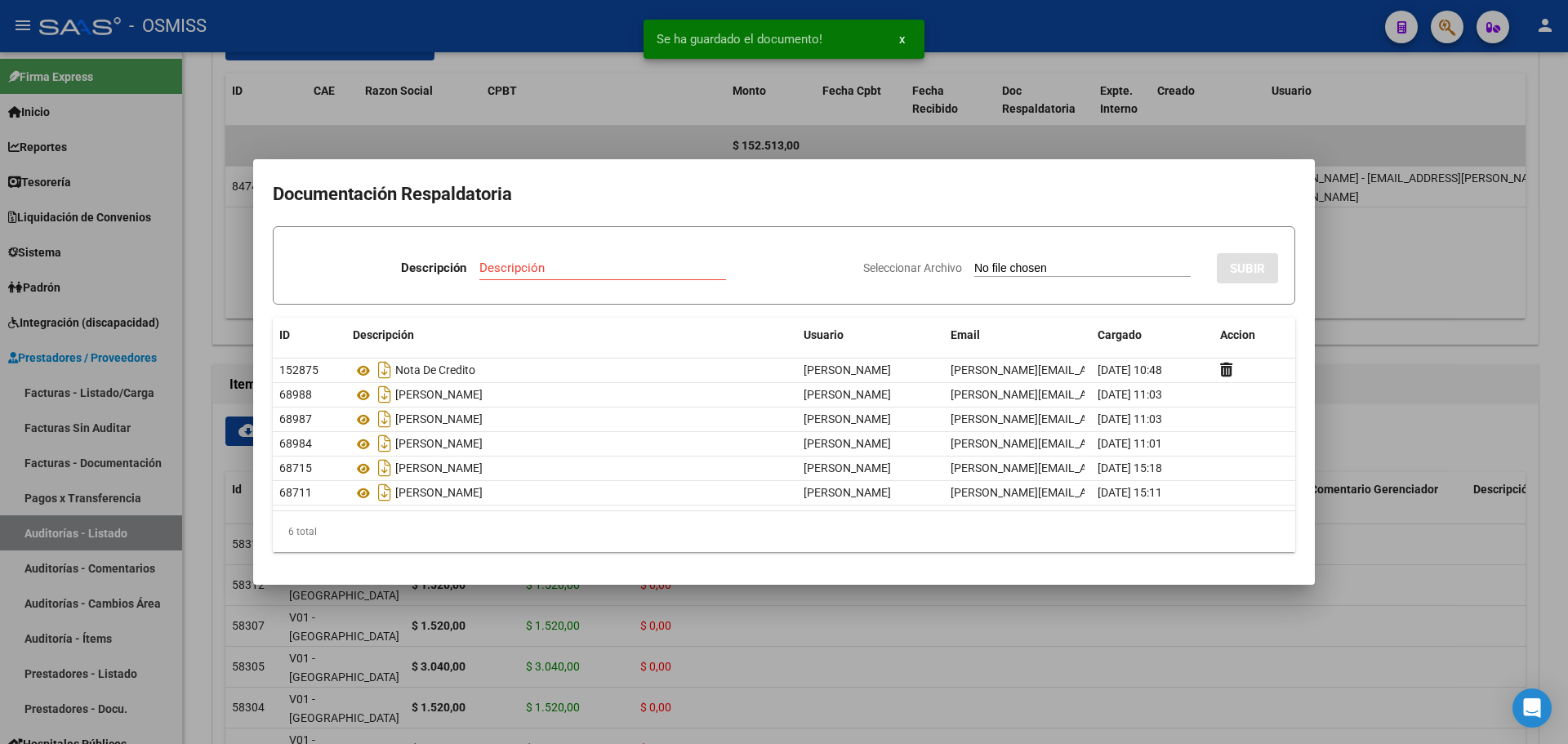
click at [490, 115] on div at bounding box center [784, 372] width 1568 height 744
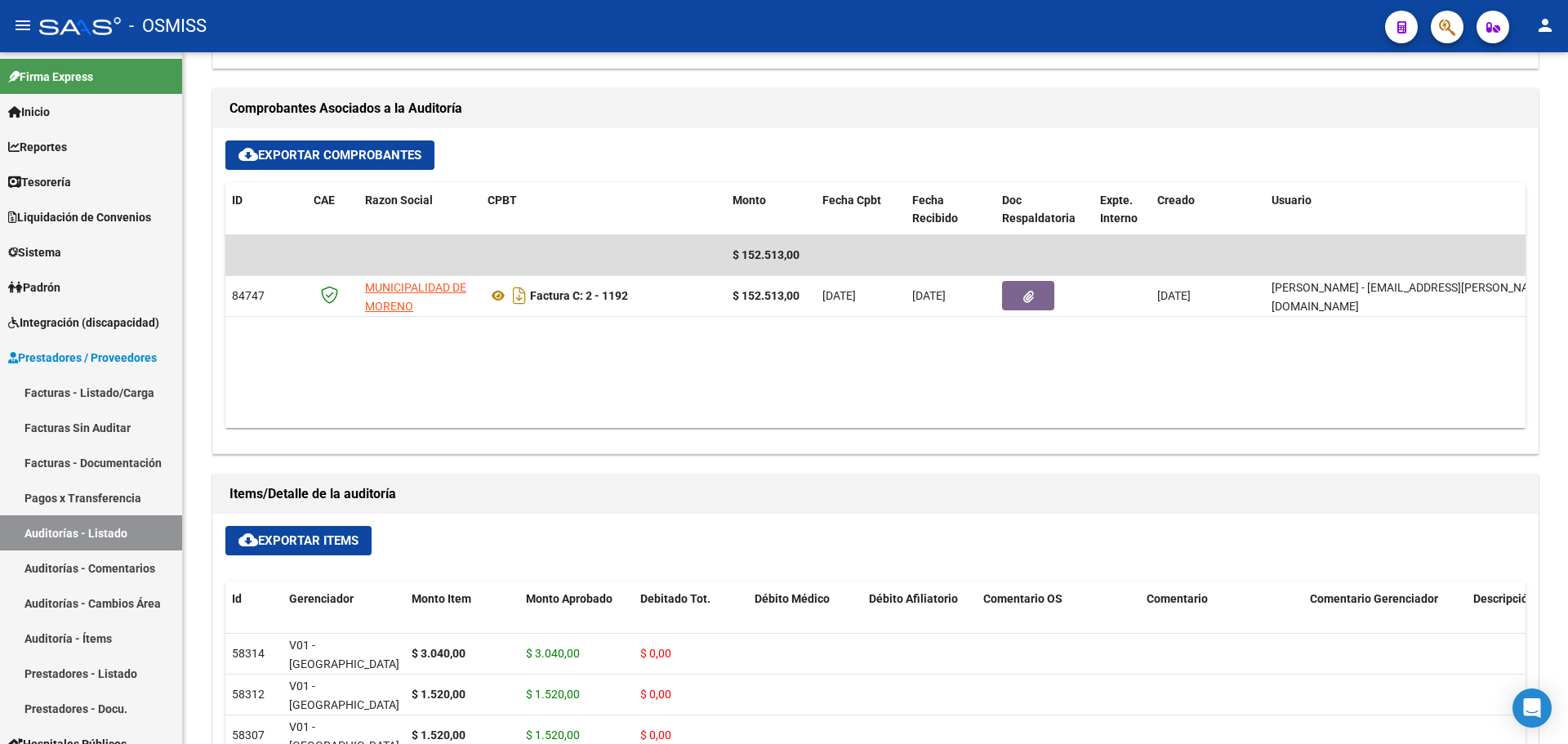
scroll to position [490, 0]
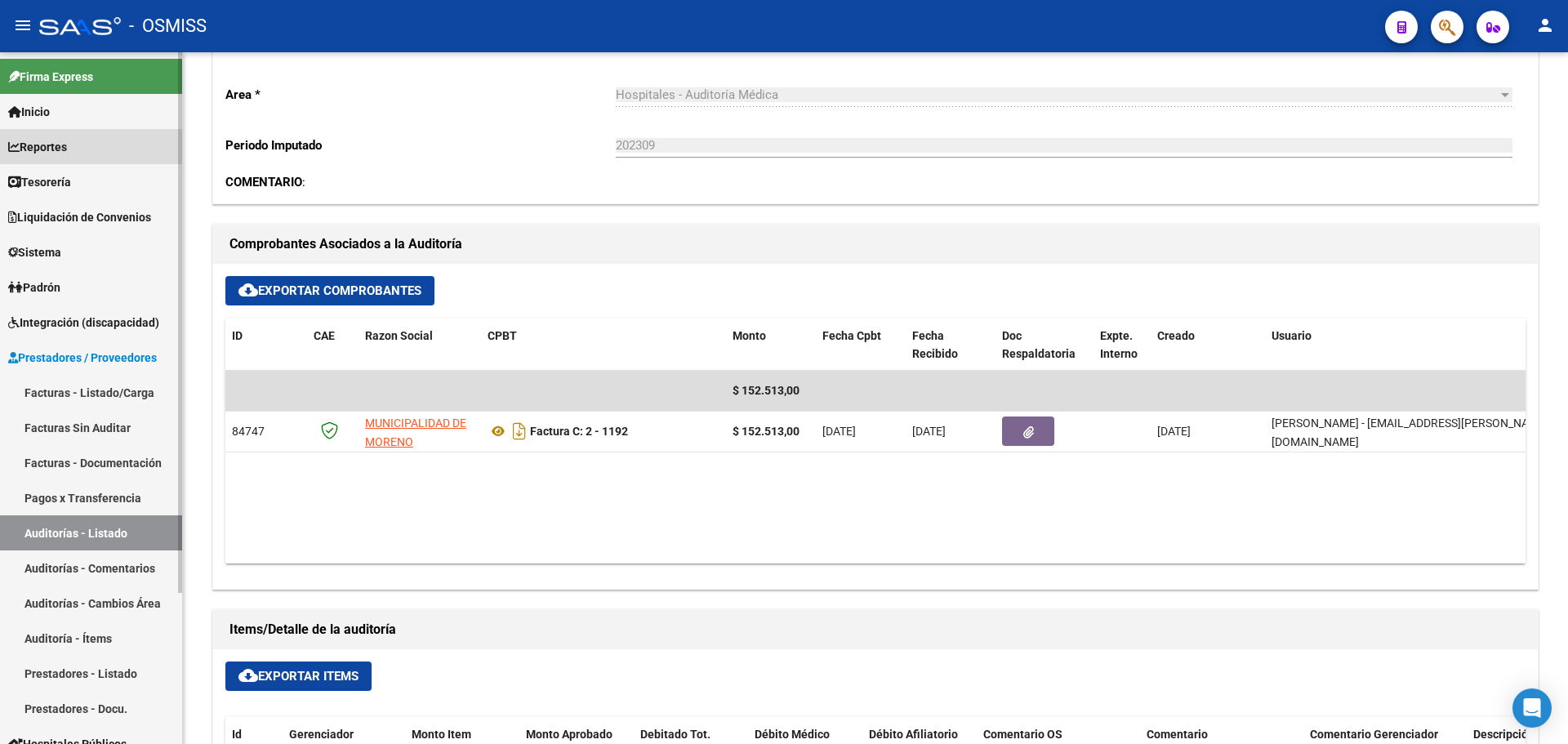
click at [171, 161] on link "Reportes" at bounding box center [91, 147] width 183 height 35
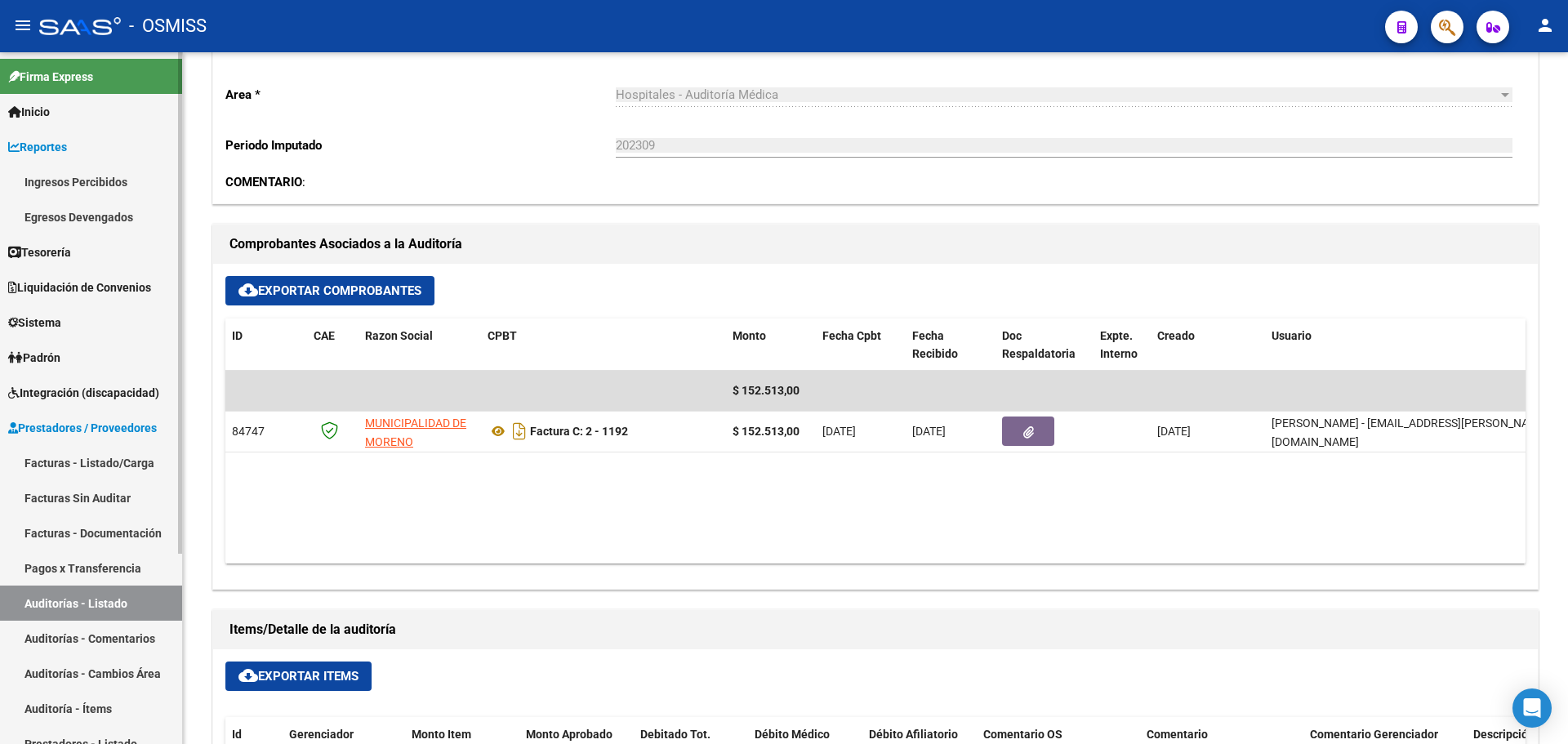
click at [138, 144] on link "Reportes" at bounding box center [91, 147] width 183 height 35
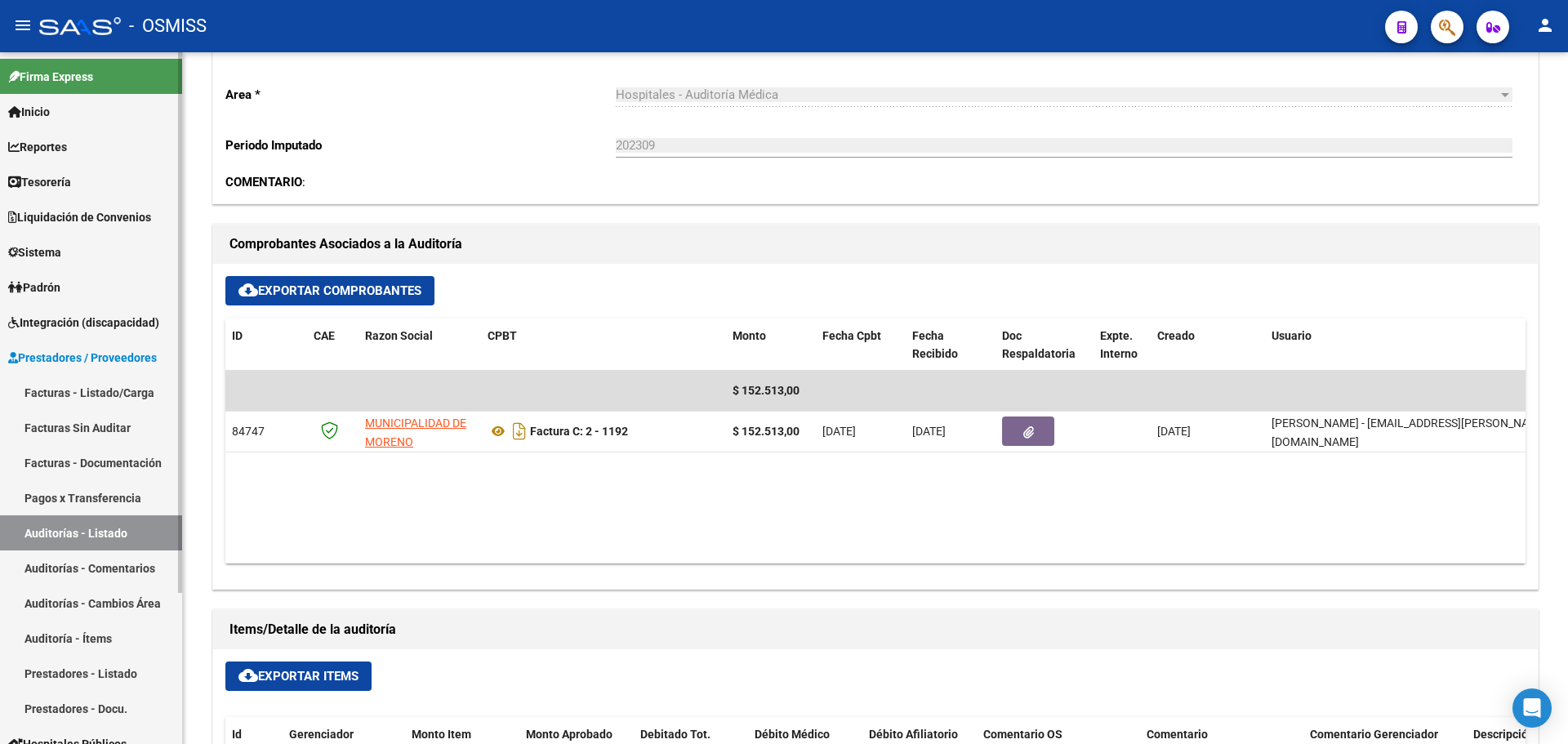
click at [90, 168] on link "Tesorería" at bounding box center [91, 182] width 183 height 35
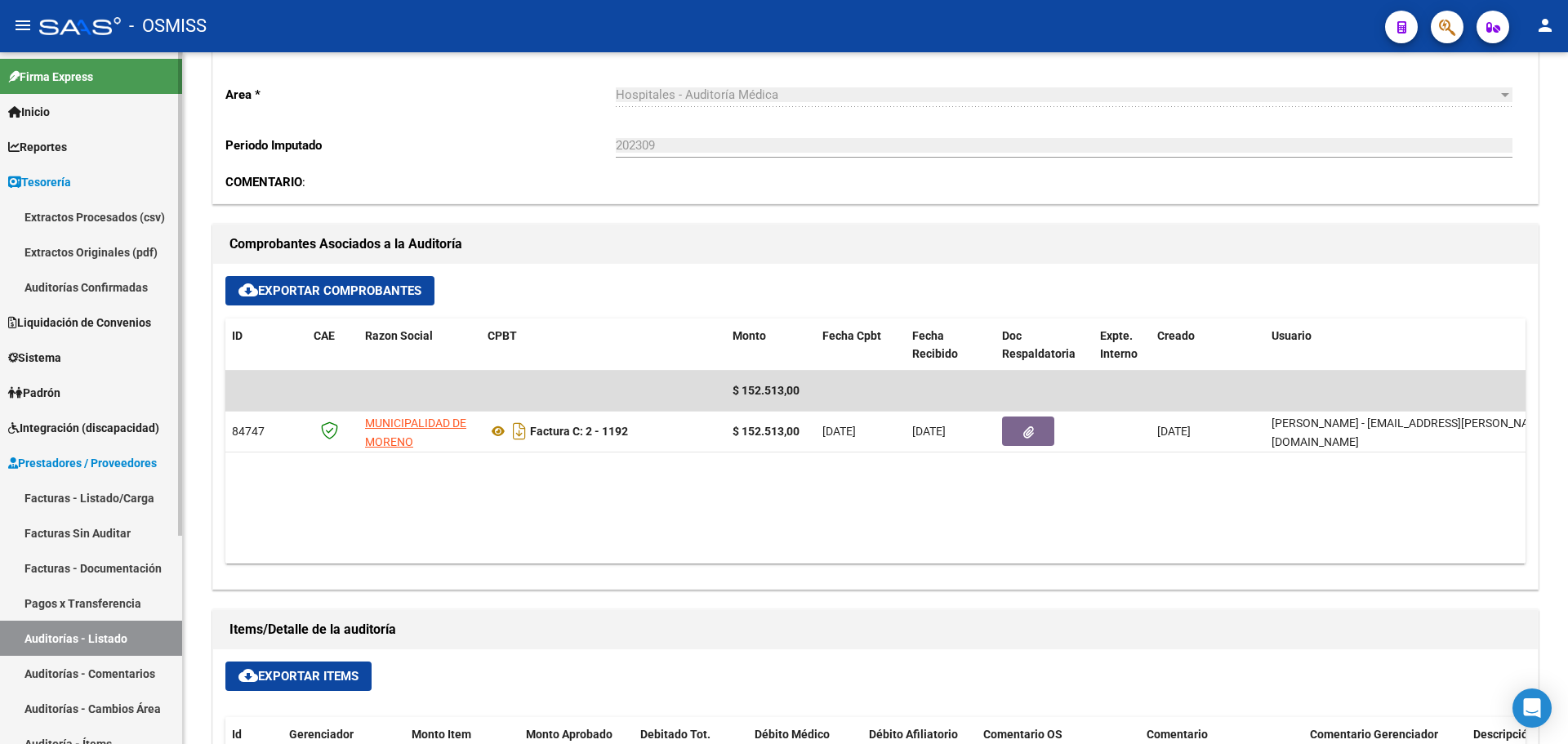
click at [61, 298] on link "Auditorías Confirmadas" at bounding box center [91, 287] width 183 height 35
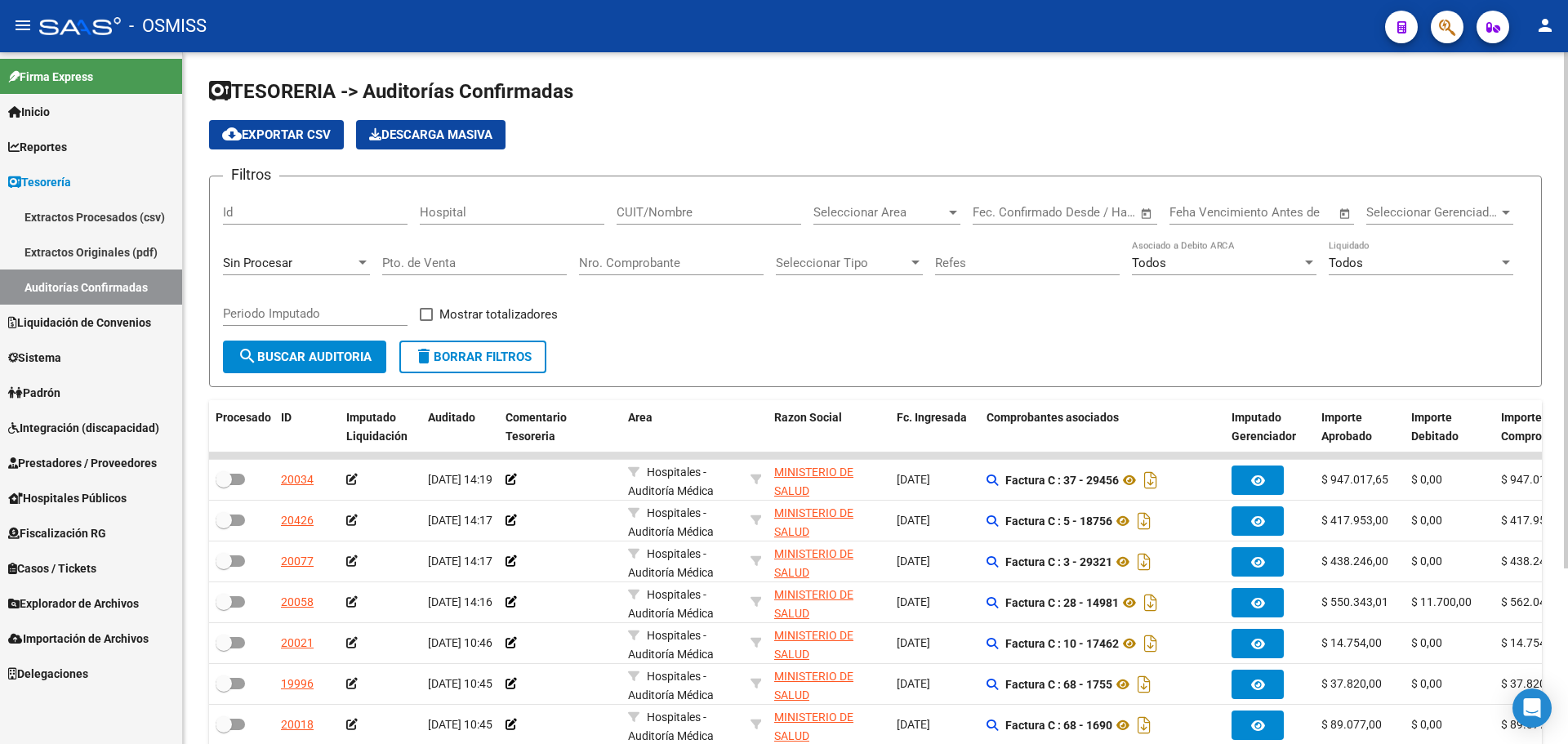
click at [280, 251] on div "Sin Procesar" at bounding box center [296, 258] width 147 height 35
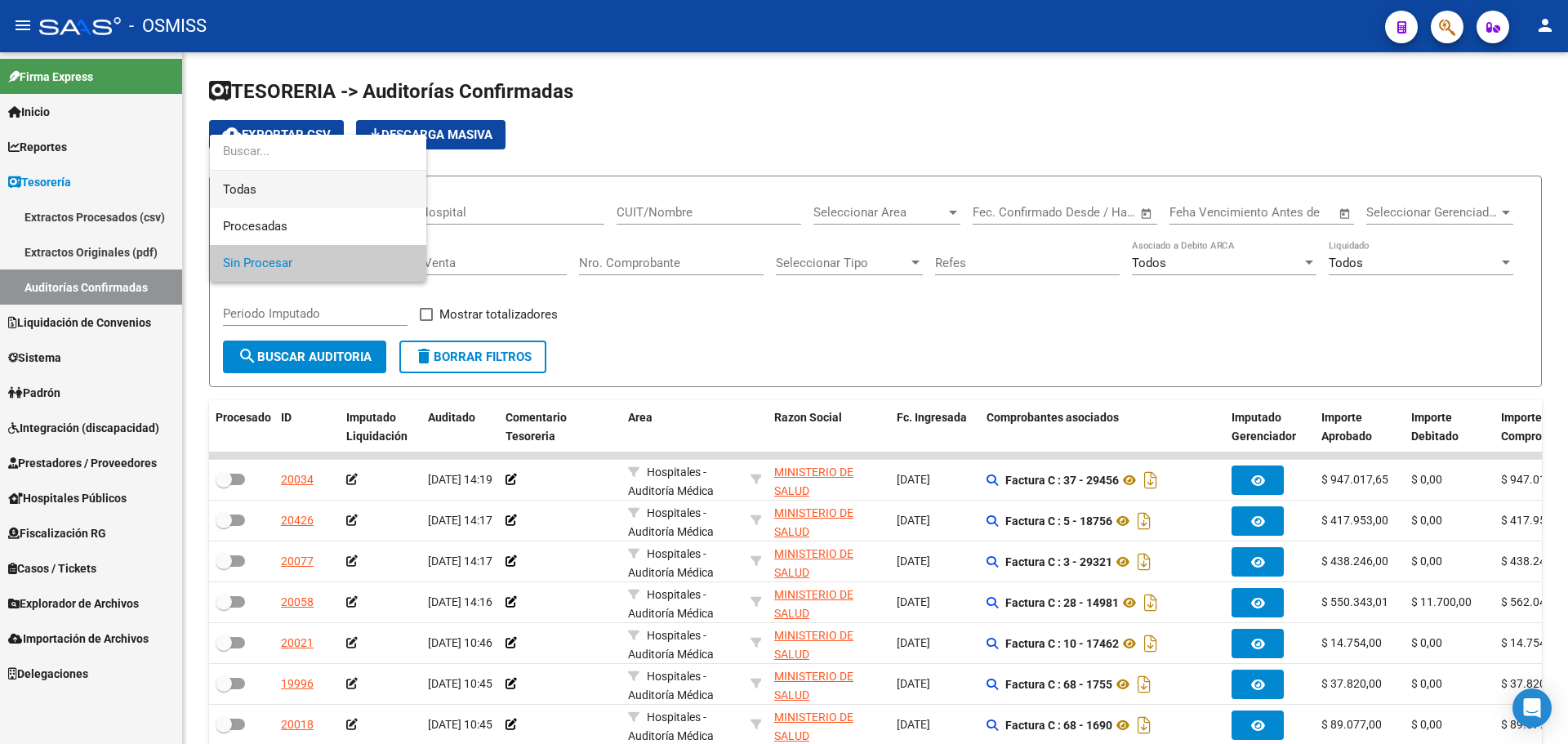
click at [257, 191] on span "Todas" at bounding box center [318, 190] width 190 height 37
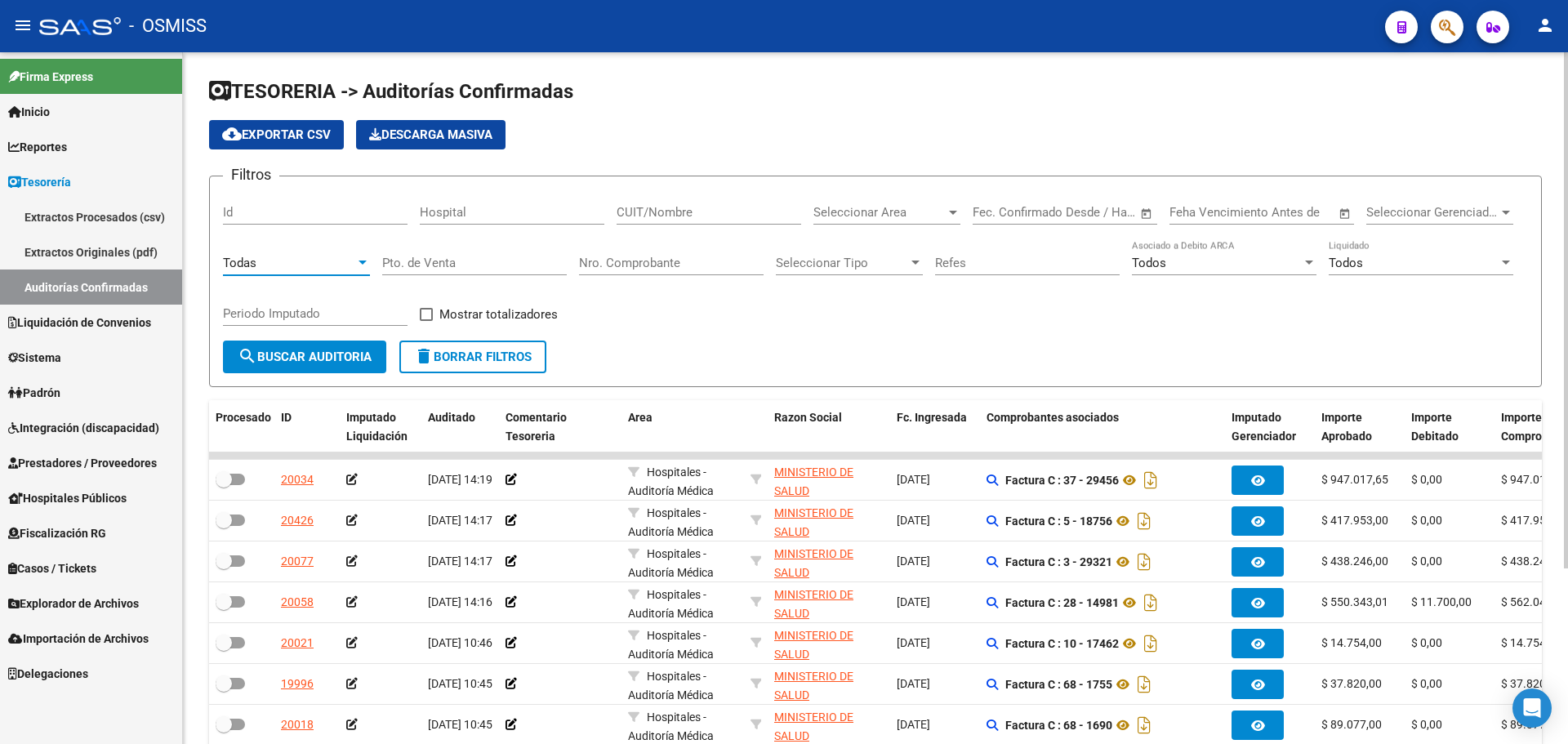
click at [662, 249] on div "Nro. Comprobante" at bounding box center [671, 258] width 184 height 35
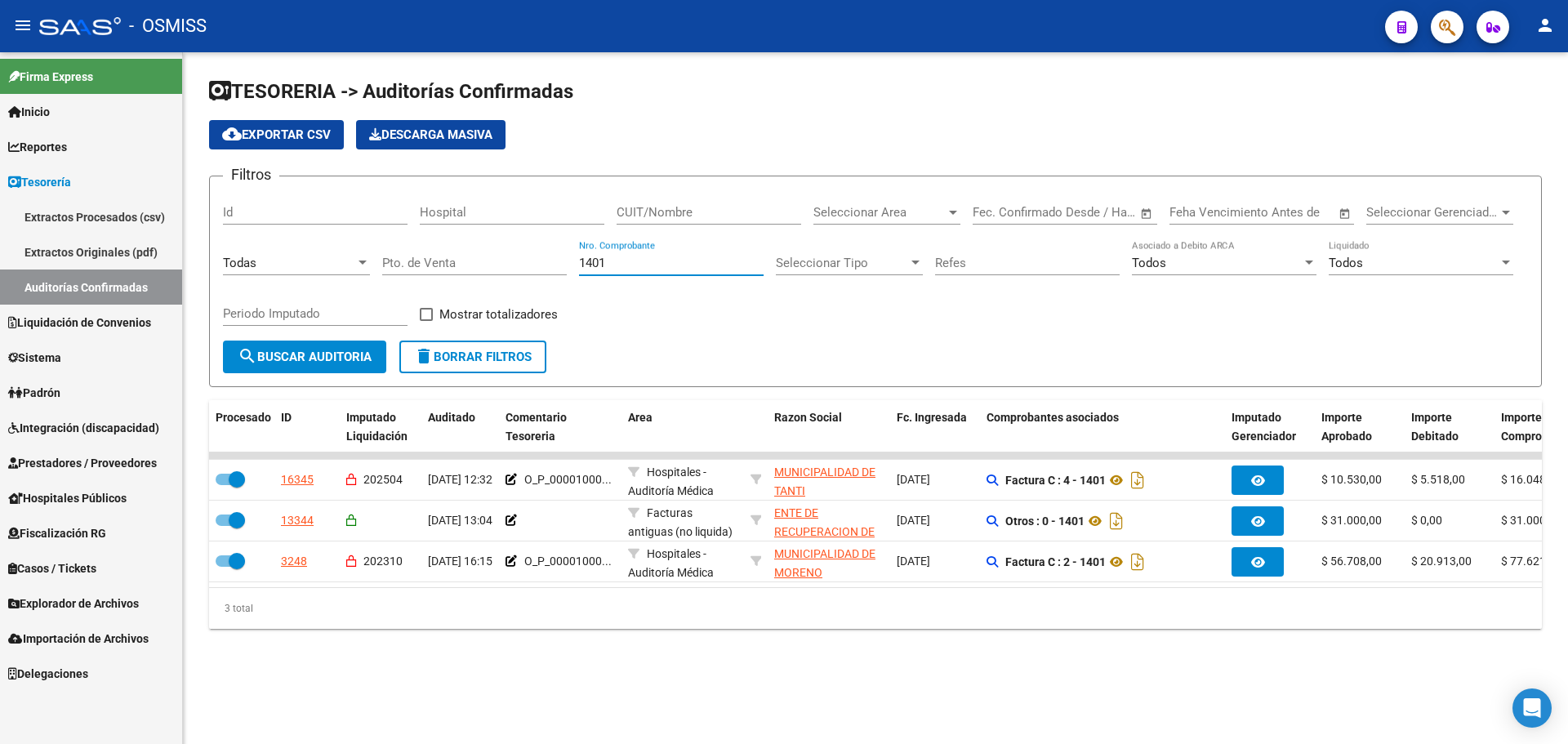
click at [542, 668] on div "TESORERIA -> Auditorías Confirmadas cloud_download Exportar CSV Descarga Masiva…" at bounding box center [875, 367] width 1385 height 629
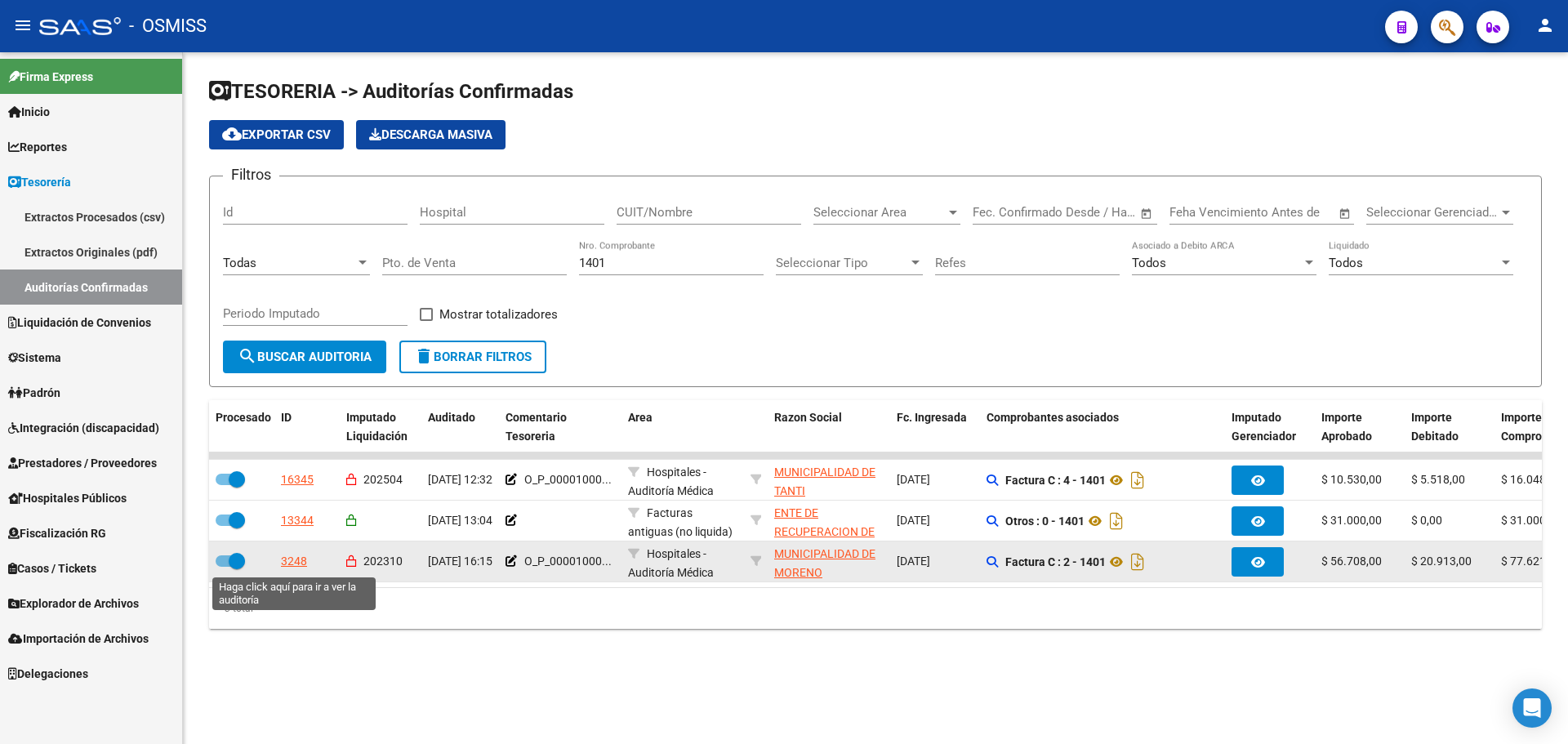
click at [299, 566] on div "3248" at bounding box center [294, 561] width 26 height 18
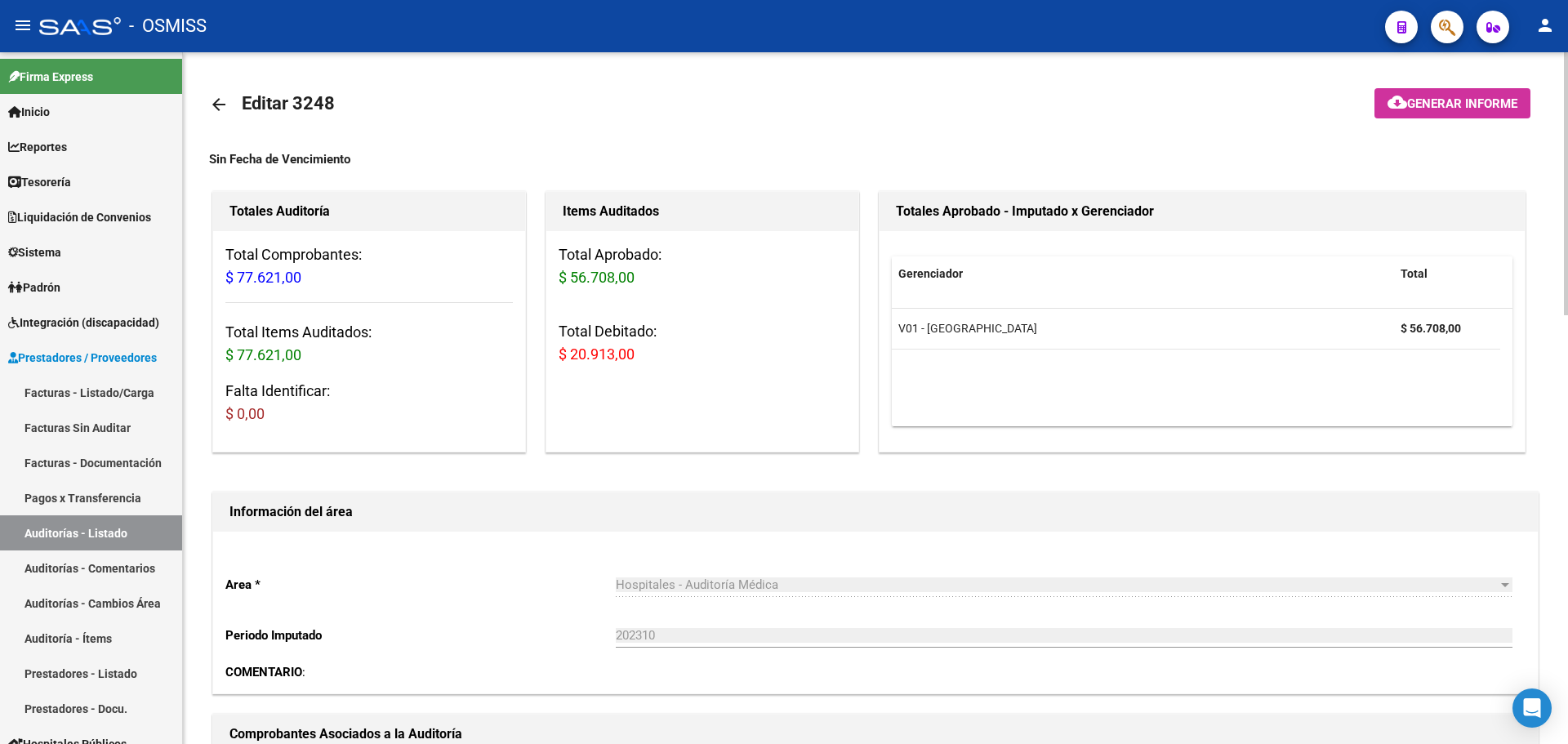
click at [754, 443] on div "Items Auditados Total Aprobado: $ 56.708,00 Total Debitado: $ 20.913,00" at bounding box center [702, 322] width 313 height 262
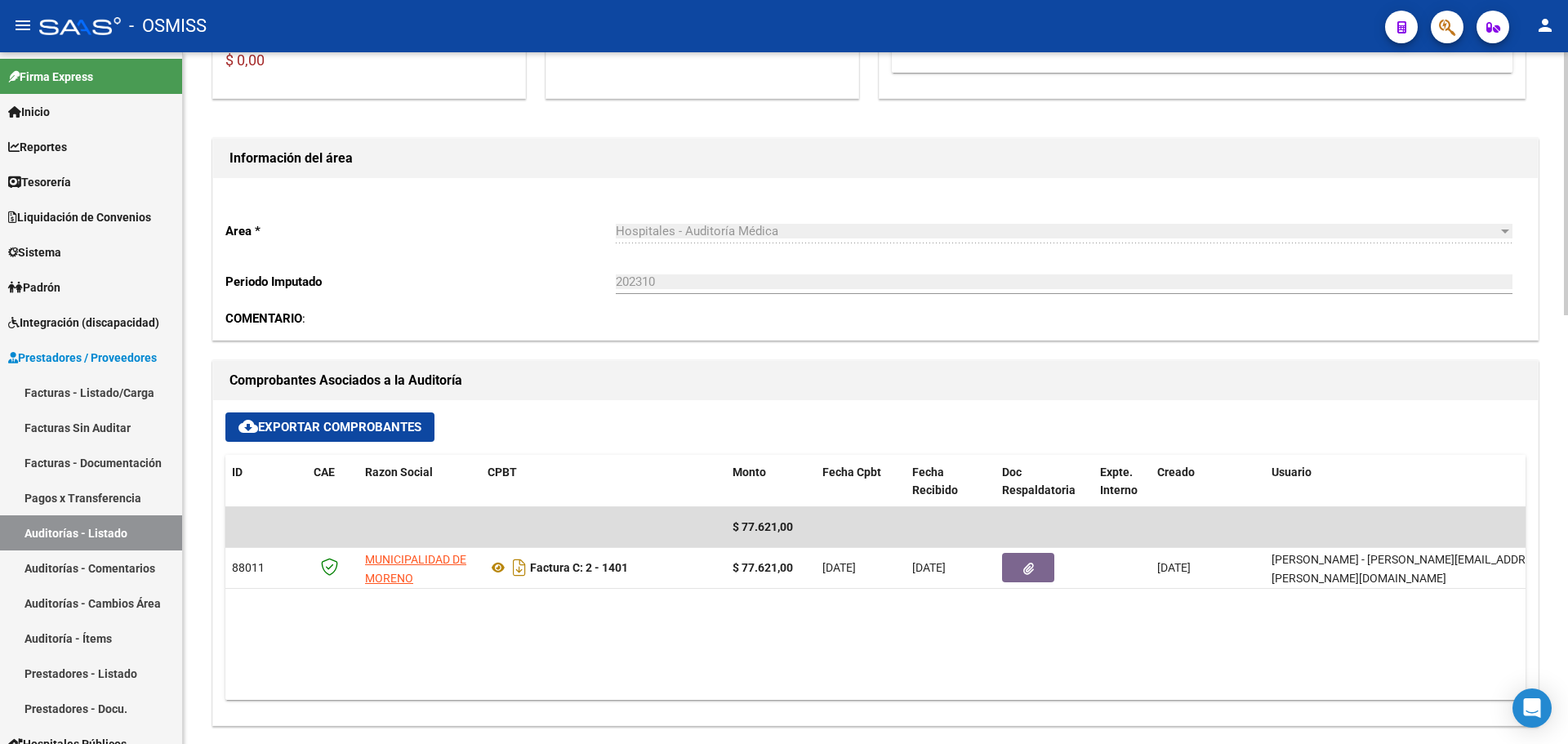
scroll to position [408, 0]
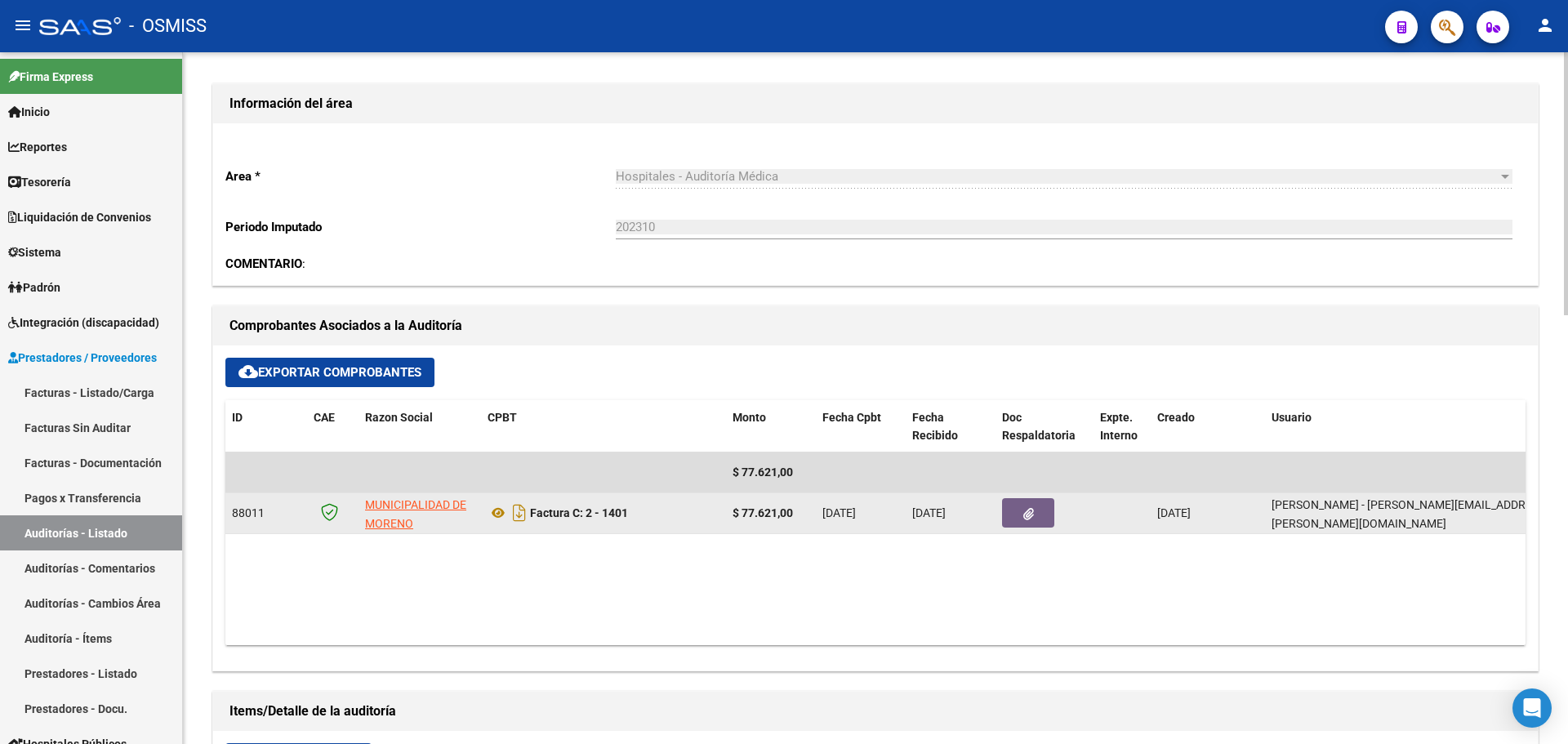
click at [1038, 498] on datatable-body-cell at bounding box center [1044, 513] width 98 height 40
click at [1037, 507] on button "button" at bounding box center [1028, 514] width 53 height 30
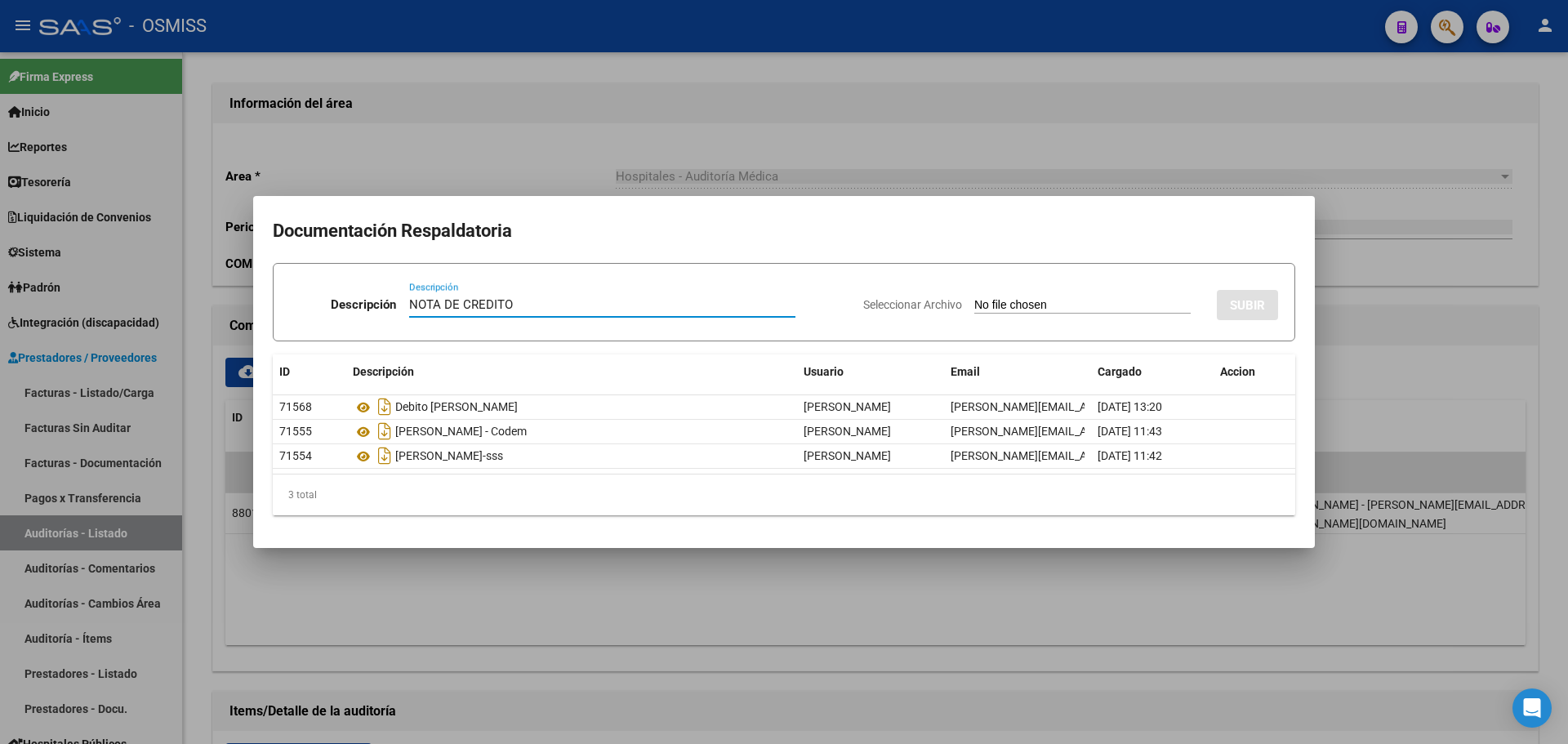
click at [1029, 304] on input "Seleccionar Archivo" at bounding box center [1082, 305] width 217 height 16
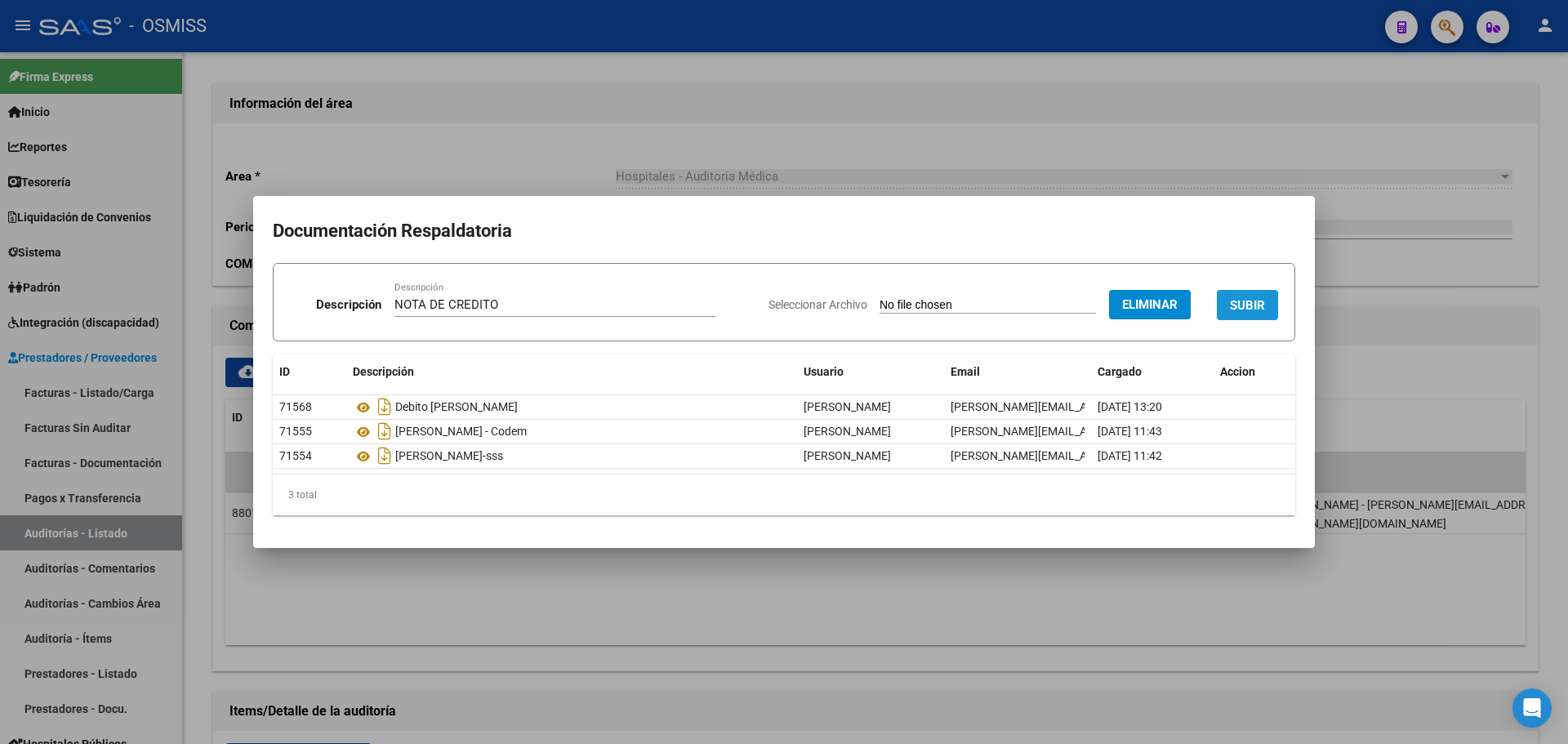
click at [1252, 319] on button "SUBIR" at bounding box center [1247, 305] width 61 height 30
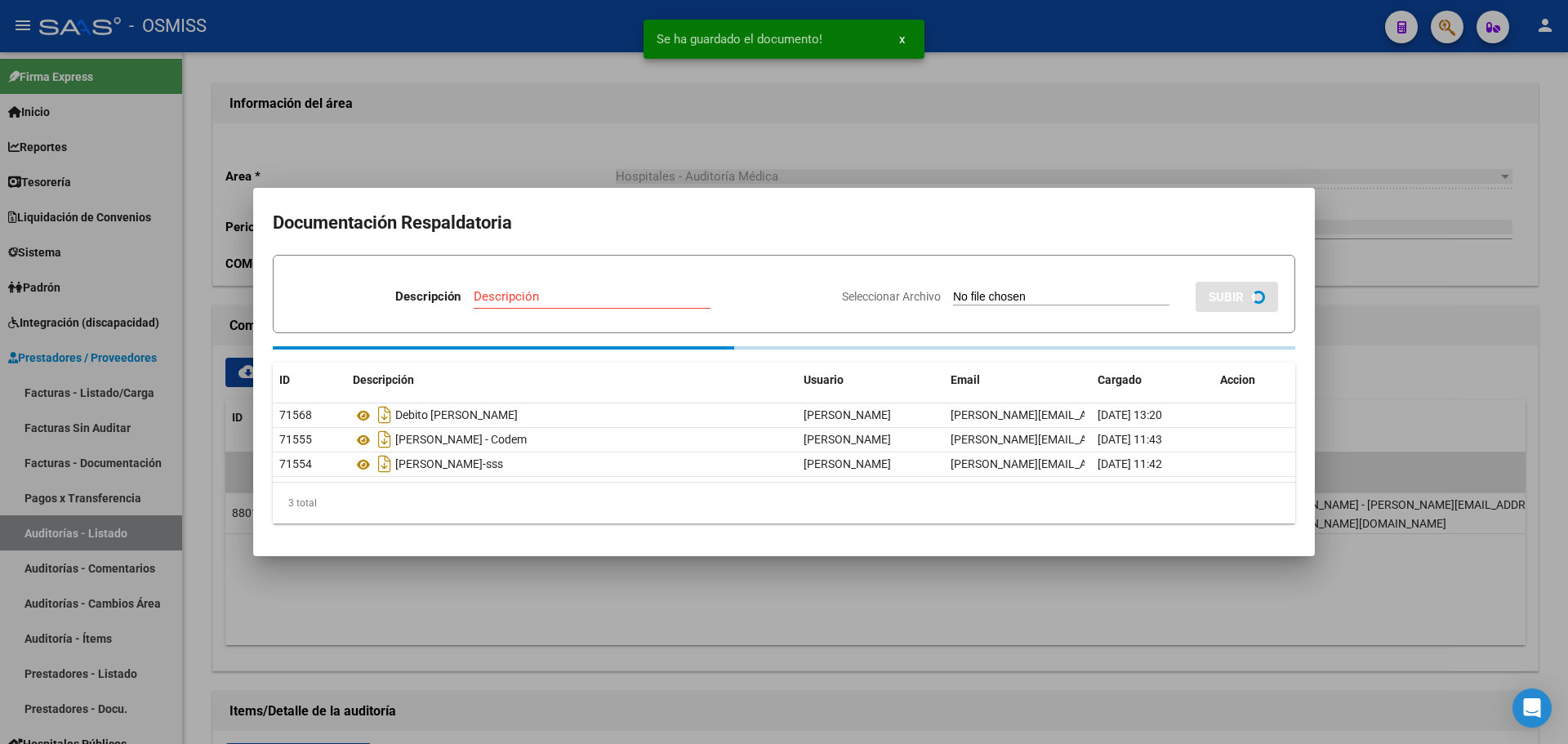
click at [439, 199] on mat-dialog-container "Documentación Respaldatoria Descripción Descripción Seleccionar Archivo SUBIR I…" at bounding box center [784, 372] width 1062 height 369
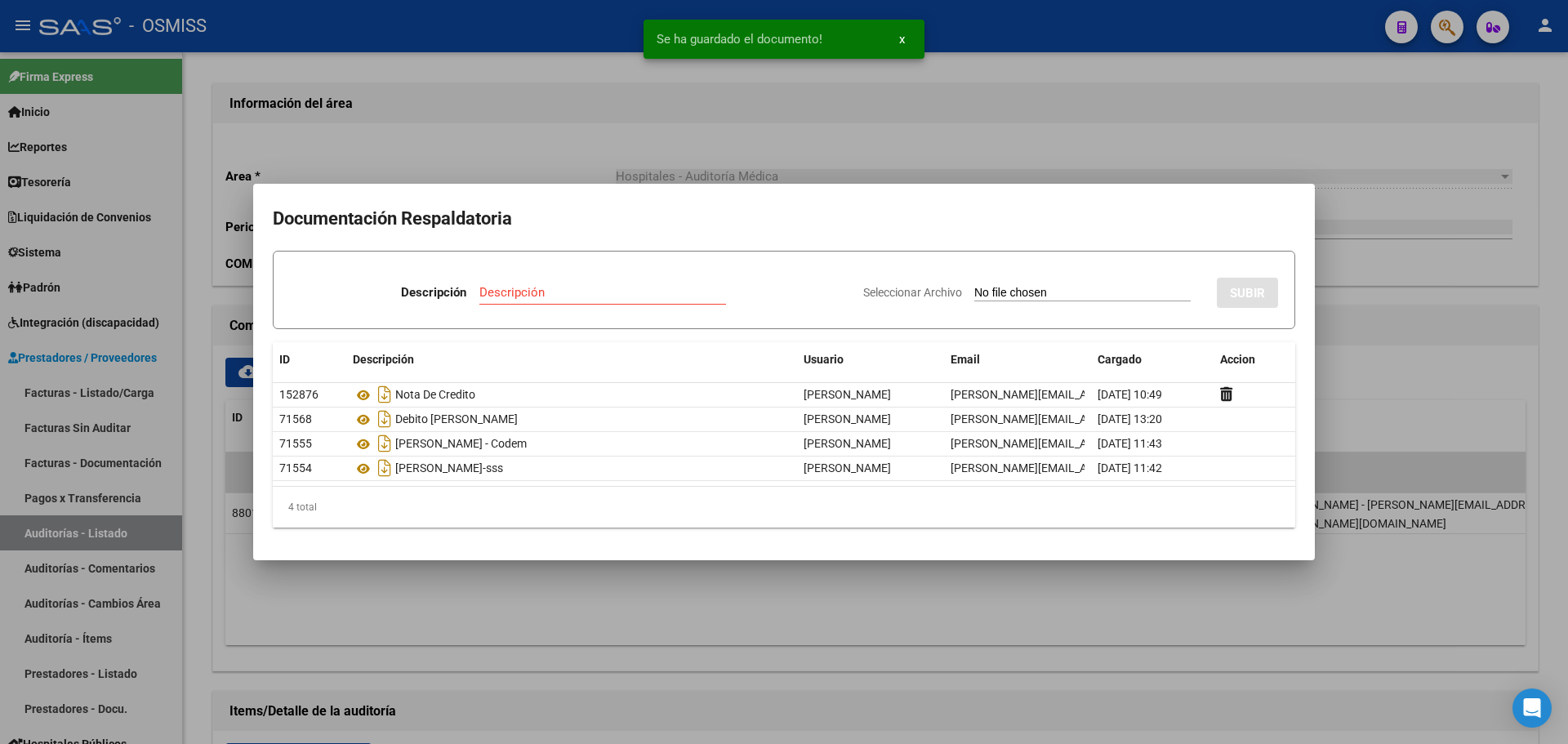
click at [419, 131] on div at bounding box center [784, 372] width 1568 height 744
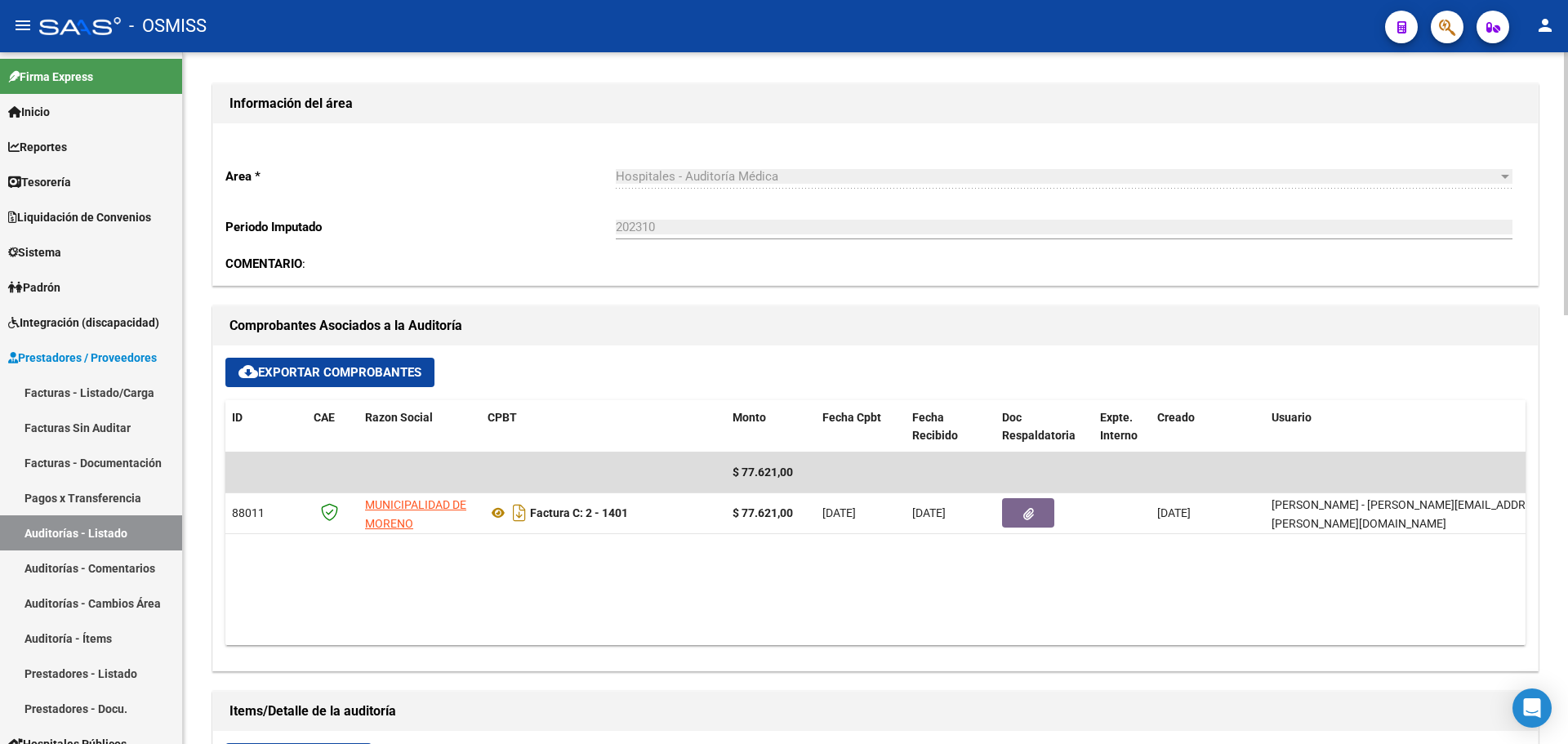
click at [625, 570] on datatable-body "$ 77.621,00 88011 MUNICIPALIDAD DE MORENO Factura C: 2 - 1401 $ 77.621,00 29/08…" at bounding box center [876, 549] width 1301 height 193
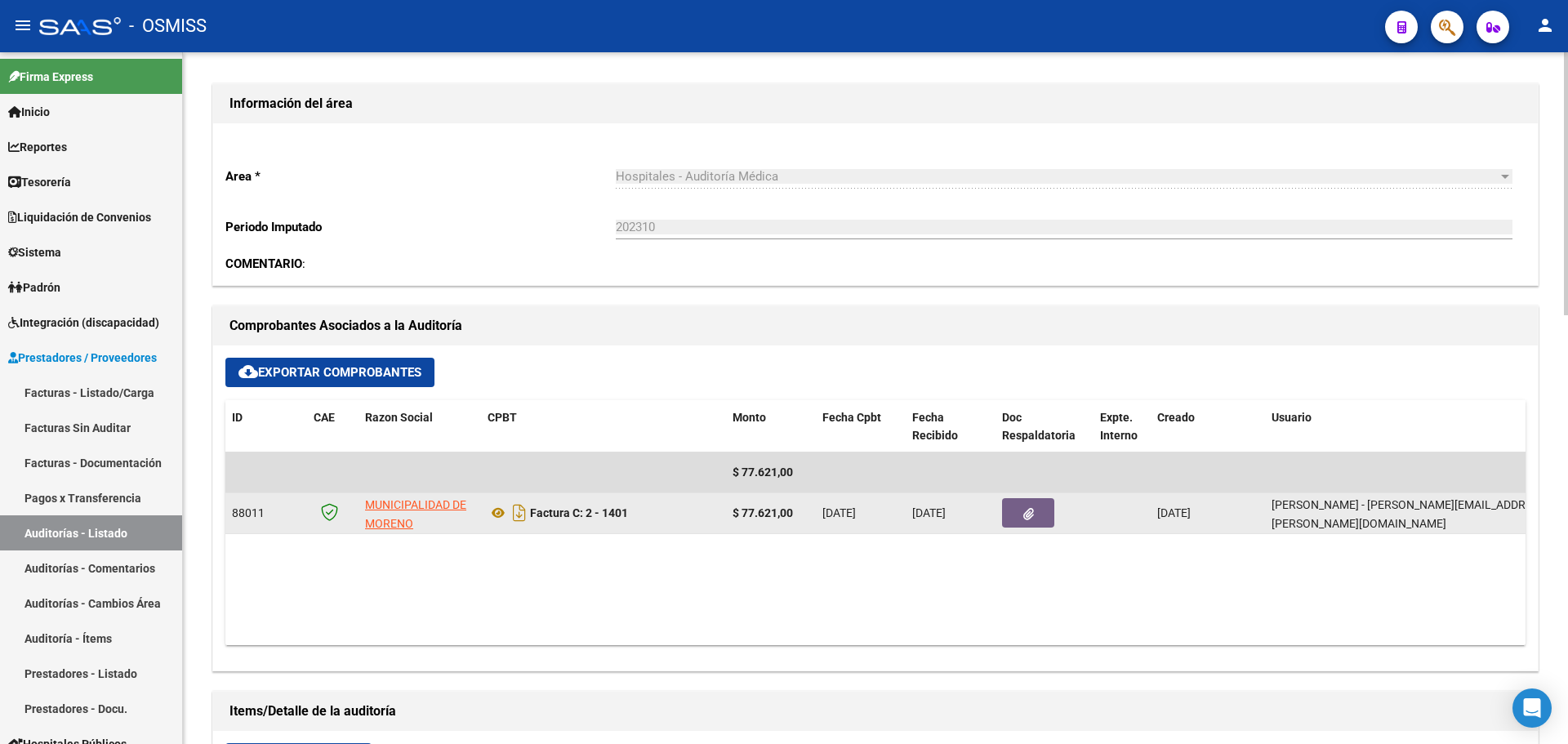
click at [1026, 499] on button "button" at bounding box center [1028, 514] width 53 height 30
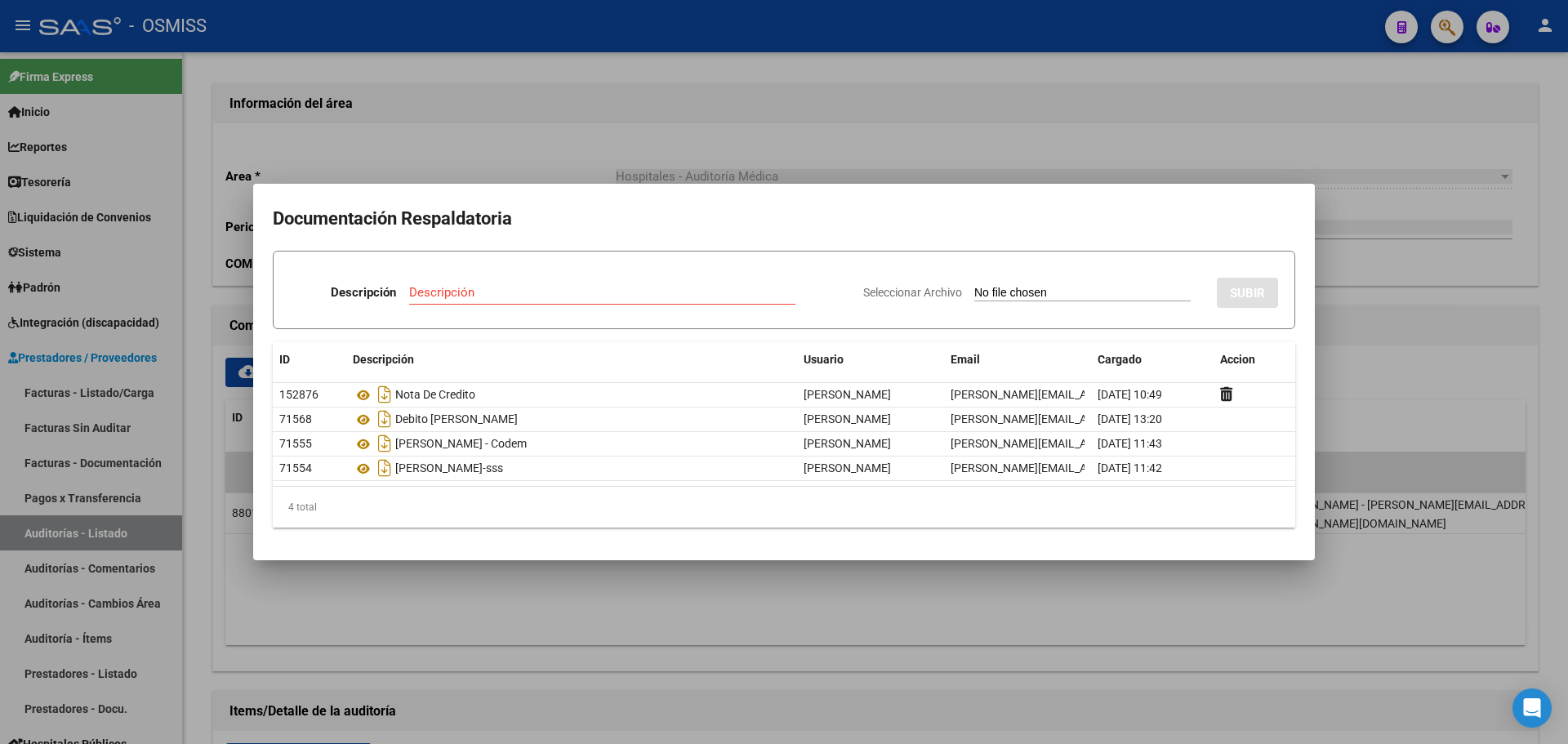
click at [501, 582] on div at bounding box center [784, 372] width 1568 height 744
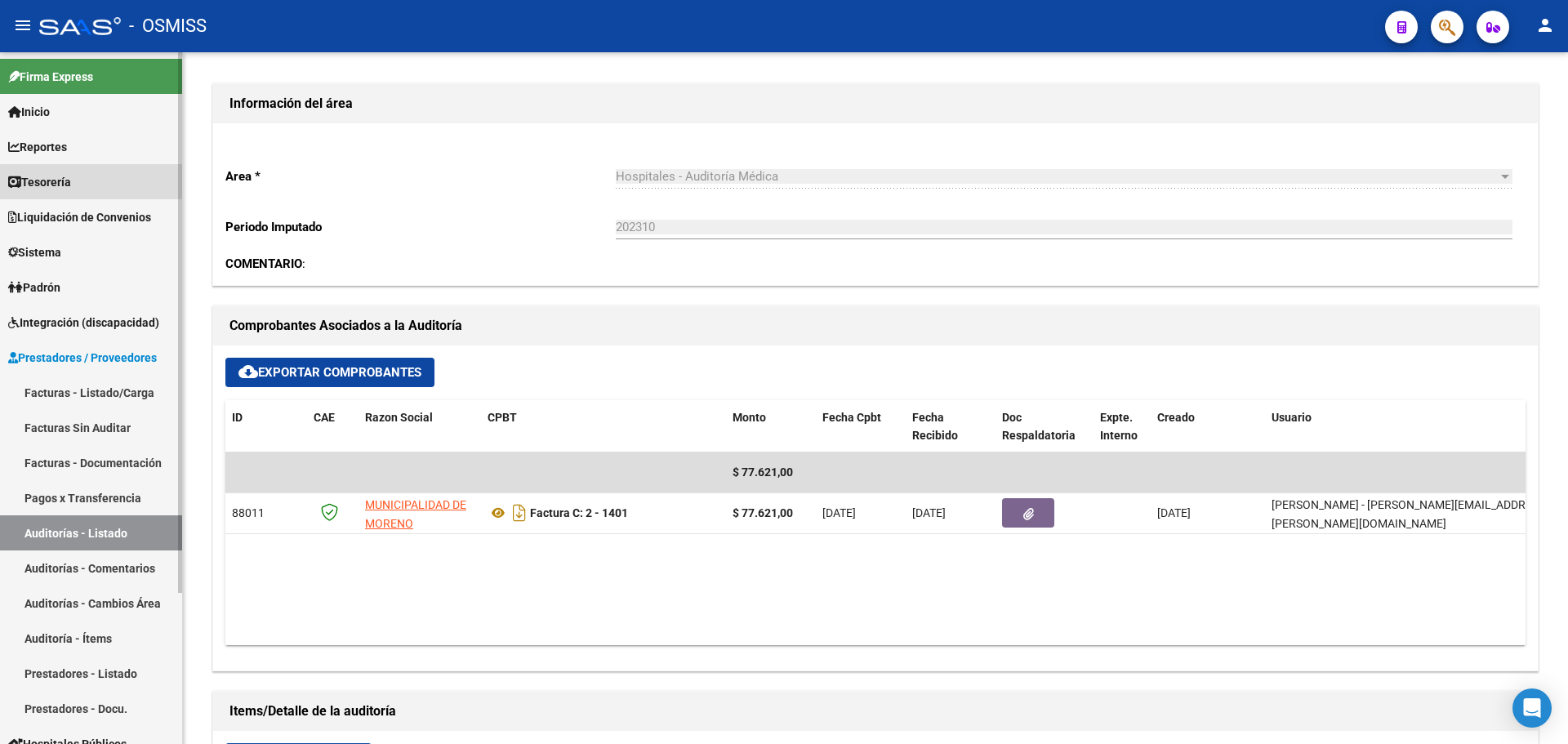
click at [74, 171] on link "Tesorería" at bounding box center [91, 182] width 183 height 35
click at [74, 171] on link "Tesorería" at bounding box center [91, 182] width 183 height 35
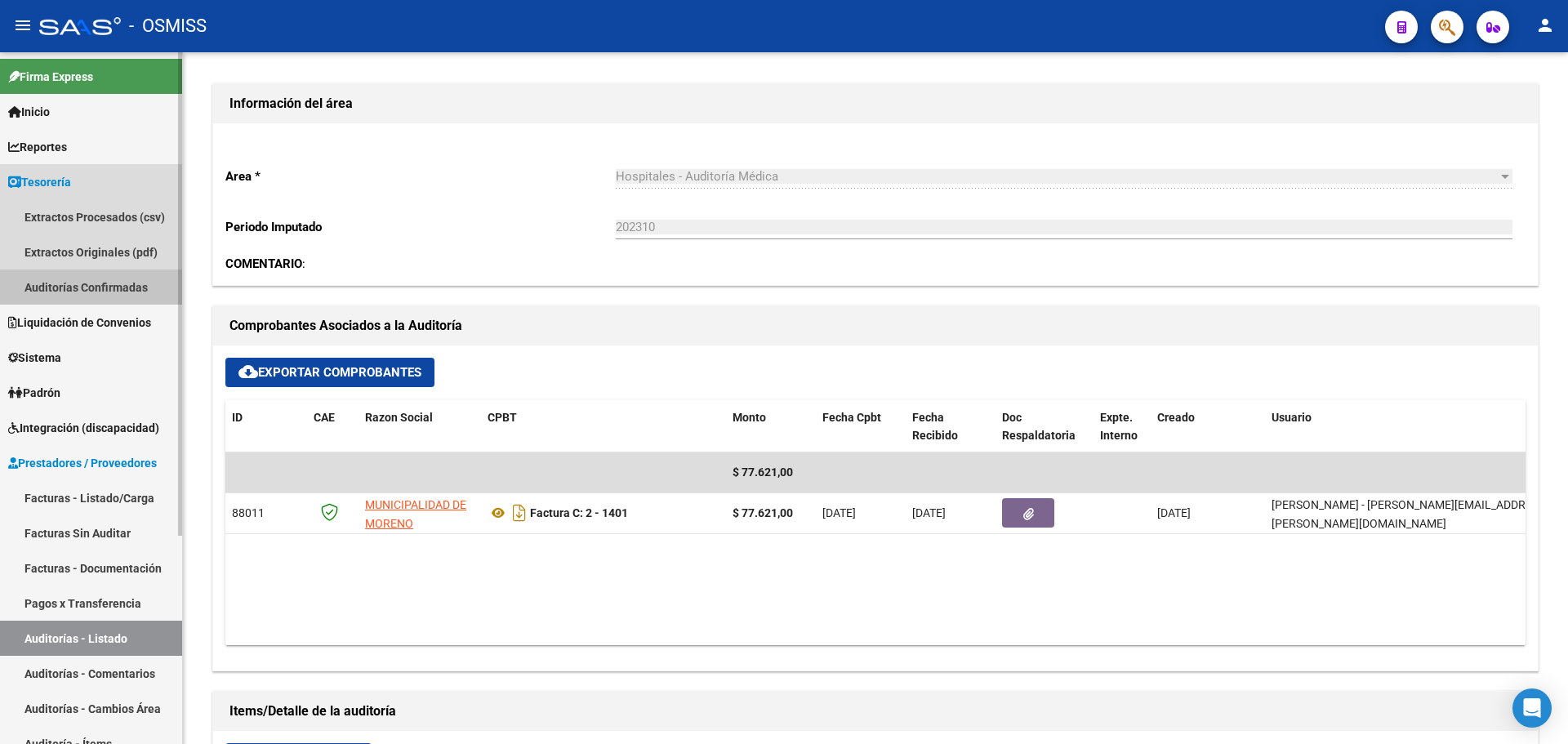
click at [107, 291] on link "Auditorías Confirmadas" at bounding box center [91, 287] width 183 height 35
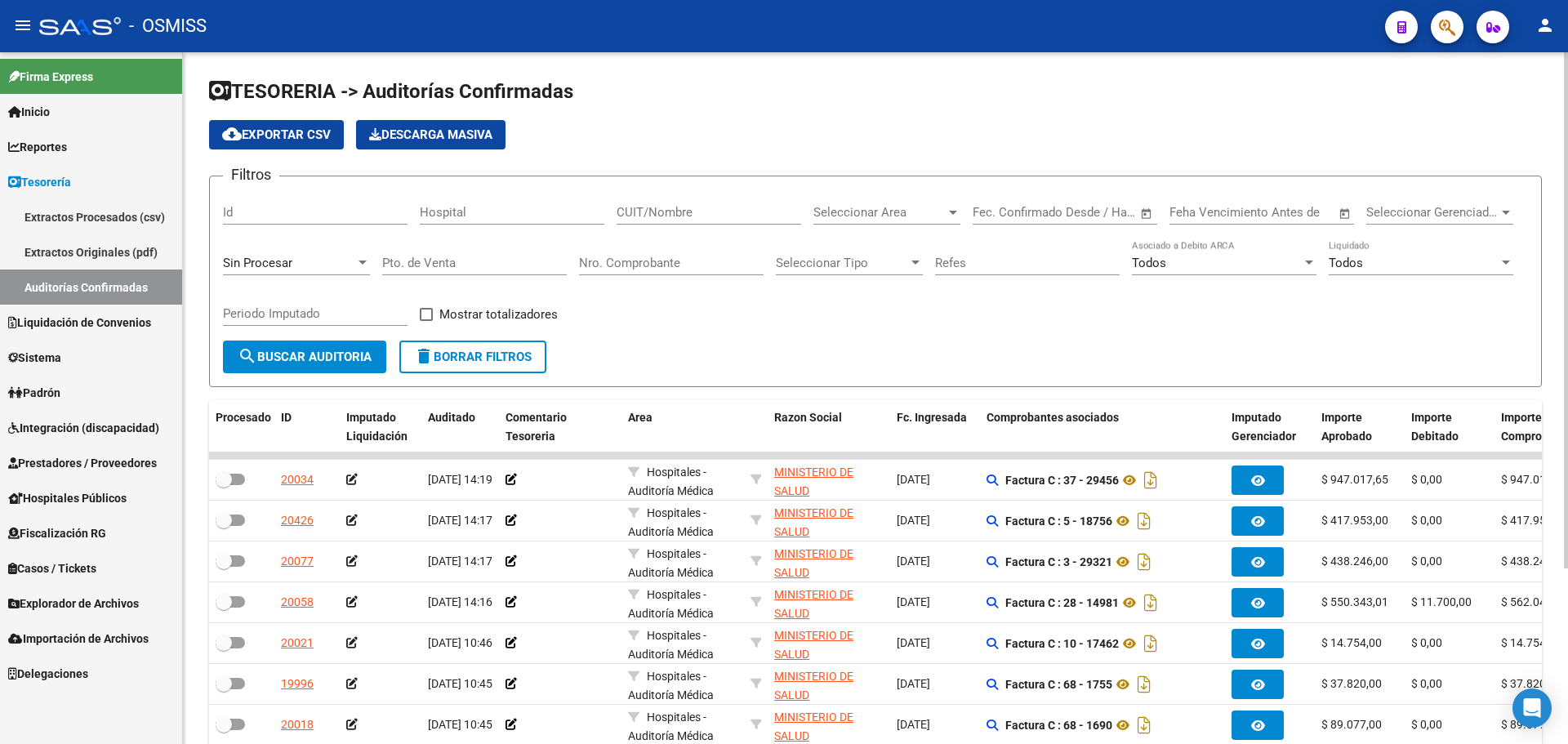
click at [255, 270] on div "Sin Procesar" at bounding box center [296, 258] width 147 height 35
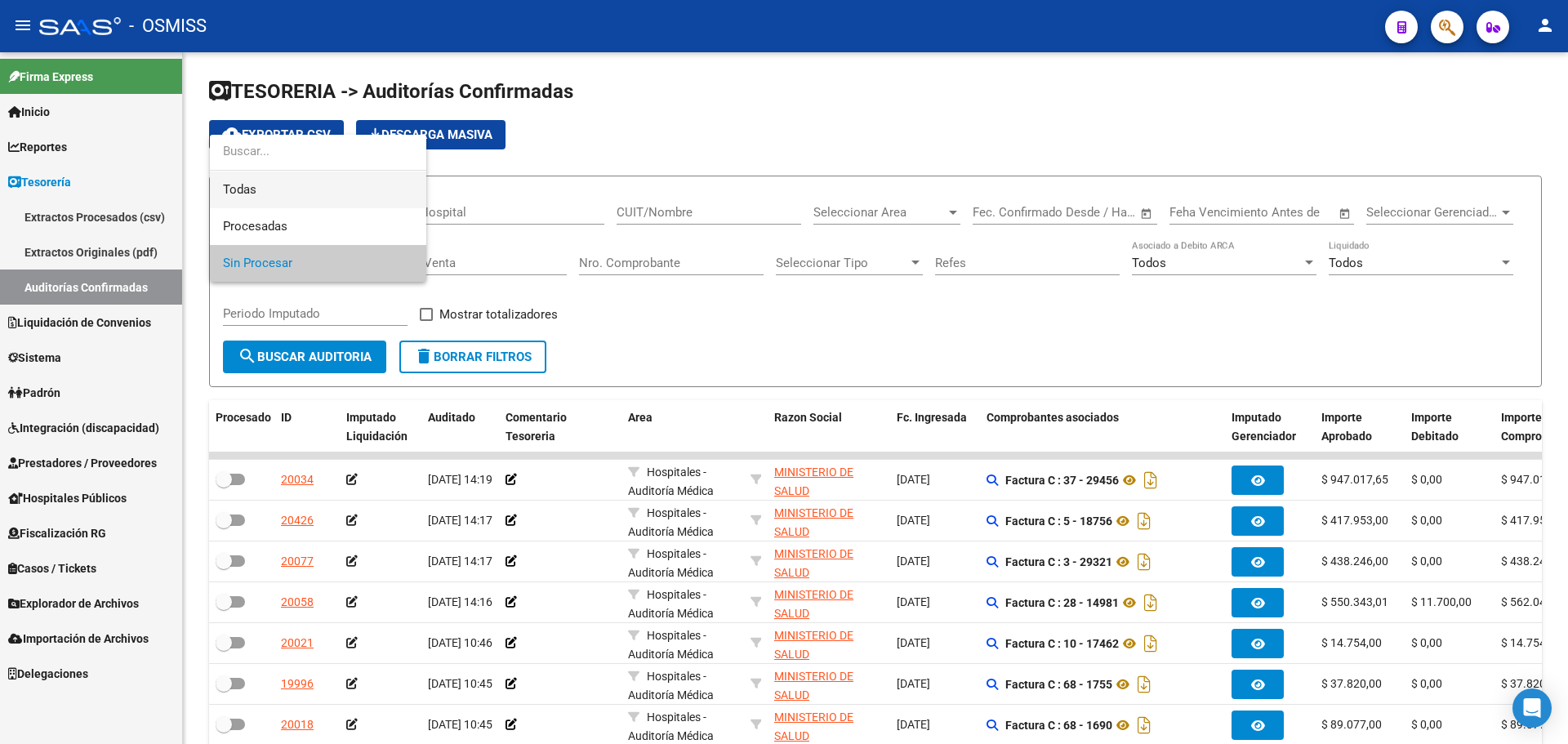
click at [261, 197] on span "Todas" at bounding box center [318, 190] width 190 height 37
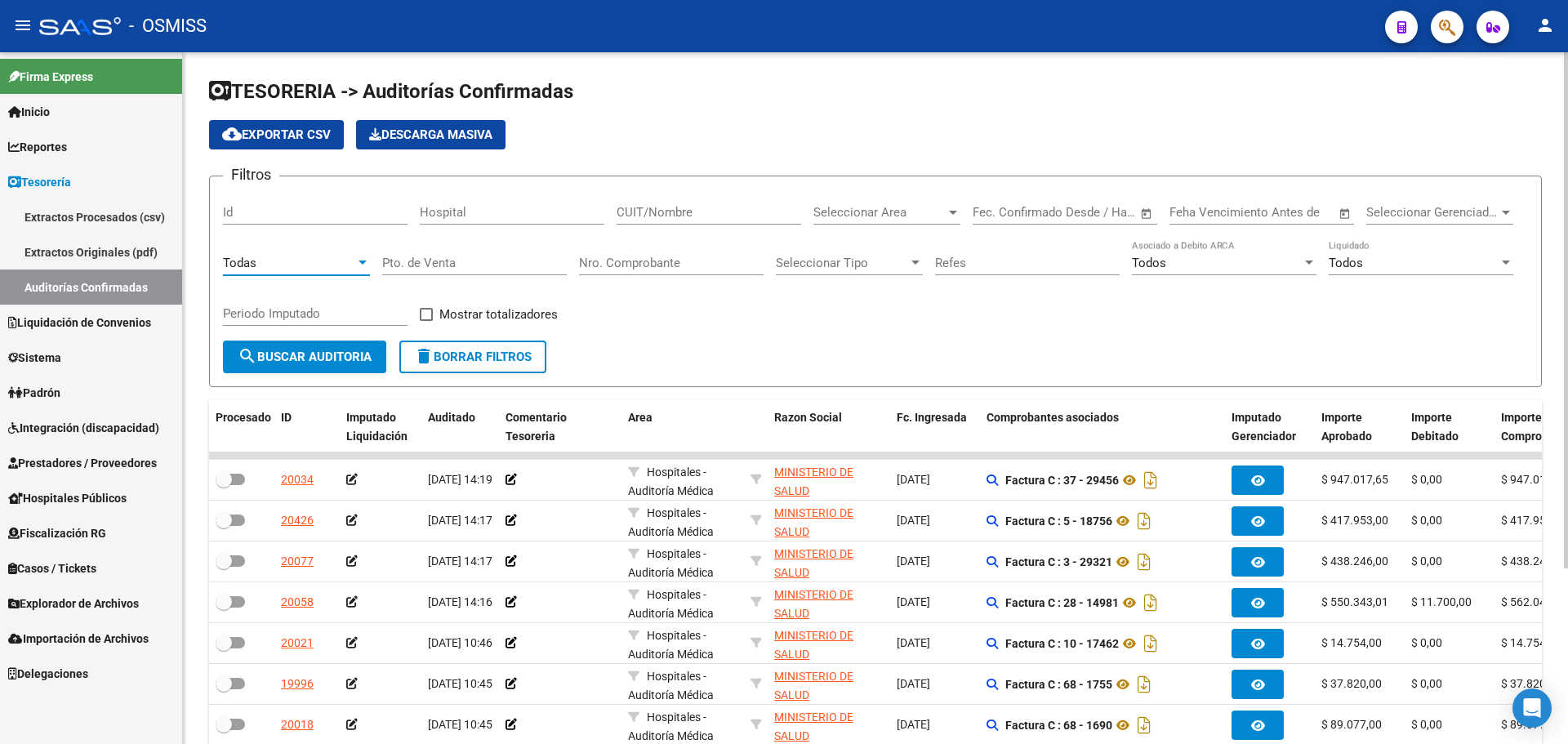
click at [682, 256] on input "Nro. Comprobante" at bounding box center [671, 263] width 184 height 15
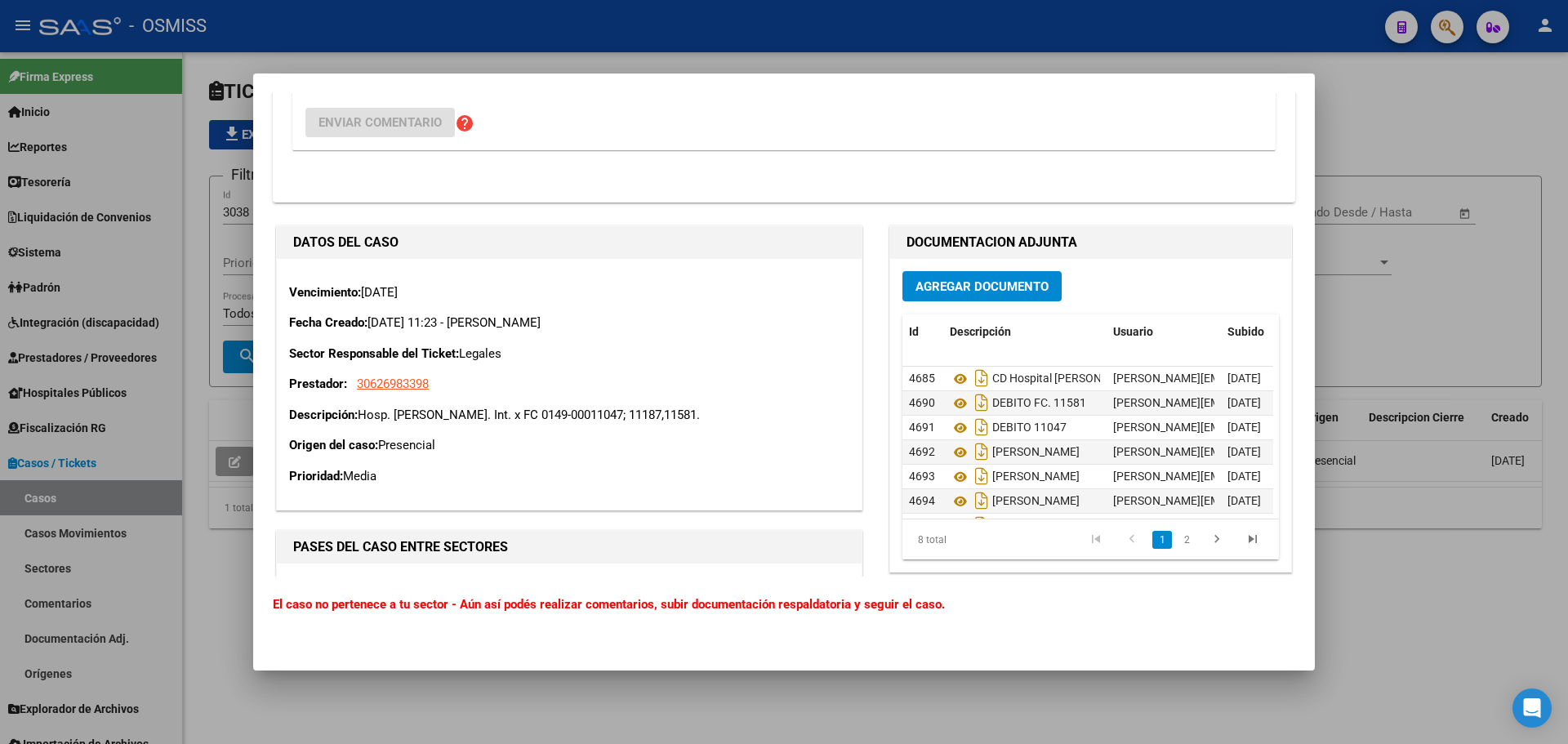
scroll to position [735, 0]
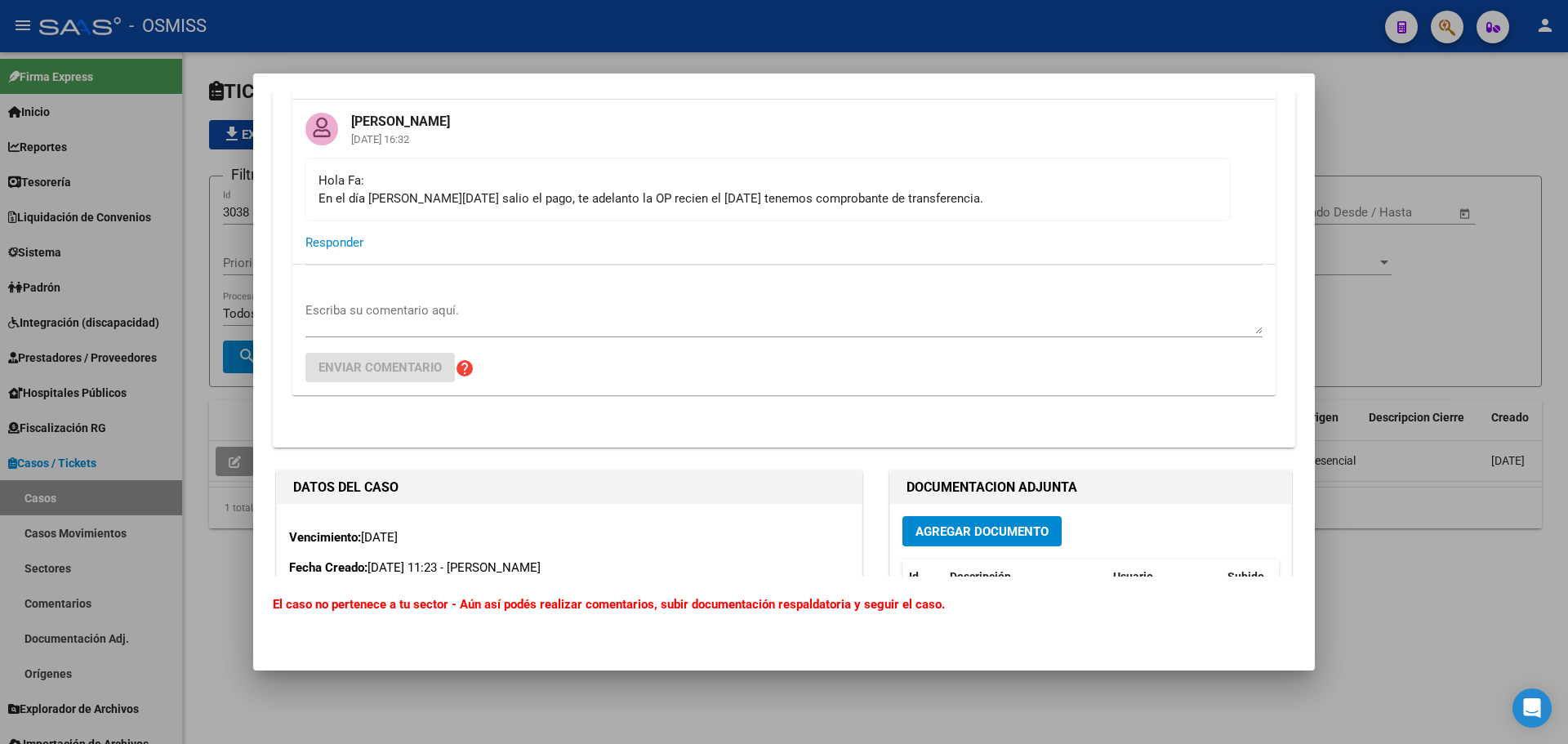
click at [1396, 230] on div at bounding box center [784, 372] width 1568 height 744
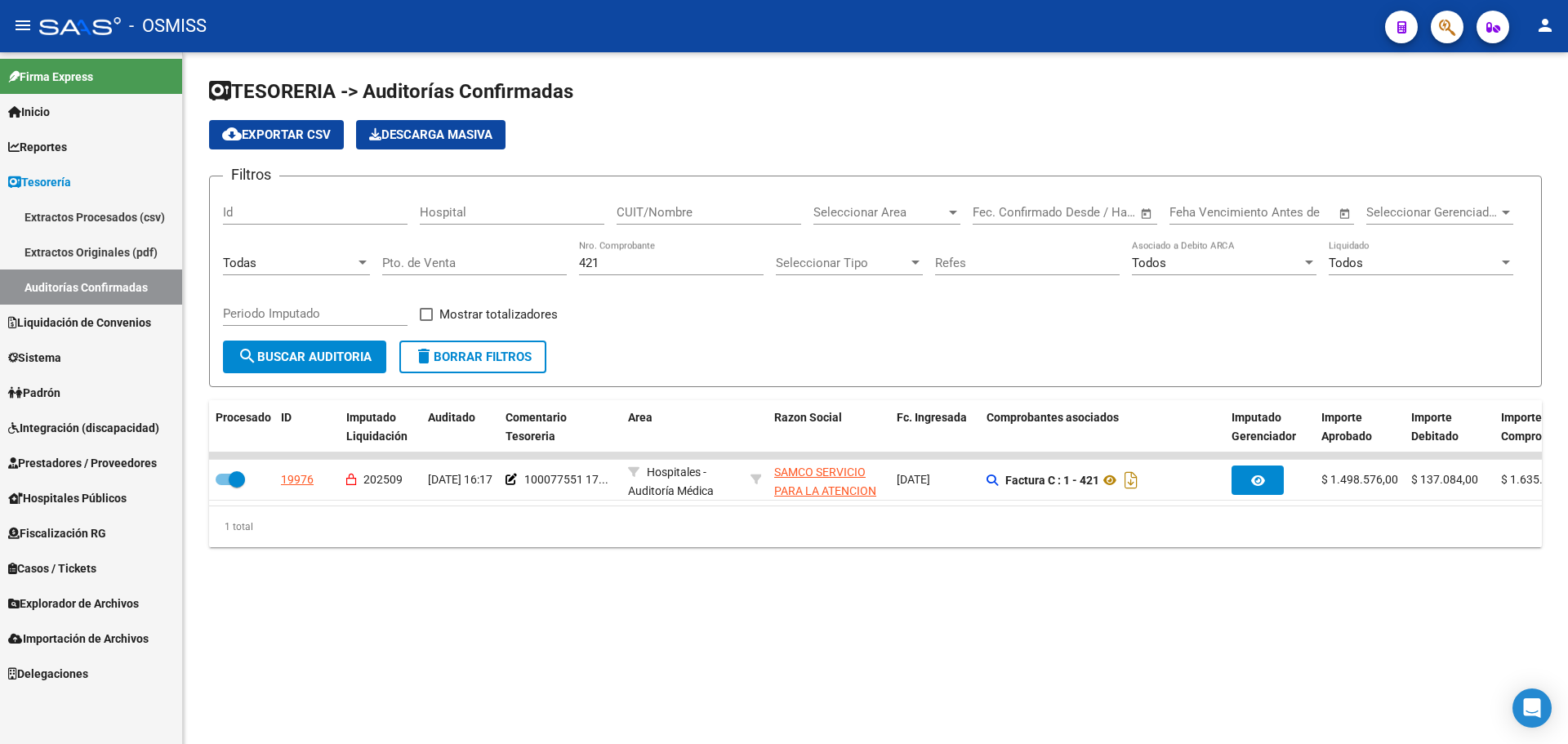
click at [86, 549] on link "Fiscalización RG" at bounding box center [91, 533] width 183 height 35
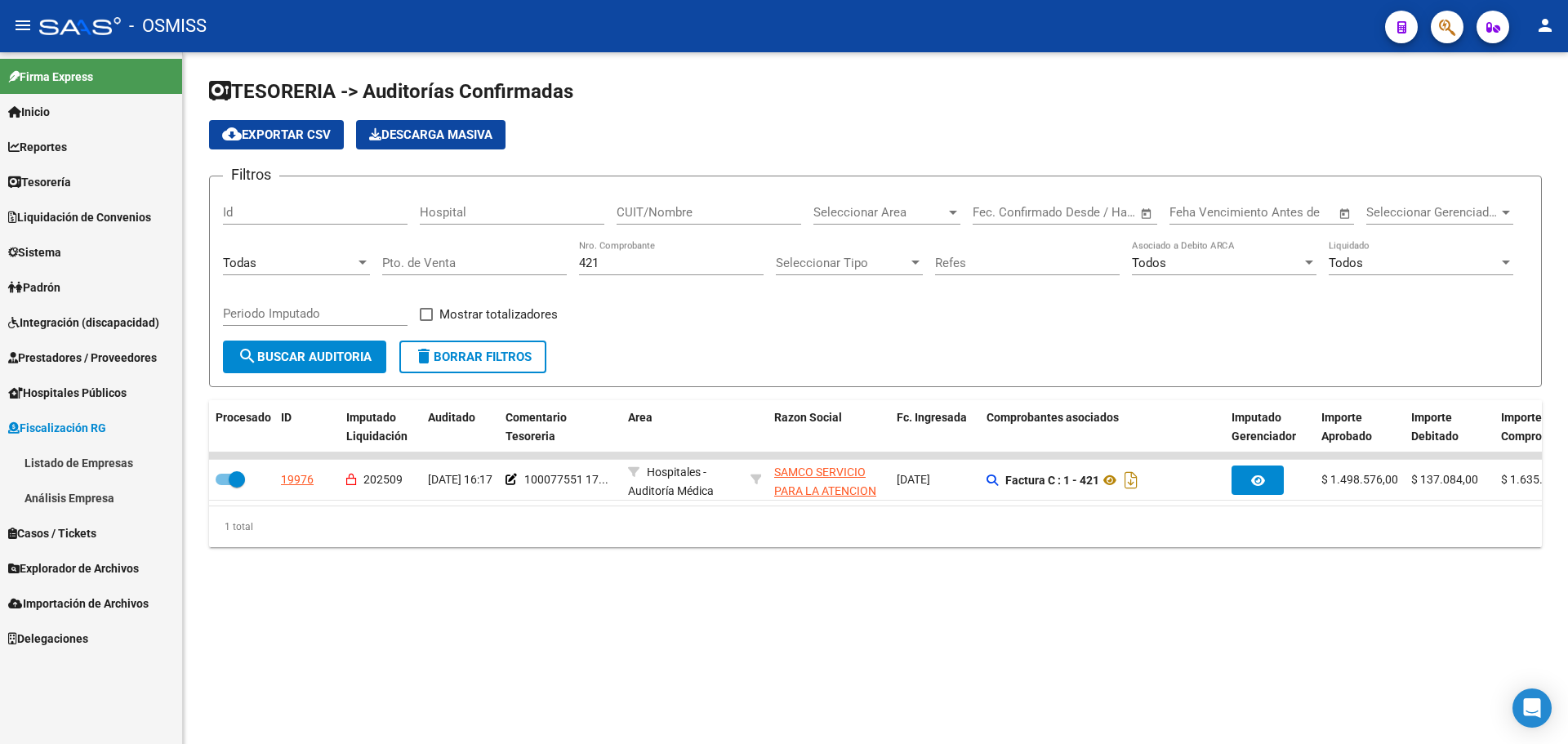
click at [64, 417] on link "Fiscalización RG" at bounding box center [91, 428] width 183 height 35
click at [57, 455] on span "Casos / Tickets" at bounding box center [53, 463] width 88 height 18
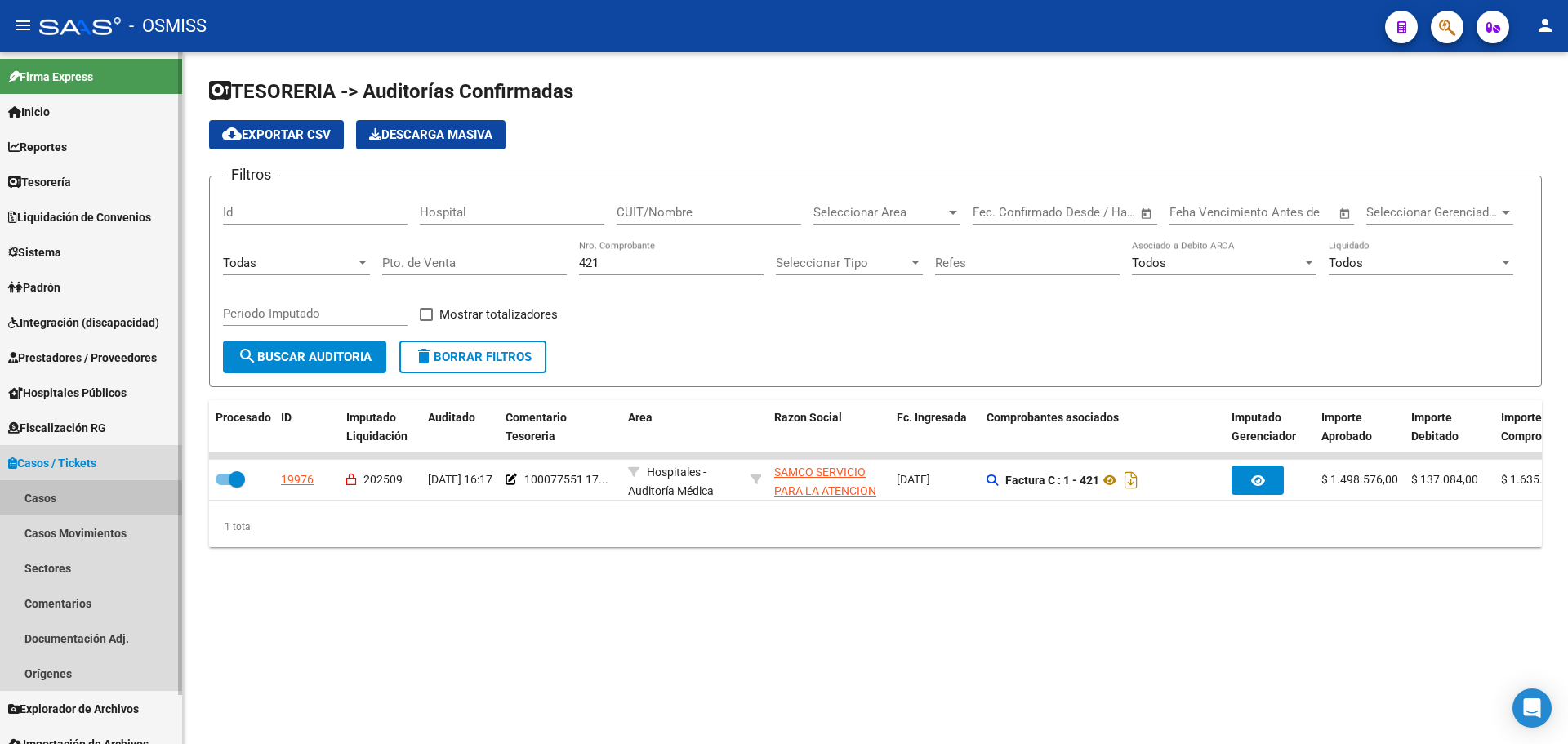
click at [49, 499] on link "Casos" at bounding box center [91, 498] width 183 height 35
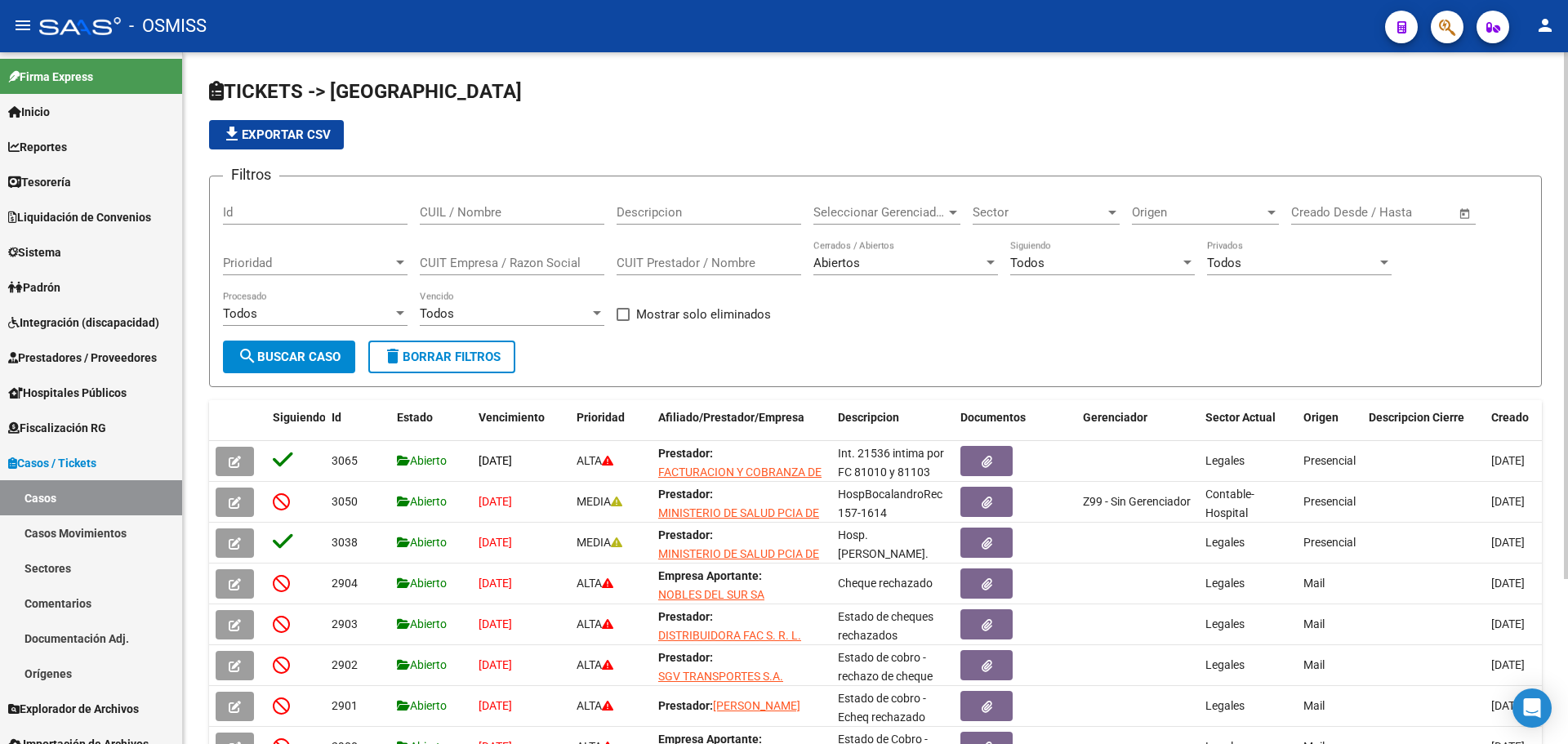
click at [1041, 262] on span "Todos" at bounding box center [1027, 263] width 34 height 15
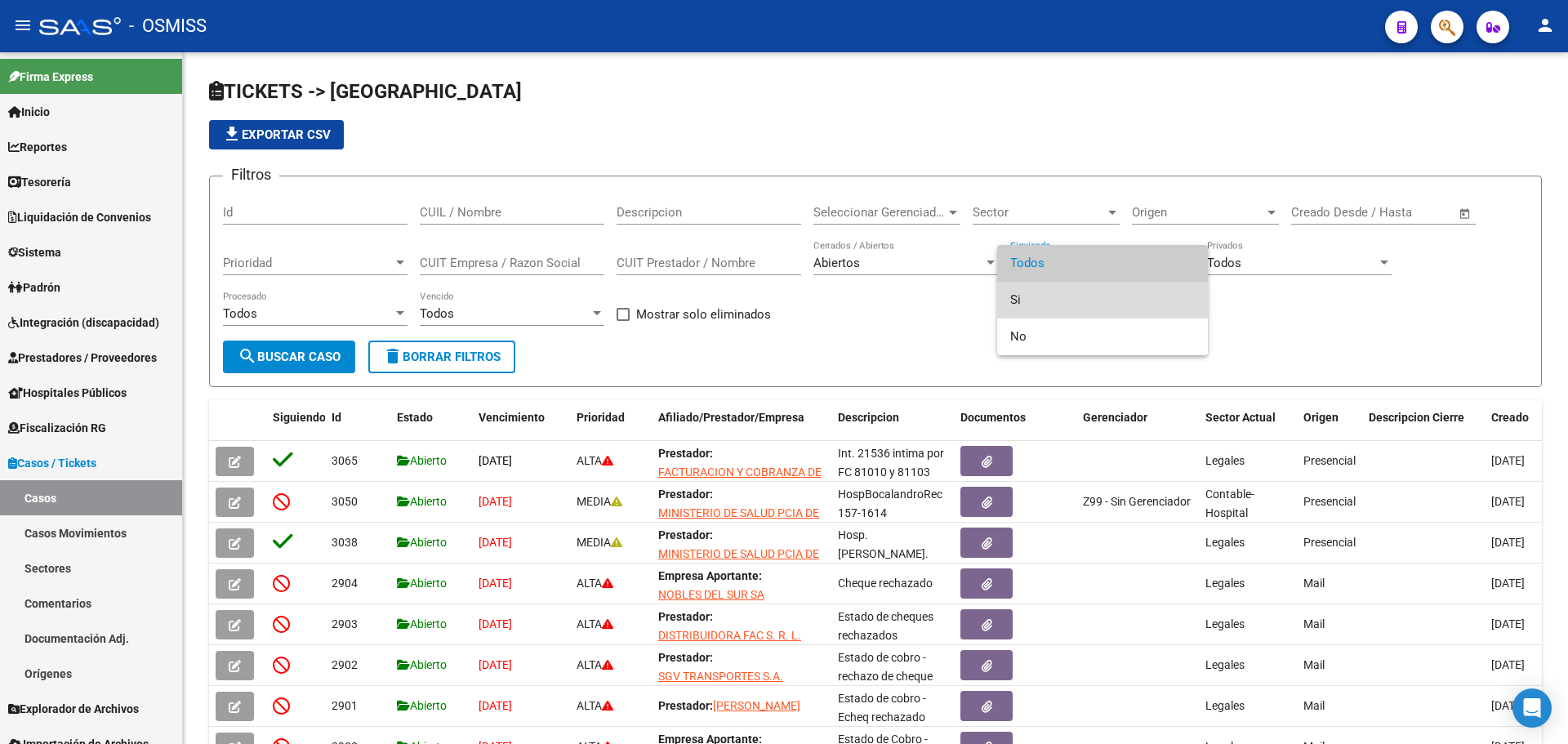
click at [1049, 305] on span "Si" at bounding box center [1102, 301] width 184 height 37
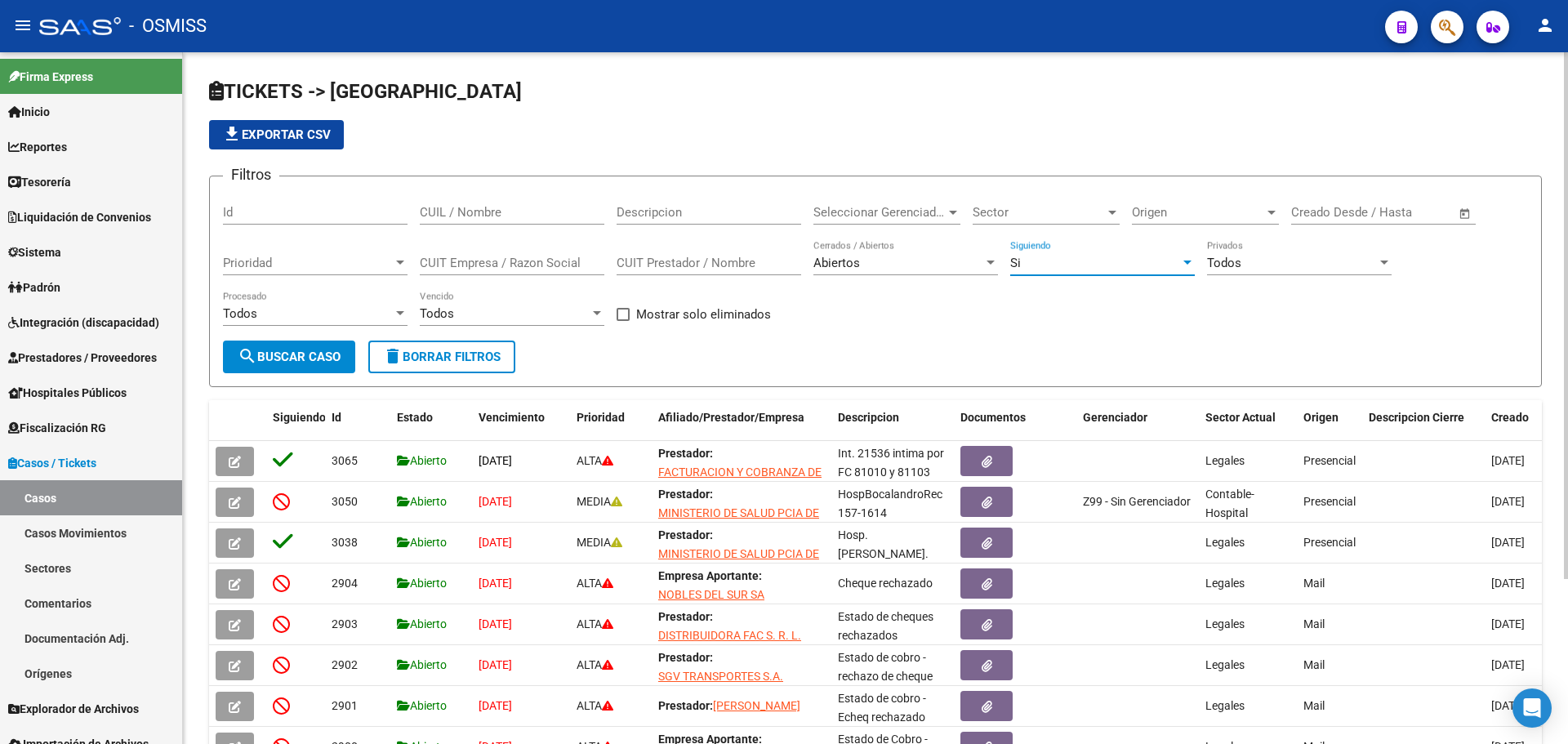
click at [325, 346] on button "search Buscar Caso" at bounding box center [289, 357] width 133 height 32
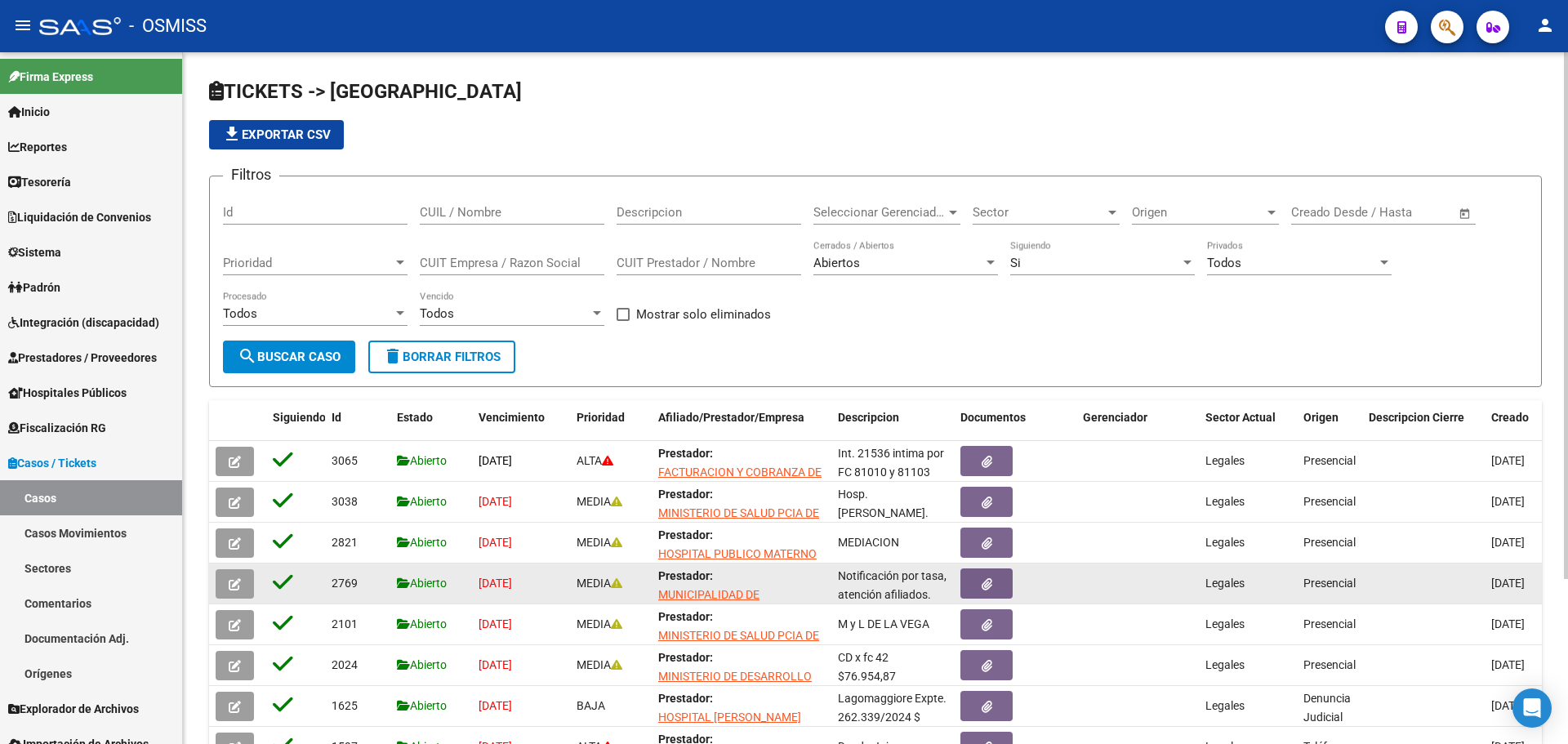
click at [241, 581] on button "button" at bounding box center [235, 585] width 39 height 30
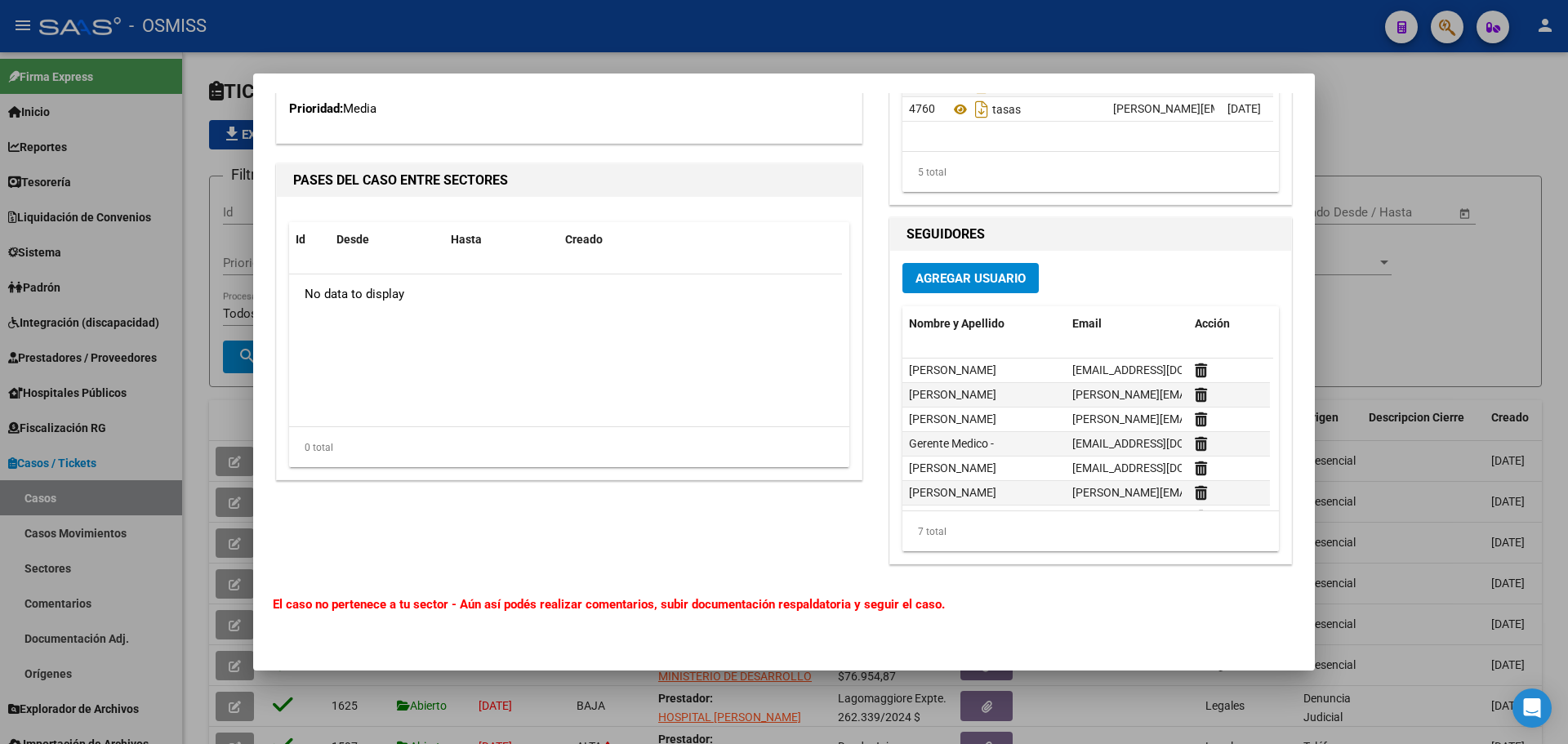
scroll to position [1045, 0]
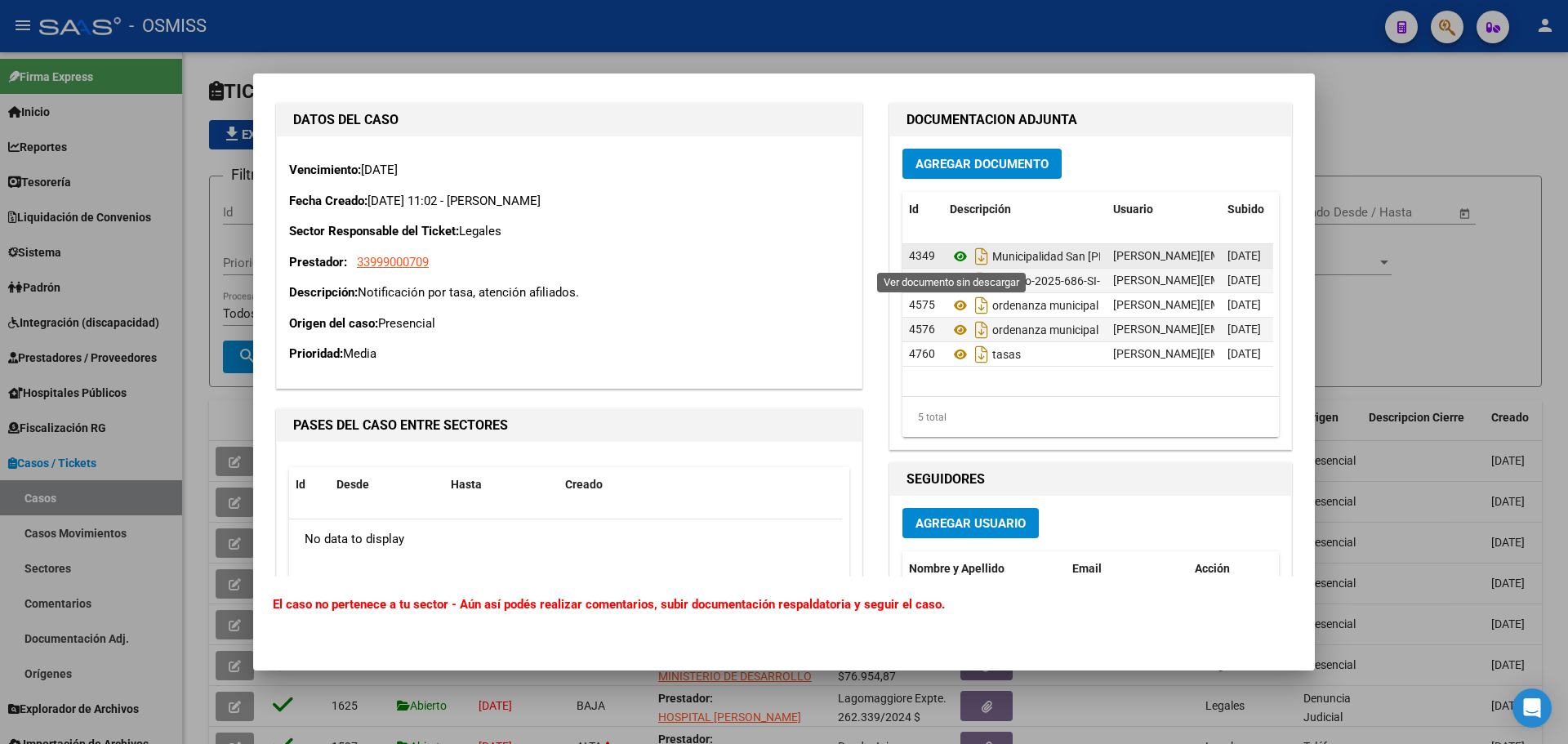
click at [950, 258] on icon at bounding box center [961, 256] width 21 height 19
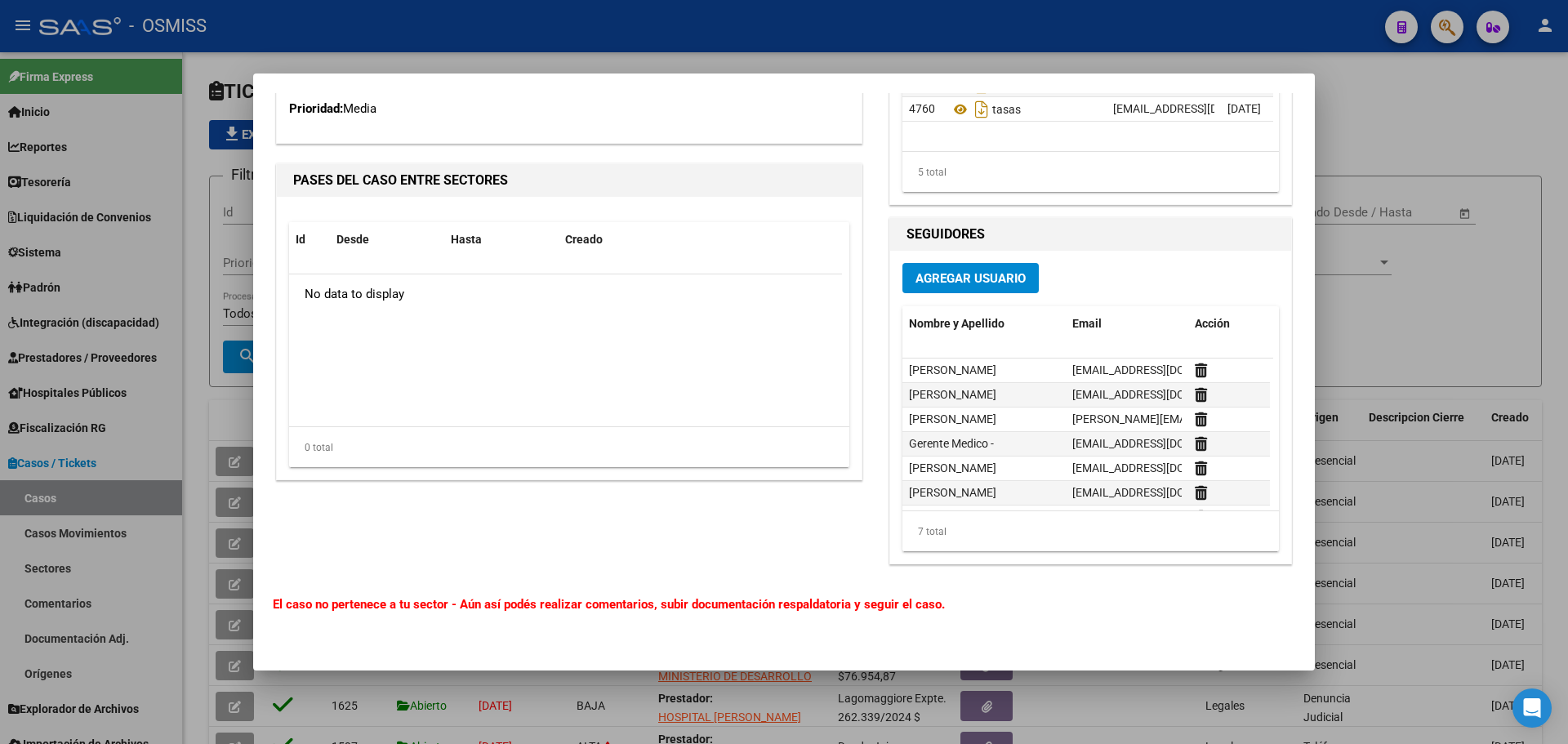
scroll to position [1209, 0]
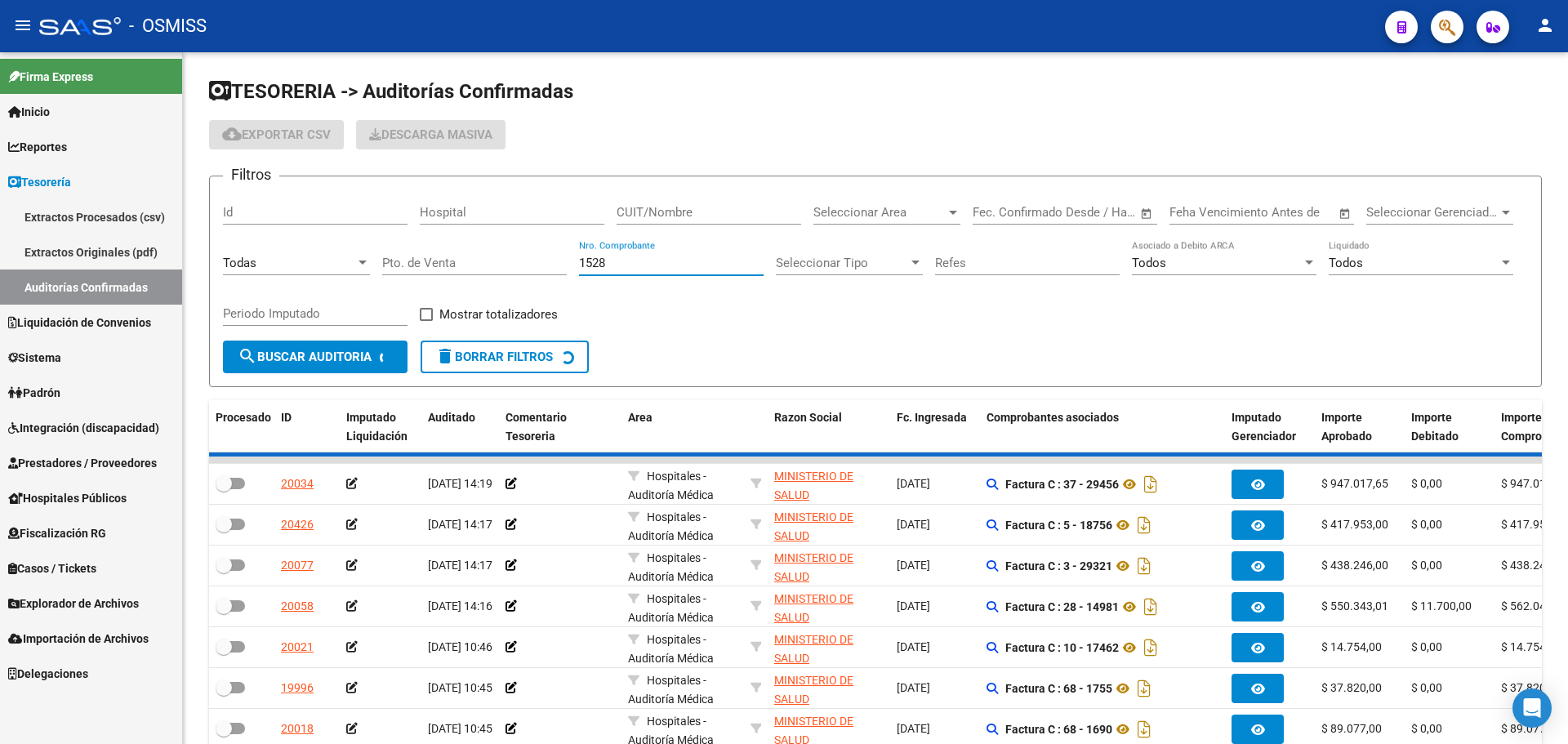
checkbox input "true"
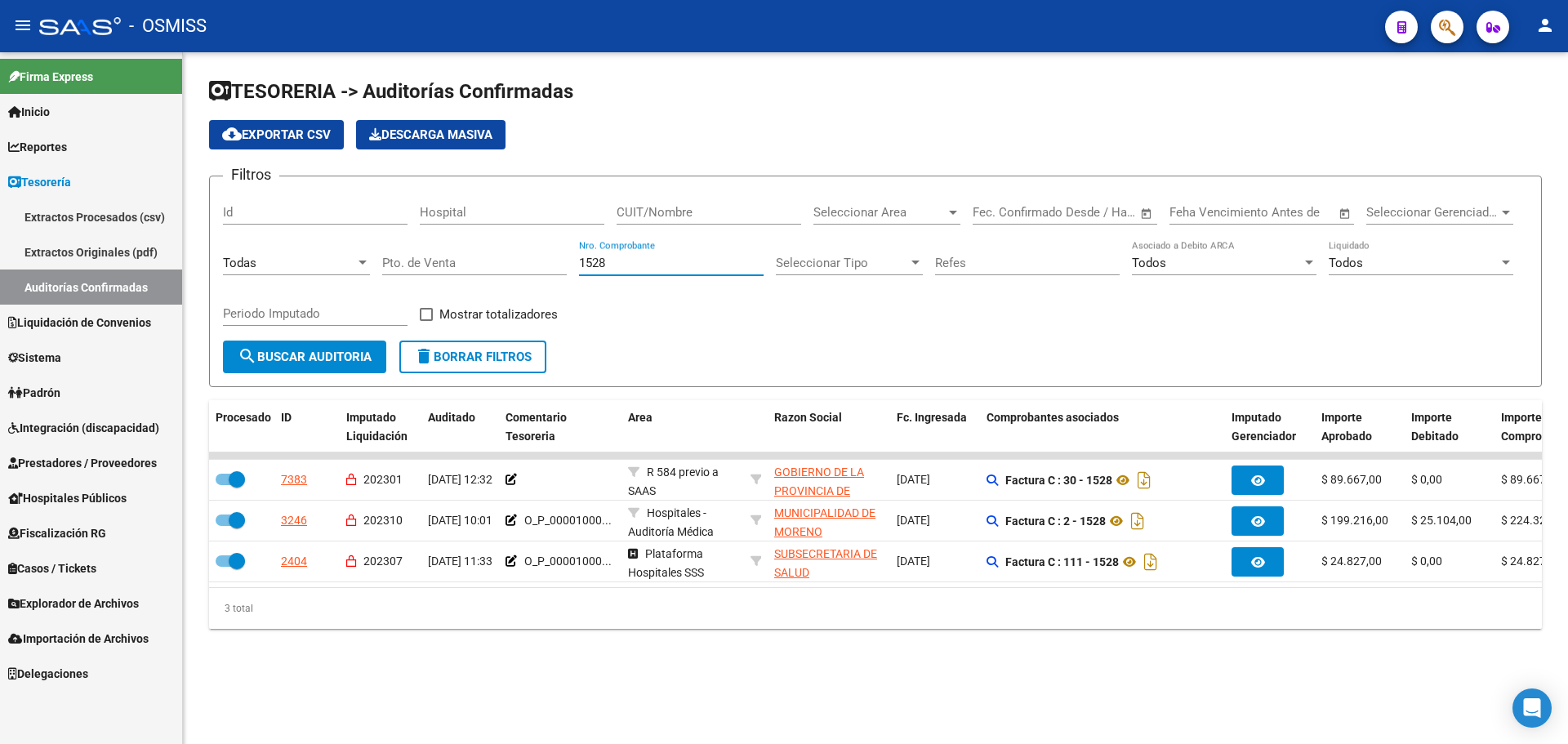
type input "1528"
click at [501, 659] on div "TESORERIA -> Auditorías Confirmadas cloud_download Exportar CSV Descarga Masiva…" at bounding box center [875, 367] width 1385 height 629
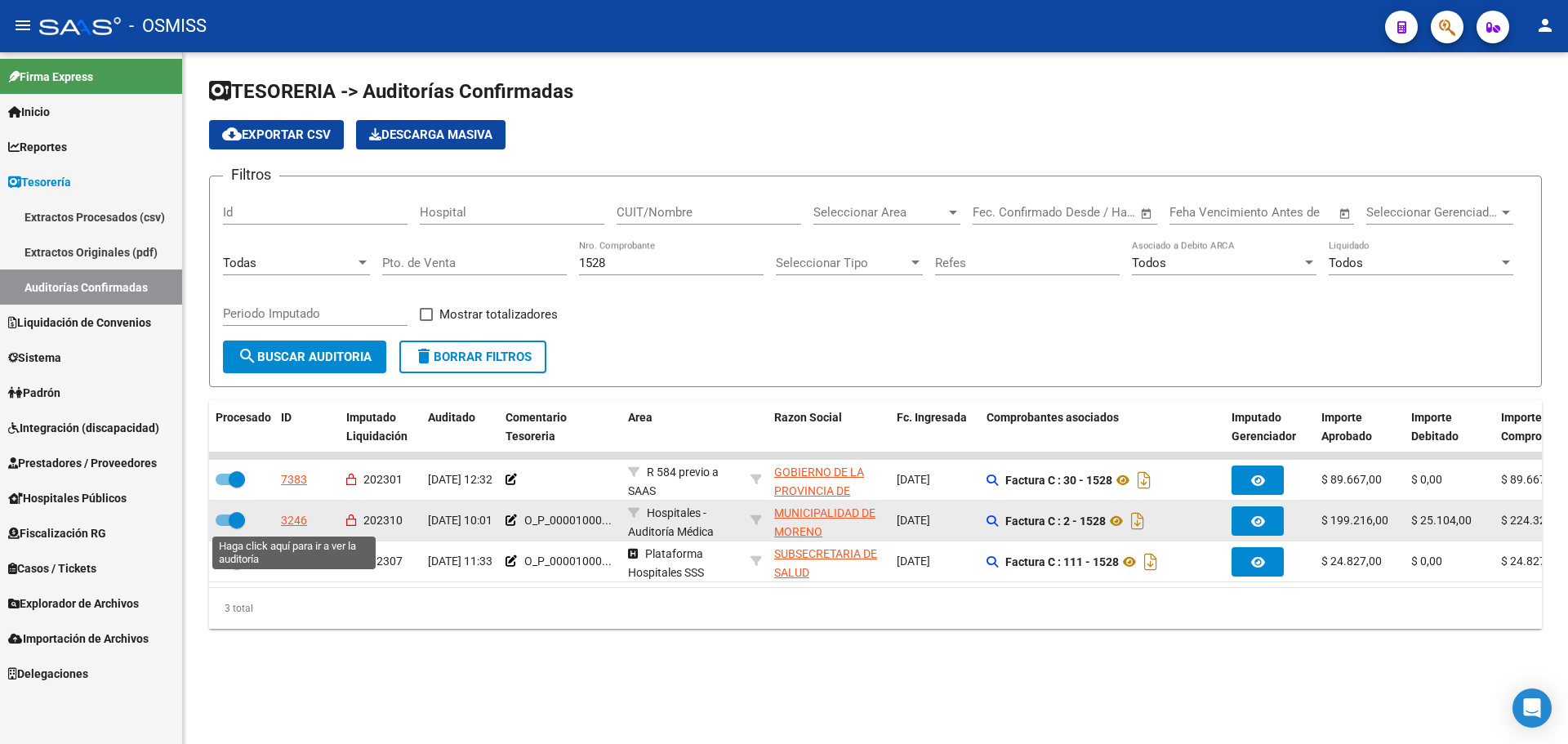
click at [299, 526] on div "3246" at bounding box center [294, 521] width 26 height 18
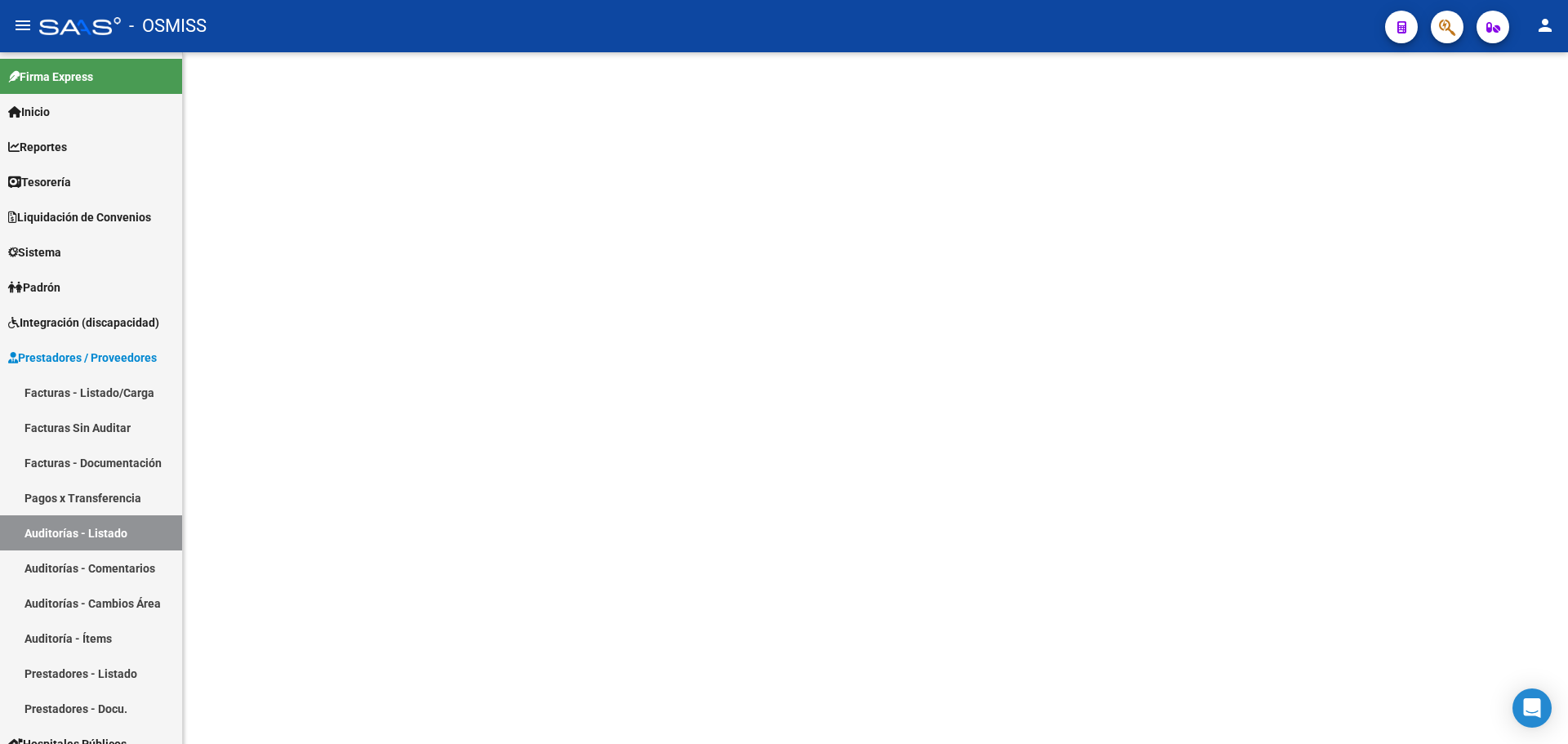
click at [664, 573] on mat-sidenav-content at bounding box center [875, 398] width 1385 height 692
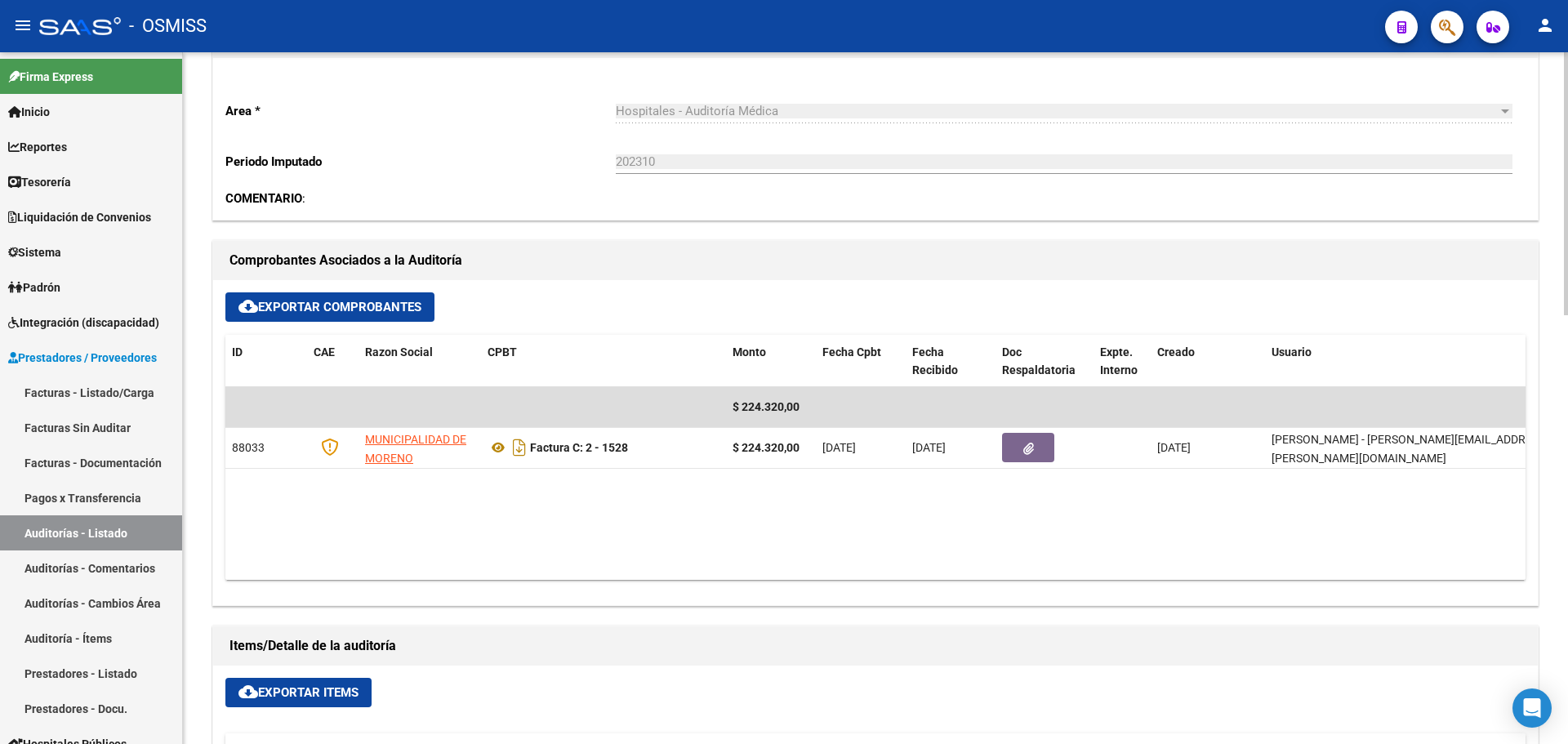
scroll to position [572, 0]
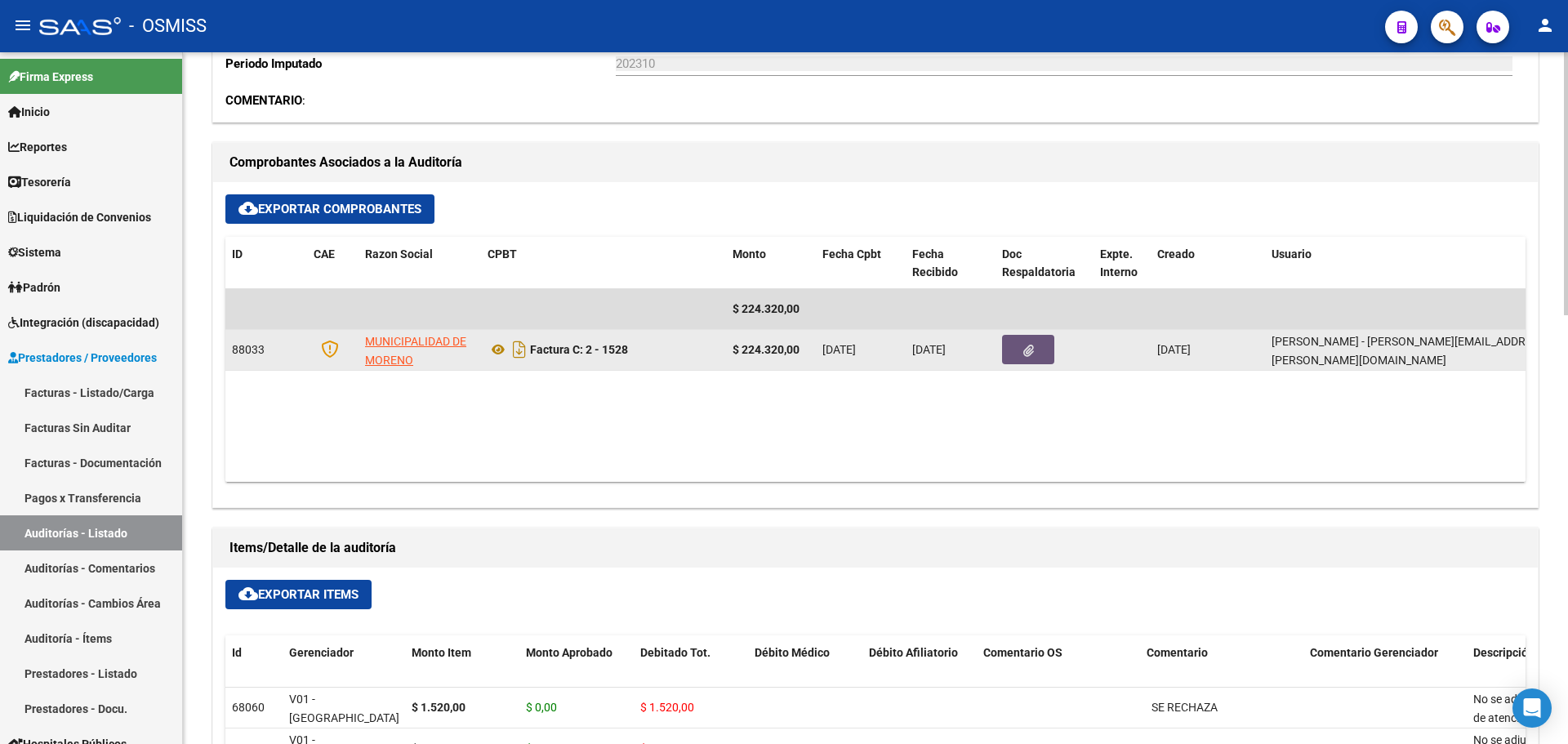
click at [1034, 354] on button "button" at bounding box center [1028, 349] width 53 height 30
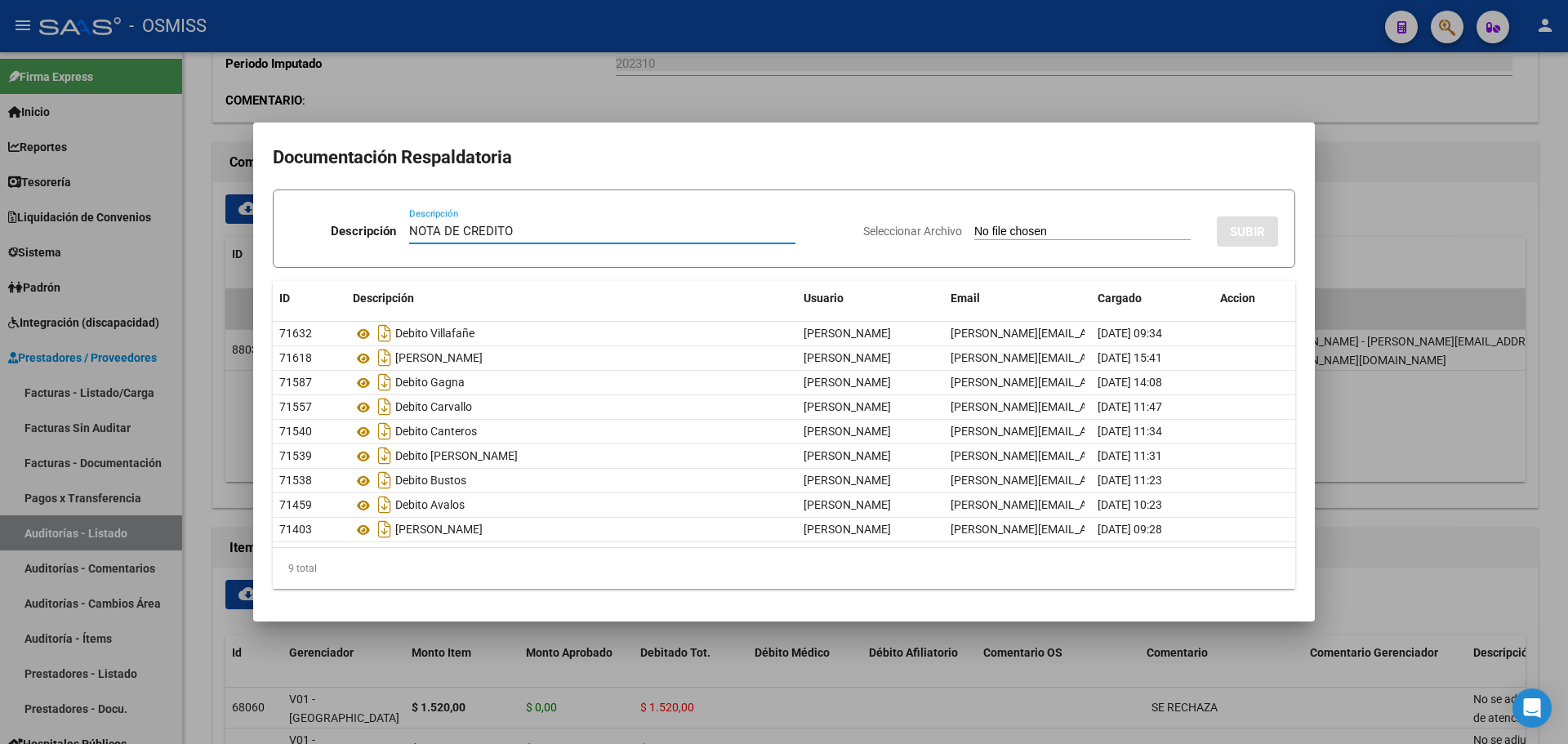
type input "NOTA DE CREDITO"
click at [994, 233] on input "Seleccionar Archivo" at bounding box center [1082, 232] width 217 height 16
type input "C:\fakepath\NC. MUNICIPALIDAD DE MORENO FC. 1528.pdf"
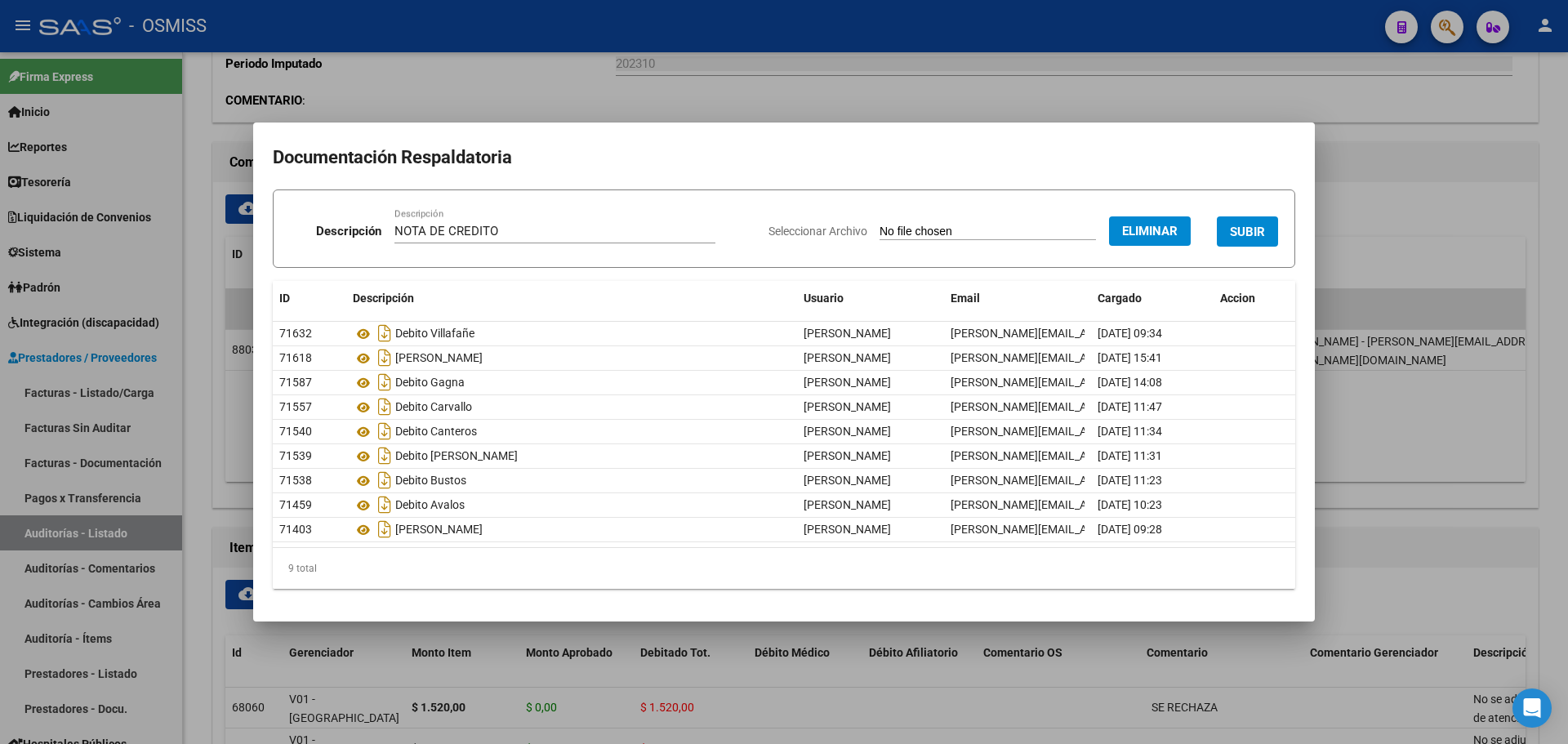
click at [1254, 234] on span "SUBIR" at bounding box center [1247, 232] width 35 height 15
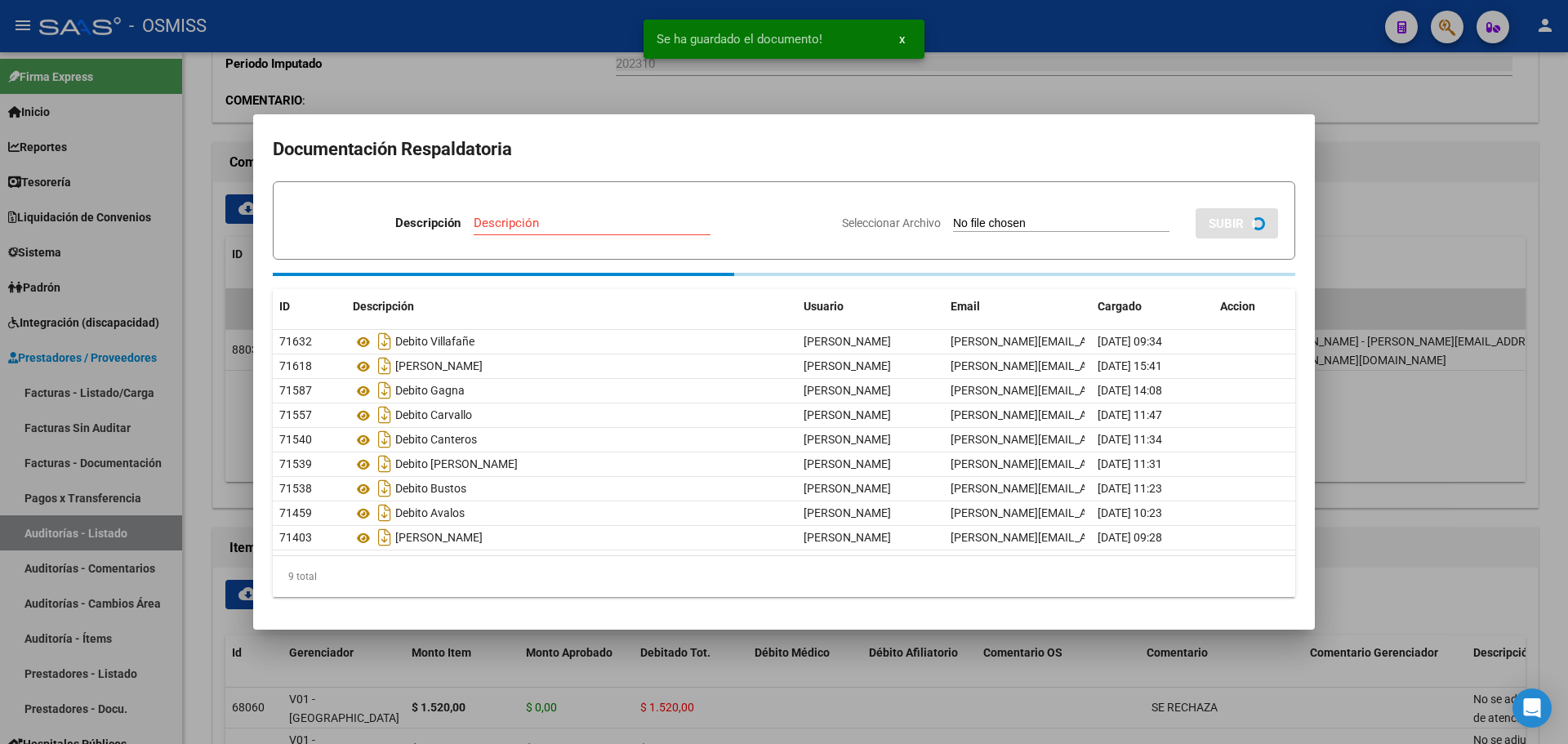
click at [412, 90] on div at bounding box center [784, 372] width 1568 height 744
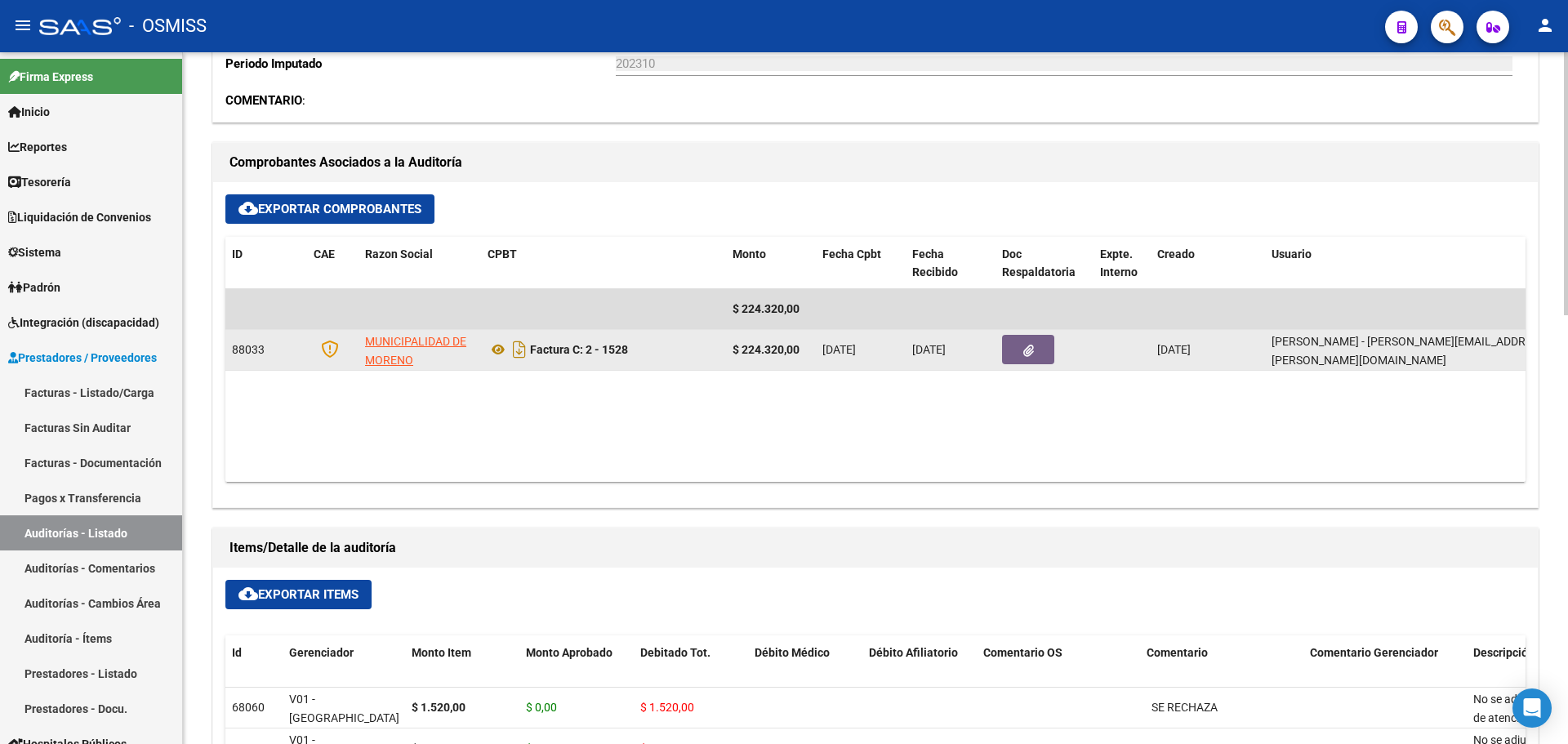
click at [1053, 344] on button "button" at bounding box center [1028, 349] width 53 height 30
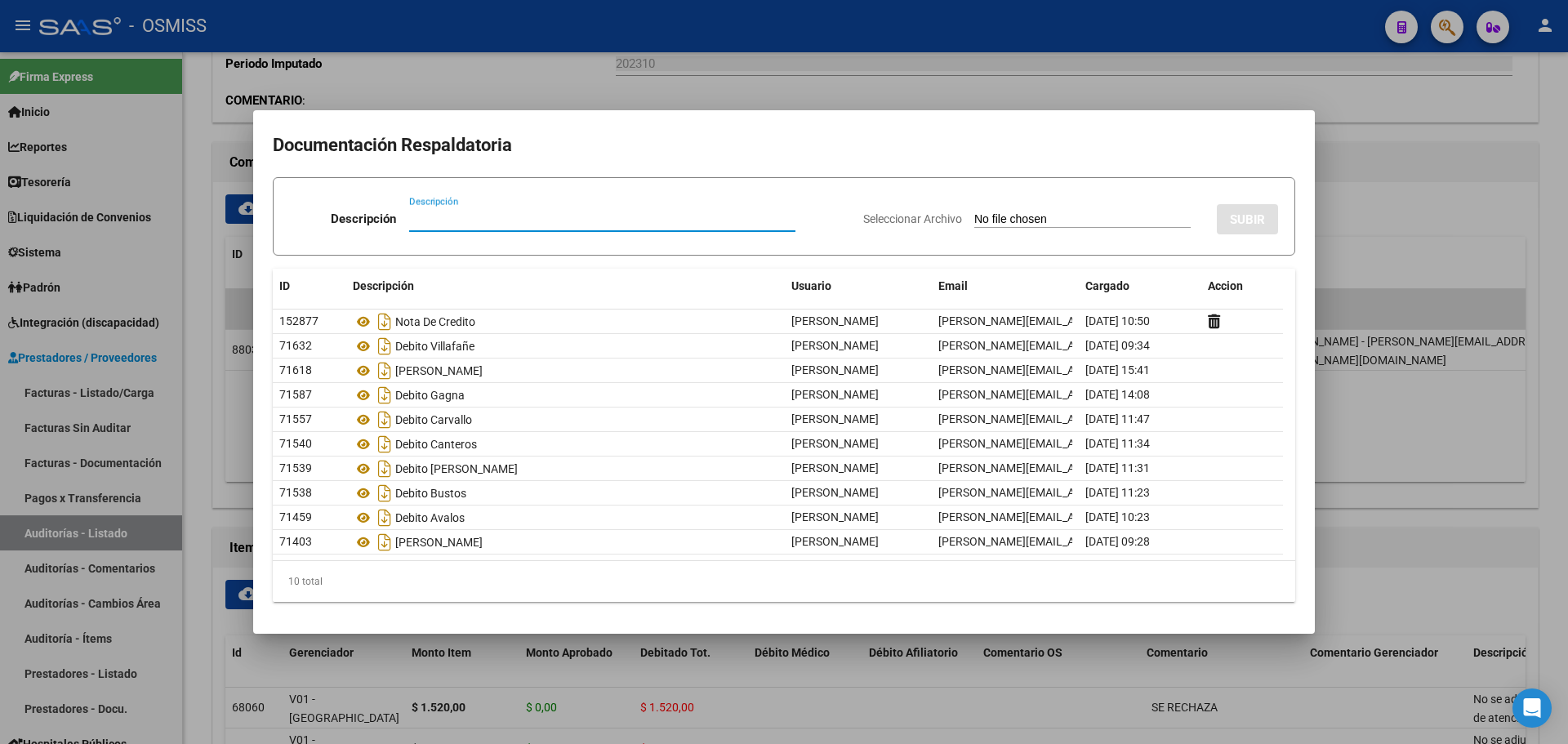
click at [1397, 337] on div at bounding box center [784, 372] width 1568 height 744
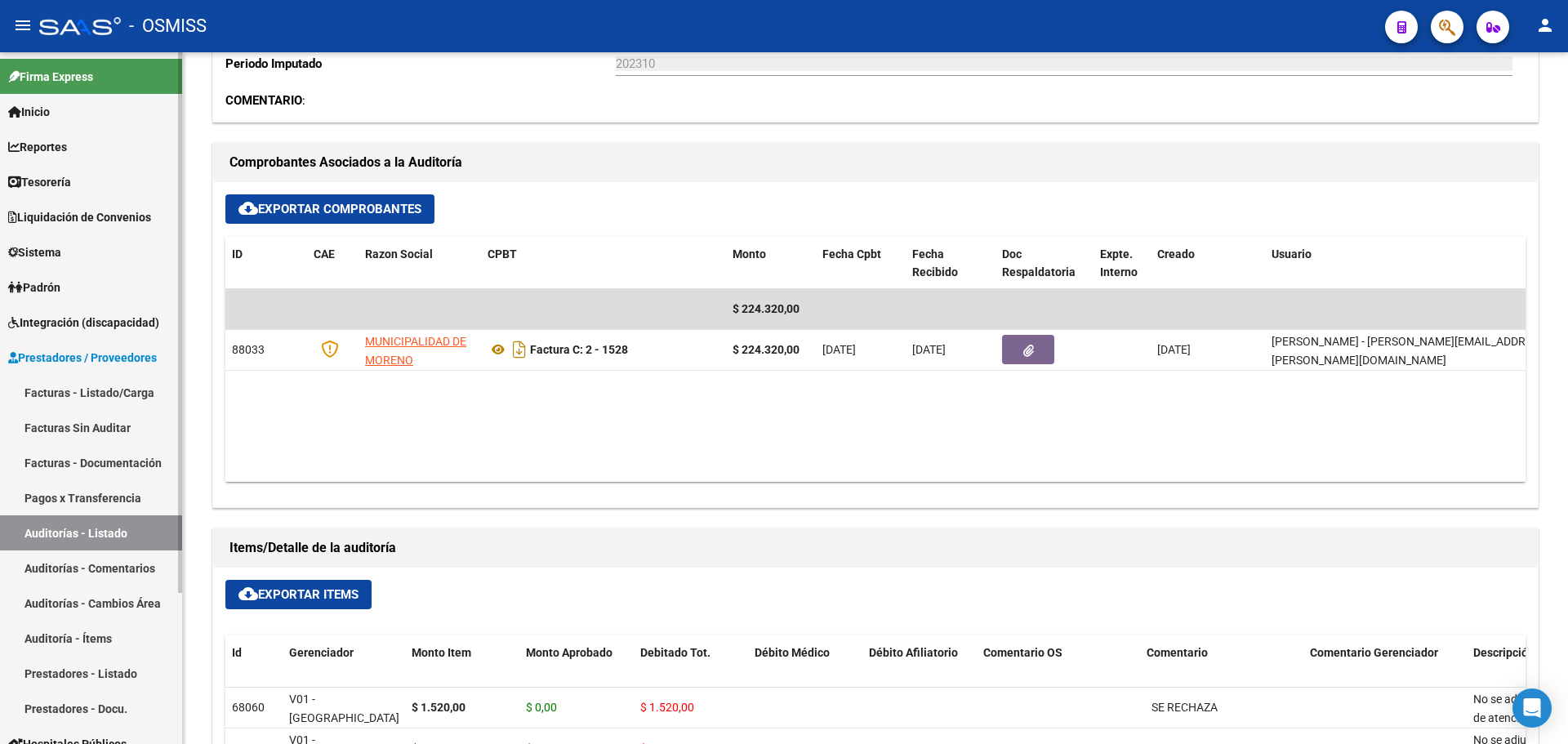
click at [35, 177] on span "Tesorería" at bounding box center [40, 182] width 63 height 18
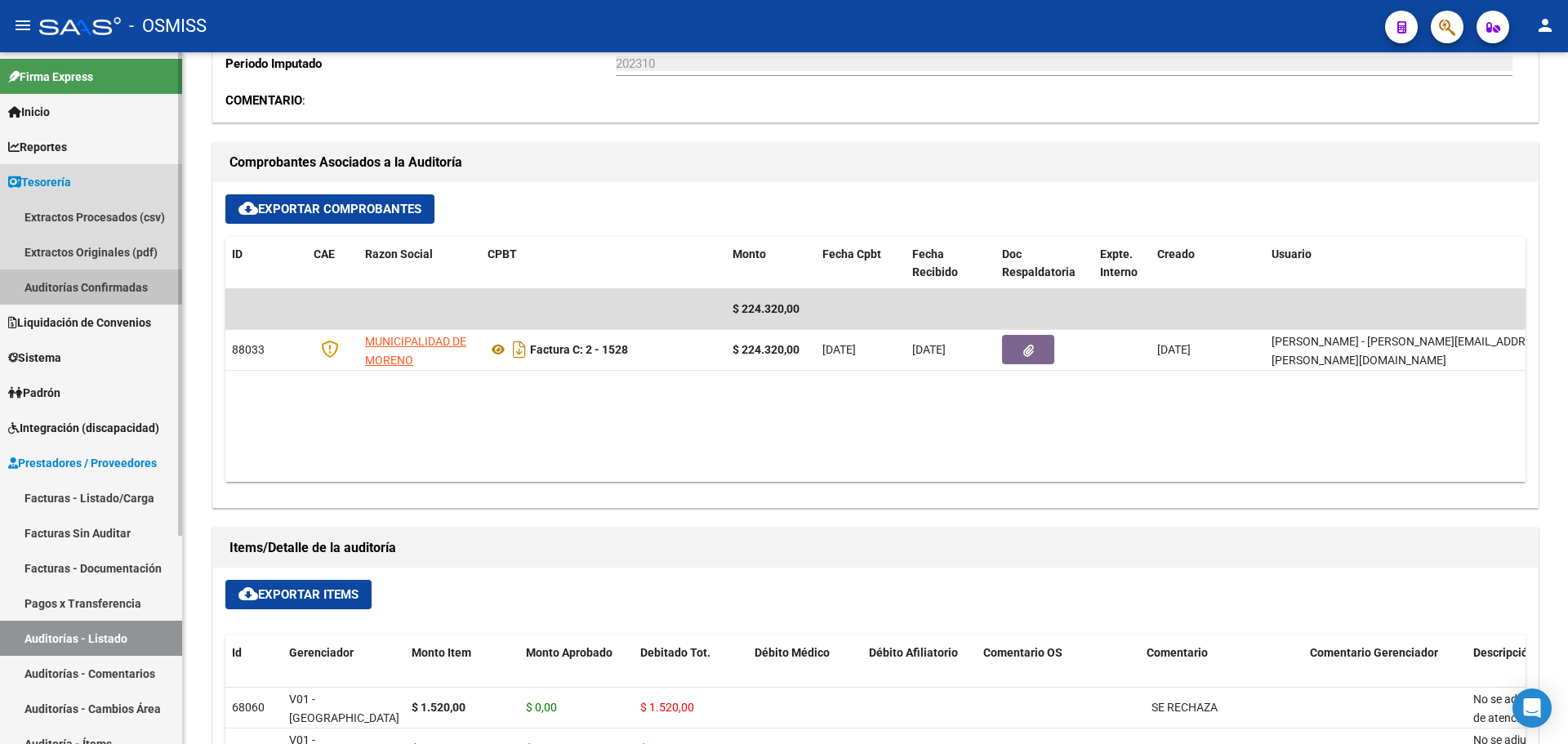
click at [78, 281] on link "Auditorías Confirmadas" at bounding box center [91, 287] width 183 height 35
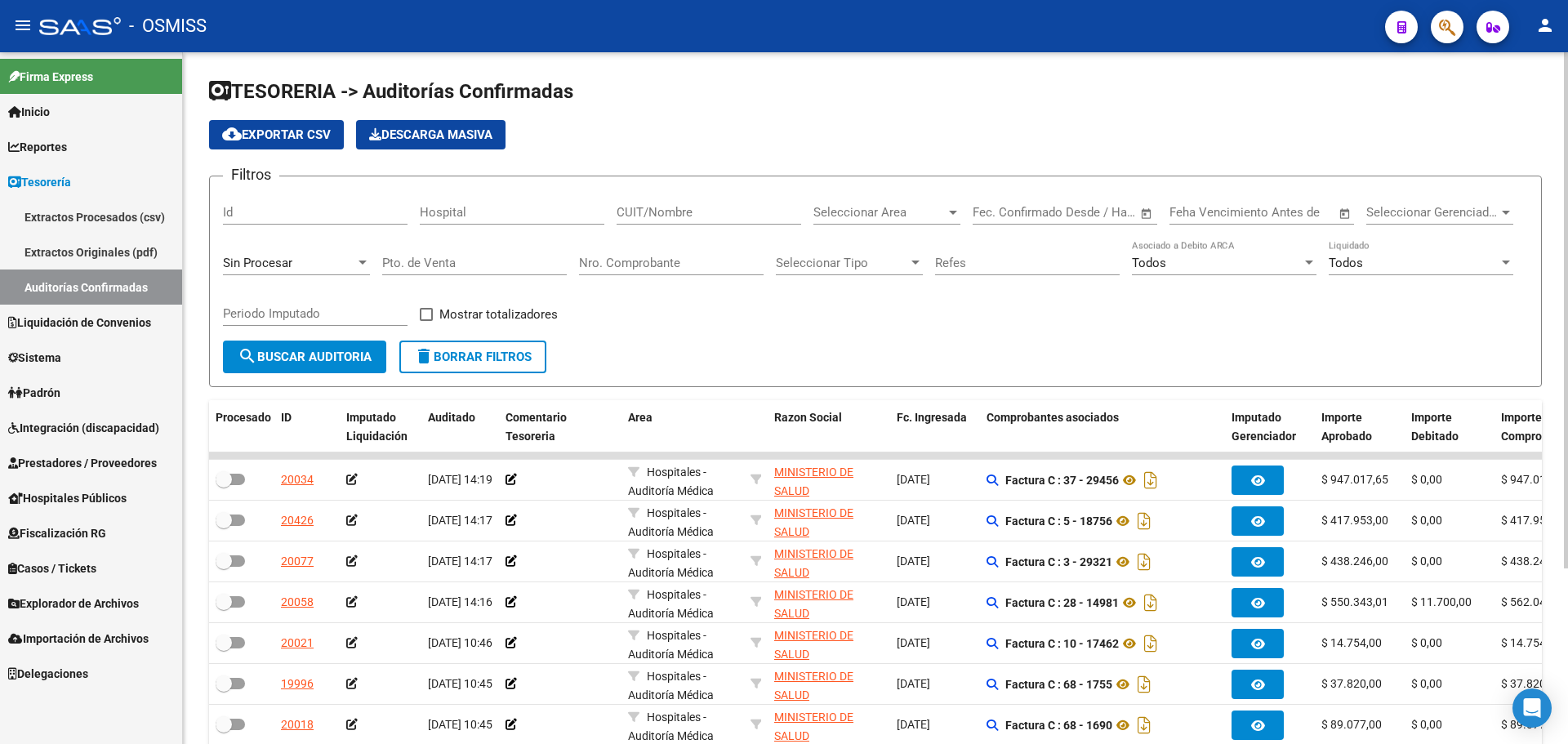
click at [347, 259] on div "Sin Procesar" at bounding box center [289, 263] width 133 height 15
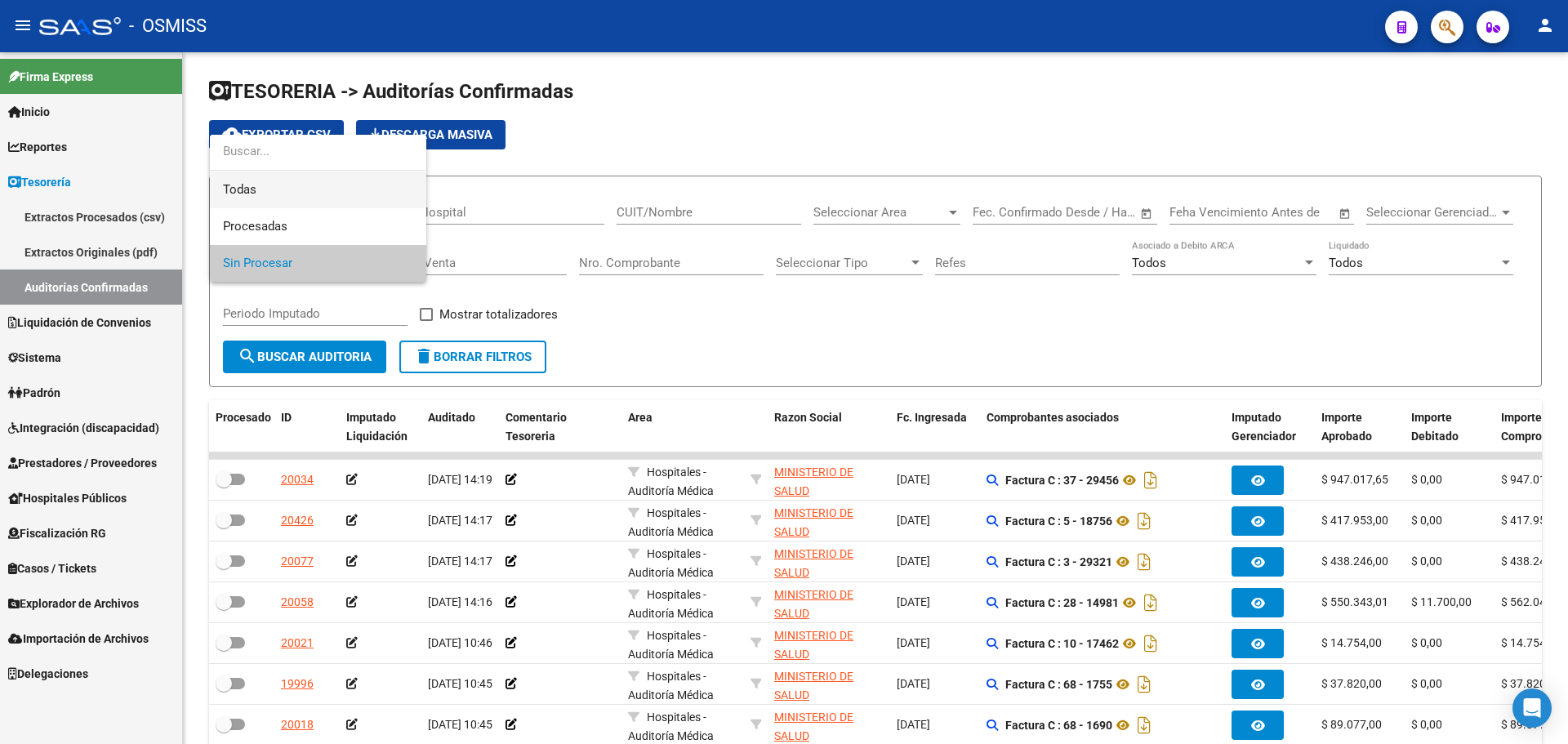
click at [308, 185] on span "Todas" at bounding box center [318, 190] width 190 height 37
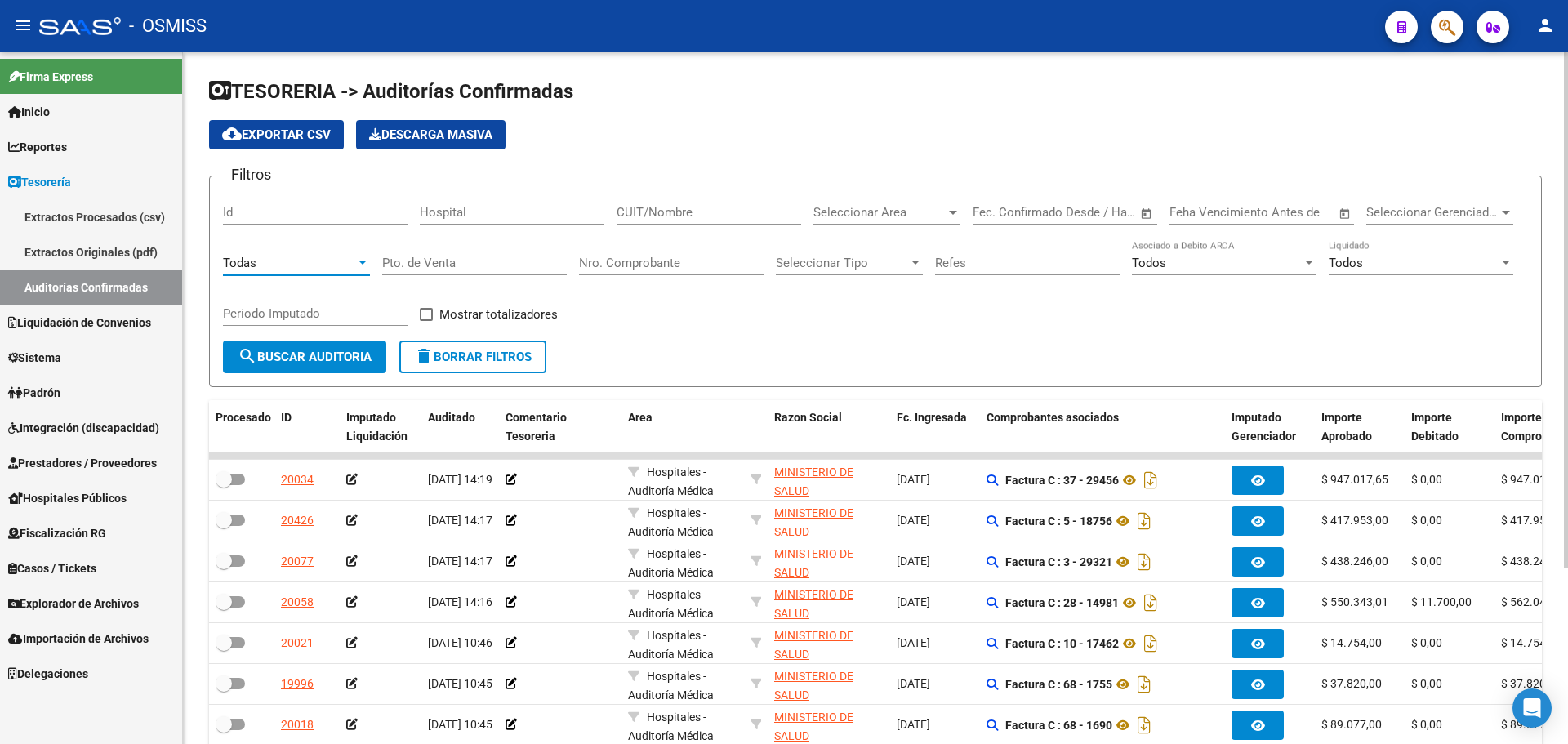
click at [617, 261] on input "Nro. Comprobante" at bounding box center [671, 263] width 184 height 15
type input "1538"
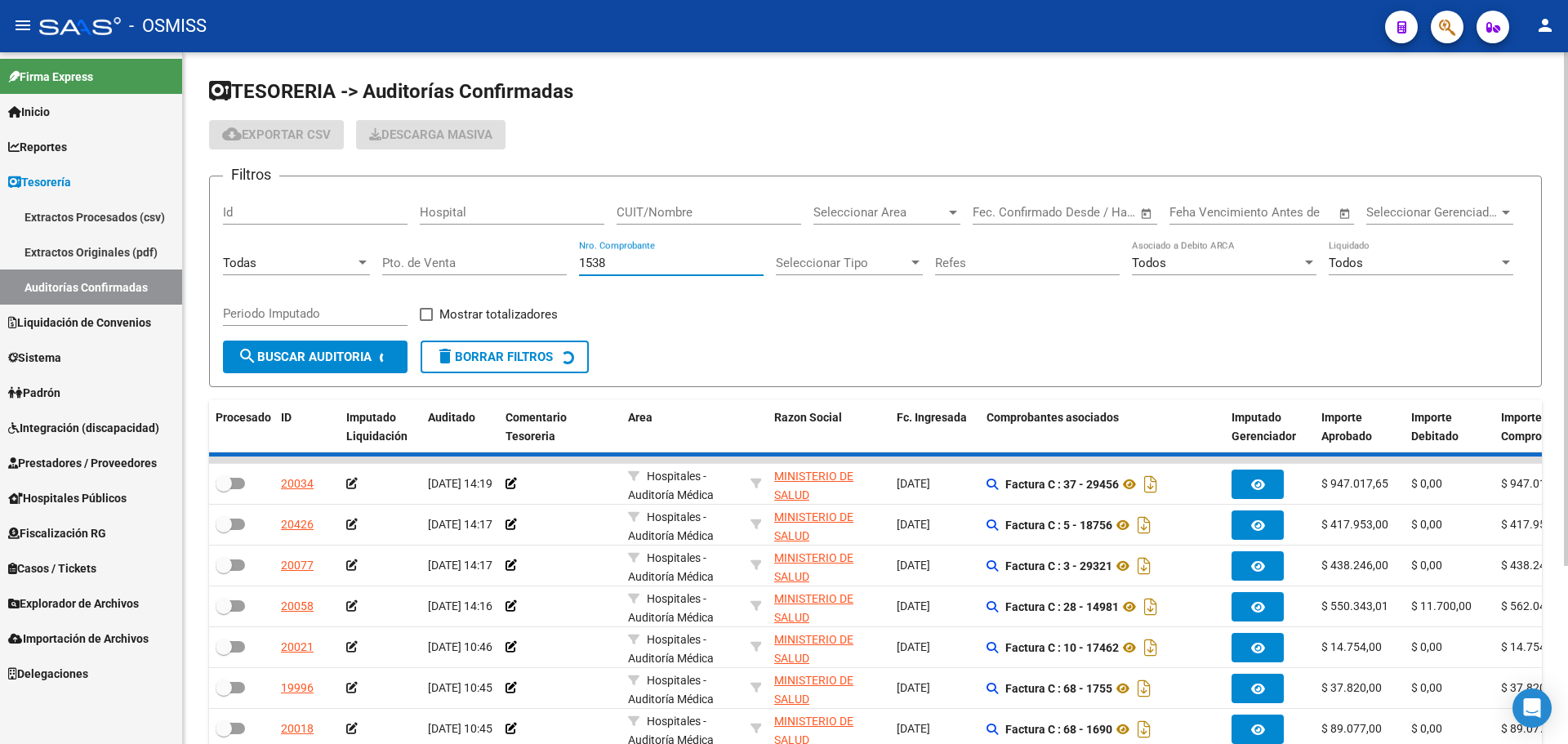
checkbox input "true"
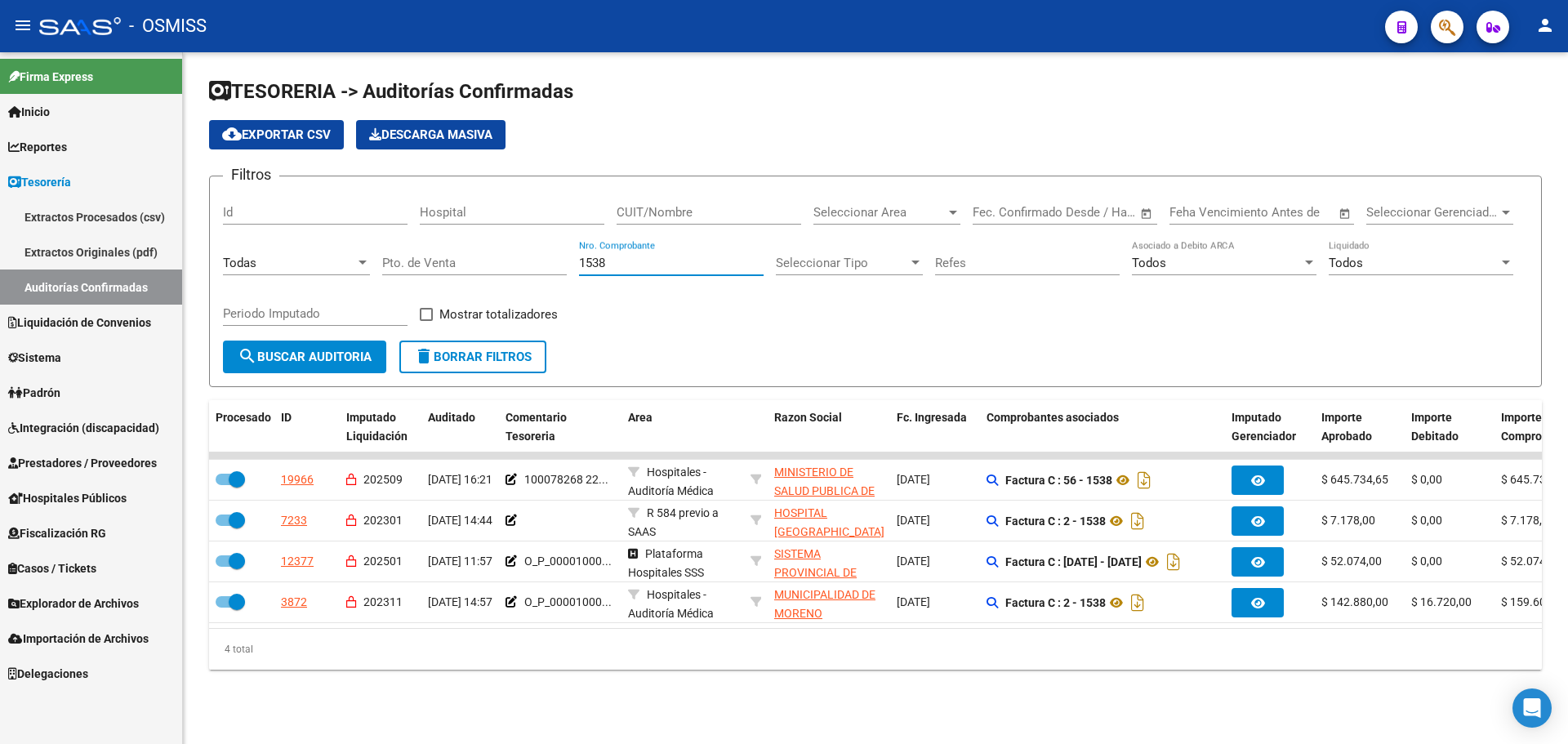
type input "1538"
click at [750, 670] on div "4 total" at bounding box center [876, 649] width 1333 height 41
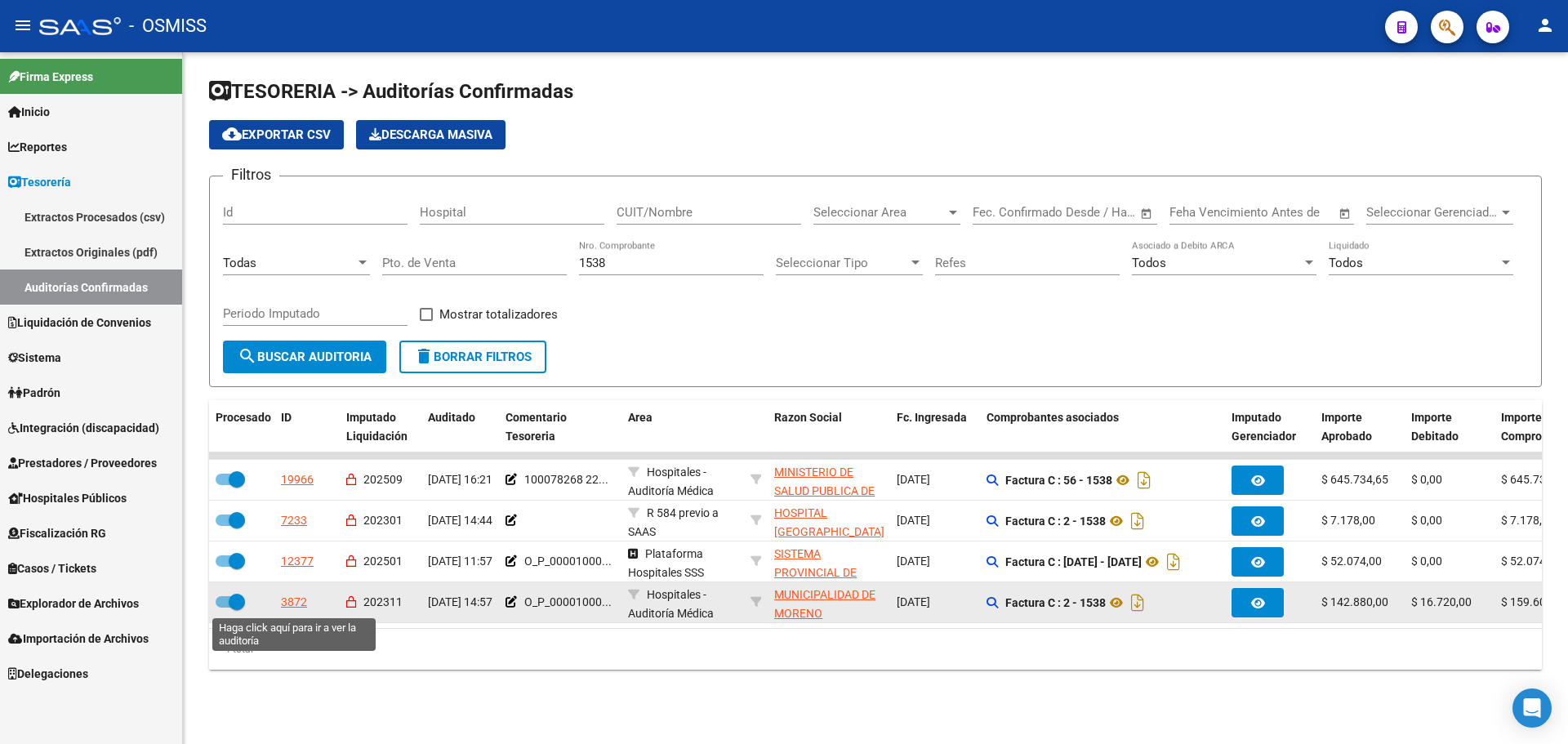
click at [291, 600] on div "3872" at bounding box center [294, 602] width 26 height 18
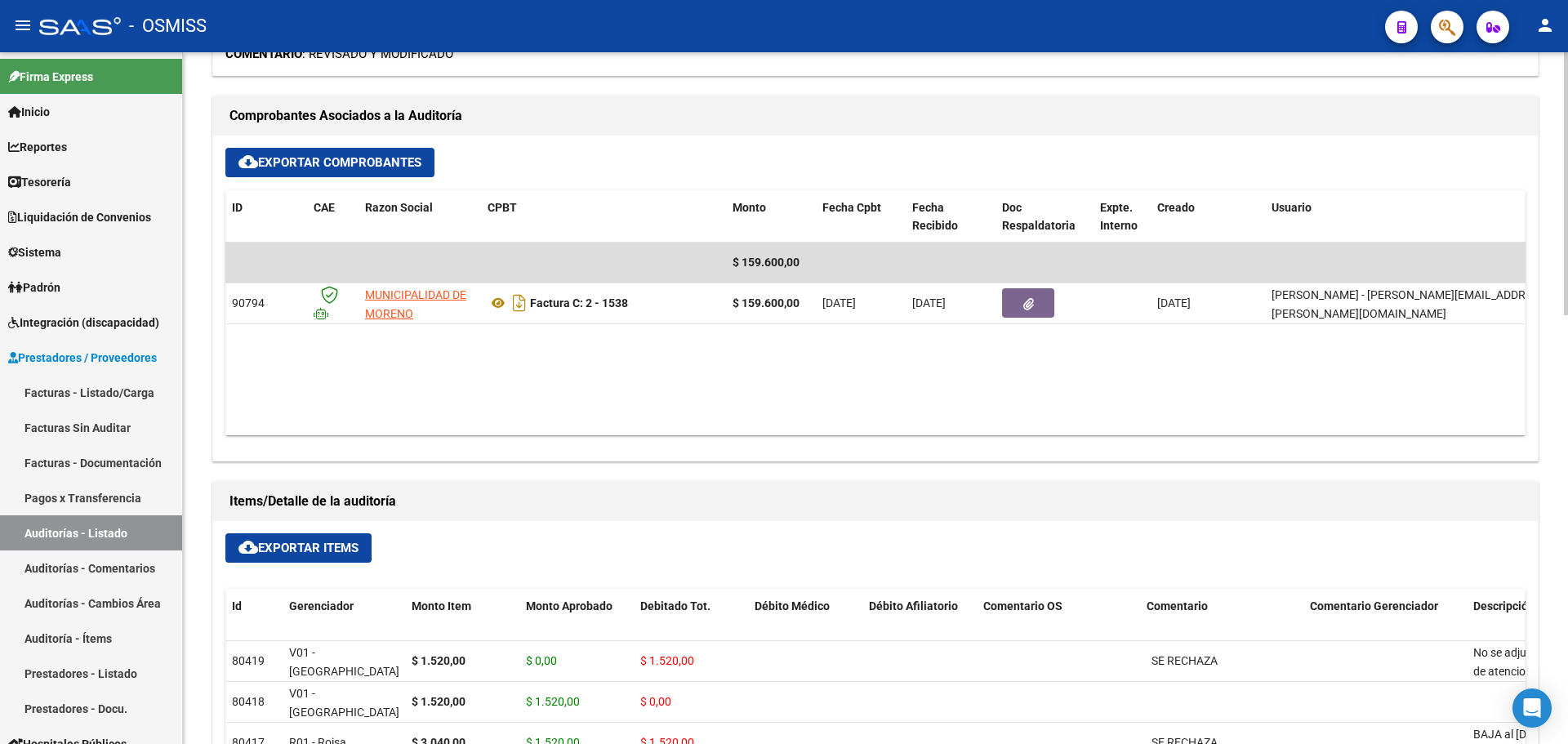
scroll to position [735, 0]
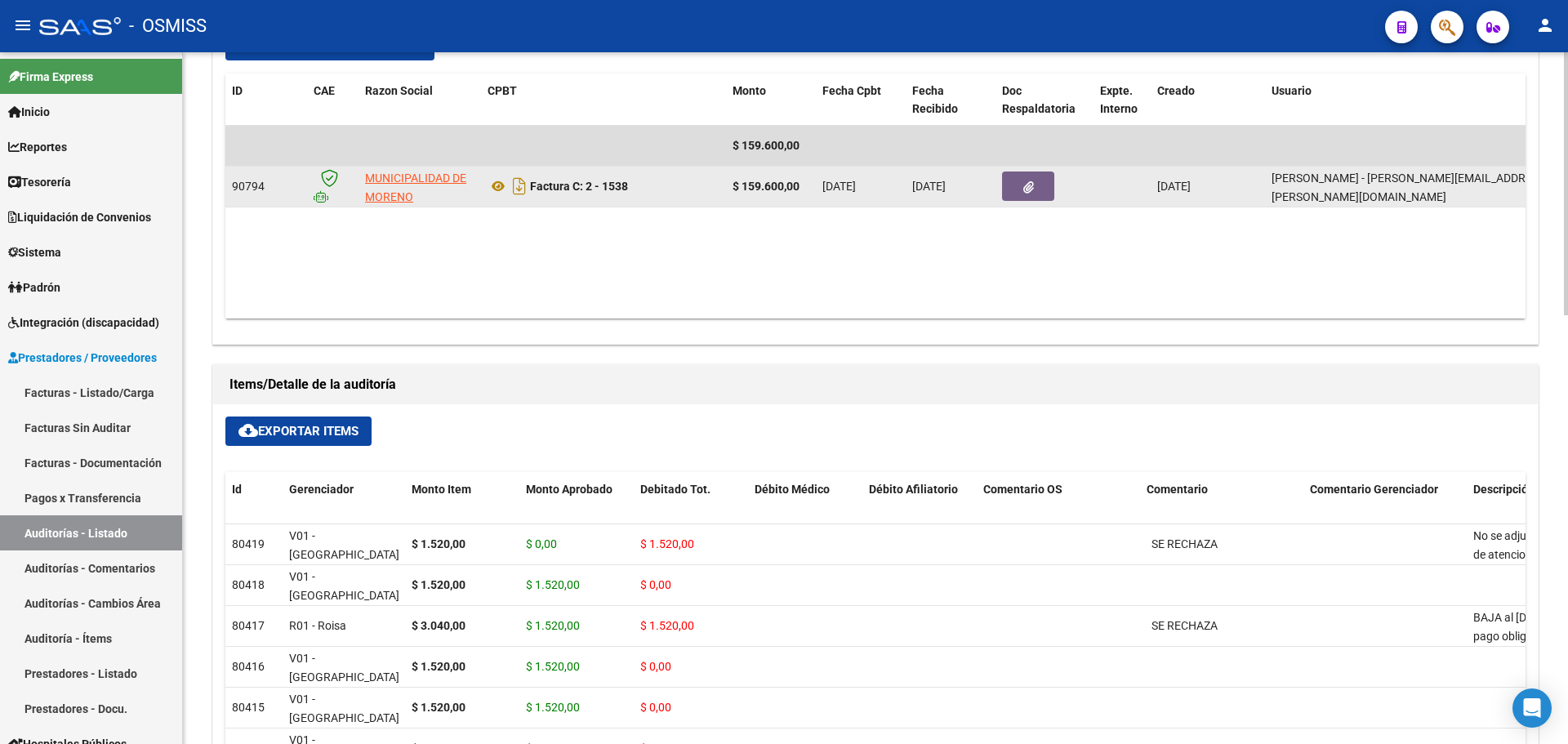
click at [1042, 193] on button "button" at bounding box center [1028, 186] width 53 height 30
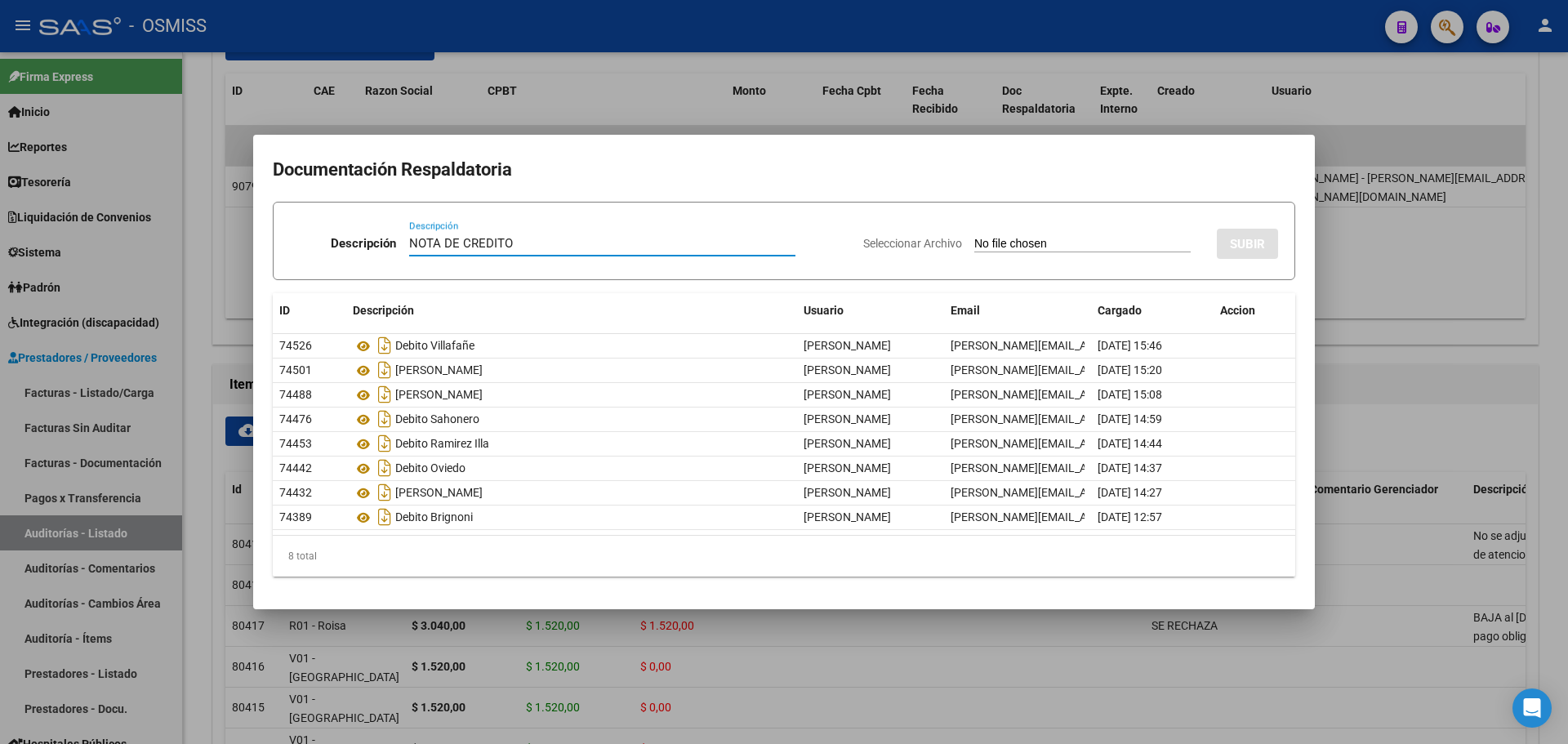
type input "NOTA DE CREDITO"
click at [999, 233] on div "Seleccionar Archivo SUBIR" at bounding box center [1071, 241] width 415 height 50
click at [1000, 247] on input "Seleccionar Archivo" at bounding box center [1082, 244] width 217 height 16
type input "C:\fakepath\NC. MUNICIPALIDAD DE MORENO FC. 1538.pdf"
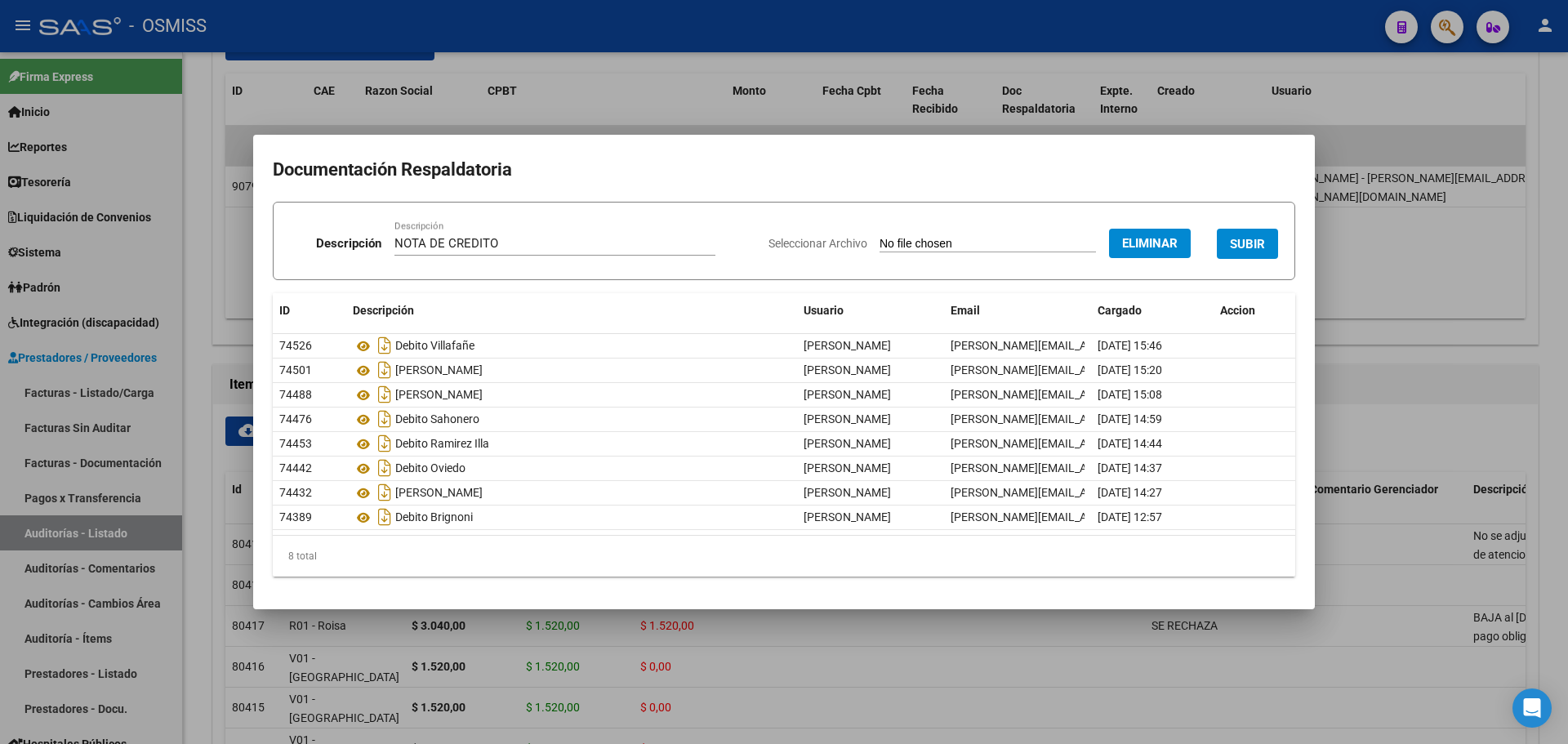
click at [1243, 230] on button "SUBIR" at bounding box center [1247, 243] width 61 height 30
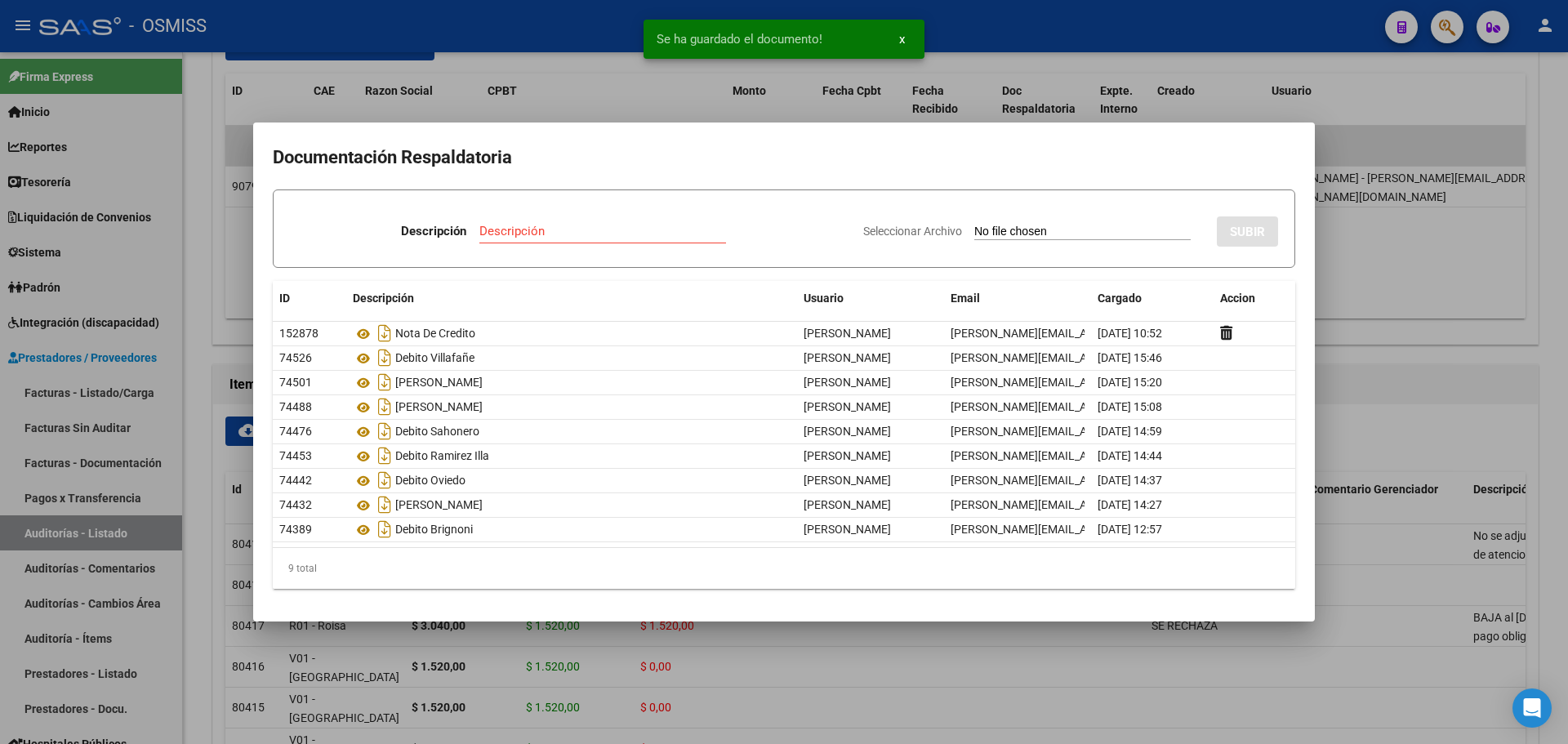
click at [654, 87] on div at bounding box center [784, 372] width 1568 height 744
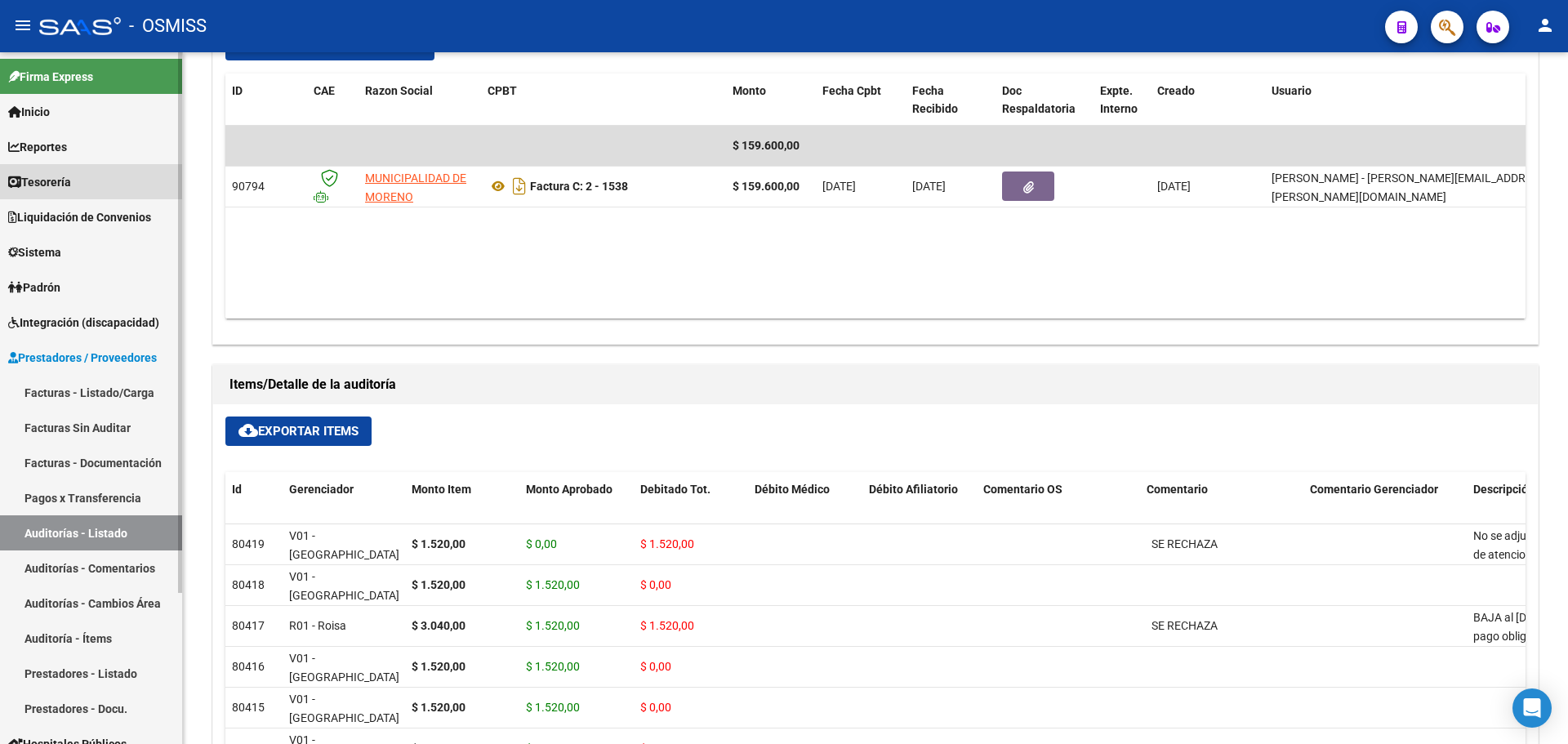
click at [37, 184] on span "Tesorería" at bounding box center [40, 182] width 63 height 18
click at [1435, 32] on button "button" at bounding box center [1446, 27] width 32 height 32
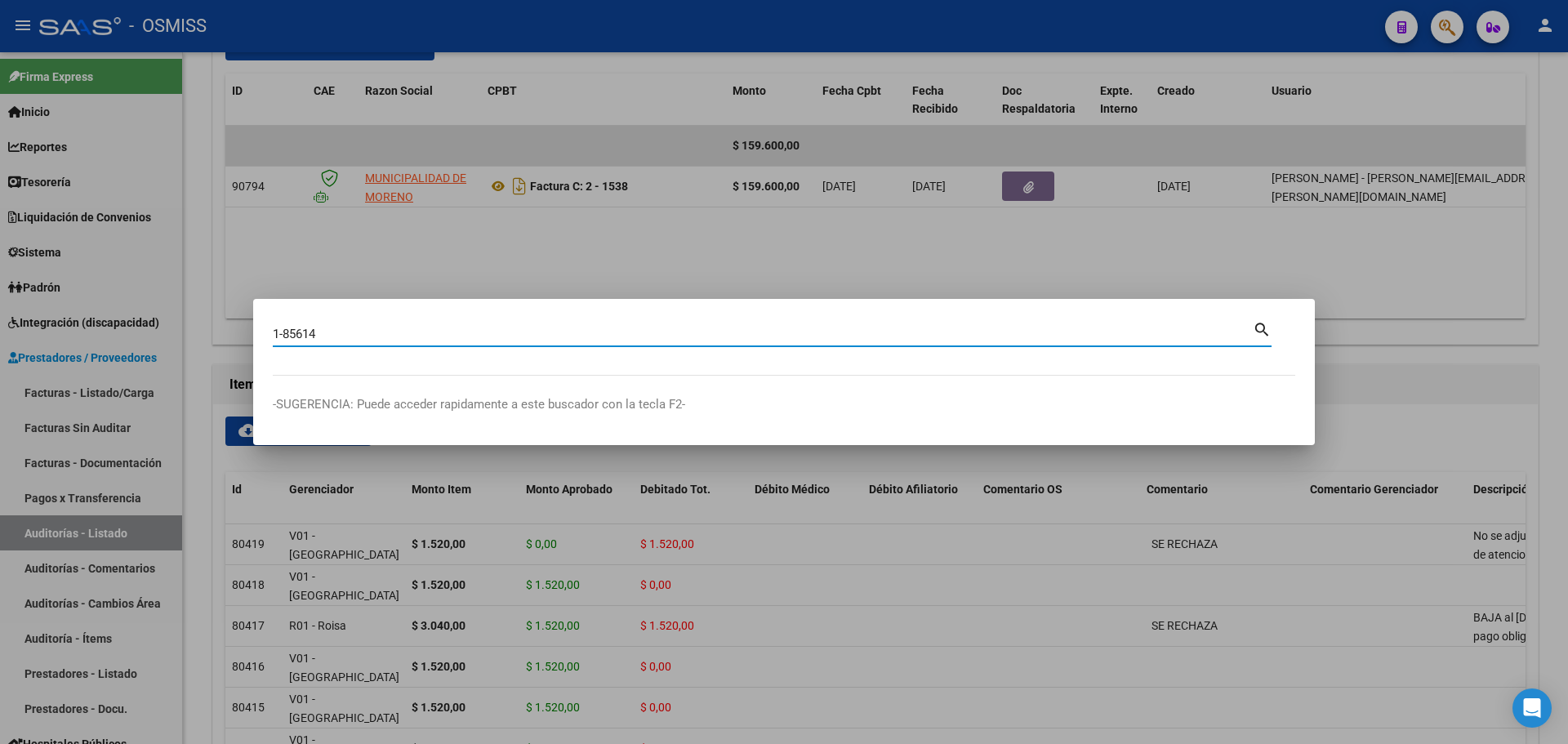
type input "1-85614"
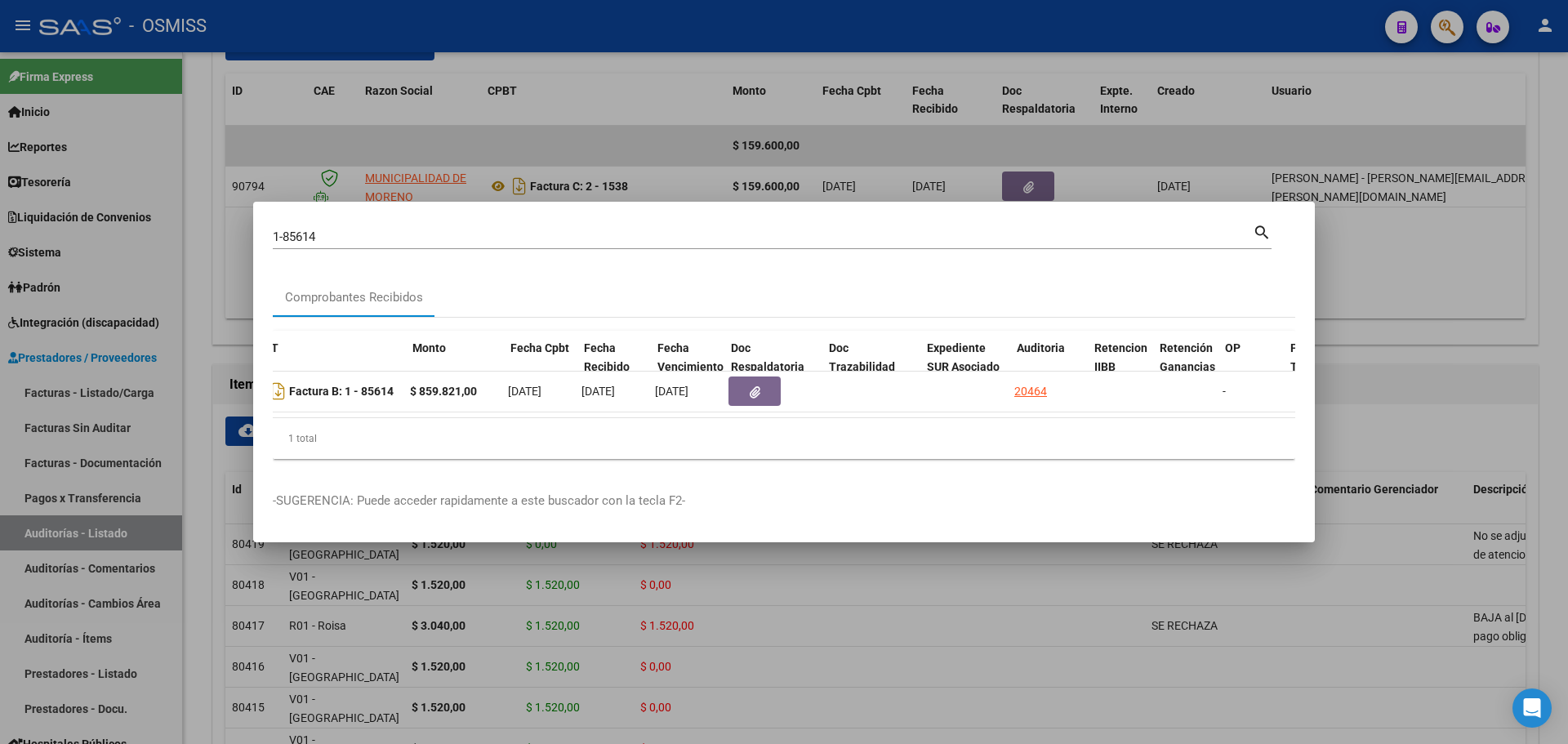
scroll to position [0, 535]
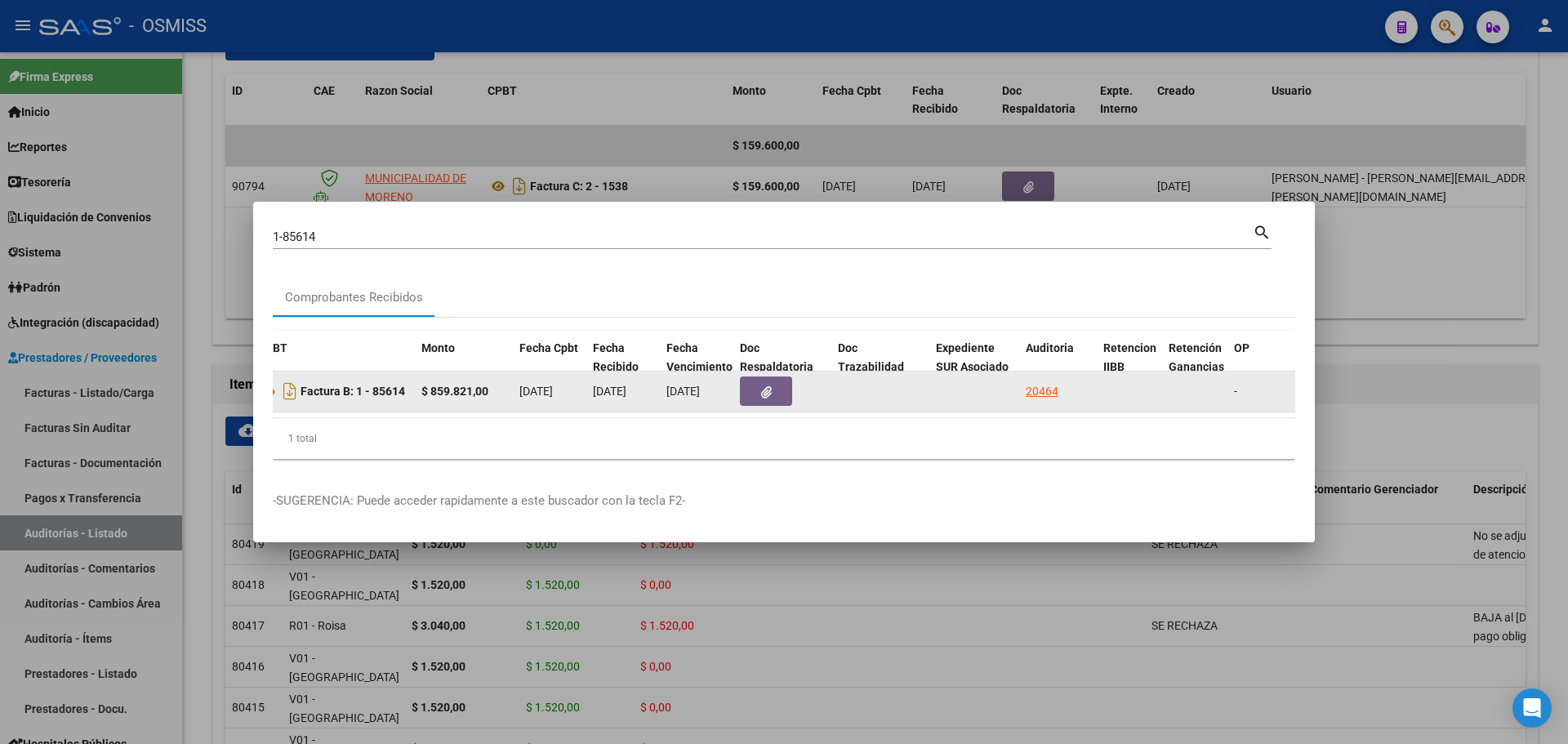
click at [760, 398] on button "button" at bounding box center [766, 391] width 53 height 30
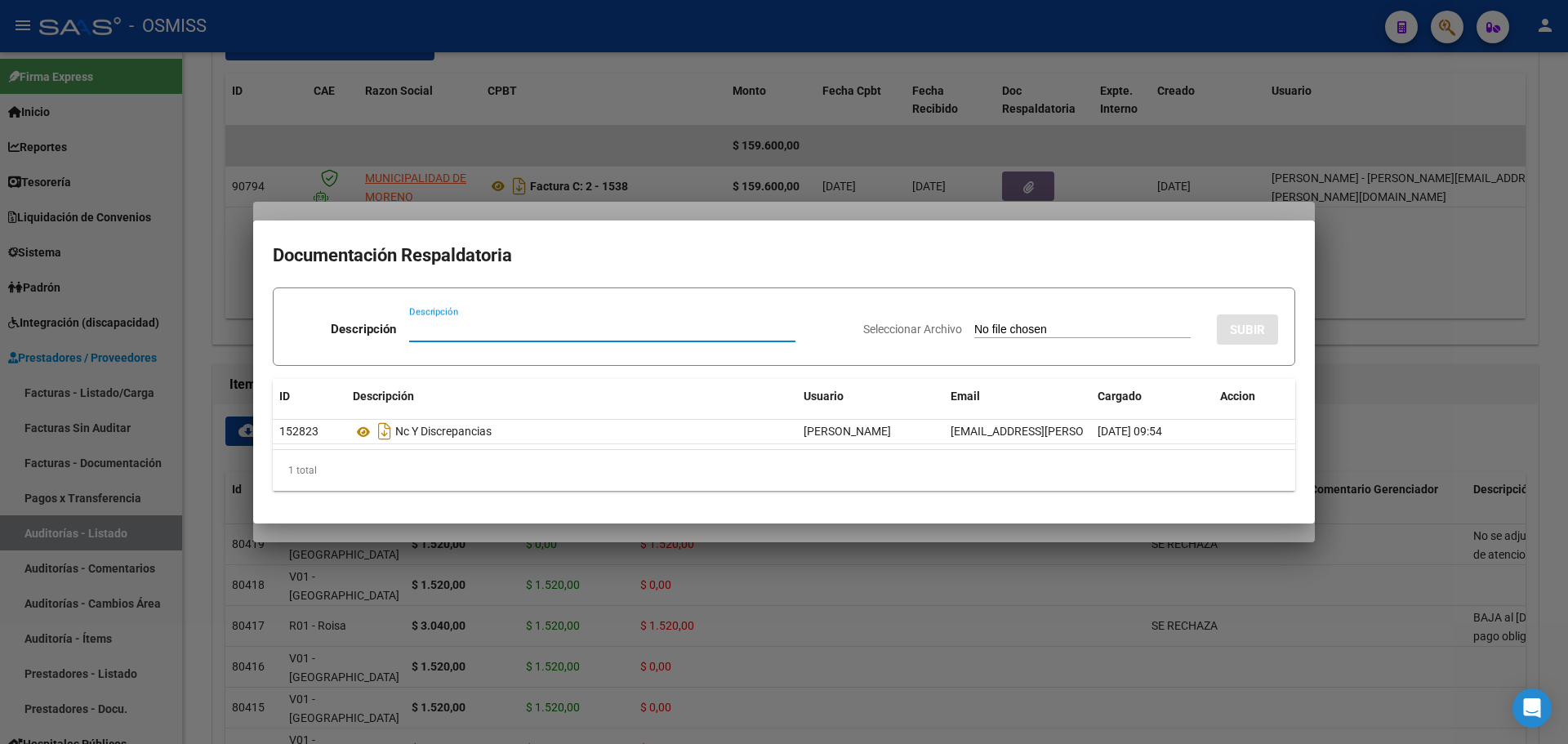
click at [624, 536] on div at bounding box center [784, 372] width 1568 height 744
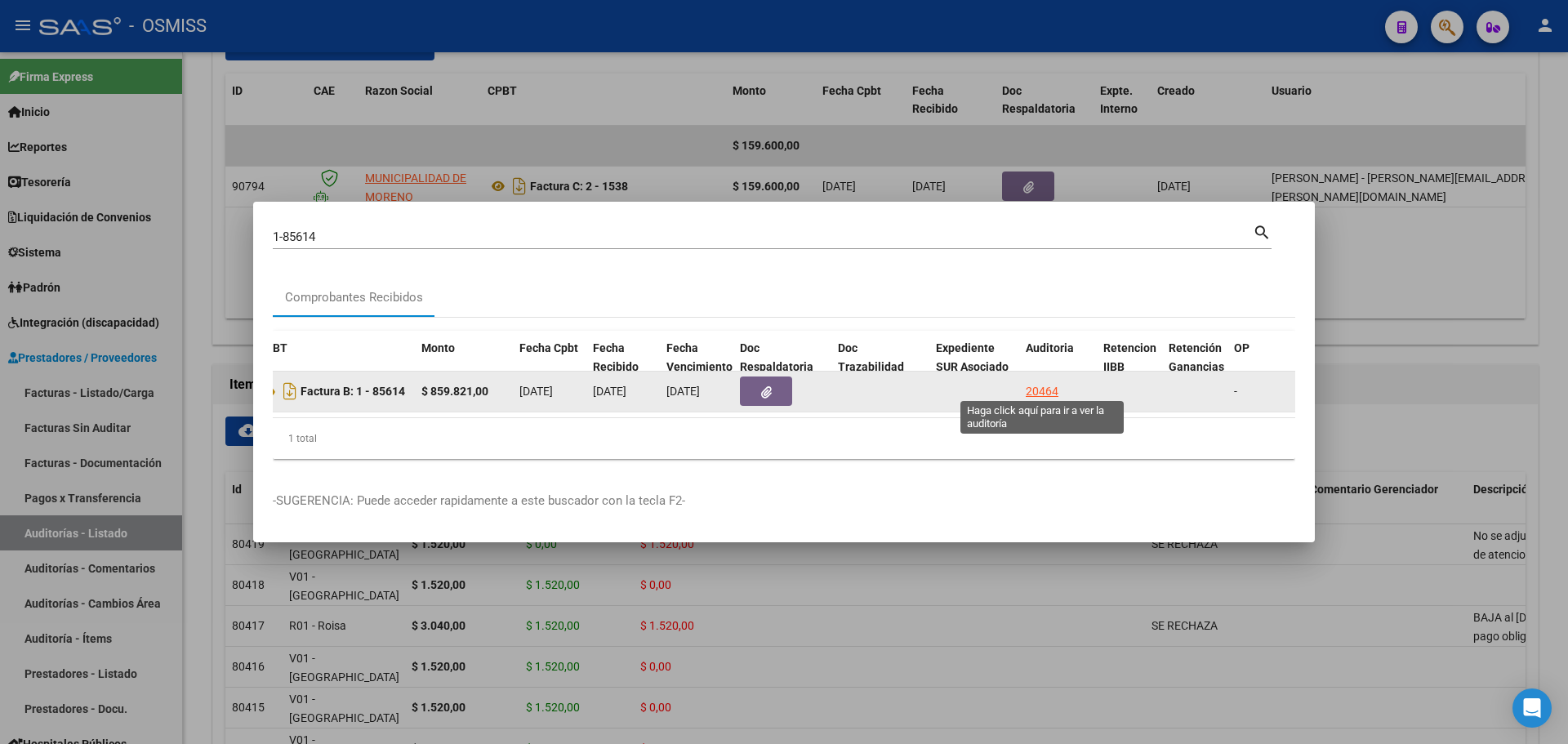
click at [1052, 387] on div "20464" at bounding box center [1042, 392] width 32 height 18
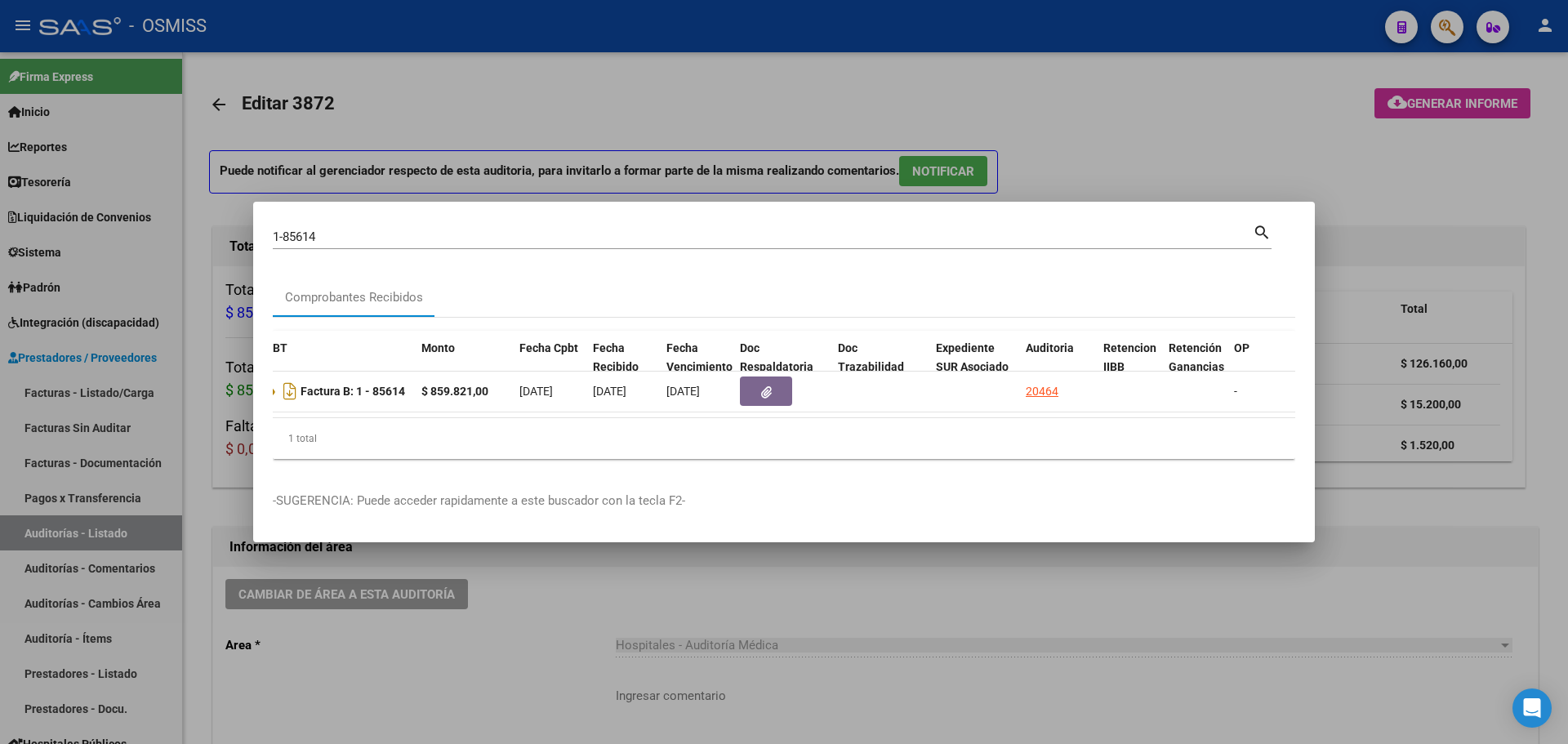
click at [377, 91] on div at bounding box center [784, 372] width 1568 height 744
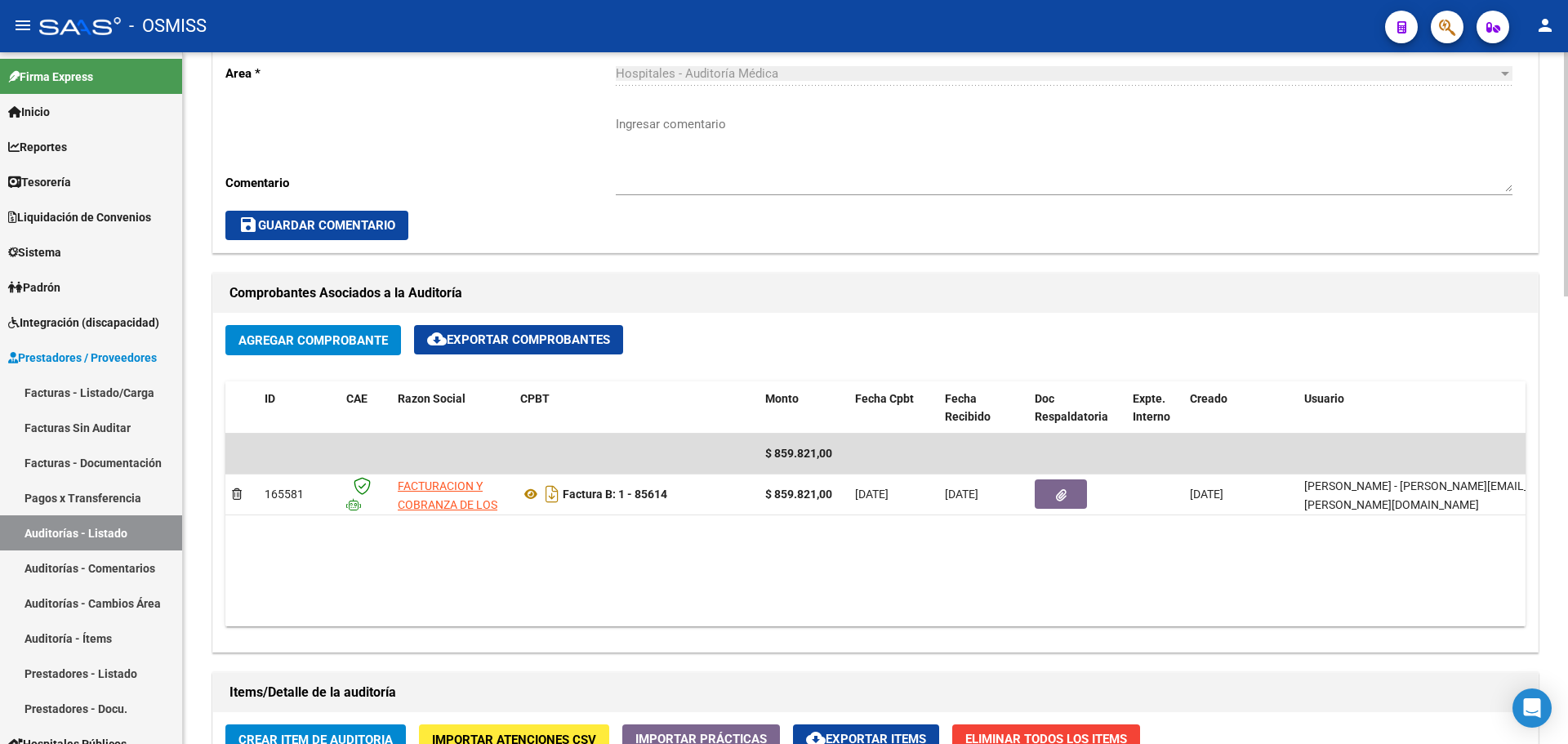
scroll to position [899, 0]
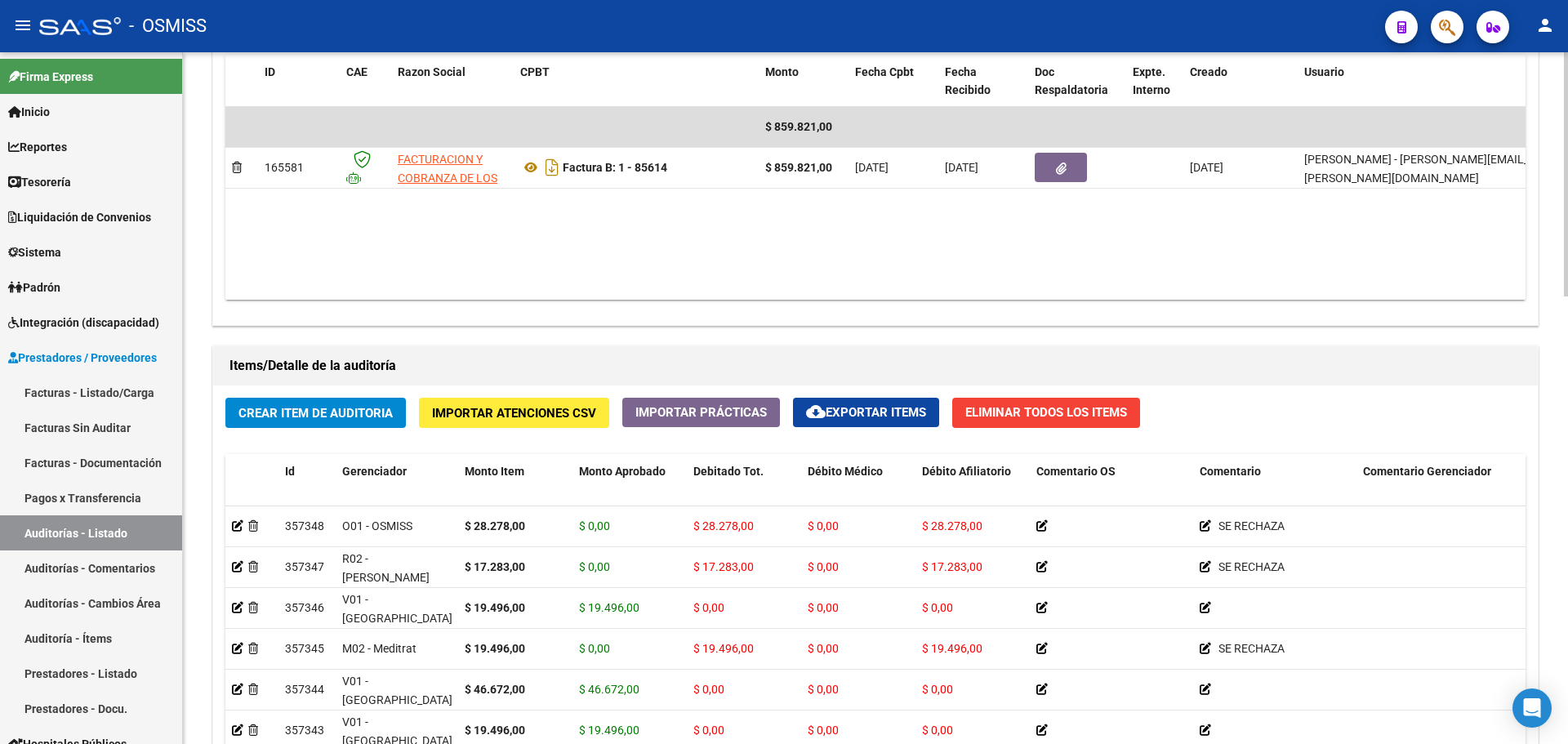
click at [1050, 190] on datatable-body "$ 859.821,00 165581 FACTURACION Y COBRANZA DE LOS EFECTORES PUBLICOS S.E. Factu…" at bounding box center [876, 203] width 1301 height 193
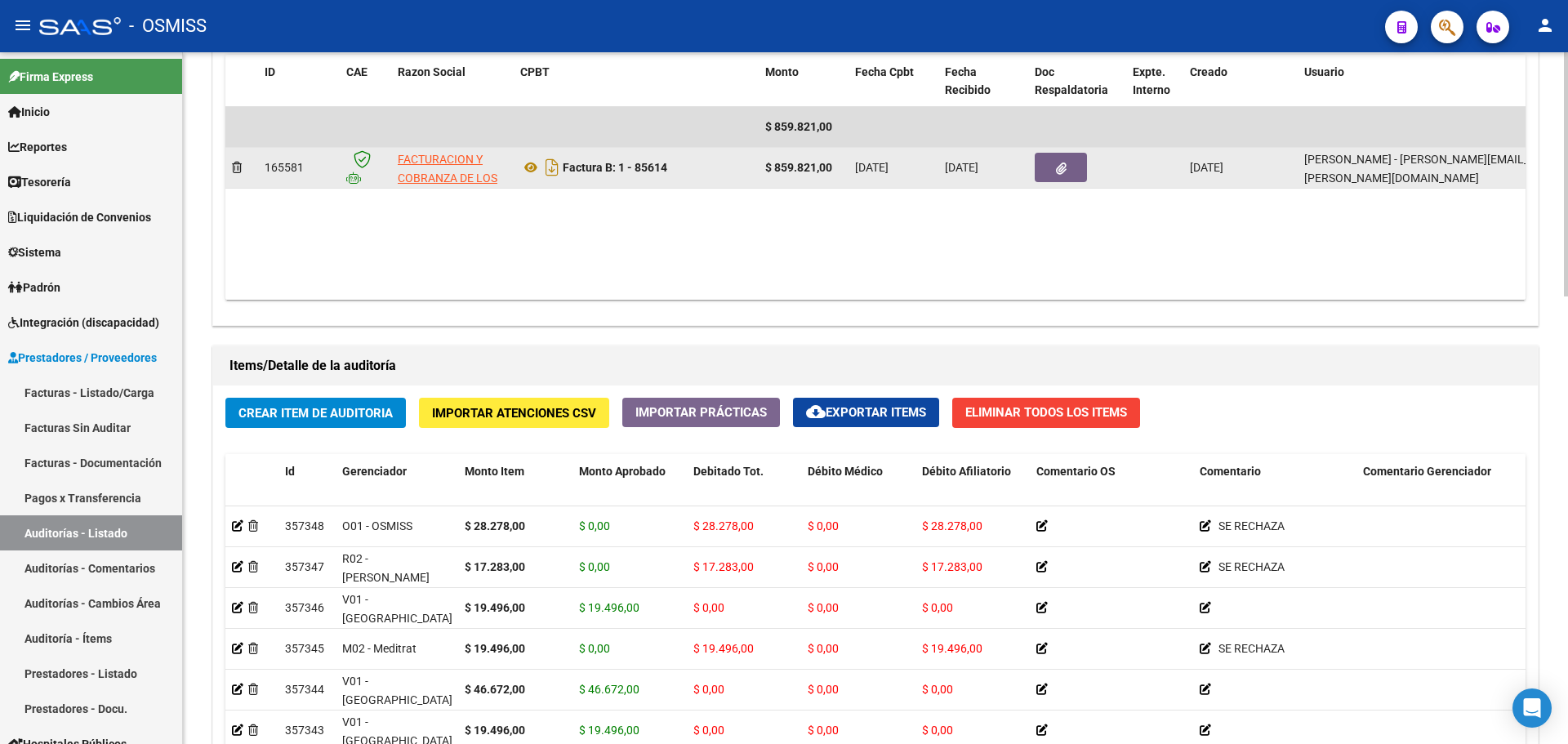
click at [1051, 161] on button "button" at bounding box center [1061, 168] width 53 height 30
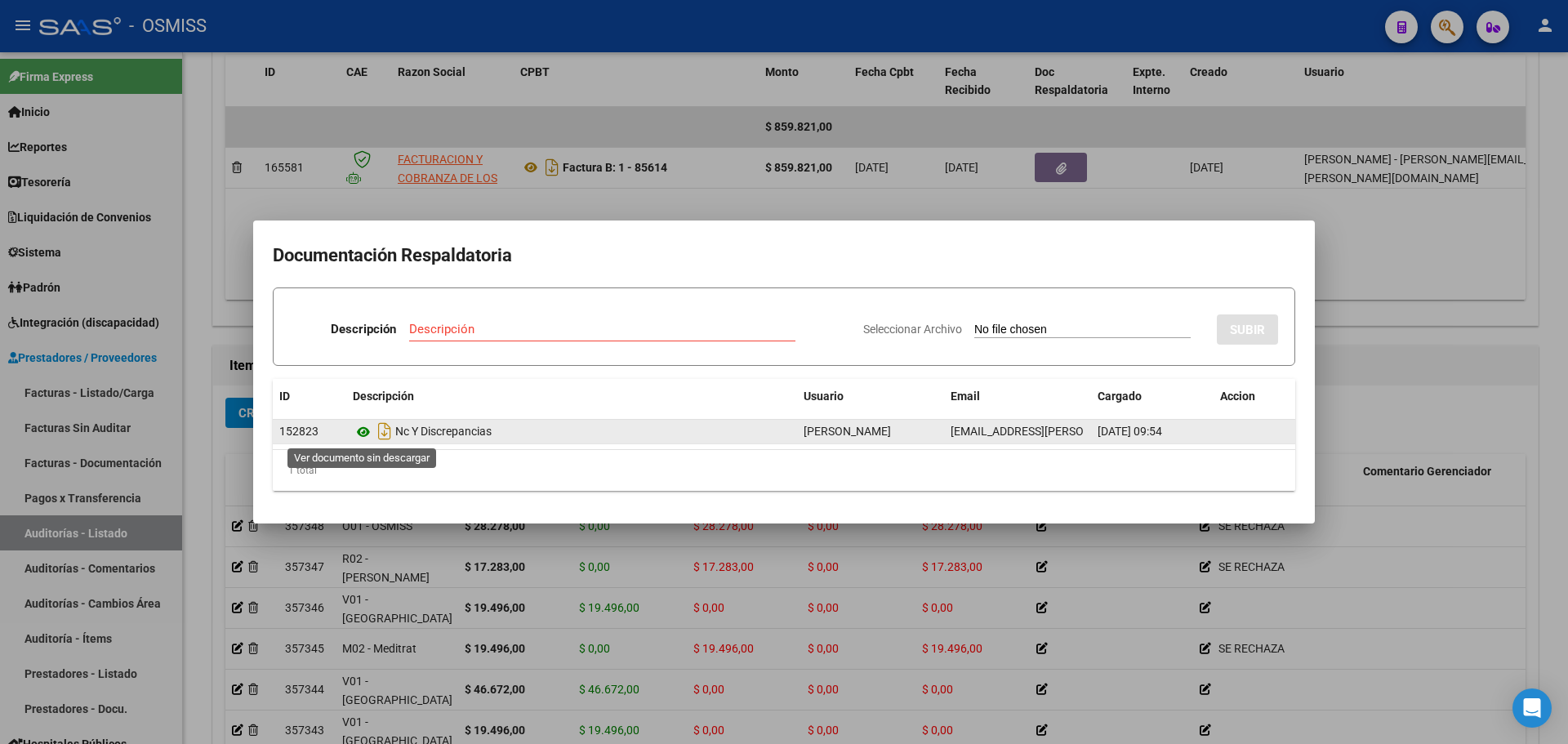
click at [365, 430] on icon at bounding box center [363, 431] width 21 height 19
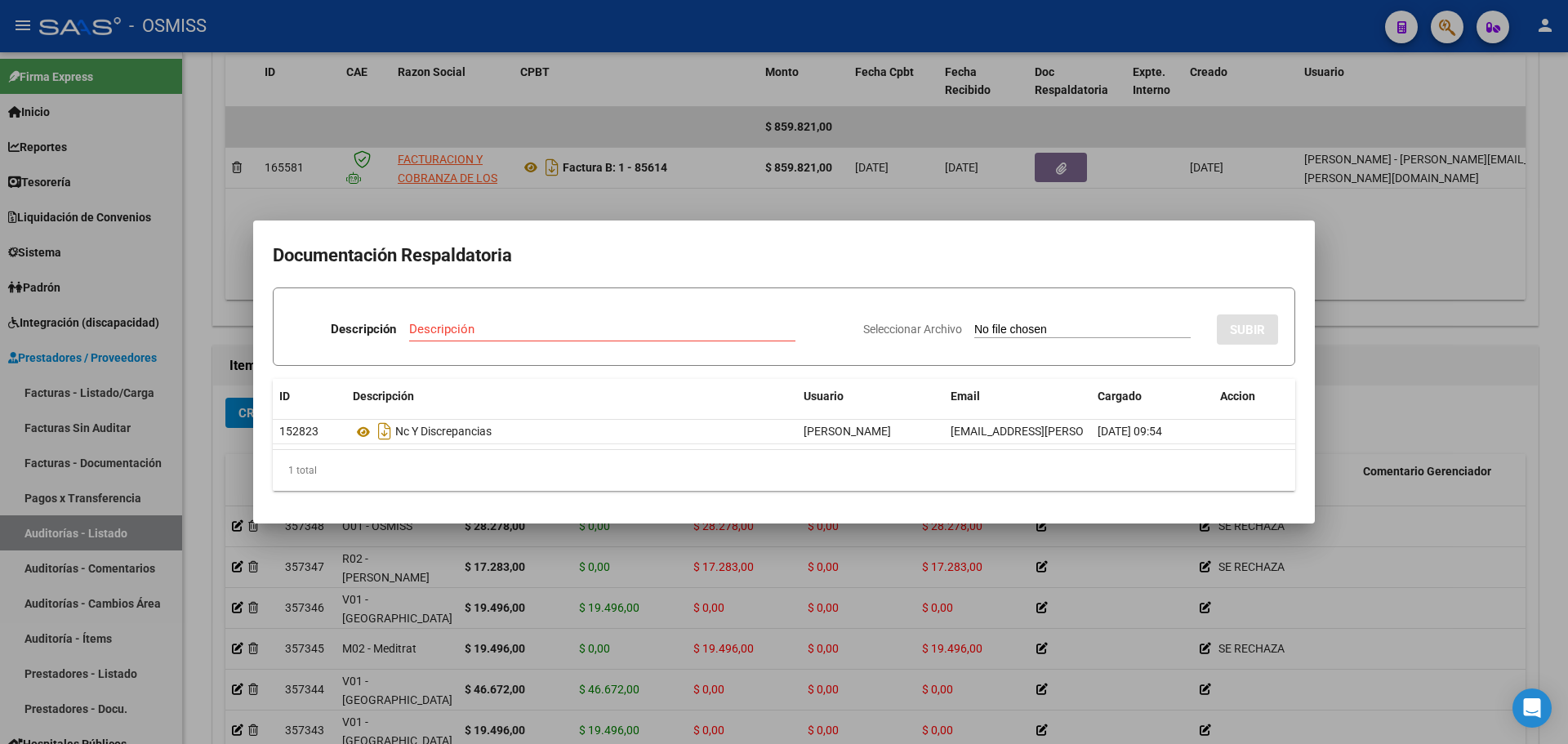
click at [713, 205] on div at bounding box center [784, 372] width 1568 height 744
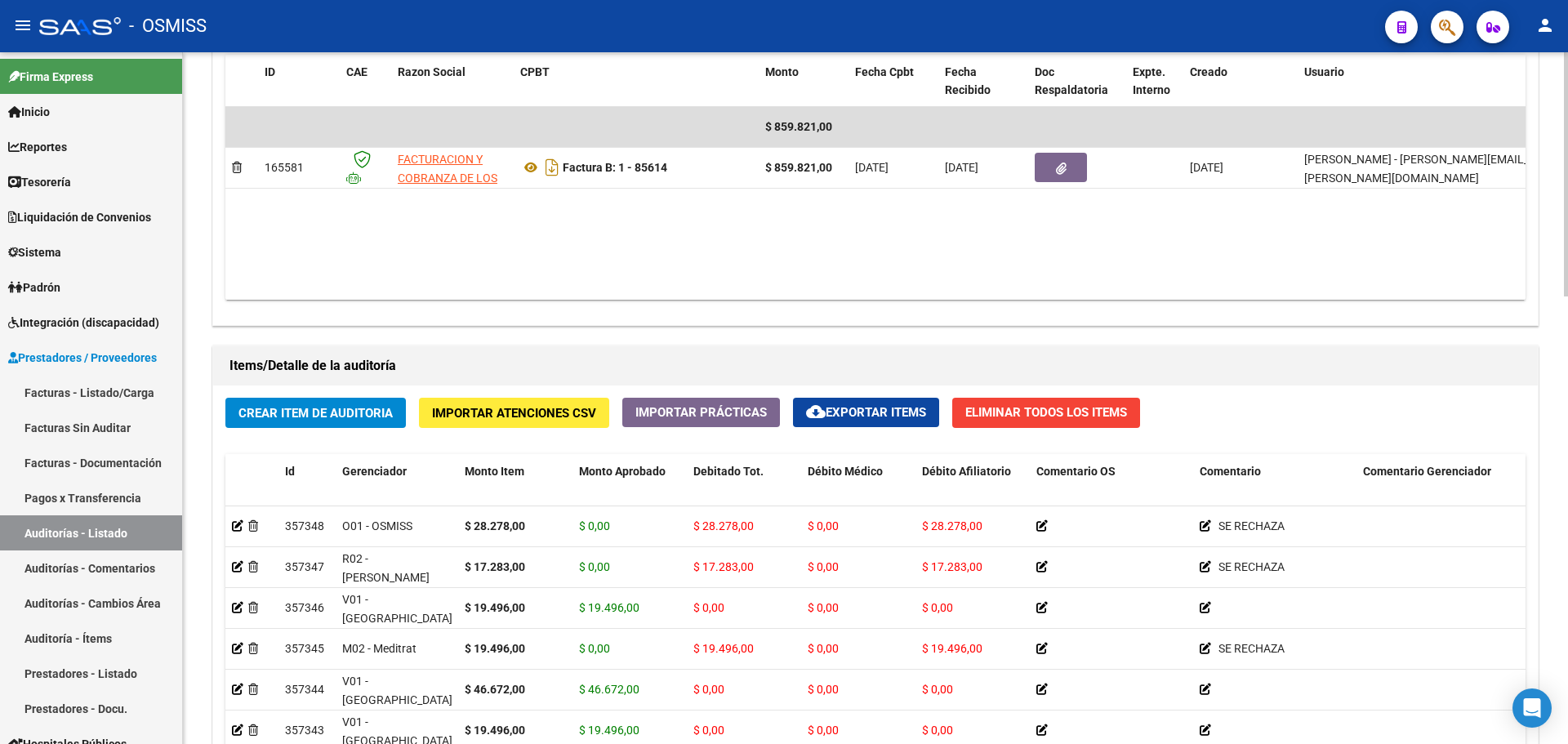
click at [711, 226] on datatable-body "$ 859.821,00 165581 FACTURACION Y COBRANZA DE LOS EFECTORES PUBLICOS S.E. Factu…" at bounding box center [876, 203] width 1301 height 193
click at [607, 266] on datatable-body "$ 859.821,00 165581 FACTURACION Y COBRANZA DE LOS EFECTORES PUBLICOS S.E. Factu…" at bounding box center [876, 203] width 1301 height 193
click at [50, 169] on link "Tesorería" at bounding box center [91, 182] width 183 height 35
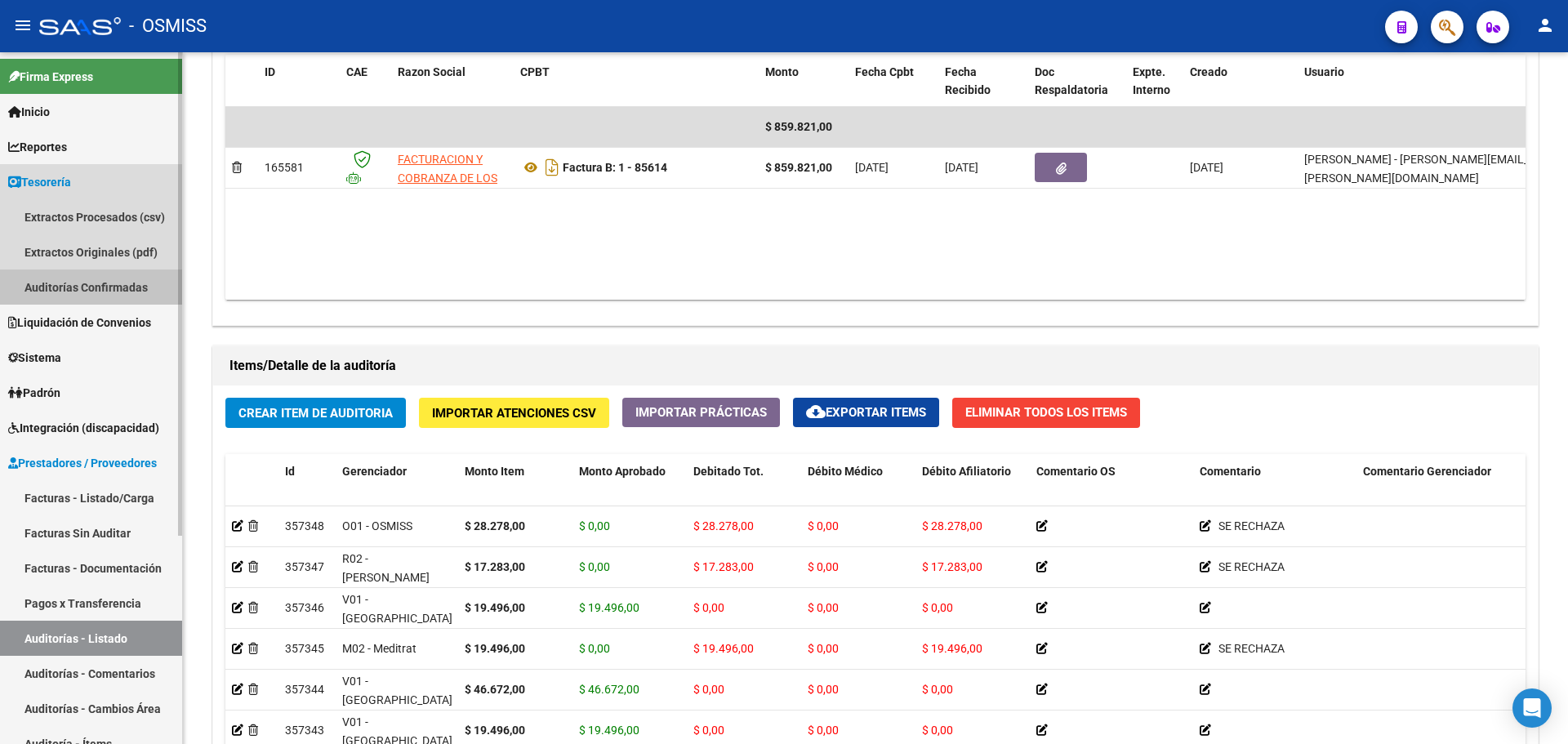
click at [53, 281] on link "Auditorías Confirmadas" at bounding box center [91, 287] width 183 height 35
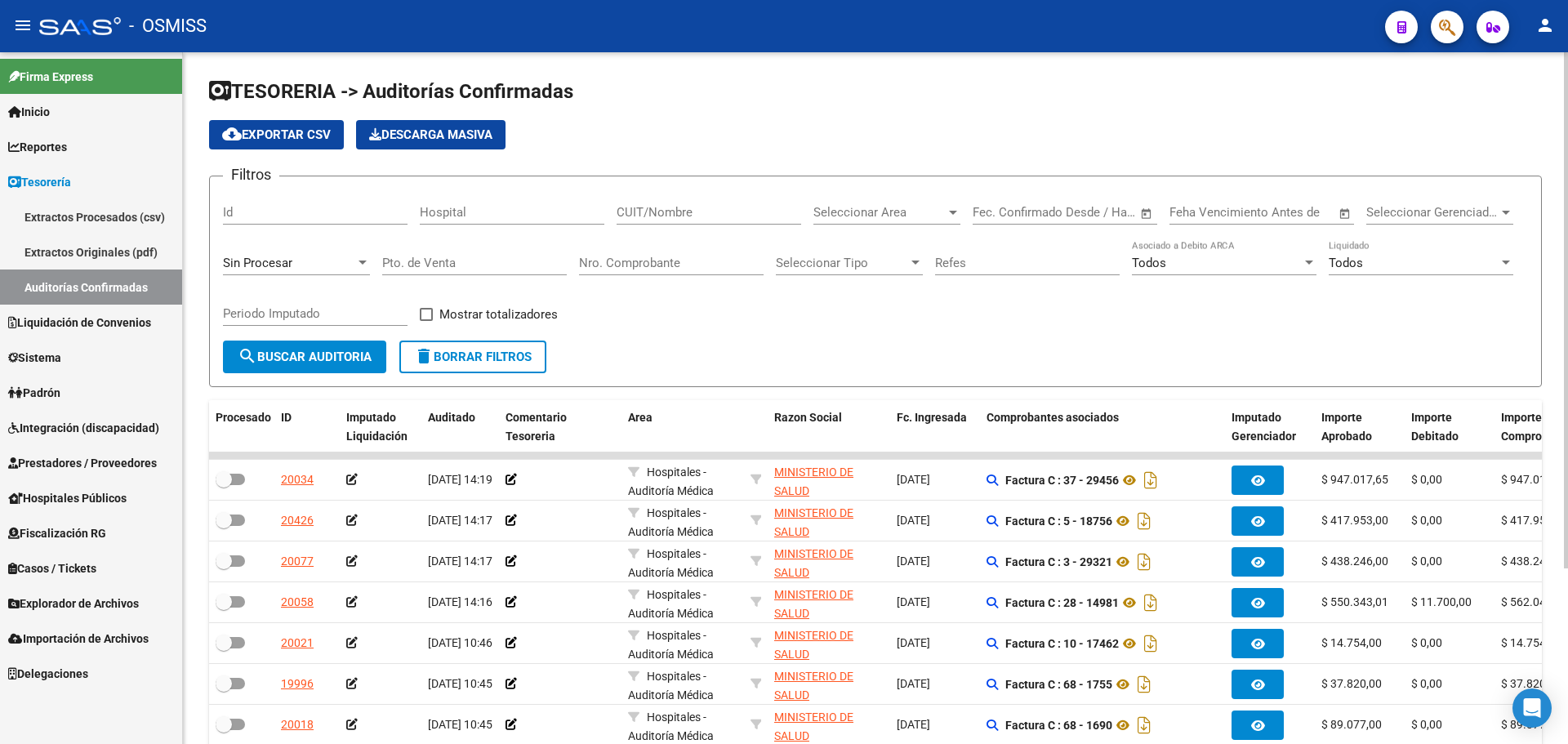
click at [283, 265] on span "Sin Procesar" at bounding box center [257, 263] width 69 height 15
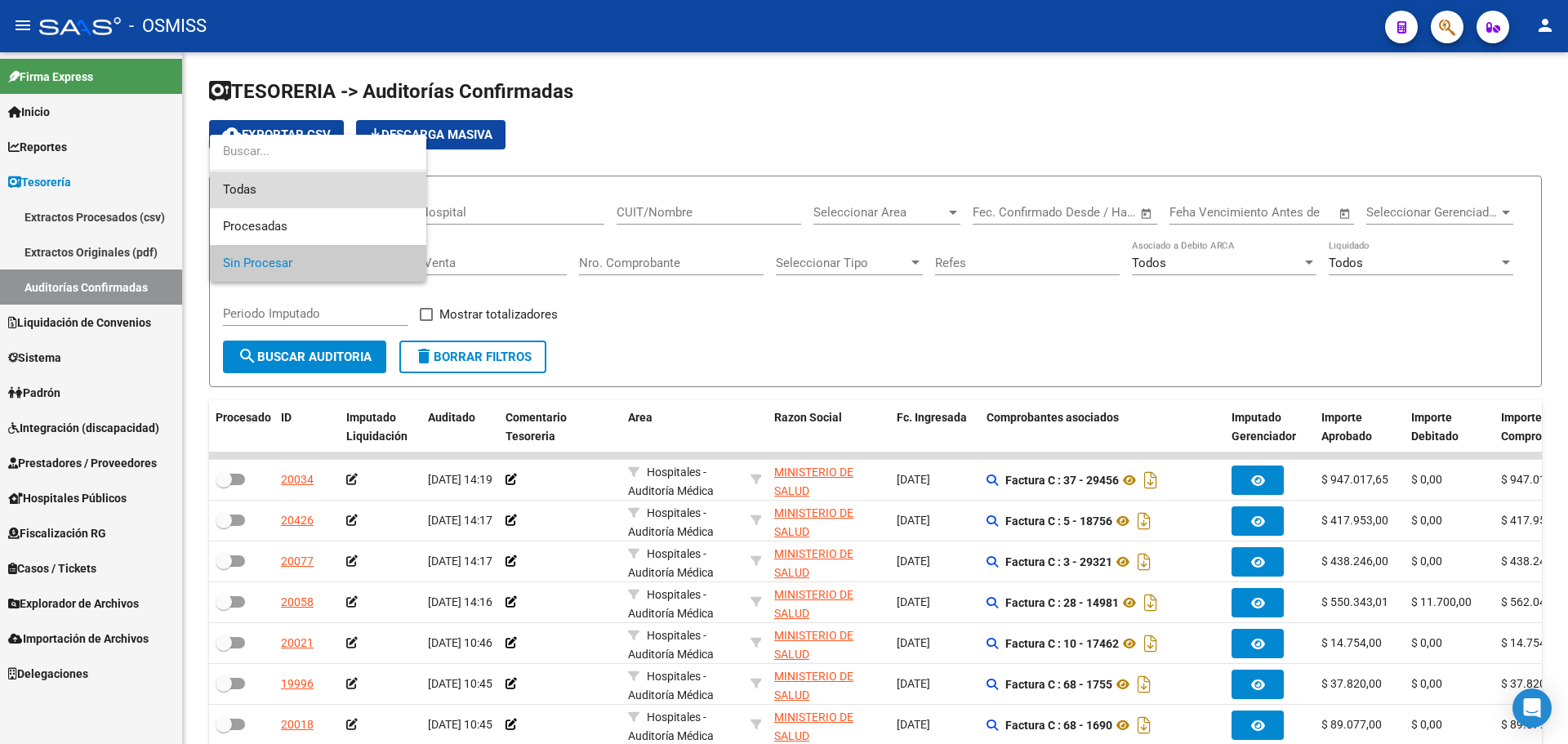
click at [245, 195] on span "Todas" at bounding box center [318, 190] width 190 height 37
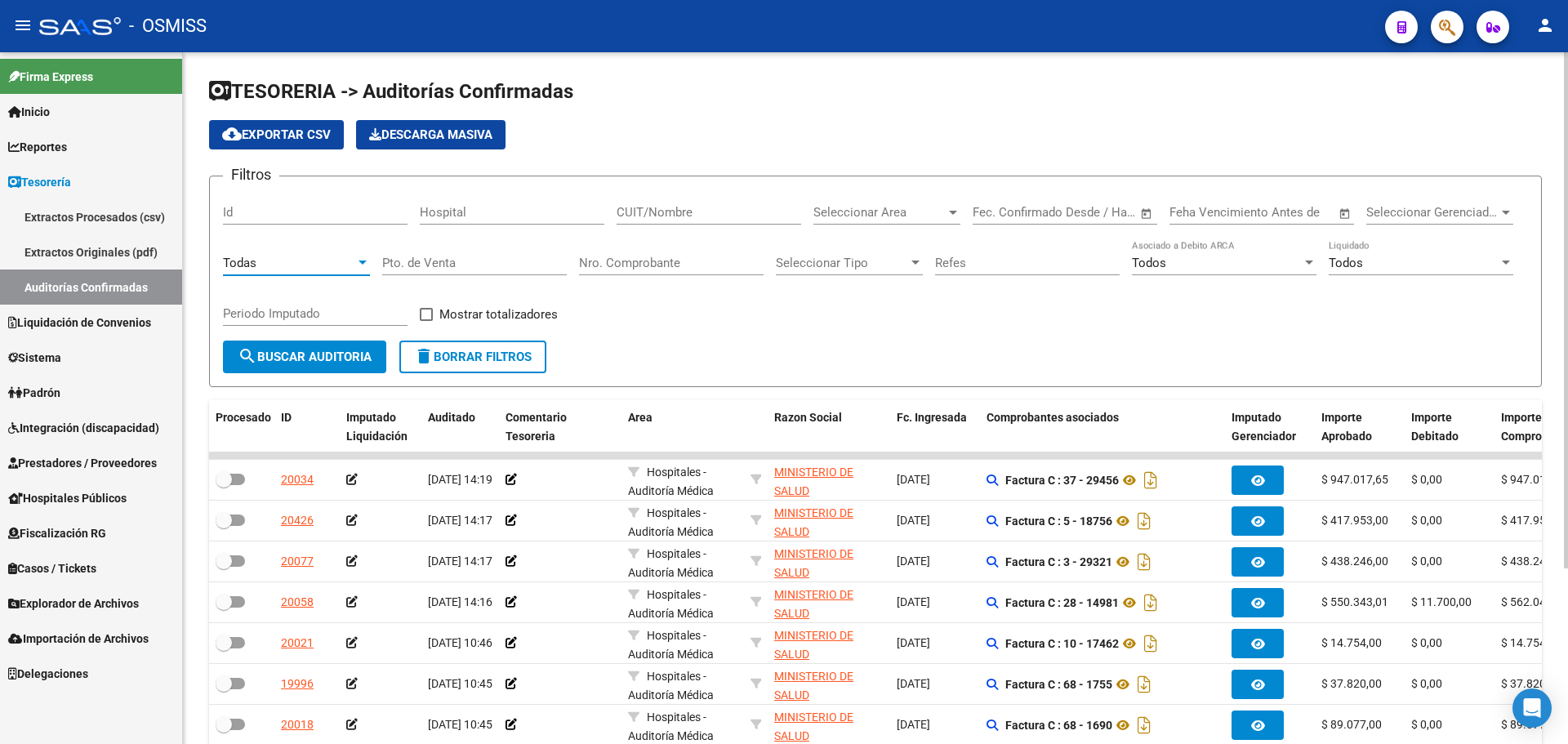
click at [588, 259] on input "Nro. Comprobante" at bounding box center [671, 263] width 184 height 15
type input "3258"
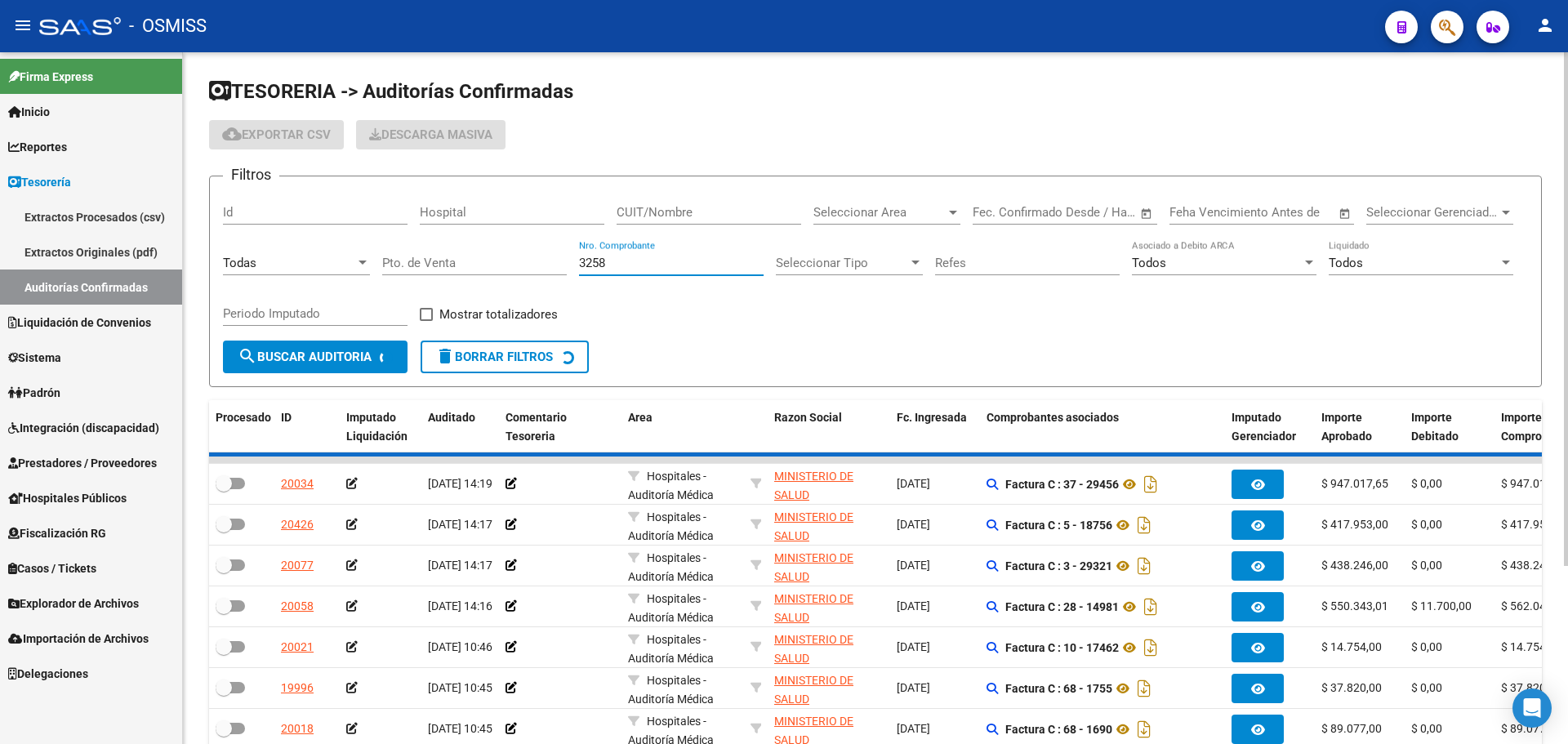
checkbox input "true"
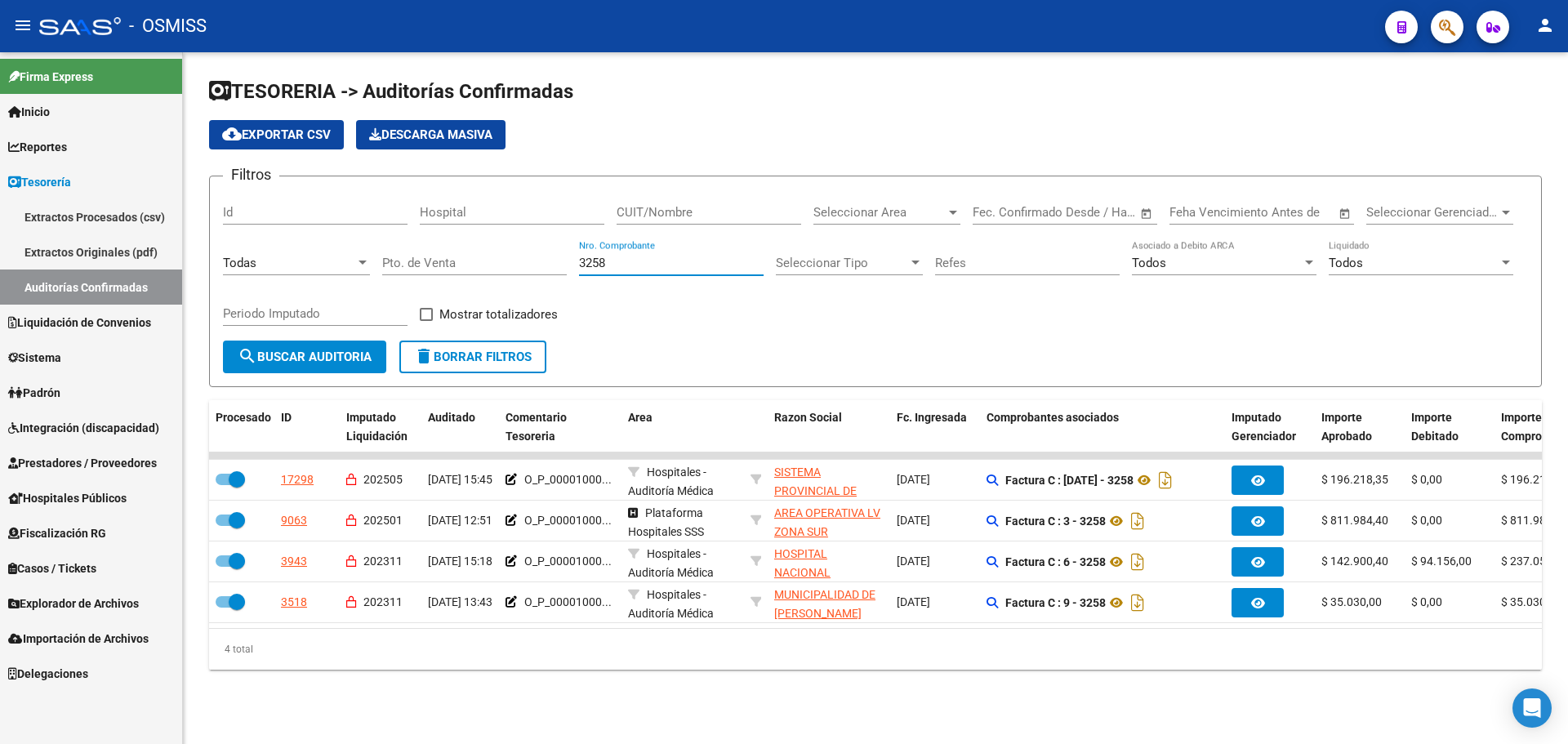
type input "3258"
click at [304, 562] on div "3943" at bounding box center [294, 561] width 26 height 18
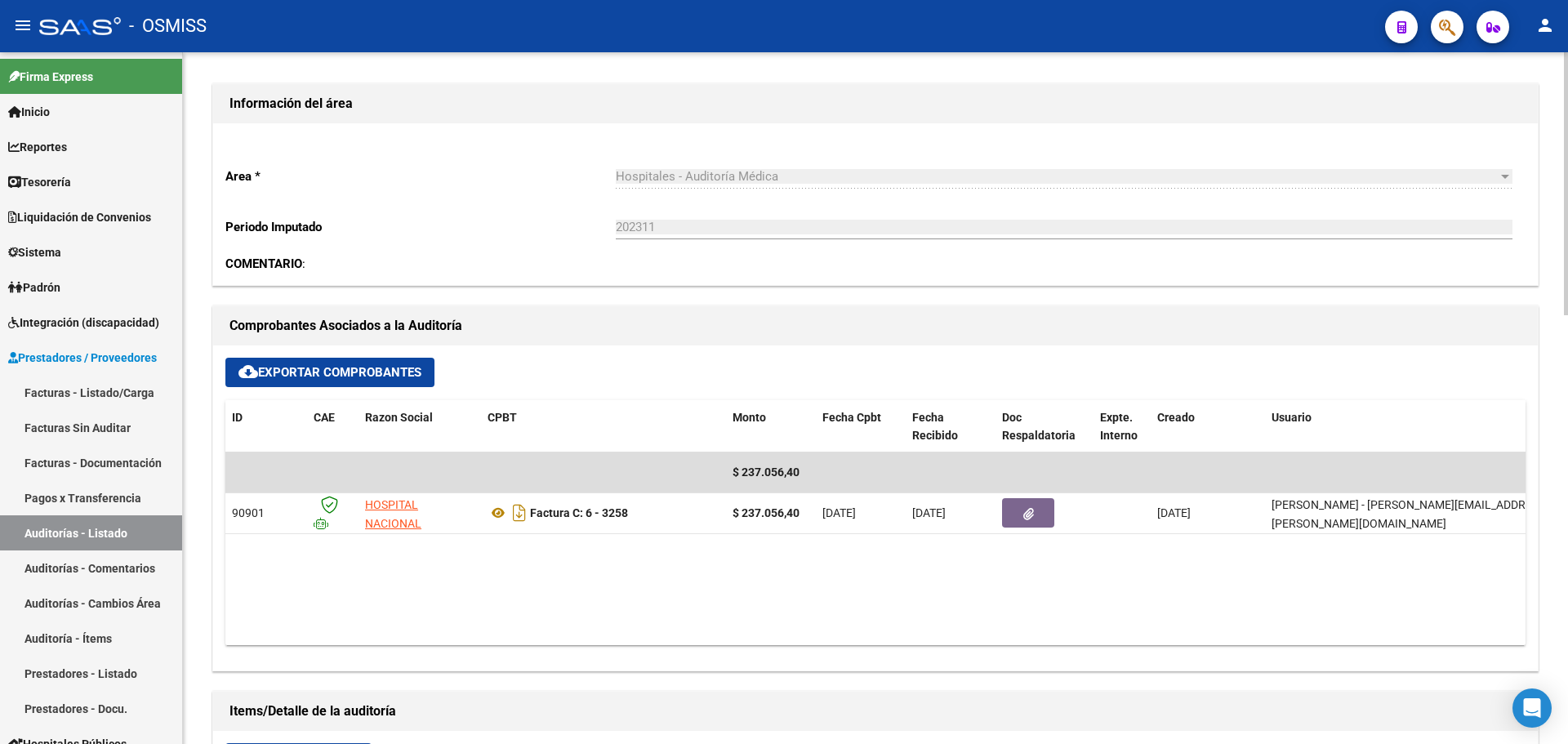
scroll to position [572, 0]
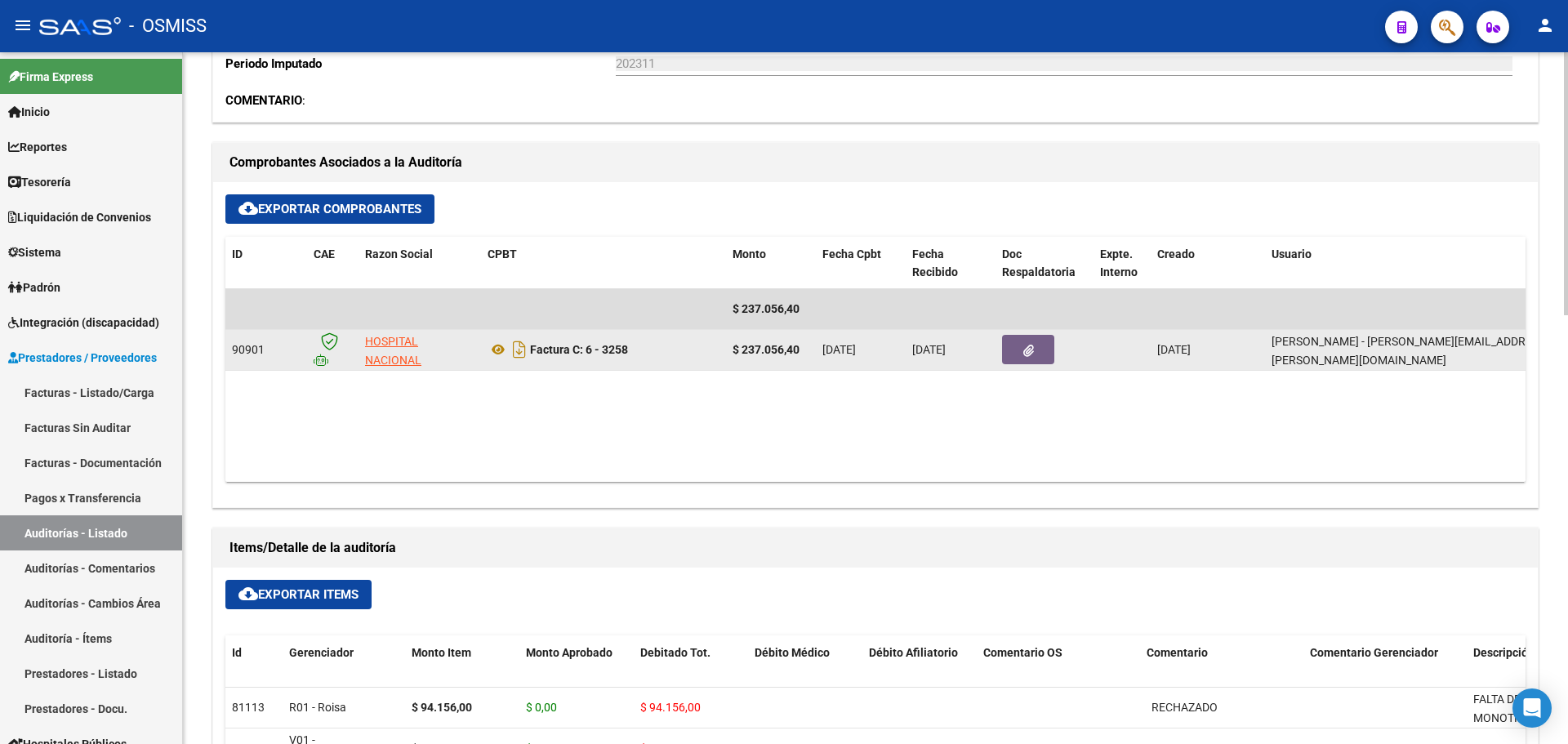
click at [1024, 343] on span "button" at bounding box center [1029, 349] width 11 height 15
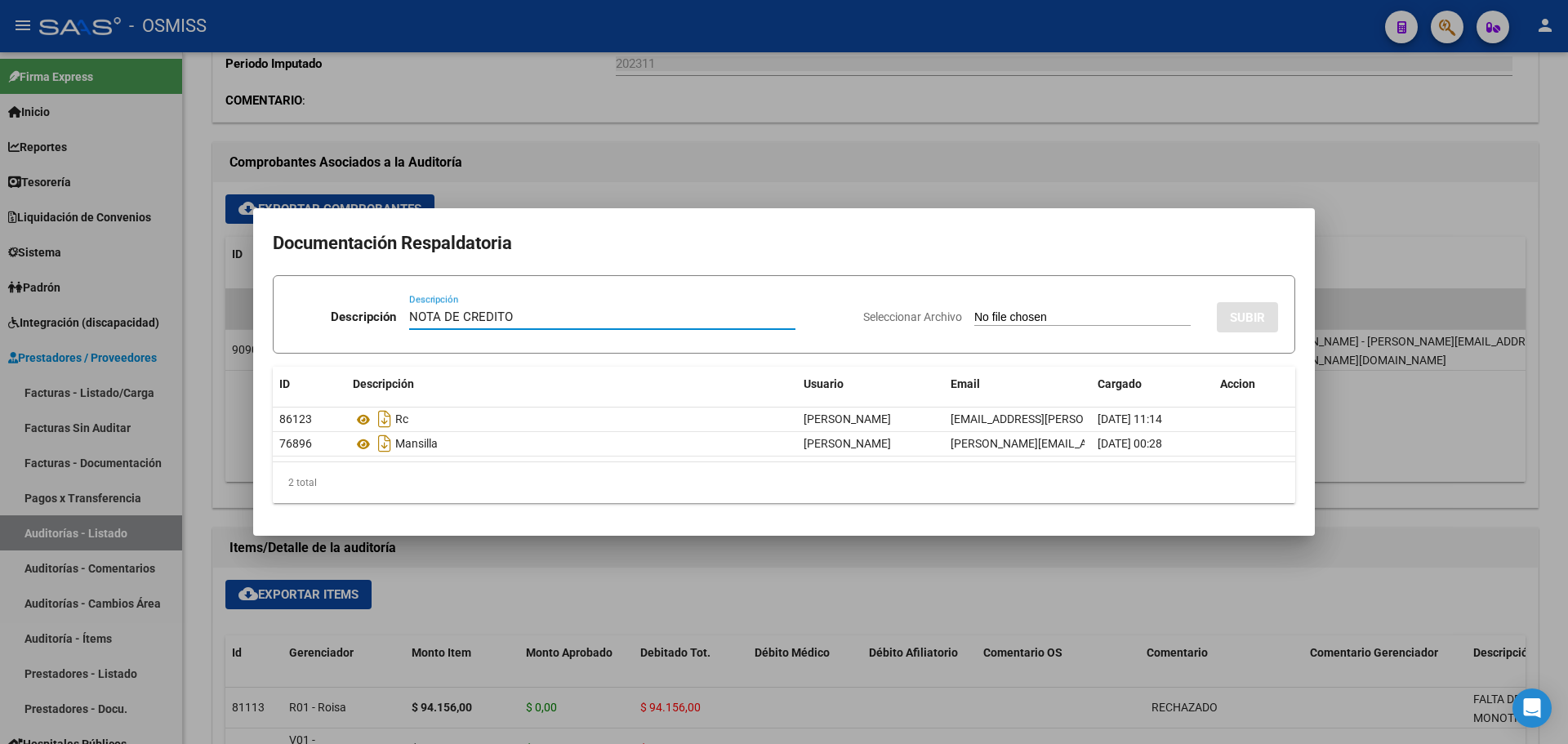
type input "NOTA DE CREDITO"
click at [1066, 315] on input "Seleccionar Archivo" at bounding box center [1082, 318] width 217 height 16
type input "C:\fakepath\NC. HOSPITAL POSADAS FC. 3258.pdf"
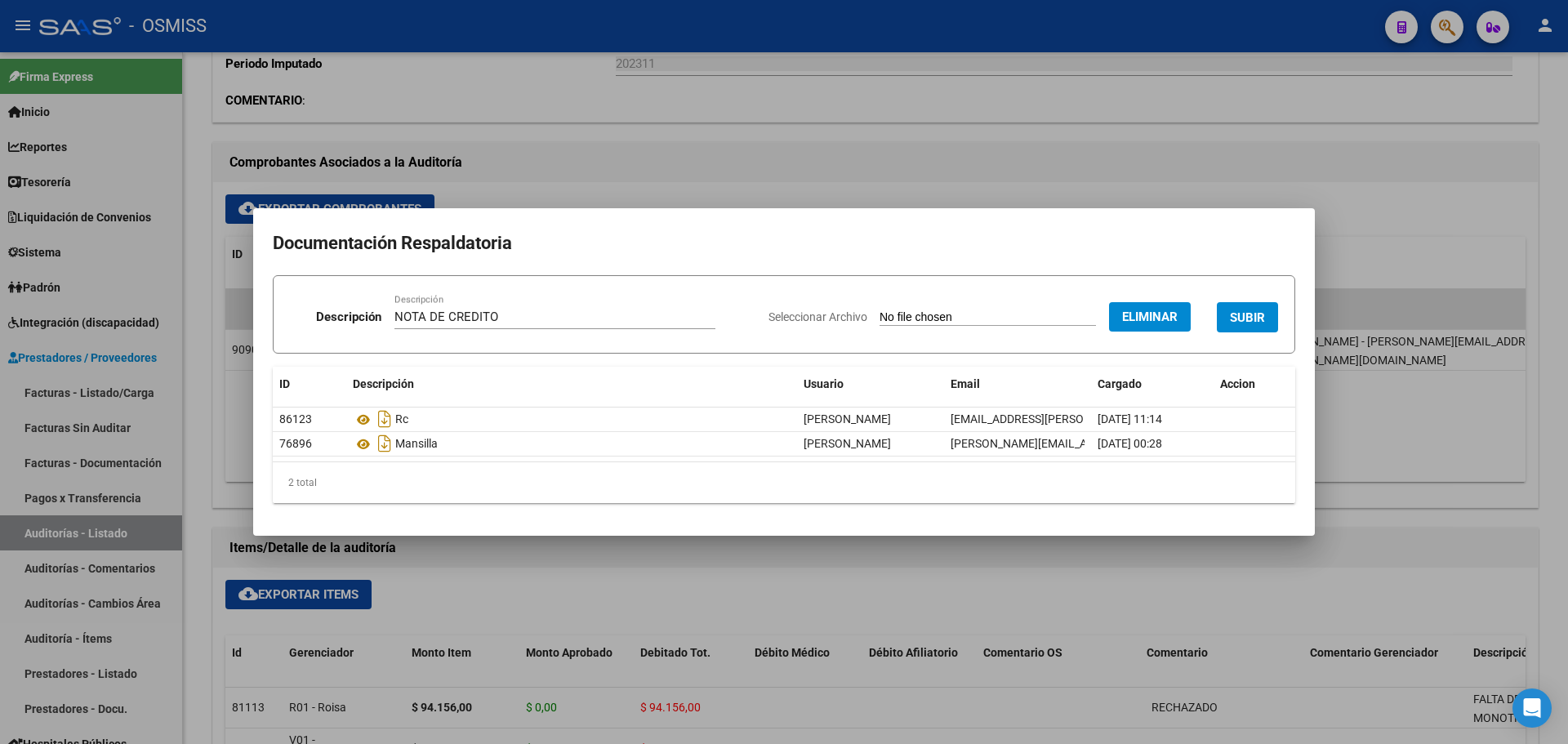
click at [1244, 313] on span "SUBIR" at bounding box center [1247, 318] width 35 height 15
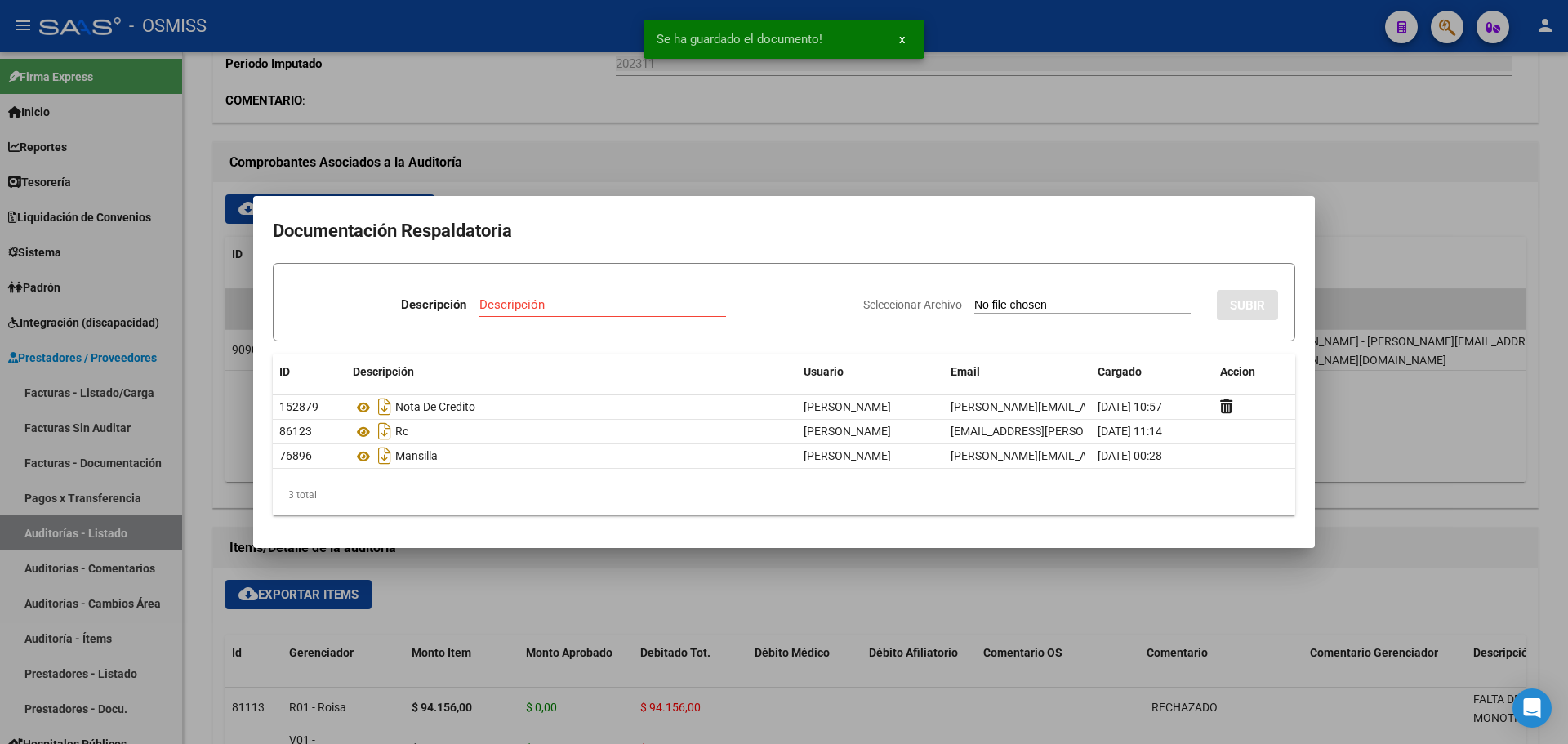
click at [677, 141] on div at bounding box center [784, 372] width 1568 height 744
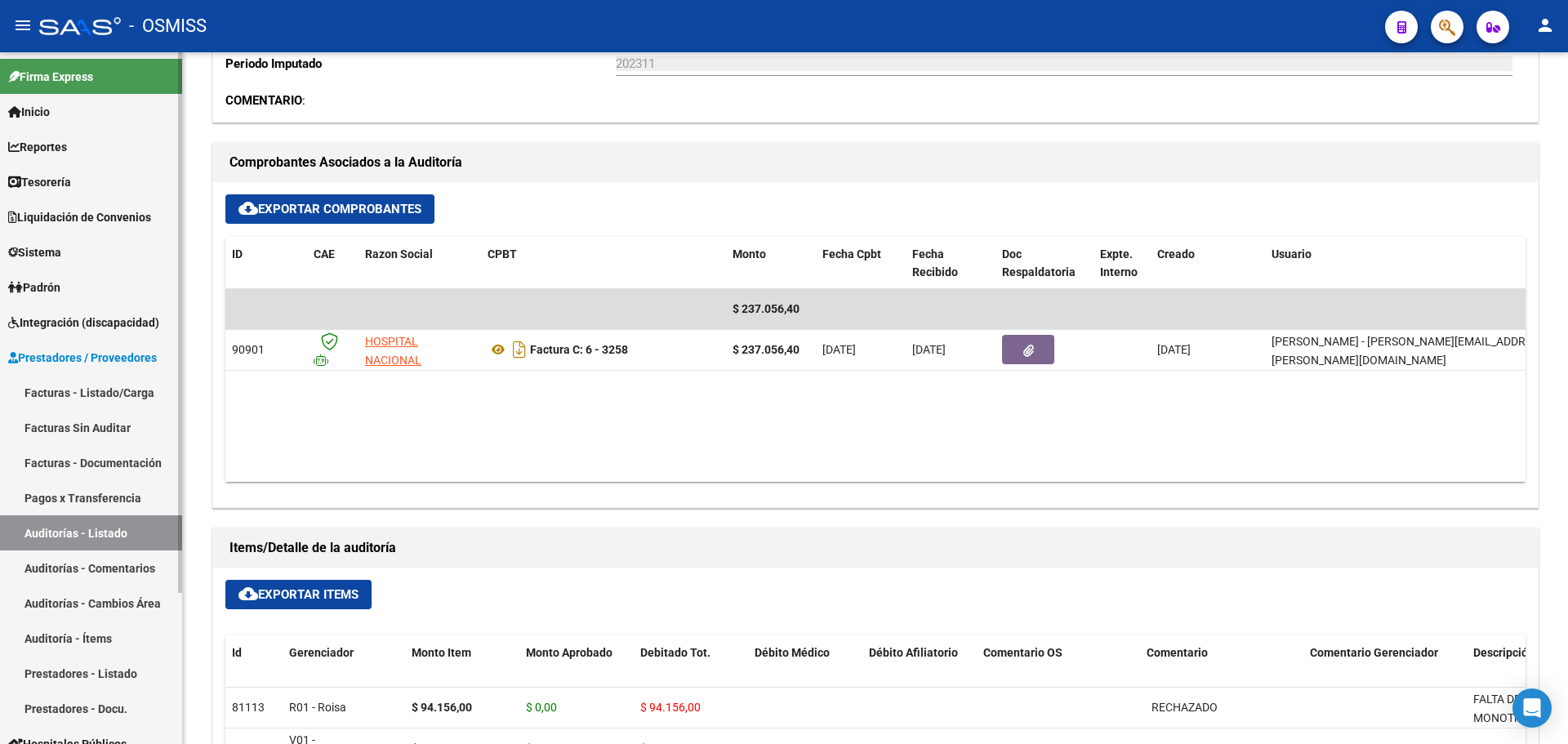
click at [65, 175] on span "Tesorería" at bounding box center [40, 182] width 63 height 18
click at [65, 178] on span "Tesorería" at bounding box center [40, 182] width 63 height 18
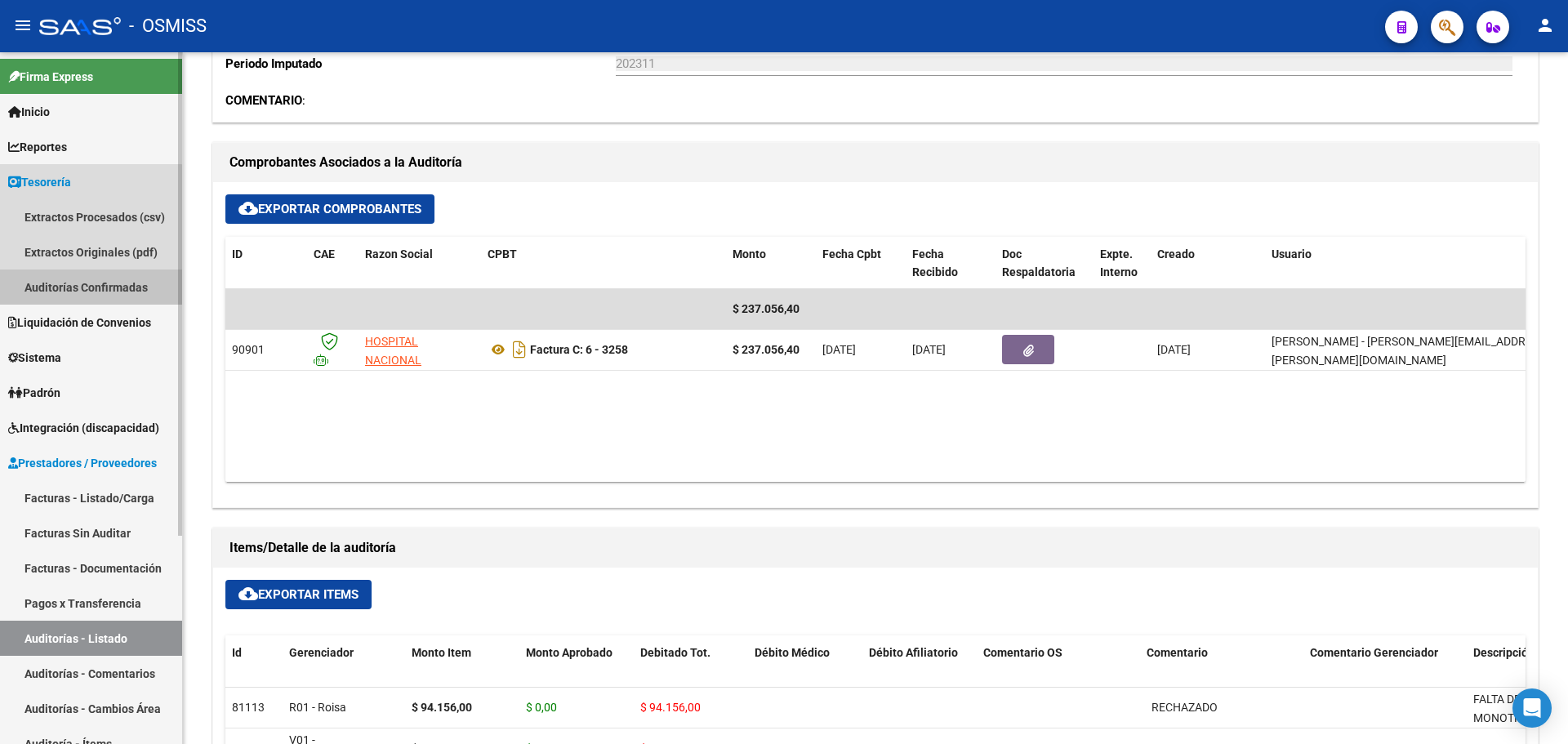
click at [72, 282] on link "Auditorías Confirmadas" at bounding box center [91, 287] width 183 height 35
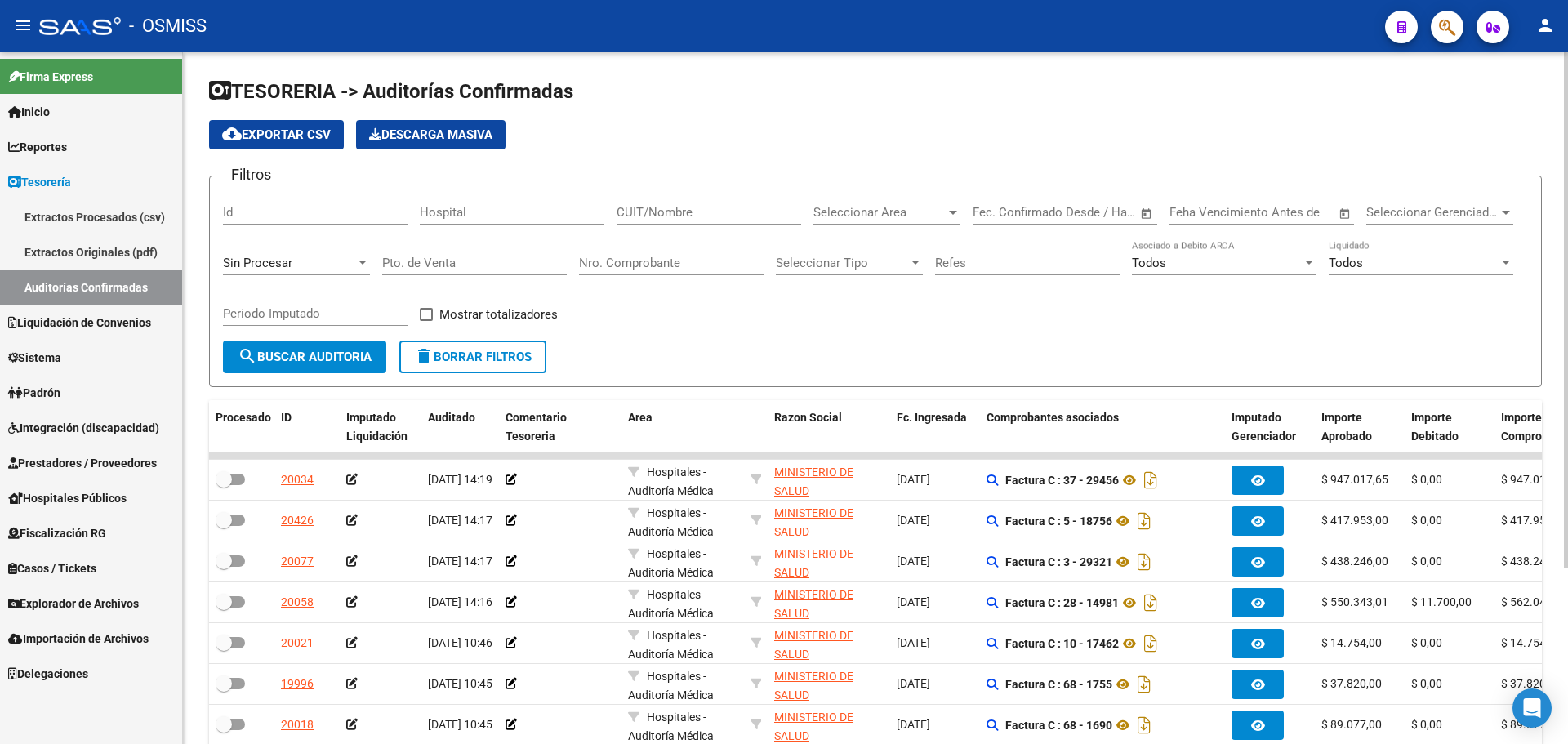
click at [305, 242] on div "Sin Procesar" at bounding box center [296, 258] width 147 height 35
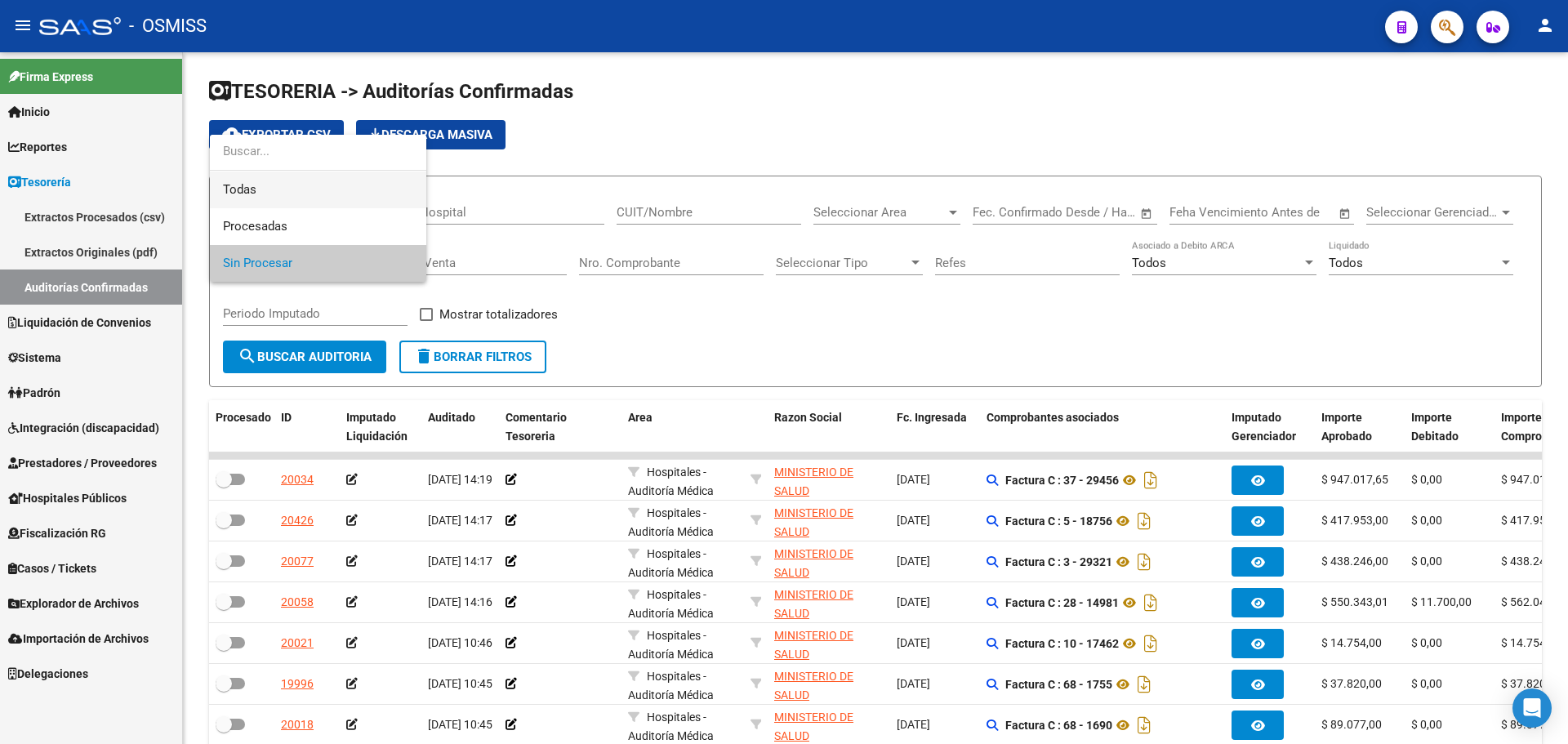
click at [303, 171] on span "Todas" at bounding box center [318, 190] width 190 height 37
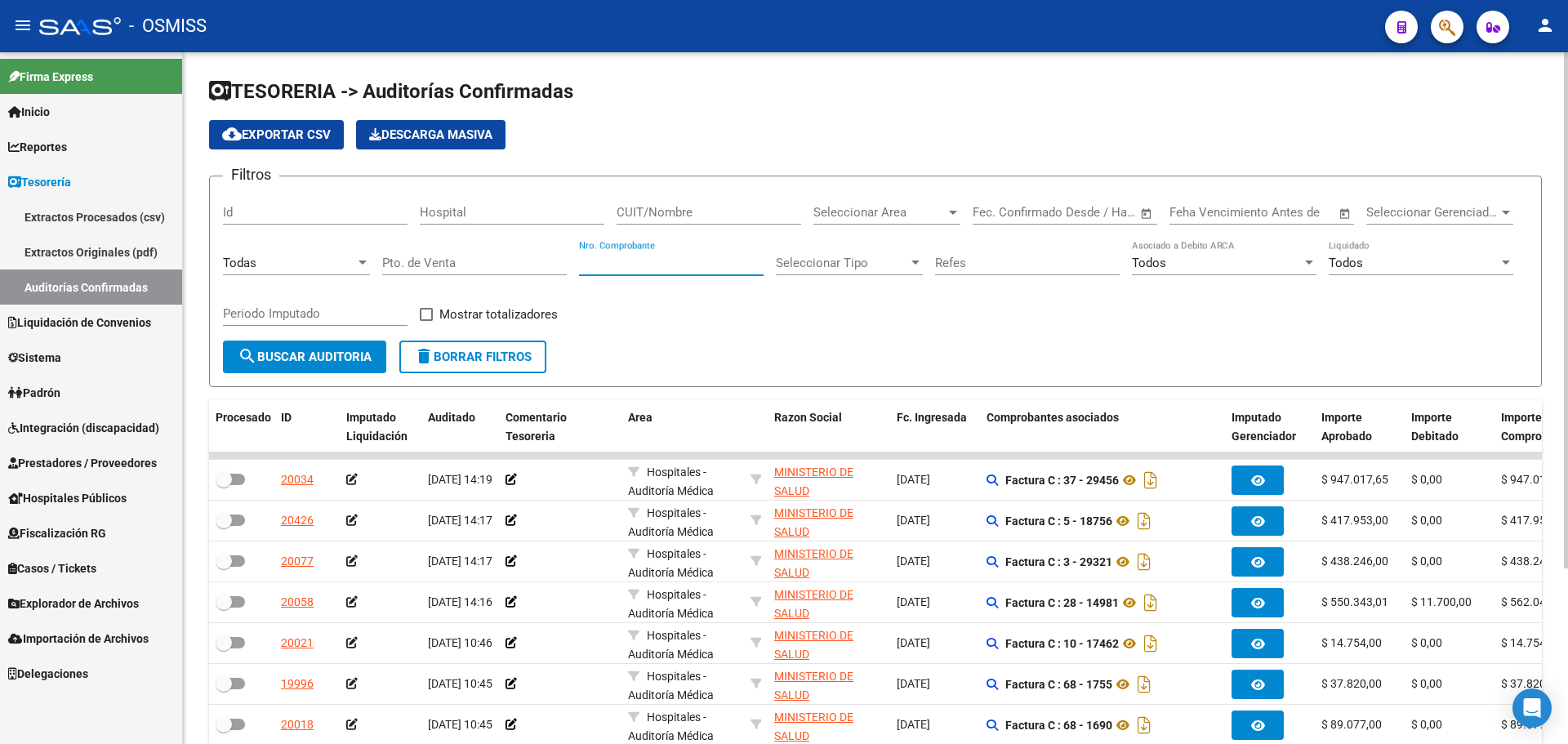
click at [694, 261] on input "Nro. Comprobante" at bounding box center [671, 263] width 184 height 15
type input "4075"
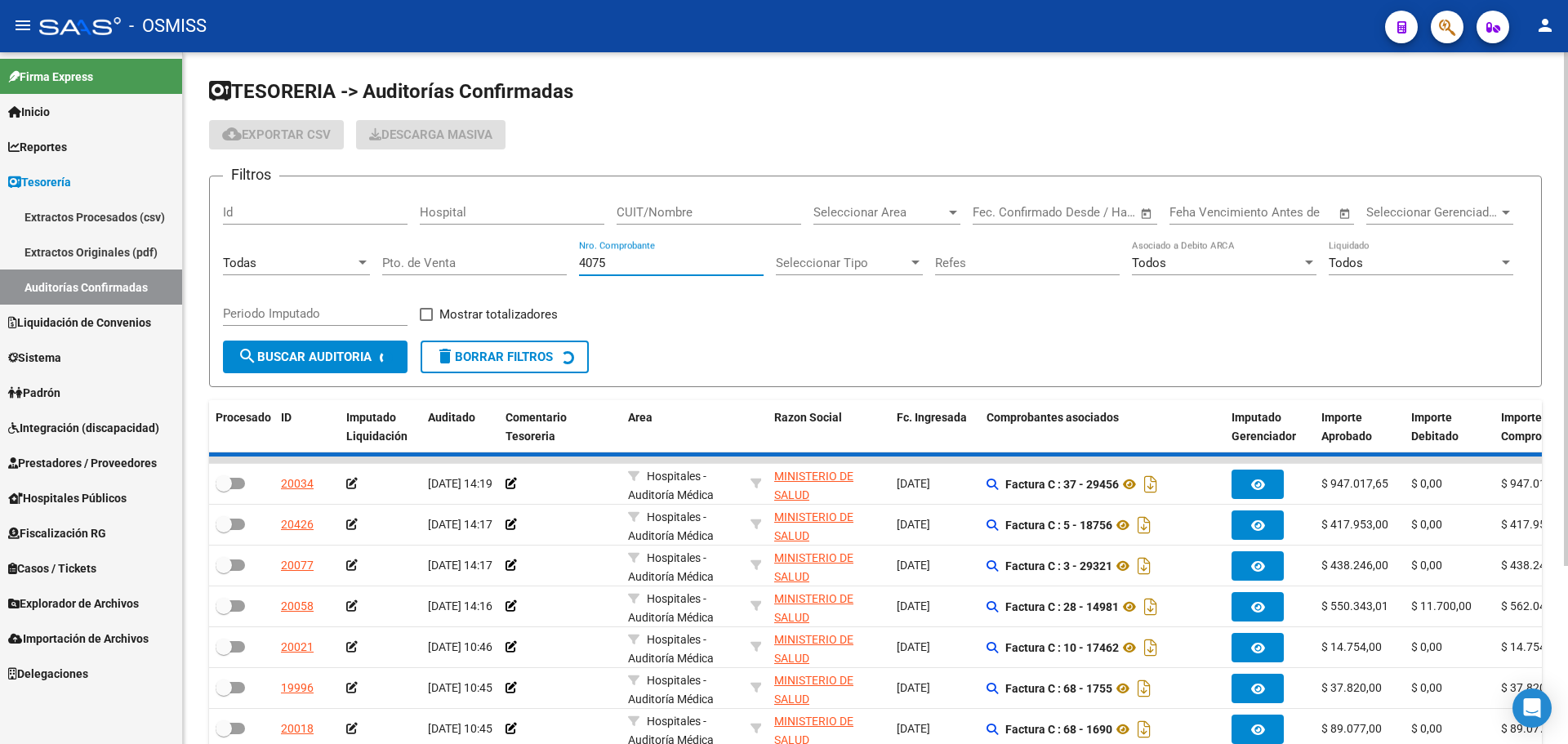
checkbox input "true"
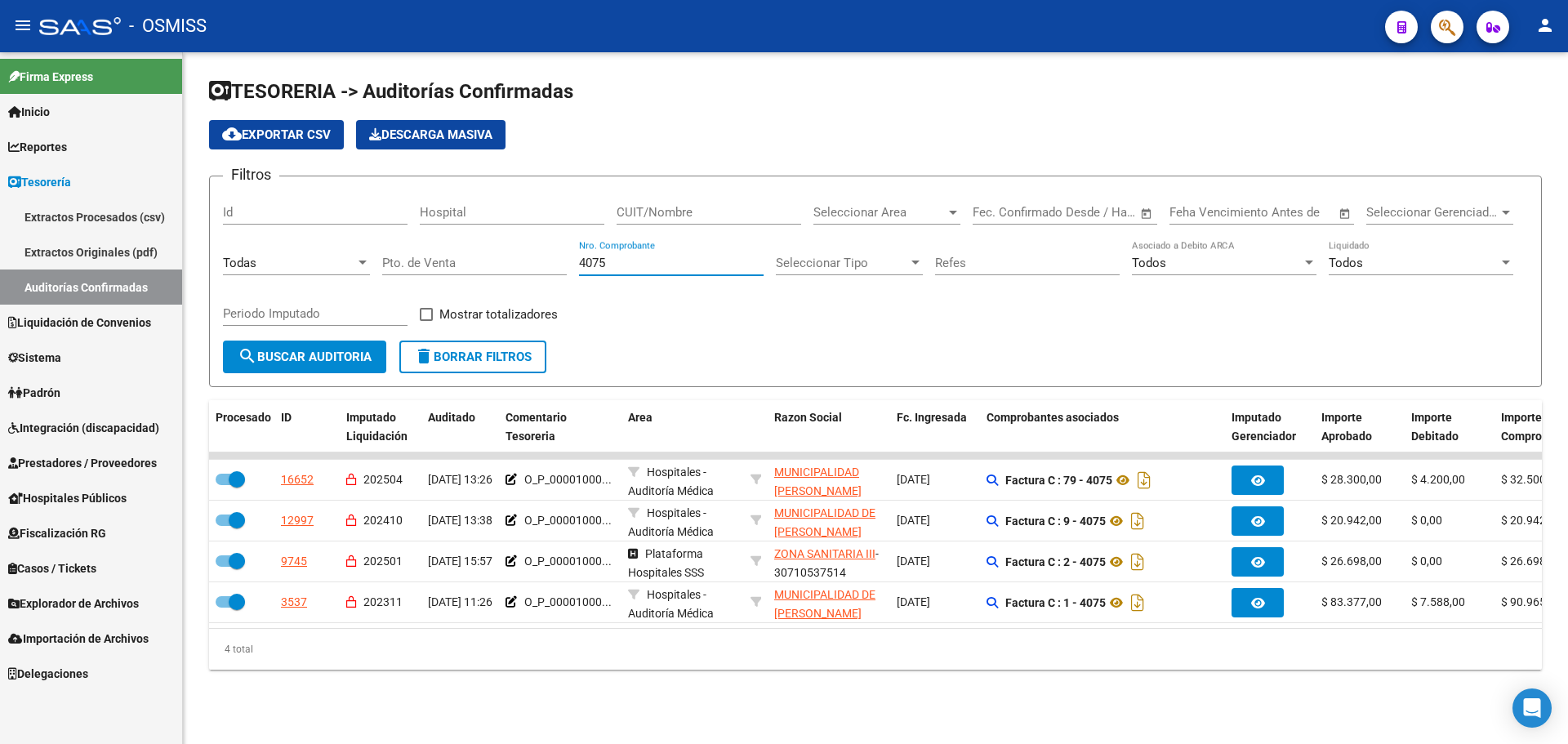
type input "4075"
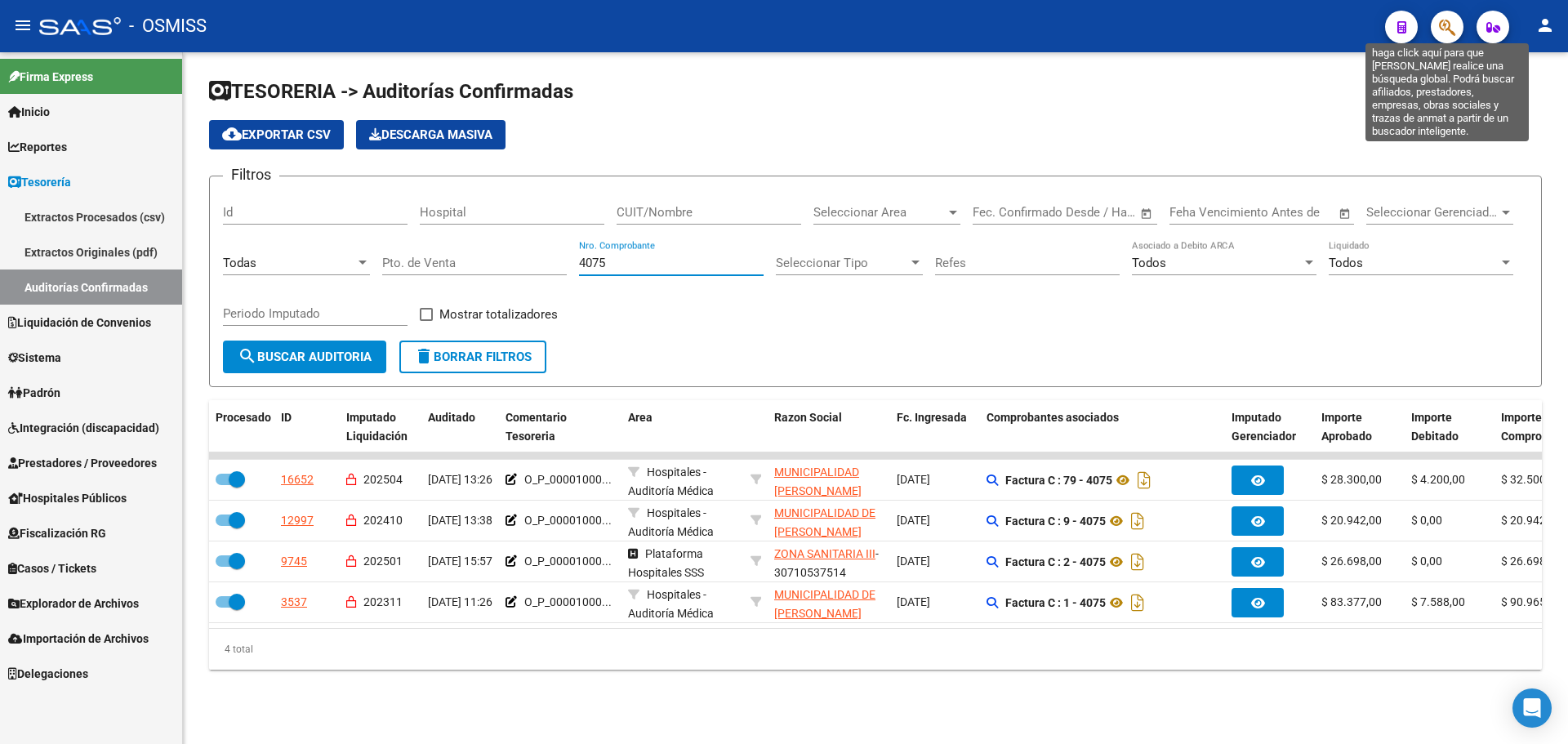
click at [1444, 29] on icon "button" at bounding box center [1447, 27] width 17 height 18
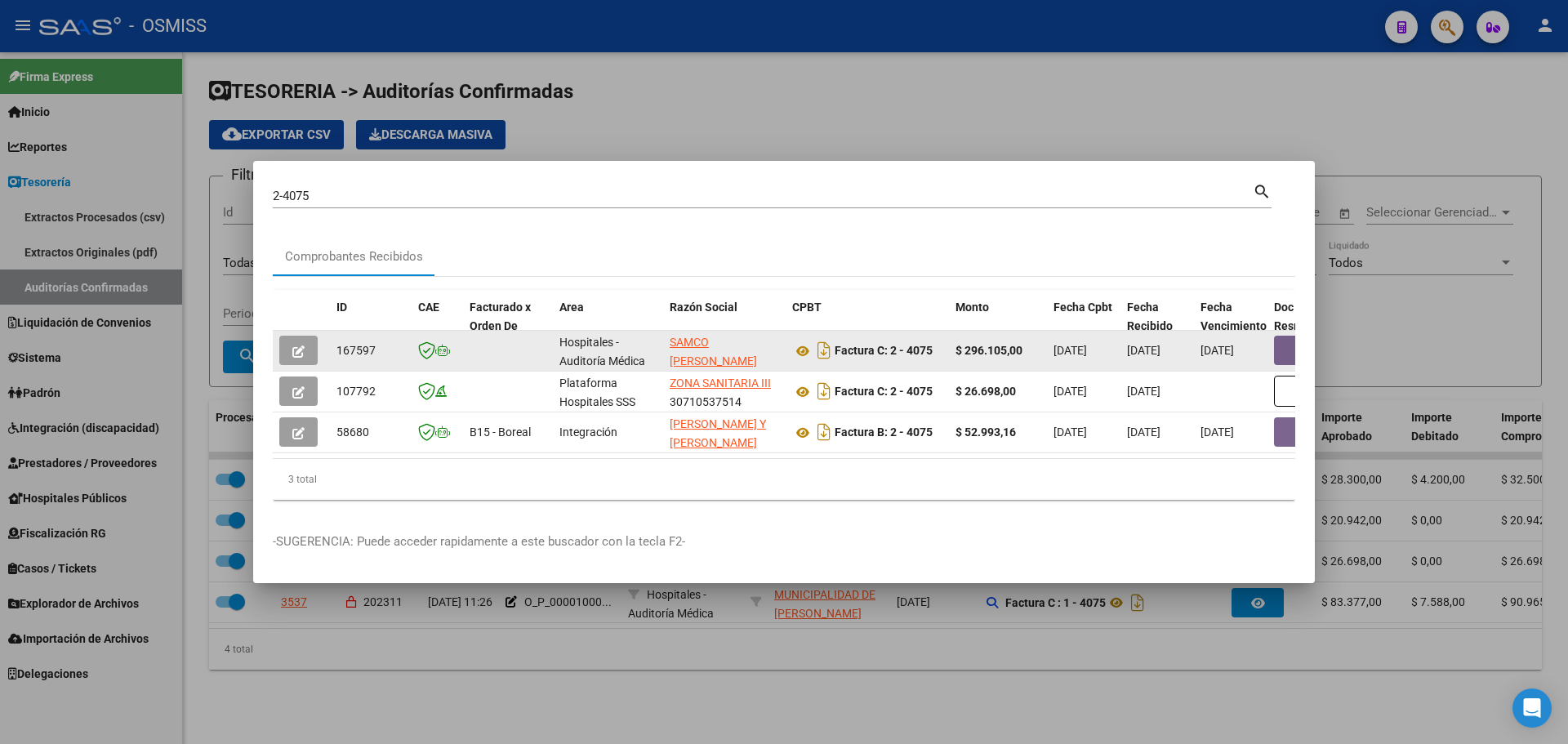
click at [1277, 343] on button "button" at bounding box center [1300, 350] width 53 height 30
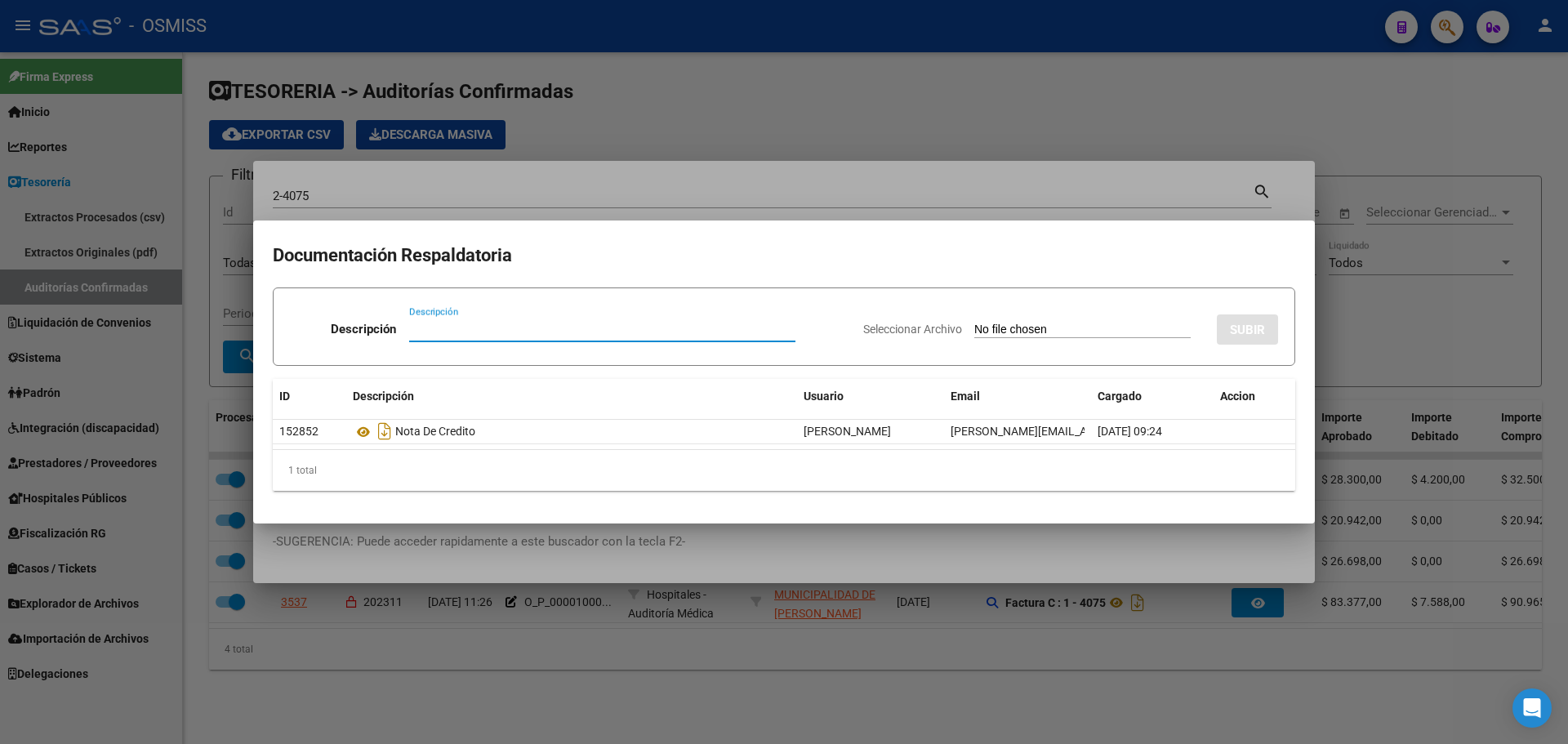
click at [527, 214] on div at bounding box center [784, 372] width 1568 height 744
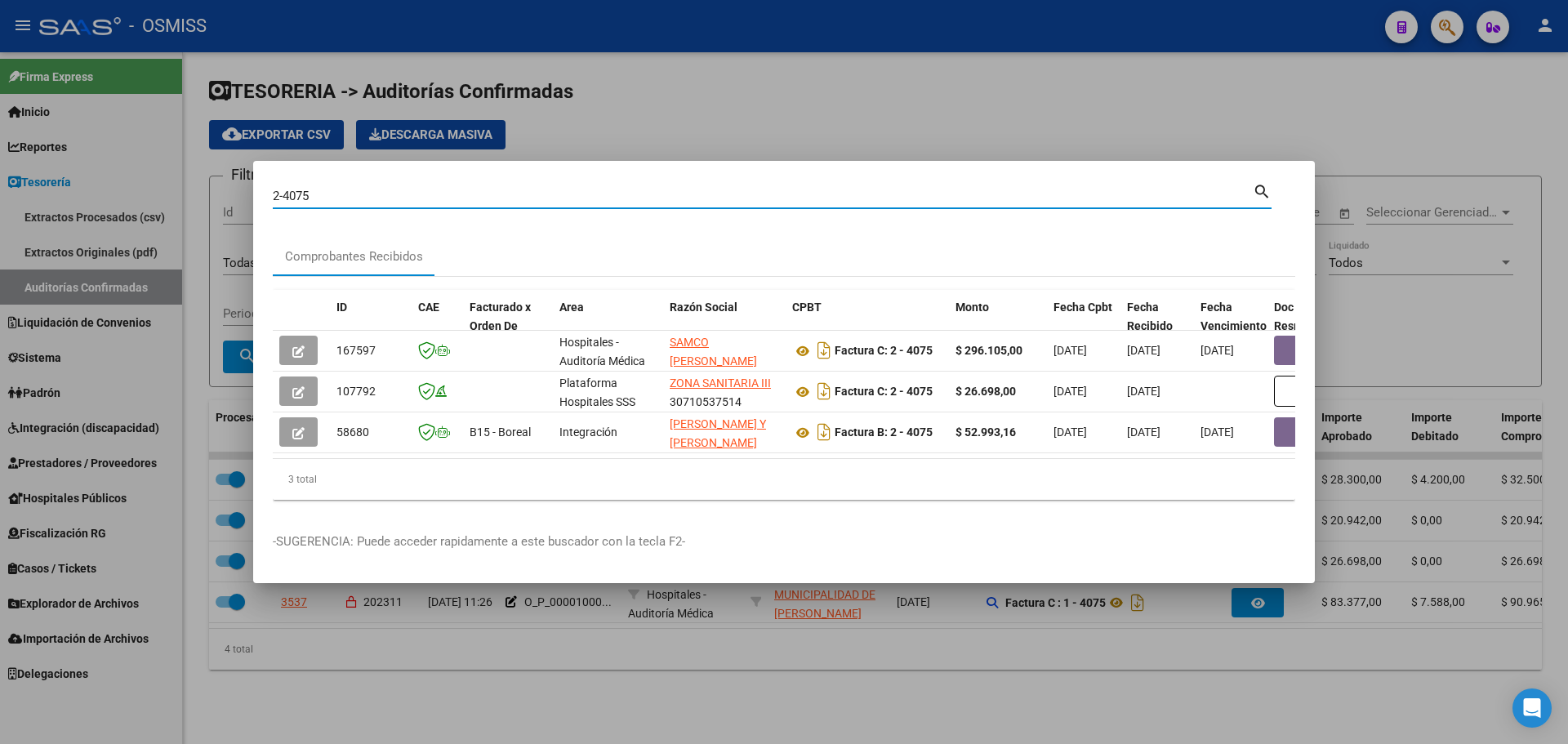
drag, startPoint x: 392, startPoint y: 192, endPoint x: 154, endPoint y: 195, distance: 238.0
click at [154, 195] on div "2-4075 Buscar (apellido, dni, cuil, nro traspaso, cuit, obra social) search Com…" at bounding box center [784, 372] width 1568 height 744
type input "6-1404"
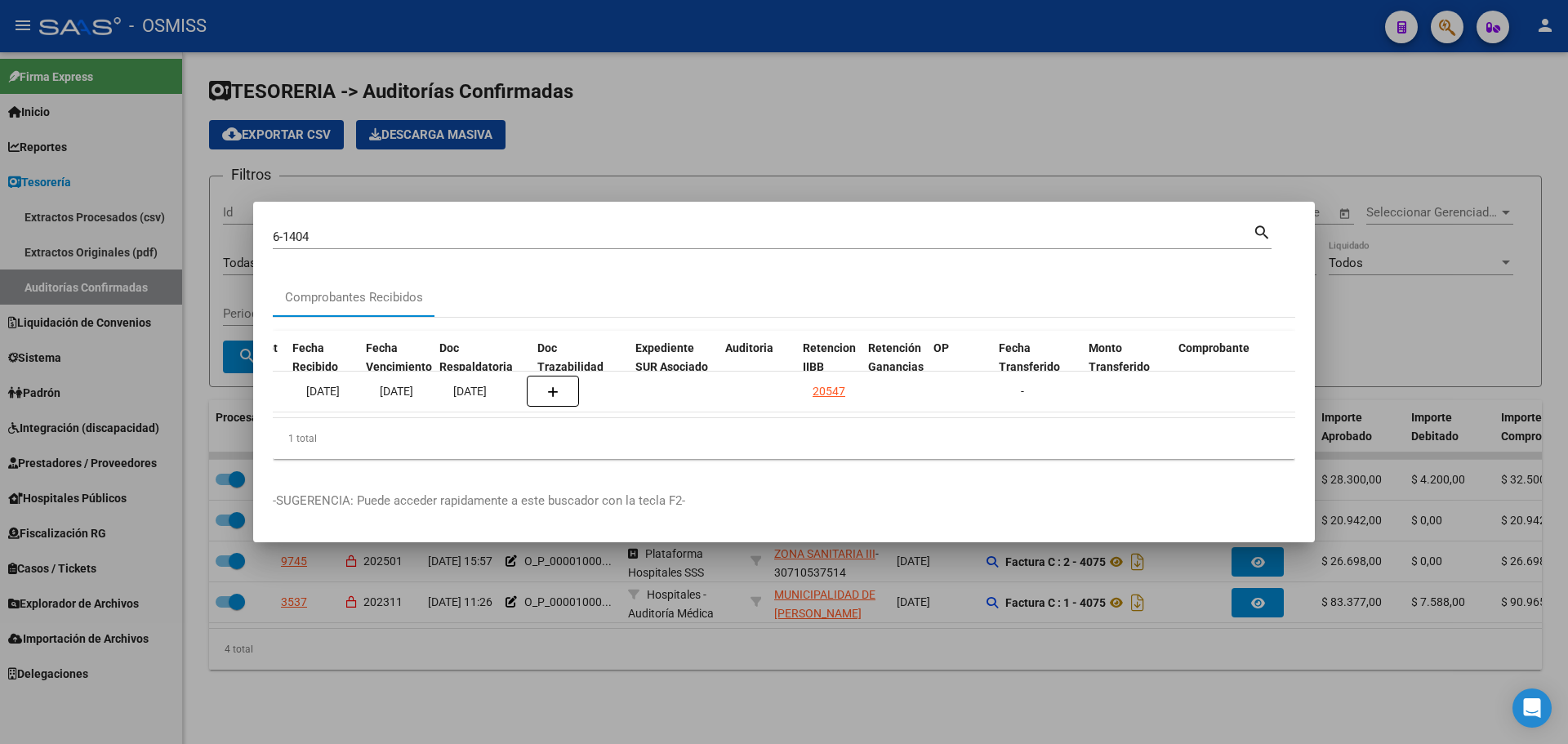
scroll to position [0, 835]
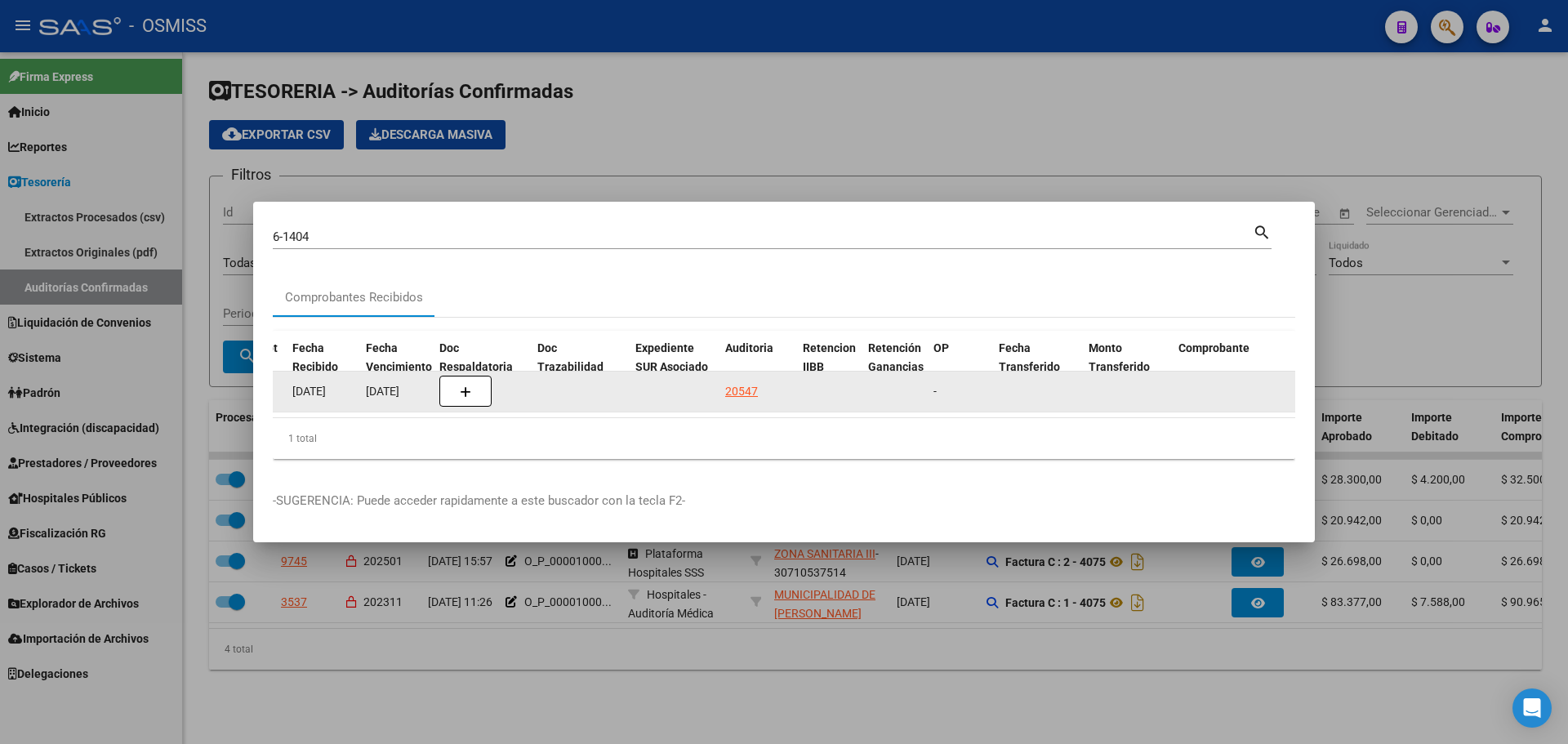
click at [726, 374] on datatable-body-cell "20547" at bounding box center [758, 391] width 77 height 40
click at [734, 383] on div "20547" at bounding box center [741, 392] width 32 height 18
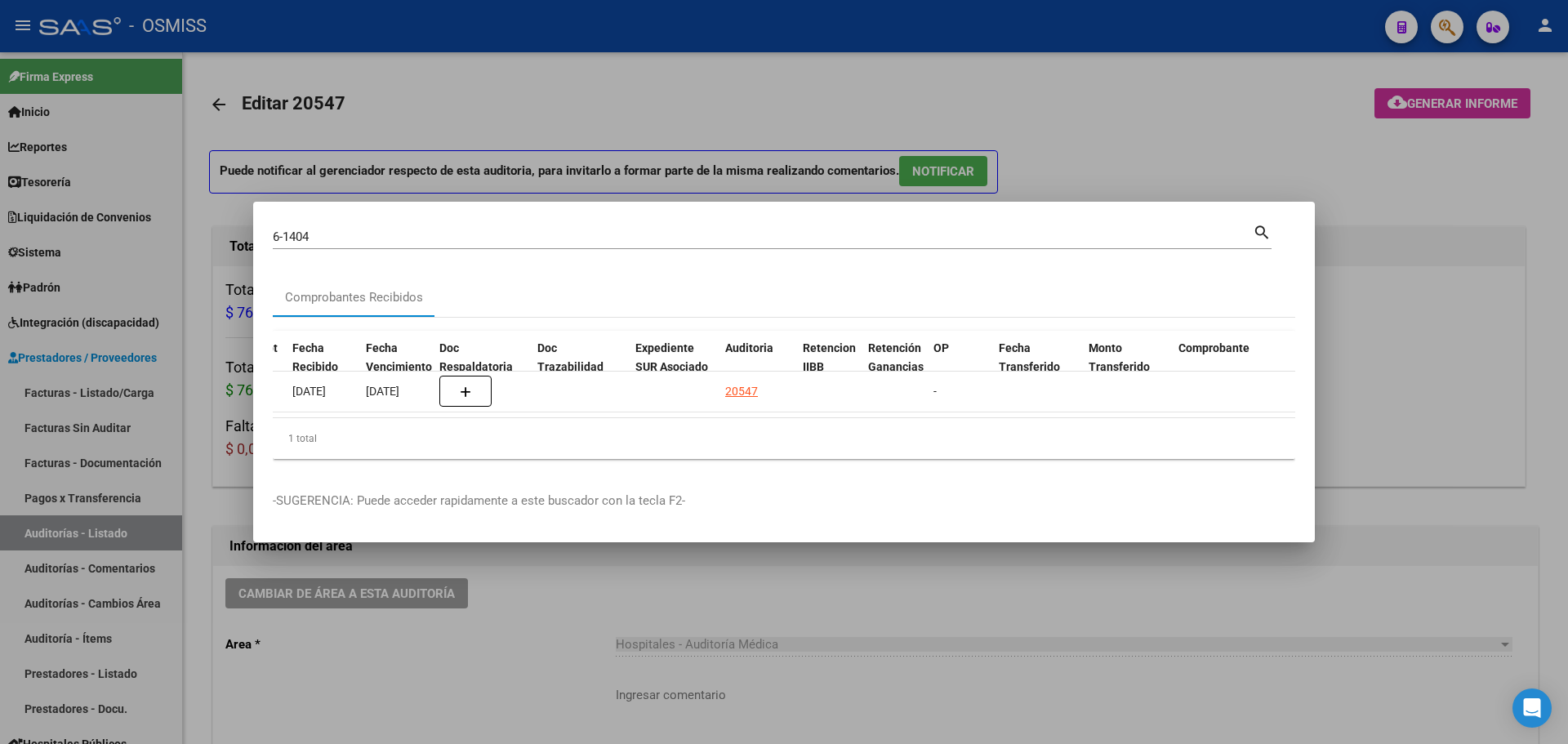
click at [648, 171] on div at bounding box center [784, 372] width 1568 height 744
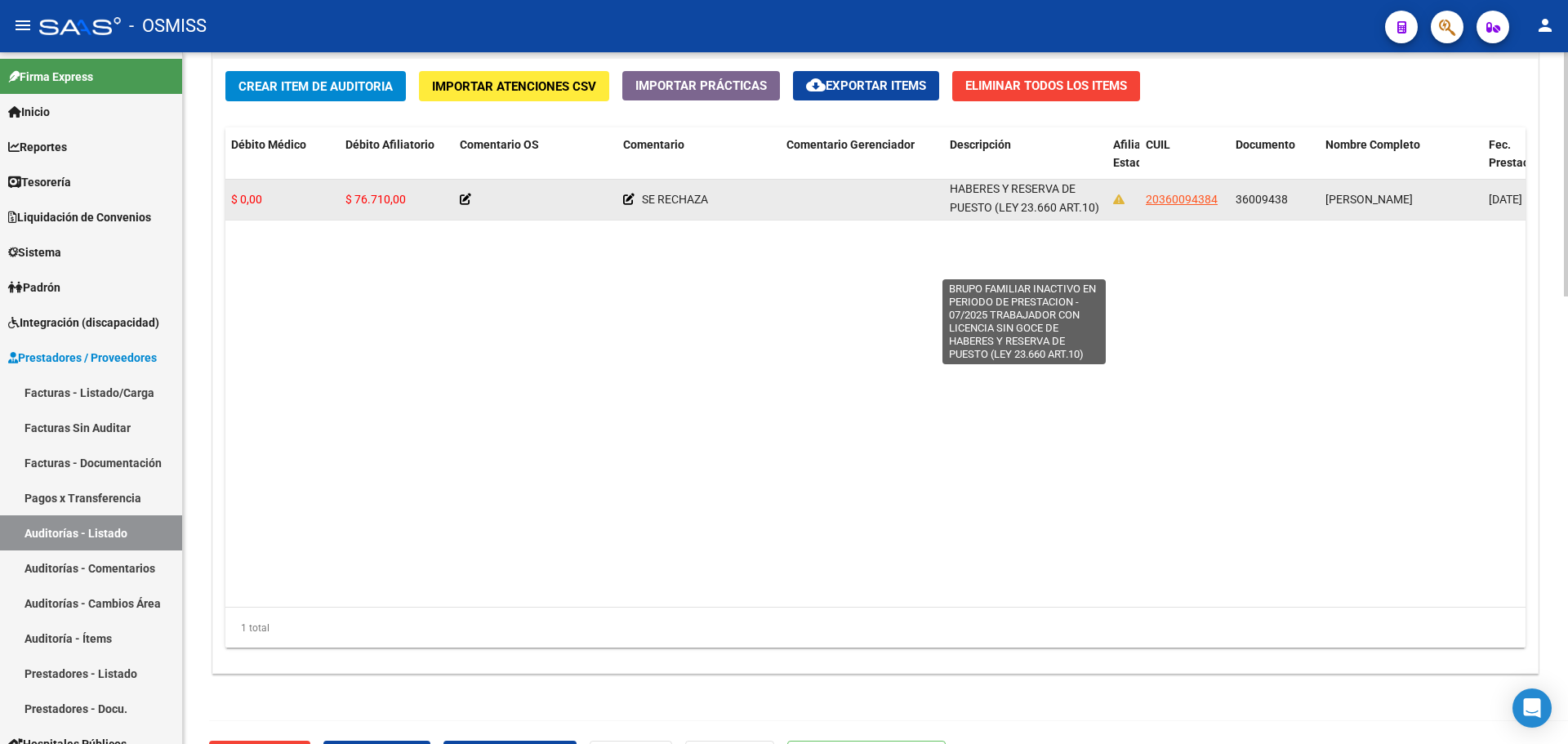
scroll to position [1, 0]
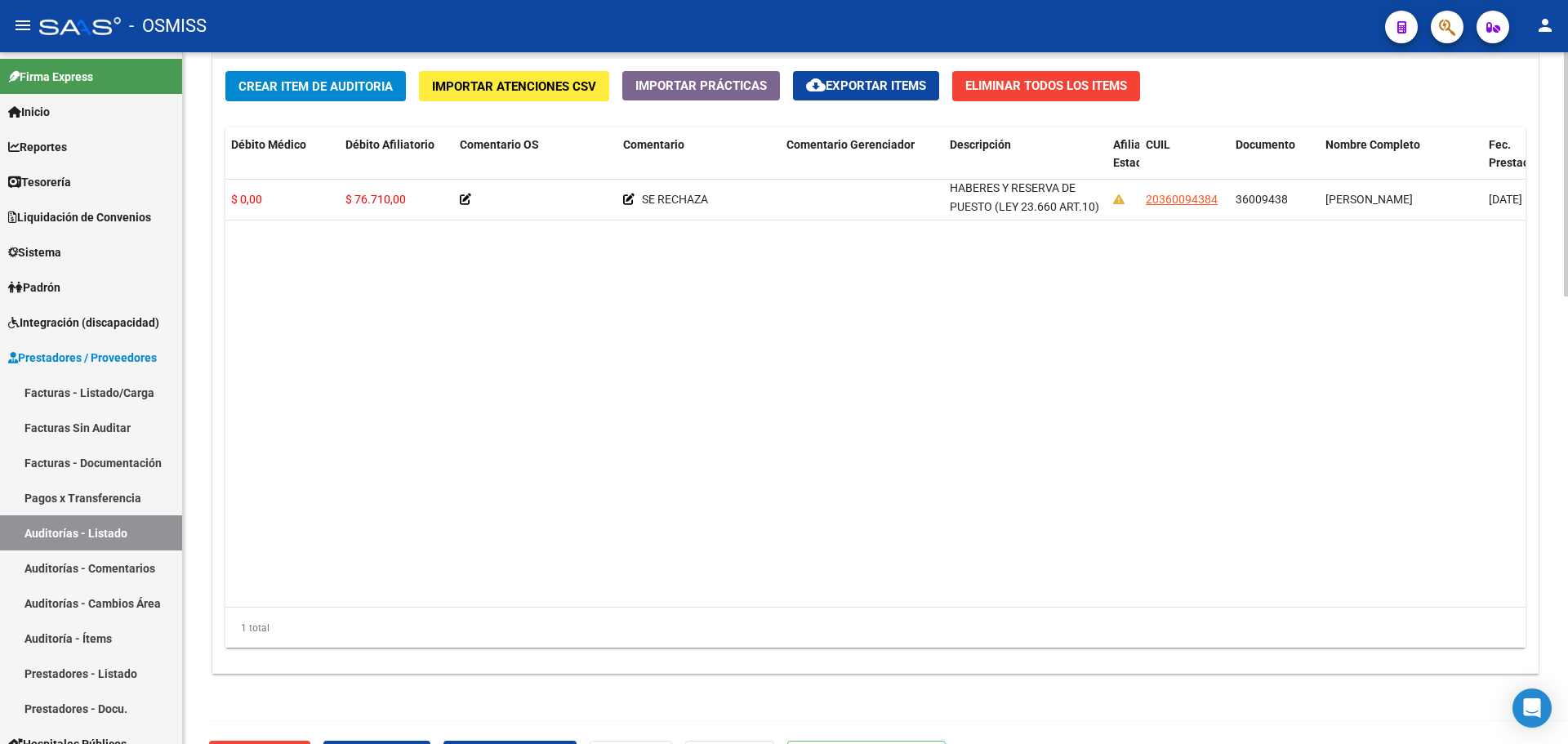
drag, startPoint x: 972, startPoint y: 189, endPoint x: 999, endPoint y: 224, distance: 44.2
click at [999, 224] on datatable-body "359131 K29 - Belgrano Salud $ 76.710,00 $ 0,00 $ 76.710,00 $ 0,00 $ 76.710,00 S…" at bounding box center [876, 394] width 1301 height 428
click at [958, 248] on datatable-body "359131 K29 - Belgrano Salud $ 76.710,00 $ 0,00 $ 76.710,00 $ 0,00 $ 76.710,00 S…" at bounding box center [876, 394] width 1301 height 428
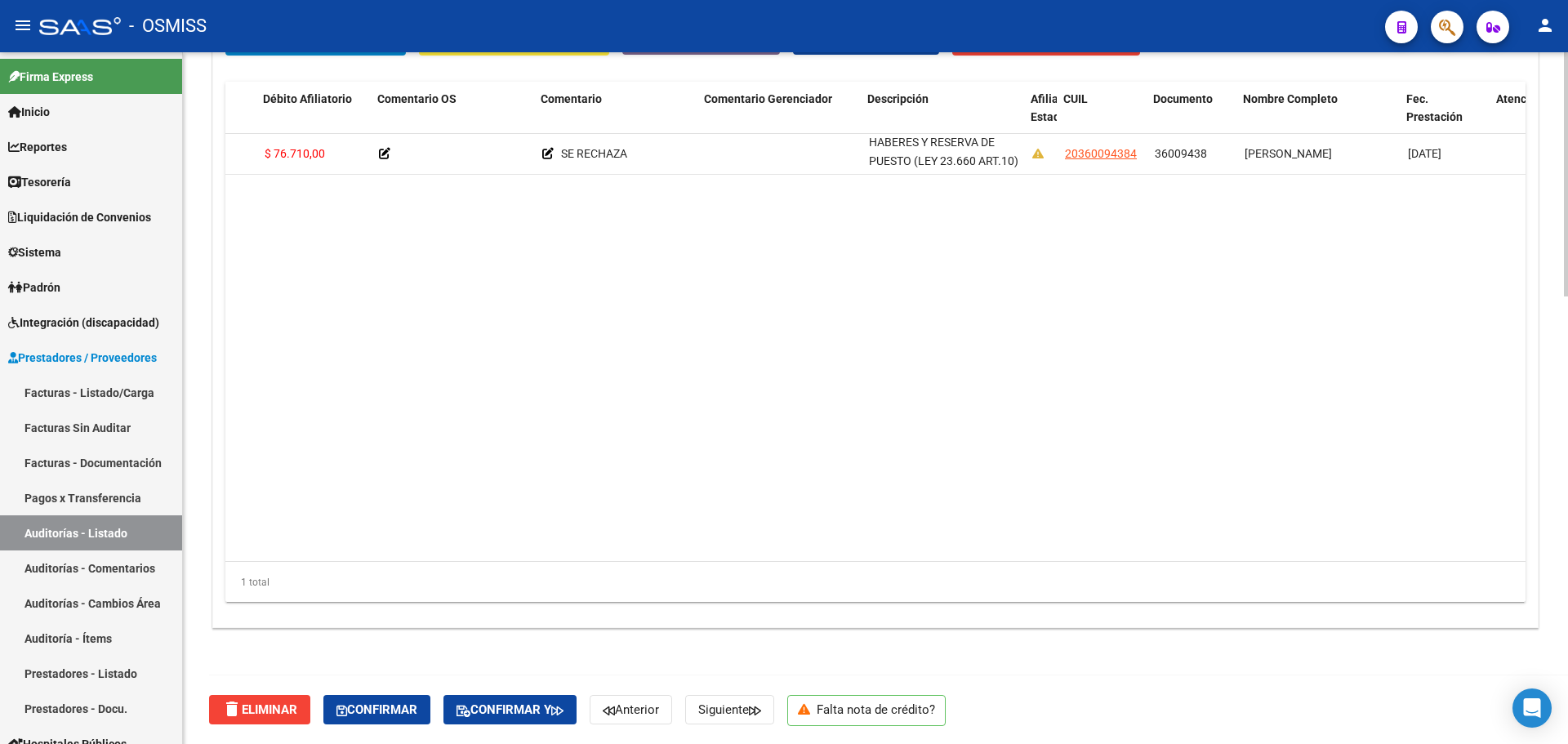
scroll to position [0, 659]
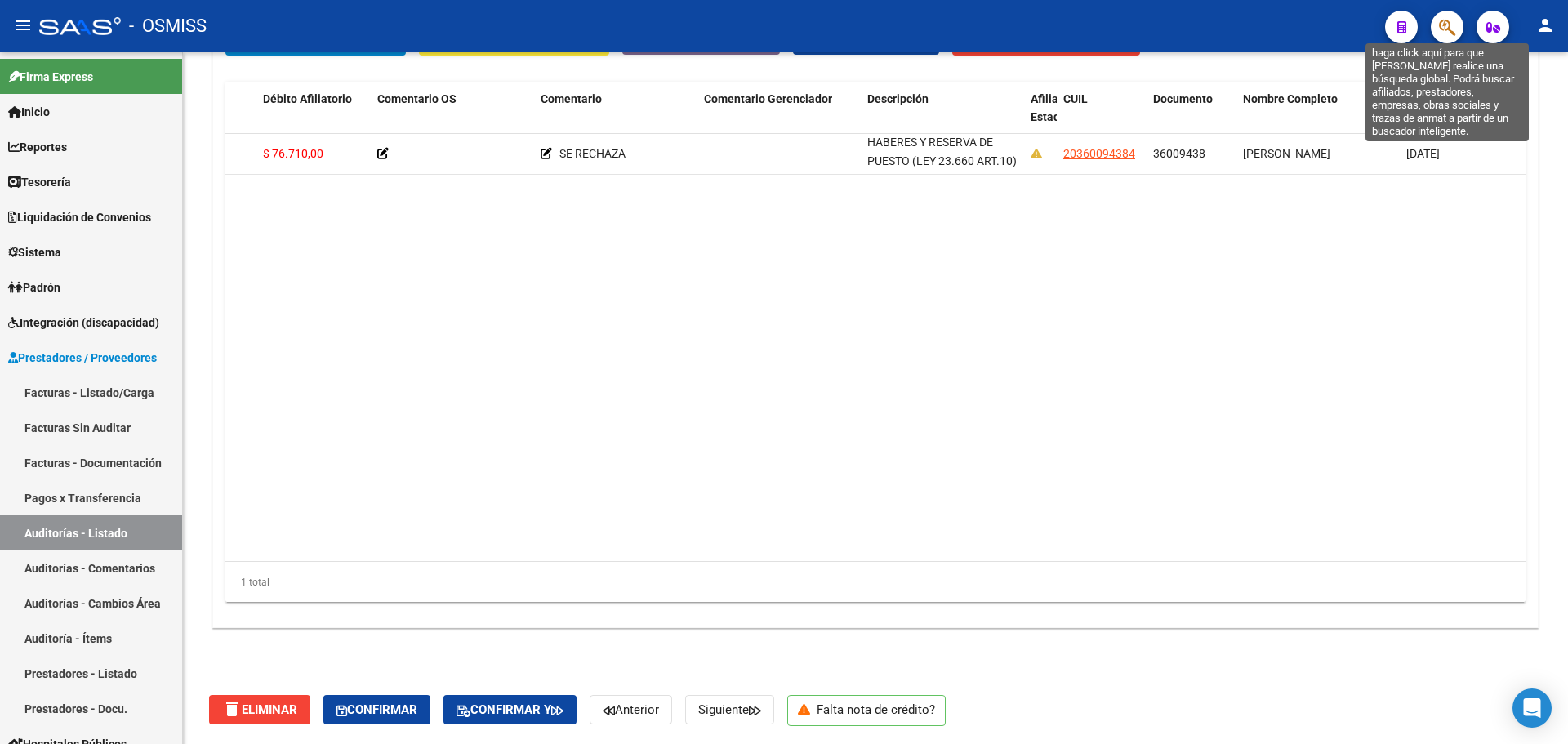
click at [1447, 37] on icon "button" at bounding box center [1447, 27] width 17 height 18
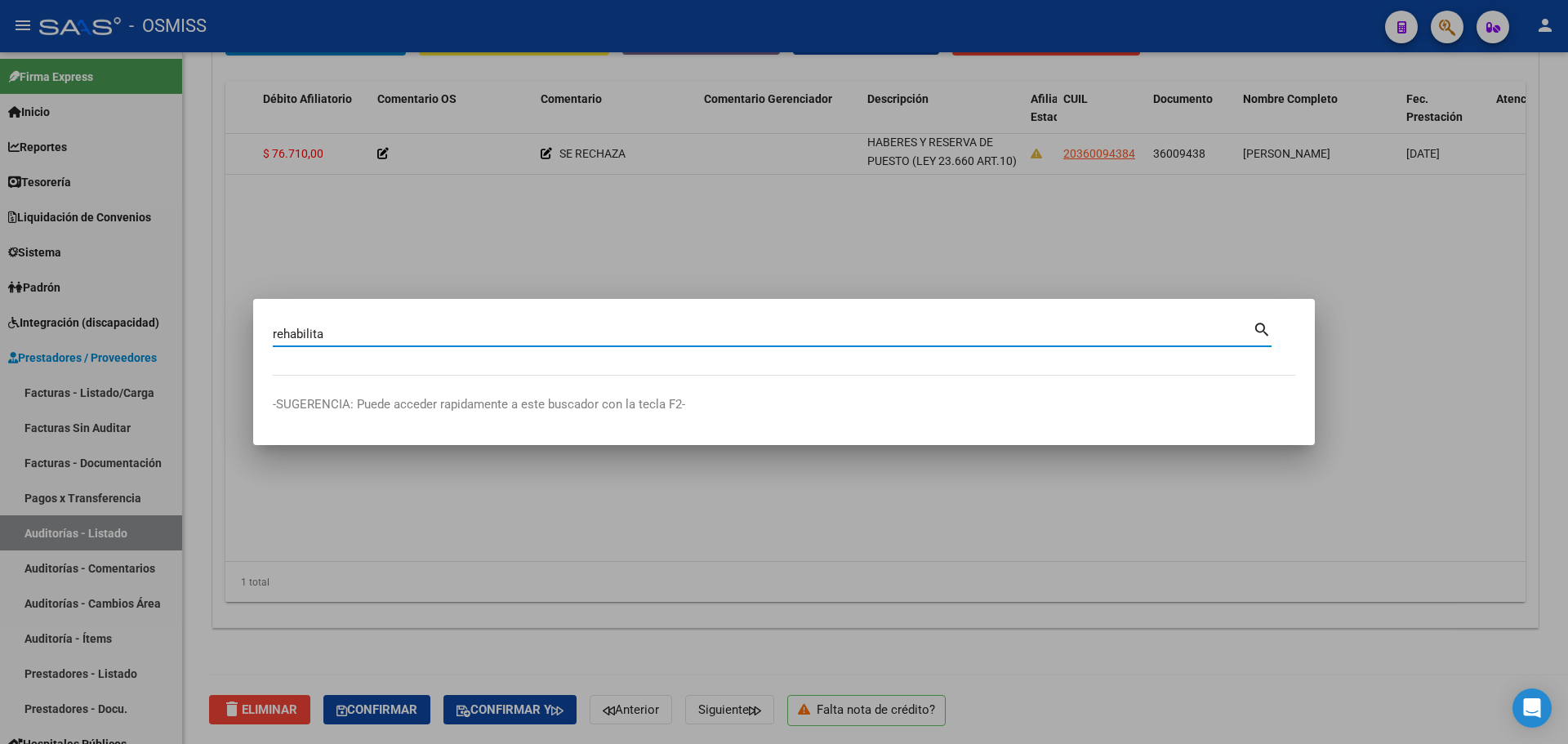
type input "rehabilita"
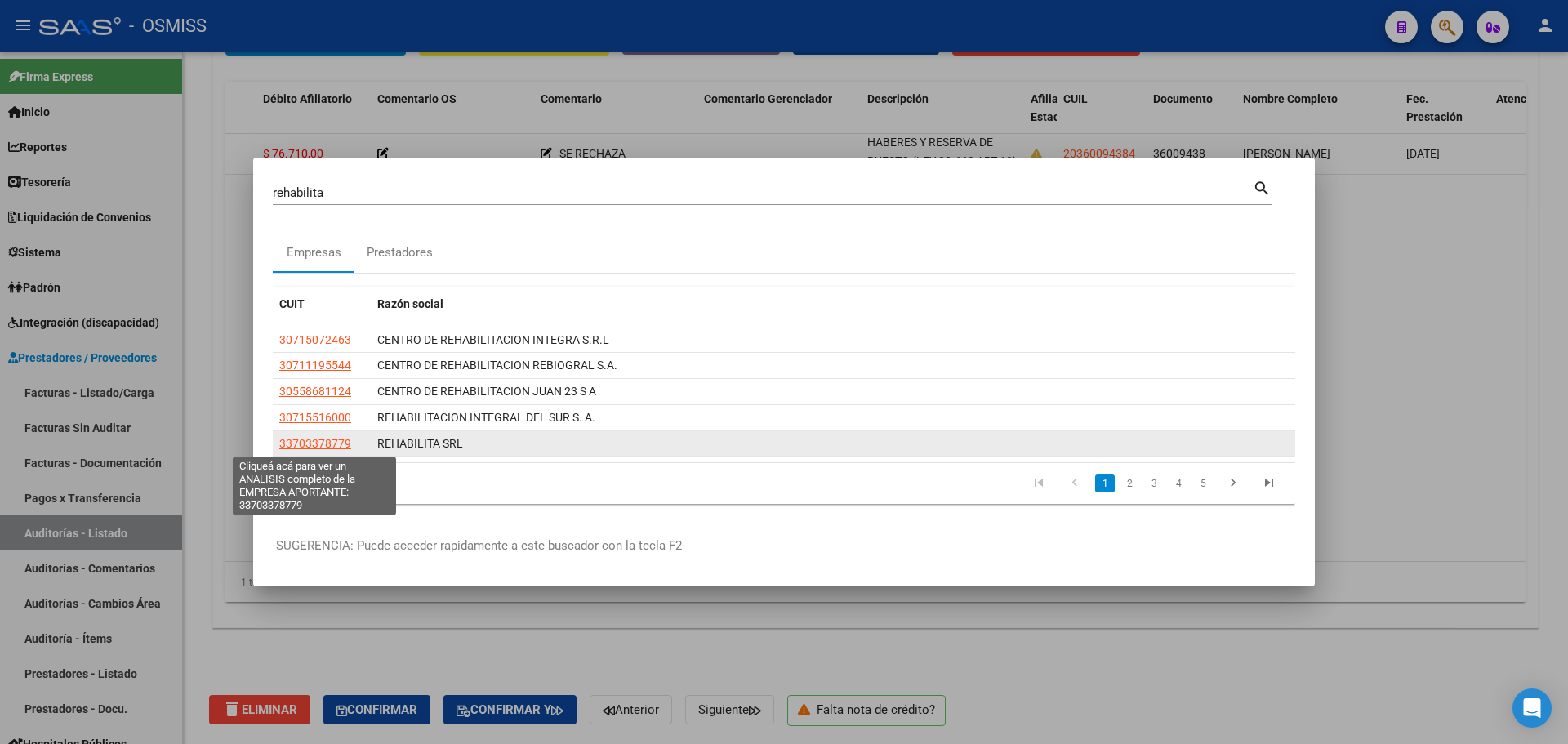
click at [320, 441] on span "33703378779" at bounding box center [315, 443] width 72 height 13
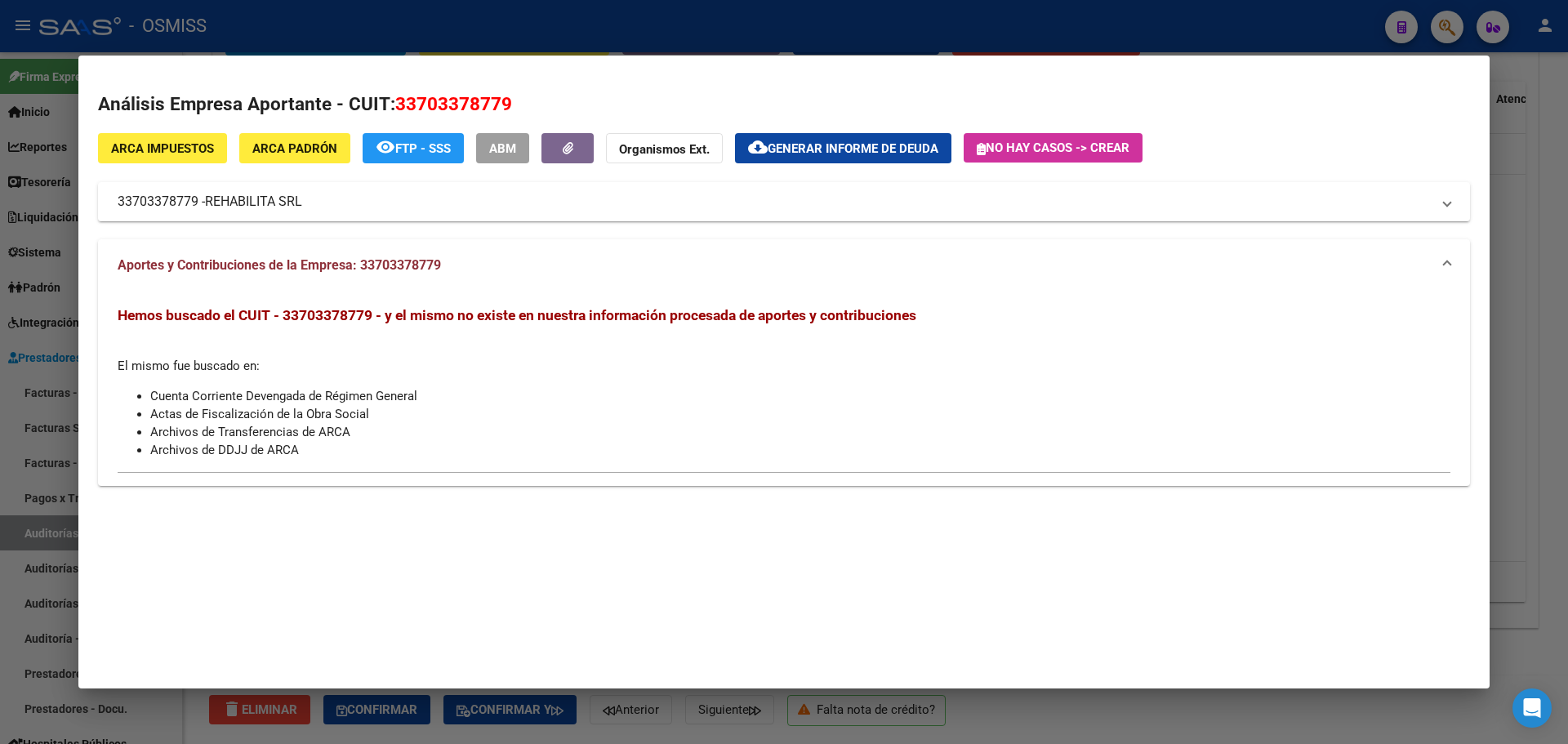
click at [484, 403] on li "Cuenta Corriente Devengada de Régimen General" at bounding box center [800, 396] width 1301 height 18
click at [722, 372] on div "Hemos buscado el CUIT - 33703378779 - y el mismo no existe en nuestra informaci…" at bounding box center [784, 383] width 1333 height 153
click at [556, 152] on button "button" at bounding box center [567, 148] width 53 height 30
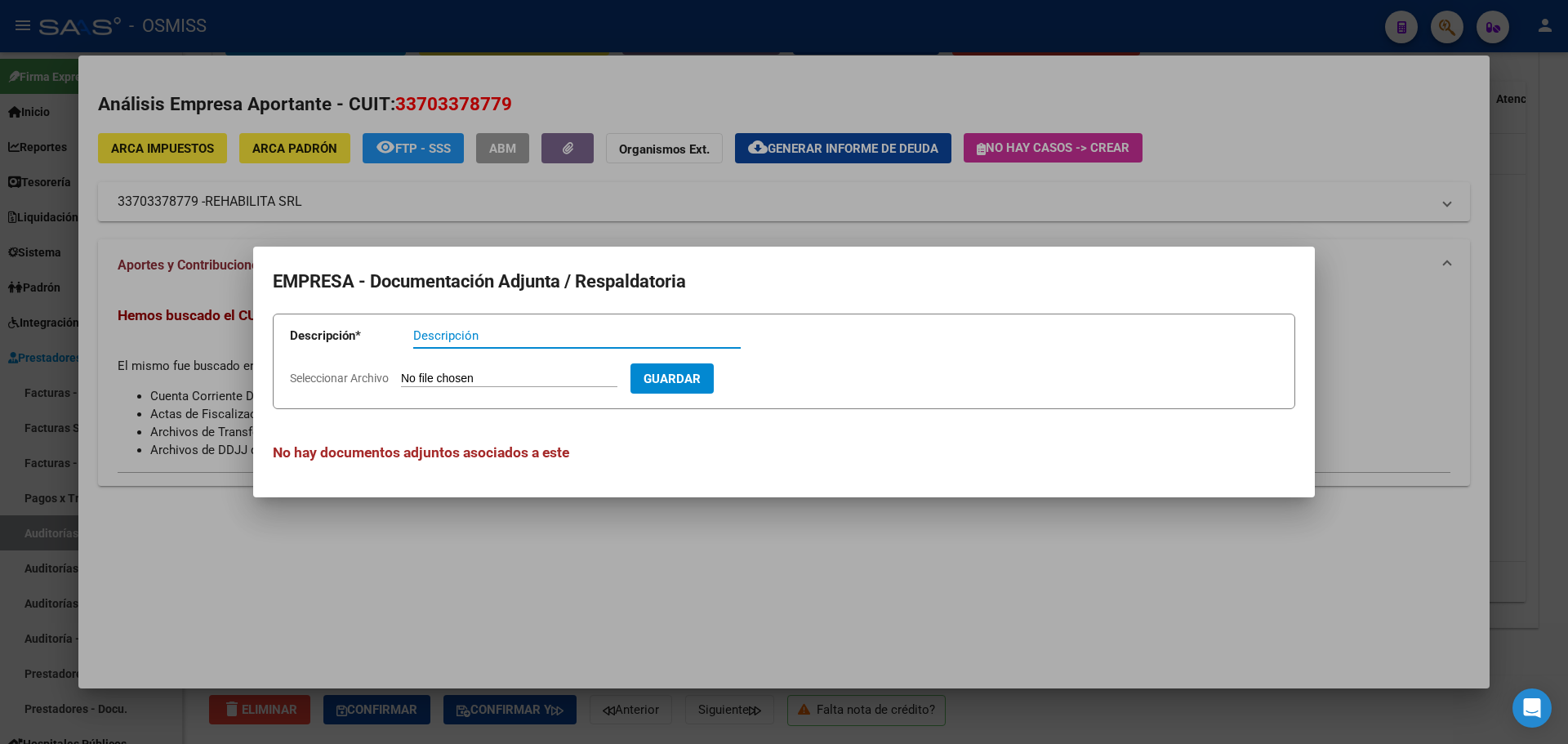
click at [547, 222] on div at bounding box center [784, 372] width 1568 height 744
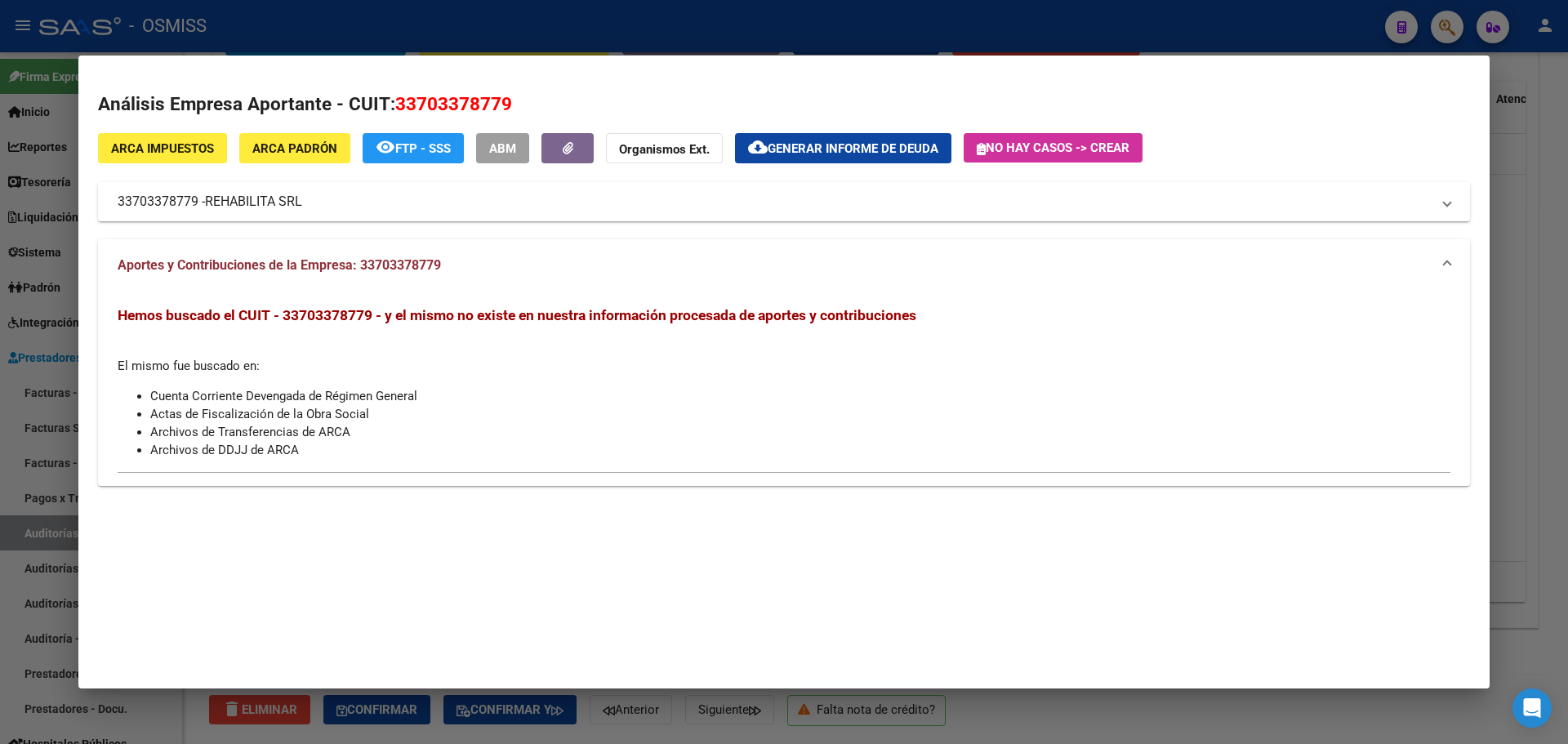
click at [485, 138] on button "ABM" at bounding box center [503, 148] width 53 height 30
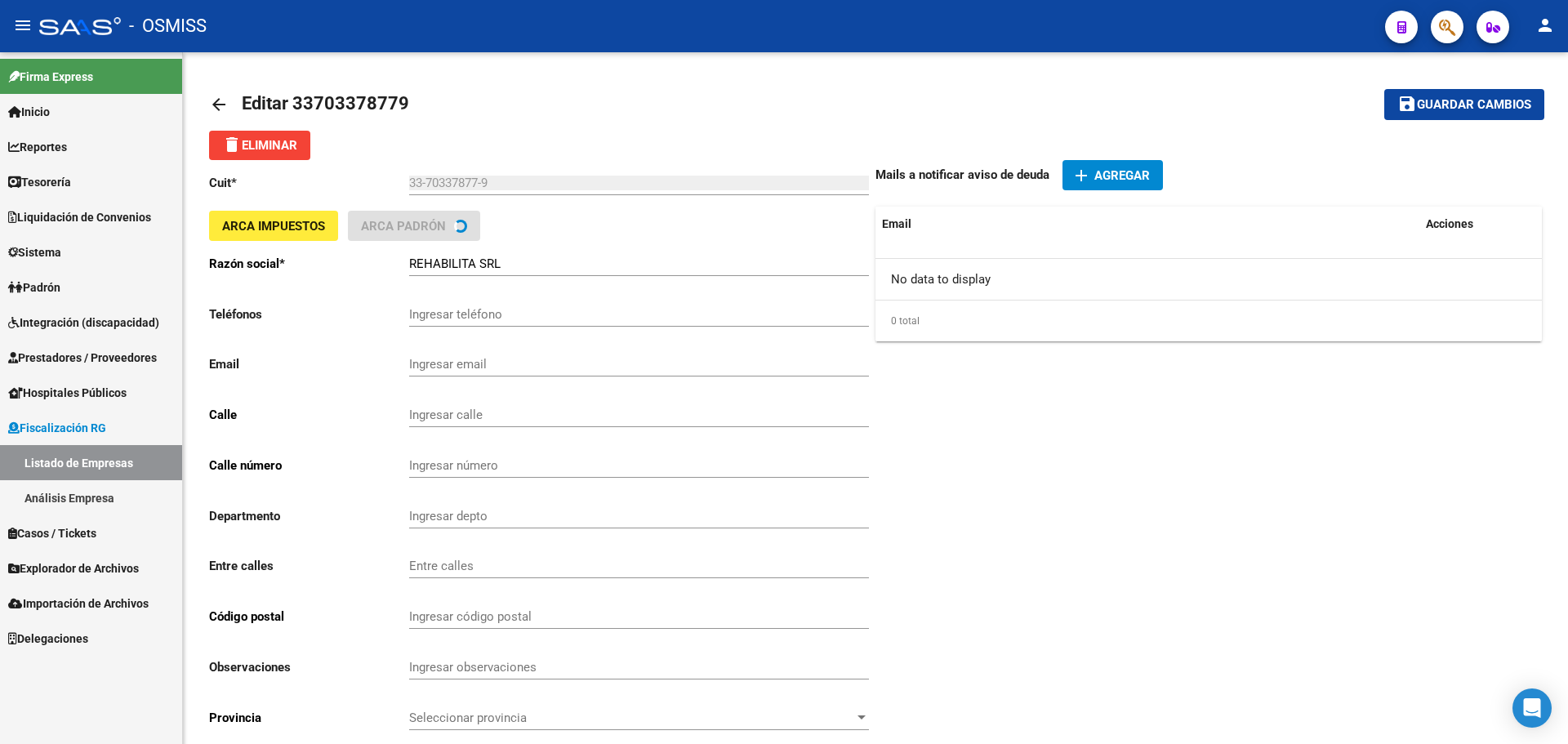
type input "[PERSON_NAME]"
type input "151"
type input "5000"
type input "BARRIO GRAL.PAZ"
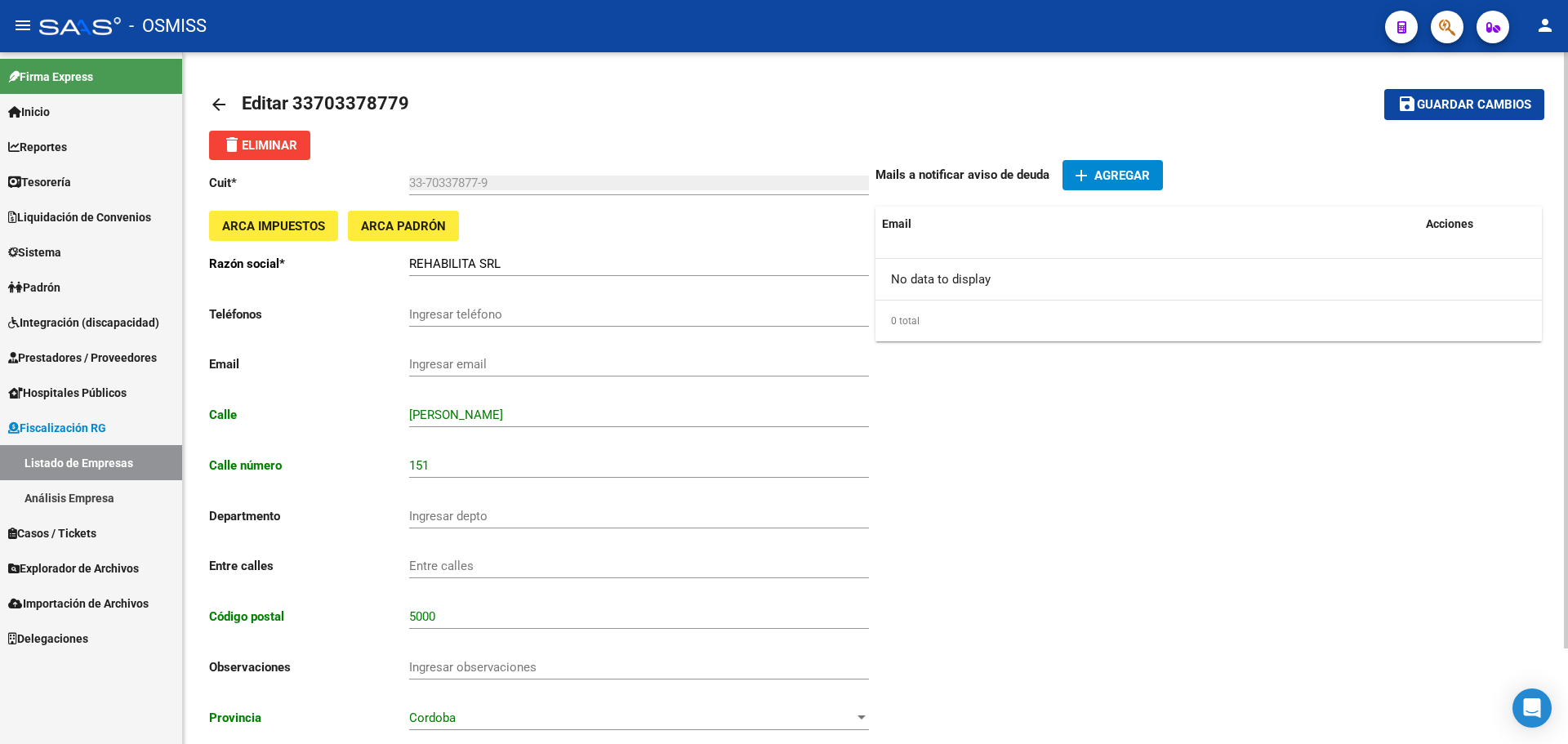
click at [236, 229] on span "ARCA Impuestos" at bounding box center [274, 226] width 103 height 15
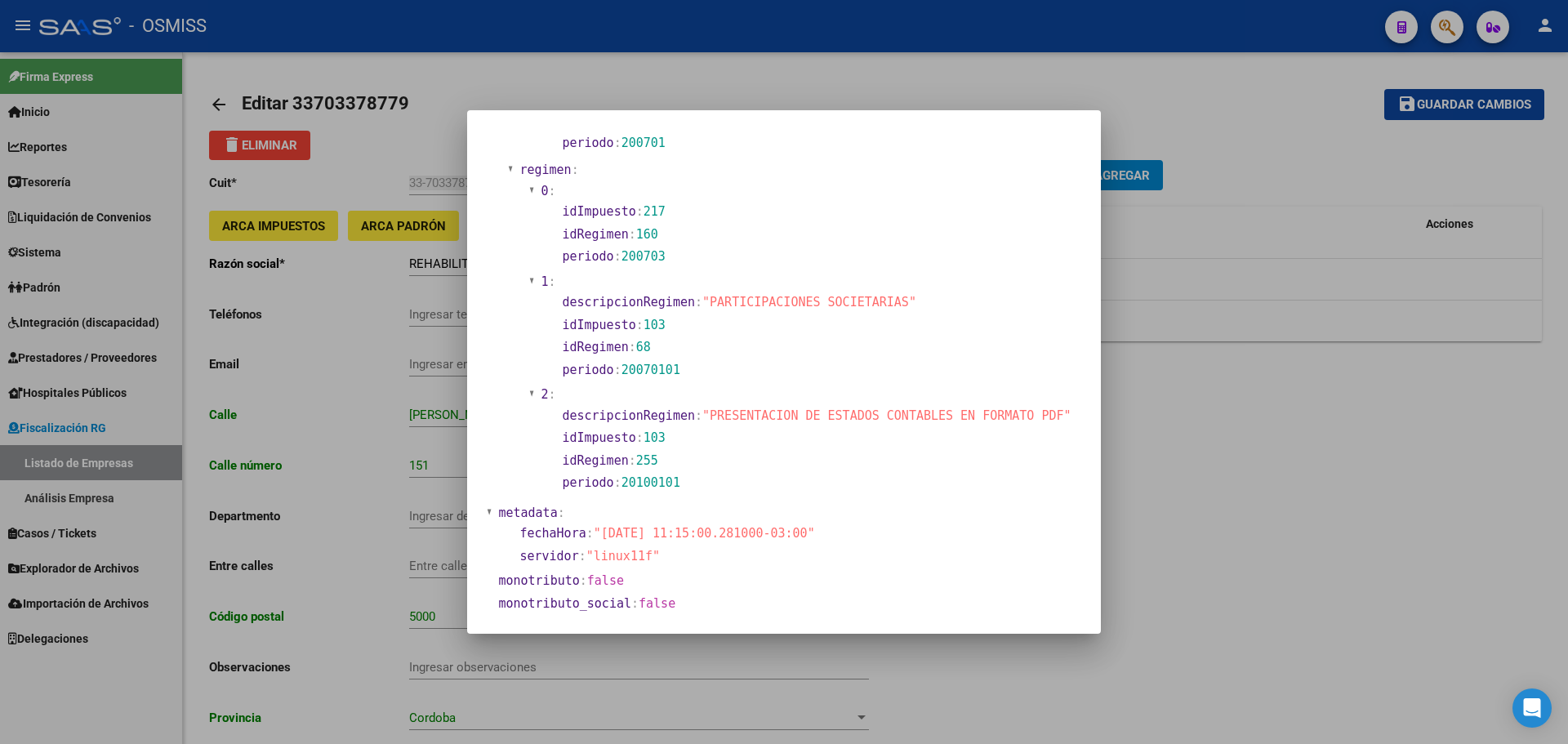
scroll to position [1521, 0]
click at [1186, 495] on div at bounding box center [784, 372] width 1568 height 744
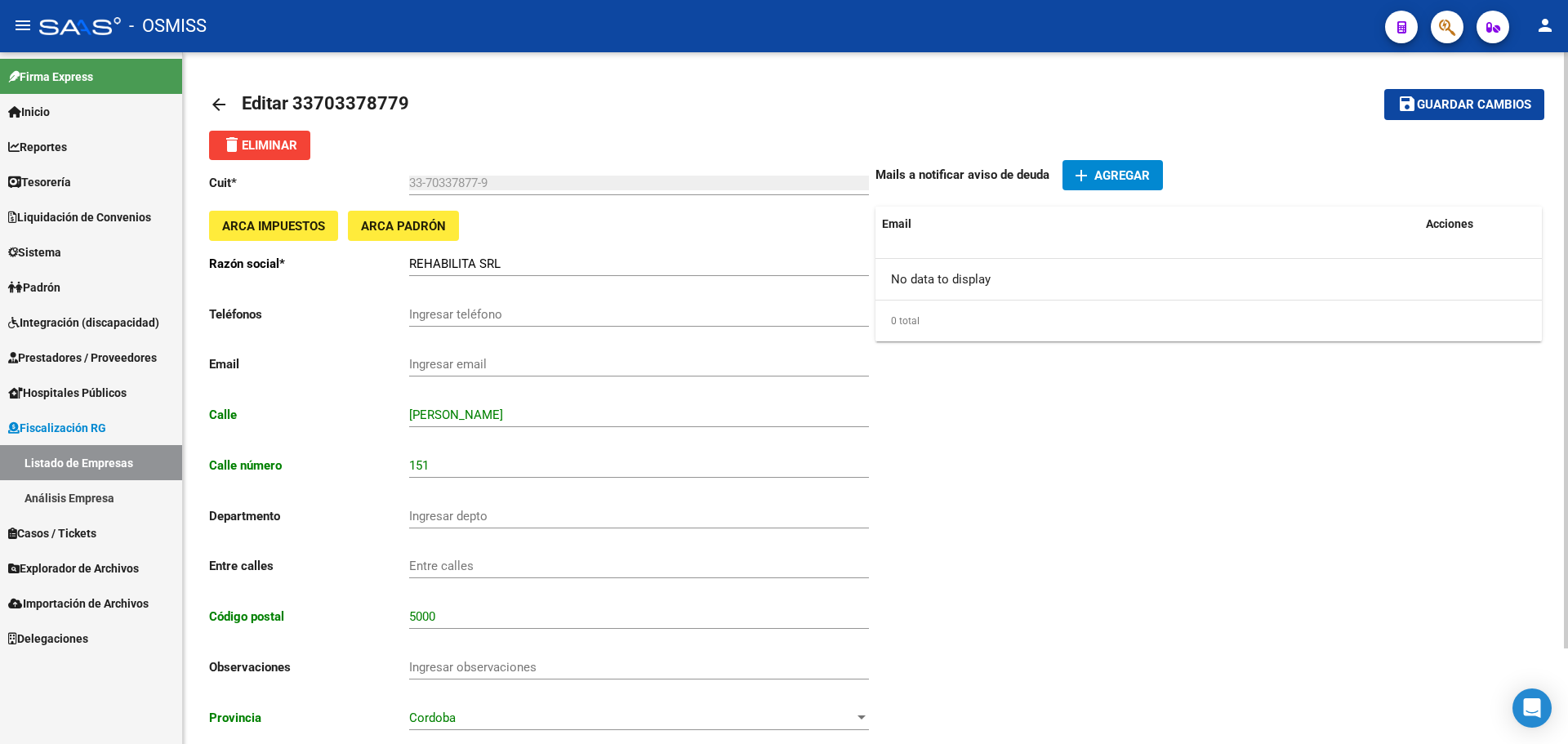
click at [701, 81] on mat-toolbar-row "arrow_back Editar 33703378779" at bounding box center [729, 104] width 1040 height 53
click at [213, 104] on mat-icon "arrow_back" at bounding box center [218, 104] width 19 height 19
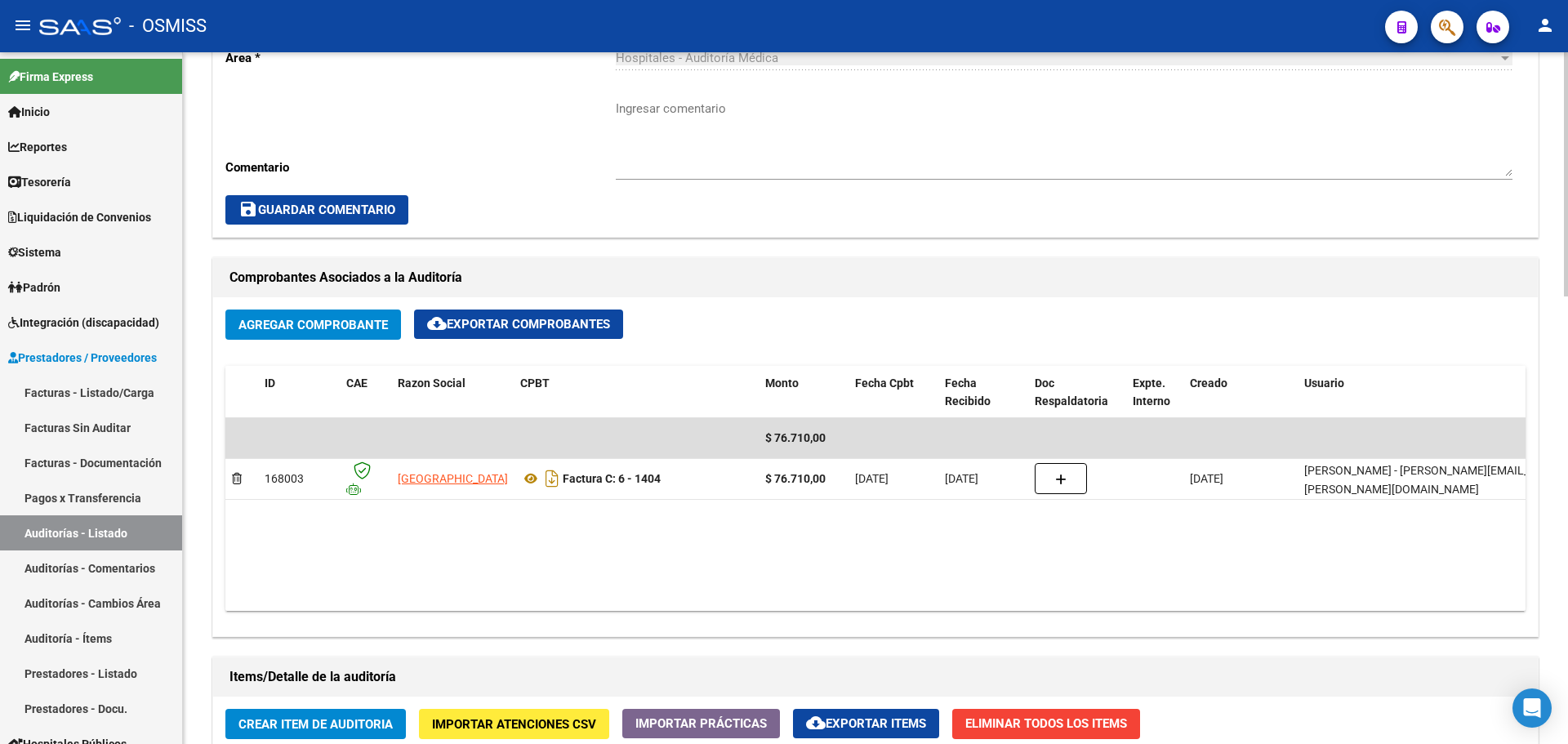
scroll to position [490, 0]
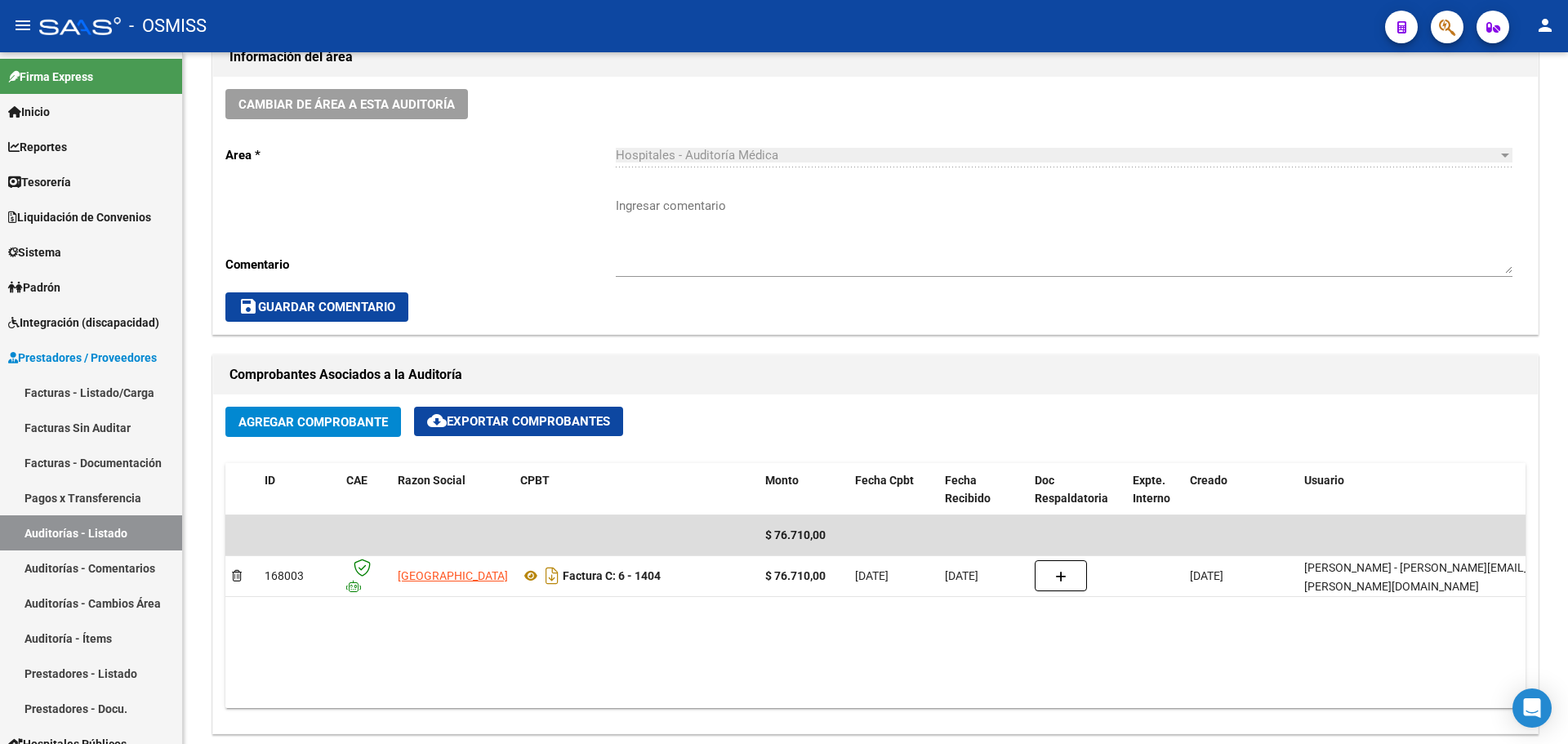
click at [1463, 42] on div at bounding box center [1441, 27] width 46 height 33
click at [1456, 37] on icon "button" at bounding box center [1447, 27] width 17 height 18
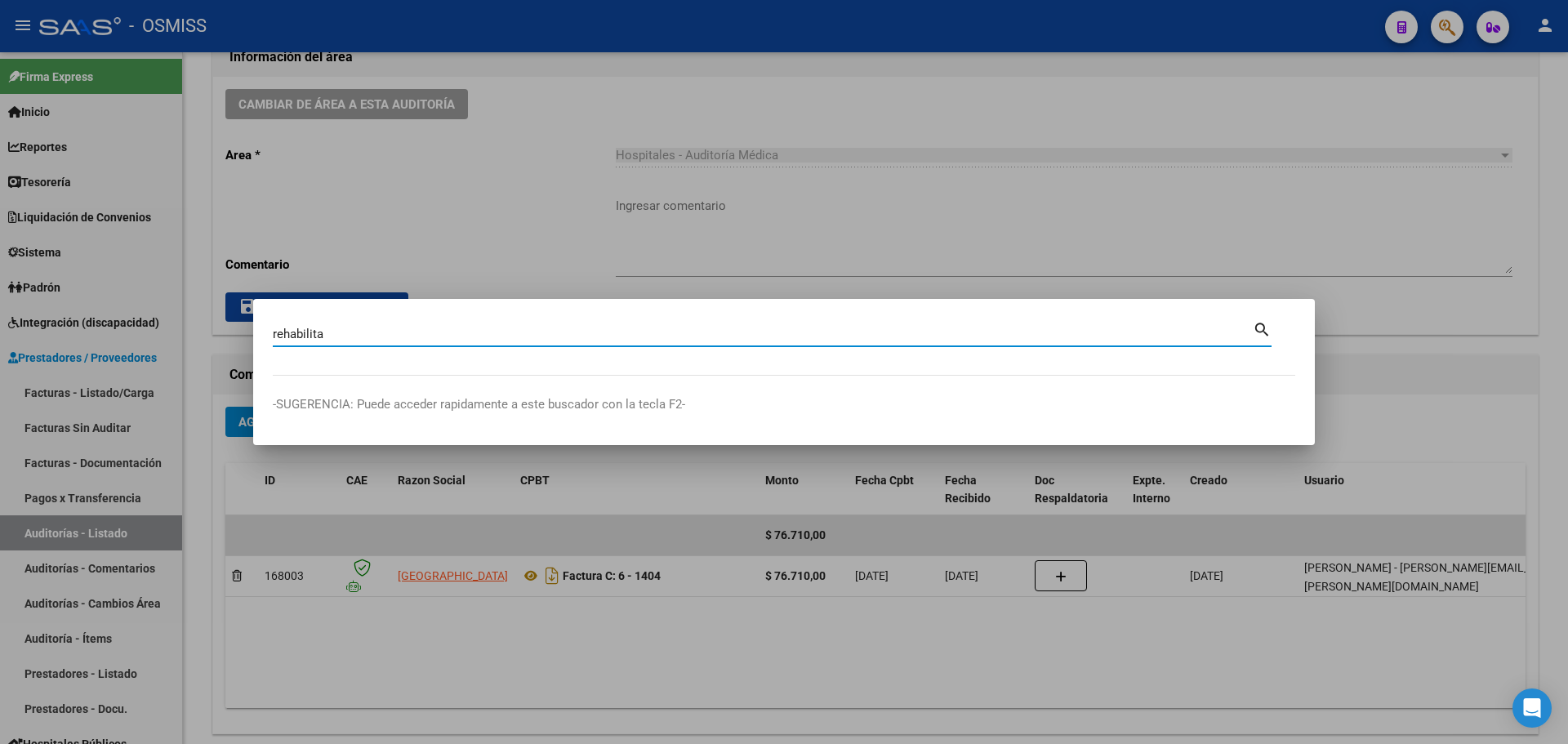
type input "rehabilita"
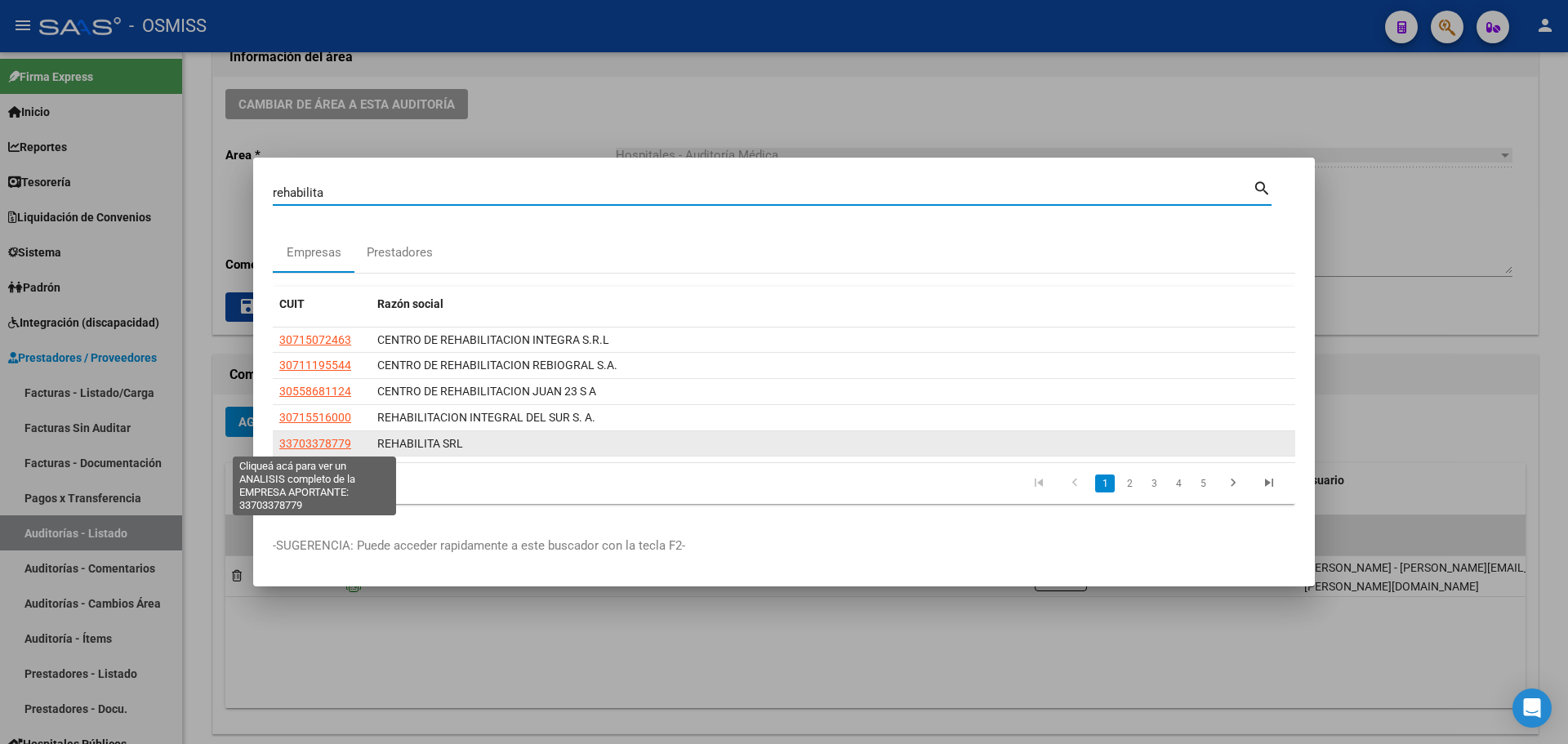
click at [322, 445] on span "33703378779" at bounding box center [315, 443] width 72 height 13
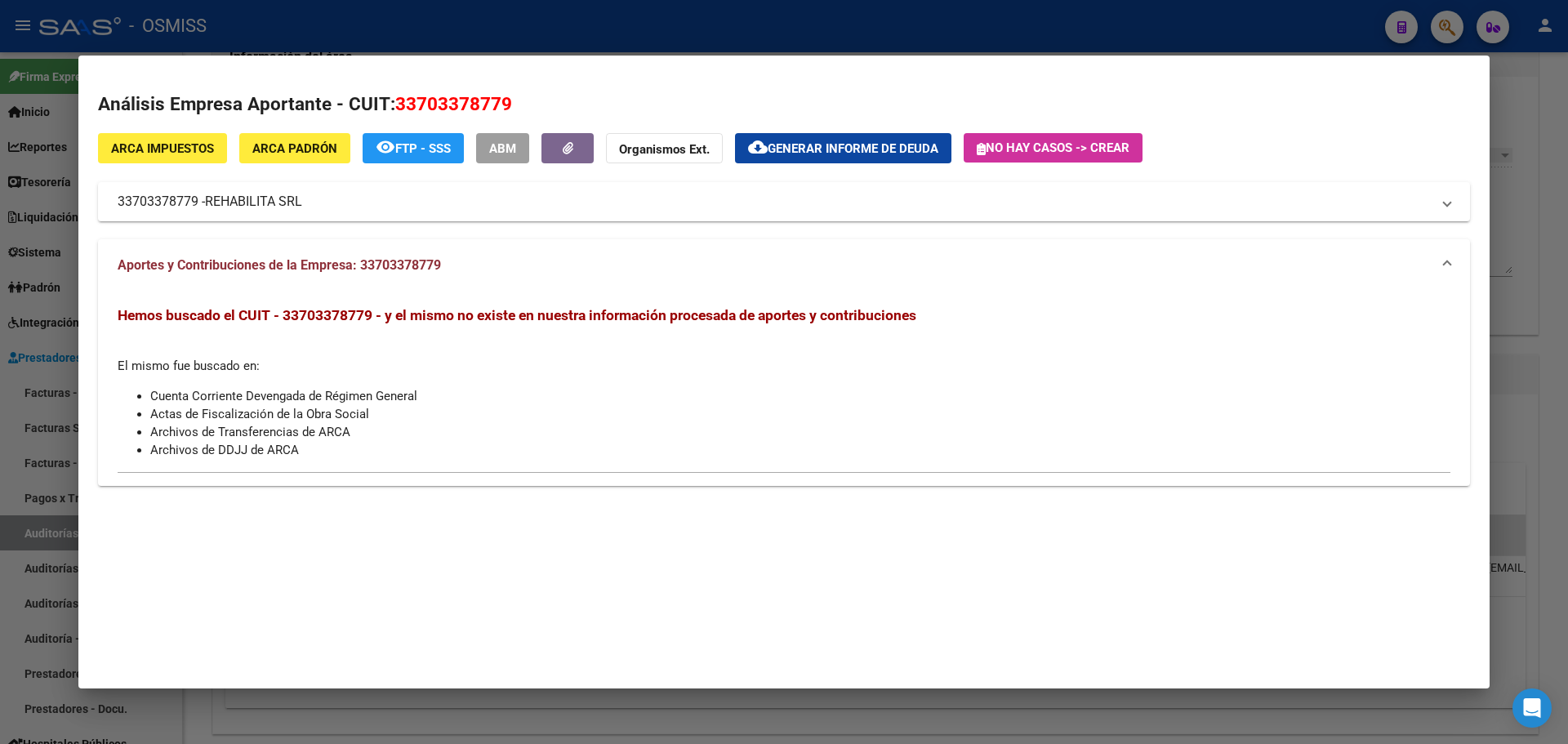
click at [396, 97] on span "33703378779" at bounding box center [454, 103] width 117 height 21
drag, startPoint x: 397, startPoint y: 98, endPoint x: 524, endPoint y: 100, distance: 127.0
click at [524, 100] on h2 "Análisis Empresa Aportante - CUIT: 33703378779" at bounding box center [784, 104] width 1373 height 28
copy span "33703378779"
click at [428, 149] on span "FTP - SSS" at bounding box center [423, 148] width 55 height 15
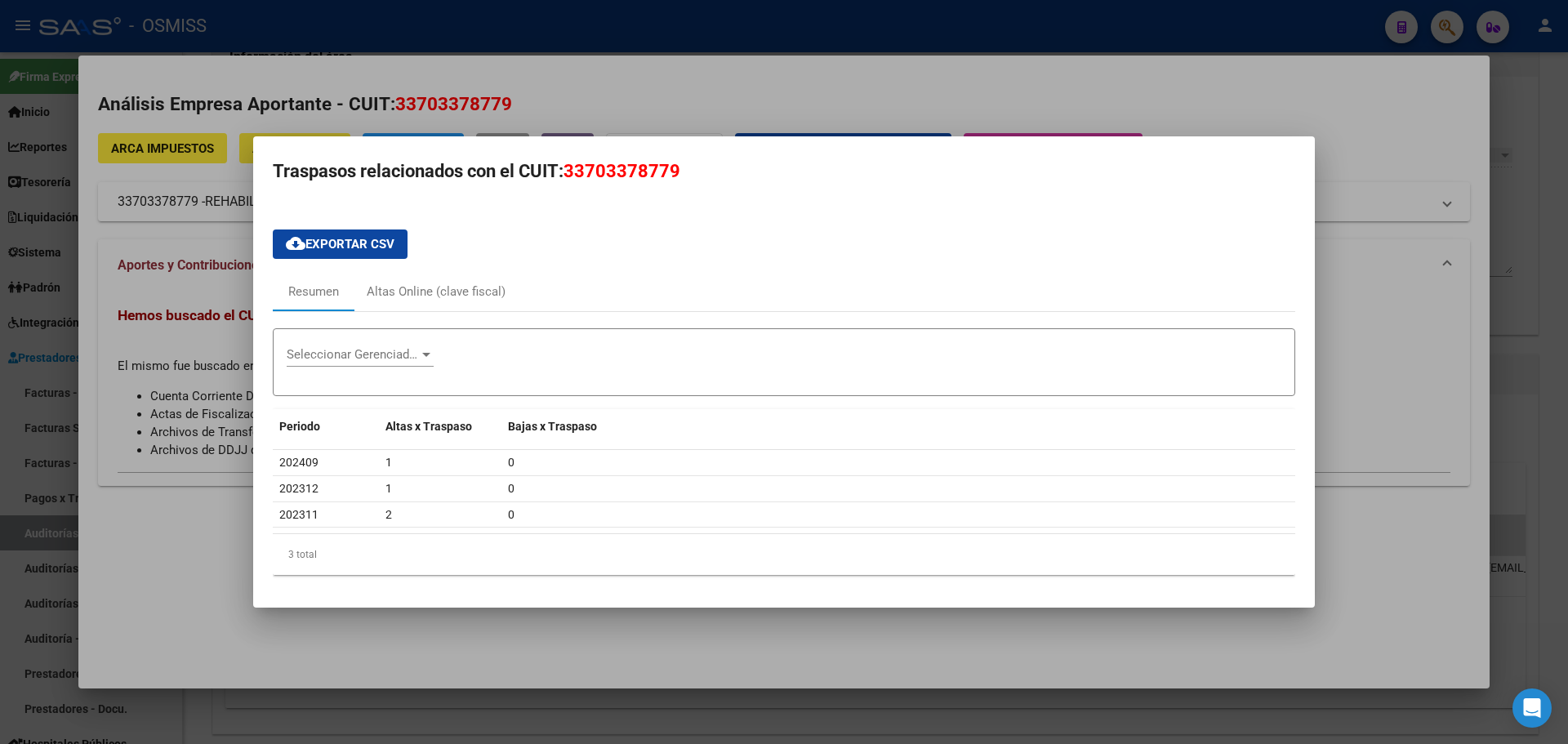
click at [144, 420] on div at bounding box center [784, 372] width 1568 height 744
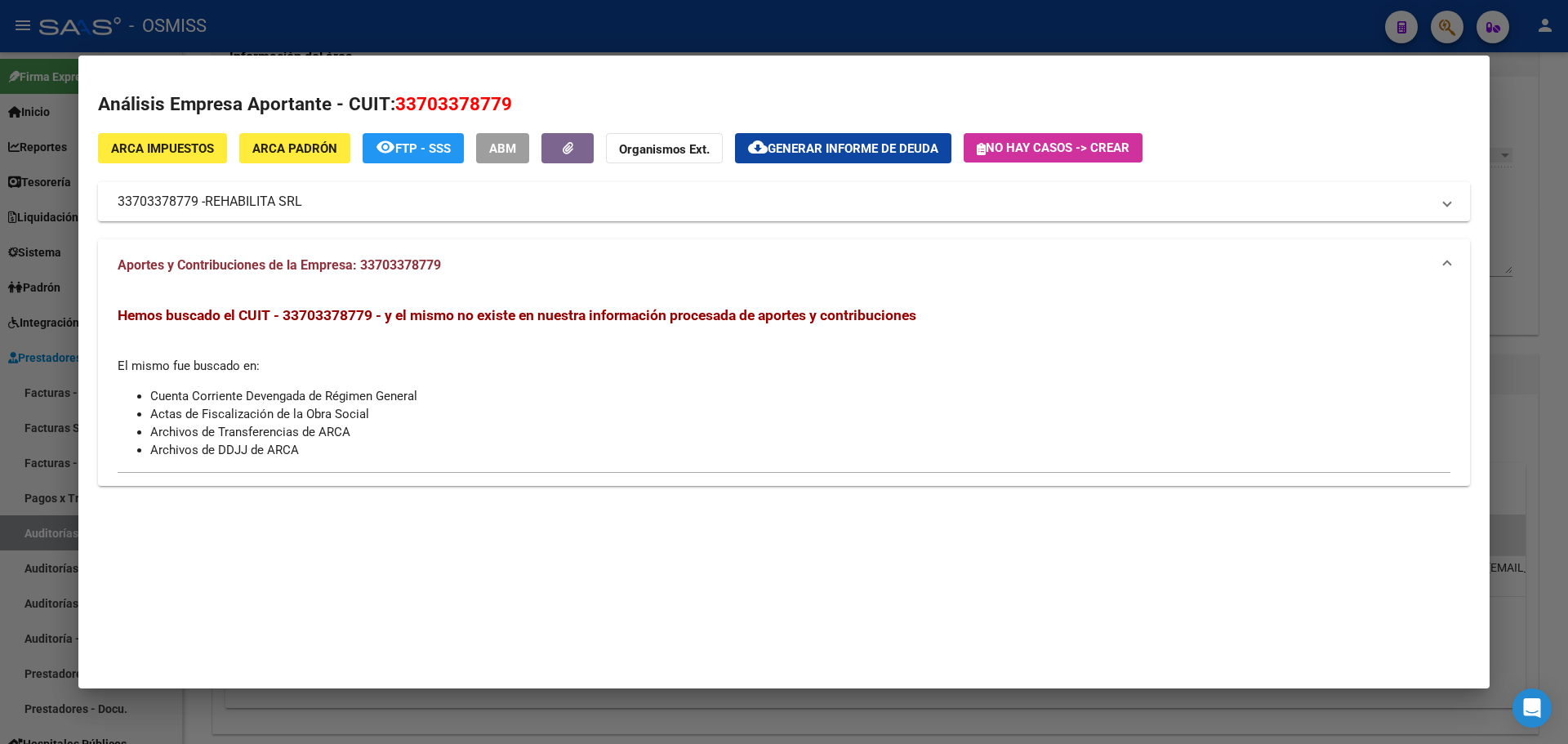
click at [205, 358] on div "Hemos buscado el CUIT - 33703378779 - y el mismo no existe en nuestra informaci…" at bounding box center [784, 383] width 1333 height 153
click at [210, 197] on span "REHABILITA SRL" at bounding box center [253, 201] width 97 height 19
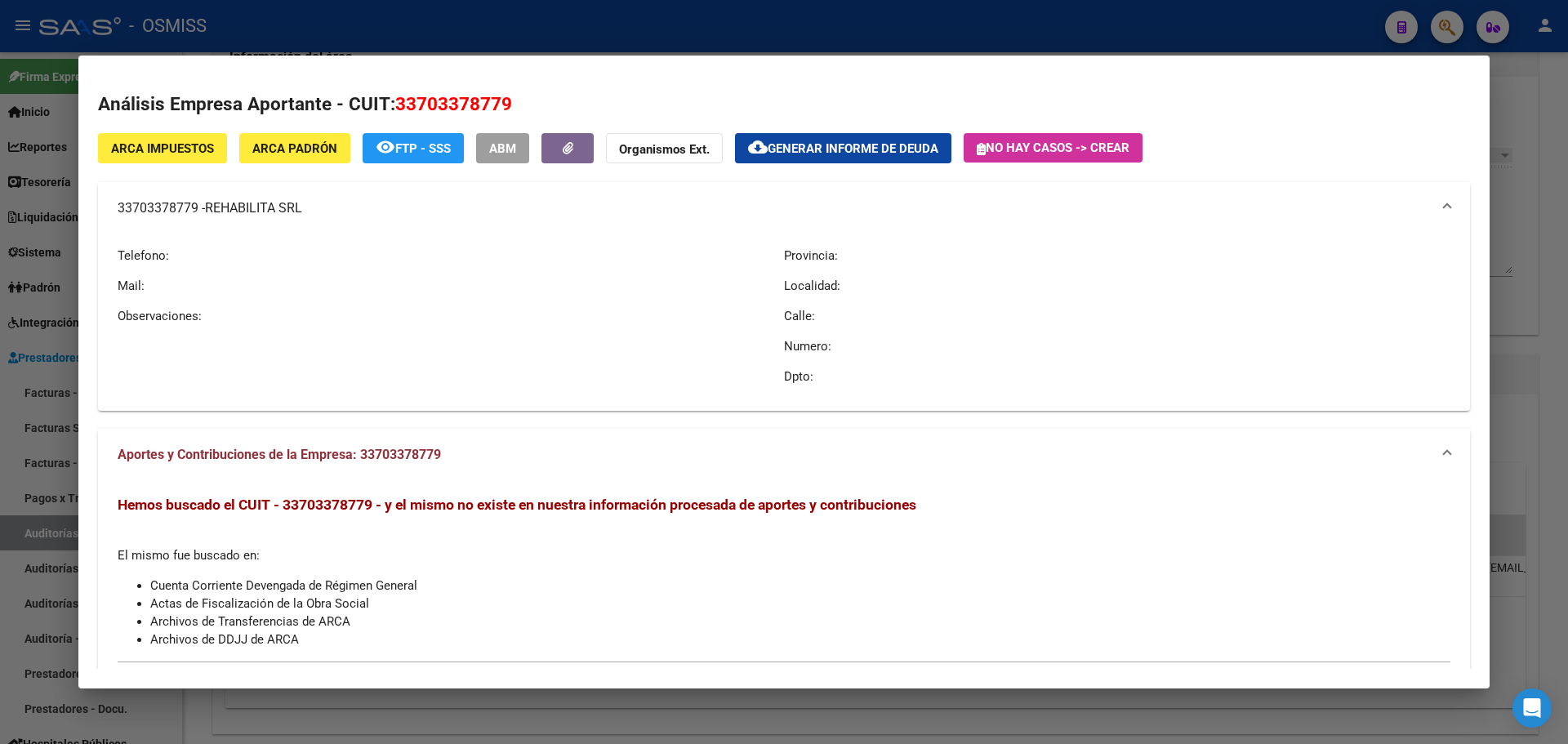
click at [210, 197] on mat-expansion-panel-header "33703378779 - REHABILITA SRL" at bounding box center [784, 208] width 1373 height 53
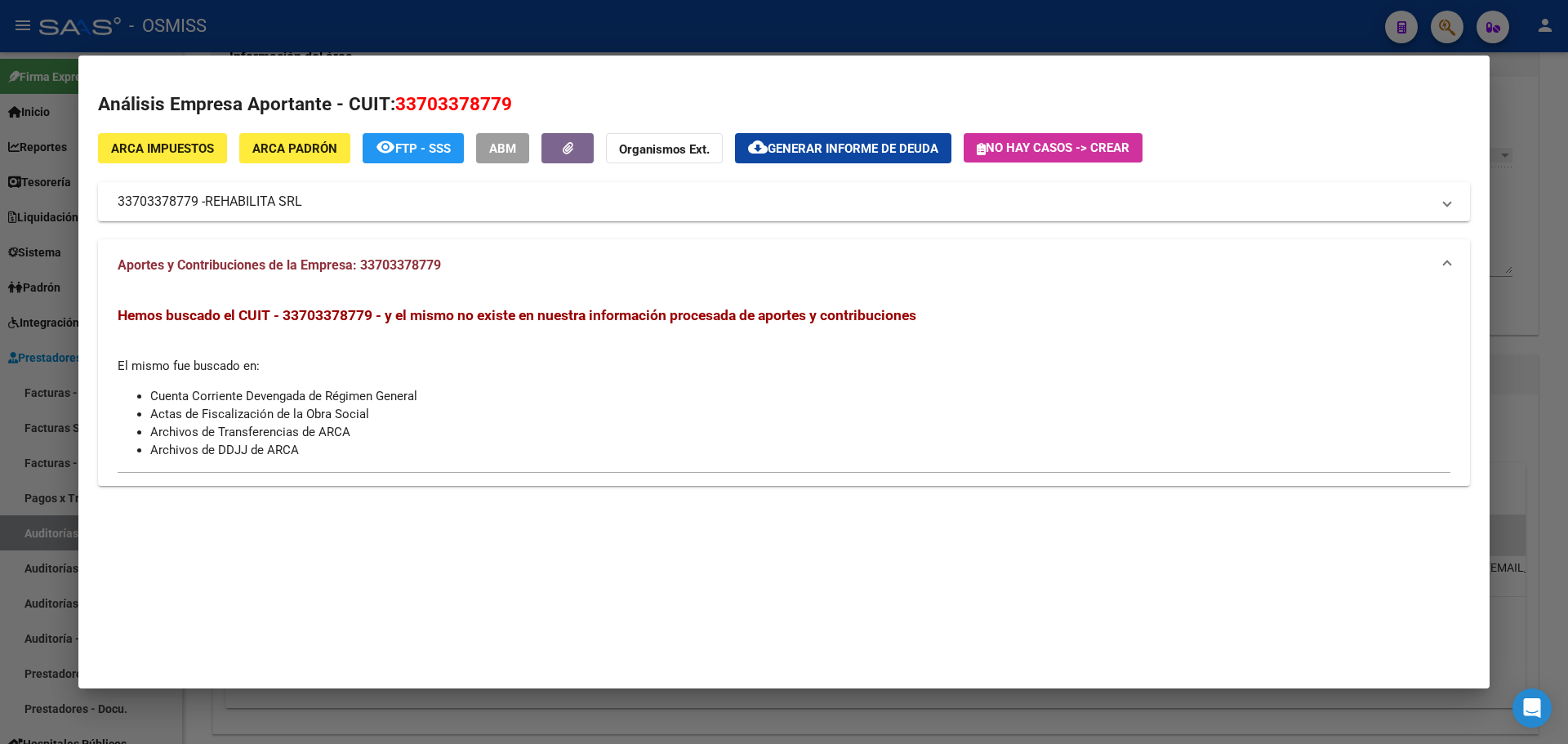
click at [412, 152] on span "FTP - SSS" at bounding box center [423, 148] width 55 height 15
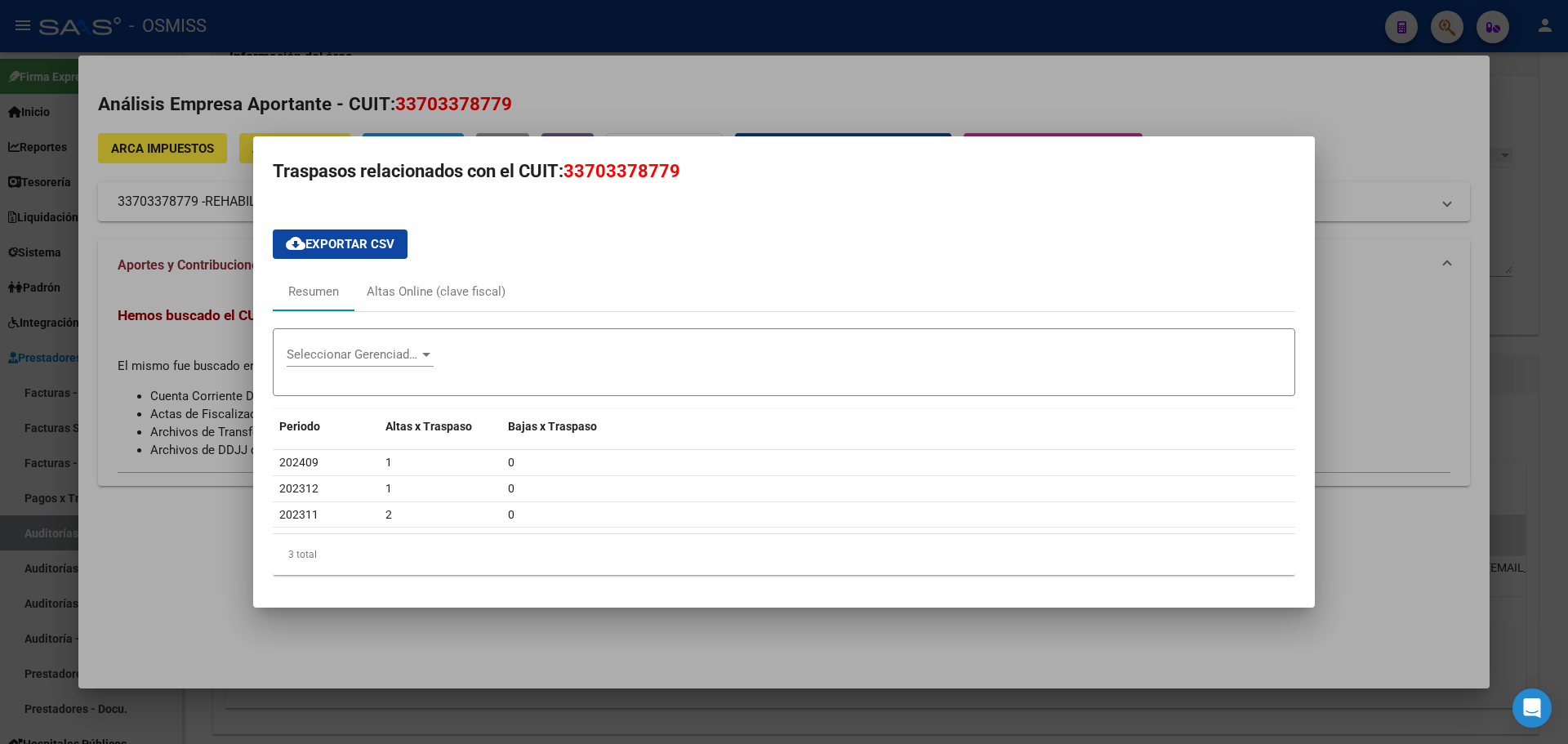
click at [171, 312] on div at bounding box center [784, 372] width 1568 height 744
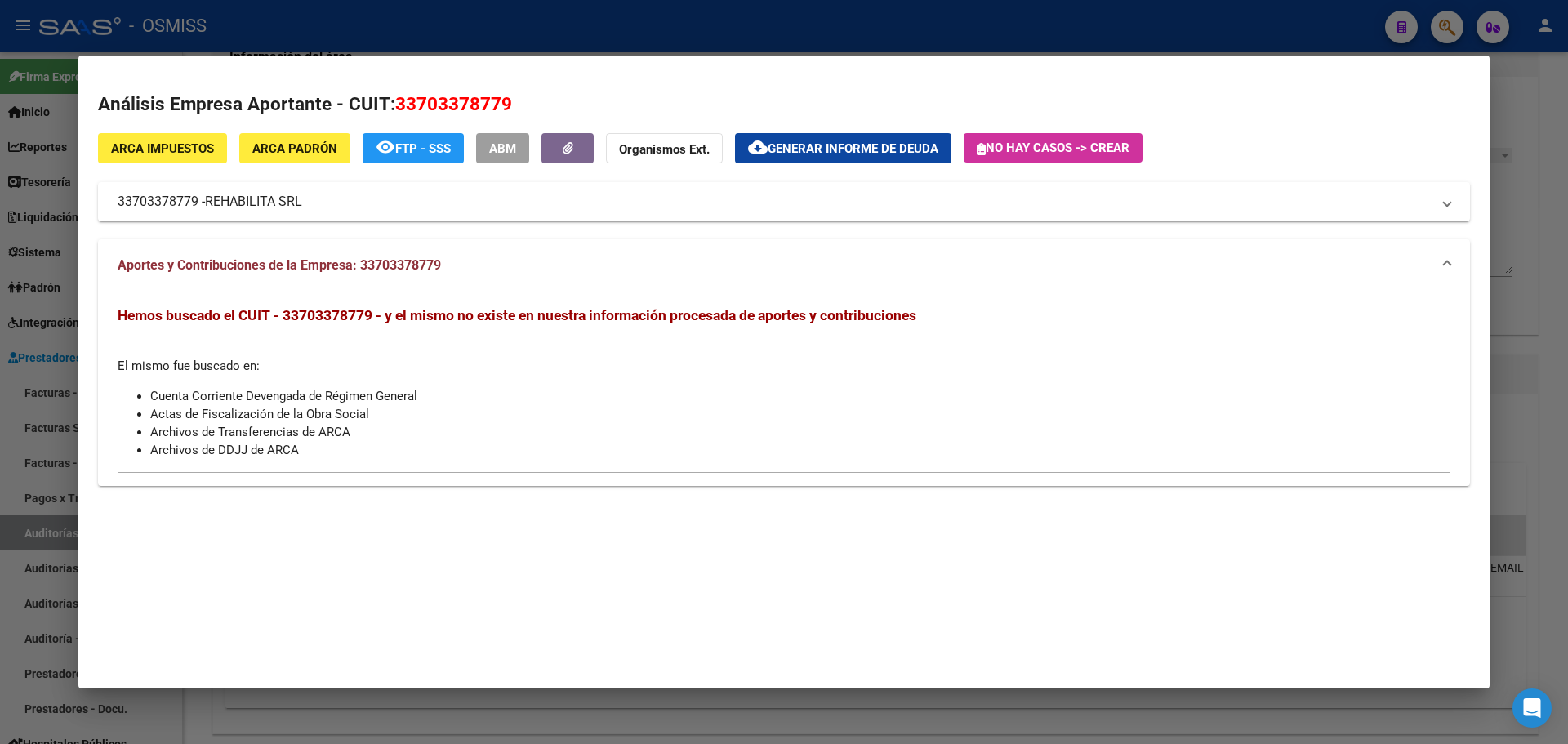
click at [305, 152] on span "ARCA Padrón" at bounding box center [295, 148] width 85 height 15
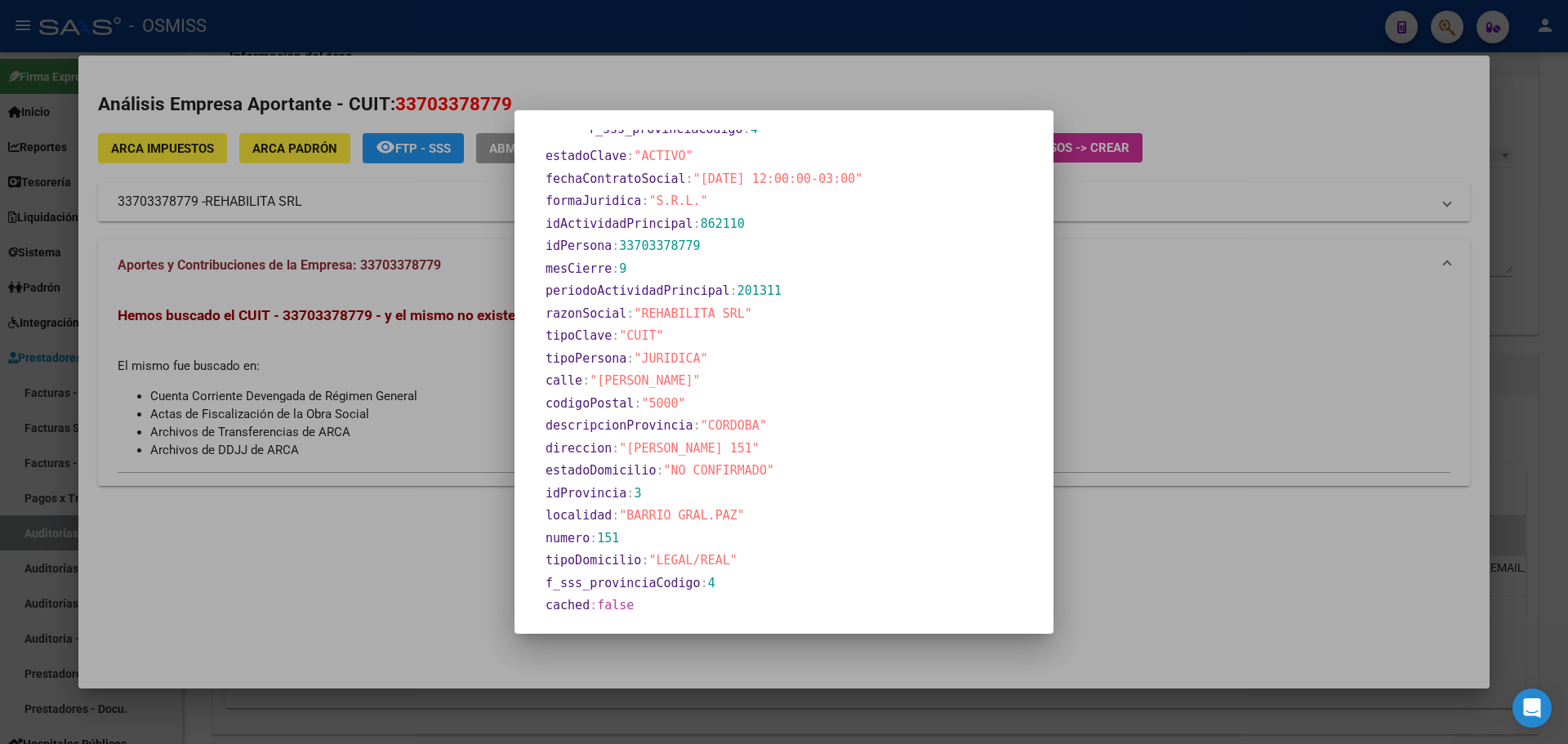
scroll to position [588, 0]
click at [1226, 354] on div at bounding box center [784, 372] width 1568 height 744
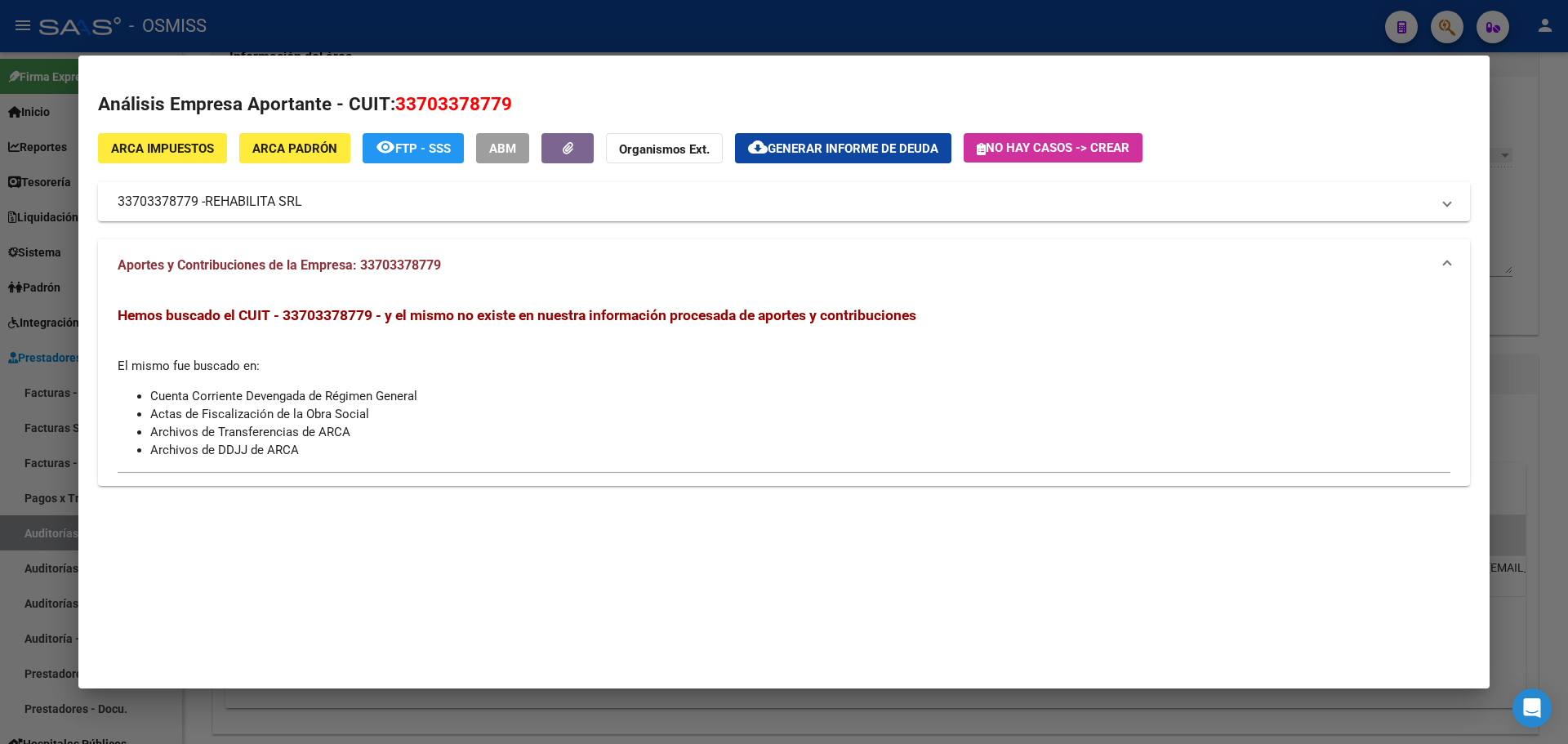
drag, startPoint x: 396, startPoint y: 100, endPoint x: 642, endPoint y: 102, distance: 246.0
click at [642, 102] on h2 "Análisis Empresa Aportante - CUIT: 33703378779" at bounding box center [784, 104] width 1373 height 28
copy span "33703378779"
click at [926, 595] on mat-dialog-container "Análisis Empresa Aportante - CUIT: 33703378779 ARCA Impuestos ARCA Padrón remov…" at bounding box center [784, 372] width 1411 height 632
click at [1053, 409] on li "Actas de Fiscalización de la Obra Social" at bounding box center [800, 414] width 1301 height 18
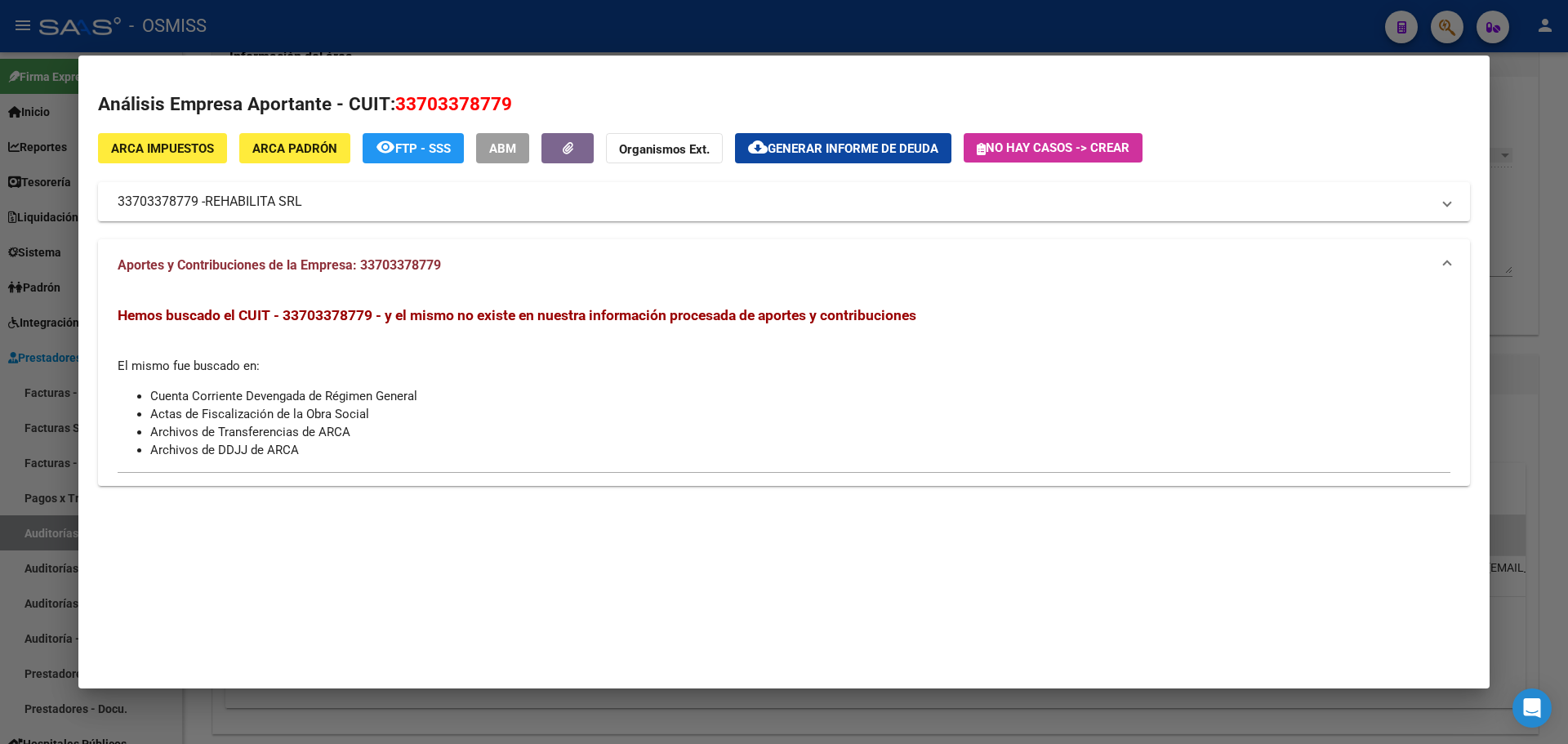
click at [852, 655] on mat-dialog-container "Análisis Empresa Aportante - CUIT: 33703378779 ARCA Impuestos ARCA Padrón remov…" at bounding box center [784, 372] width 1411 height 632
click at [1567, 420] on div at bounding box center [784, 372] width 1568 height 744
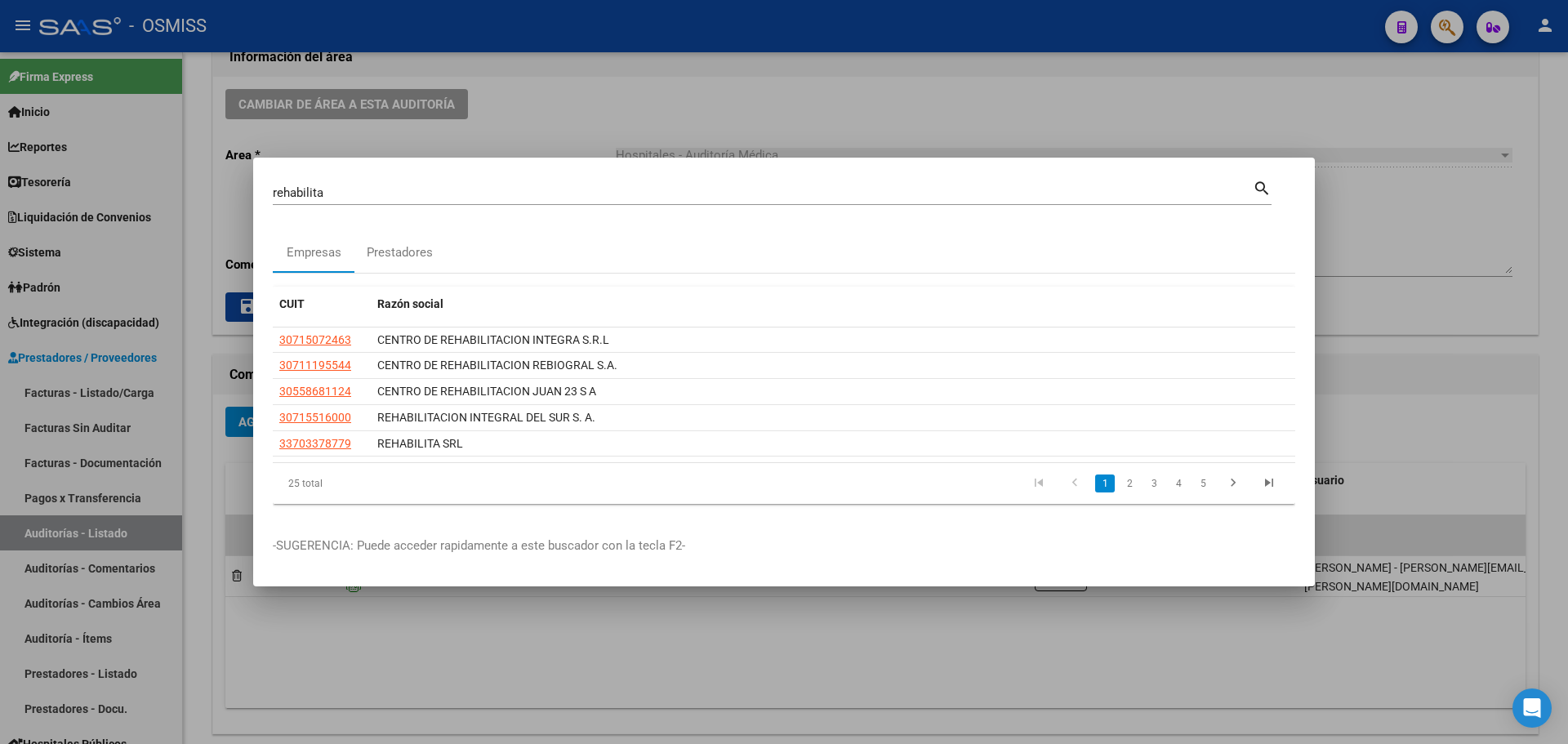
click at [1022, 709] on div at bounding box center [784, 372] width 1568 height 744
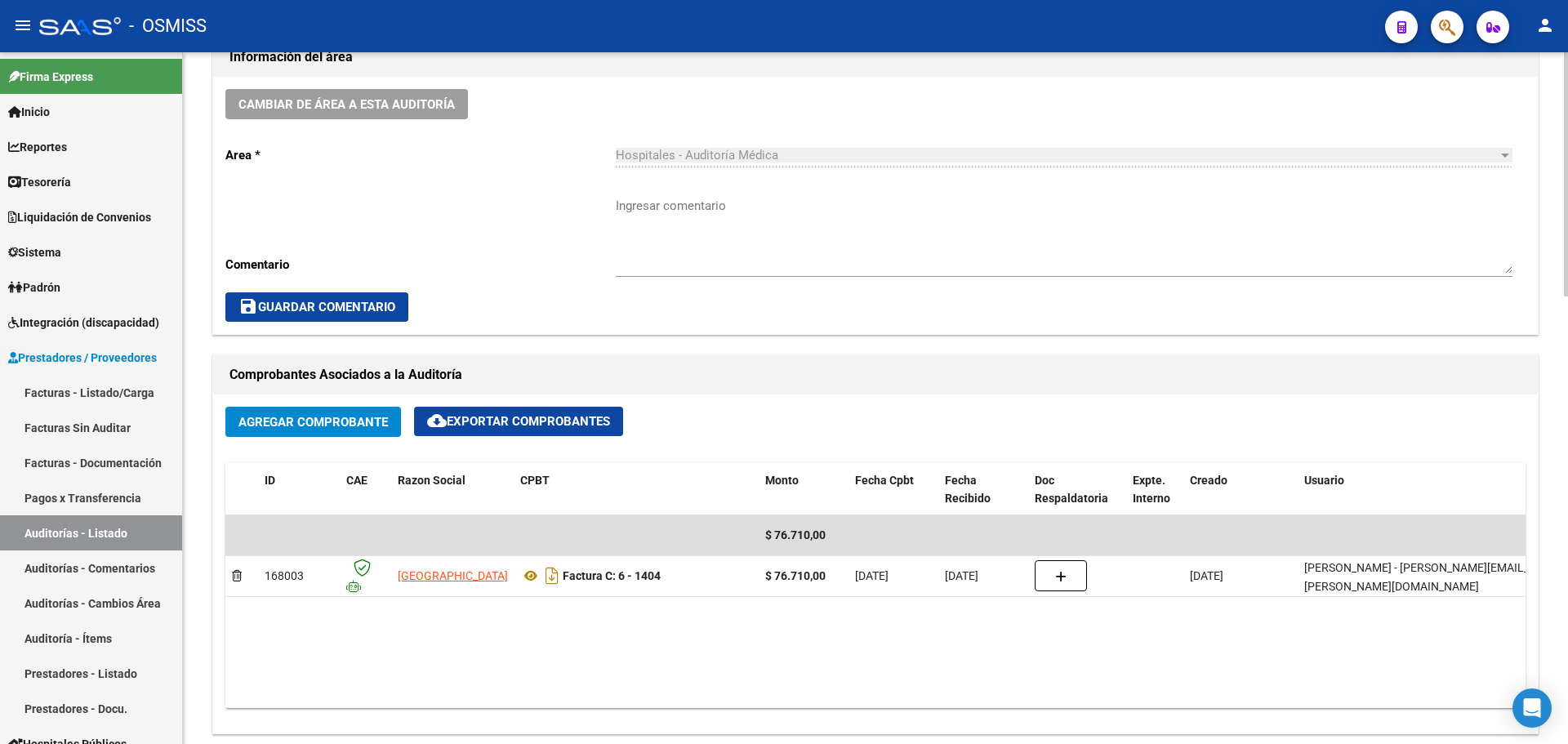
click at [787, 657] on datatable-body "$ 76.710,00 168003 HOSPITAL PROVINCIAL DEL CENTENARIO Factura C: 6 - 1404 $ 76.…" at bounding box center [876, 611] width 1301 height 193
click at [912, 338] on div "Información del área Cambiar de área a esta auditoría Area * Hospitales - Audit…" at bounding box center [876, 743] width 1333 height 1446
click at [147, 183] on link "Tesorería" at bounding box center [91, 182] width 183 height 35
click at [146, 183] on link "Tesorería" at bounding box center [91, 182] width 183 height 35
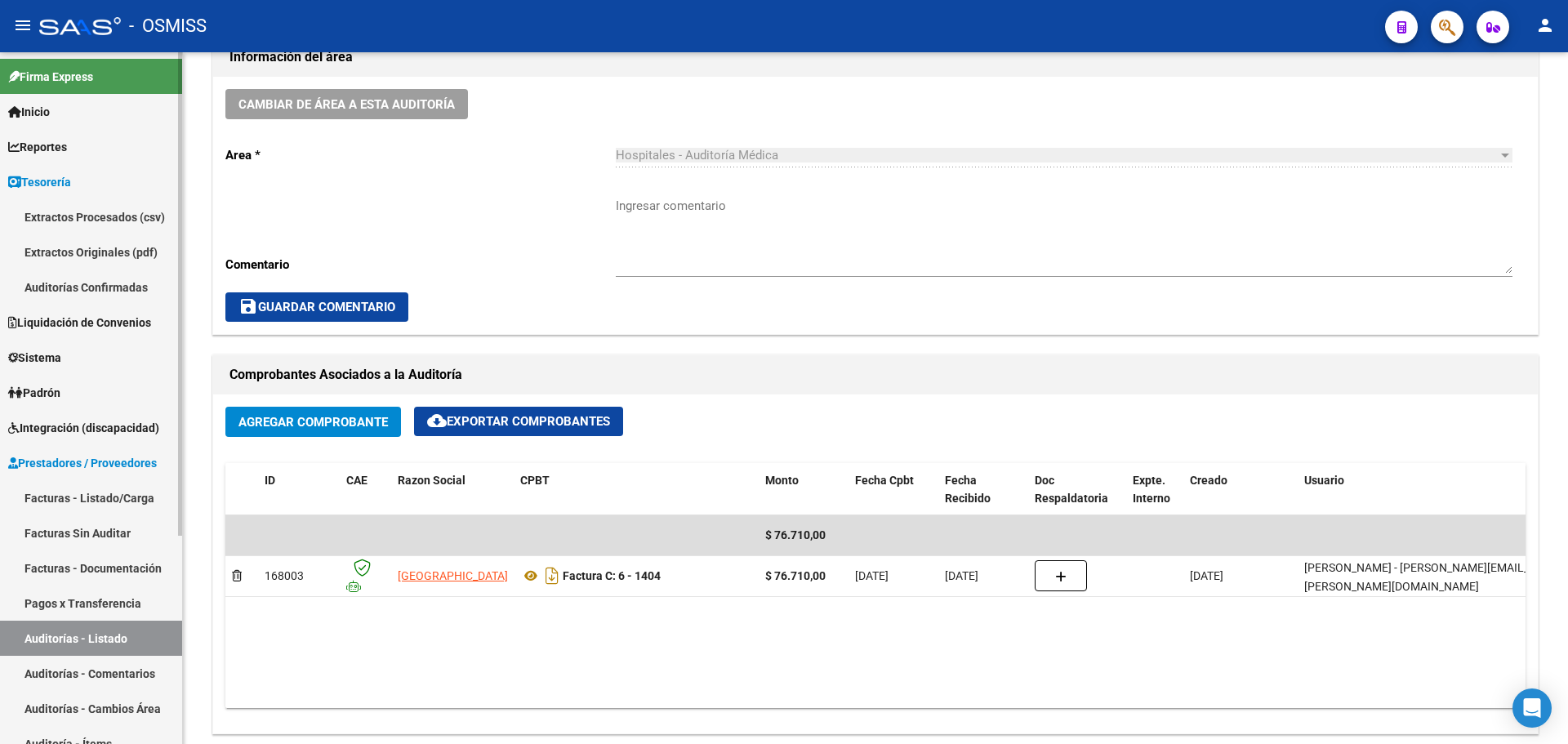
click at [141, 288] on link "Auditorías Confirmadas" at bounding box center [91, 287] width 183 height 35
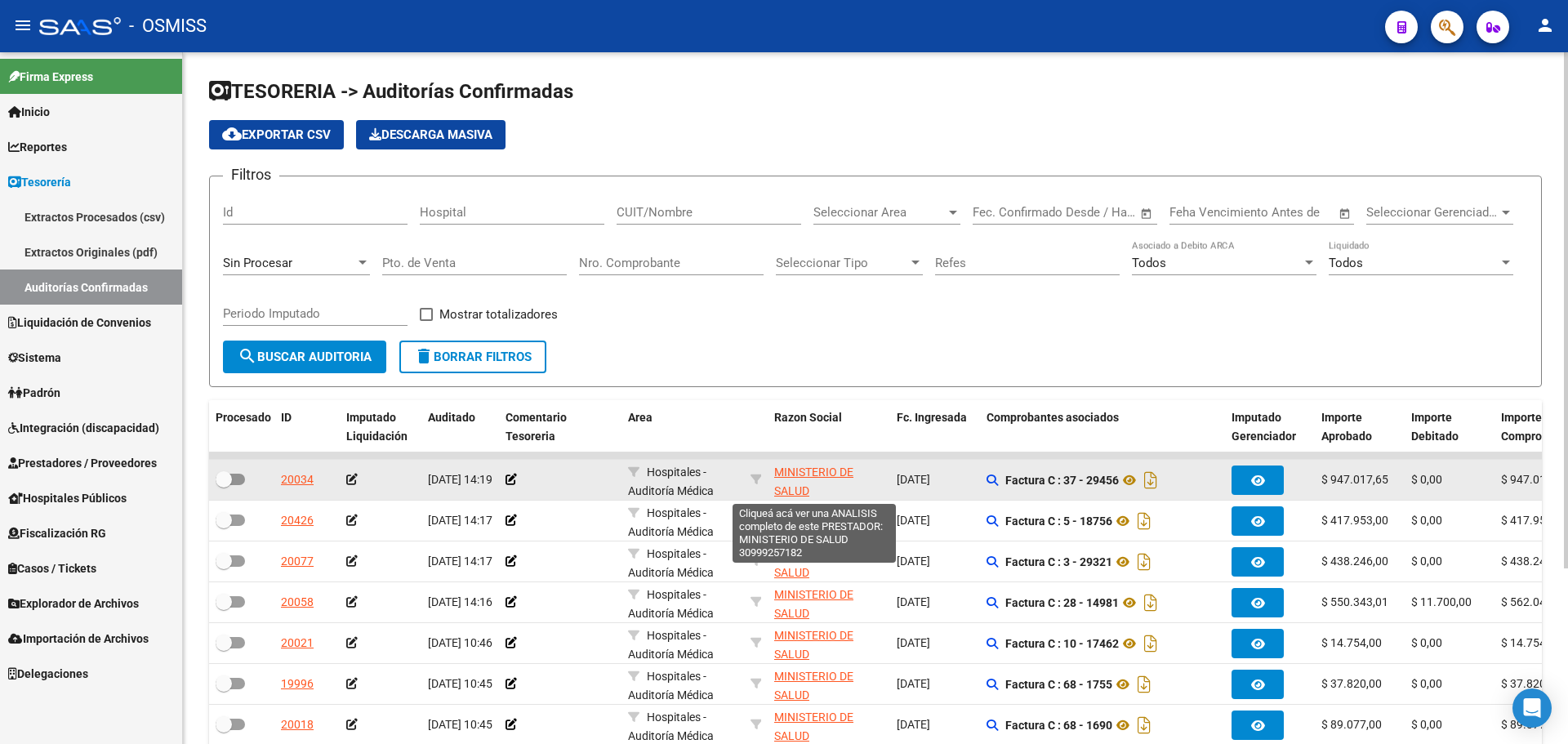
scroll to position [21, 0]
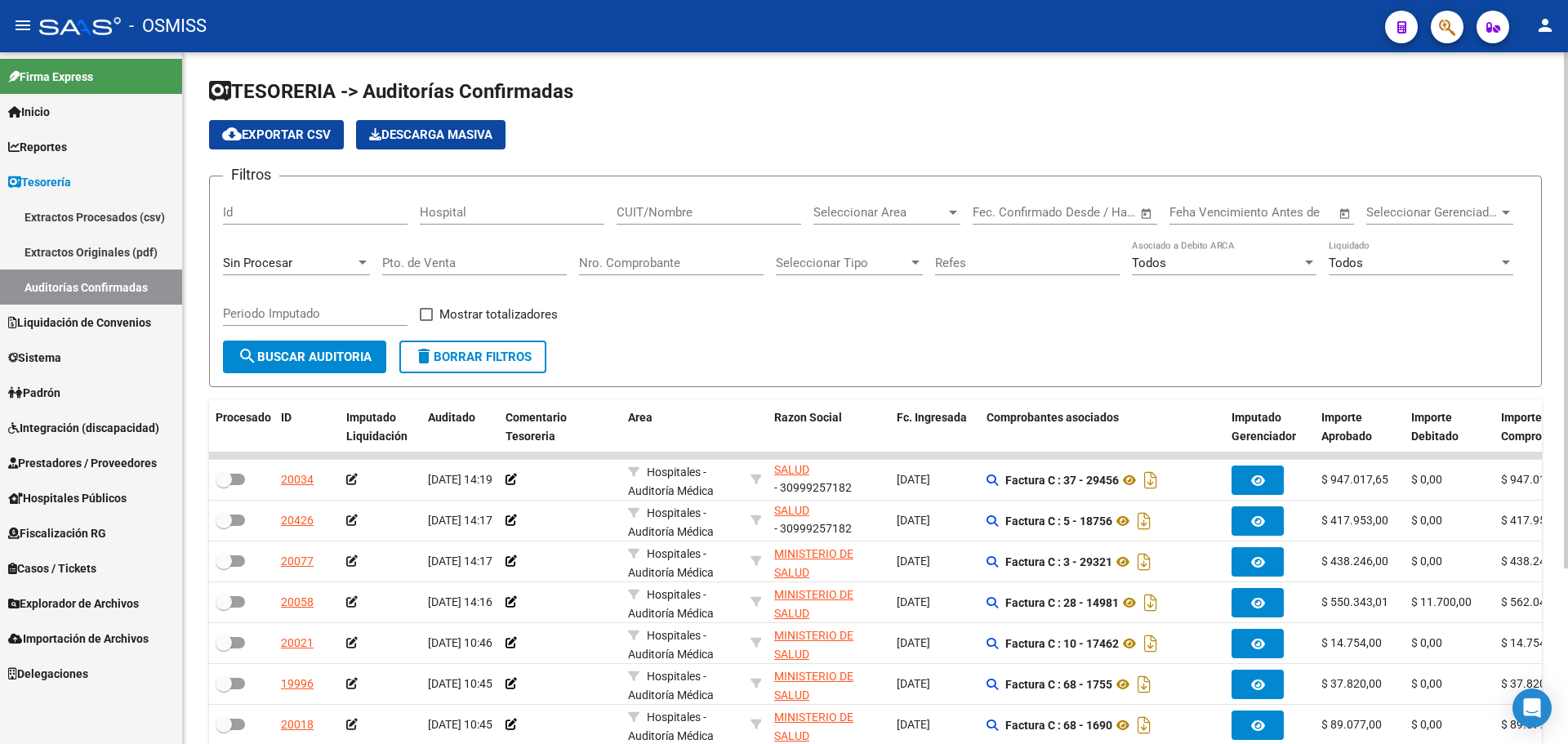
click at [864, 304] on div "Filtros Id Hospital CUIT/Nombre Seleccionar Area Seleccionar Area Fecha inicio …" at bounding box center [876, 266] width 1305 height 151
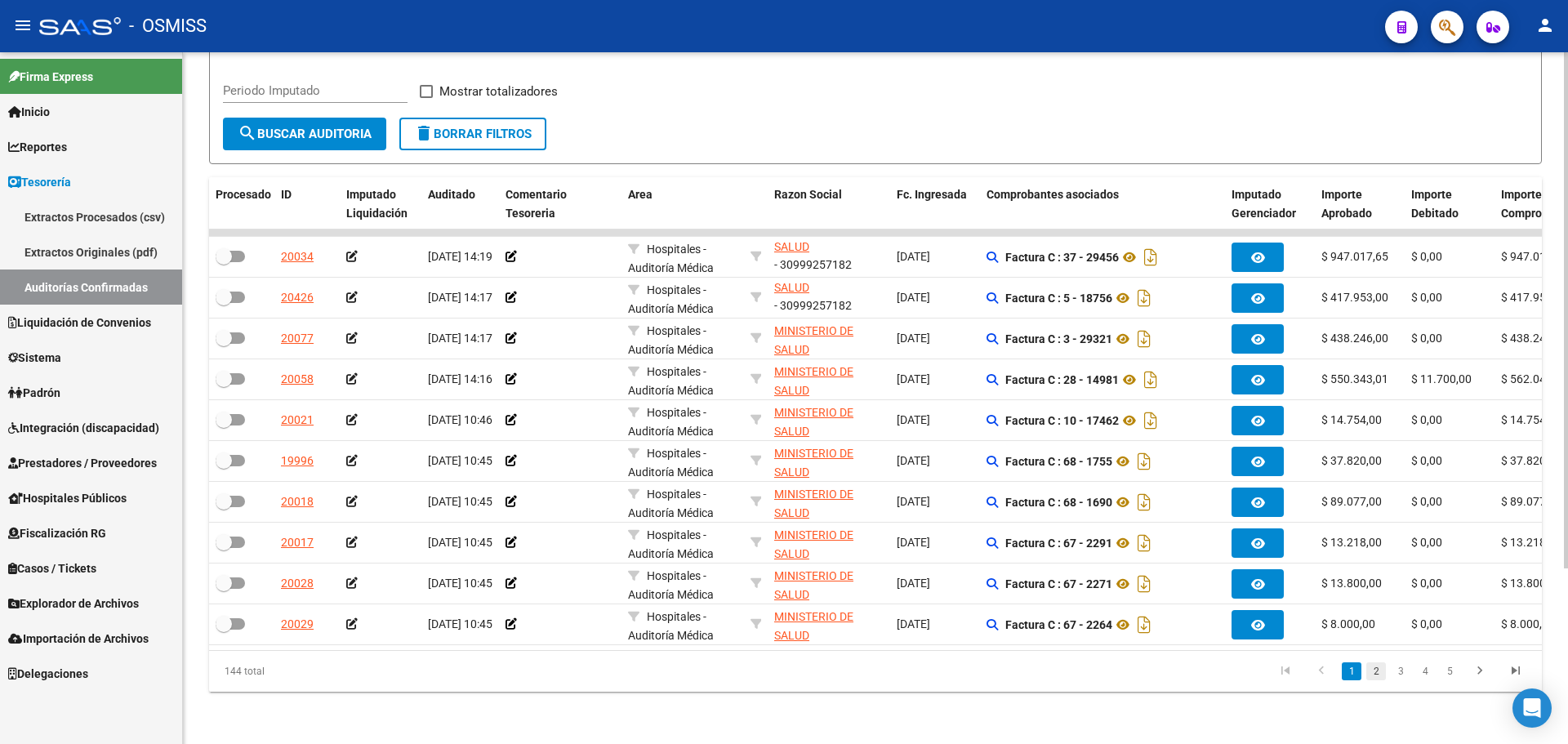
click at [1380, 668] on link "2" at bounding box center [1375, 671] width 19 height 18
click at [1397, 671] on link "3" at bounding box center [1400, 671] width 19 height 18
click at [1490, 670] on icon "go to next page" at bounding box center [1480, 673] width 21 height 19
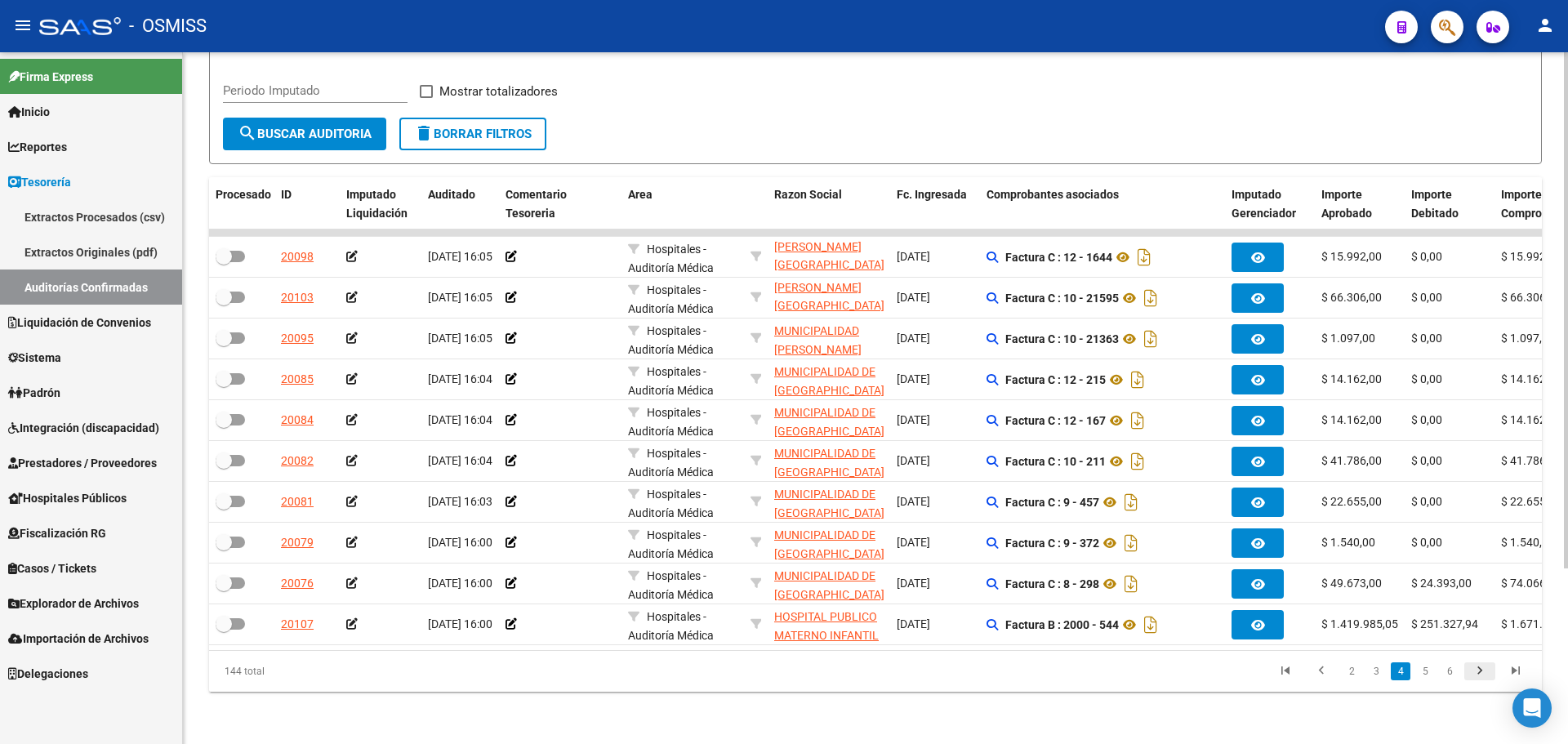
click at [1490, 670] on icon "go to next page" at bounding box center [1480, 673] width 21 height 19
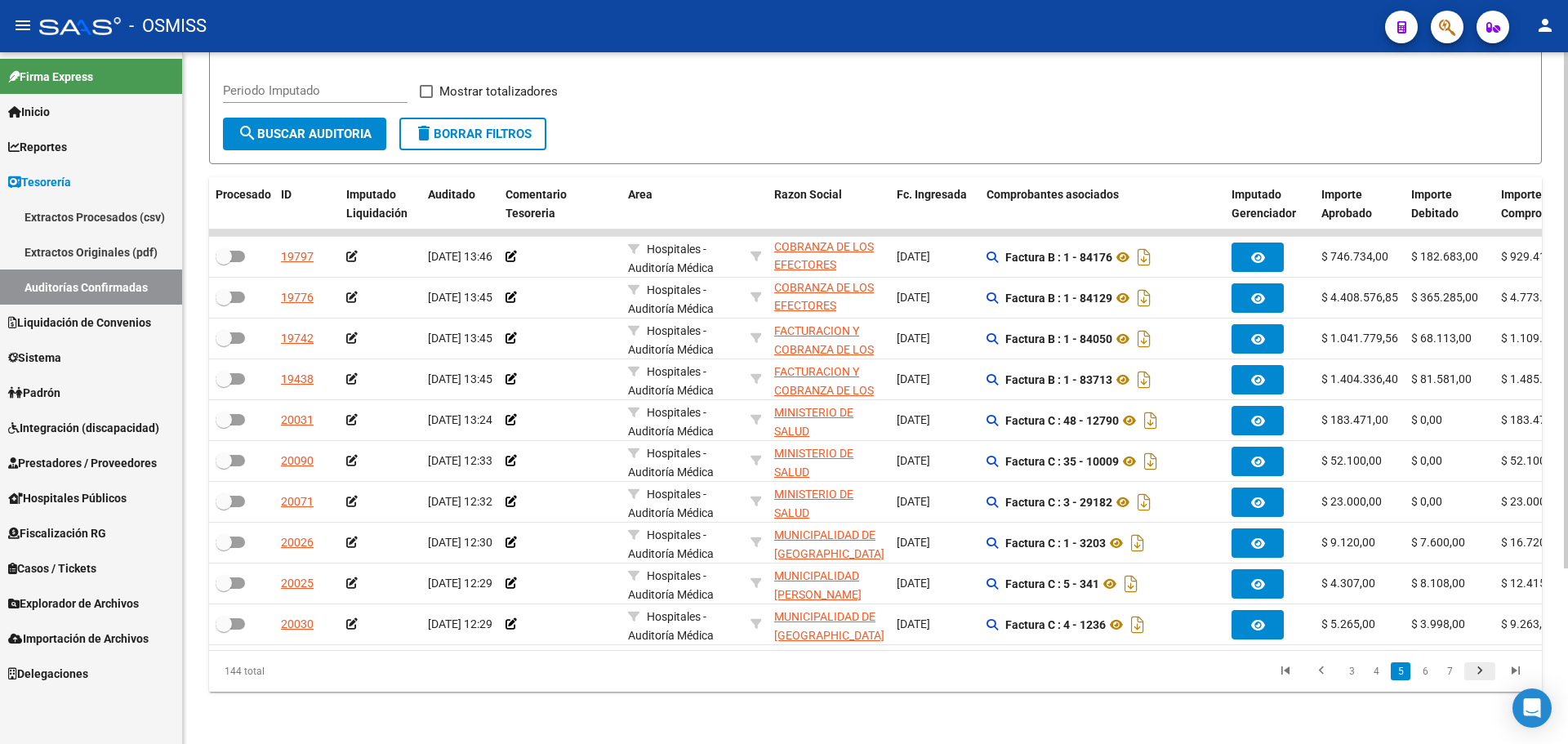
click at [1490, 670] on icon "go to next page" at bounding box center [1480, 673] width 21 height 19
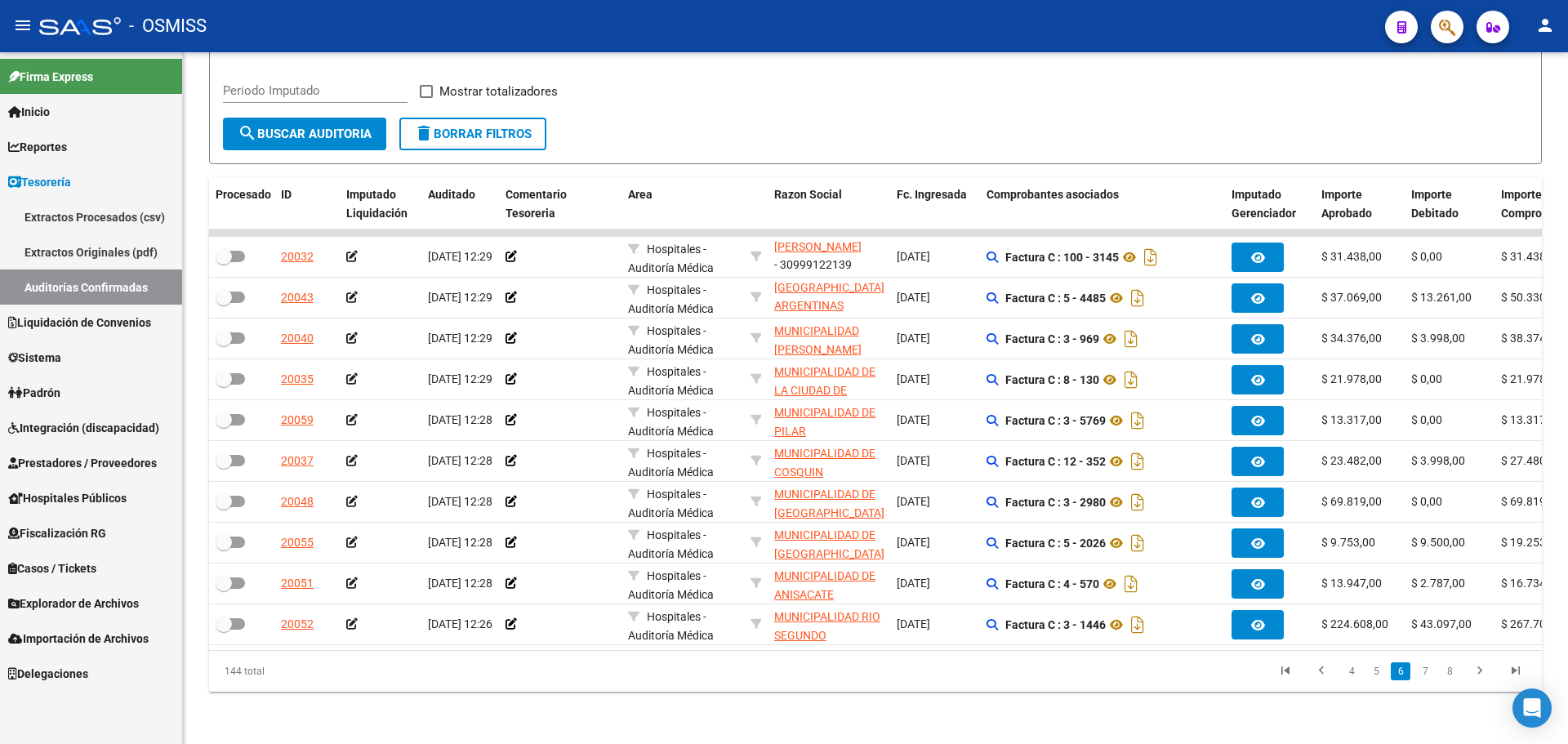
scroll to position [72, 0]
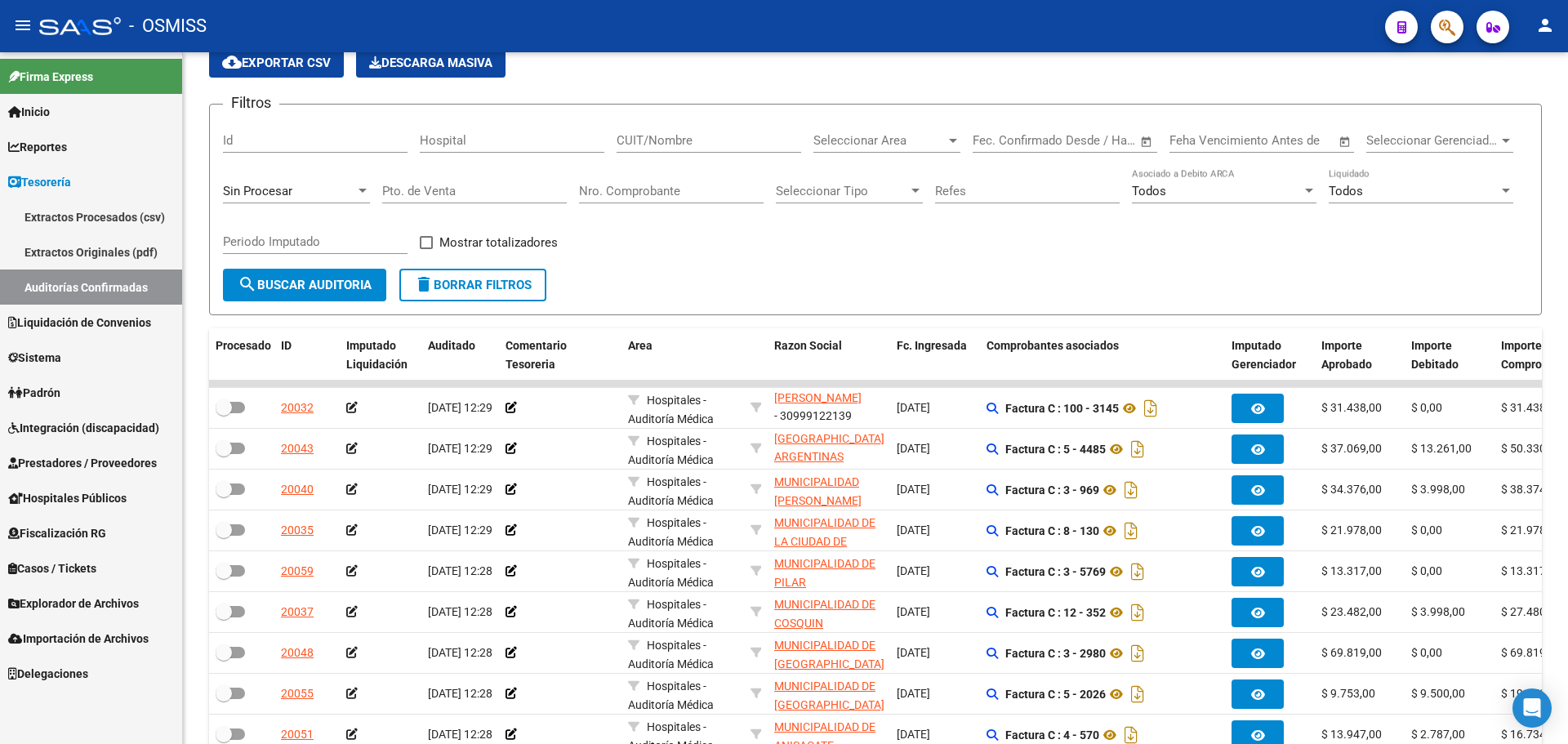
click at [59, 575] on span "Casos / Tickets" at bounding box center [53, 568] width 88 height 18
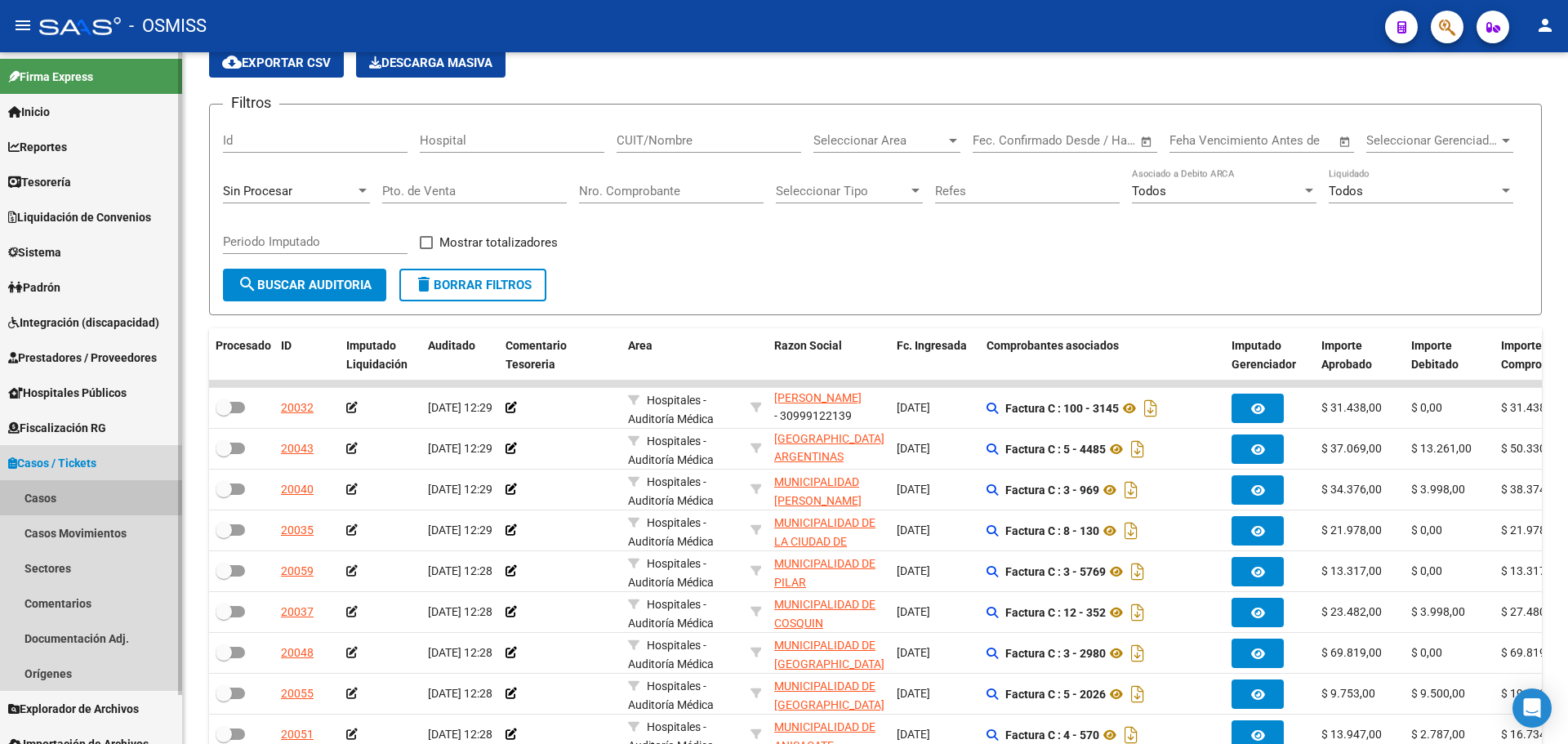
click at [71, 491] on link "Casos" at bounding box center [91, 498] width 183 height 35
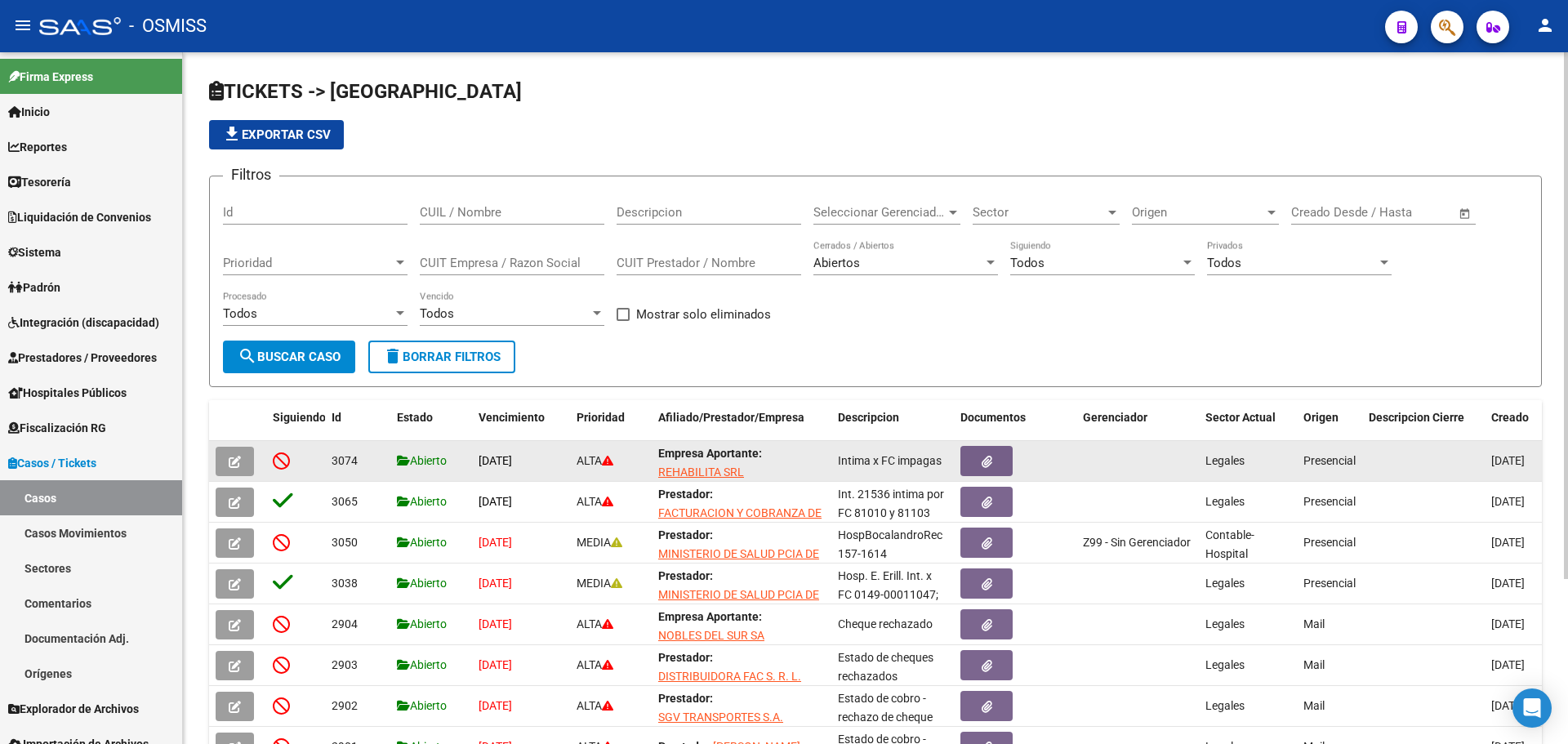
click at [232, 458] on icon "button" at bounding box center [234, 461] width 12 height 12
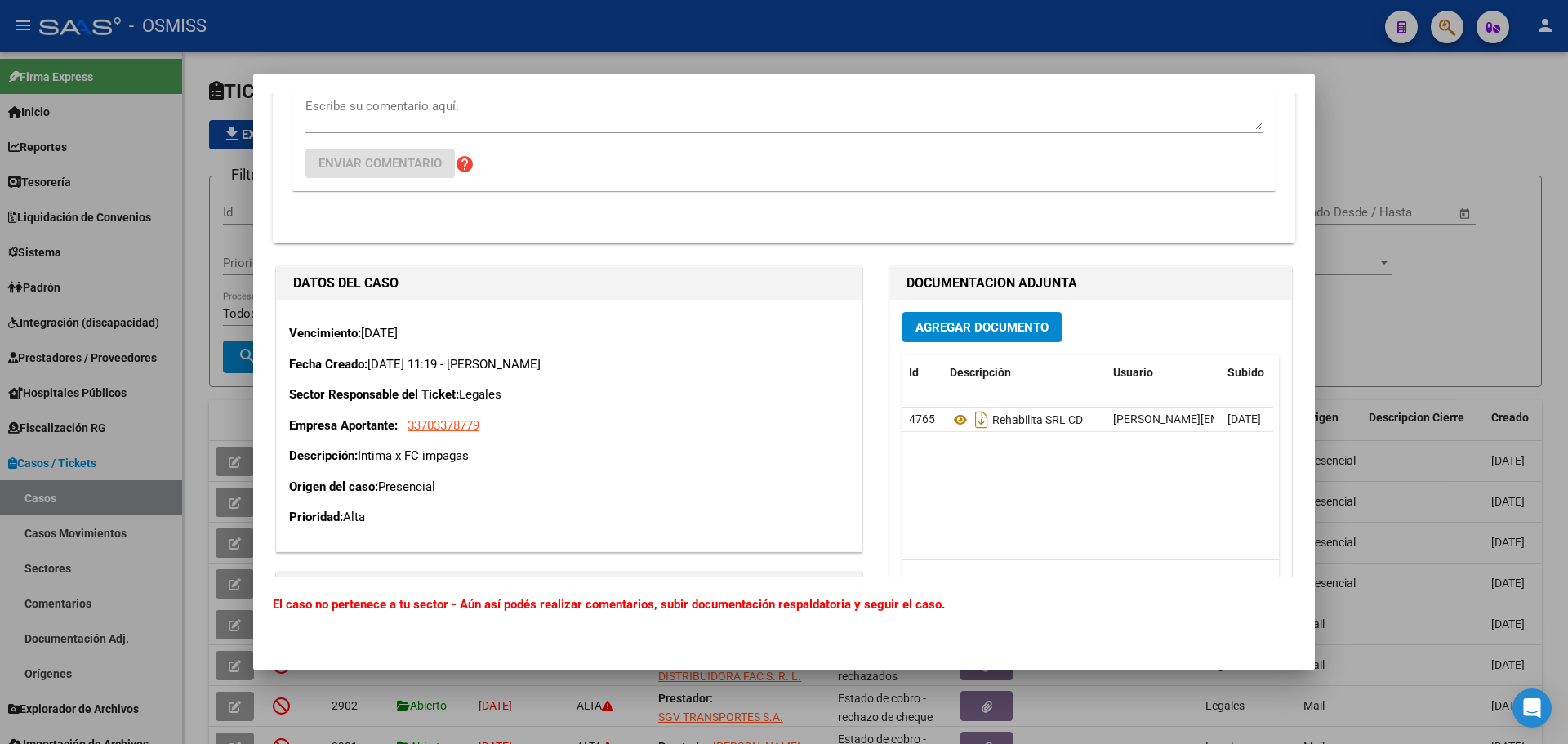
scroll to position [87, 0]
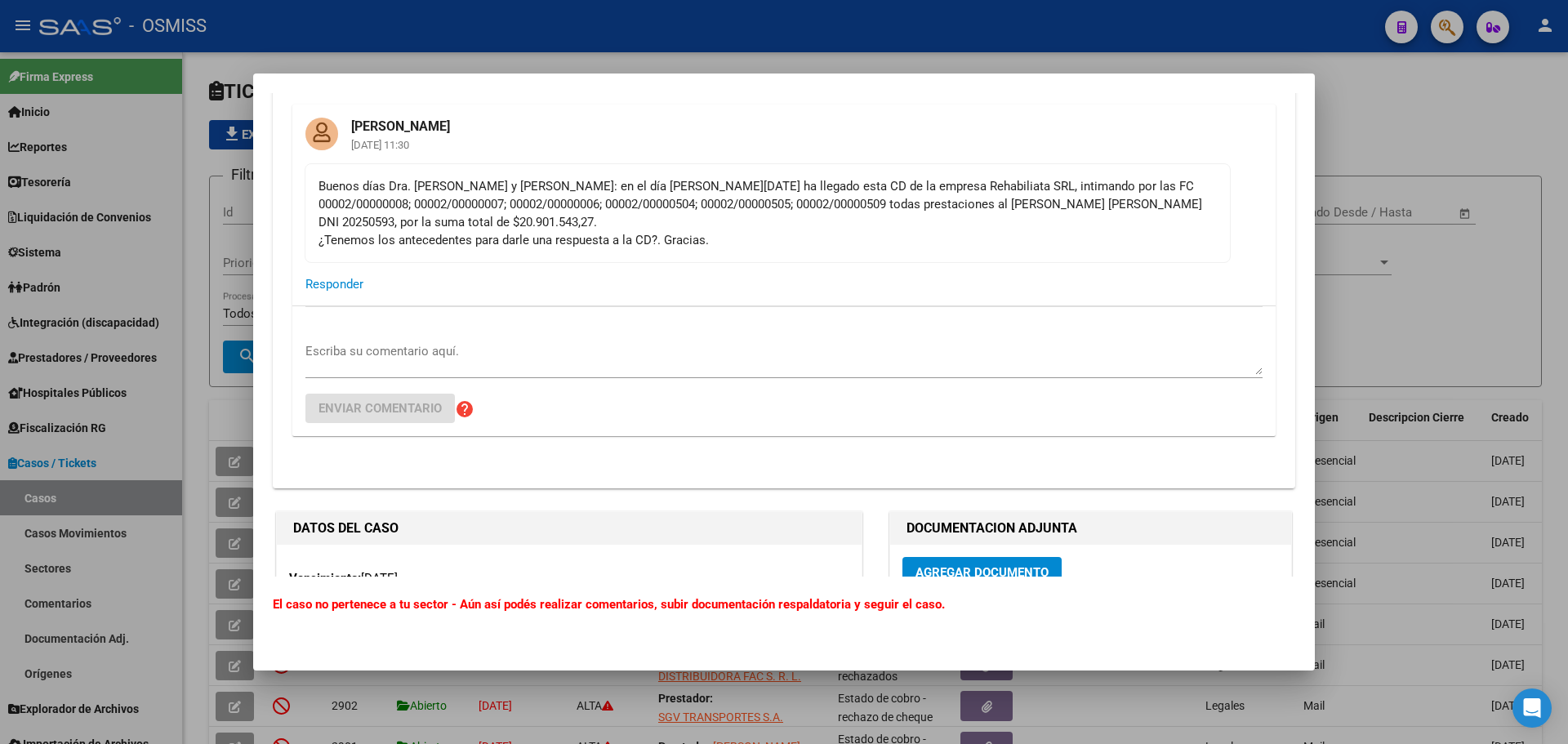
click at [565, 334] on div "Escriba su comentario aquí. Enviar comentario help" at bounding box center [784, 371] width 958 height 130
click at [1510, 312] on div at bounding box center [784, 372] width 1568 height 744
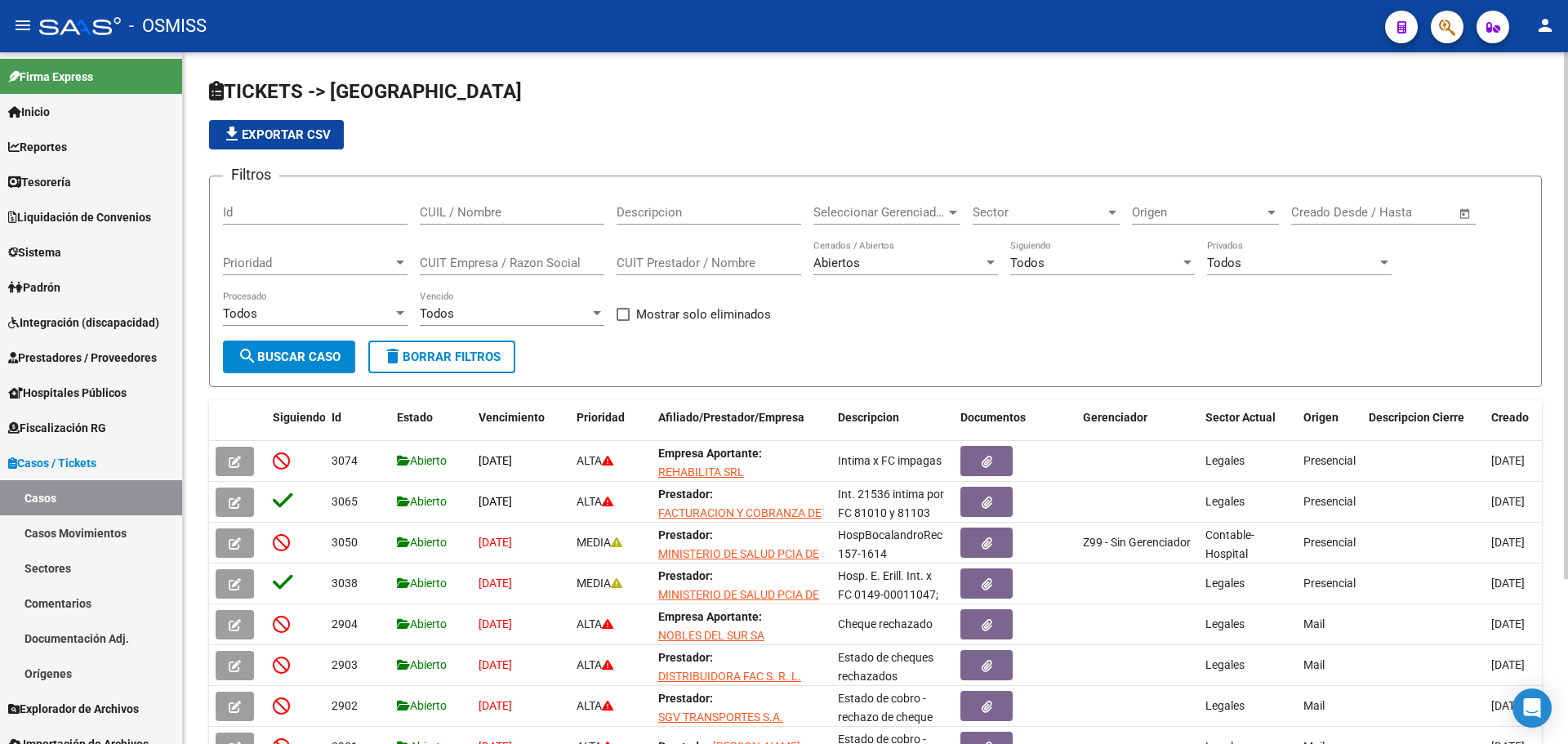
click at [823, 271] on div "Abiertos Cerrados / Abiertos" at bounding box center [906, 258] width 184 height 35
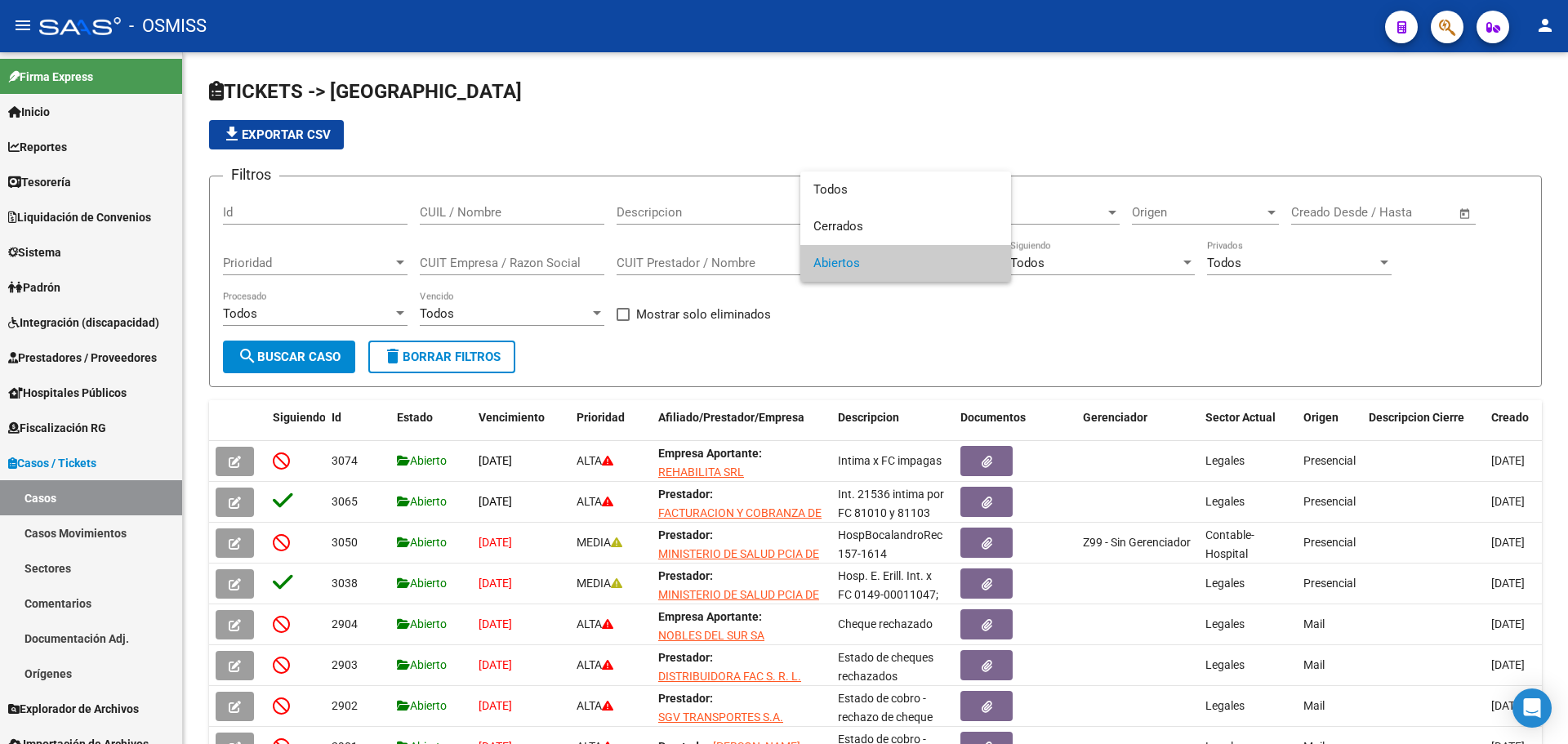
click at [240, 461] on div at bounding box center [784, 372] width 1568 height 744
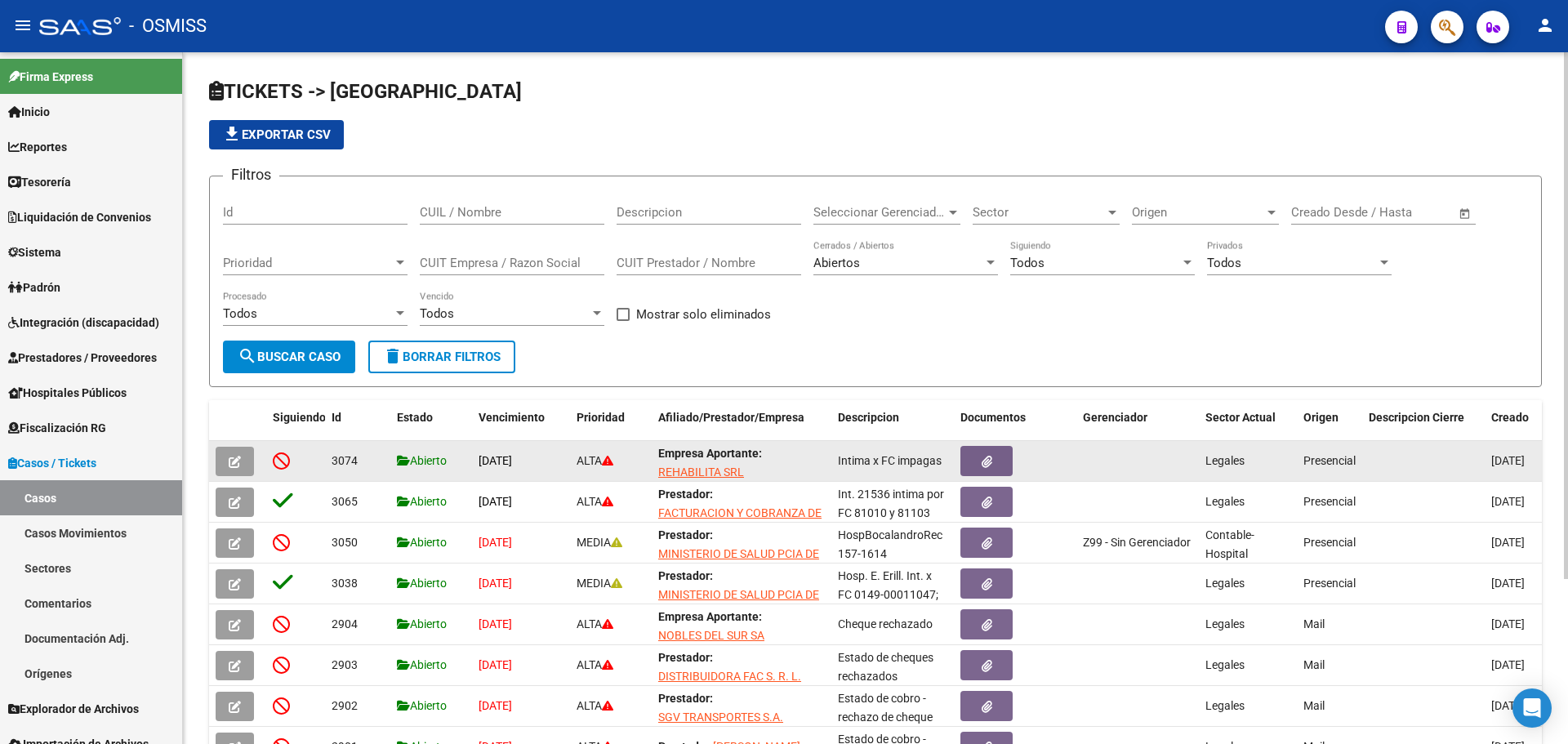
click at [226, 463] on button "button" at bounding box center [235, 462] width 39 height 30
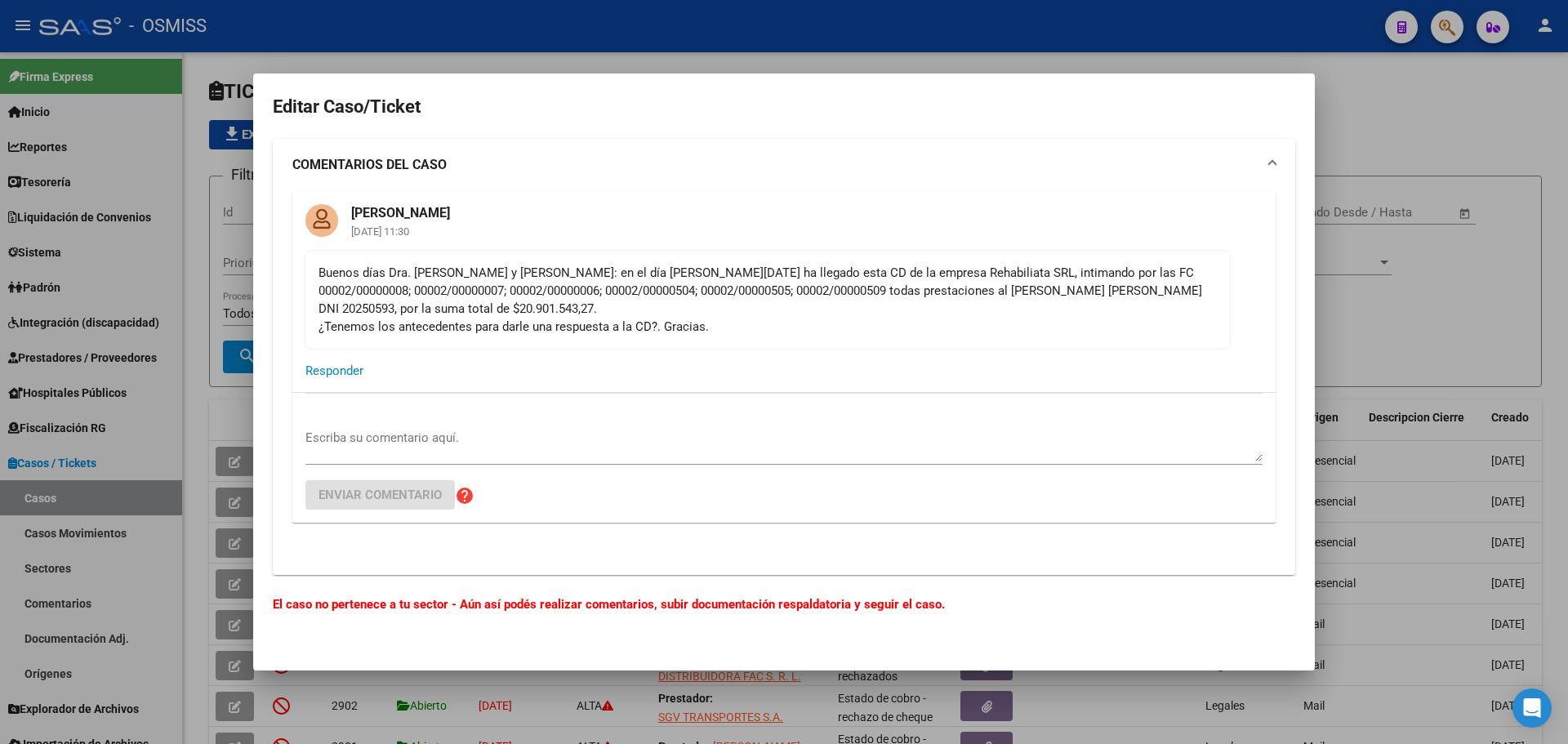
drag, startPoint x: 1000, startPoint y: 288, endPoint x: 1048, endPoint y: 289, distance: 48.0
click at [1051, 289] on div "Buenos días Dra. [PERSON_NAME] y [PERSON_NAME]: en el día [PERSON_NAME][DATE] h…" at bounding box center [768, 300] width 899 height 72
click at [1042, 362] on mat-card-actions "Responder" at bounding box center [784, 371] width 984 height 42
click at [1002, 287] on div "Buenos días Dra. [PERSON_NAME] y [PERSON_NAME]: en el día [PERSON_NAME][DATE] h…" at bounding box center [768, 300] width 899 height 72
drag, startPoint x: 1000, startPoint y: 289, endPoint x: 1055, endPoint y: 294, distance: 55.2
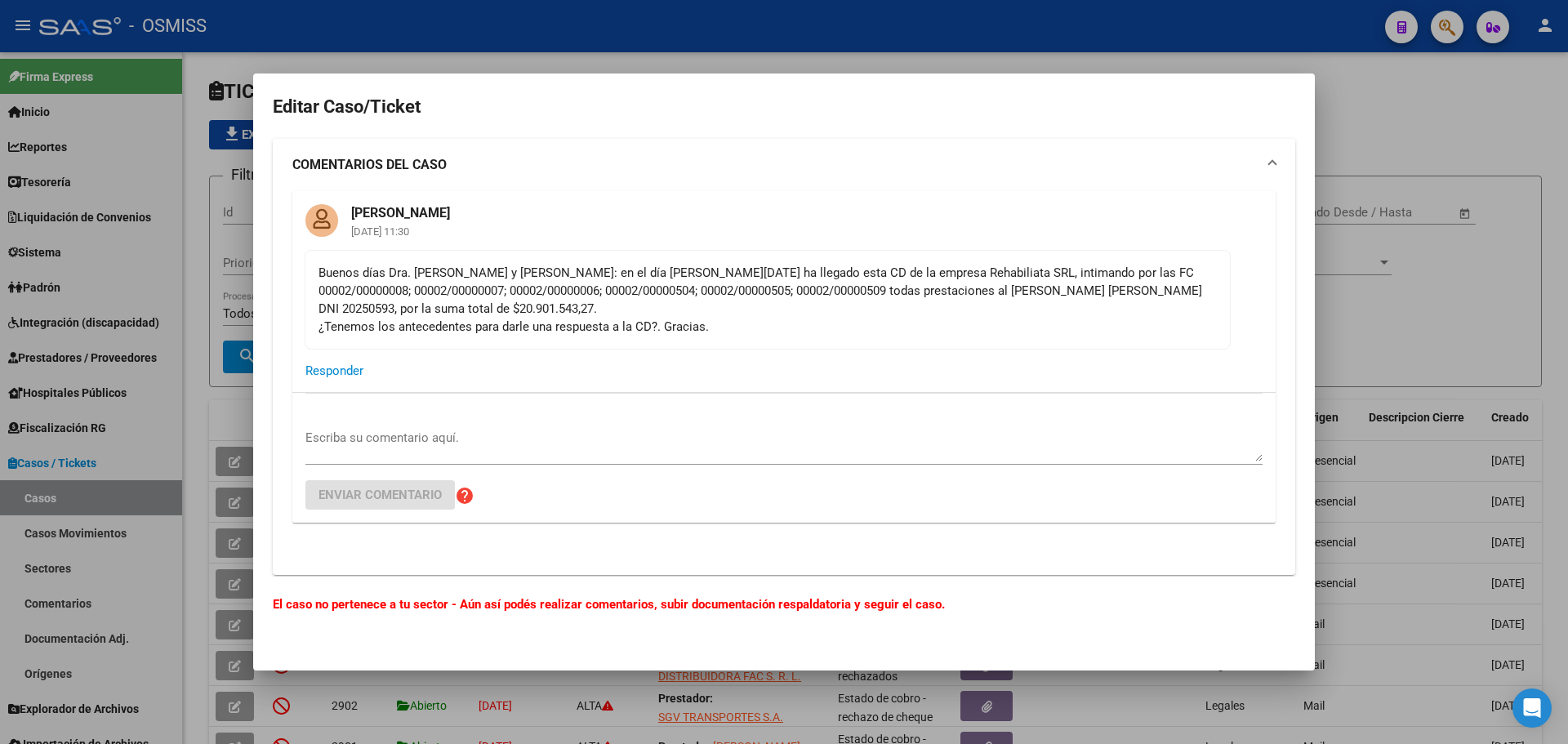
click at [1055, 294] on div "Buenos días Dra. [PERSON_NAME] y [PERSON_NAME]: en el día [PERSON_NAME][DATE] h…" at bounding box center [768, 300] width 899 height 72
copy div "20250593"
click at [1456, 154] on div at bounding box center [784, 372] width 1568 height 744
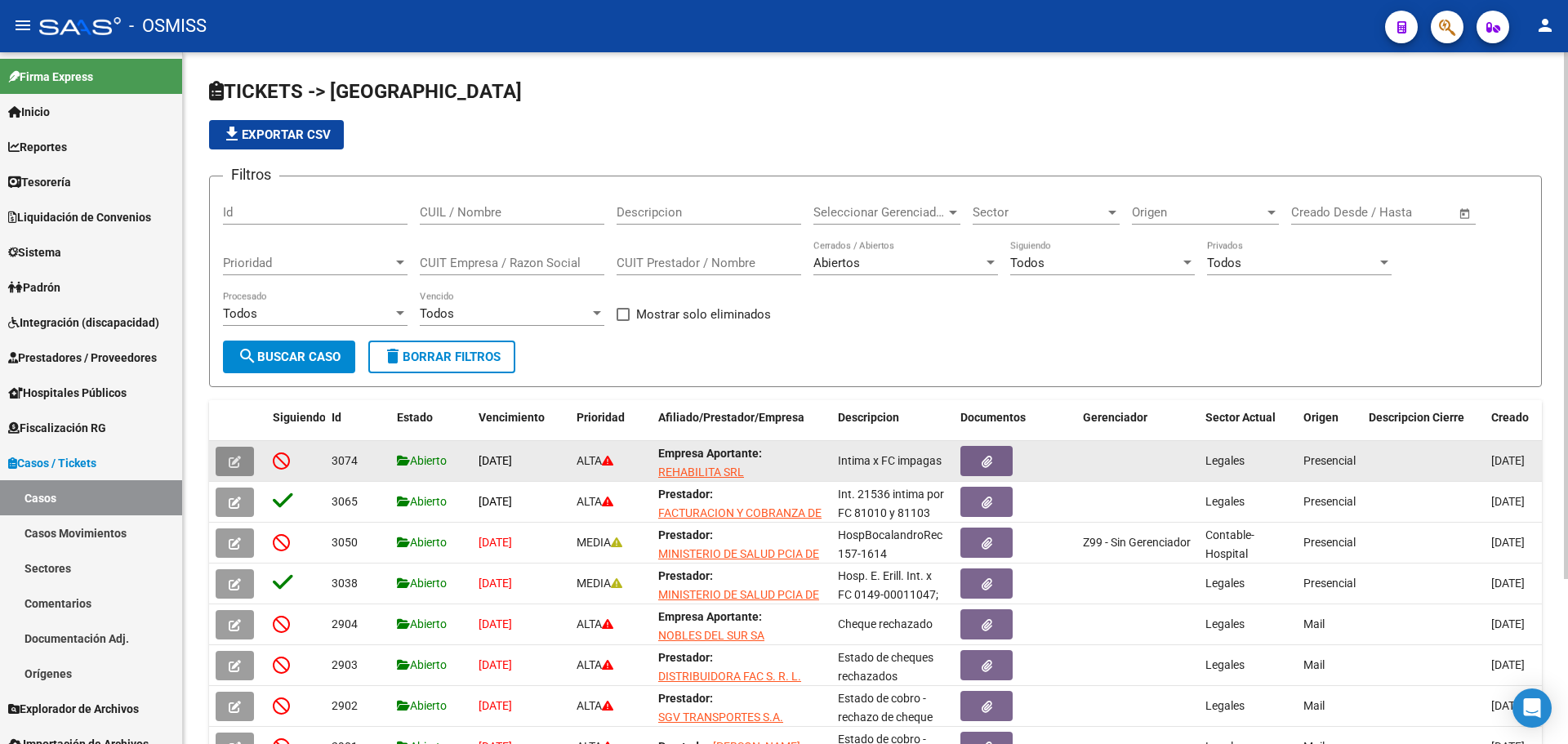
click at [236, 464] on icon "button" at bounding box center [234, 461] width 12 height 12
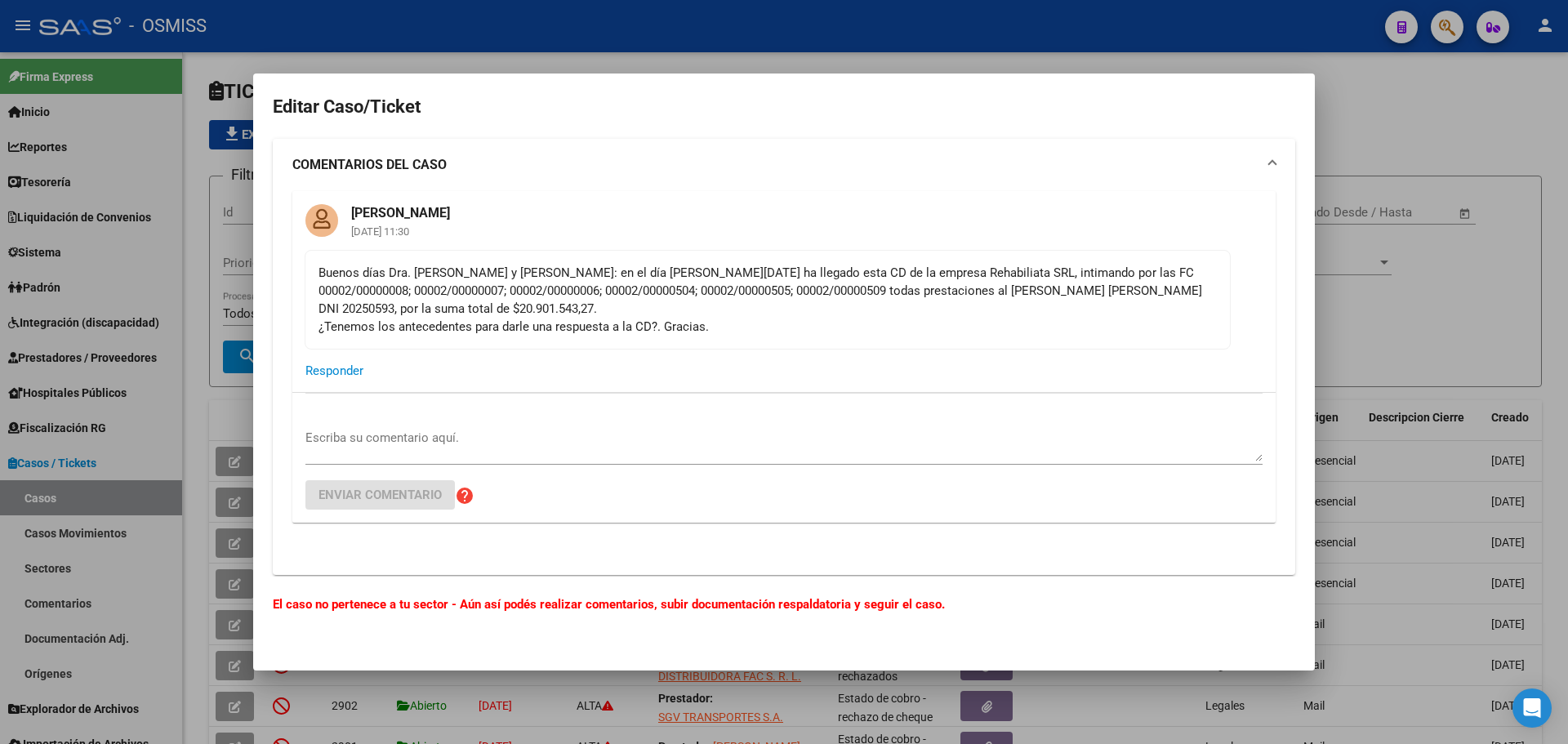
drag, startPoint x: 1000, startPoint y: 291, endPoint x: 1057, endPoint y: 292, distance: 57.0
click at [1057, 292] on div "Buenos días Dra. [PERSON_NAME] y [PERSON_NAME]: en el día [PERSON_NAME][DATE] h…" at bounding box center [768, 300] width 899 height 72
copy div "20250593,"
click at [1490, 283] on div at bounding box center [784, 372] width 1568 height 744
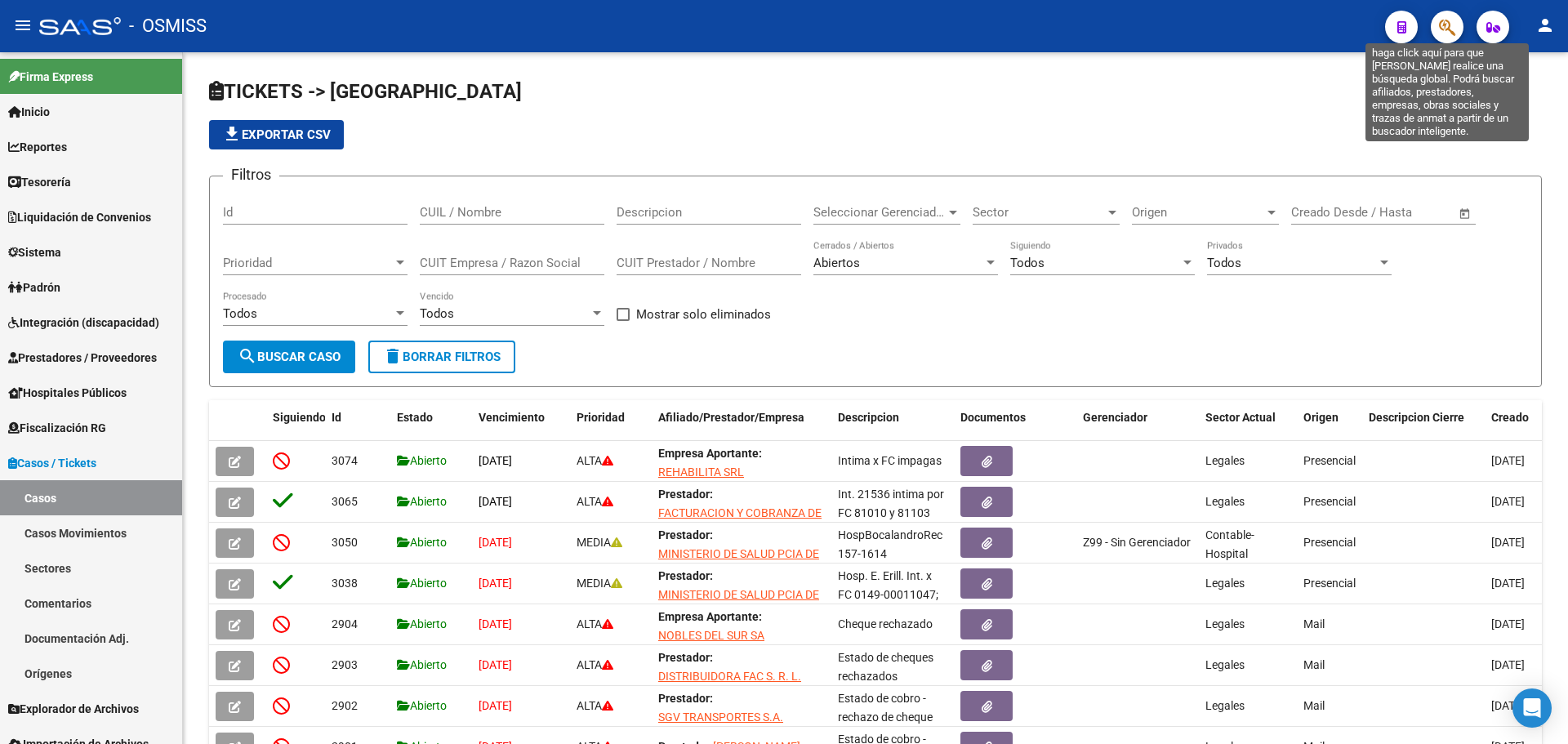
click at [1444, 25] on icon "button" at bounding box center [1447, 27] width 17 height 18
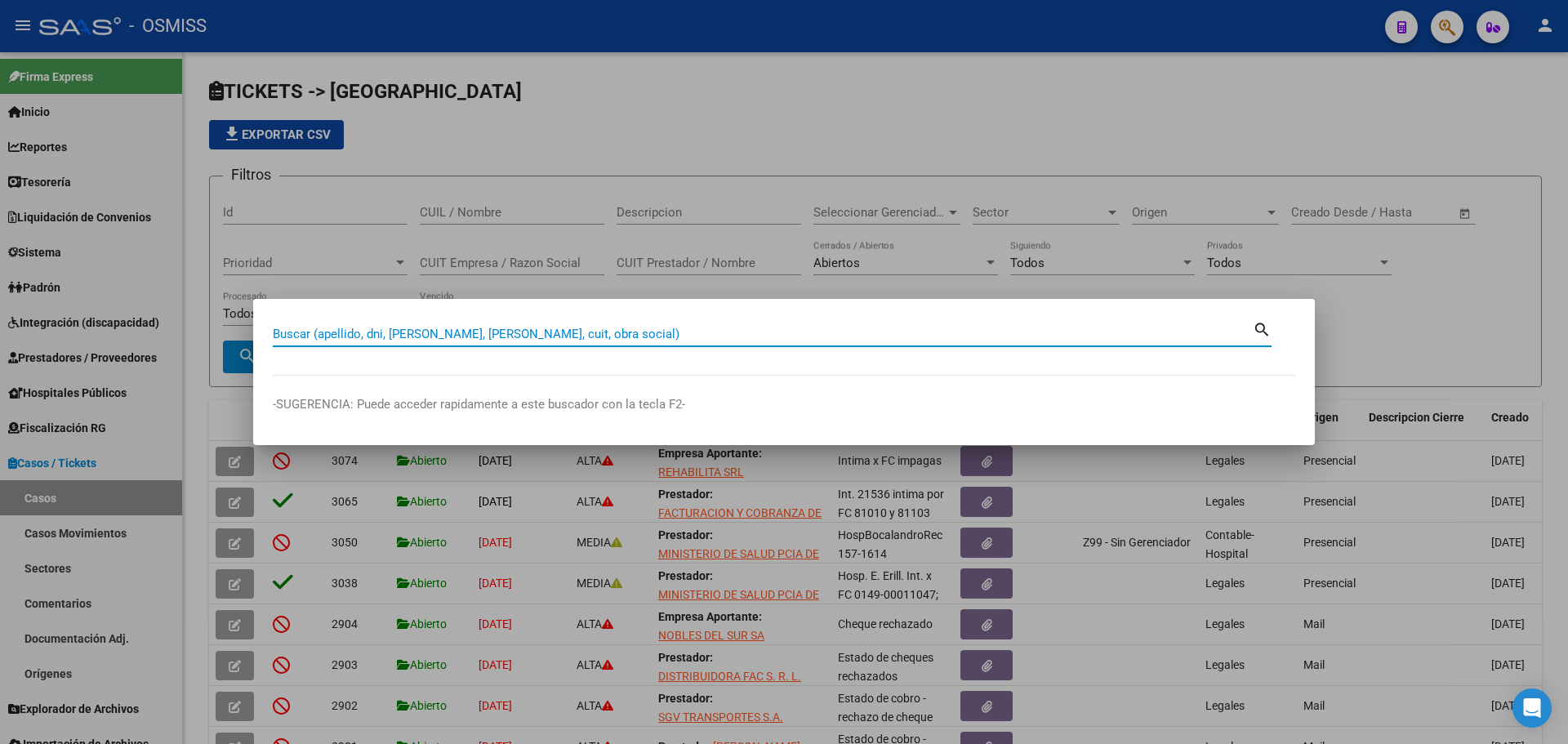
paste input "20250593,"
type input "20250593"
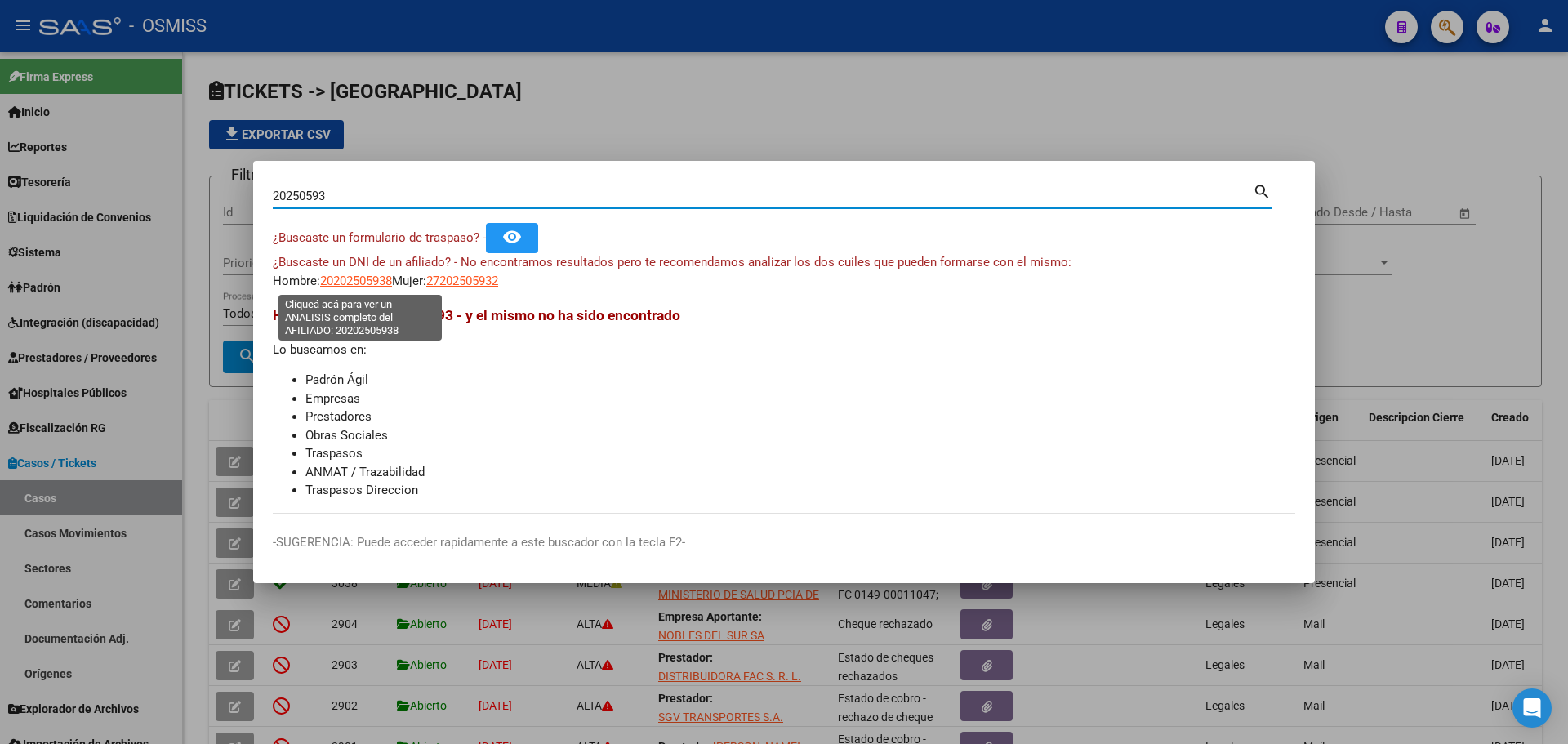
click at [360, 283] on span "20202505938" at bounding box center [356, 281] width 72 height 15
type textarea "20202505938"
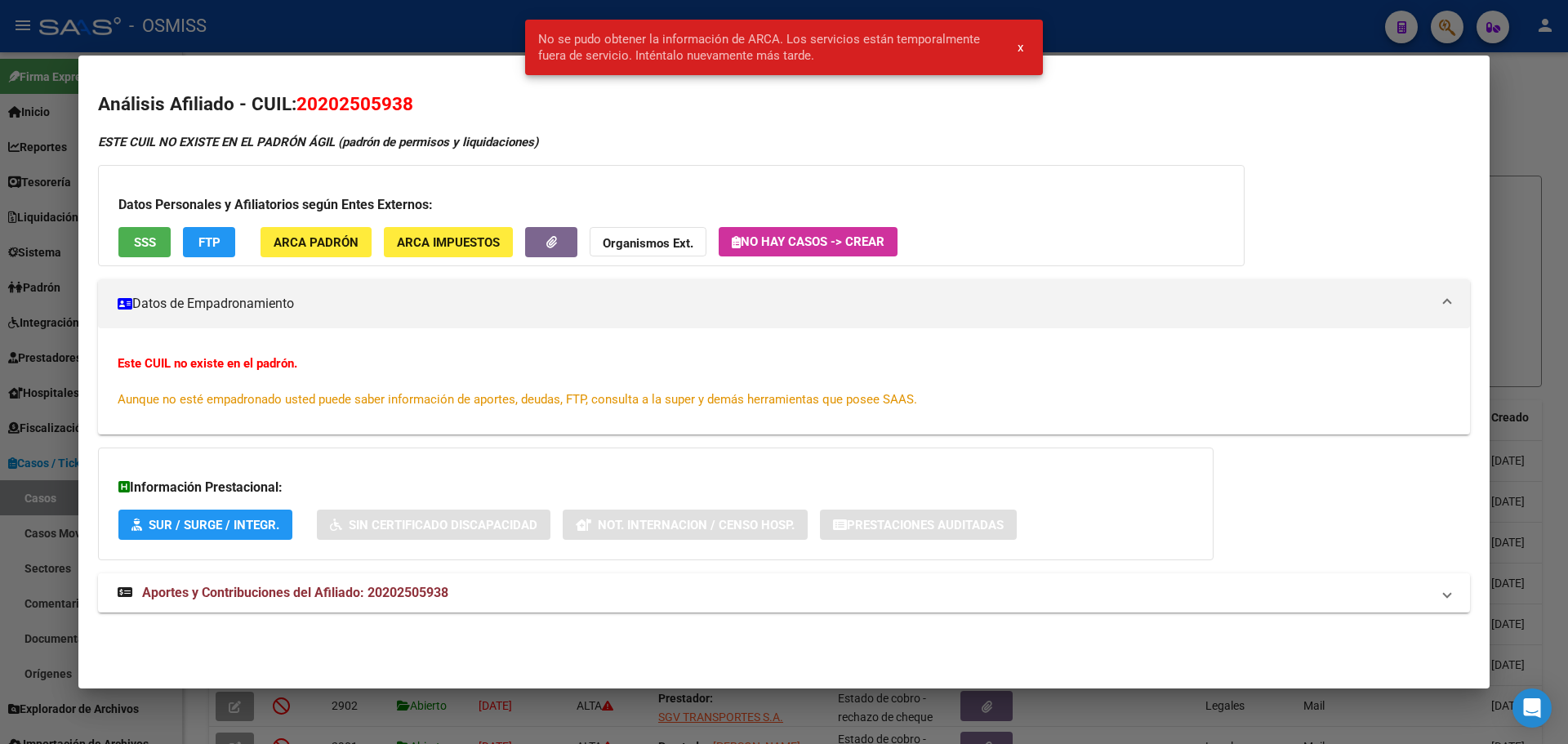
click at [703, 138] on div "ESTE CUIL NO EXISTE EN EL PADRÓN ÁGIL (padrón de permisos y liquidaciones)" at bounding box center [784, 142] width 1373 height 18
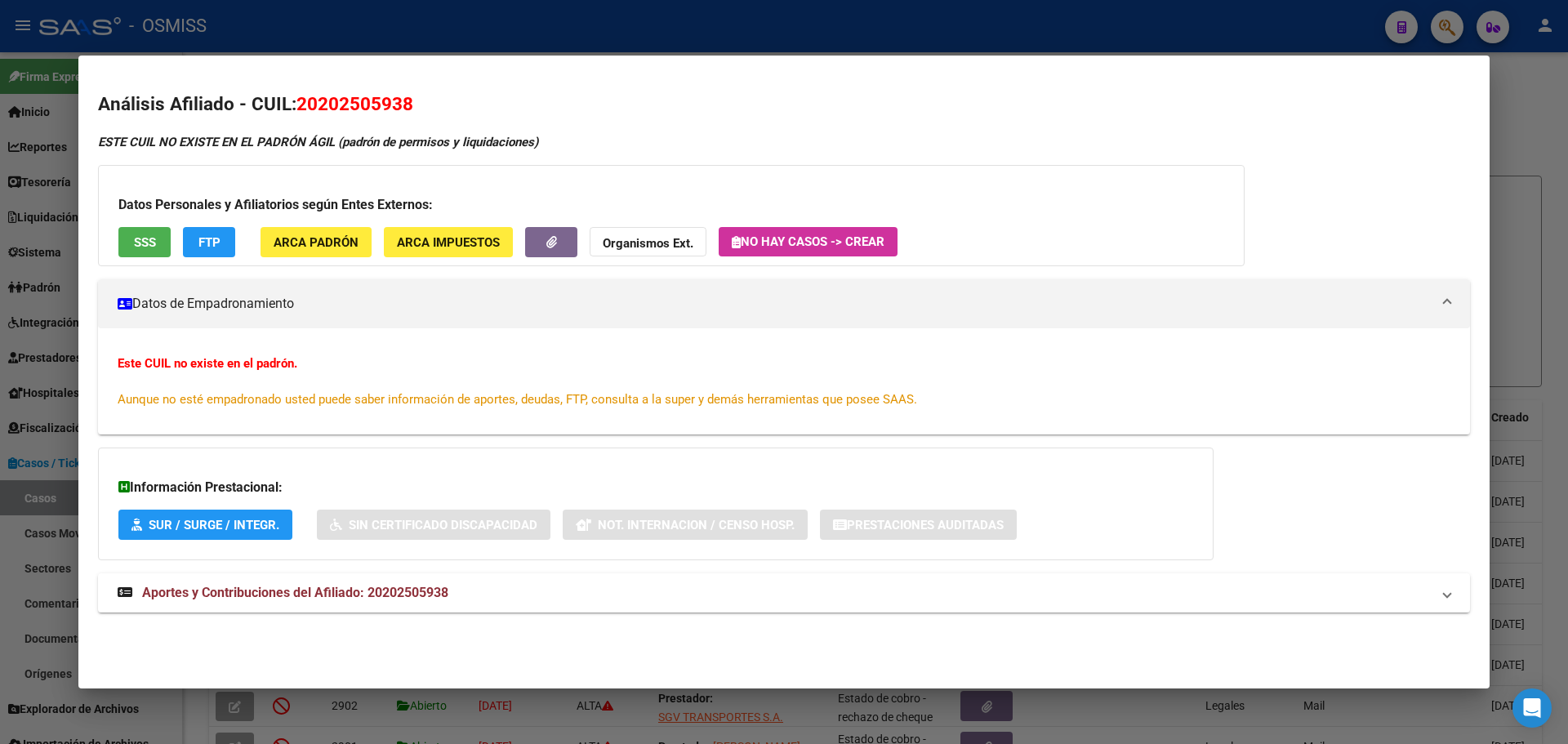
click at [376, 422] on div "Este CUIL no existe en el padrón. Aunque no esté empadronado usted puede saber …" at bounding box center [784, 381] width 1373 height 106
click at [367, 399] on span "Aunque no esté empadronado usted puede saber información de aportes, deudas, FT…" at bounding box center [517, 399] width 799 height 15
click at [273, 296] on mat-panel-title "Datos de Empadronamiento" at bounding box center [774, 303] width 1314 height 19
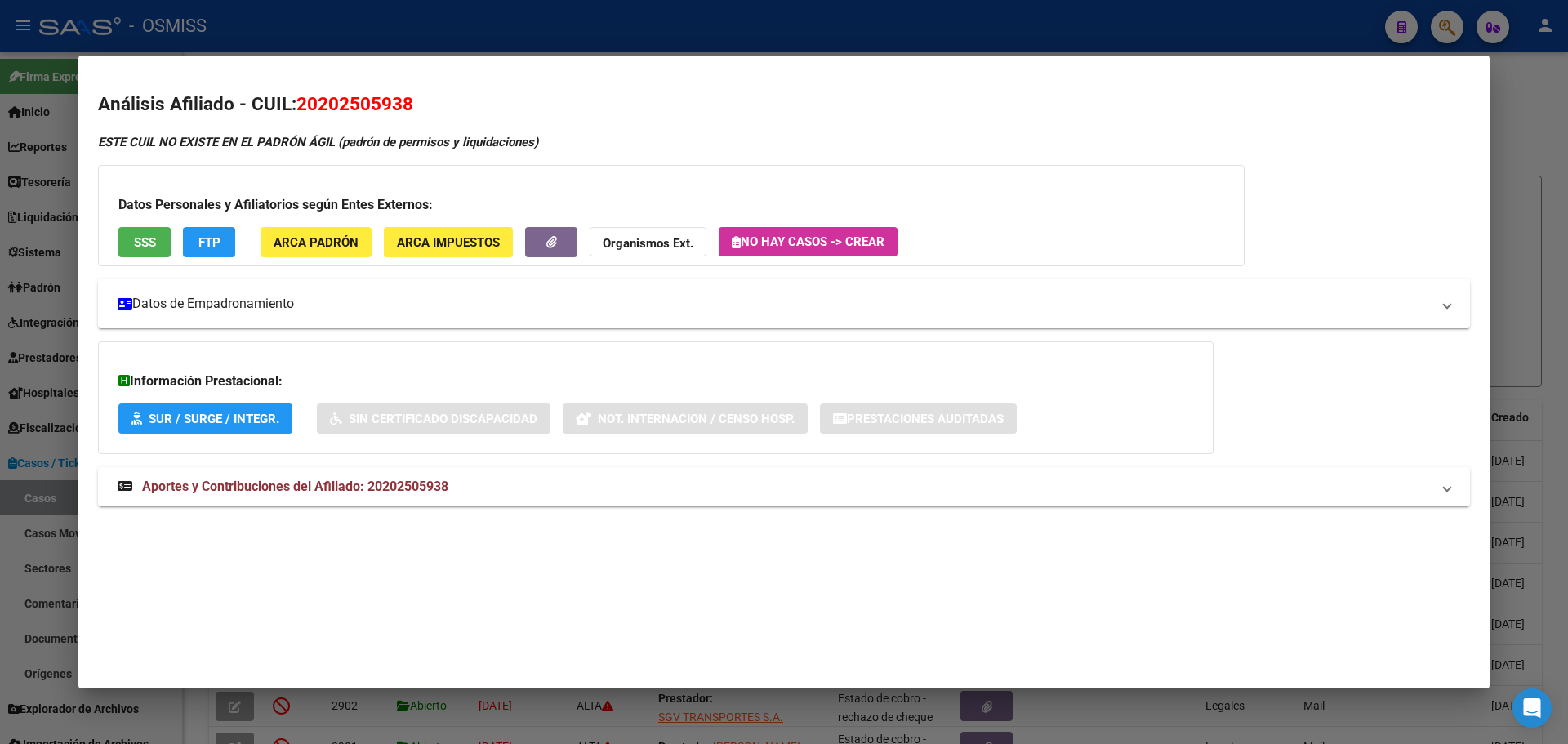
click at [273, 296] on mat-panel-title "Datos de Empadronamiento" at bounding box center [774, 303] width 1314 height 19
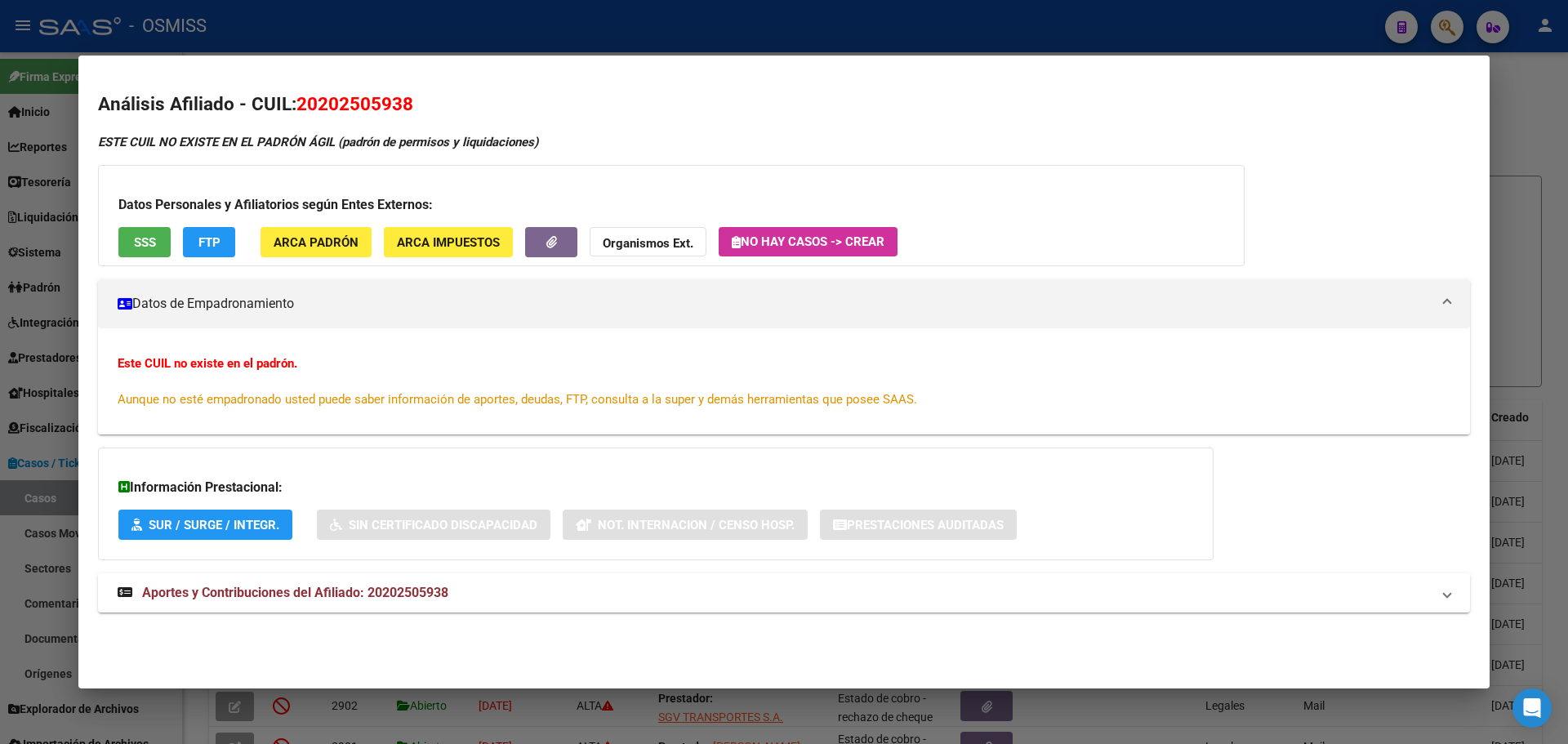
click at [199, 253] on button "FTP" at bounding box center [208, 242] width 53 height 30
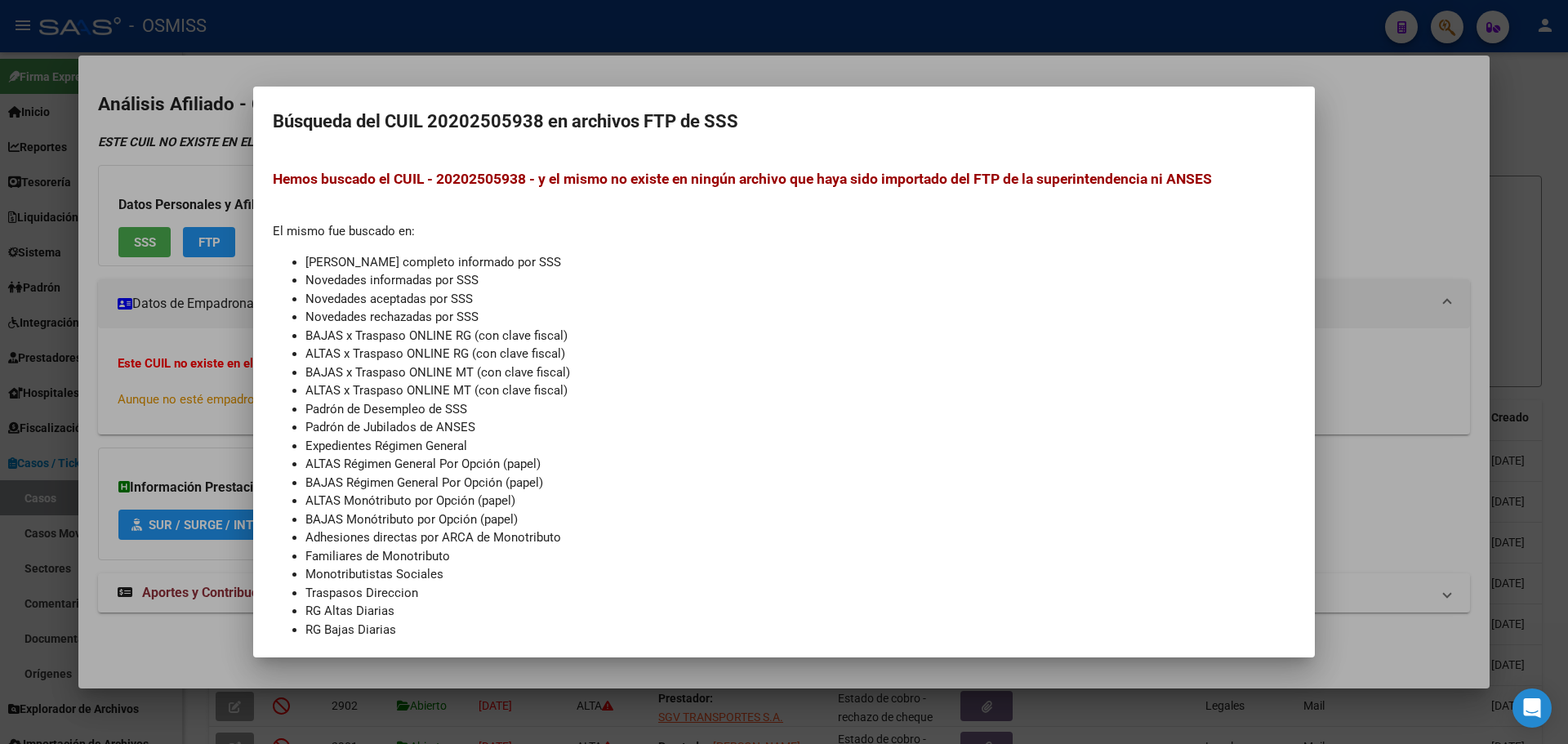
click at [176, 357] on div at bounding box center [784, 372] width 1568 height 744
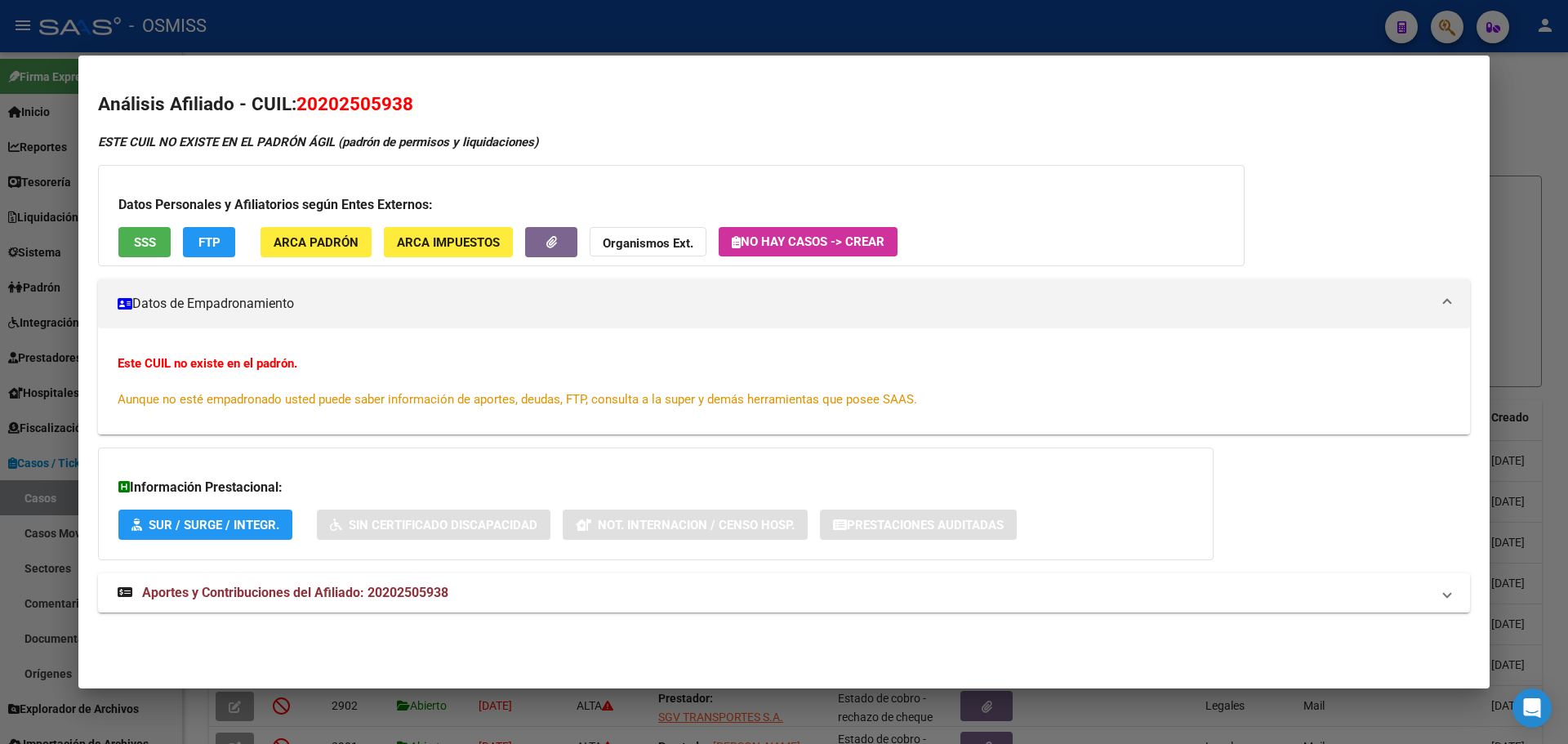
click at [298, 250] on button "ARCA Padrón" at bounding box center [316, 242] width 112 height 30
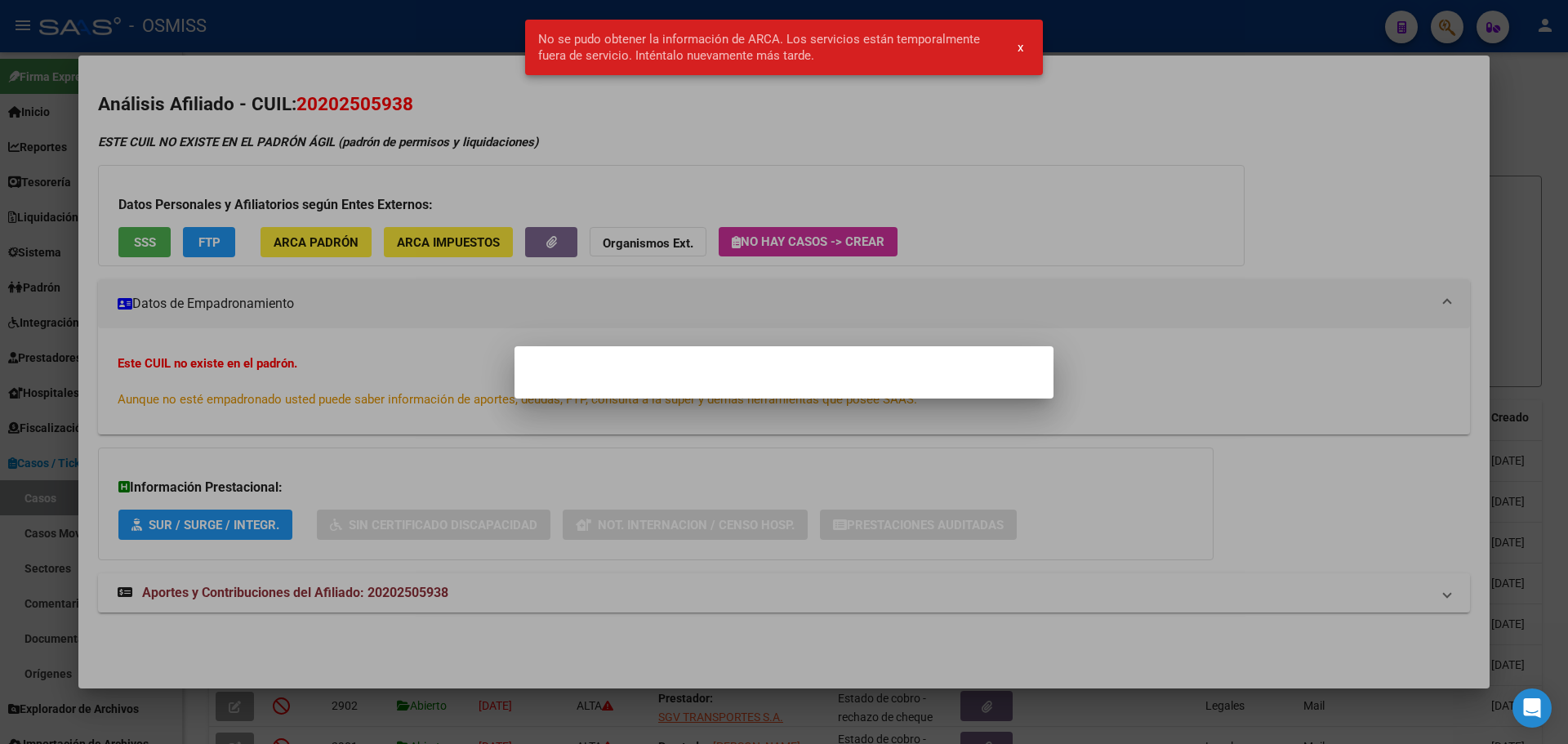
click at [296, 314] on div at bounding box center [784, 372] width 1568 height 744
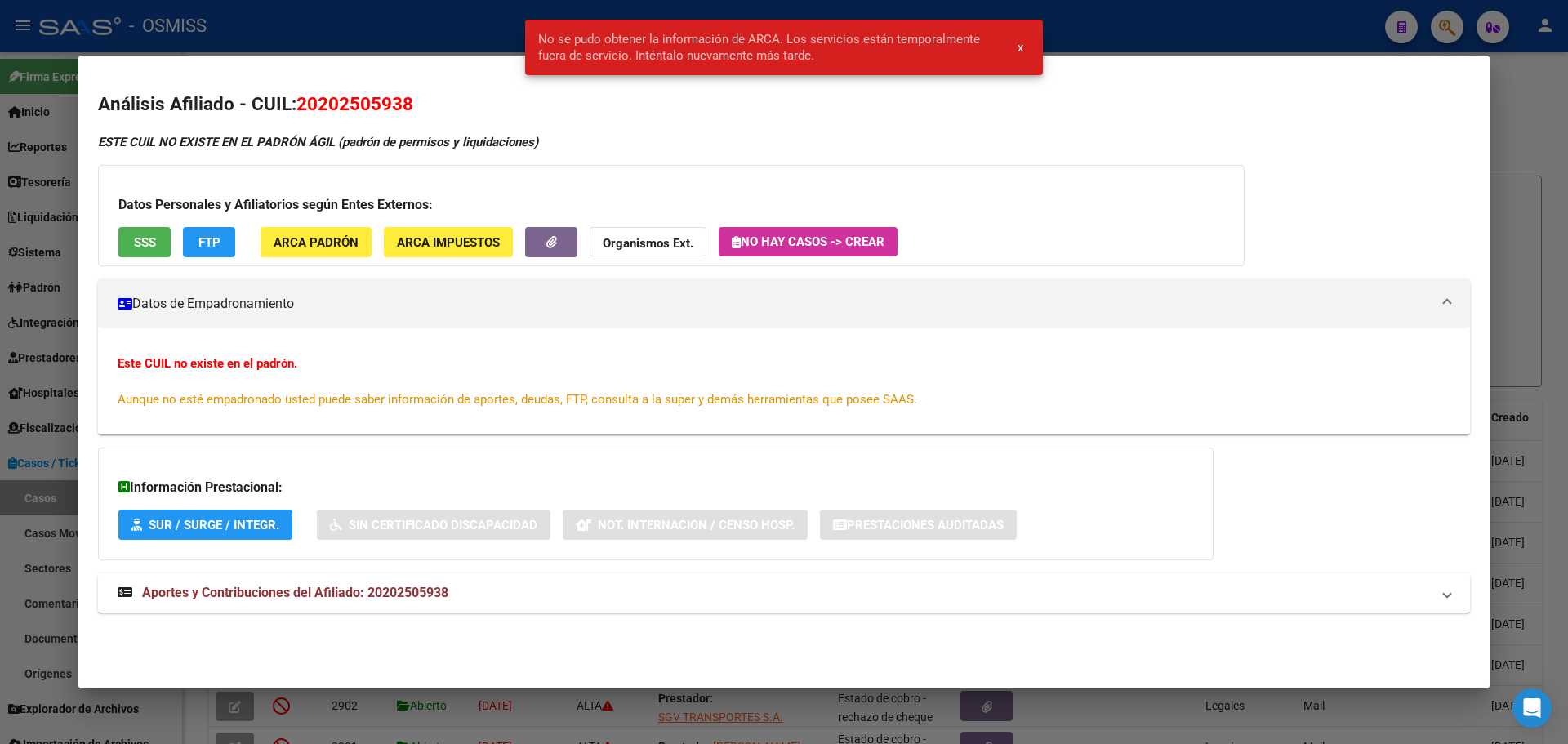
click at [129, 240] on button "SSS" at bounding box center [144, 242] width 53 height 30
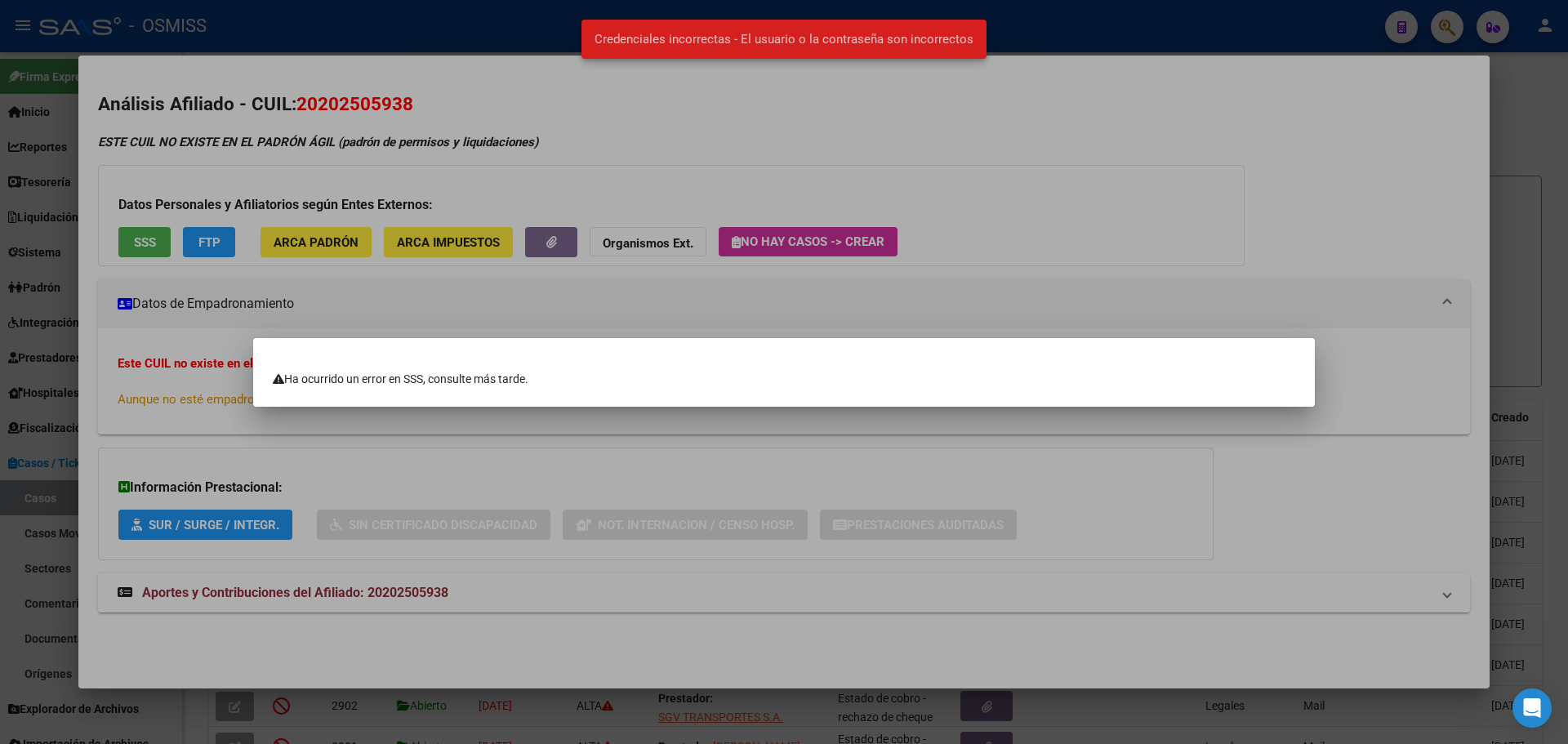
click at [342, 316] on div at bounding box center [784, 372] width 1568 height 744
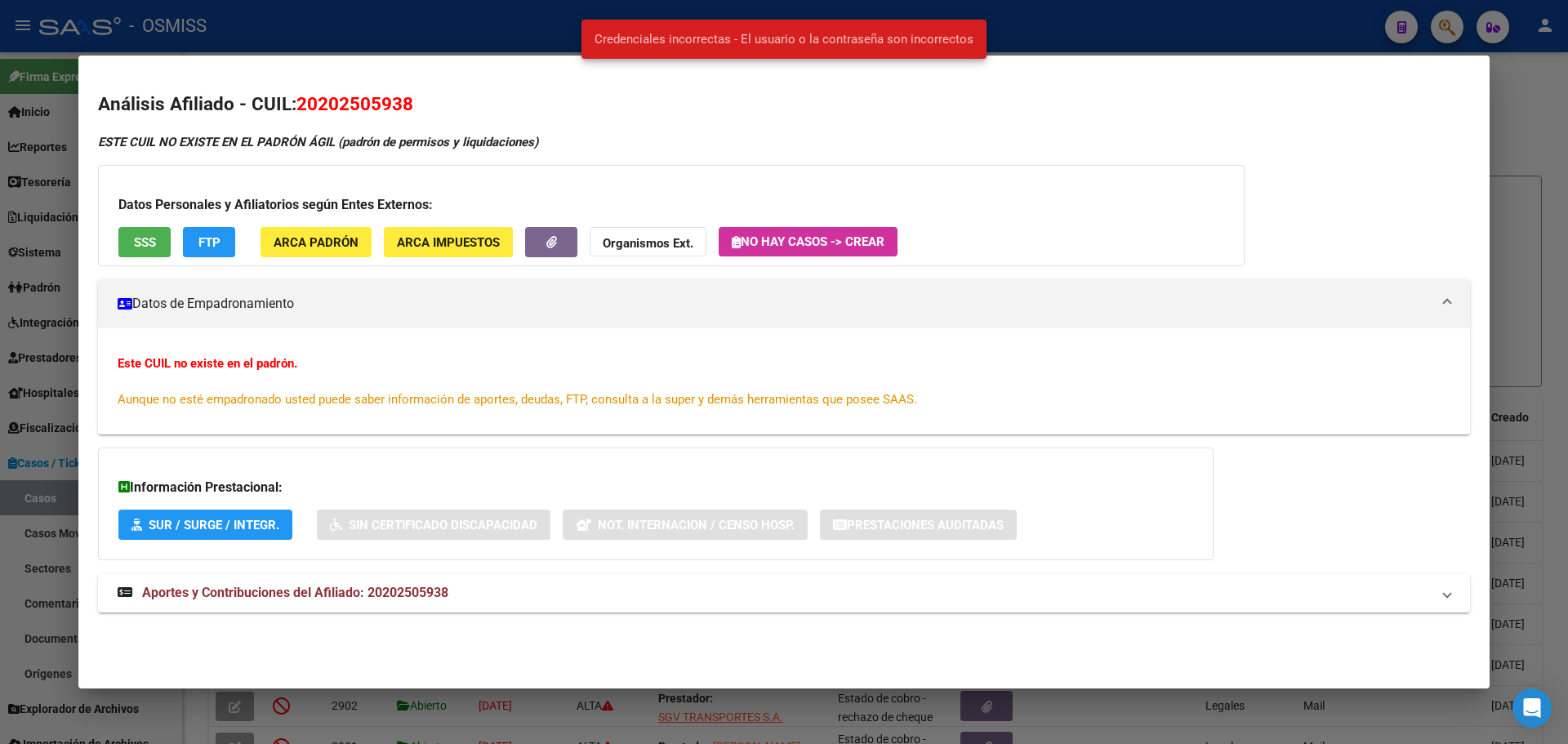
click at [588, 372] on div "Este CUIL no existe en el padrón. Aunque no esté empadronado usted puede saber …" at bounding box center [784, 382] width 1333 height 53
click at [631, 257] on button "Organismos Ext." at bounding box center [648, 242] width 117 height 30
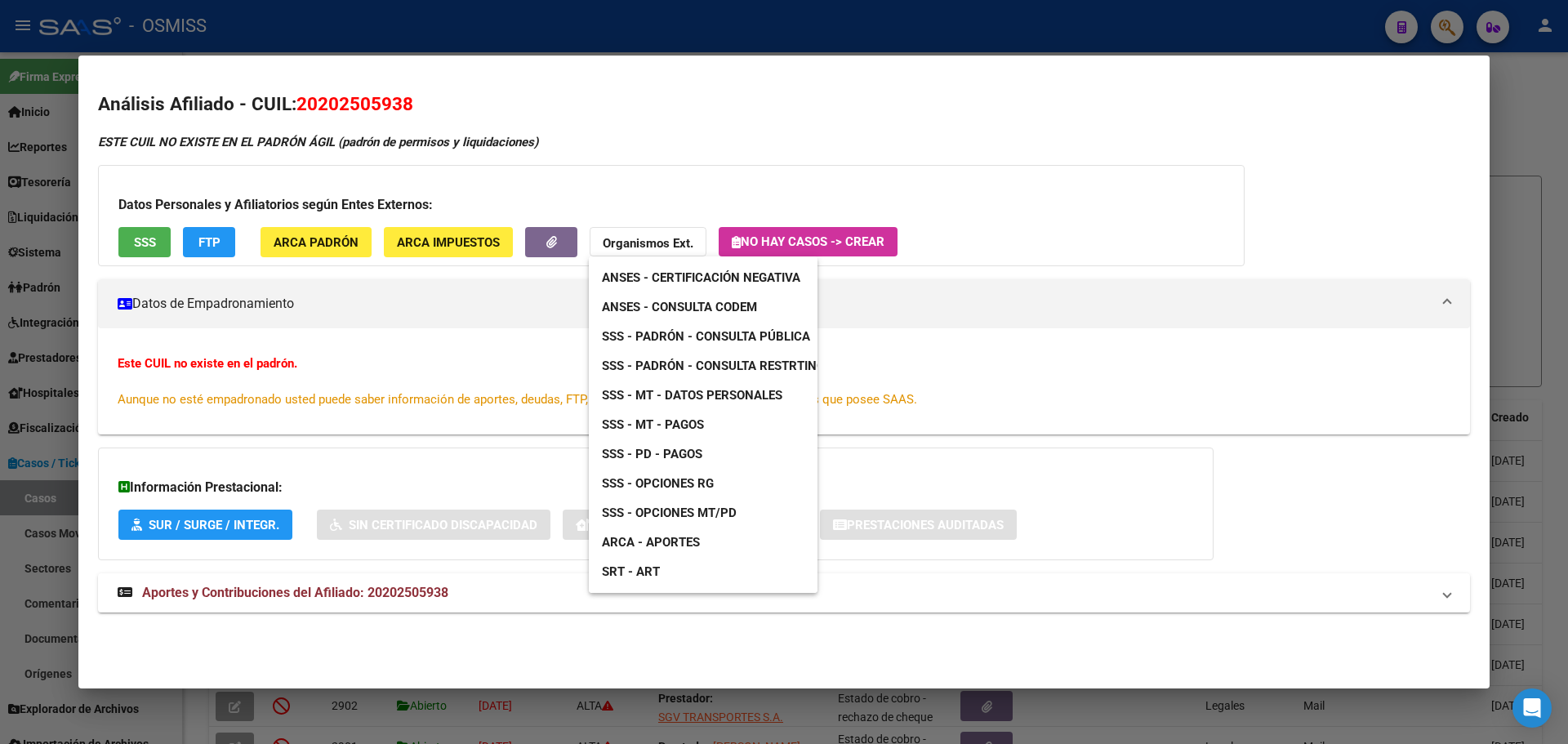
drag, startPoint x: 305, startPoint y: 313, endPoint x: 280, endPoint y: 331, distance: 30.8
click at [305, 313] on div at bounding box center [784, 372] width 1568 height 744
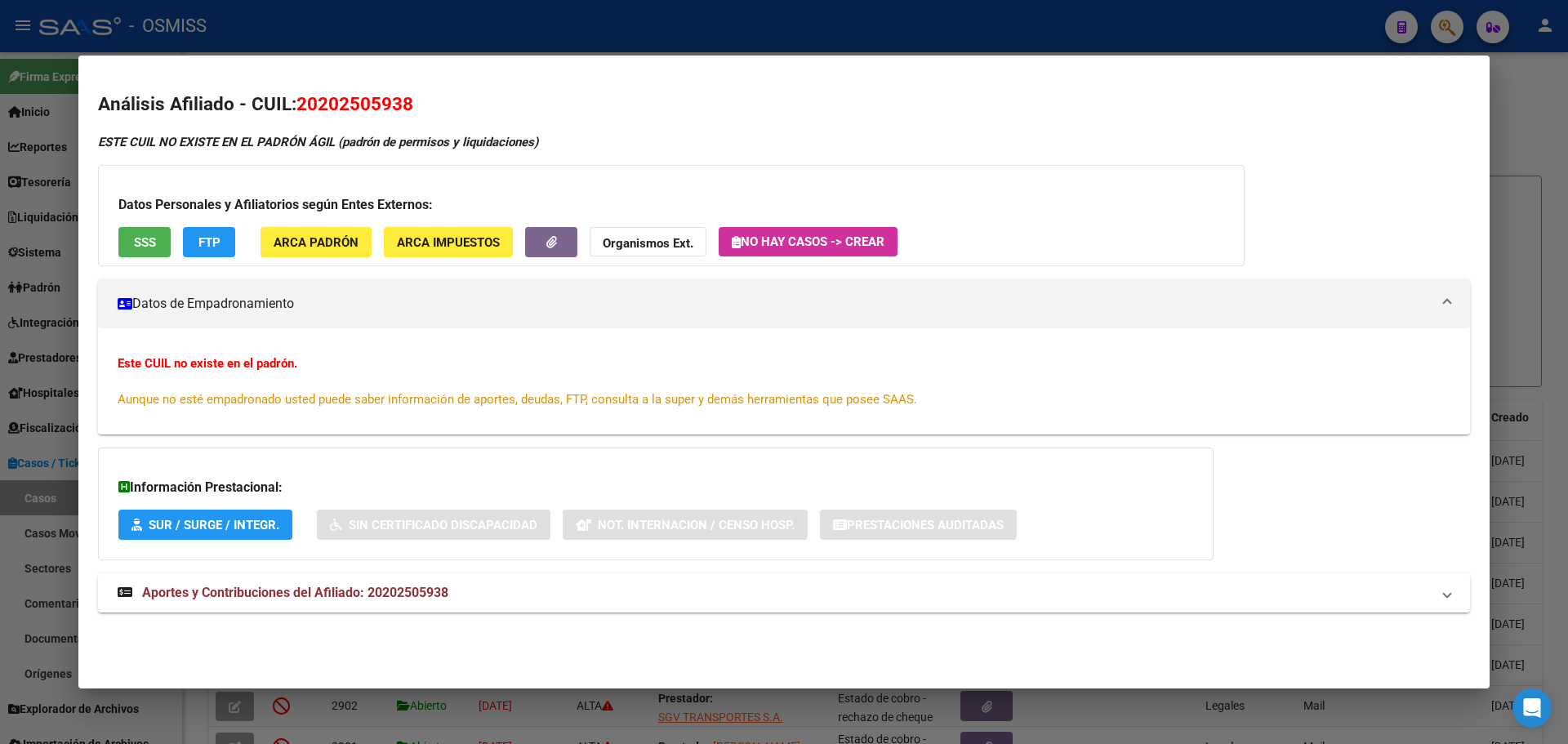
click at [203, 608] on mat-expansion-panel-header "Aportes y Contribuciones del Afiliado: 20202505938" at bounding box center [784, 593] width 1373 height 40
click at [199, 540] on div "Información Prestacional: SUR / SURGE / INTEGR. Sin Certificado Discapacidad No…" at bounding box center [655, 504] width 1115 height 112
click at [198, 527] on span "SUR / SURGE / INTEGR." at bounding box center [214, 526] width 131 height 15
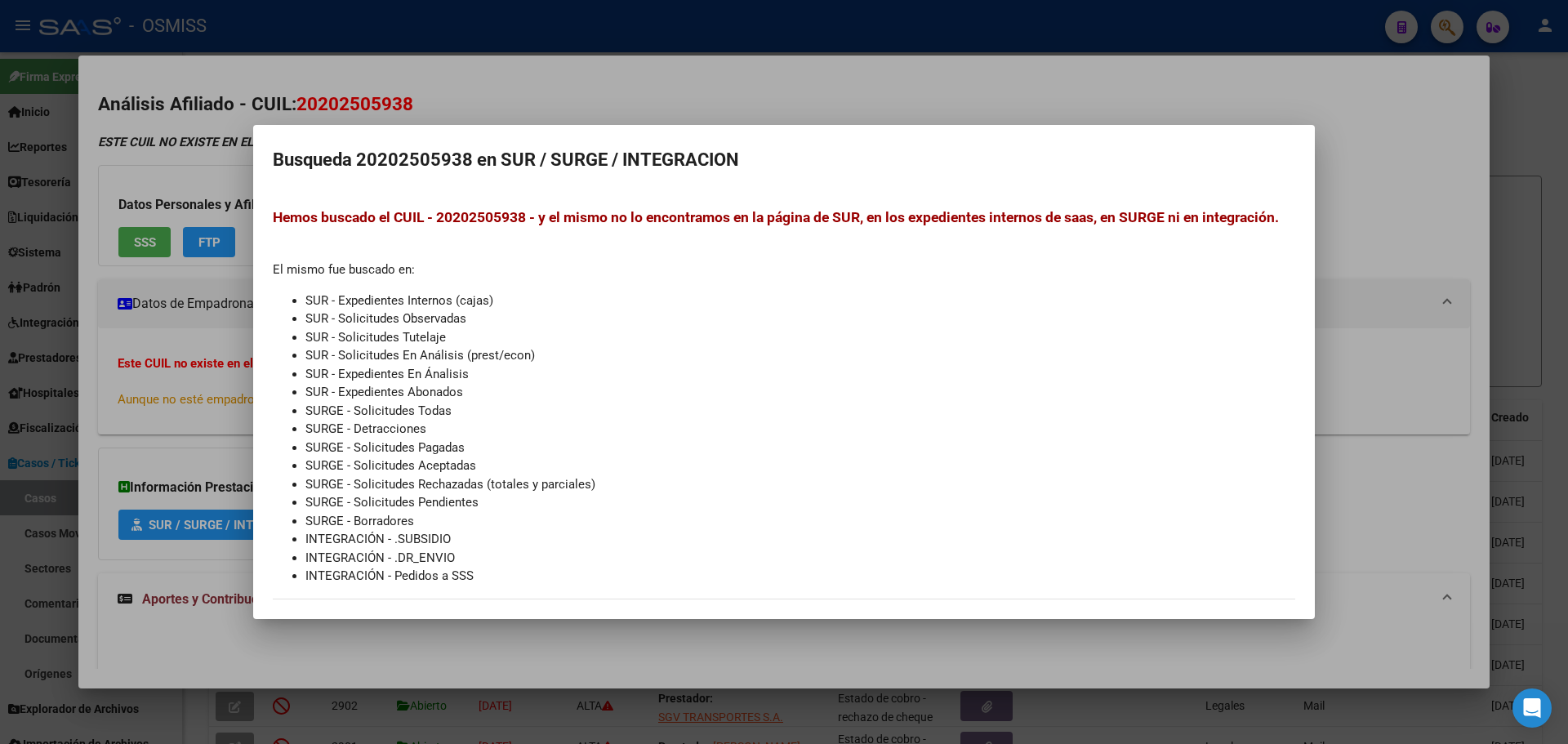
click at [245, 396] on div at bounding box center [784, 372] width 1568 height 744
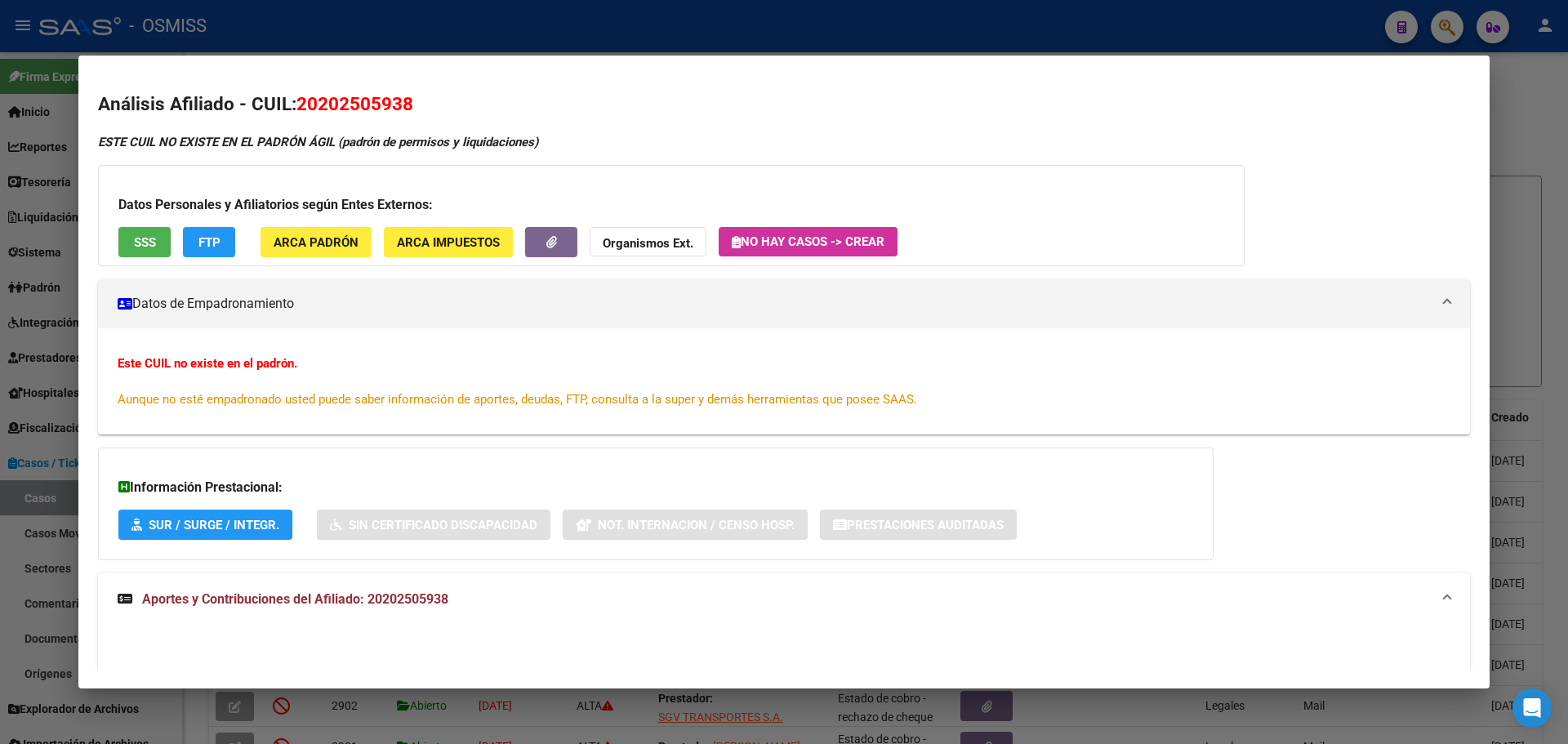
drag, startPoint x: 662, startPoint y: 25, endPoint x: 612, endPoint y: 50, distance: 55.9
click at [662, 29] on div at bounding box center [784, 372] width 1568 height 744
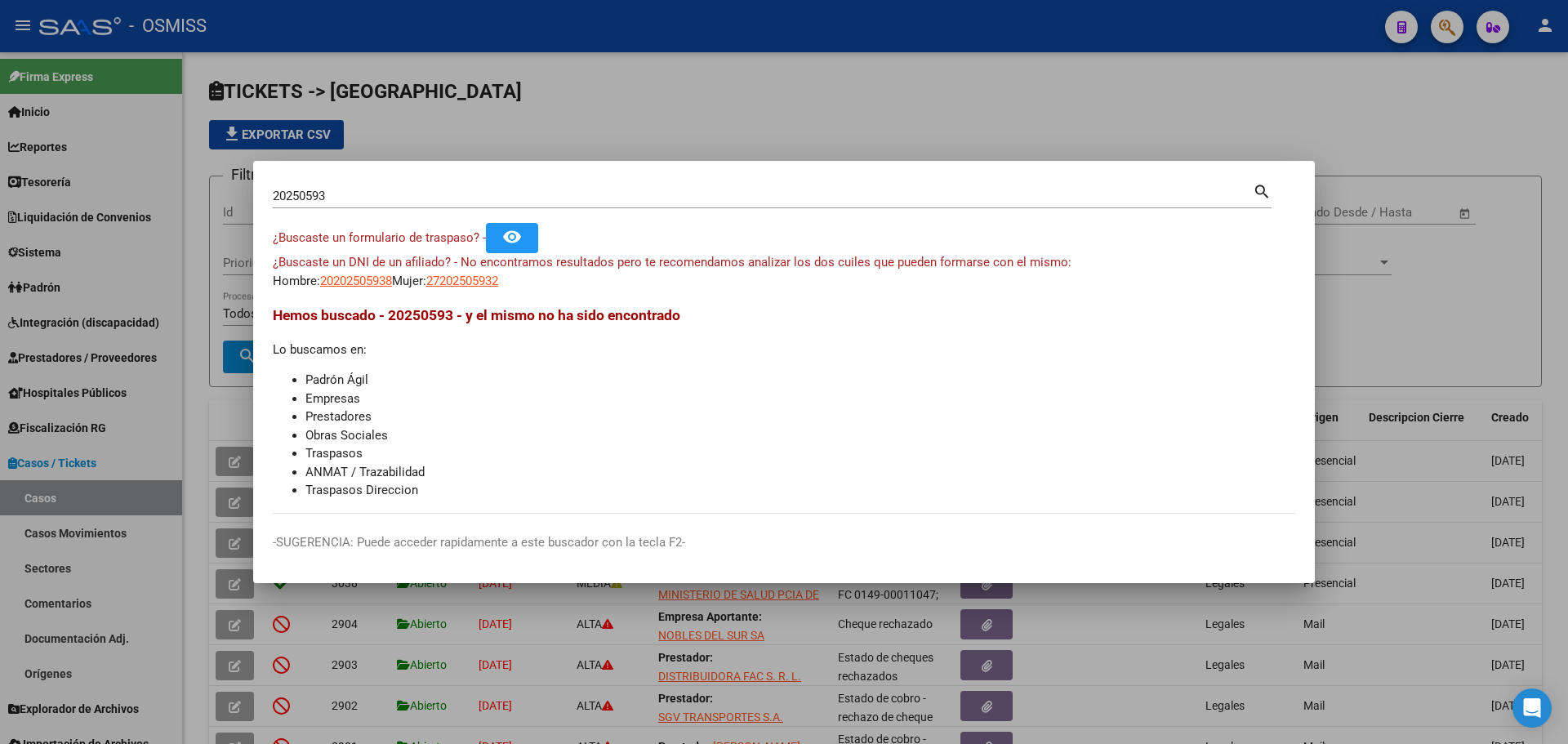
click at [629, 120] on div at bounding box center [784, 372] width 1568 height 744
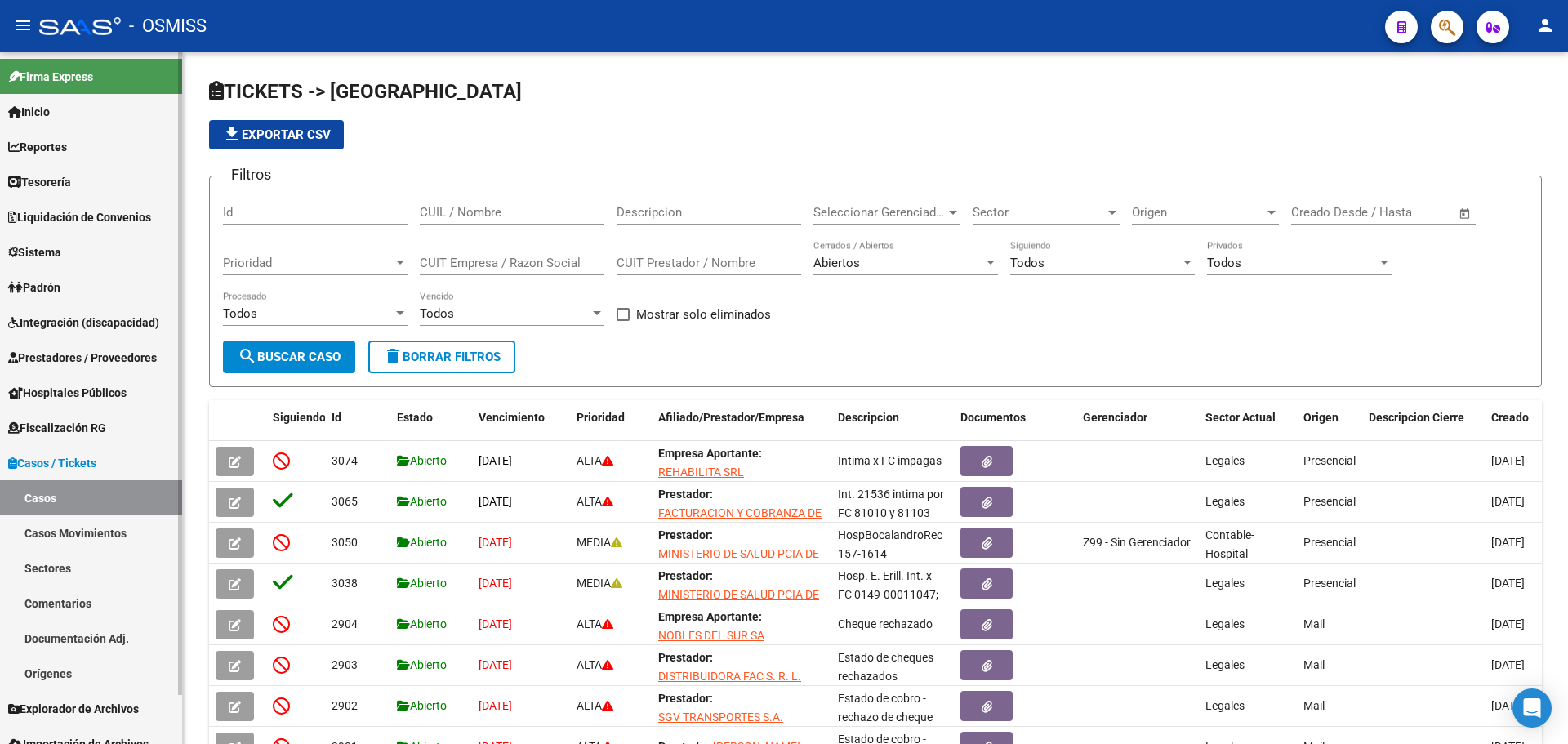
click at [48, 189] on span "Tesorería" at bounding box center [40, 182] width 63 height 18
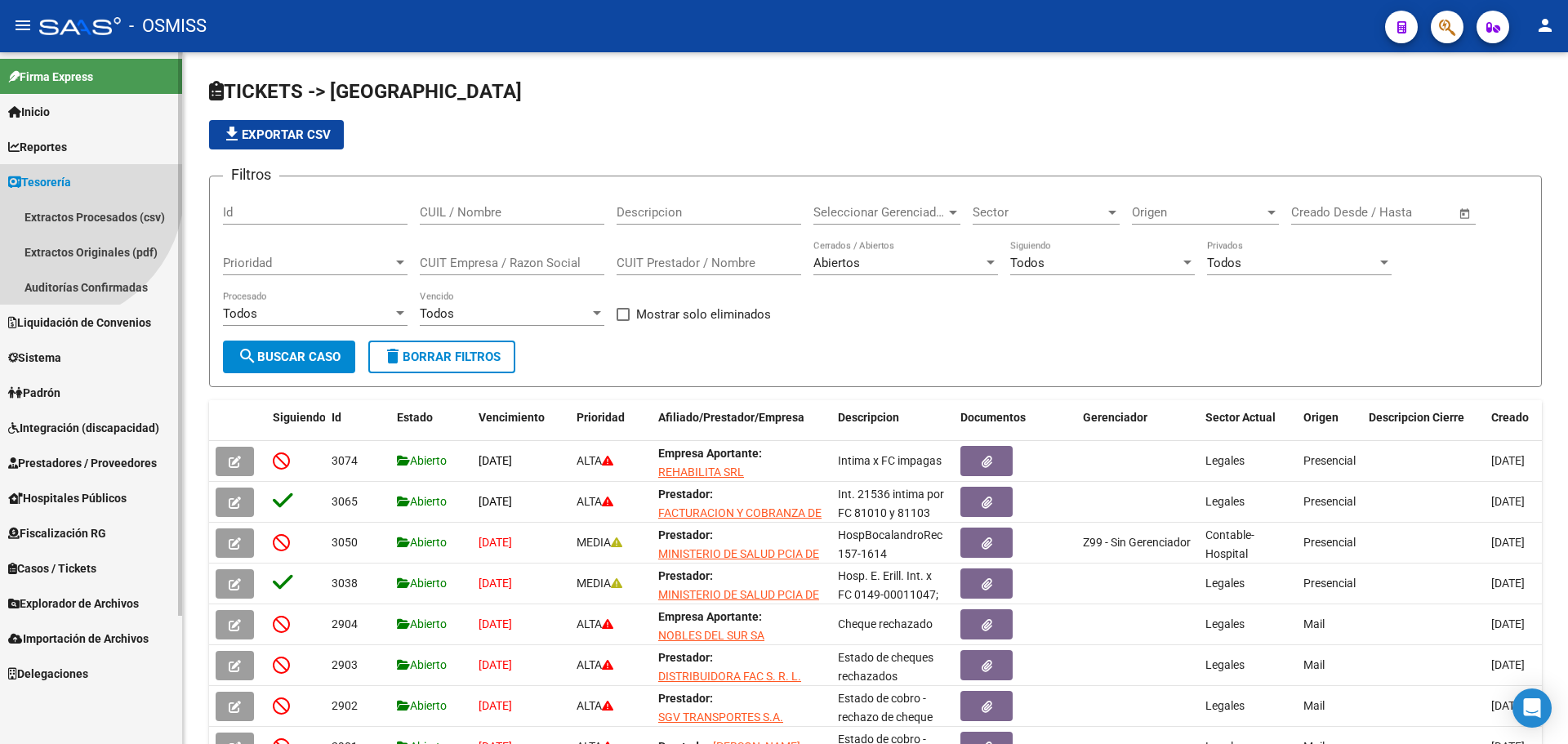
click at [48, 189] on span "Tesorería" at bounding box center [40, 182] width 63 height 18
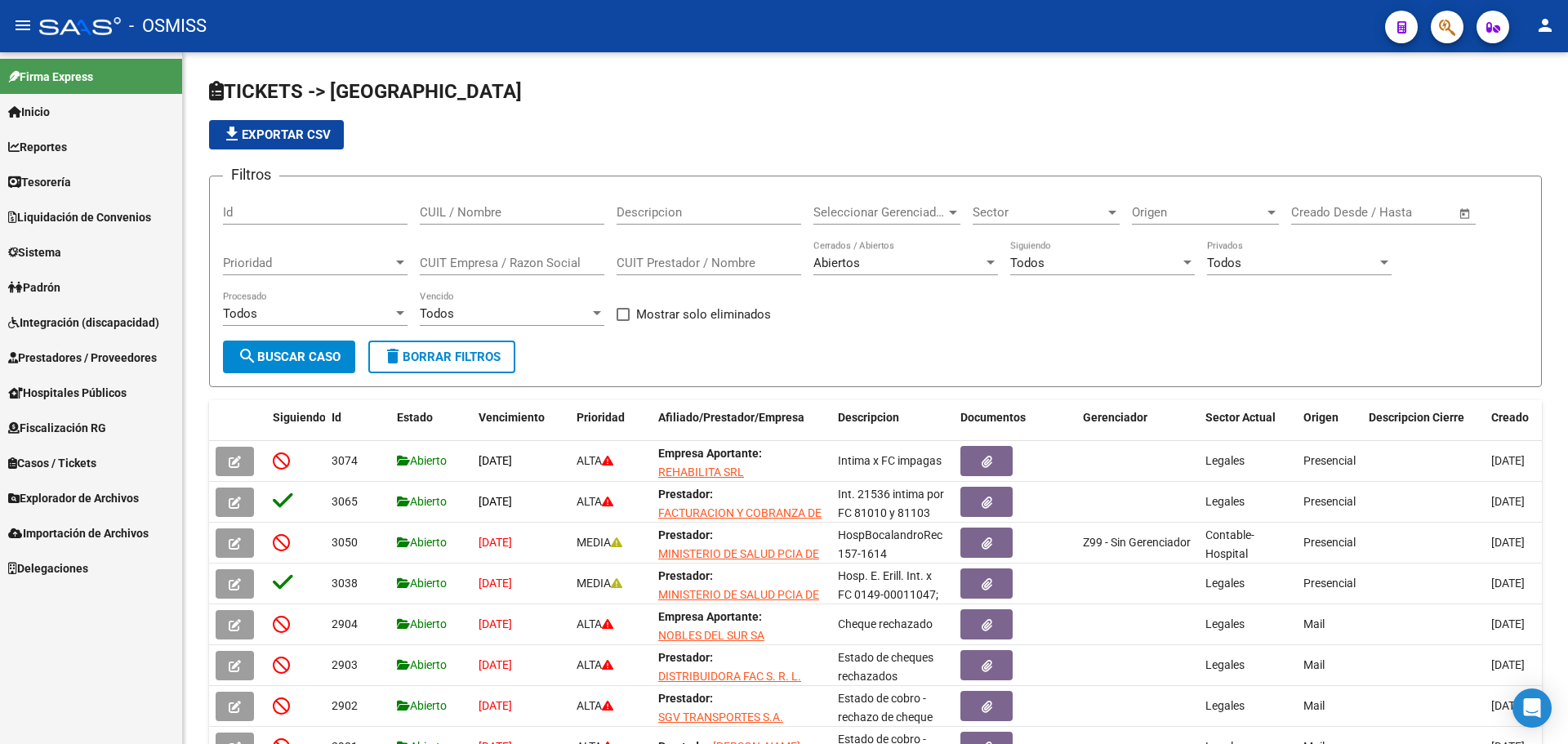
click at [48, 189] on span "Tesorería" at bounding box center [40, 182] width 63 height 18
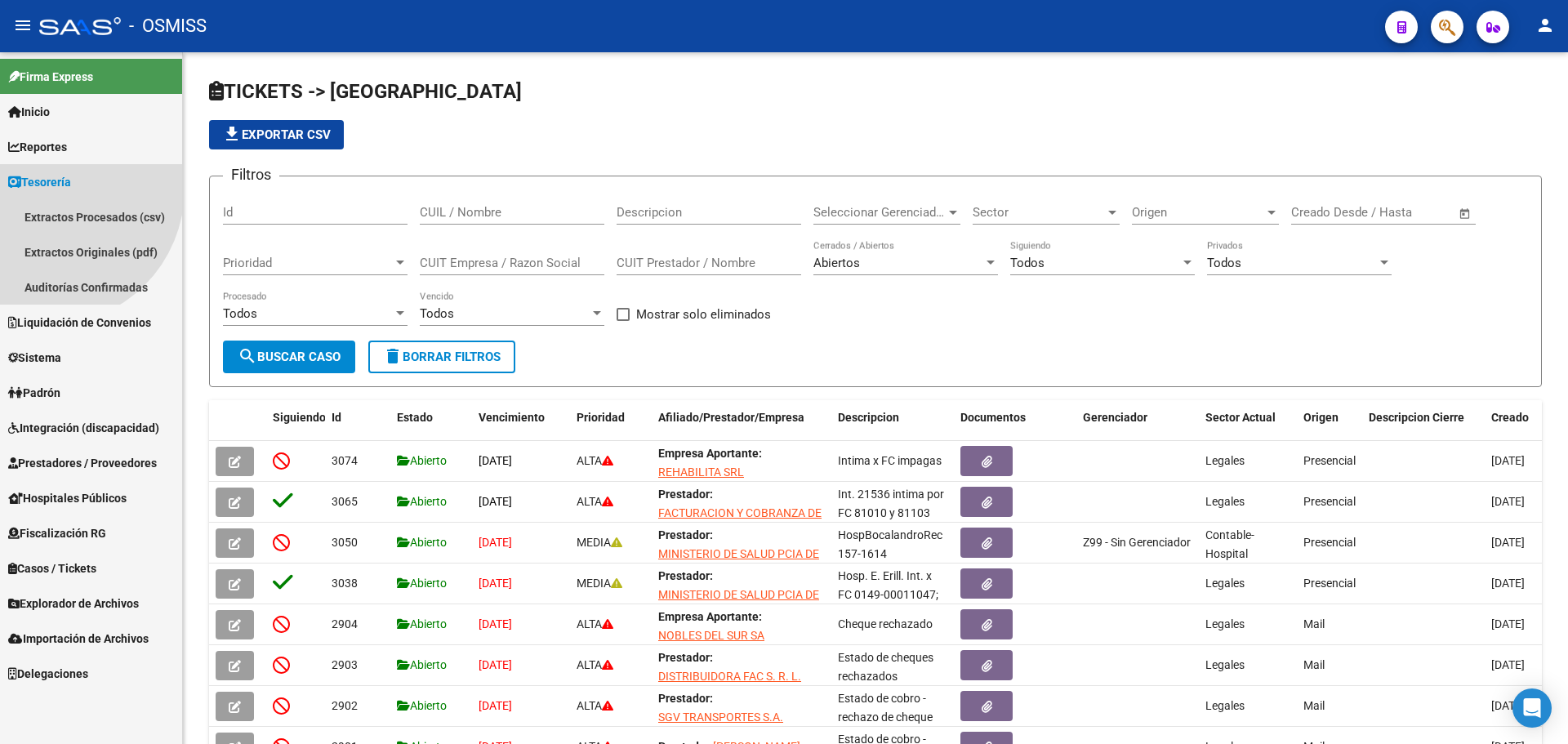
click at [48, 189] on span "Tesorería" at bounding box center [40, 182] width 63 height 18
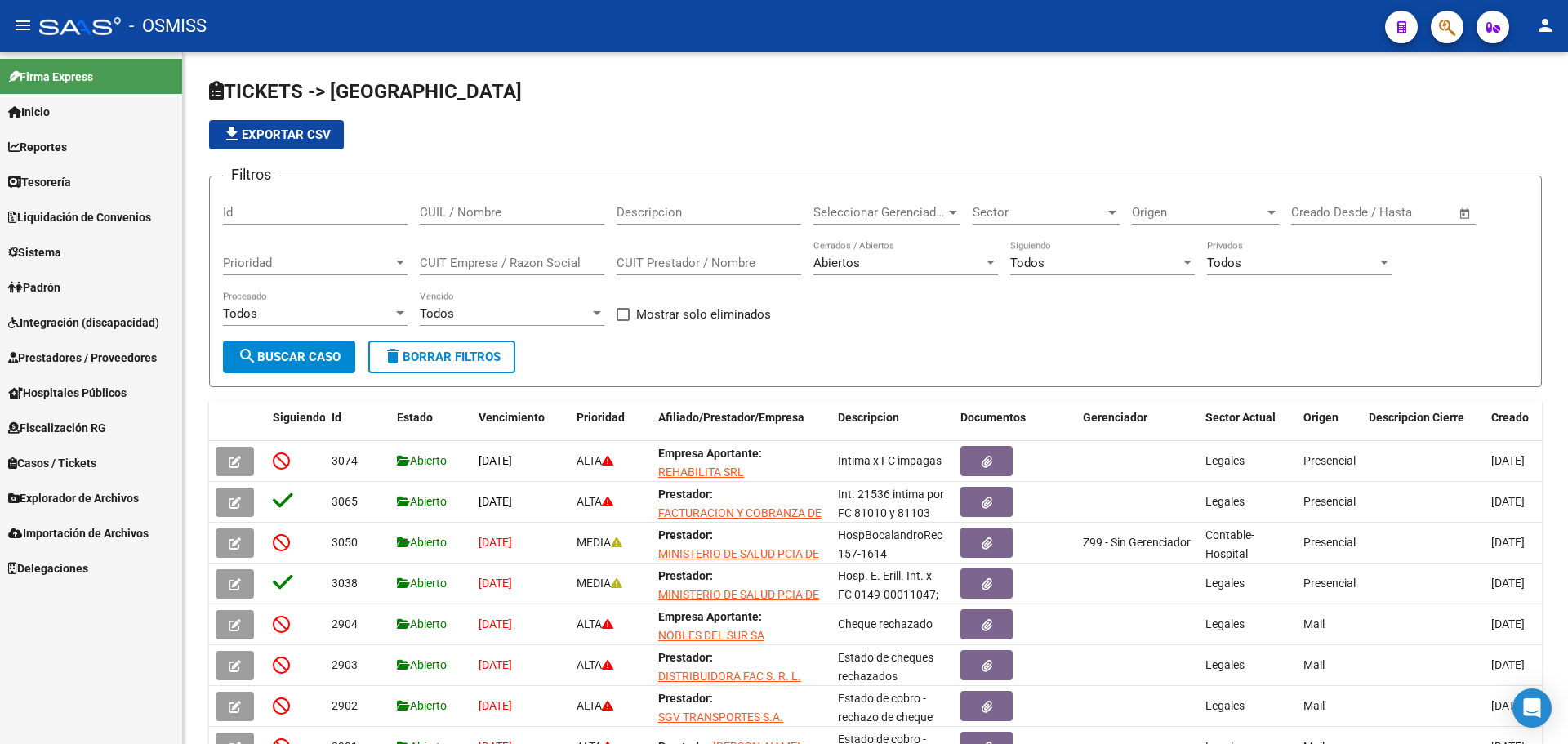
click at [55, 173] on span "Tesorería" at bounding box center [40, 182] width 63 height 18
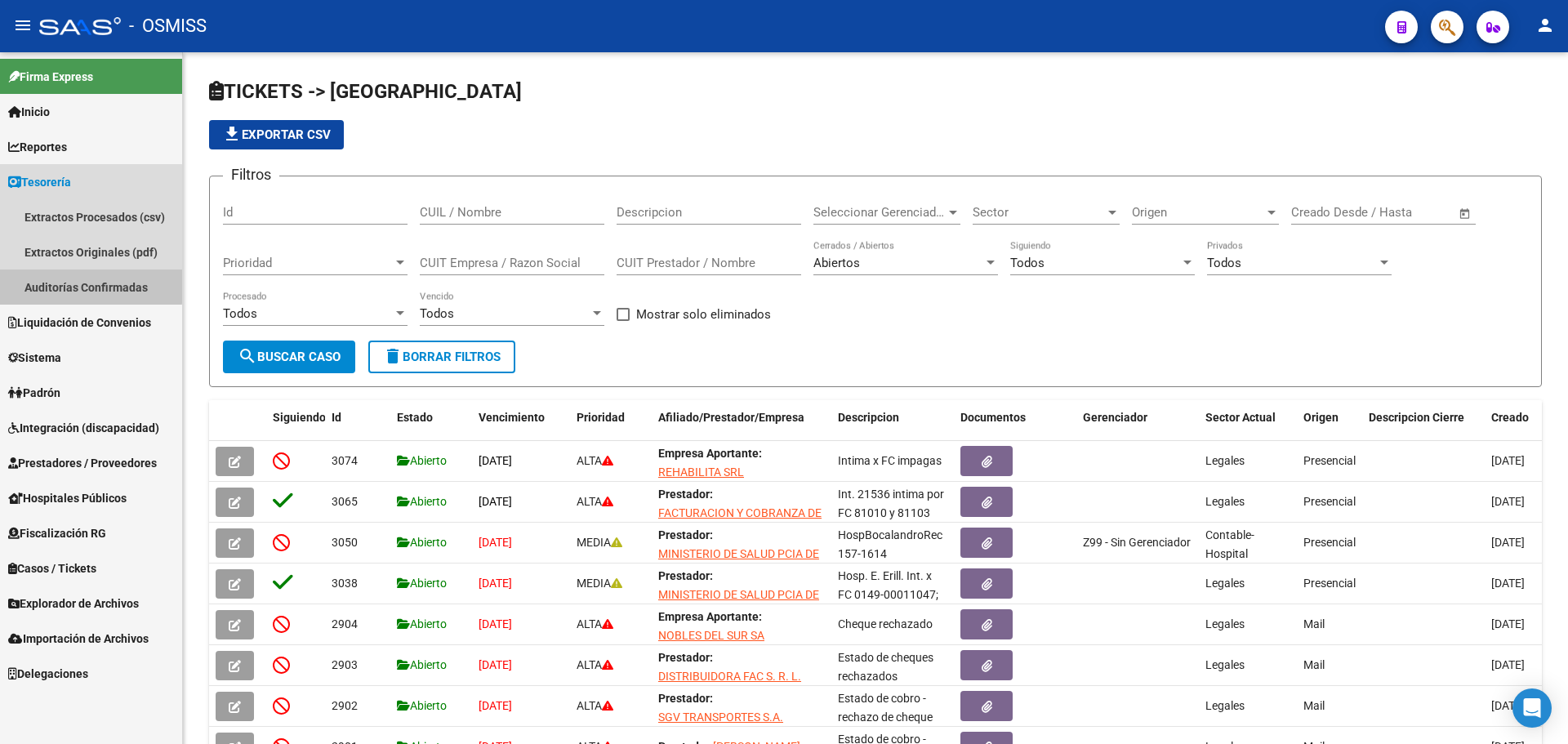
click at [71, 284] on link "Auditorías Confirmadas" at bounding box center [91, 287] width 183 height 35
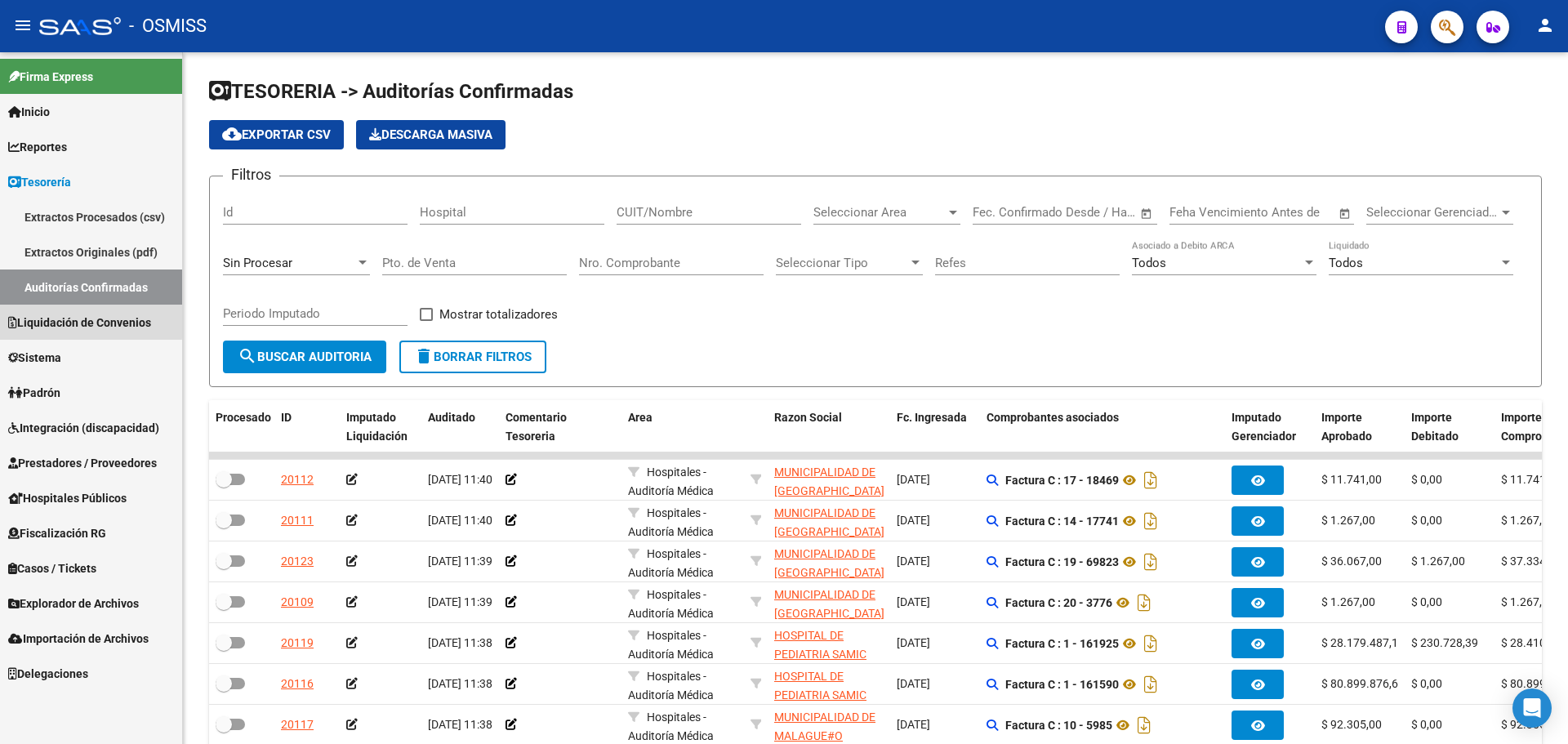
click at [47, 313] on span "Liquidación de Convenios" at bounding box center [79, 322] width 143 height 18
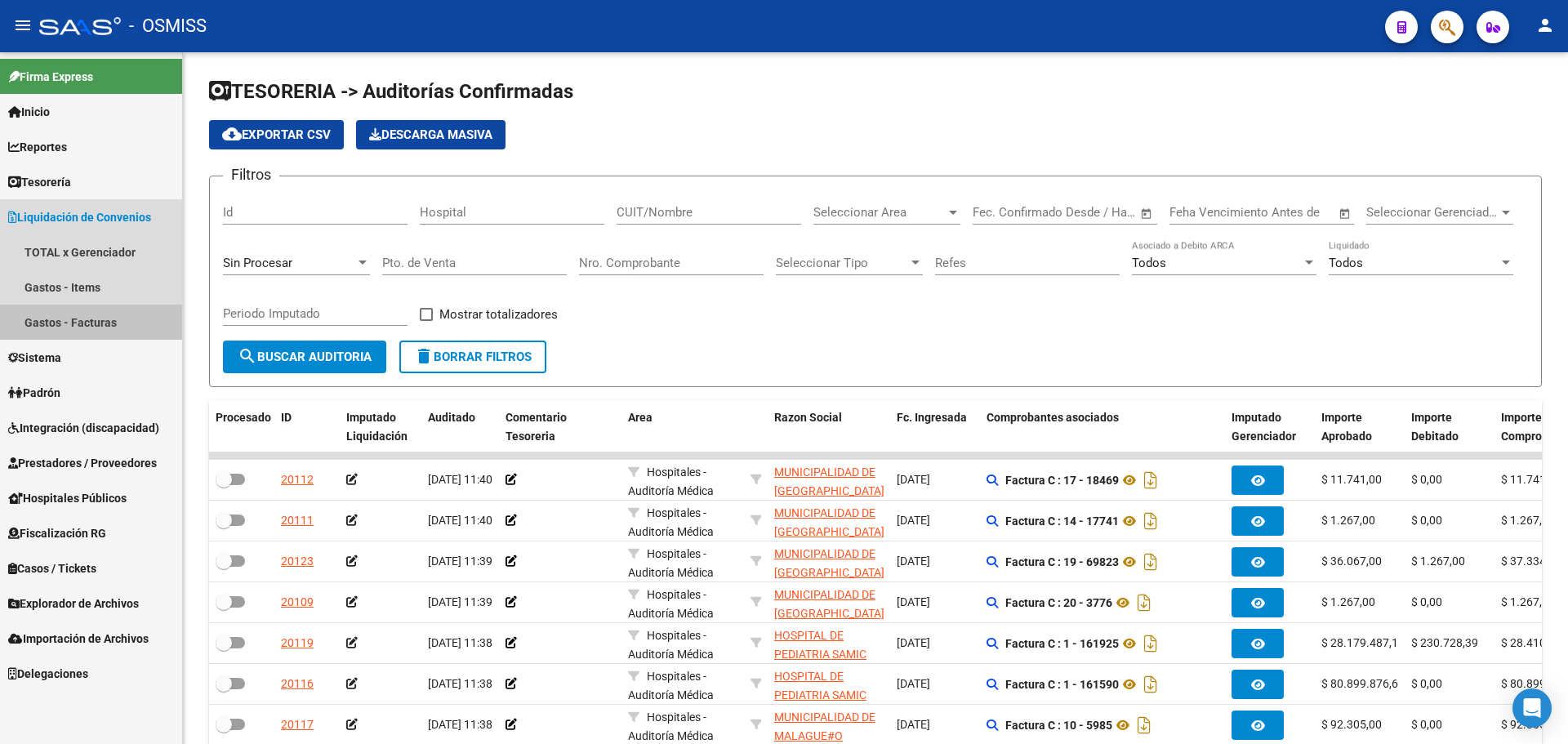
click at [47, 313] on link "Gastos - Facturas" at bounding box center [91, 323] width 183 height 35
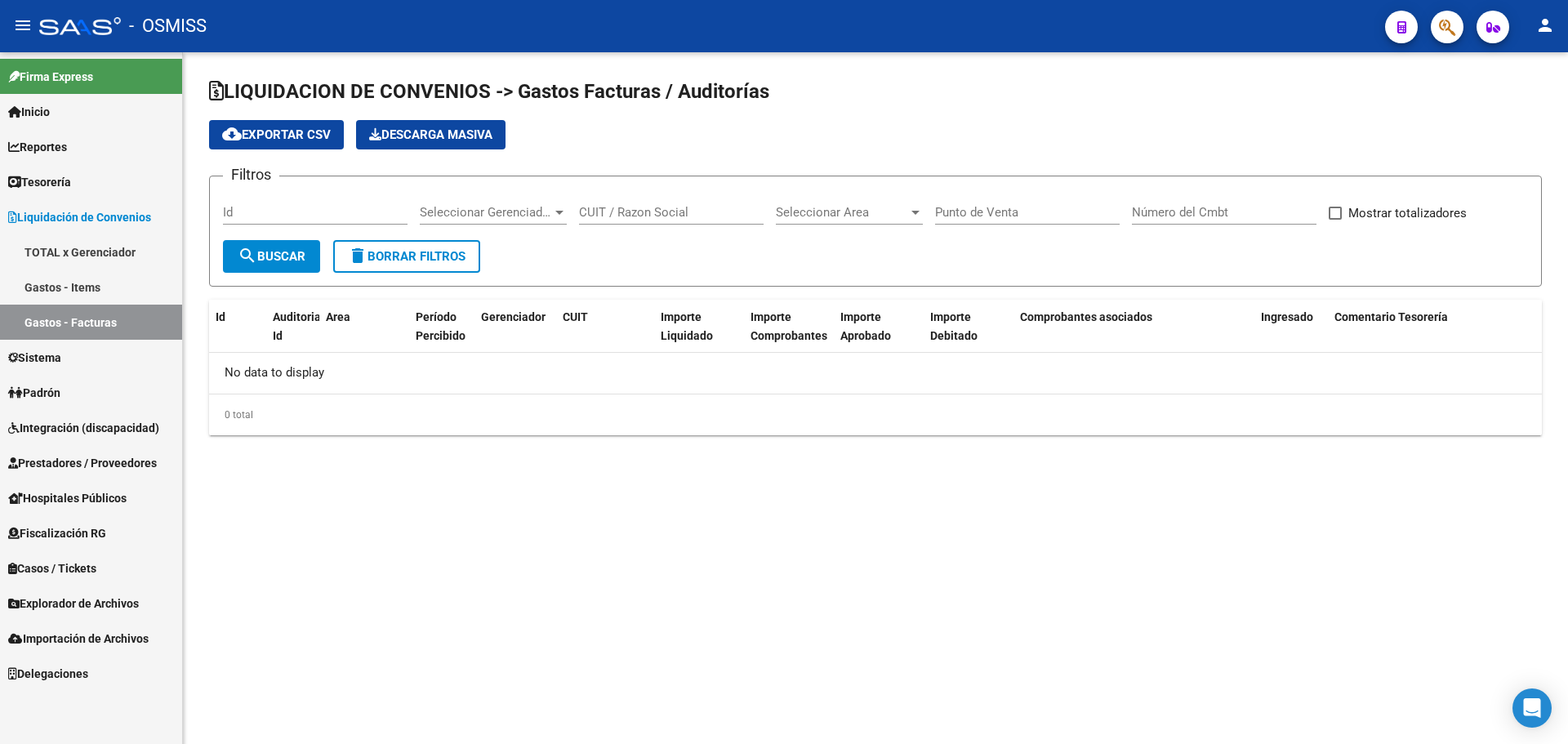
checkbox input "true"
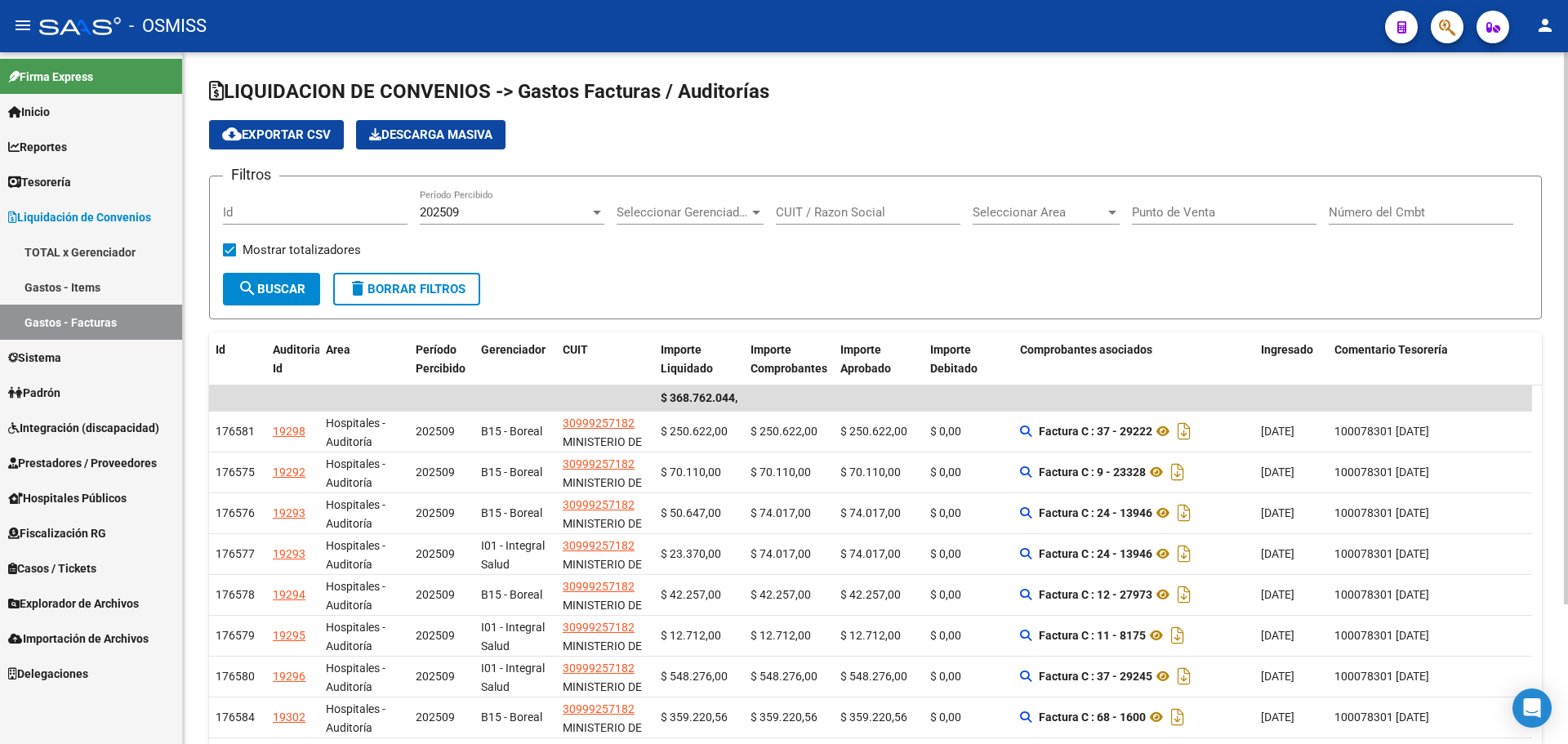
click at [488, 214] on div "202509" at bounding box center [504, 212] width 170 height 15
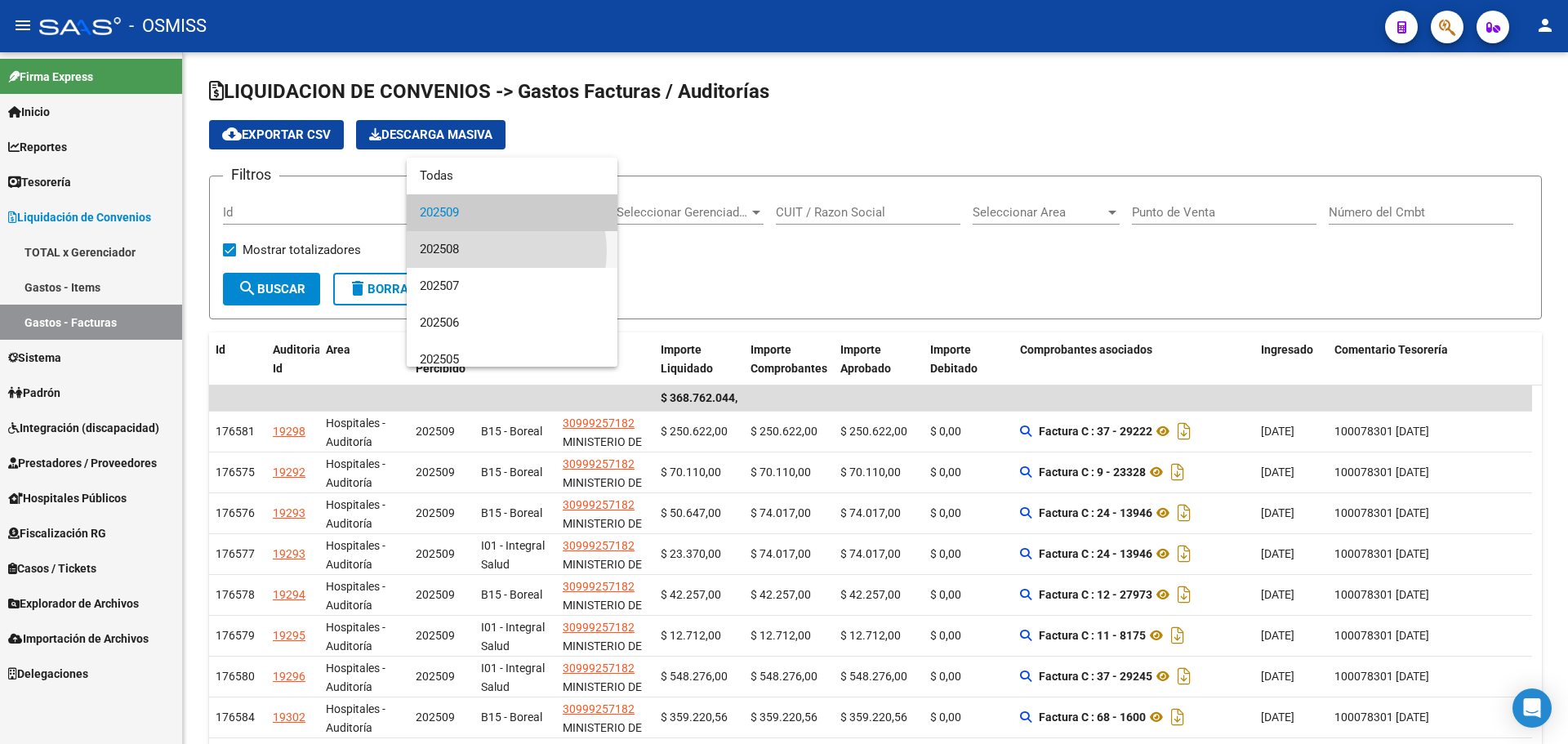
click at [488, 251] on span "202508" at bounding box center [512, 250] width 184 height 37
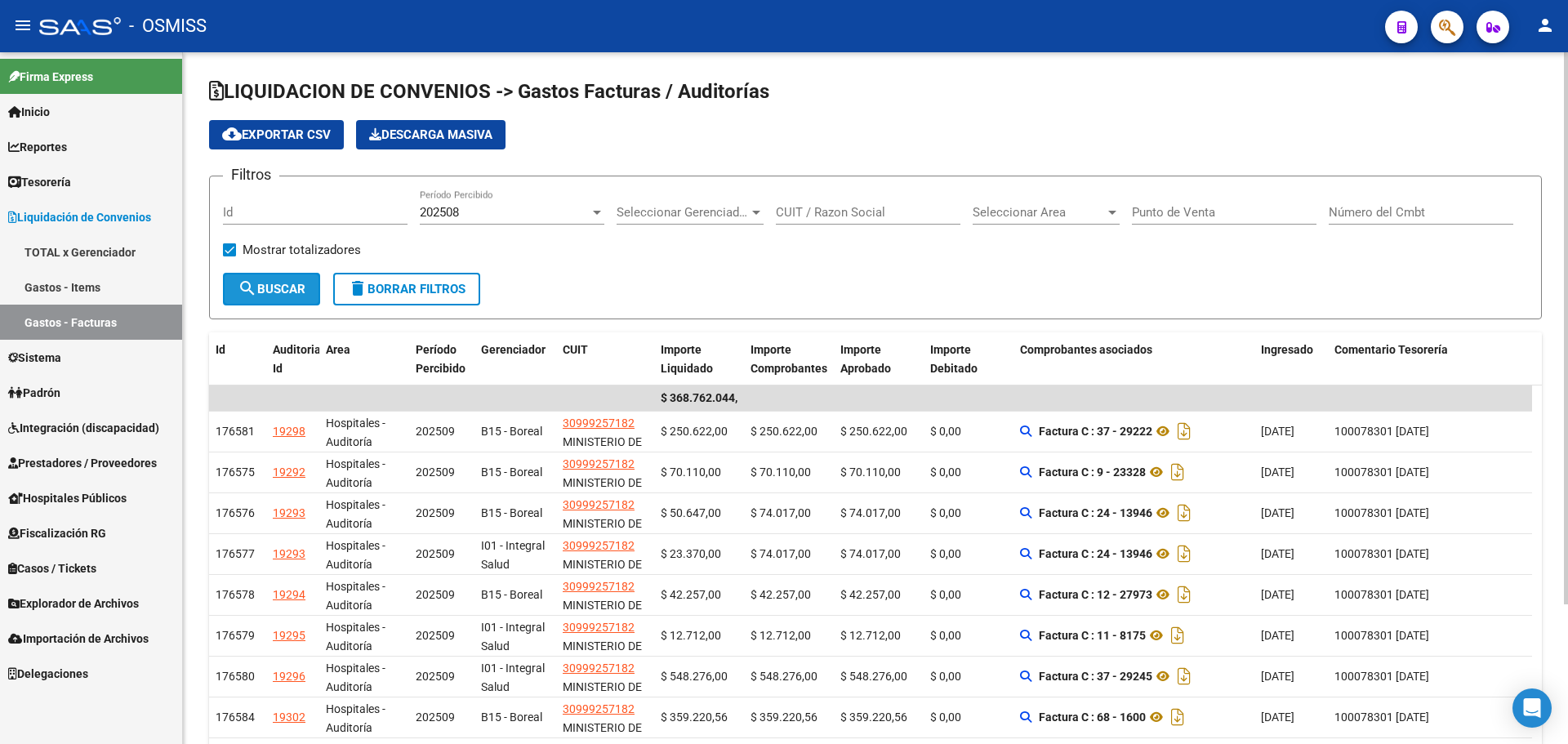
click at [298, 301] on button "search Buscar" at bounding box center [271, 289] width 97 height 32
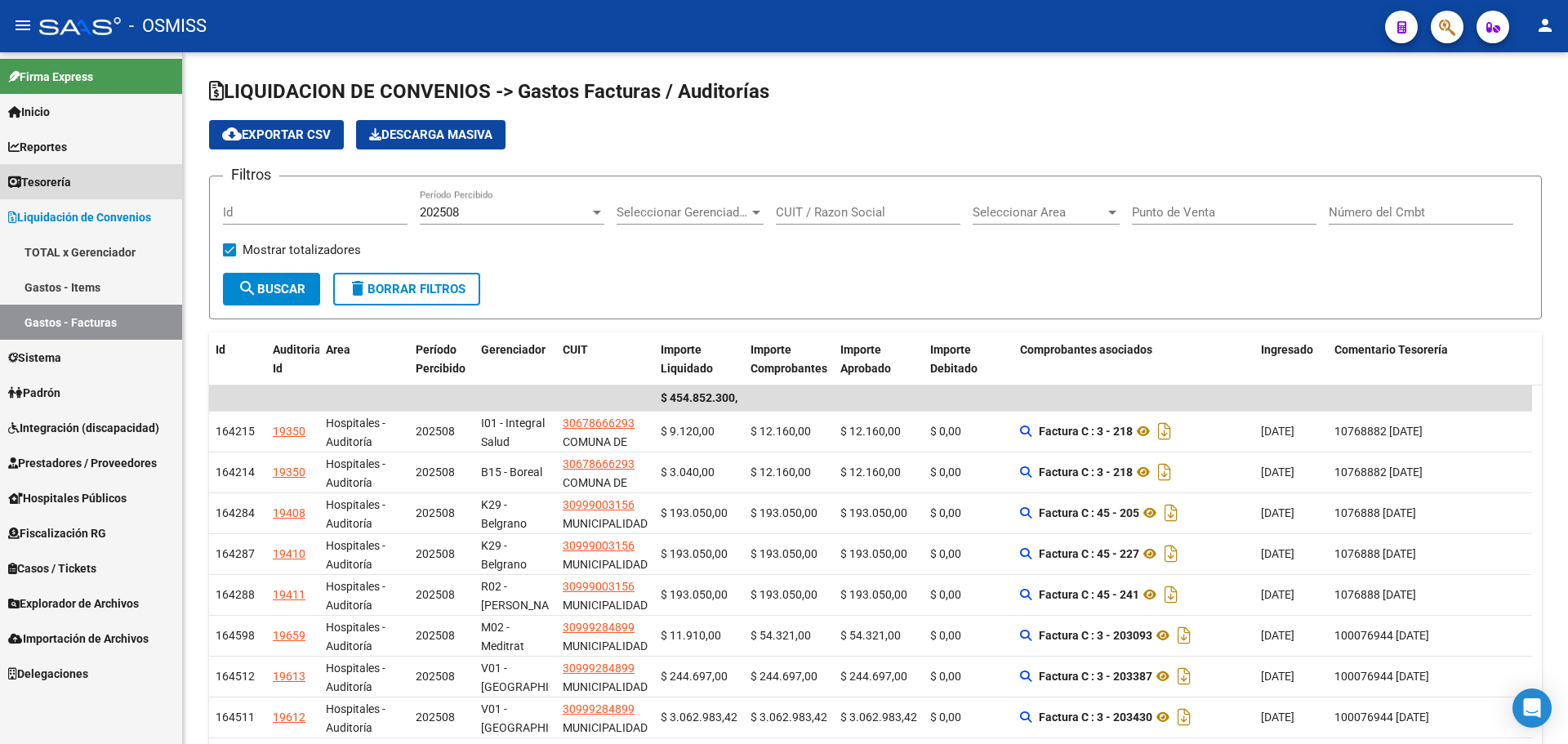
click at [95, 167] on link "Tesorería" at bounding box center [91, 182] width 183 height 35
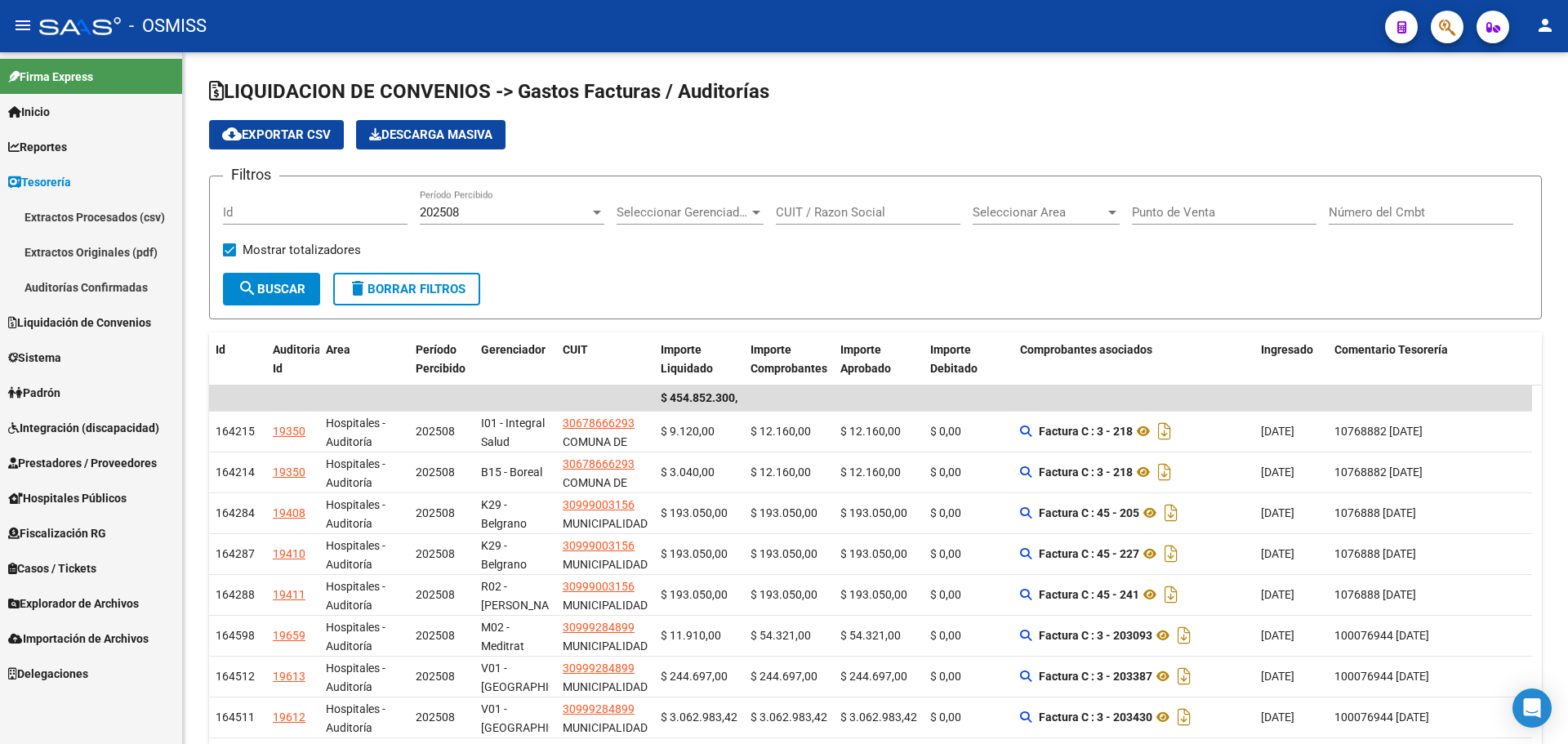
click at [113, 289] on link "Auditorías Confirmadas" at bounding box center [91, 287] width 183 height 35
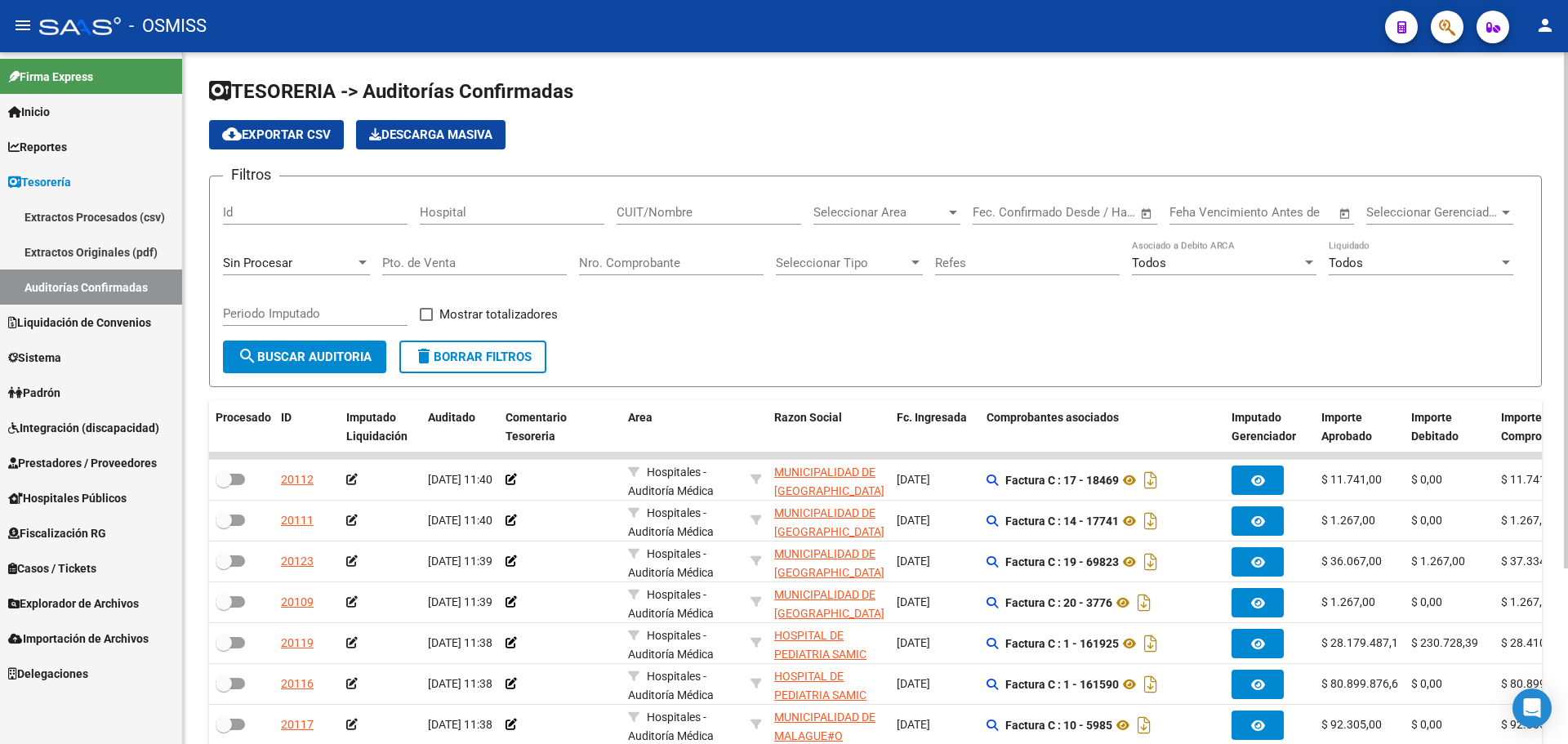
click at [304, 262] on div "Sin Procesar" at bounding box center [289, 263] width 133 height 15
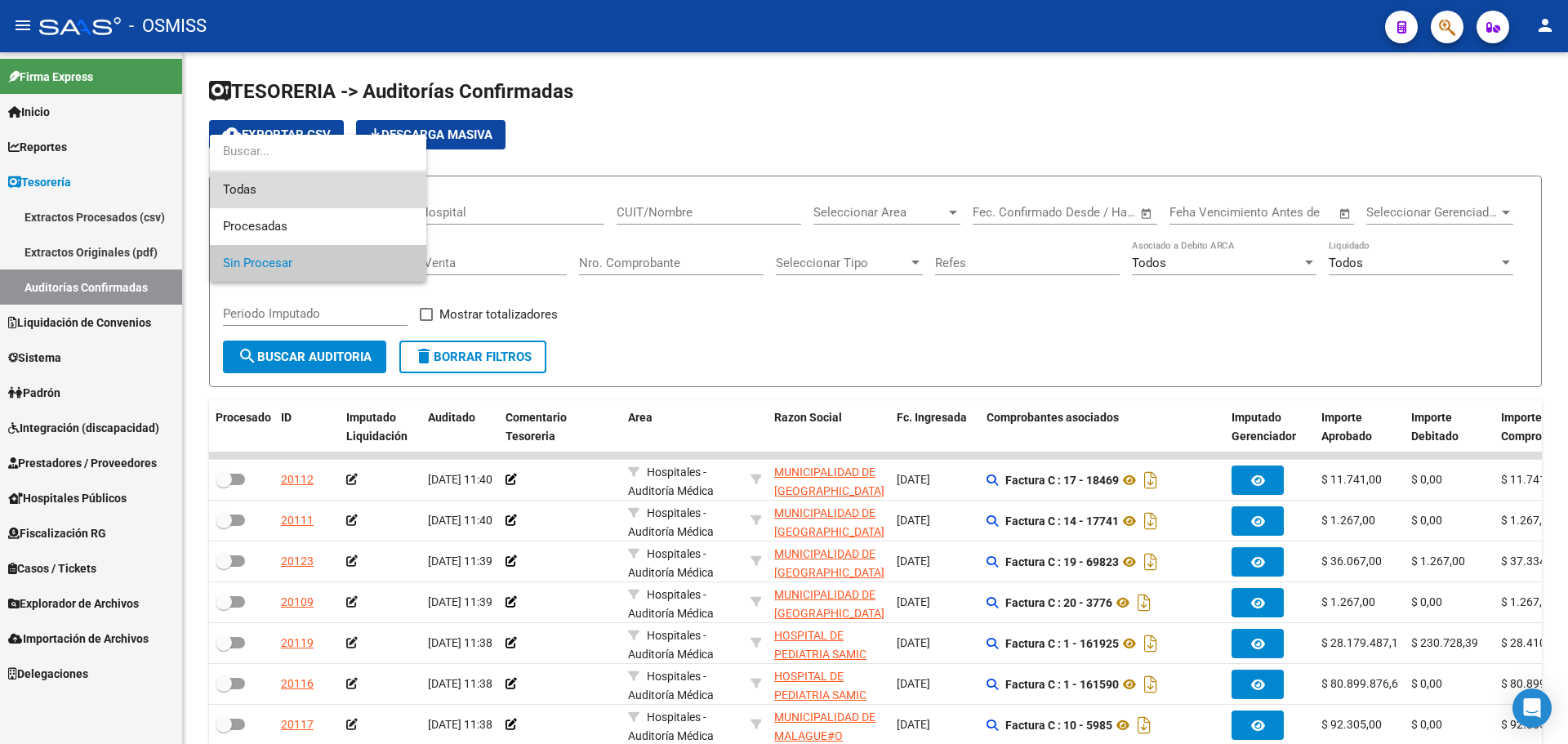
click at [301, 193] on span "Todas" at bounding box center [318, 190] width 190 height 37
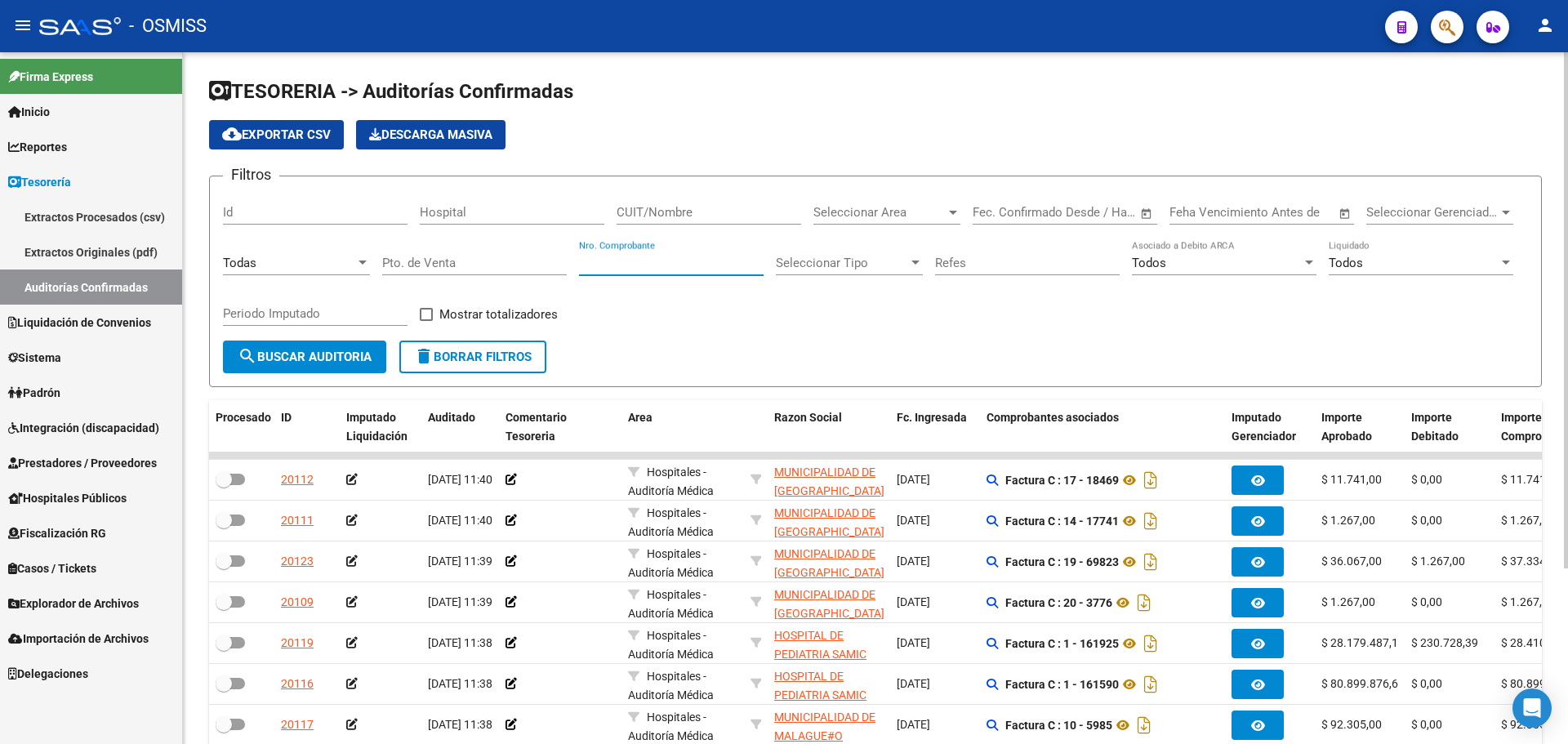
click at [588, 259] on input "Nro. Comprobante" at bounding box center [671, 263] width 184 height 15
type input "218"
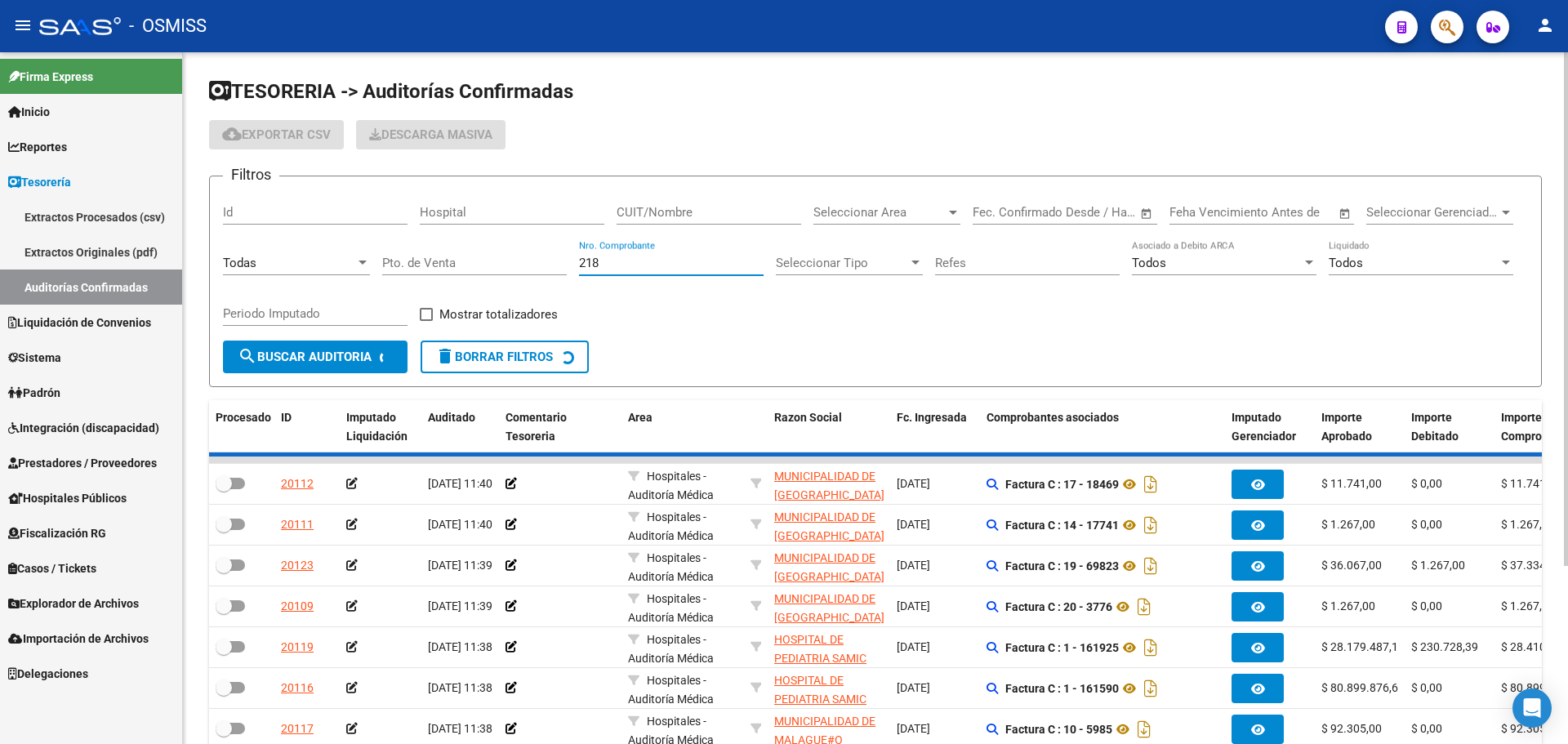
checkbox input "true"
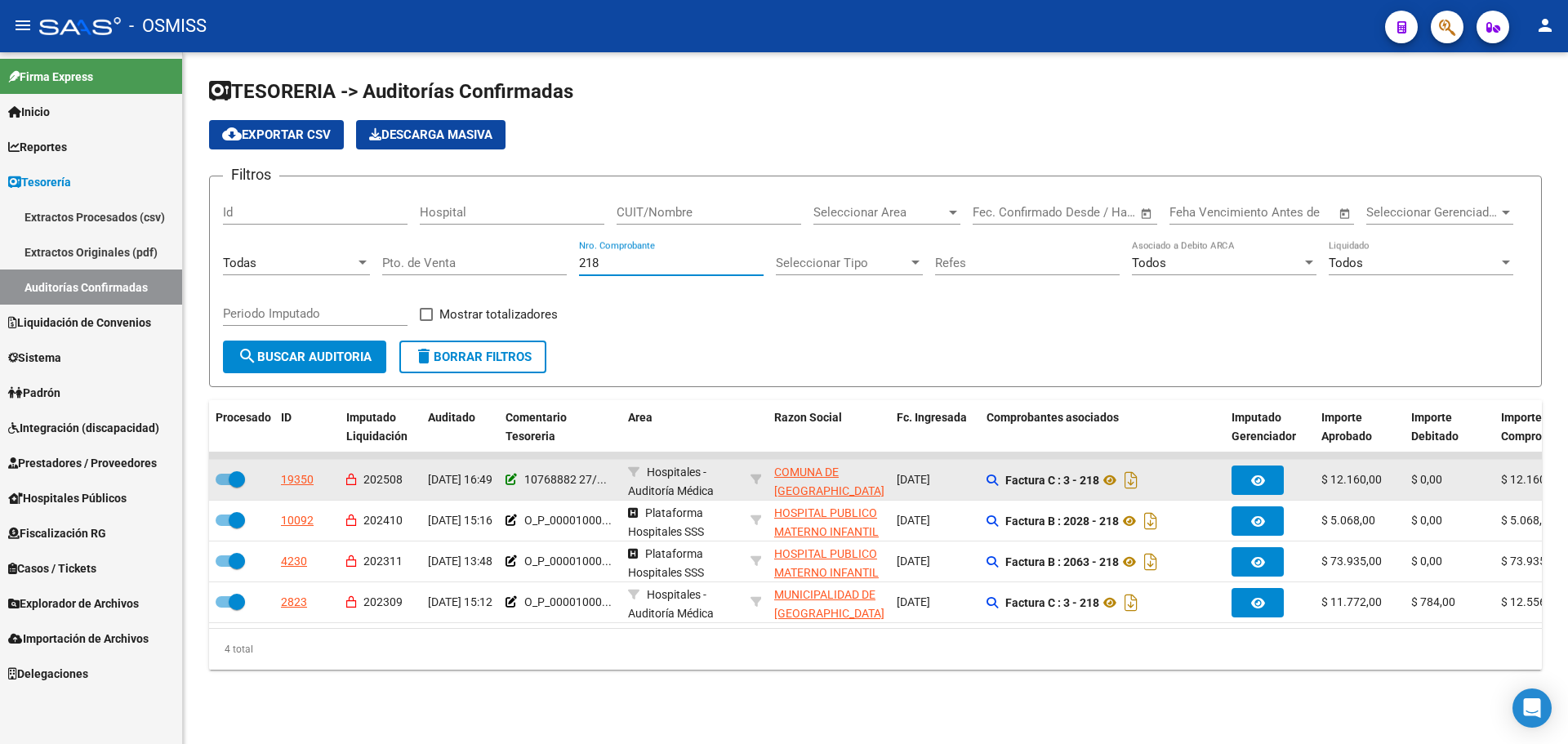
type input "218"
click at [513, 479] on icon at bounding box center [511, 479] width 11 height 11
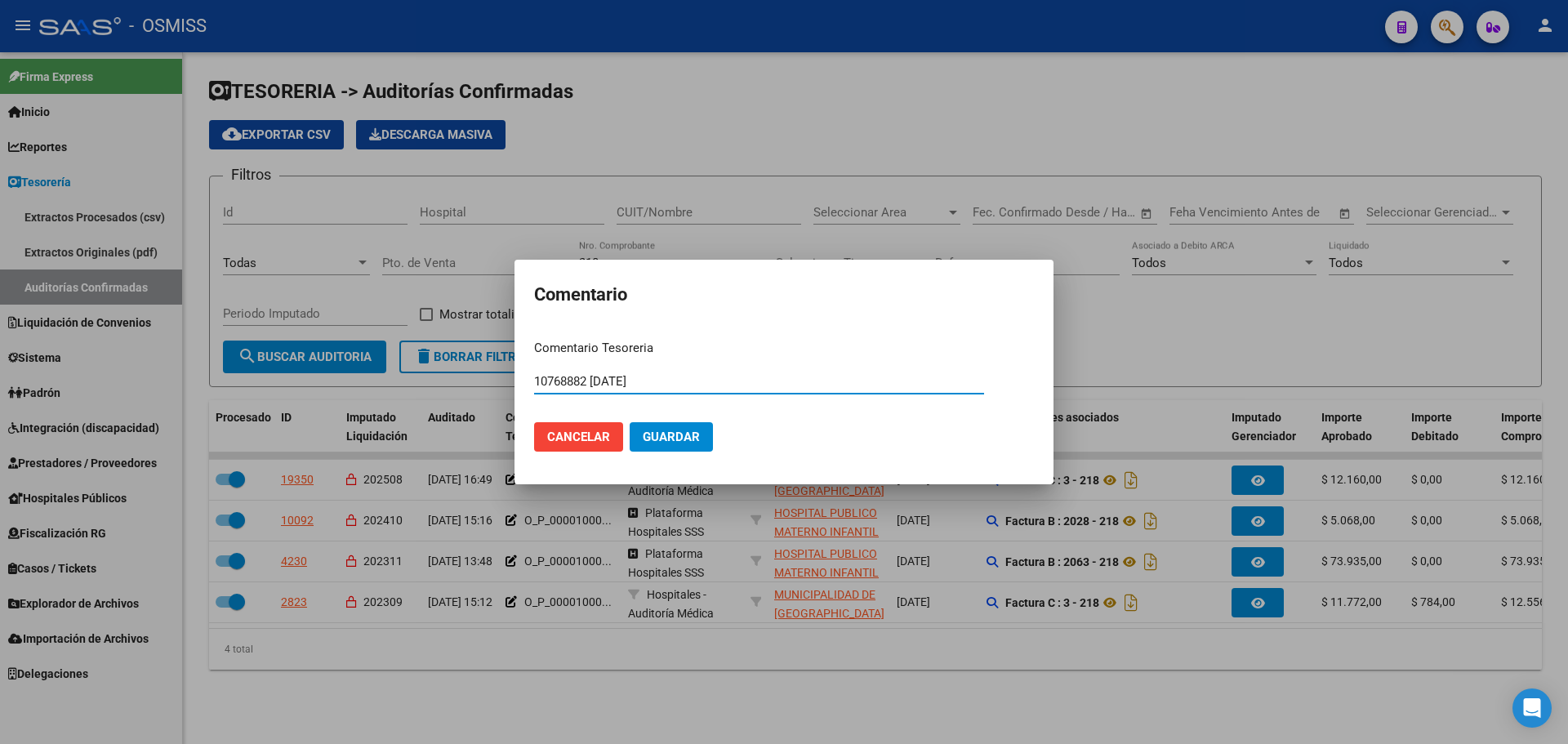
click at [546, 377] on input "10768882 [DATE]" at bounding box center [760, 382] width 450 height 15
type input "1000768882 [DATE]"
click at [672, 441] on span "Guardar" at bounding box center [671, 437] width 57 height 15
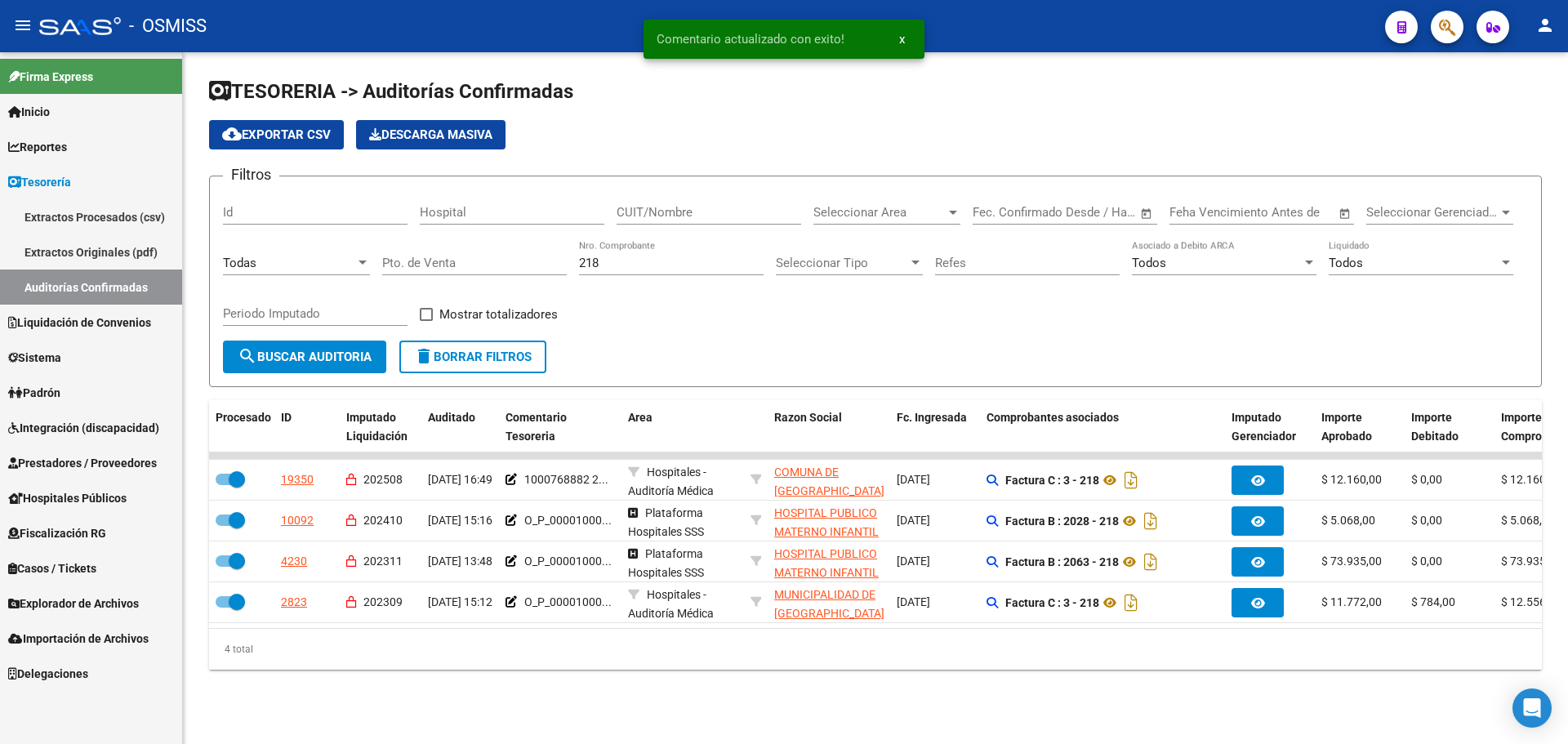
click at [613, 256] on input "218" at bounding box center [671, 263] width 184 height 15
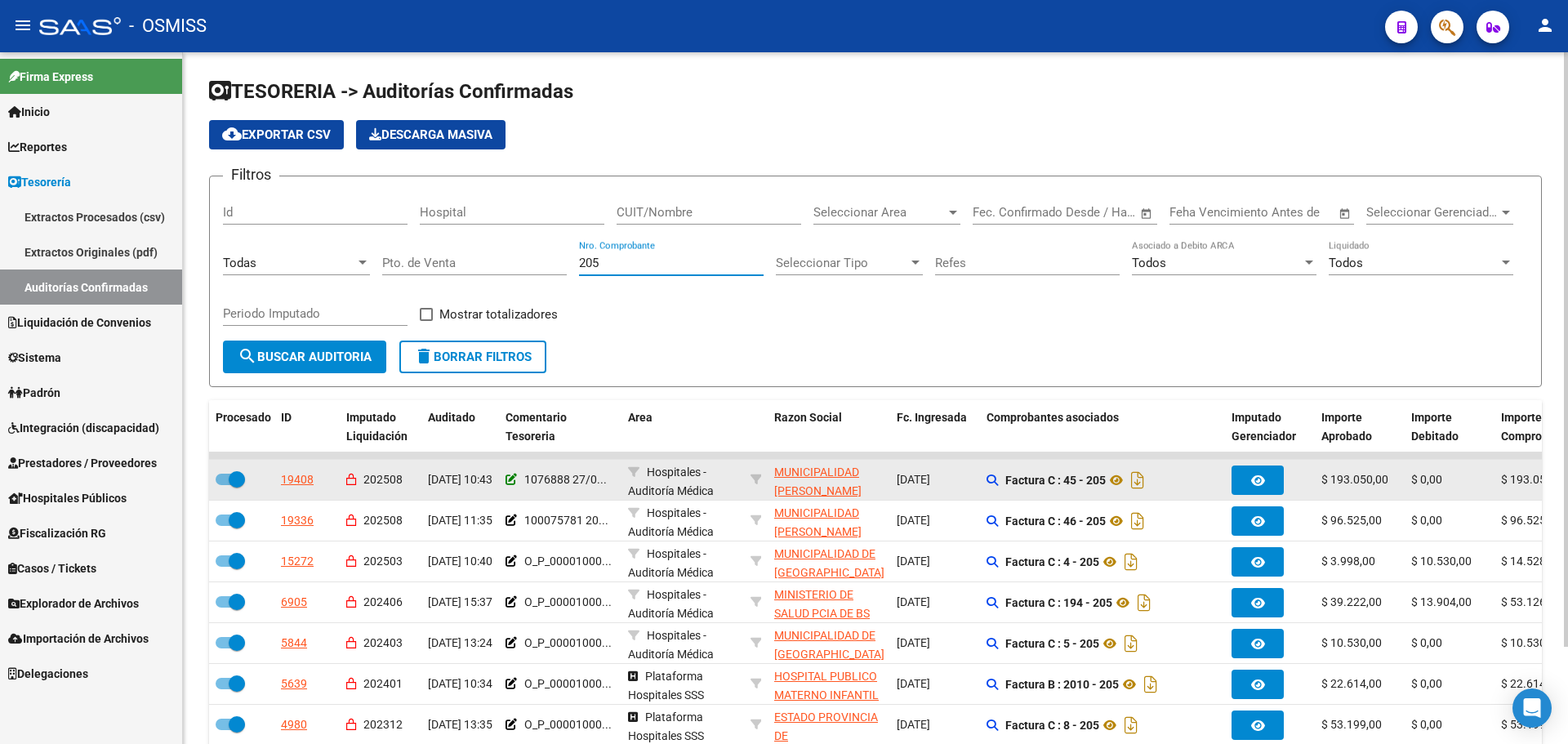
type input "205"
click at [507, 480] on icon at bounding box center [511, 479] width 11 height 11
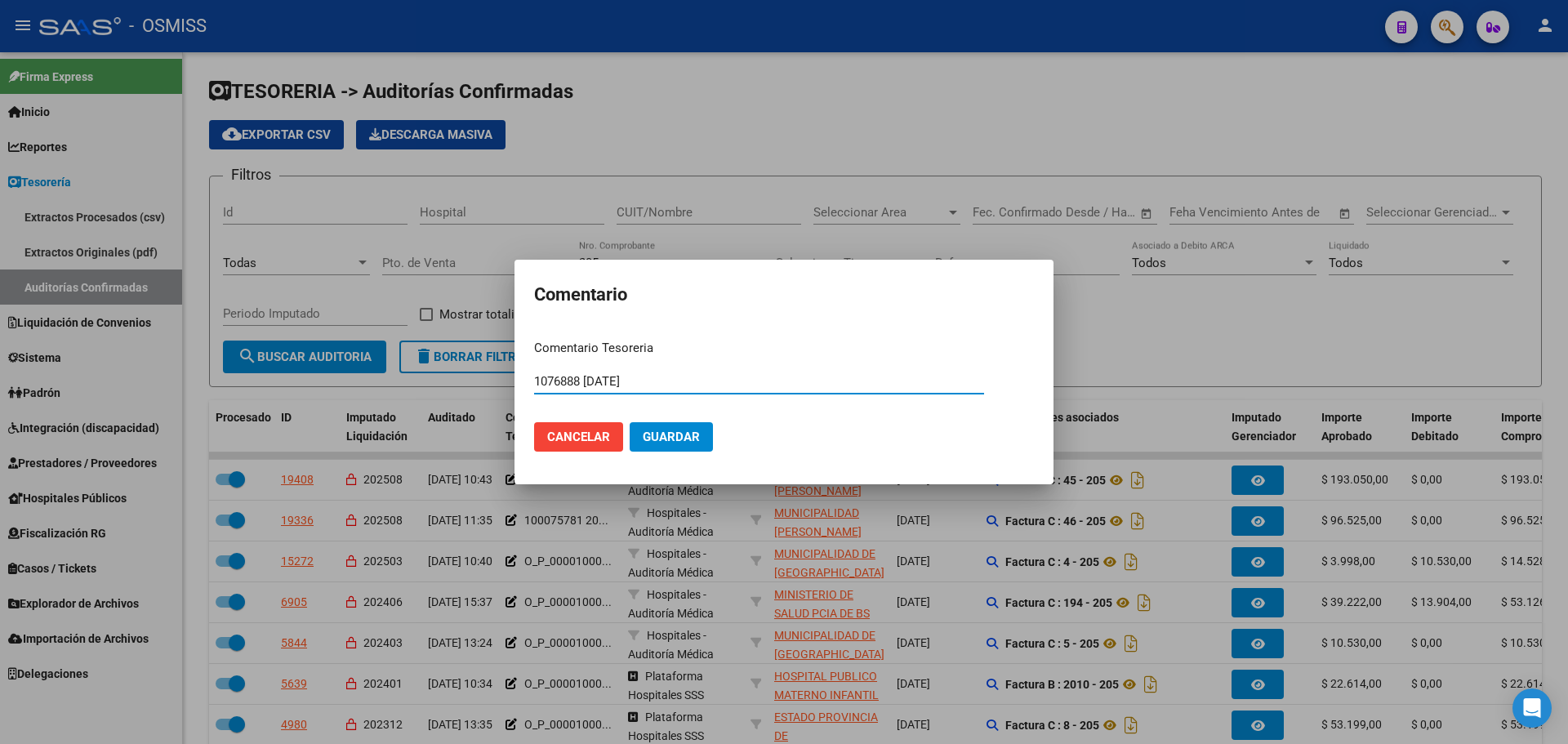
click at [547, 378] on input "1076888 [DATE]" at bounding box center [760, 382] width 450 height 15
type input "100076888 [DATE]"
click at [656, 439] on span "Guardar" at bounding box center [671, 437] width 57 height 15
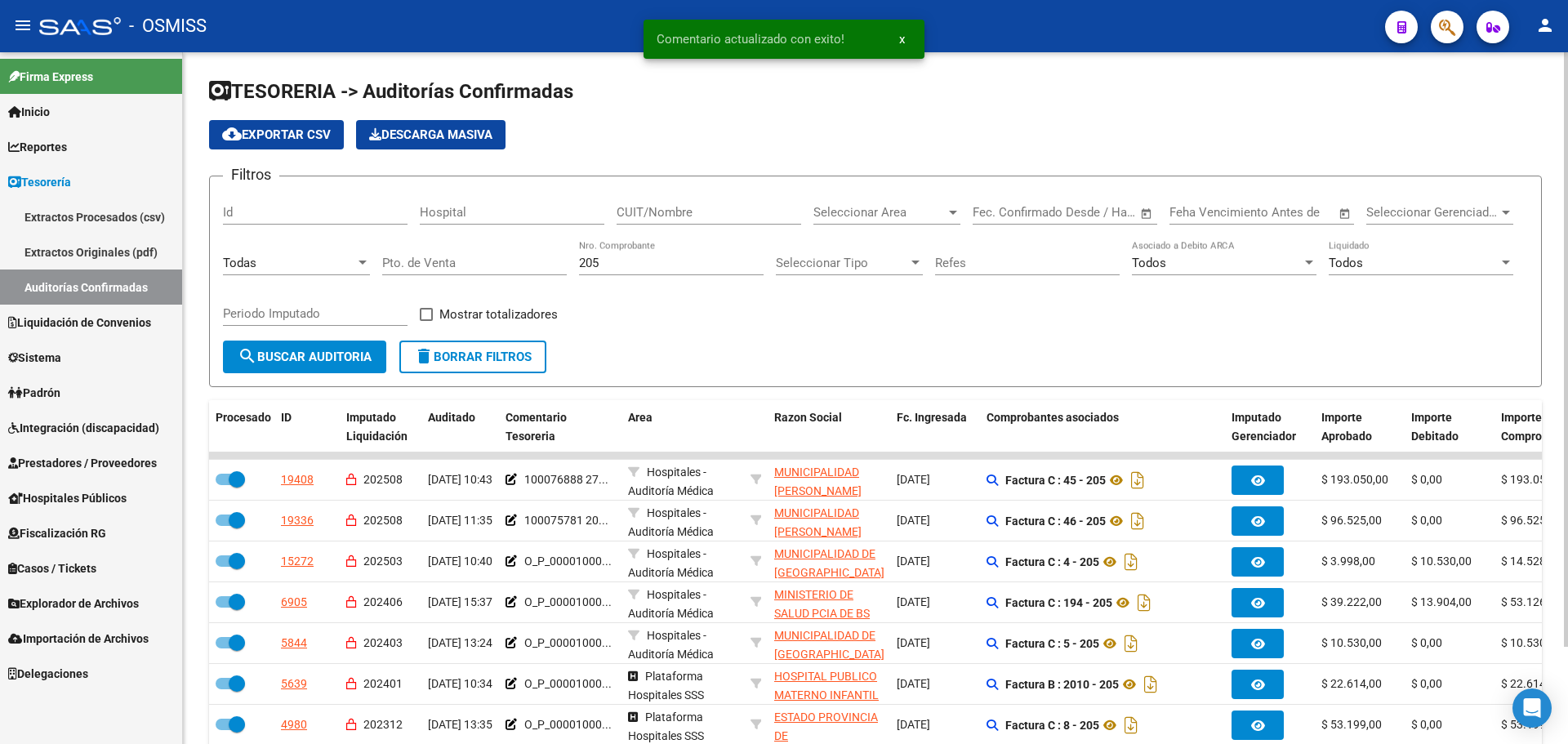
click at [627, 262] on input "205" at bounding box center [671, 263] width 184 height 15
type input "227"
click at [353, 344] on button "search Buscar Auditoria" at bounding box center [304, 357] width 163 height 32
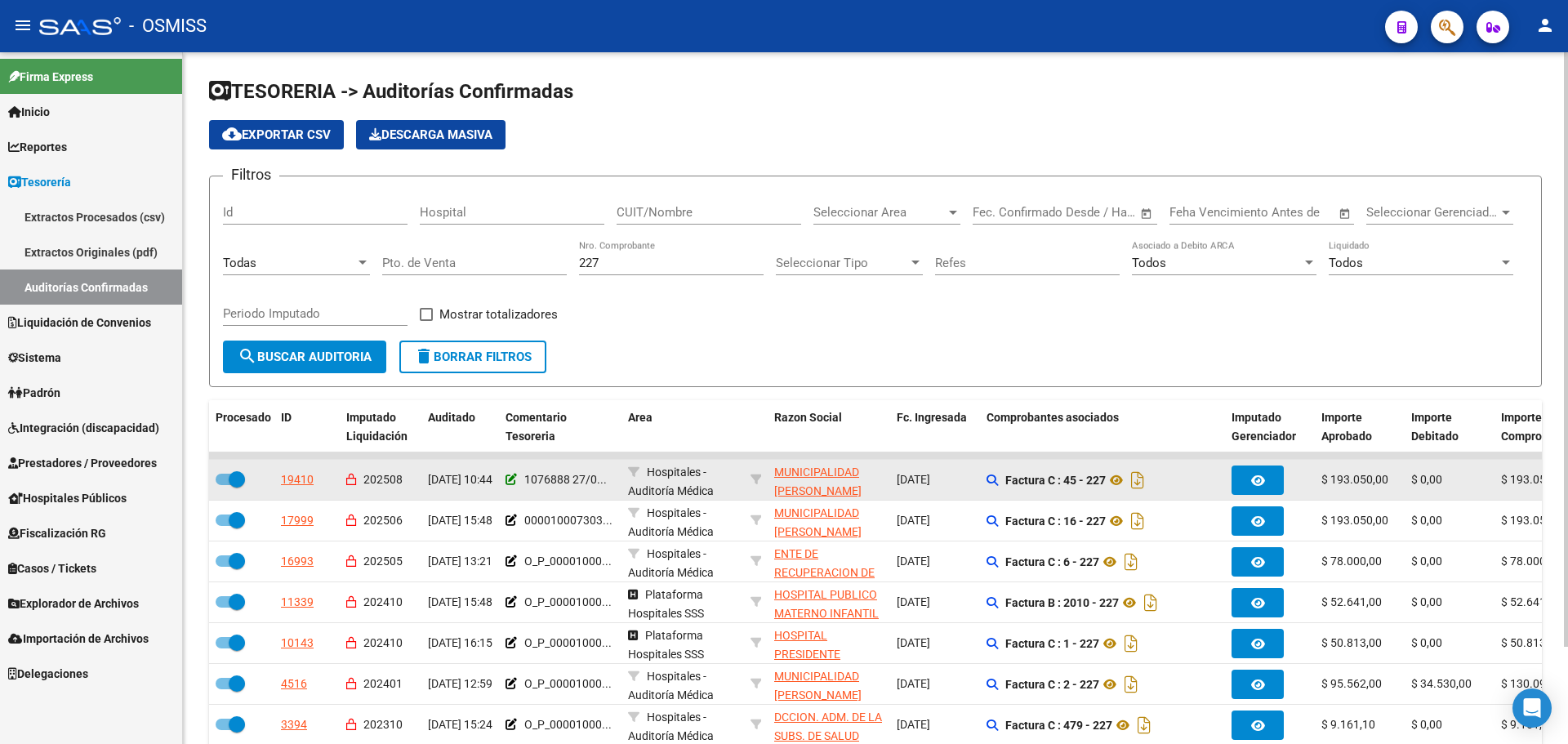
click at [509, 483] on icon at bounding box center [511, 479] width 11 height 11
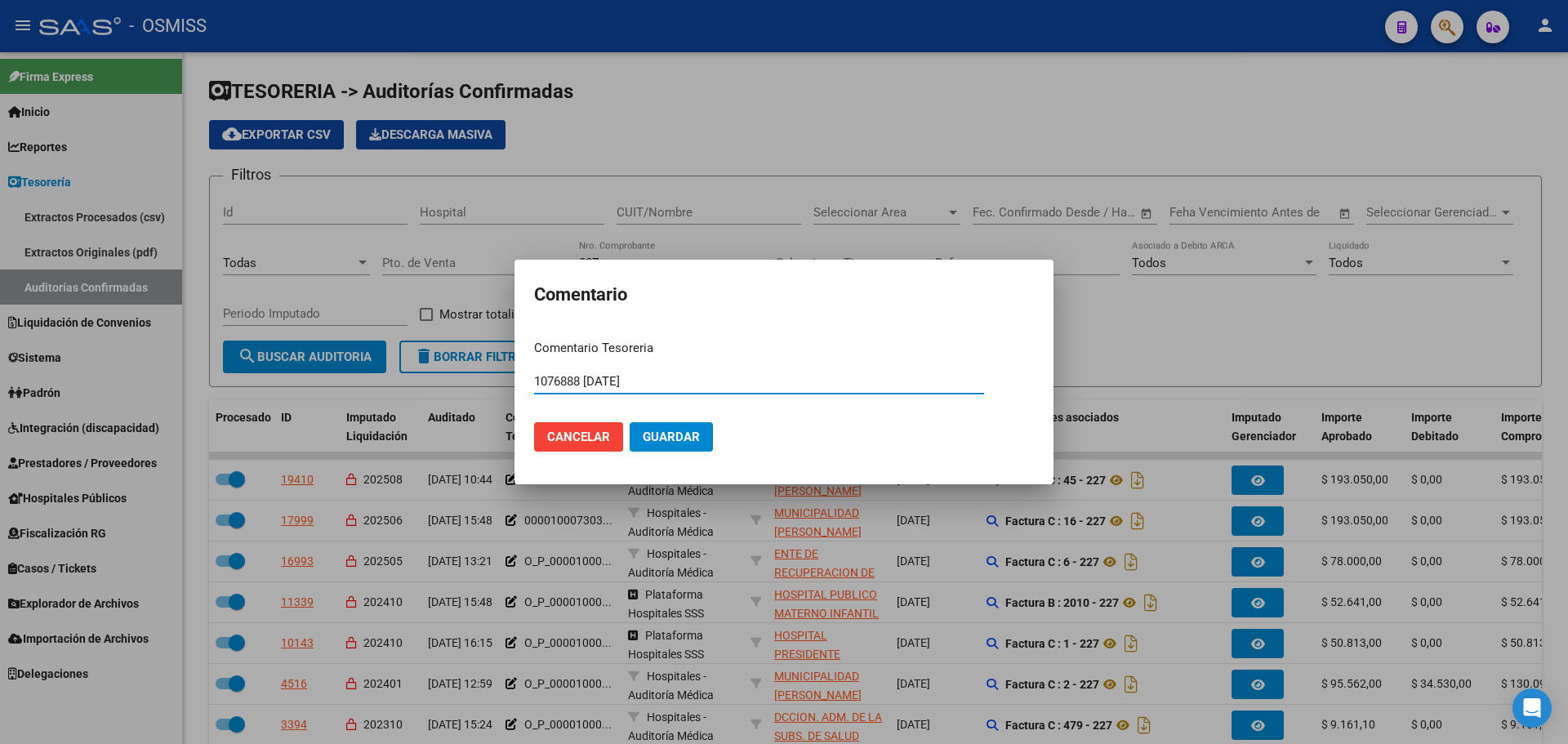
click at [547, 384] on input "1076888 [DATE]" at bounding box center [760, 382] width 450 height 15
type input "100076888 [DATE]"
click at [649, 448] on button "Guardar" at bounding box center [671, 437] width 83 height 30
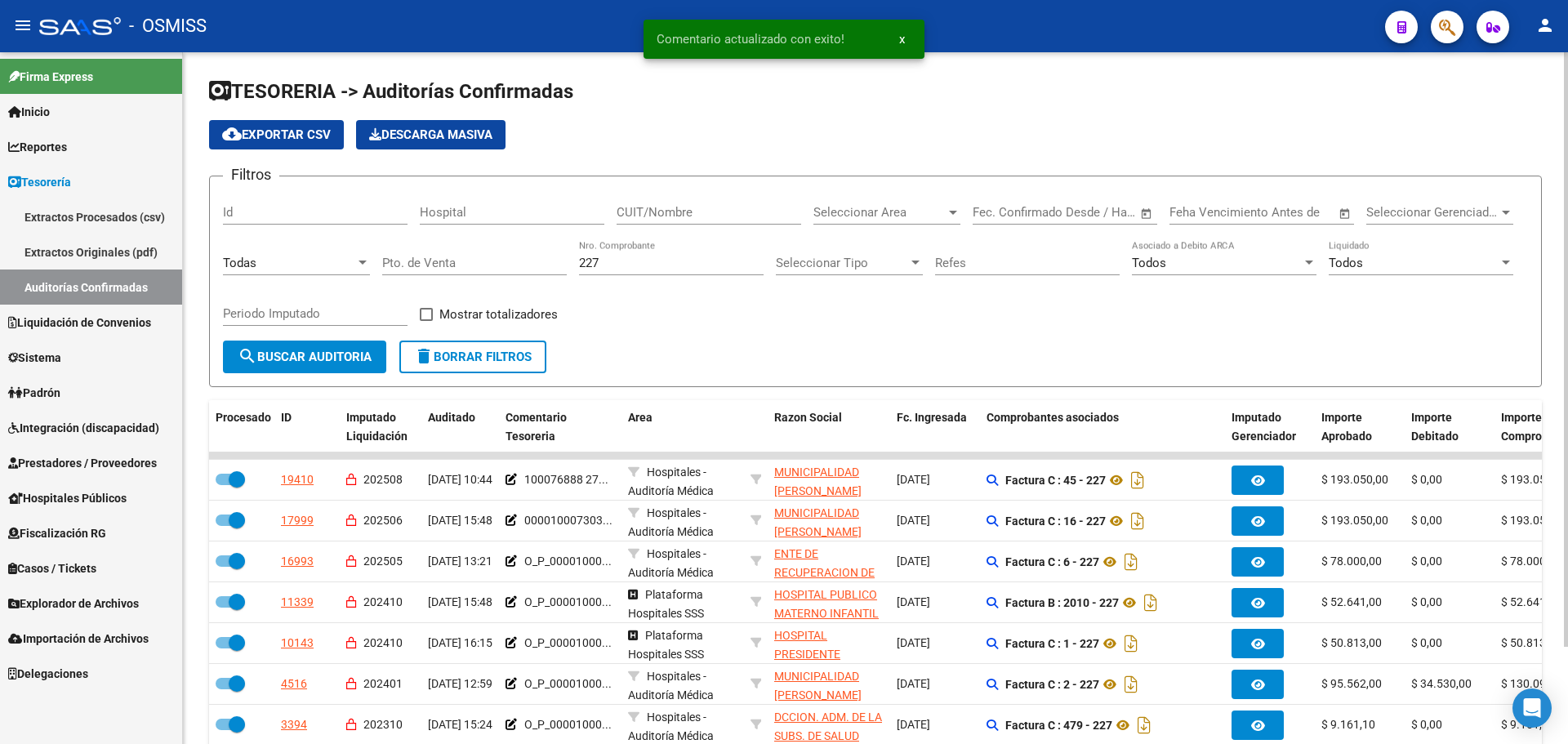
click at [674, 261] on input "227" at bounding box center [671, 263] width 184 height 15
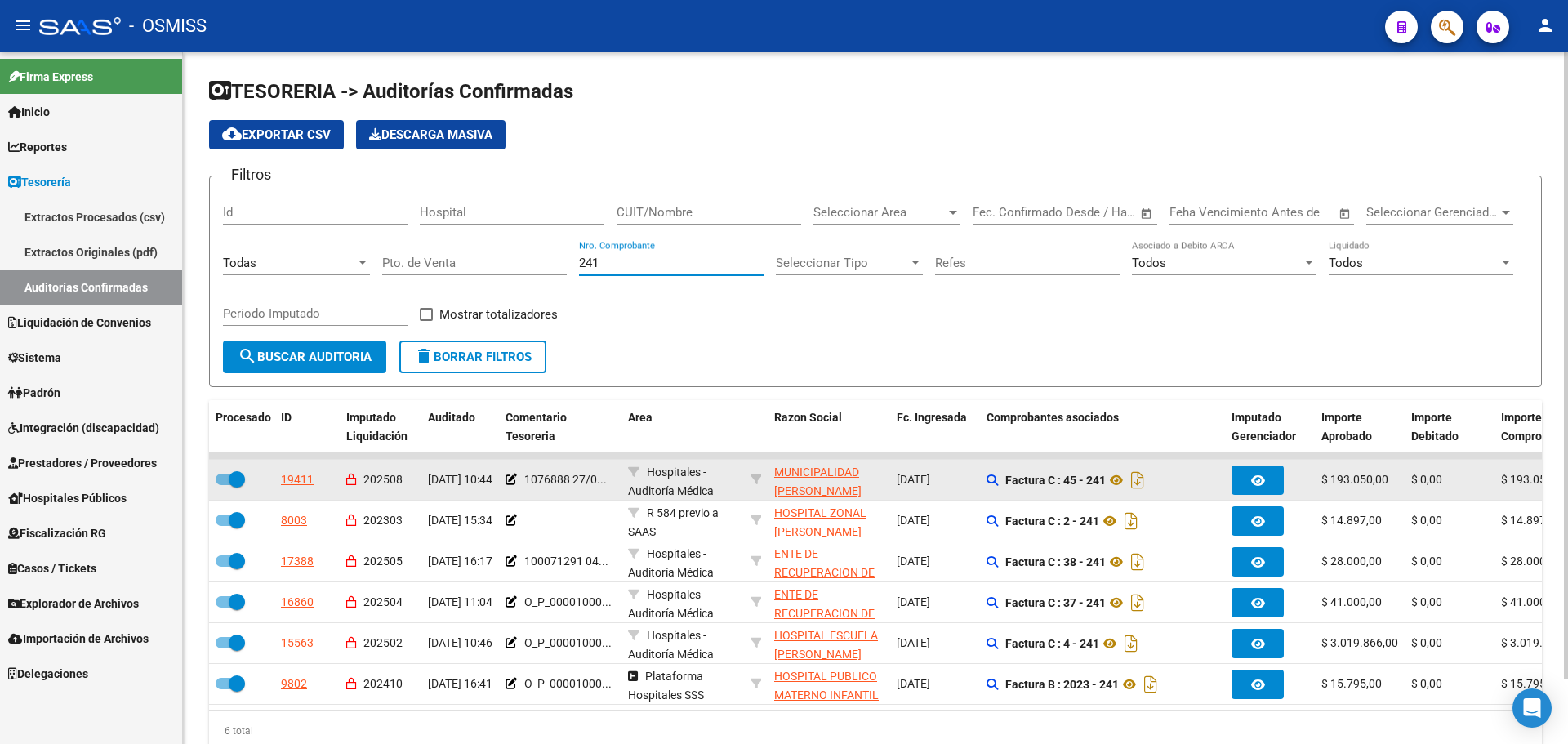
type input "241"
click at [518, 477] on div "1076888 27/0..." at bounding box center [560, 479] width 110 height 18
click at [514, 477] on icon at bounding box center [511, 479] width 11 height 11
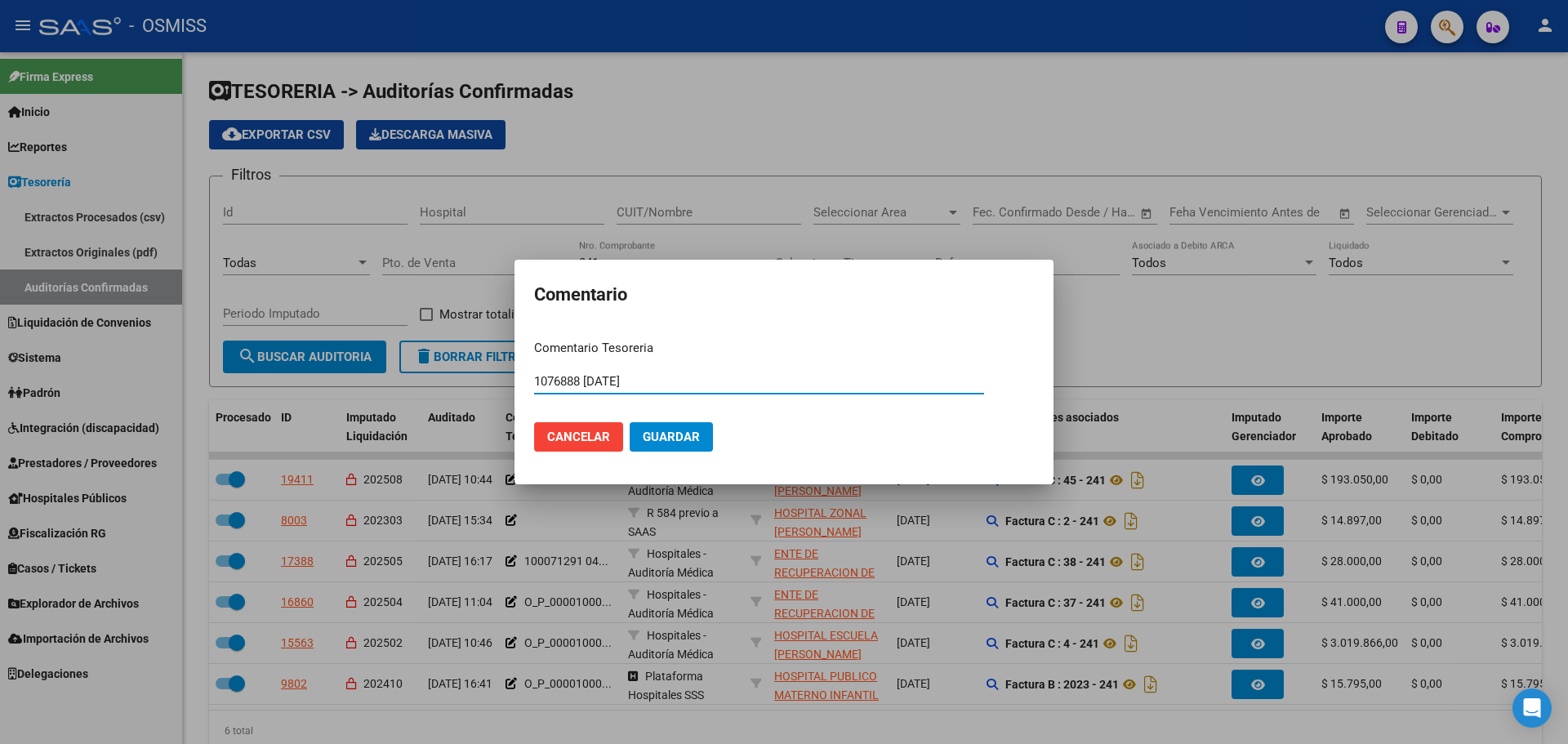
click at [554, 385] on input "1076888 [DATE]" at bounding box center [760, 382] width 450 height 15
type input "100076888 [DATE]"
click at [683, 457] on mat-dialog-actions "Cancelar Guardar" at bounding box center [784, 437] width 500 height 55
click at [683, 442] on span "Guardar" at bounding box center [671, 437] width 57 height 15
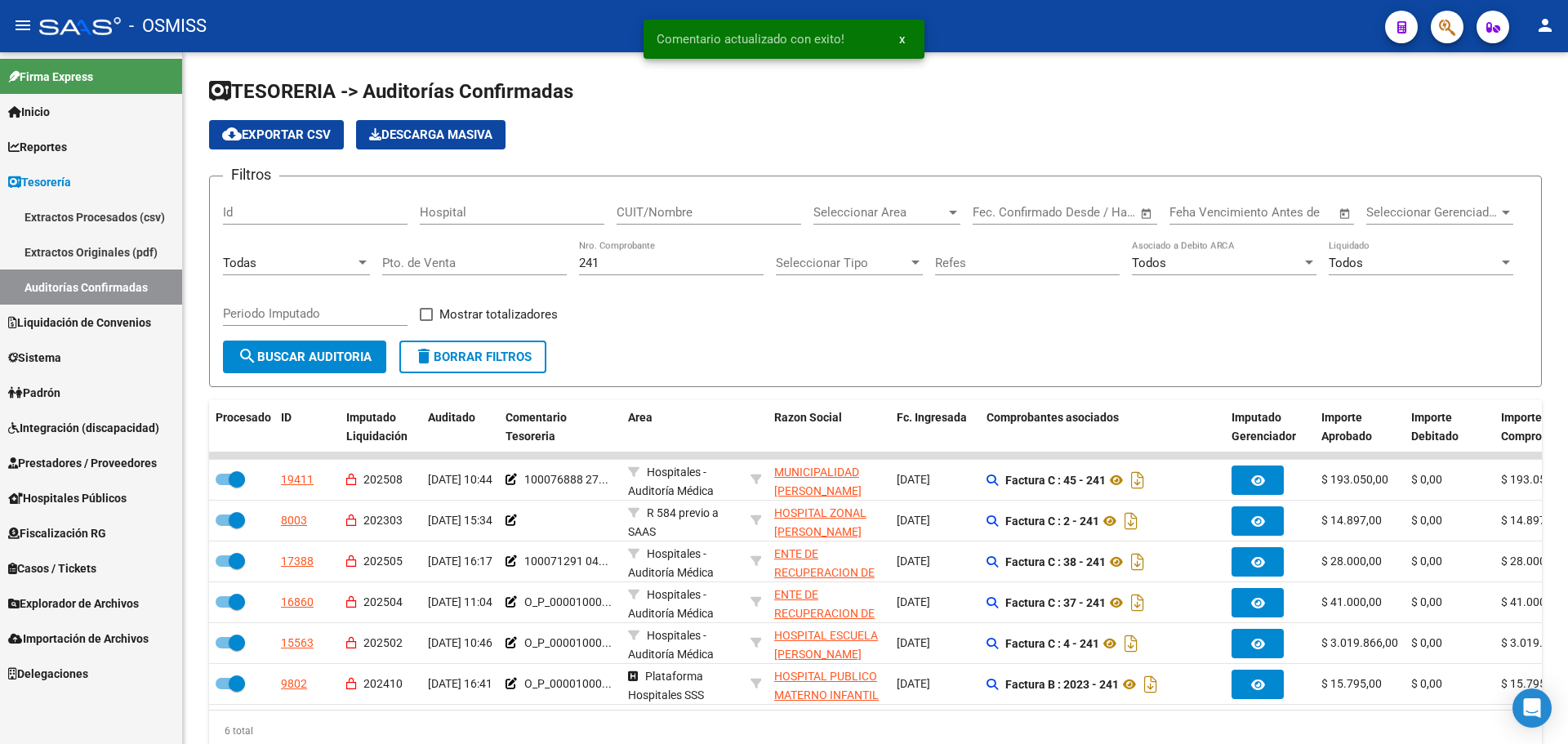
click at [66, 320] on span "Liquidación de Convenios" at bounding box center [79, 322] width 143 height 18
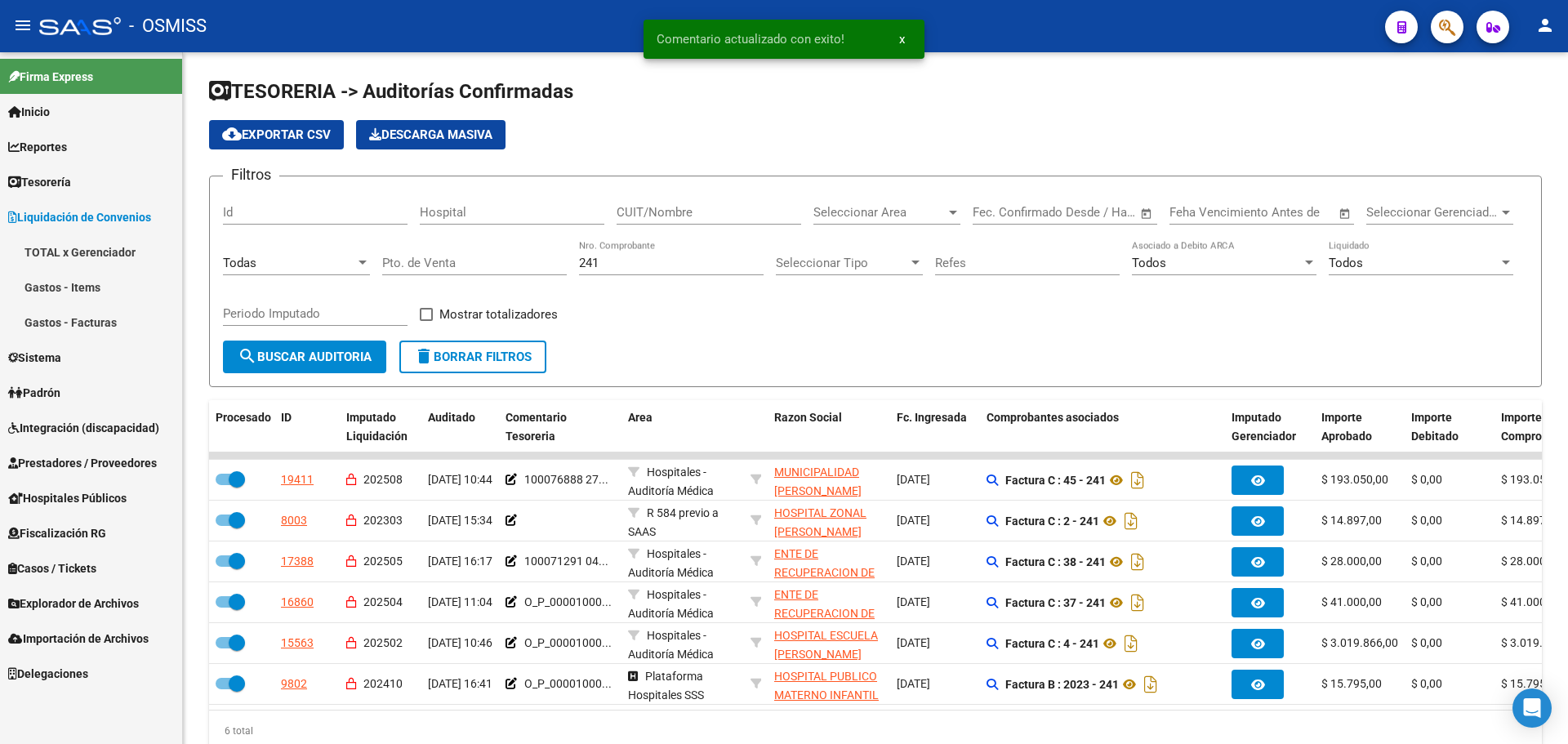
click at [76, 327] on link "Gastos - Facturas" at bounding box center [91, 323] width 183 height 35
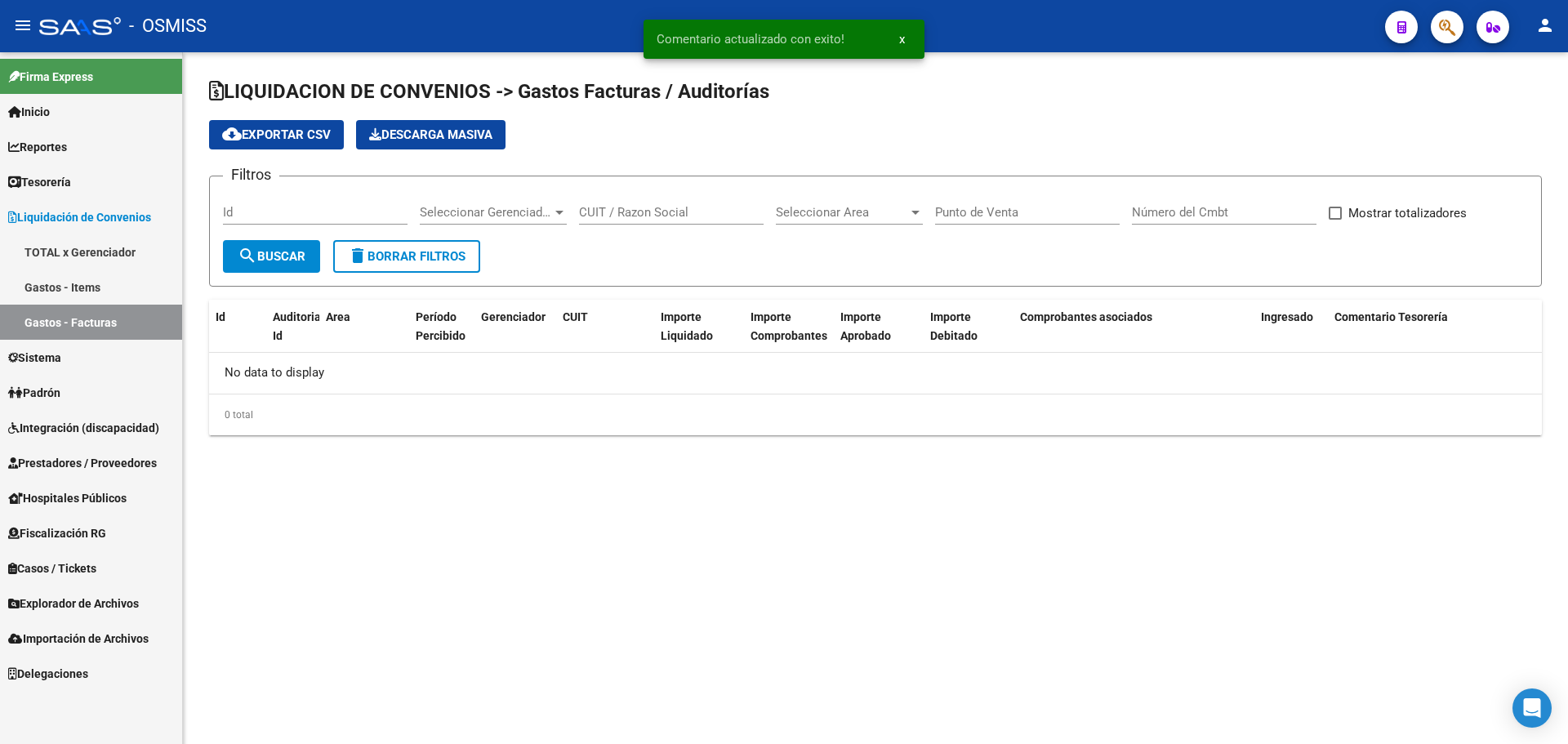
checkbox input "true"
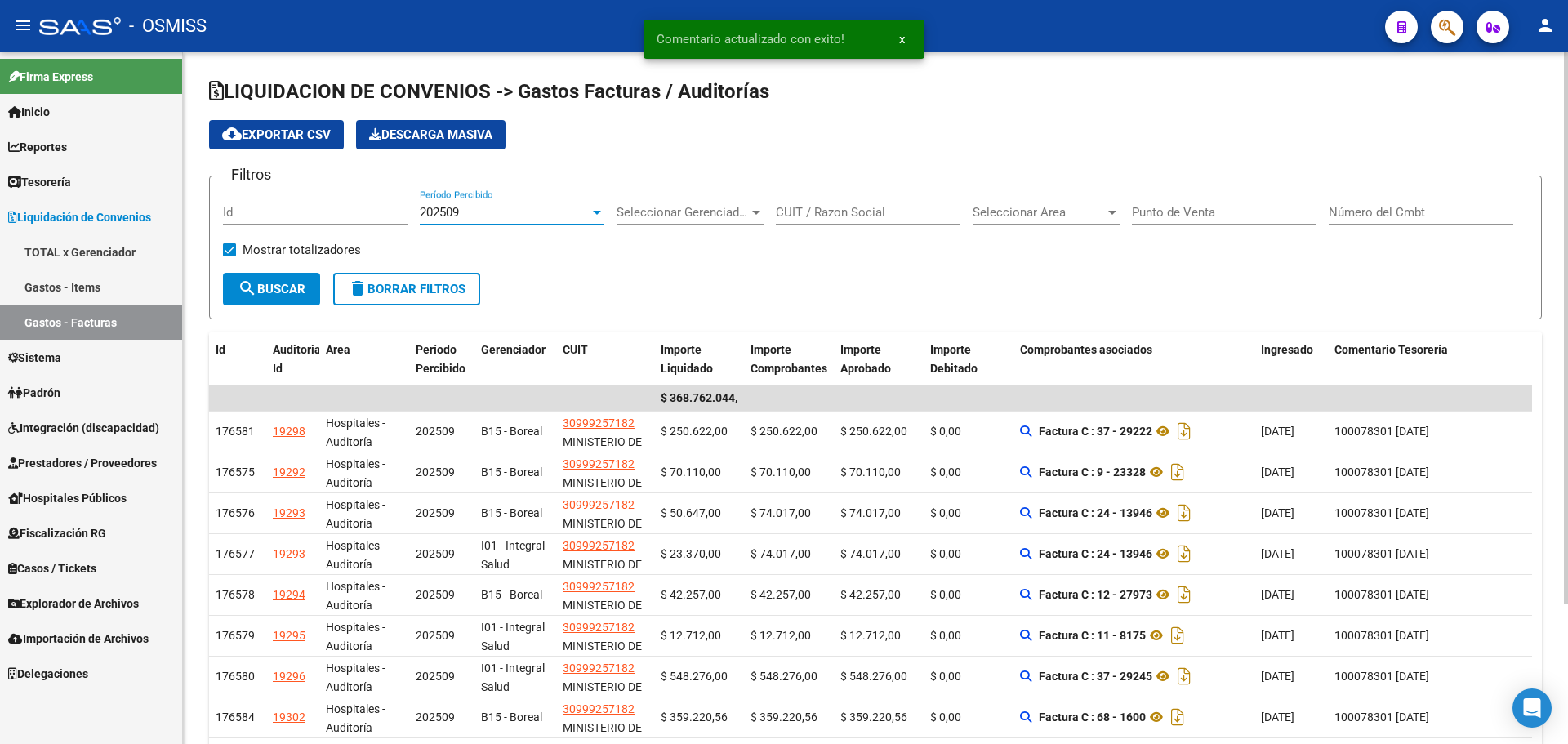
click at [444, 211] on span "202509" at bounding box center [439, 212] width 40 height 15
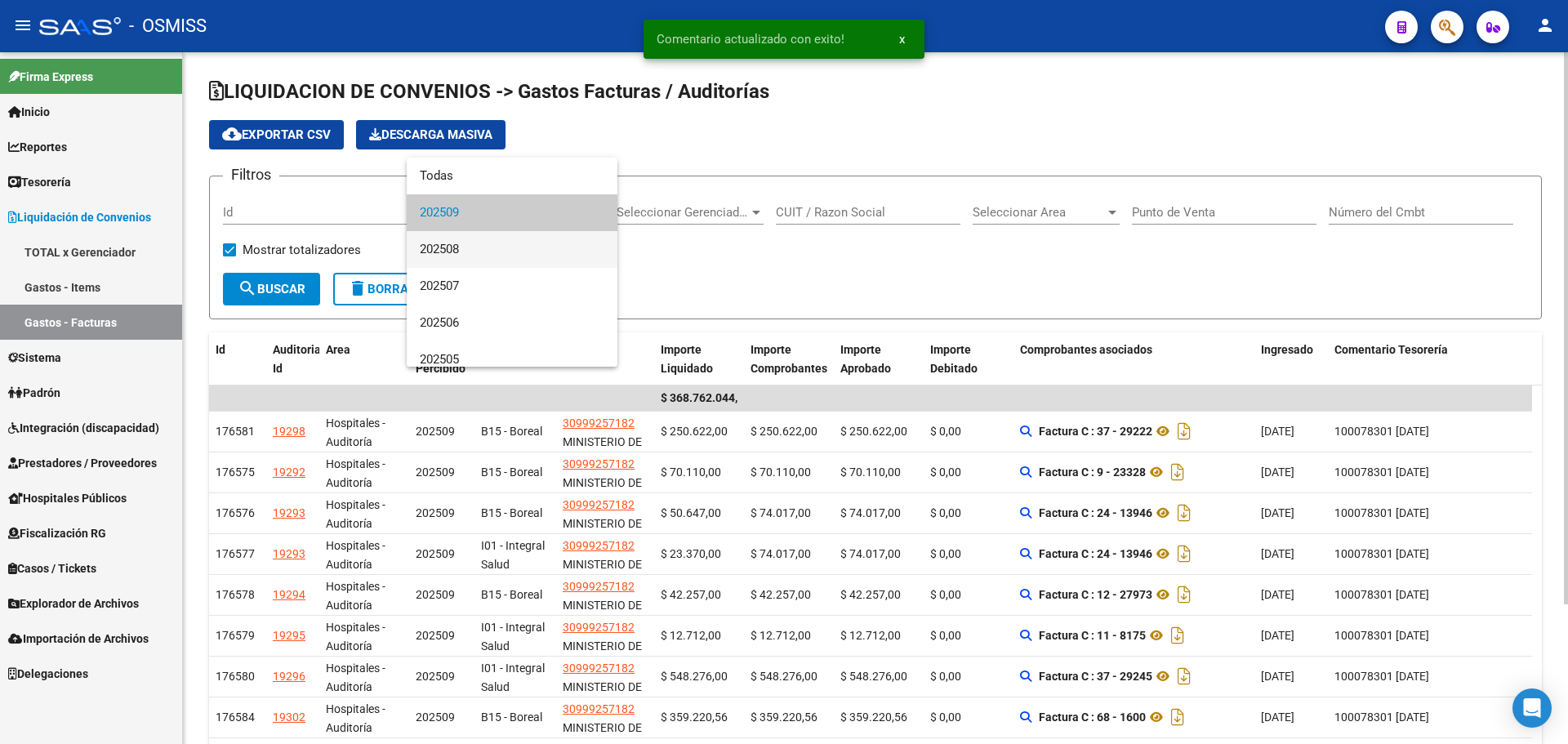
click at [452, 245] on span "202508" at bounding box center [512, 250] width 184 height 37
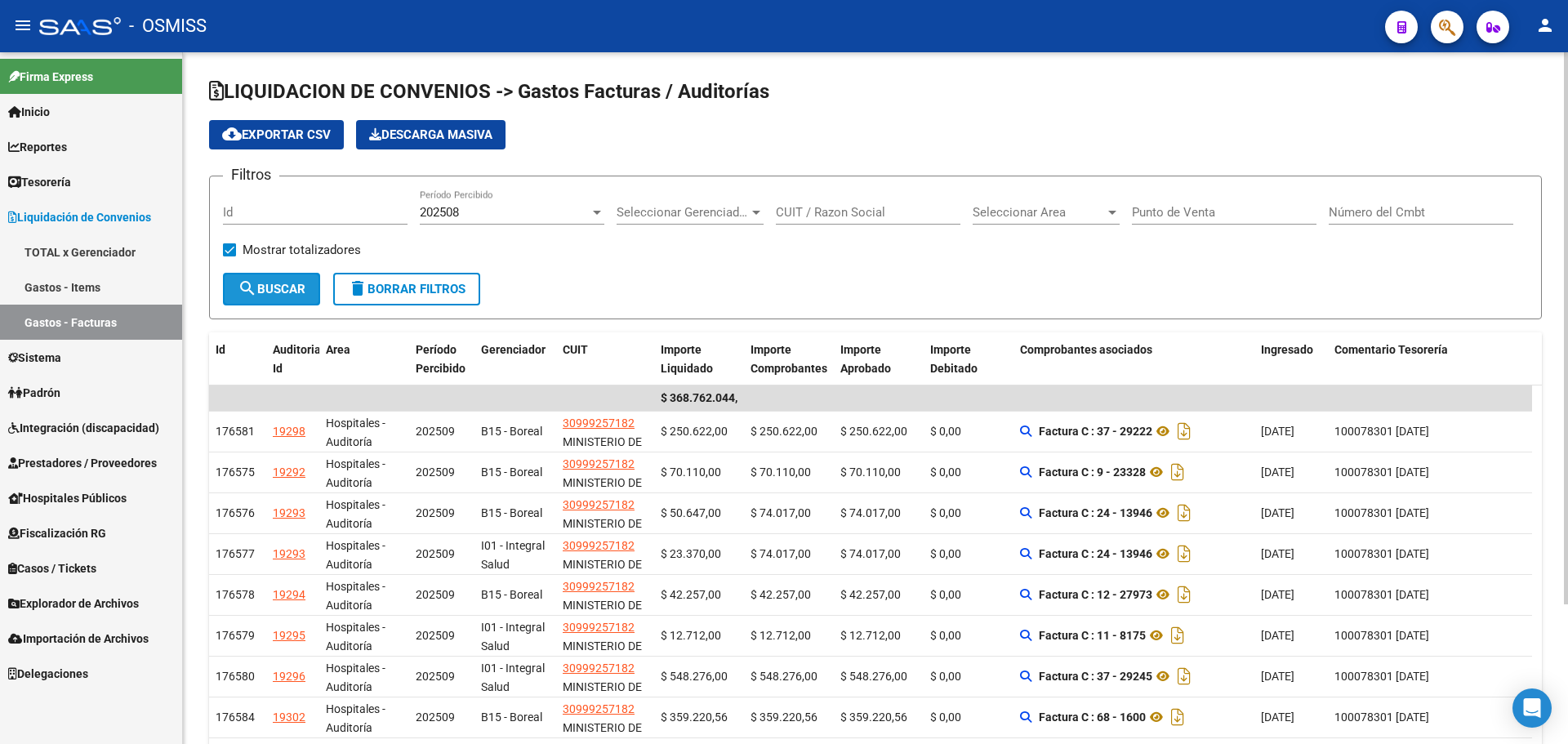
click at [253, 290] on mat-icon "search" at bounding box center [247, 288] width 19 height 19
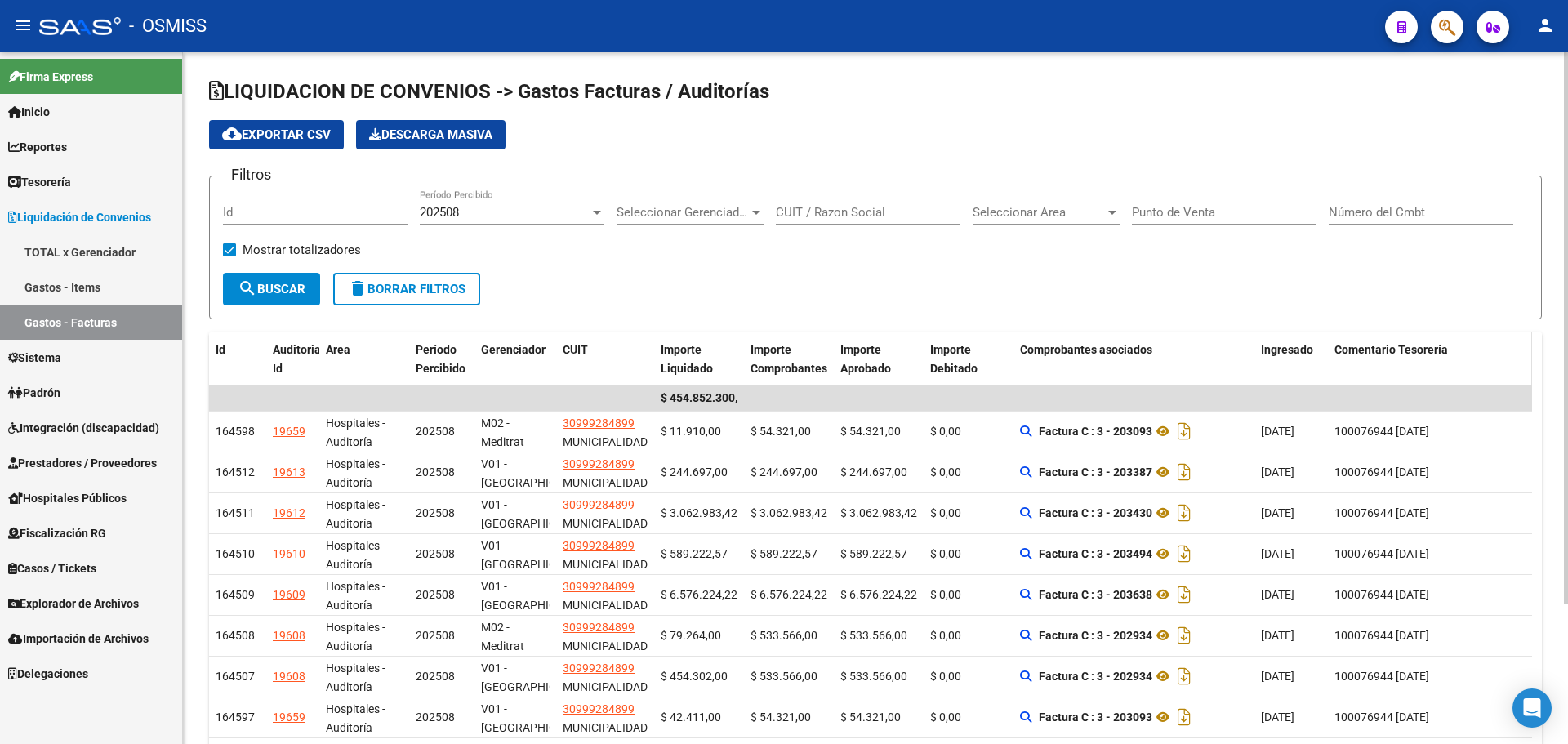
click at [1430, 347] on span "Comentario Tesorería" at bounding box center [1391, 349] width 113 height 13
click at [253, 279] on mat-icon "search" at bounding box center [247, 288] width 19 height 19
click at [276, 147] on button "cloud_download Exportar CSV" at bounding box center [277, 135] width 135 height 30
click at [1004, 110] on app-list-header "LIQUIDACION DE CONVENIOS -> Gastos Facturas / Auditorías cloud_download Exporta…" at bounding box center [876, 198] width 1333 height 241
